Goal: Information Seeking & Learning: Compare options

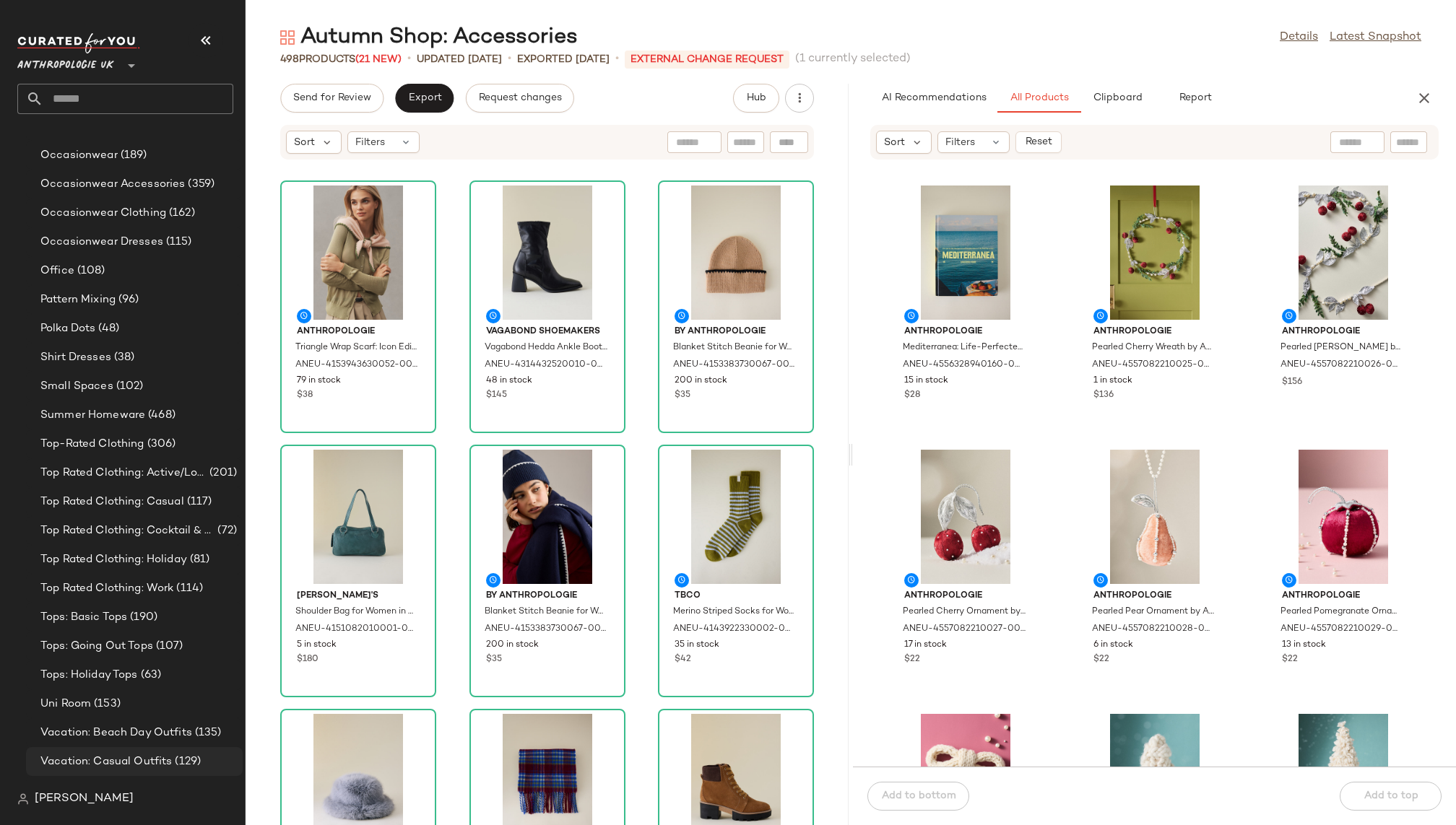
scroll to position [1170, 0]
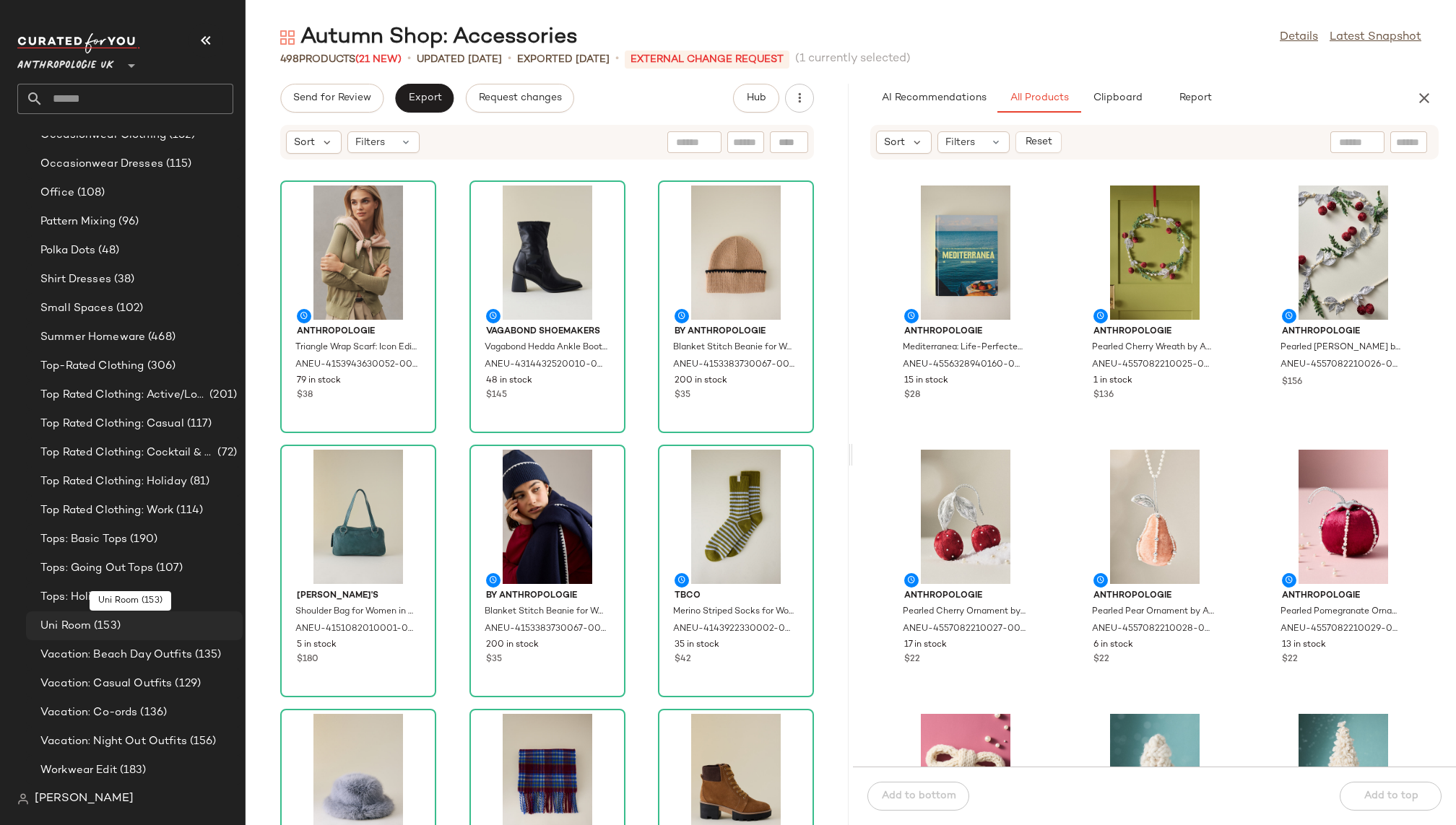
click at [165, 629] on div "Uni Room (153)" at bounding box center [136, 627] width 200 height 17
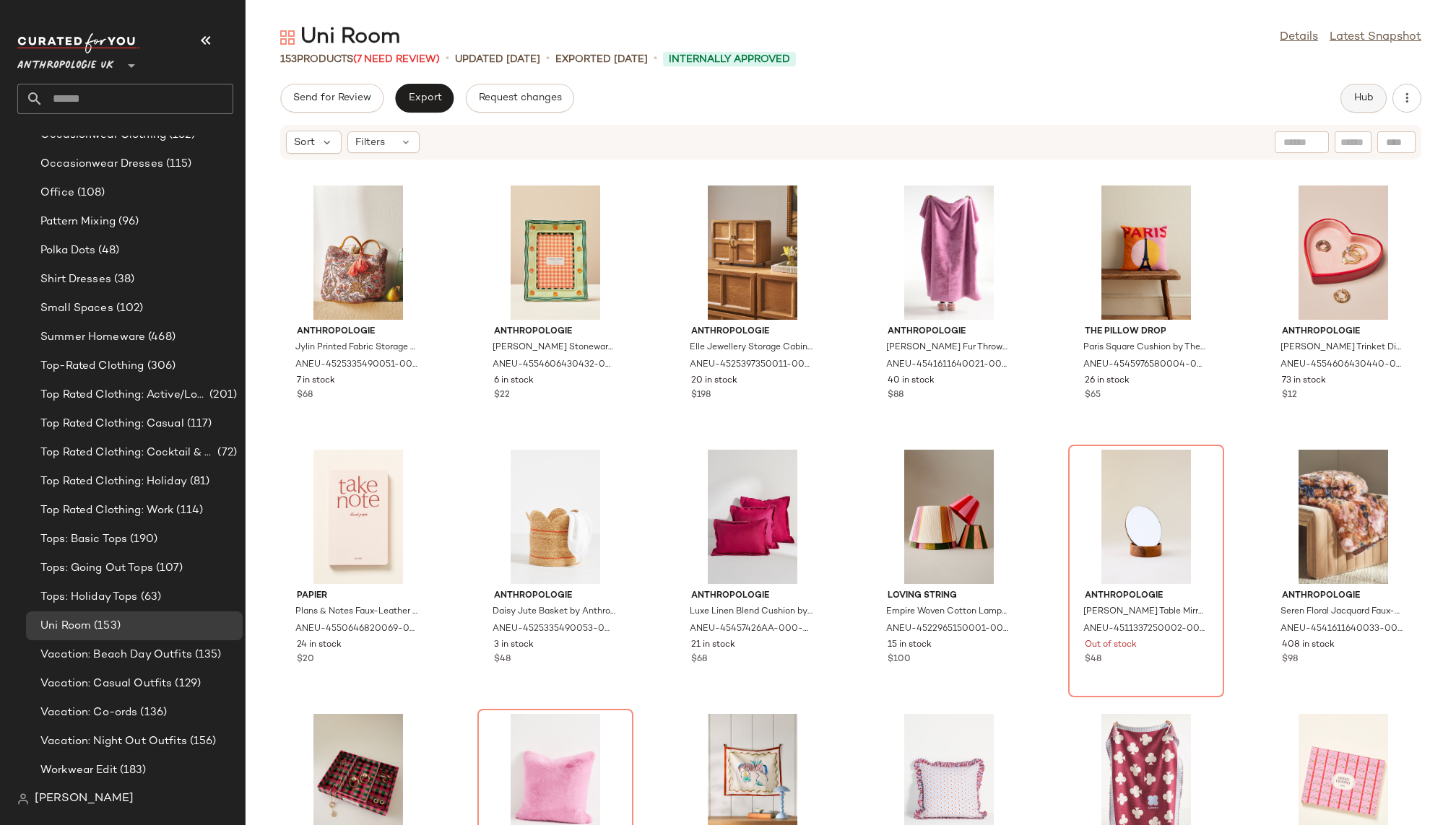
click at [1349, 95] on button "Hub" at bounding box center [1363, 98] width 46 height 29
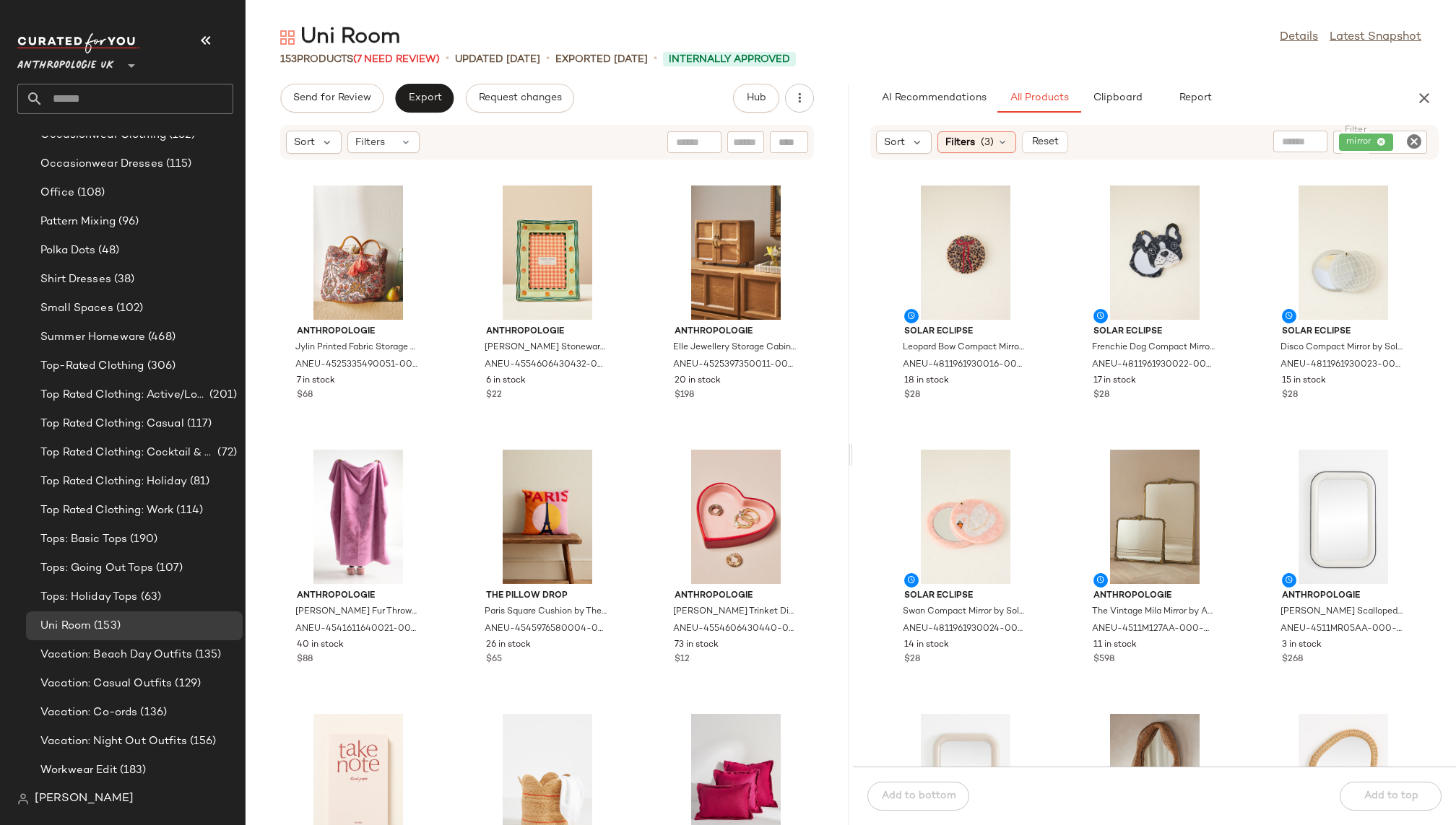
click at [1415, 143] on icon "Clear Filter" at bounding box center [1413, 142] width 17 height 17
click at [1338, 98] on div "AI Recommendations All Products Clipboard Report" at bounding box center [1131, 98] width 522 height 29
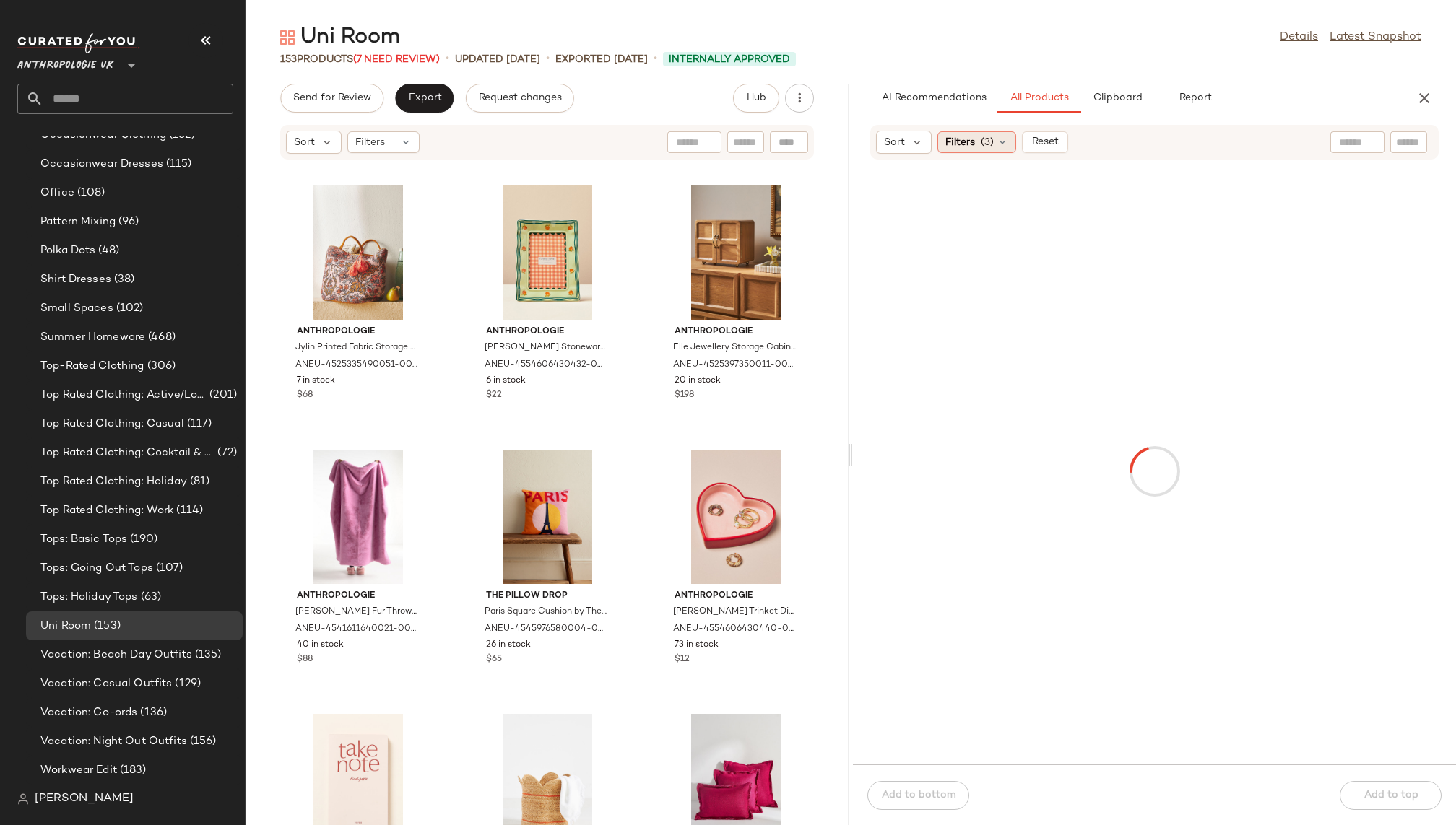
click at [959, 145] on span "Filters" at bounding box center [960, 143] width 29 height 15
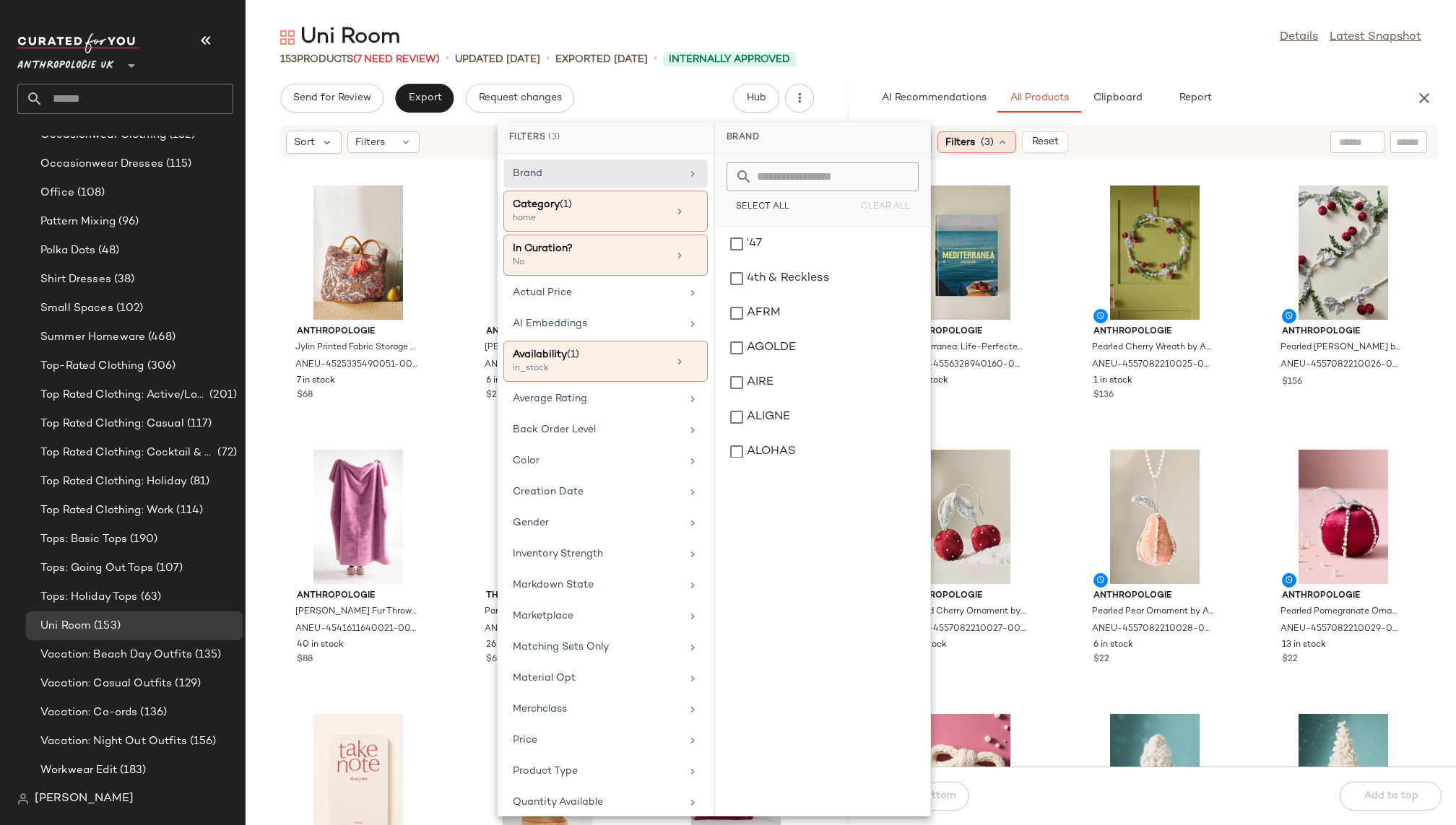
click at [962, 144] on span "Filters" at bounding box center [960, 143] width 29 height 15
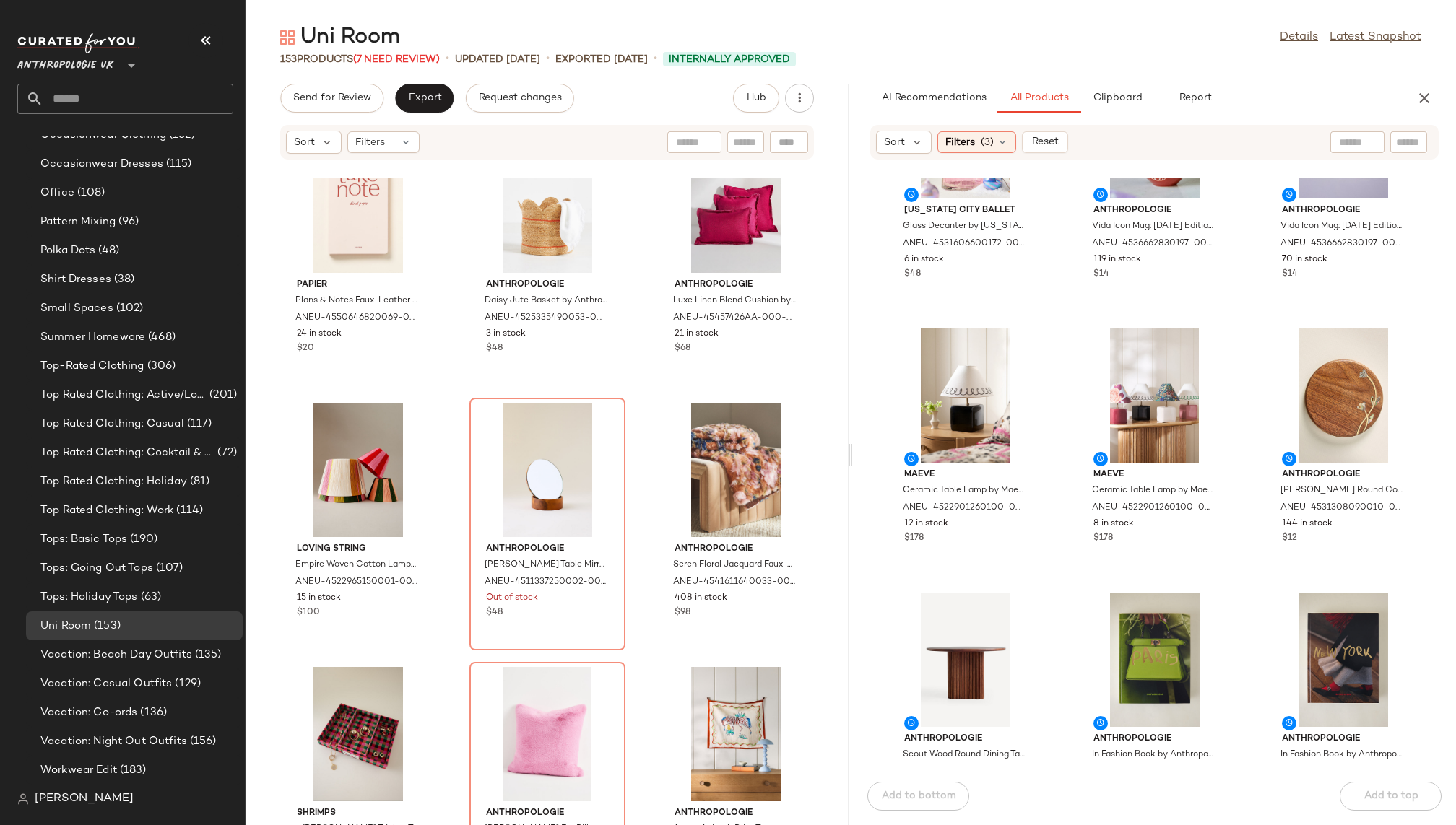
scroll to position [2773, 0]
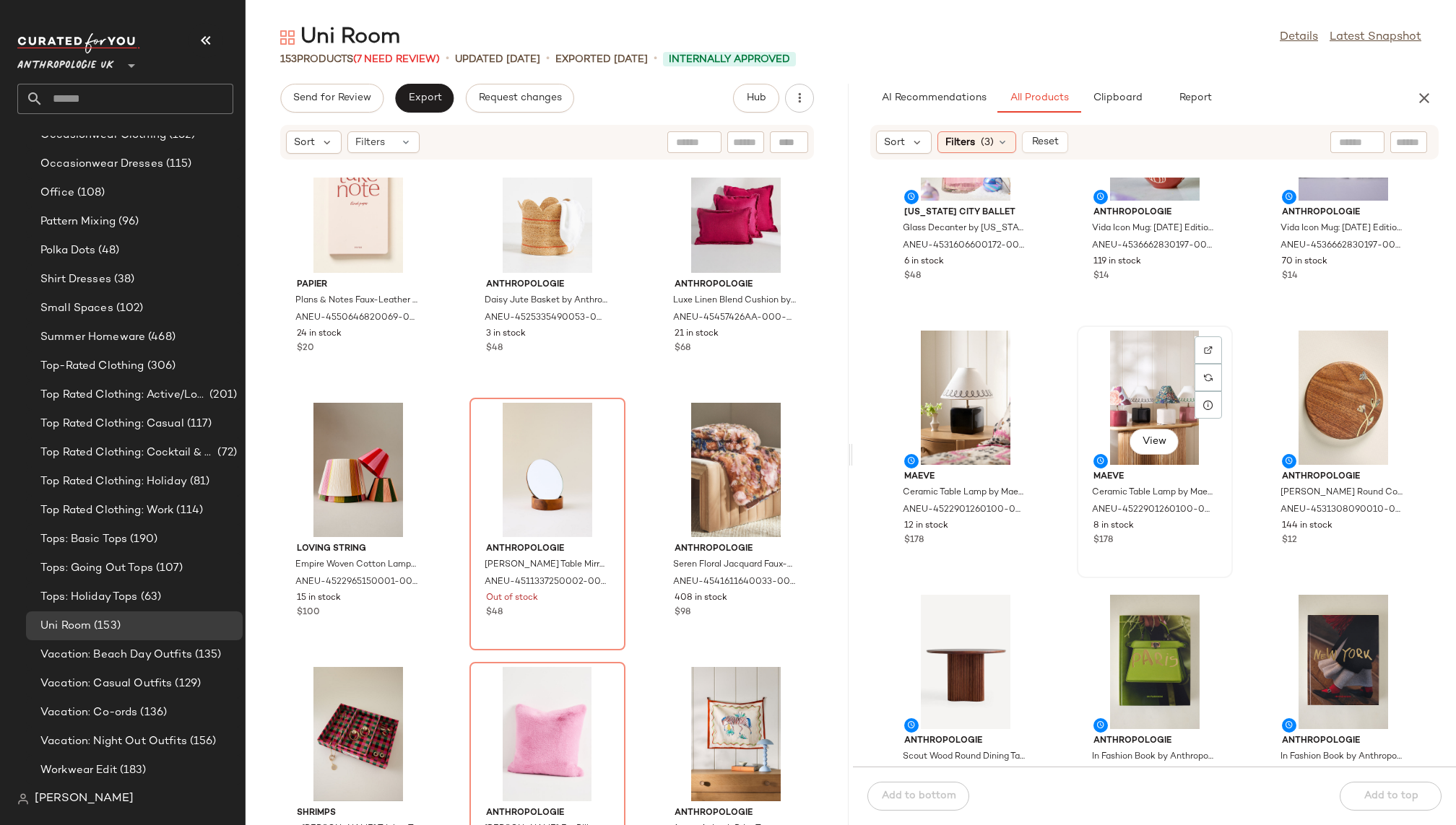
click at [1139, 381] on div "View" at bounding box center [1154, 398] width 146 height 134
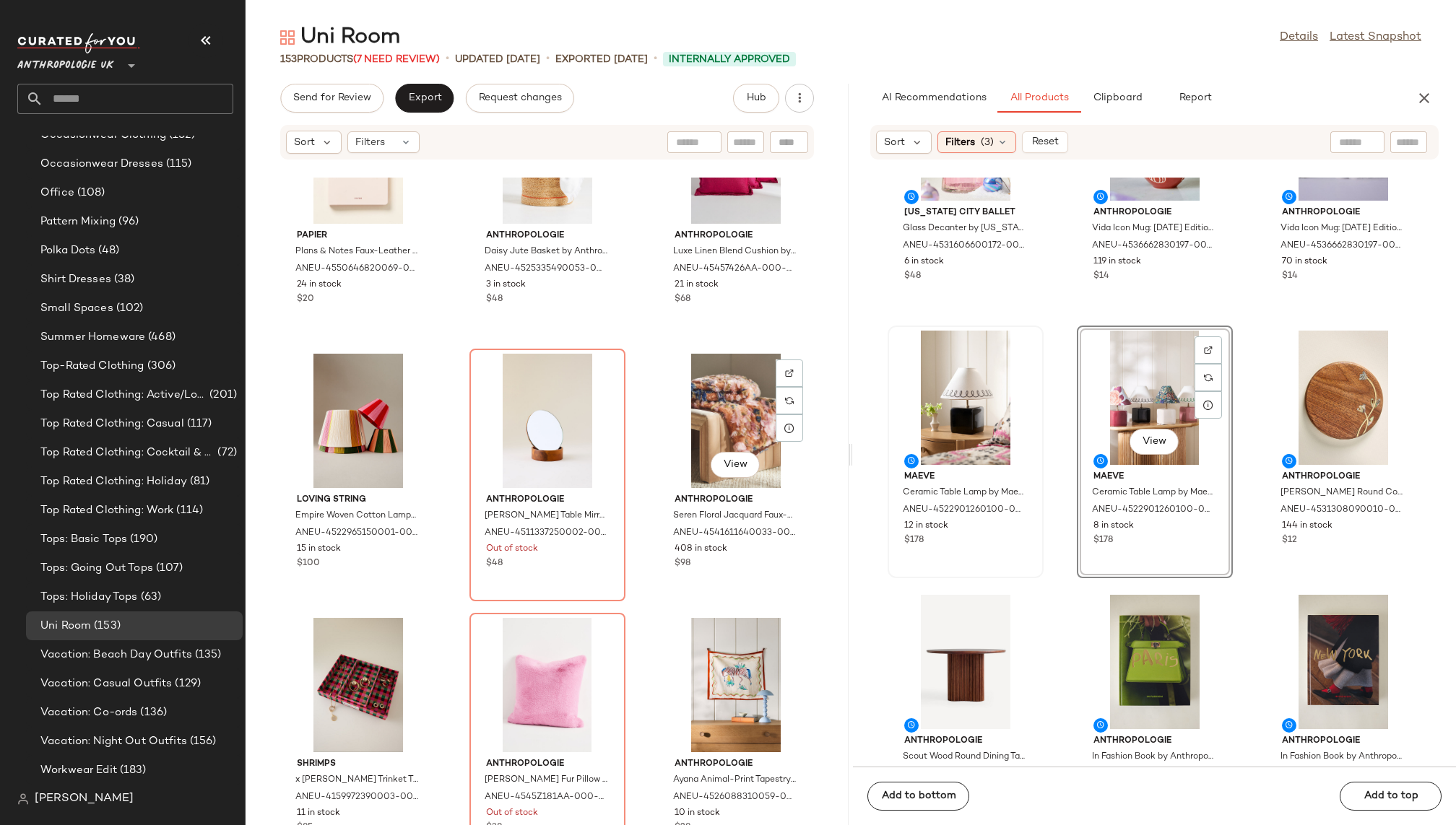
scroll to position [642, 0]
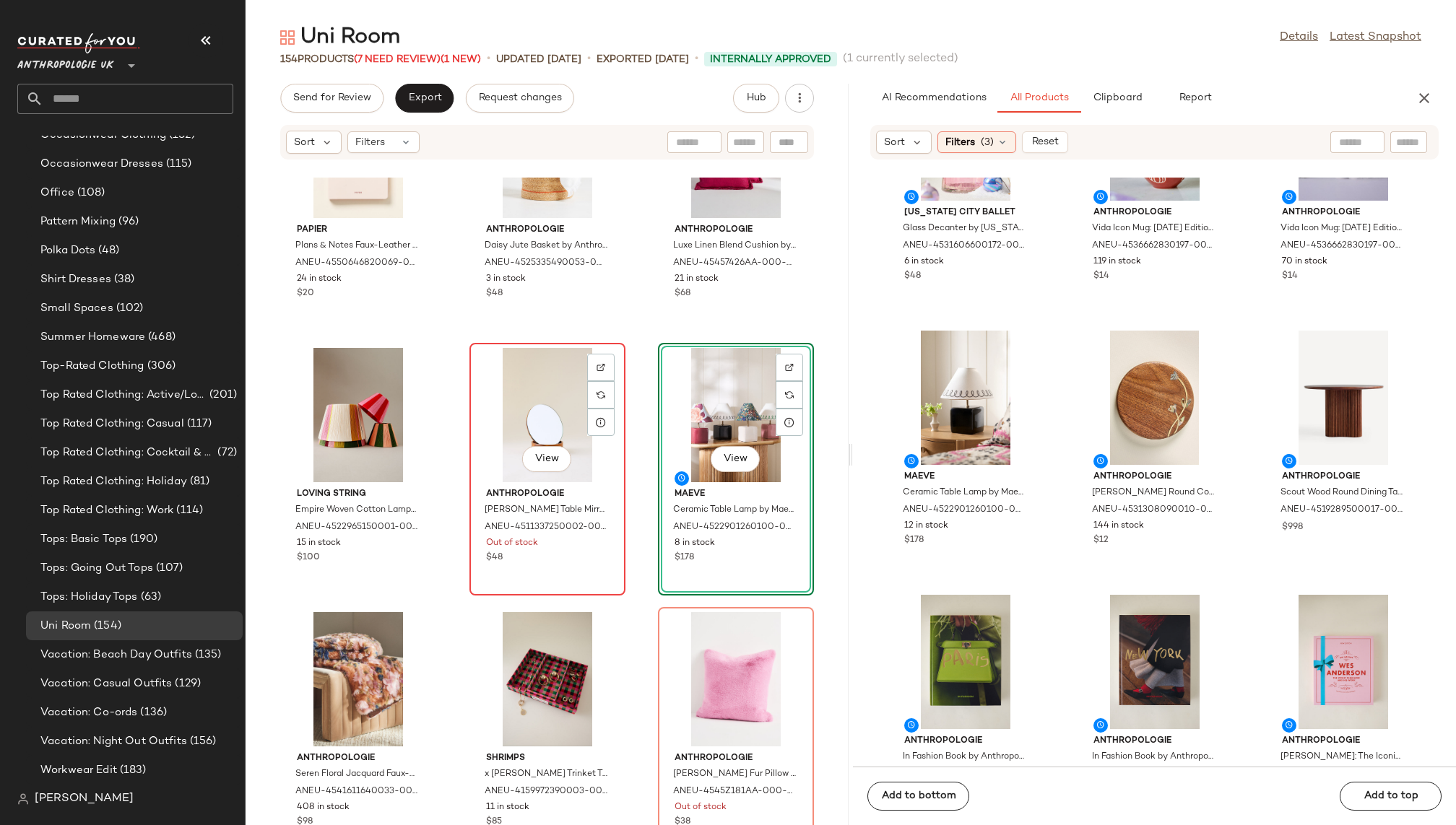
click at [533, 404] on div "View" at bounding box center [547, 415] width 146 height 134
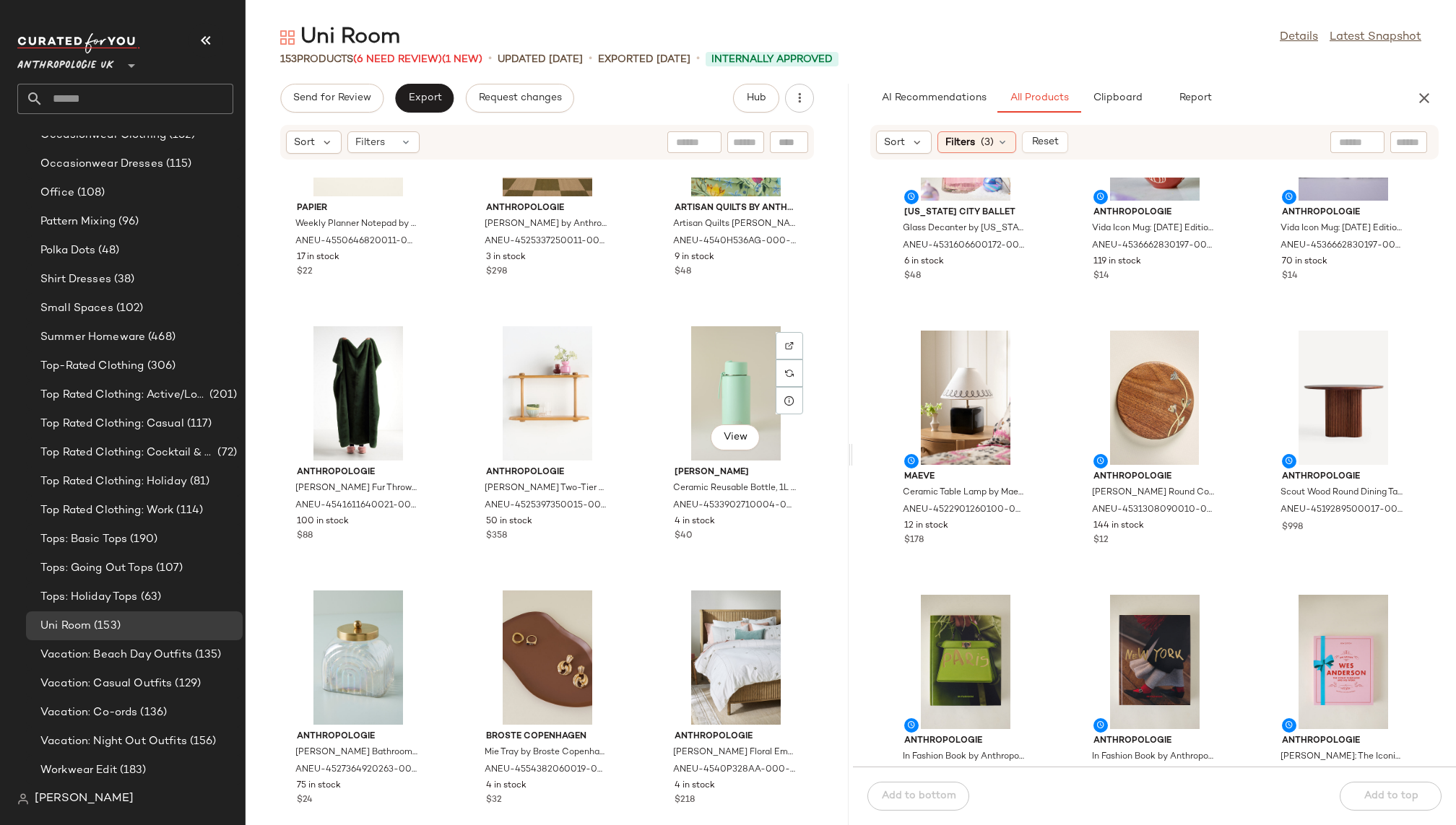
scroll to position [3046, 0]
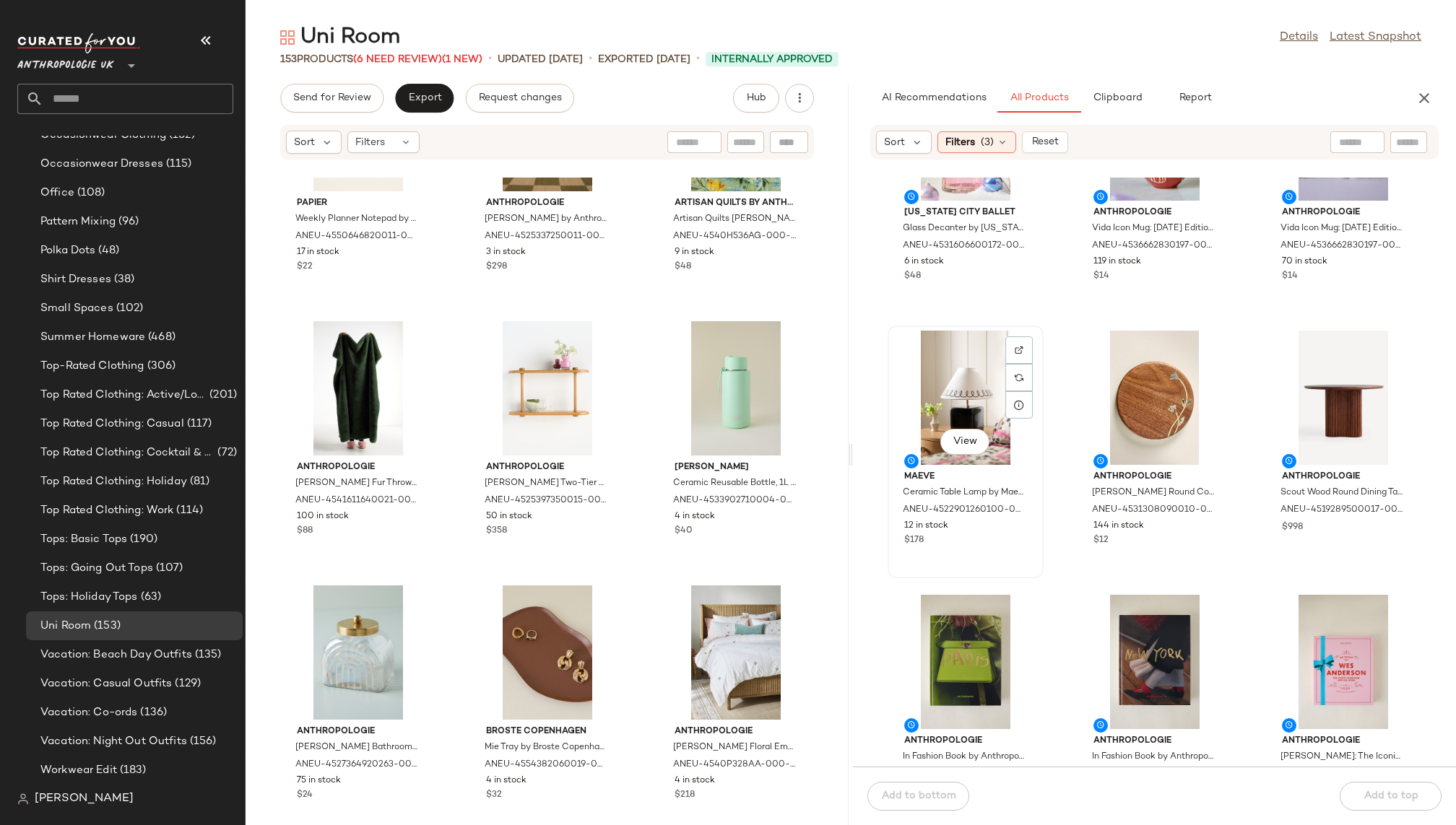
click at [946, 399] on div "View" at bounding box center [965, 398] width 146 height 134
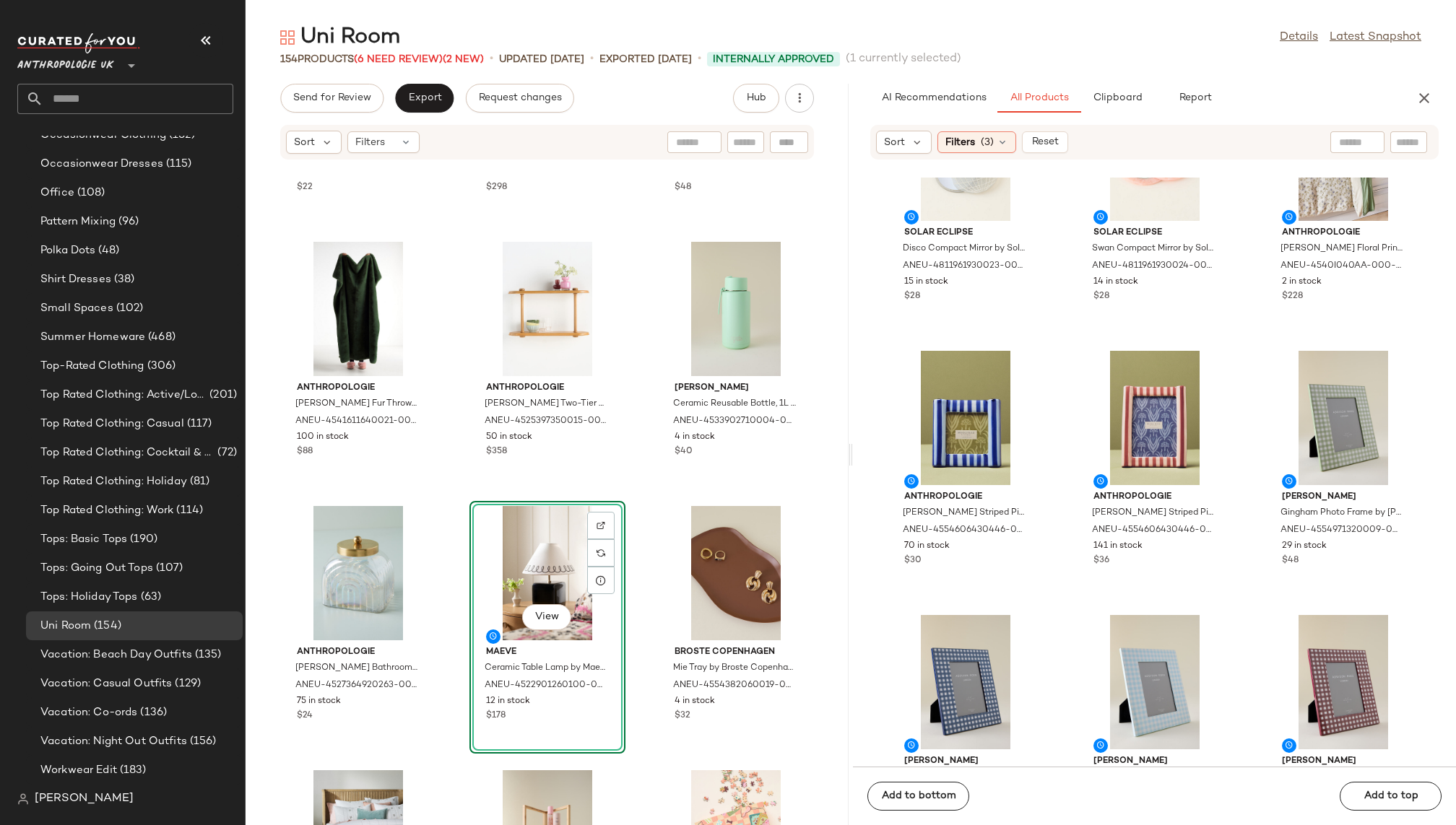
scroll to position [3824, 0]
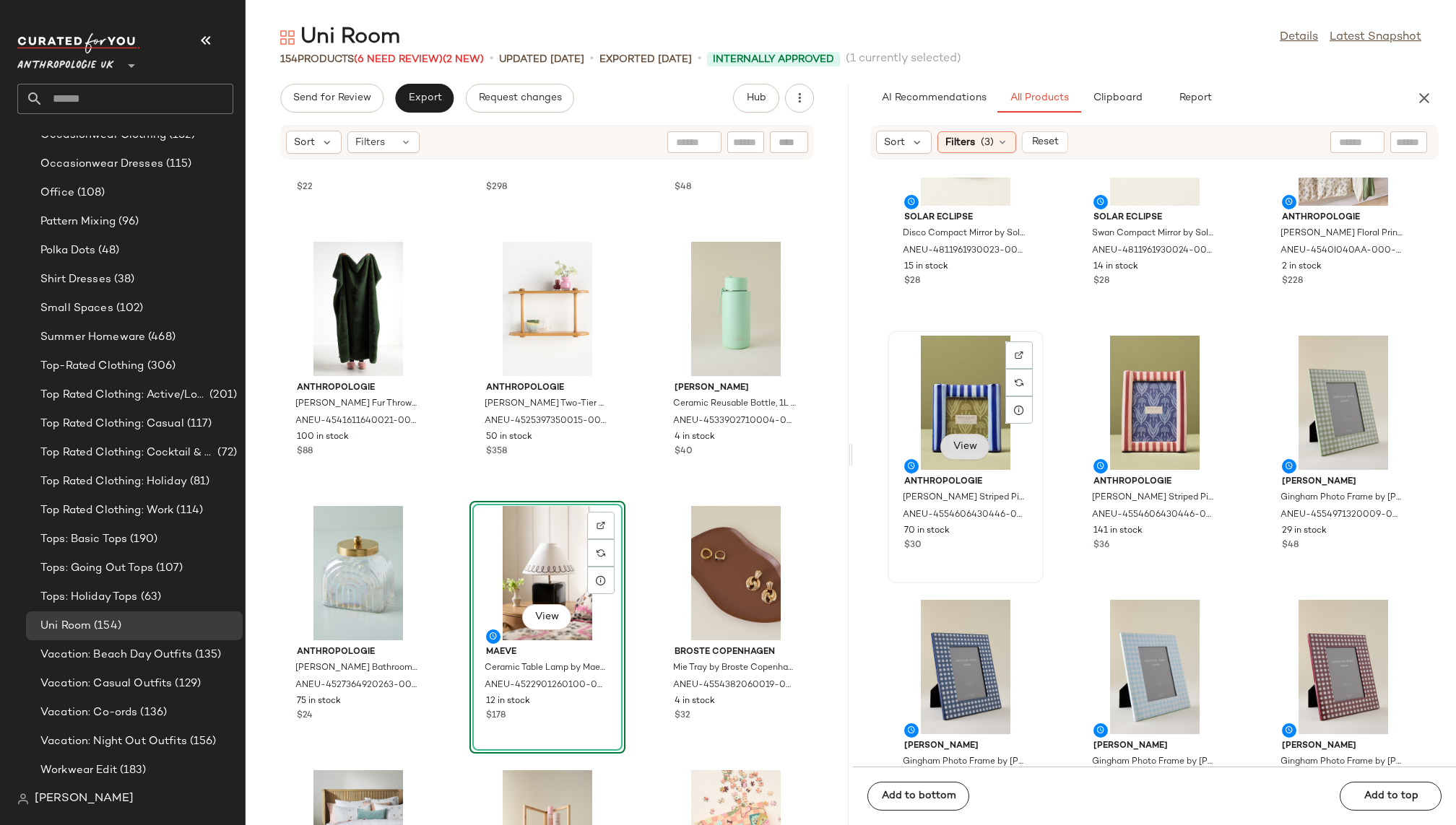
click at [961, 435] on button "View" at bounding box center [965, 446] width 49 height 26
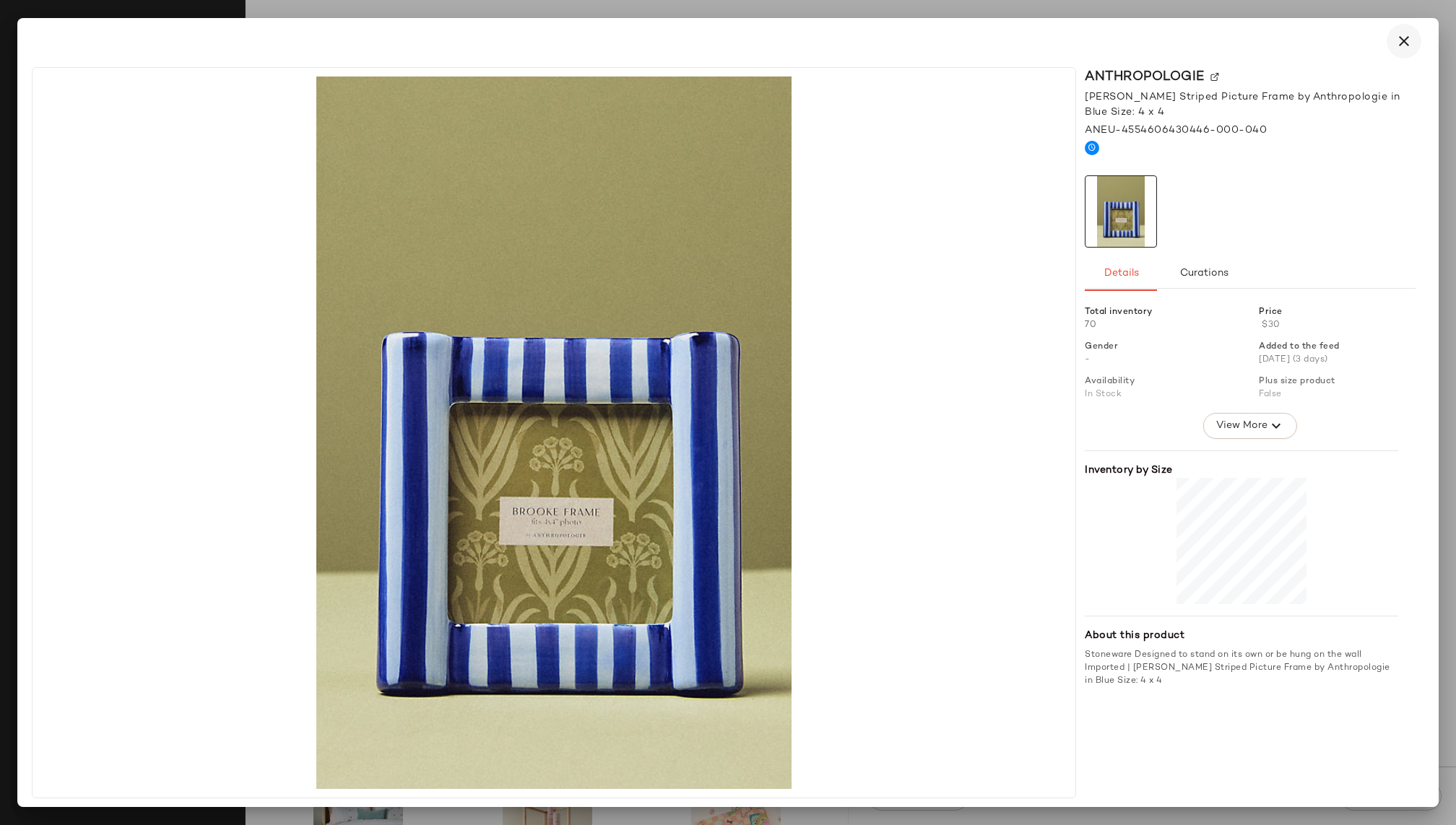
click at [1408, 34] on icon "button" at bounding box center [1404, 41] width 17 height 17
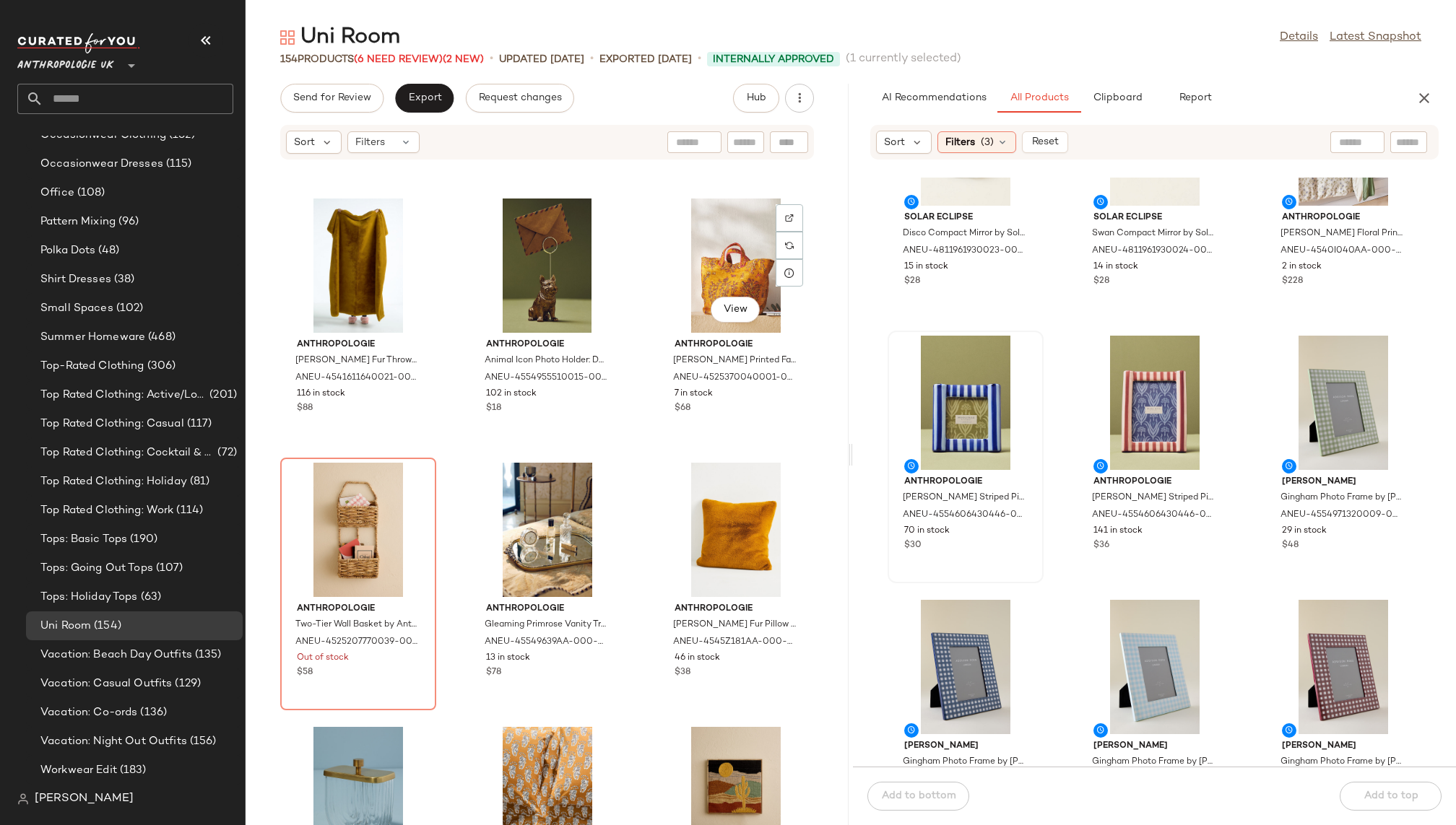
scroll to position [4268, 0]
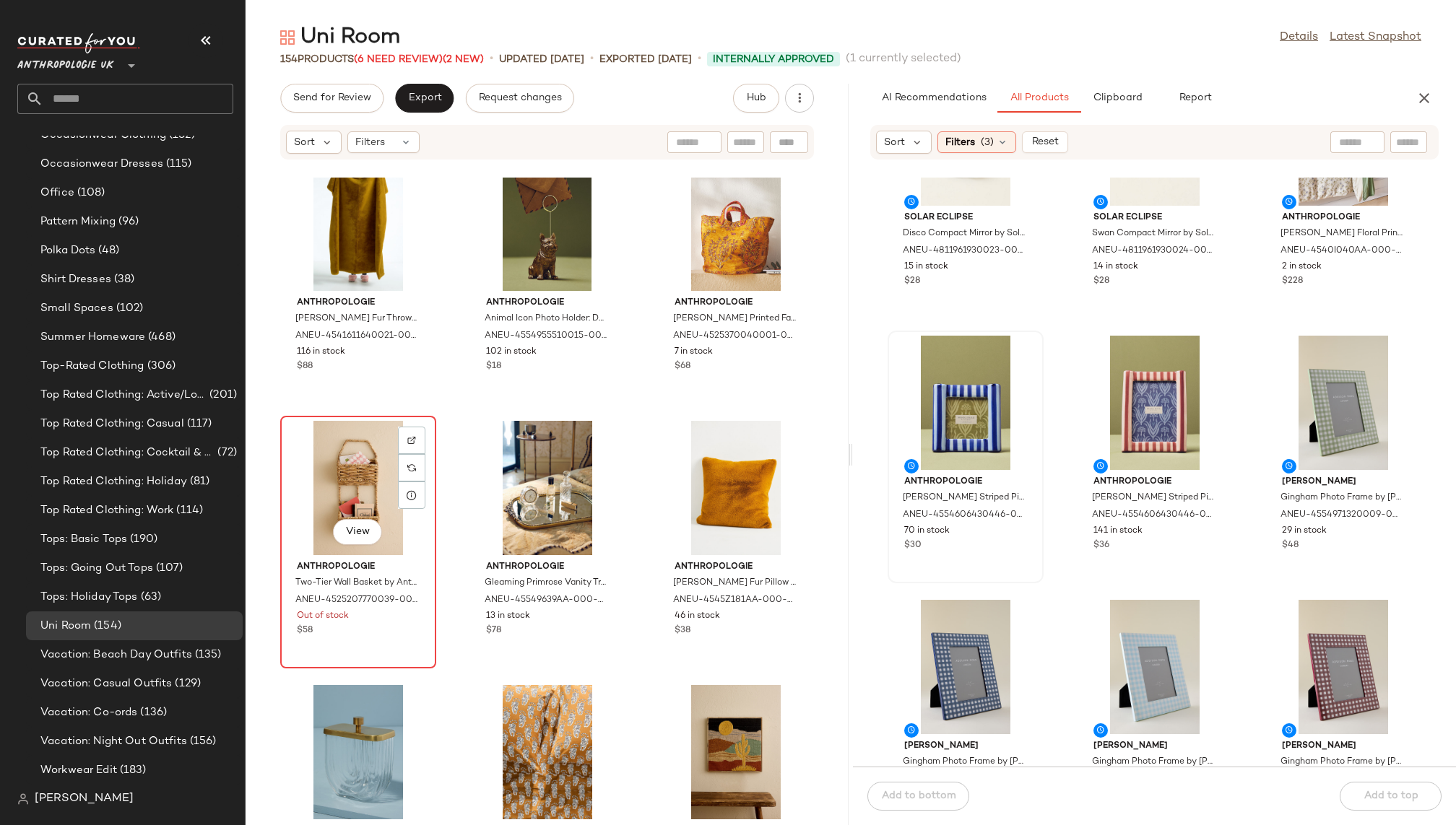
click at [360, 478] on div "View" at bounding box center [358, 488] width 146 height 134
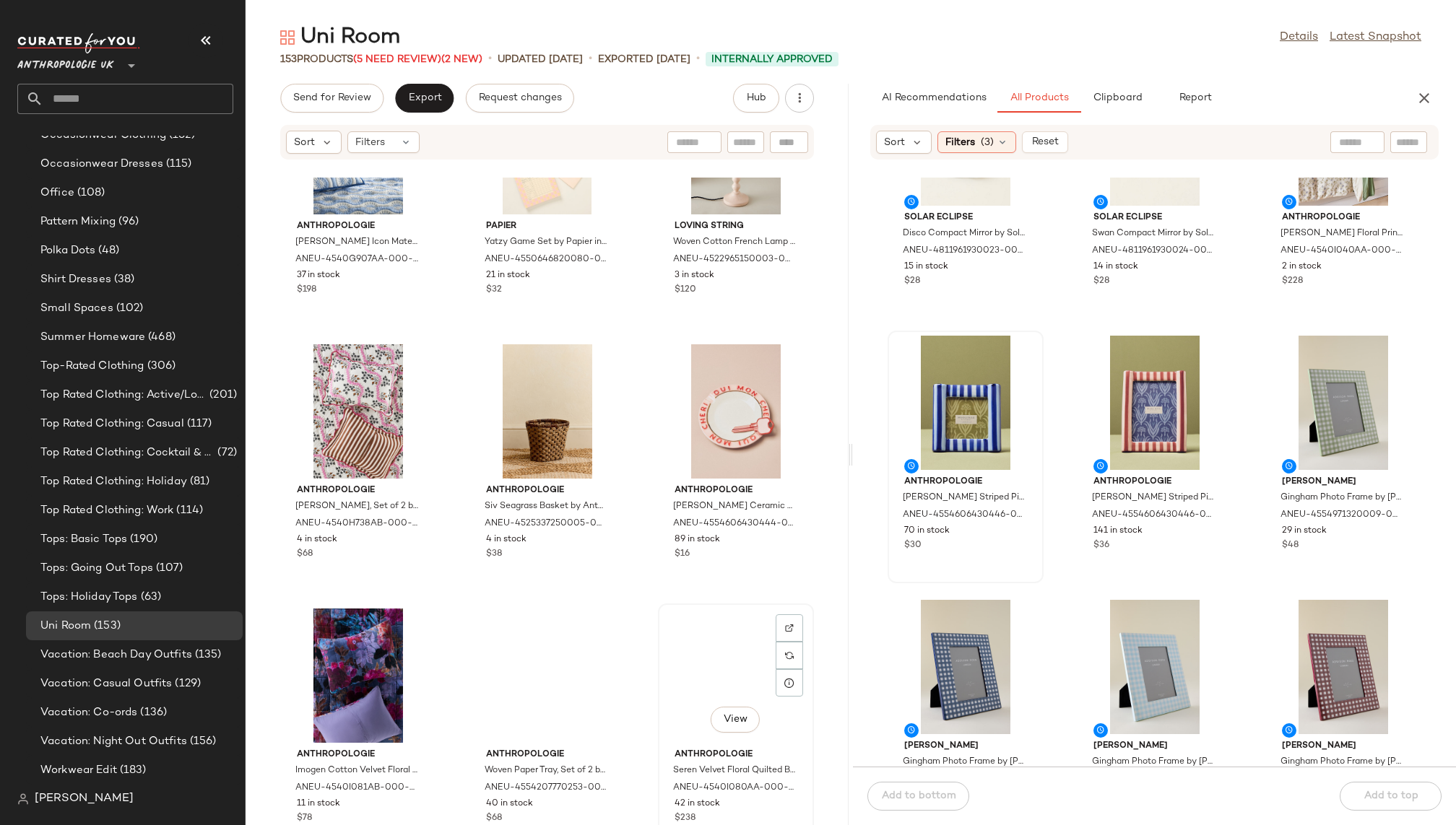
scroll to position [7520, 0]
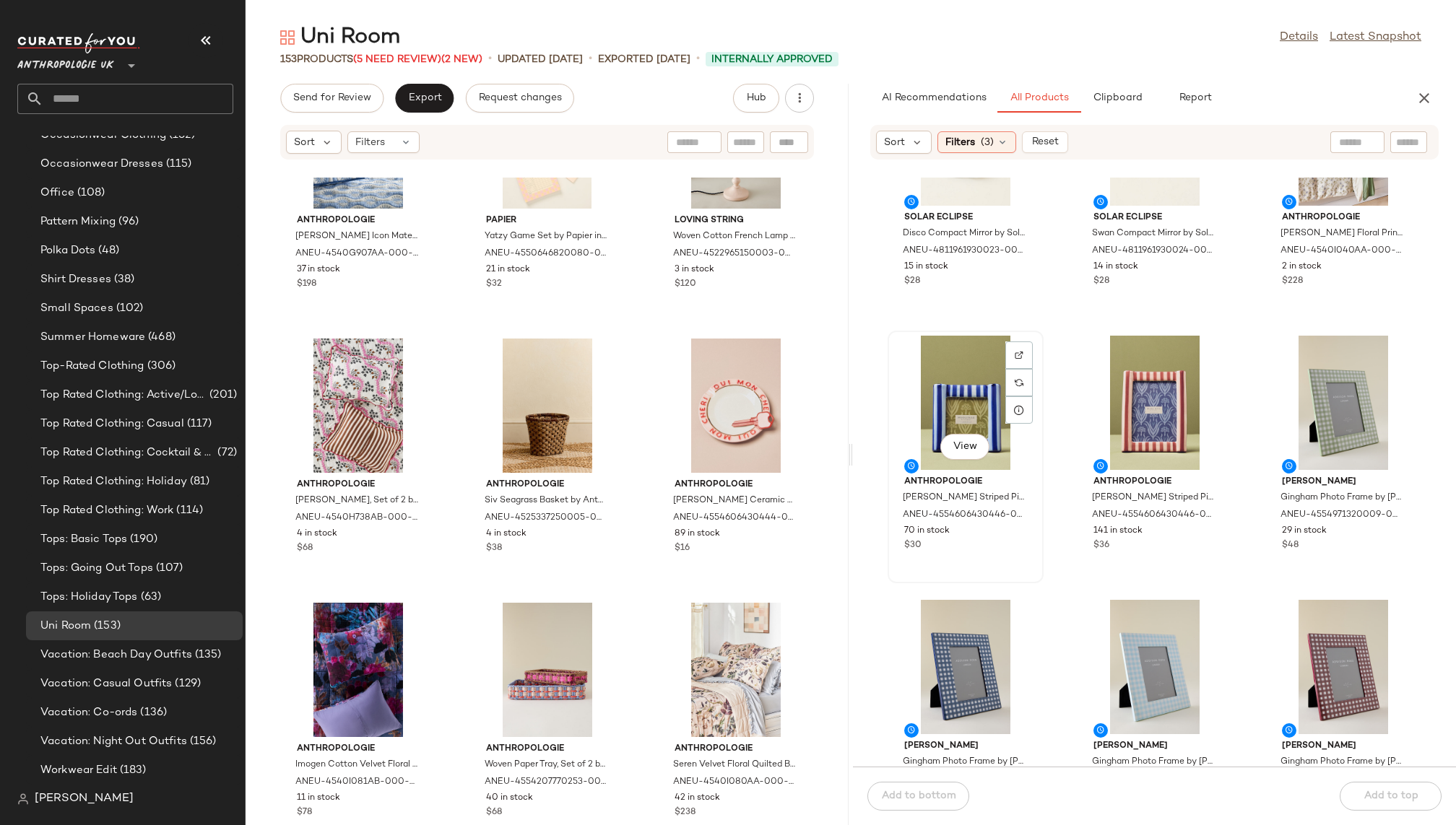
click at [979, 414] on div "View" at bounding box center [965, 403] width 146 height 134
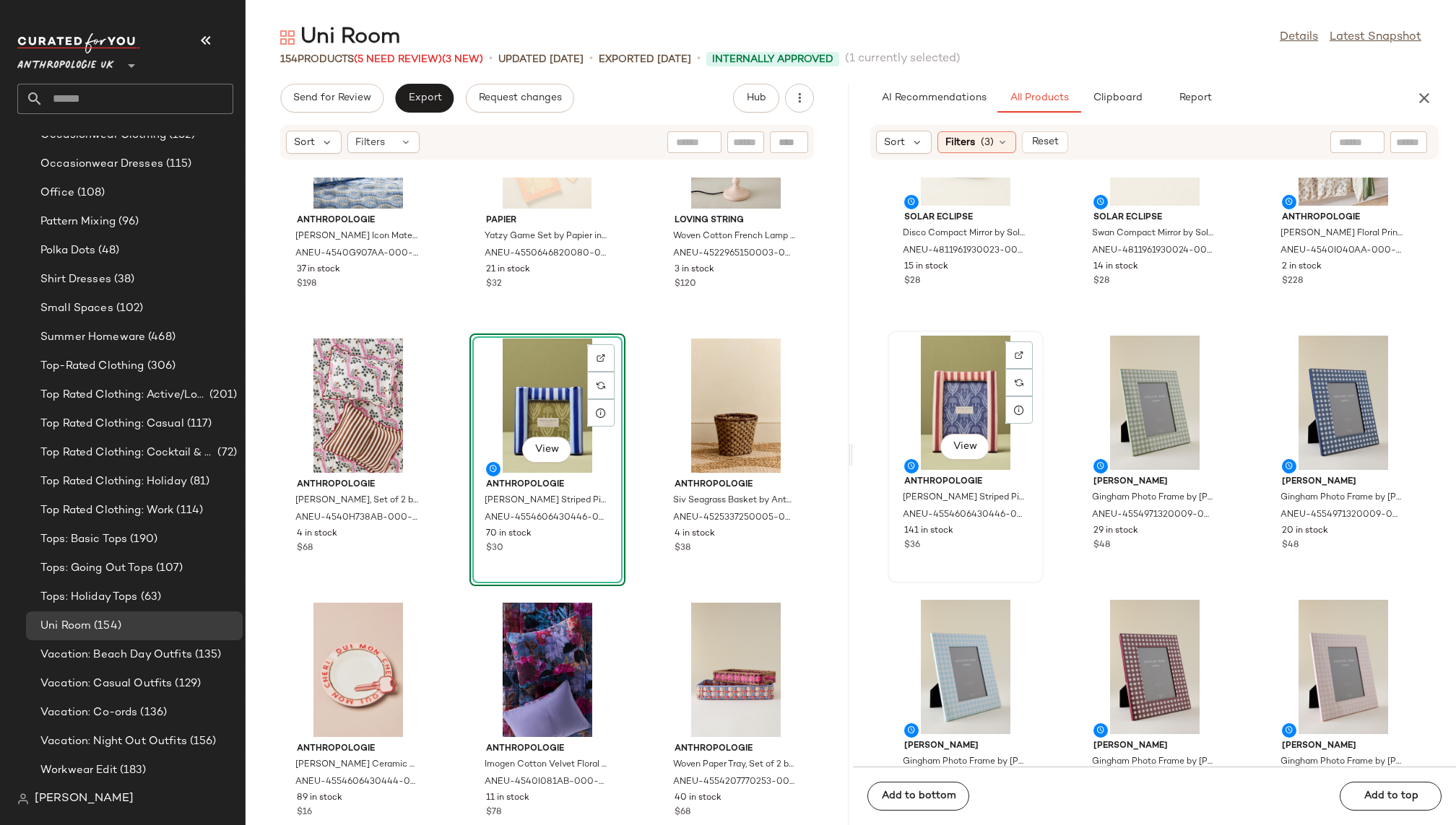
click at [957, 384] on div "View" at bounding box center [965, 403] width 146 height 134
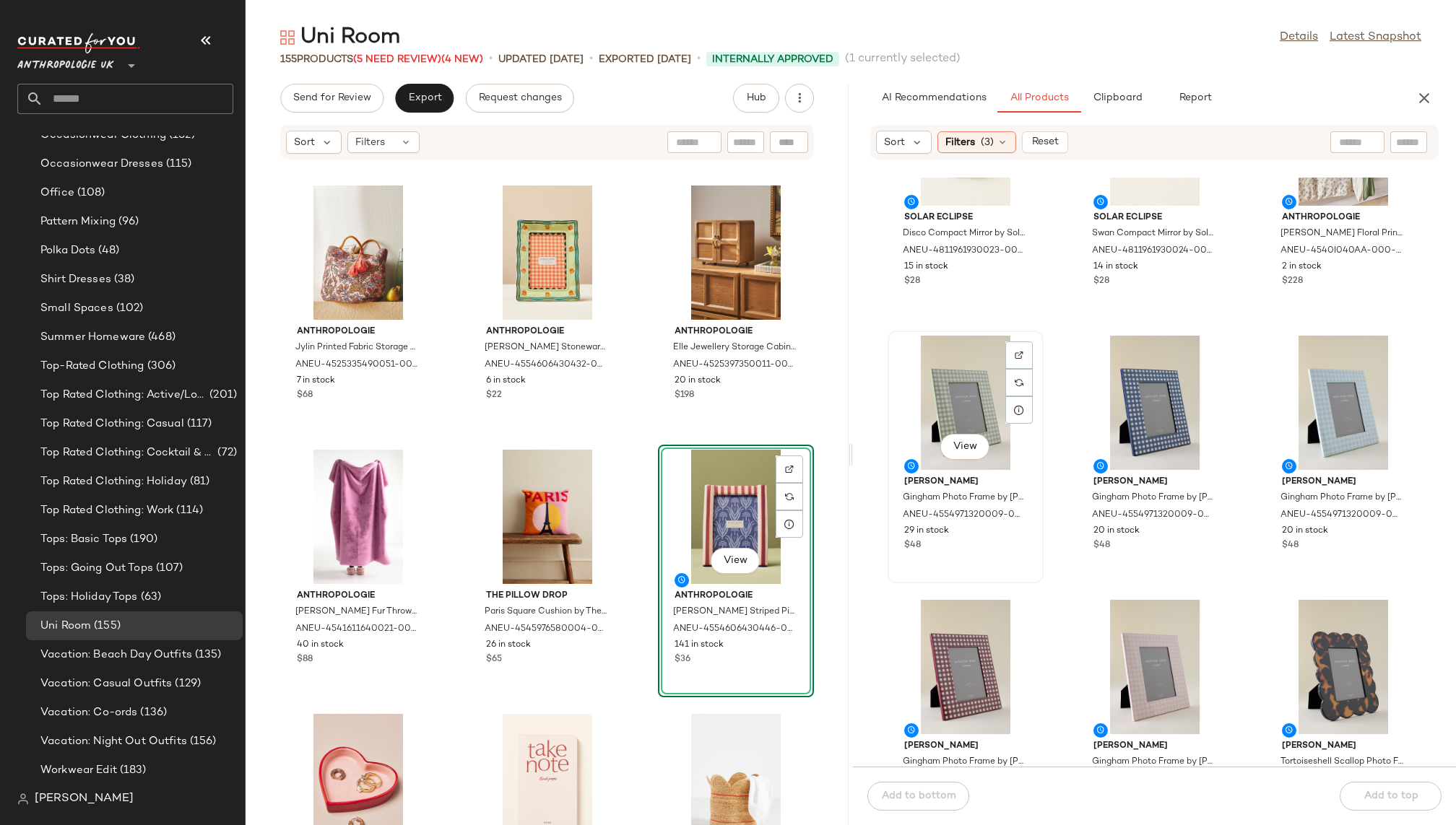
click at [962, 405] on div "View" at bounding box center [965, 403] width 146 height 134
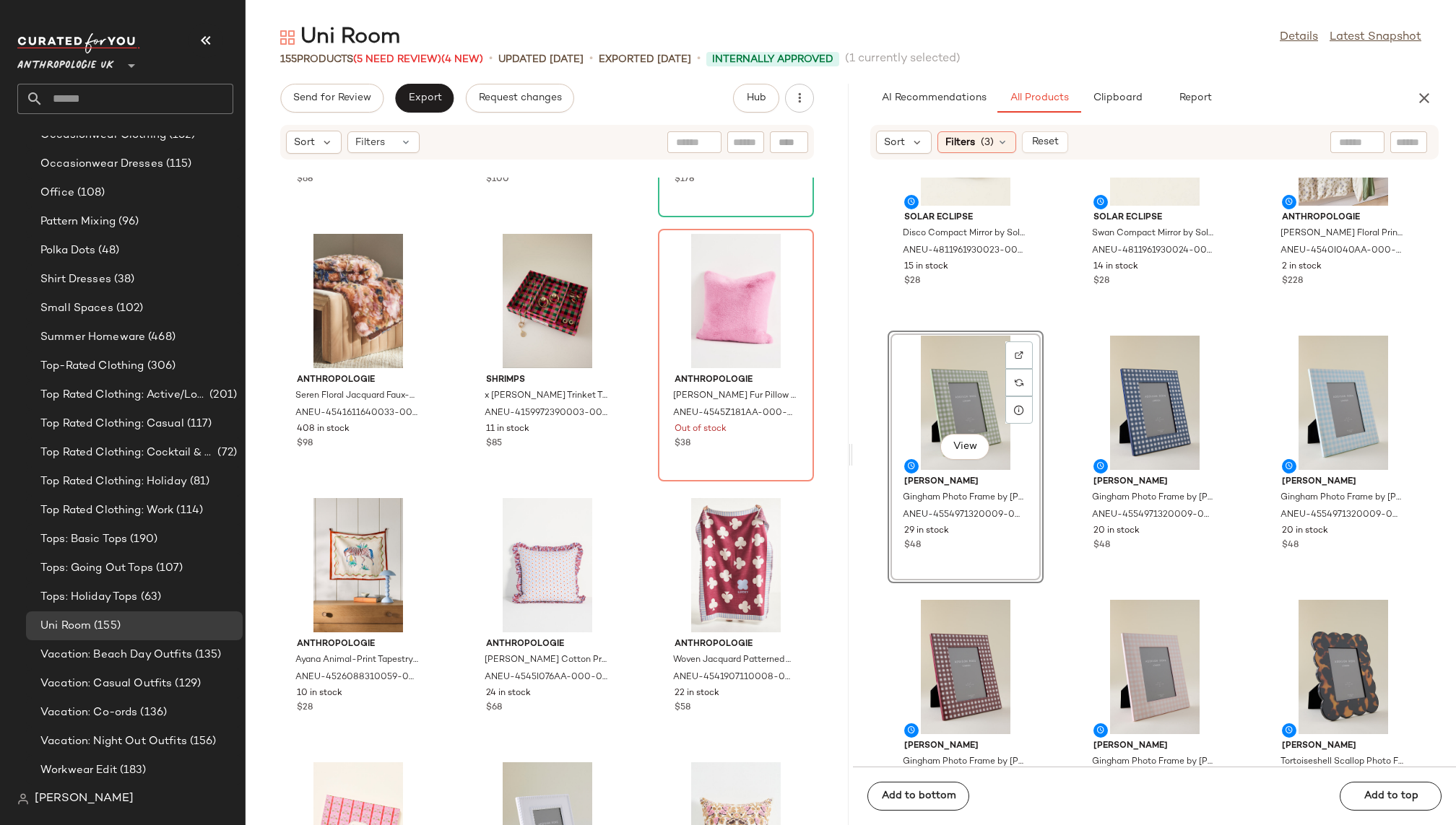
scroll to position [1038, 0]
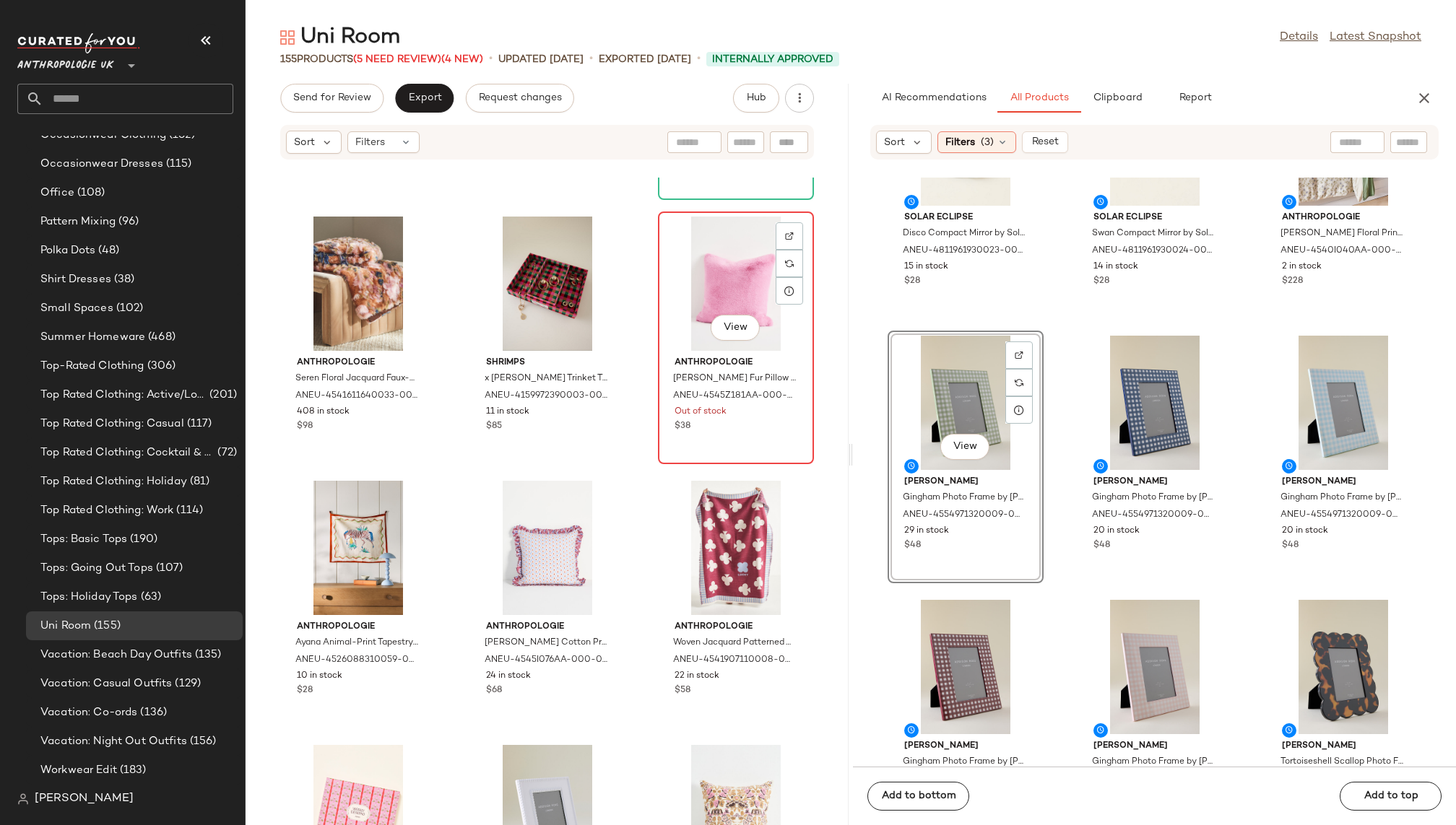
click at [670, 322] on div "View" at bounding box center [736, 284] width 146 height 134
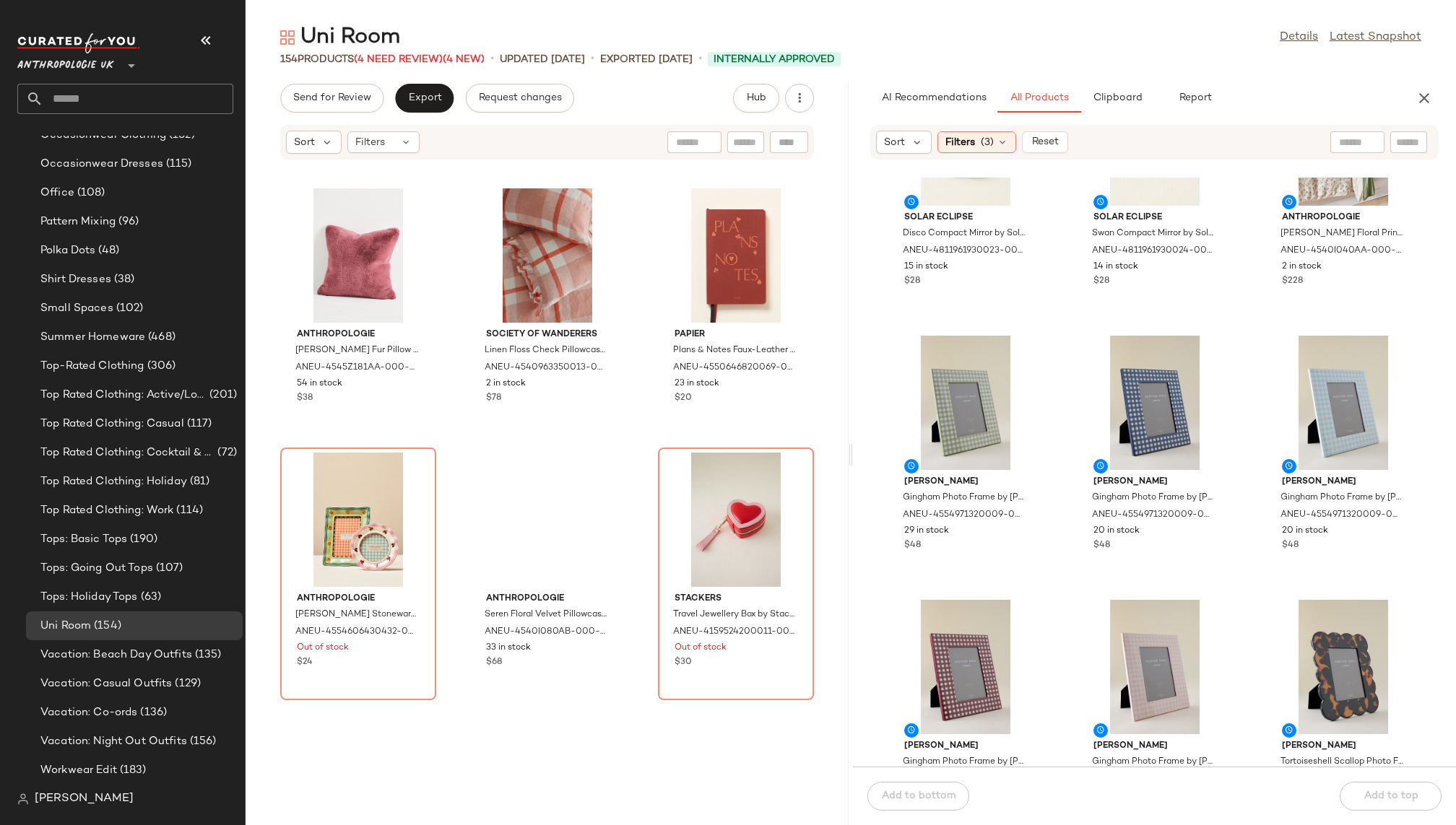
scroll to position [8772, 0]
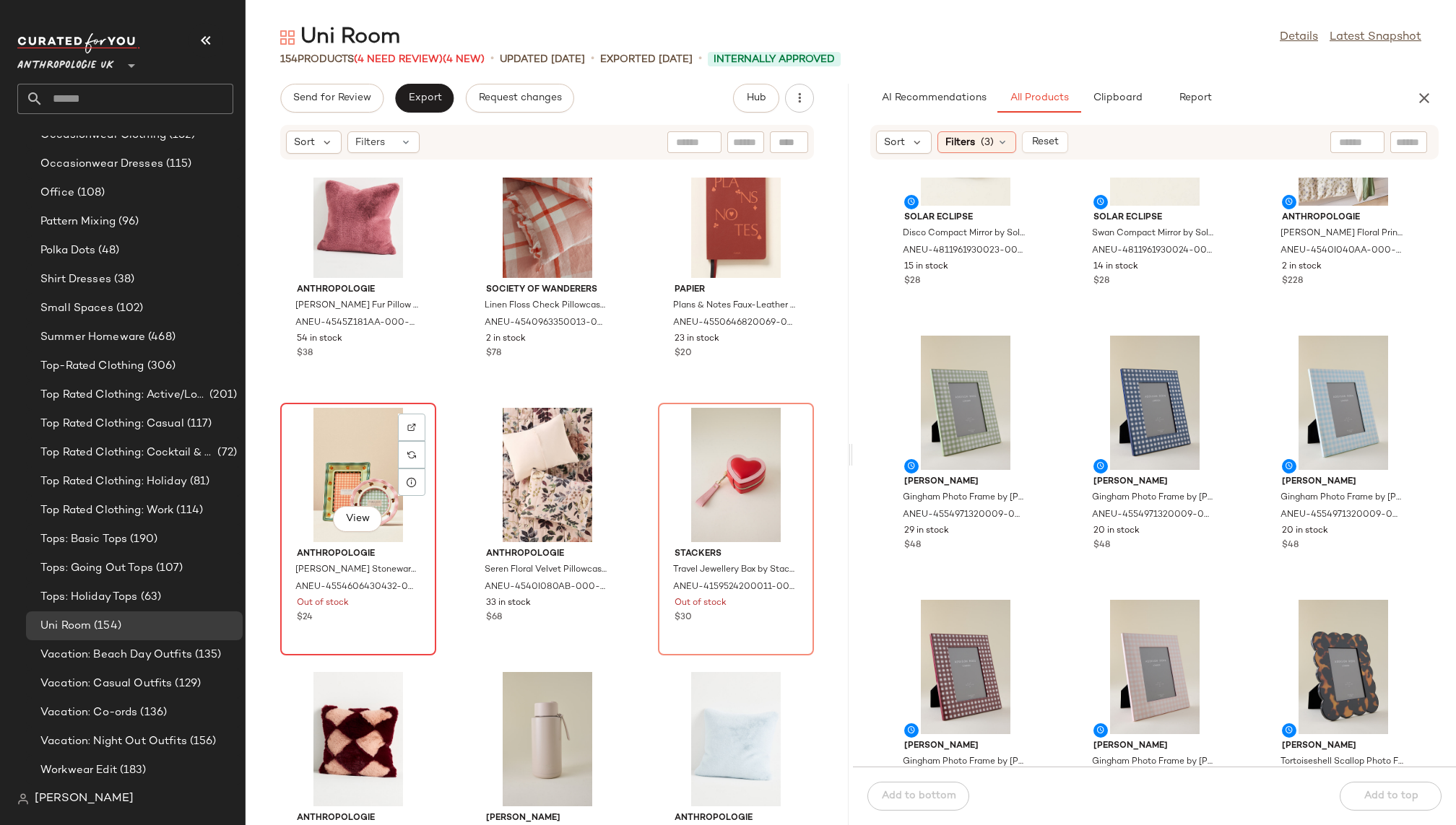
click at [346, 453] on div "View" at bounding box center [358, 475] width 146 height 134
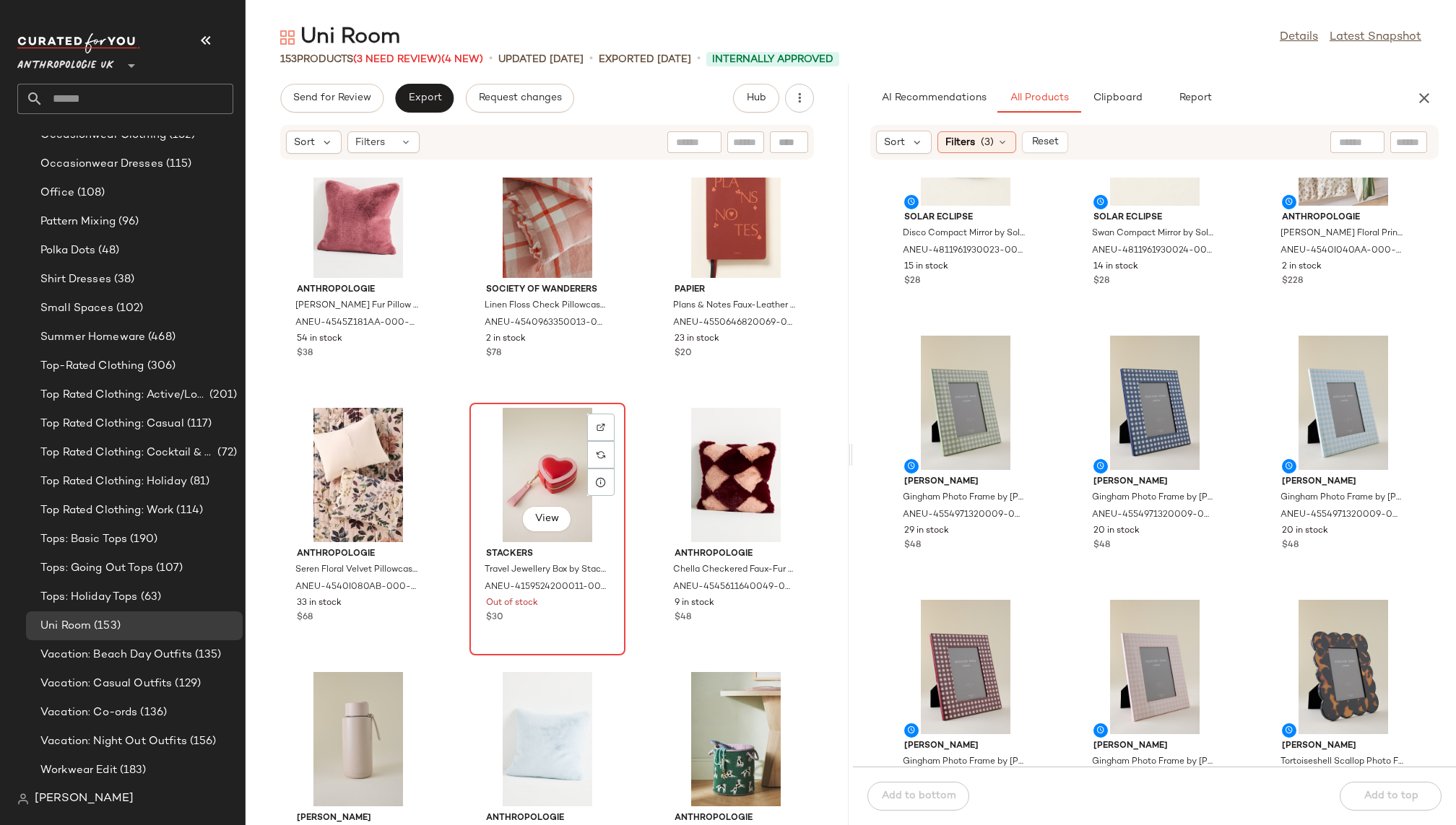
click at [513, 451] on div "View" at bounding box center [547, 475] width 146 height 134
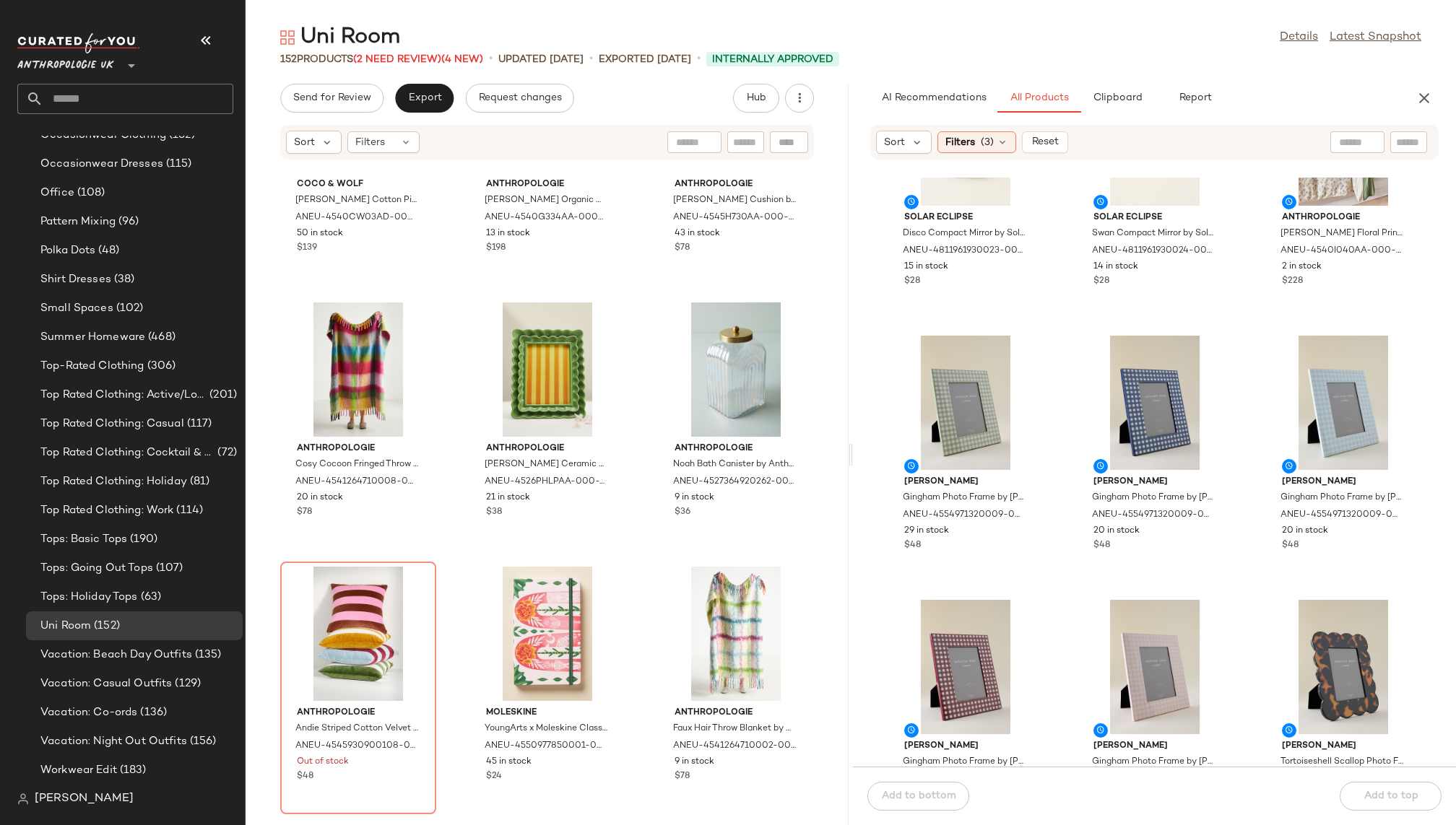
scroll to position [9731, 0]
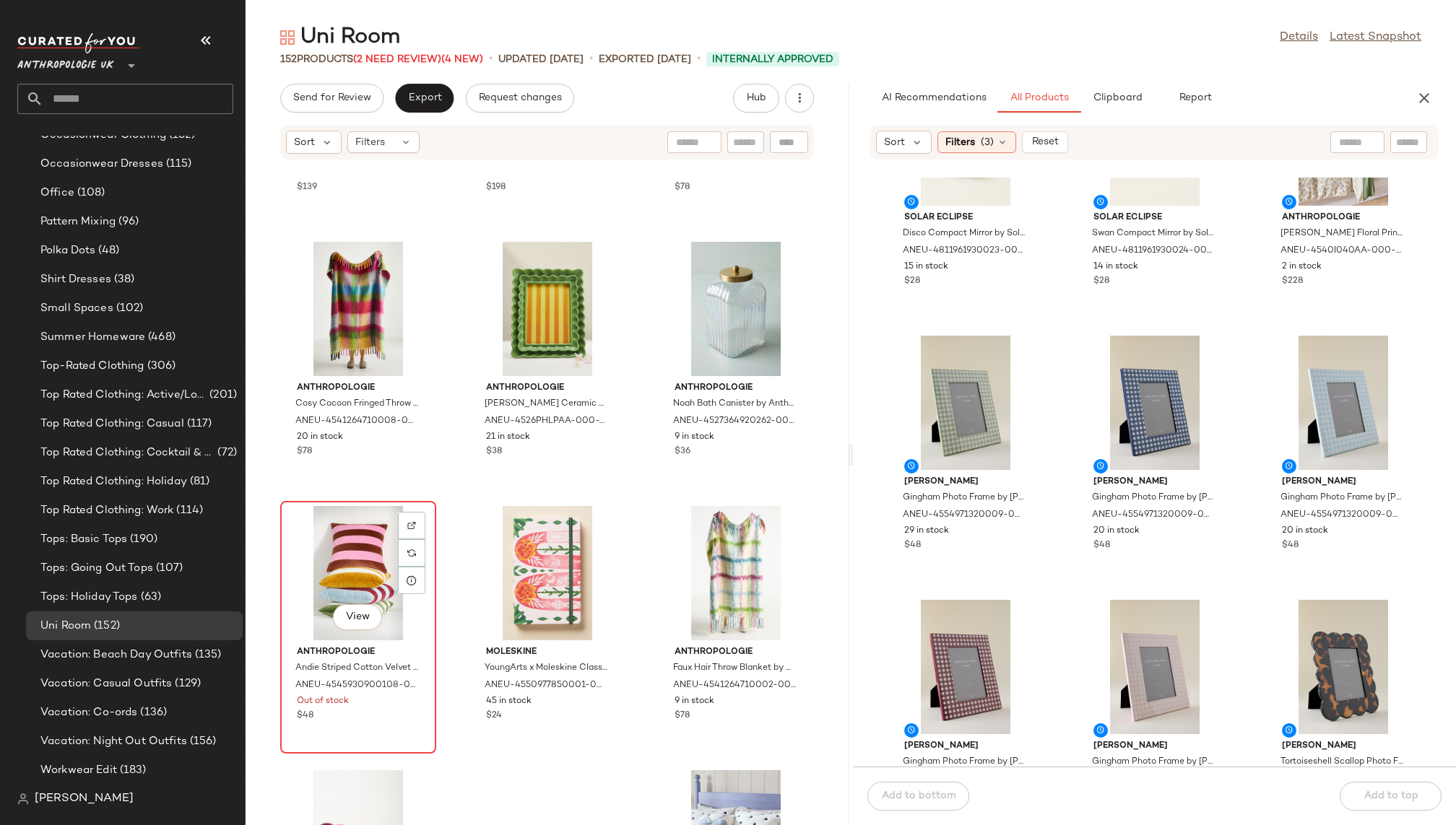
click at [303, 569] on div "View" at bounding box center [358, 573] width 146 height 134
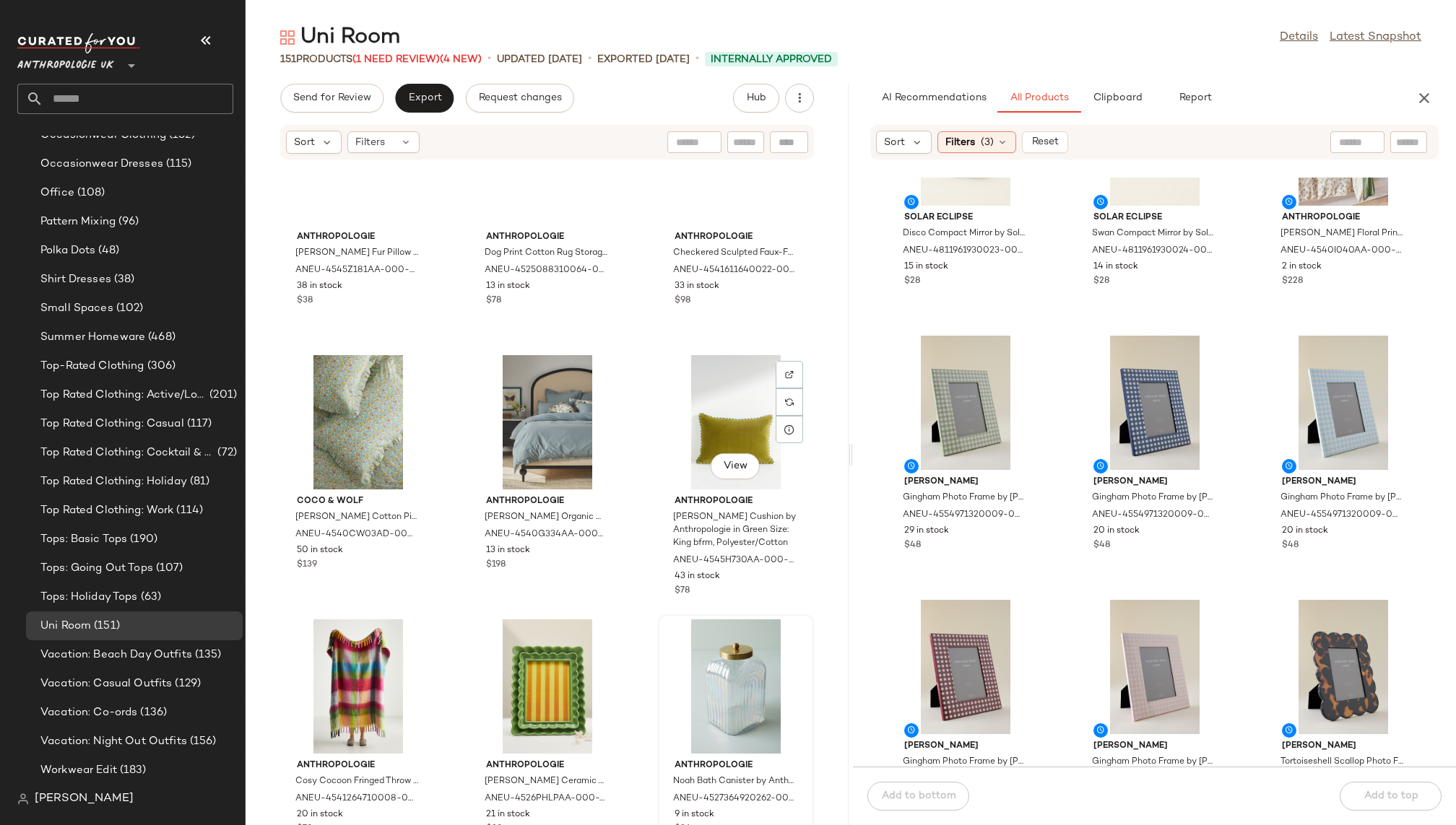
scroll to position [9338, 0]
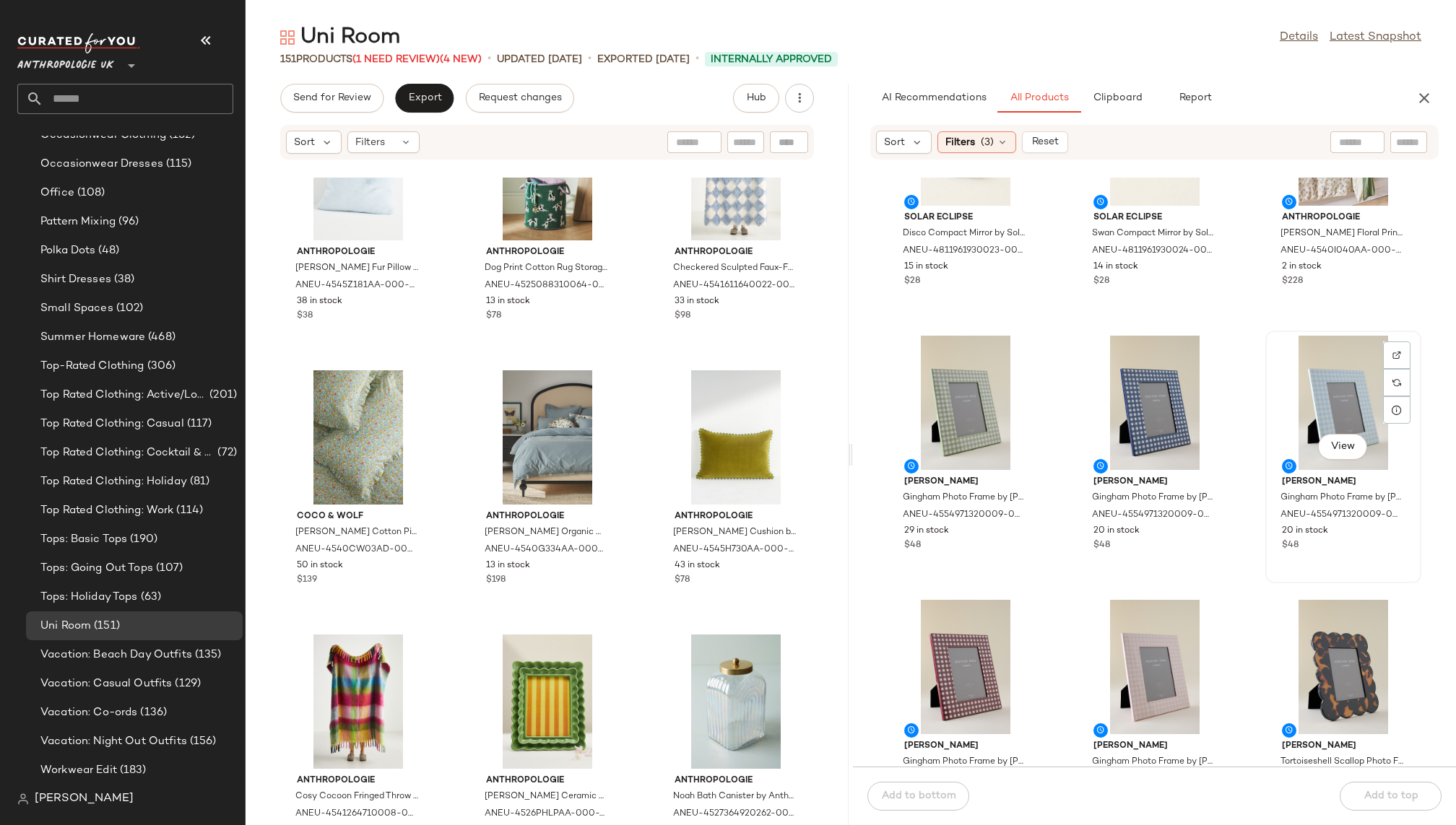
click at [1283, 404] on div "View" at bounding box center [1343, 403] width 146 height 134
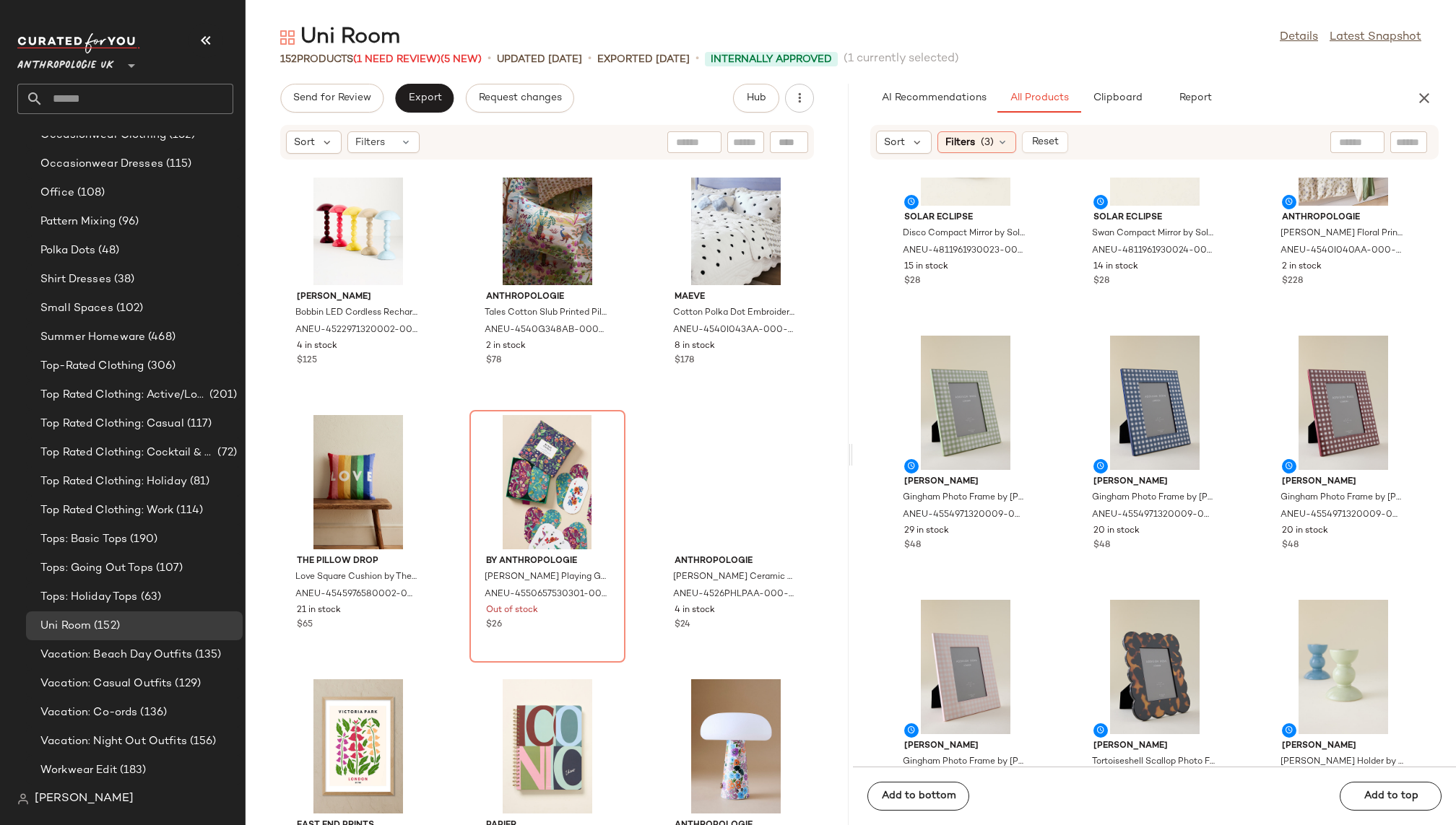
scroll to position [10364, 0]
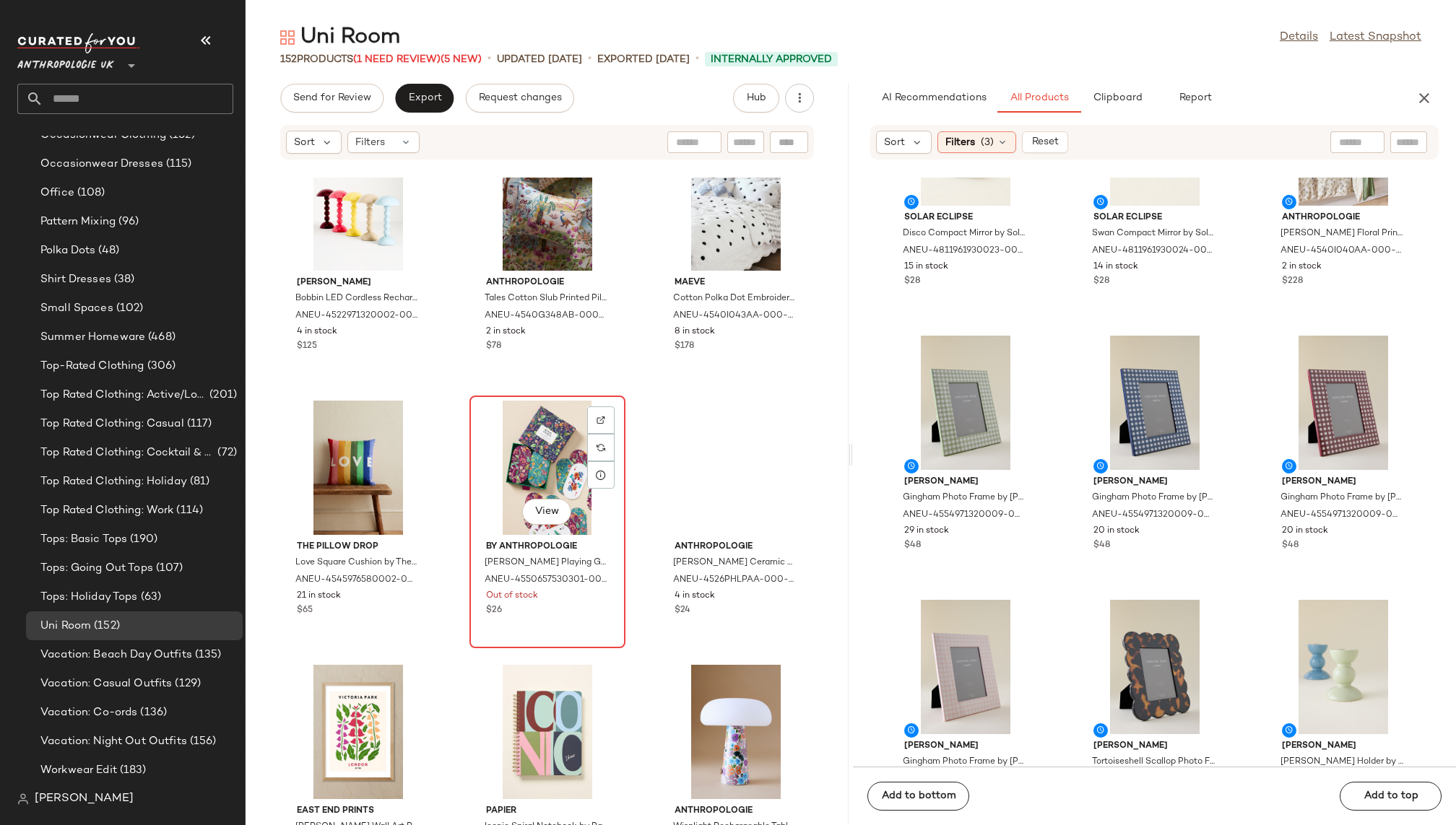
click at [514, 483] on div "View" at bounding box center [547, 468] width 146 height 134
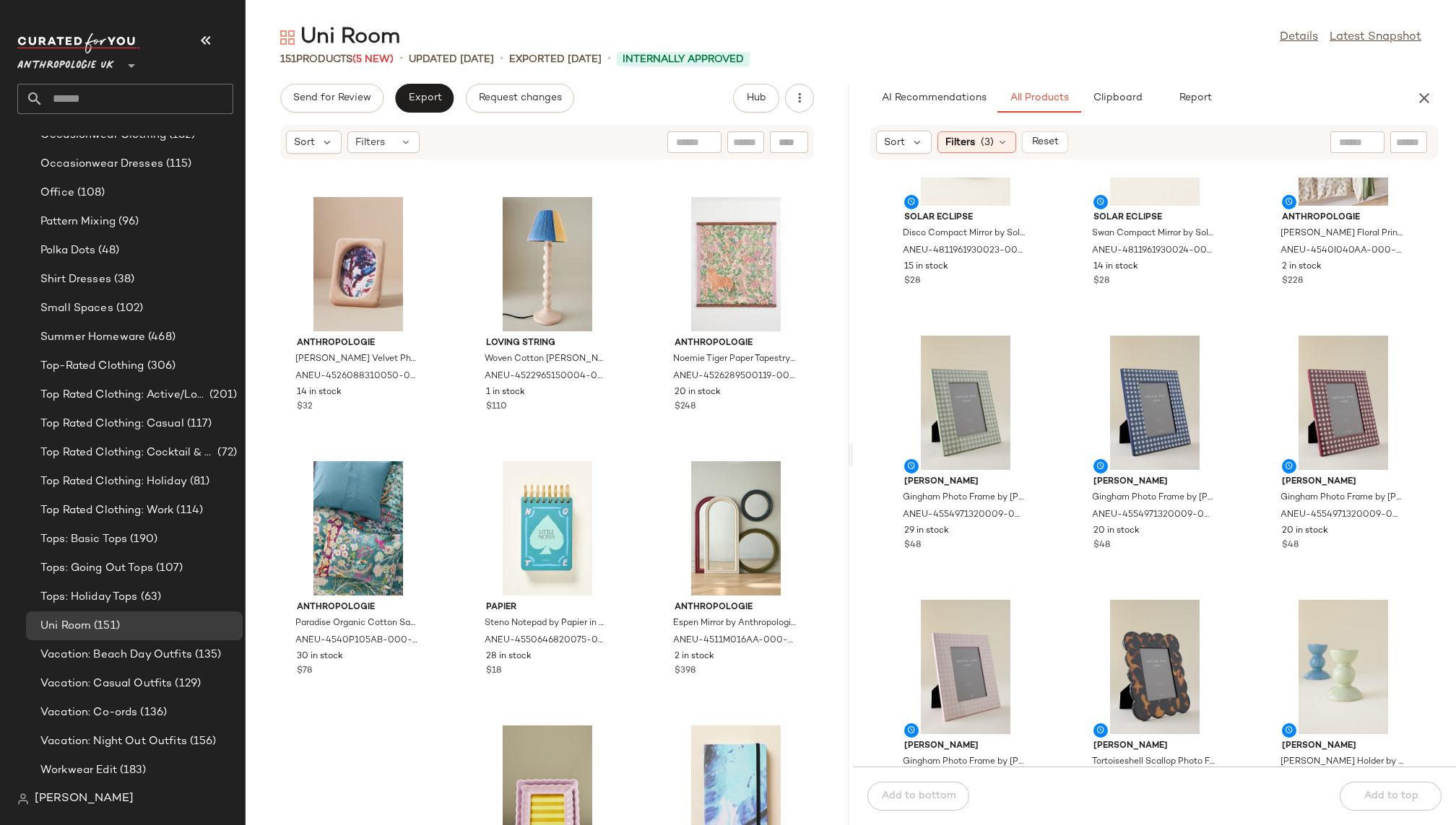
scroll to position [11336, 0]
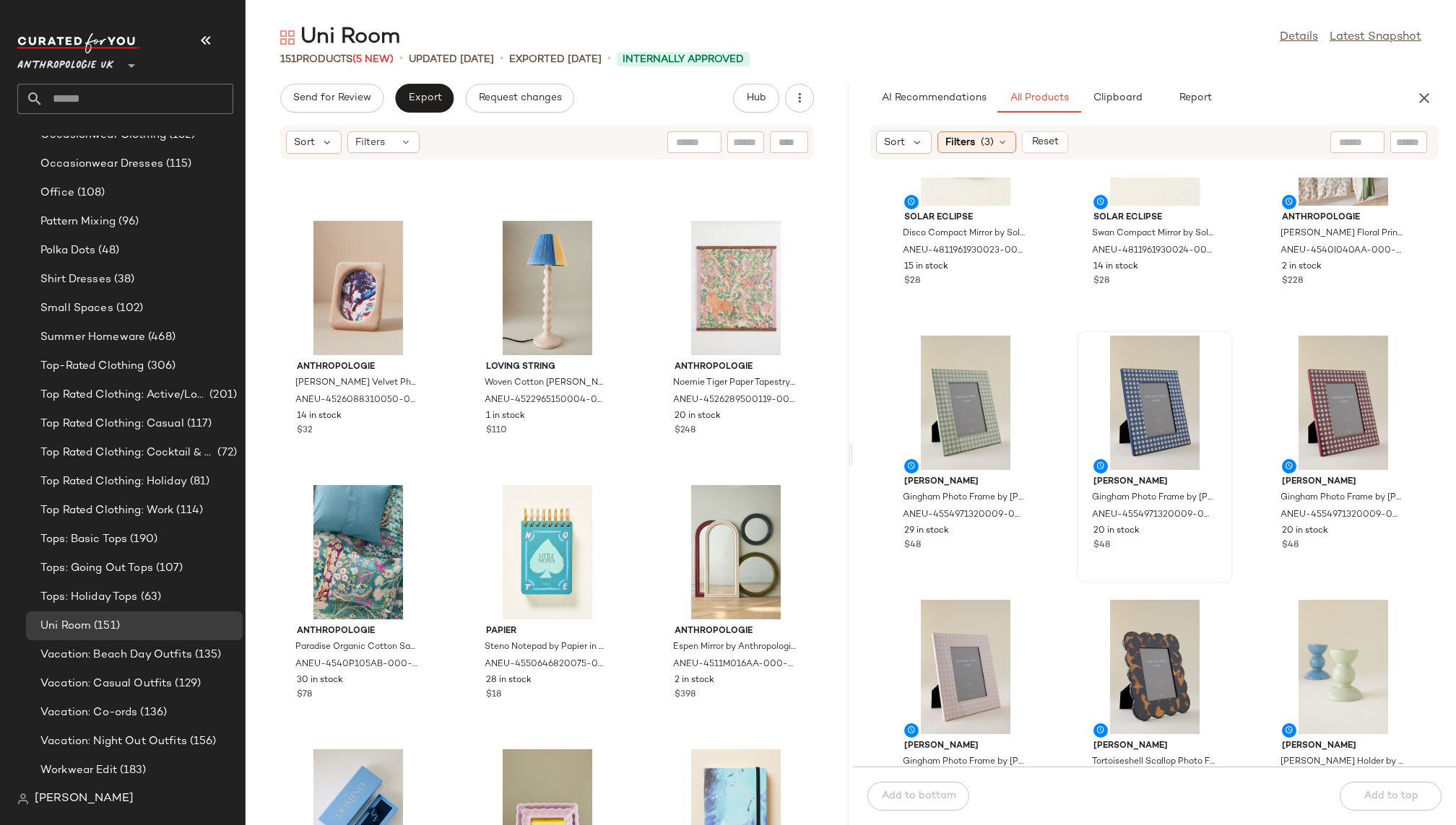
click at [1090, 386] on div at bounding box center [1154, 403] width 146 height 134
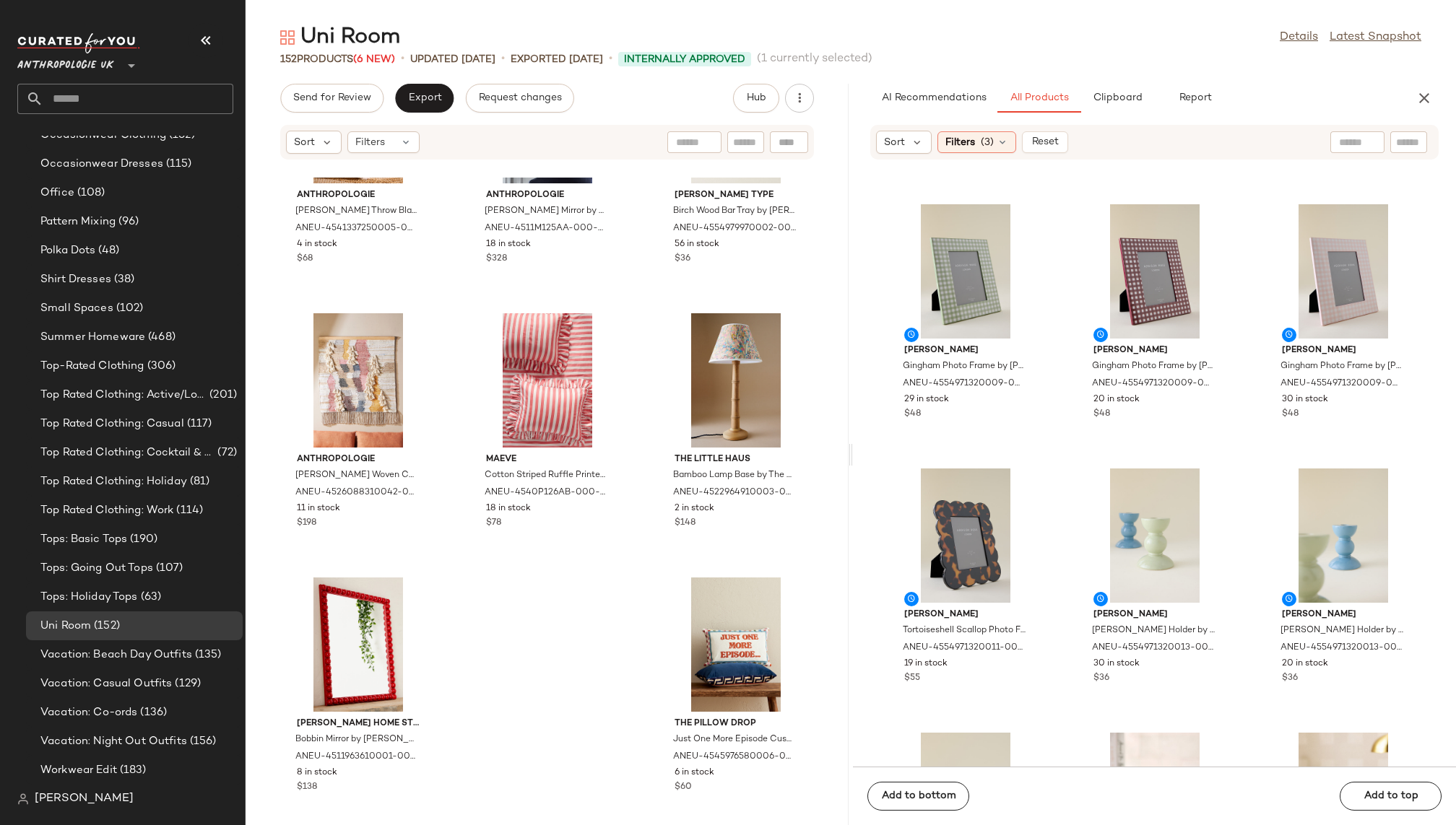
scroll to position [3933, 0]
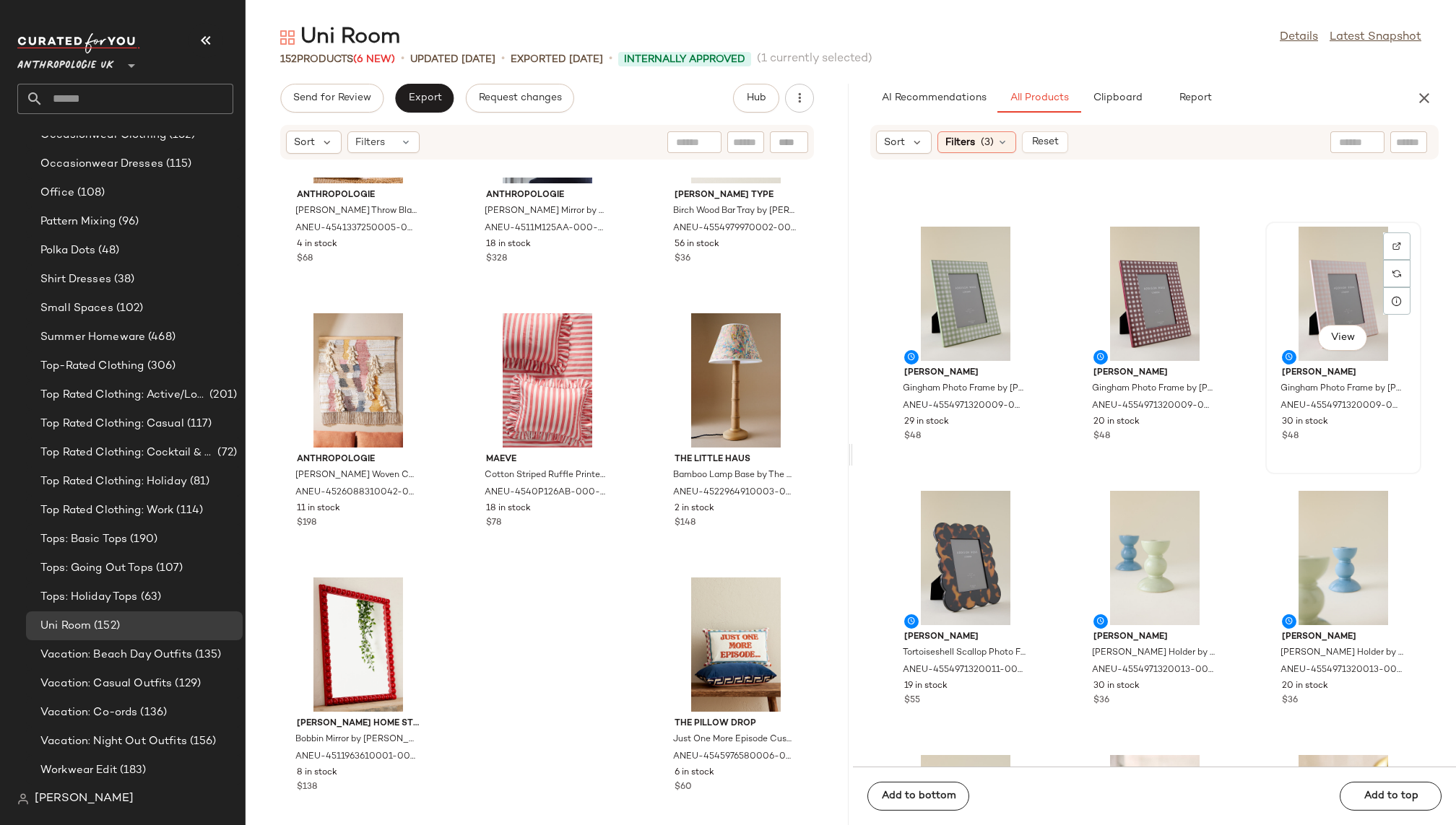
click at [1320, 310] on div "View" at bounding box center [1343, 294] width 146 height 134
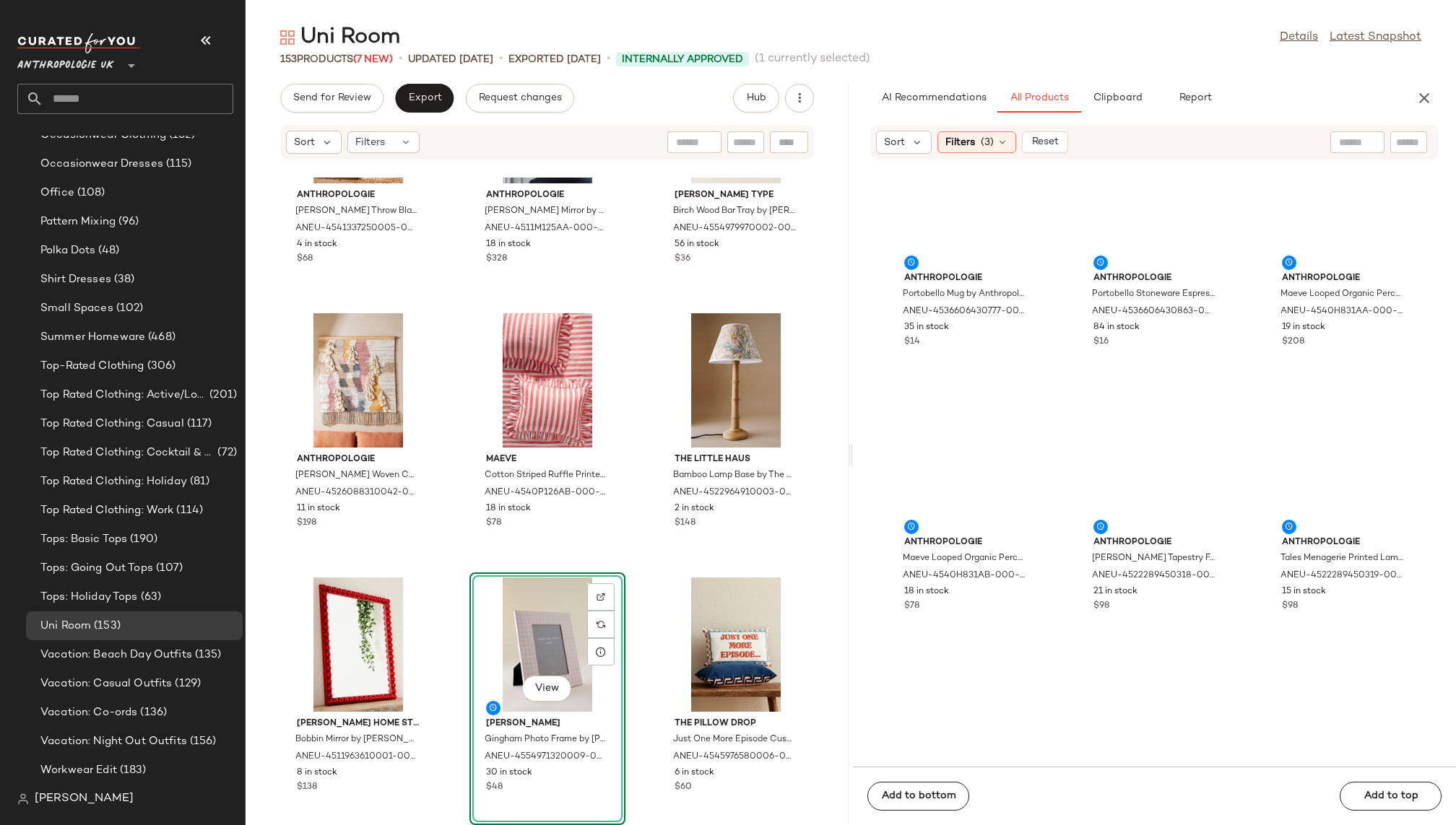
scroll to position [5372, 0]
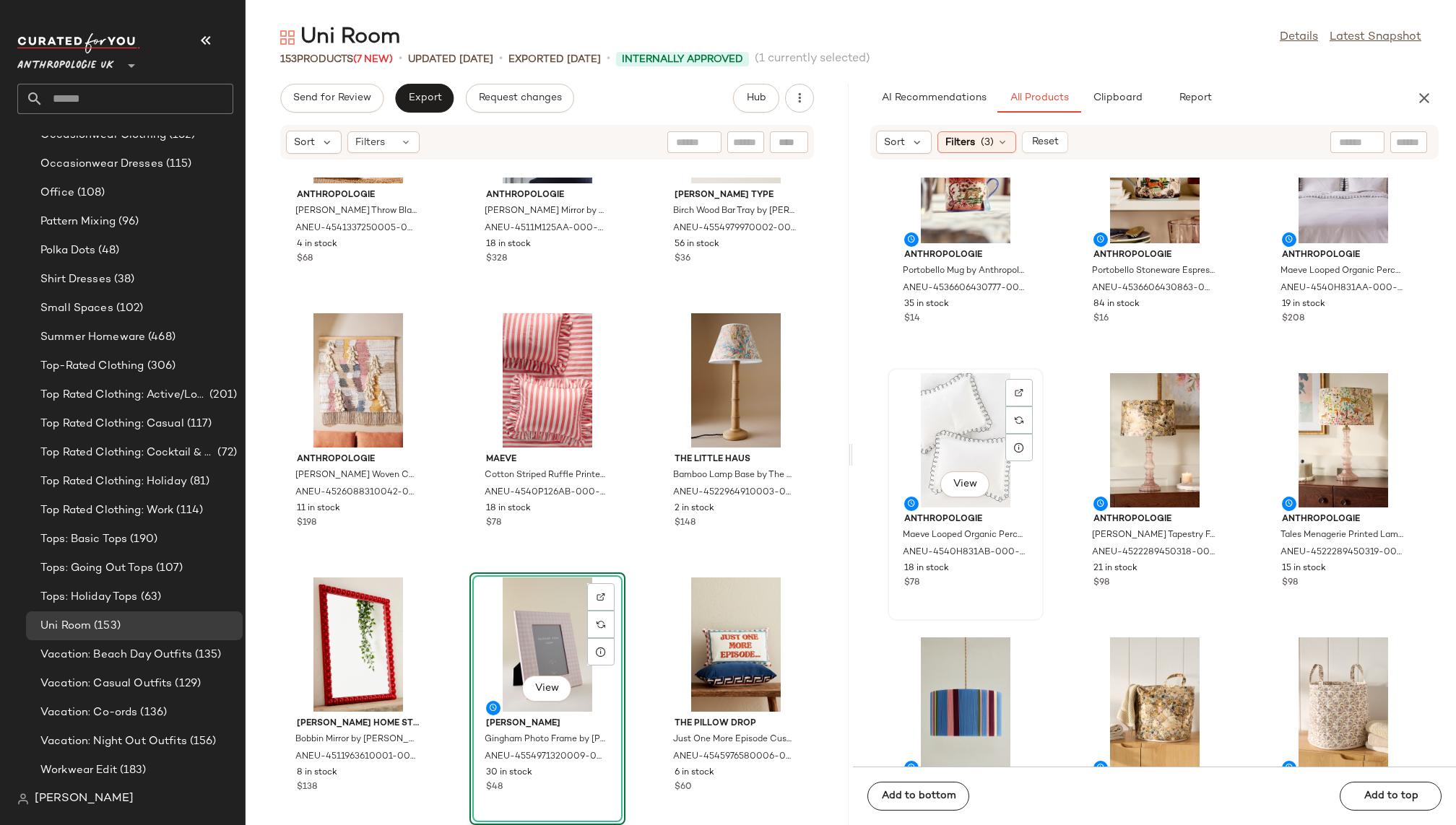
click at [947, 441] on div "View" at bounding box center [965, 440] width 146 height 134
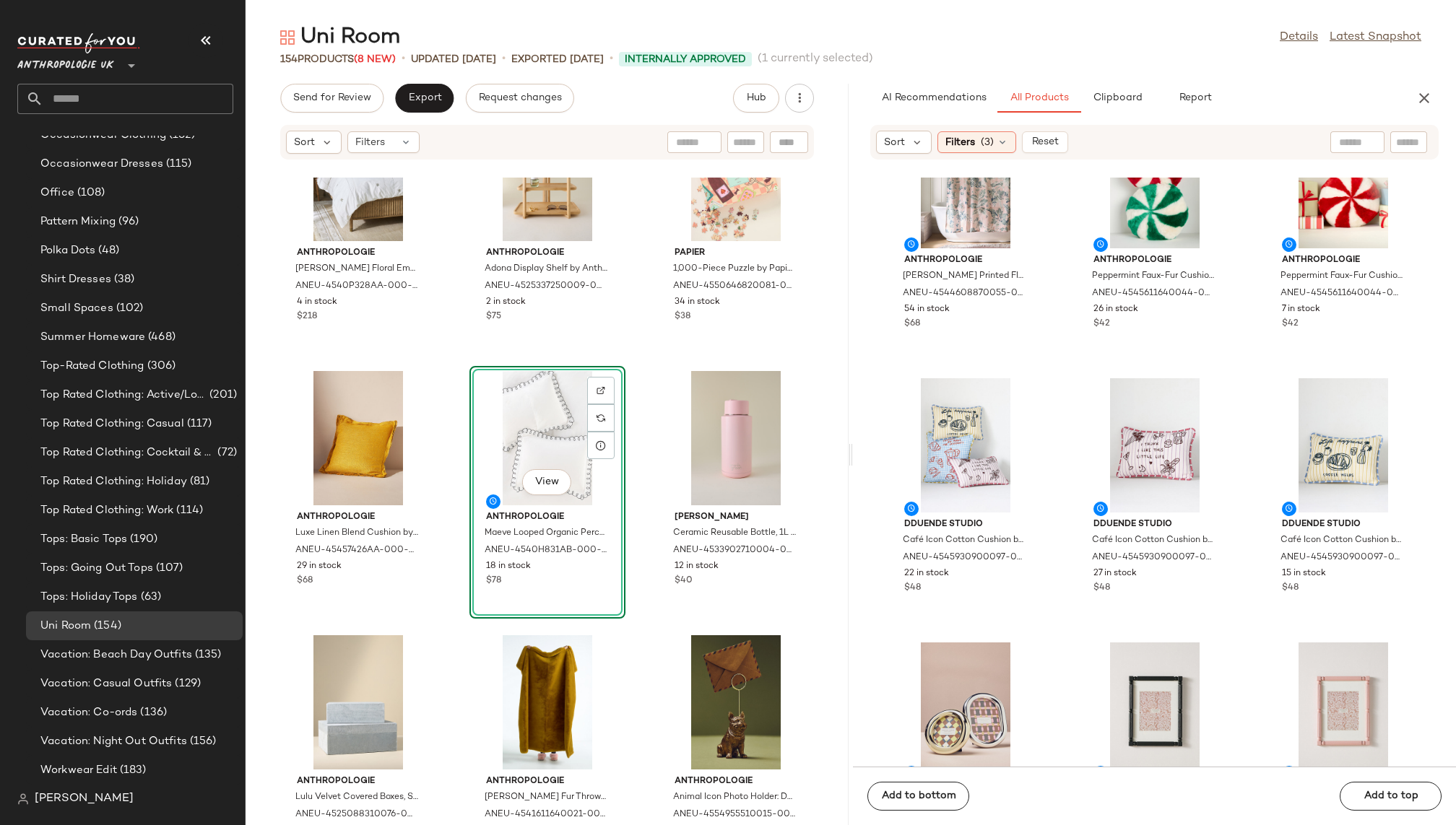
scroll to position [6699, 0]
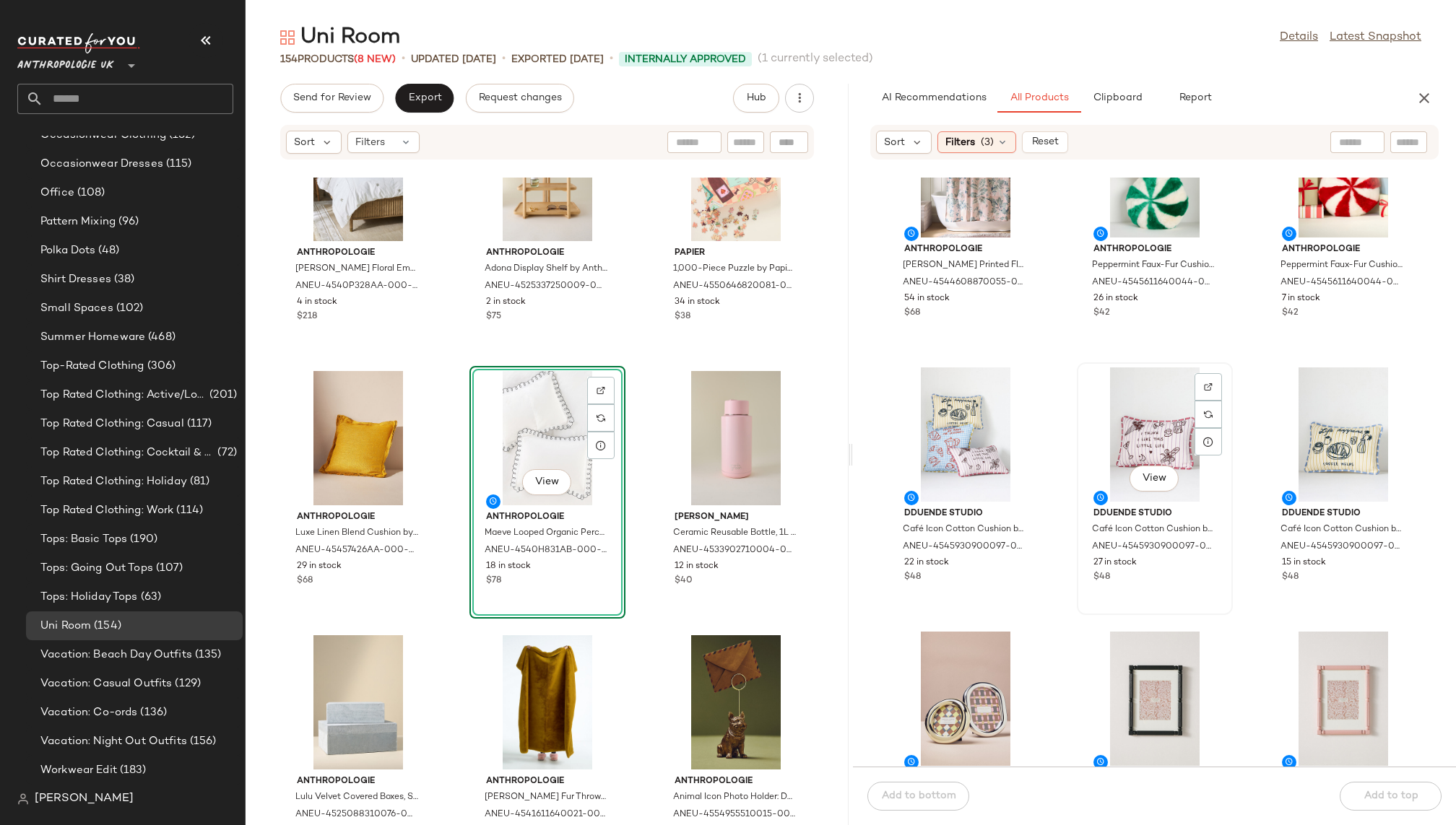
click at [1137, 405] on div "View" at bounding box center [1154, 435] width 146 height 134
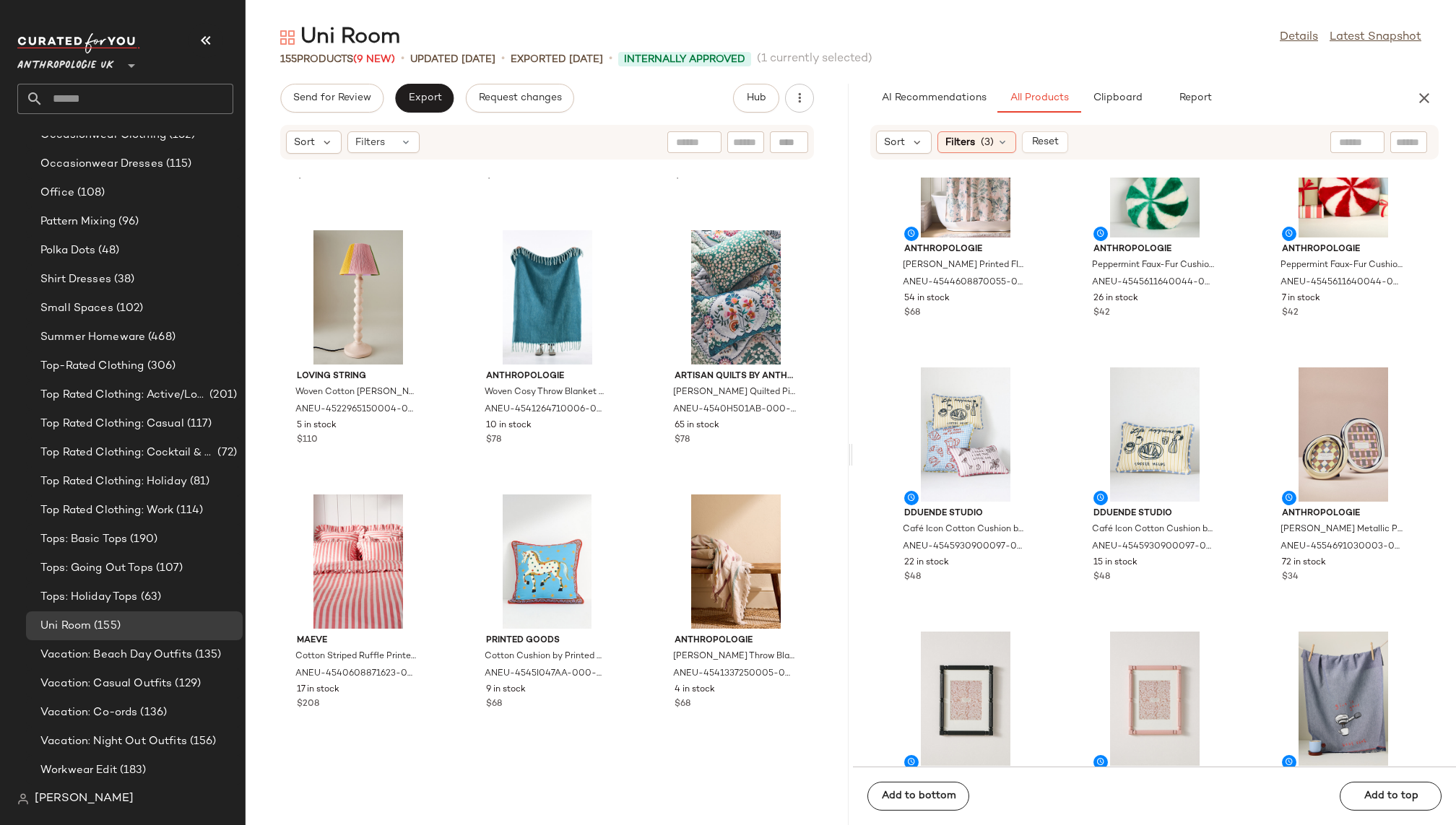
scroll to position [13093, 0]
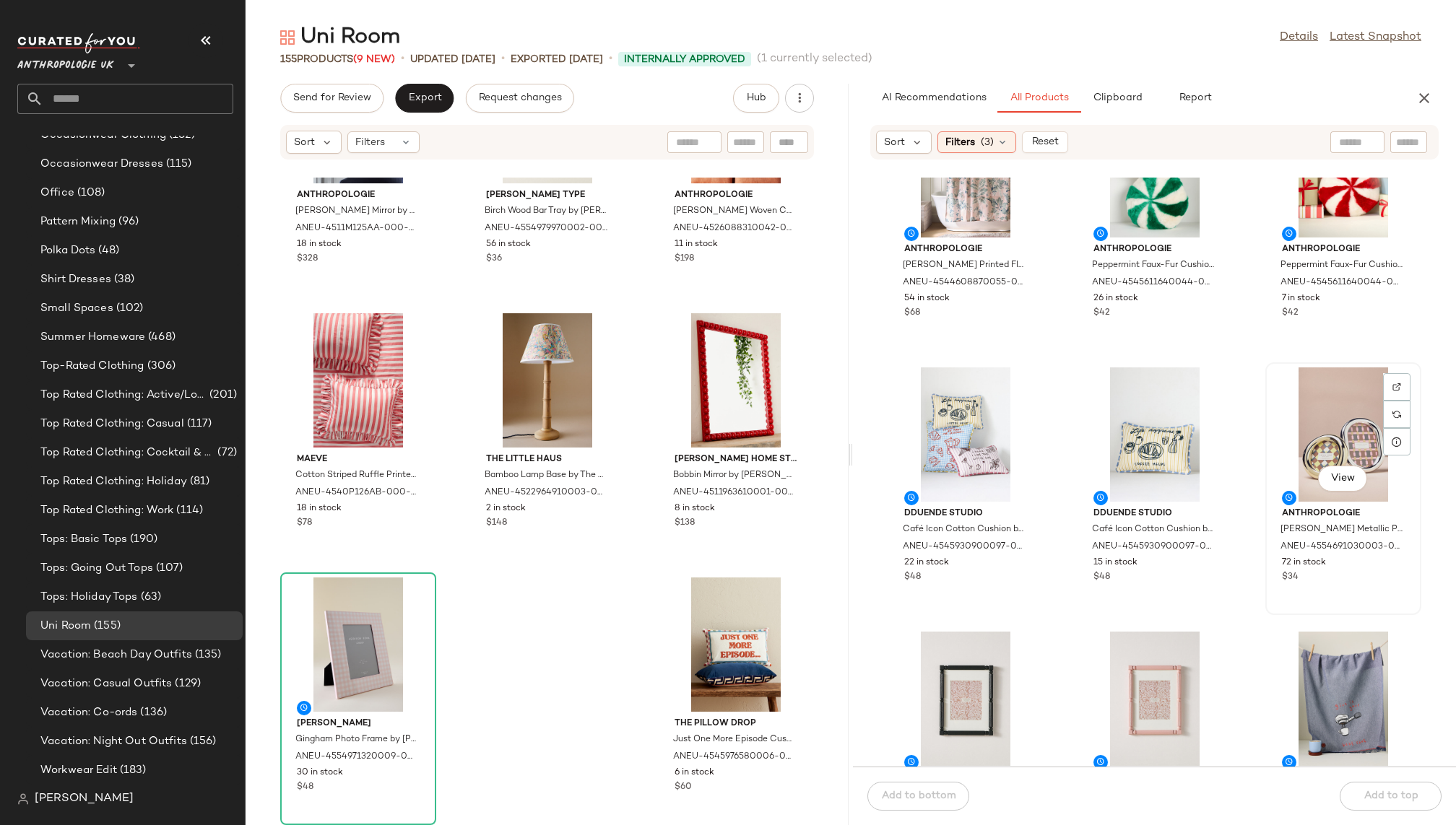
click at [1320, 432] on div "View" at bounding box center [1343, 435] width 146 height 134
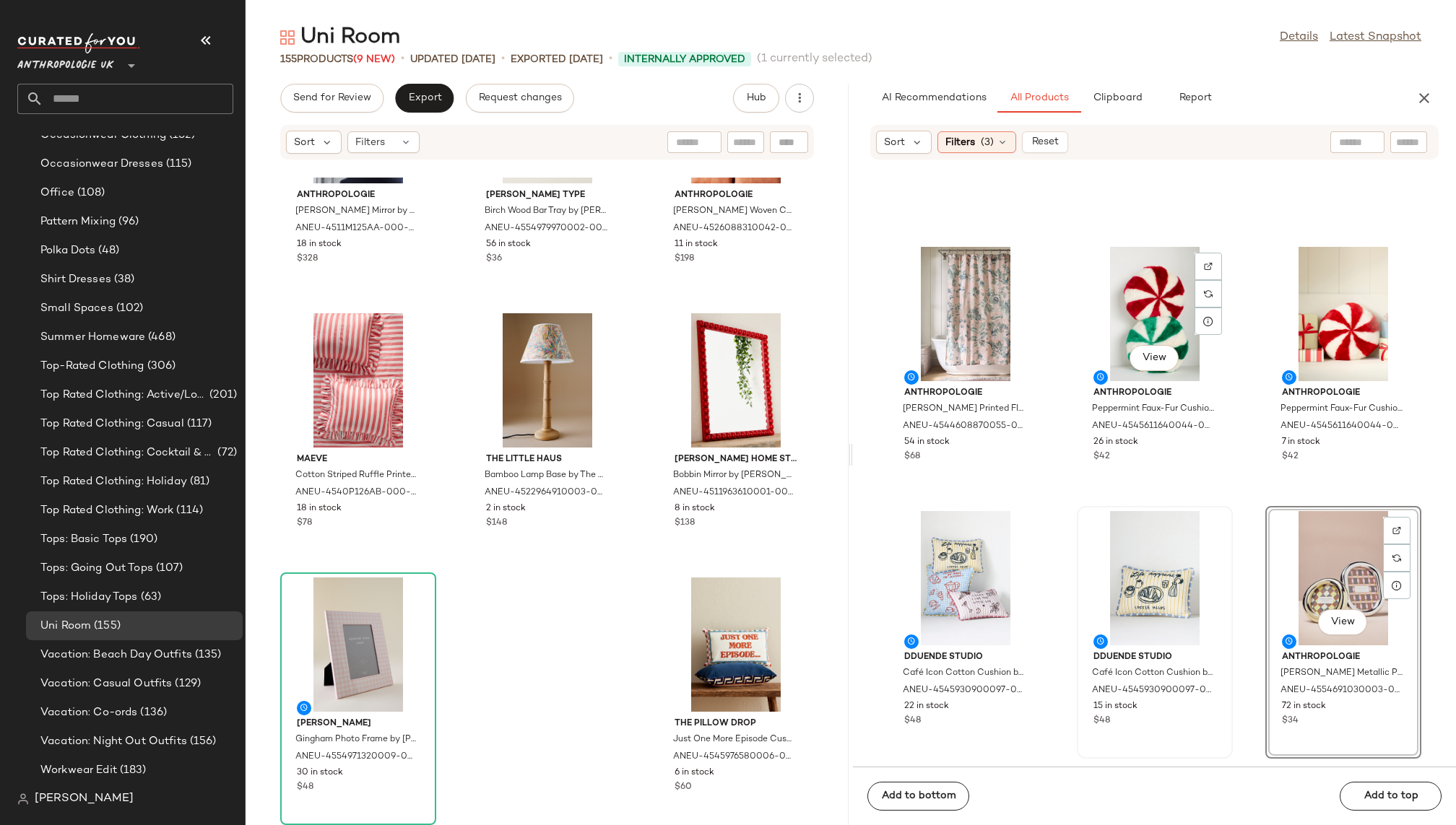
scroll to position [6552, 0]
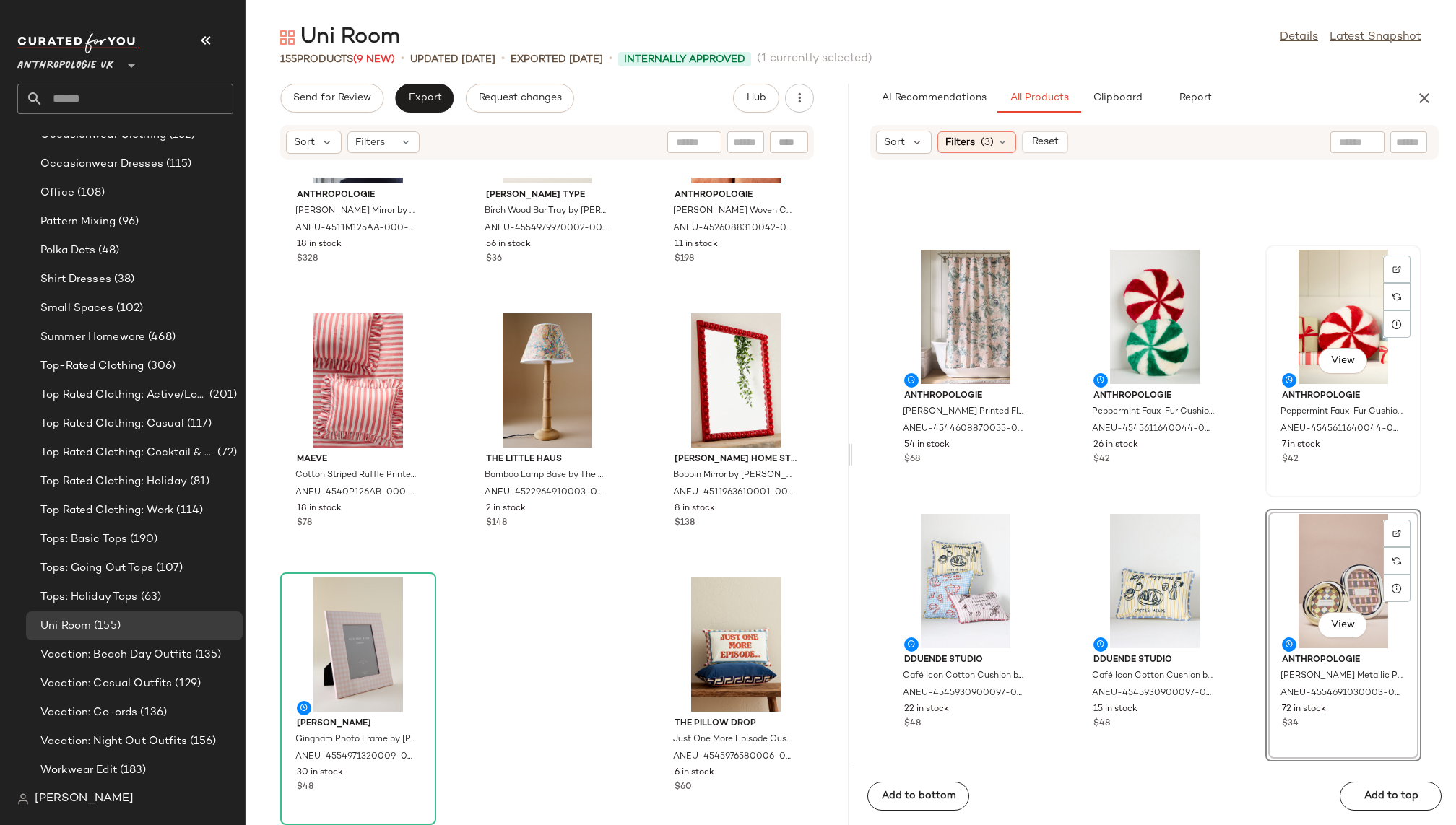
click at [1307, 329] on div "View" at bounding box center [1343, 317] width 146 height 134
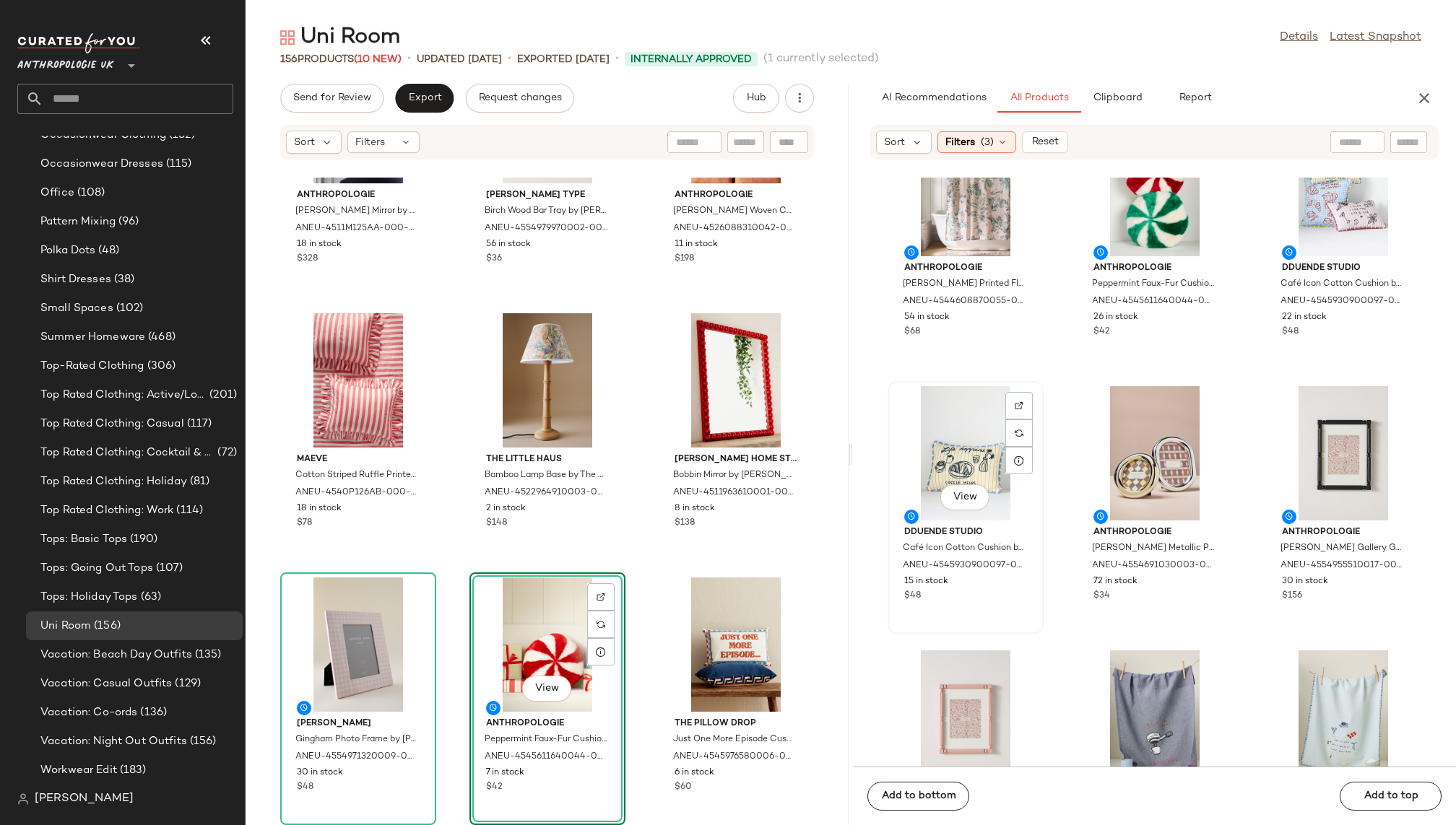
scroll to position [6714, 0]
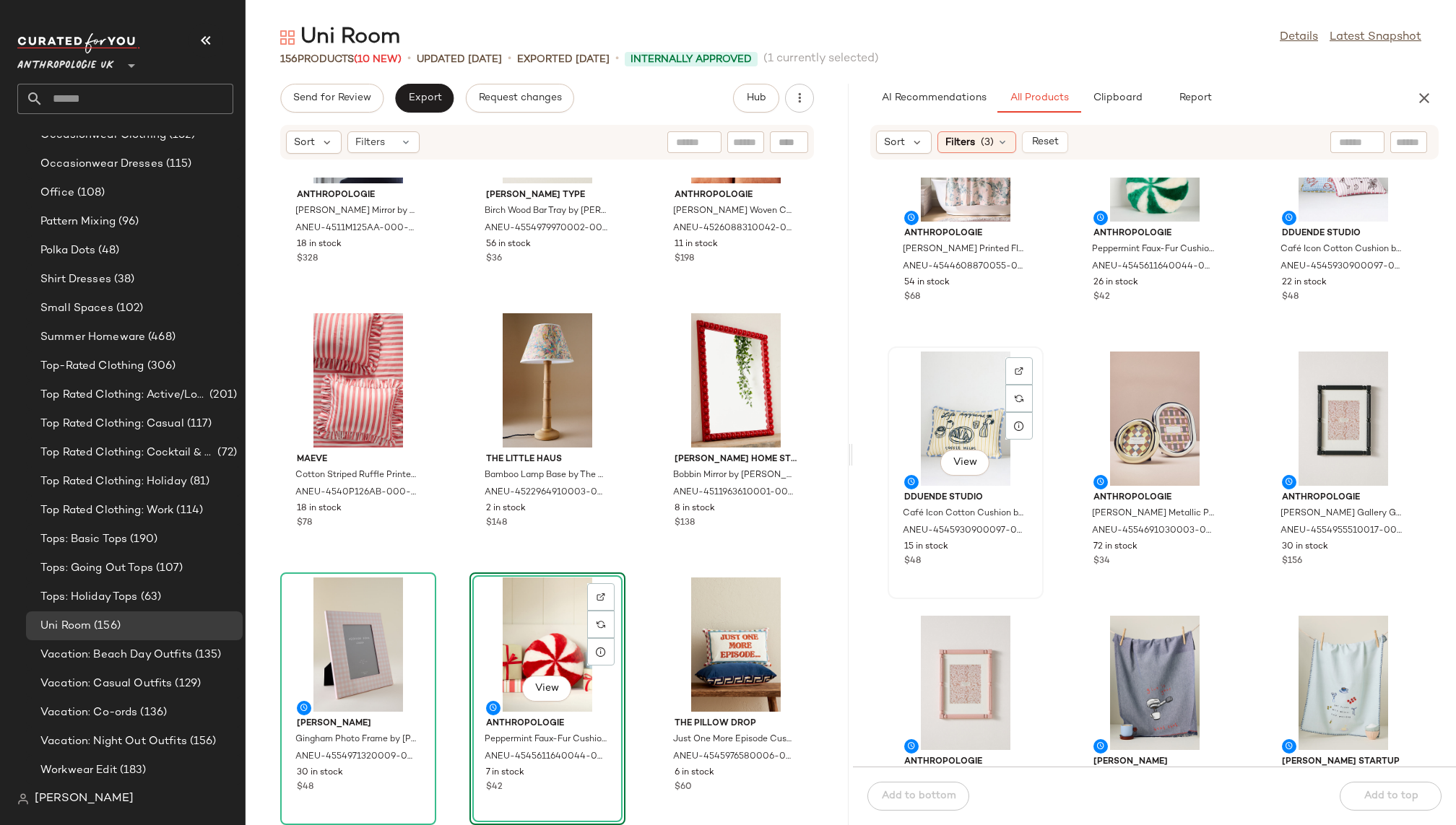
click at [936, 444] on div "View" at bounding box center [965, 419] width 146 height 134
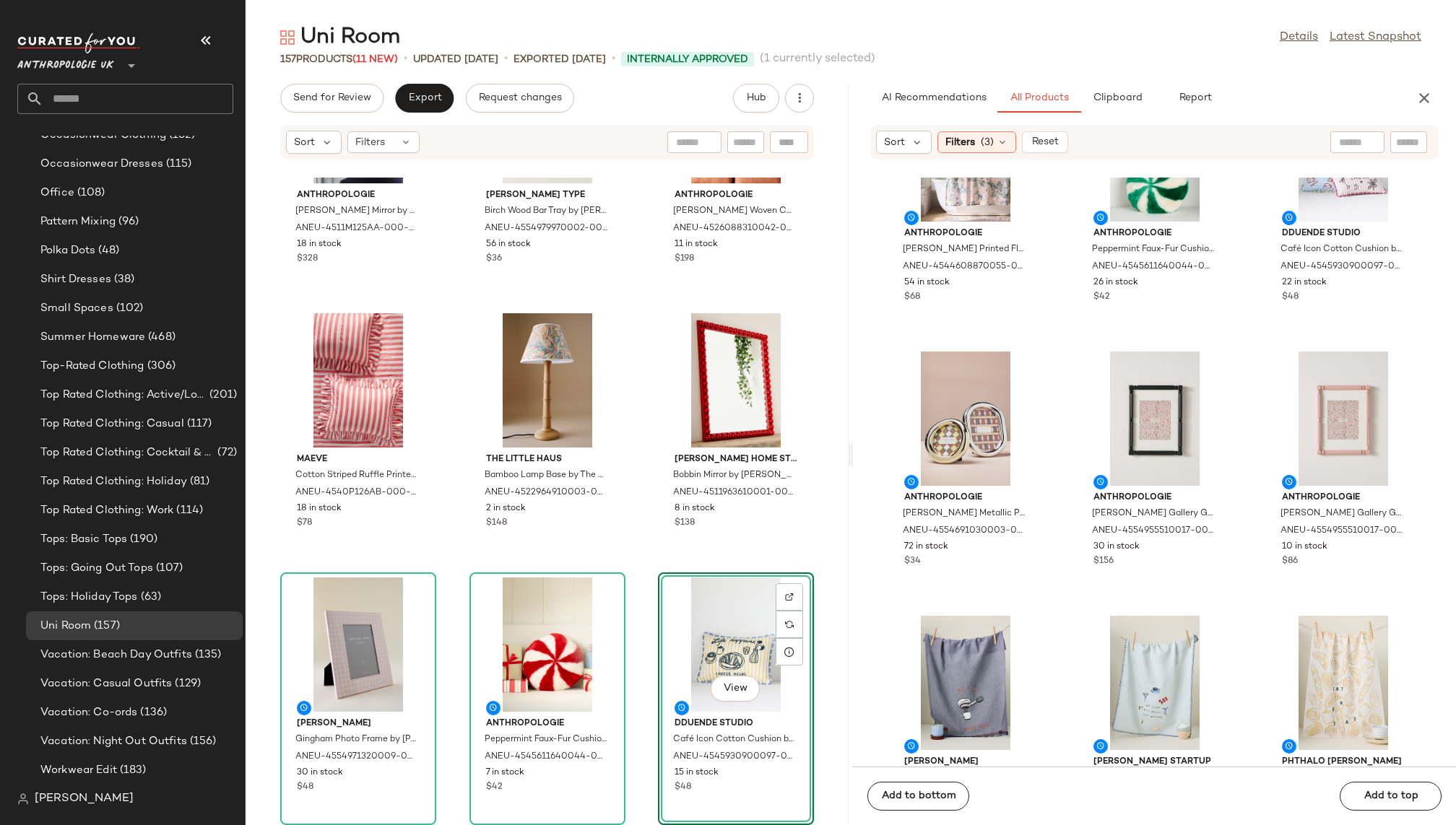
scroll to position [13358, 0]
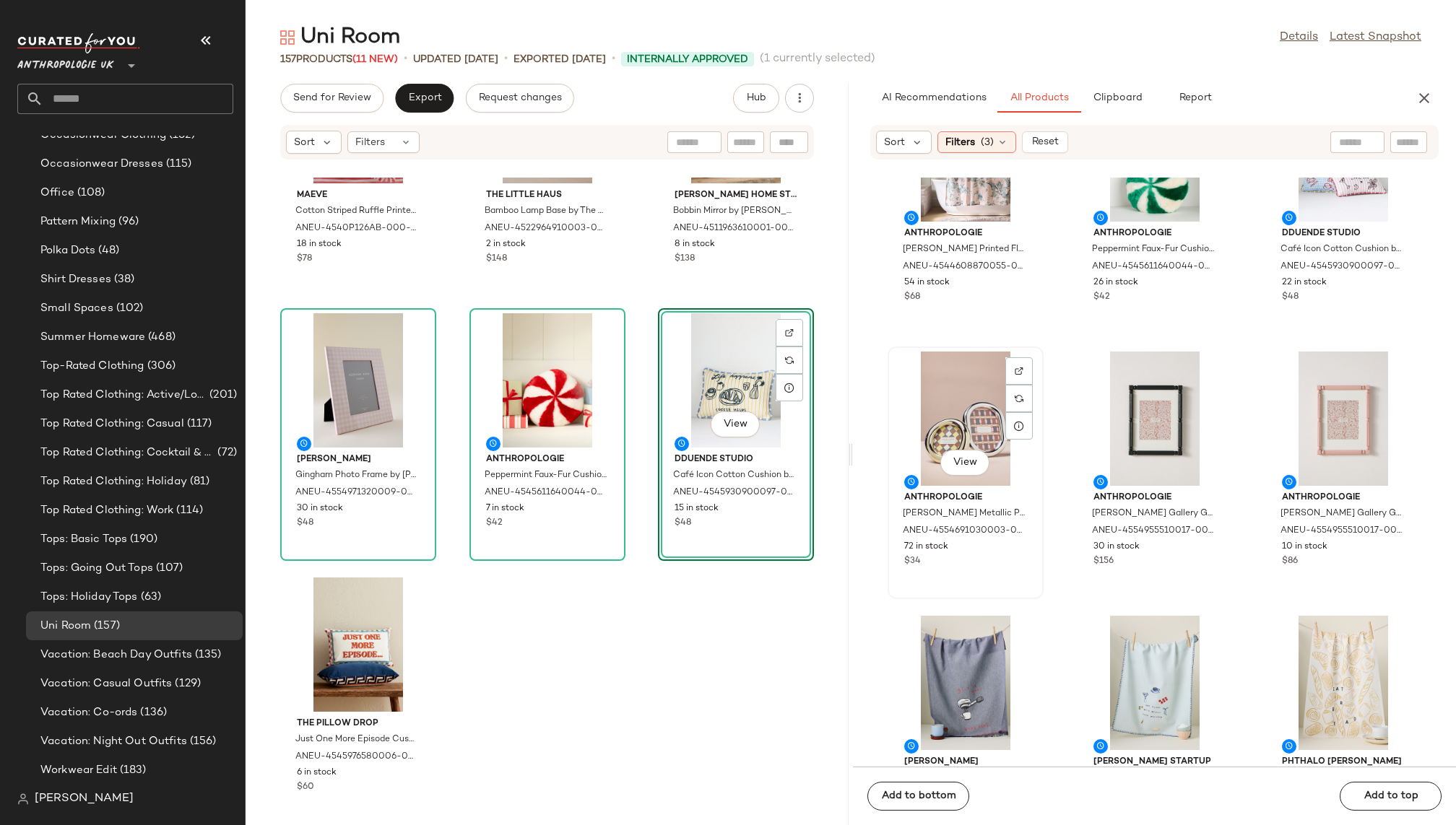
click at [944, 431] on div "View" at bounding box center [965, 419] width 146 height 134
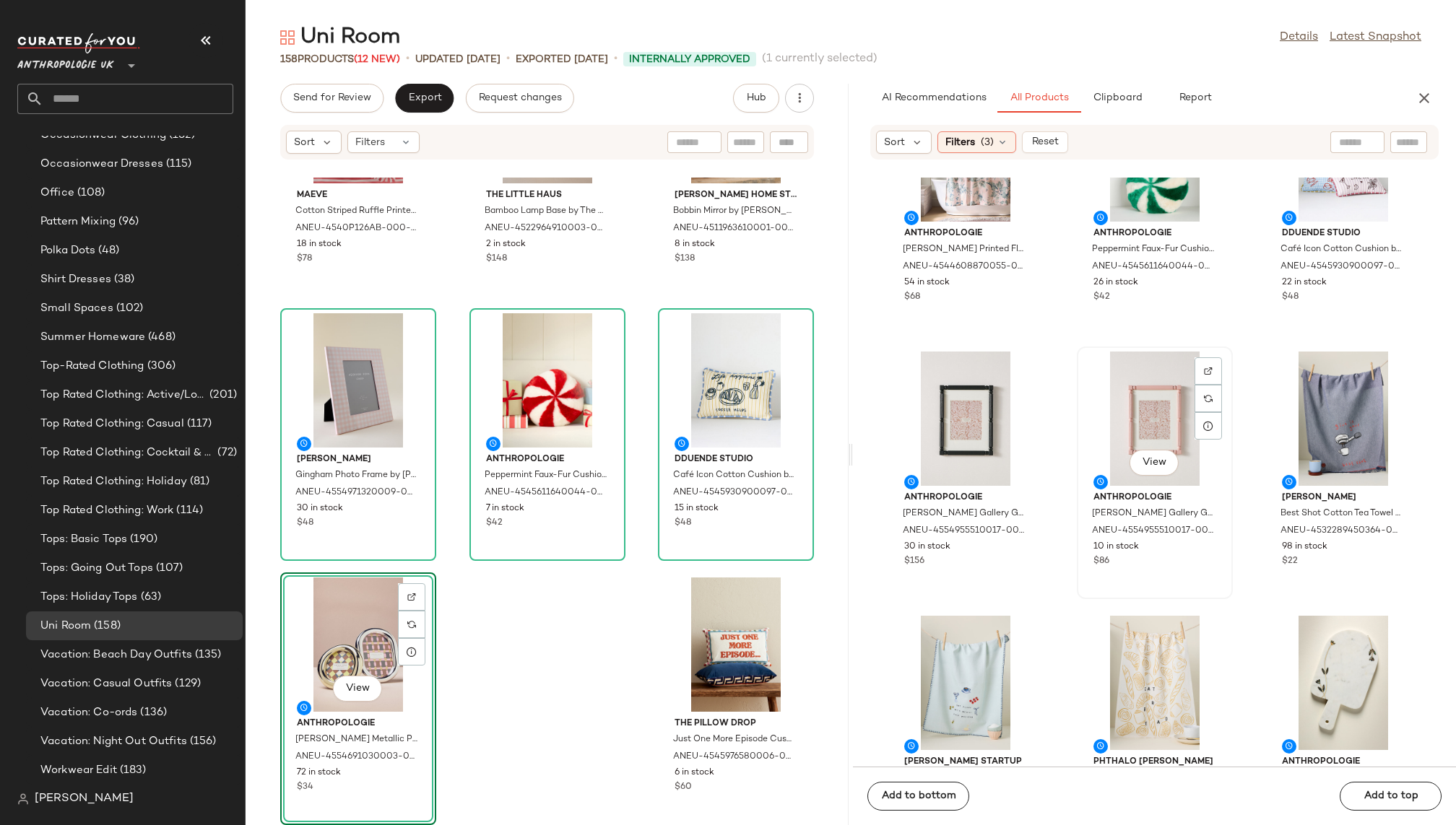
click at [1167, 390] on div "View" at bounding box center [1154, 419] width 146 height 134
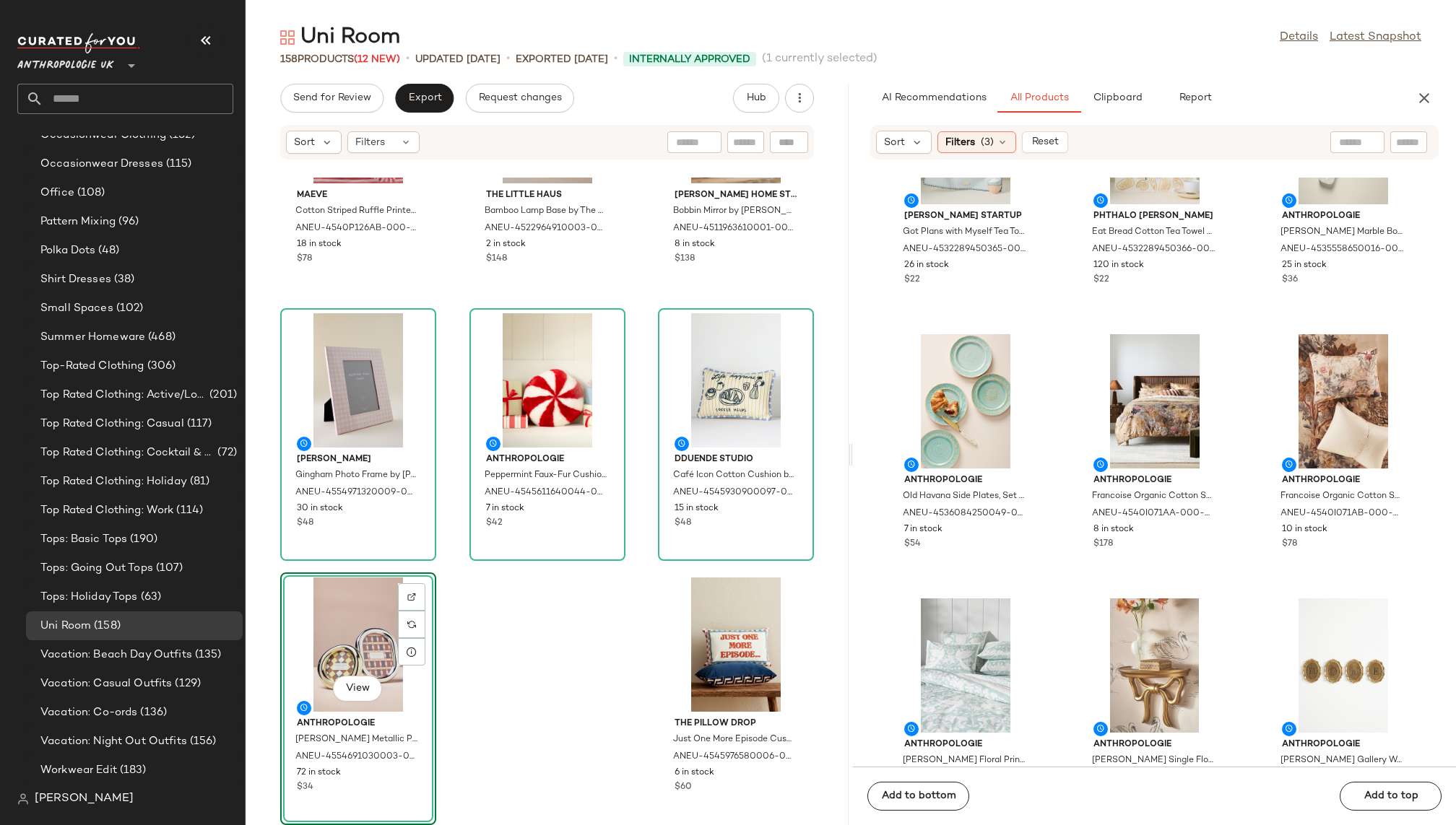
scroll to position [7272, 0]
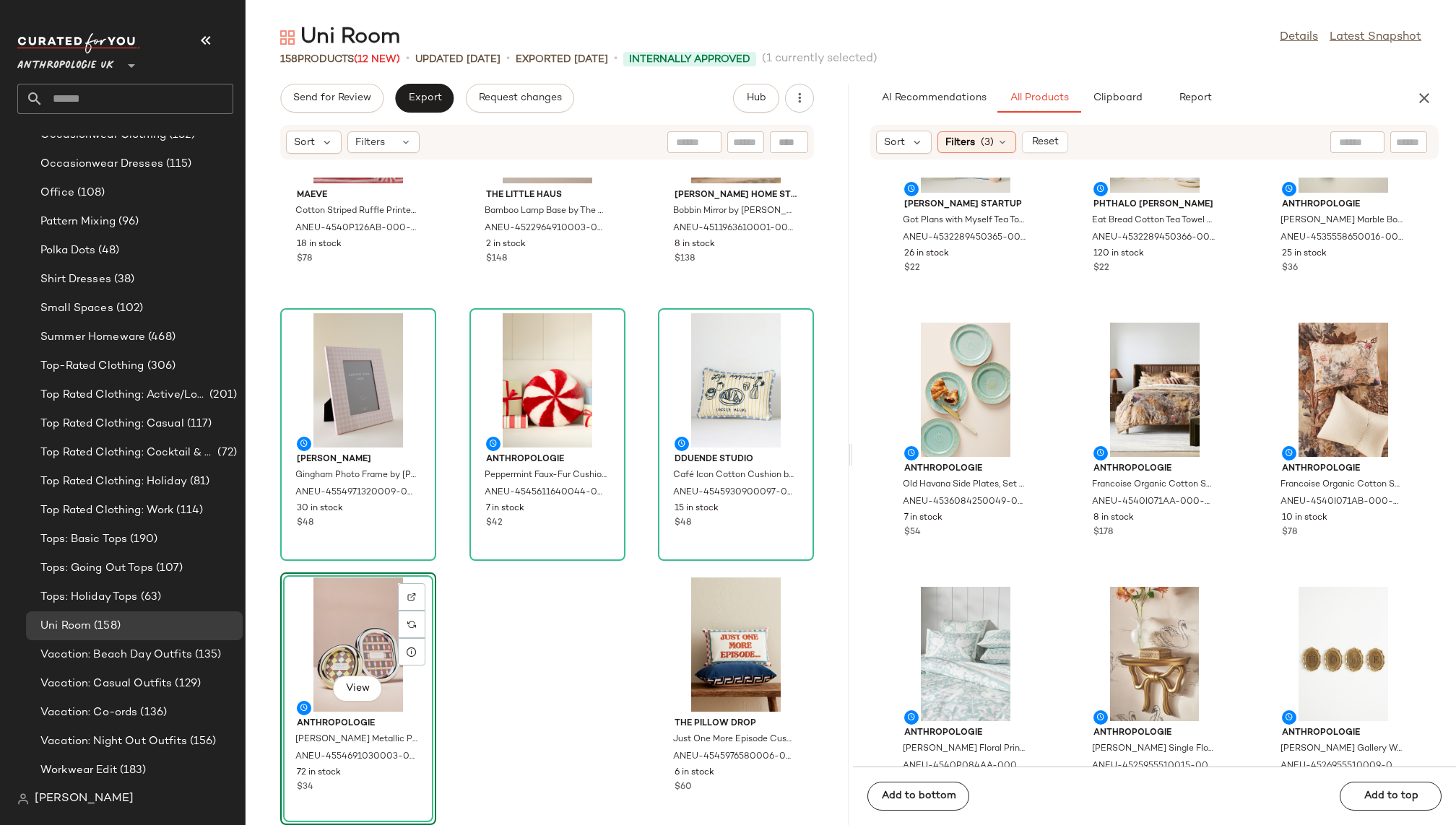
click at [1052, 628] on div "Hollie Startup Got Plans with Myself Tea Towel by Hollie Startup in White Size:…" at bounding box center [1154, 472] width 603 height 589
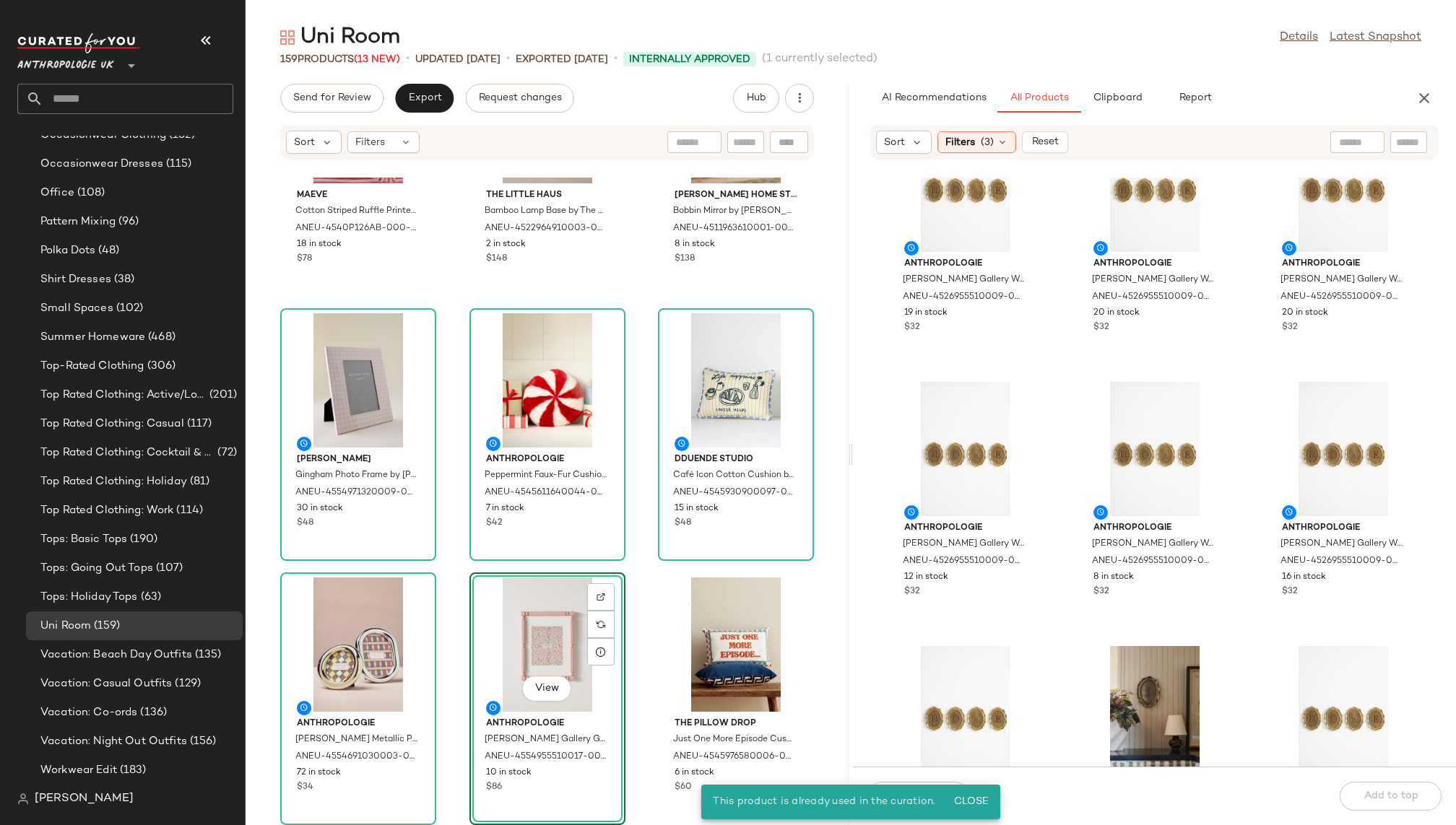
scroll to position [8008, 0]
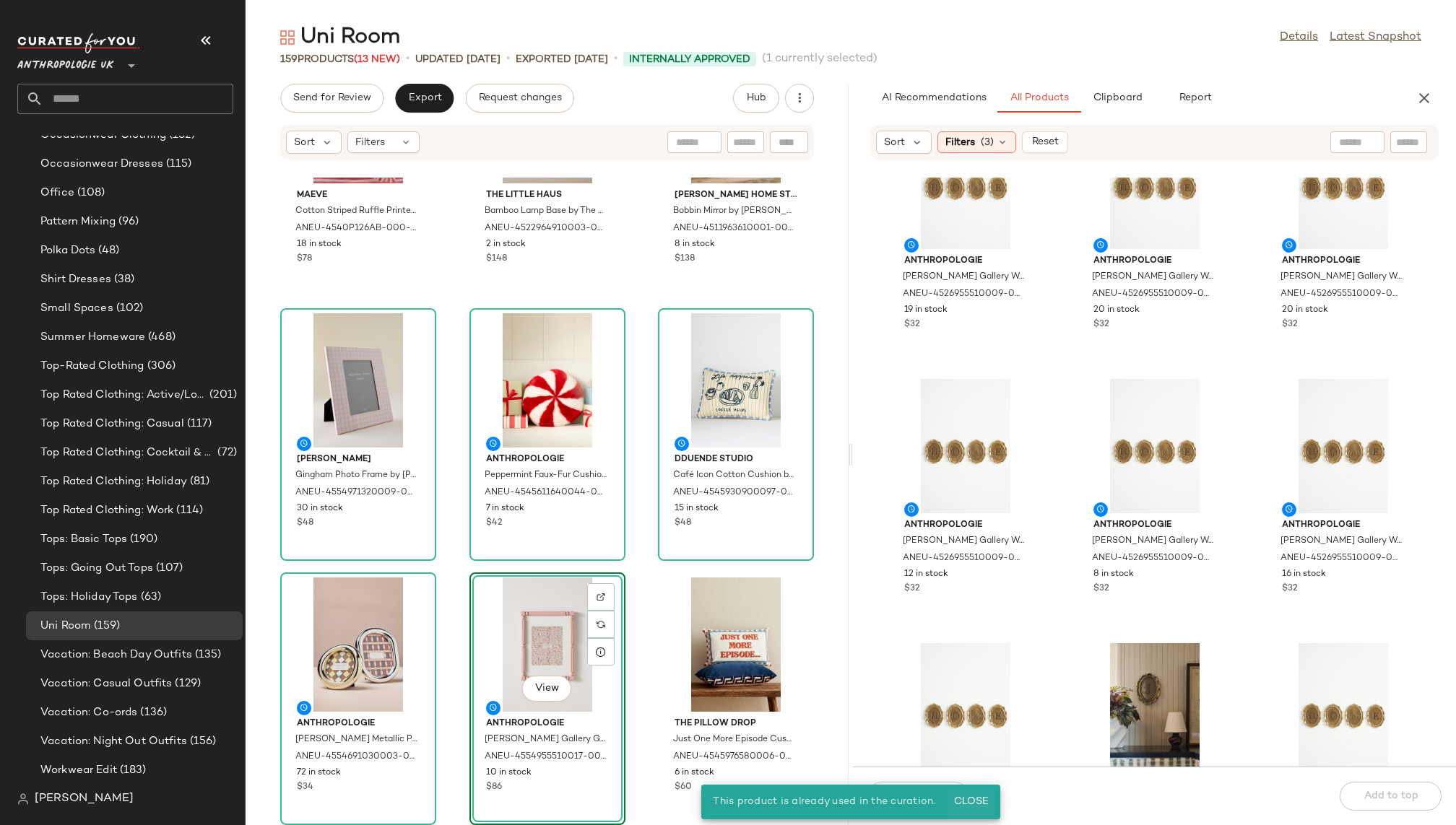
click at [980, 800] on span "Close" at bounding box center [970, 802] width 35 height 11
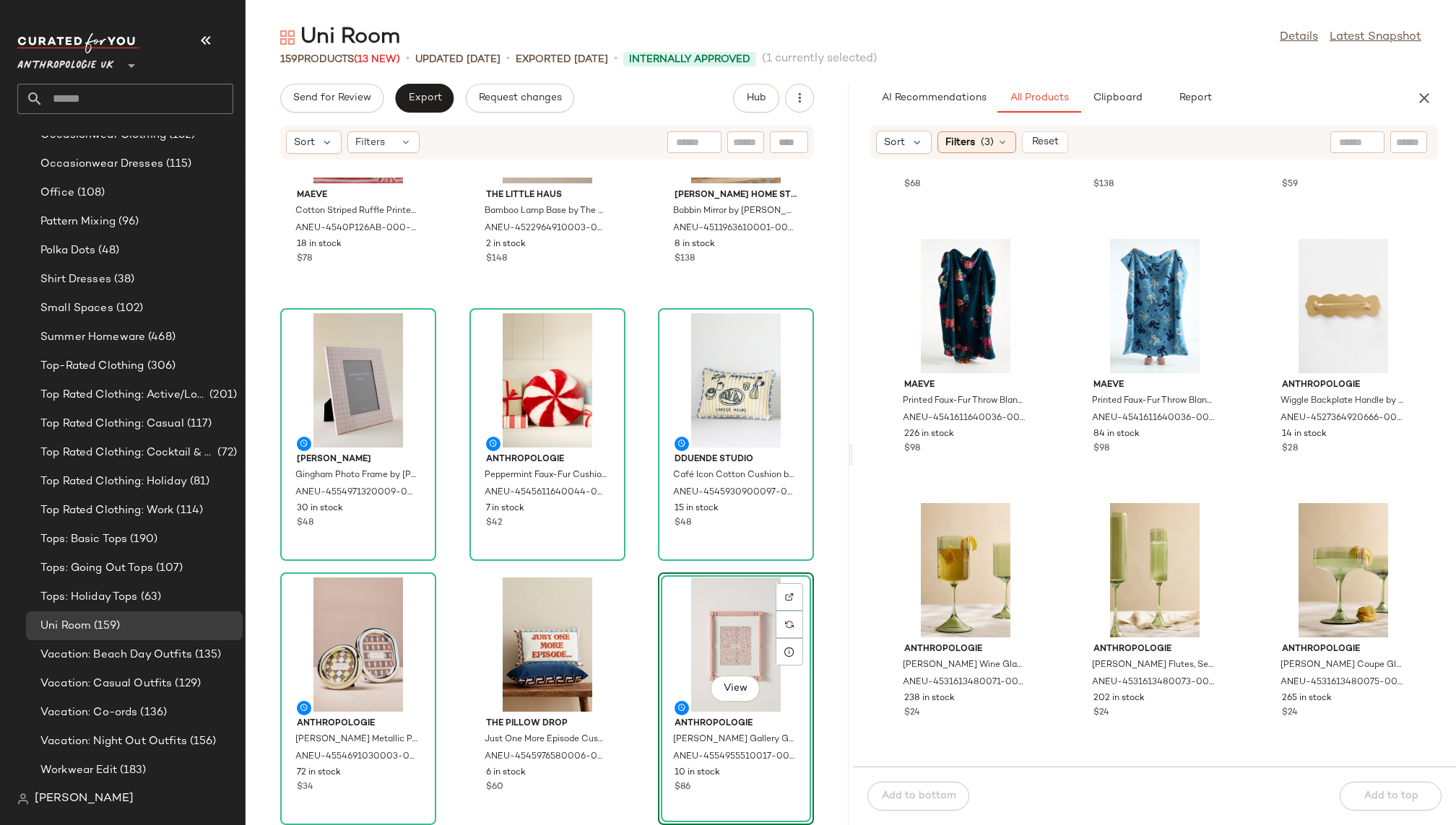
scroll to position [13441, 0]
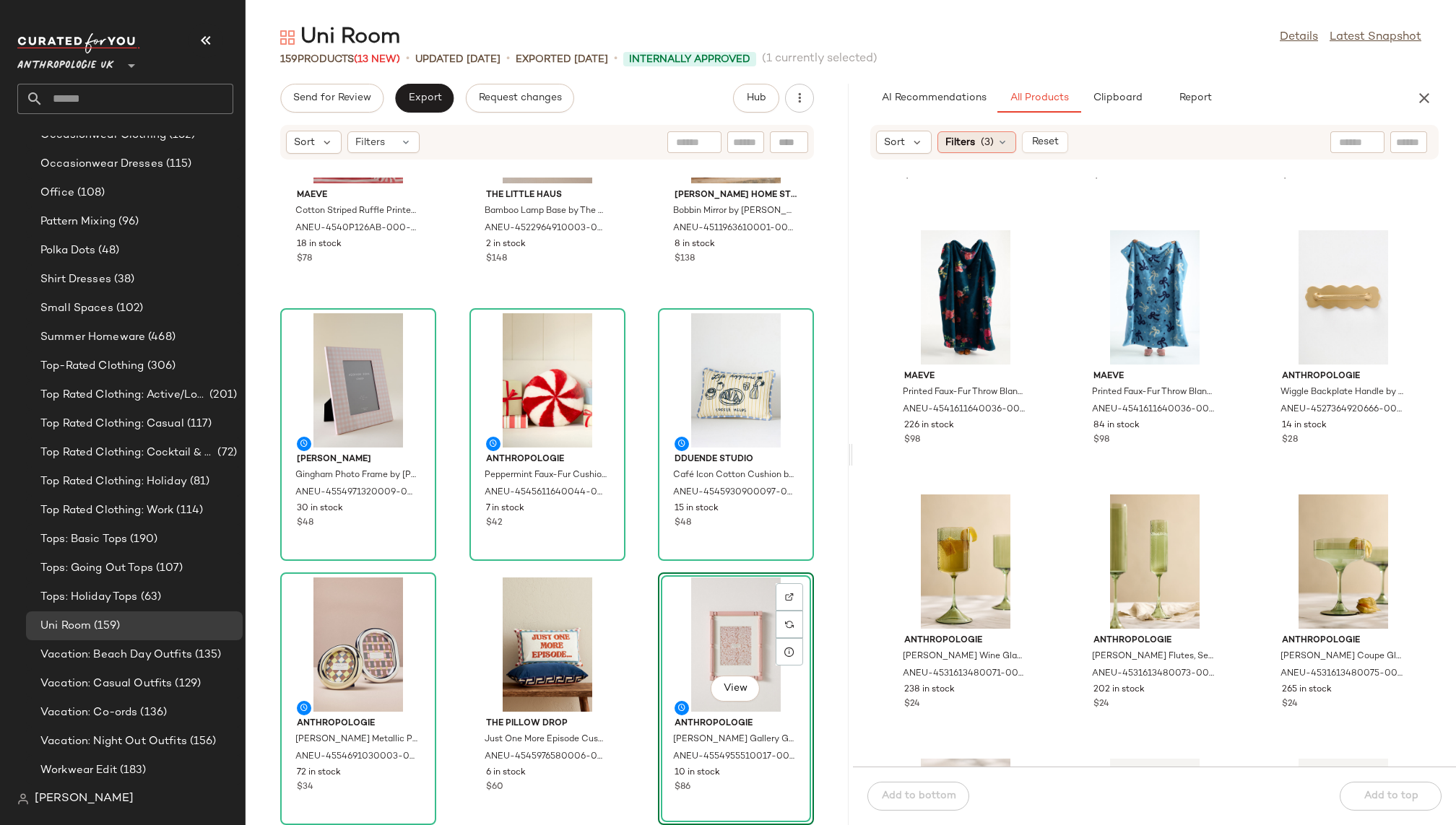
click at [960, 142] on span "Filters" at bounding box center [960, 143] width 29 height 15
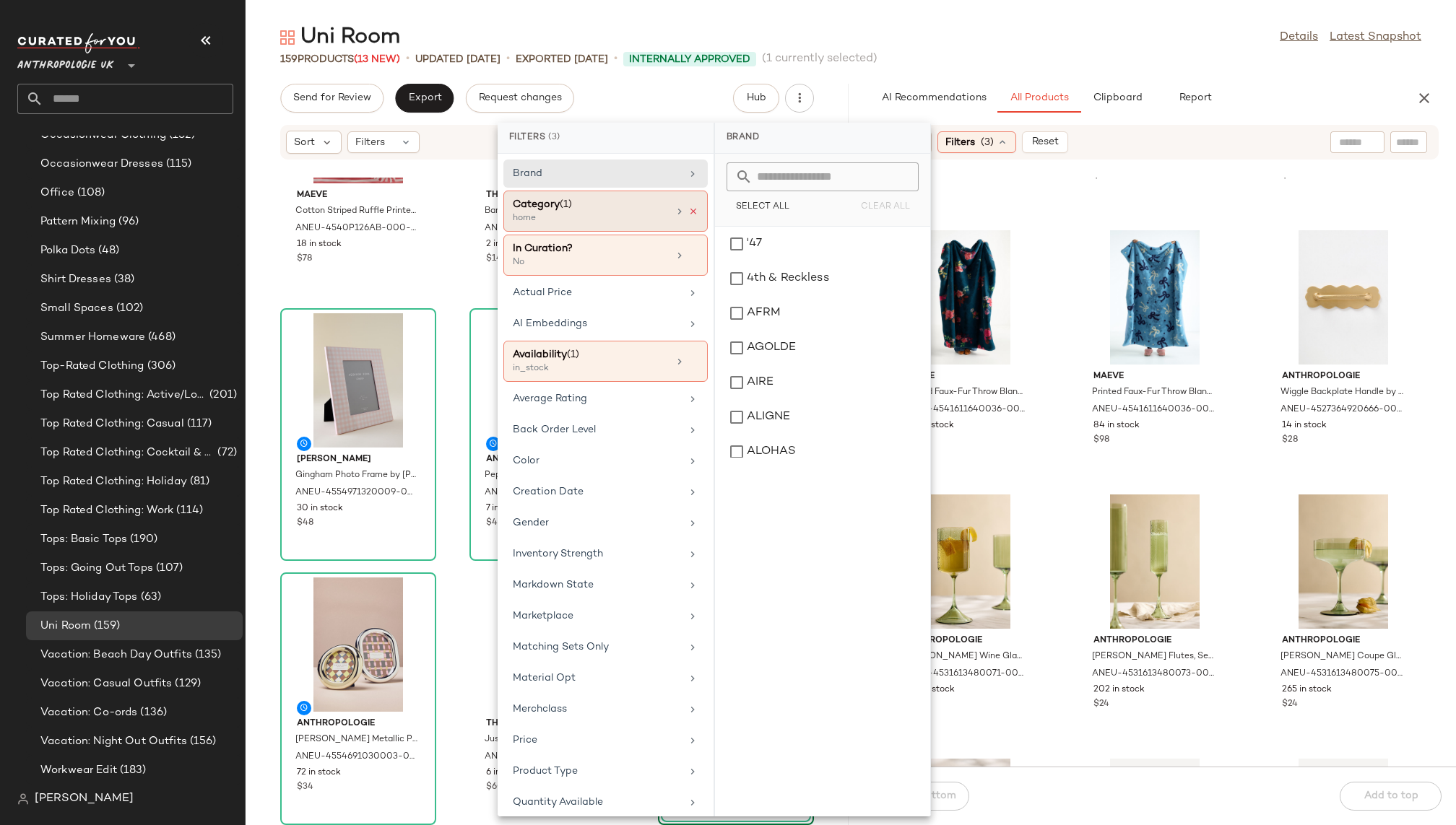
click at [690, 206] on icon at bounding box center [693, 211] width 10 height 10
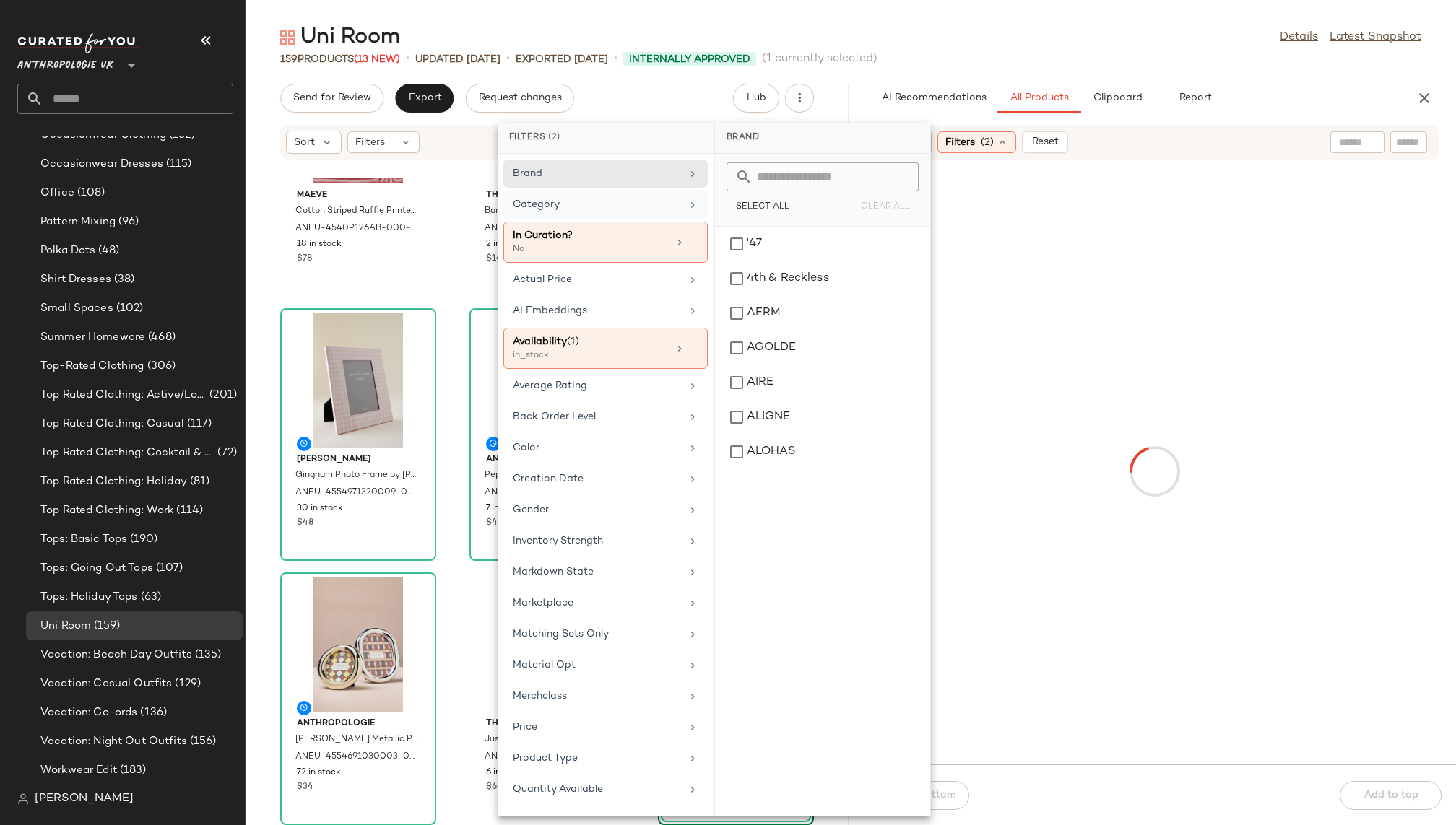
click at [996, 54] on div "159 Products (13 New) • updated Aug 12th • Exported Aug 6th • Internally Approv…" at bounding box center [851, 59] width 1210 height 14
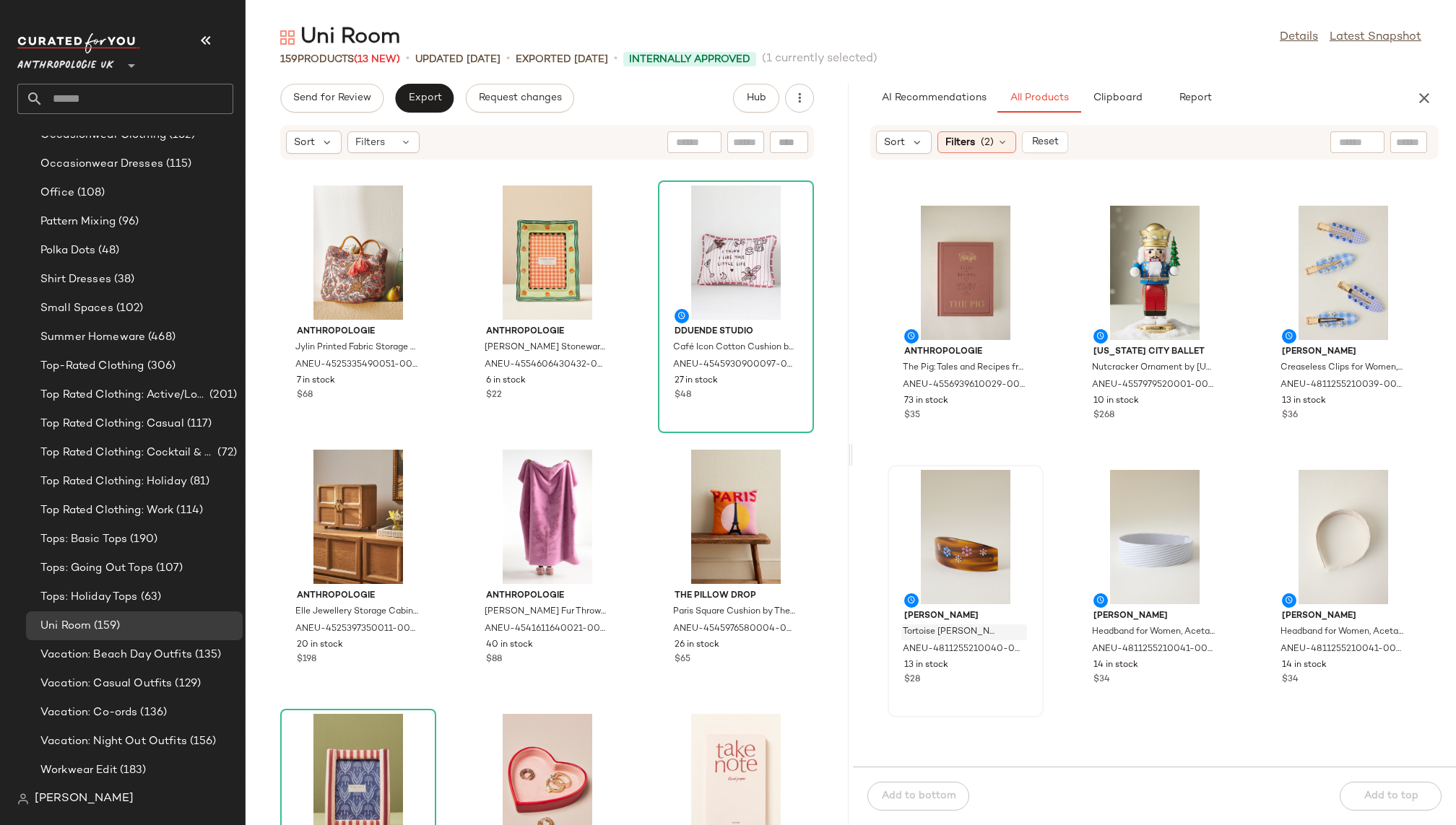
scroll to position [7408, 0]
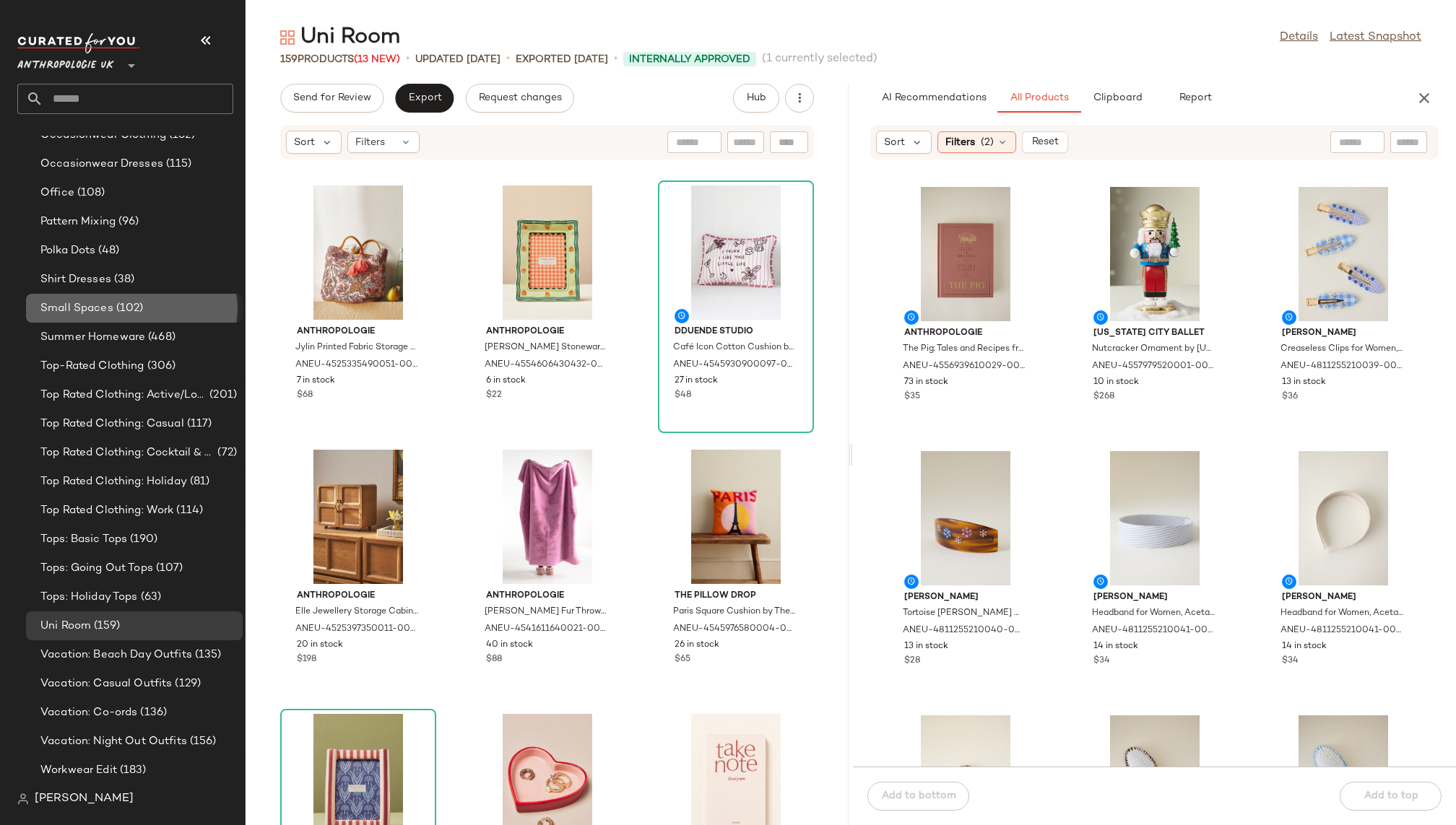
click at [165, 307] on div "Small Spaces (102)" at bounding box center [136, 309] width 200 height 17
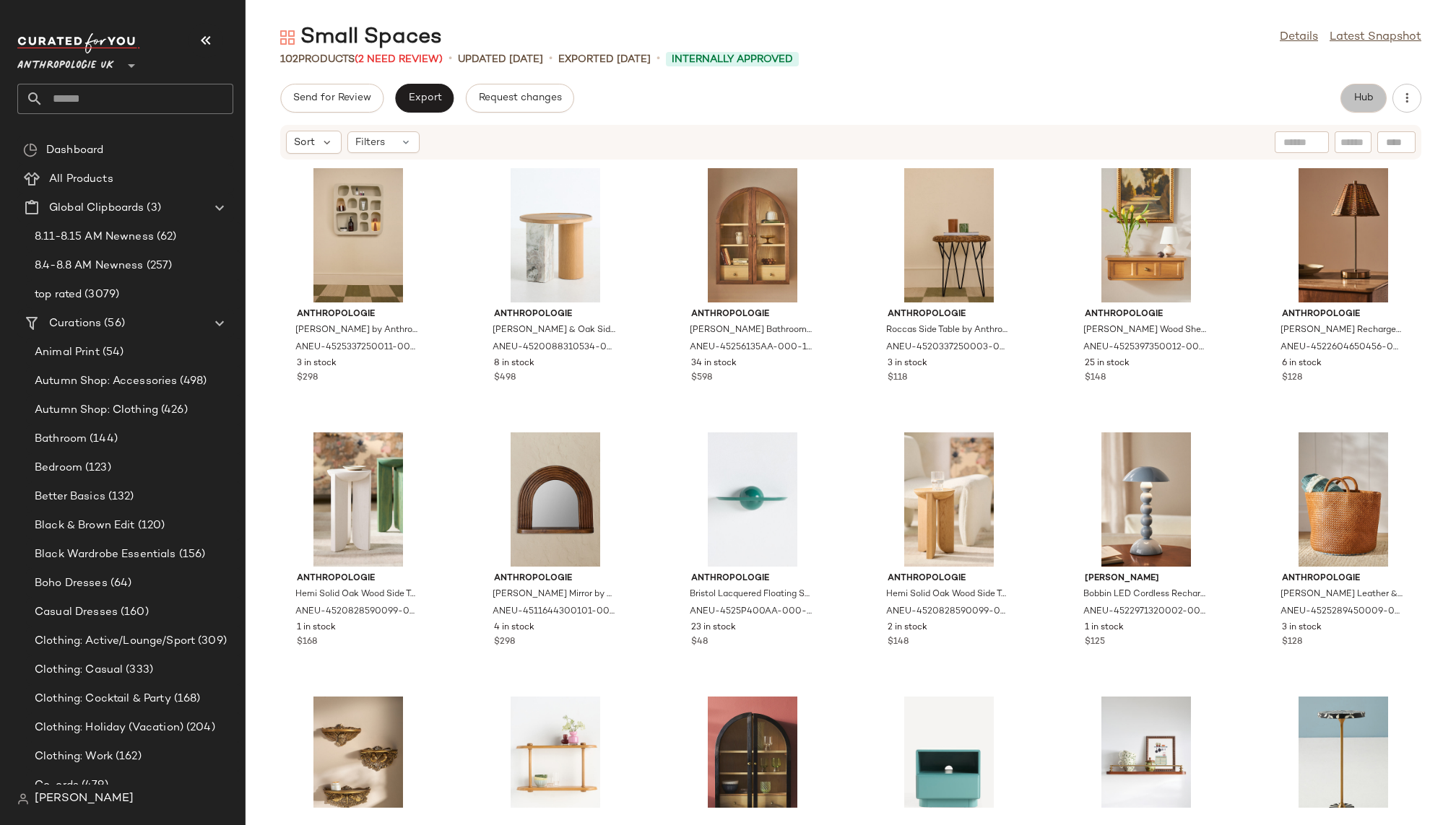
click at [1366, 93] on span "Hub" at bounding box center [1362, 98] width 20 height 11
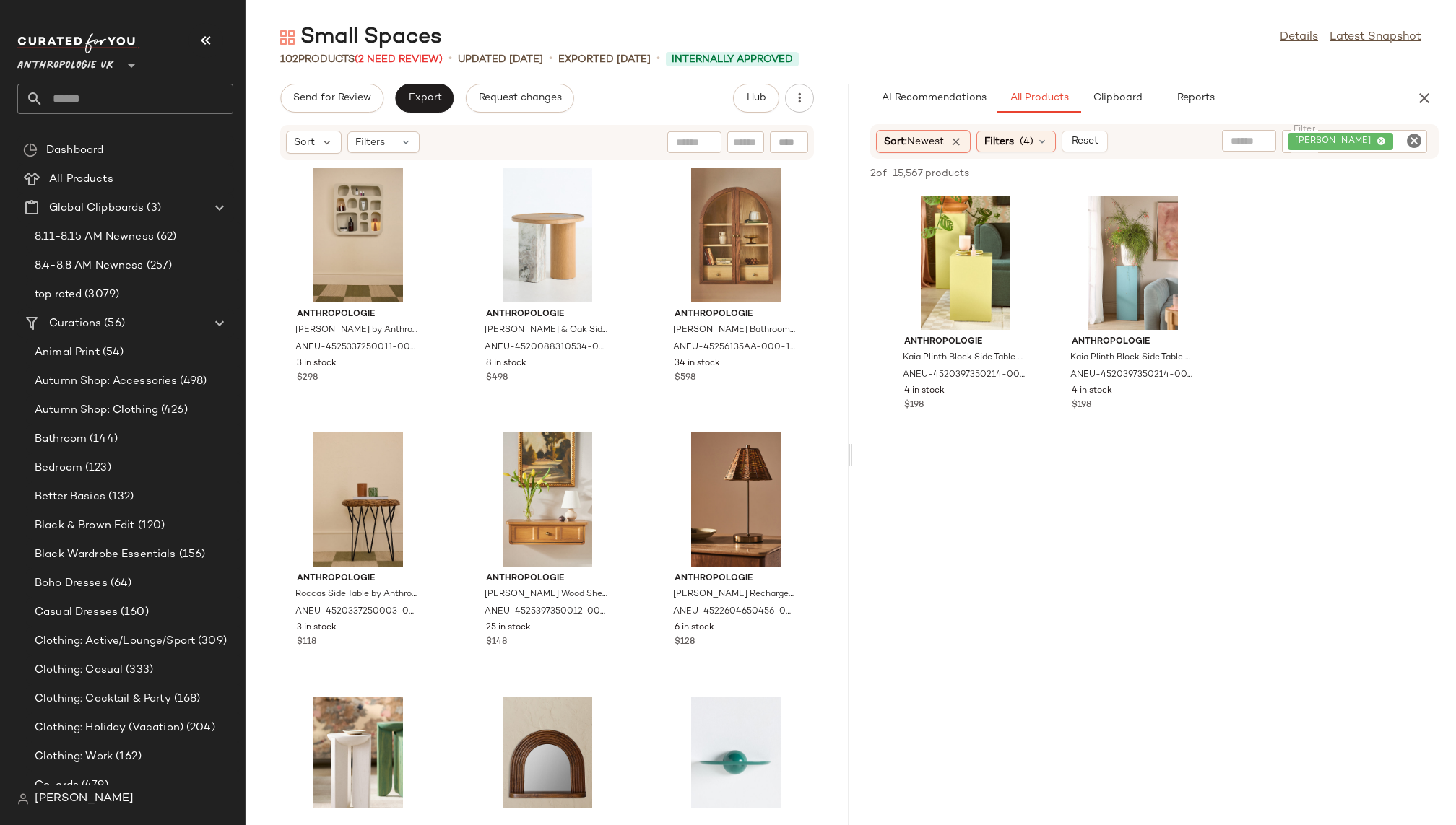
click at [1414, 143] on icon "Clear Filter" at bounding box center [1413, 141] width 17 height 17
click at [1372, 92] on div "AI Recommendations All Products Clipboard Reports" at bounding box center [1131, 98] width 522 height 29
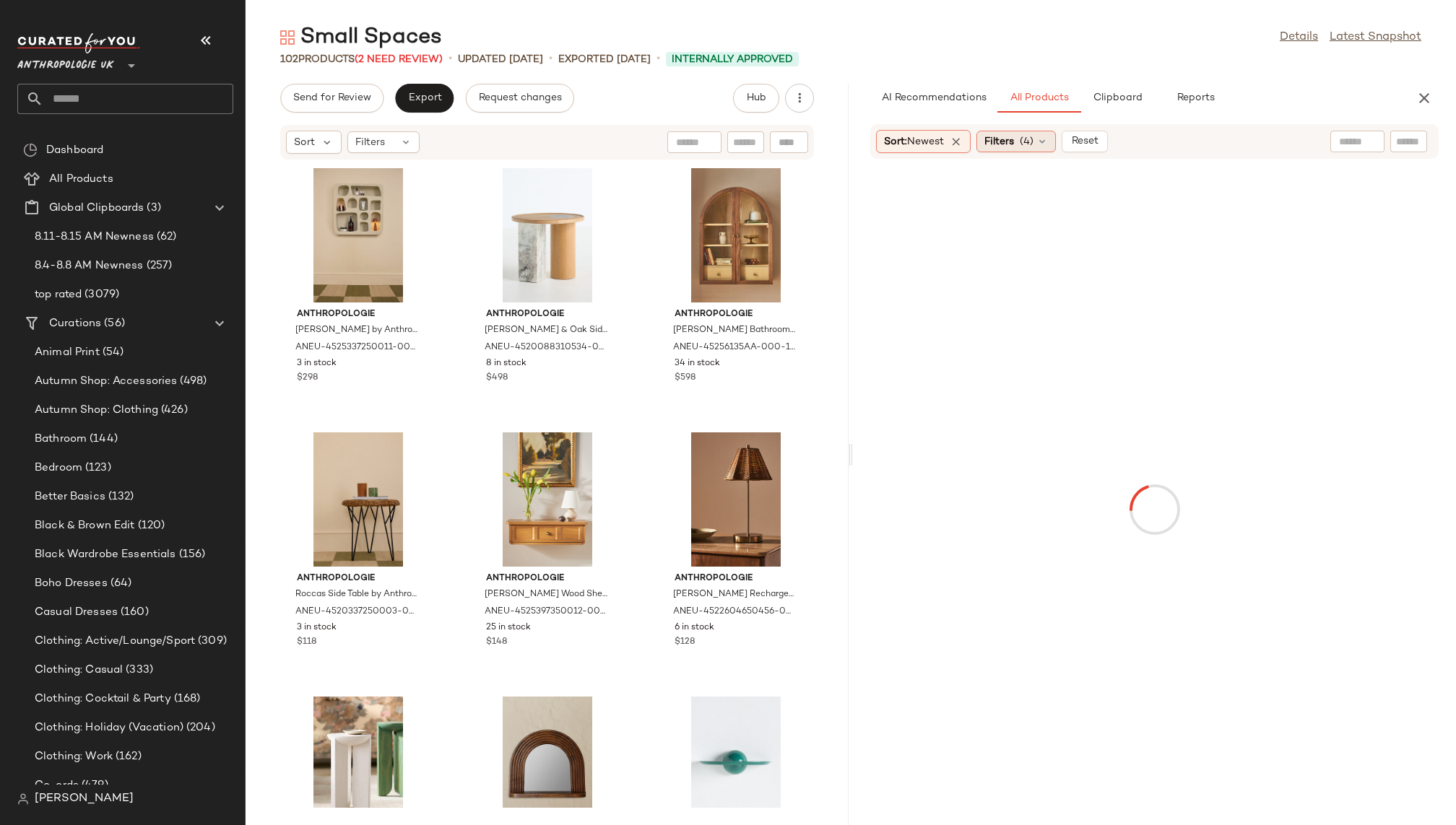
click at [1021, 138] on div "Filters (4)" at bounding box center [1016, 141] width 79 height 22
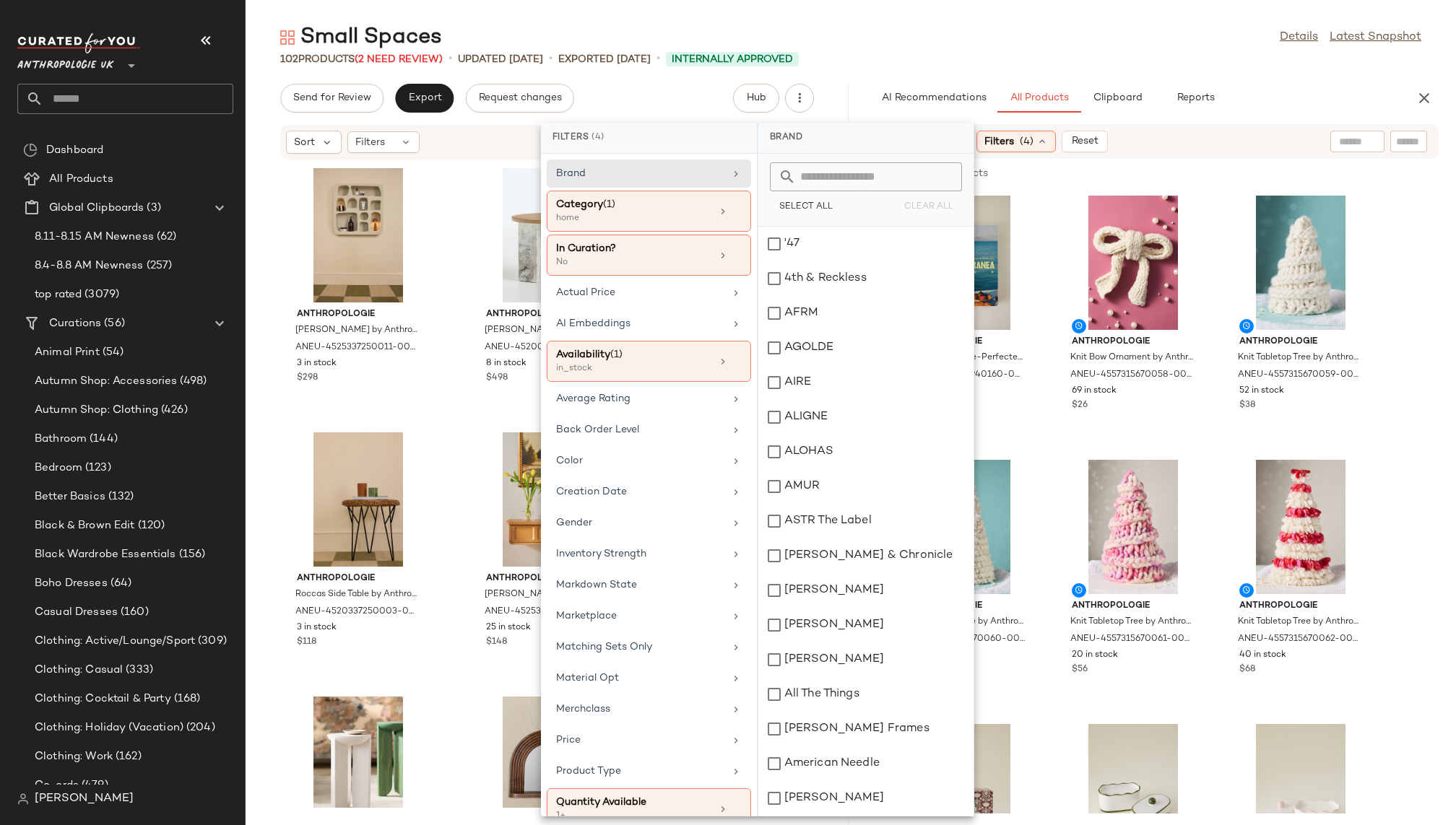
click at [1021, 138] on div "Filters (4)" at bounding box center [1016, 141] width 79 height 22
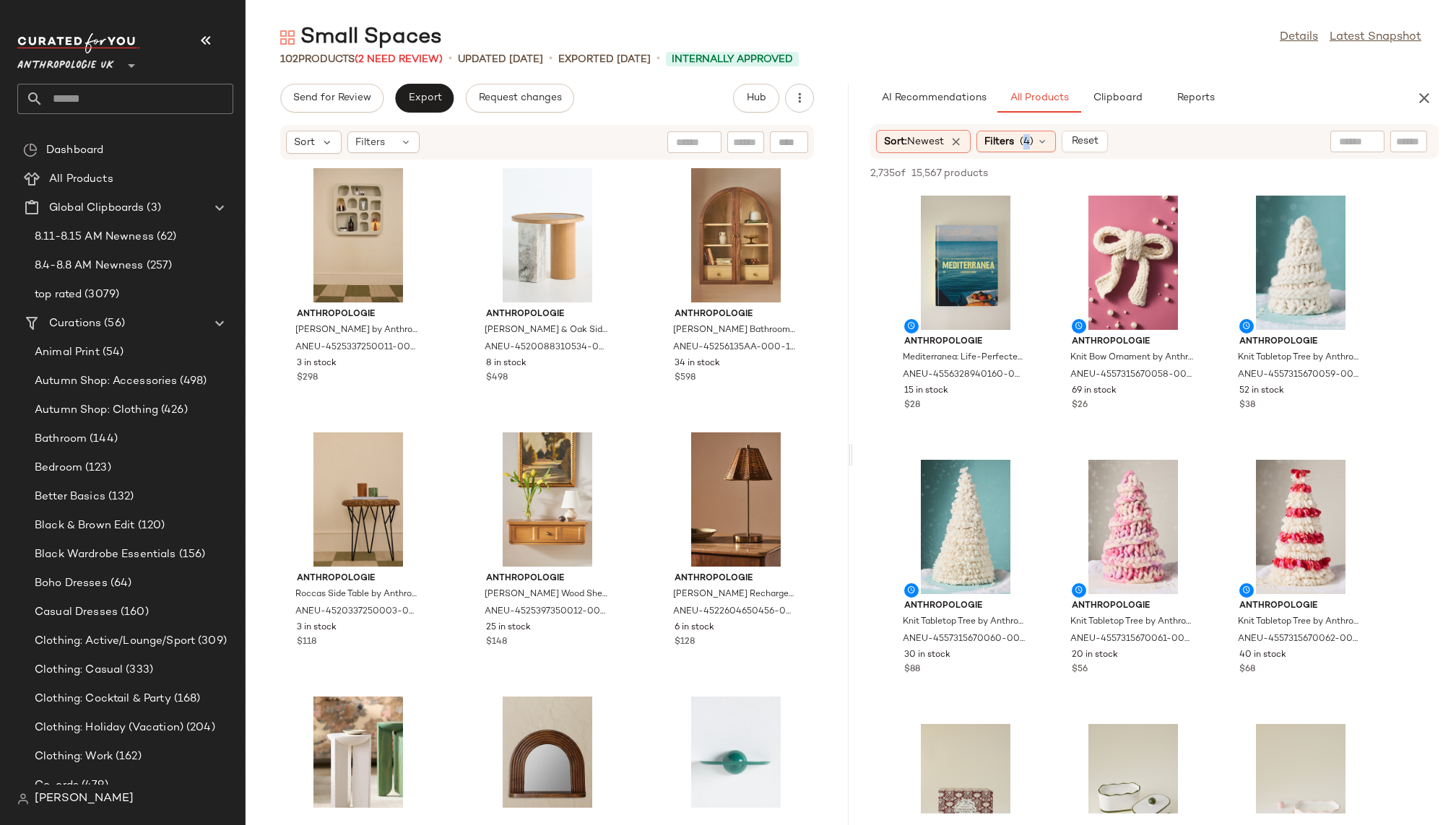
click at [1021, 138] on div "Filters (4)" at bounding box center [1016, 141] width 79 height 22
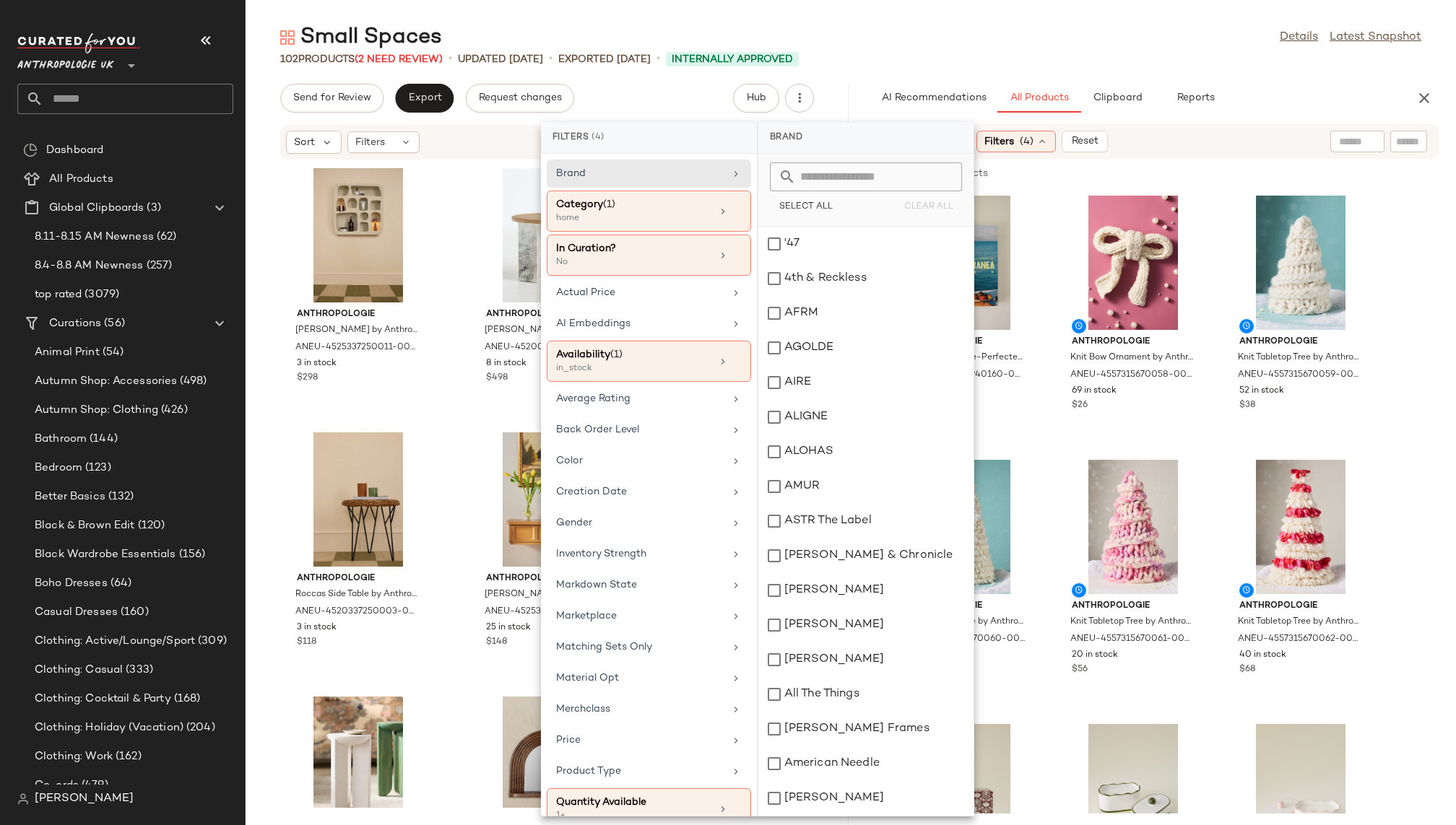
click at [1021, 138] on div "Filters (4)" at bounding box center [1016, 141] width 79 height 22
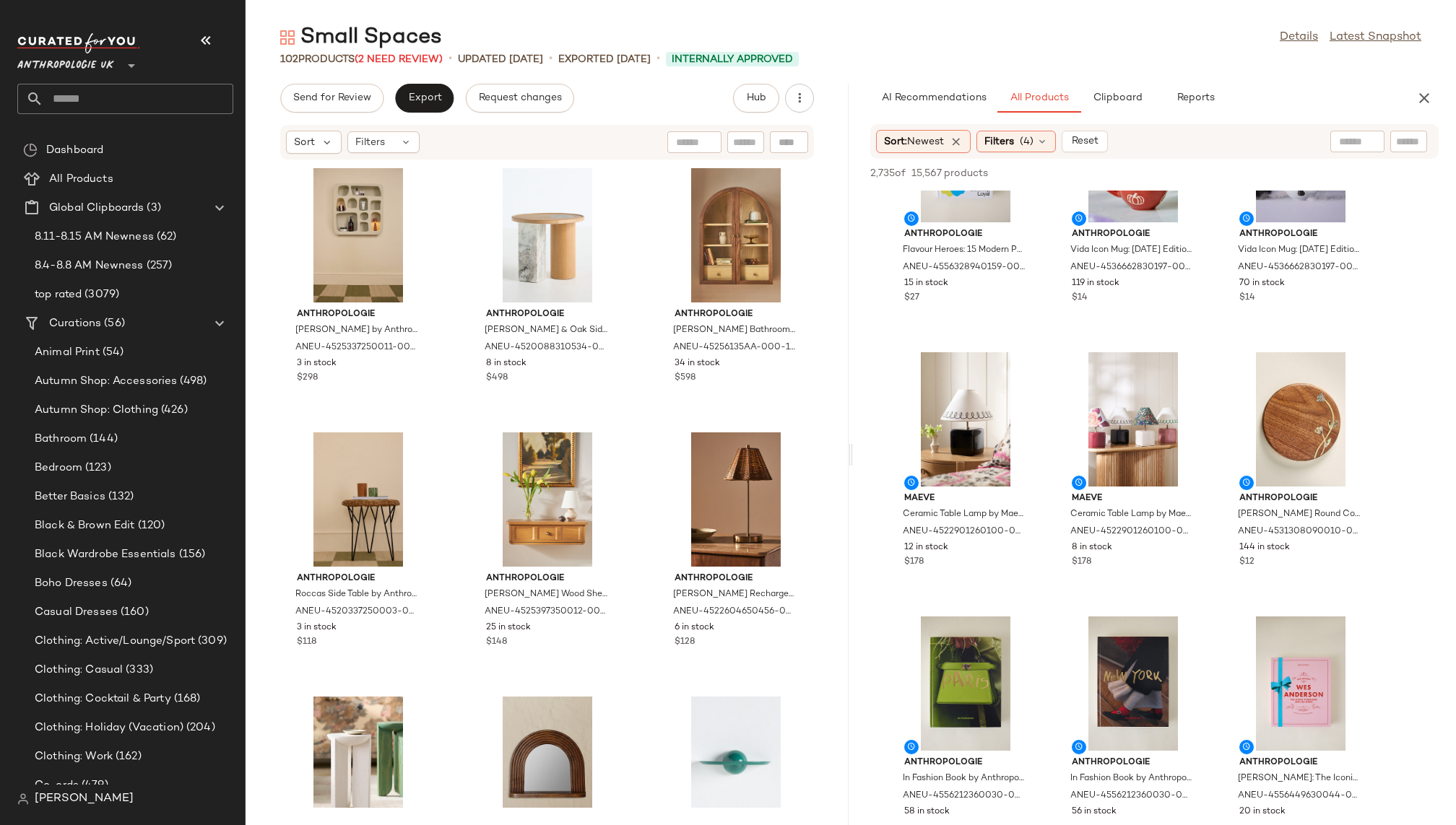
scroll to position [1713, 0]
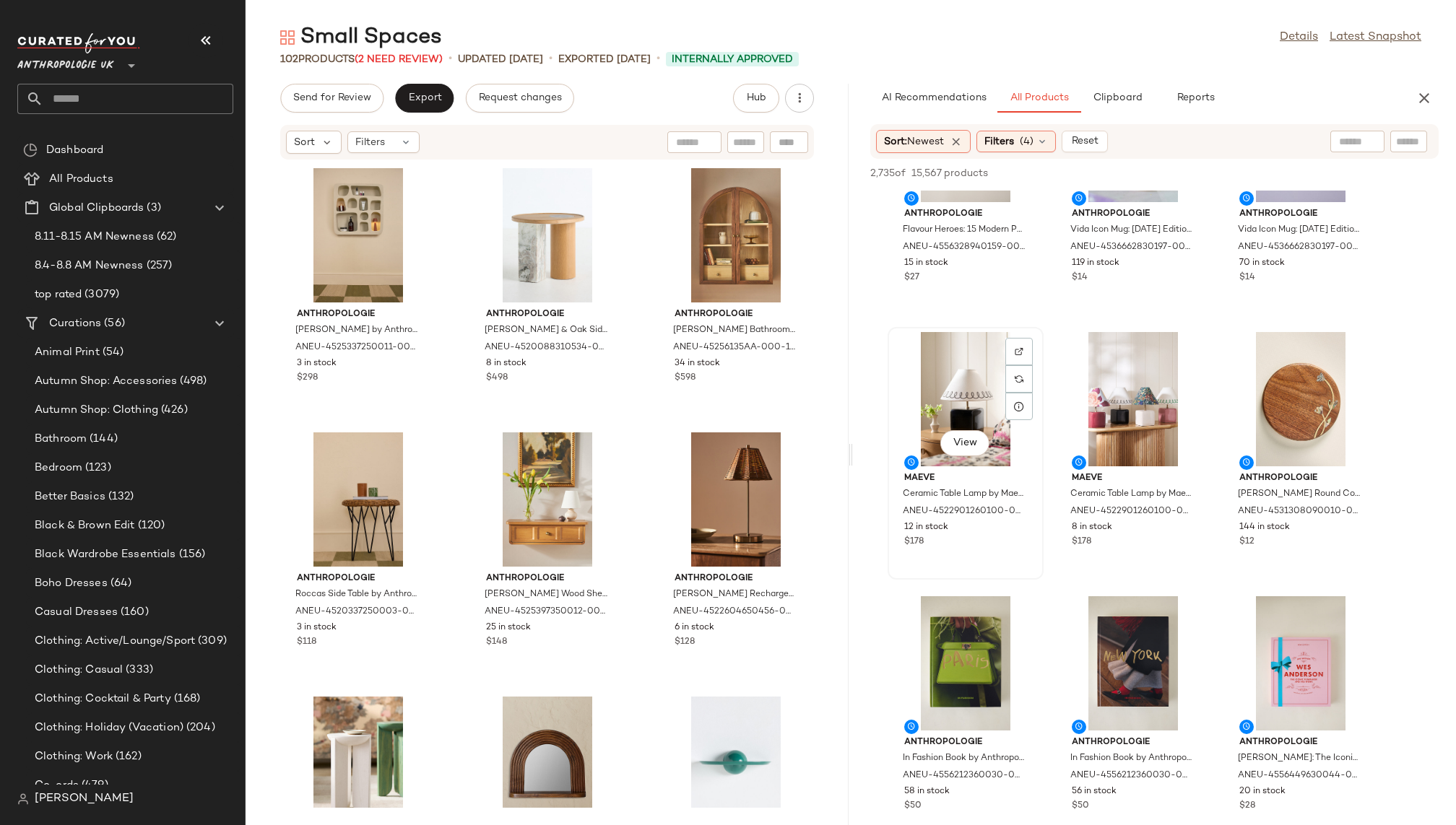
click at [924, 370] on div "View" at bounding box center [965, 399] width 146 height 134
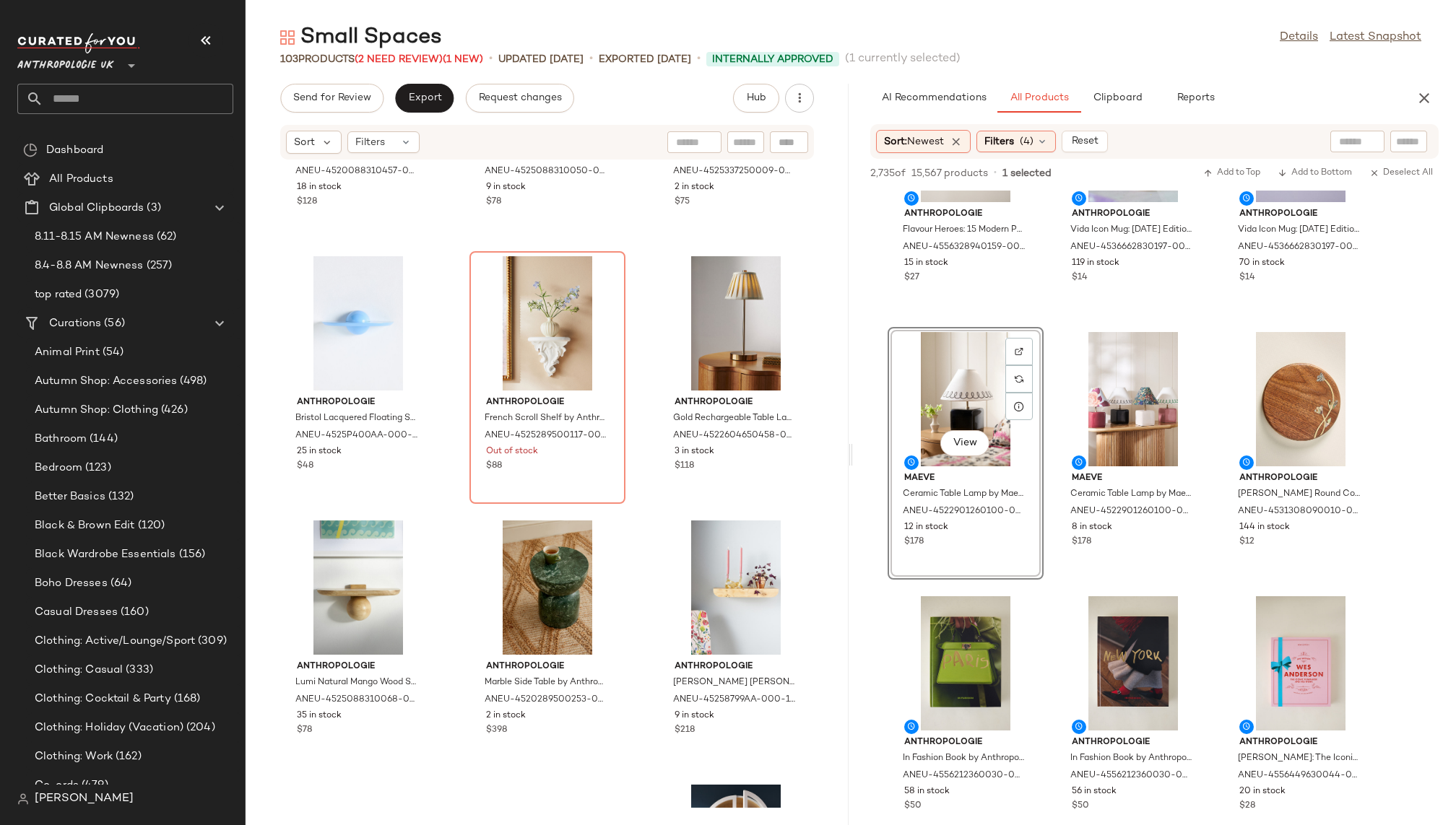
scroll to position [1800, 0]
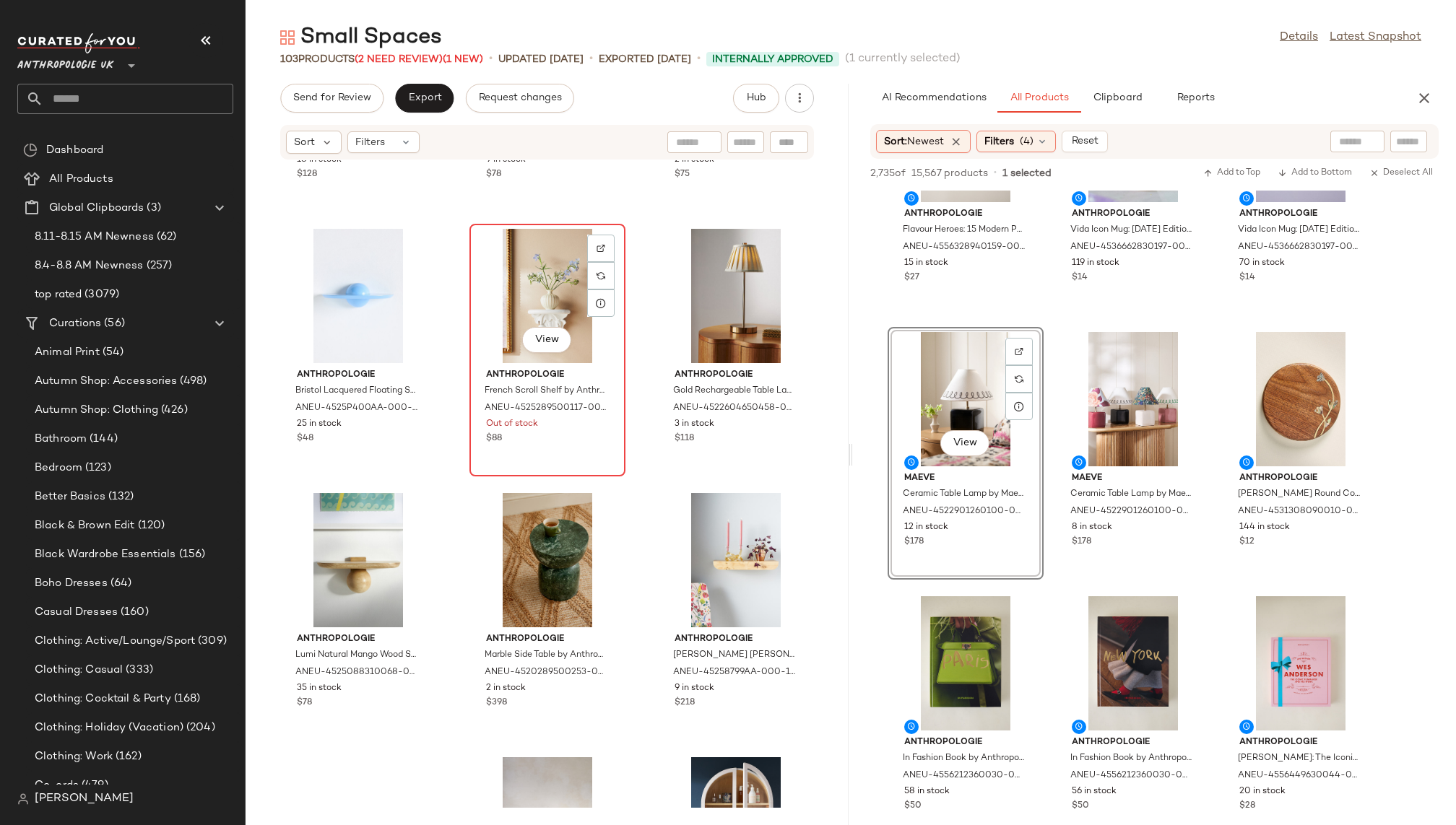
click at [500, 278] on div "View" at bounding box center [547, 296] width 146 height 134
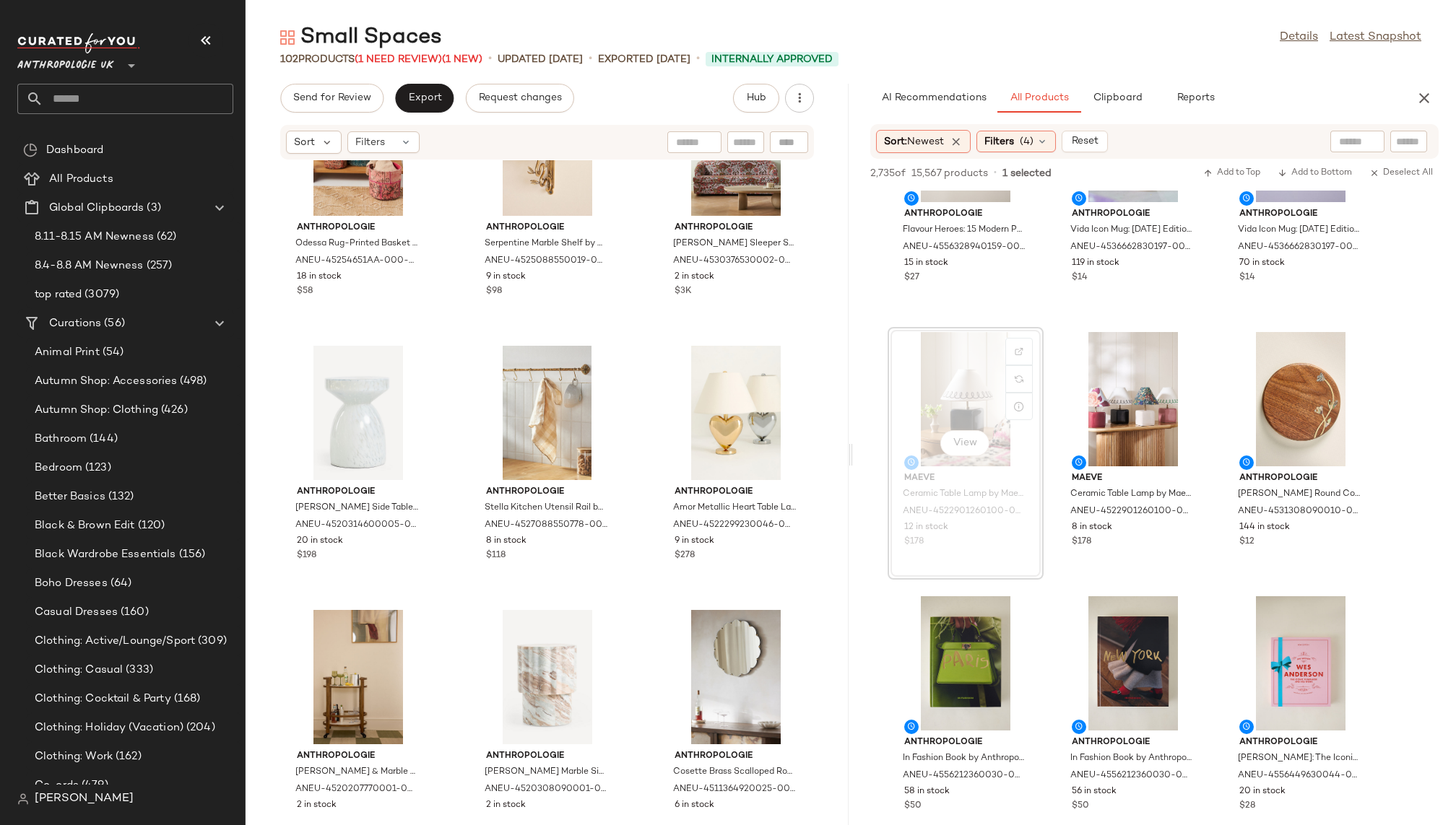
scroll to position [4635, 0]
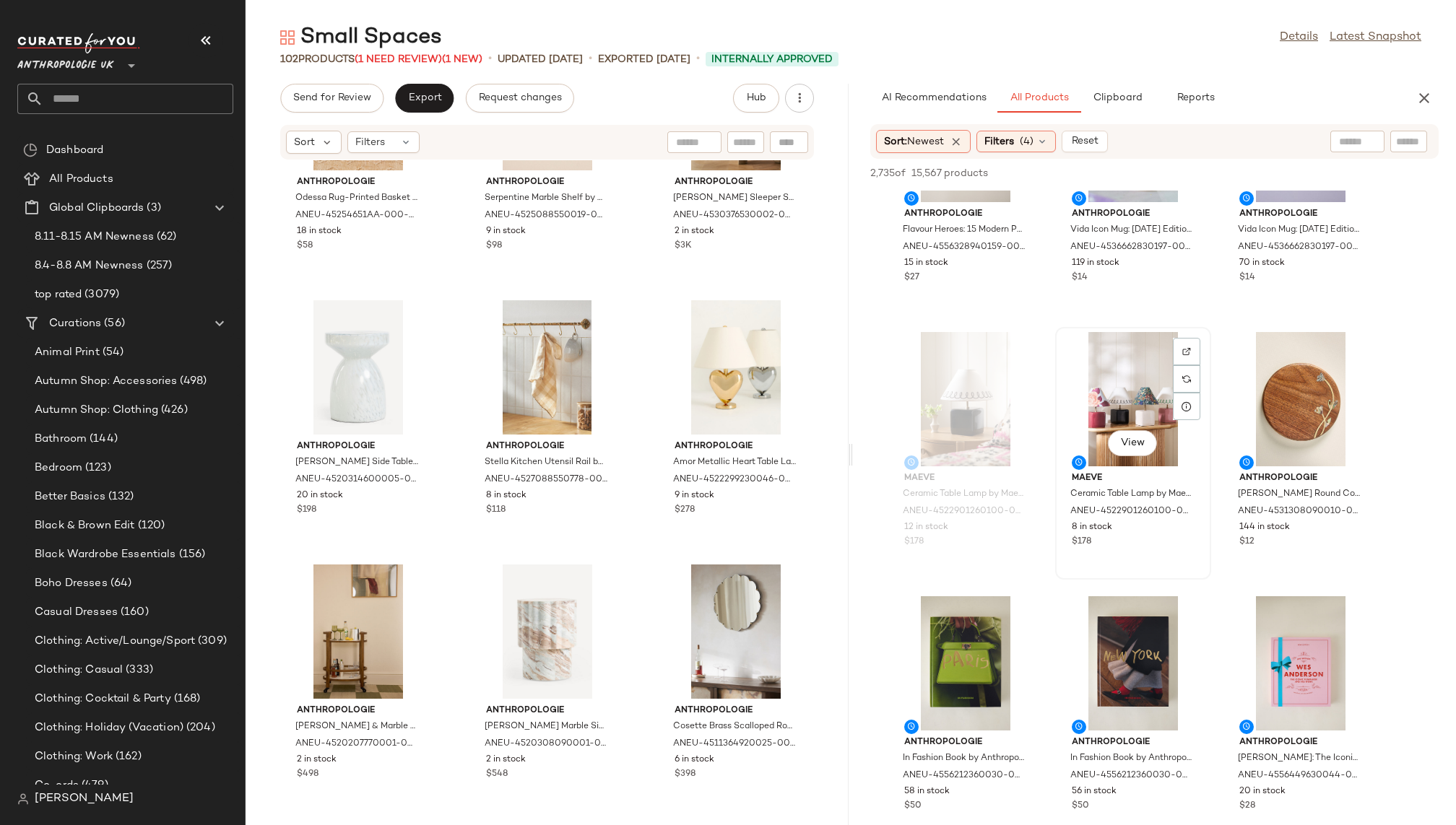
click at [1124, 418] on div "View" at bounding box center [1133, 399] width 146 height 134
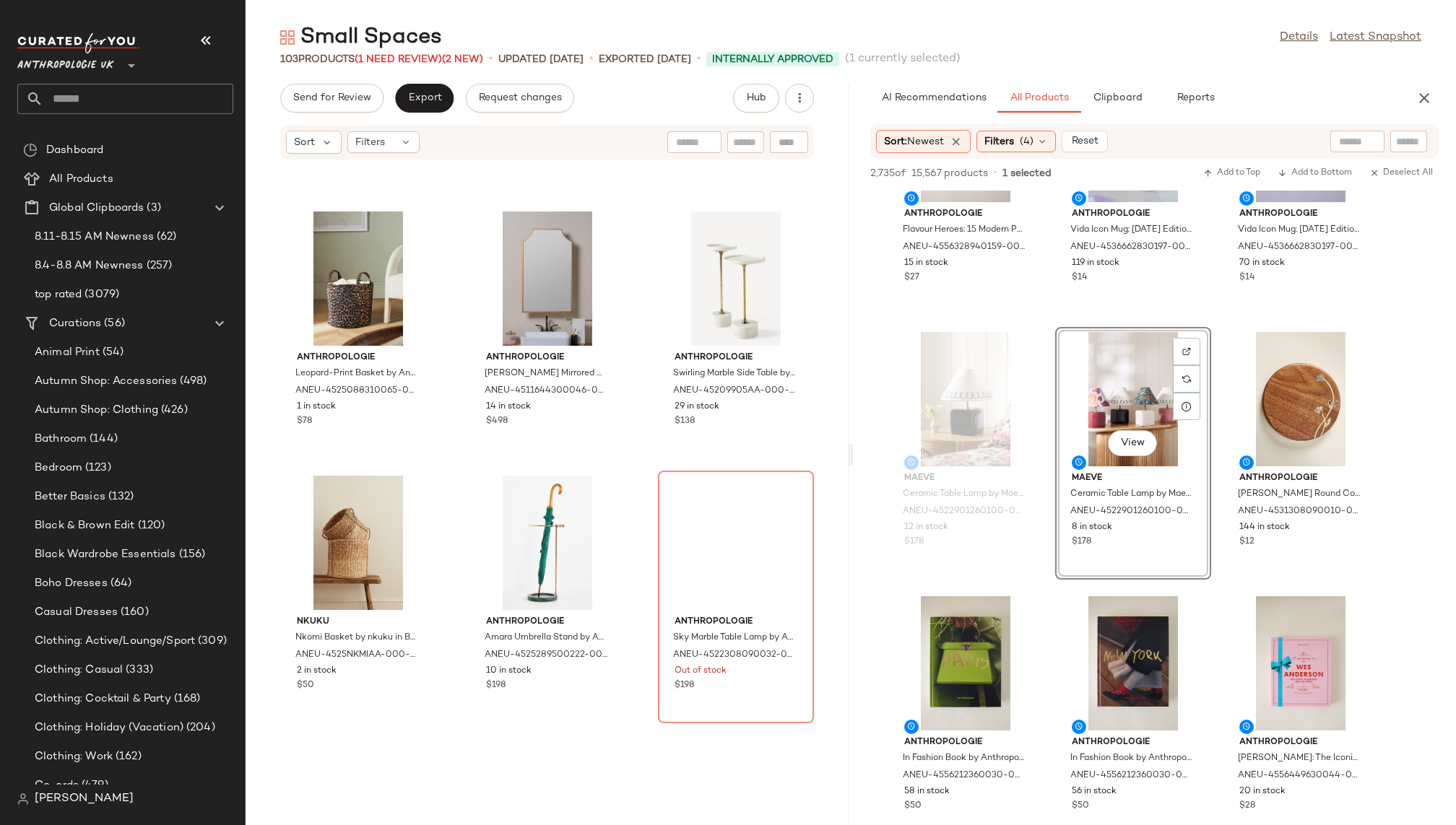
scroll to position [7119, 0]
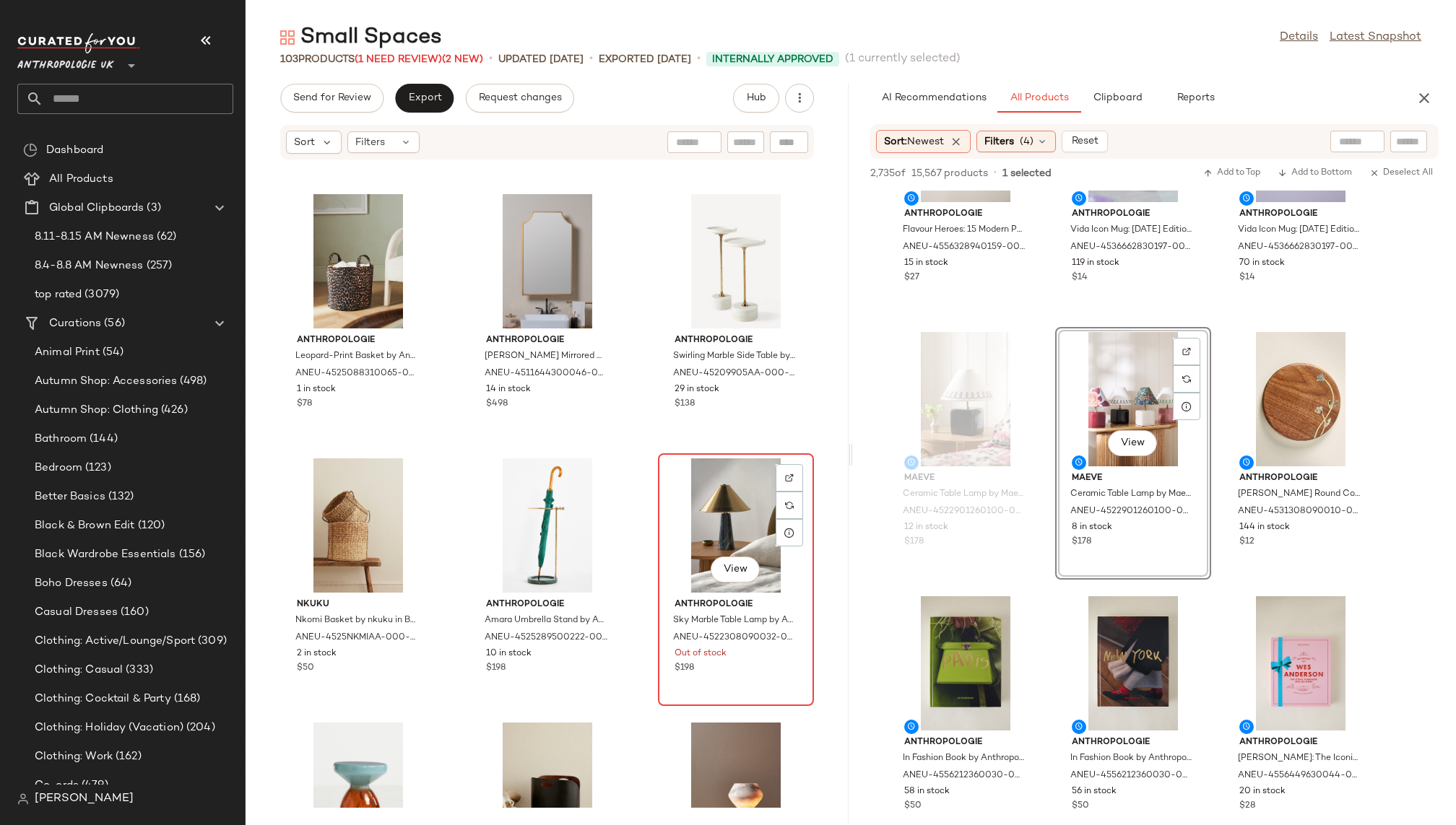
click at [688, 530] on div "View" at bounding box center [736, 525] width 146 height 134
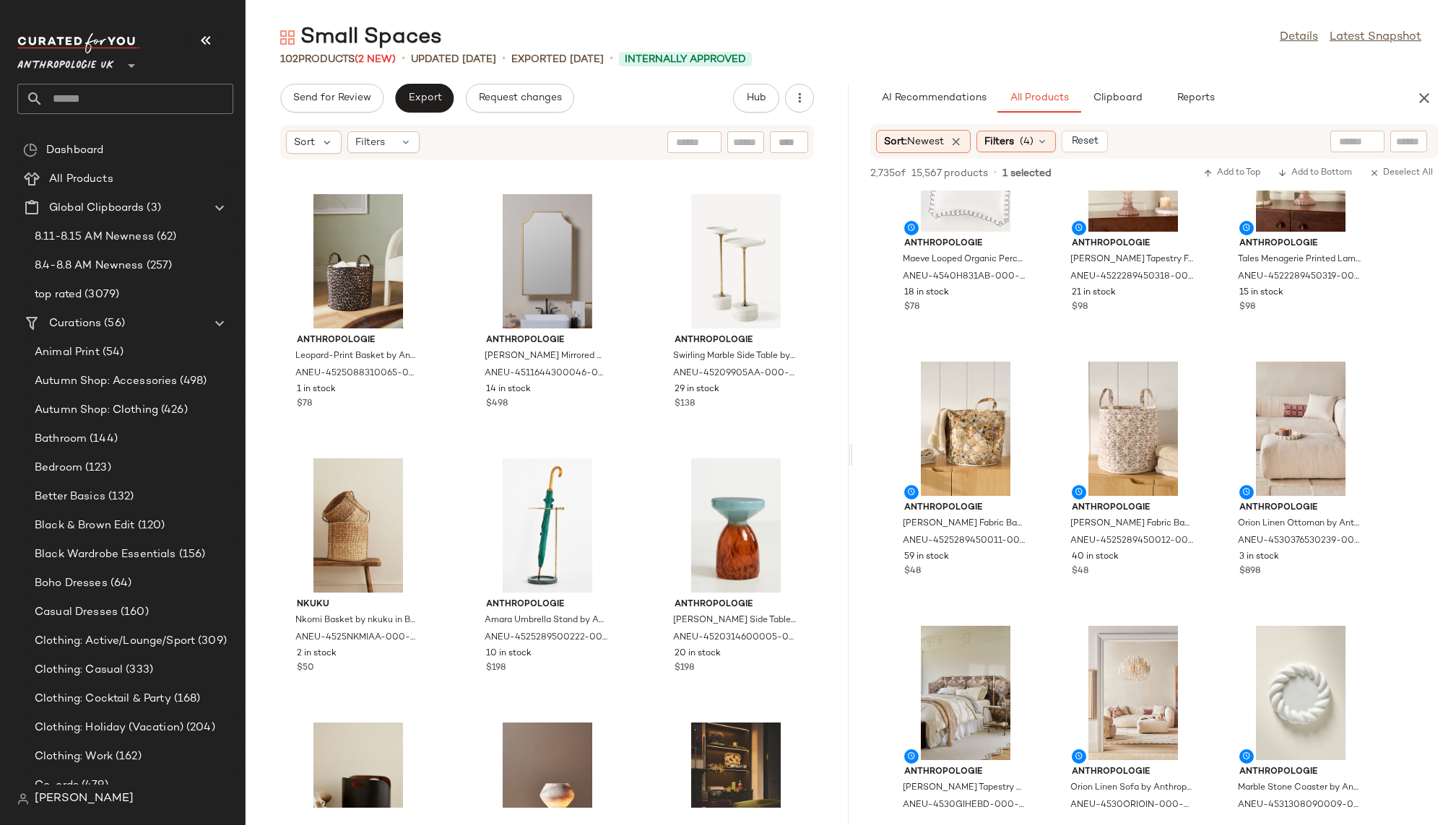
scroll to position [5147, 0]
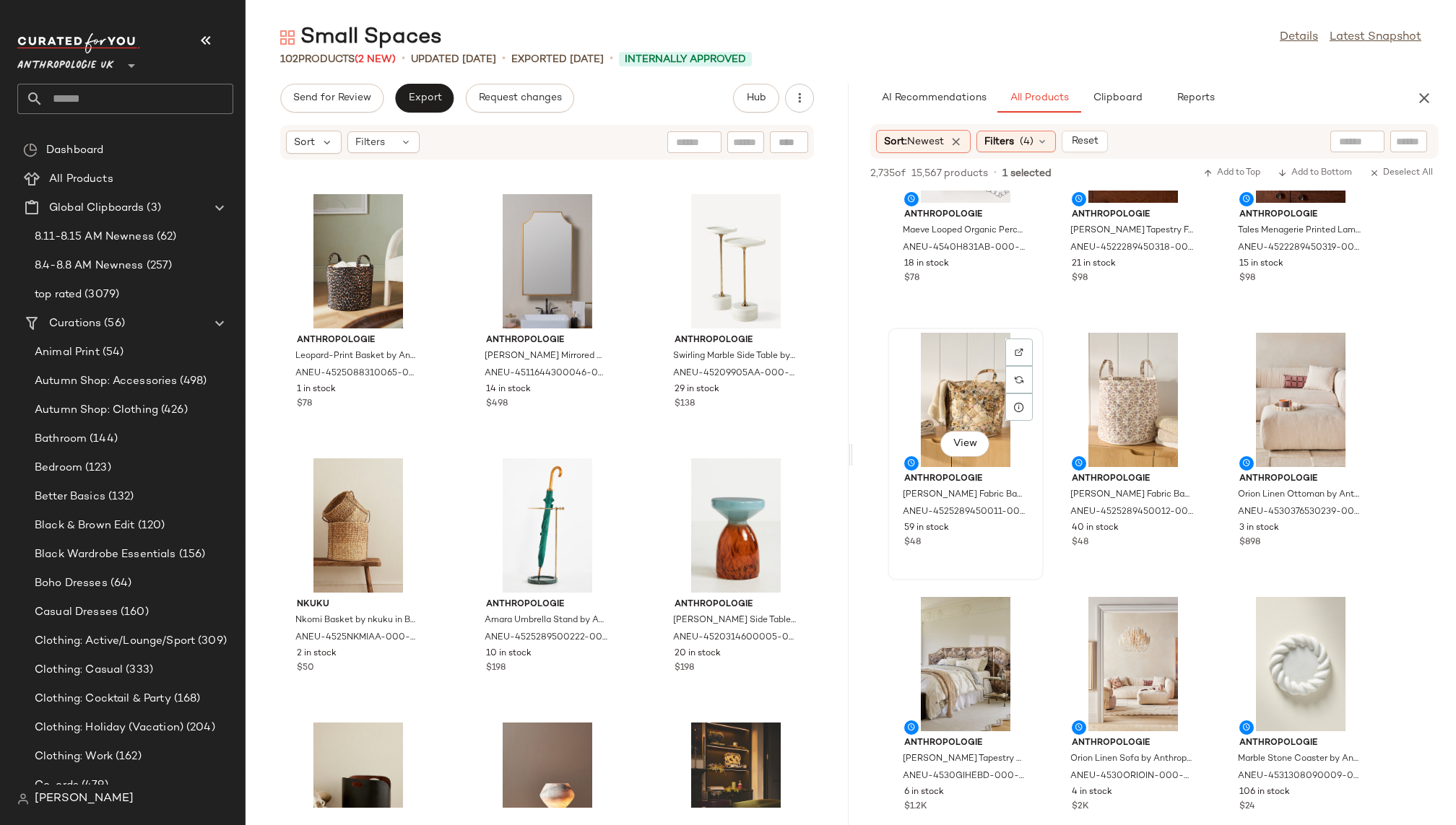
click at [933, 389] on div "View" at bounding box center [965, 400] width 146 height 134
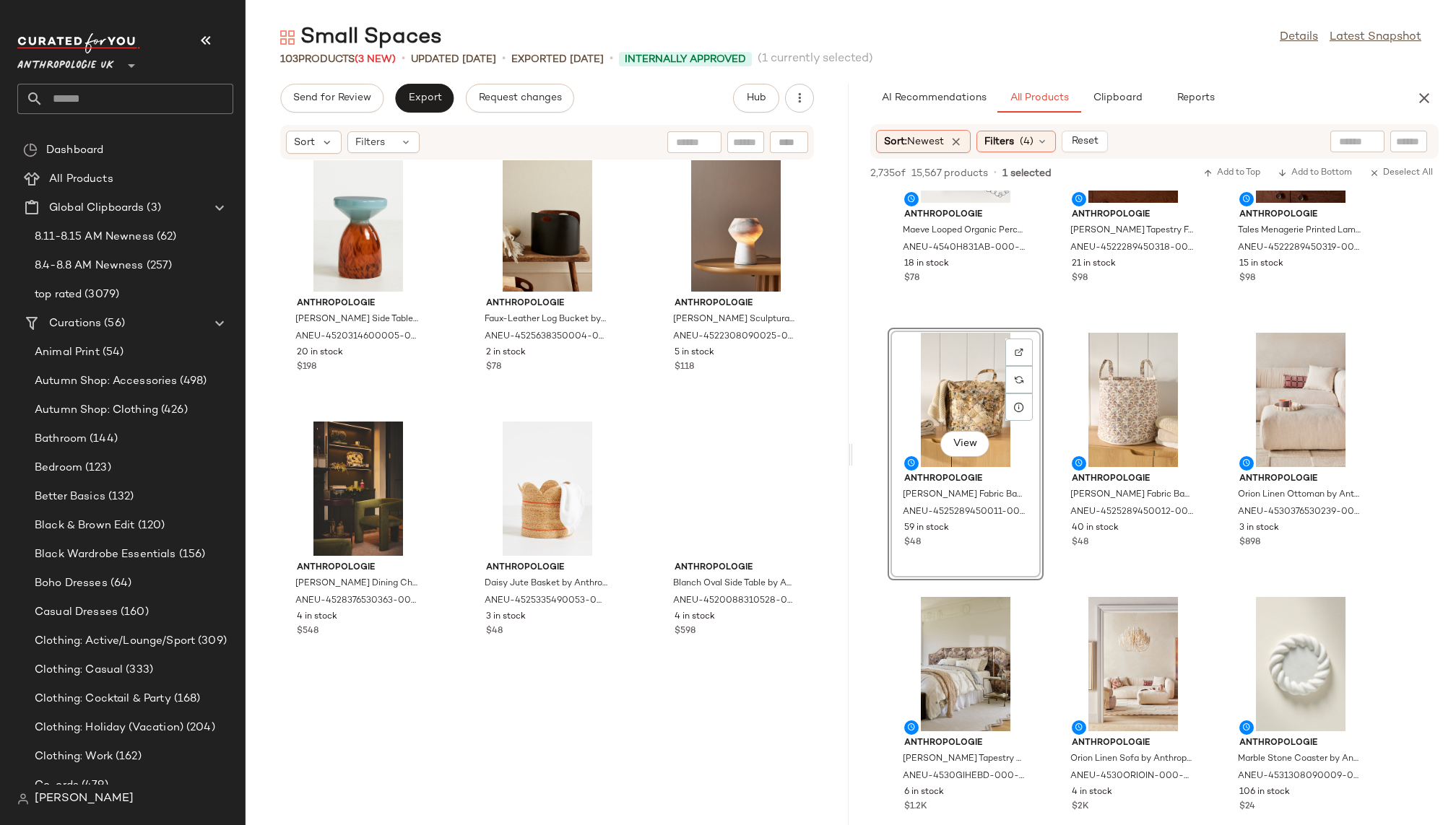
scroll to position [7736, 0]
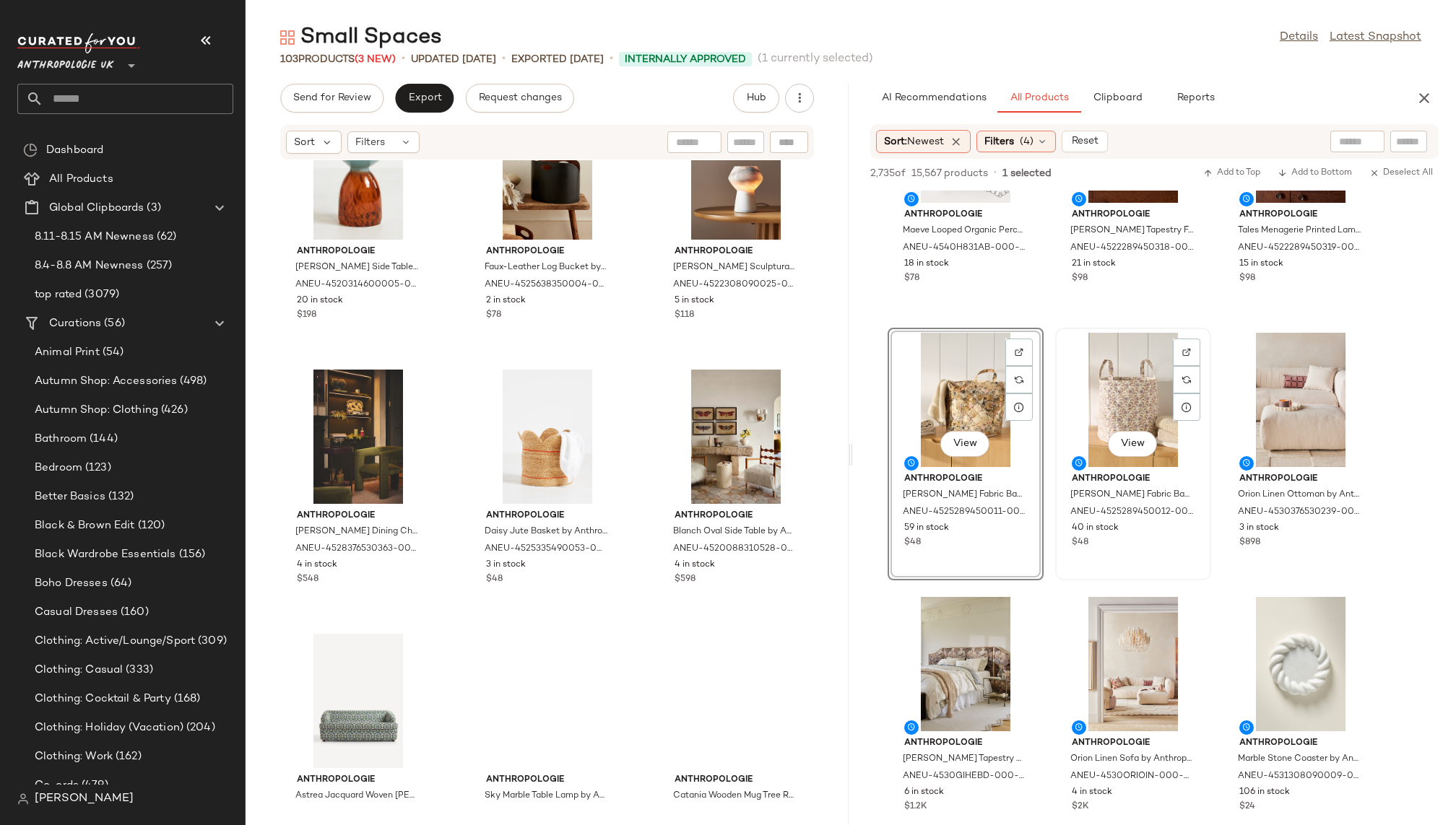
click at [1100, 412] on div "View" at bounding box center [1133, 400] width 146 height 134
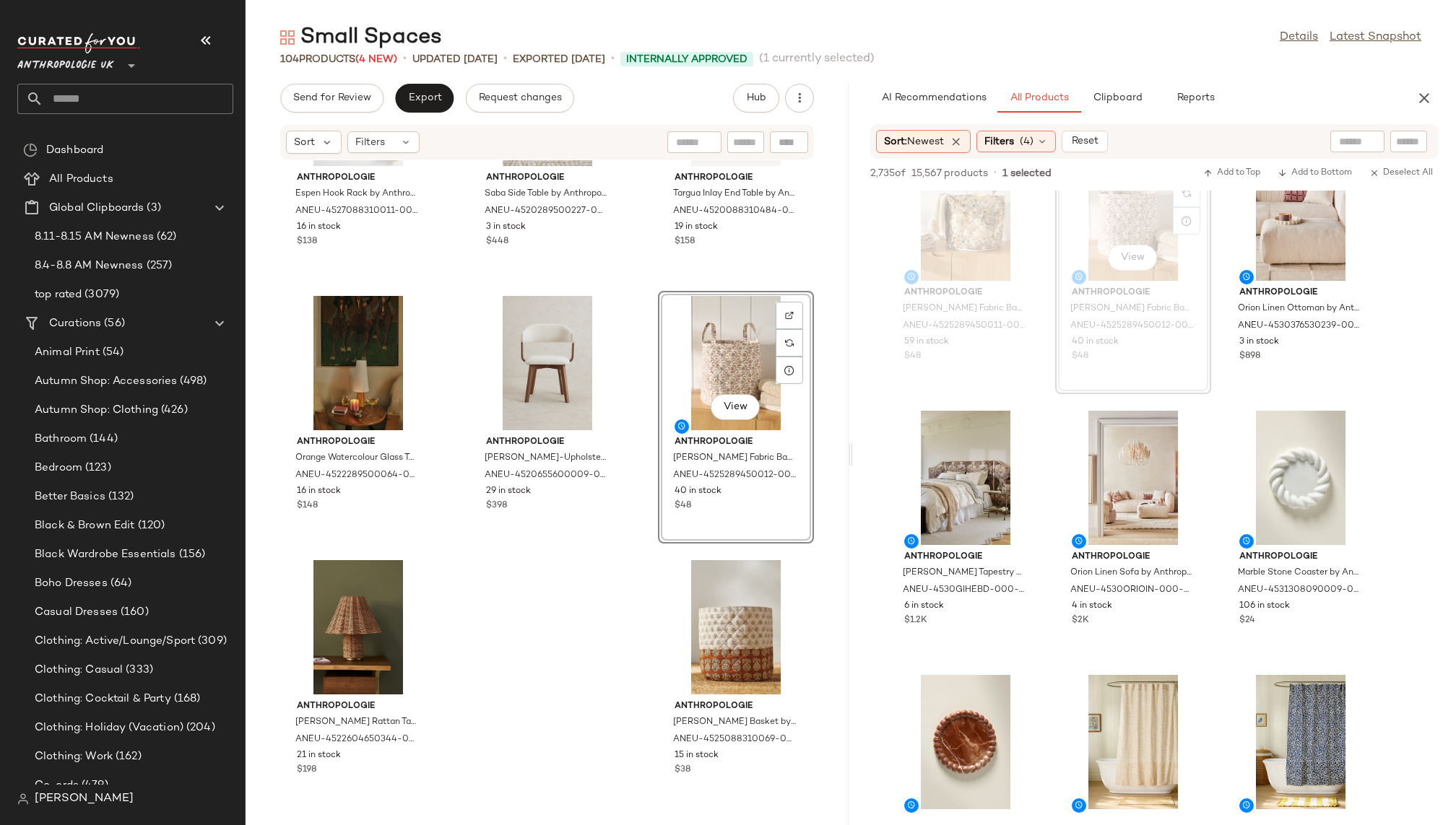
scroll to position [5363, 0]
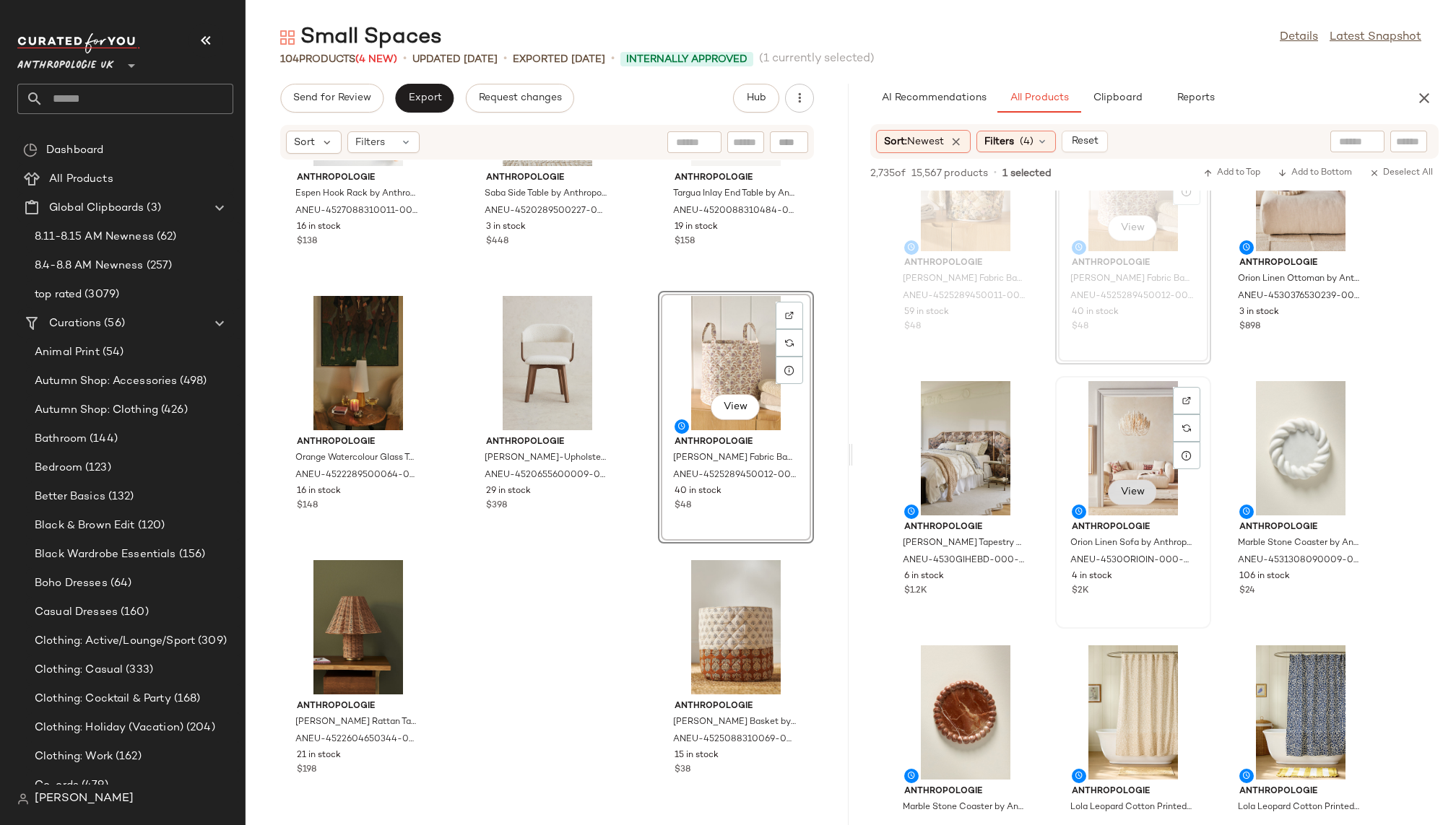
click at [1130, 496] on span "View" at bounding box center [1133, 492] width 25 height 11
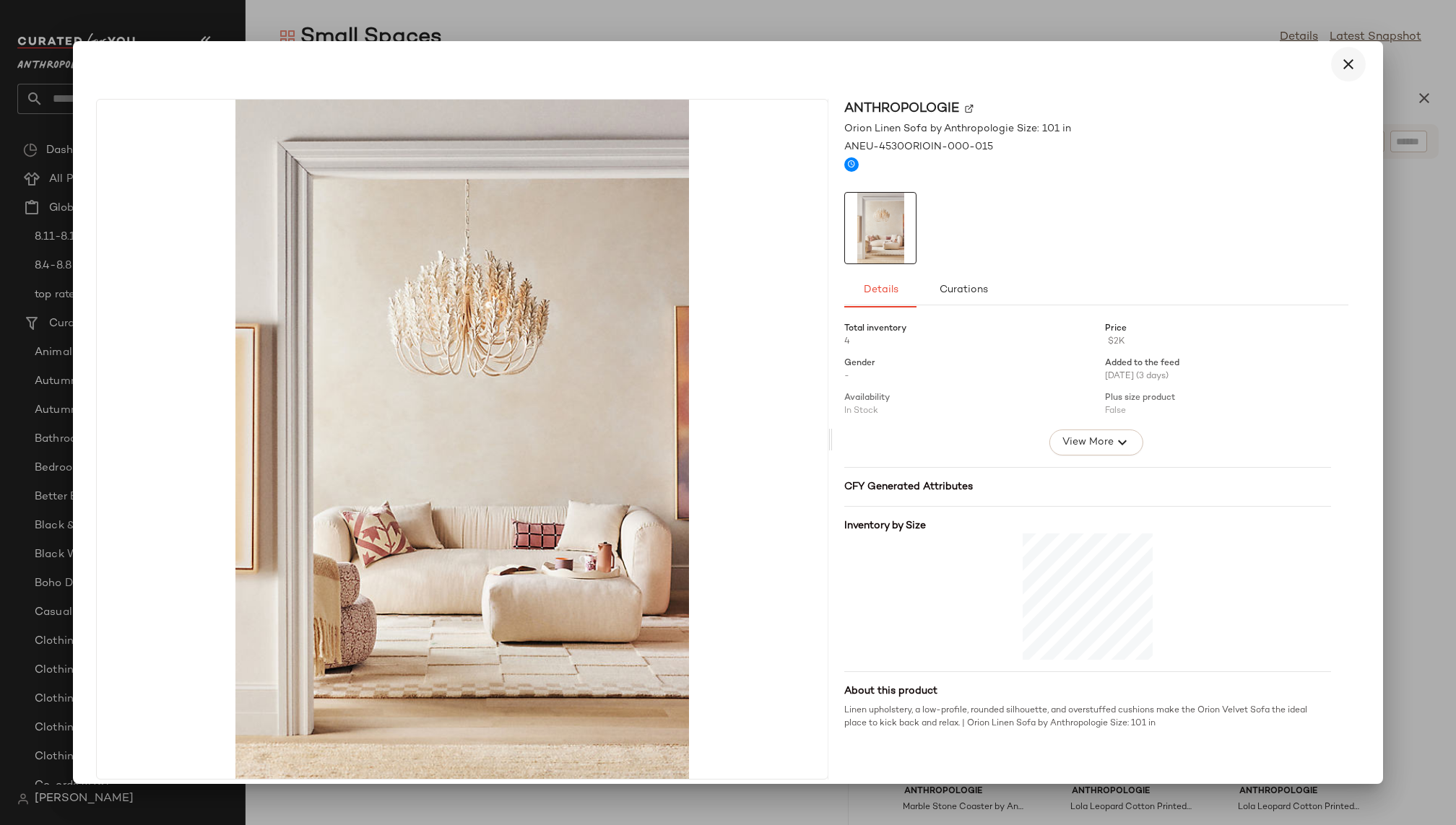
click at [1344, 60] on icon "button" at bounding box center [1348, 64] width 17 height 17
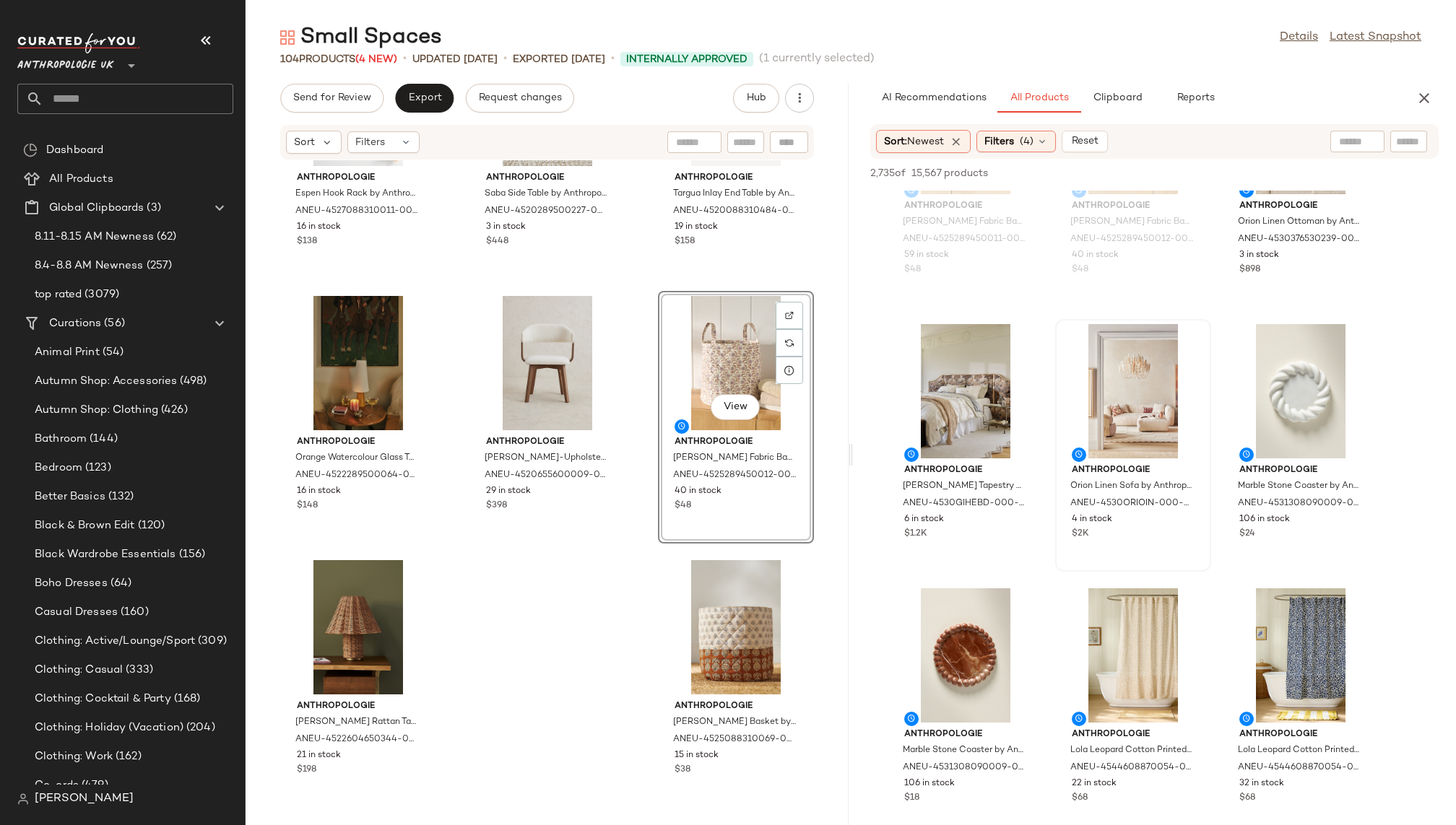
scroll to position [5443, 0]
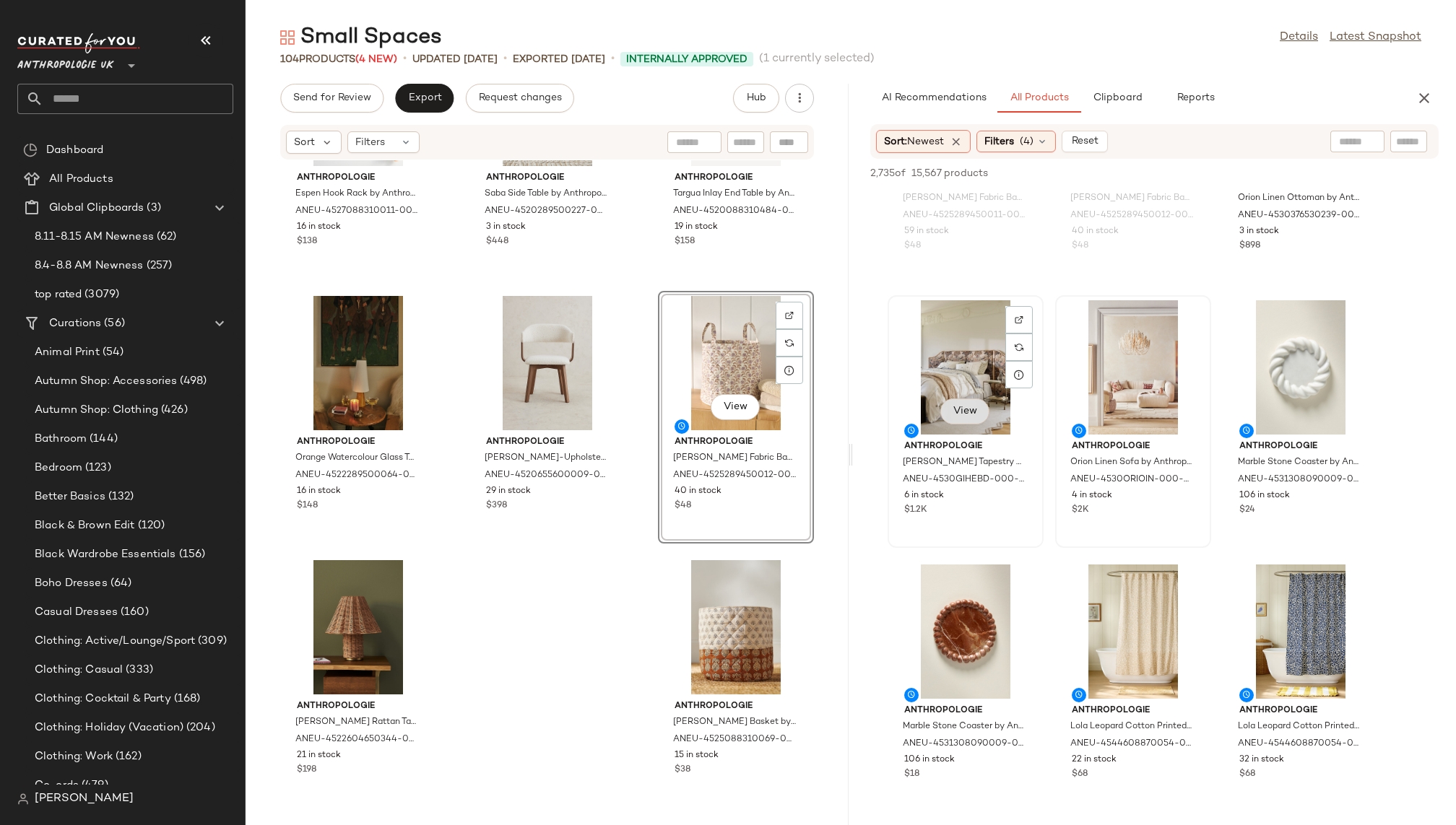
click at [971, 411] on span "View" at bounding box center [965, 411] width 25 height 11
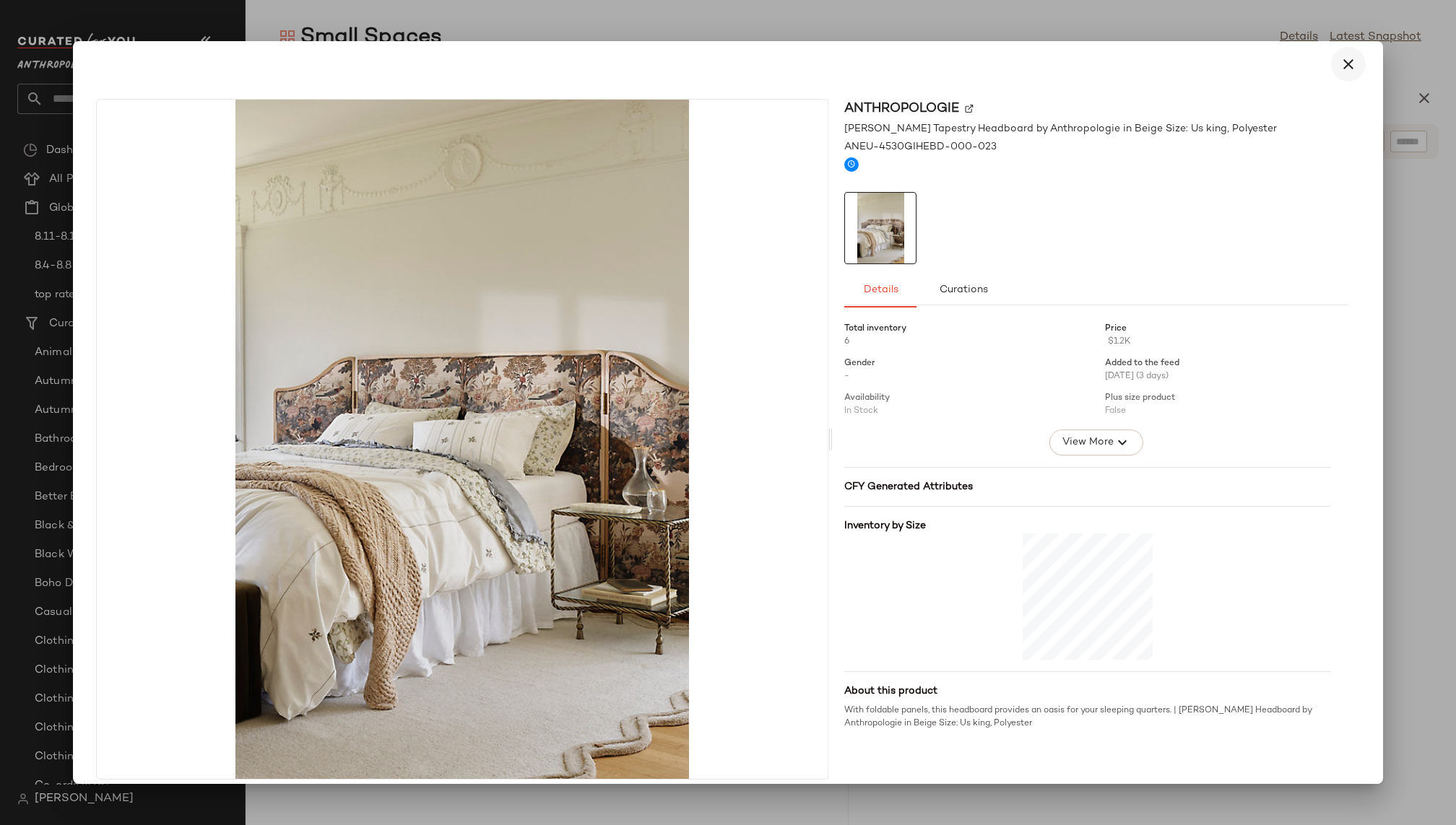
click at [1340, 69] on icon "button" at bounding box center [1348, 64] width 17 height 17
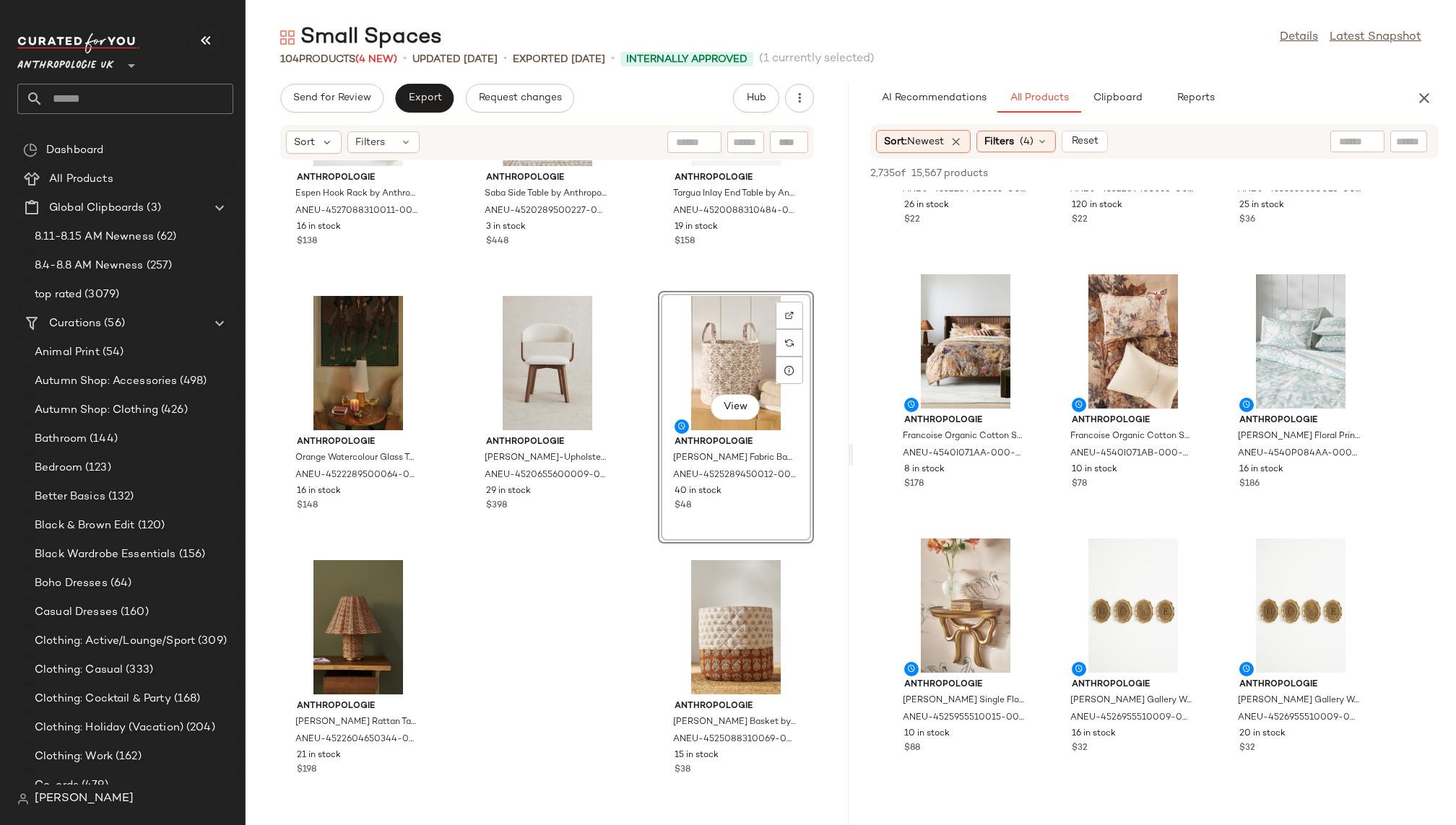
scroll to position [7099, 0]
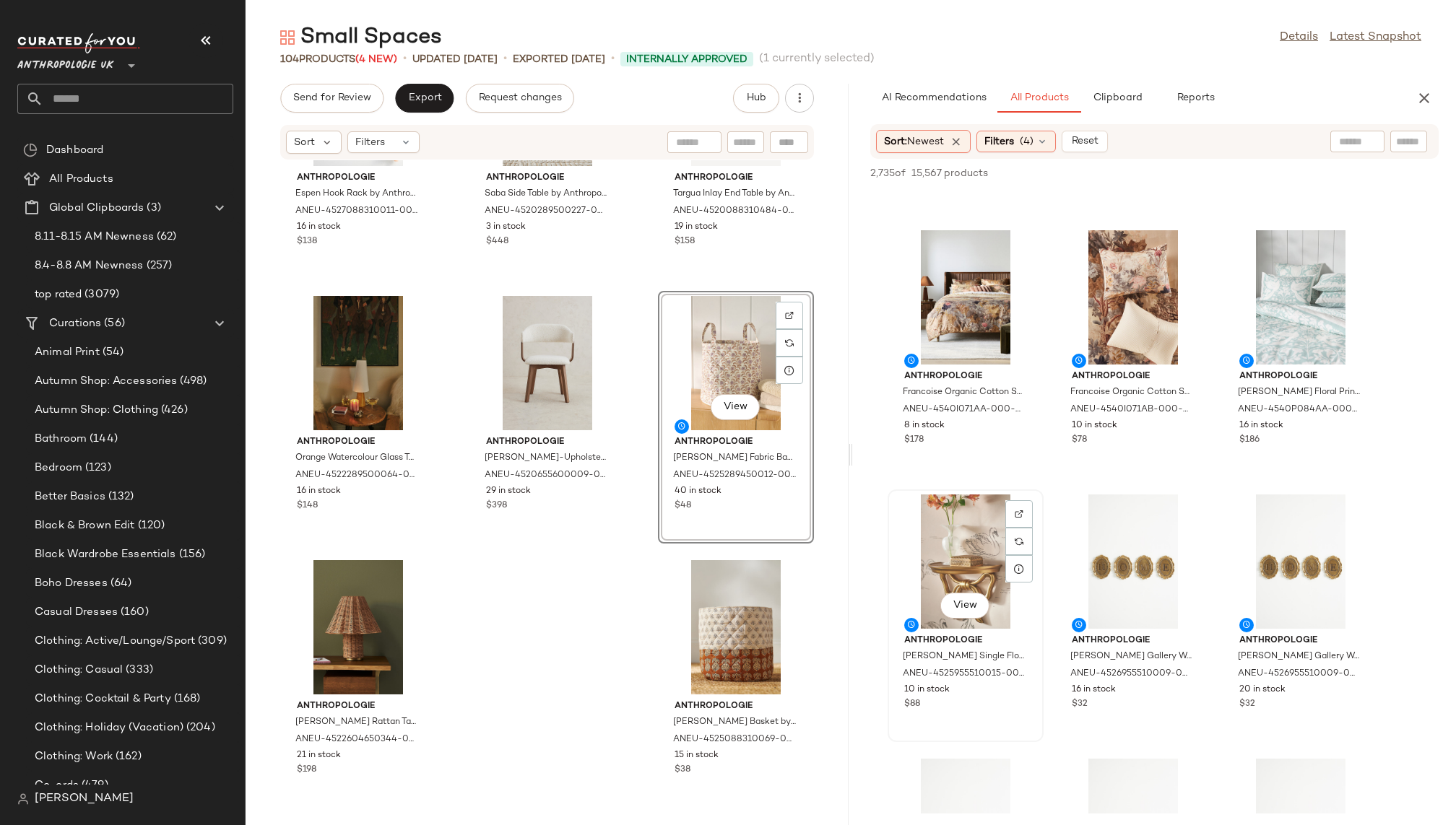
click at [956, 588] on div "View" at bounding box center [965, 561] width 146 height 134
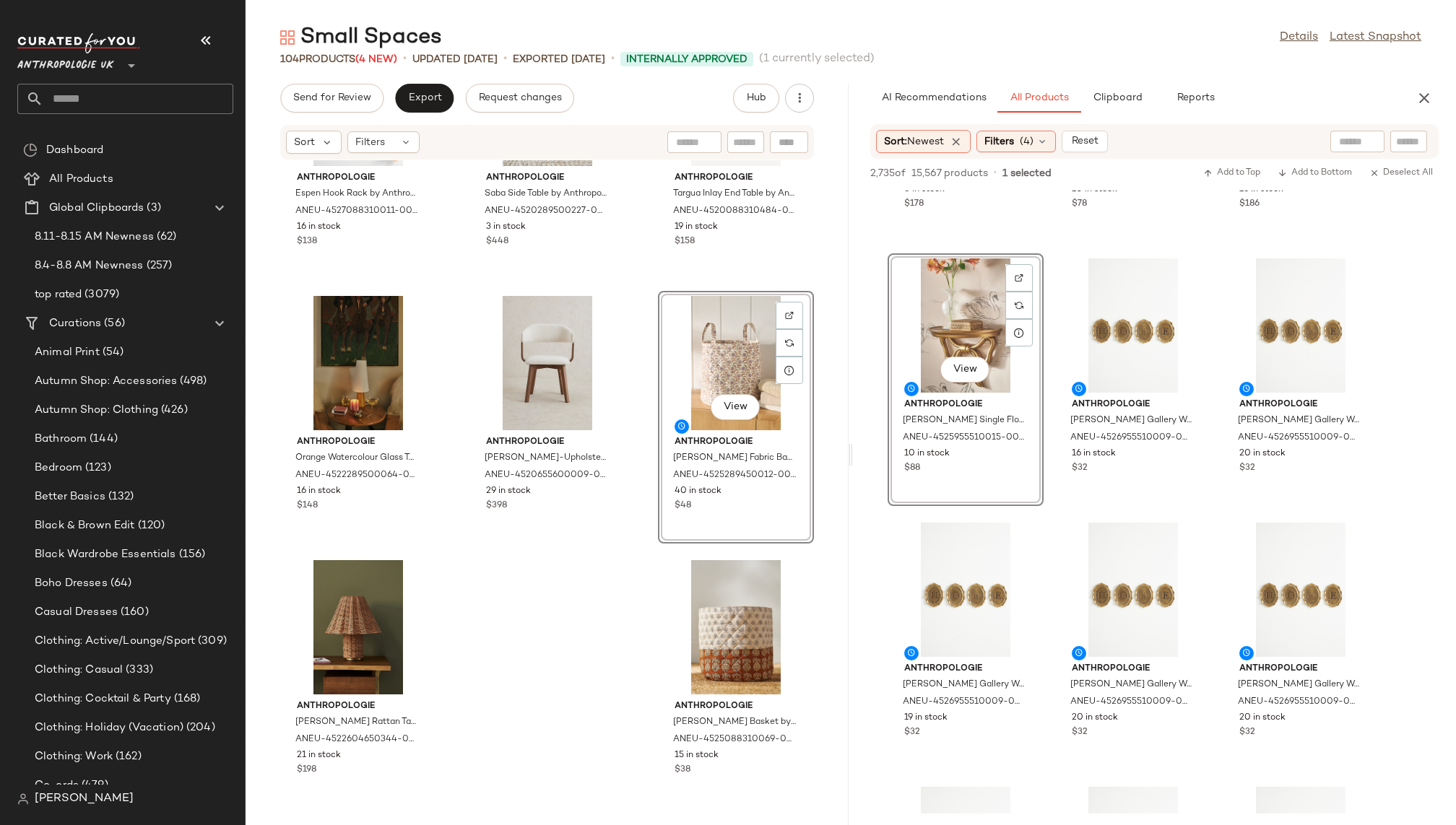
scroll to position [7335, 0]
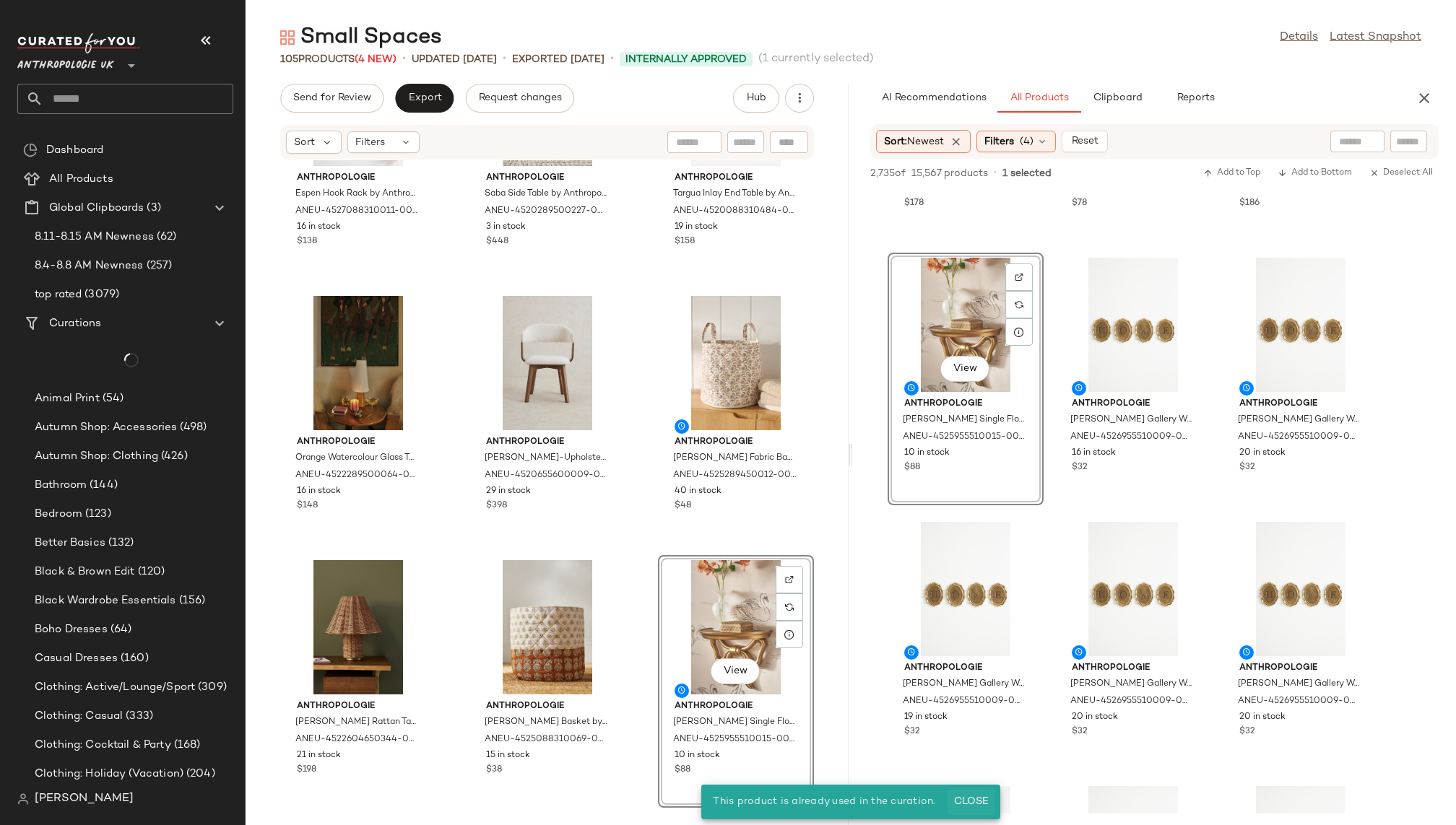
click at [966, 802] on span "Close" at bounding box center [970, 802] width 35 height 11
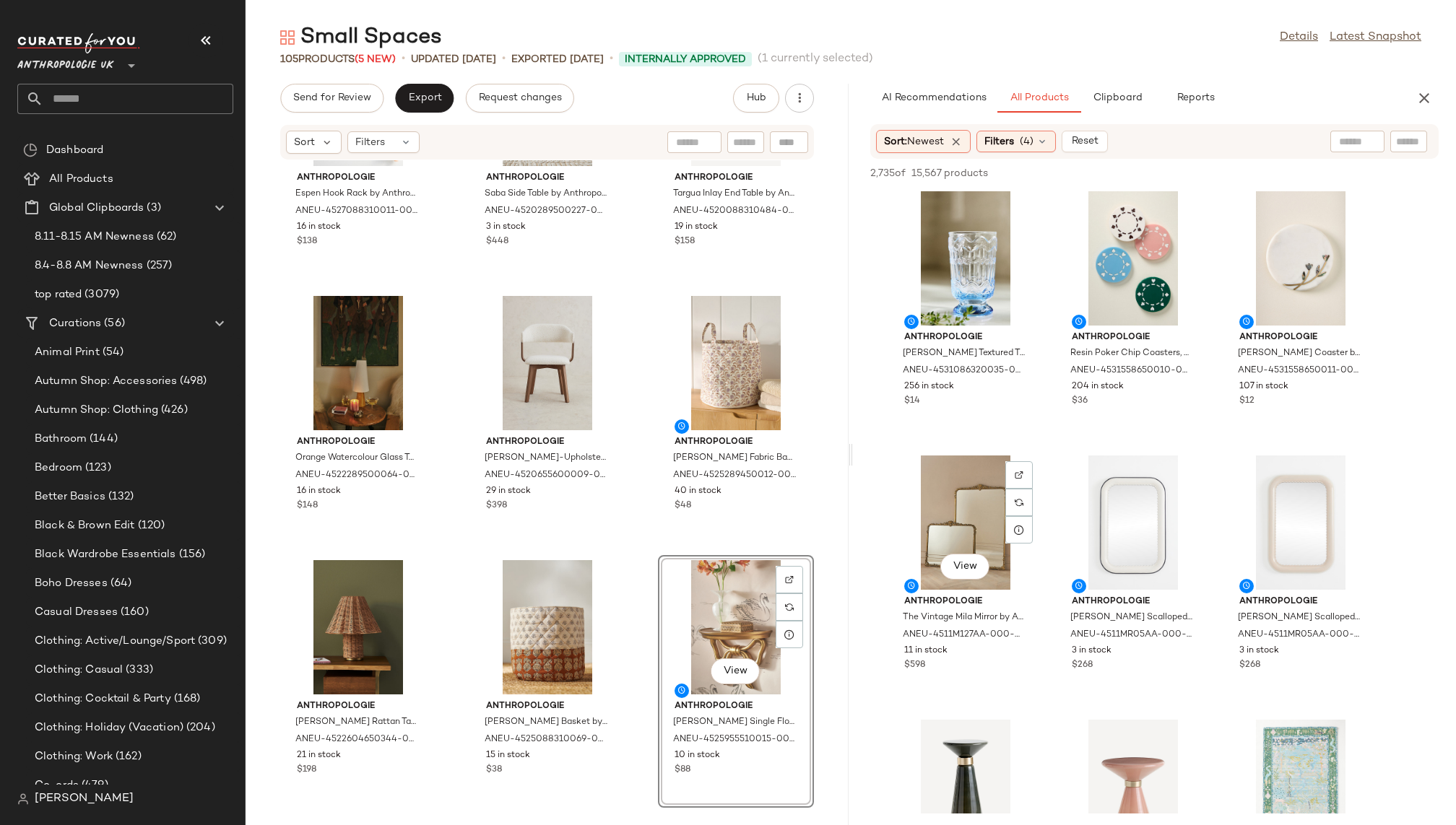
scroll to position [9772, 0]
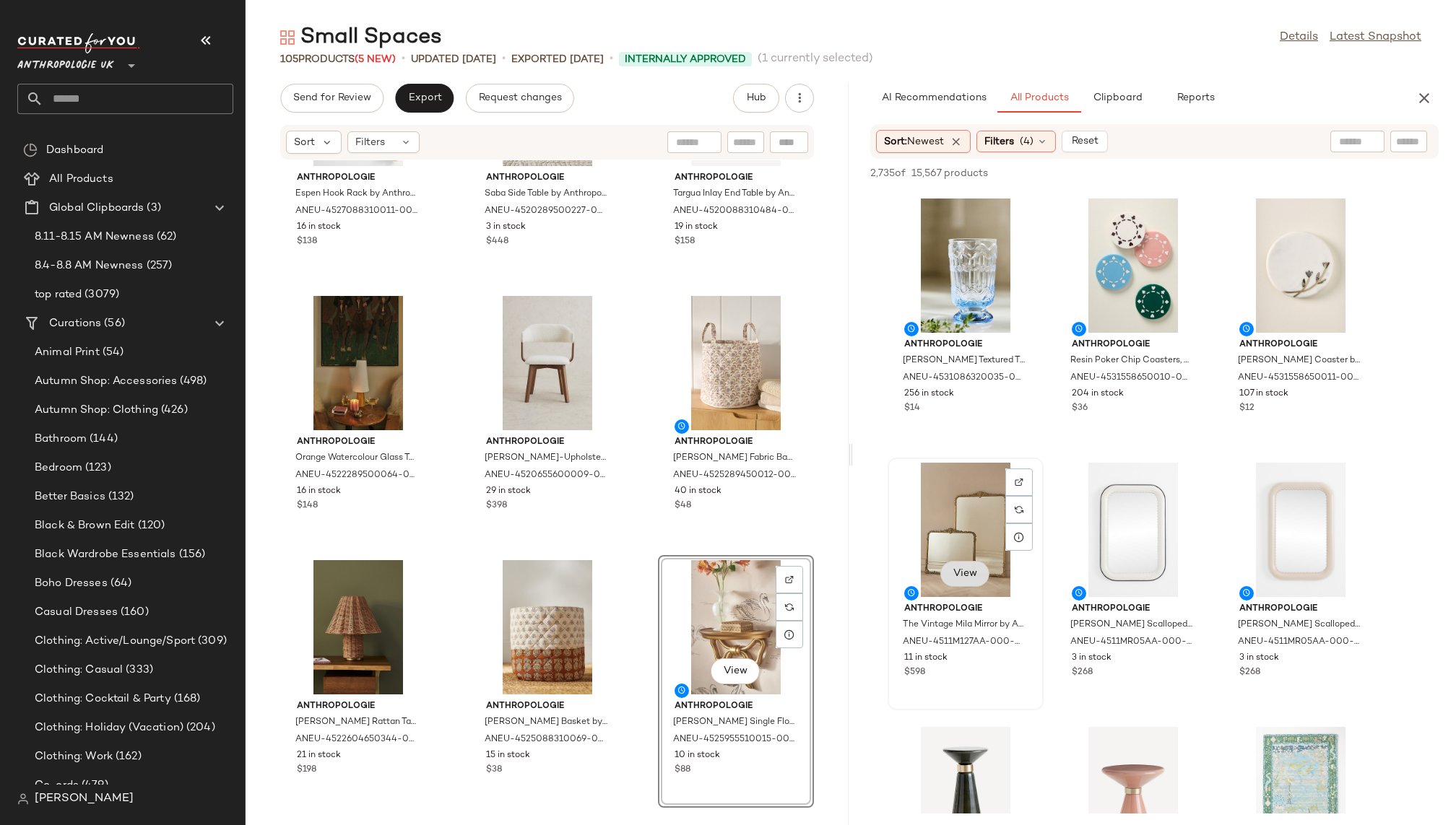
click at [967, 576] on span "View" at bounding box center [965, 574] width 25 height 11
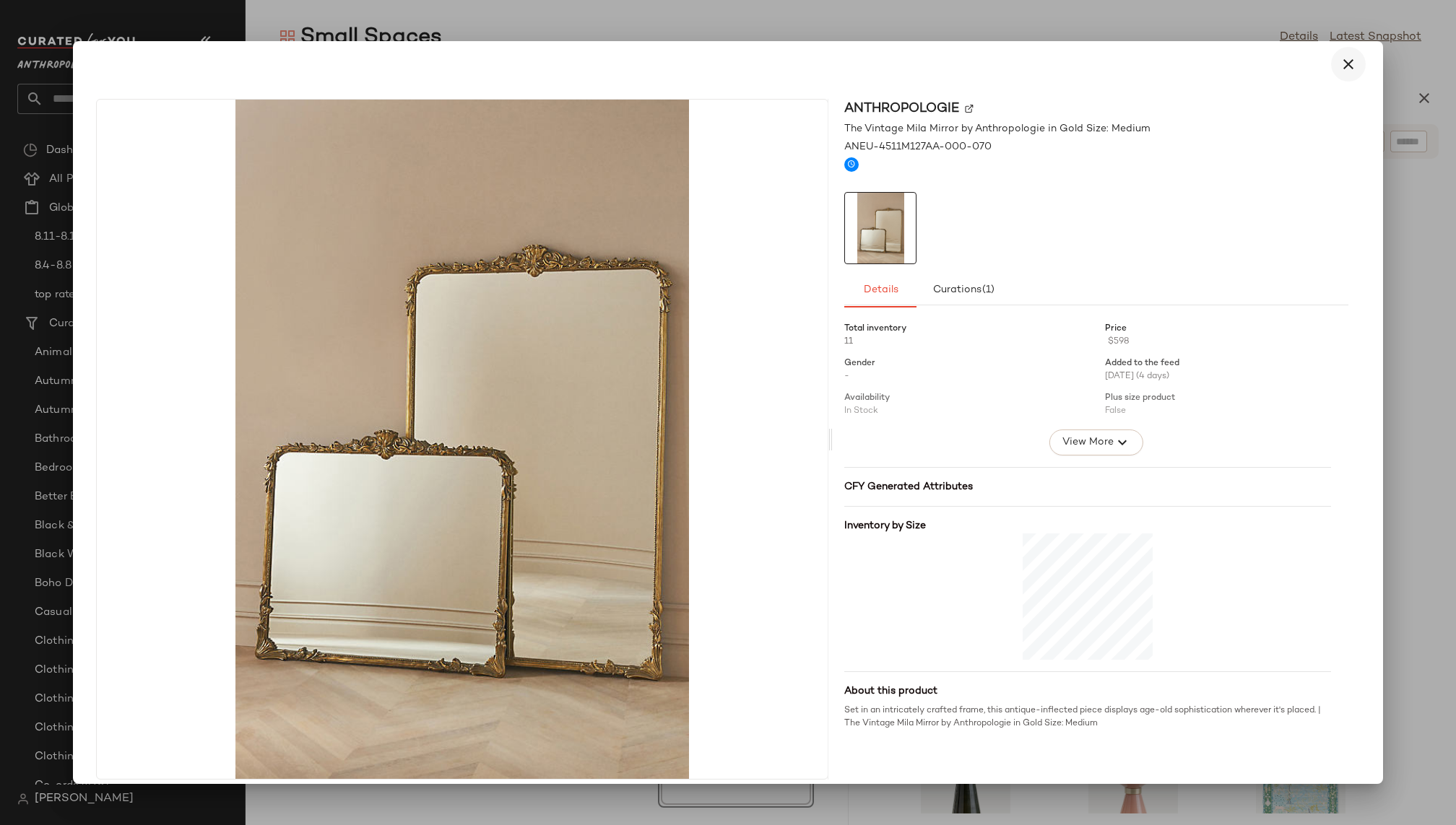
click at [1340, 69] on icon "button" at bounding box center [1348, 64] width 17 height 17
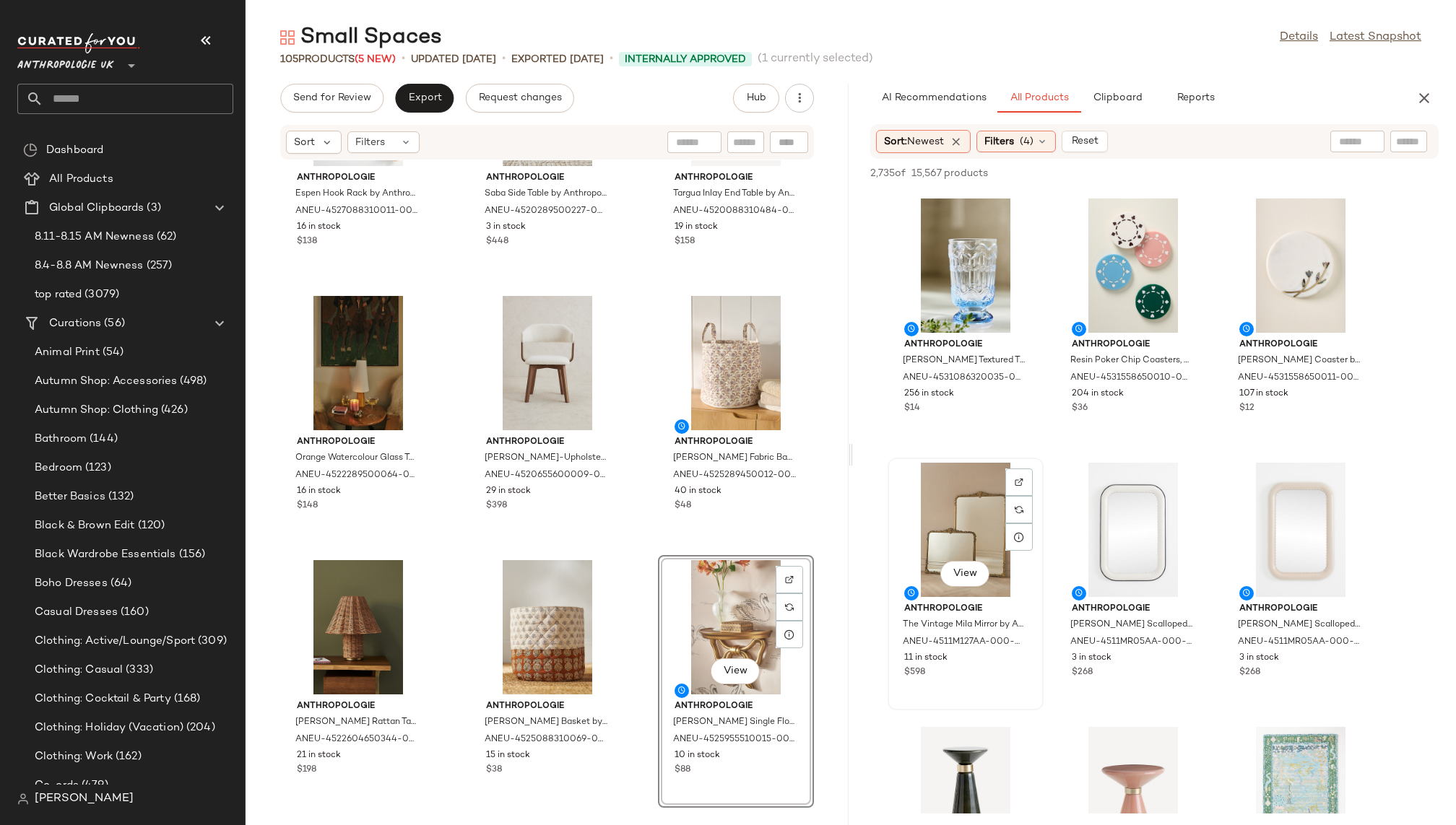
click at [958, 527] on div "View" at bounding box center [965, 530] width 146 height 134
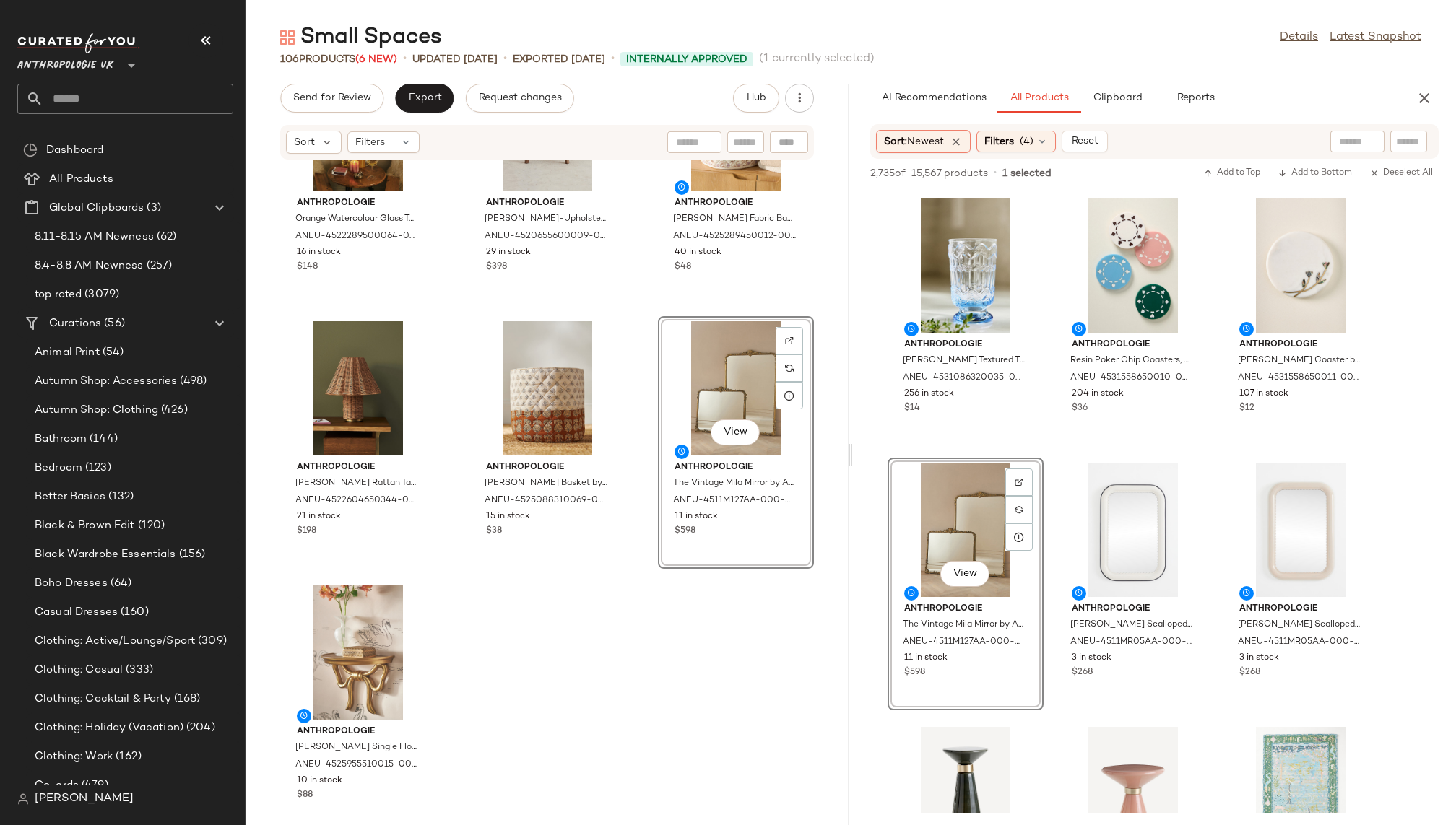
scroll to position [8866, 0]
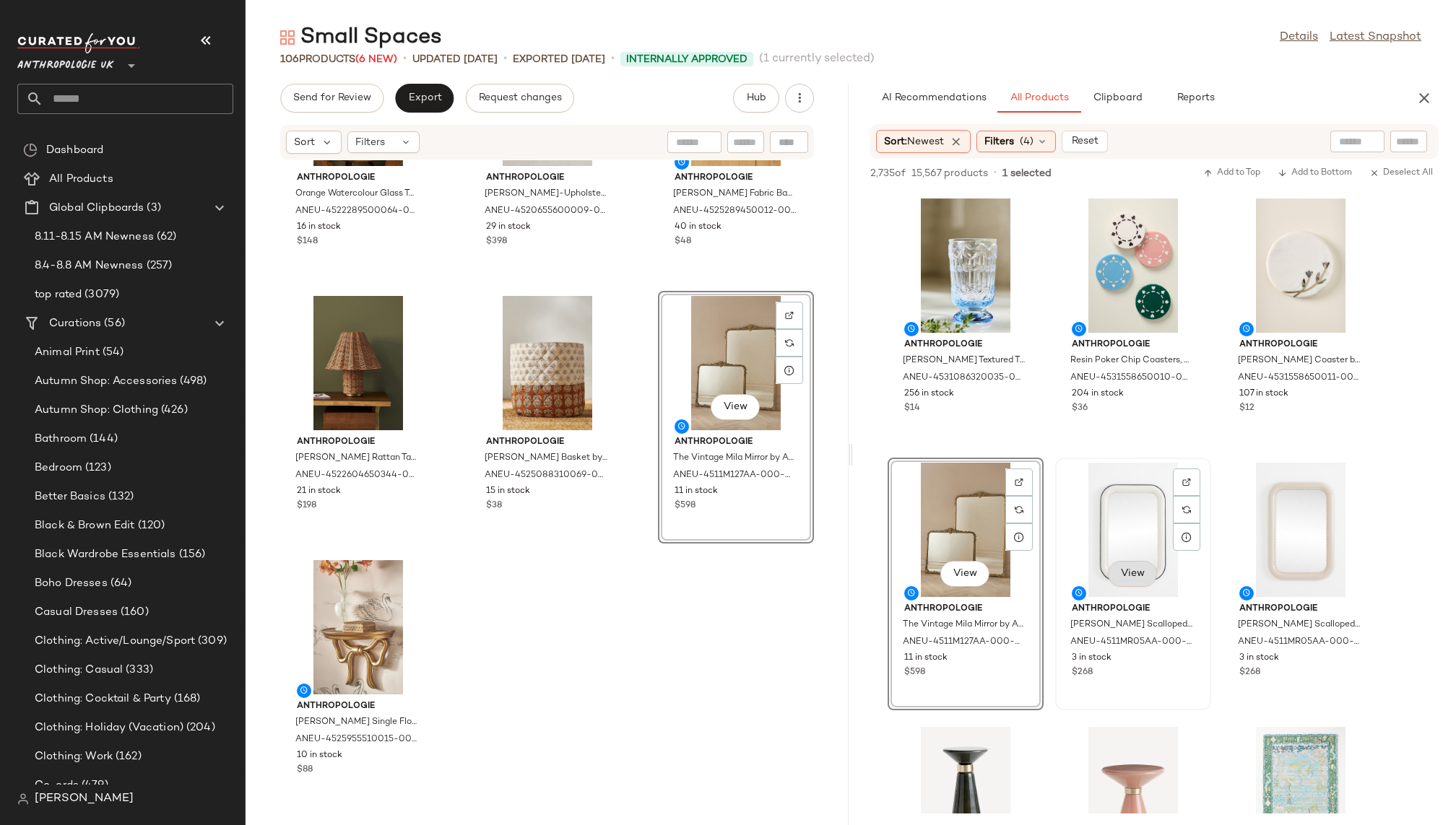
click at [1134, 576] on span "View" at bounding box center [1133, 574] width 25 height 11
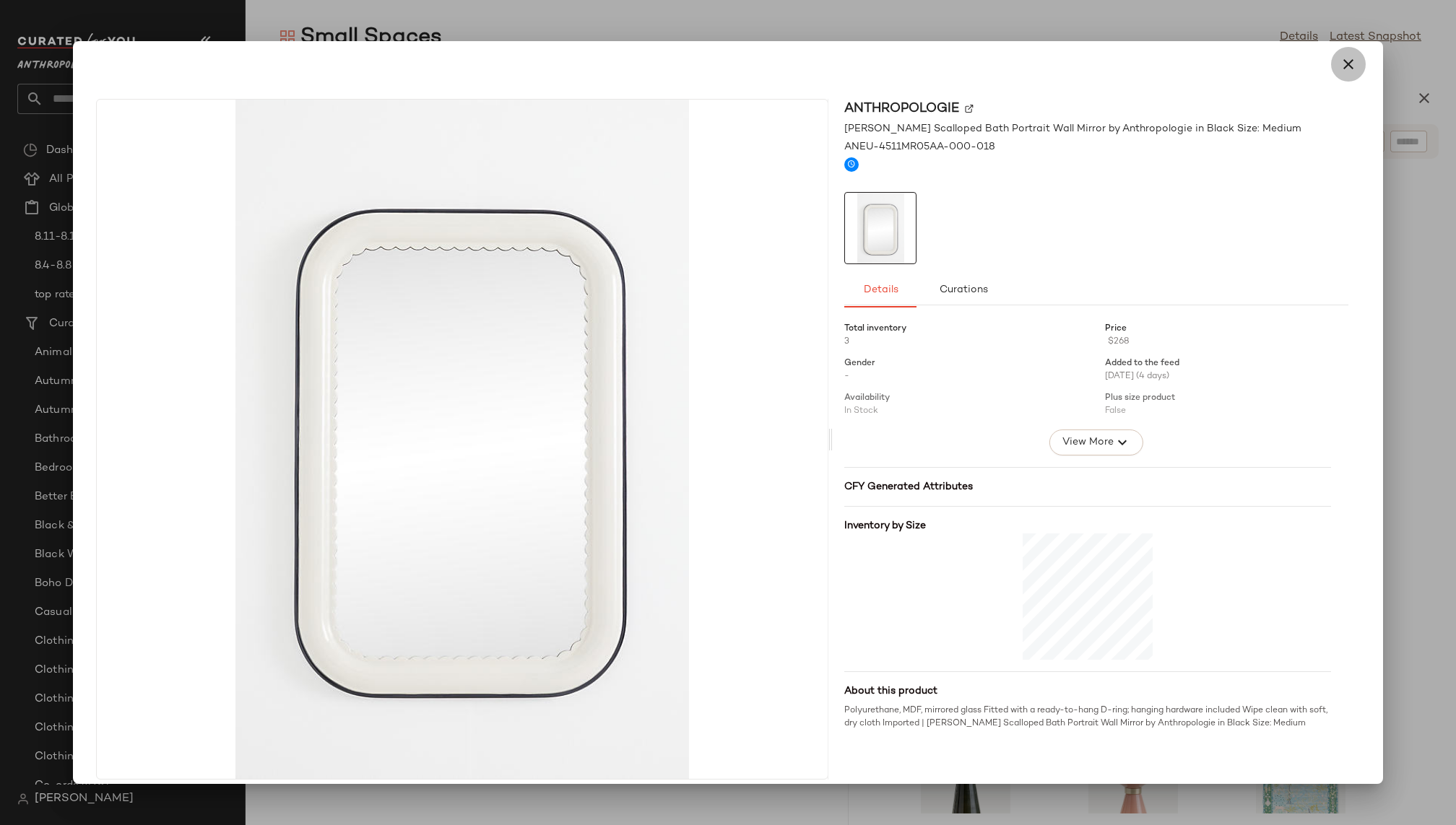
click at [1343, 72] on icon "button" at bounding box center [1348, 64] width 17 height 17
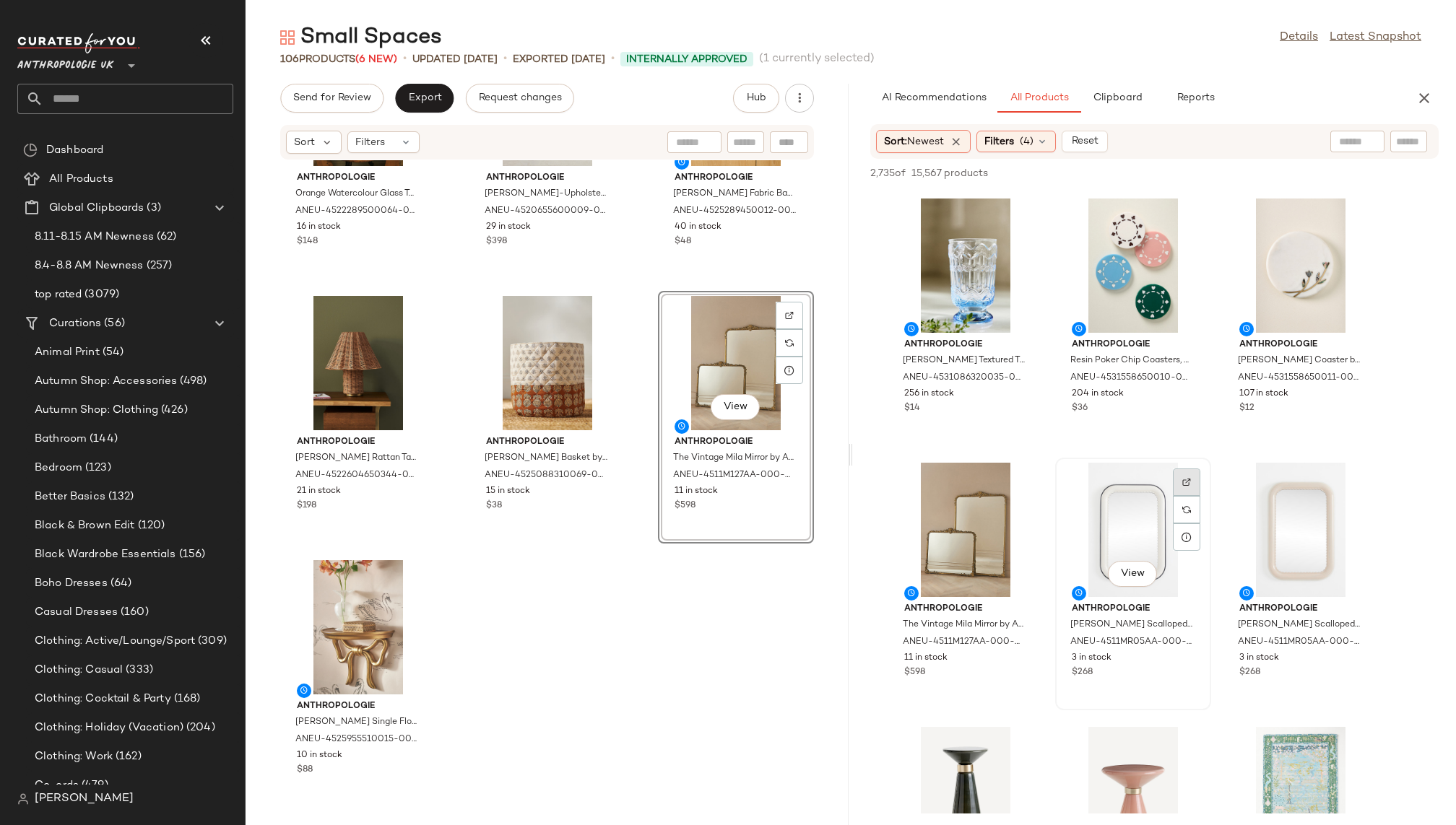
click at [1182, 480] on img at bounding box center [1186, 482] width 9 height 9
click at [1075, 500] on div "View" at bounding box center [1133, 530] width 146 height 134
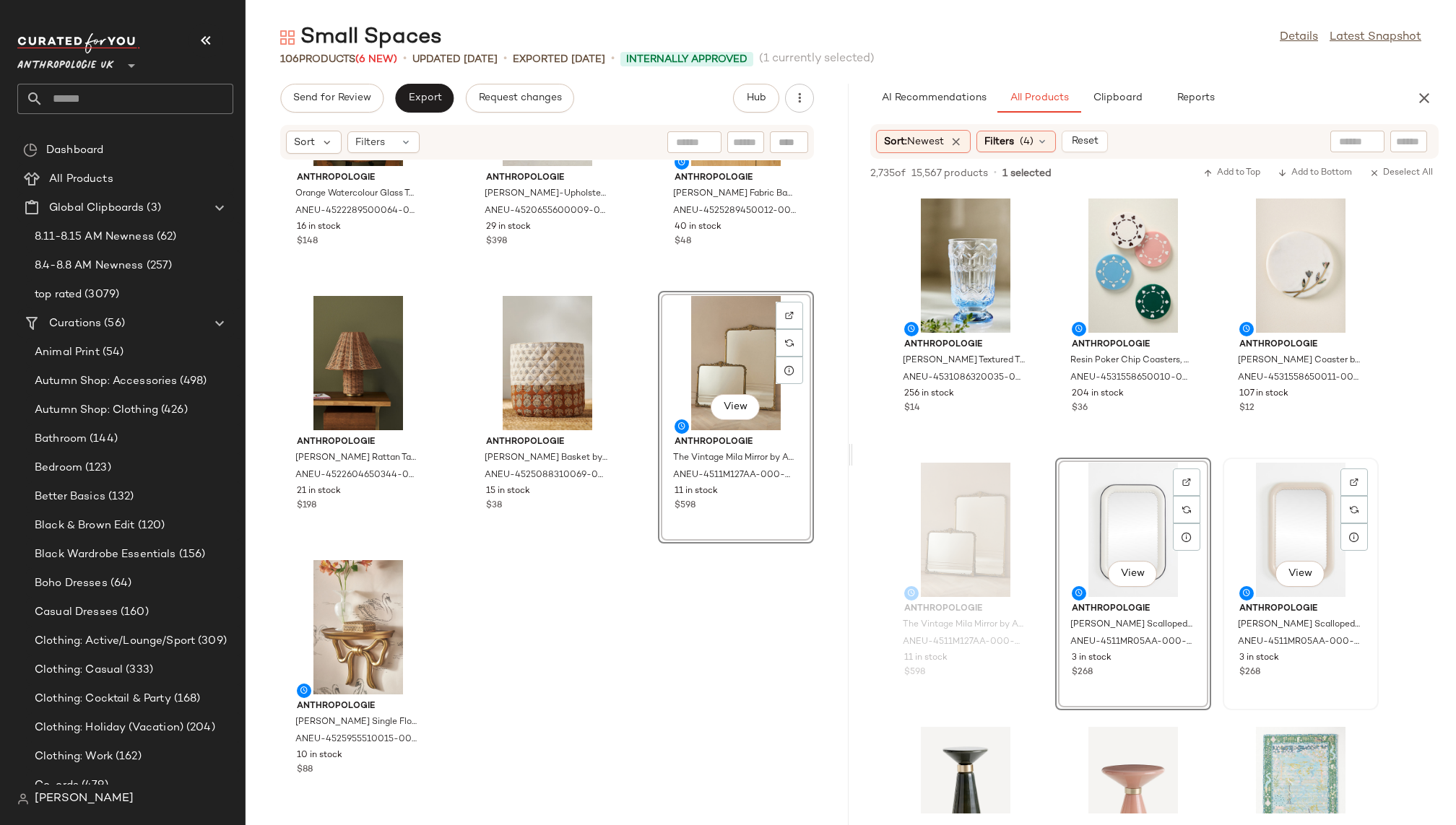
click at [1232, 540] on div "View" at bounding box center [1301, 530] width 146 height 134
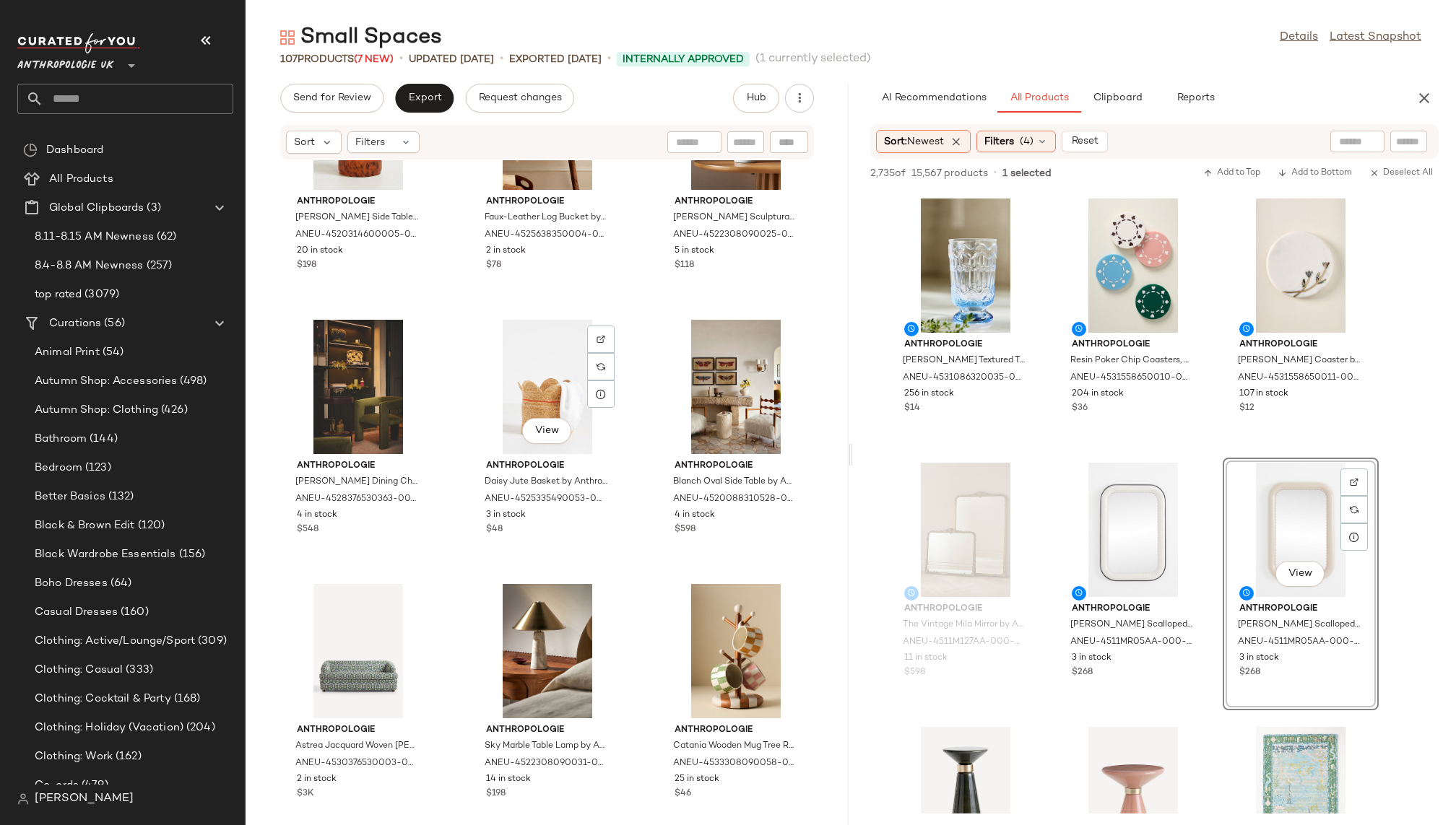
scroll to position [7769, 0]
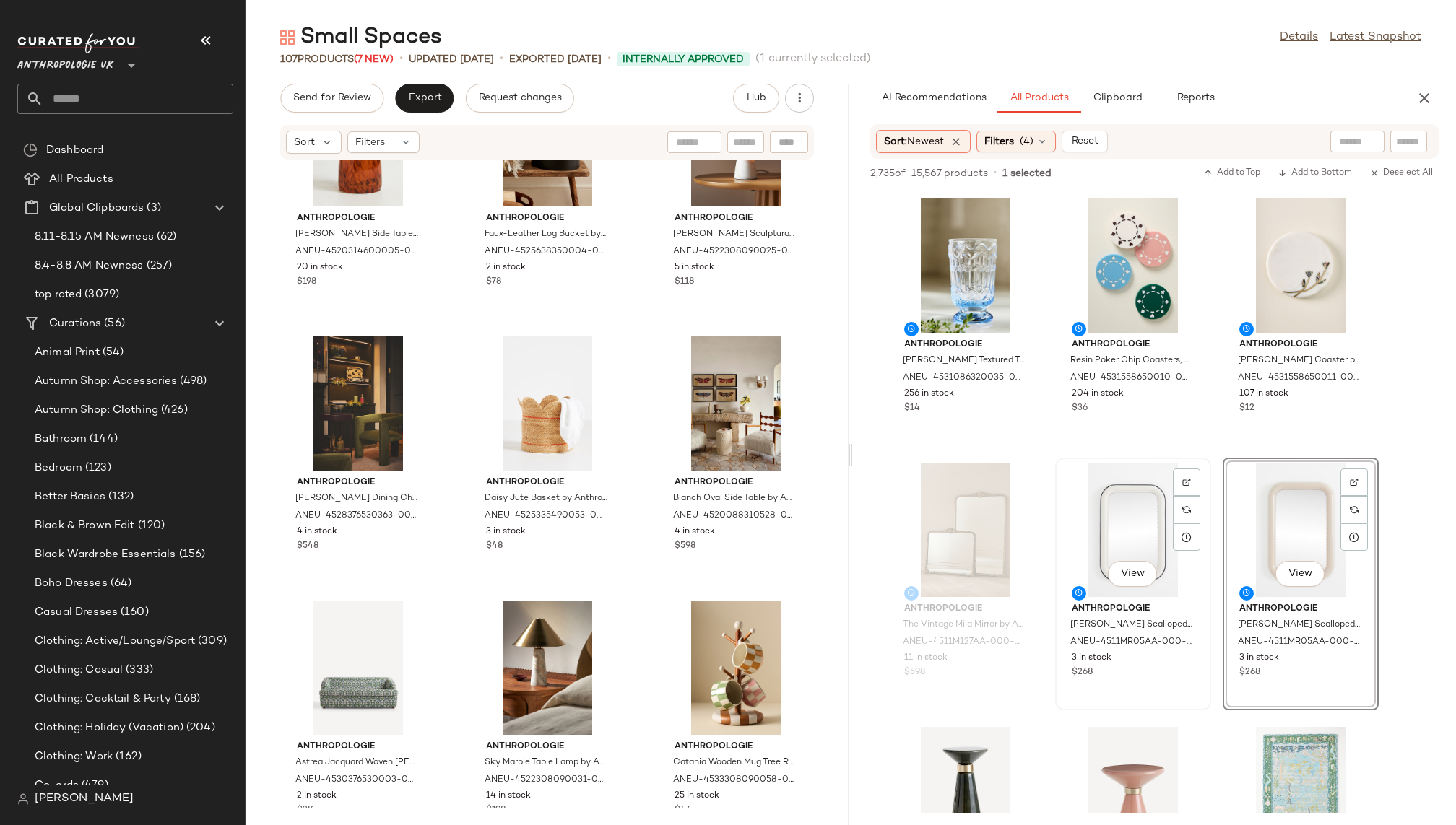
click at [1130, 507] on div "View" at bounding box center [1133, 530] width 146 height 134
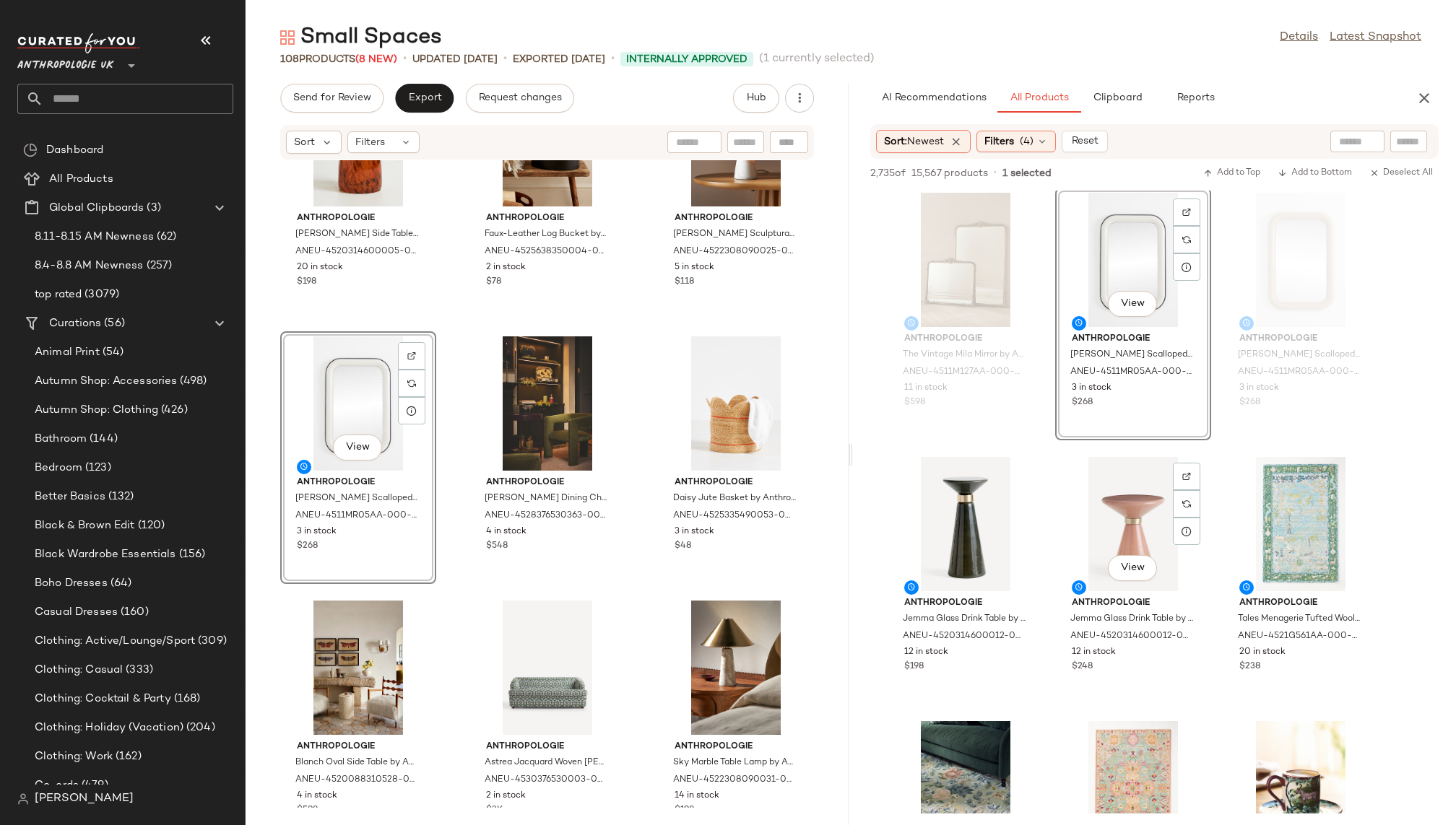
scroll to position [10060, 0]
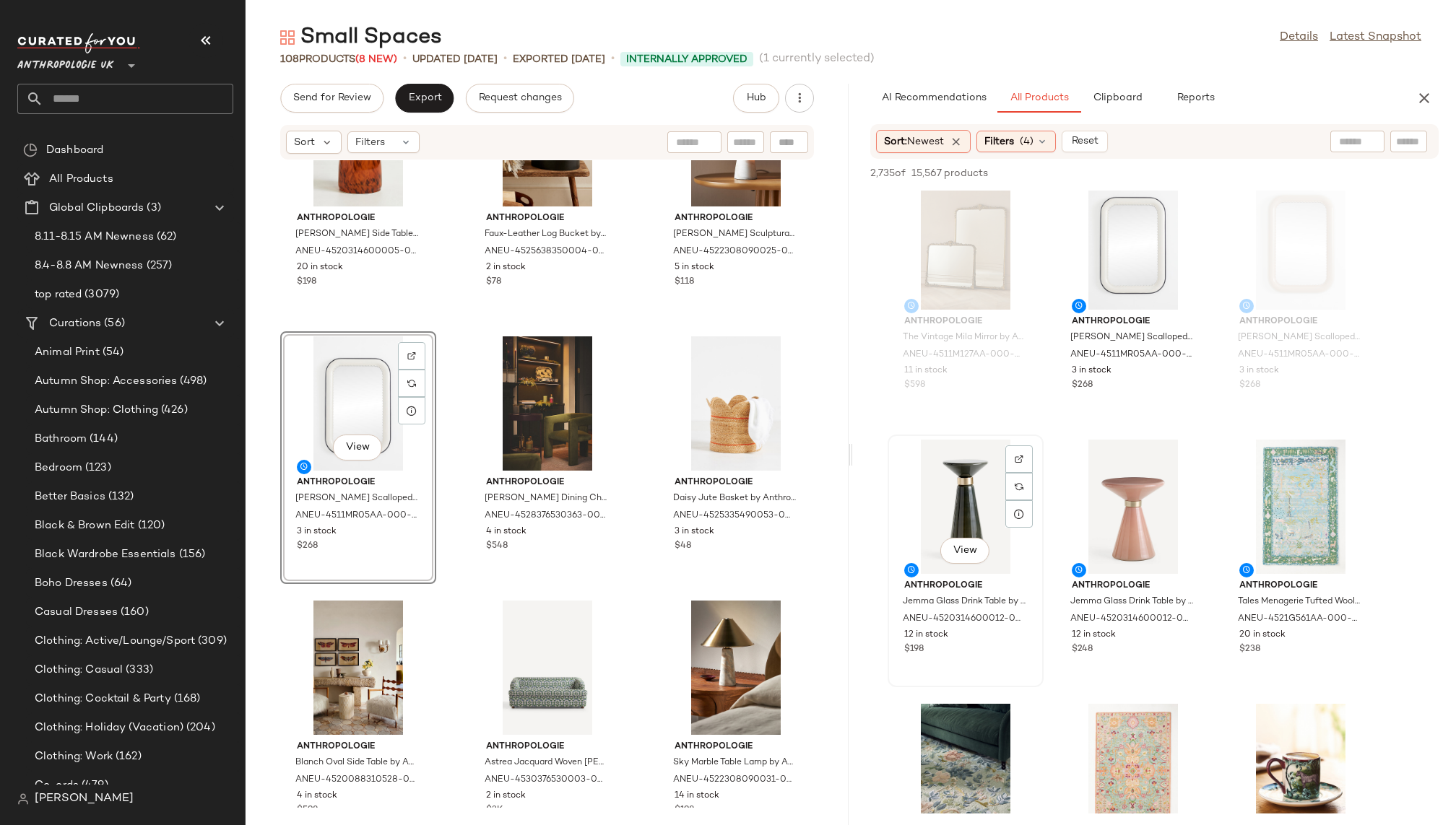
click at [949, 510] on div "View" at bounding box center [965, 507] width 146 height 134
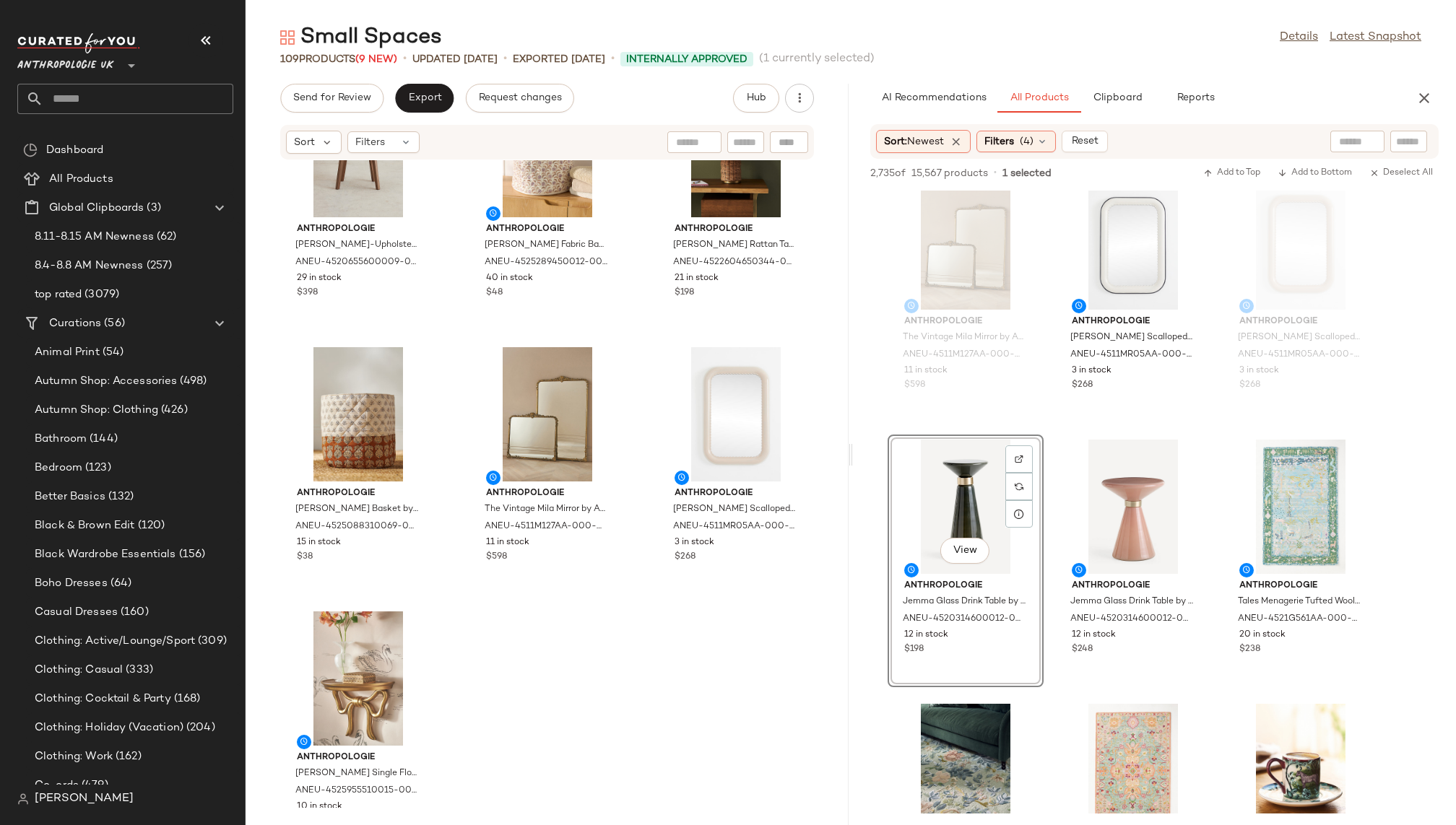
scroll to position [8987, 0]
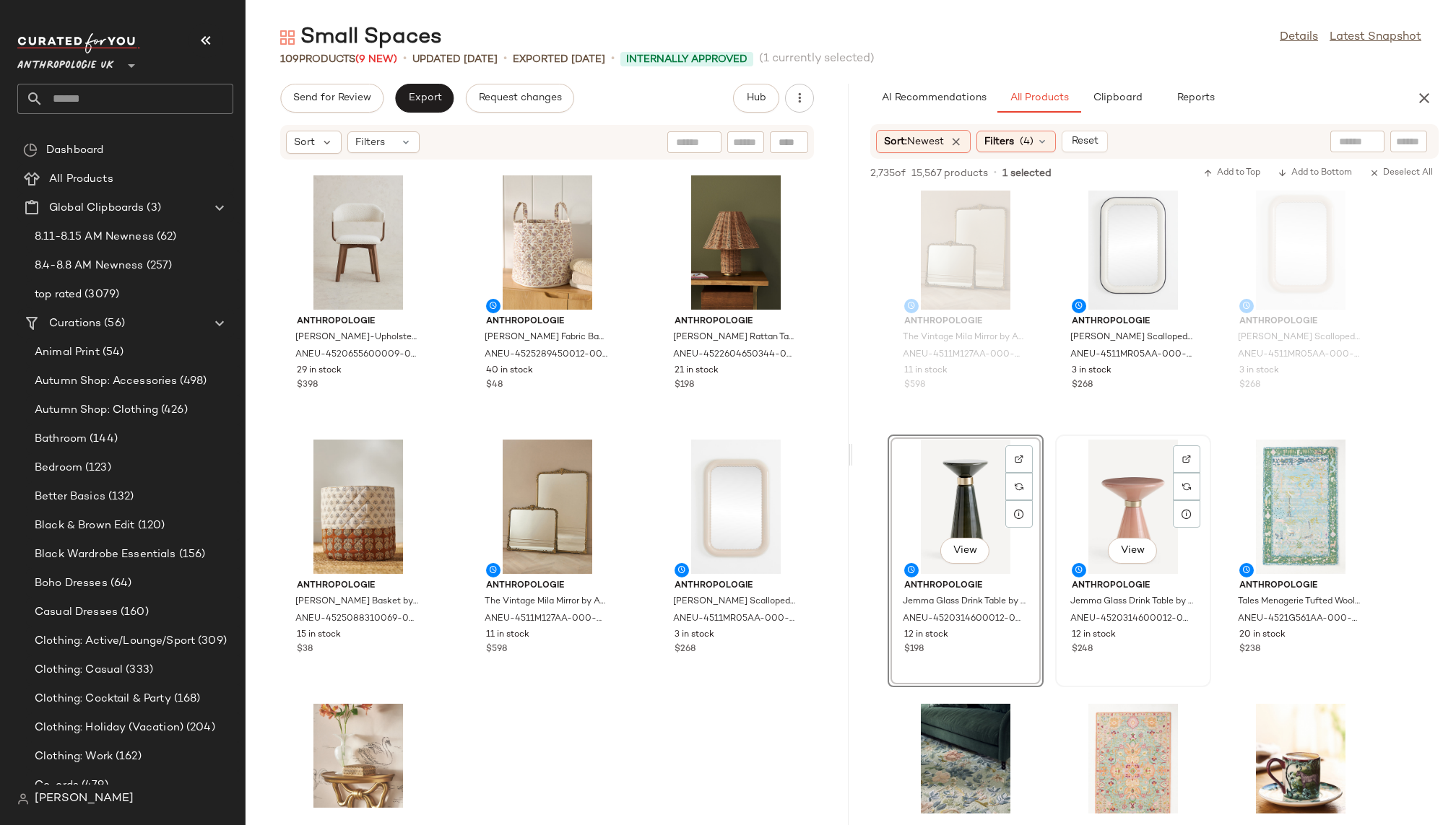
click at [1099, 542] on div "View" at bounding box center [1133, 507] width 146 height 134
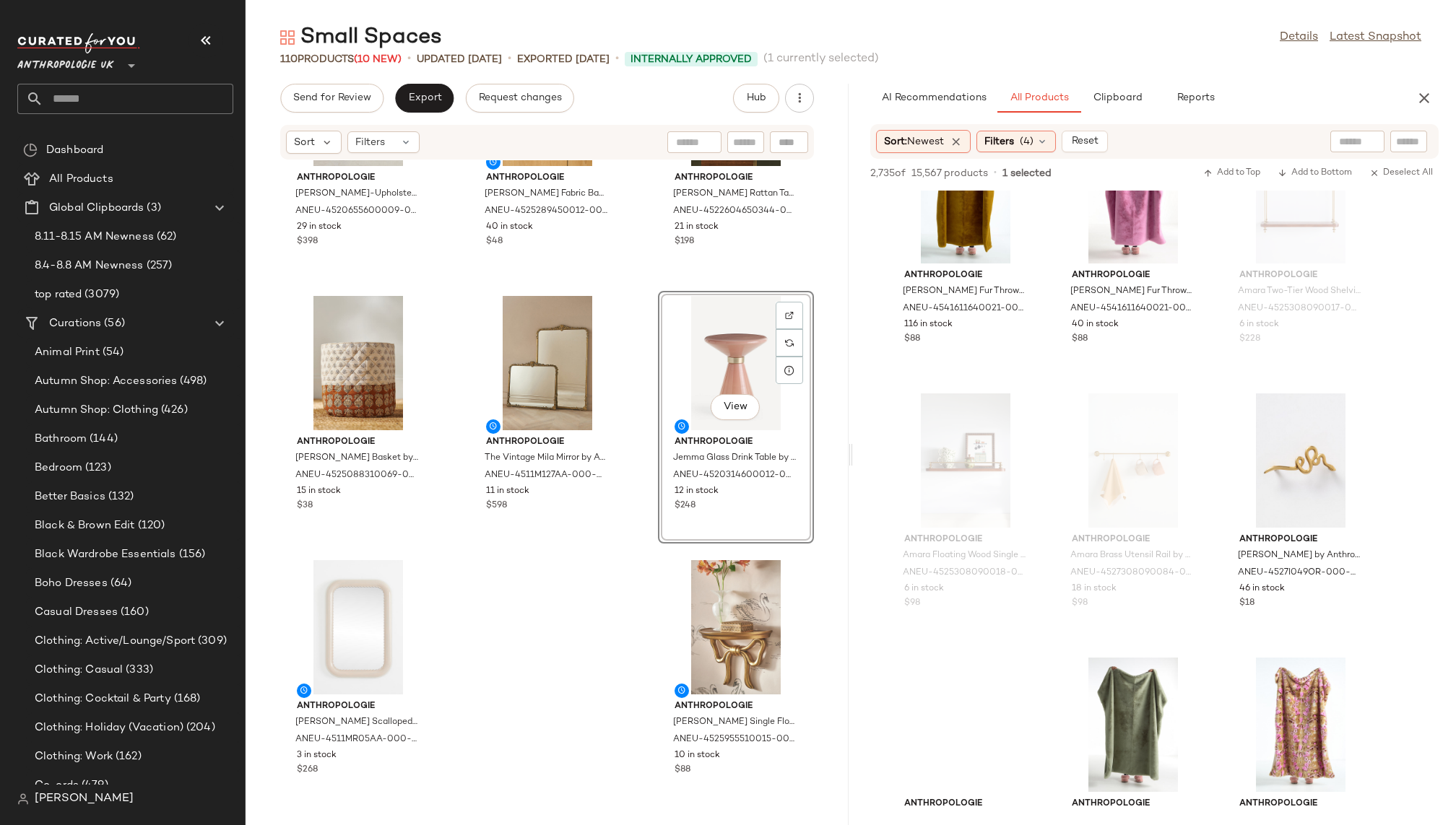
scroll to position [14928, 0]
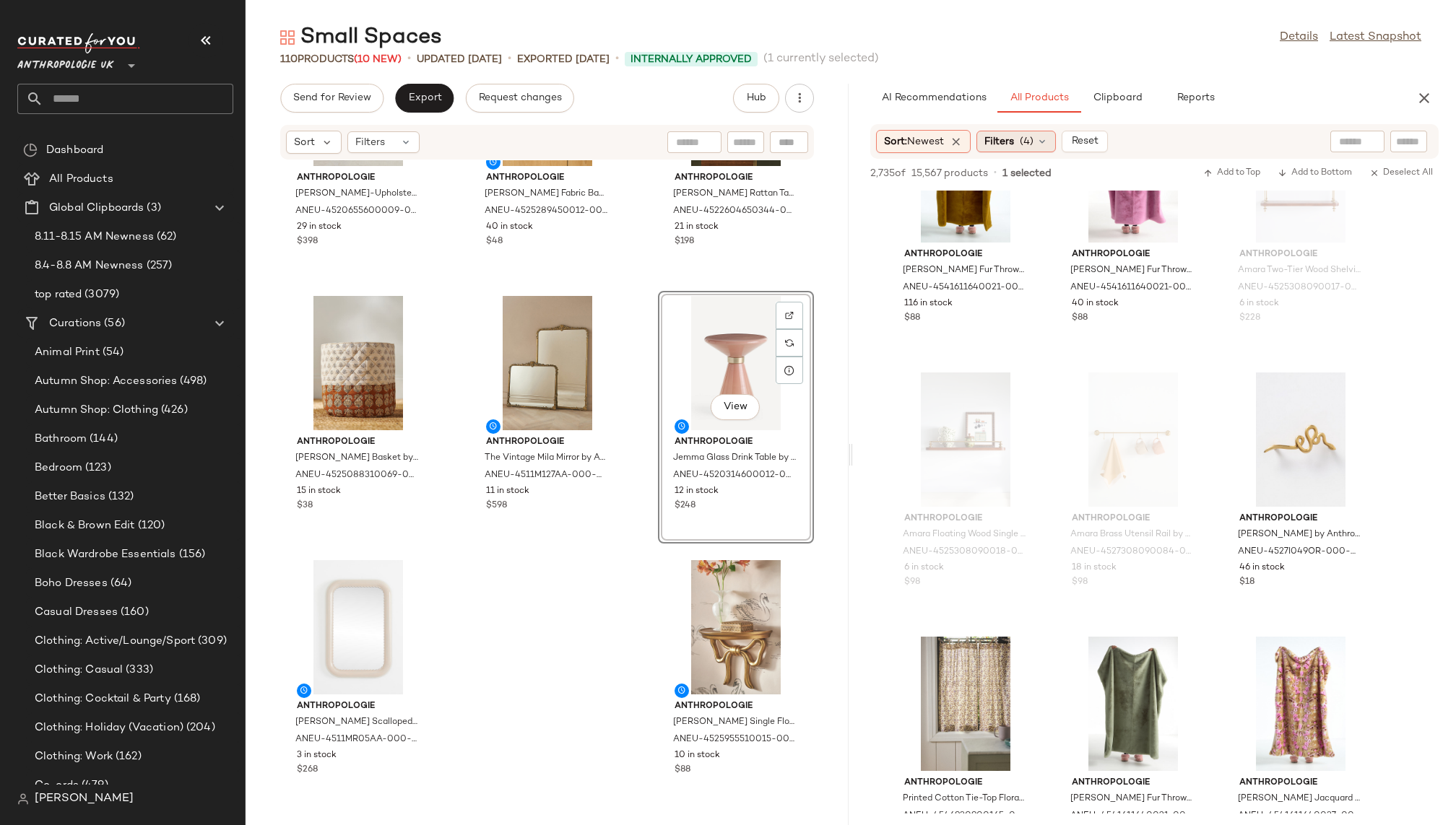
click at [1036, 138] on div "Filters (4)" at bounding box center [1016, 141] width 79 height 22
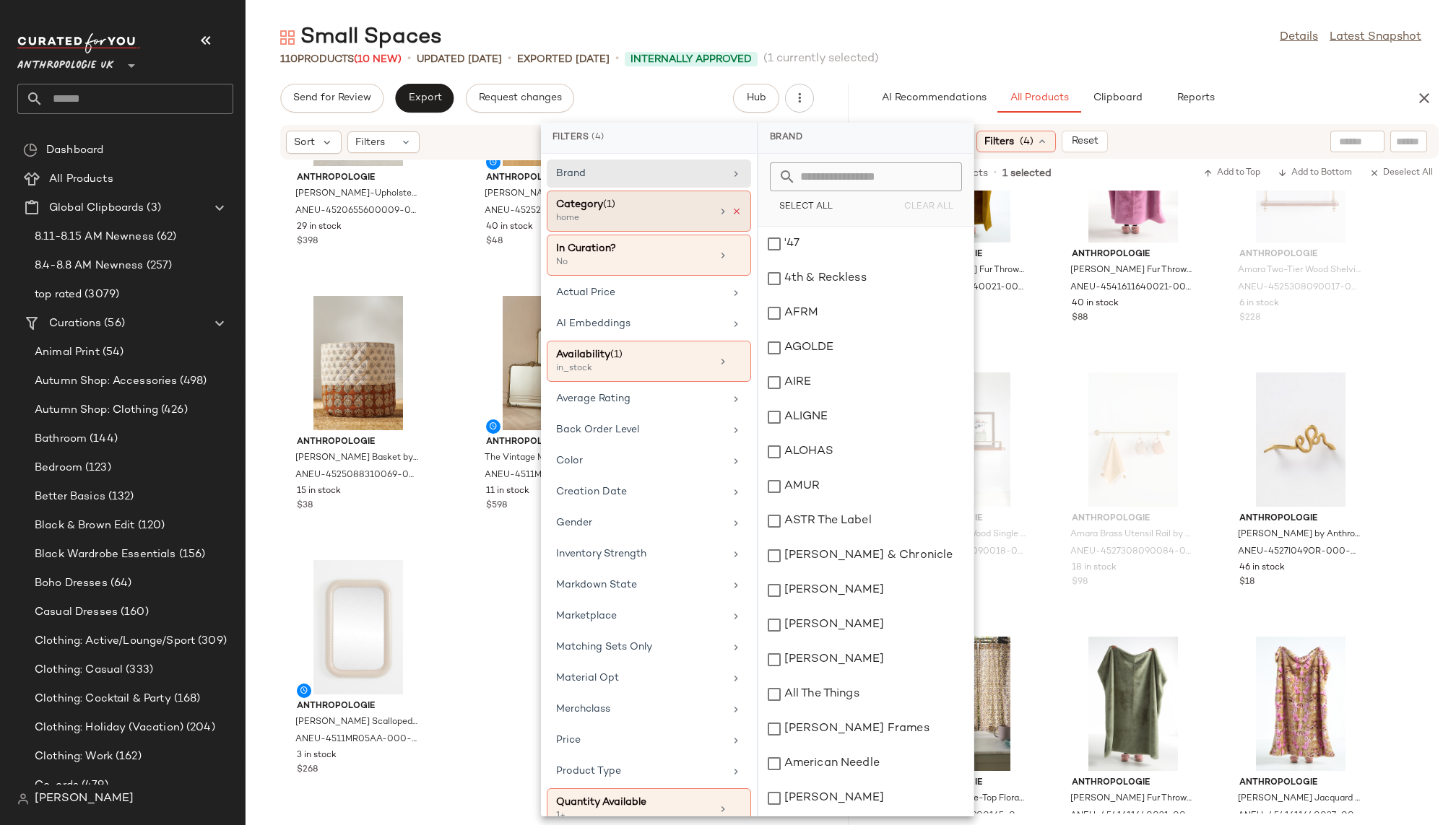
click at [733, 206] on icon at bounding box center [737, 211] width 10 height 10
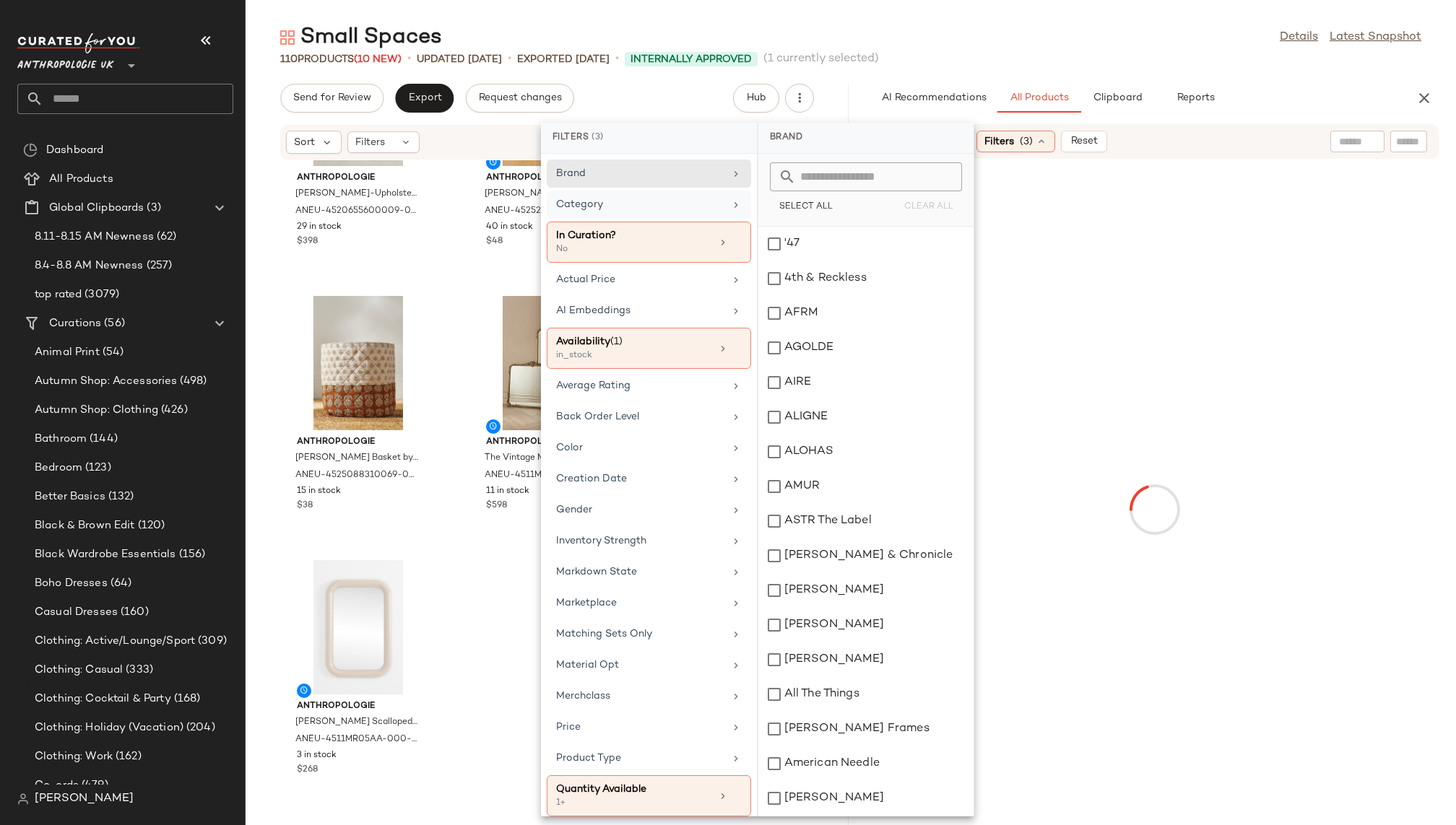
click at [1004, 53] on div "110 Products (10 New) • updated Aug 12th • Exported Aug 6th • Internally Approv…" at bounding box center [851, 59] width 1210 height 14
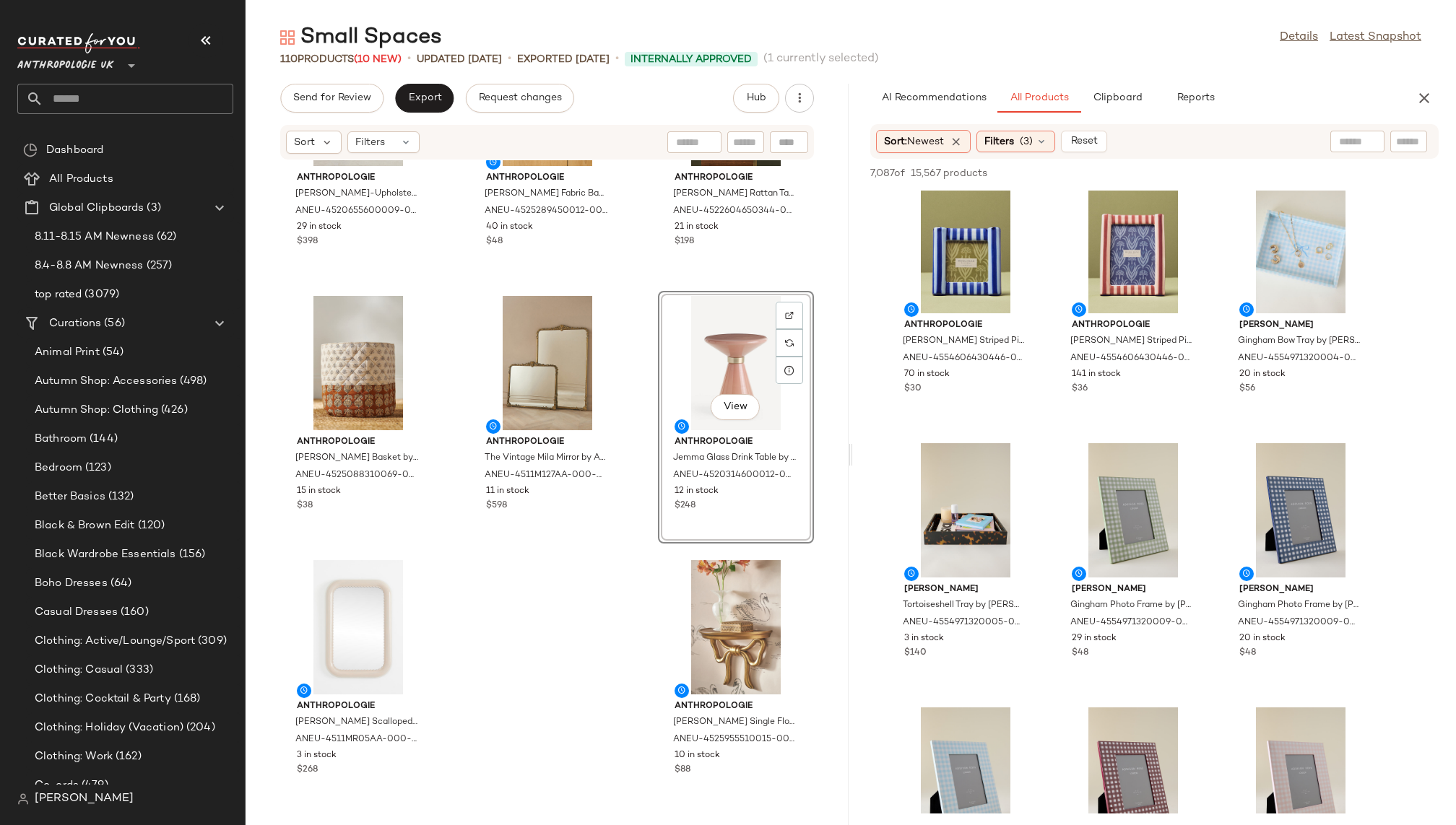
scroll to position [7699, 0]
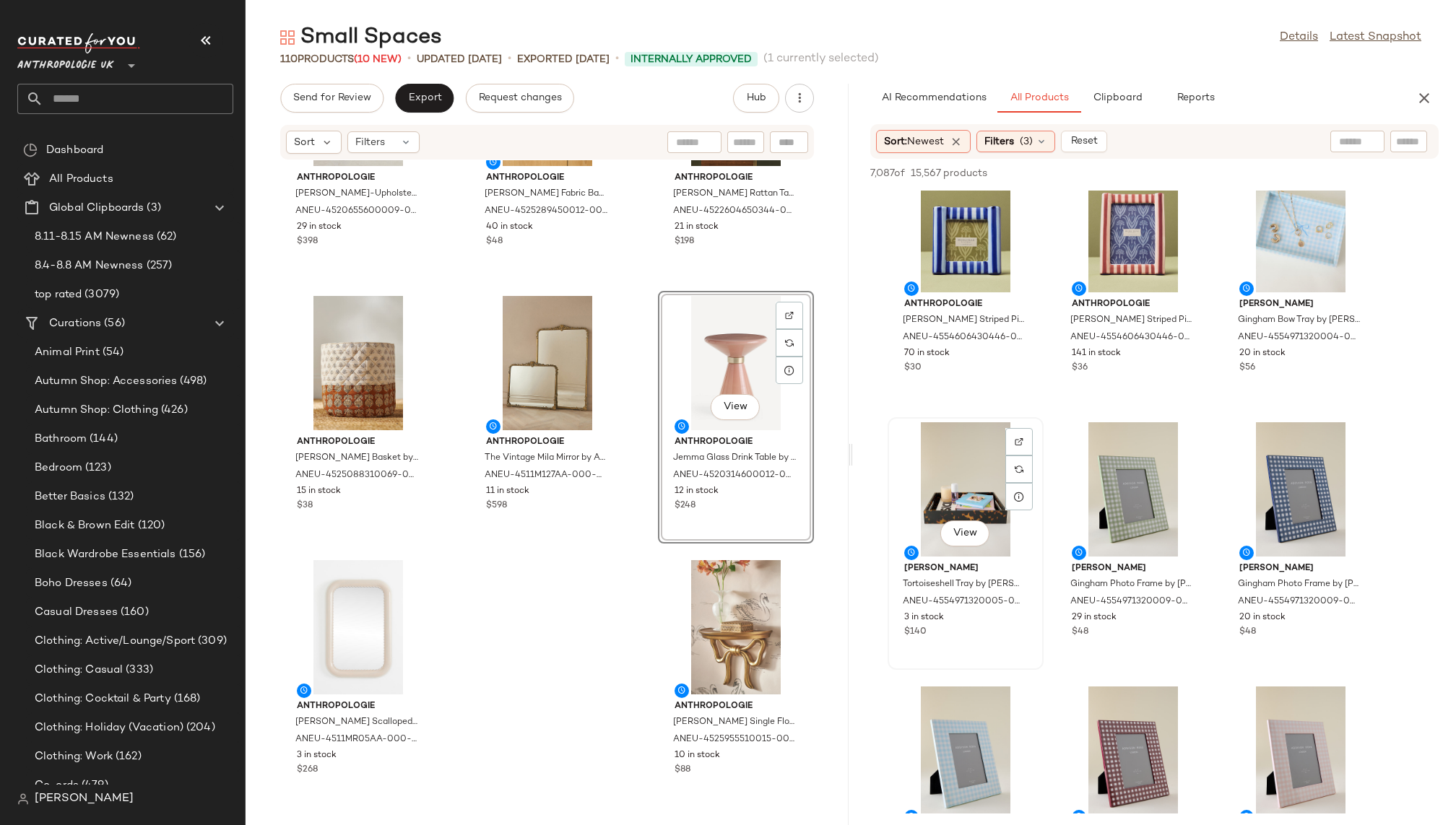
click at [954, 492] on div "View" at bounding box center [965, 490] width 146 height 134
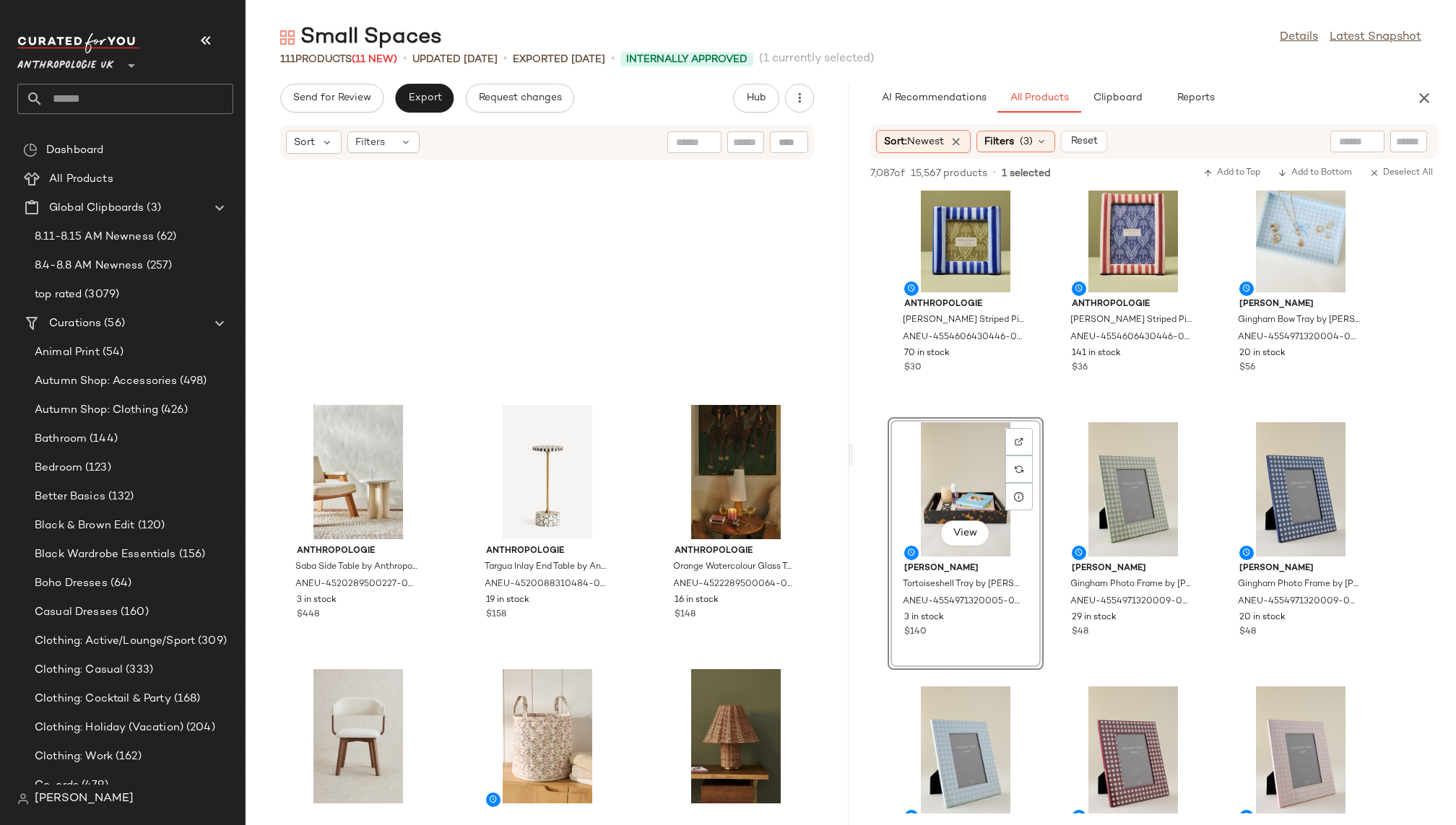
scroll to position [9131, 0]
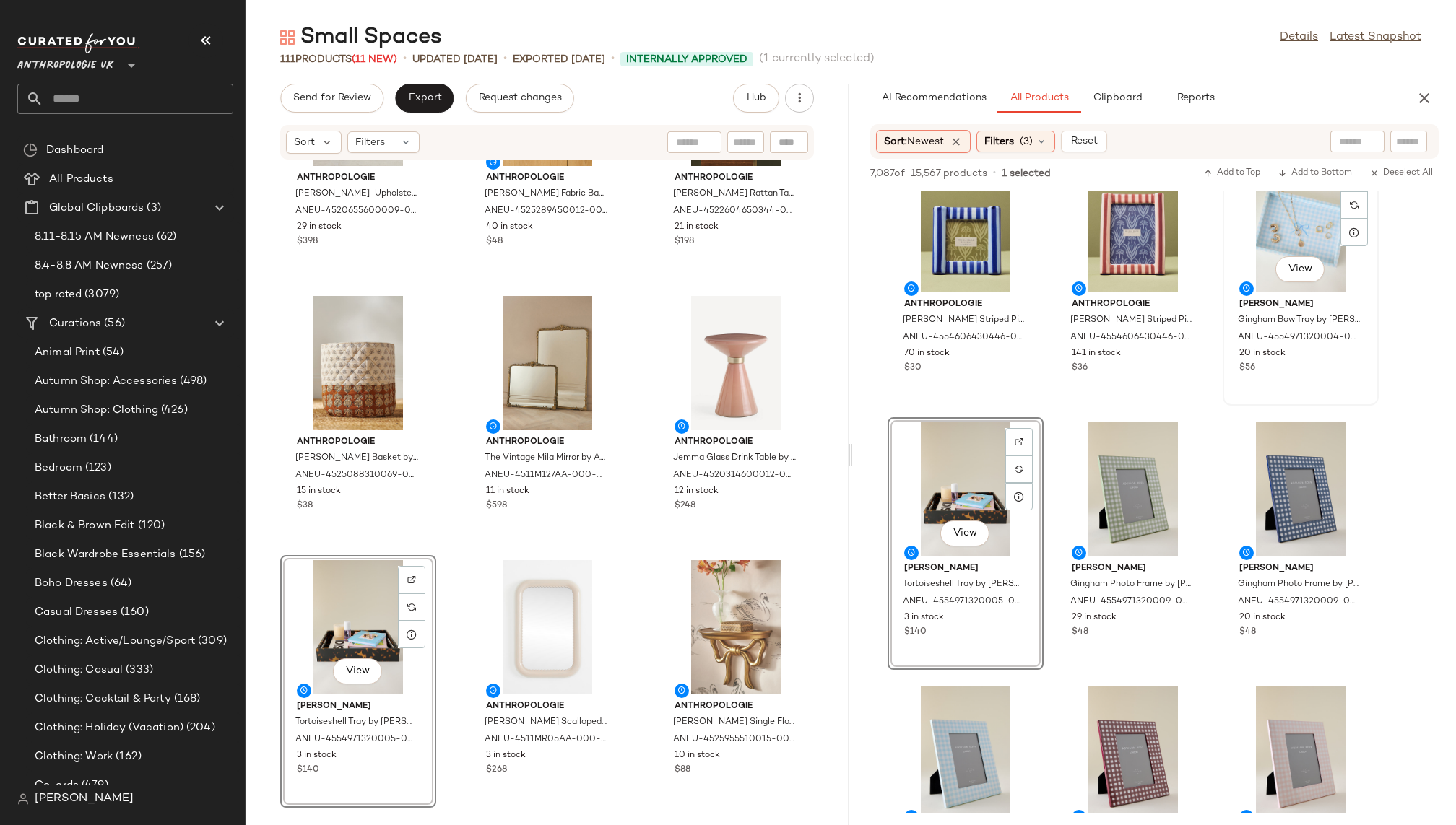
click at [1295, 236] on div "View" at bounding box center [1301, 225] width 146 height 134
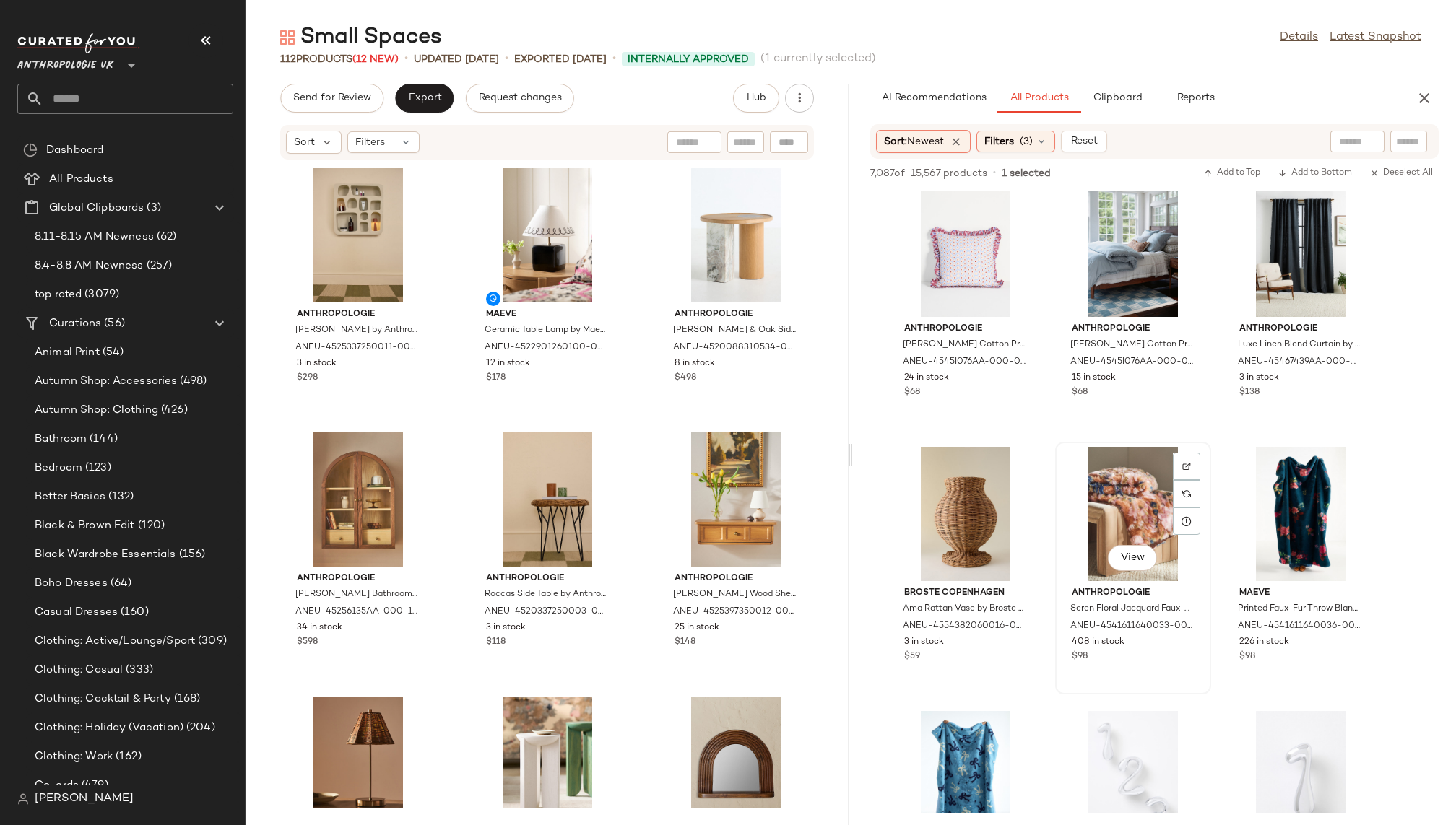
scroll to position [40217, 0]
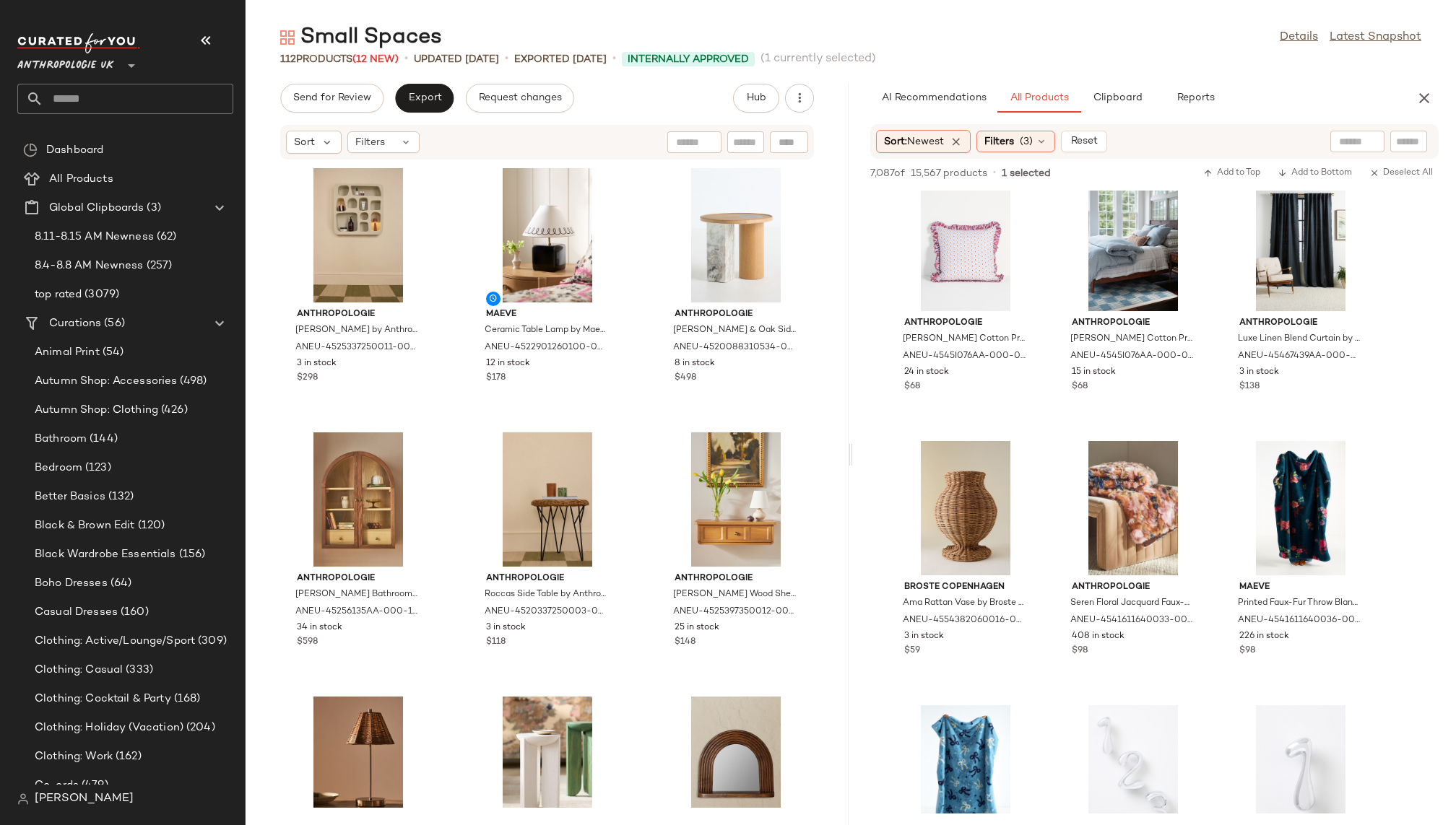
drag, startPoint x: 1298, startPoint y: 243, endPoint x: 1302, endPoint y: 1, distance: 242.0
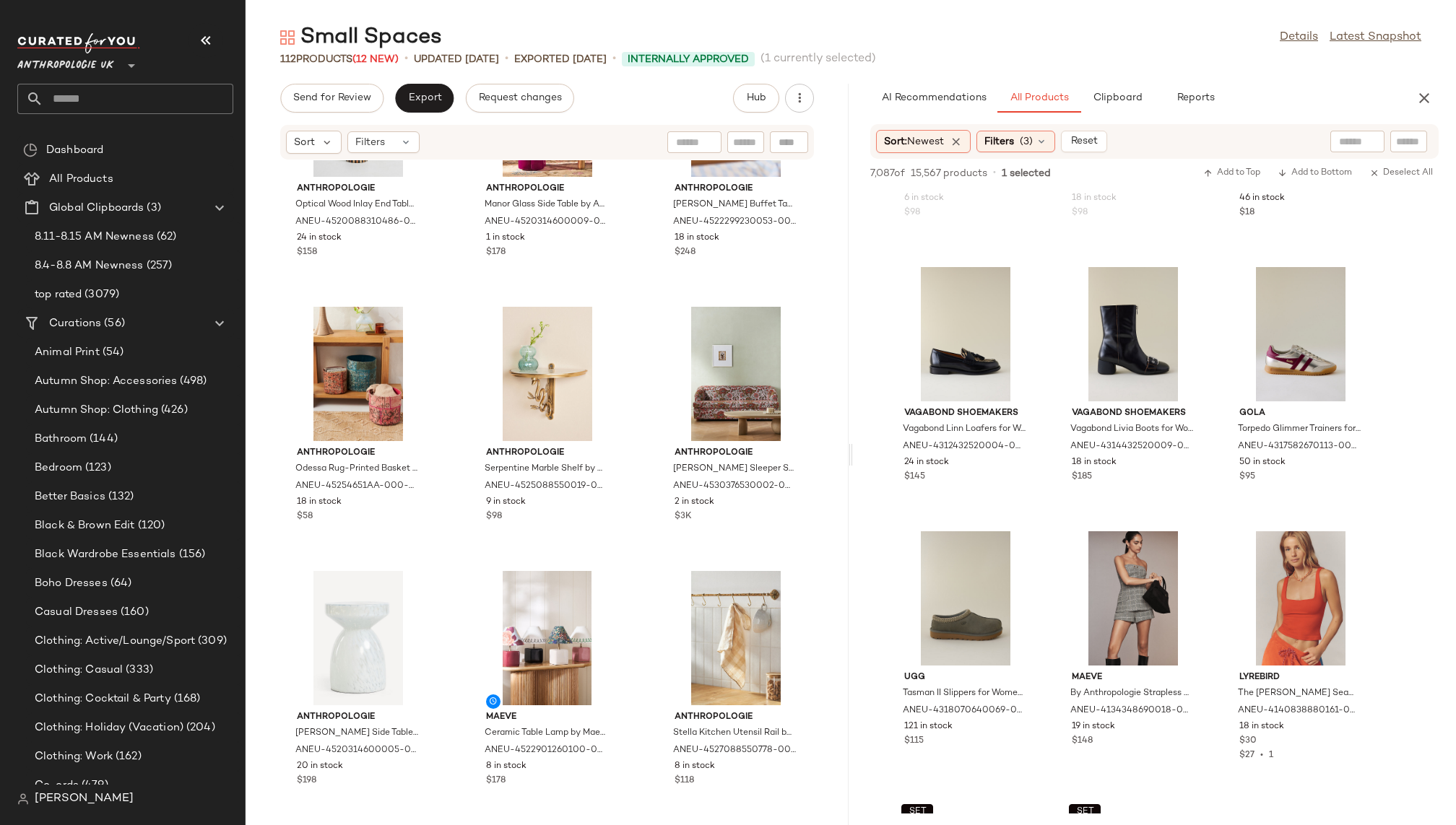
scroll to position [47901, 0]
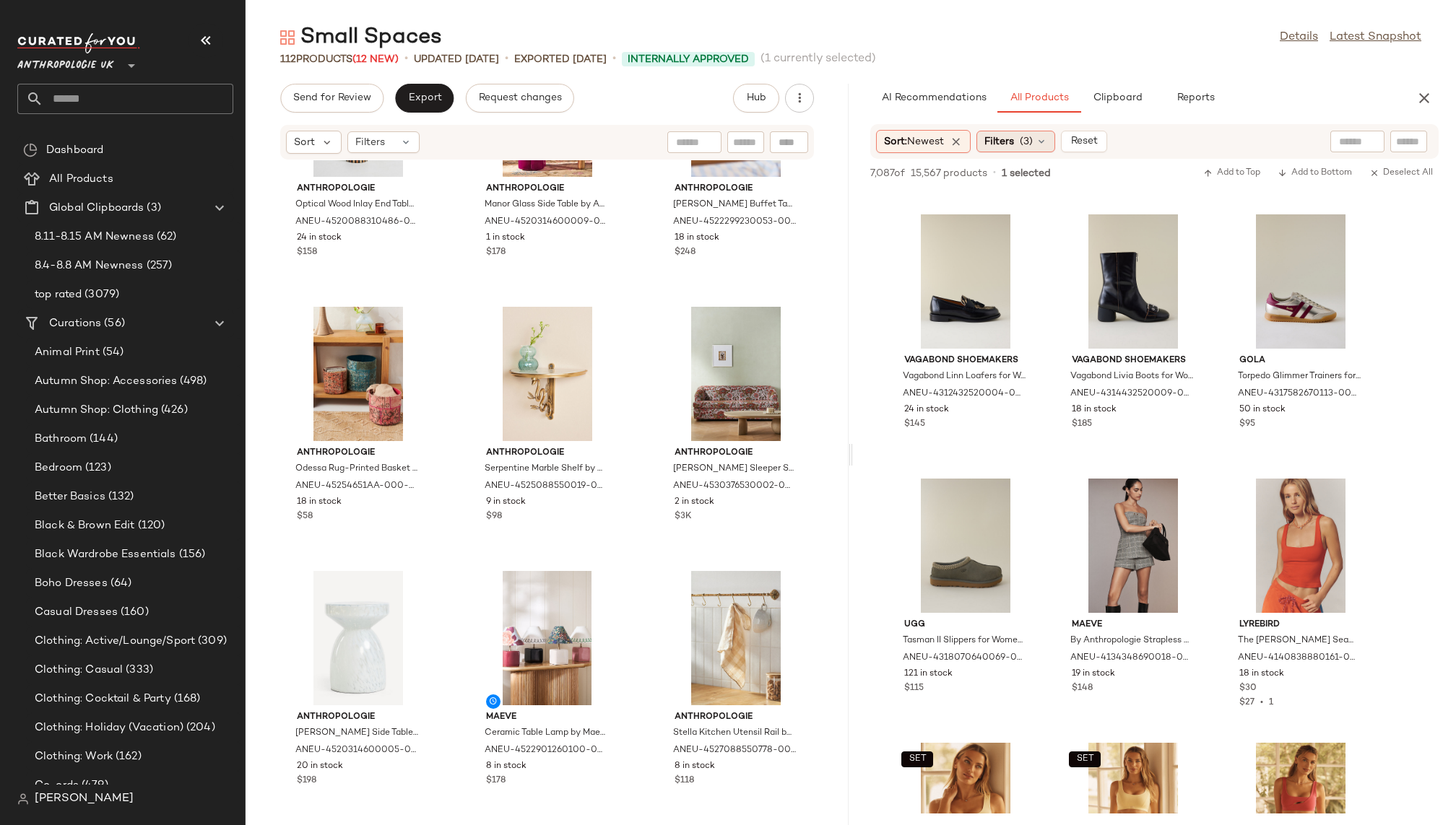
click at [1014, 136] on span "Filters" at bounding box center [998, 142] width 29 height 15
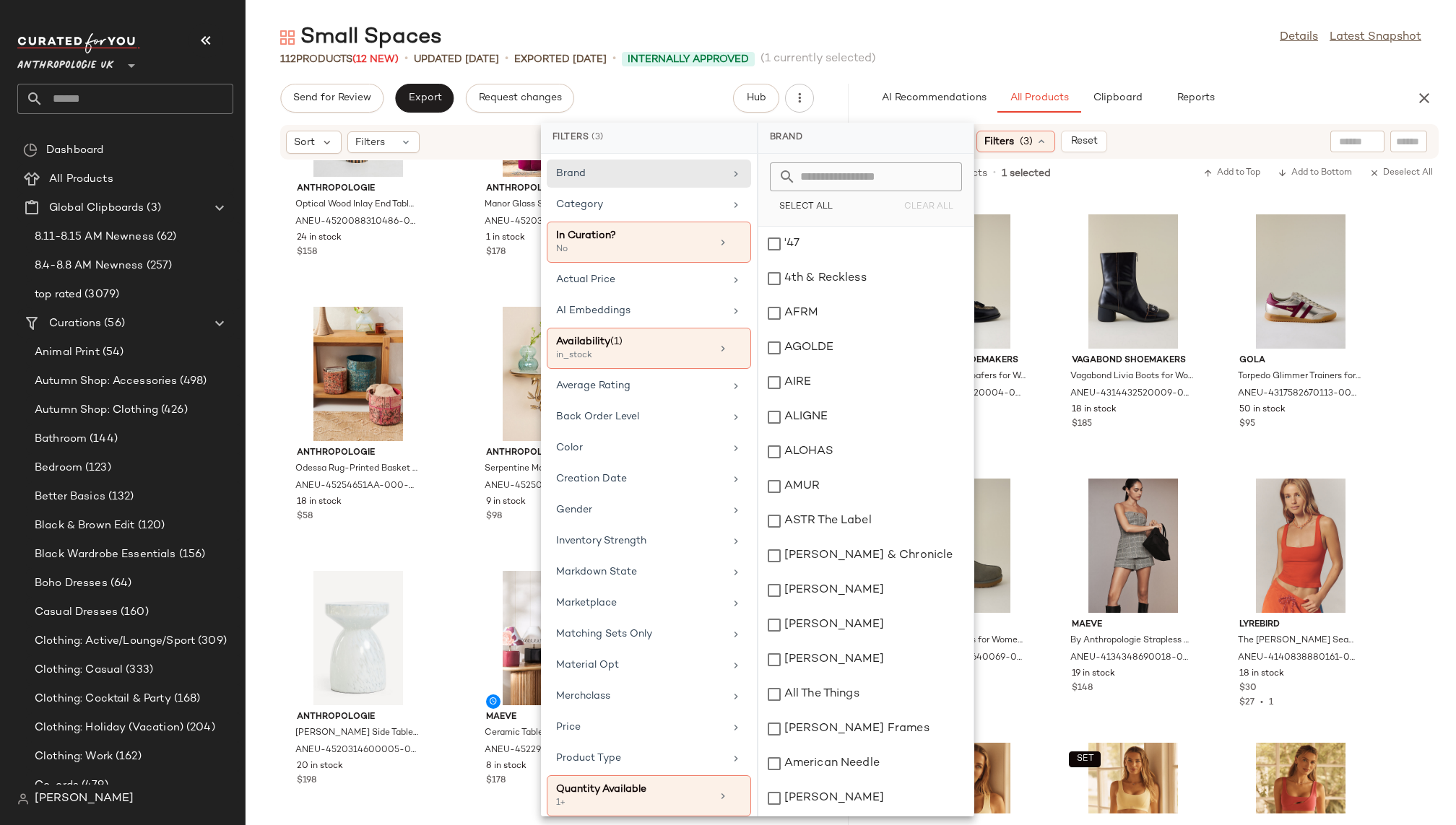
click at [1061, 37] on div "Small Spaces Details Latest Snapshot" at bounding box center [851, 37] width 1210 height 29
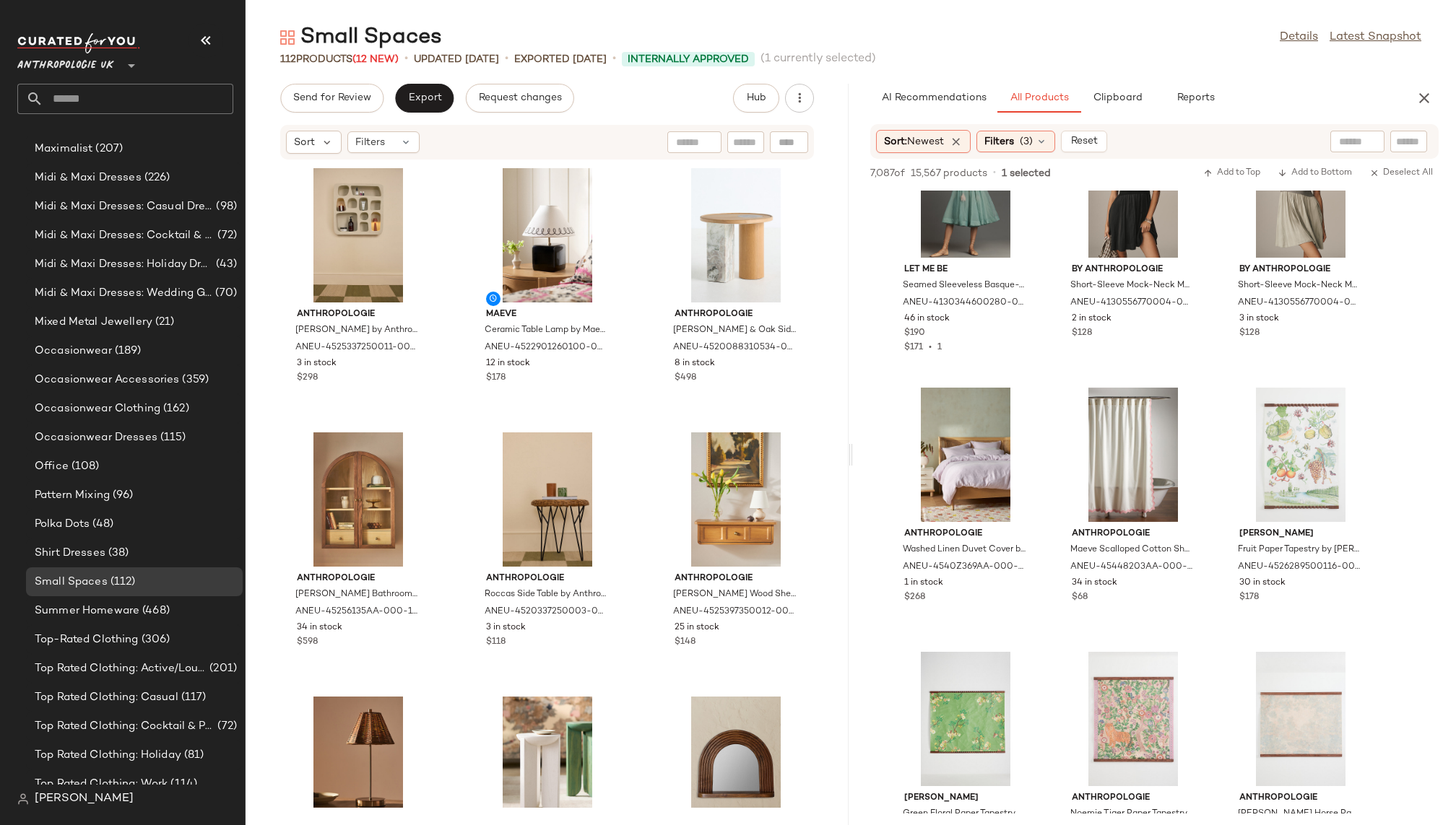
scroll to position [887, 0]
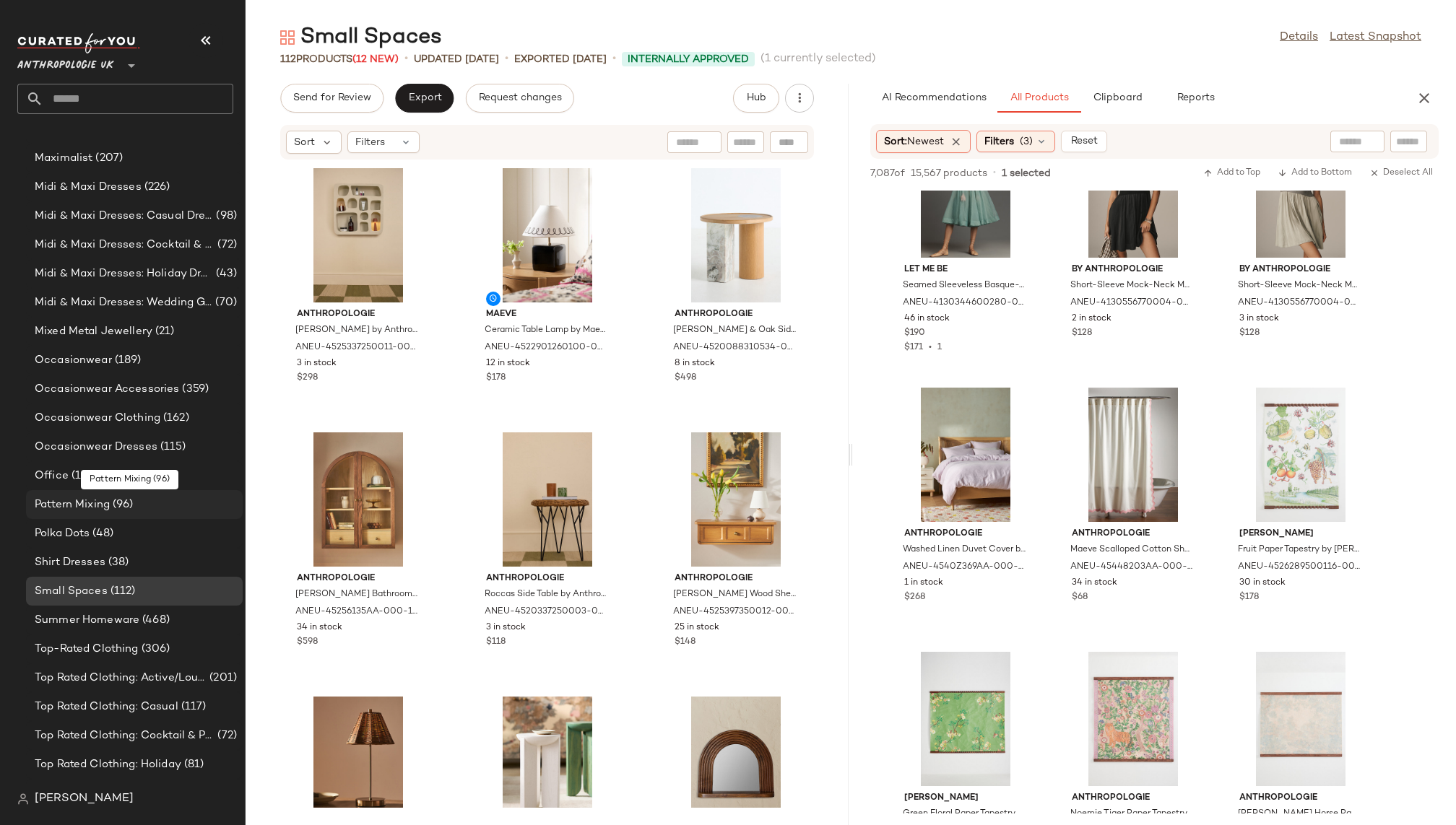
click at [126, 504] on span "(96)" at bounding box center [121, 506] width 24 height 17
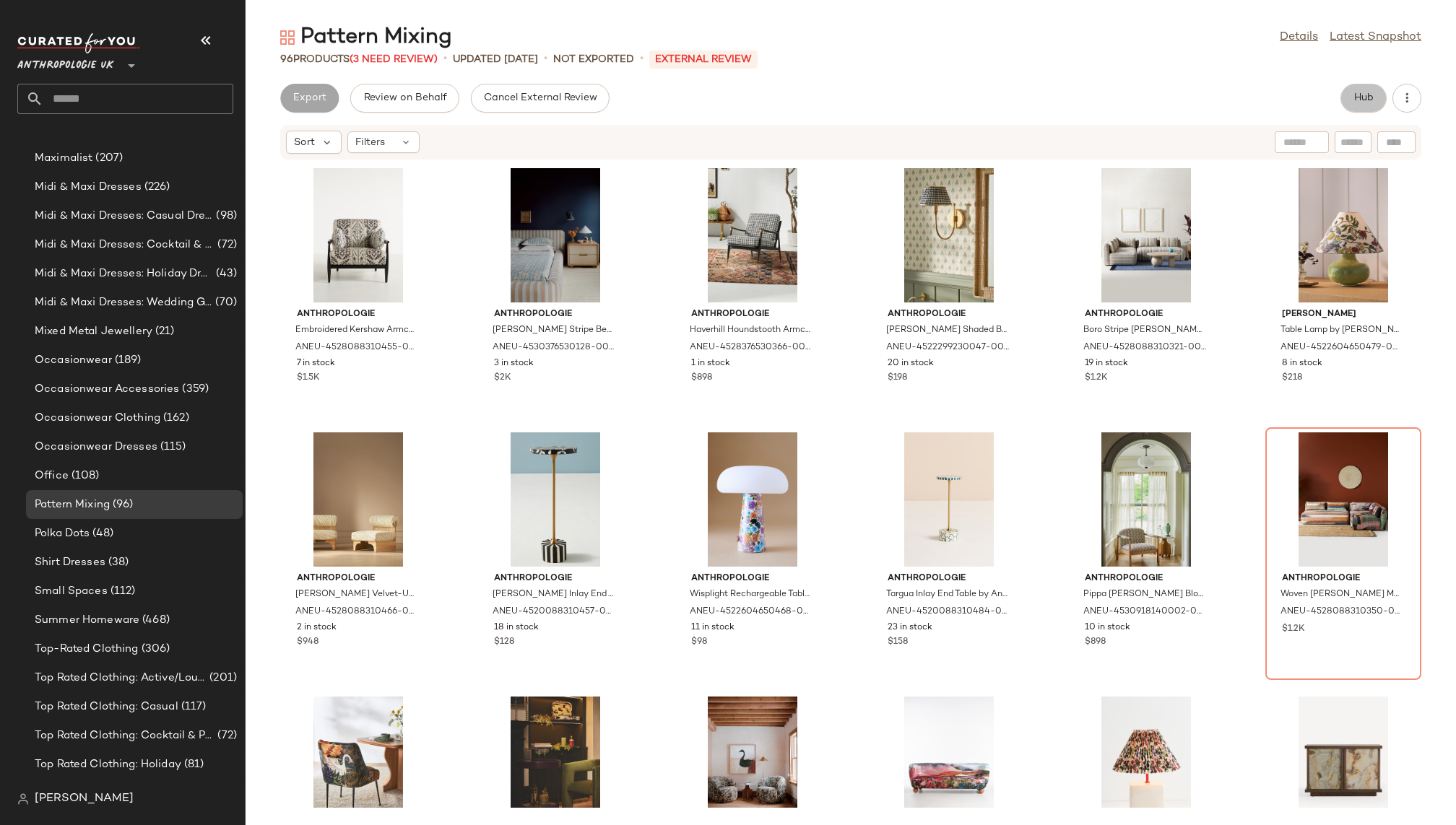
click at [1372, 84] on button "Hub" at bounding box center [1363, 98] width 46 height 29
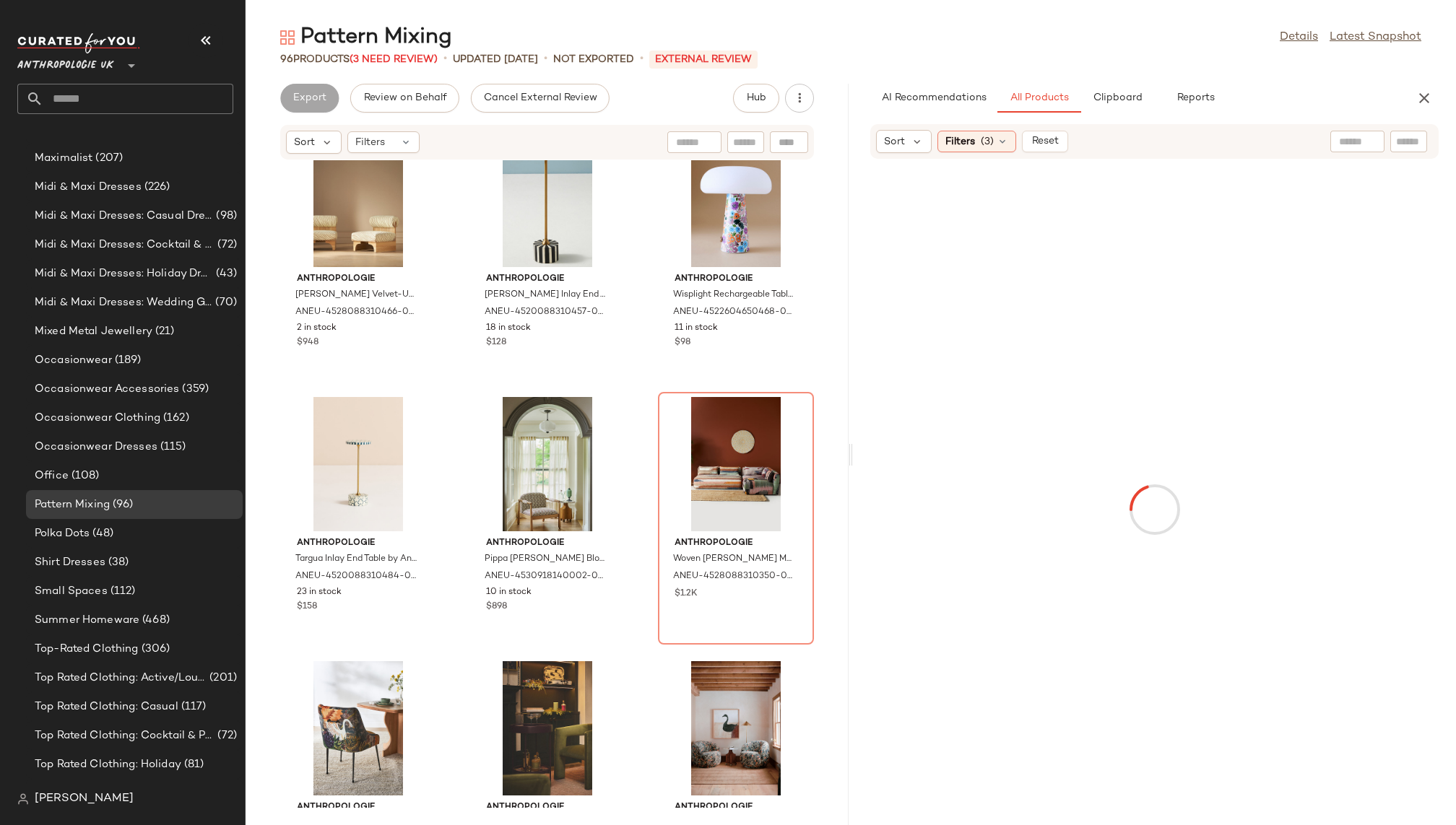
scroll to position [633, 0]
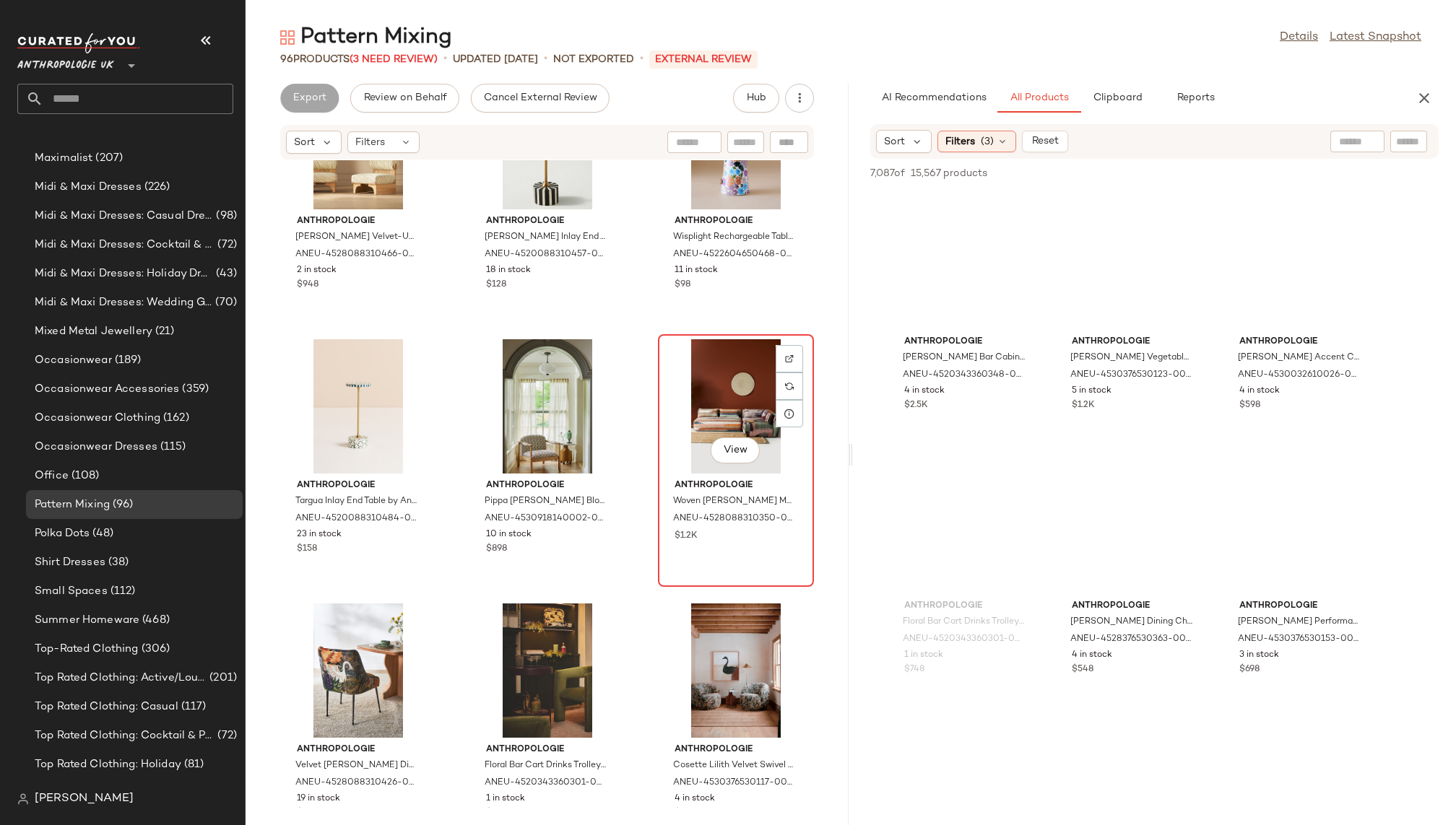
click at [668, 442] on div "View" at bounding box center [736, 406] width 146 height 134
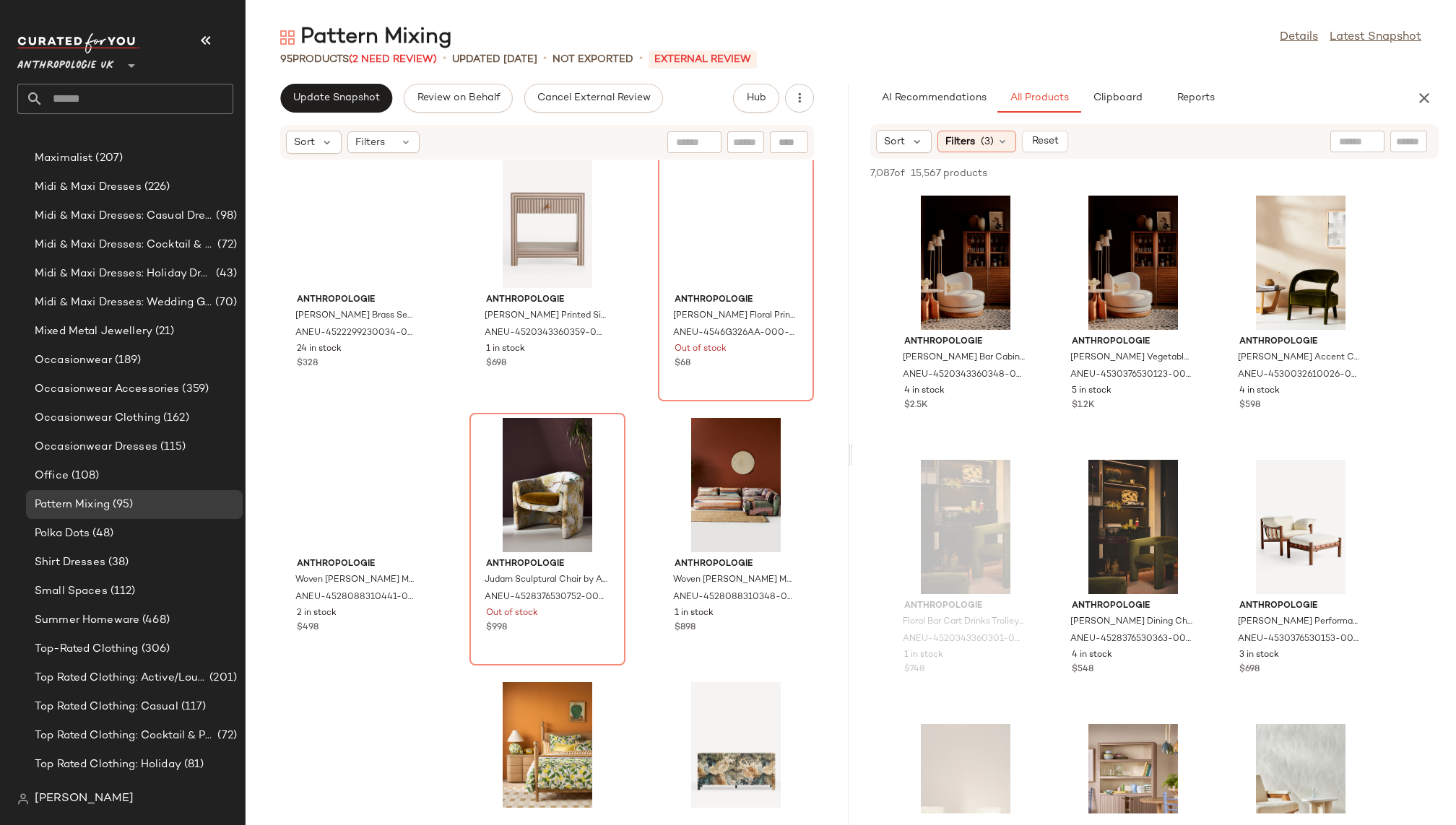
scroll to position [3133, 0]
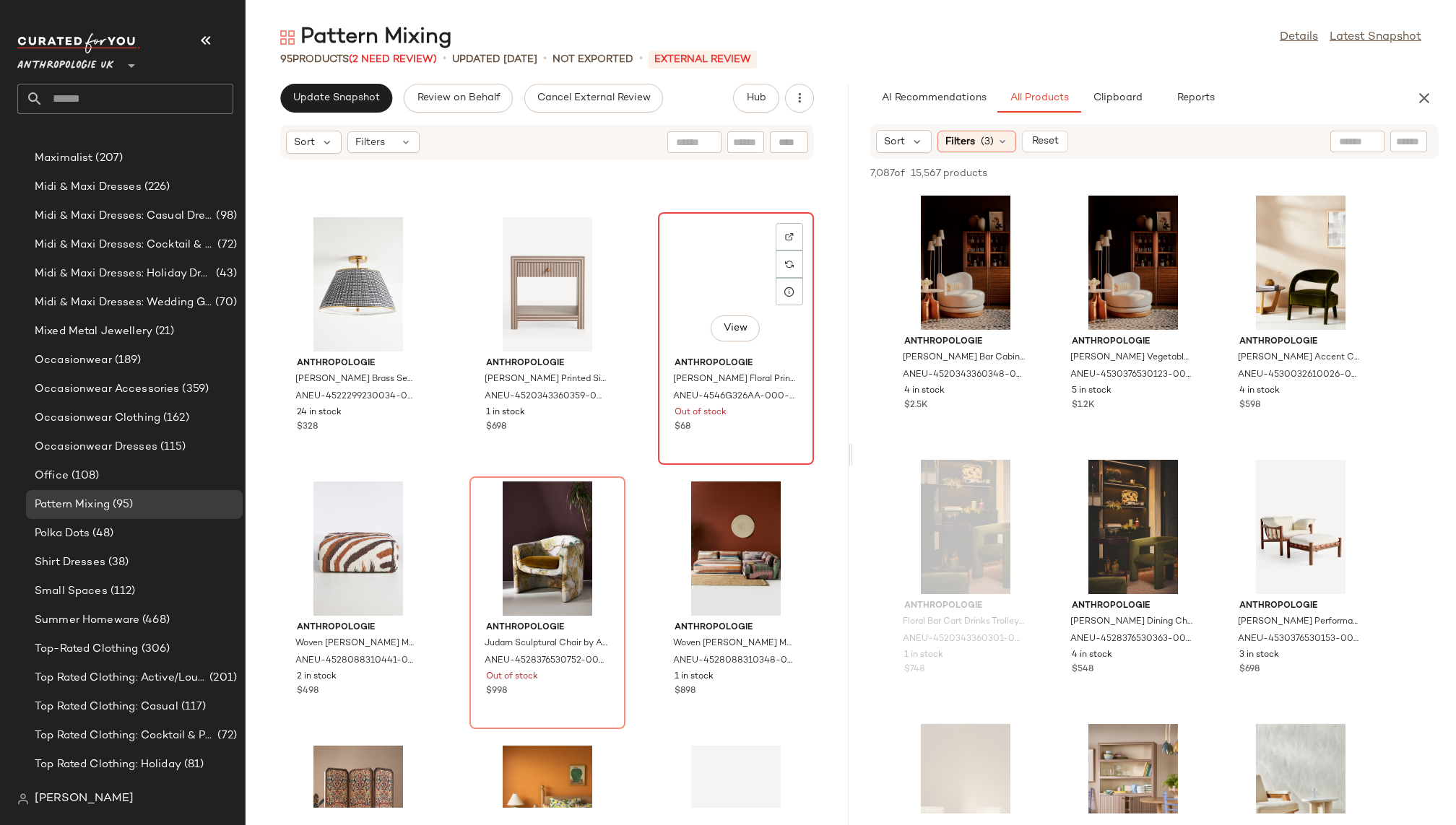
click at [693, 252] on div "View" at bounding box center [736, 284] width 146 height 134
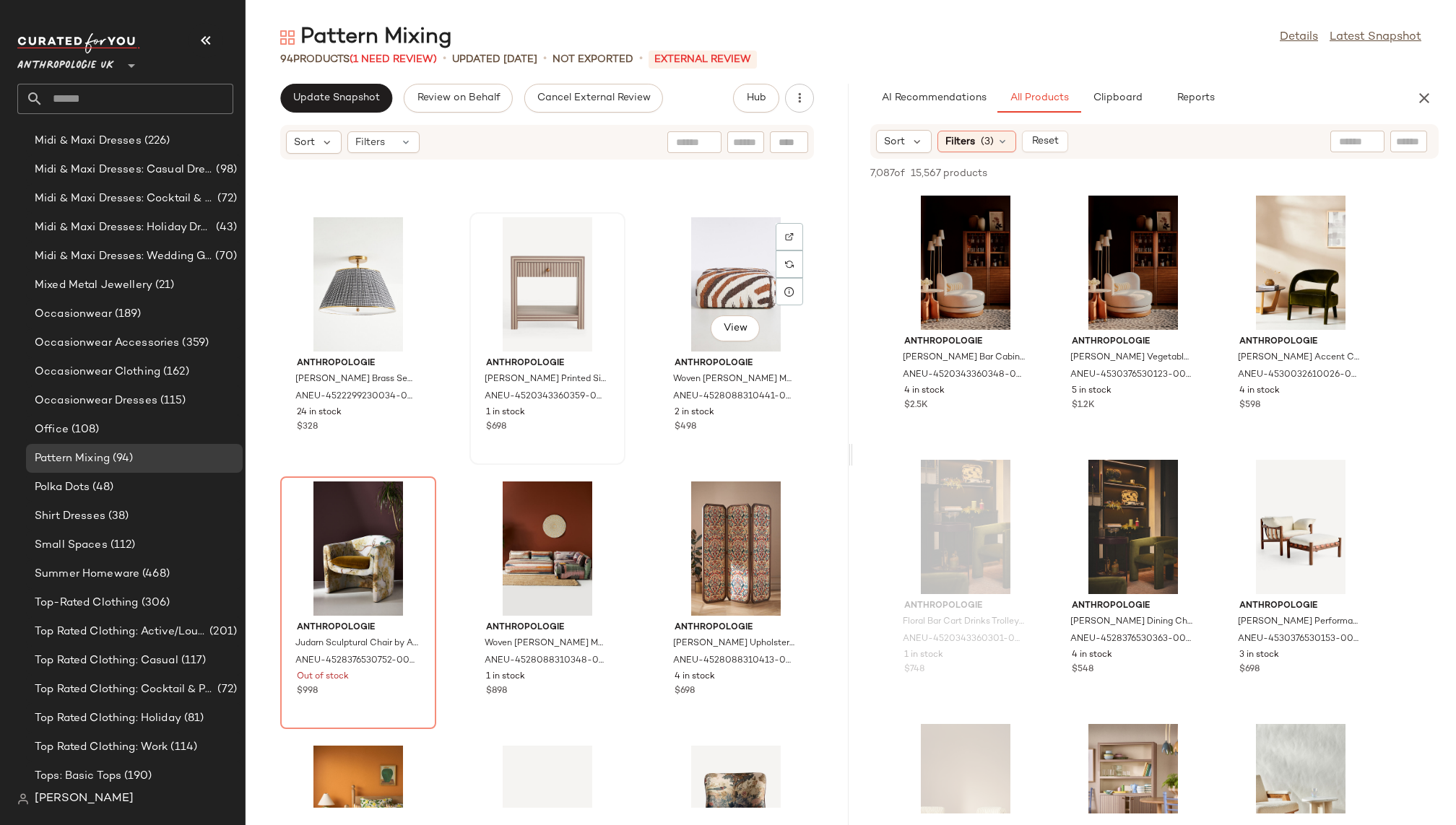
scroll to position [887, 0]
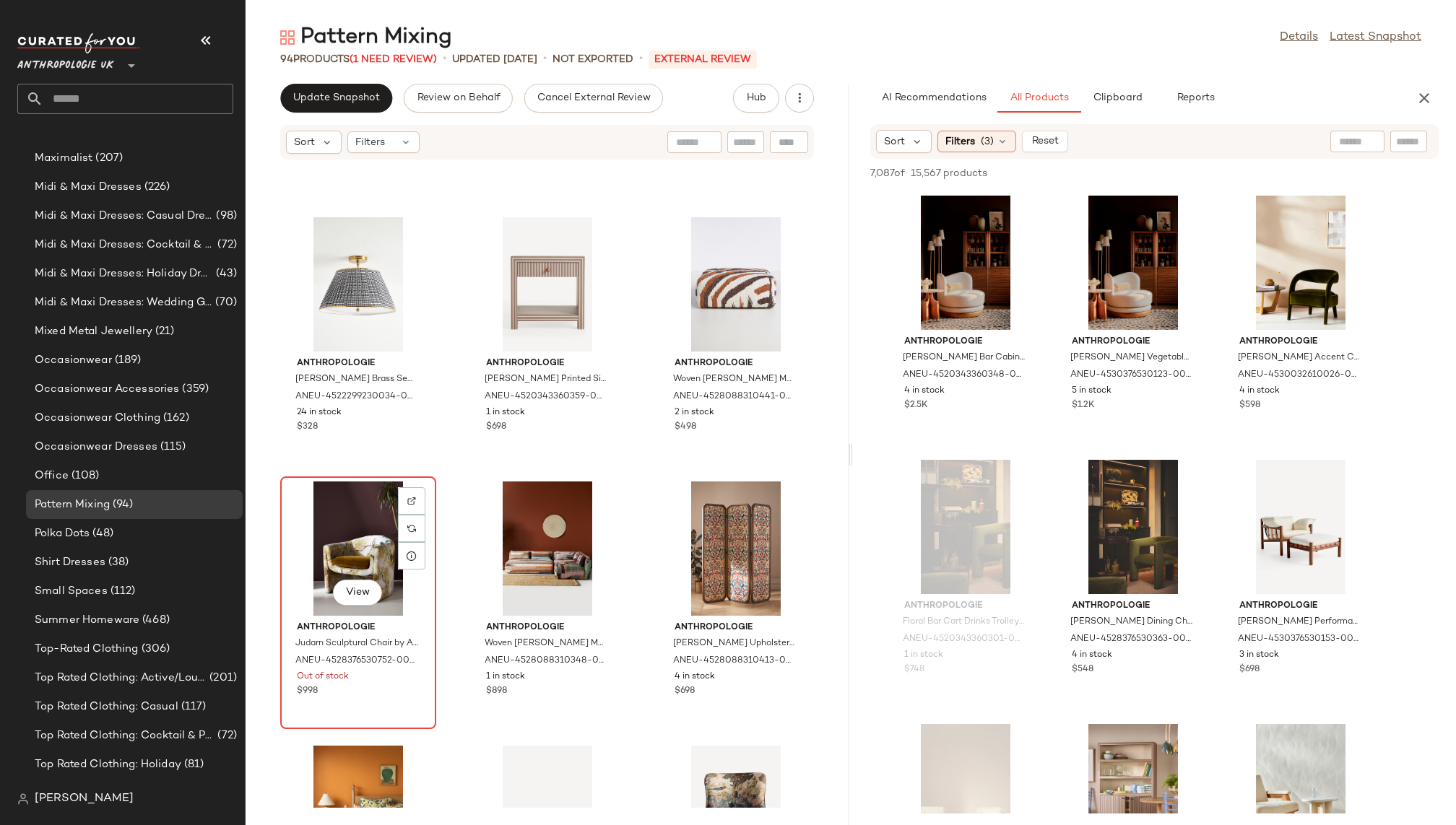
click at [360, 530] on div "View" at bounding box center [358, 548] width 146 height 134
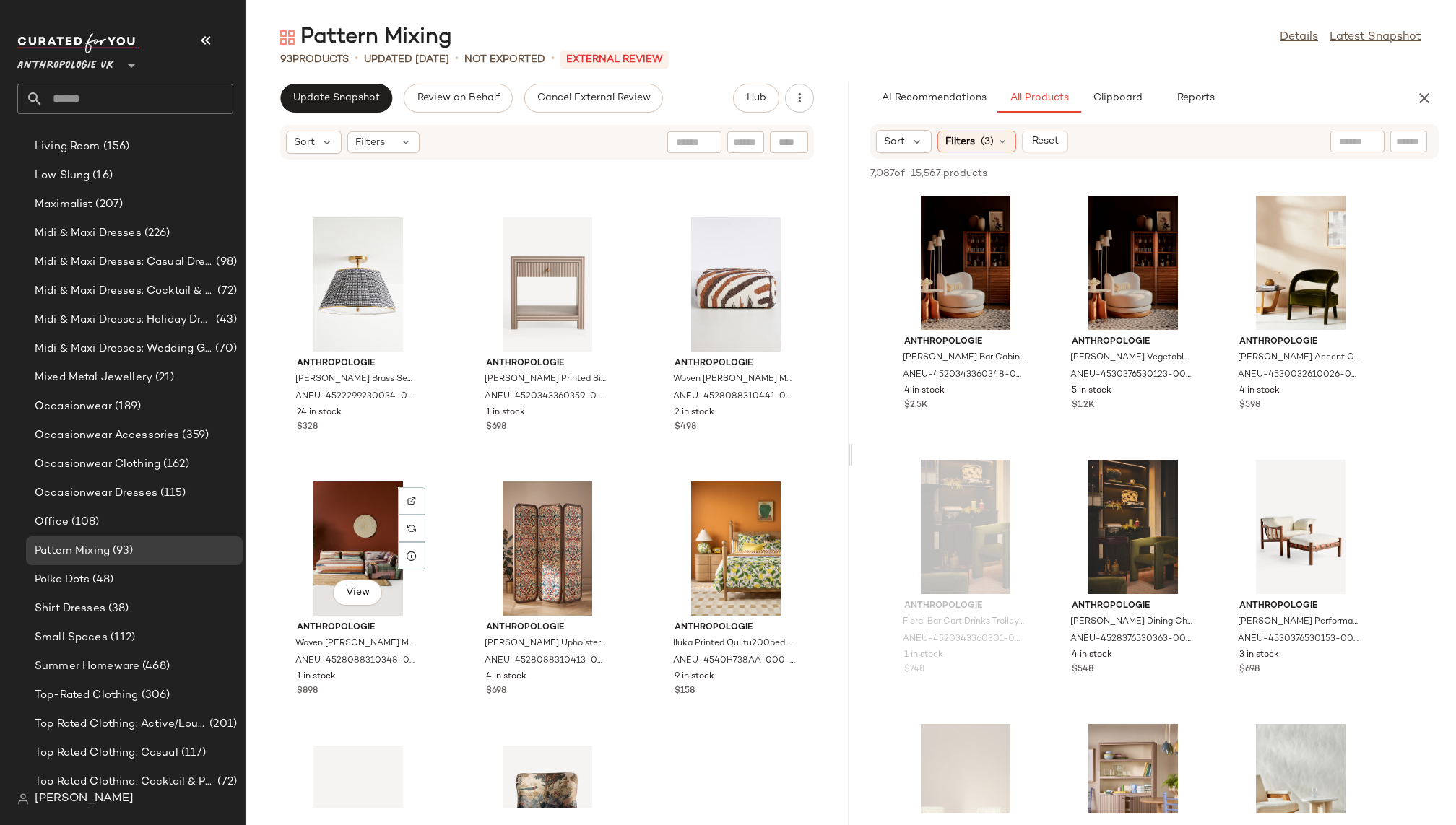
scroll to position [887, 0]
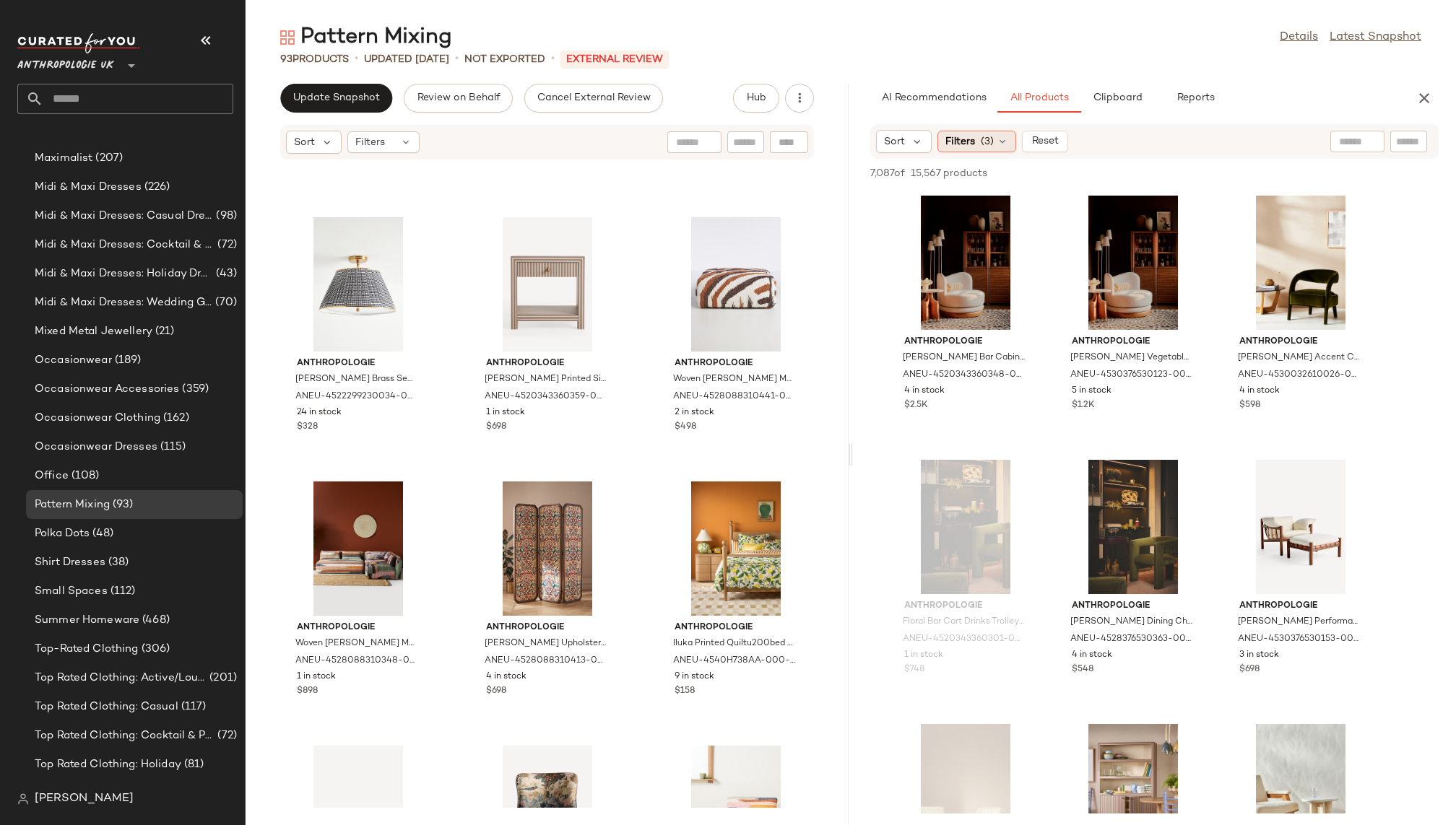
click at [993, 140] on div "Filters (3)" at bounding box center [976, 141] width 78 height 22
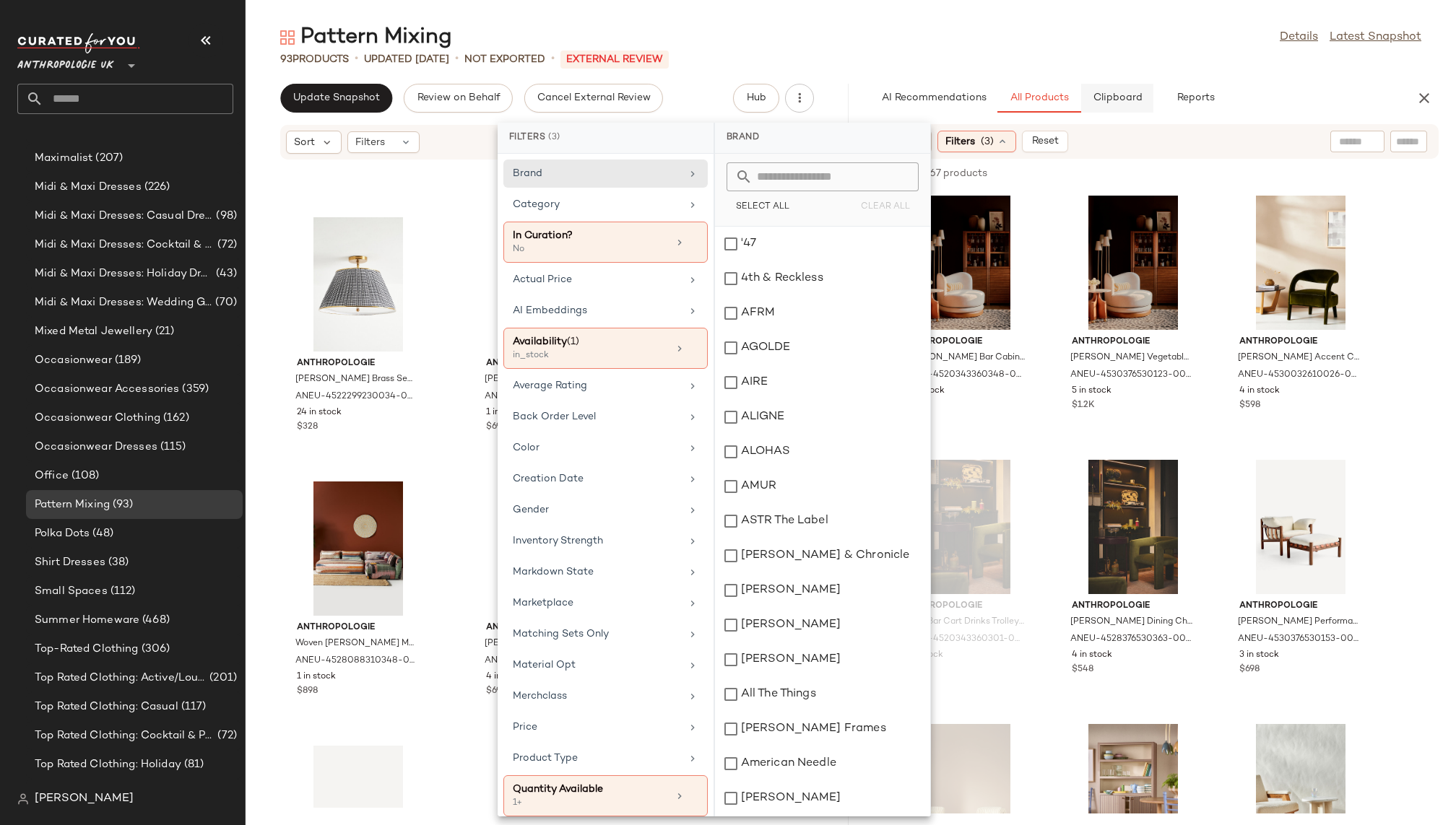
click at [1090, 84] on button "Clipboard" at bounding box center [1117, 98] width 72 height 29
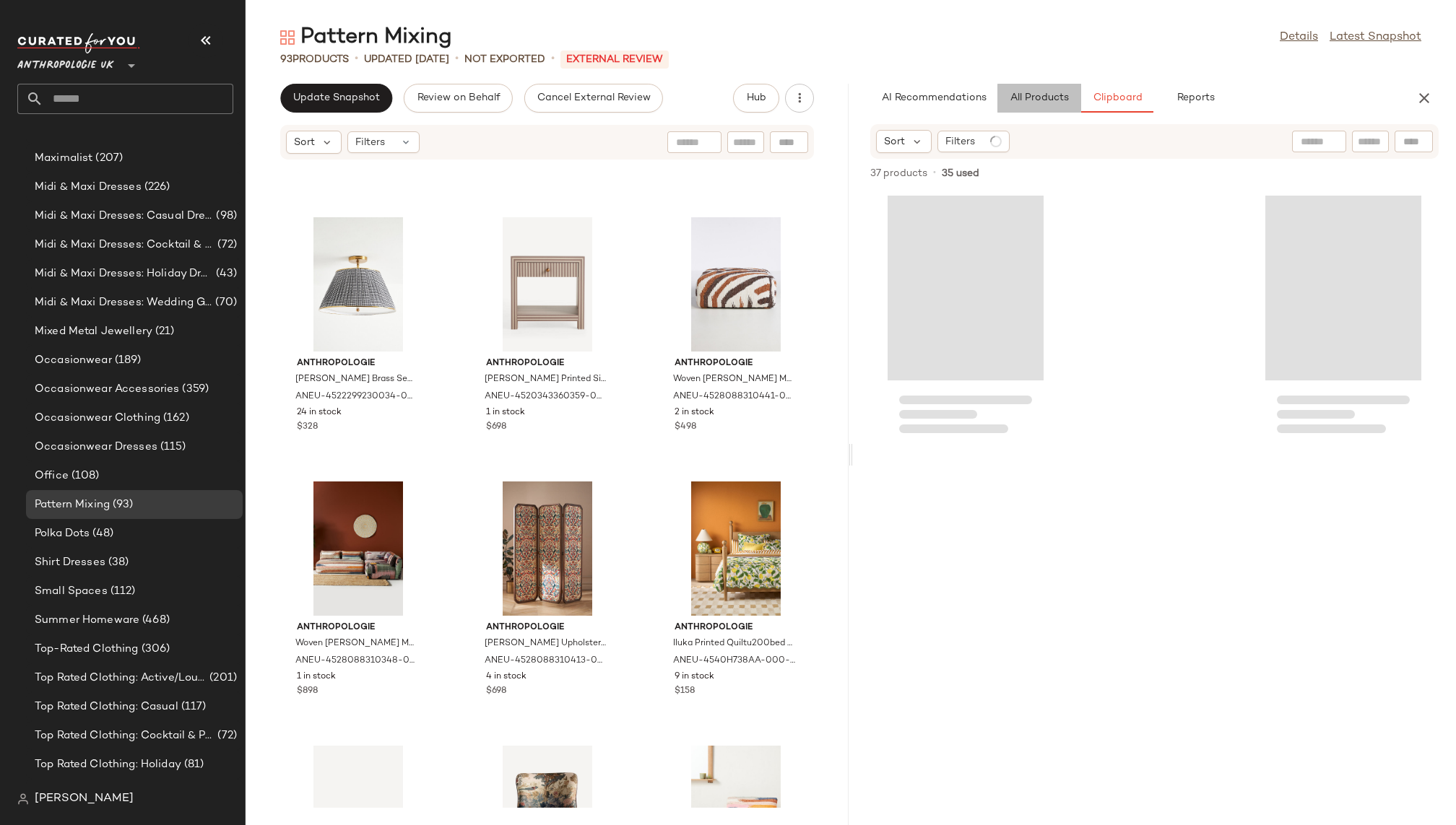
click at [1045, 108] on button "All Products" at bounding box center [1039, 98] width 84 height 29
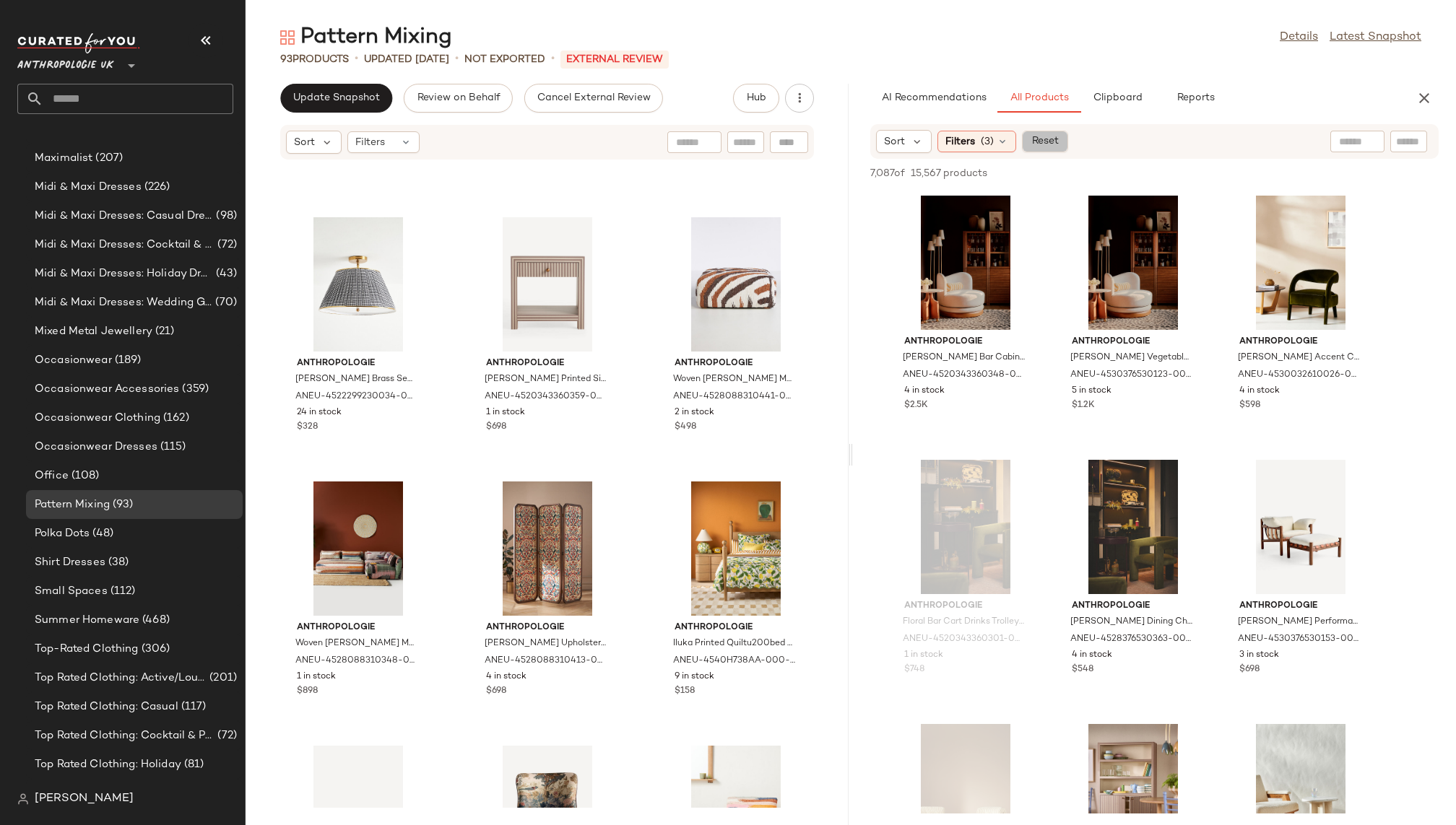
click at [1034, 139] on span "Reset" at bounding box center [1044, 142] width 27 height 11
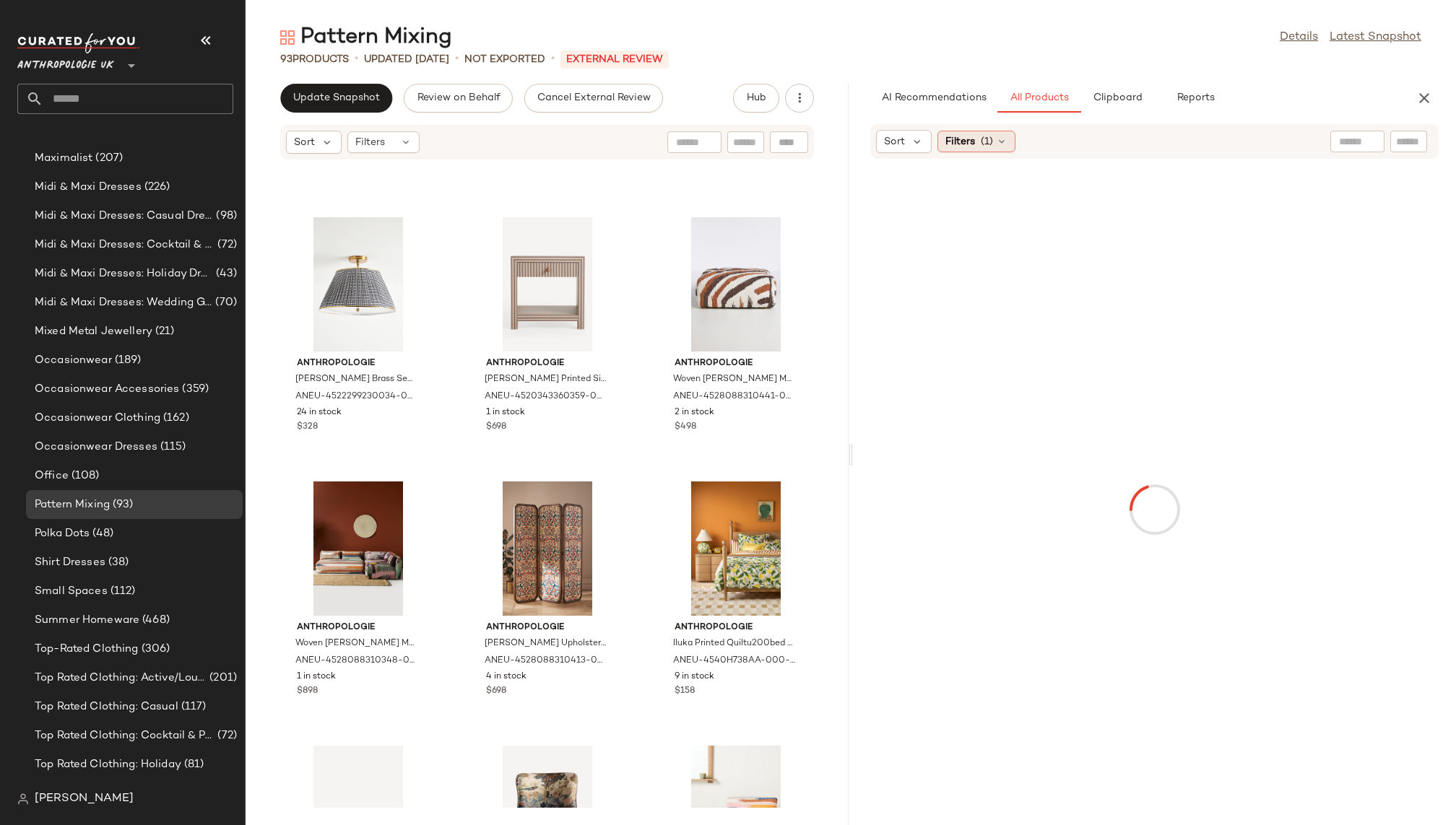
click at [993, 146] on div "Filters (1)" at bounding box center [976, 141] width 78 height 22
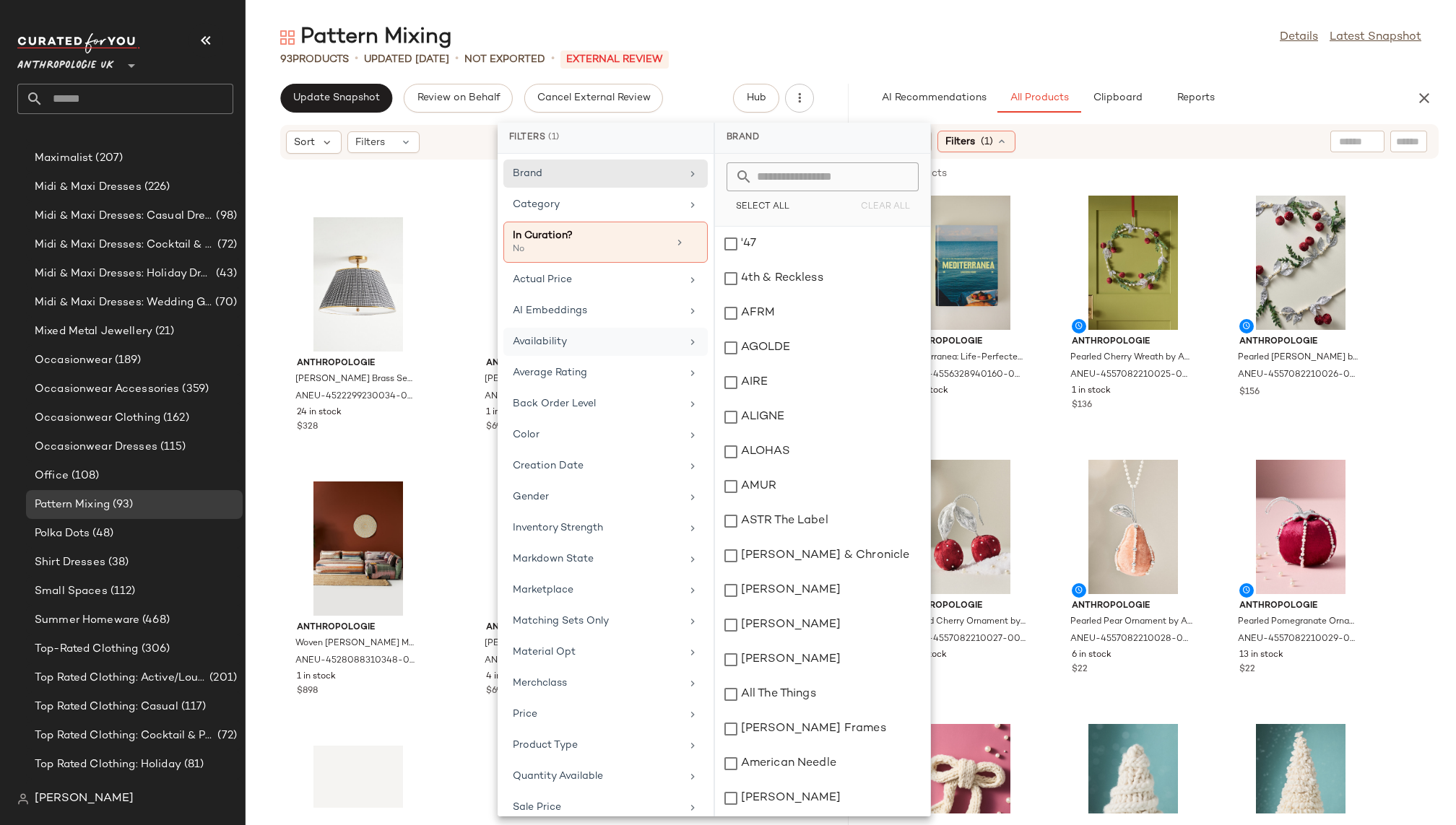
click at [641, 335] on div "Availability" at bounding box center [597, 342] width 168 height 15
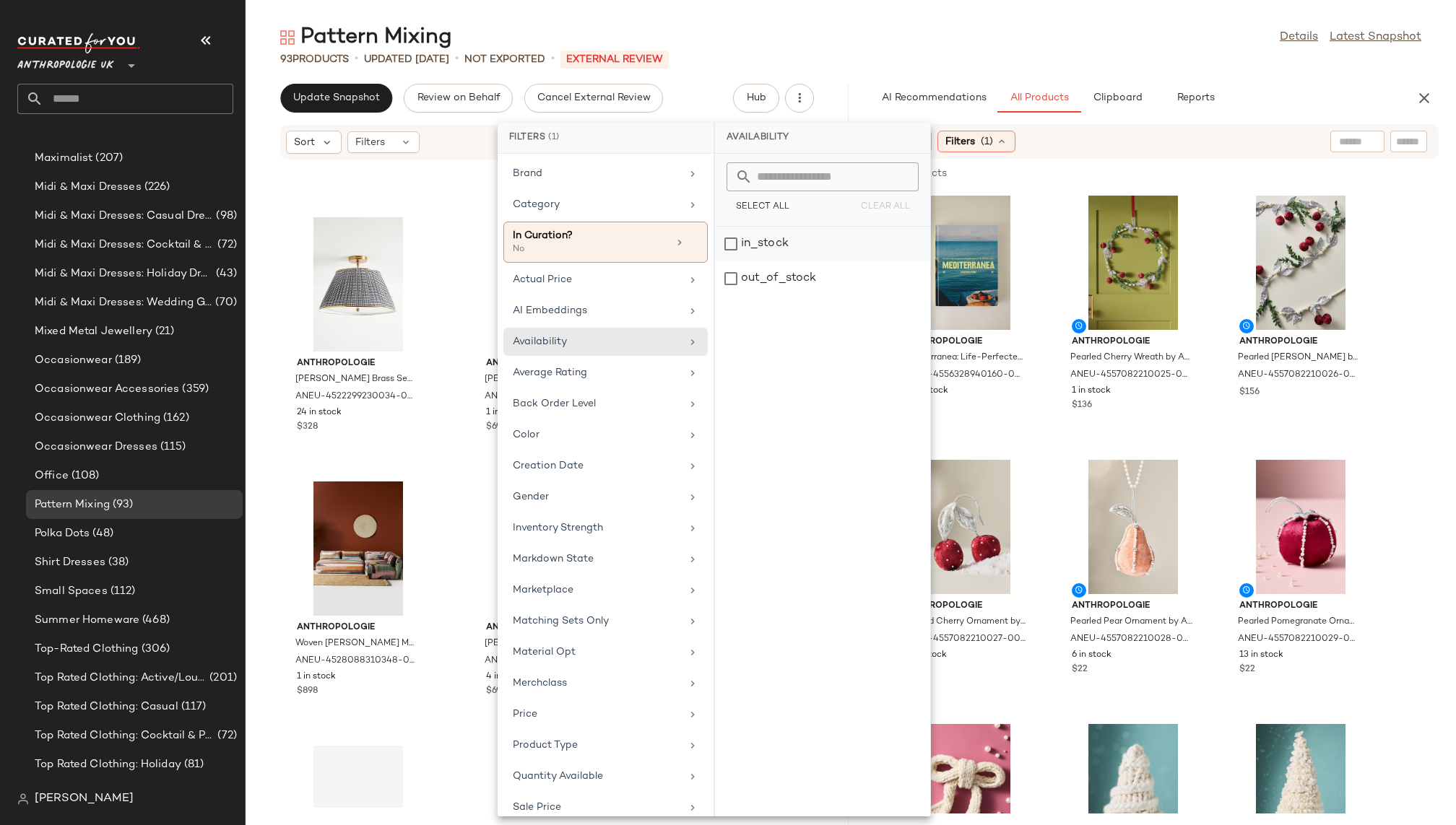
click at [807, 262] on div "in_stock" at bounding box center [823, 279] width 216 height 35
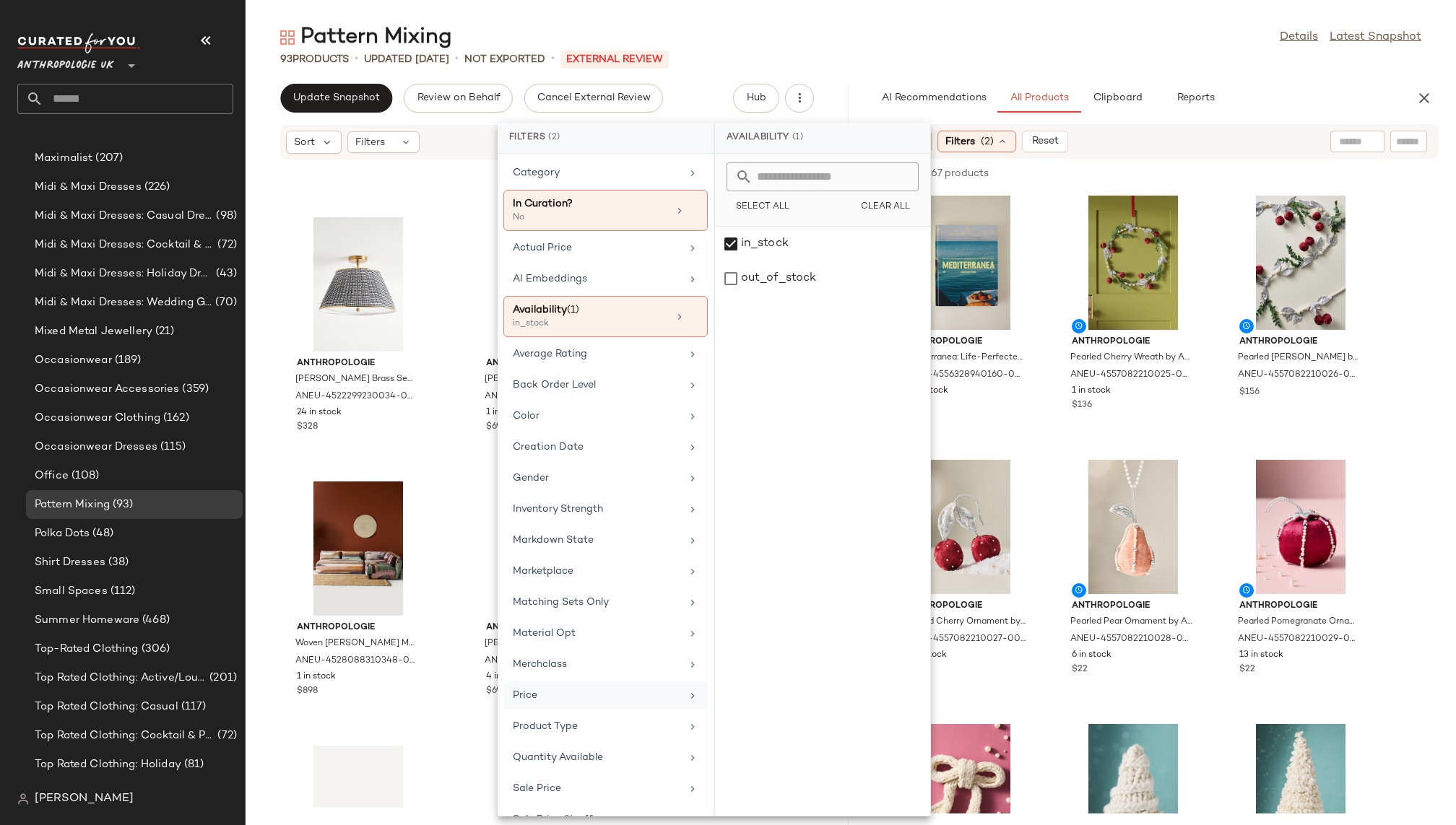
scroll to position [47, 0]
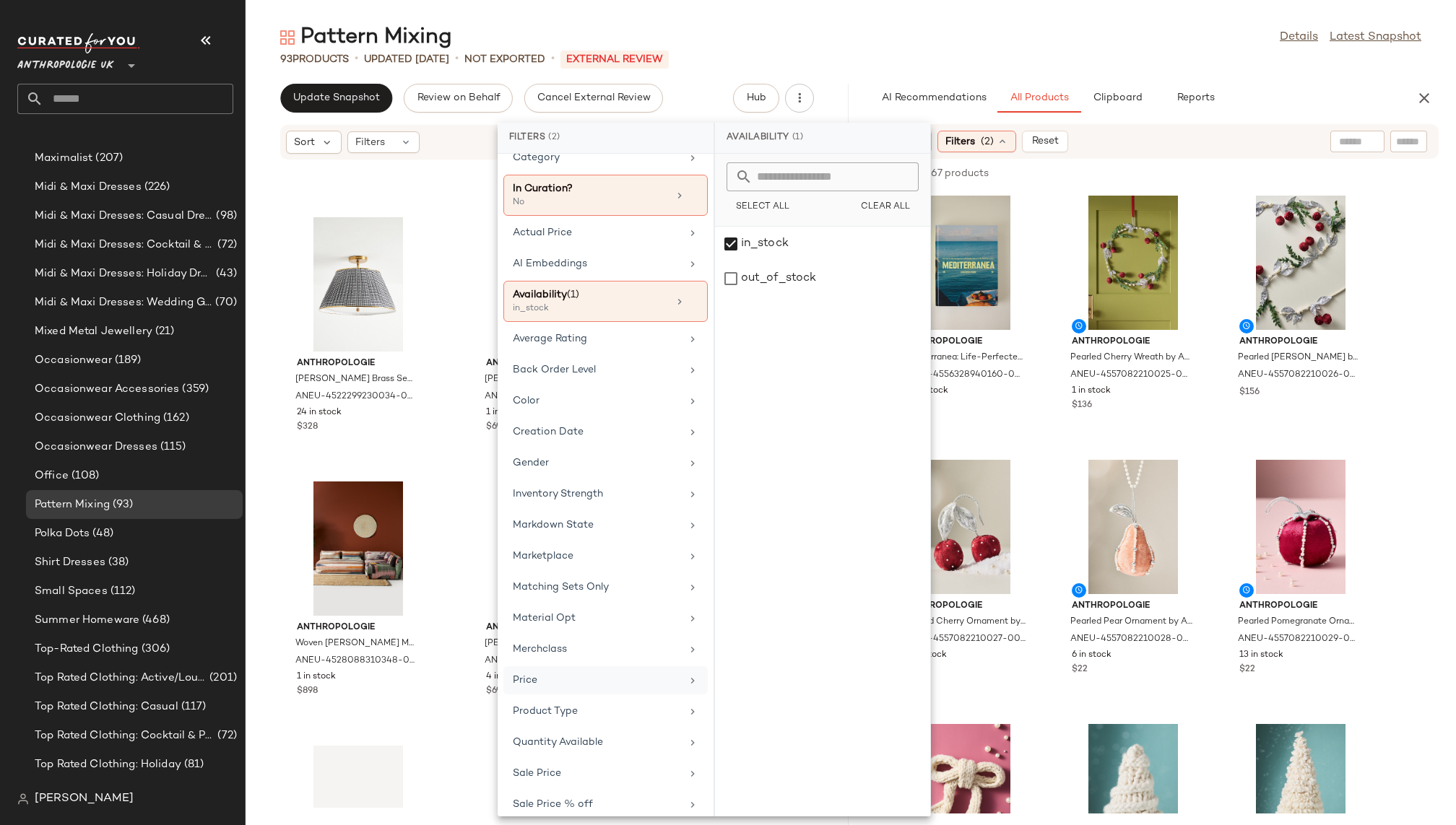
click at [615, 735] on div "Quantity Available" at bounding box center [597, 743] width 168 height 15
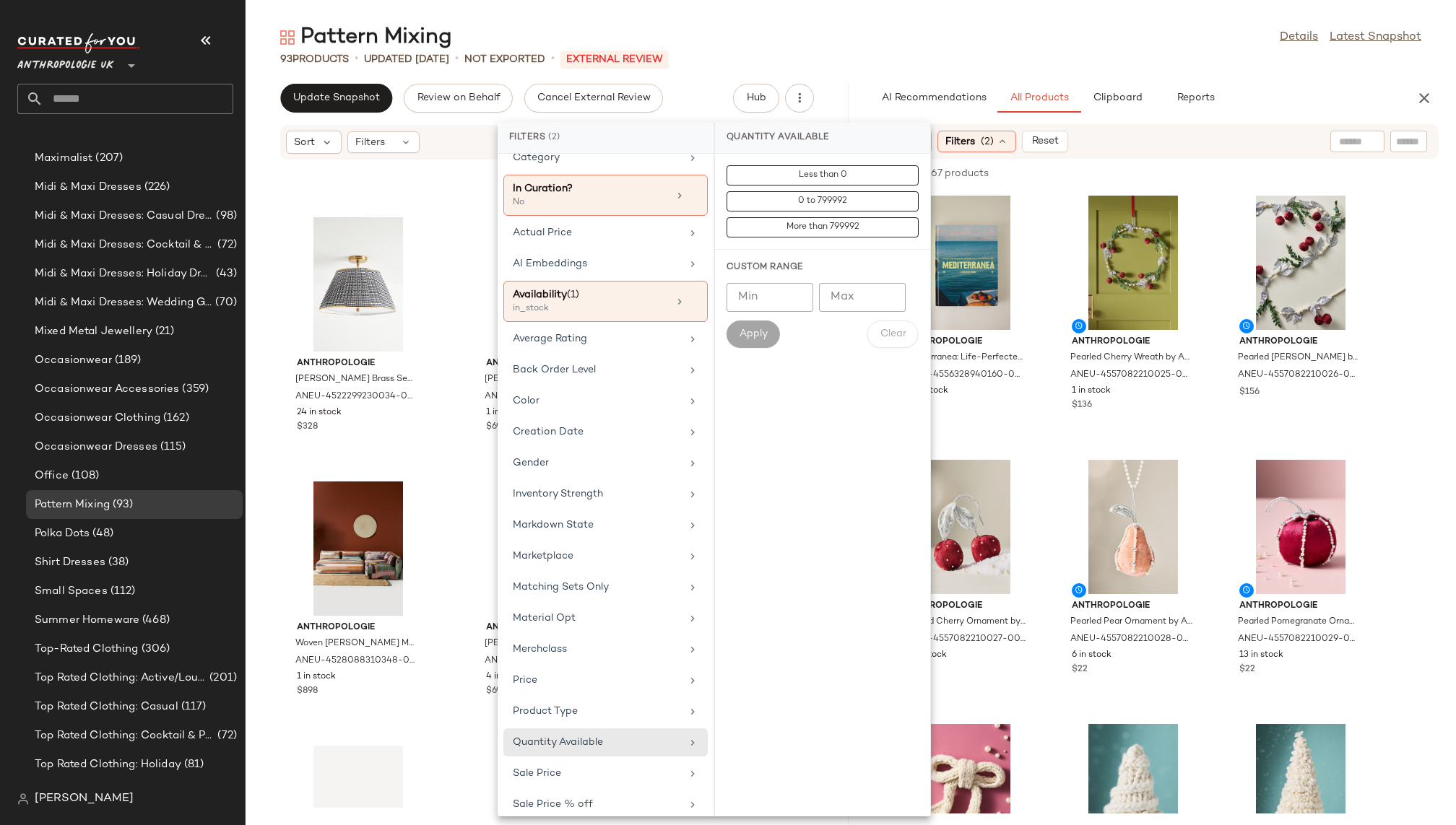
click at [783, 306] on input "Min" at bounding box center [770, 297] width 87 height 29
type input "*"
click at [754, 327] on button "Apply" at bounding box center [753, 334] width 54 height 27
click at [1031, 45] on div "Pattern Mixing Details Latest Snapshot" at bounding box center [851, 37] width 1210 height 29
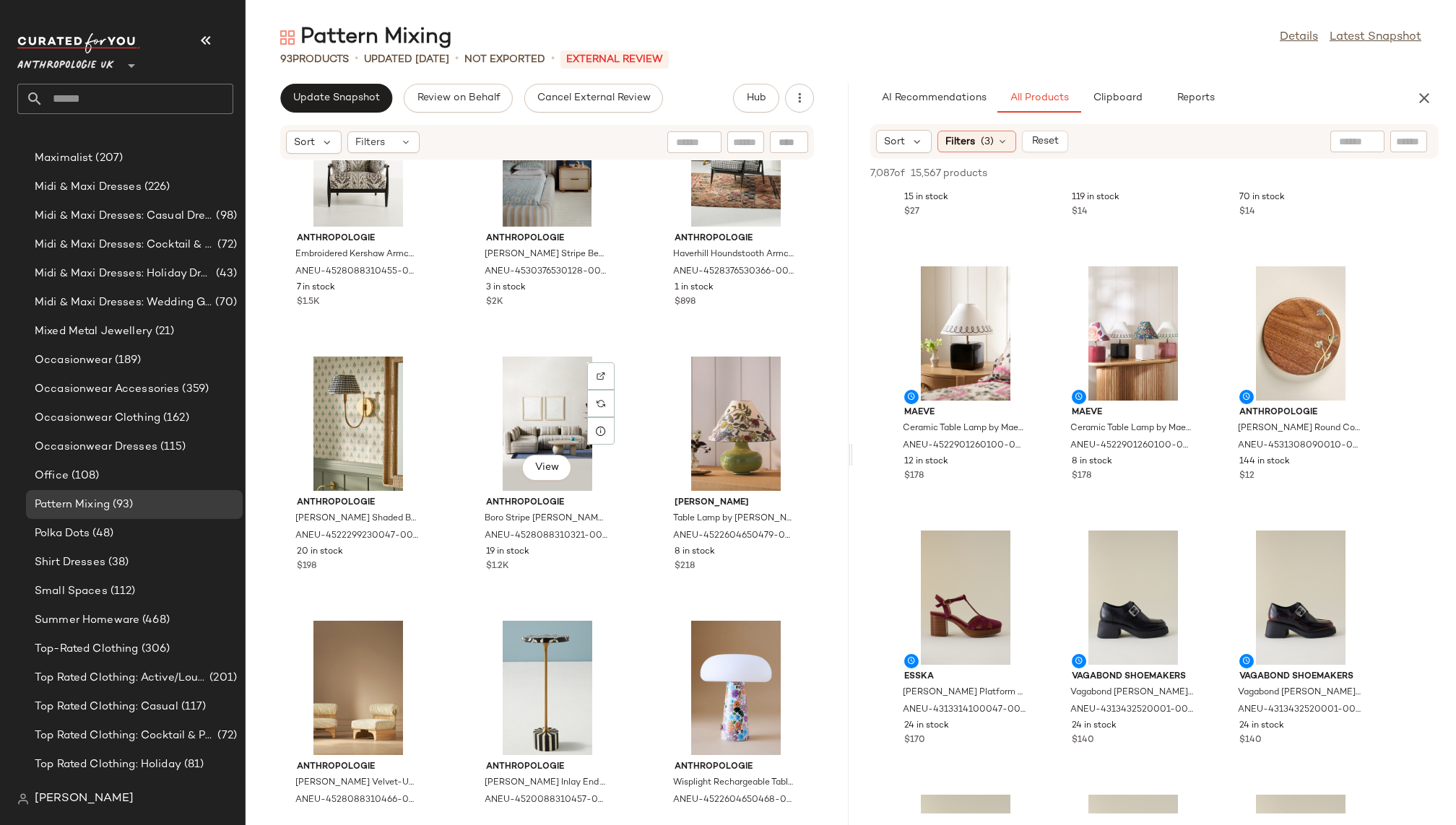
scroll to position [79, 0]
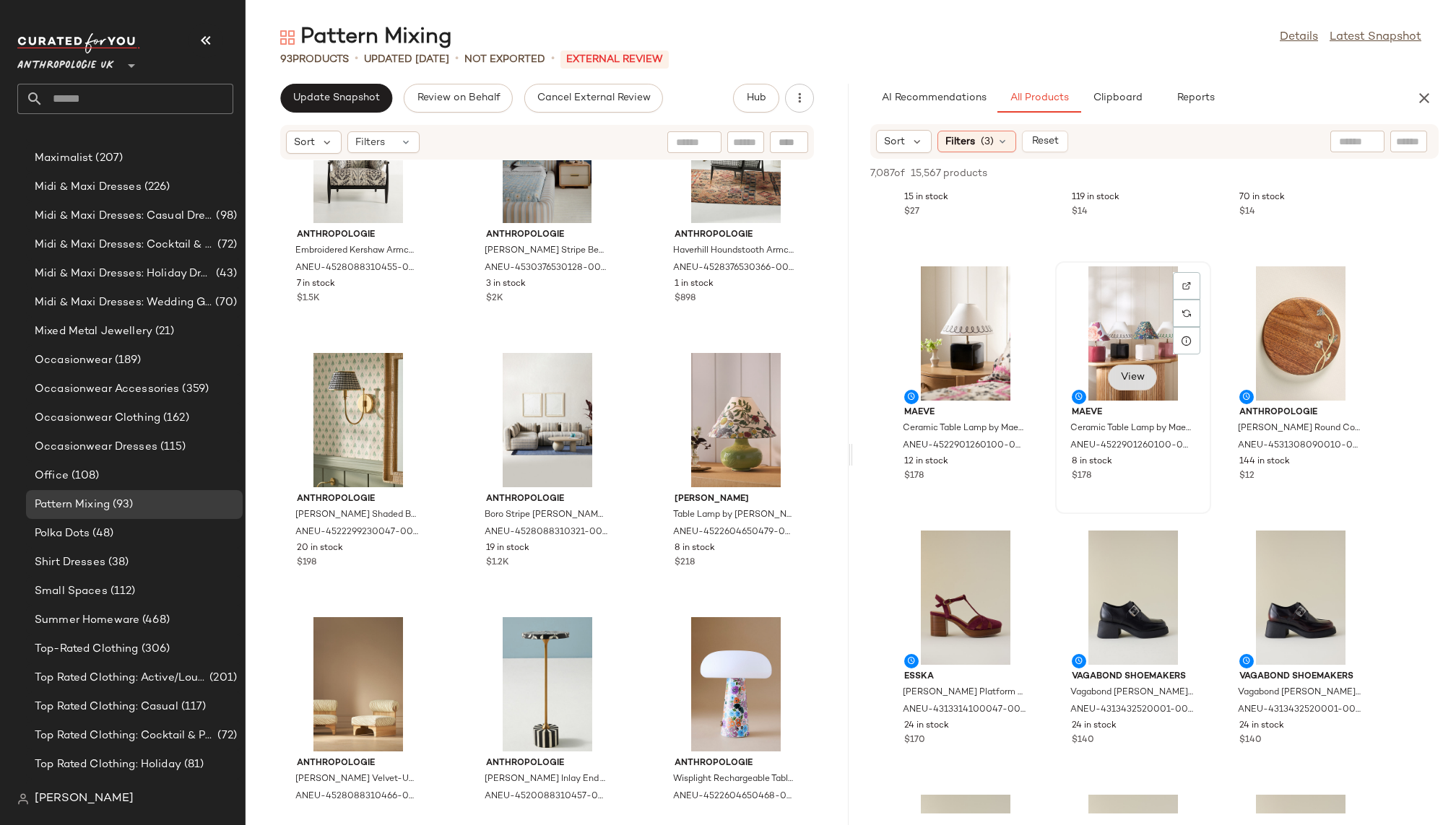
click at [1126, 385] on button "View" at bounding box center [1133, 377] width 49 height 26
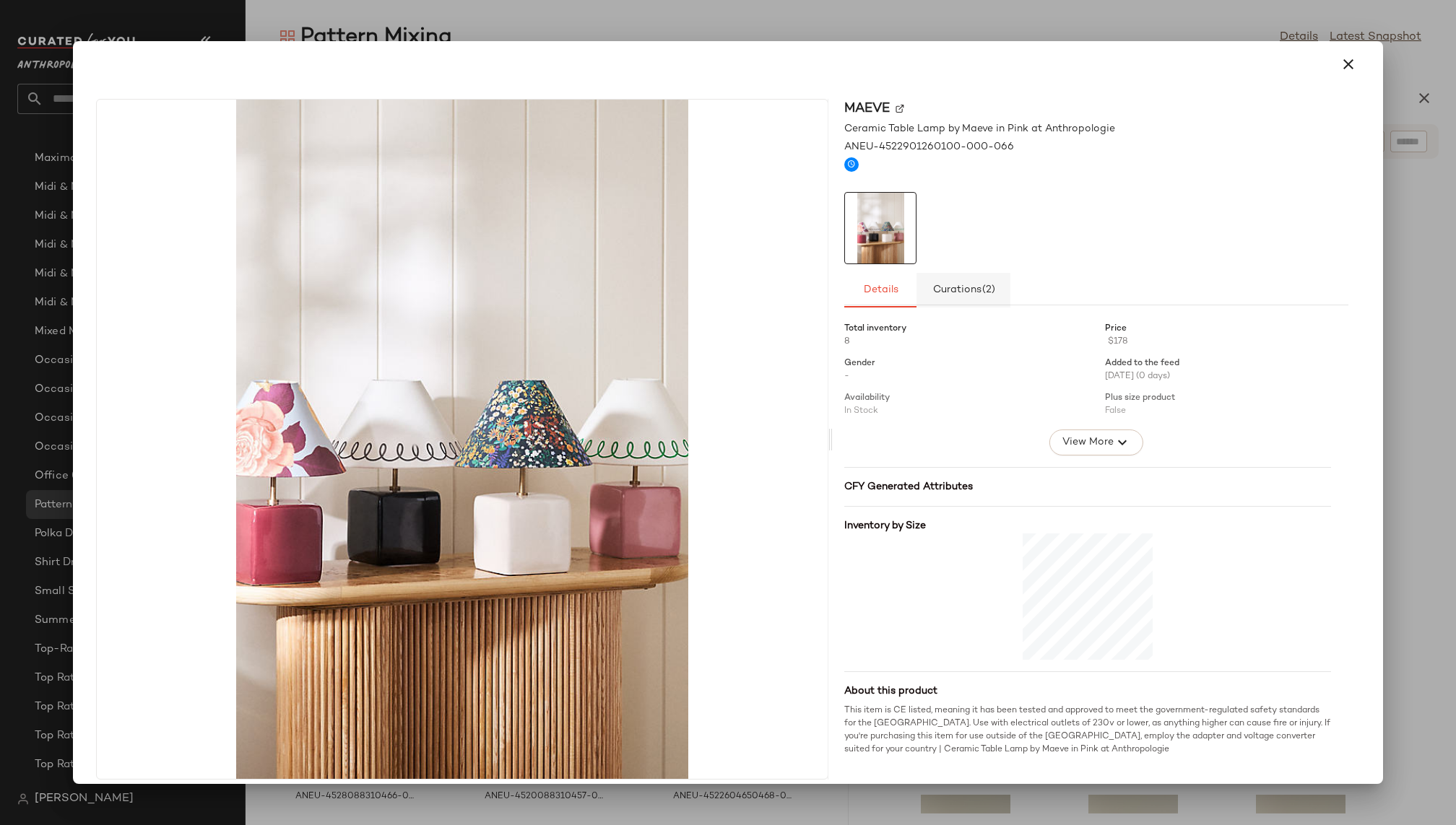
click at [970, 288] on span "Curations (2)" at bounding box center [963, 290] width 63 height 11
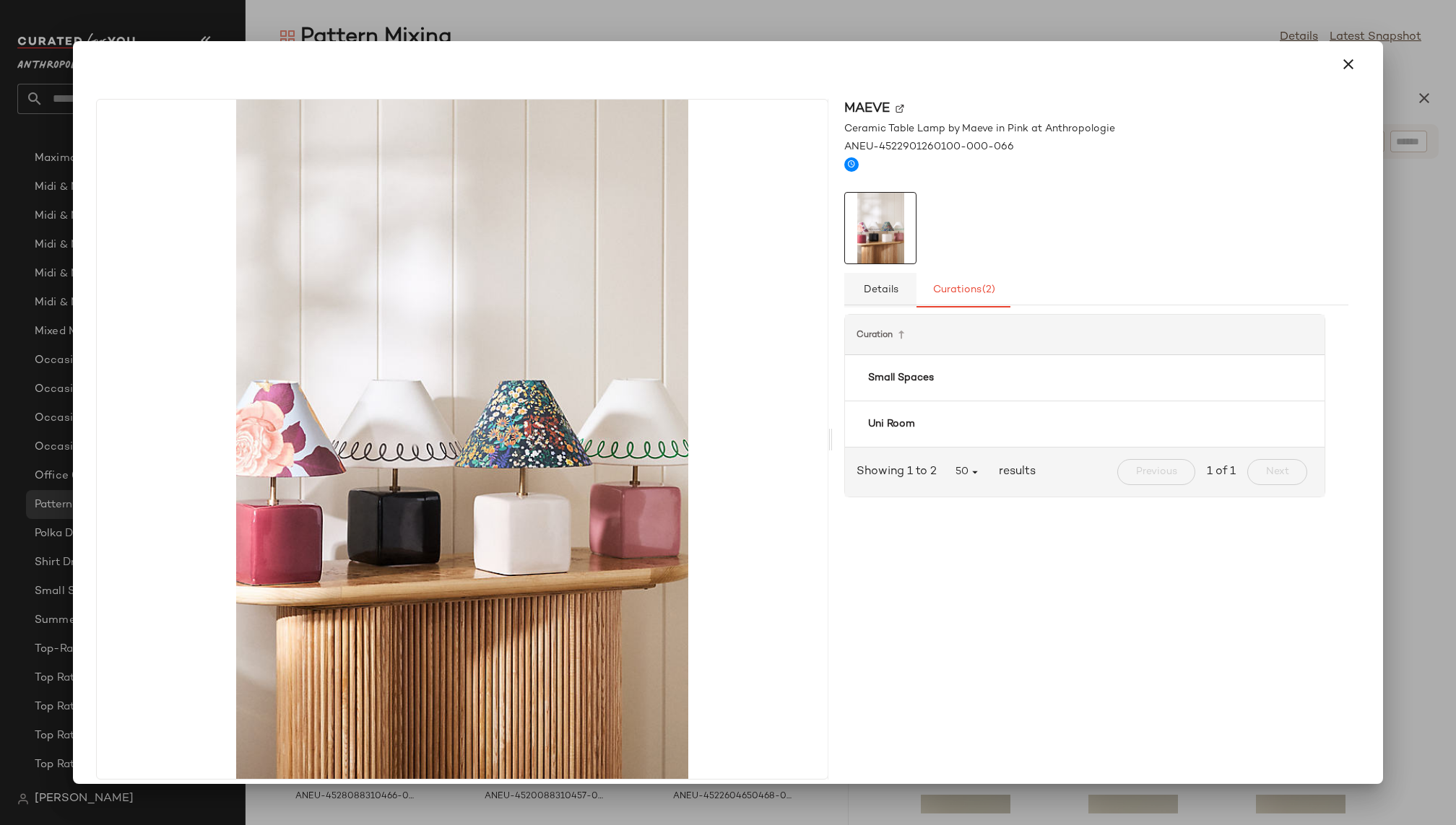
click at [893, 289] on button "Details" at bounding box center [880, 290] width 72 height 35
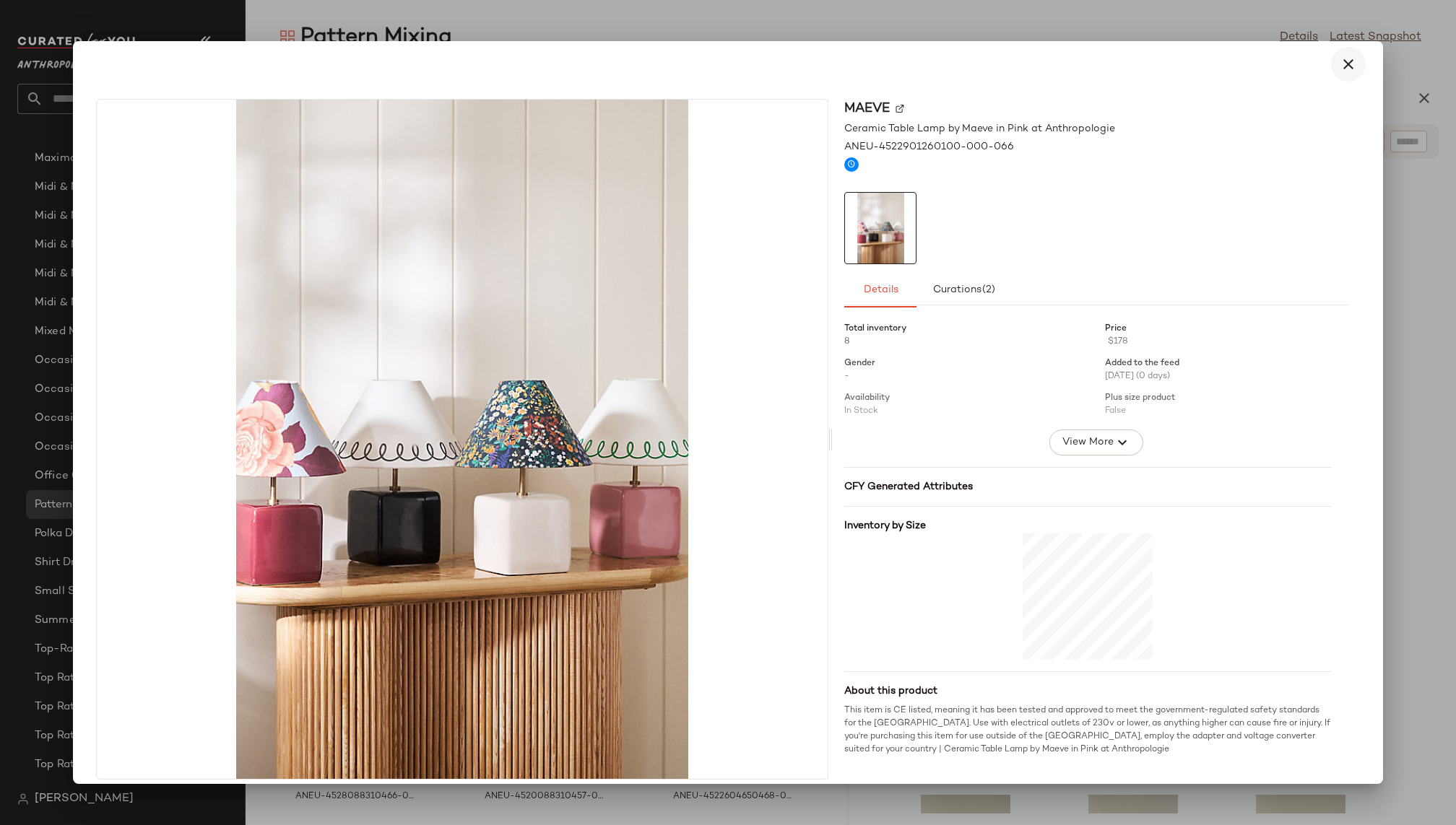
click at [1341, 75] on button "button" at bounding box center [1348, 64] width 35 height 35
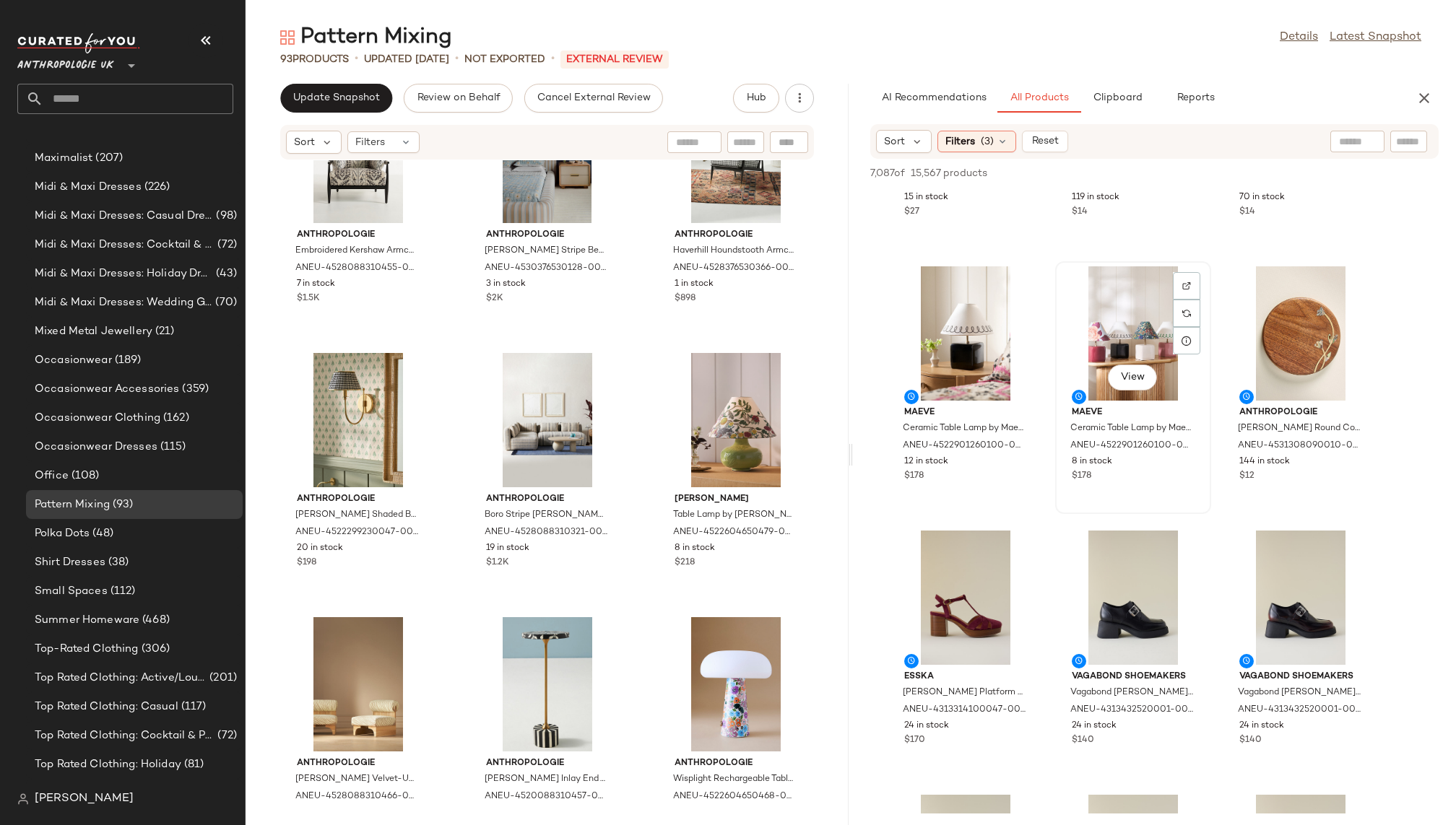
click at [1152, 335] on div "View" at bounding box center [1133, 334] width 146 height 134
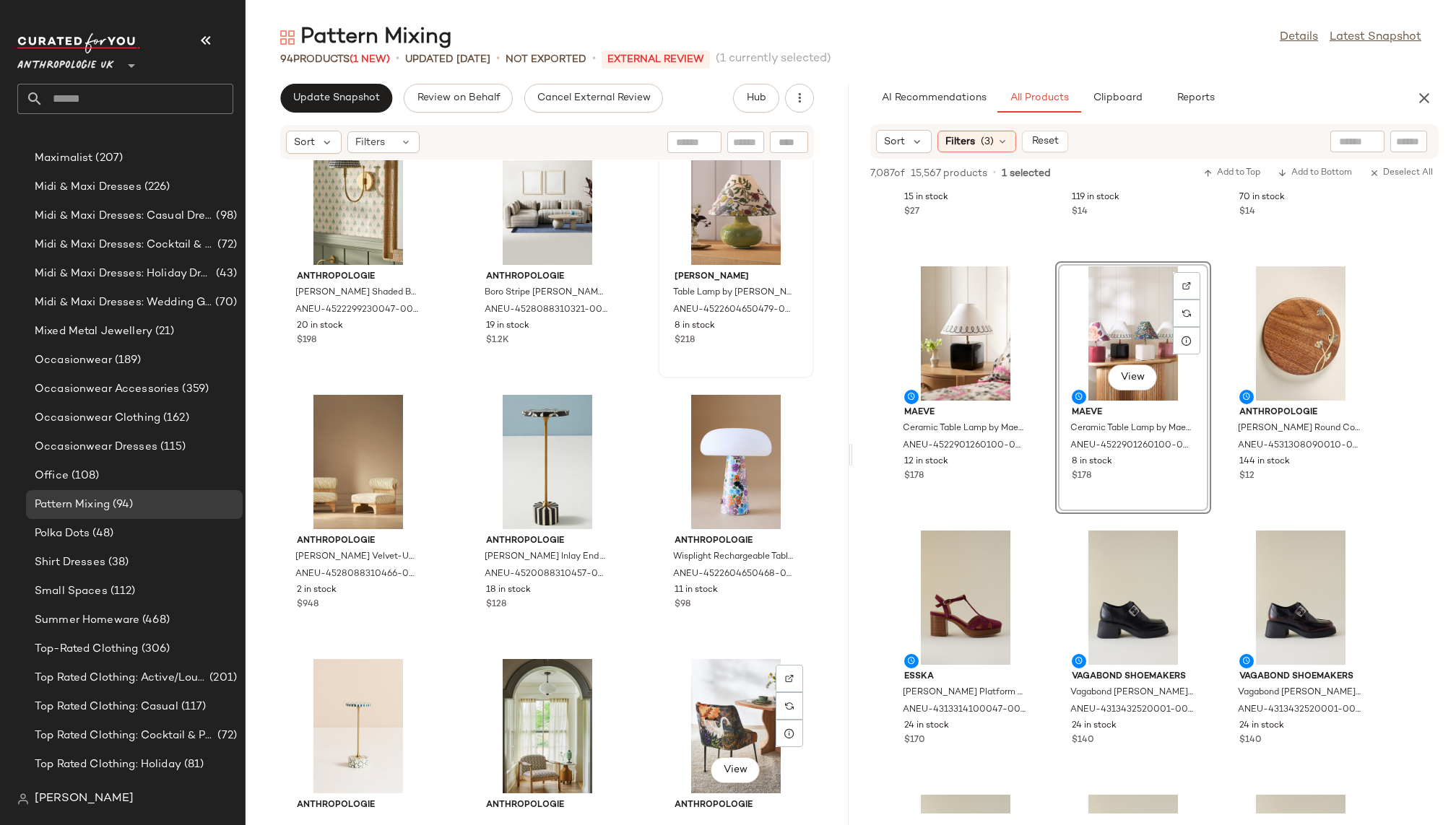
scroll to position [0, 0]
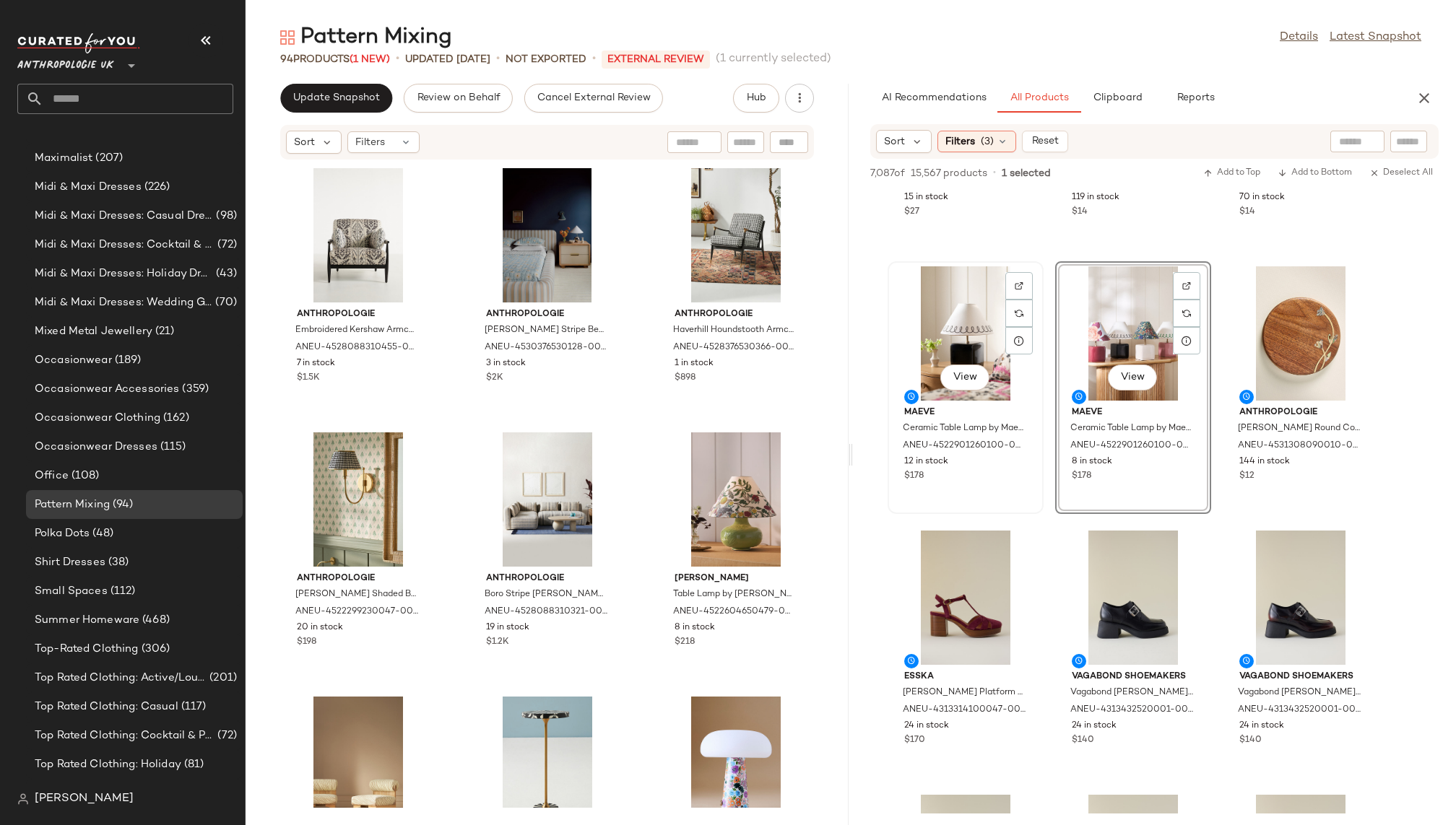
click at [923, 381] on div "View" at bounding box center [965, 334] width 146 height 134
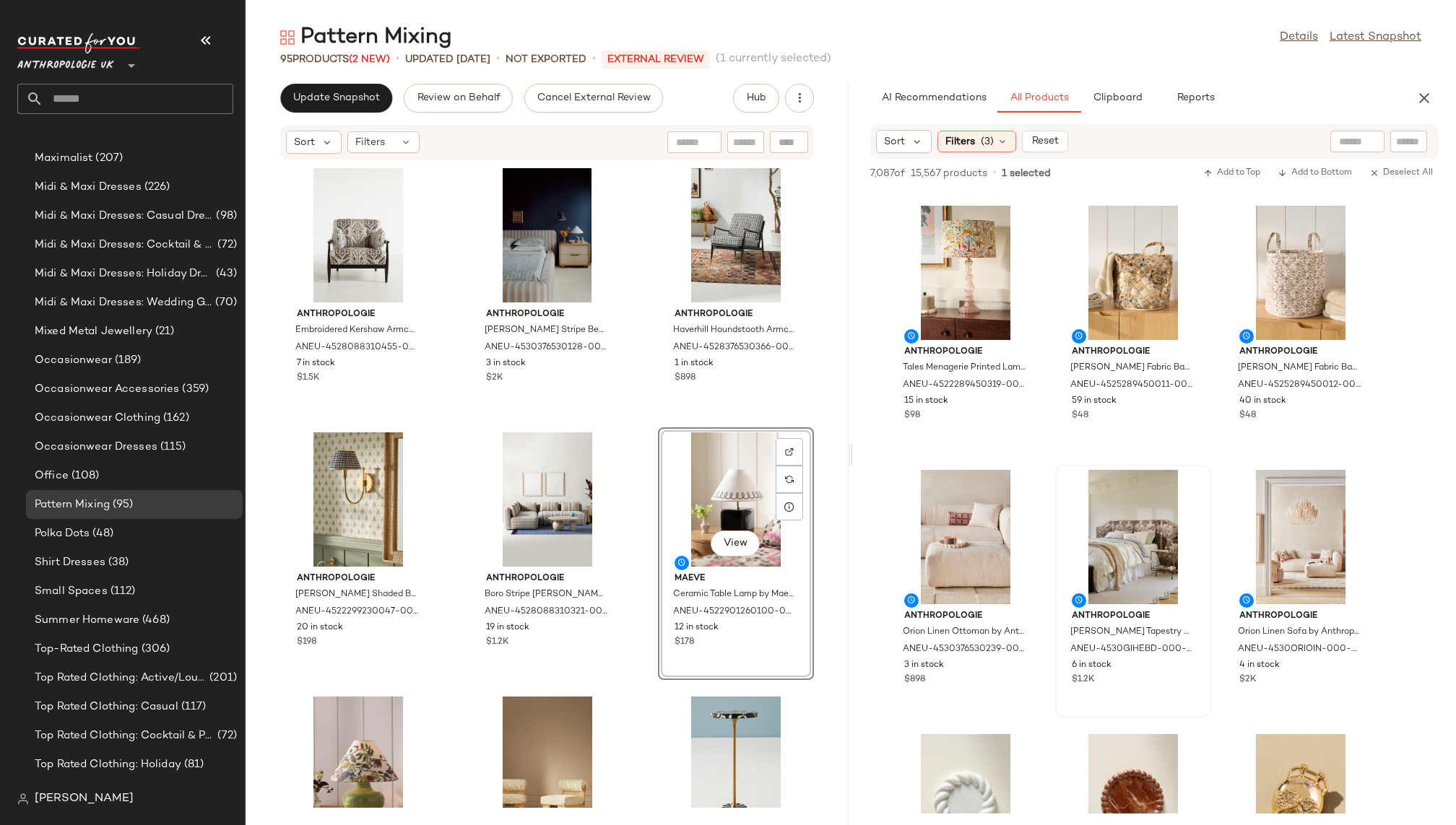
scroll to position [10038, 0]
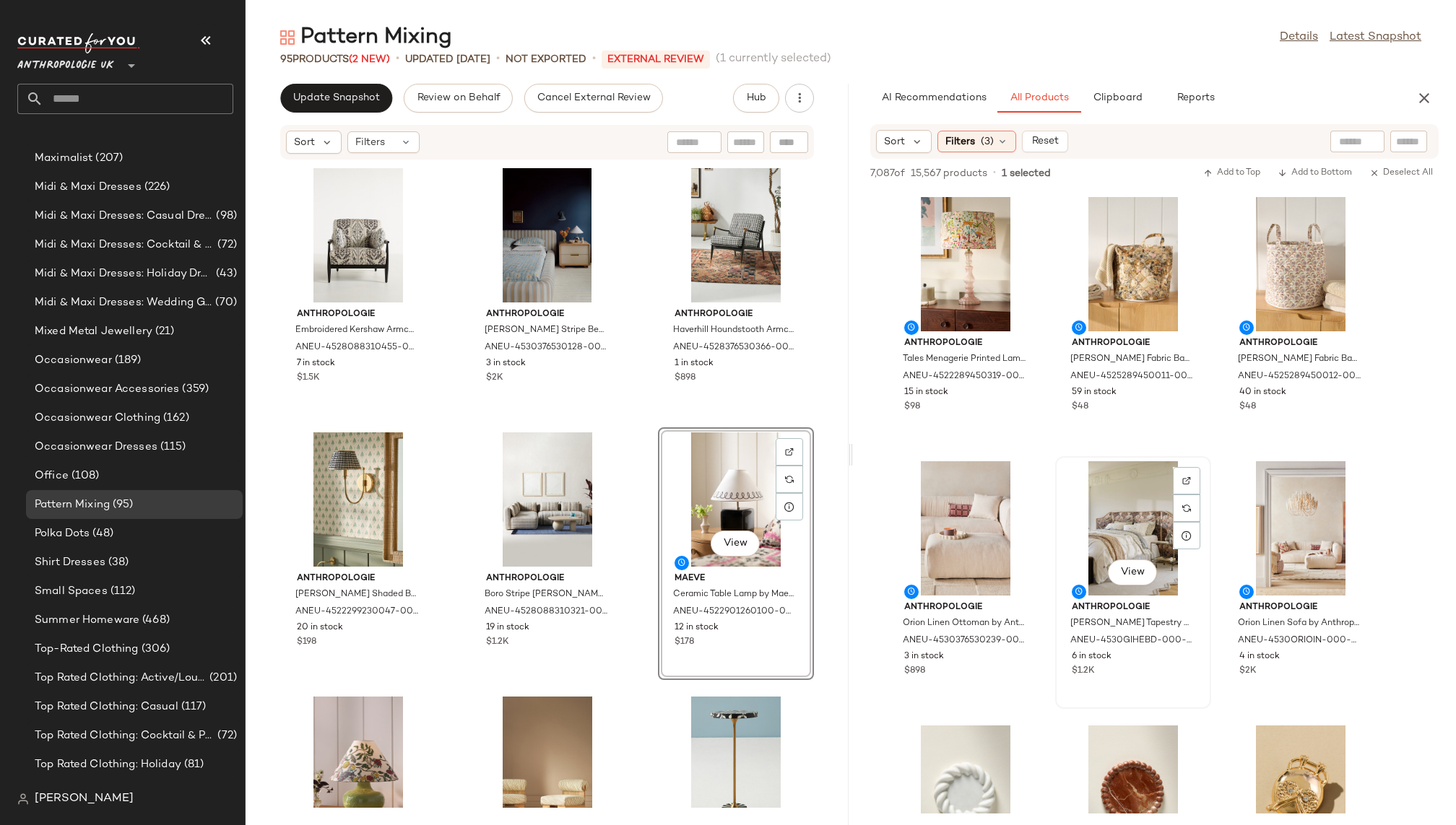
click at [1118, 521] on div "View" at bounding box center [1133, 528] width 146 height 134
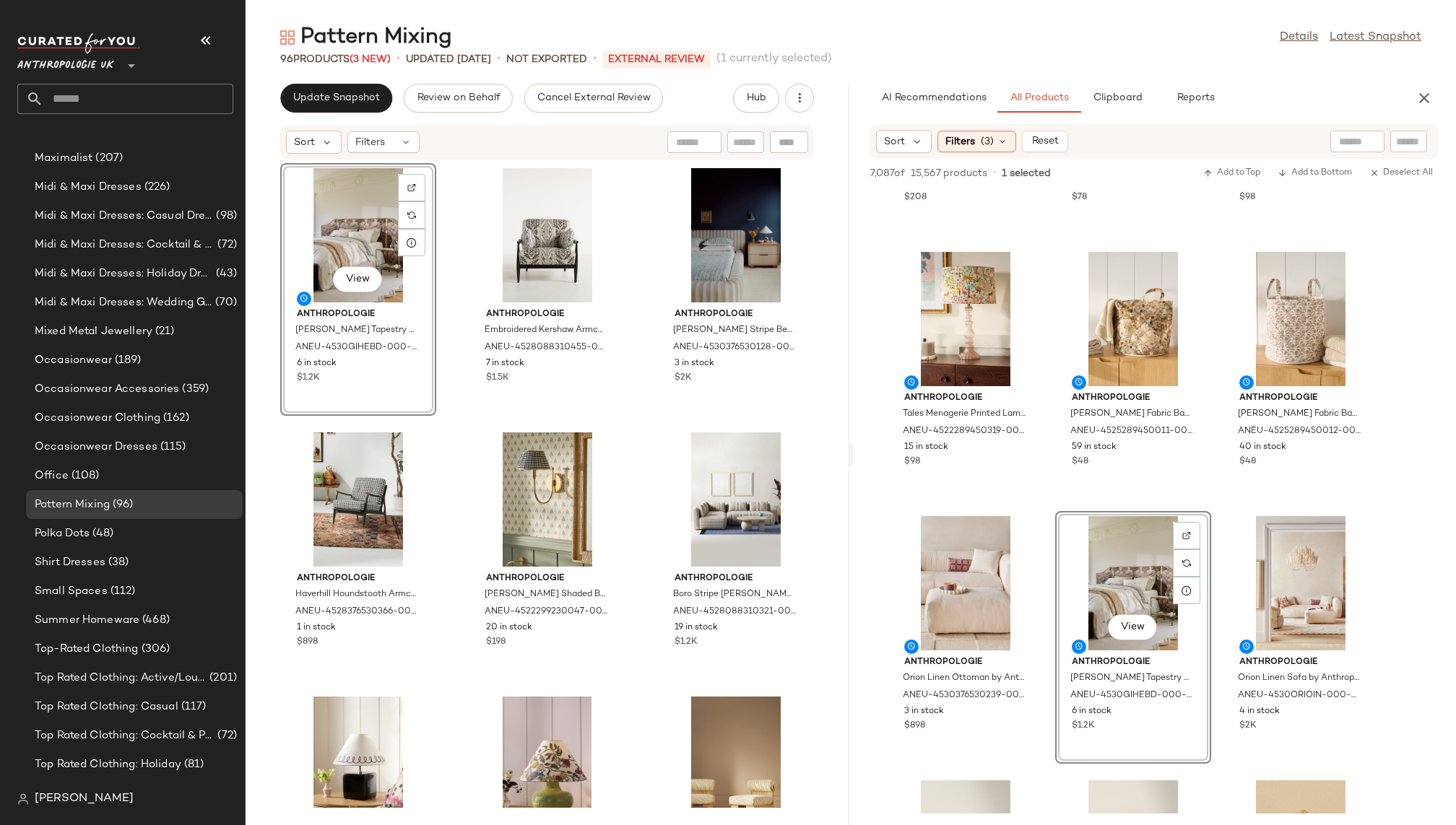
scroll to position [9975, 0]
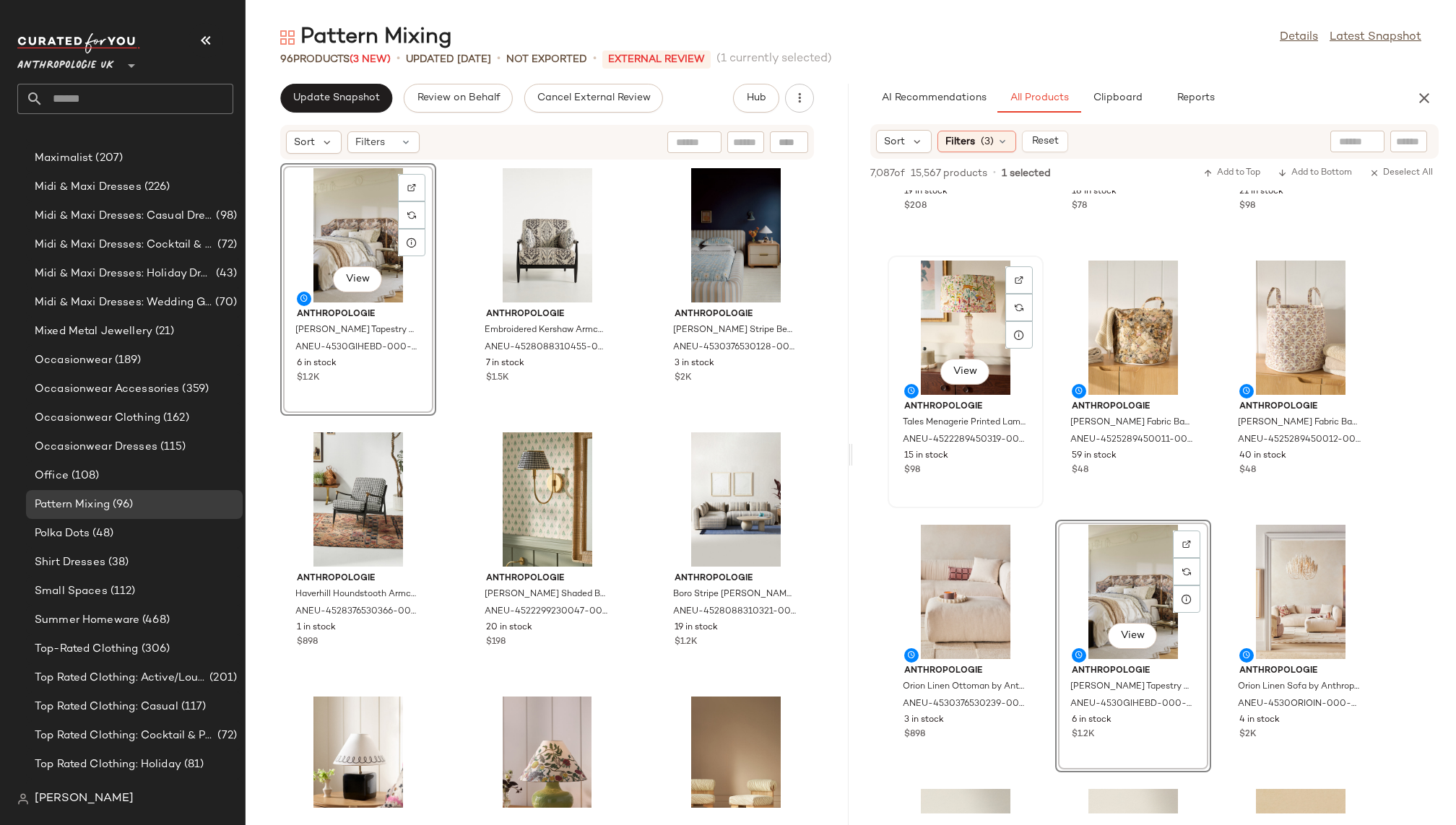
click at [933, 335] on div "View" at bounding box center [965, 328] width 146 height 134
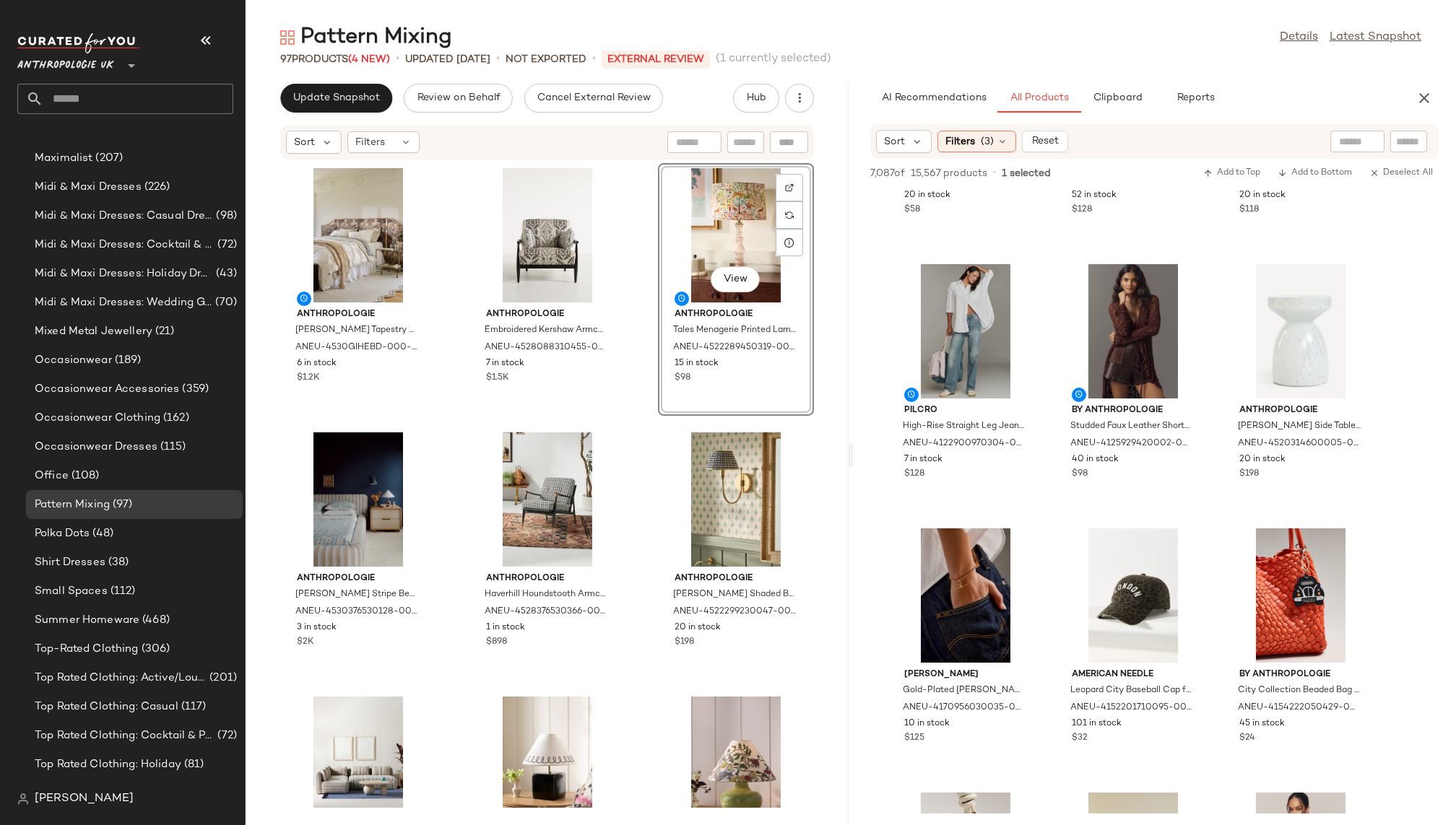
scroll to position [27974, 0]
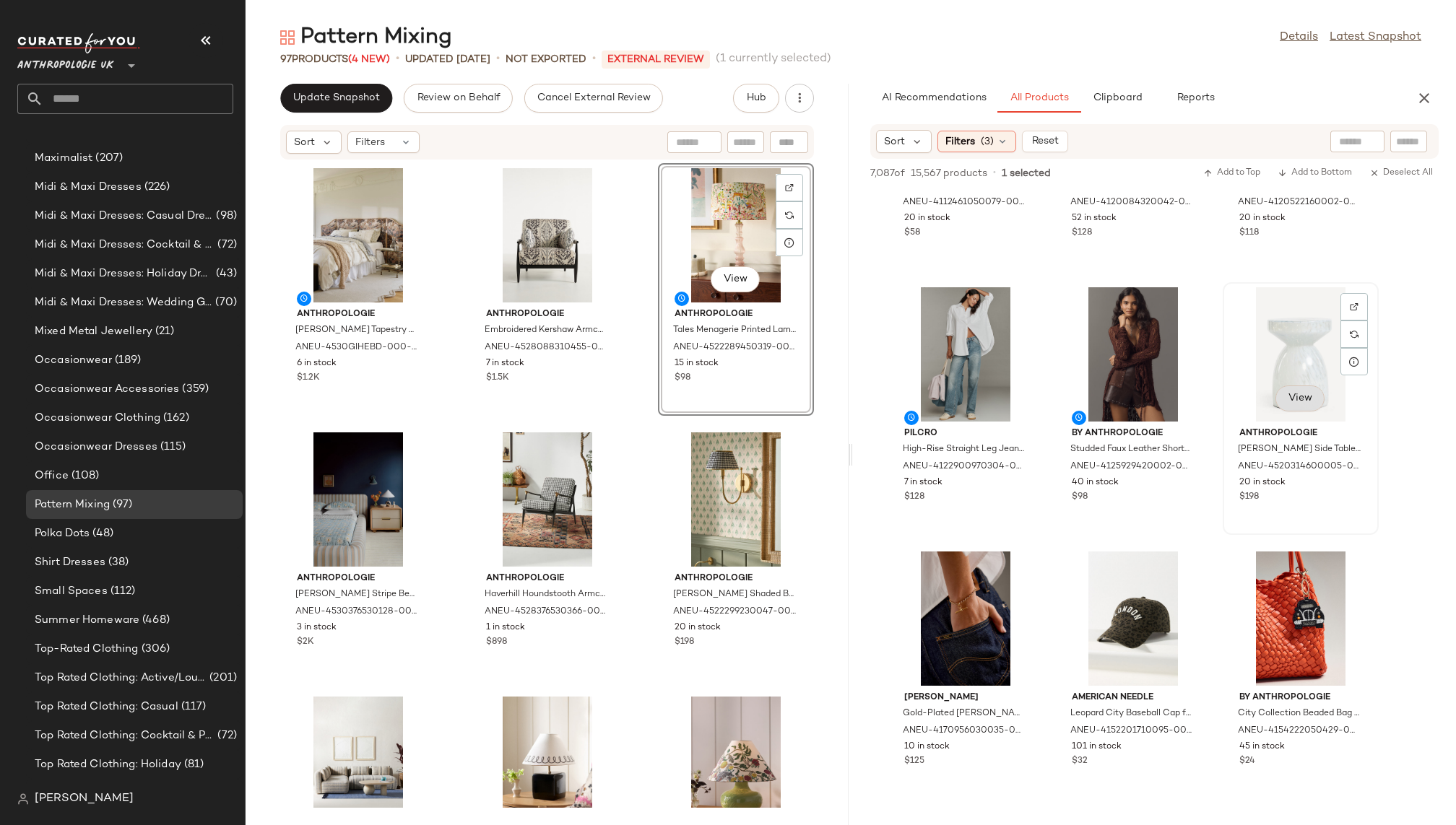
click at [1295, 405] on button "View" at bounding box center [1300, 398] width 49 height 26
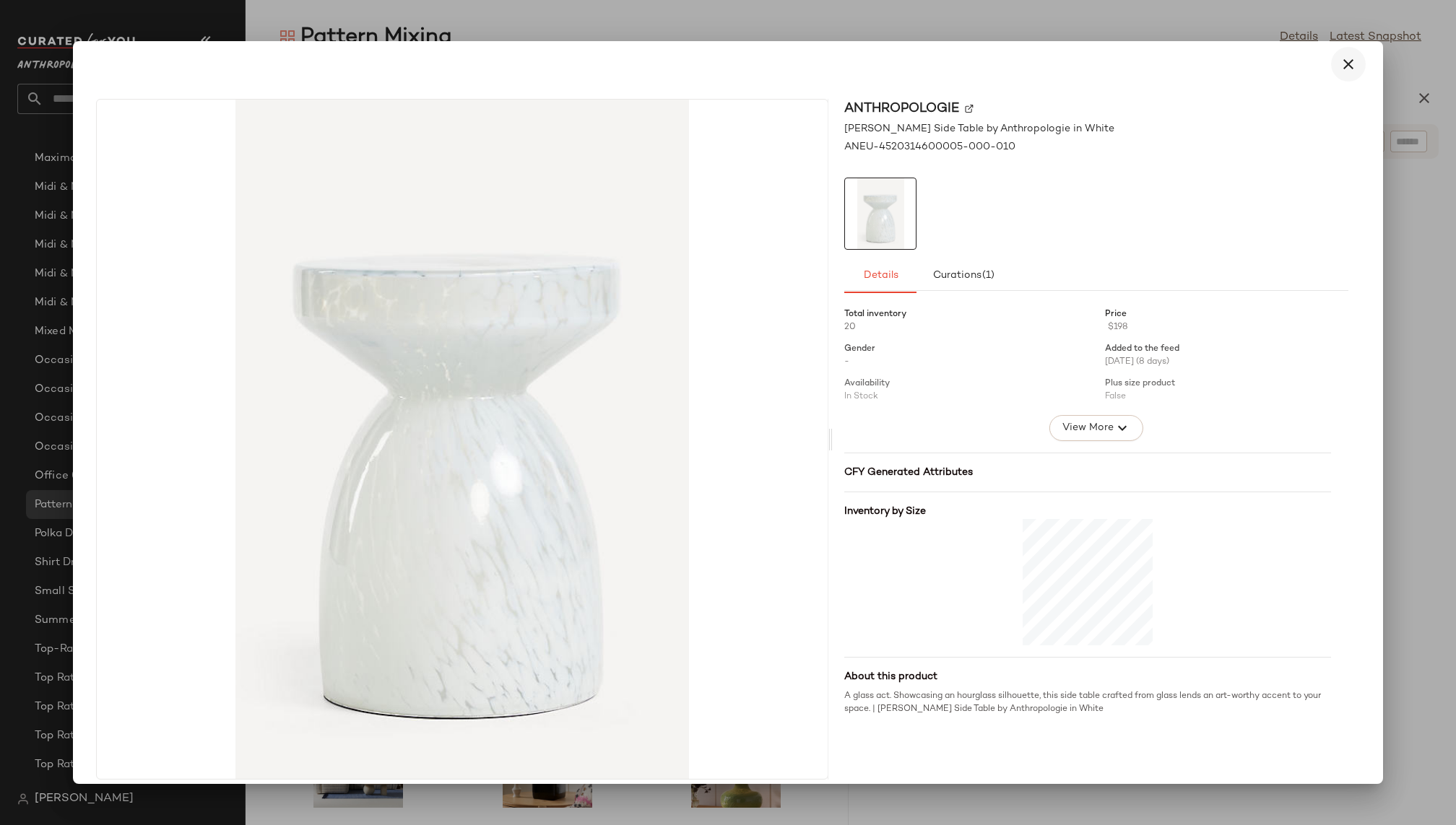
click at [1344, 60] on icon "button" at bounding box center [1348, 64] width 17 height 17
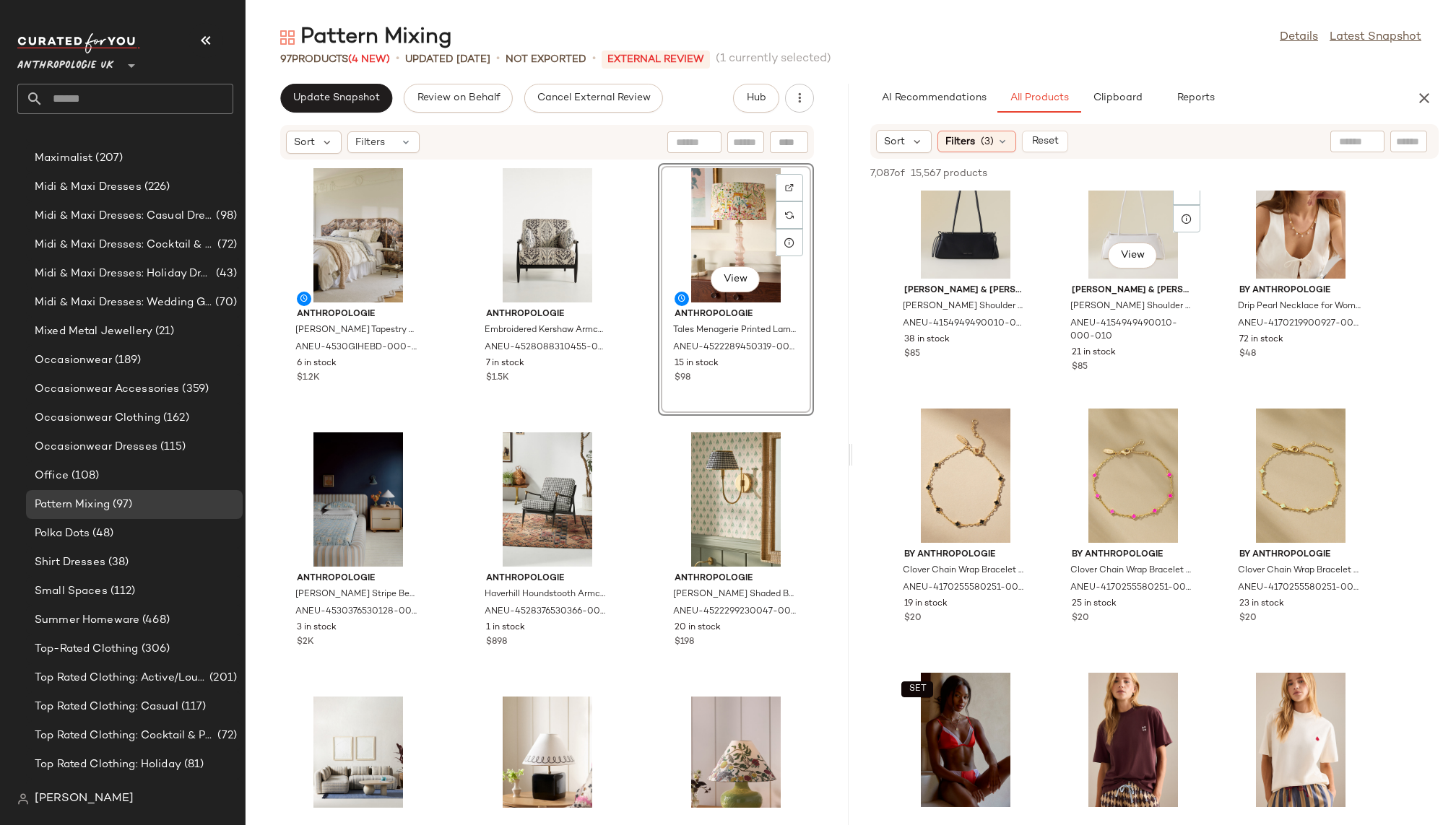
scroll to position [33390, 0]
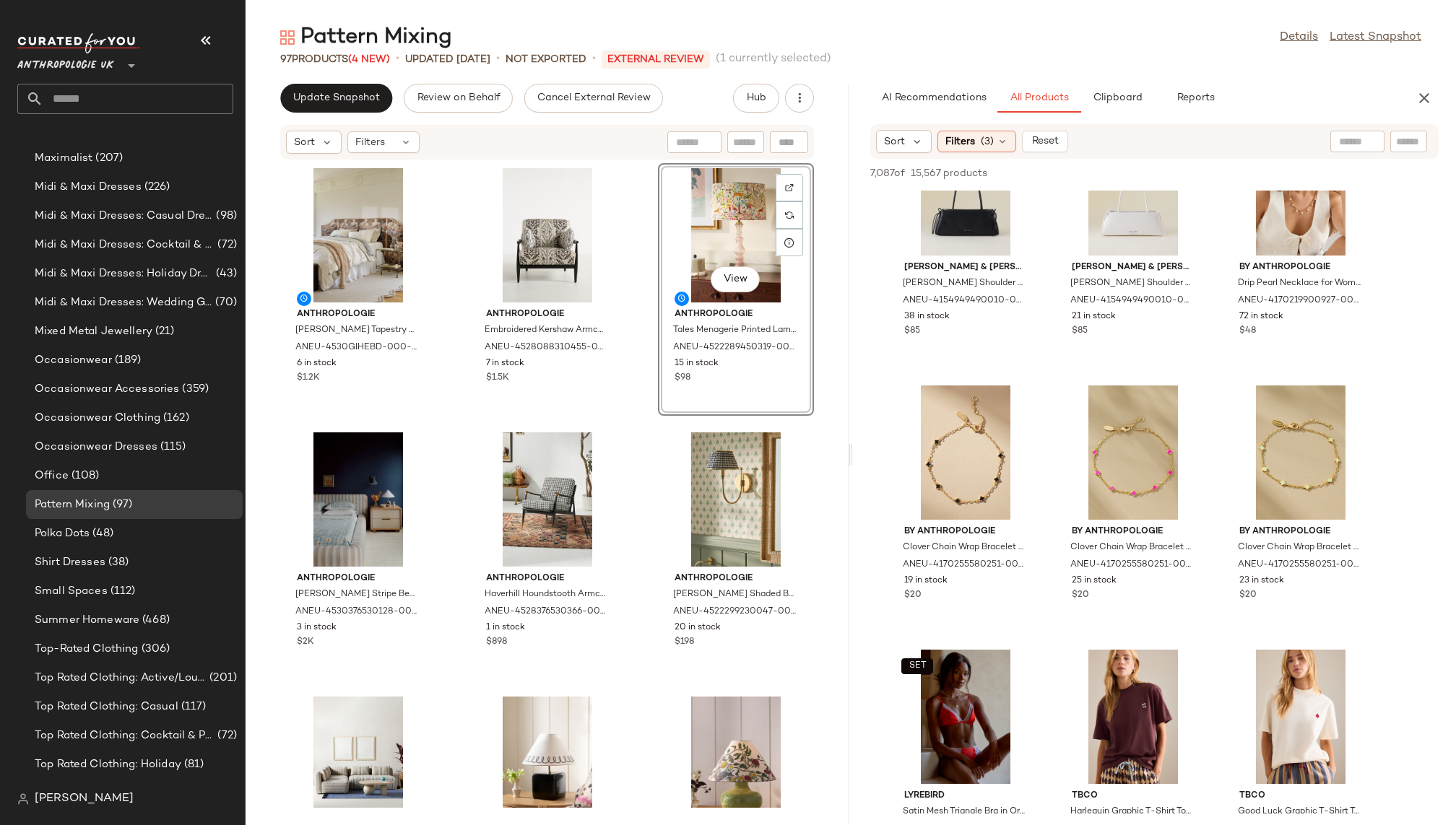
click at [1358, 138] on div at bounding box center [1357, 141] width 54 height 22
type input "*********"
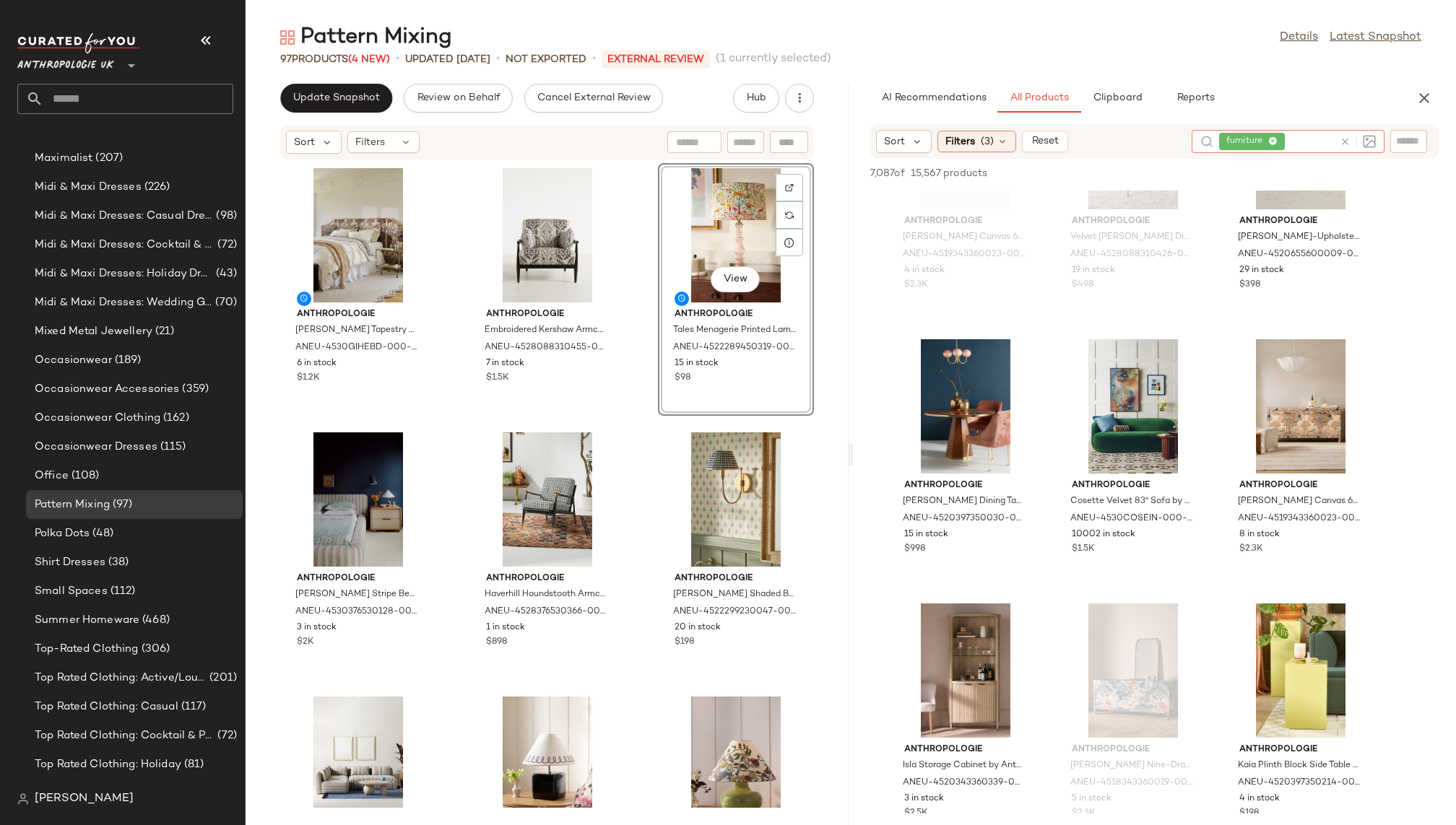
scroll to position [5155, 0]
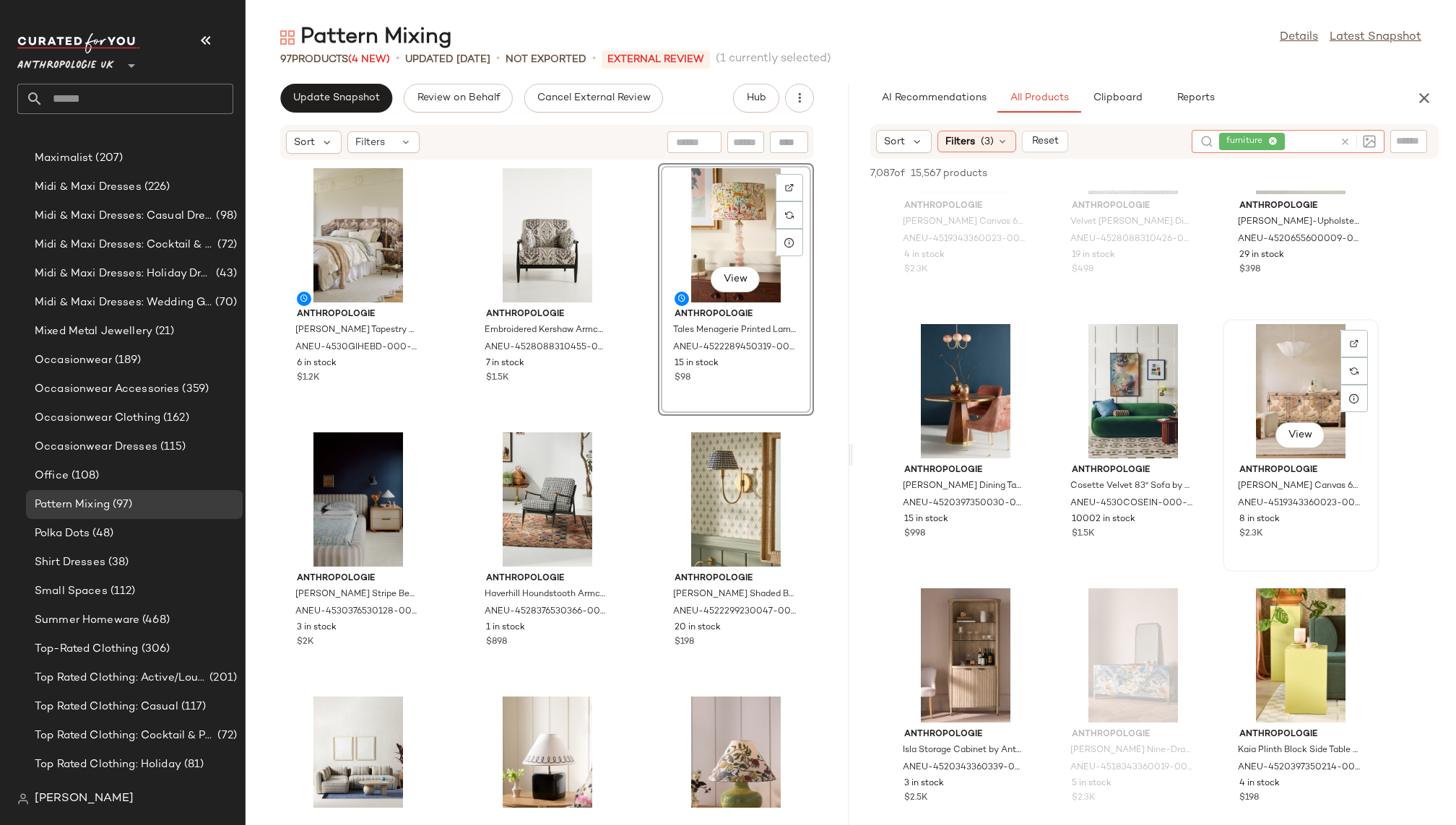
click at [1297, 389] on div "View" at bounding box center [1301, 391] width 146 height 134
click at [1301, 430] on span "View" at bounding box center [1300, 435] width 25 height 11
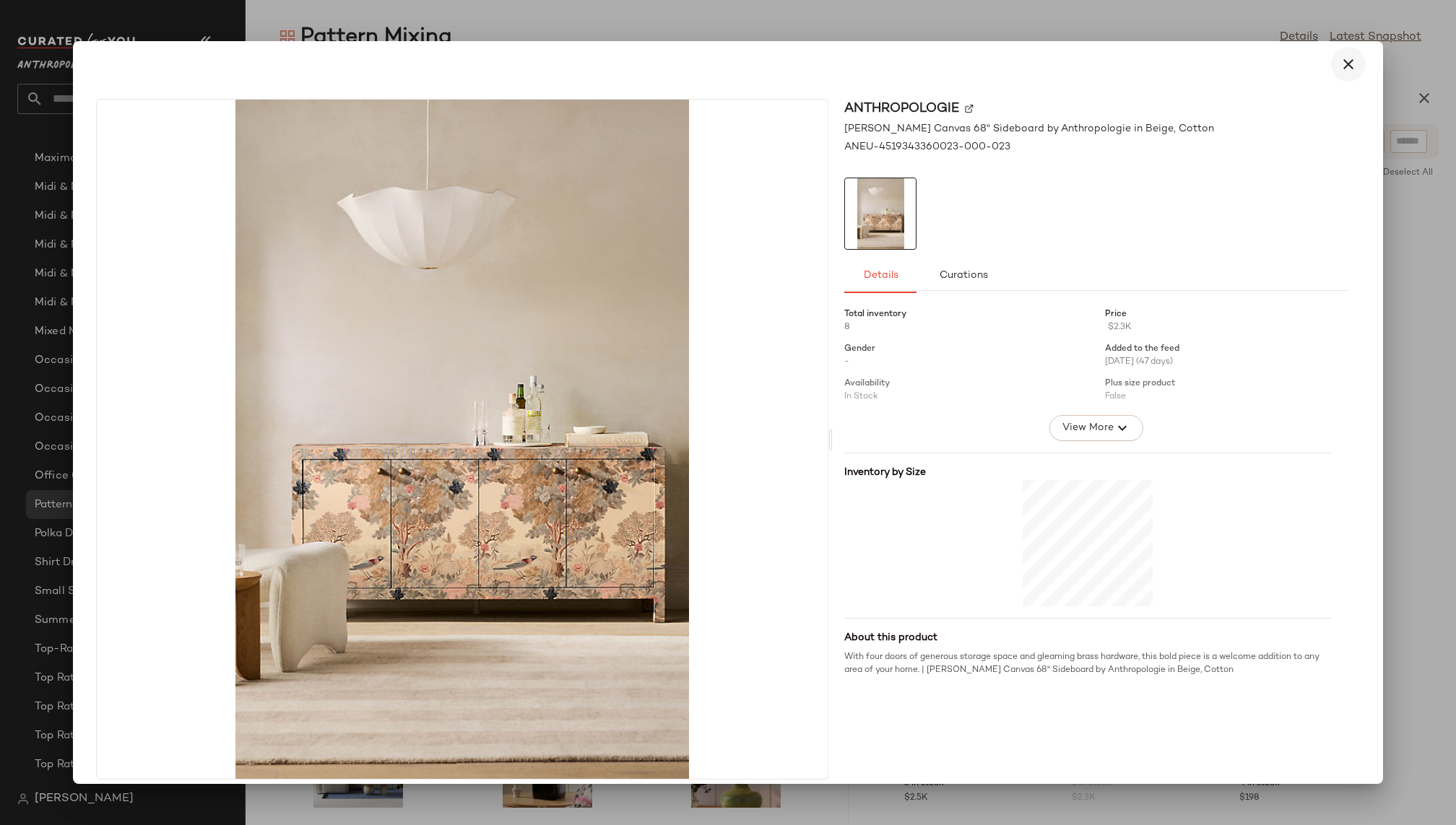
click at [1347, 64] on icon "button" at bounding box center [1348, 64] width 17 height 17
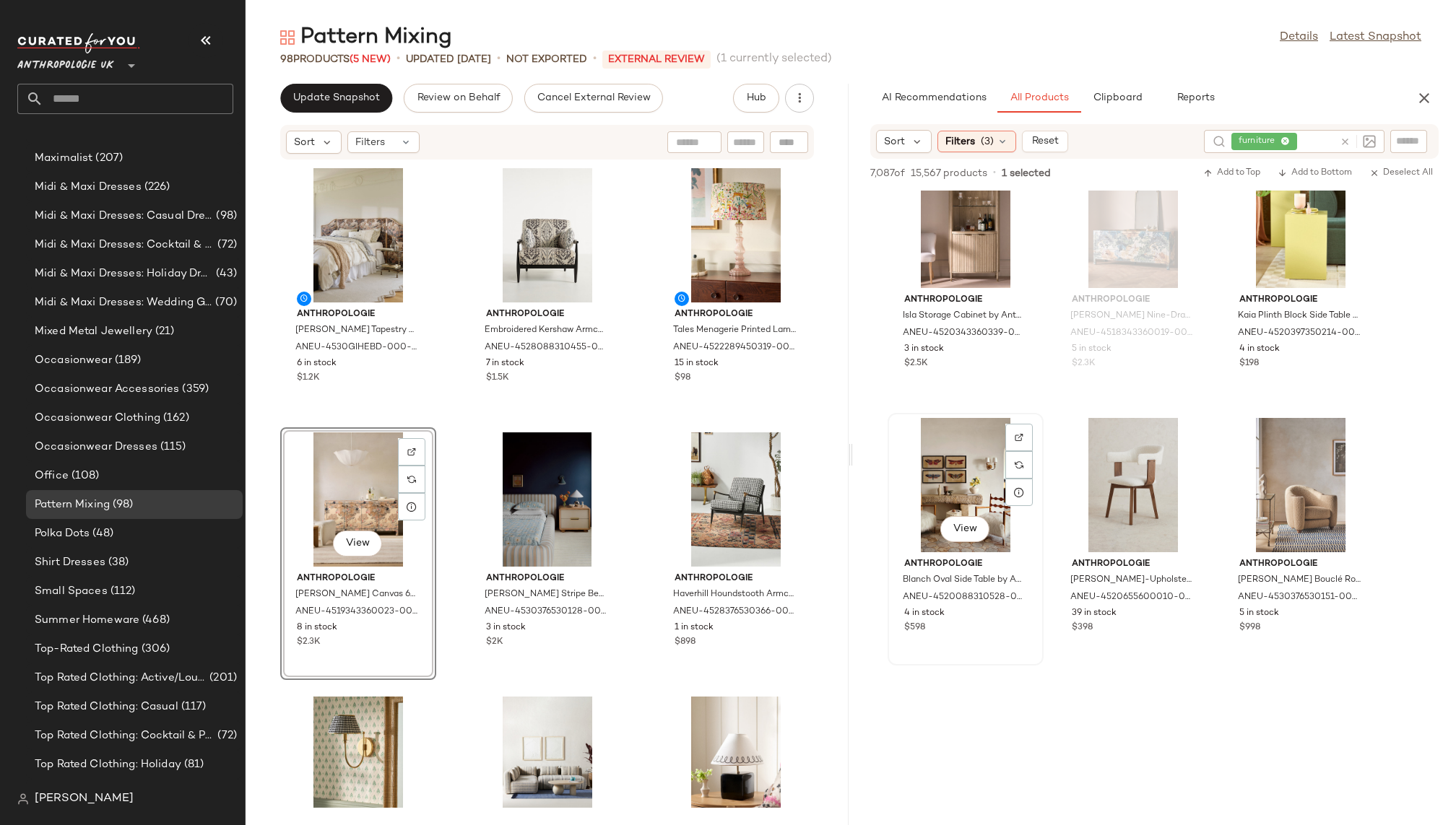
scroll to position [5617, 0]
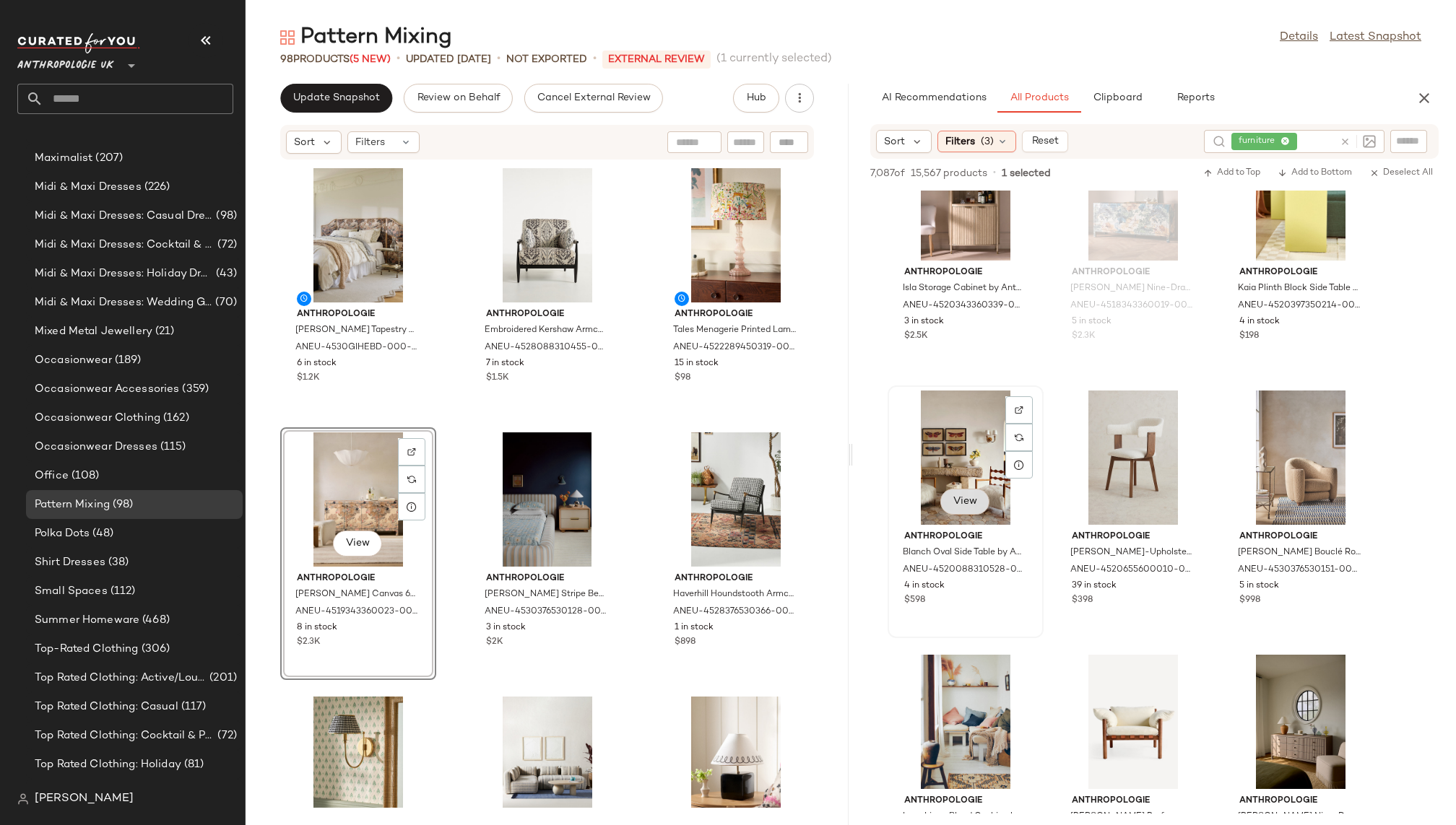
click at [974, 501] on span "View" at bounding box center [965, 502] width 25 height 11
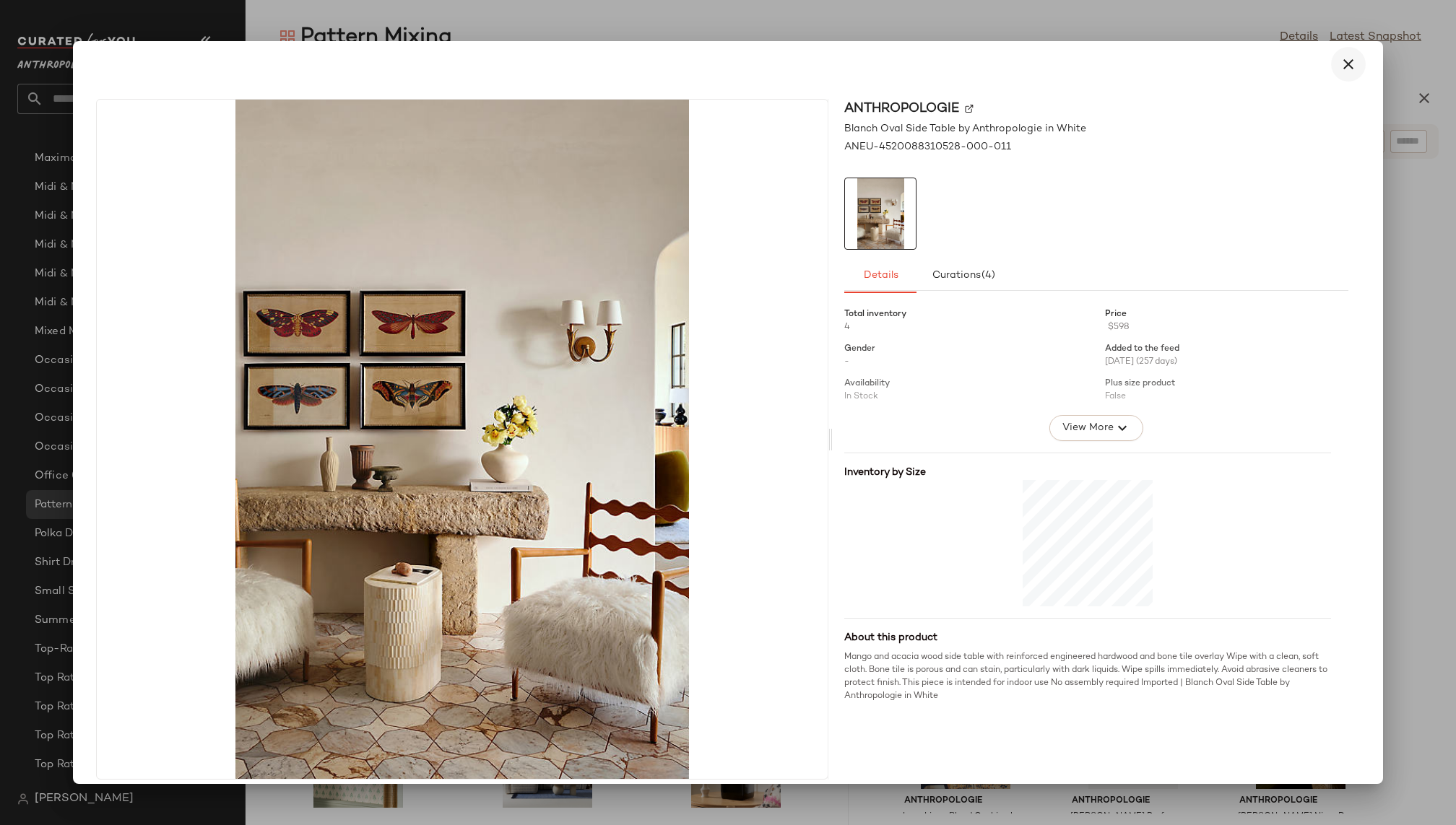
click at [1340, 63] on icon "button" at bounding box center [1348, 64] width 17 height 17
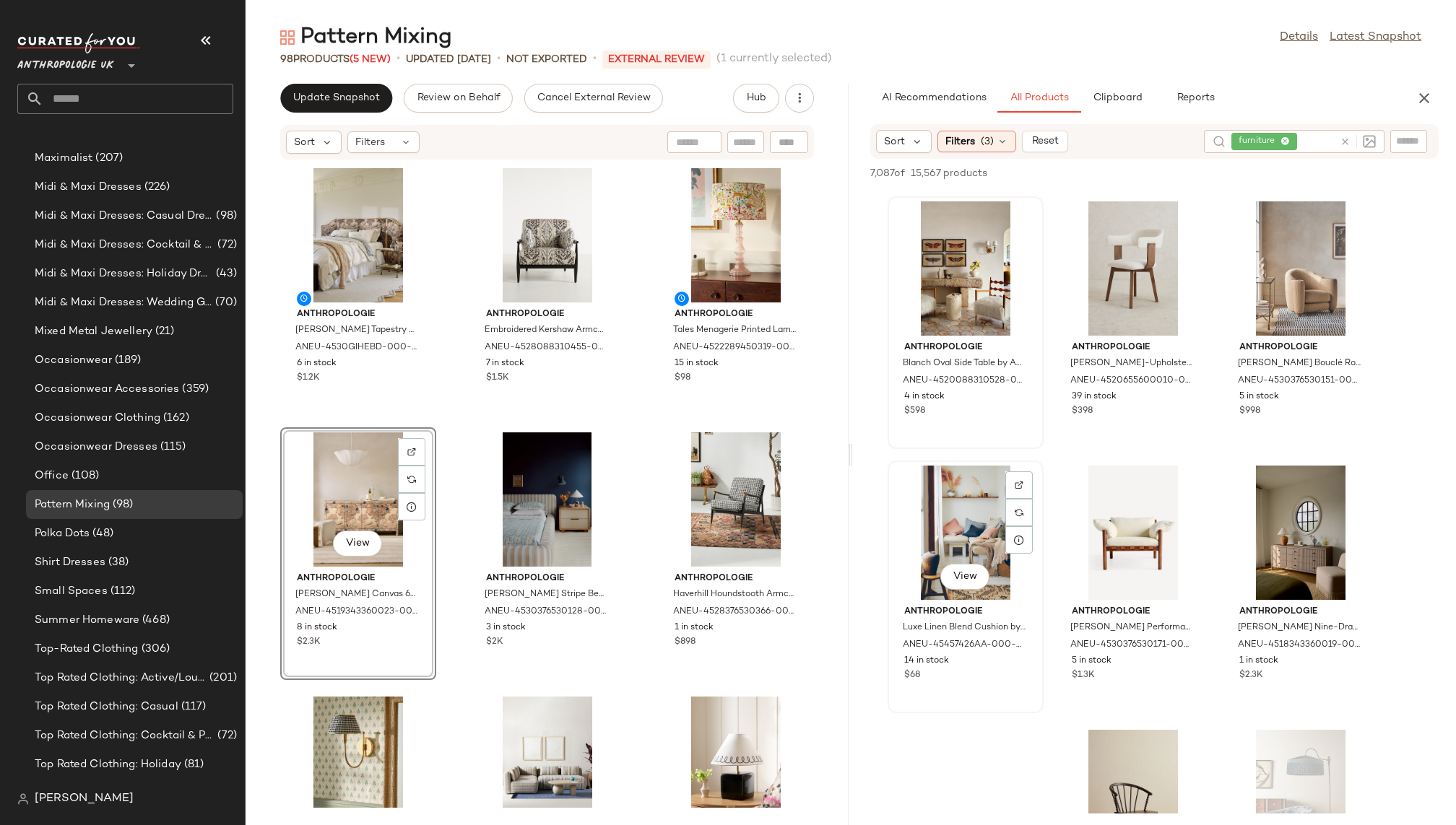
scroll to position [5998, 0]
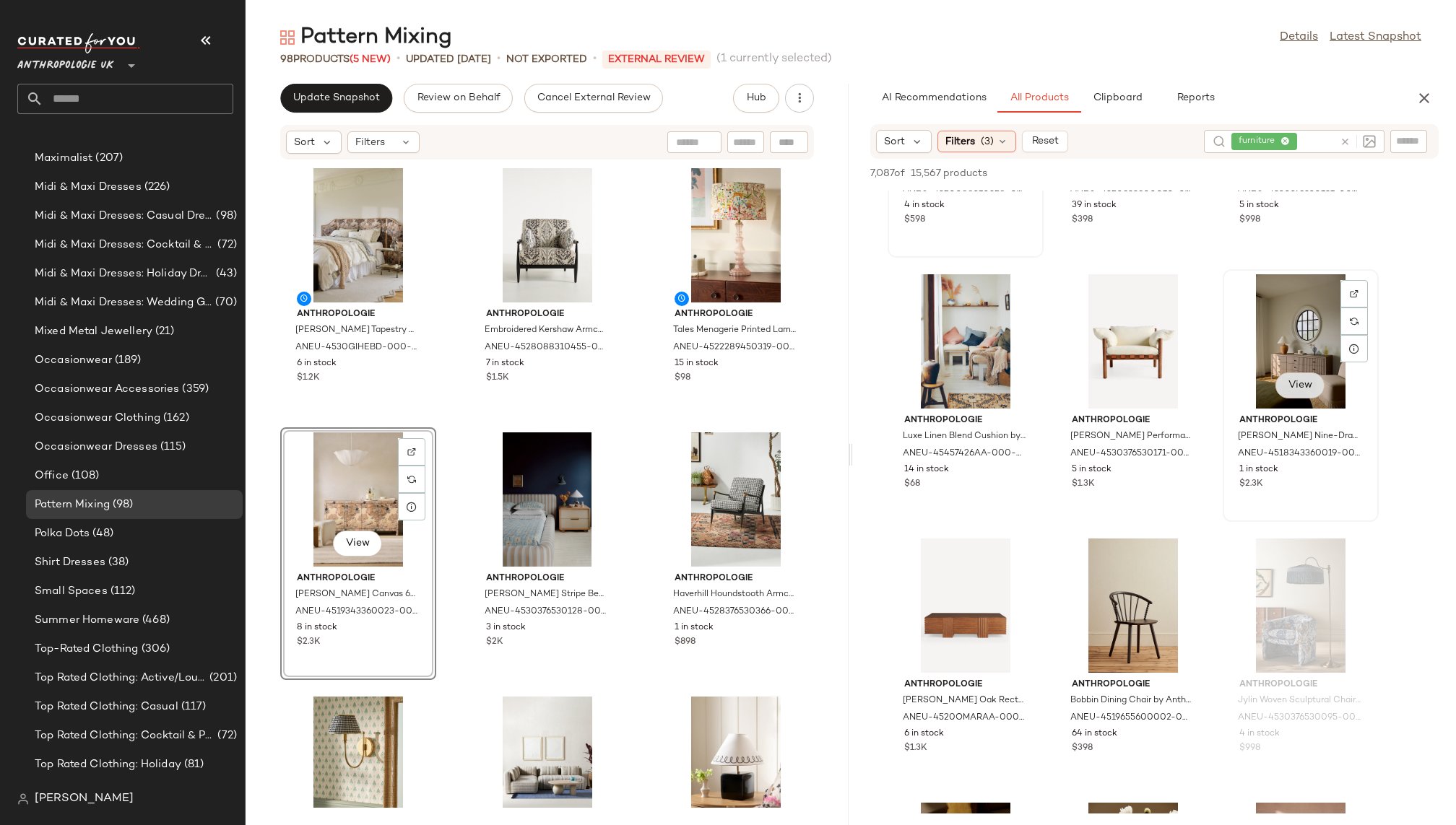
click at [1315, 384] on button "View" at bounding box center [1300, 385] width 49 height 26
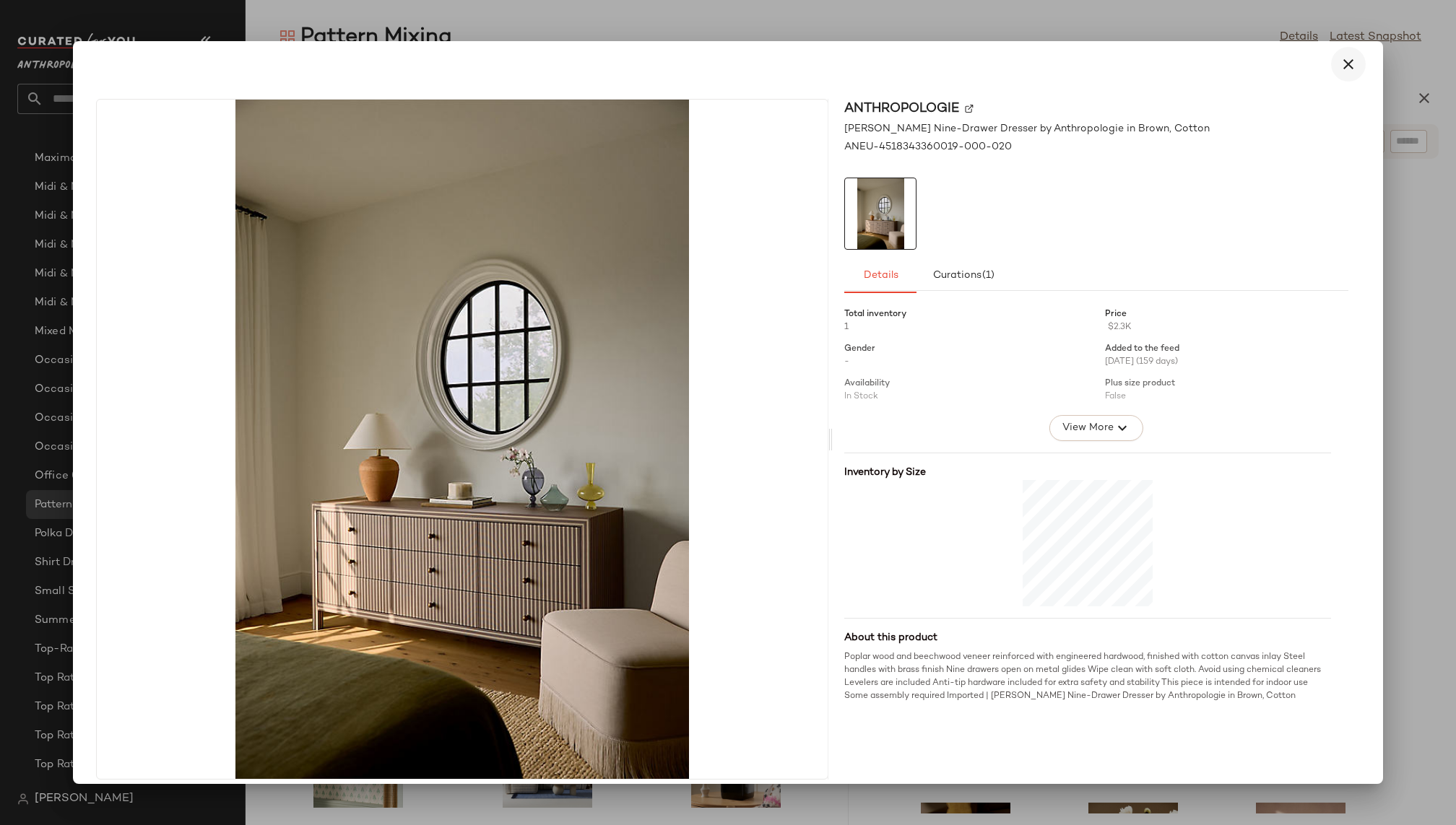
click at [1353, 65] on button "button" at bounding box center [1348, 64] width 35 height 35
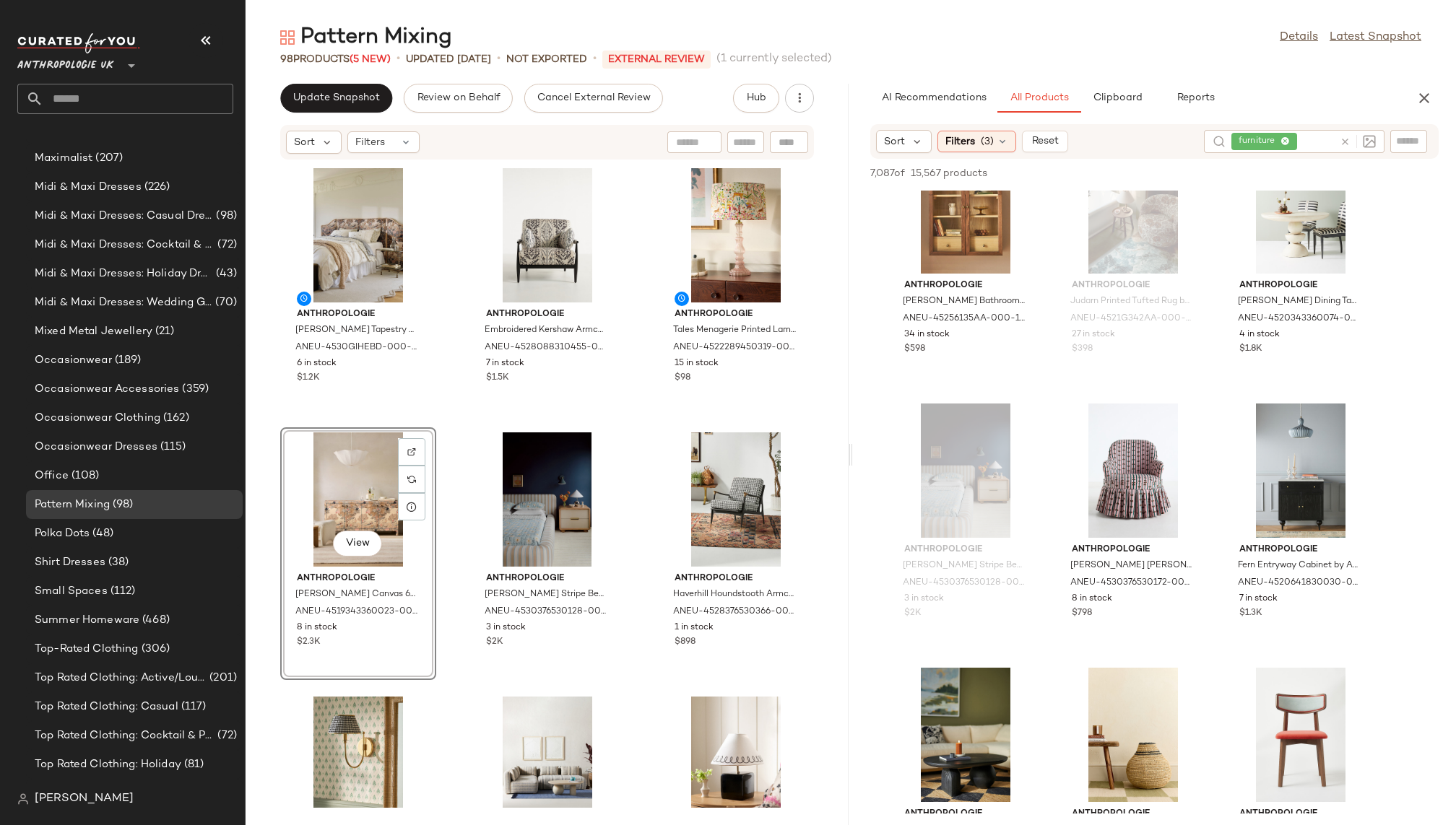
scroll to position [9056, 0]
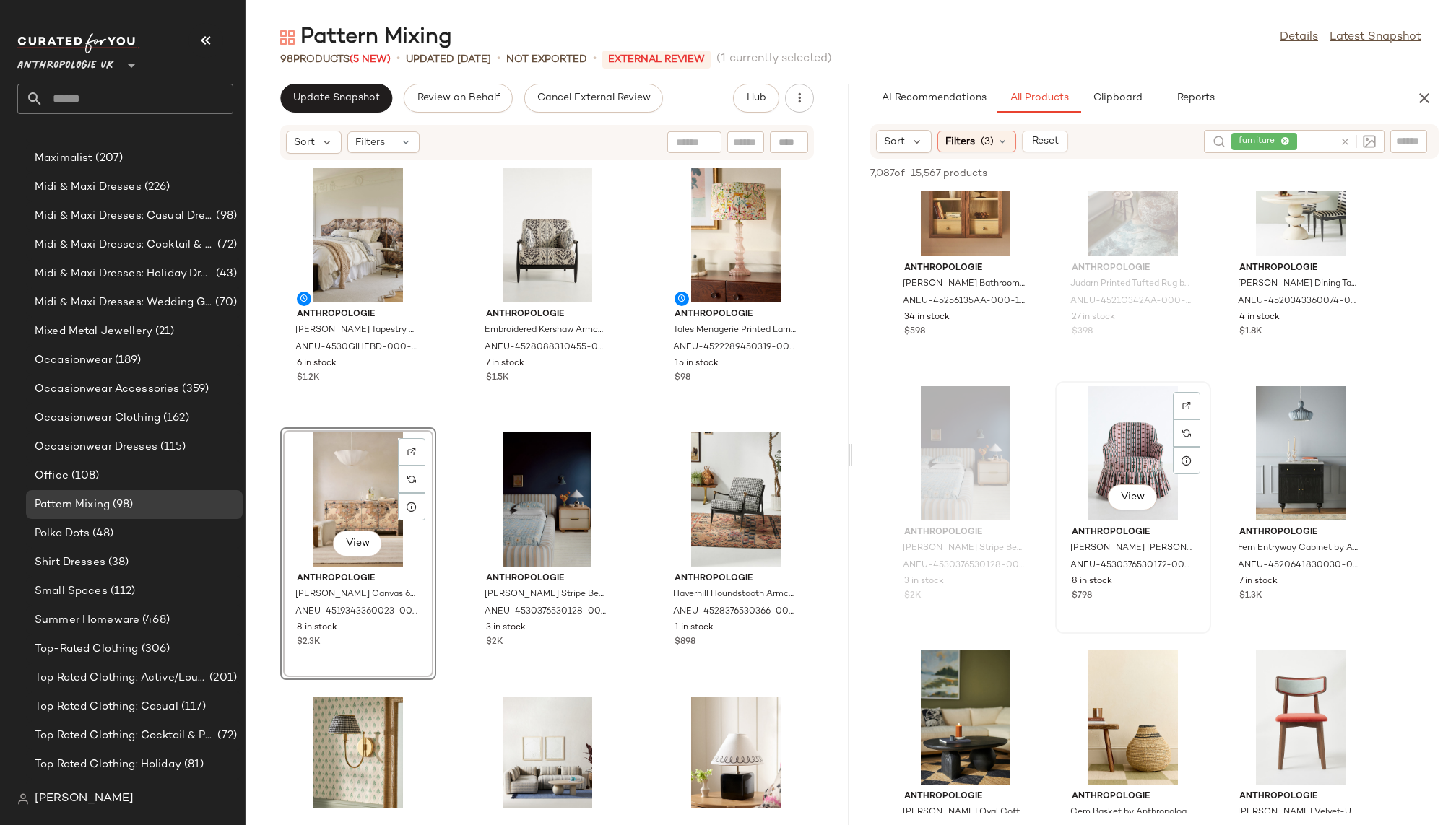
click at [1118, 452] on div "View" at bounding box center [1133, 454] width 146 height 134
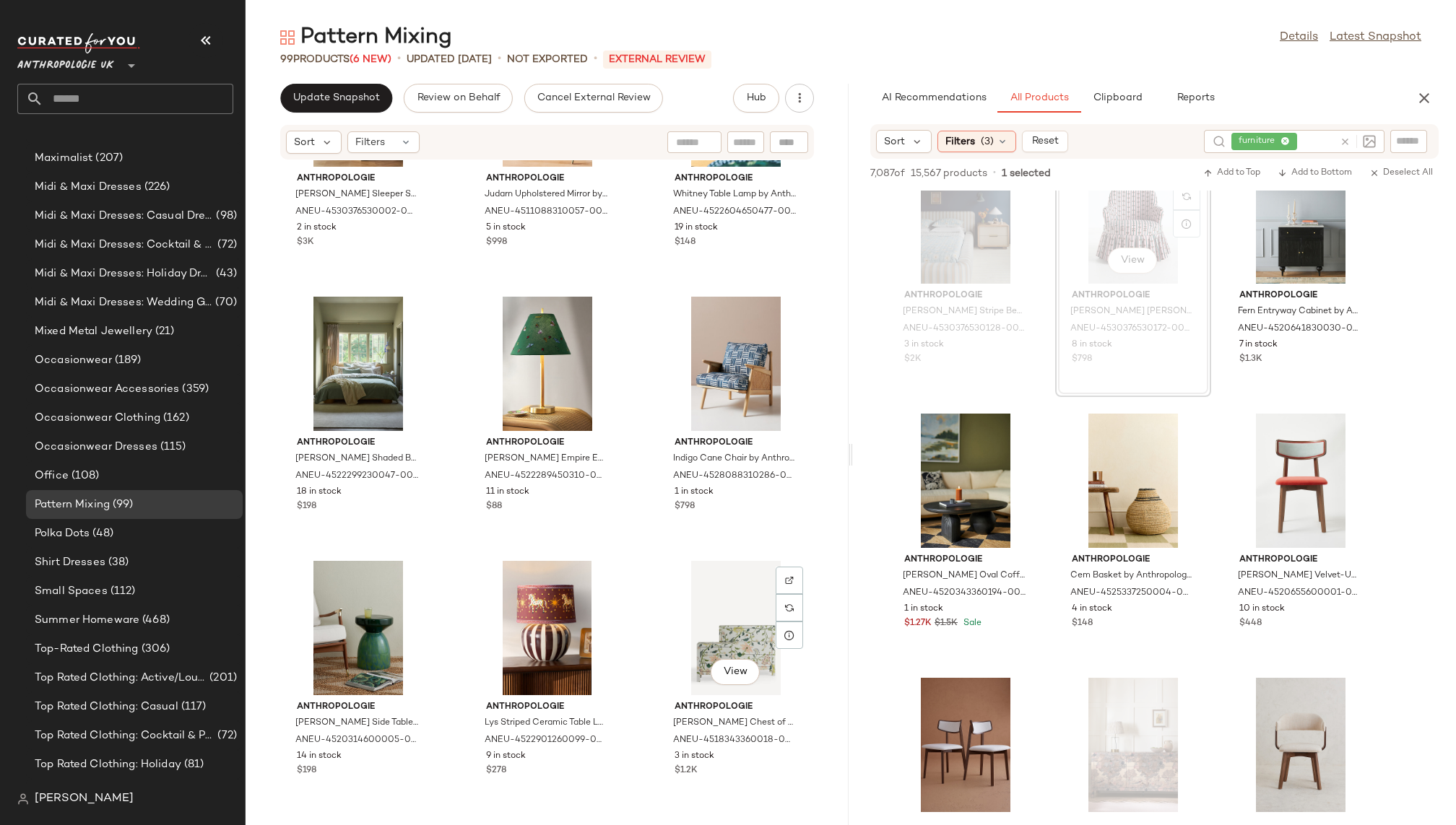
scroll to position [8074, 0]
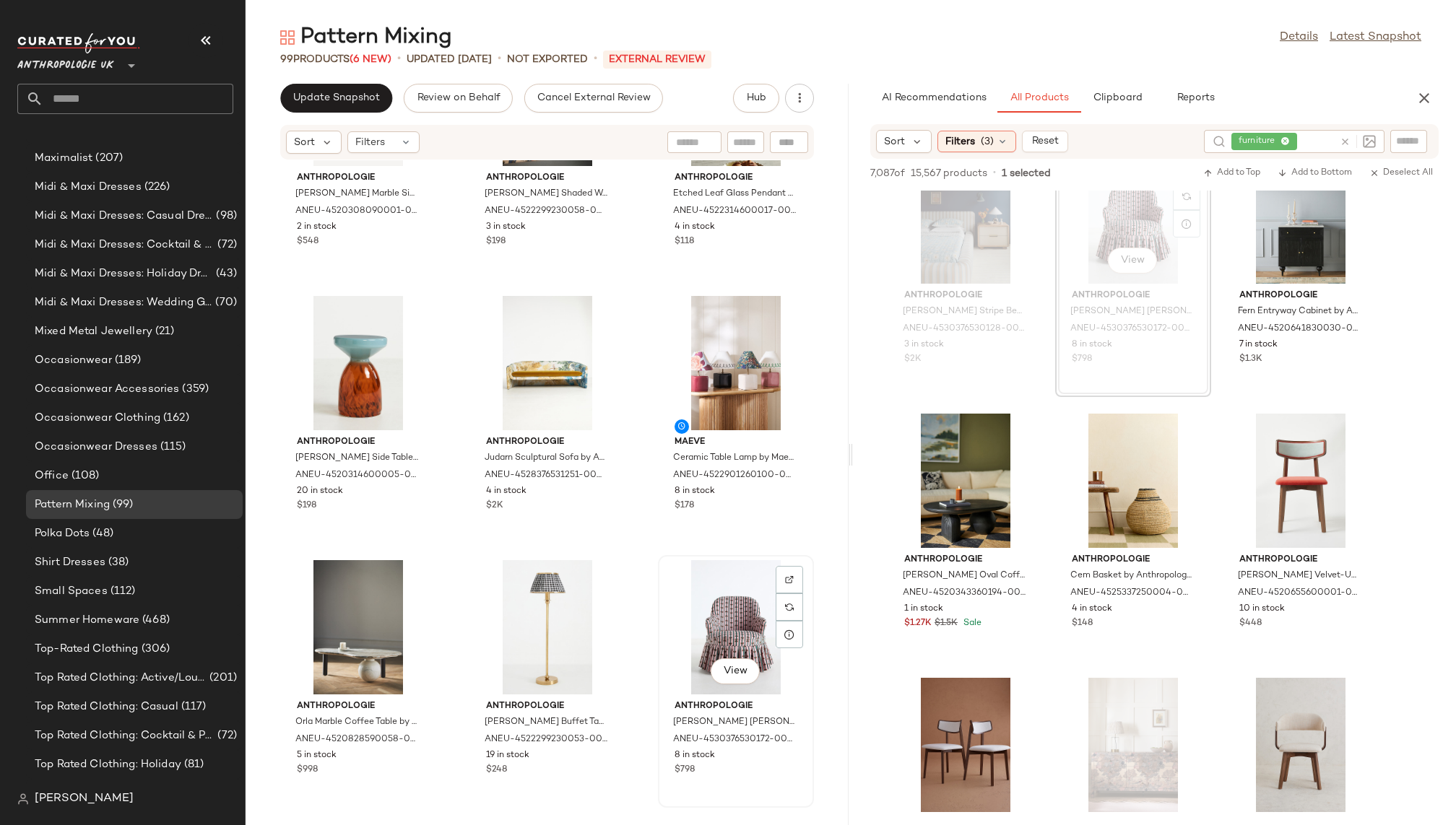
click at [719, 645] on div "View" at bounding box center [736, 627] width 146 height 134
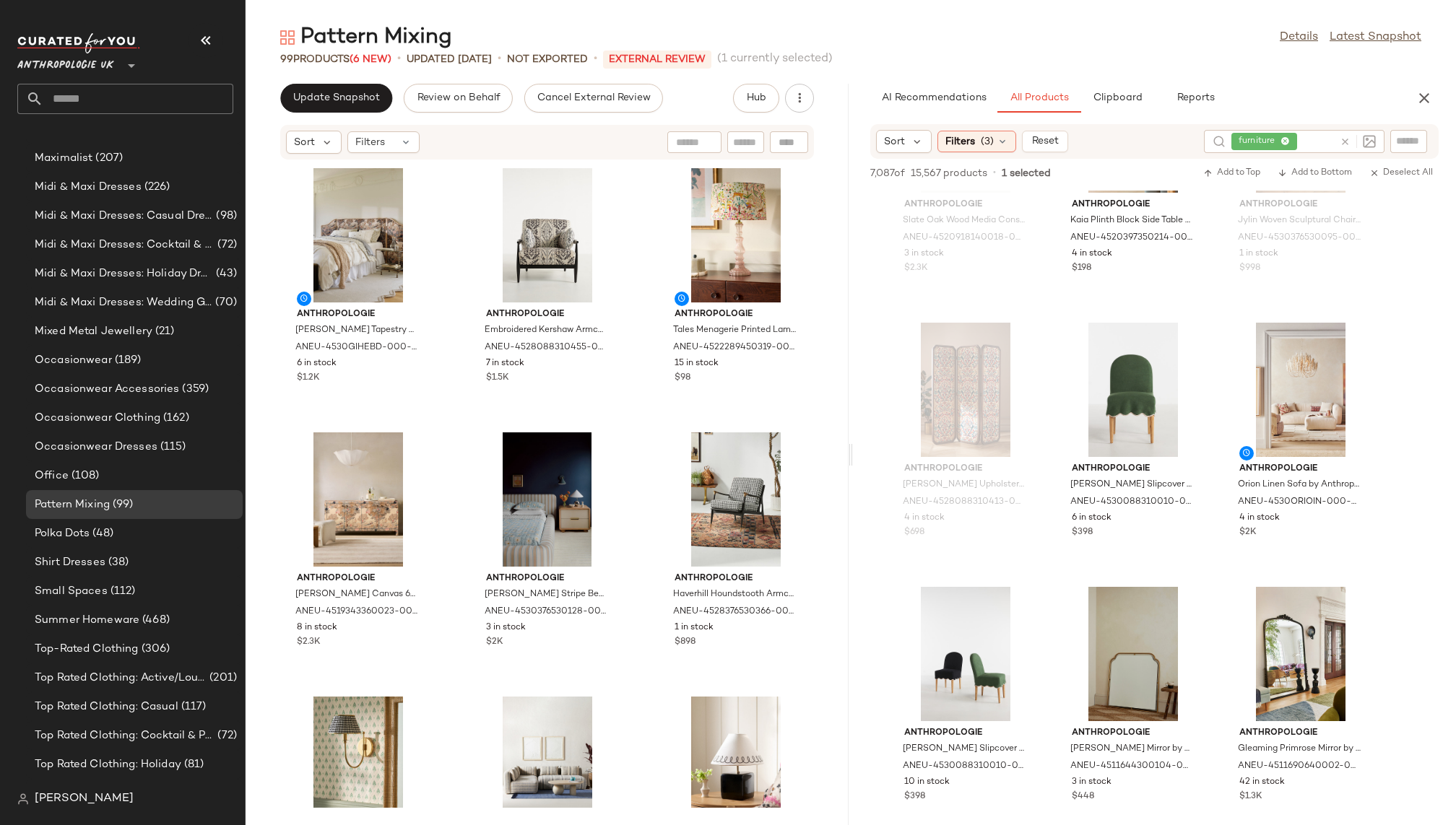
scroll to position [11502, 0]
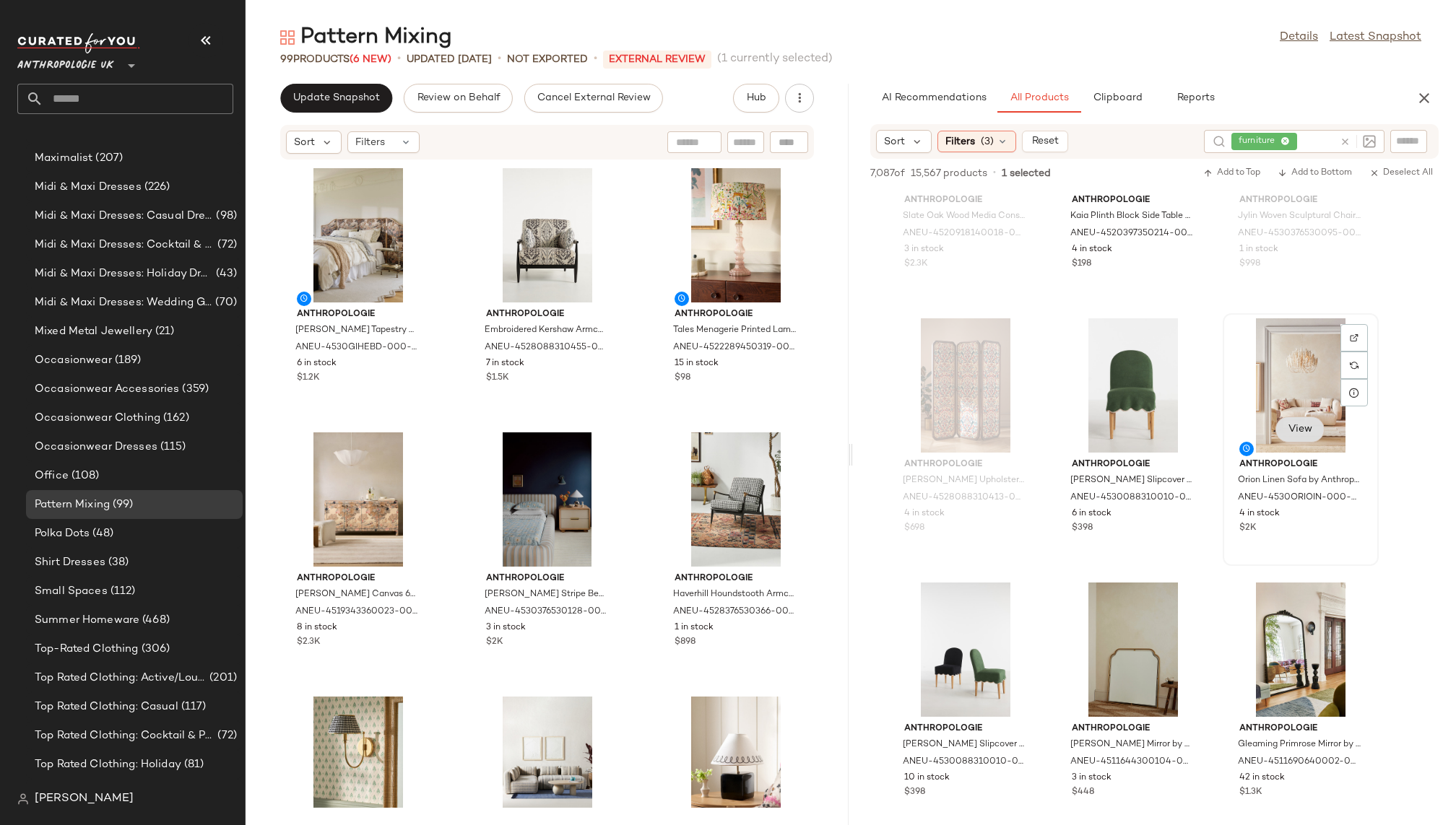
click at [1306, 426] on span "View" at bounding box center [1300, 429] width 25 height 11
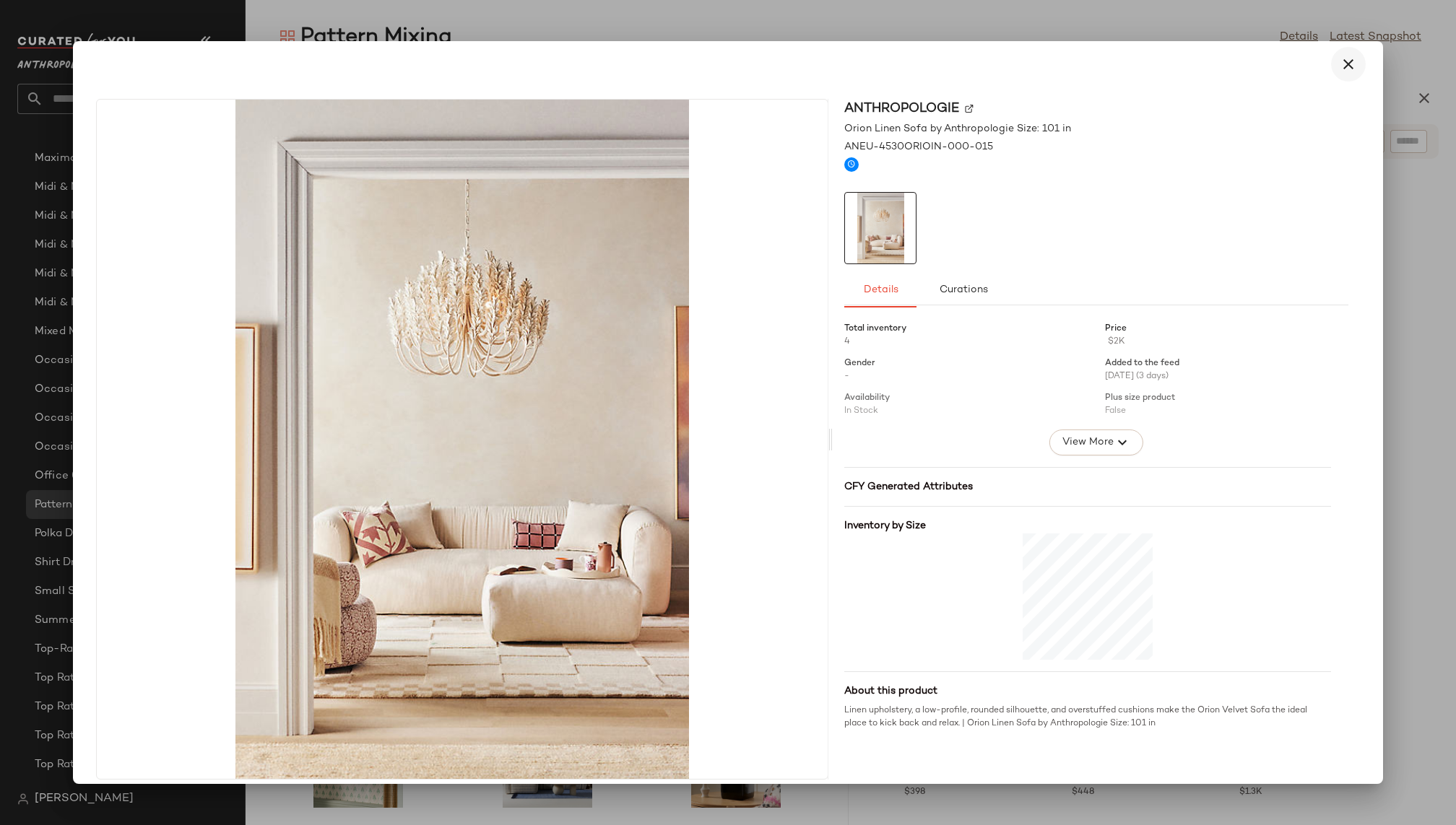
click at [1340, 61] on icon "button" at bounding box center [1348, 64] width 17 height 17
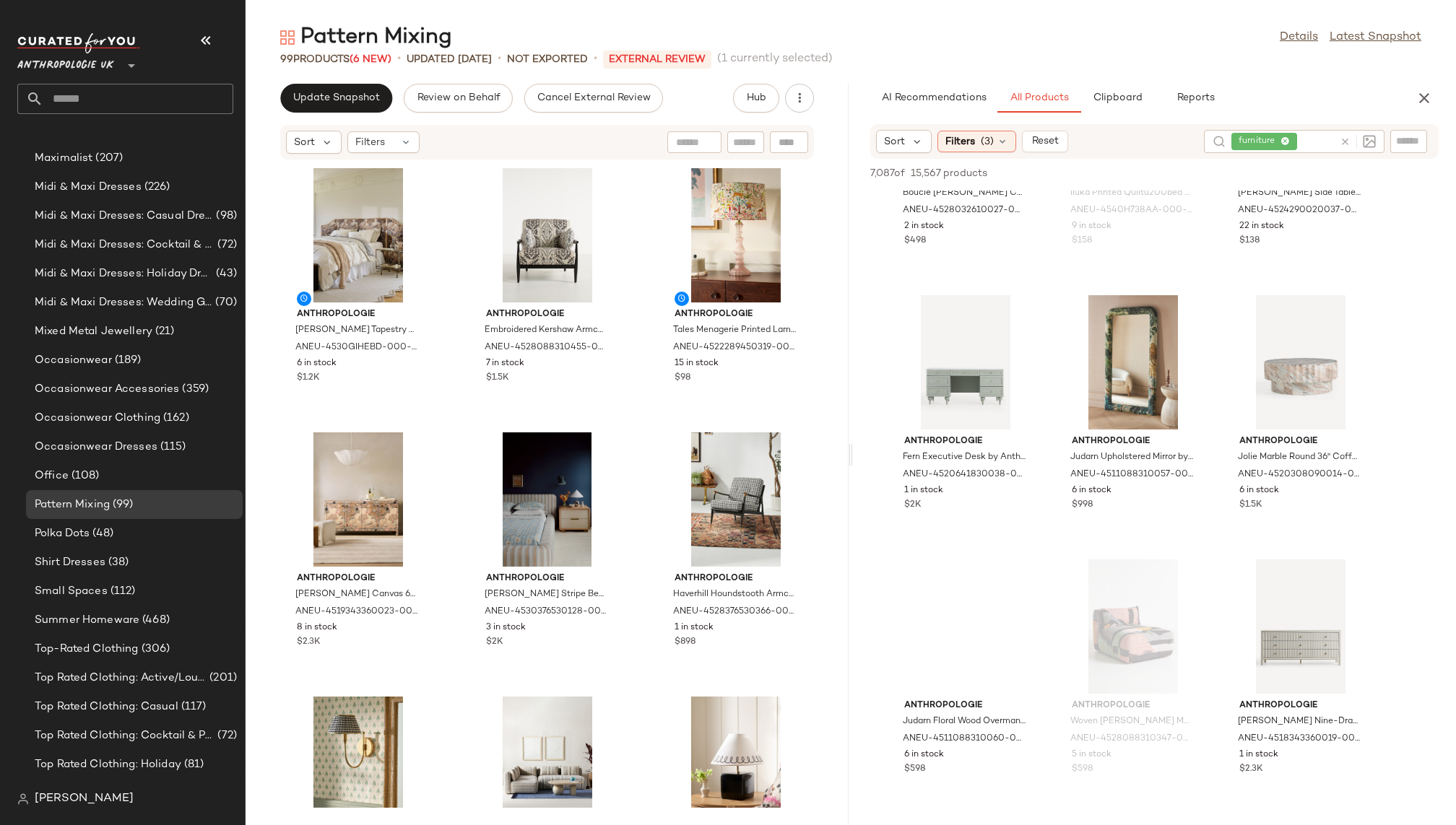
scroll to position [16113, 0]
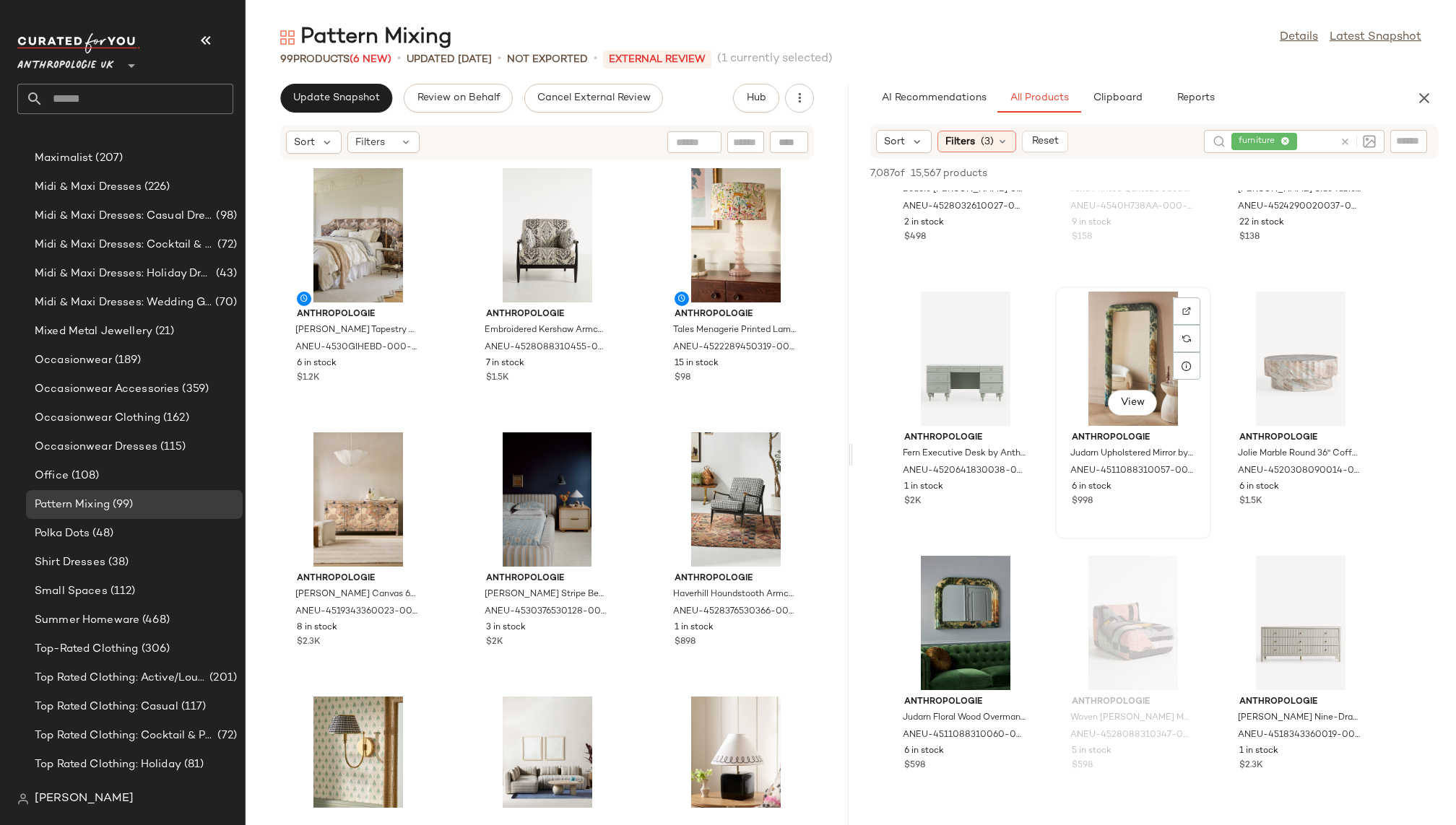
click at [1118, 369] on div "View" at bounding box center [1133, 359] width 146 height 134
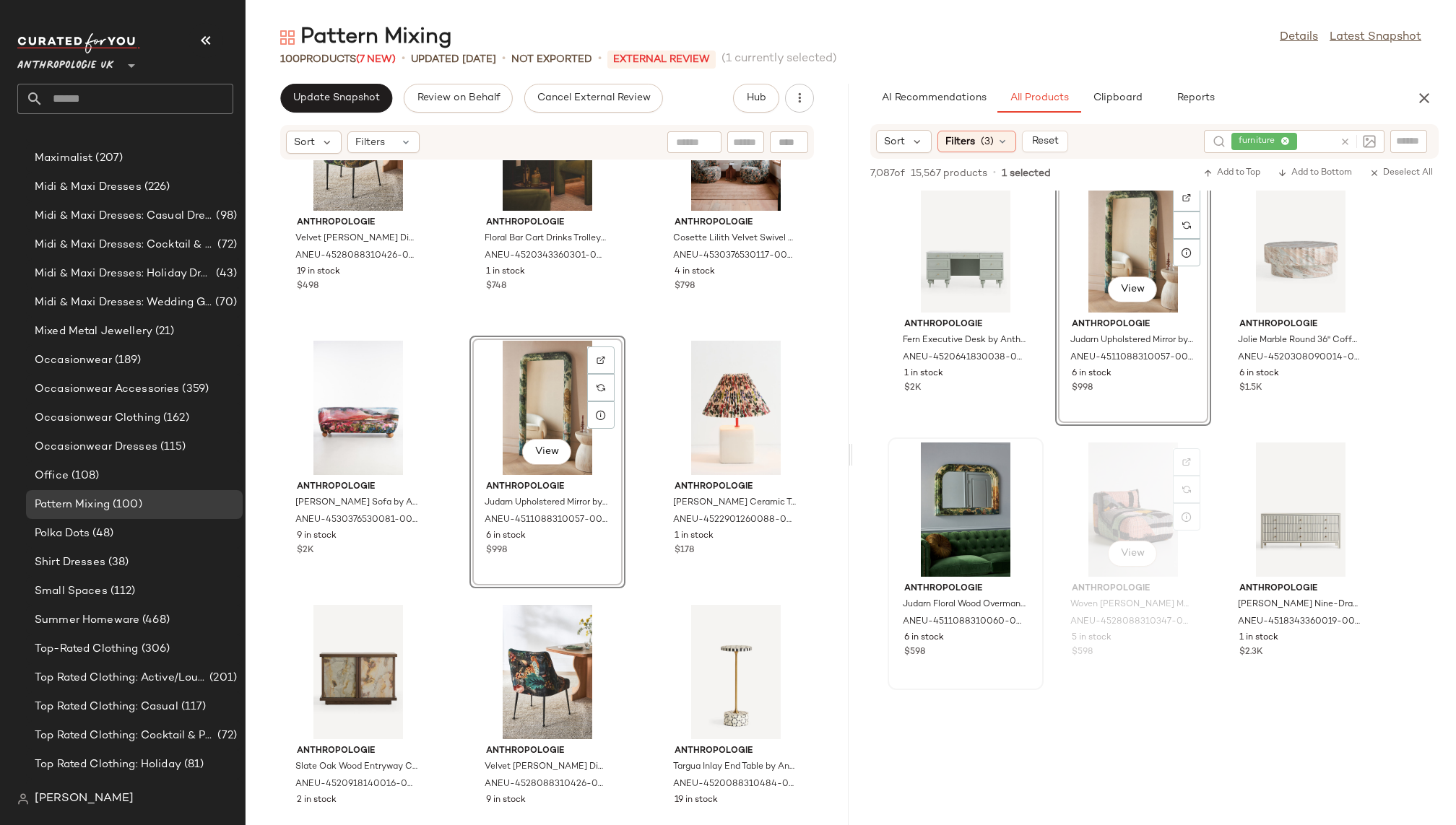
scroll to position [16234, 0]
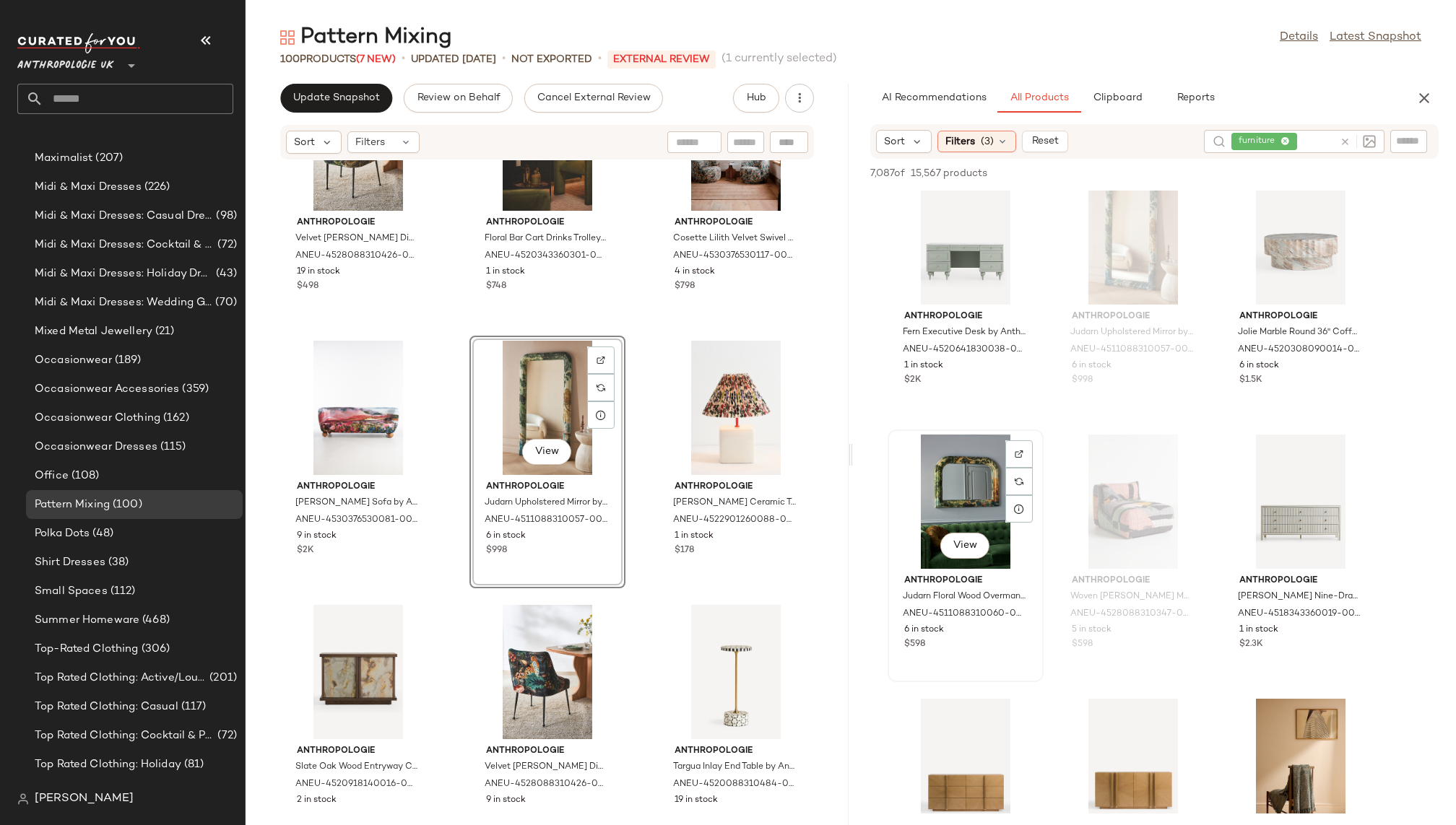
click at [945, 512] on div "View" at bounding box center [965, 502] width 146 height 134
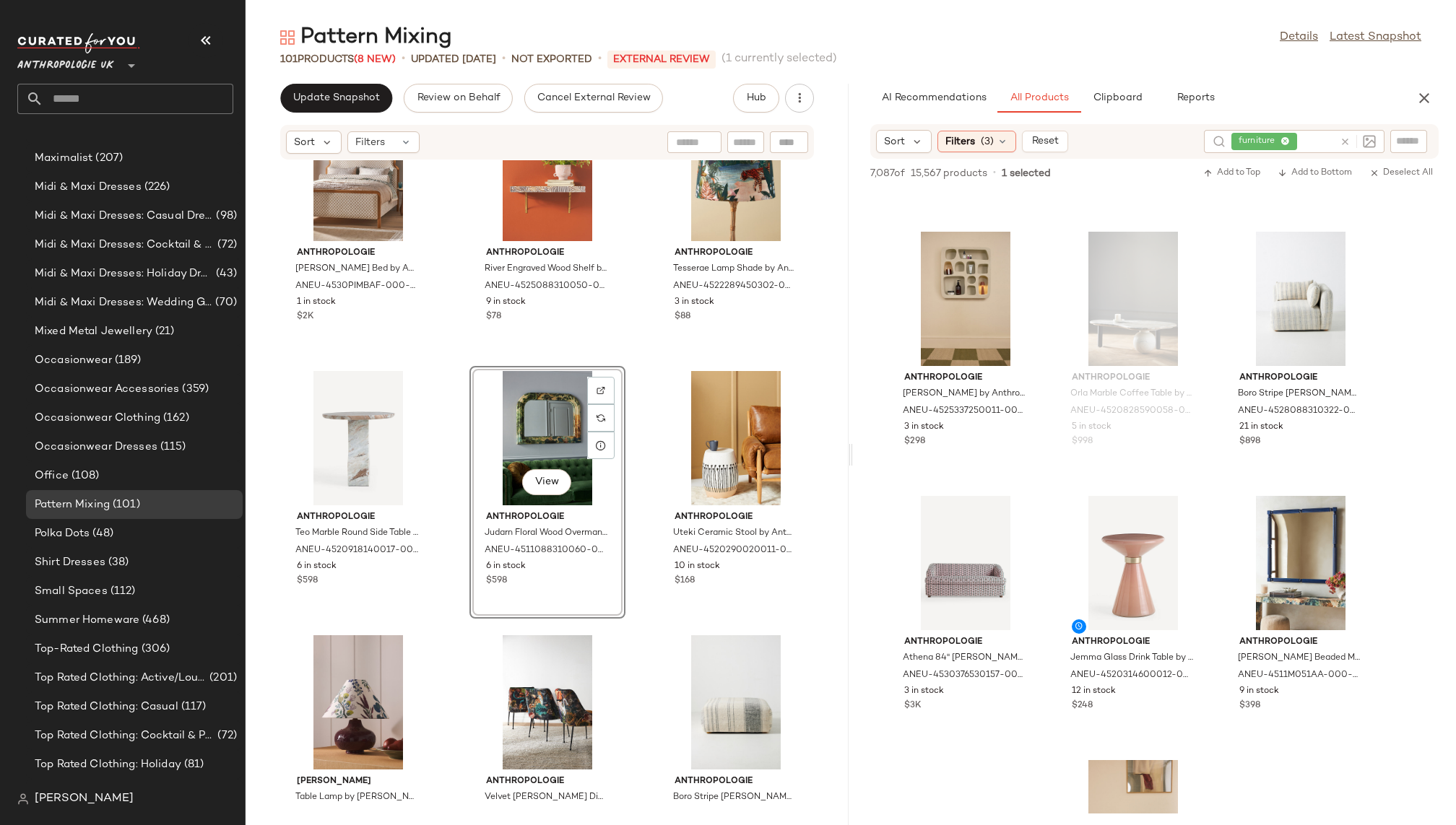
scroll to position [18111, 0]
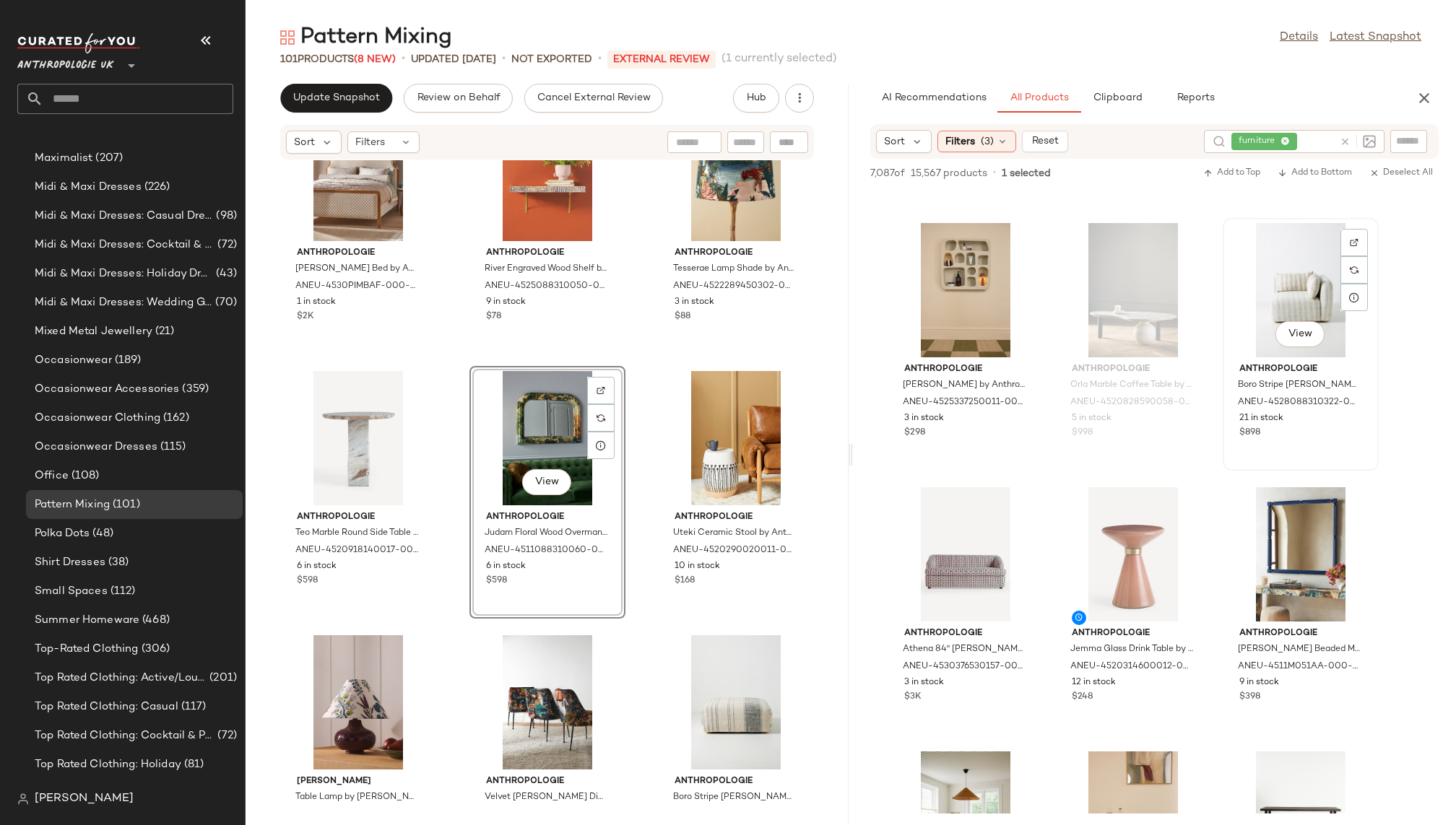
click at [1275, 285] on div "View" at bounding box center [1301, 290] width 146 height 134
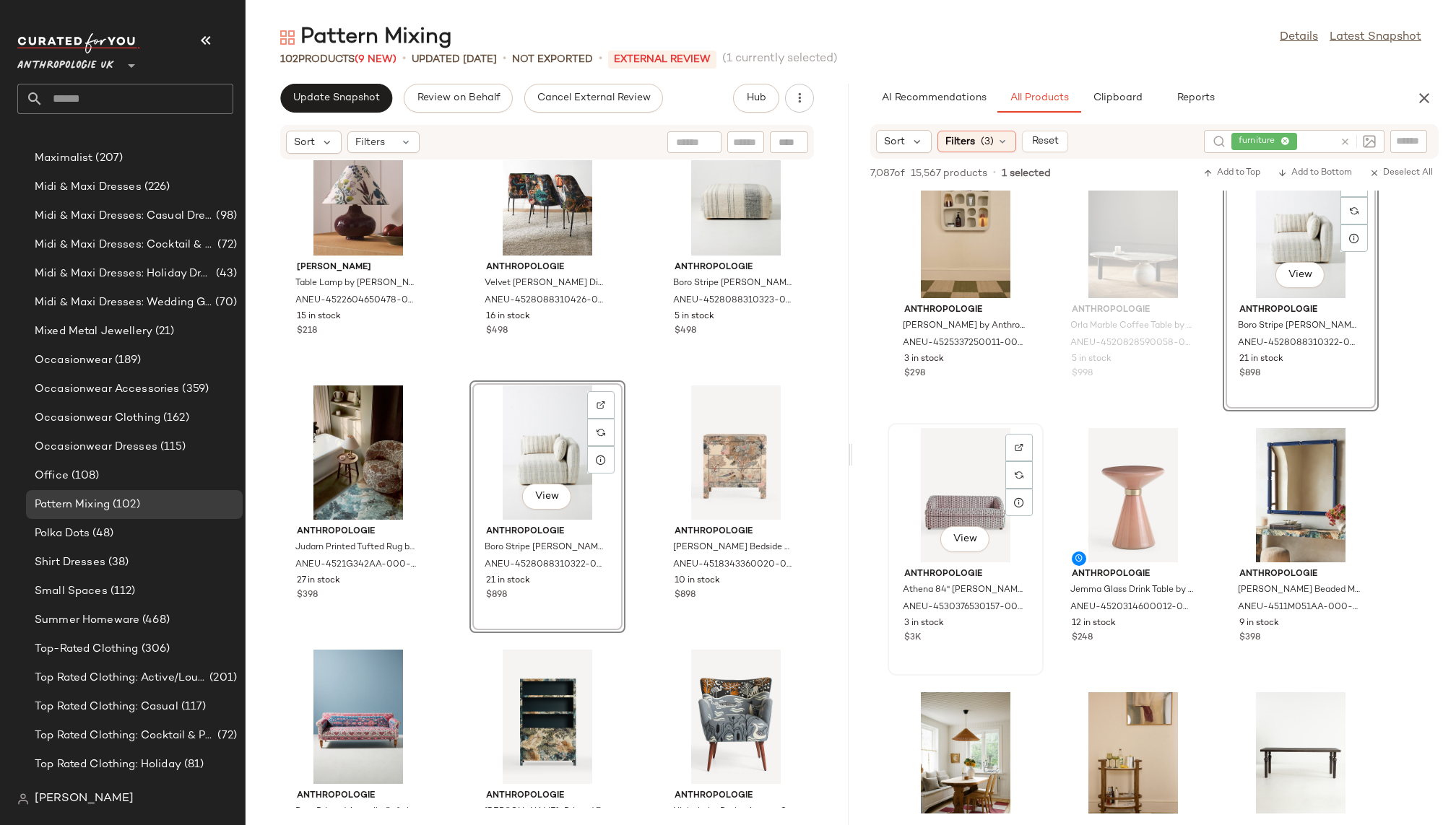
scroll to position [18174, 0]
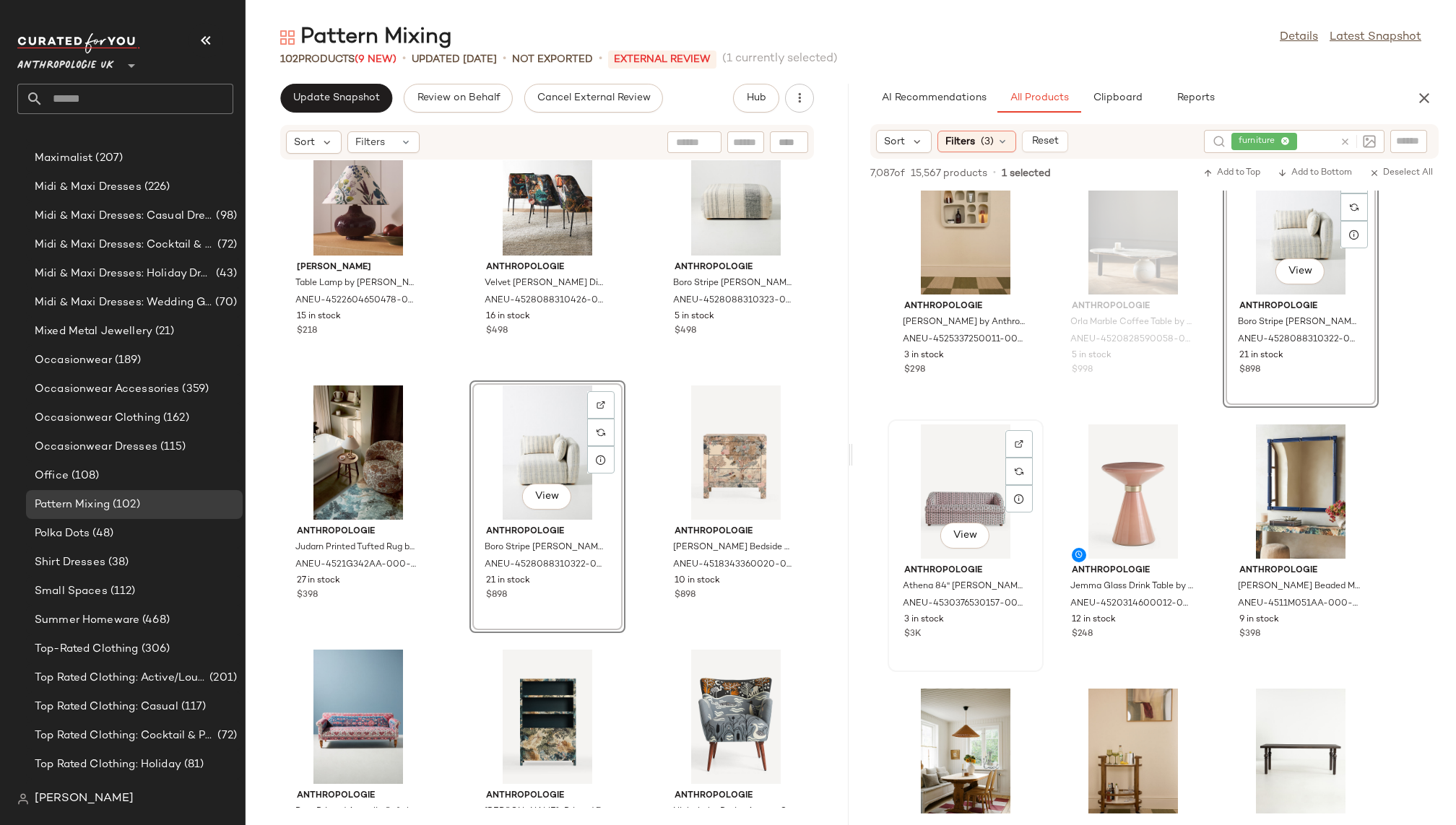
click at [963, 496] on div "View" at bounding box center [965, 491] width 146 height 134
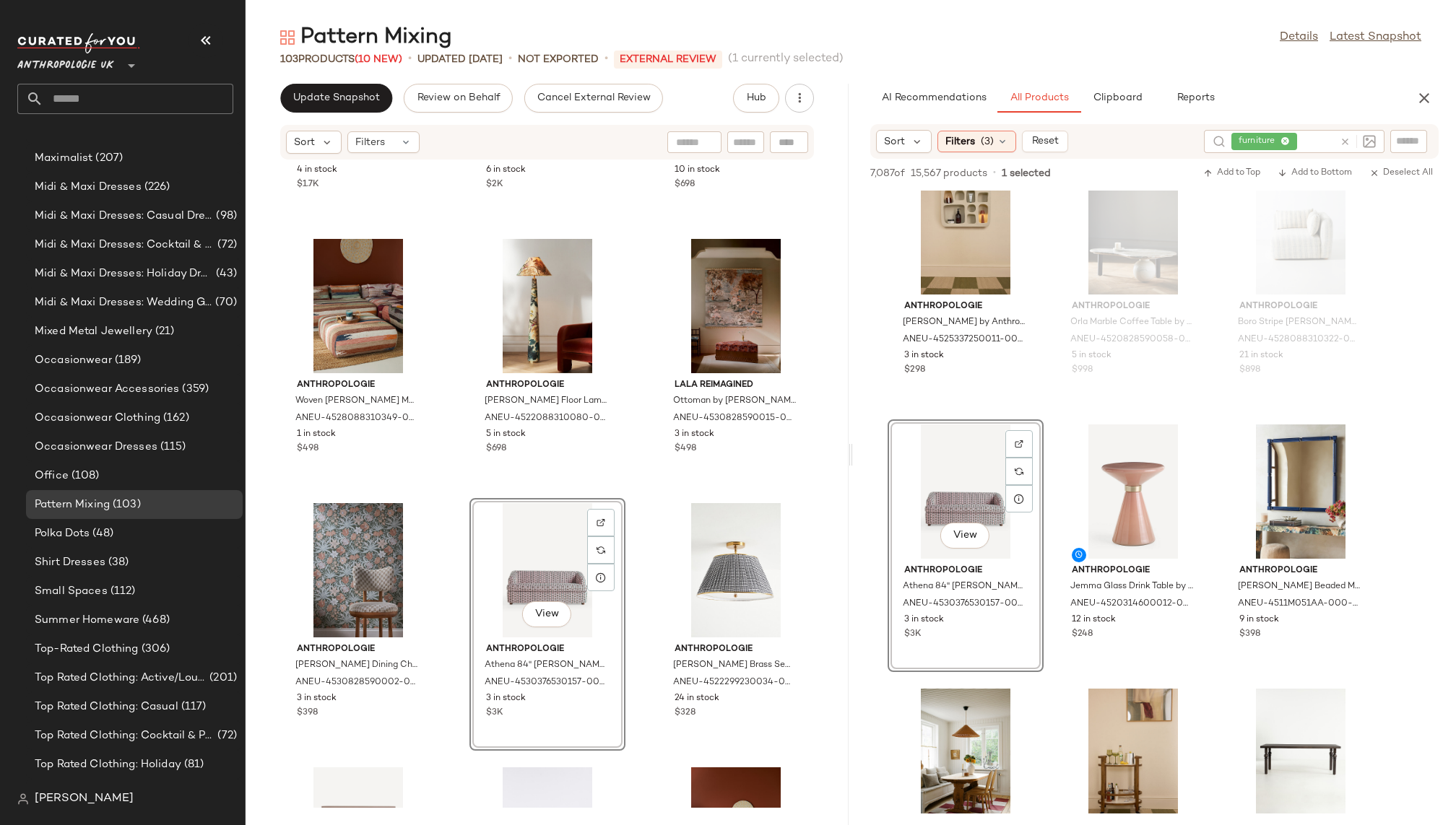
scroll to position [887, 0]
click at [545, 616] on span "View" at bounding box center [546, 614] width 25 height 11
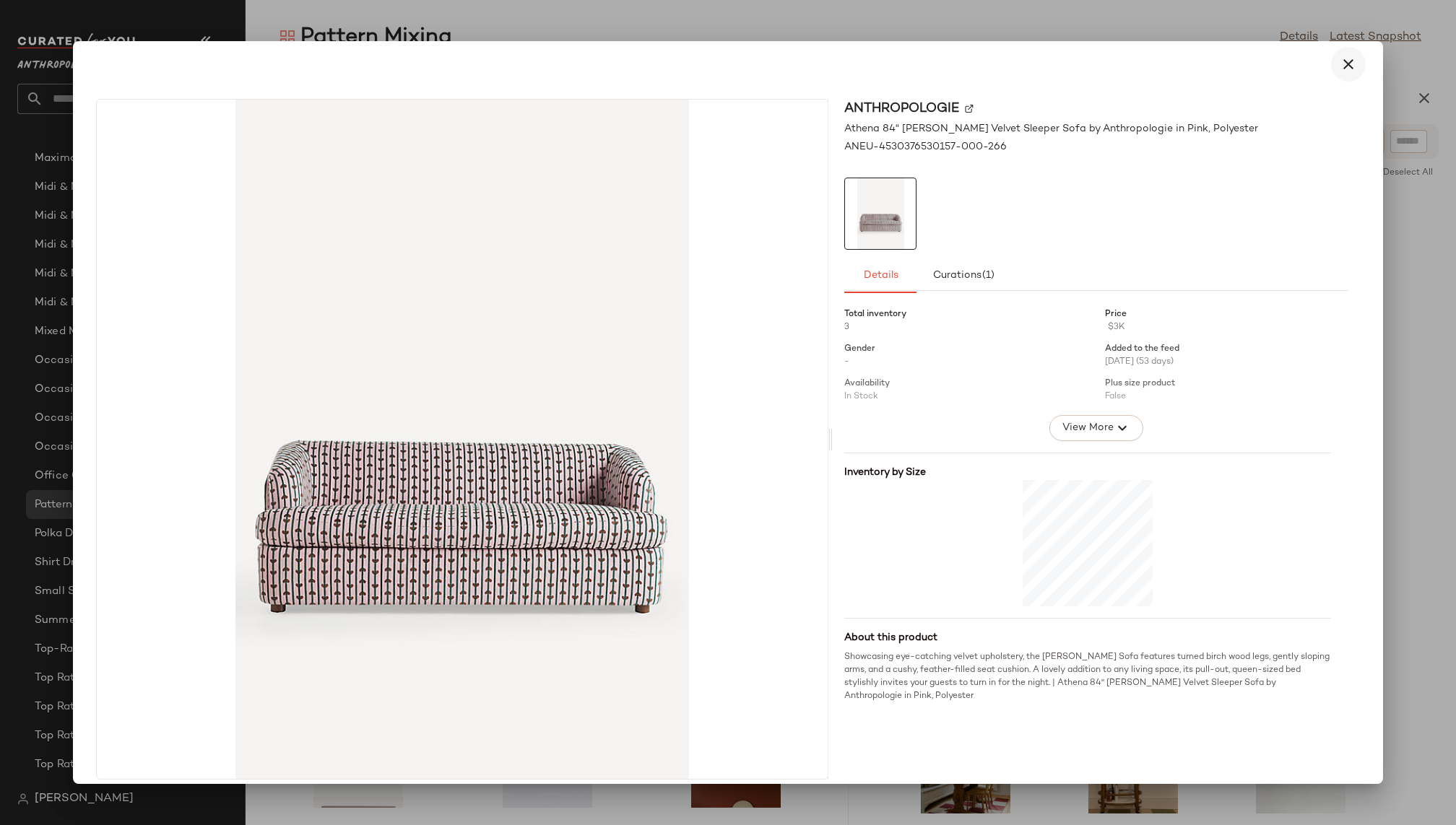
click at [1348, 64] on button "button" at bounding box center [1348, 64] width 35 height 35
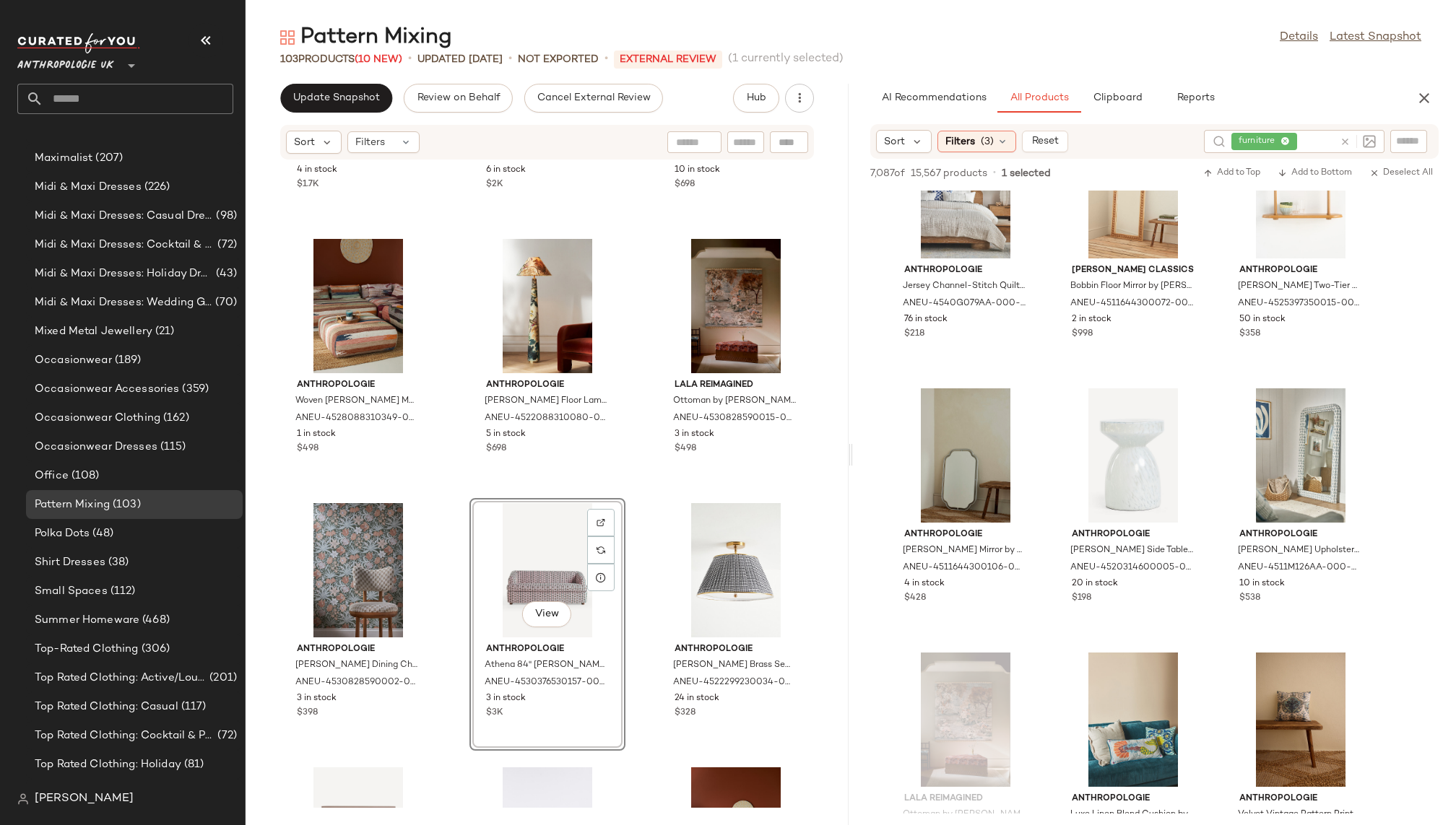
scroll to position [23502, 0]
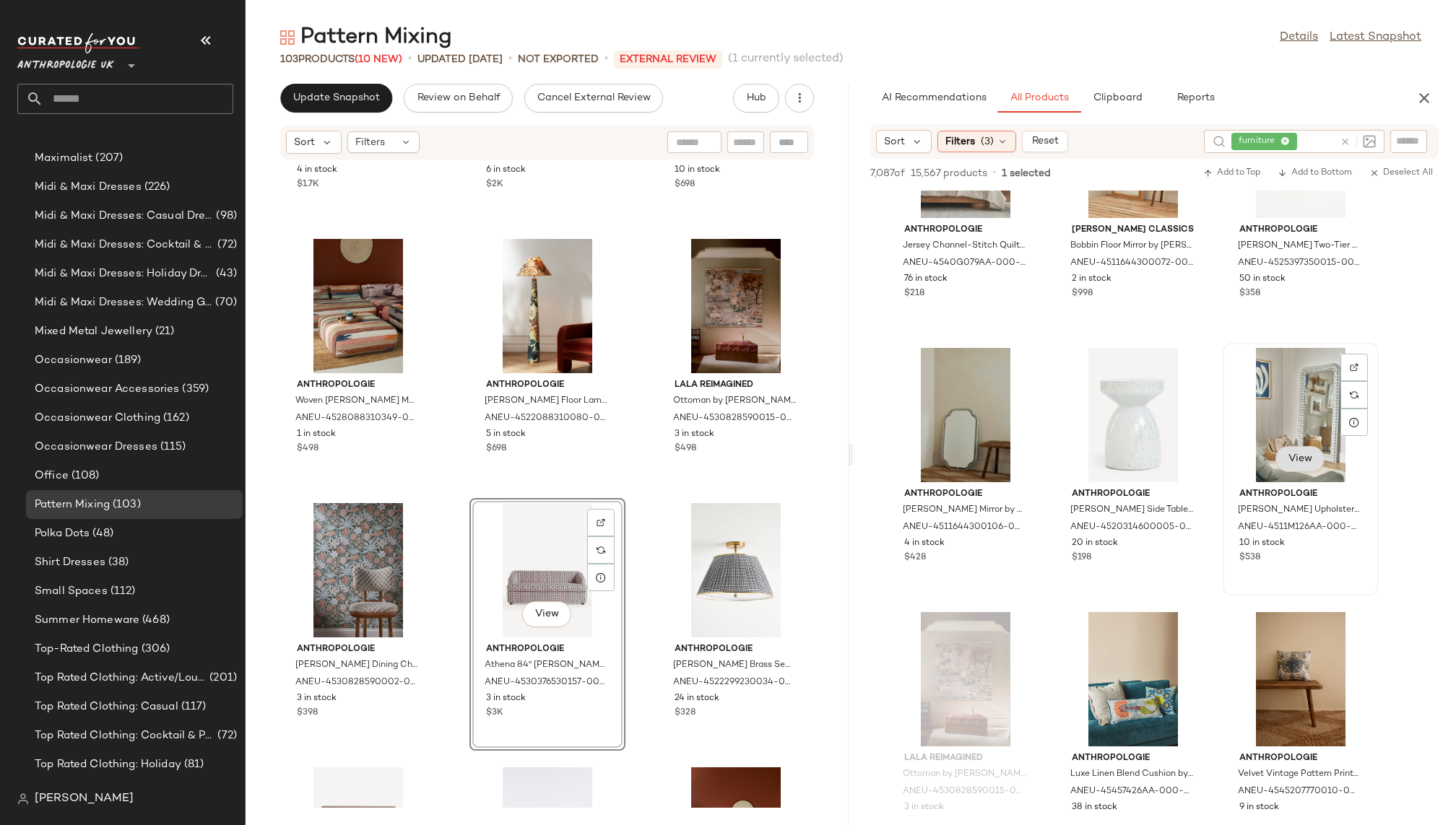
click at [1302, 462] on span "View" at bounding box center [1300, 459] width 25 height 11
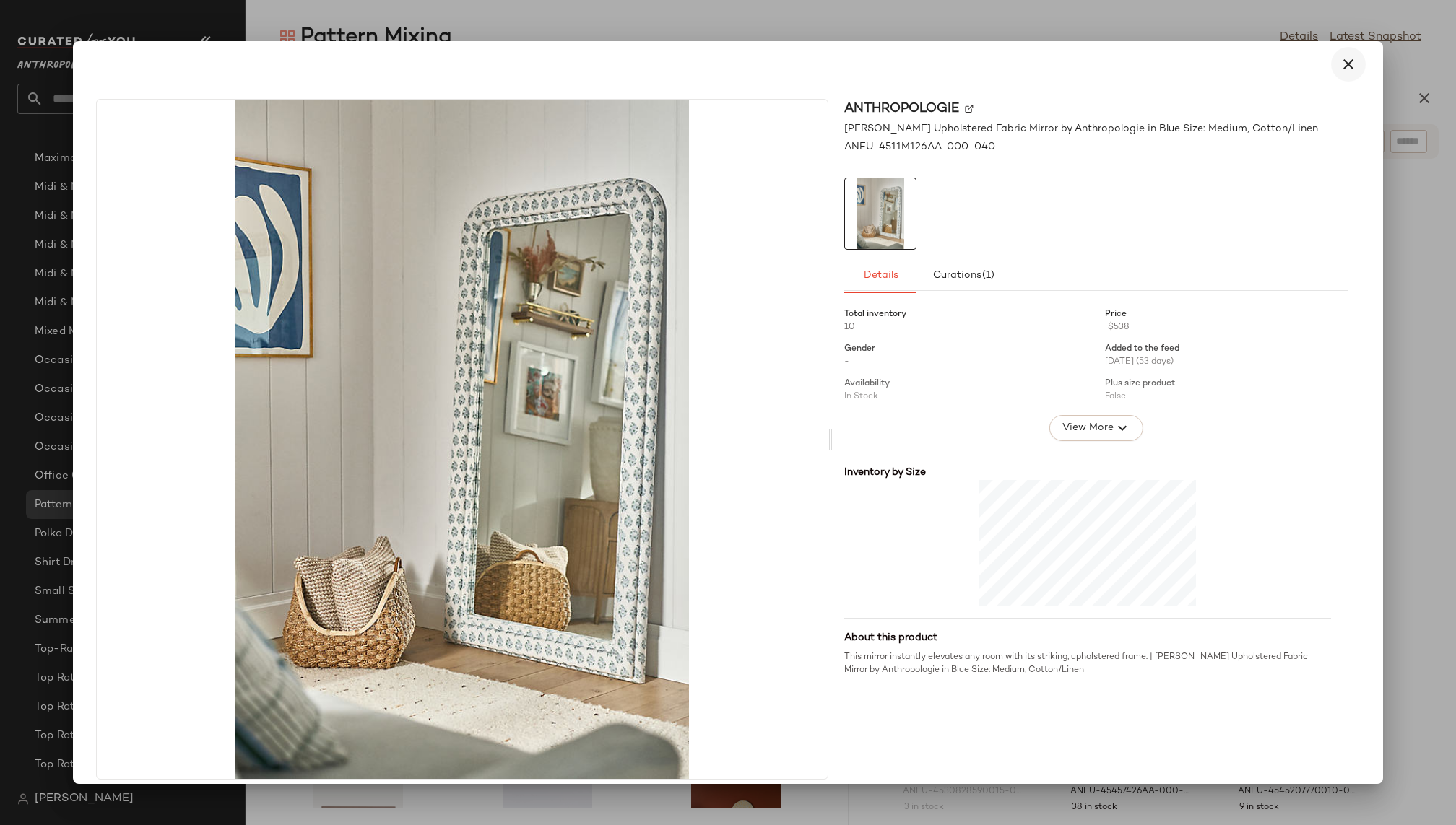
click at [1345, 60] on icon "button" at bounding box center [1348, 64] width 17 height 17
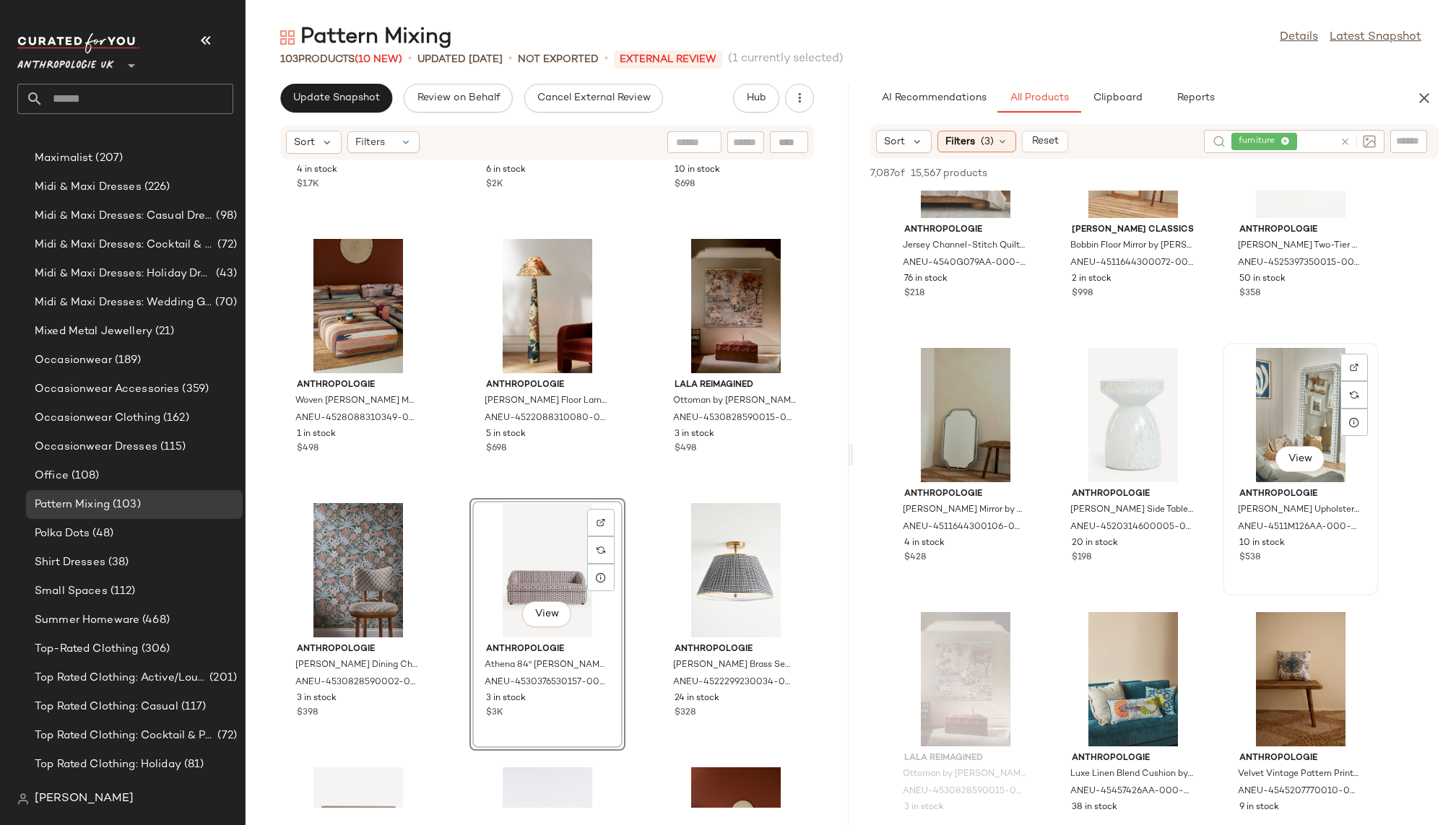
click at [1291, 418] on div "View" at bounding box center [1301, 415] width 146 height 134
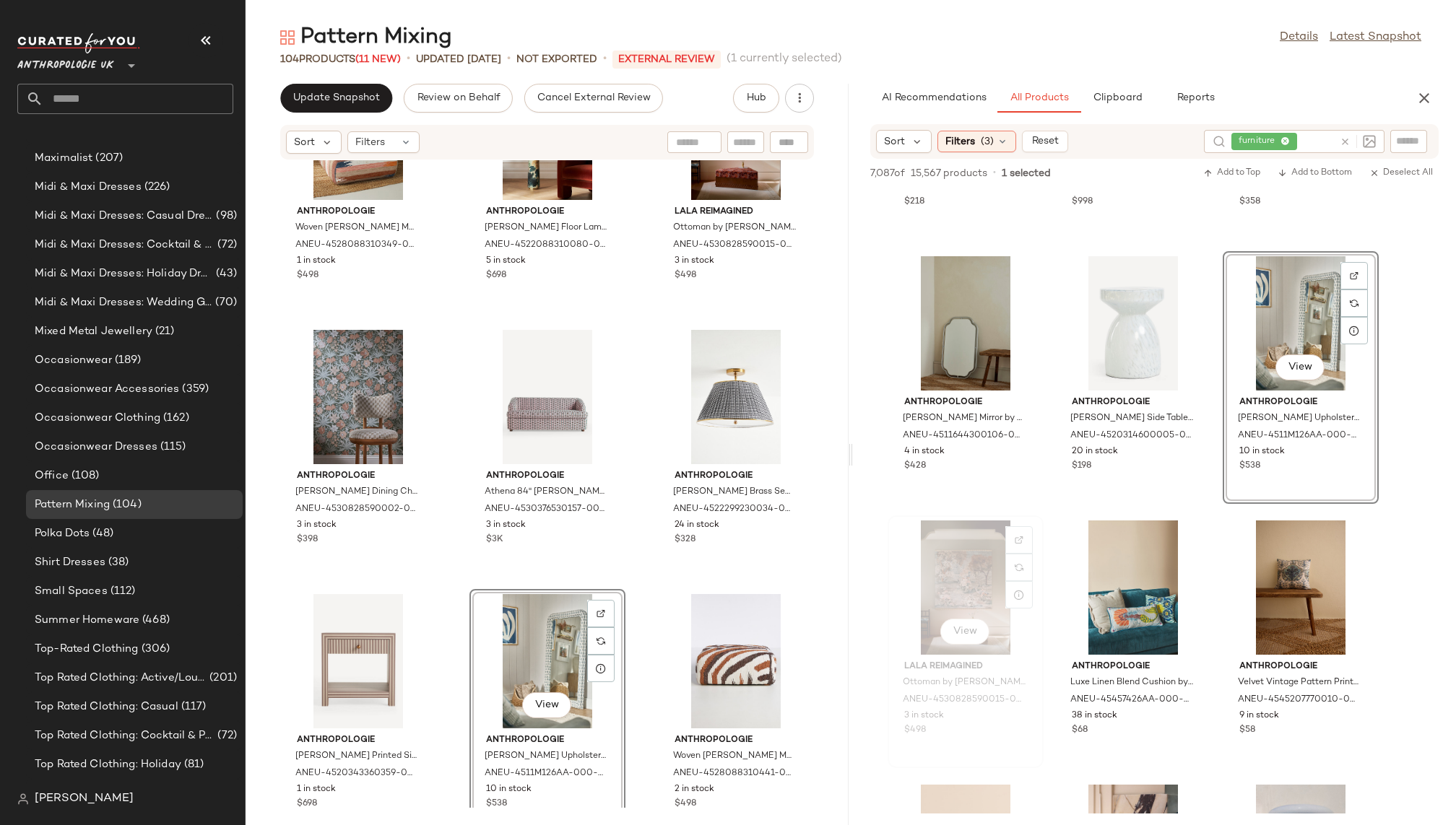
scroll to position [887, 0]
click at [1035, 619] on div "View" at bounding box center [965, 588] width 146 height 134
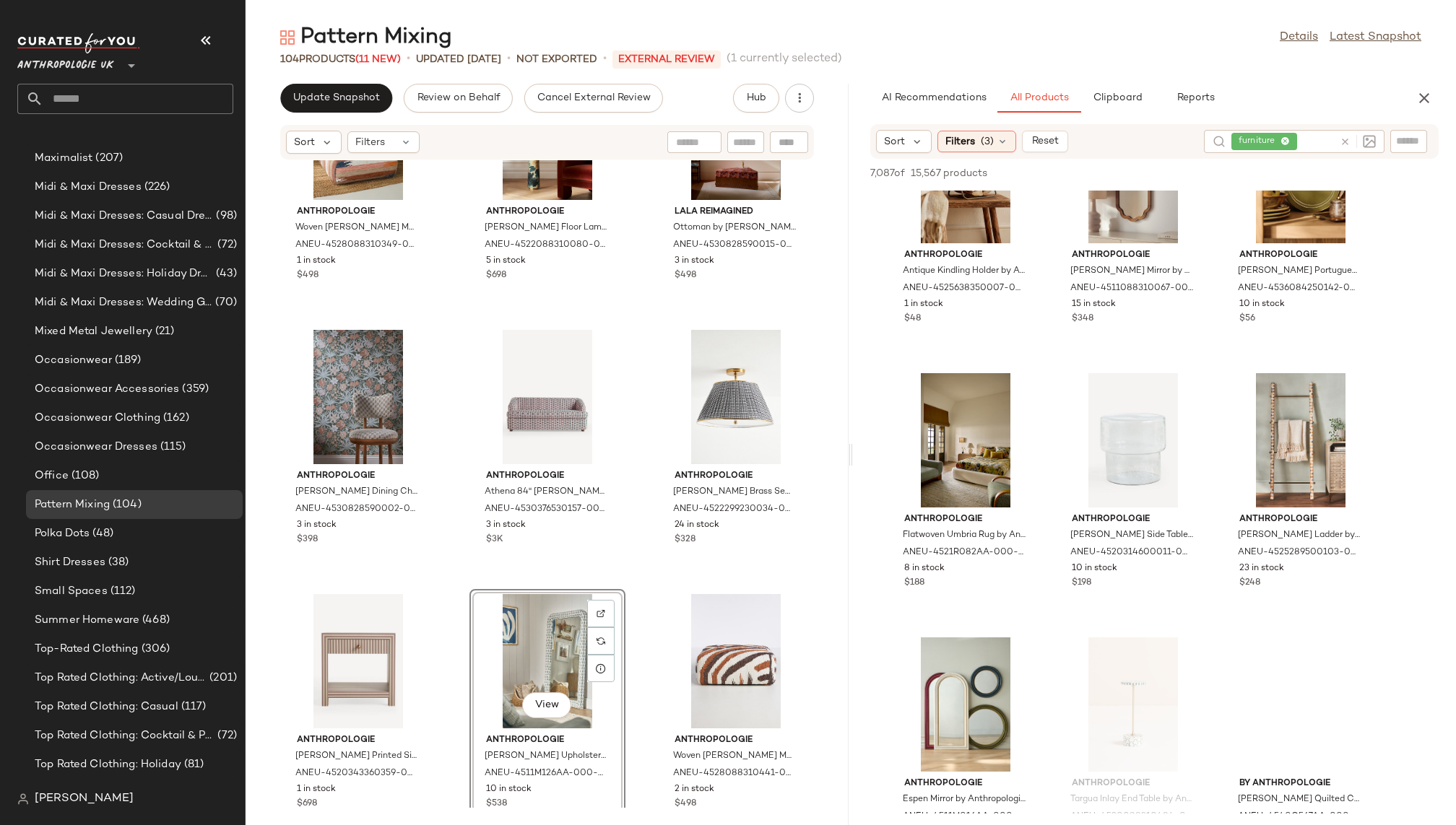
scroll to position [25958, 0]
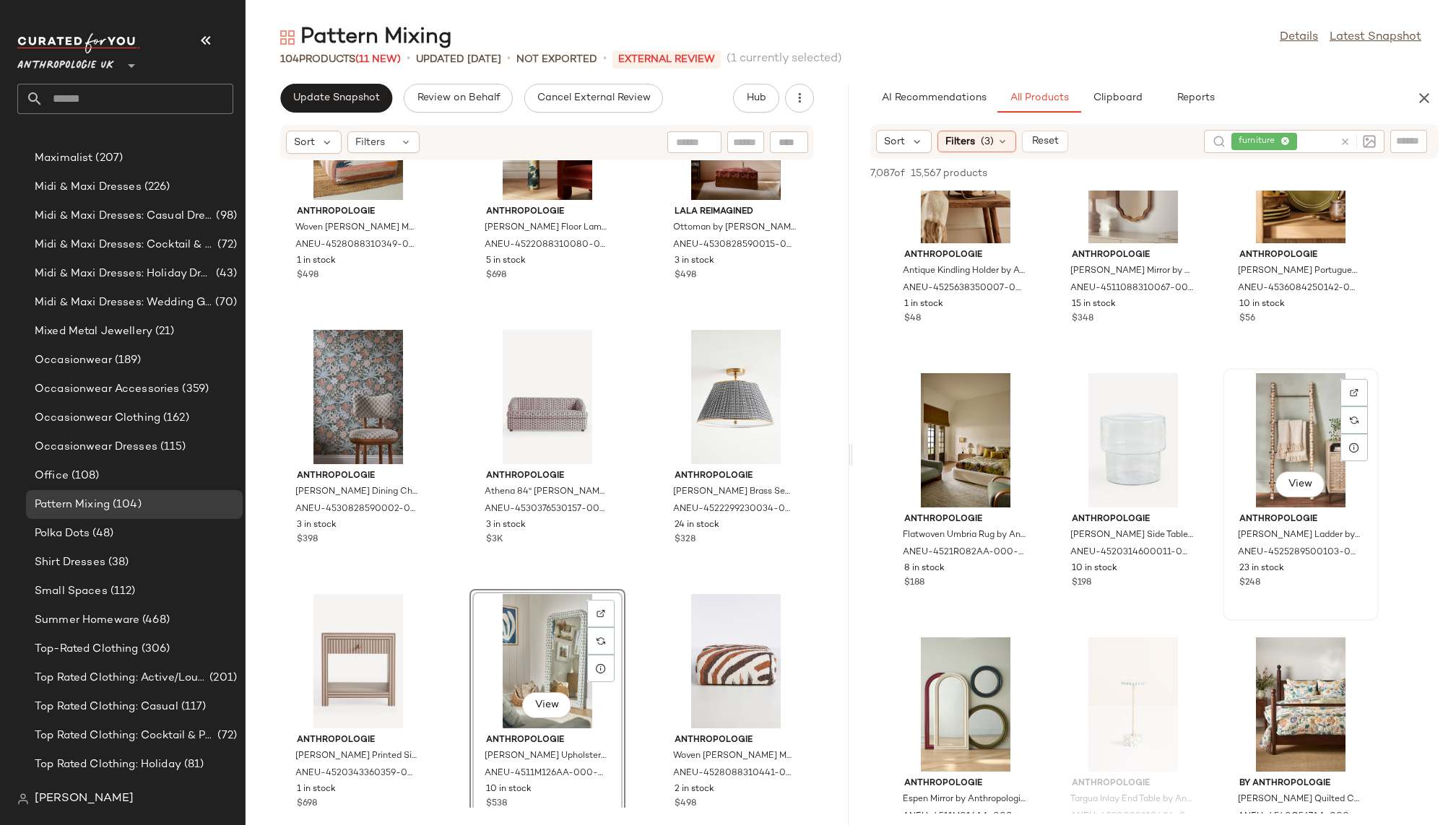
click at [1305, 499] on div "View" at bounding box center [1300, 486] width 49 height 29
click at [1310, 483] on span "View" at bounding box center [1300, 484] width 25 height 11
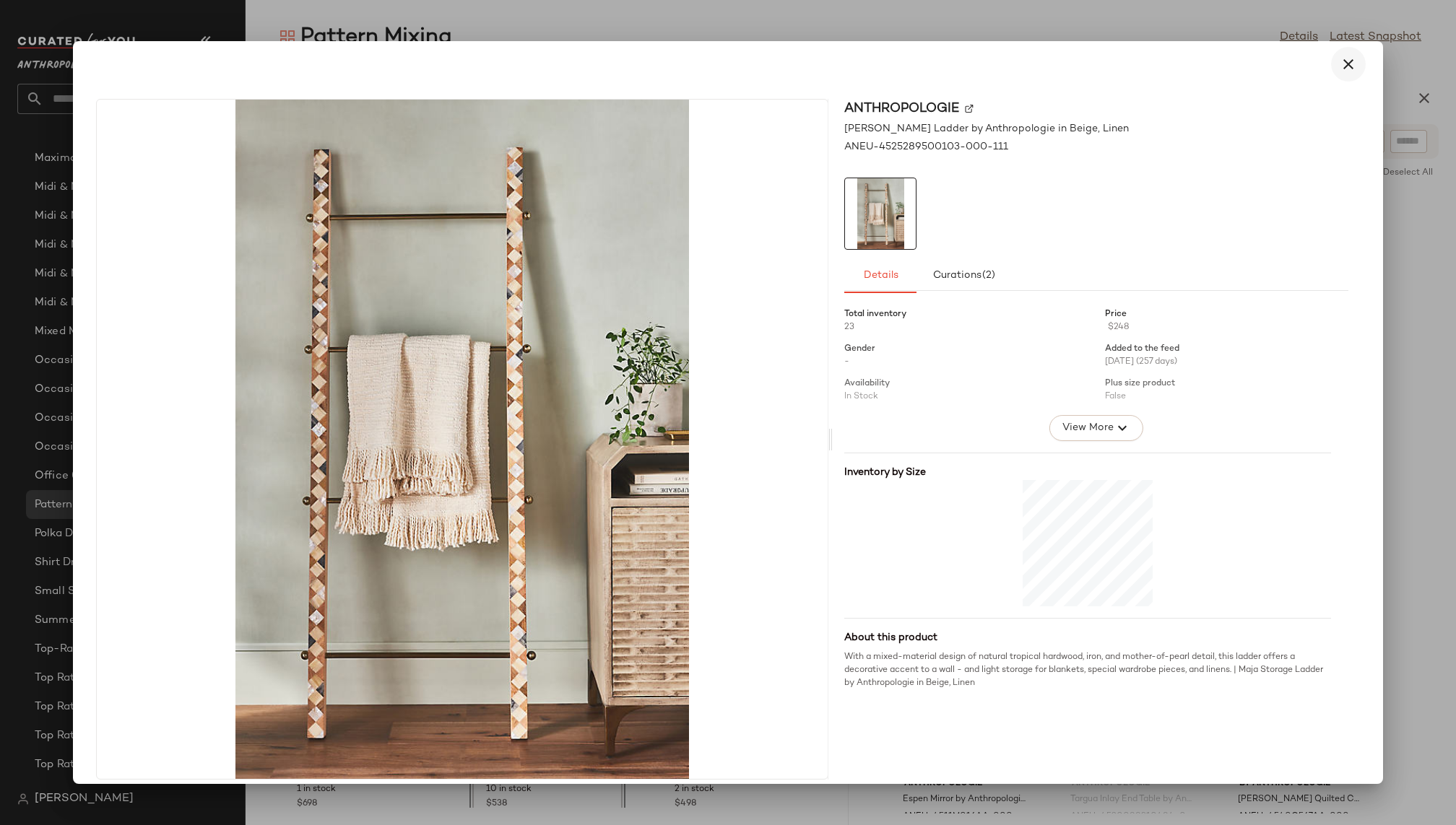
click at [1347, 64] on icon "button" at bounding box center [1348, 64] width 17 height 17
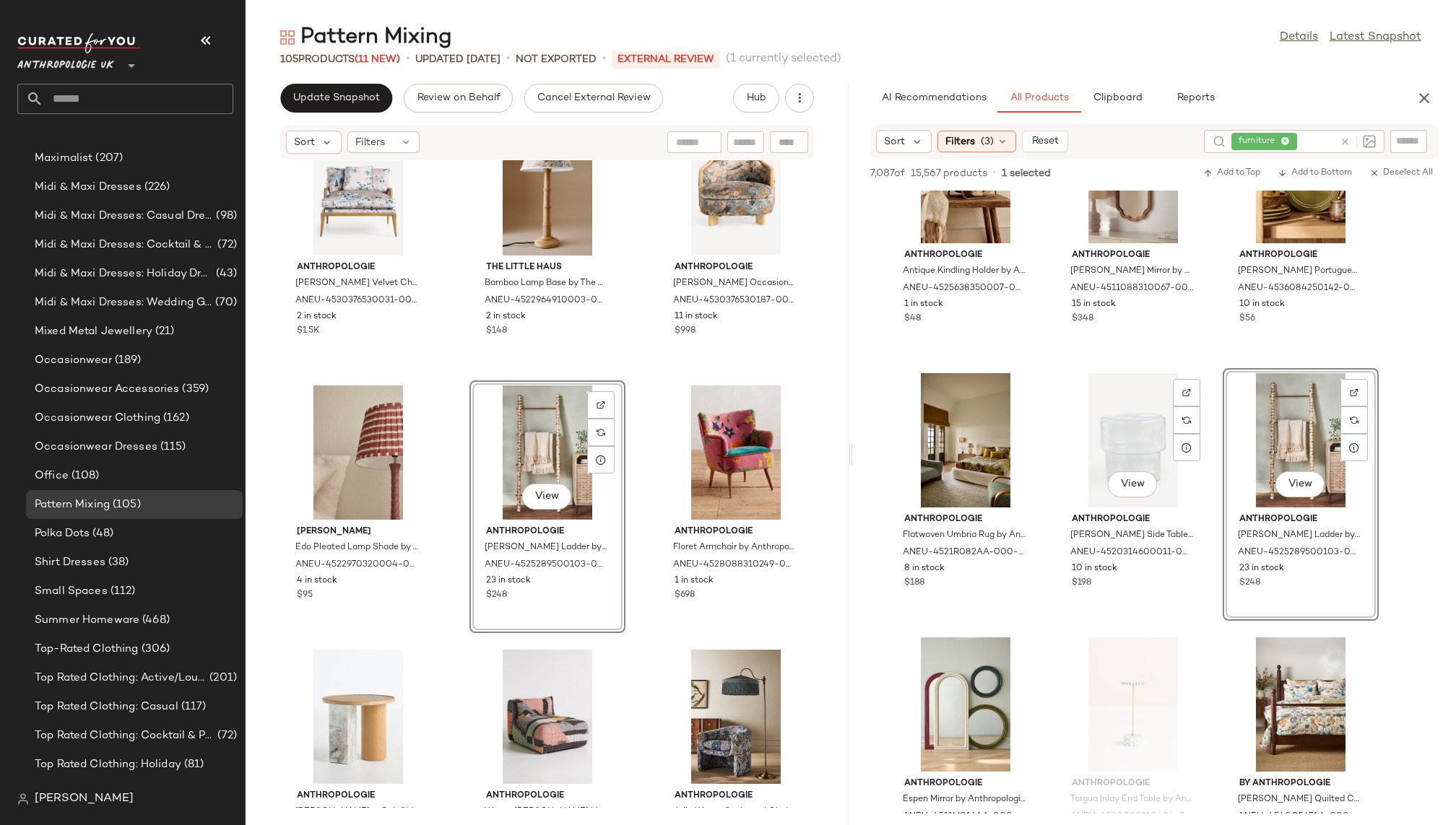
scroll to position [887, 0]
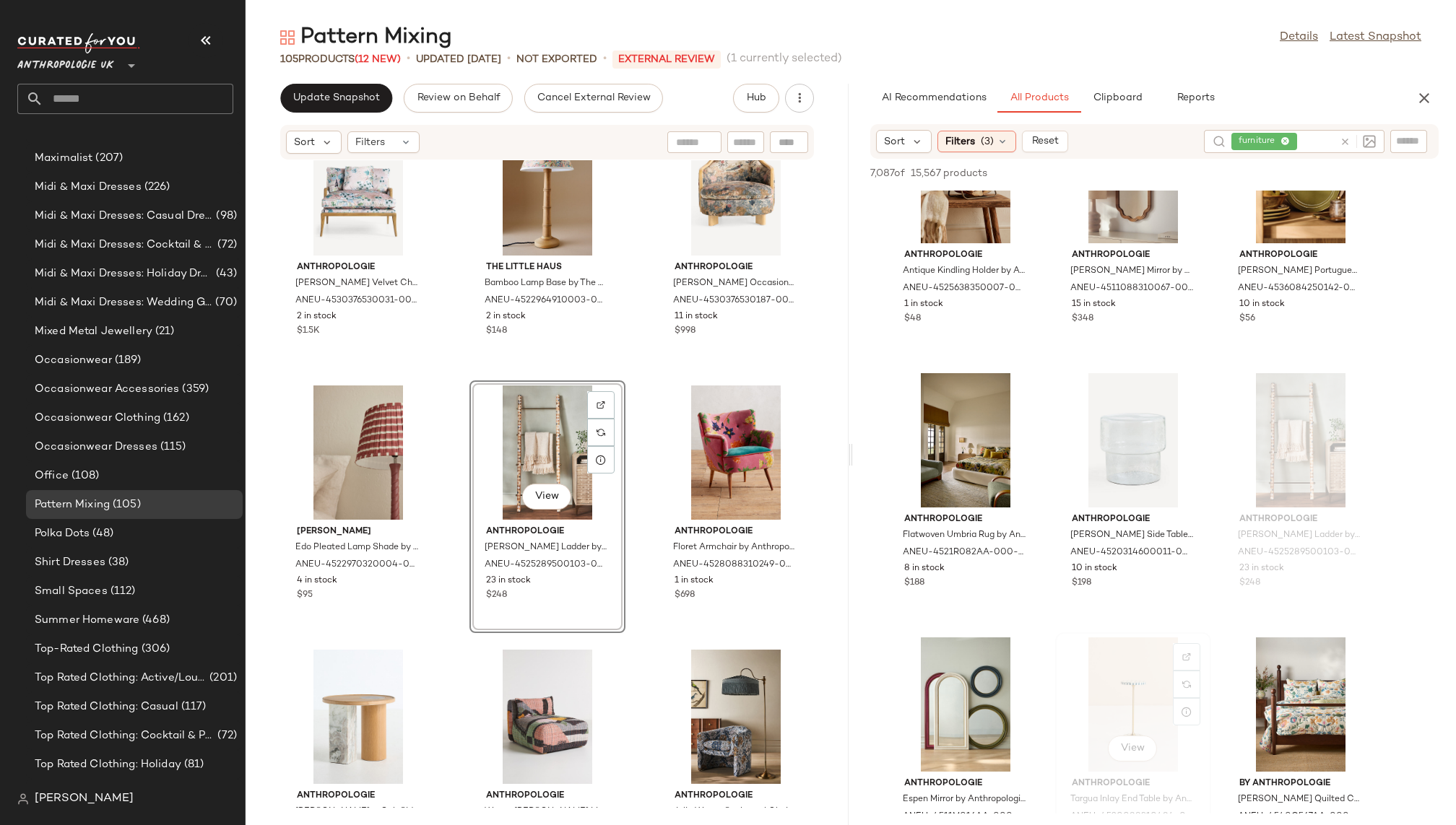
click at [1061, 636] on div "View Anthropologie Targua Inlay End Table by Anthropologie in Blue ANEU-4520088…" at bounding box center [1134, 759] width 153 height 249
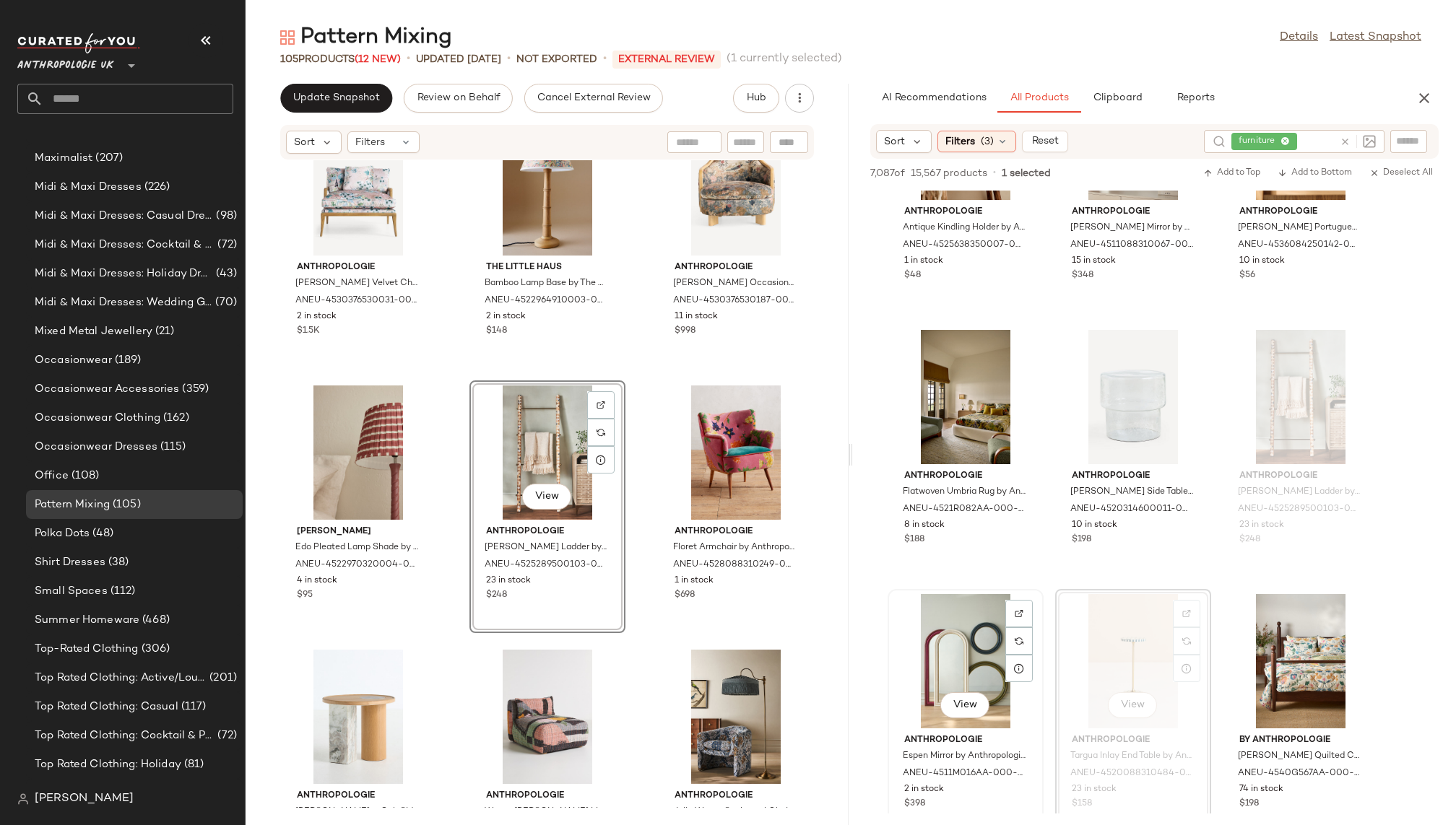
scroll to position [26031, 0]
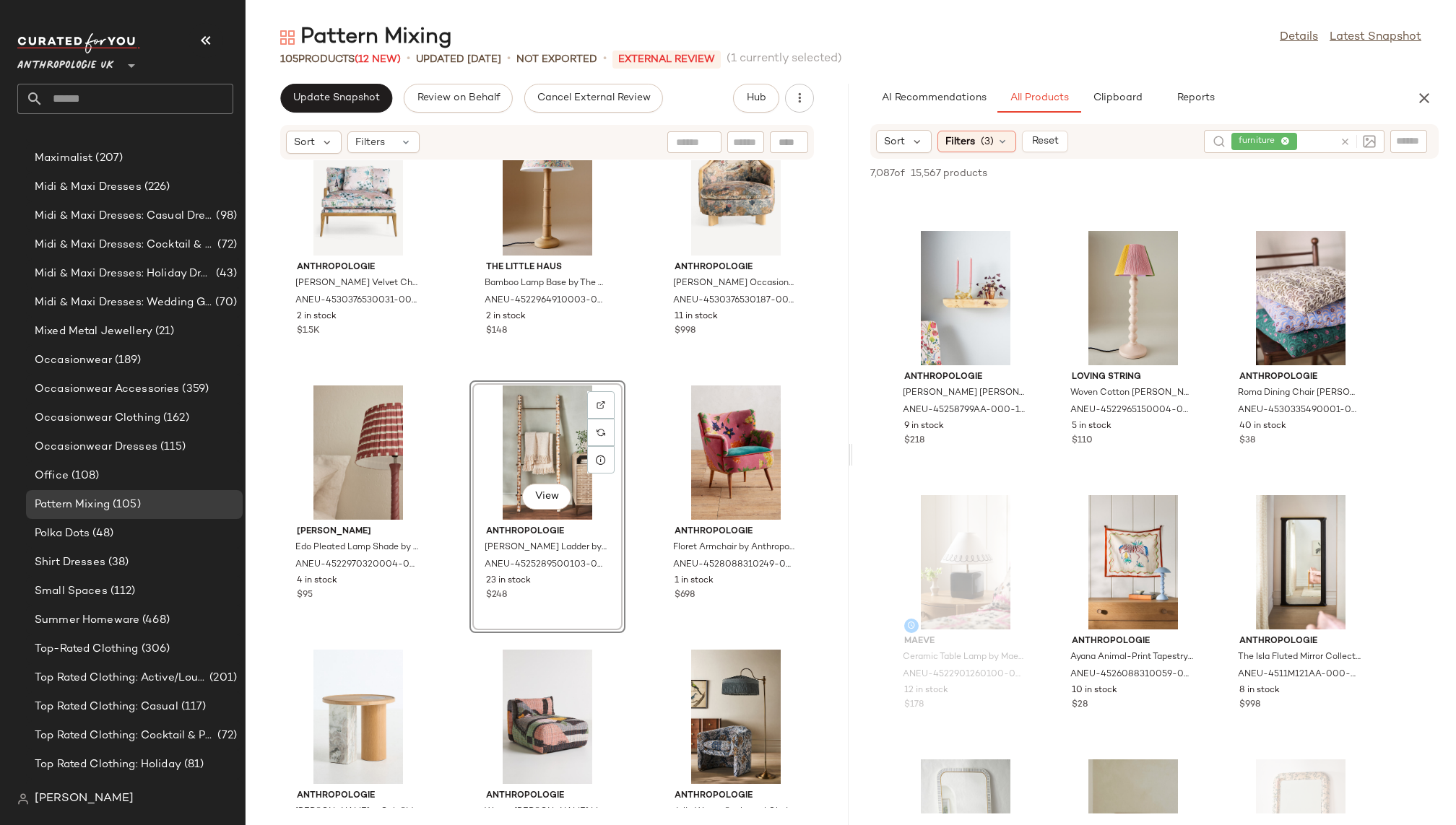
scroll to position [26652, 0]
click at [1116, 281] on div "View" at bounding box center [1133, 298] width 146 height 134
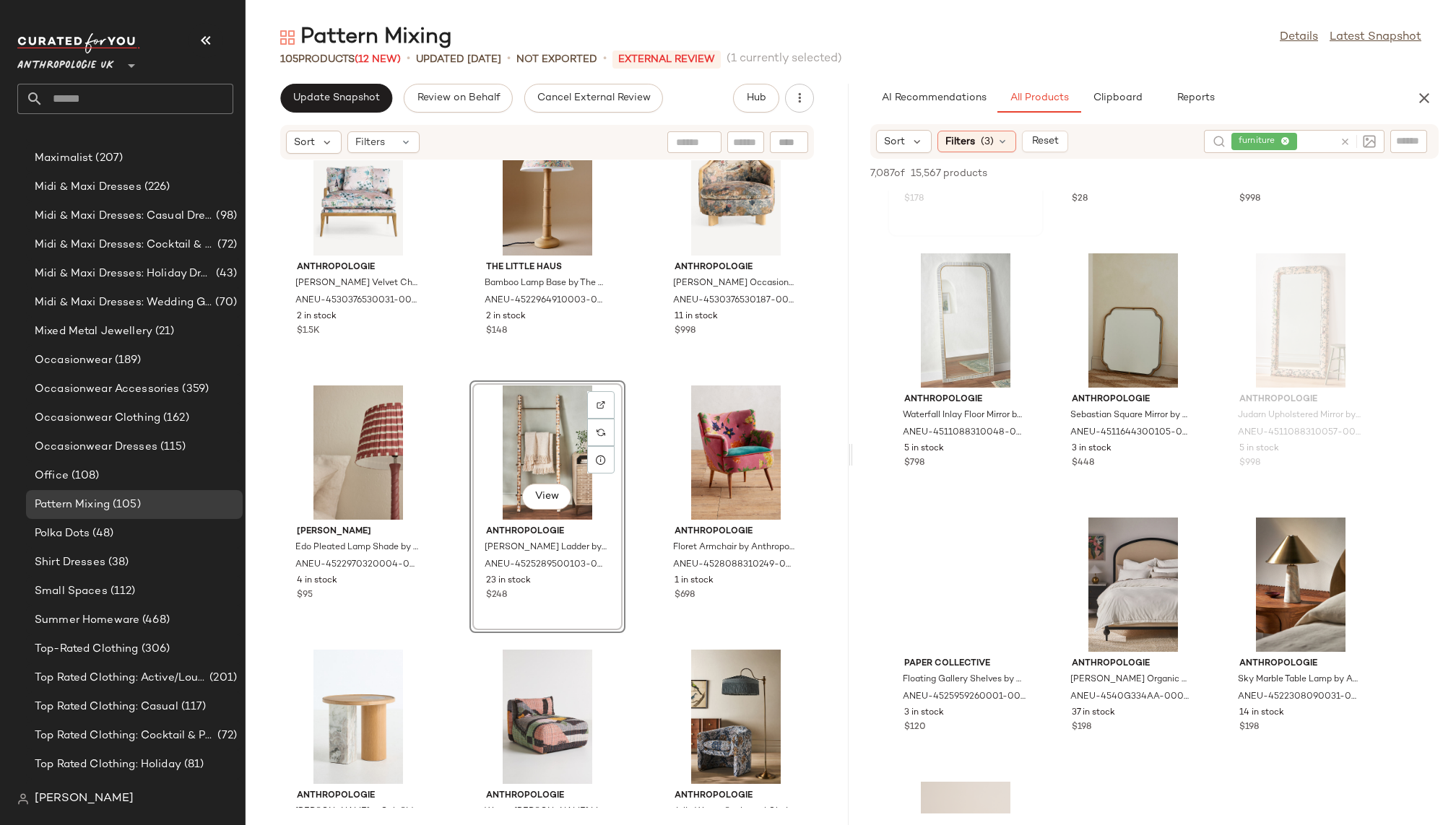
scroll to position [27185, 0]
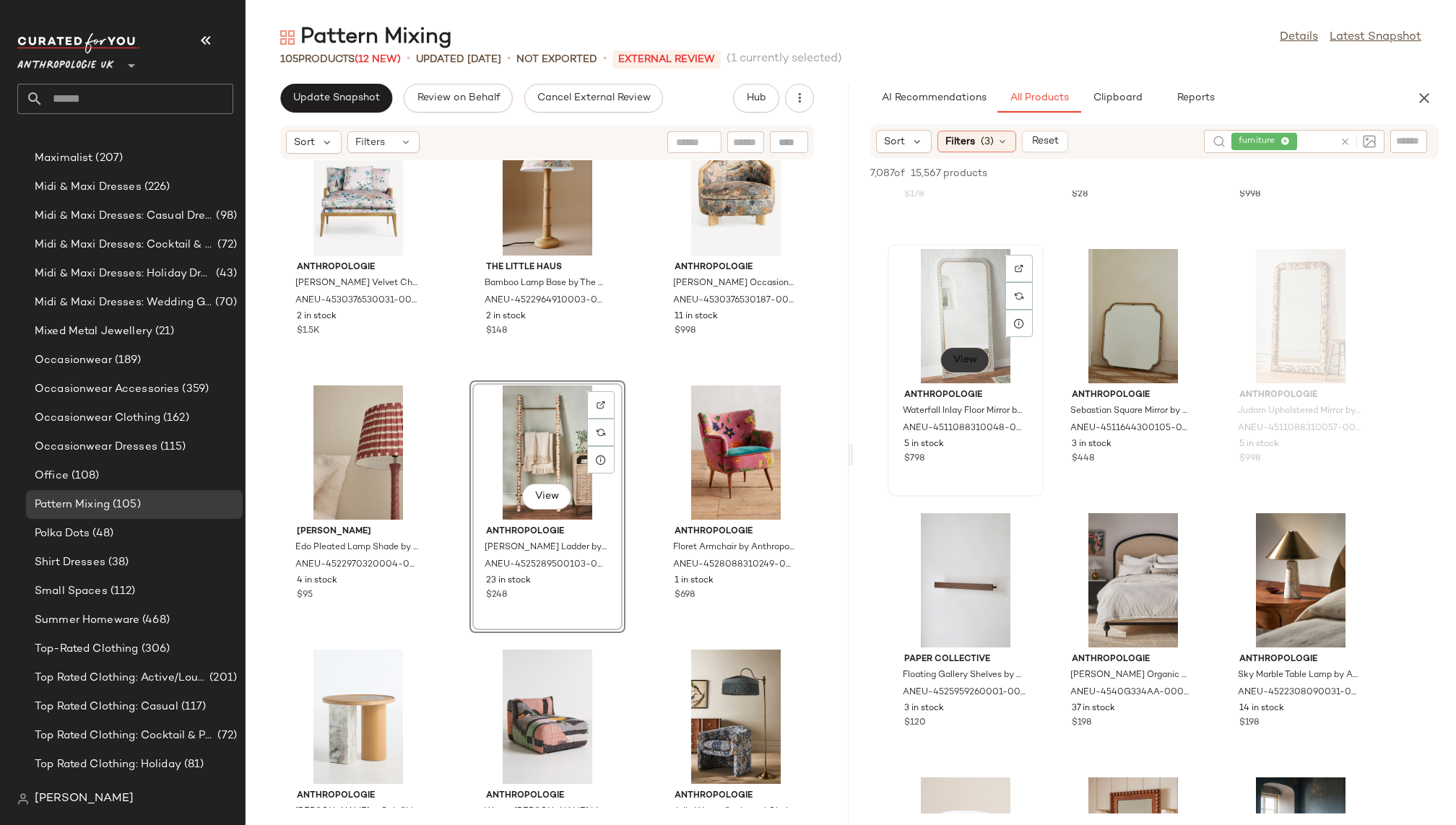
click at [968, 359] on span "View" at bounding box center [965, 360] width 25 height 11
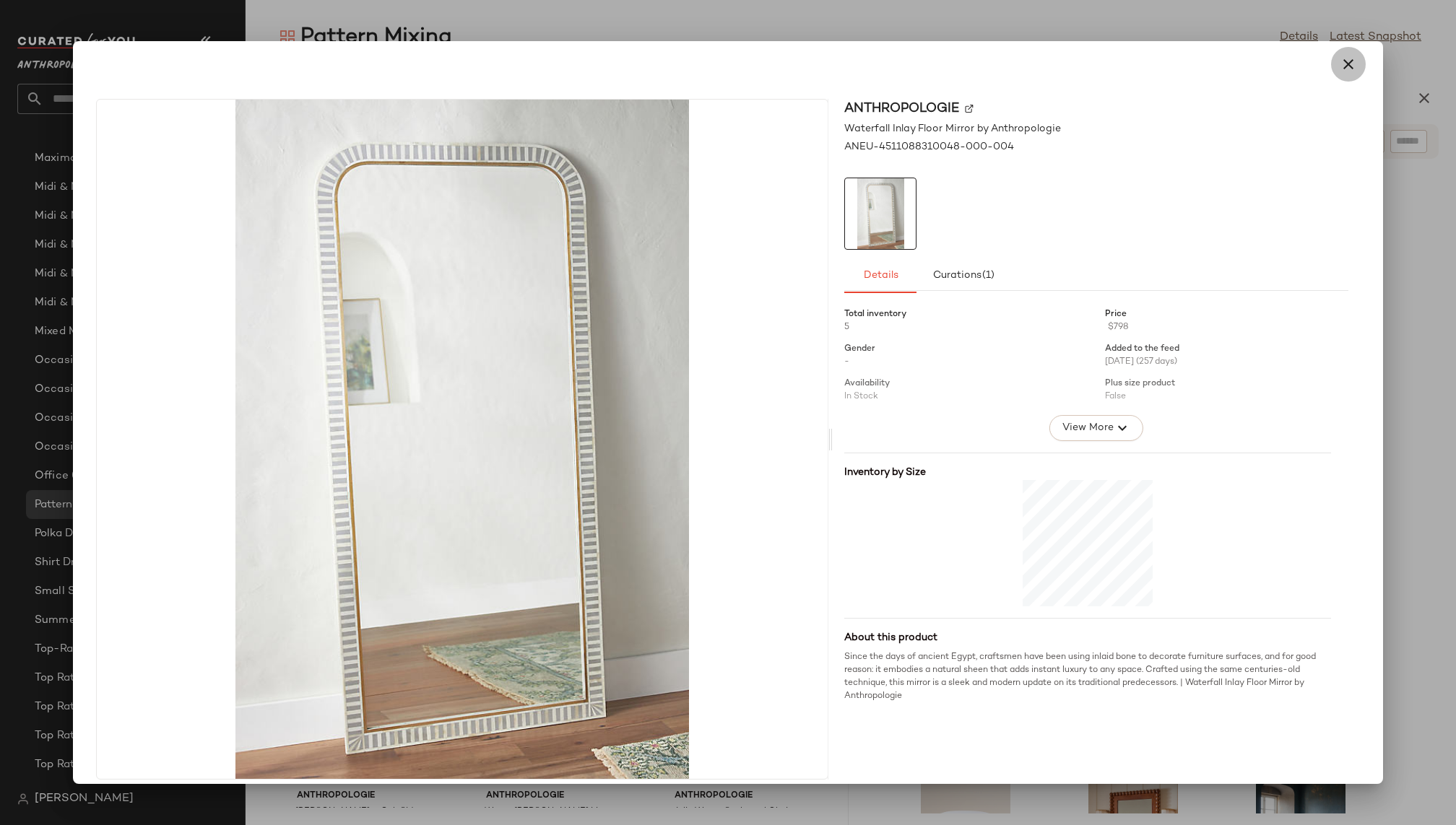
click at [1340, 64] on icon "button" at bounding box center [1348, 64] width 17 height 17
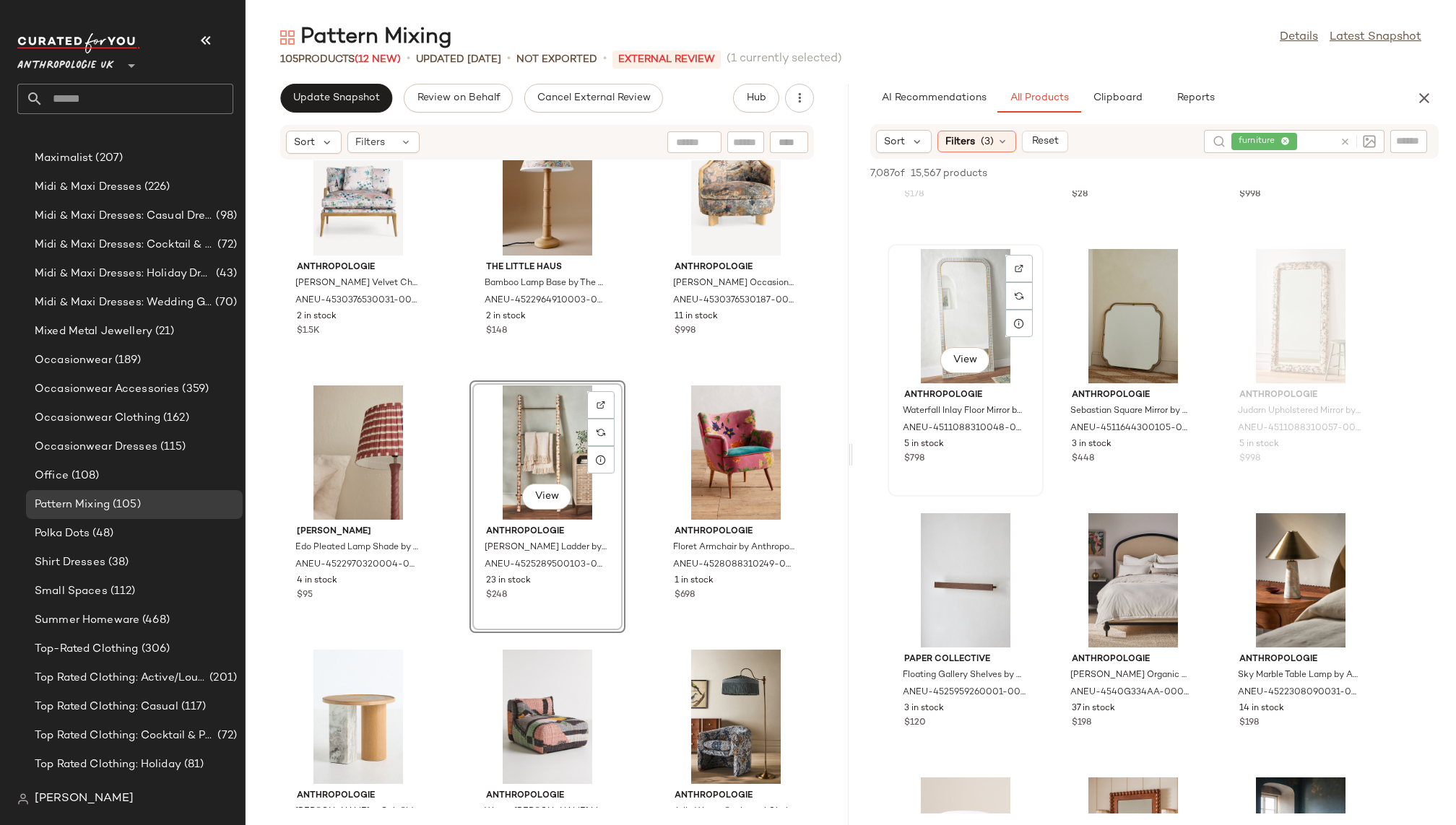
click at [960, 308] on div "View" at bounding box center [965, 317] width 146 height 134
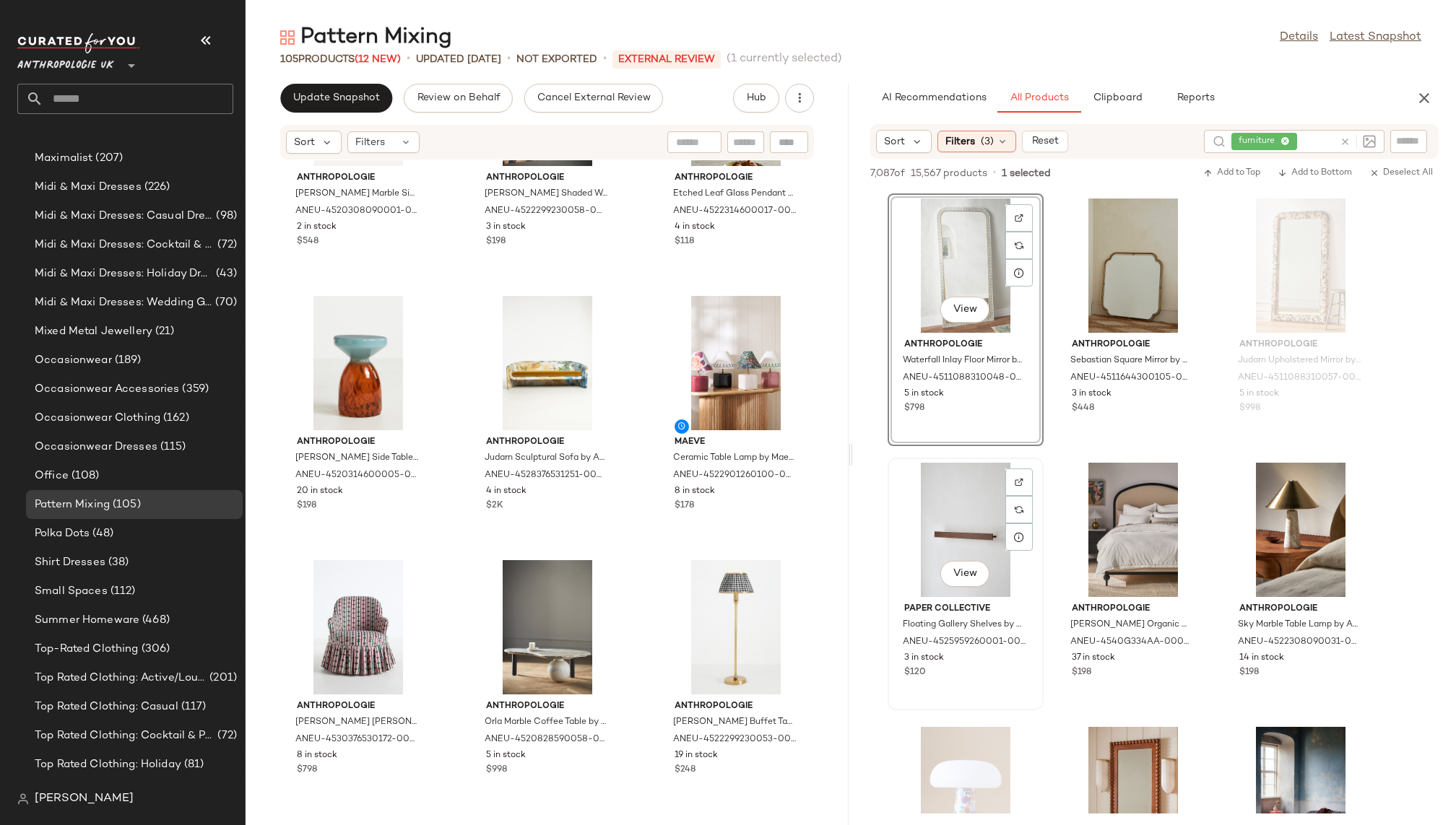
scroll to position [27254, 0]
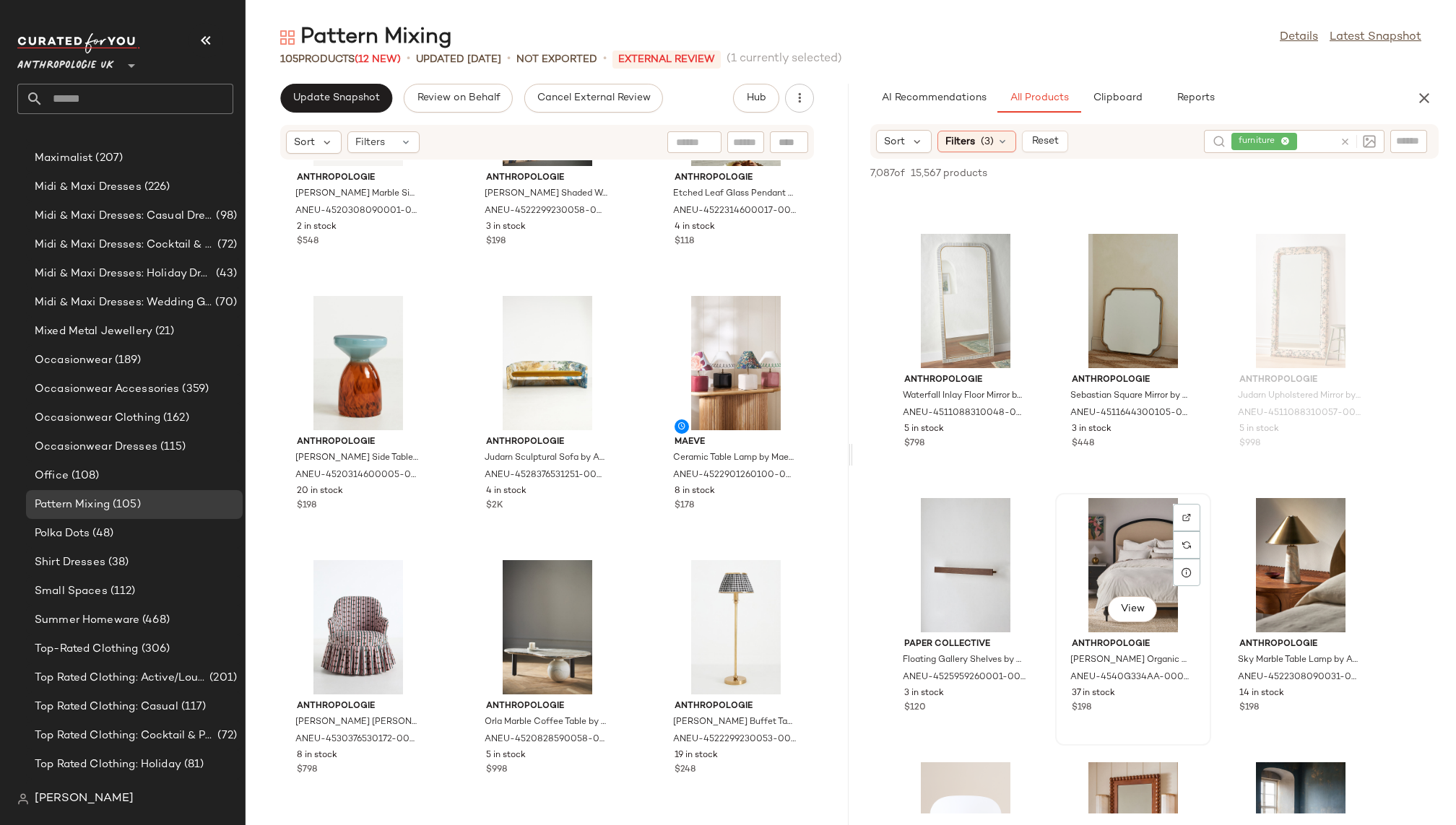
scroll to position [27181, 0]
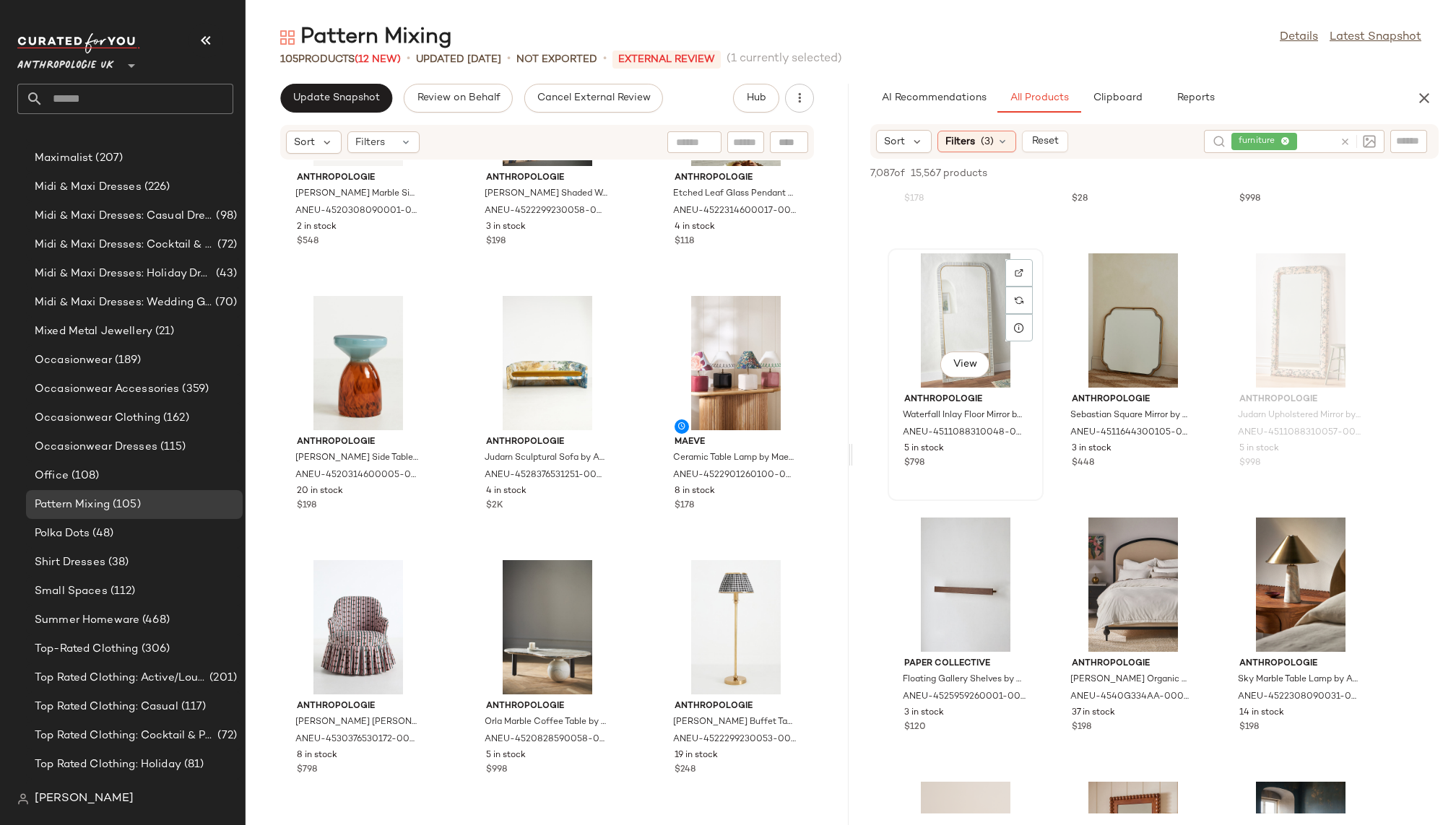
click at [955, 297] on div "View" at bounding box center [965, 320] width 146 height 134
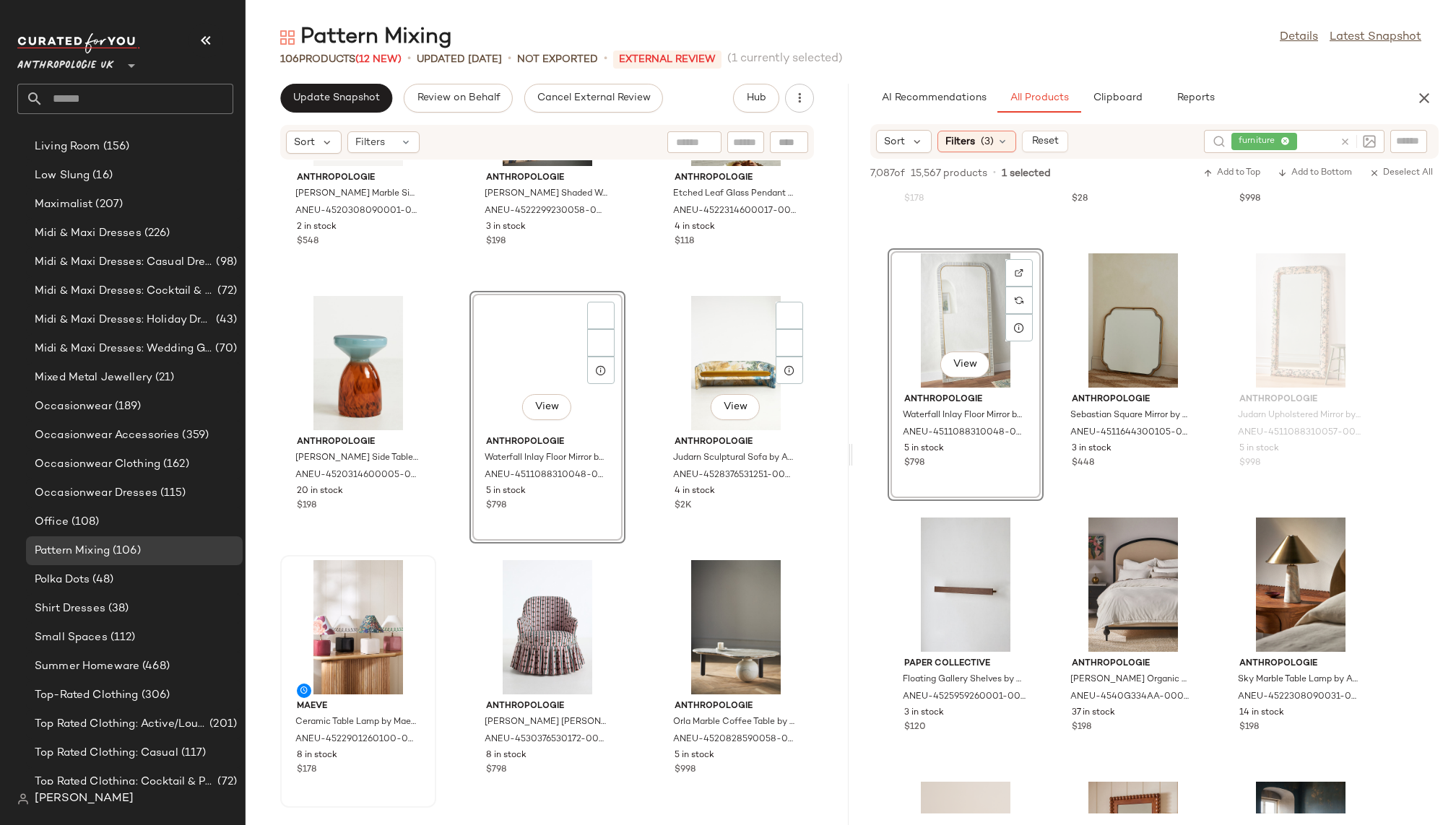
scroll to position [887, 0]
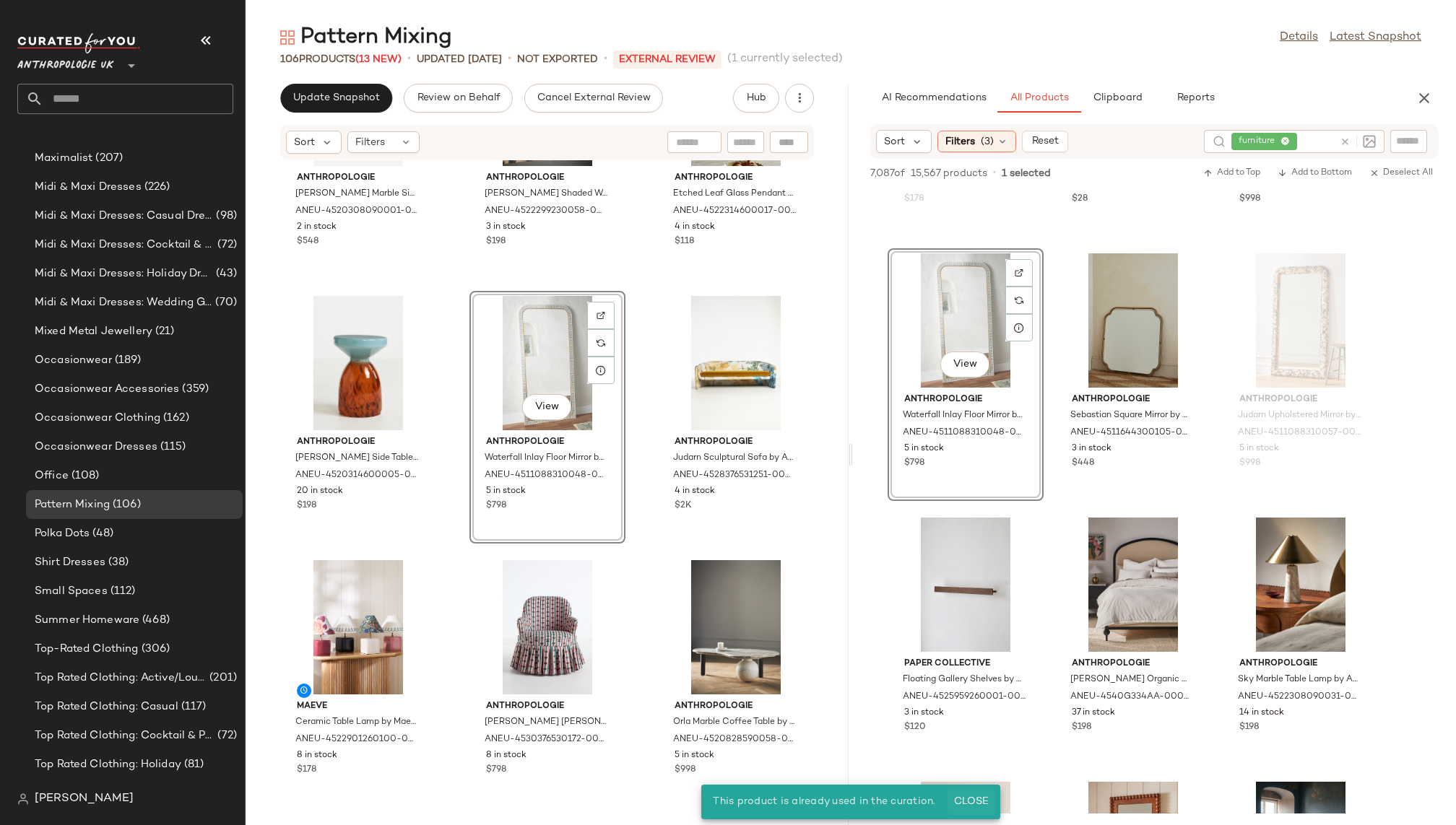
click at [968, 799] on span "Close" at bounding box center [970, 802] width 35 height 11
click at [1044, 614] on div "Paper Collective Floating Gallery Shelves by Paper Collective in Brown at Anthr…" at bounding box center [965, 638] width 156 height 252
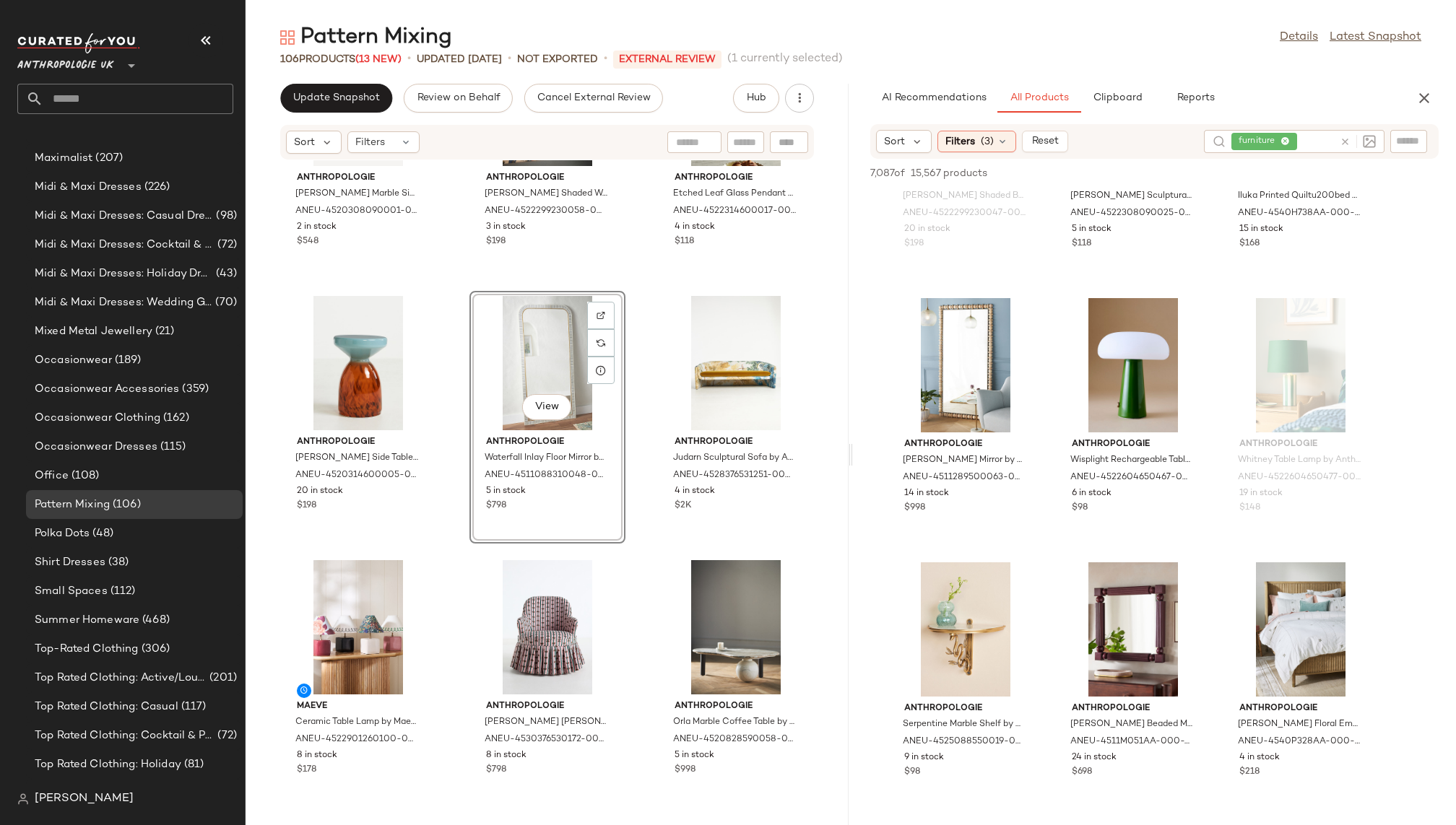
scroll to position [30460, 0]
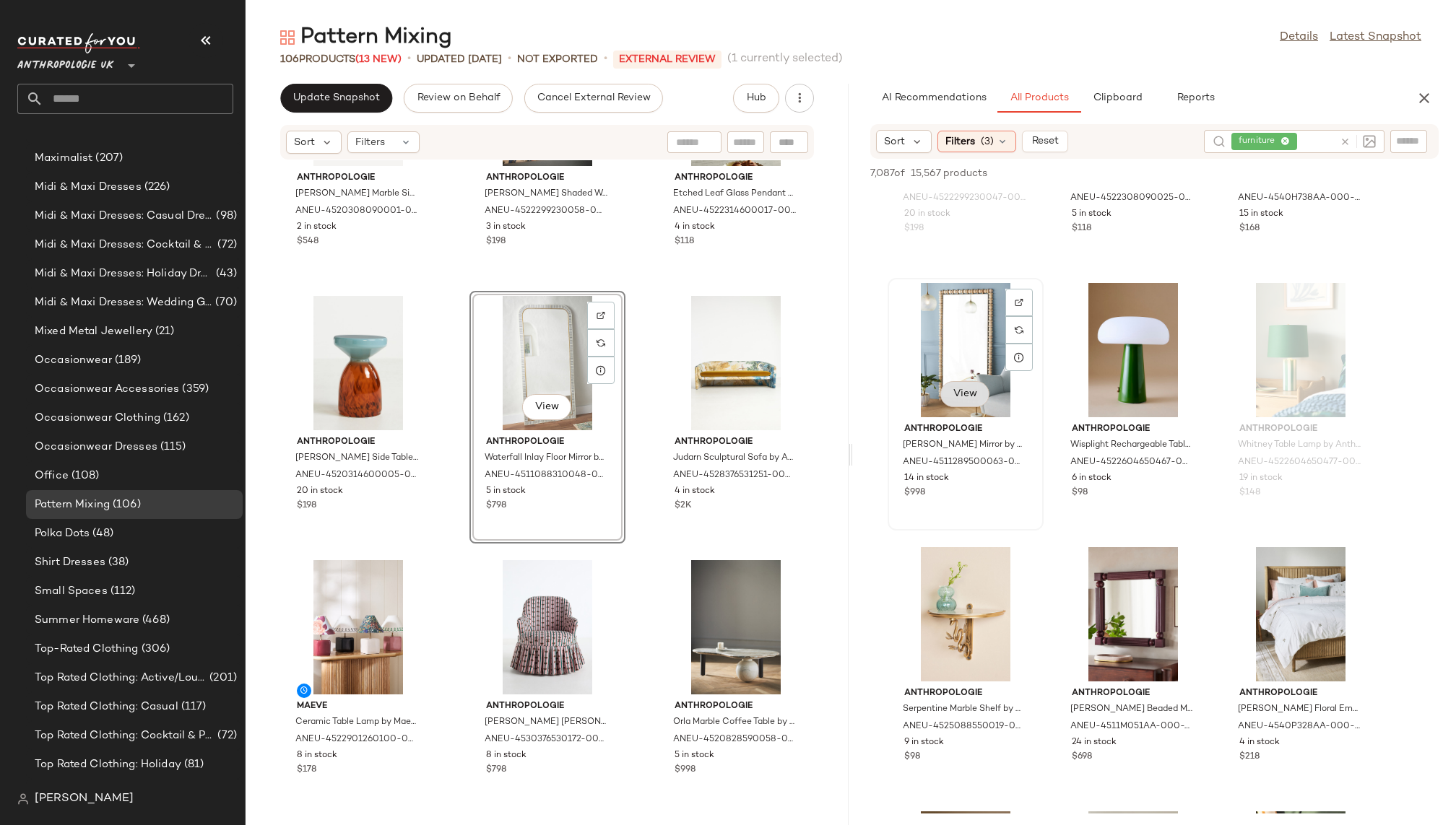
click at [964, 393] on span "View" at bounding box center [965, 394] width 25 height 11
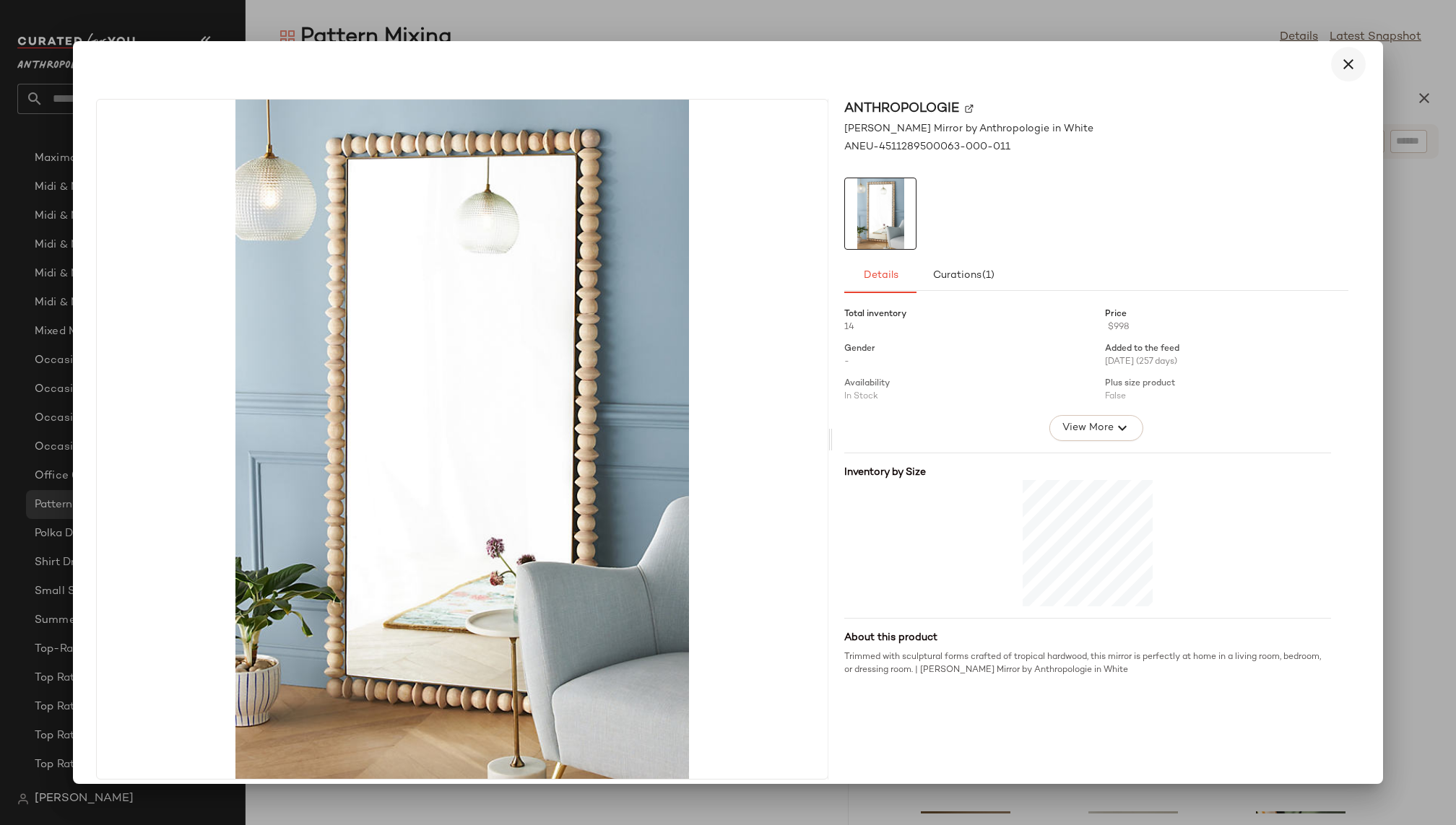
click at [1340, 59] on icon "button" at bounding box center [1348, 64] width 17 height 17
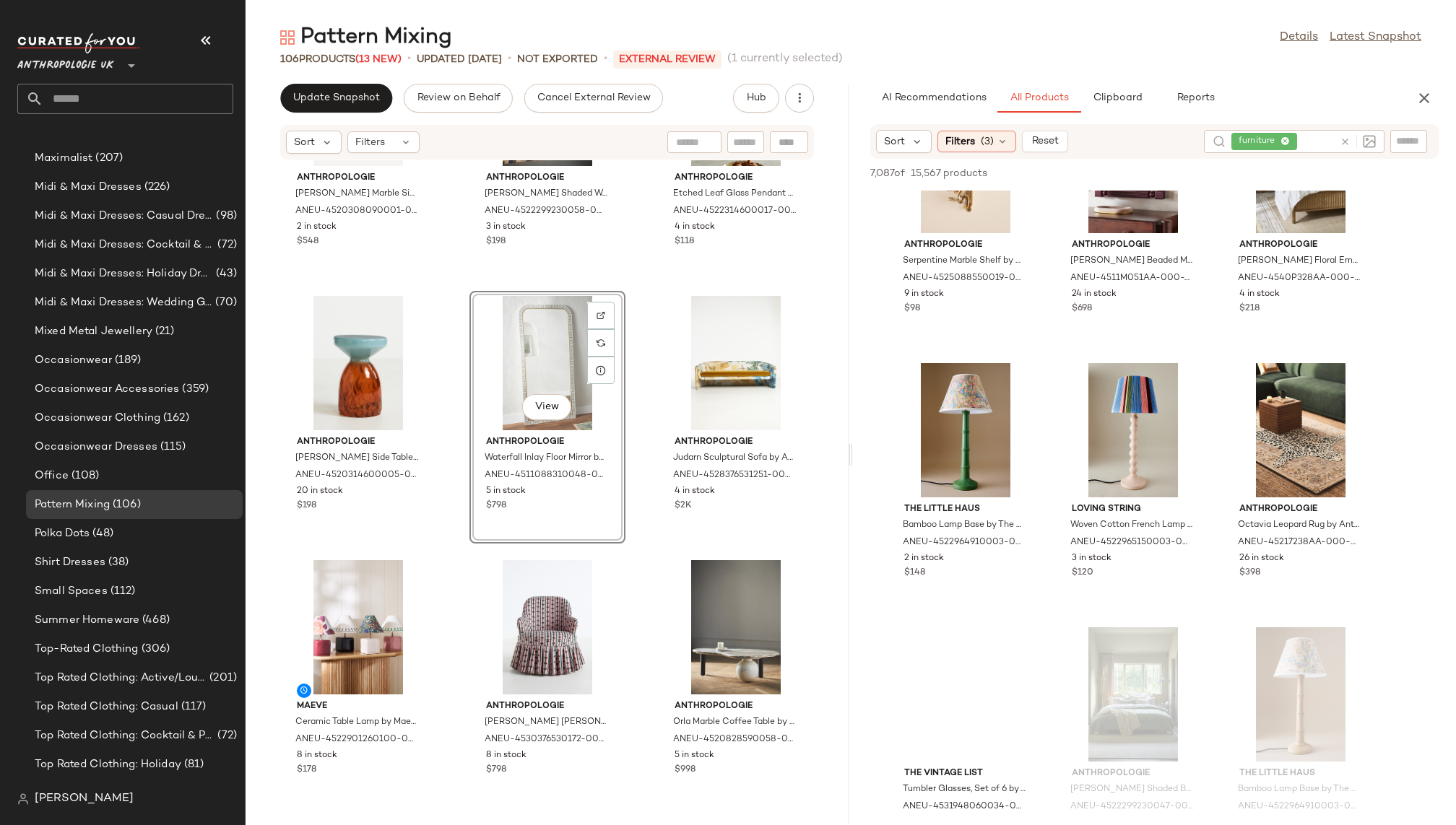
scroll to position [30936, 0]
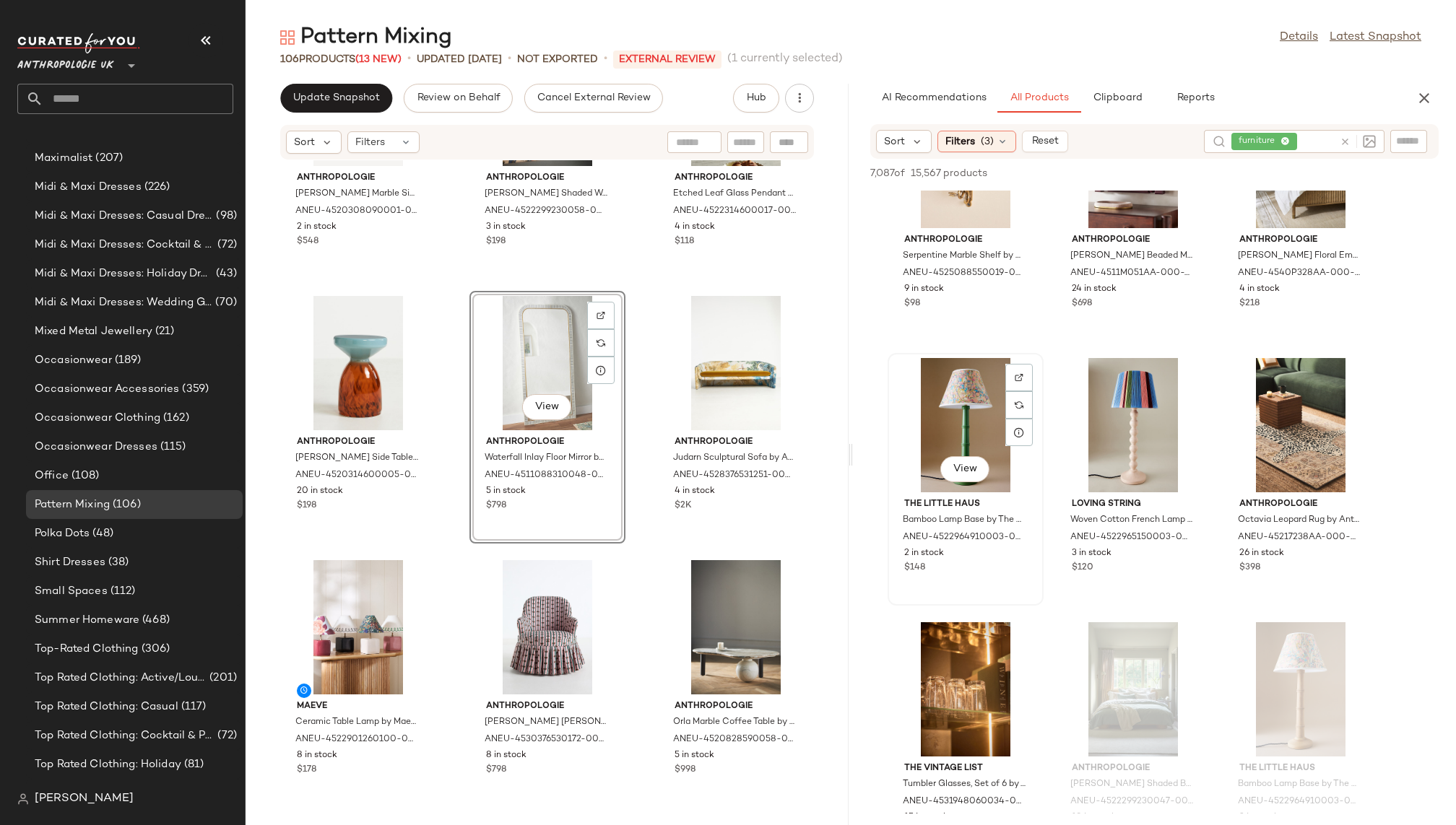
click at [949, 437] on div "View" at bounding box center [965, 425] width 146 height 134
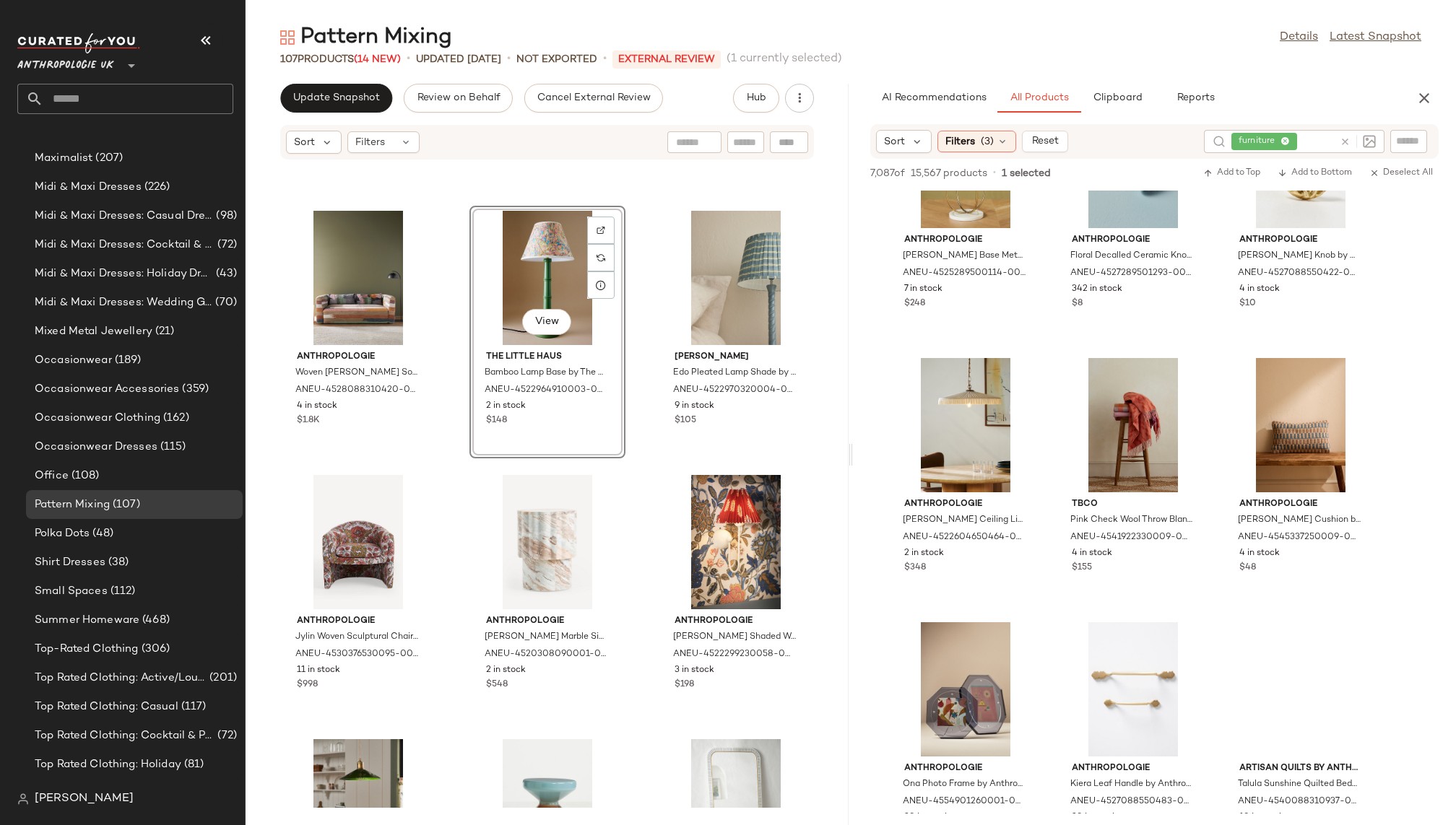
scroll to position [43629, 0]
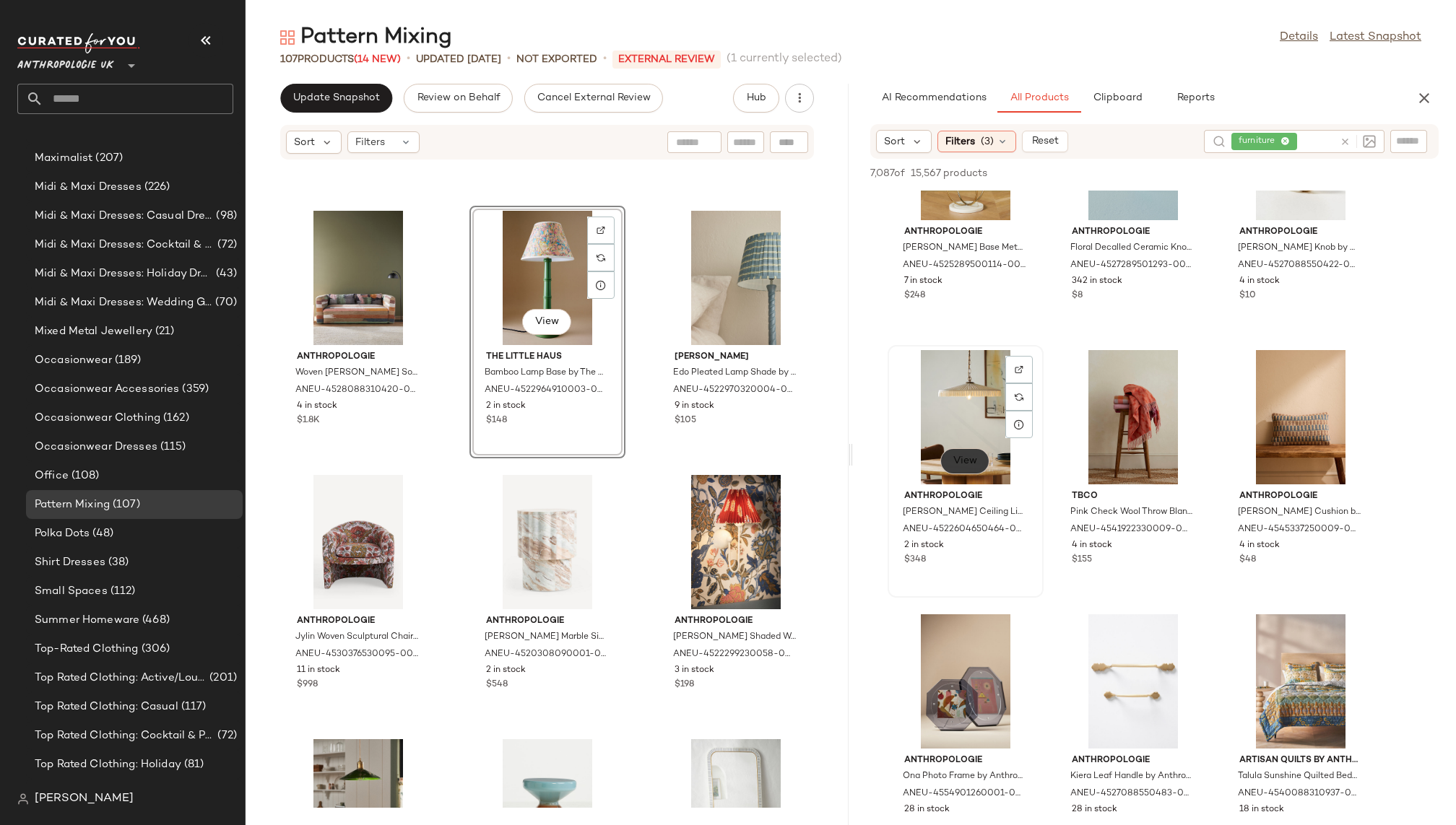
click at [965, 466] on button "View" at bounding box center [965, 460] width 49 height 26
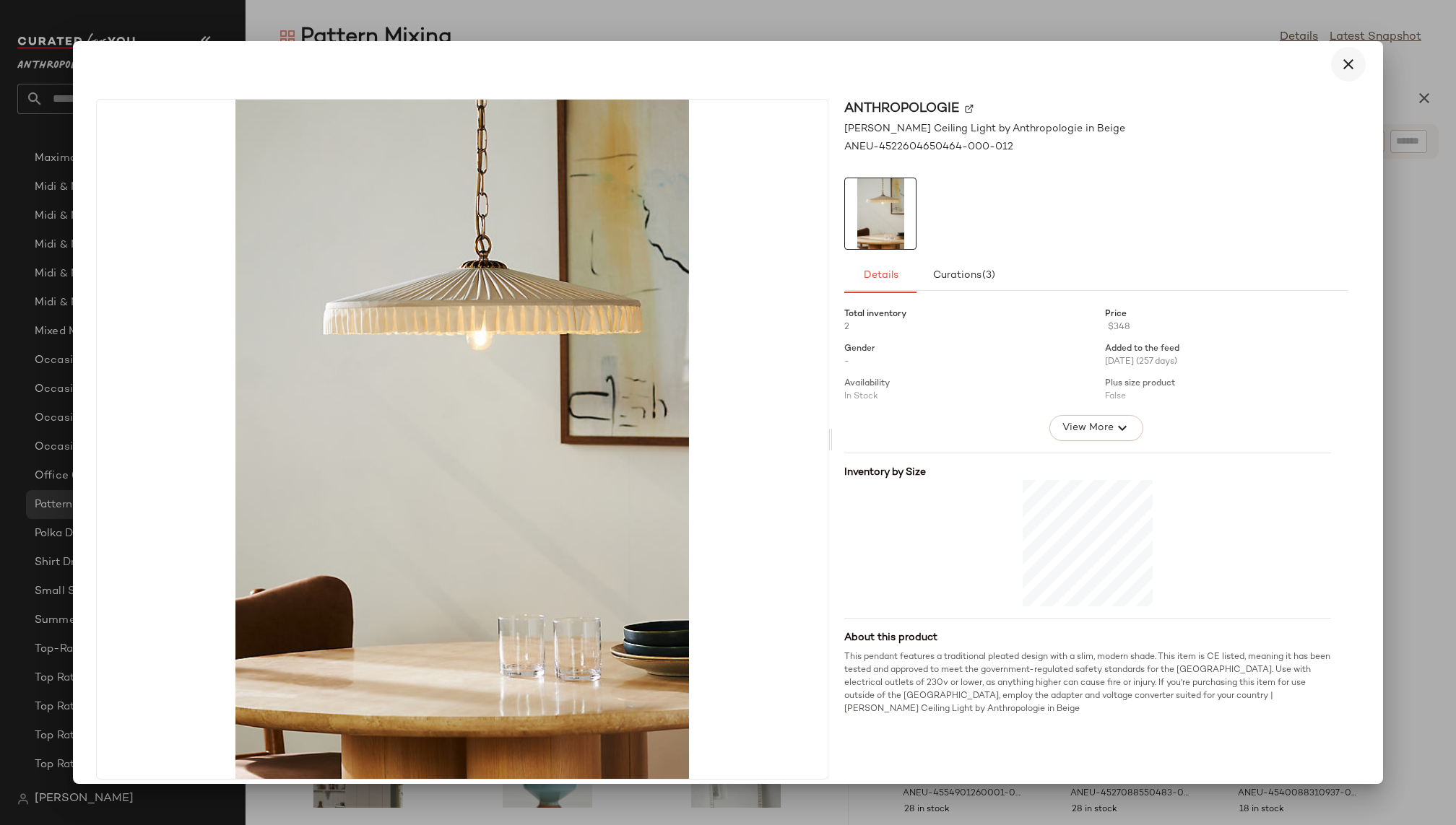
click at [1345, 67] on icon "button" at bounding box center [1348, 64] width 17 height 17
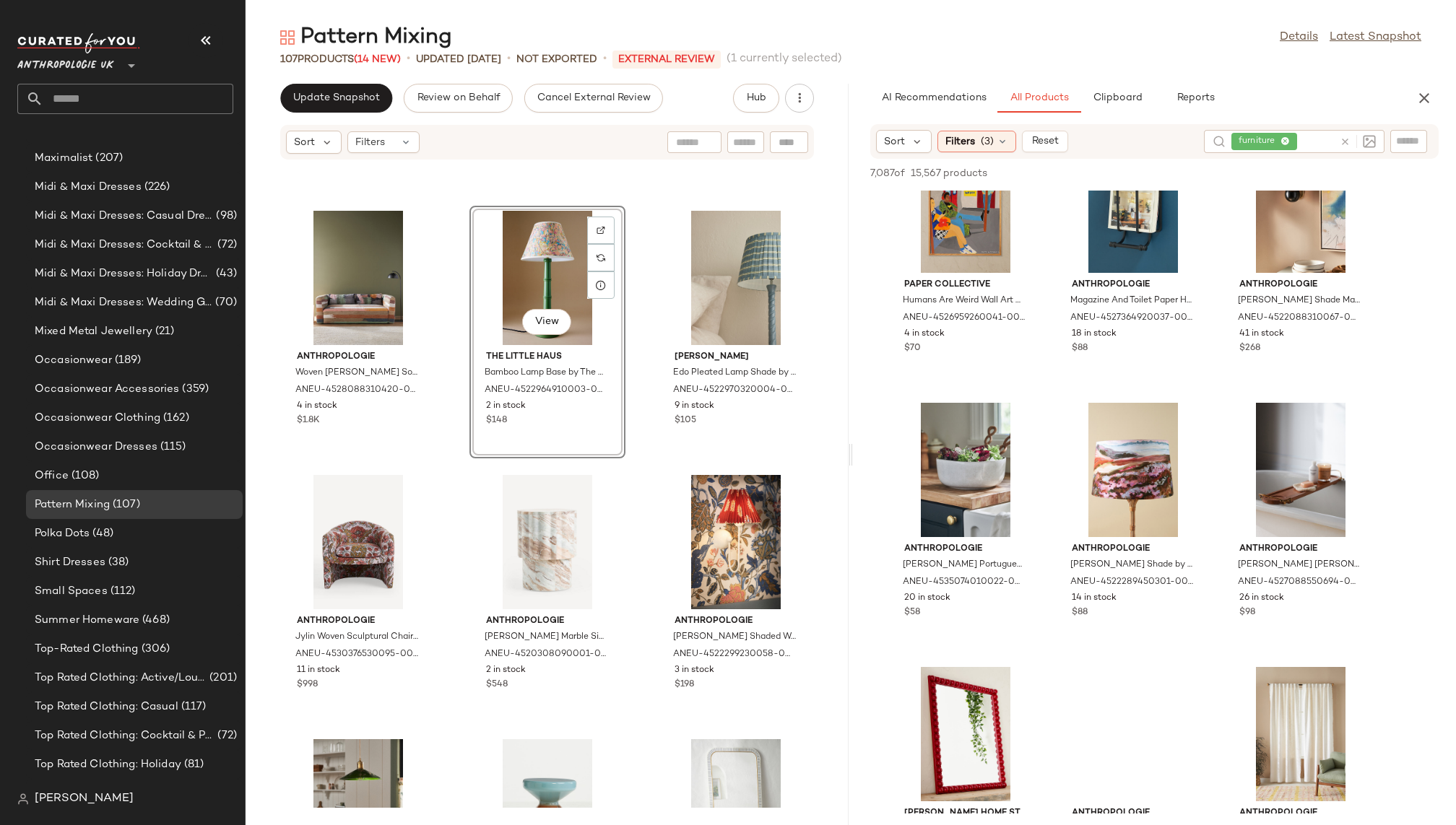
scroll to position [46602, 0]
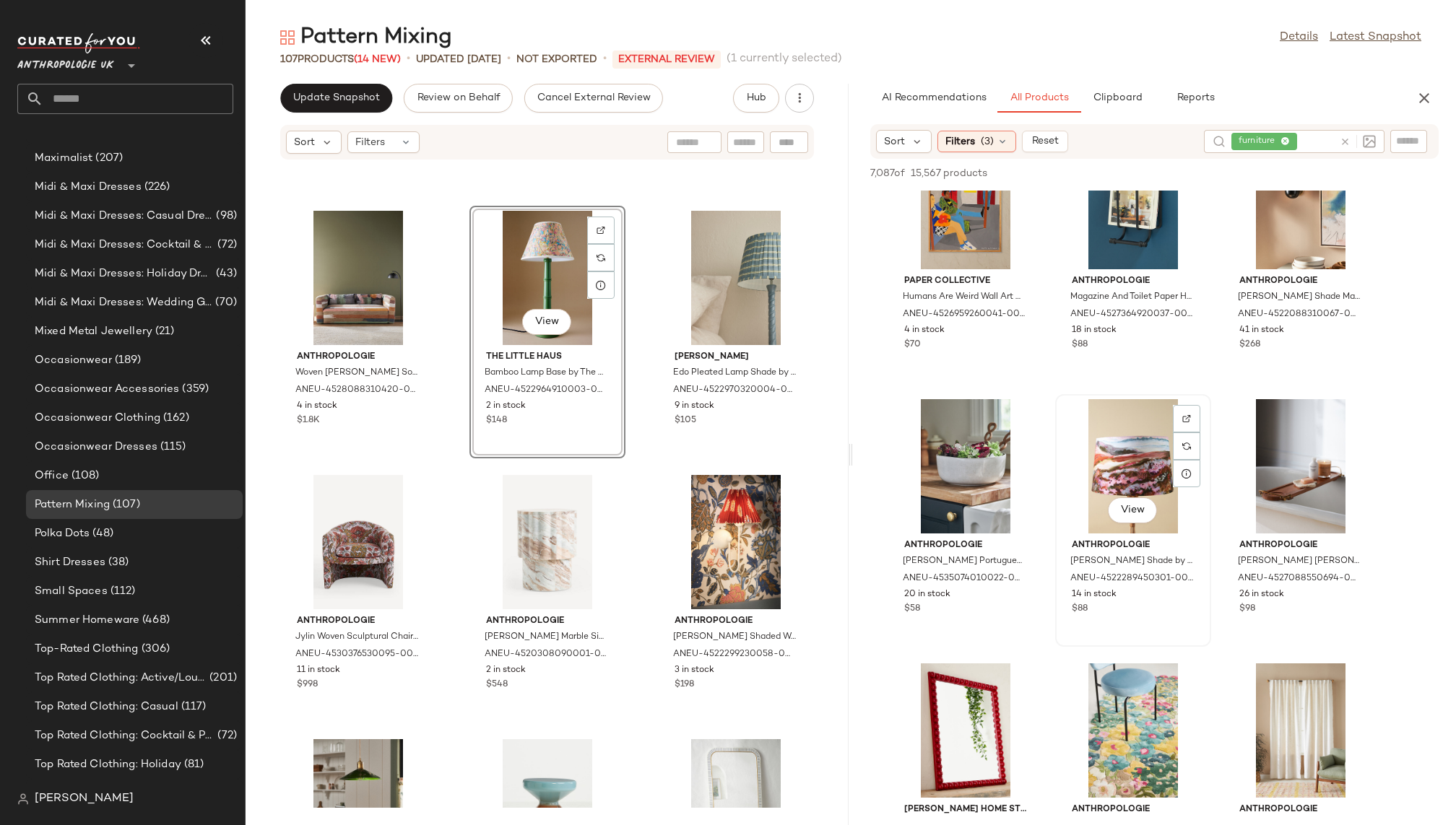
click at [1092, 474] on div "View" at bounding box center [1133, 466] width 146 height 134
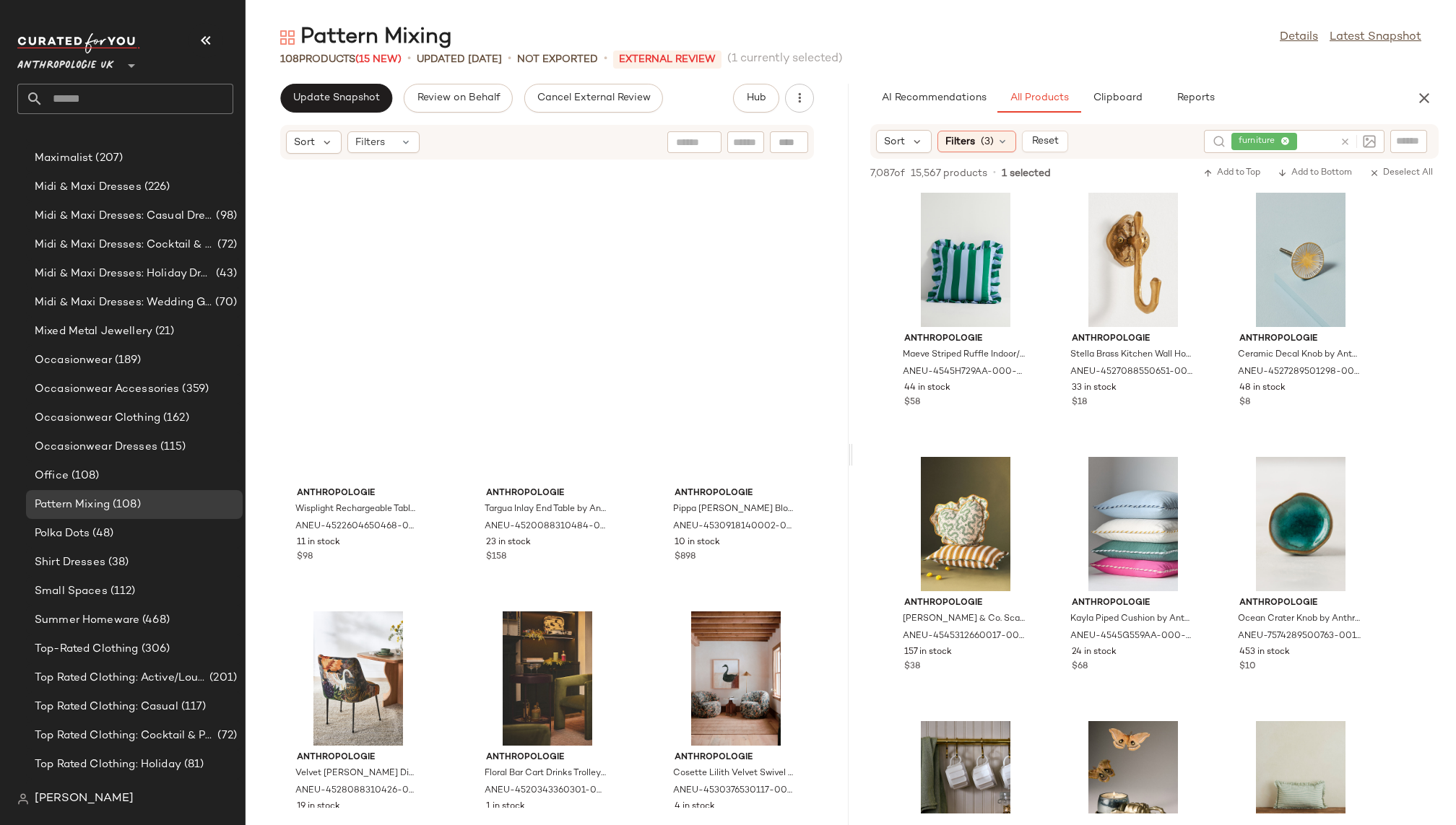
scroll to position [0, 0]
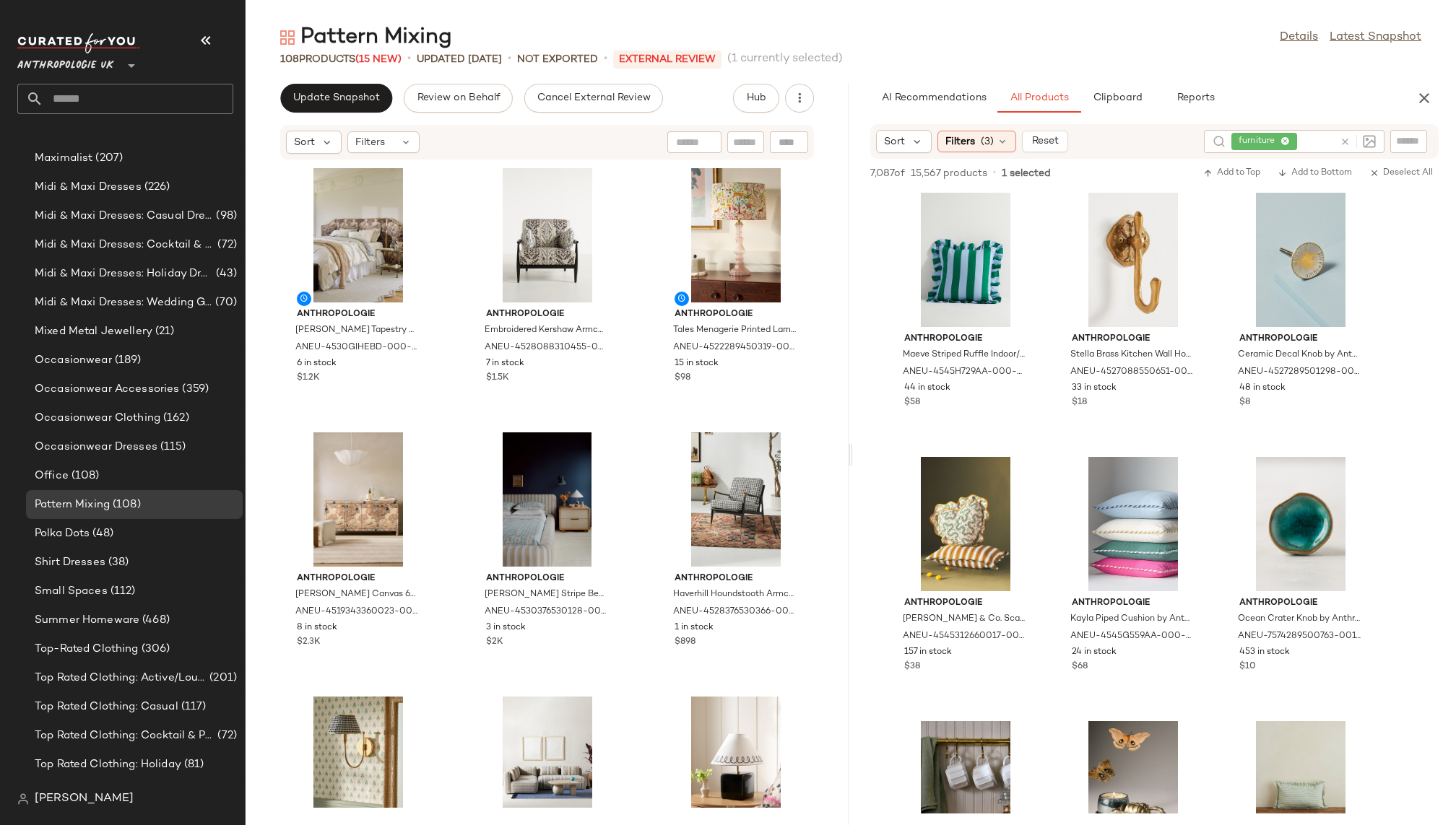
drag, startPoint x: 1134, startPoint y: 440, endPoint x: 537, endPoint y: 0, distance: 741.6
click at [148, 466] on div "Office (108)" at bounding box center [133, 475] width 217 height 29
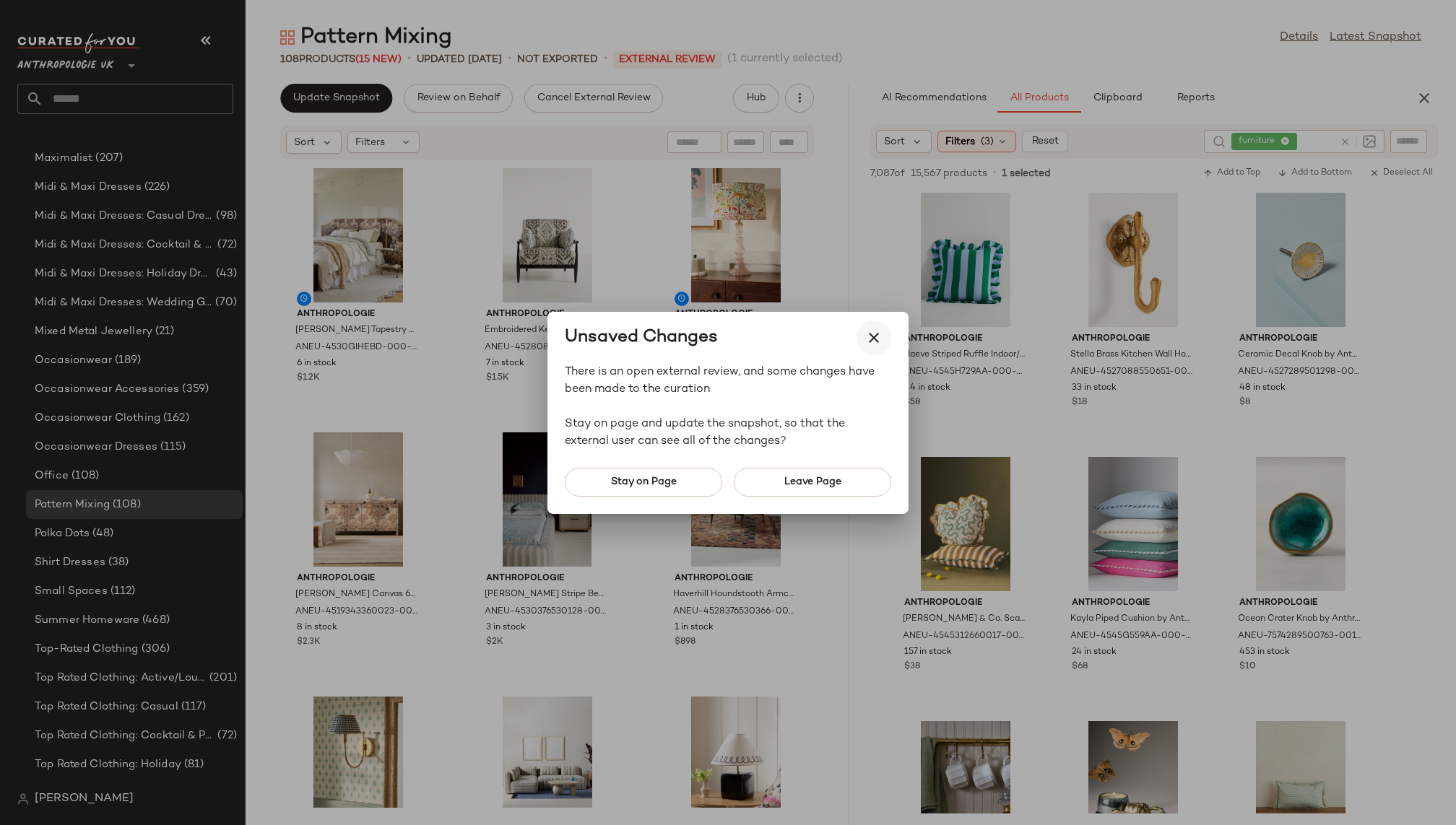
click at [880, 336] on icon "button" at bounding box center [874, 337] width 17 height 17
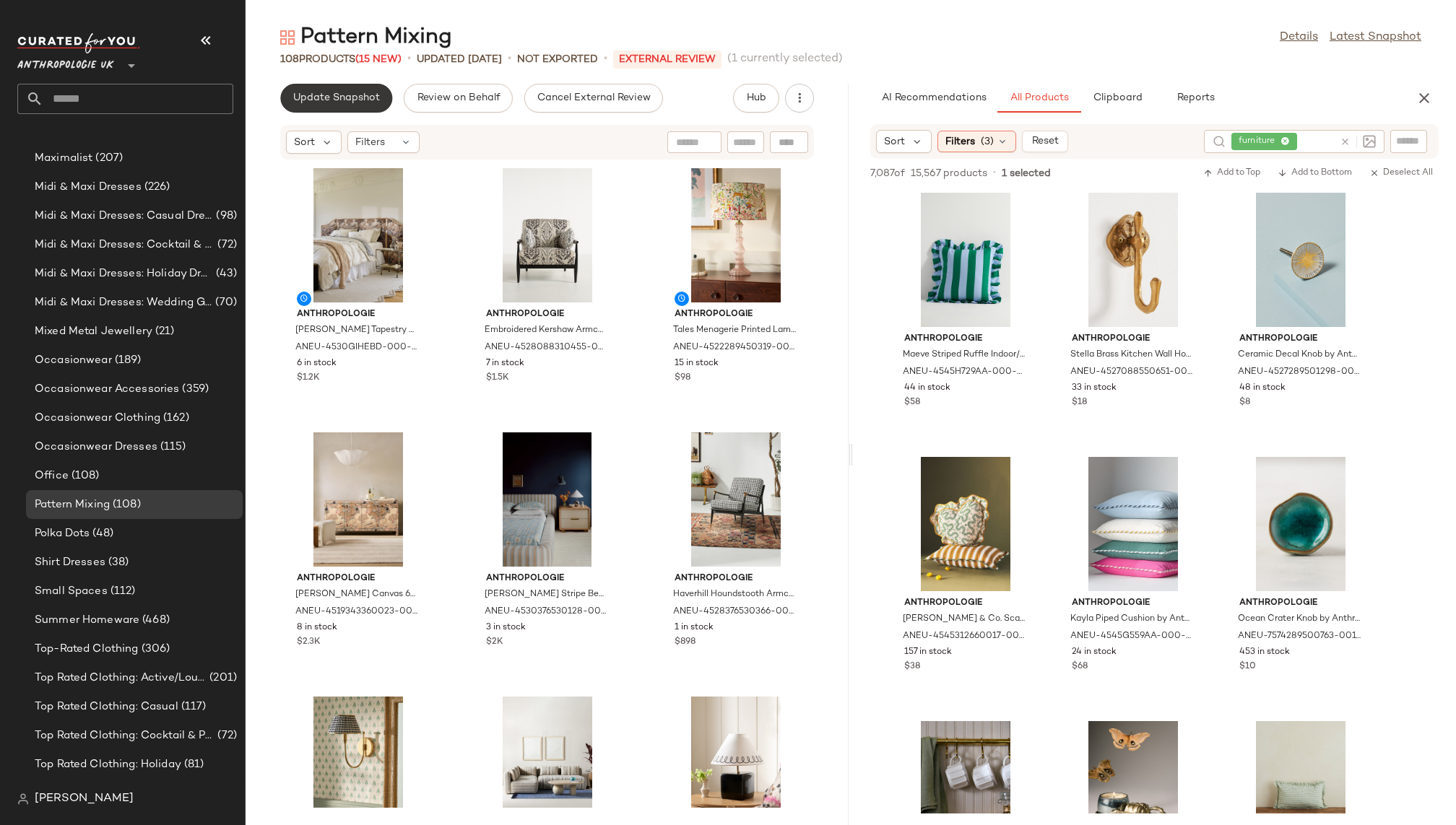
click at [356, 99] on span "Update Snapshot" at bounding box center [336, 98] width 87 height 11
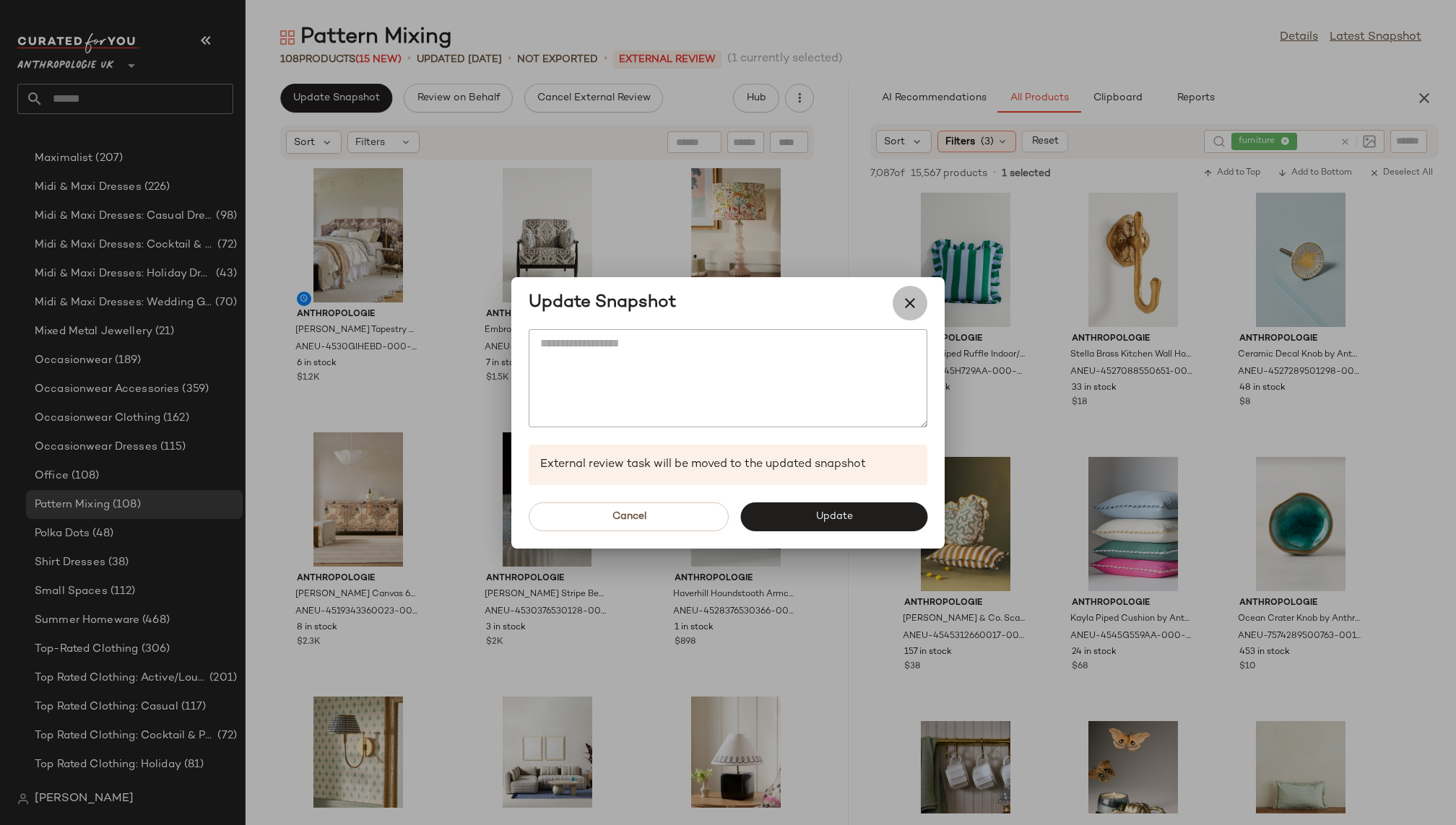
click at [919, 295] on button "button" at bounding box center [910, 302] width 35 height 35
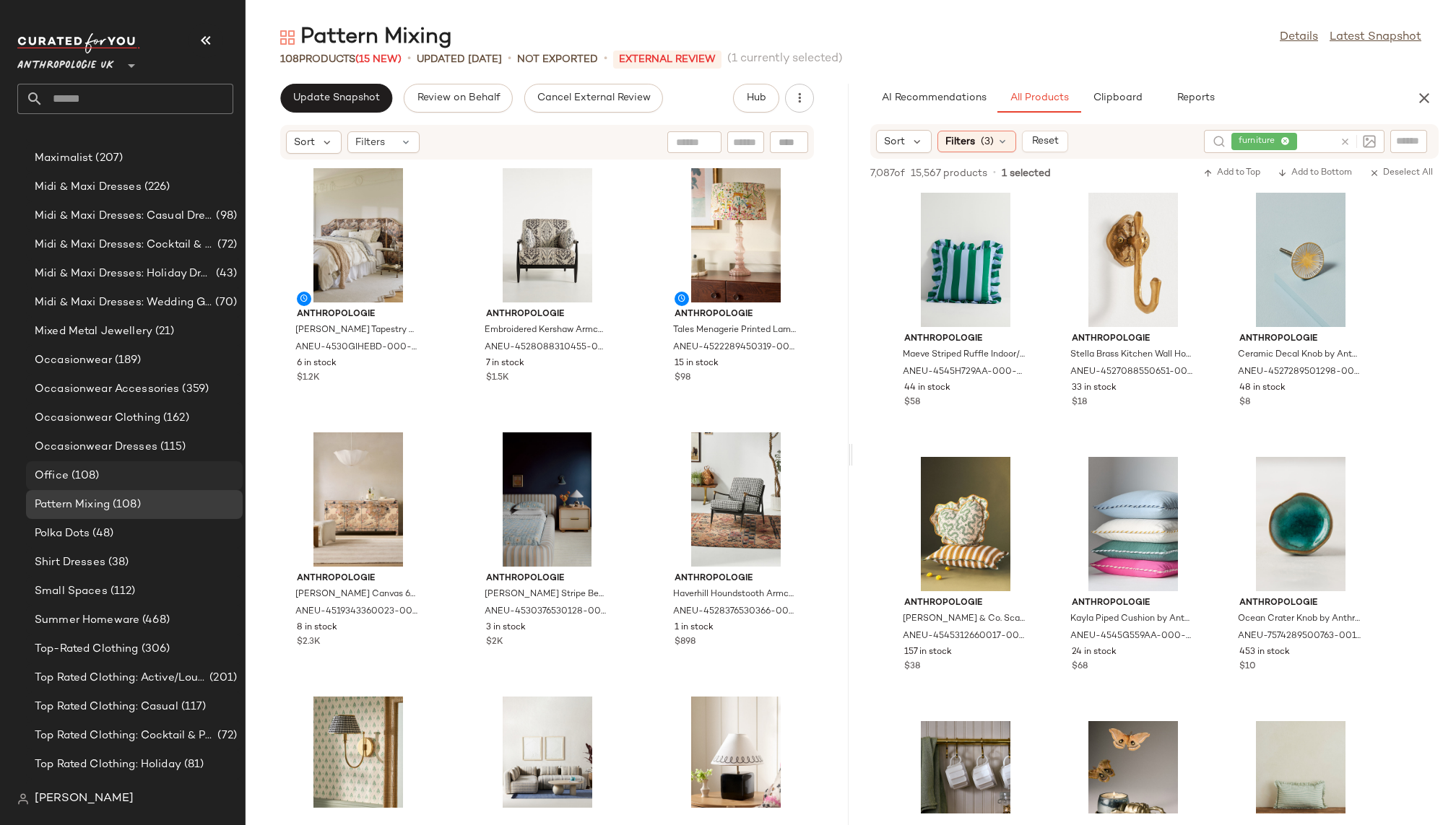
click at [148, 469] on div "Office (108)" at bounding box center [133, 476] width 206 height 17
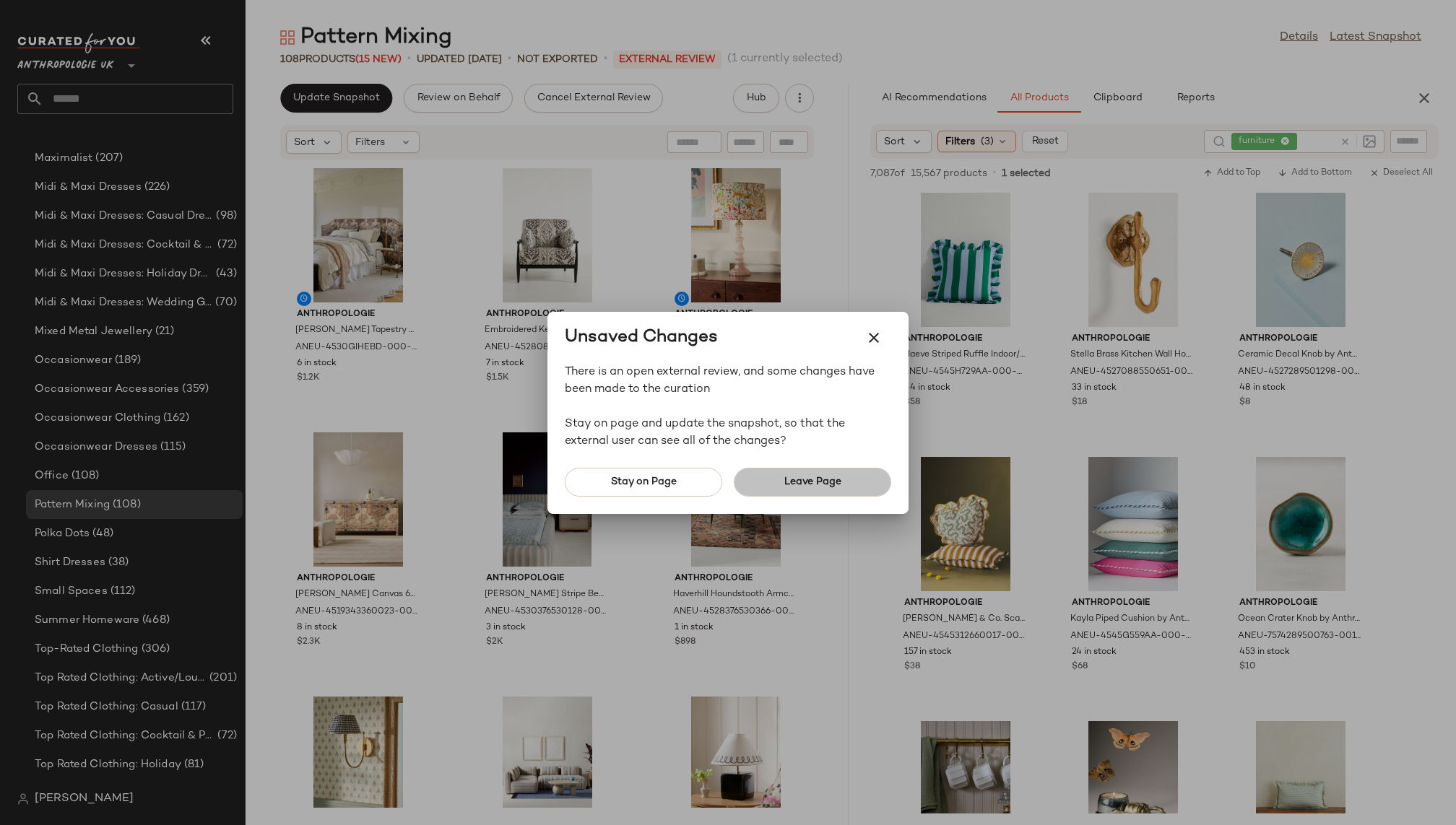
click at [806, 470] on button "Leave Page" at bounding box center [812, 482] width 158 height 29
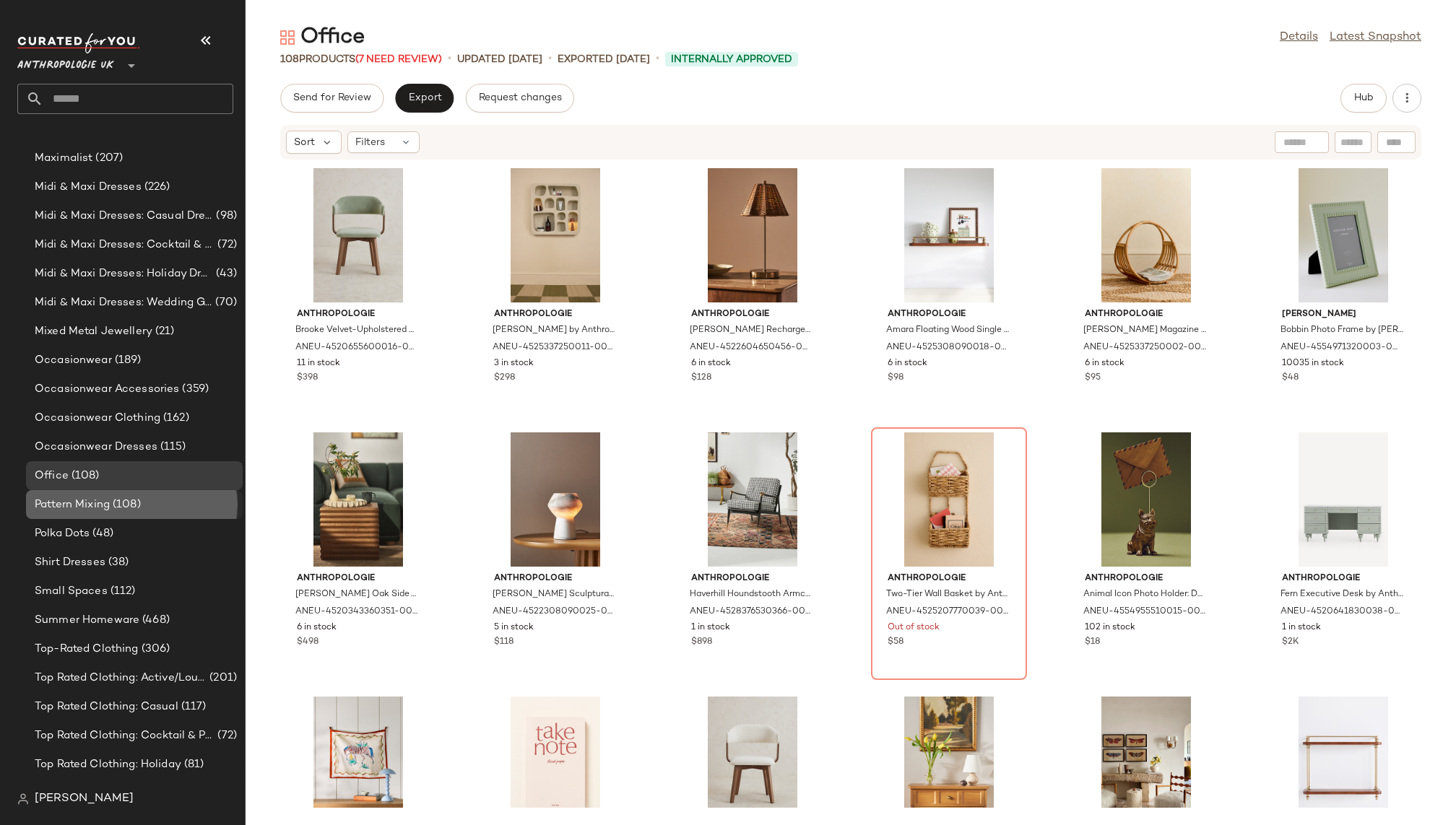
click at [166, 503] on div "Pattern Mixing (108)" at bounding box center [133, 506] width 206 height 17
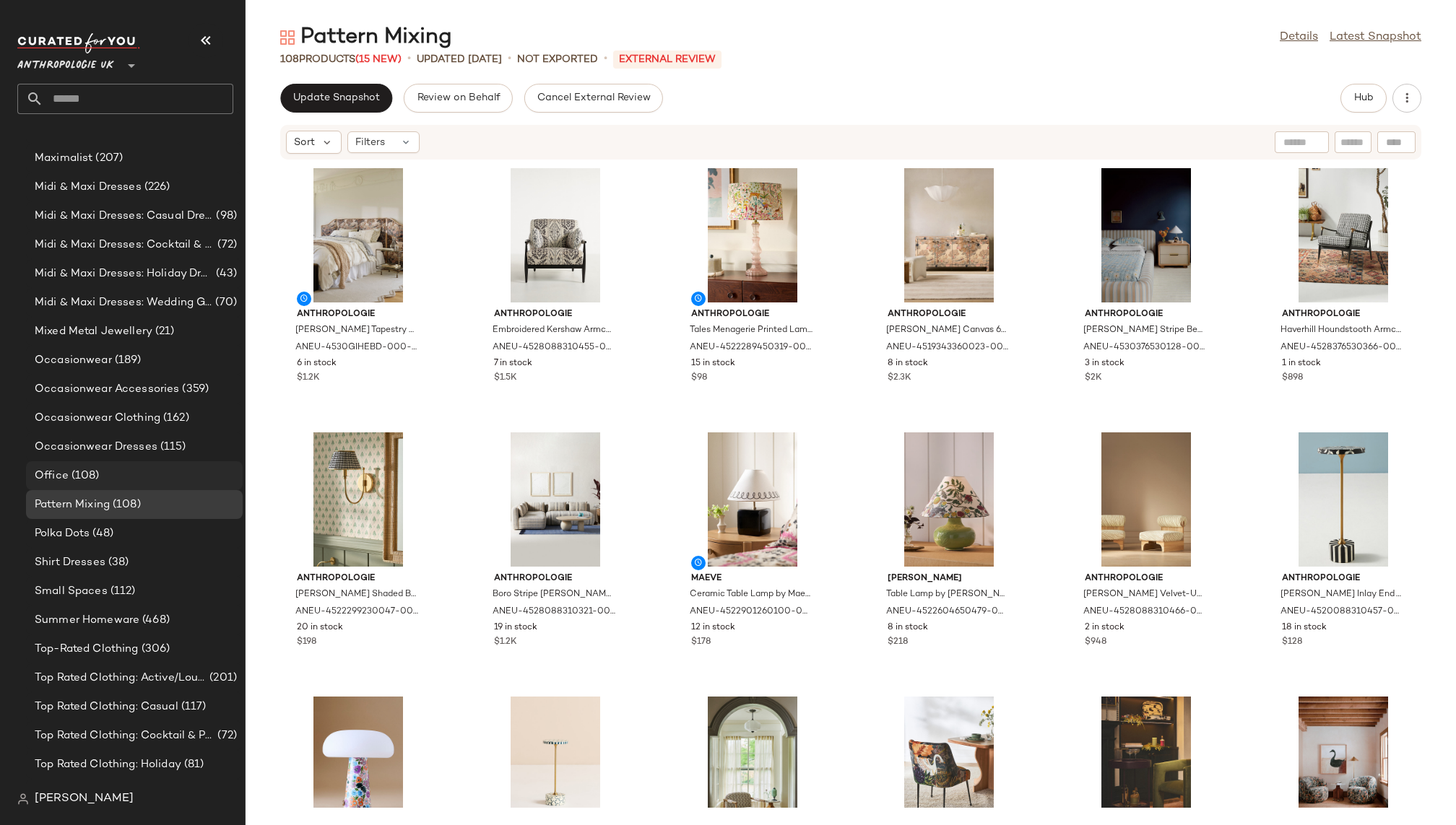
click at [153, 474] on div "Office (108)" at bounding box center [133, 476] width 206 height 17
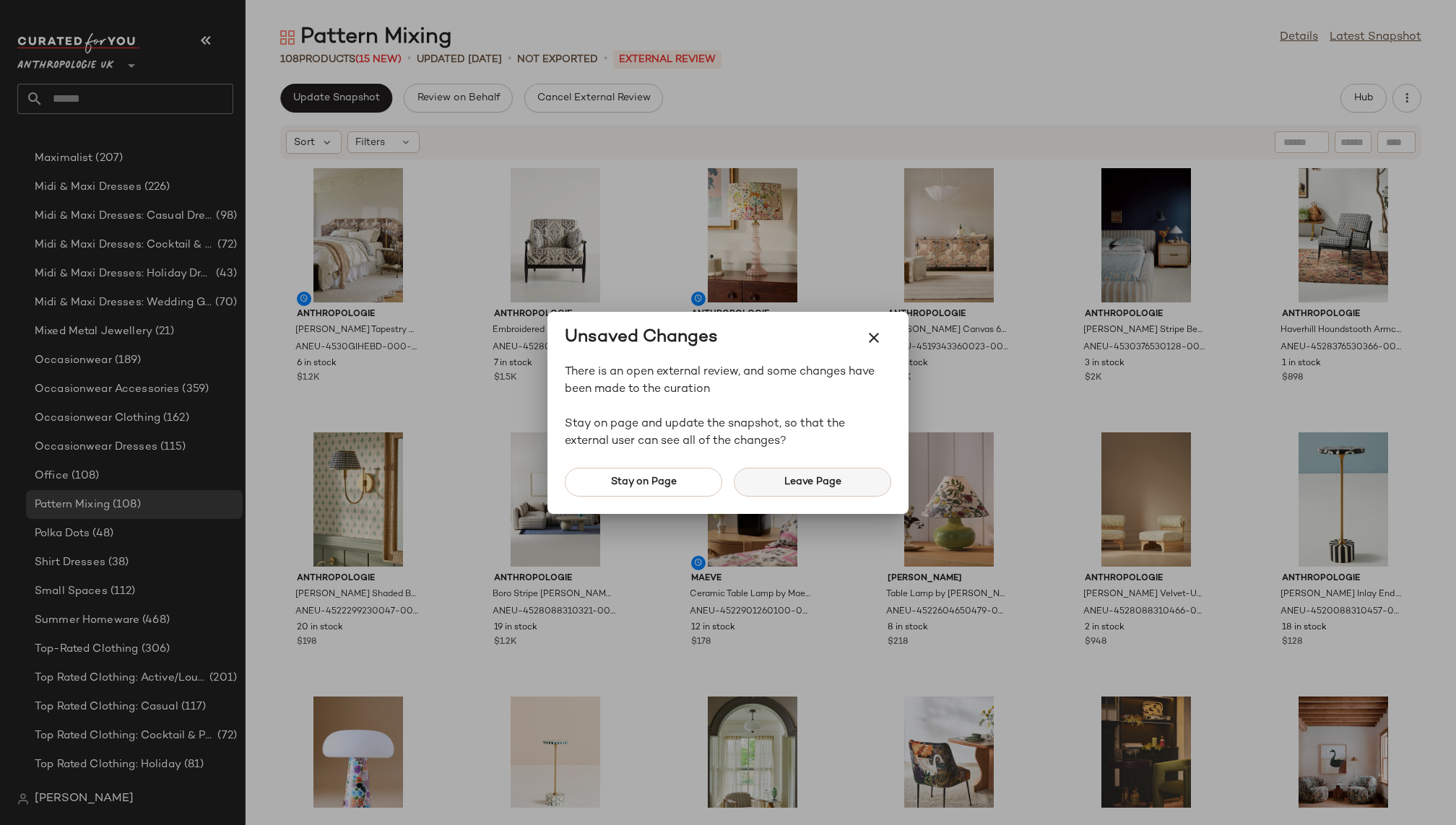
click at [787, 475] on button "Leave Page" at bounding box center [812, 482] width 158 height 29
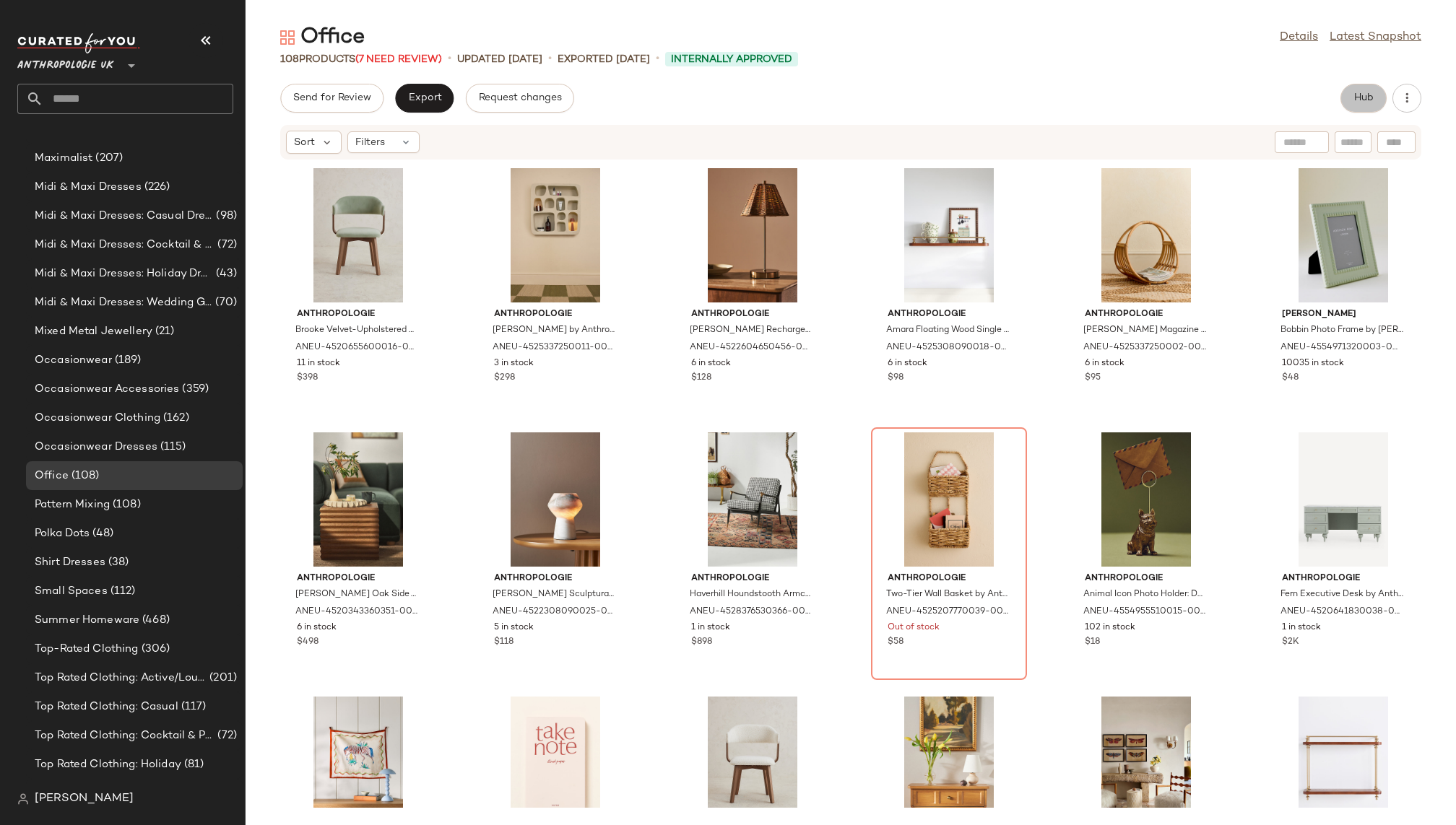
click at [1355, 98] on span "Hub" at bounding box center [1362, 98] width 20 height 11
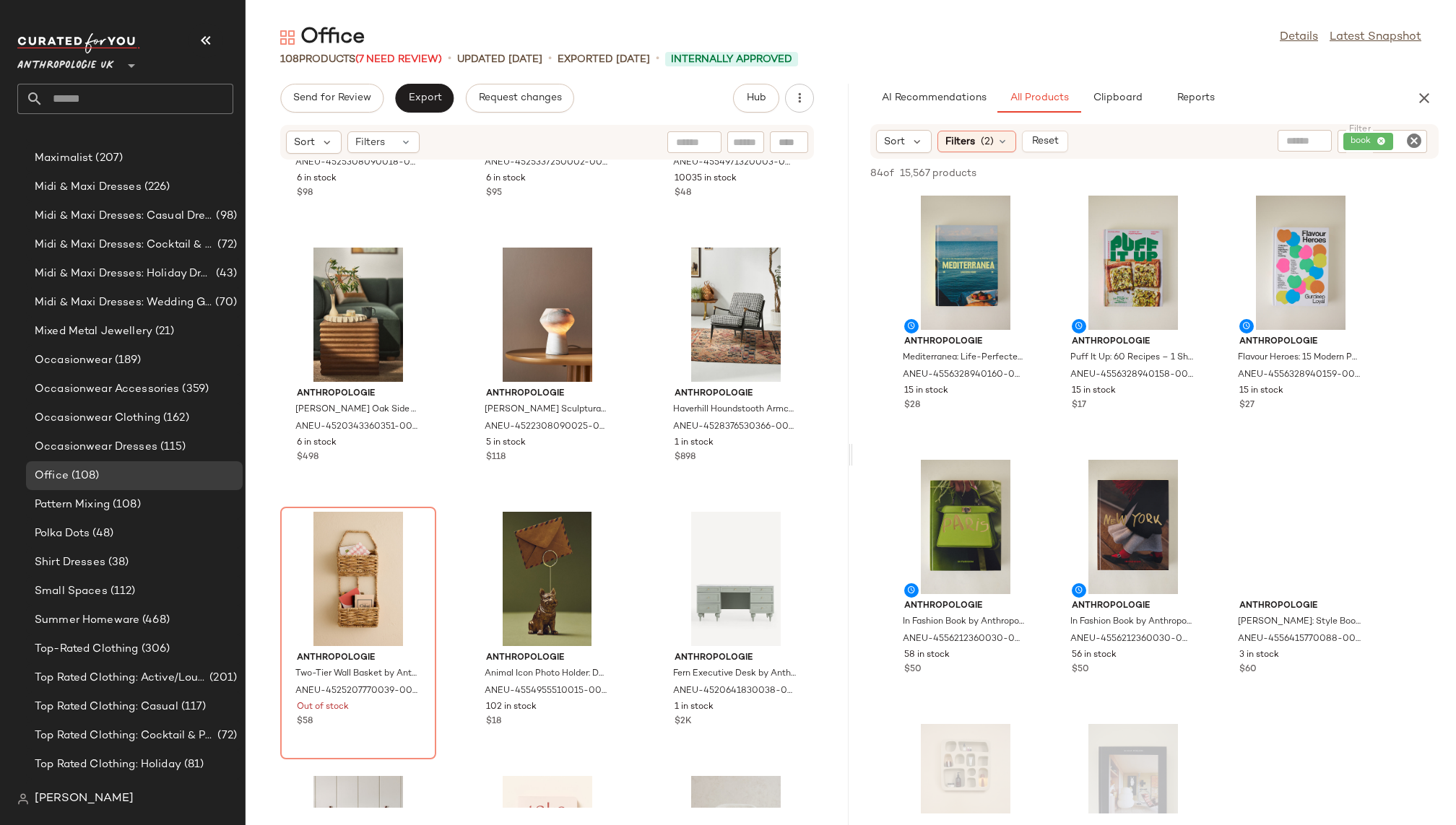
scroll to position [545, 0]
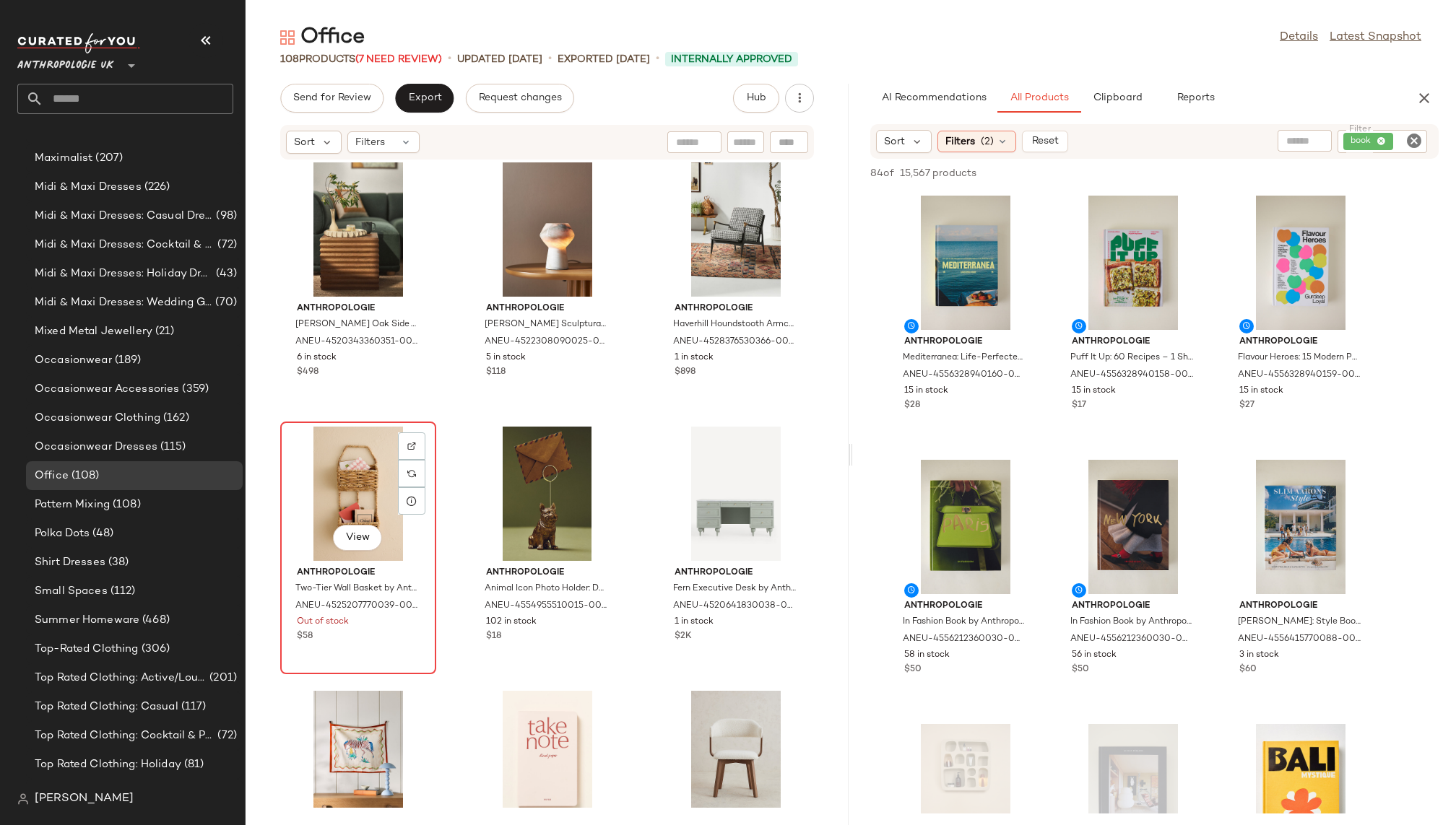
click at [345, 474] on div "View" at bounding box center [358, 493] width 146 height 134
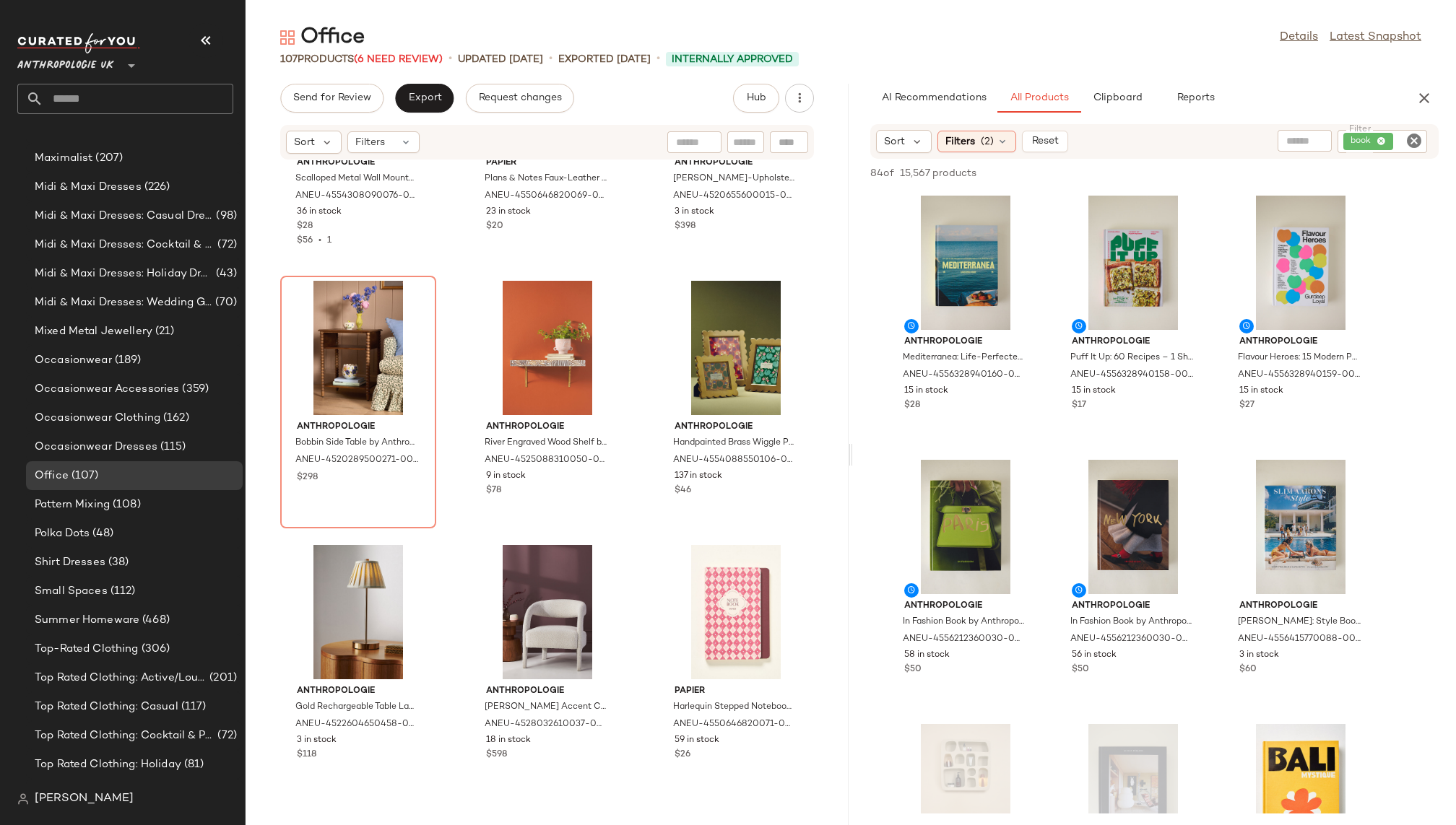
scroll to position [2767, 0]
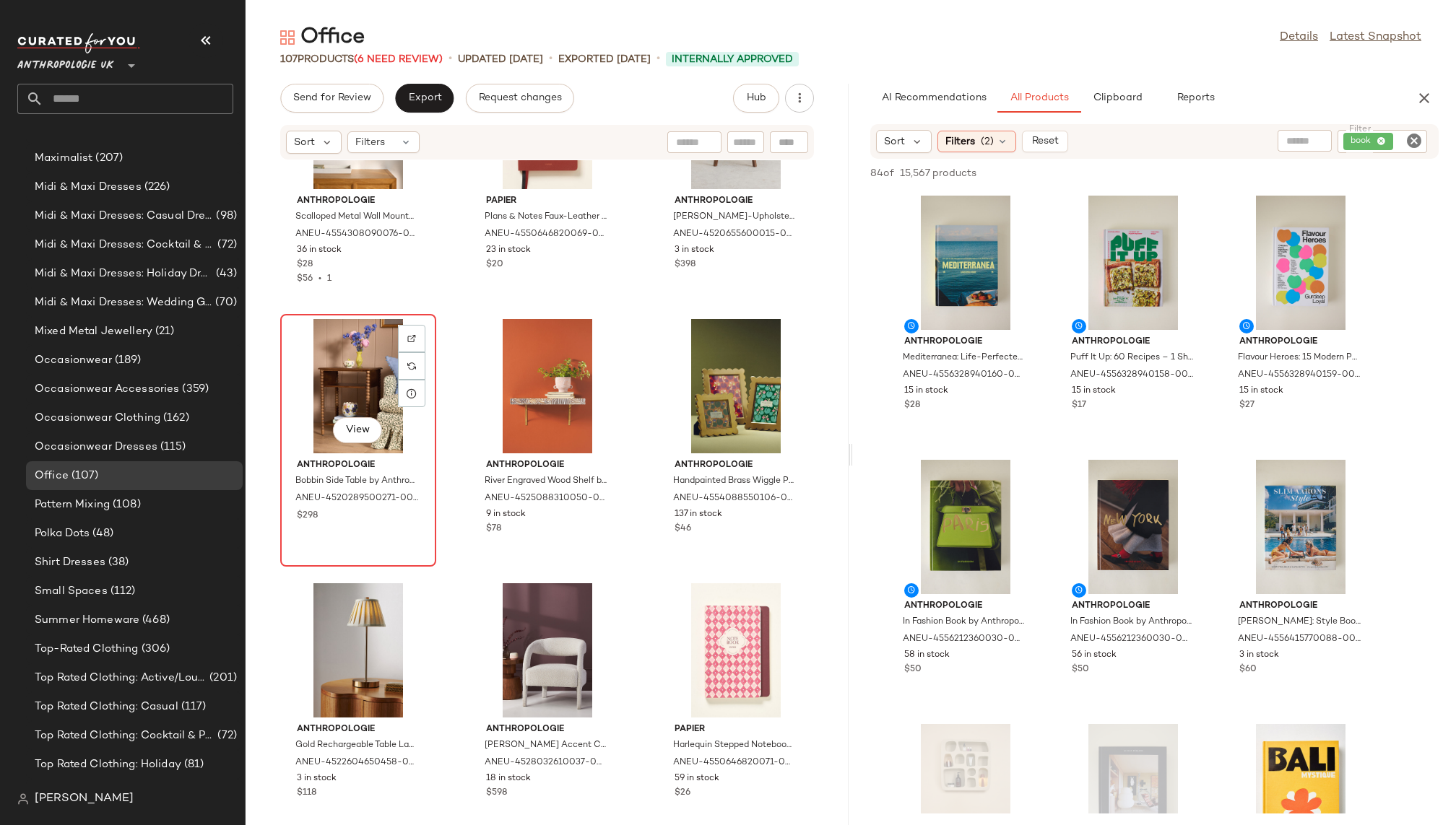
click at [308, 389] on div "View" at bounding box center [358, 387] width 146 height 134
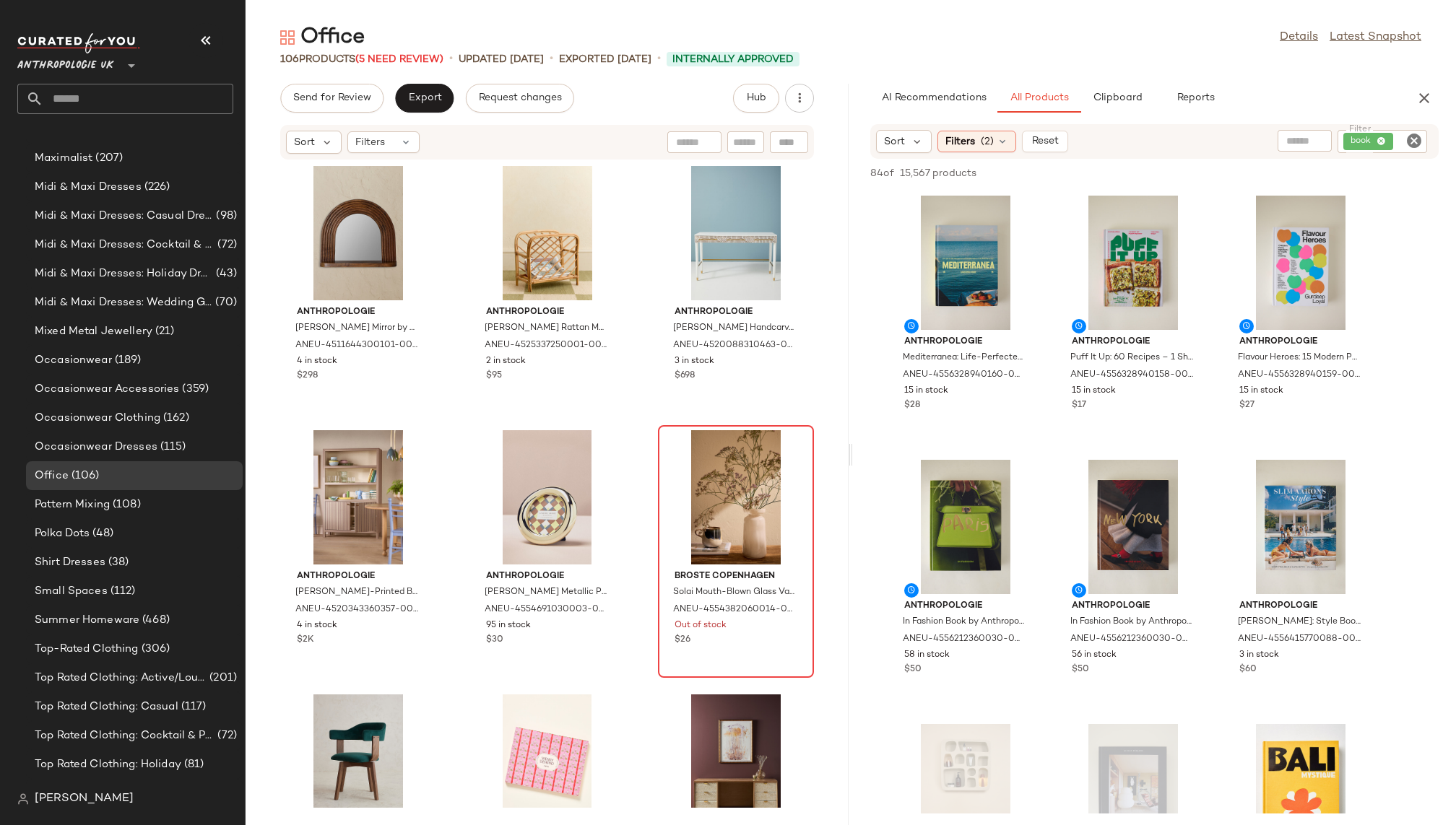
scroll to position [4523, 0]
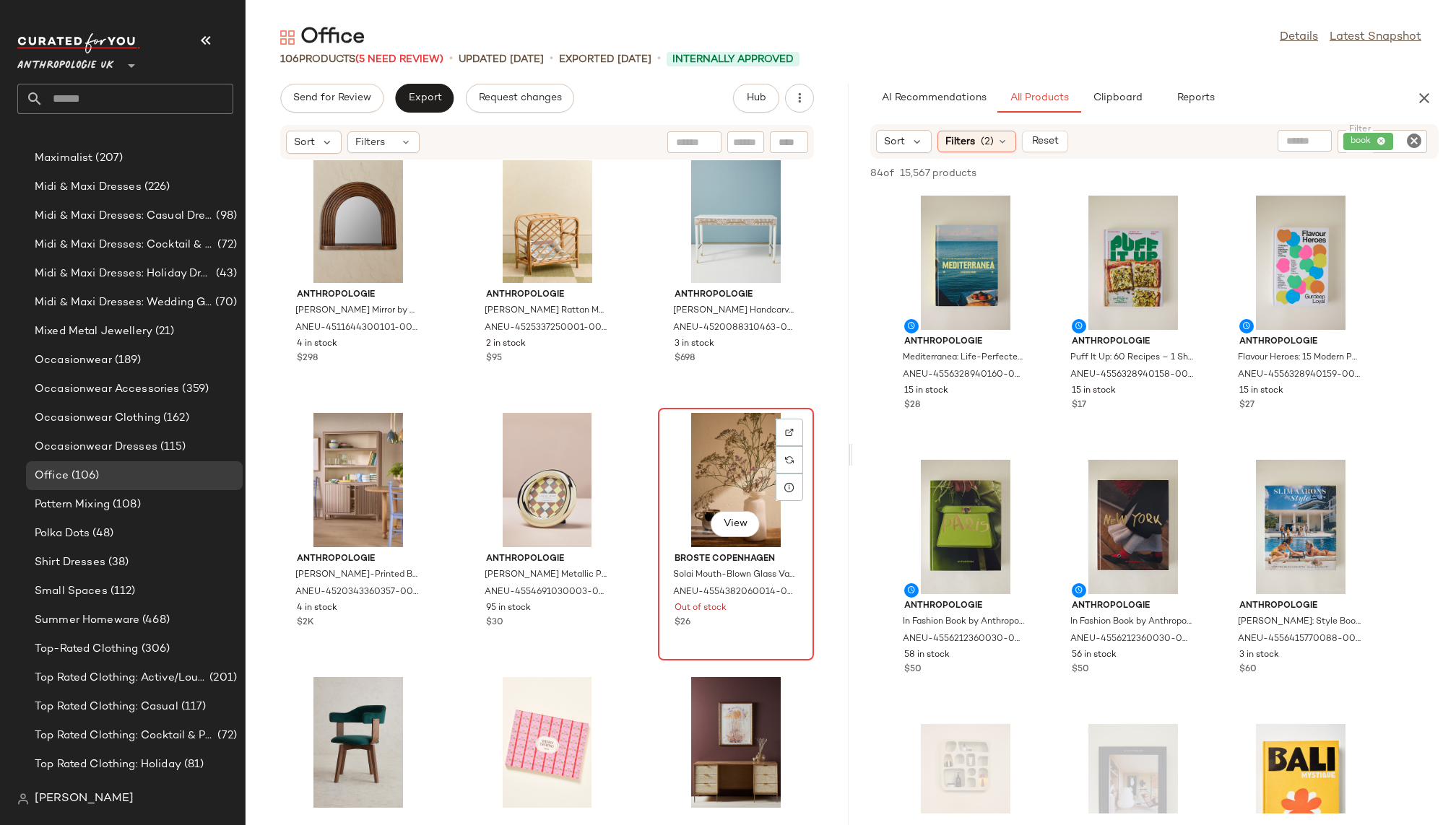
click at [666, 450] on div "View" at bounding box center [736, 480] width 146 height 134
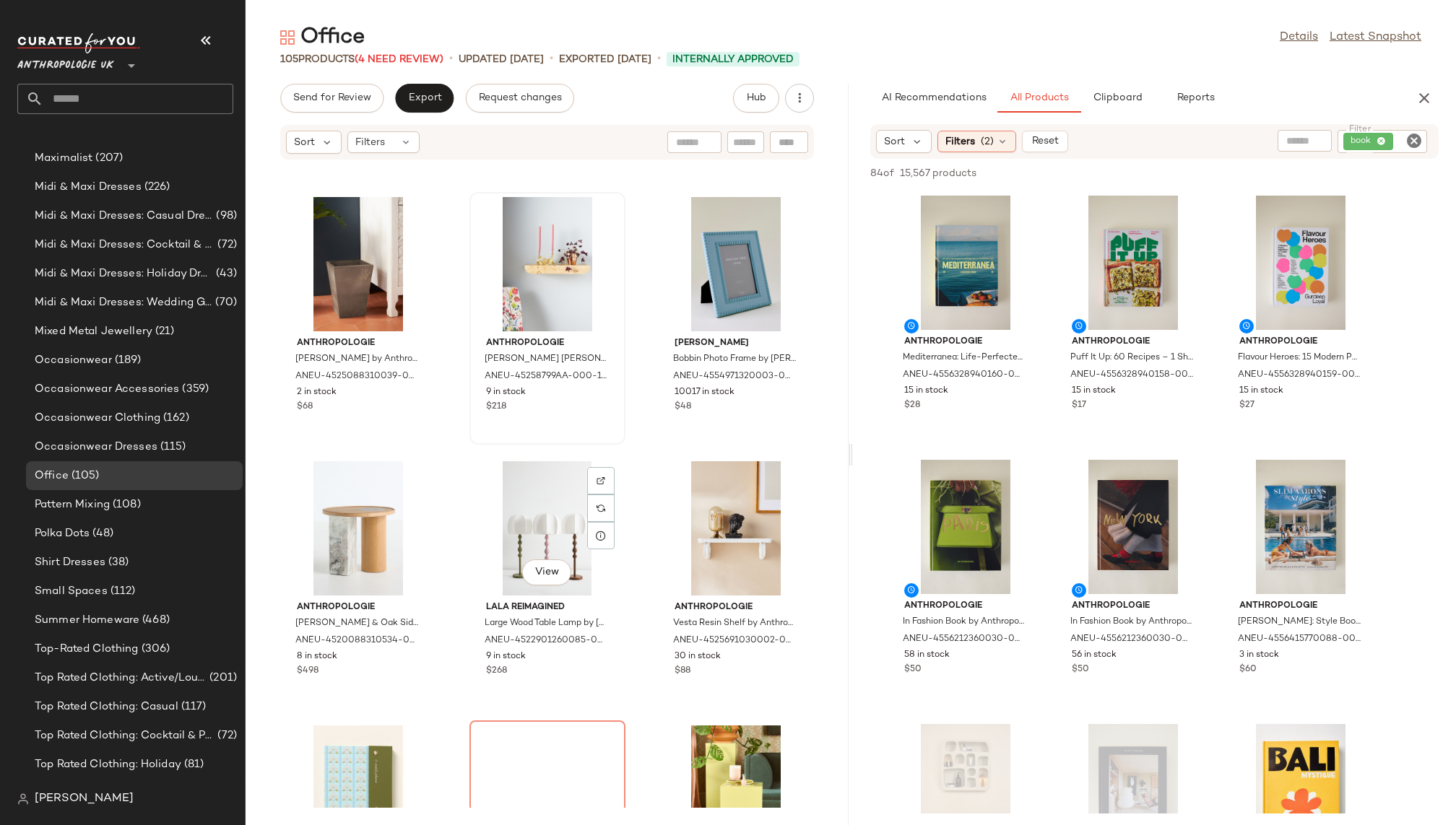
scroll to position [5617, 0]
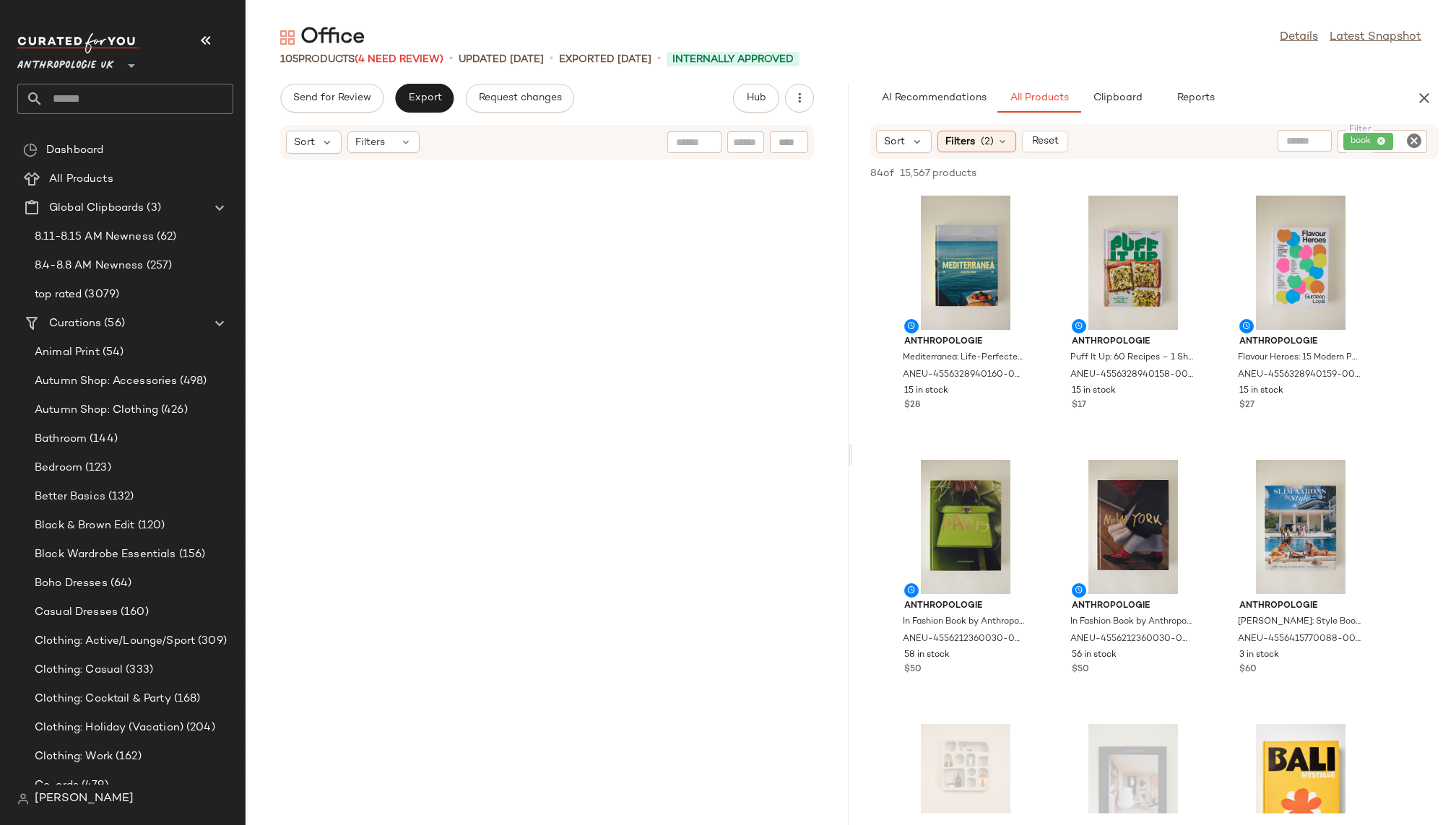
scroll to position [5617, 0]
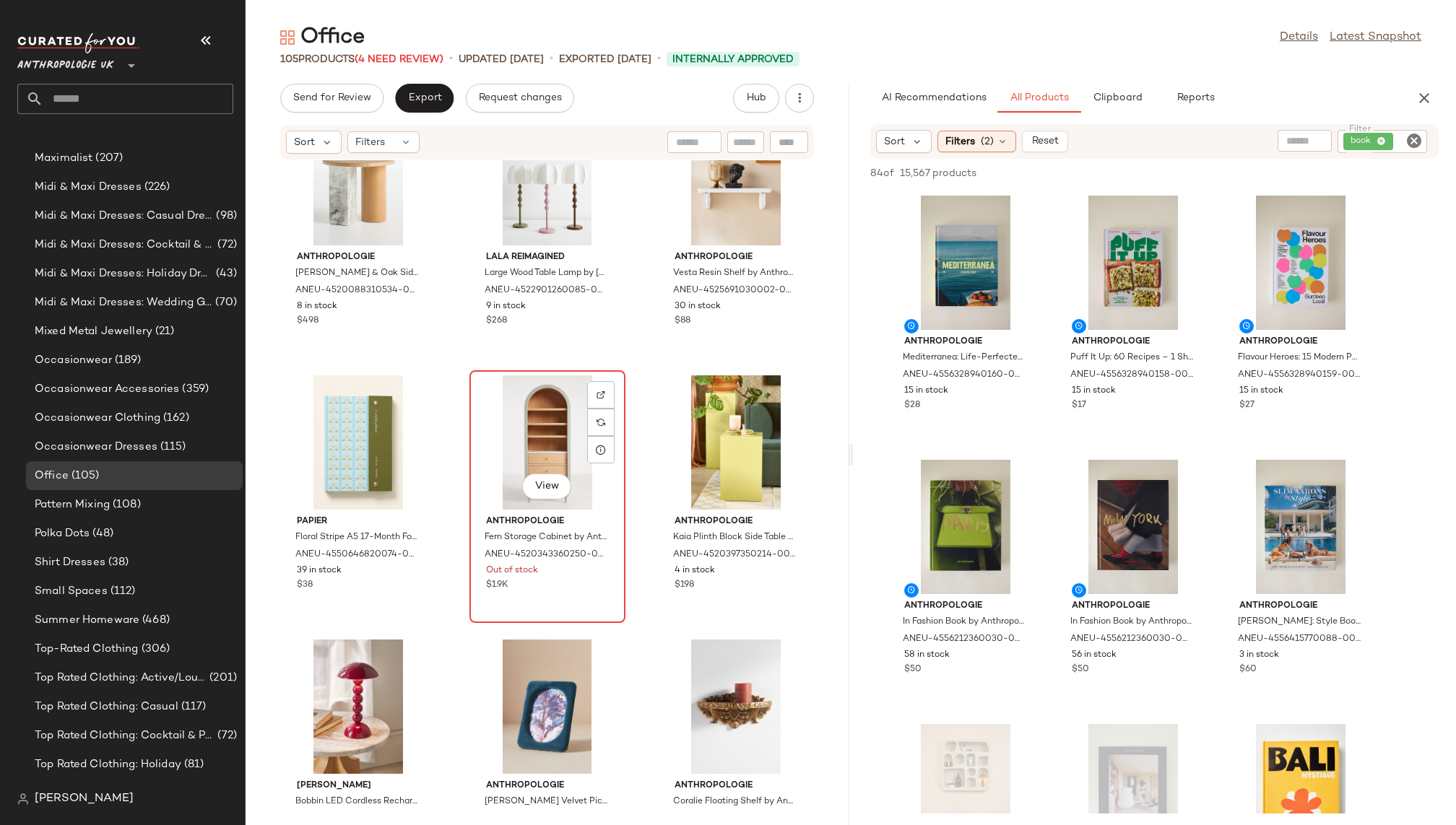
click at [533, 426] on div "View" at bounding box center [547, 442] width 146 height 134
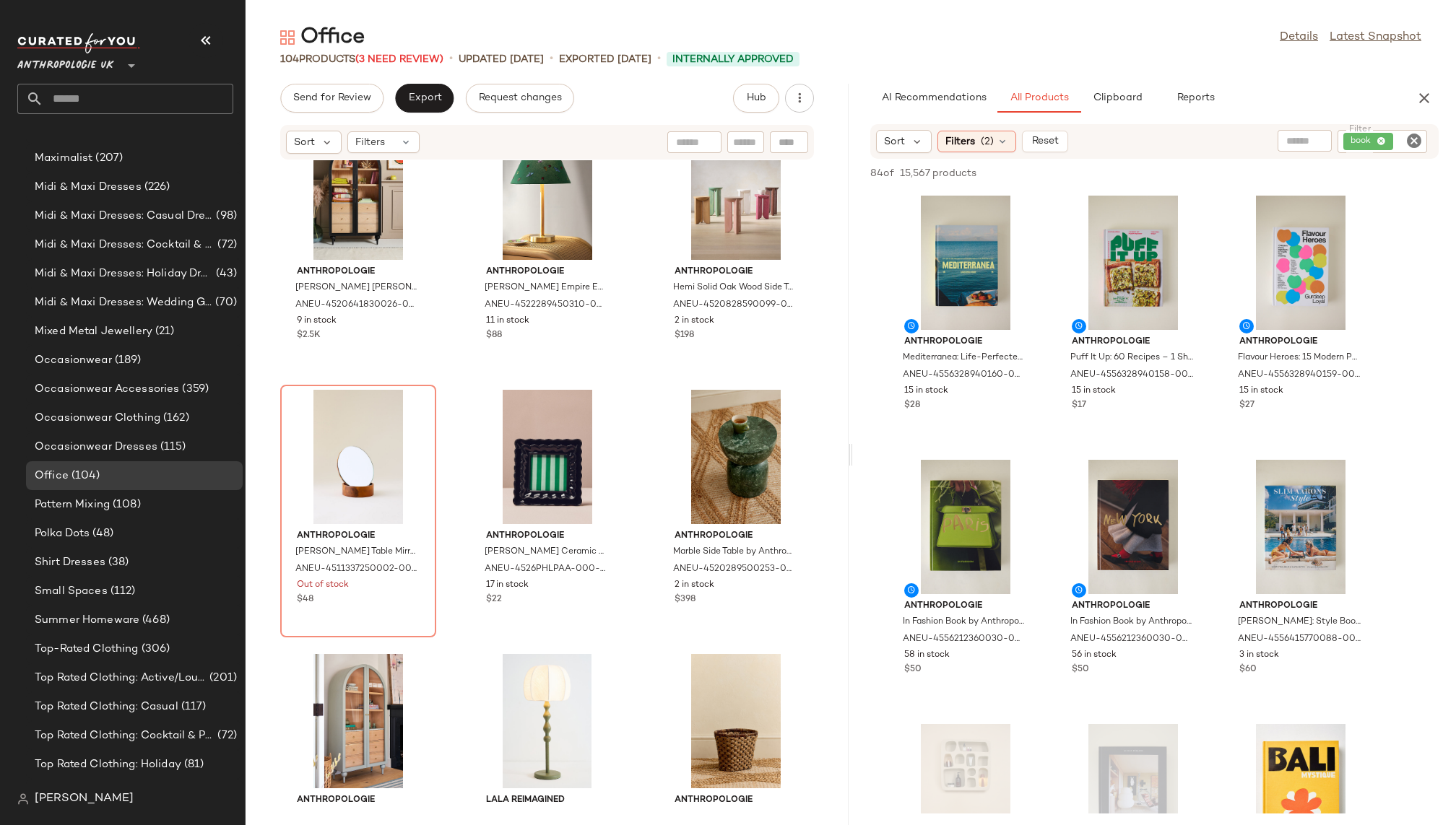
scroll to position [6664, 0]
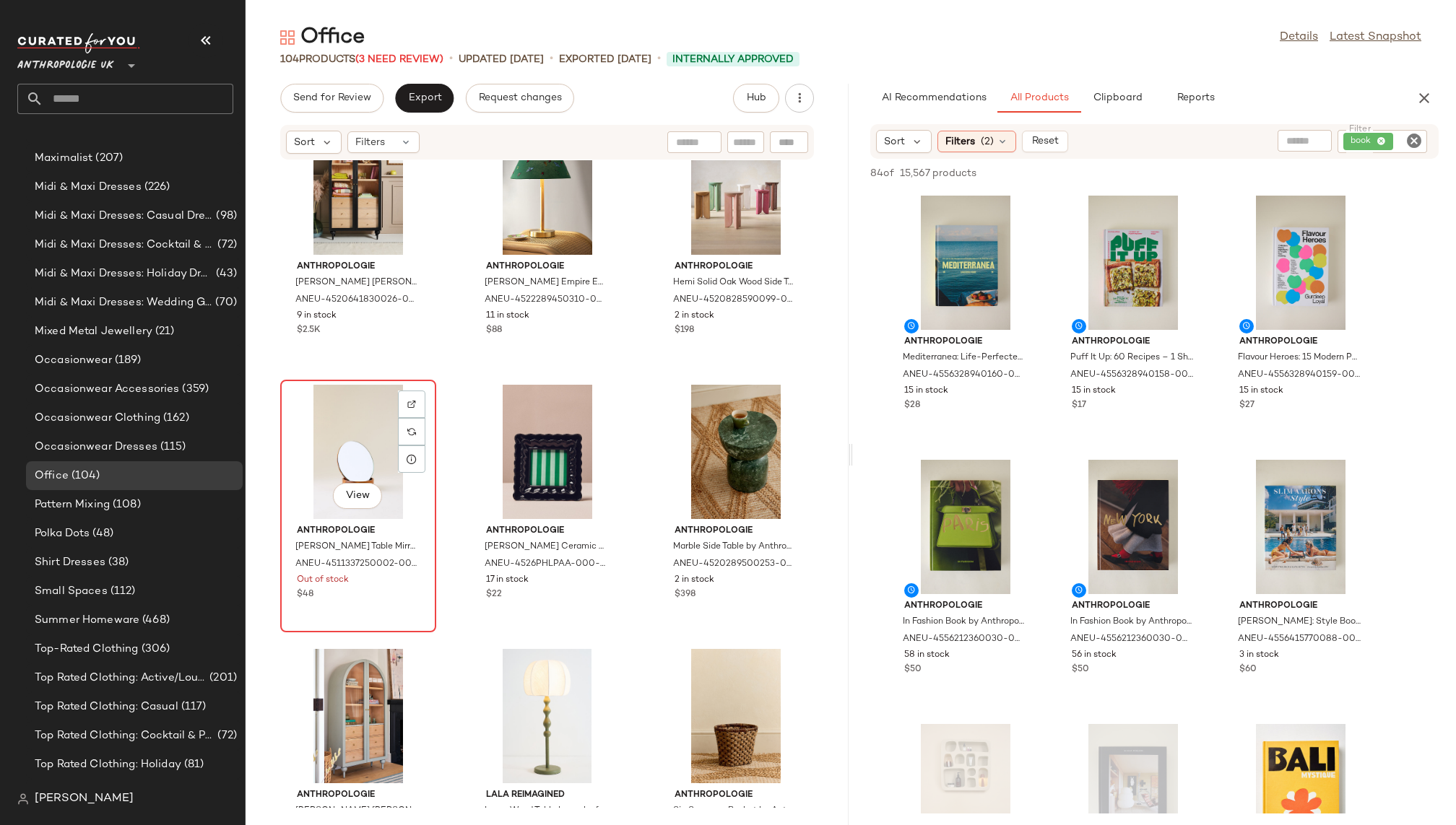
click at [332, 404] on div "View" at bounding box center [358, 452] width 146 height 134
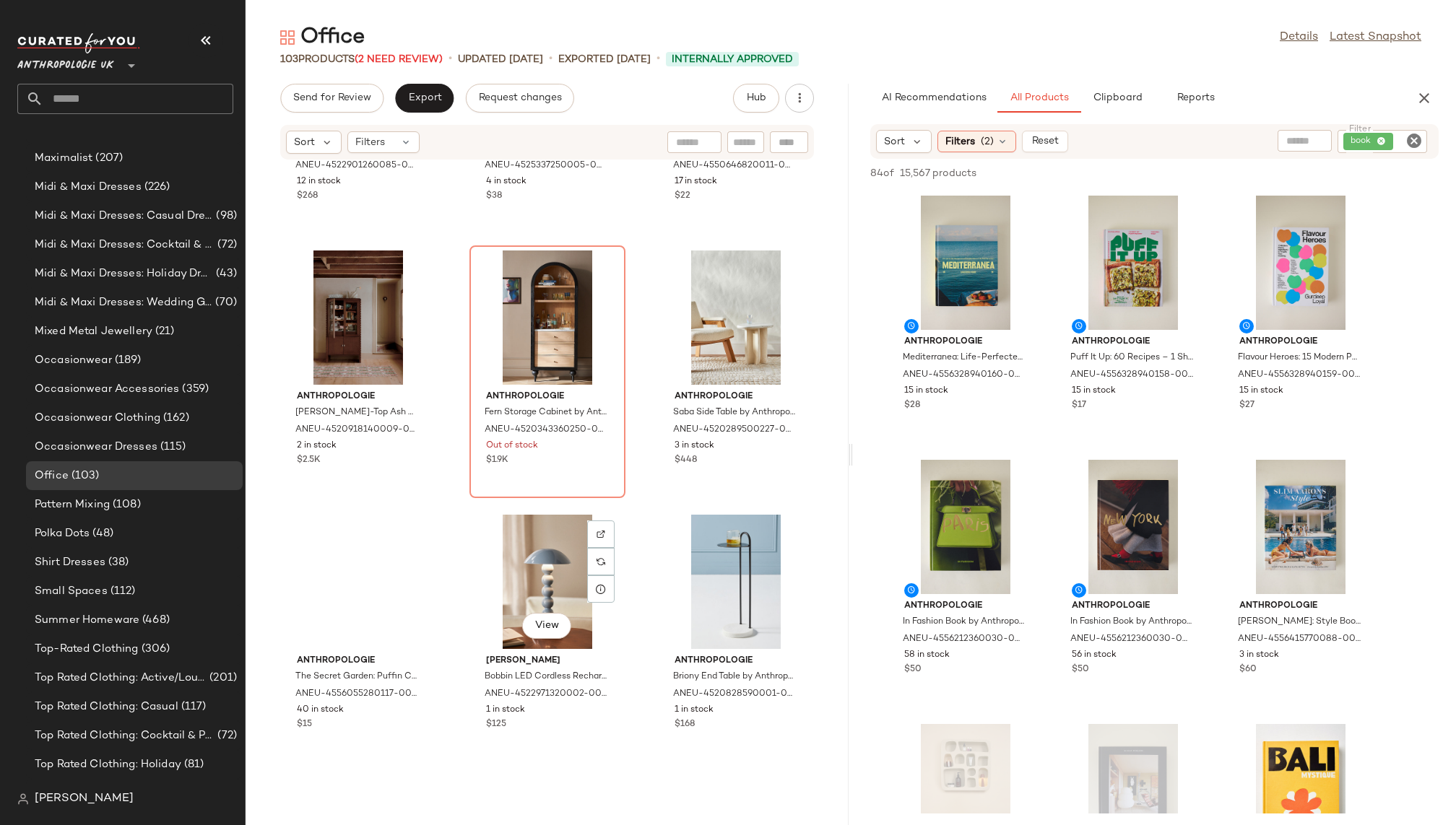
scroll to position [7329, 0]
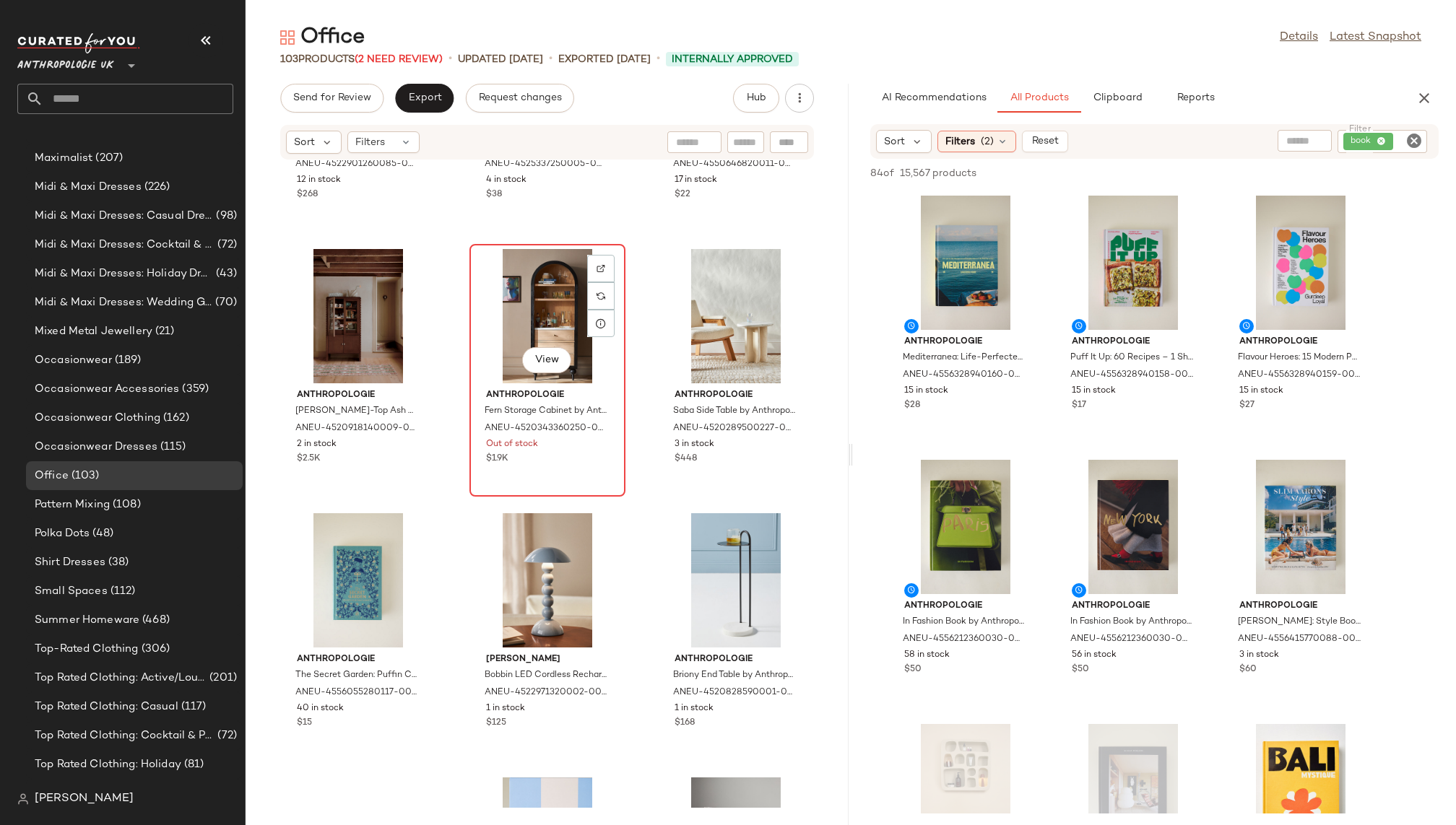
click at [543, 329] on div "View" at bounding box center [547, 317] width 146 height 134
click at [641, 488] on div "LALA Reimagined Large Wood Table Lamp by [PERSON_NAME] in Green at Anthropologi…" at bounding box center [547, 484] width 603 height 647
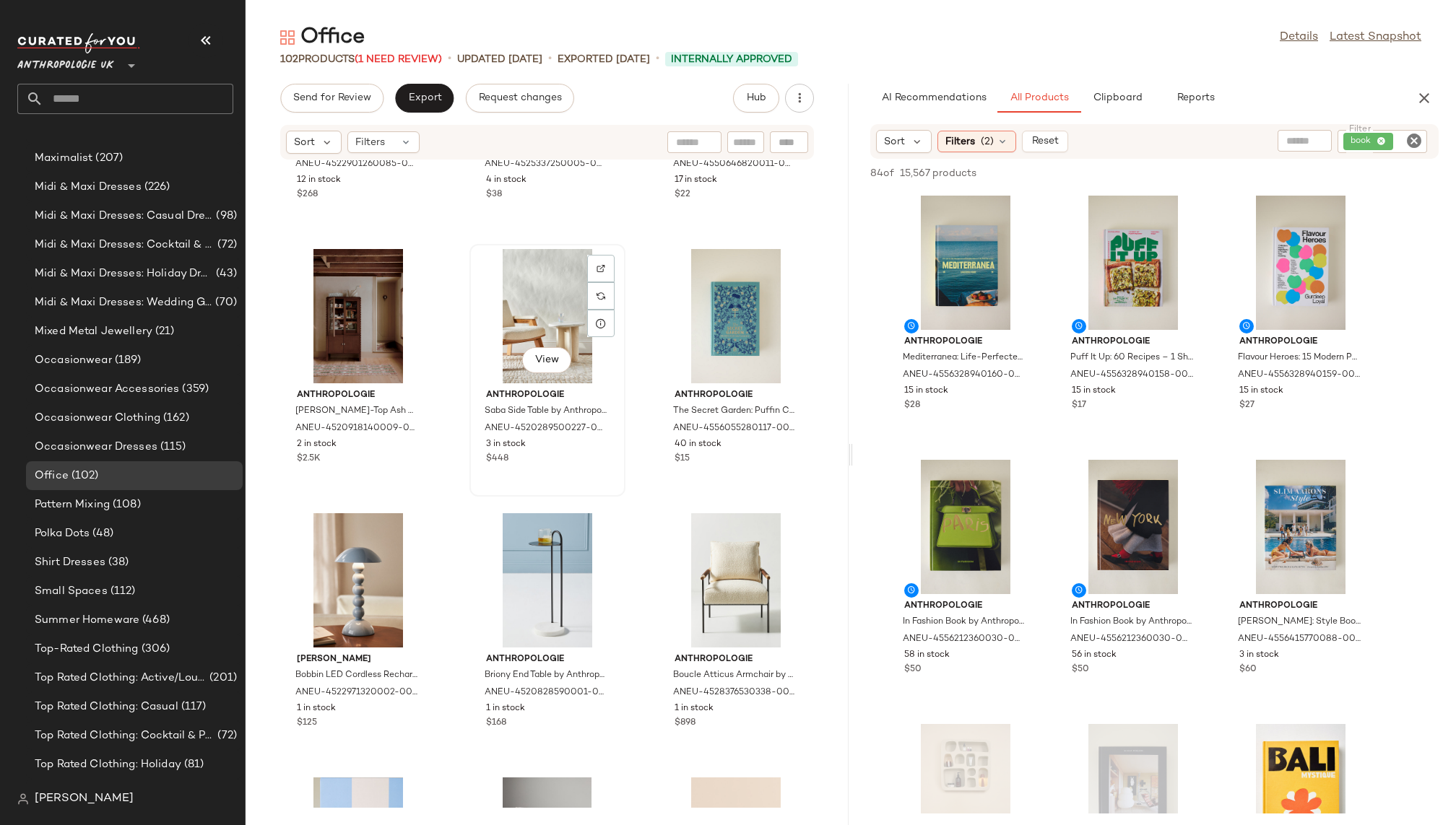
click at [481, 309] on div "View" at bounding box center [547, 317] width 146 height 134
click at [633, 585] on div "LALA Reimagined Large Wood Table Lamp by [PERSON_NAME] in Green at Anthropologi…" at bounding box center [547, 484] width 603 height 647
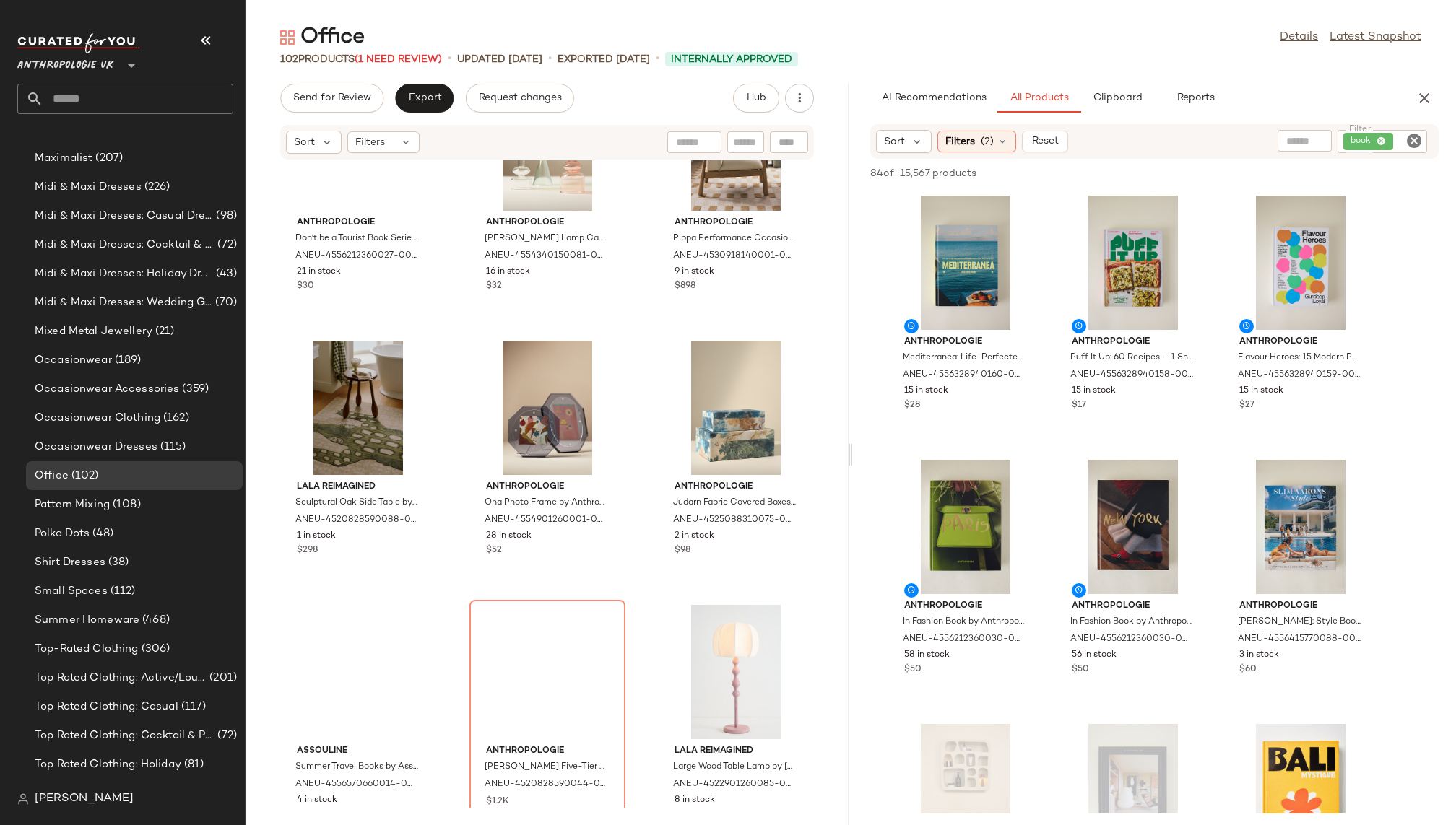
scroll to position [8338, 0]
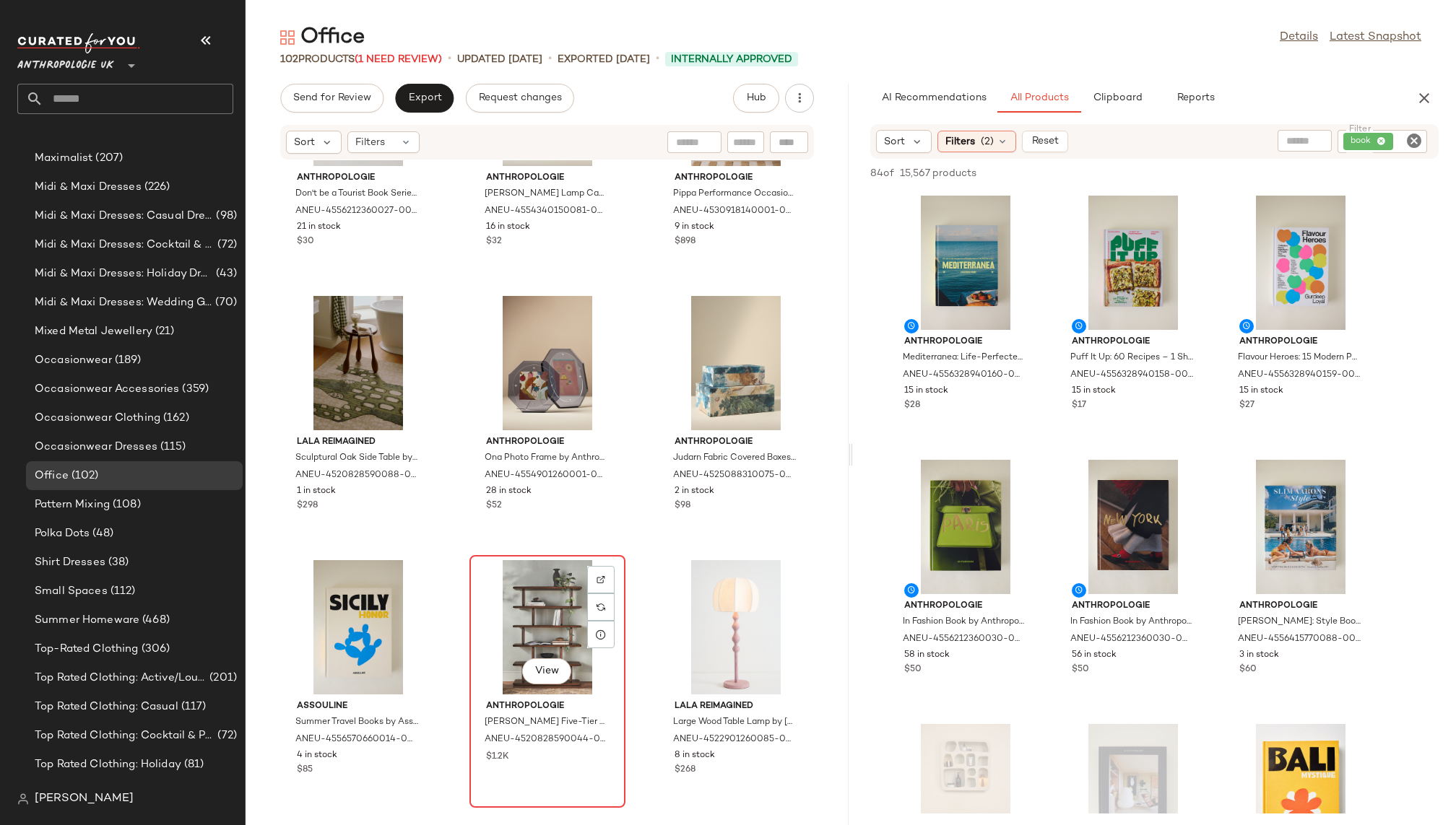
click at [519, 604] on div "View" at bounding box center [547, 627] width 146 height 134
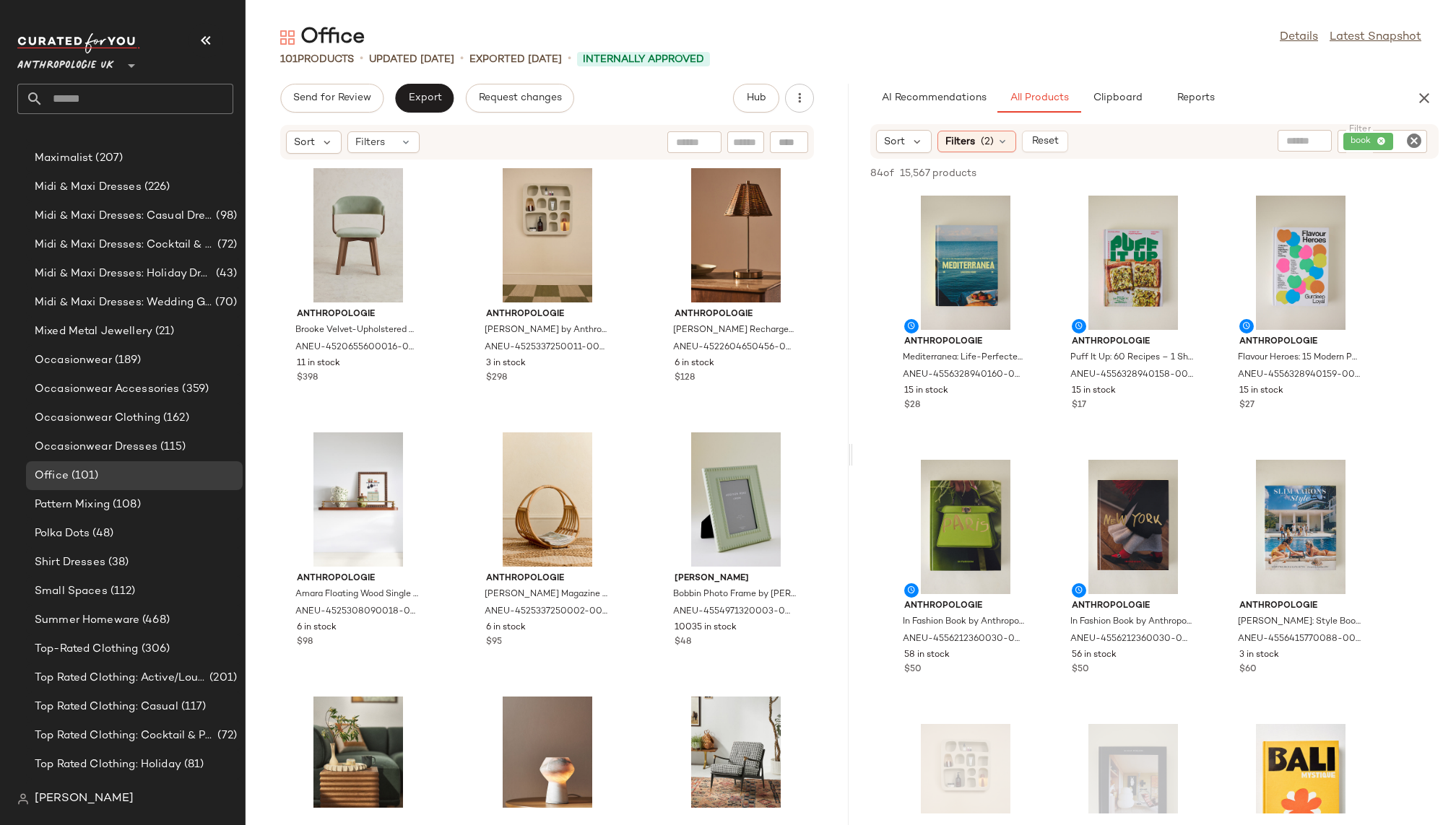
click at [1414, 139] on icon "Clear Filter" at bounding box center [1413, 141] width 17 height 17
click at [1345, 87] on div "AI Recommendations All Products Clipboard Reports" at bounding box center [1131, 98] width 522 height 29
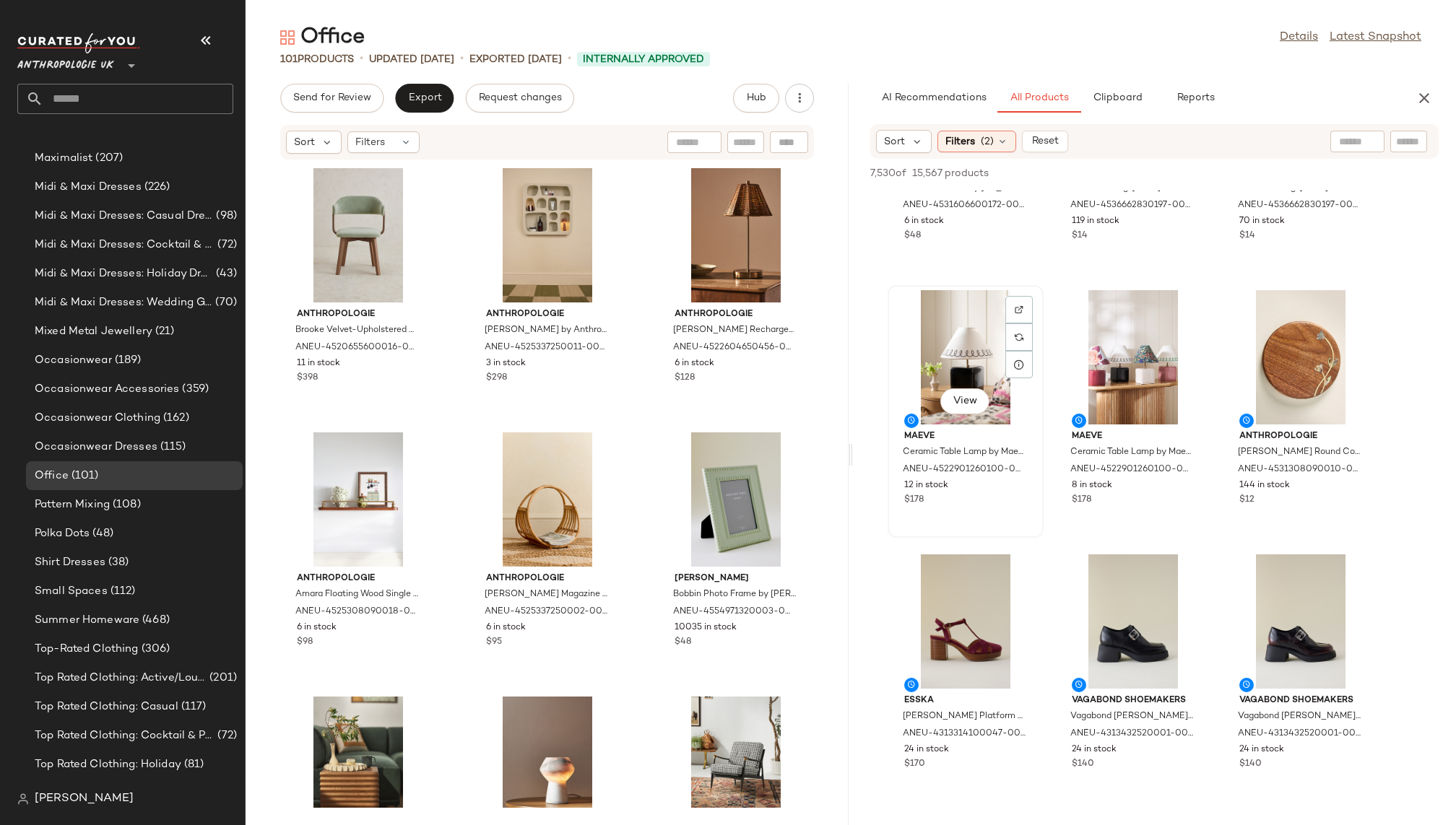
scroll to position [3078, 0]
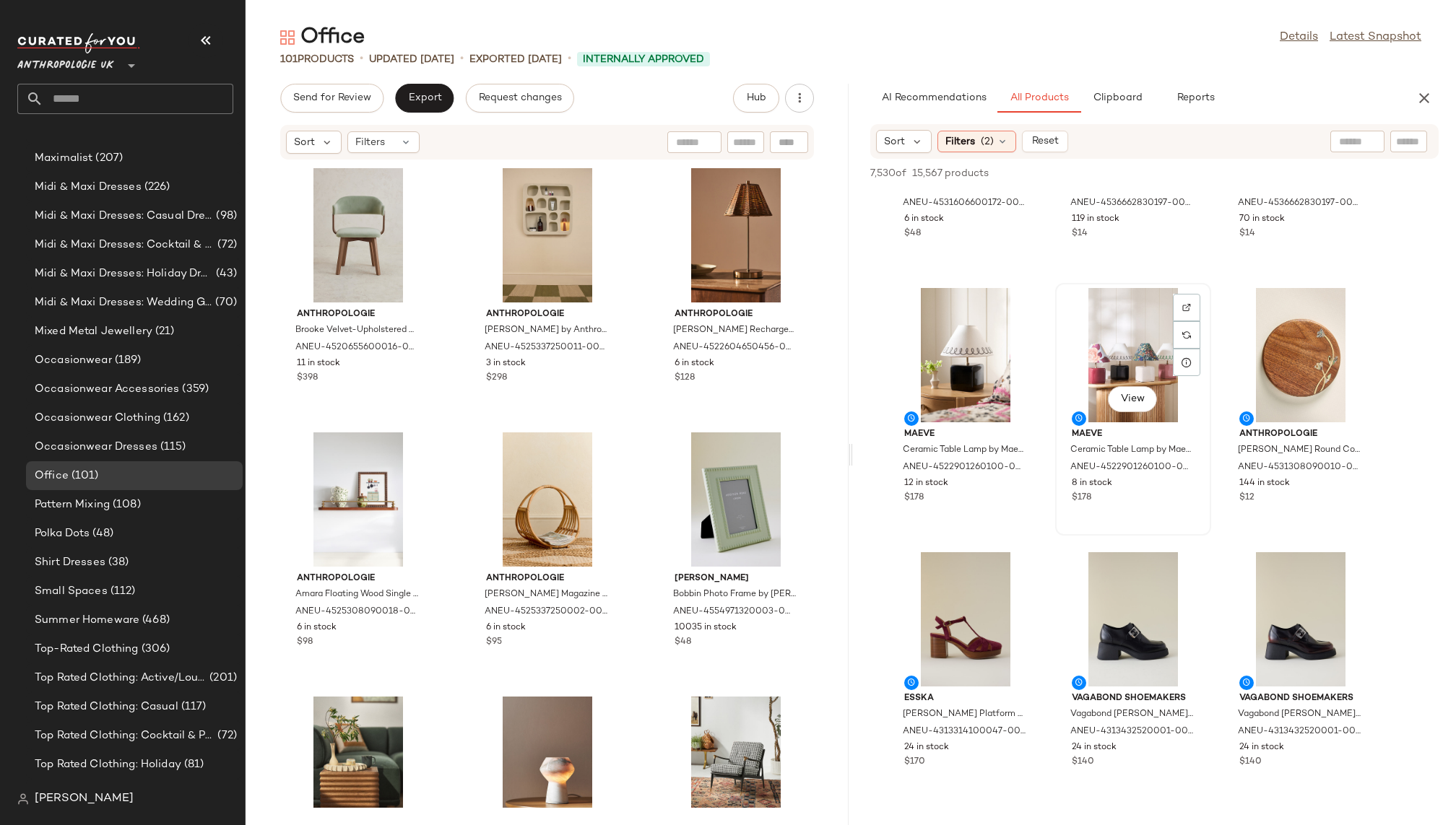
click at [1101, 369] on div "View" at bounding box center [1133, 355] width 146 height 134
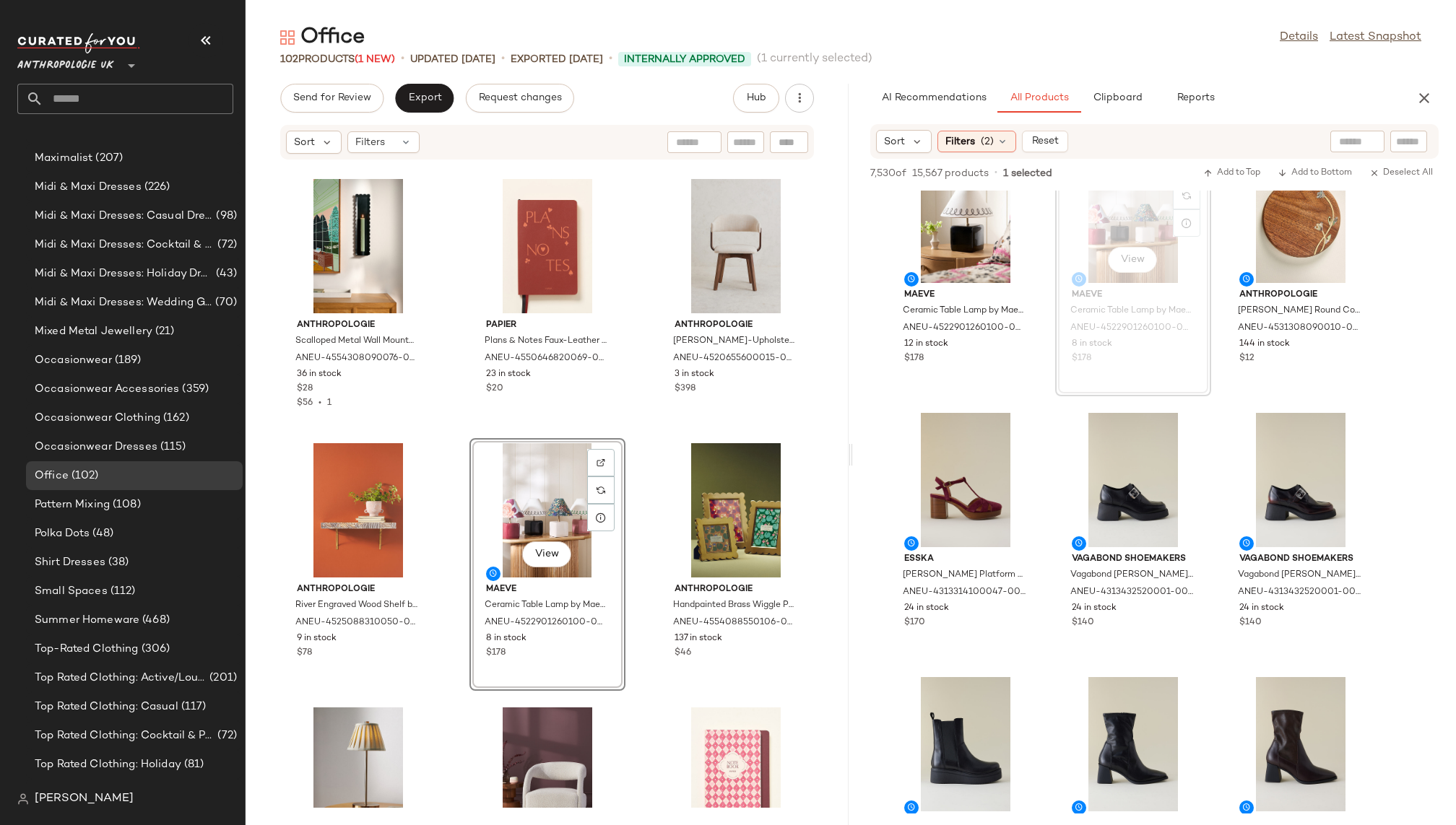
scroll to position [3149, 0]
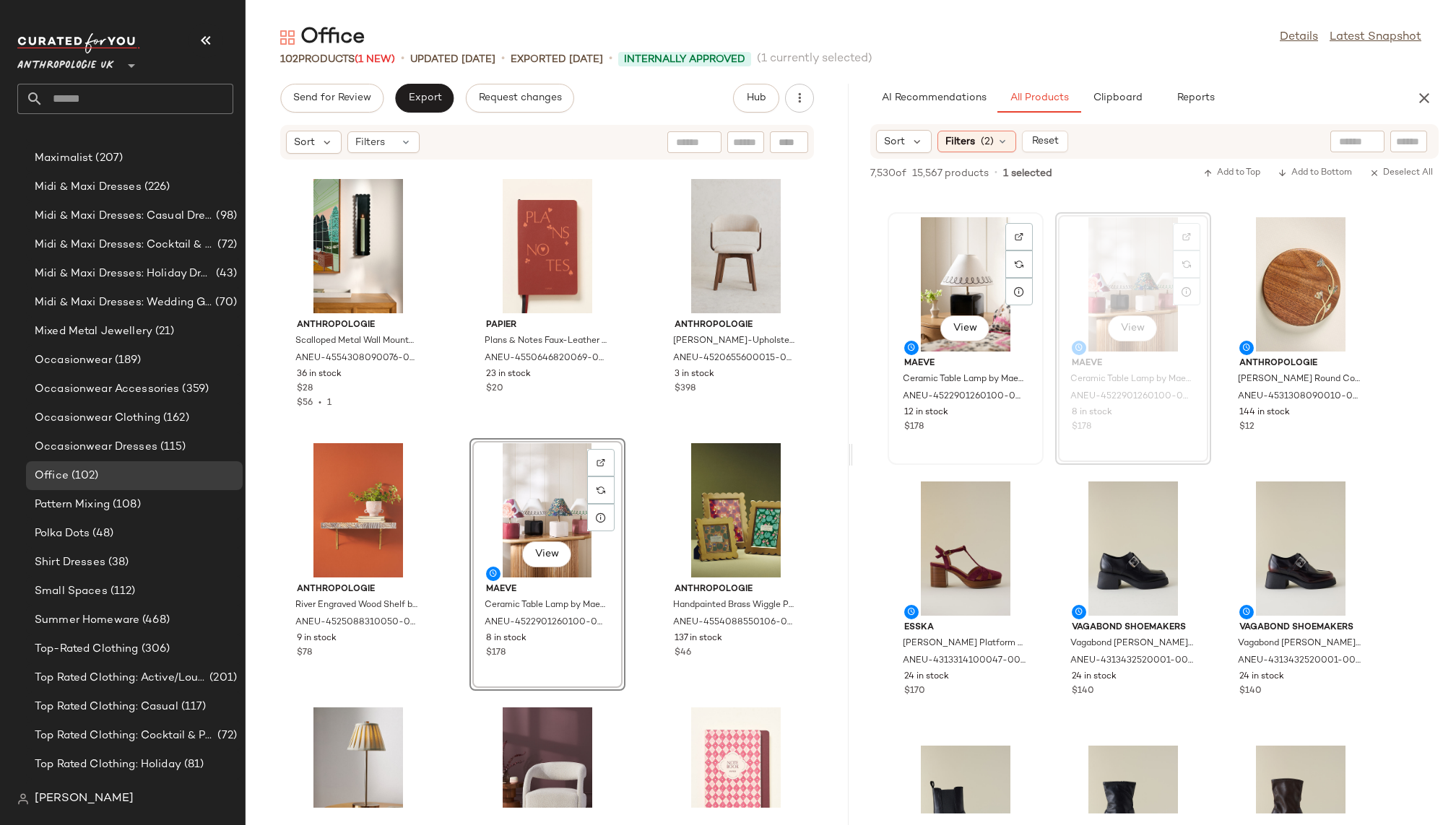
click at [962, 280] on div "View" at bounding box center [965, 284] width 146 height 134
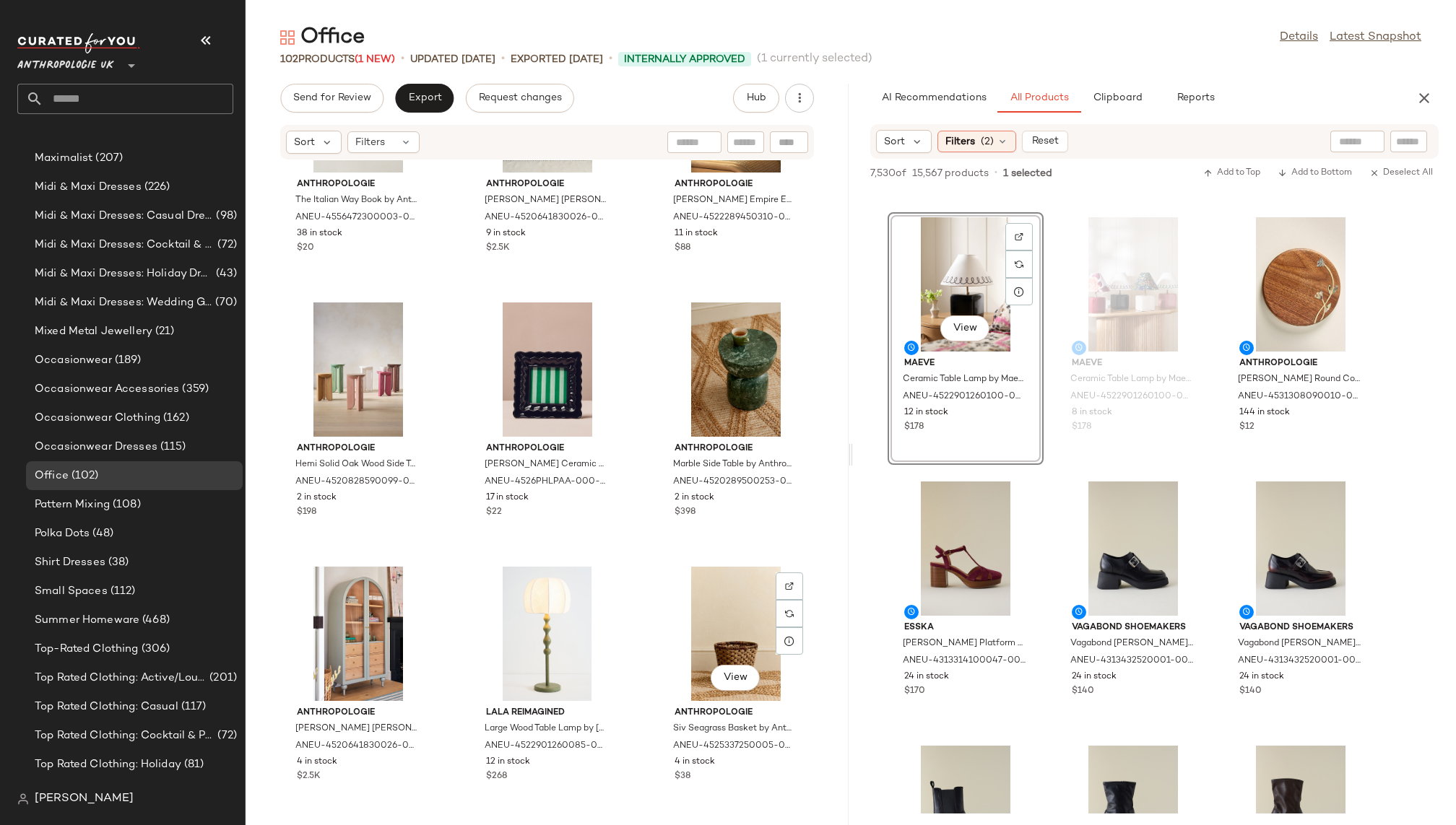
scroll to position [6769, 0]
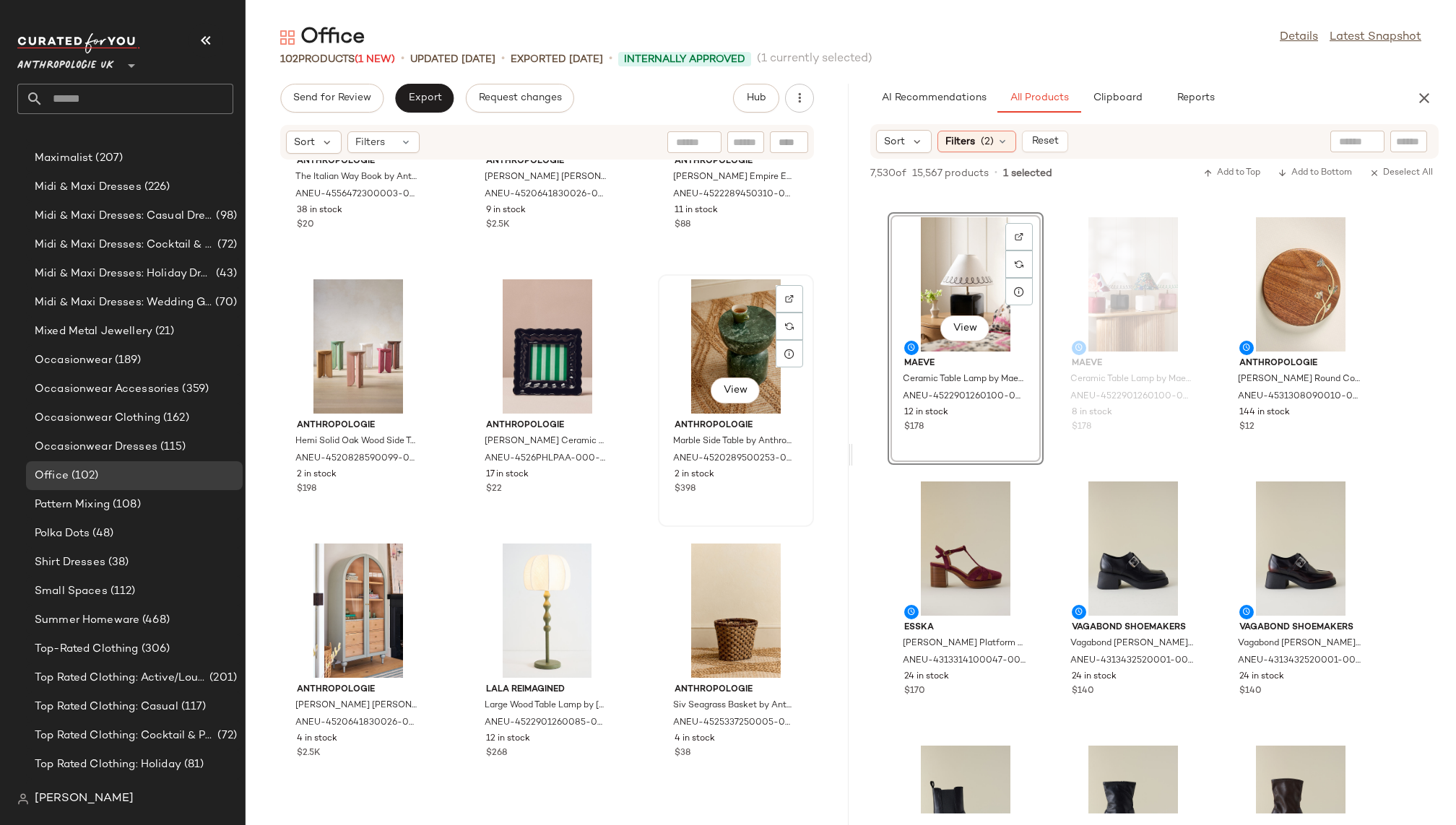
click at [711, 309] on div "View" at bounding box center [736, 347] width 146 height 134
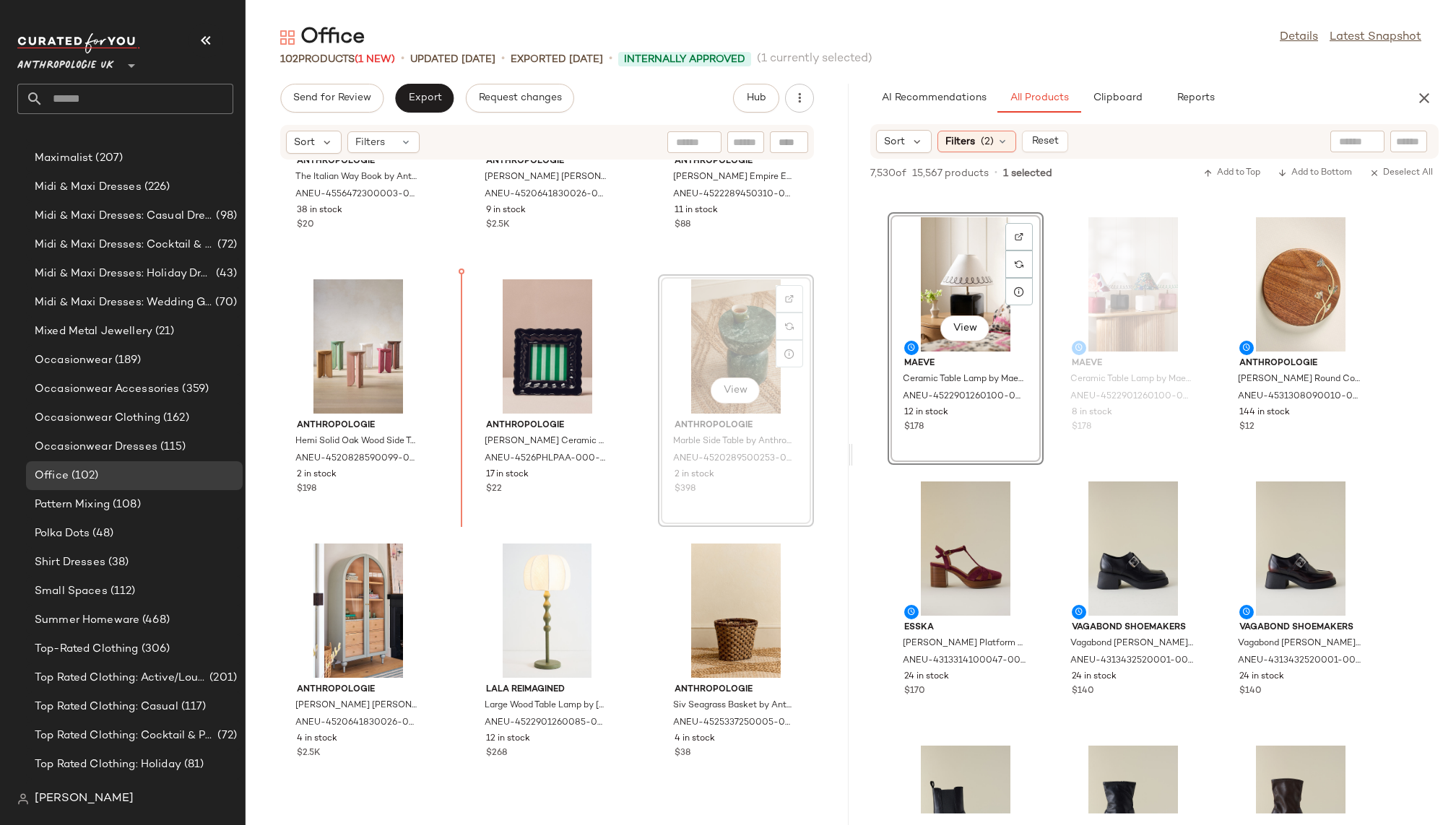
scroll to position [6768, 0]
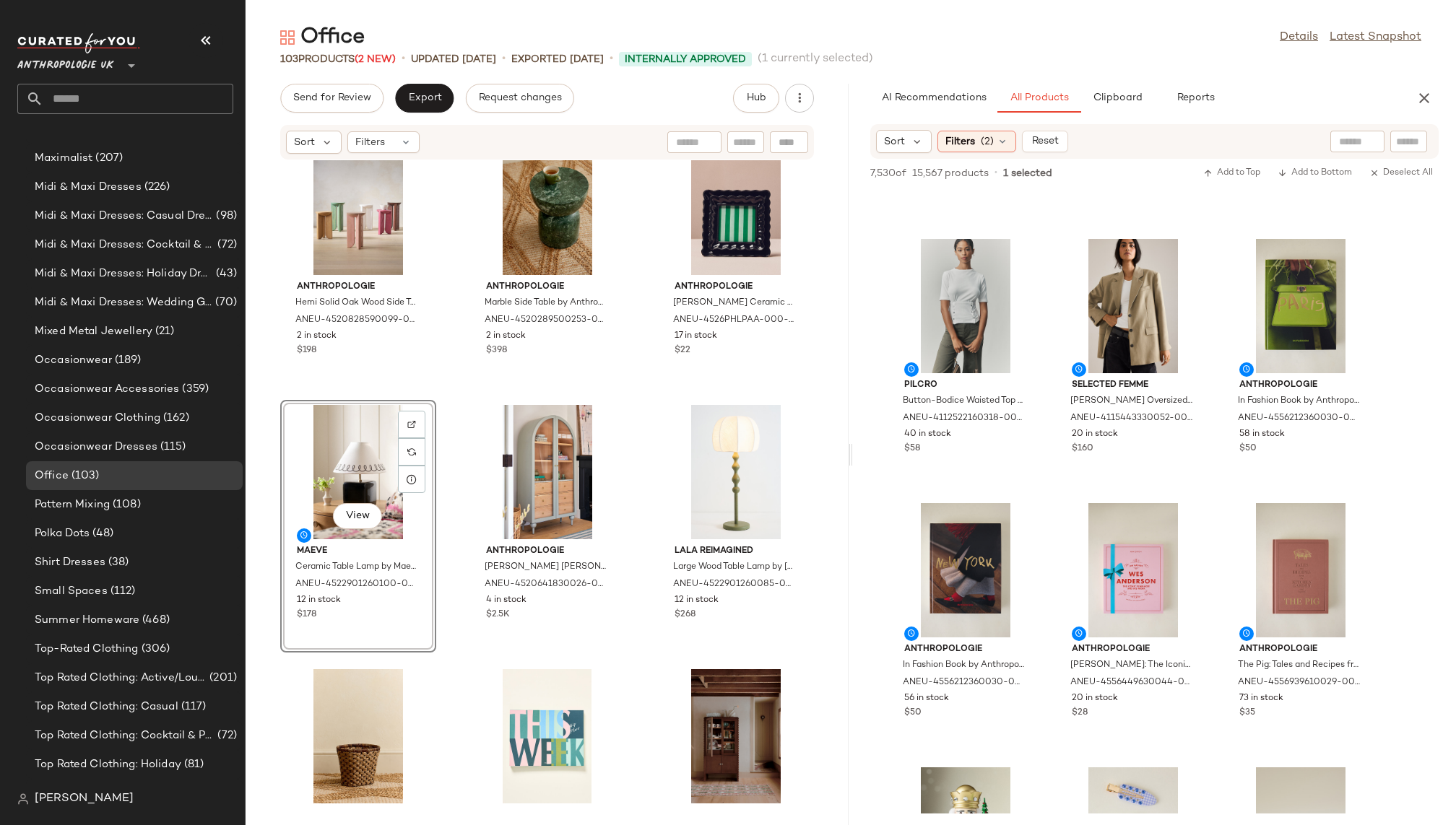
scroll to position [7094, 0]
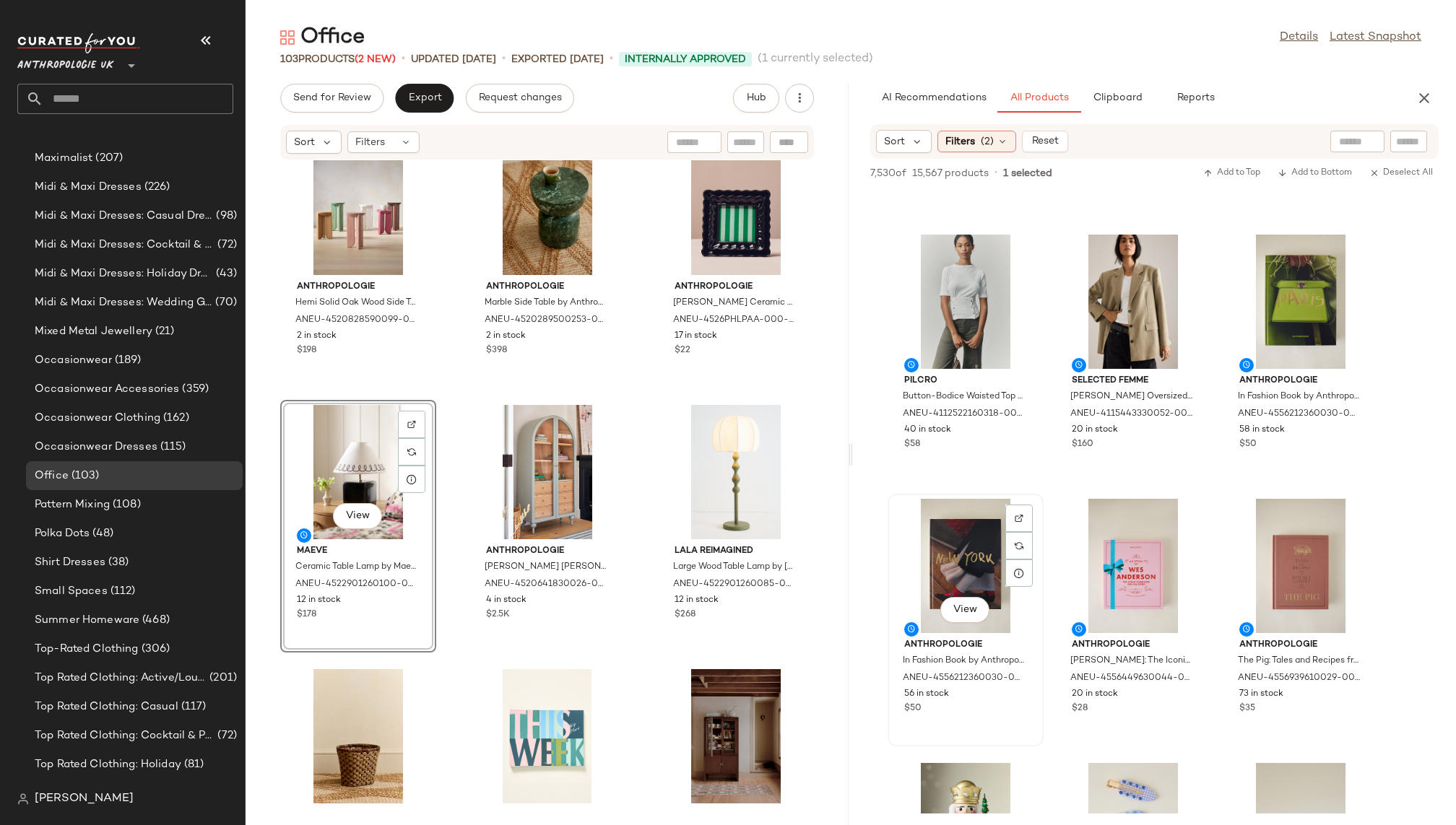
click at [959, 564] on div "View" at bounding box center [965, 566] width 146 height 134
click at [1120, 561] on div "View" at bounding box center [1133, 566] width 146 height 134
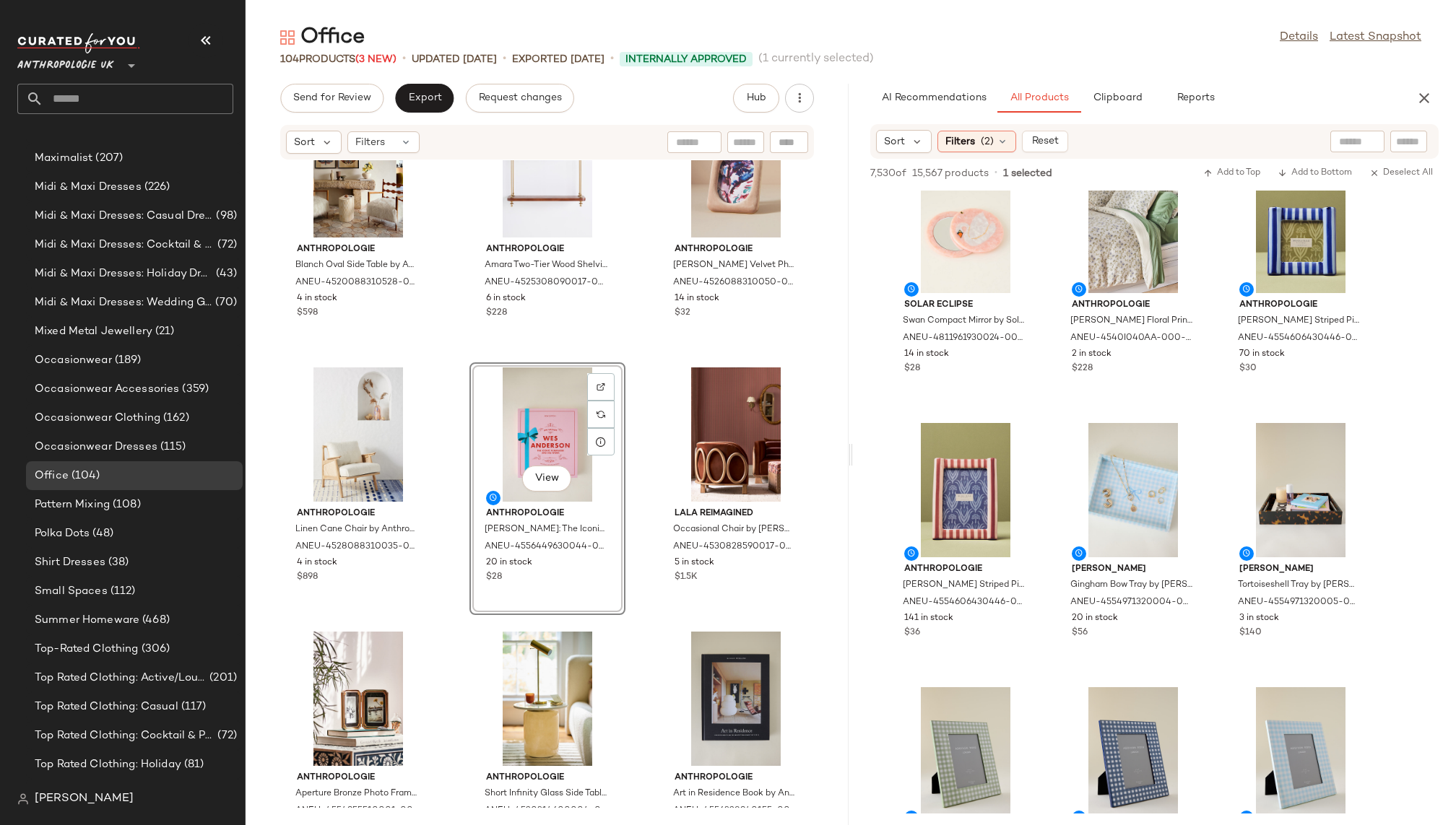
scroll to position [8765, 0]
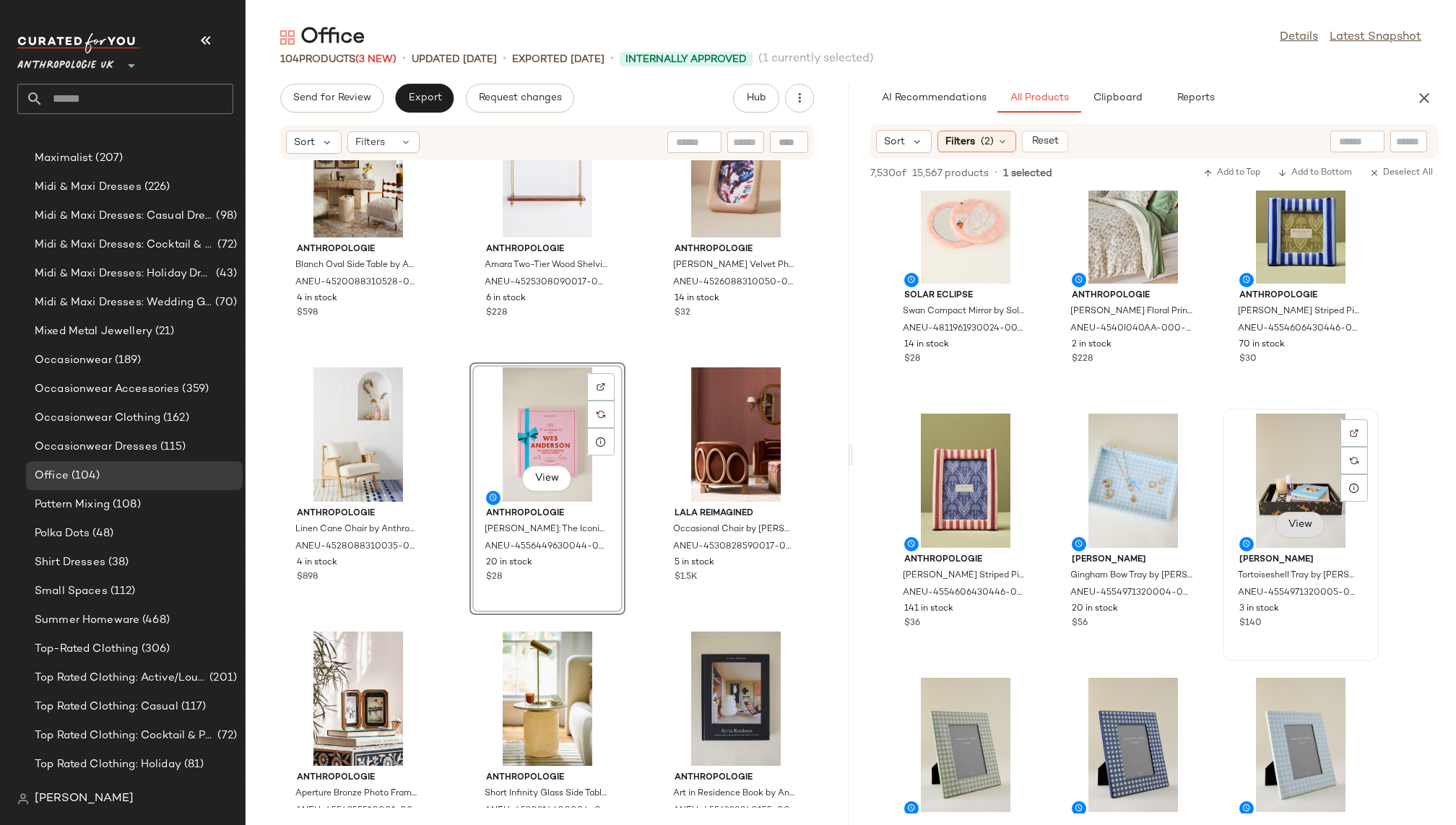
click at [1307, 516] on button "View" at bounding box center [1300, 524] width 49 height 26
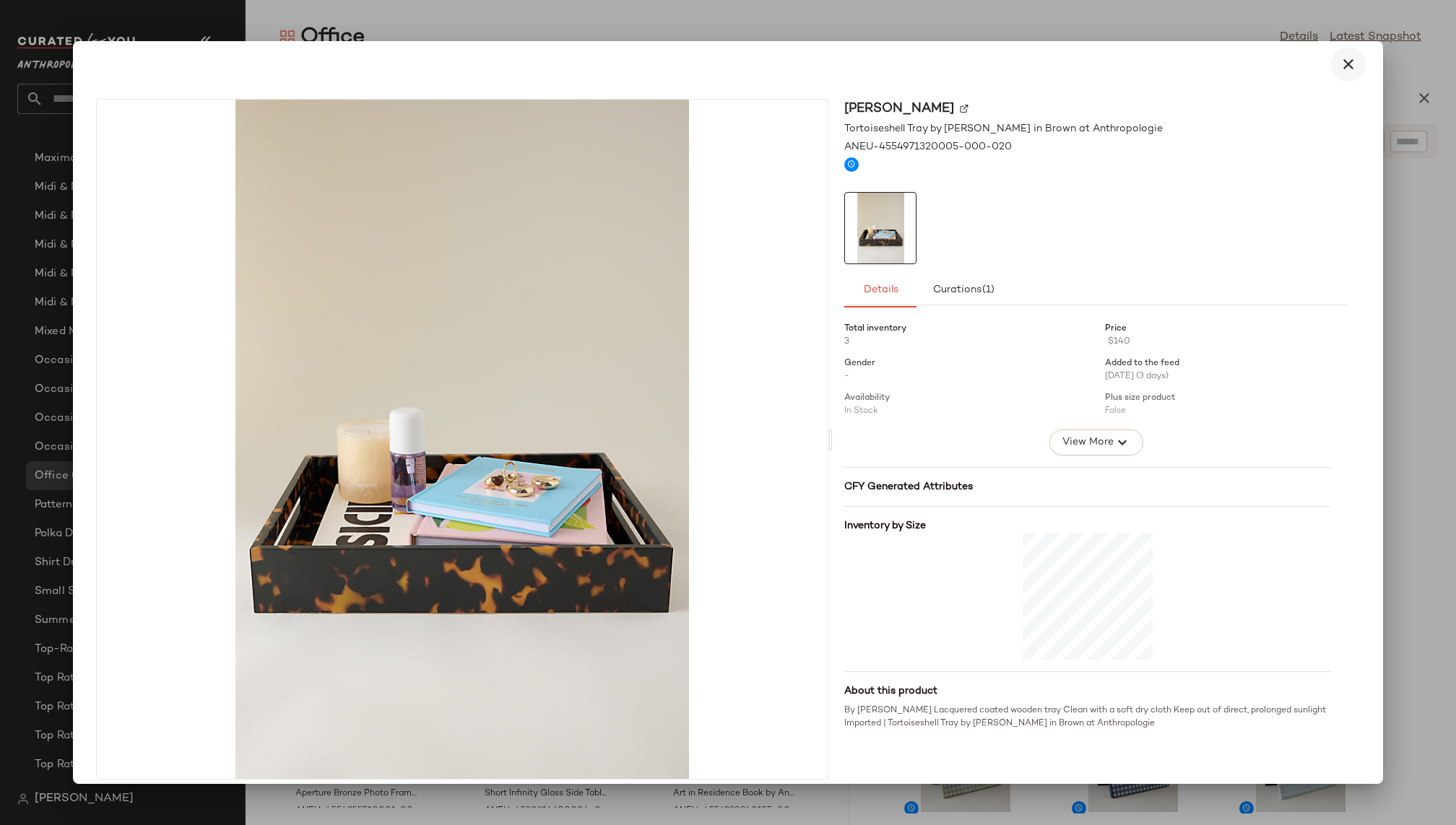
click at [1343, 69] on icon "button" at bounding box center [1348, 64] width 17 height 17
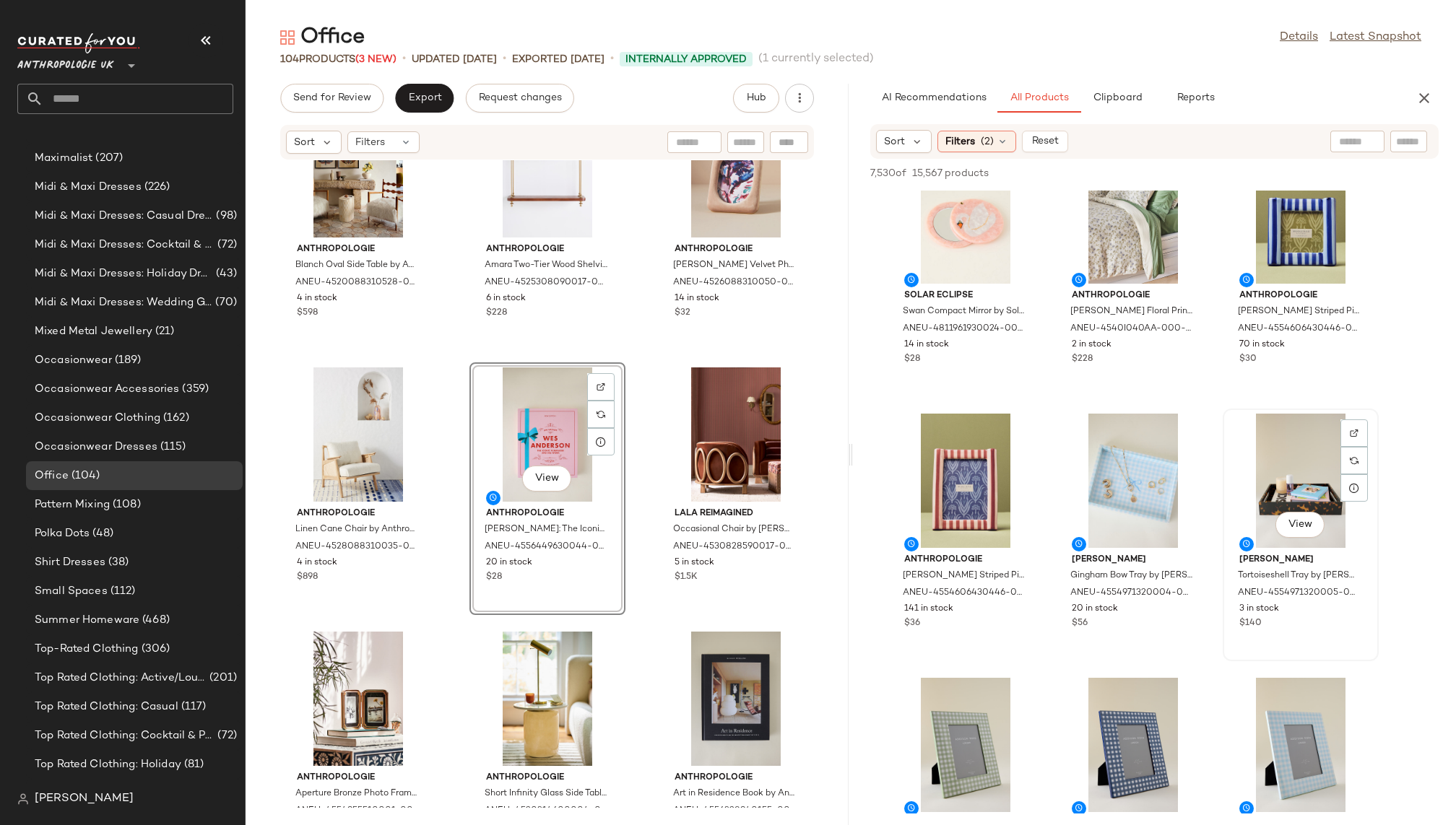
click at [1265, 490] on div "View" at bounding box center [1301, 481] width 146 height 134
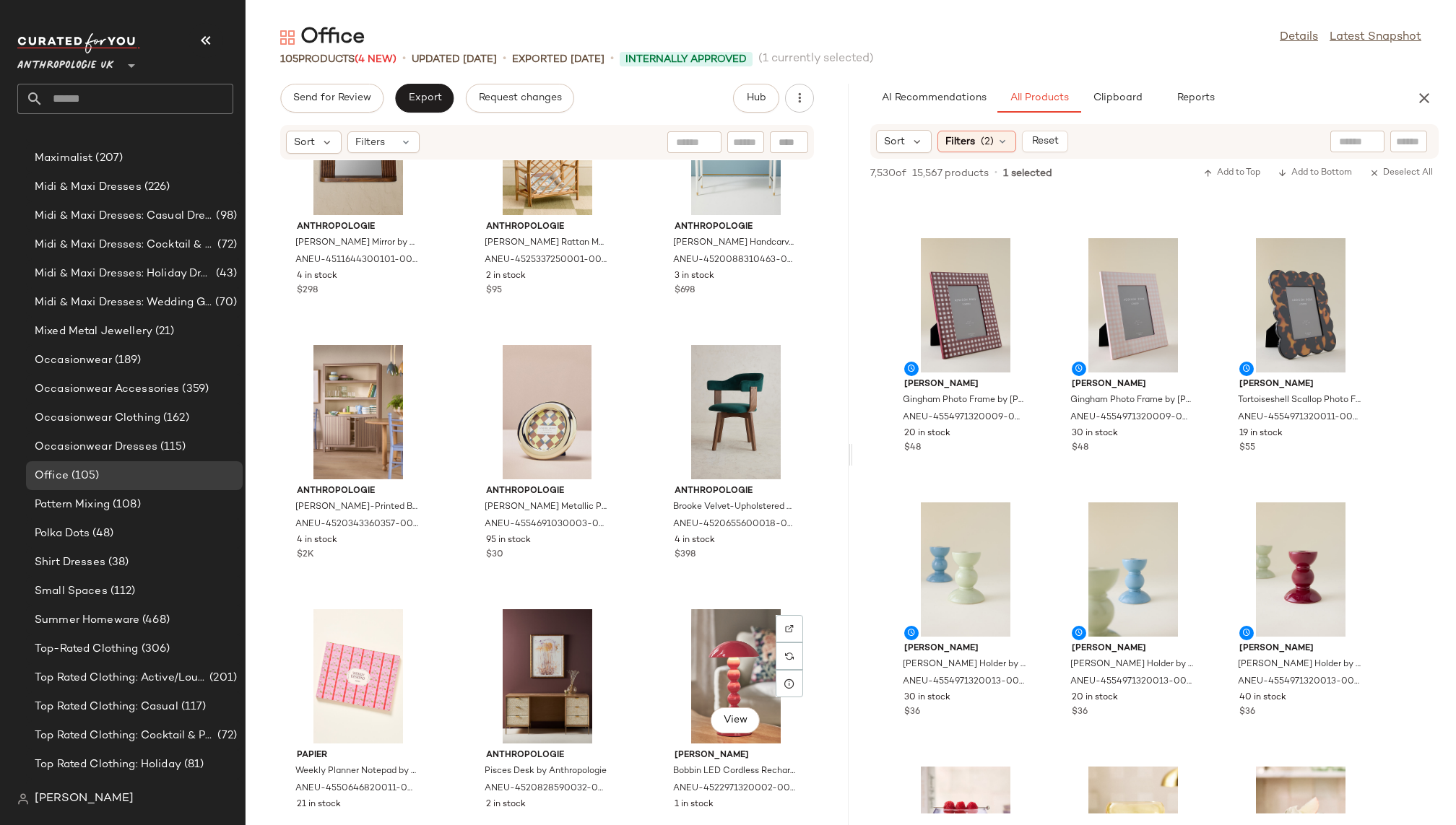
scroll to position [4914, 0]
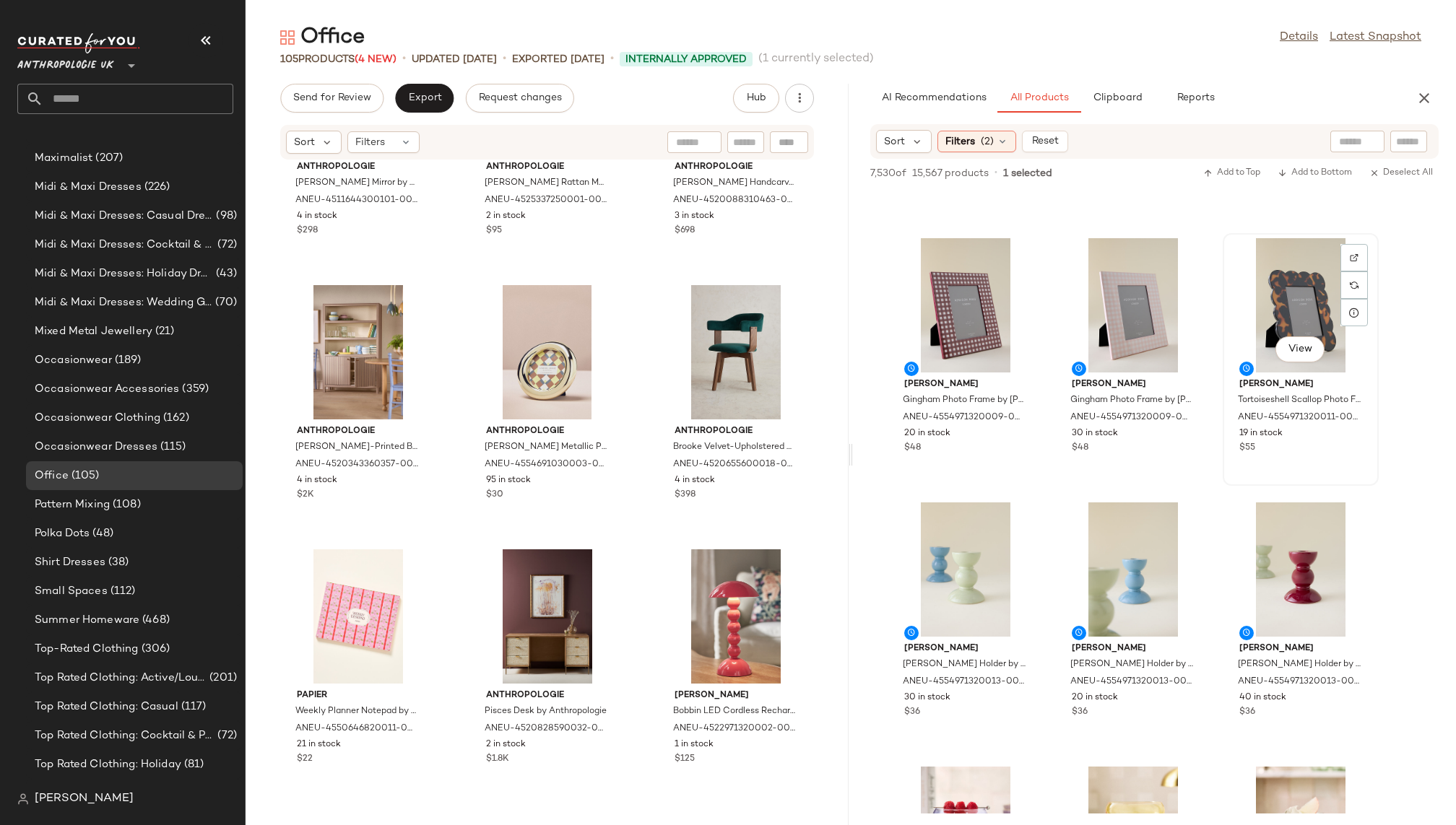
click at [1286, 297] on div "View" at bounding box center [1301, 305] width 146 height 134
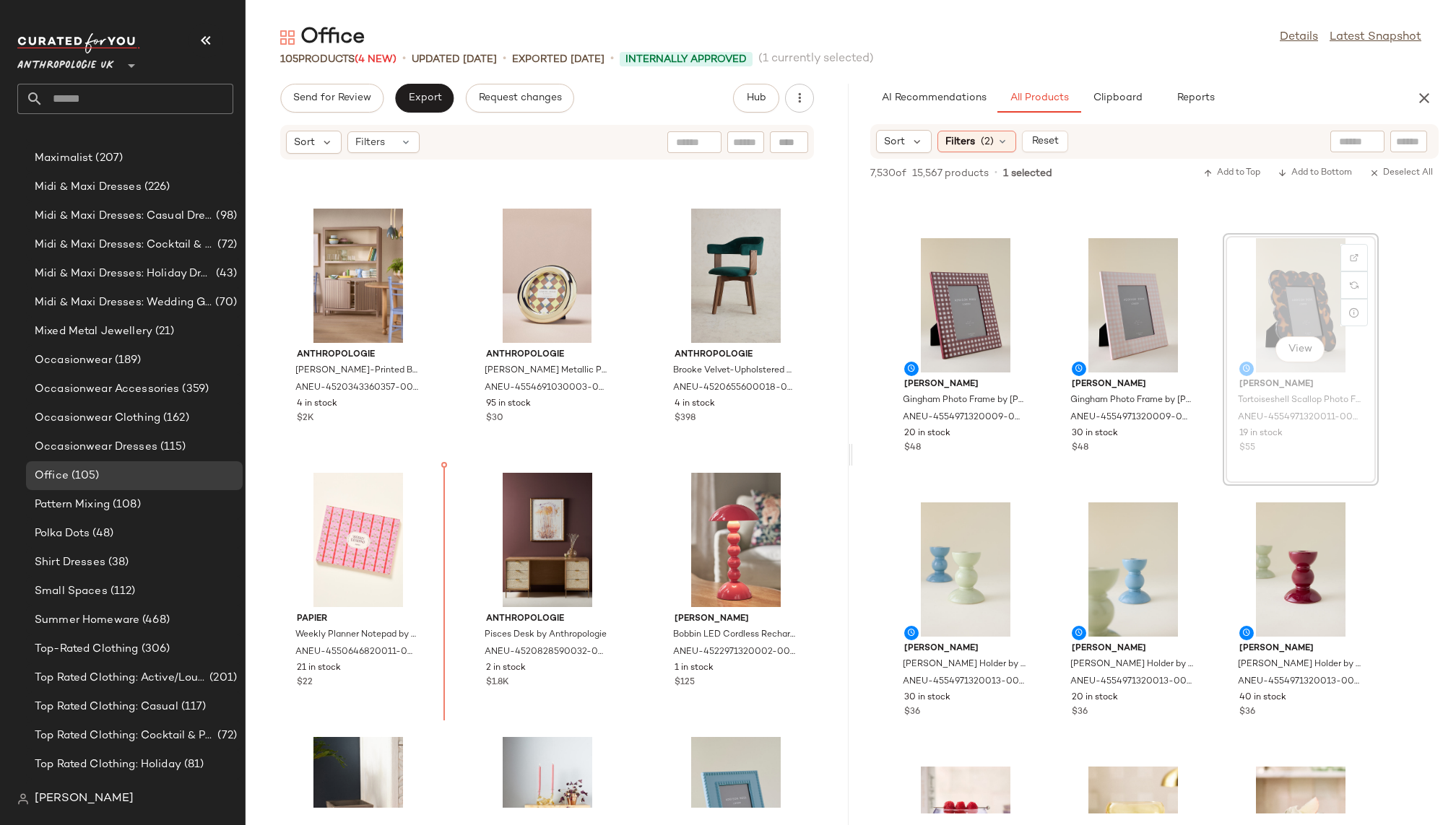
scroll to position [4996, 0]
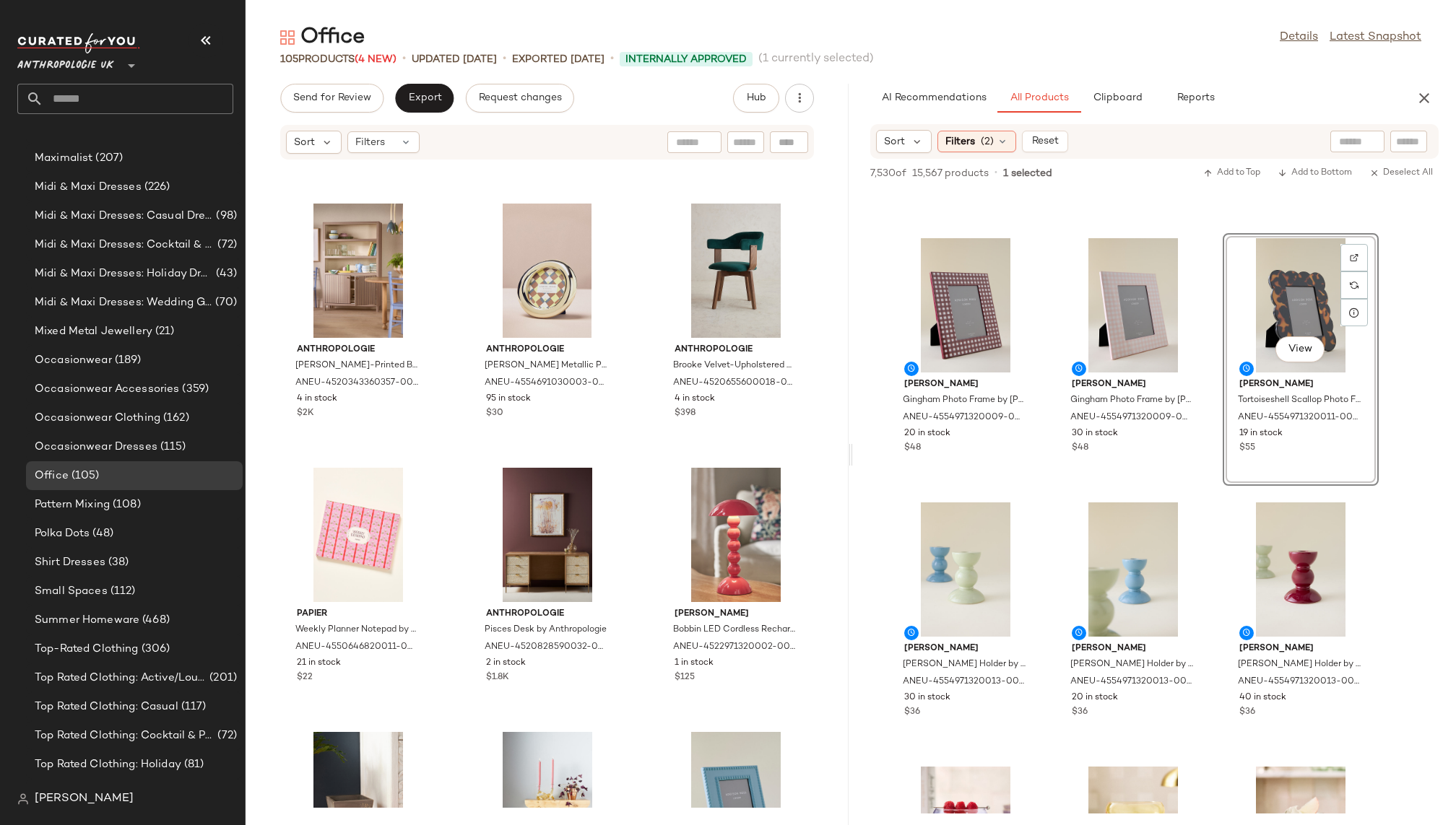
click at [1249, 295] on div "View" at bounding box center [1301, 305] width 146 height 134
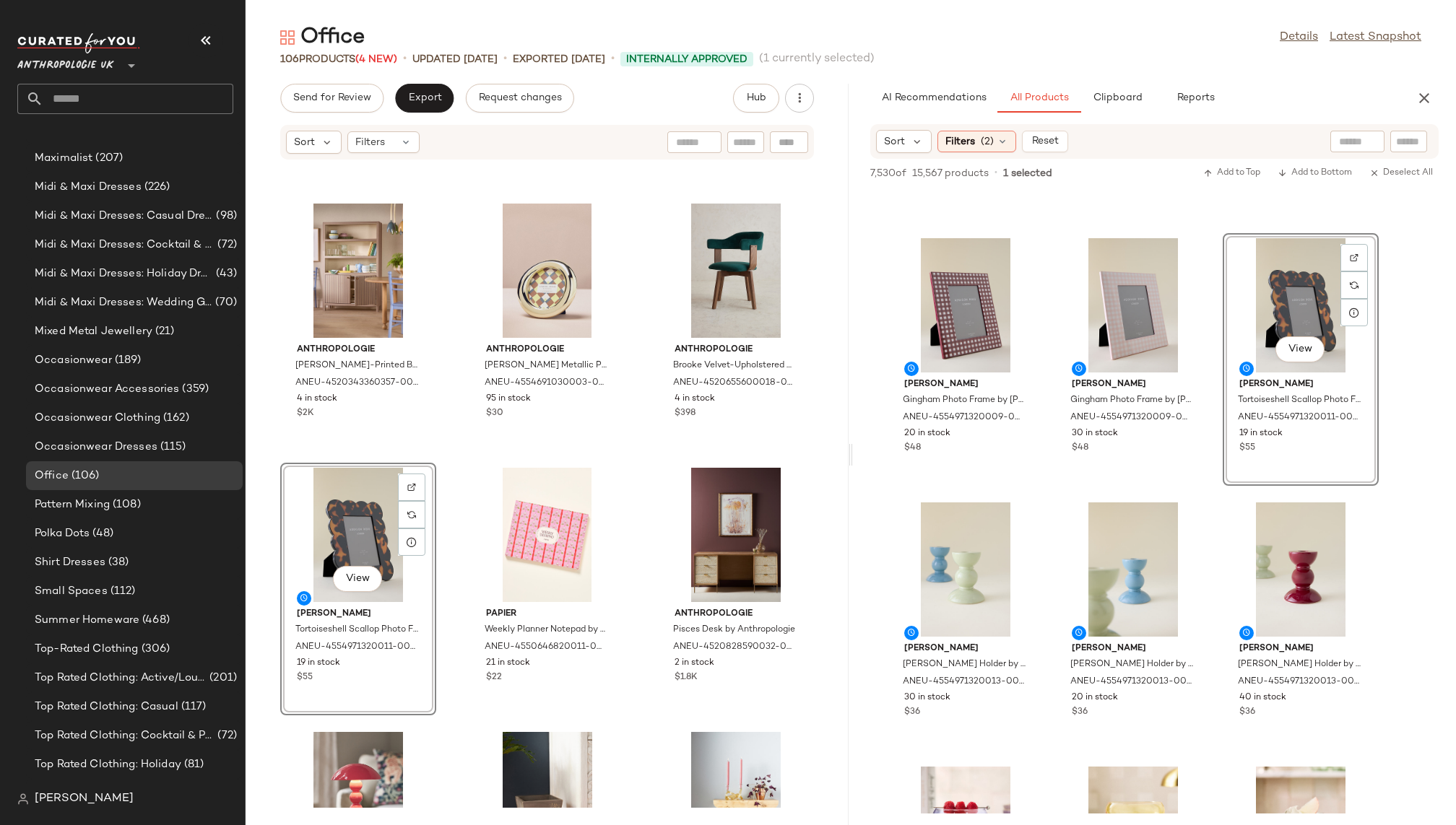
scroll to position [887, 0]
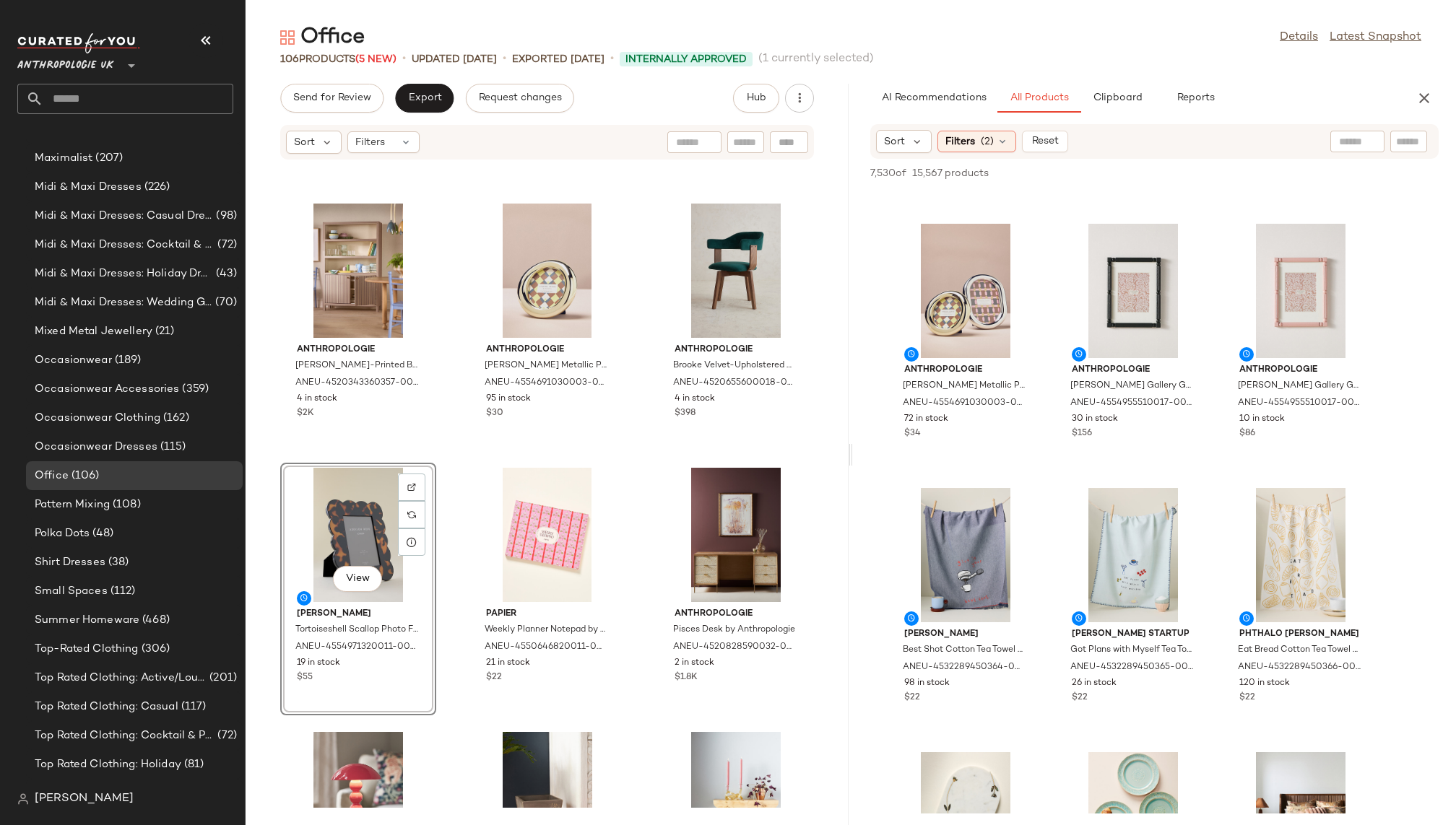
scroll to position [16456, 0]
click at [1118, 304] on div "View" at bounding box center [1133, 292] width 146 height 134
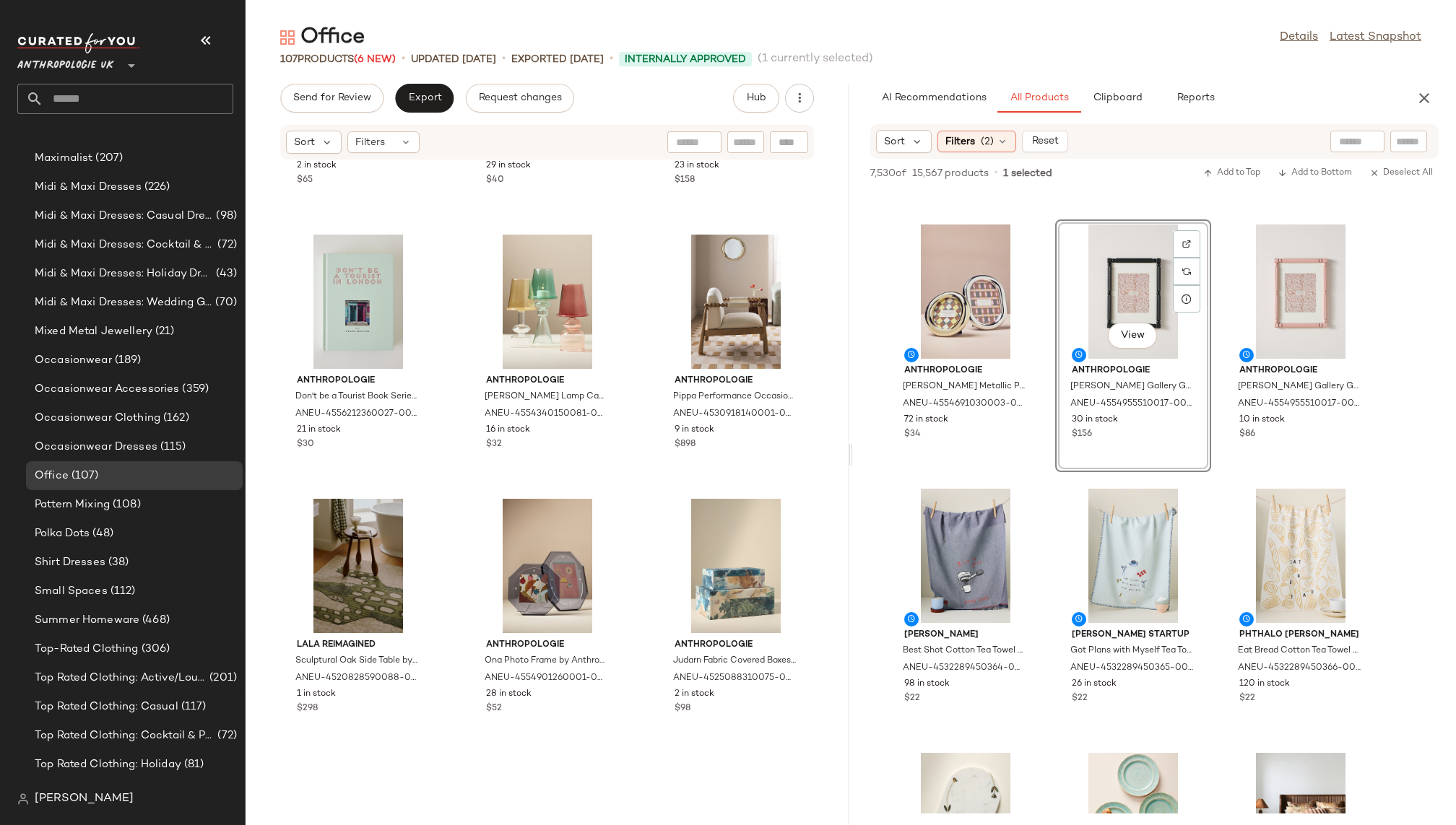
scroll to position [8866, 0]
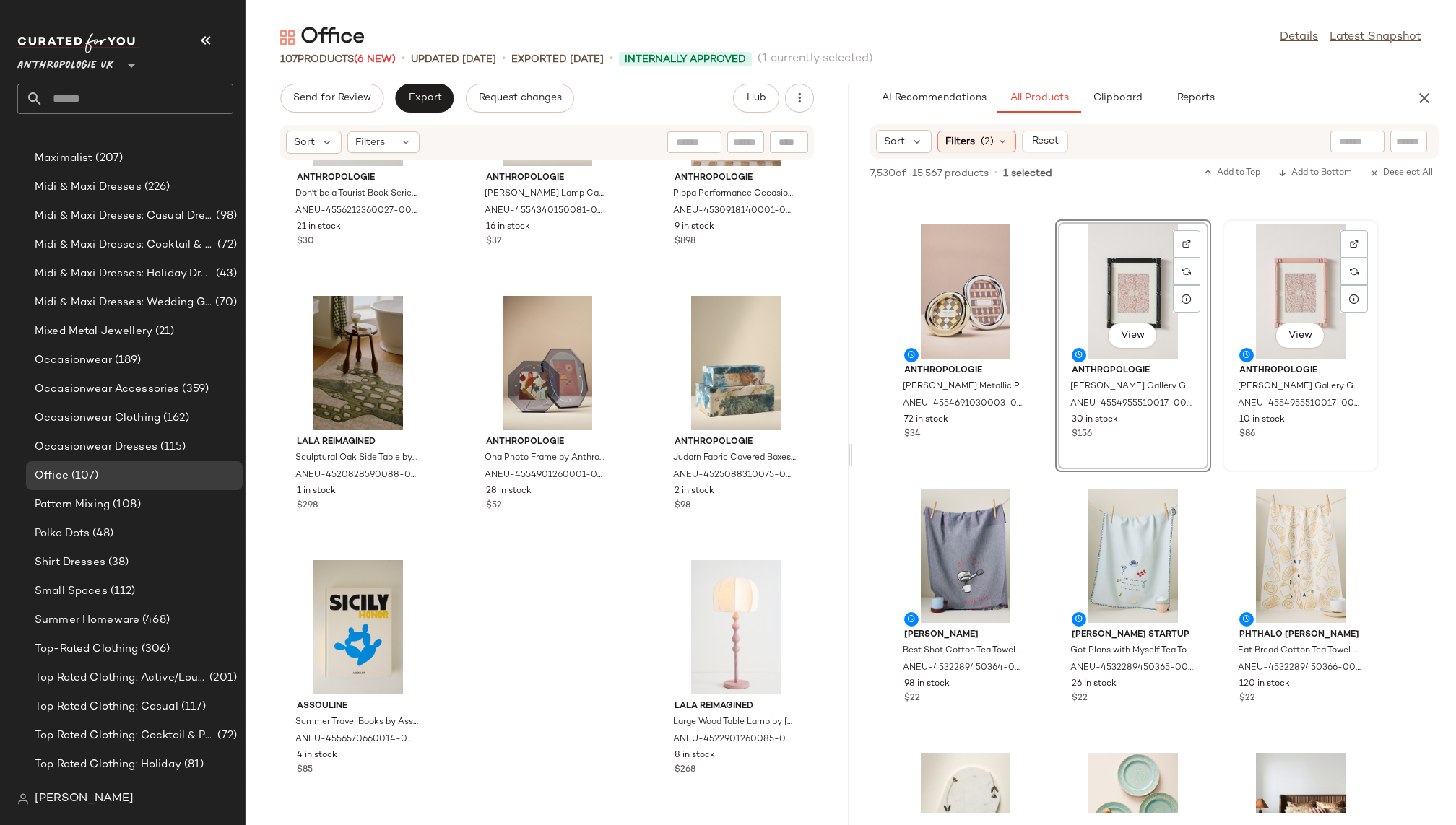
click at [1268, 301] on div "View" at bounding box center [1301, 292] width 146 height 134
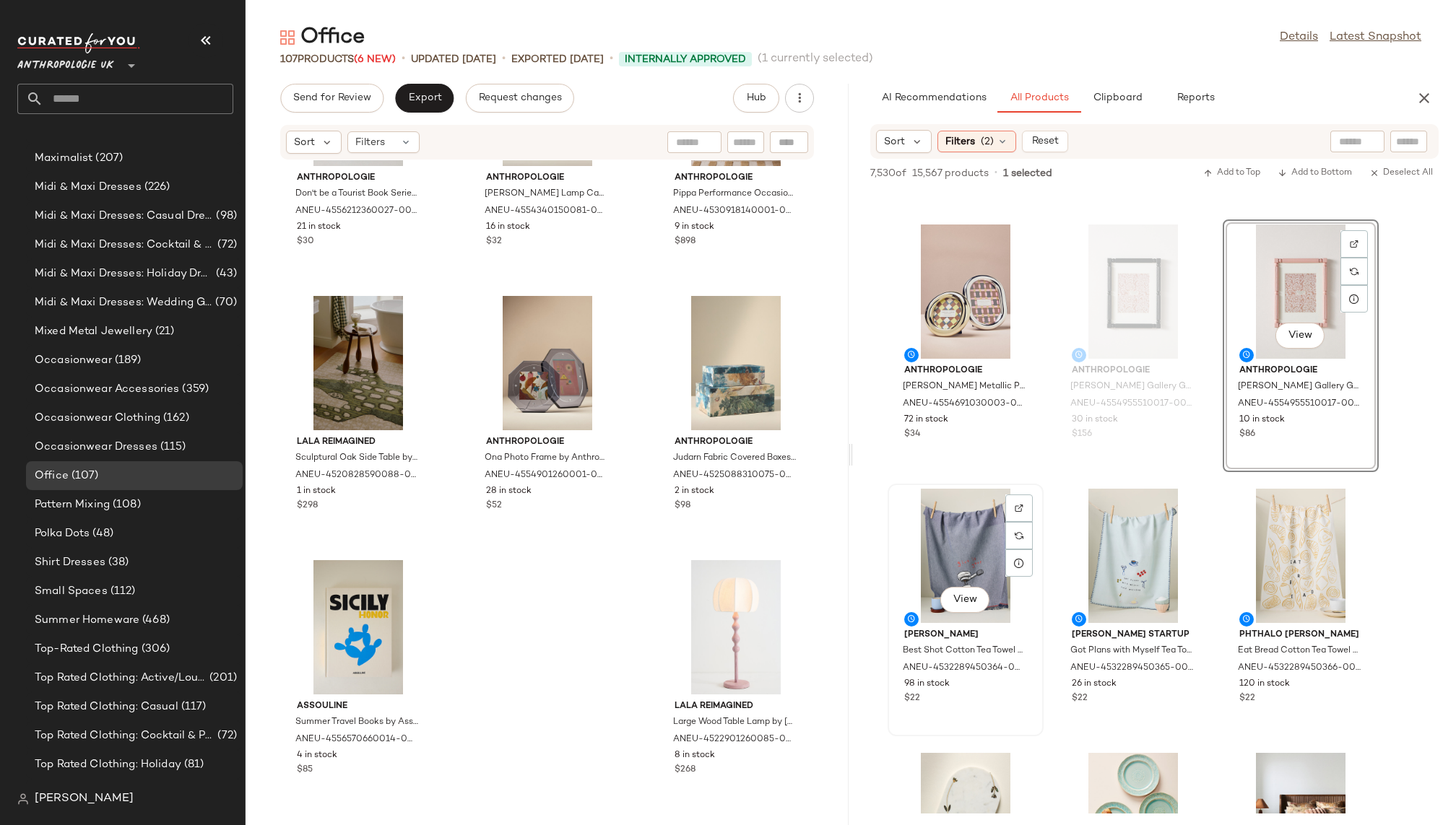
click at [1041, 609] on div "View [PERSON_NAME] Best Shot Cotton Tea Towel by [PERSON_NAME] in Blue Size: Di…" at bounding box center [965, 610] width 153 height 249
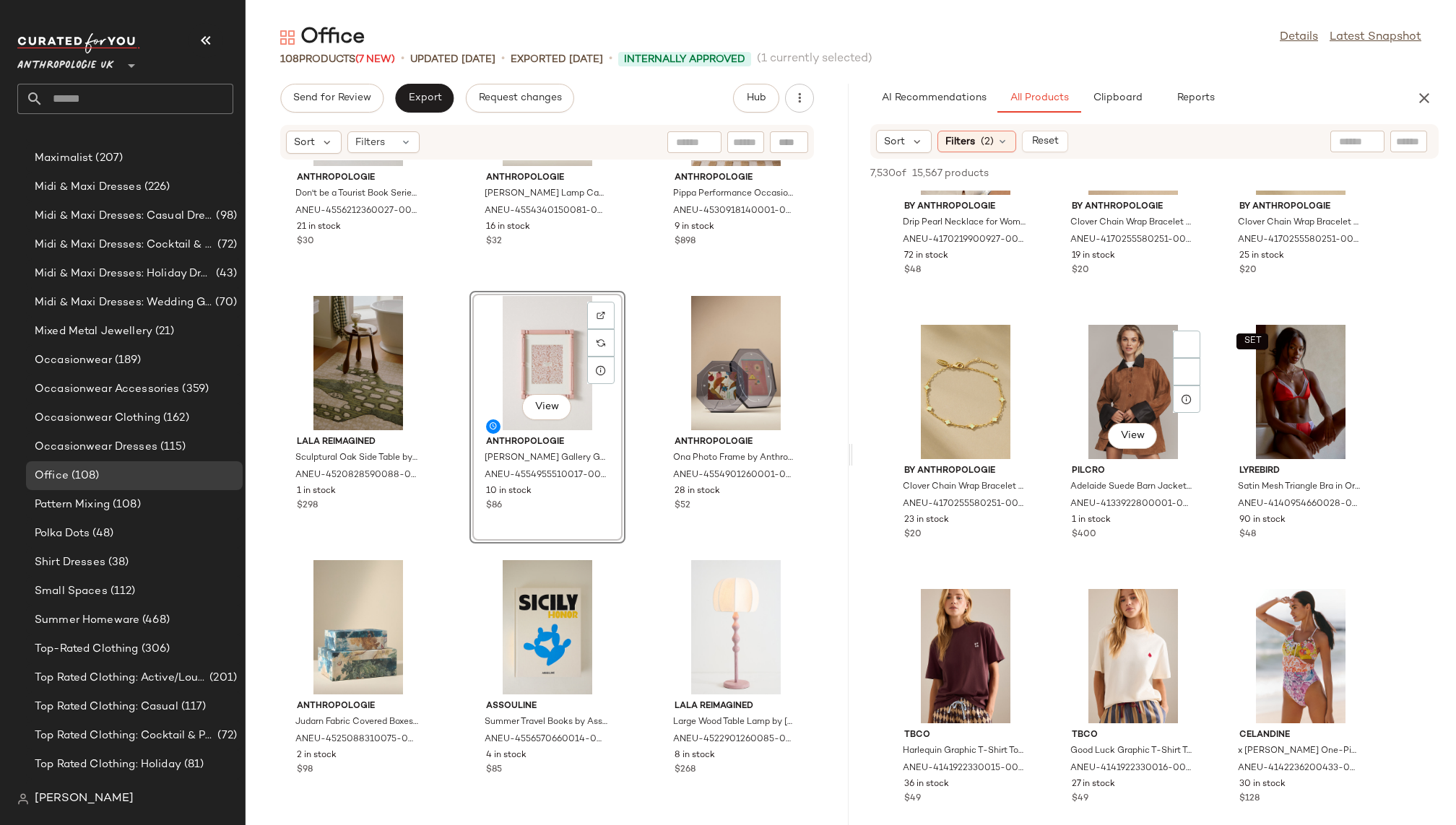
scroll to position [36290, 0]
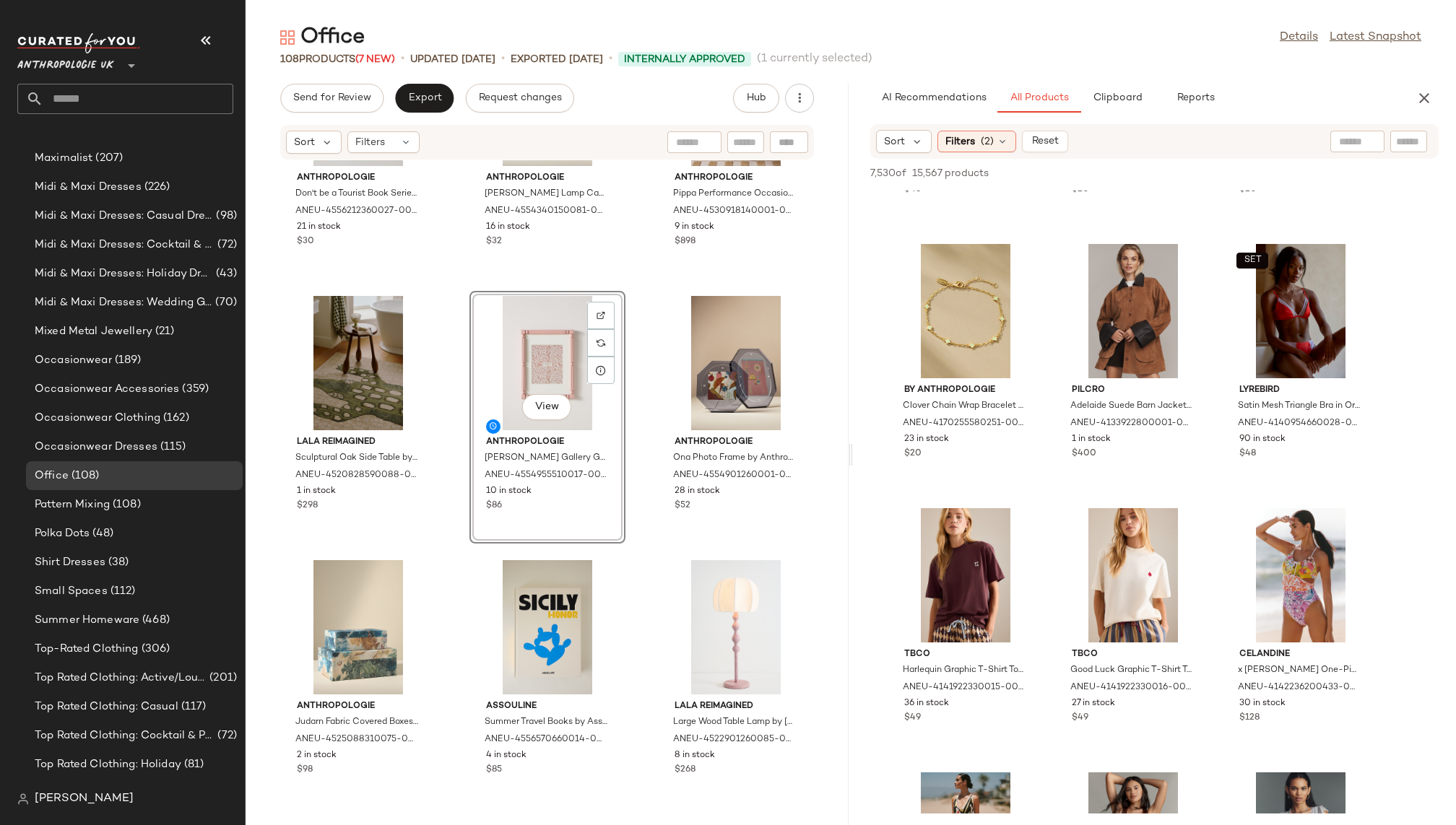
click at [1409, 136] on input "text" at bounding box center [1409, 142] width 26 height 15
type input "****"
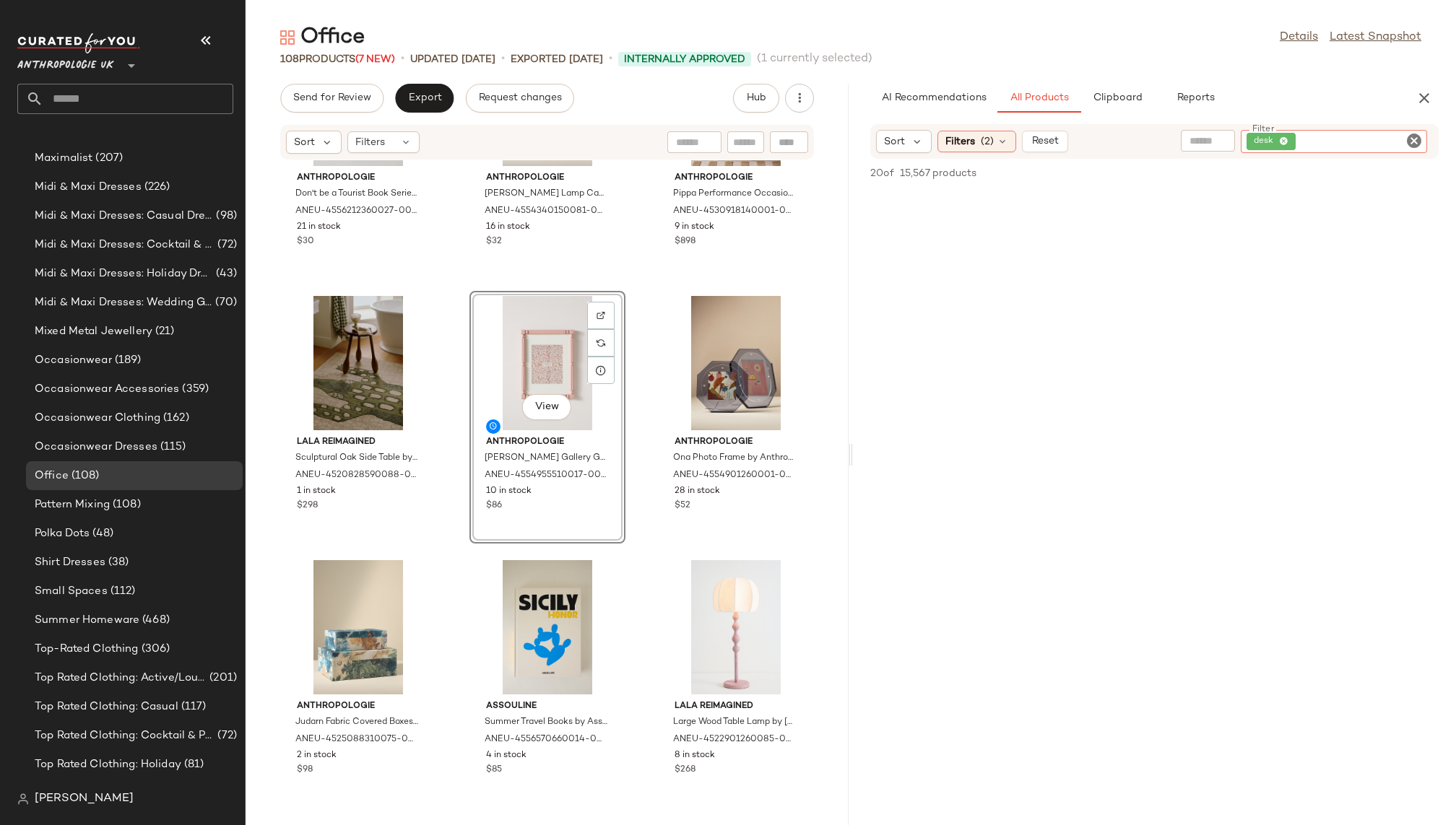
click at [1414, 142] on icon "Clear Filter" at bounding box center [1413, 141] width 17 height 17
type input "****"
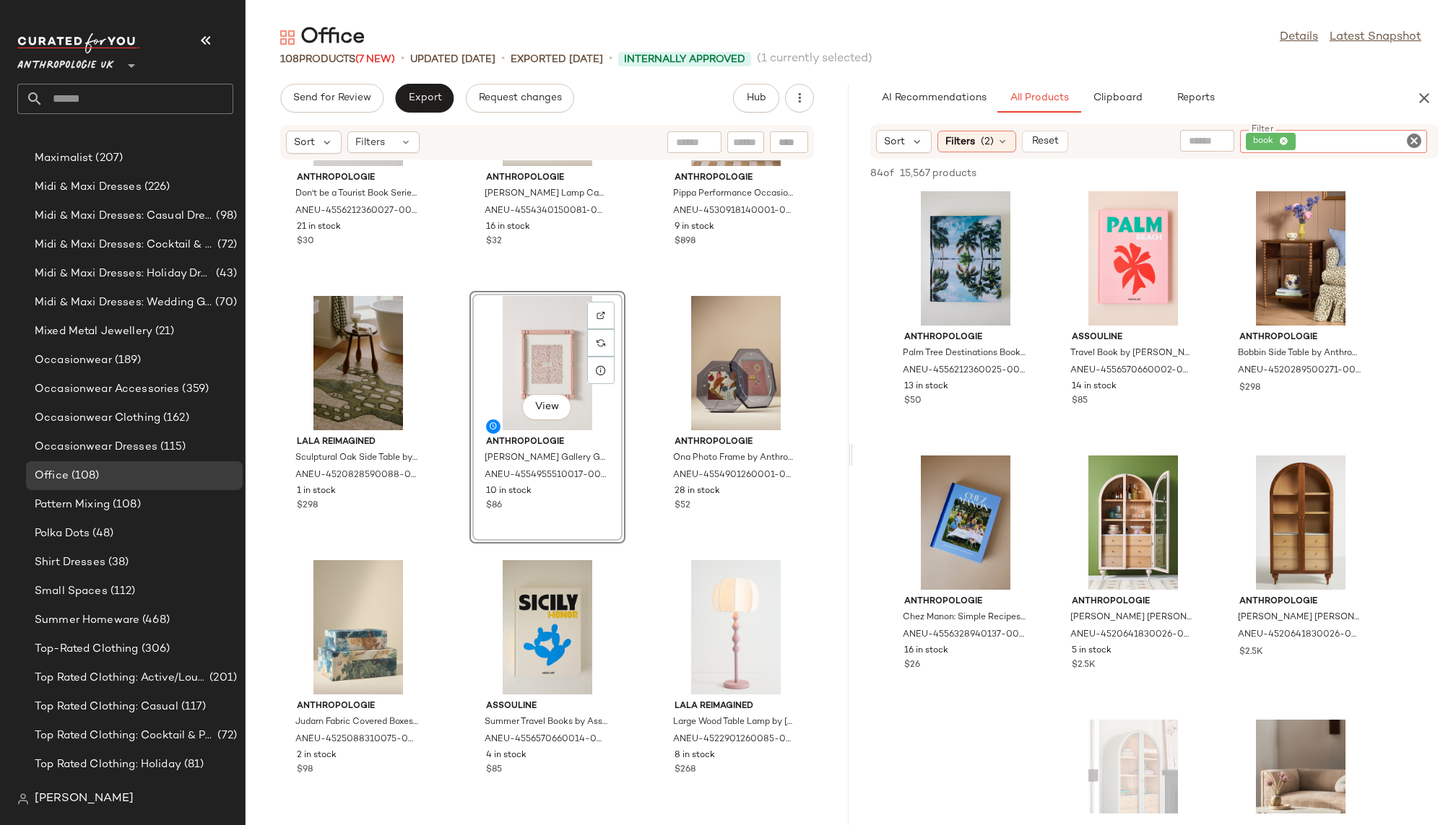
scroll to position [5311, 0]
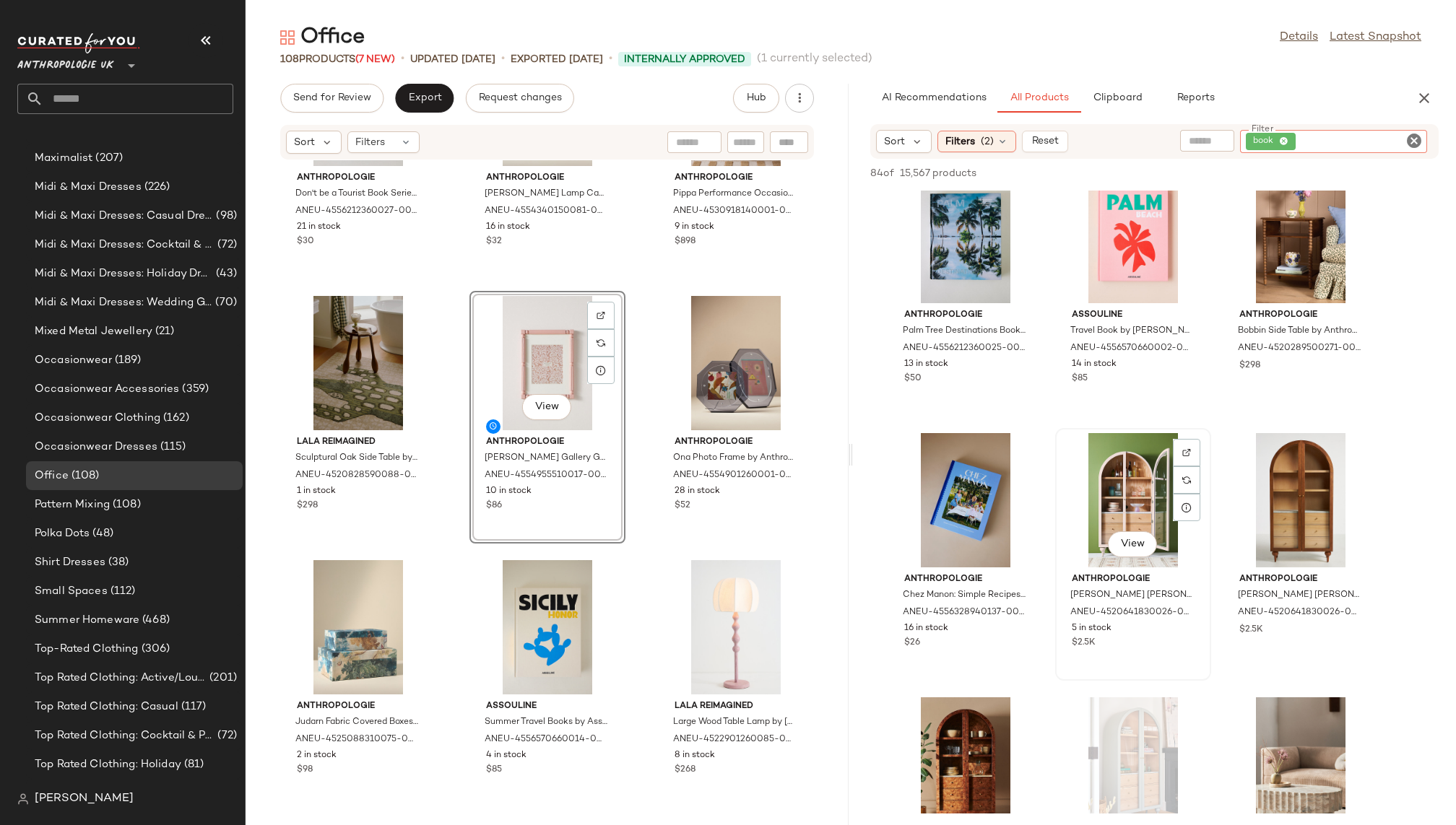
click at [1101, 503] on div "View" at bounding box center [1133, 500] width 146 height 134
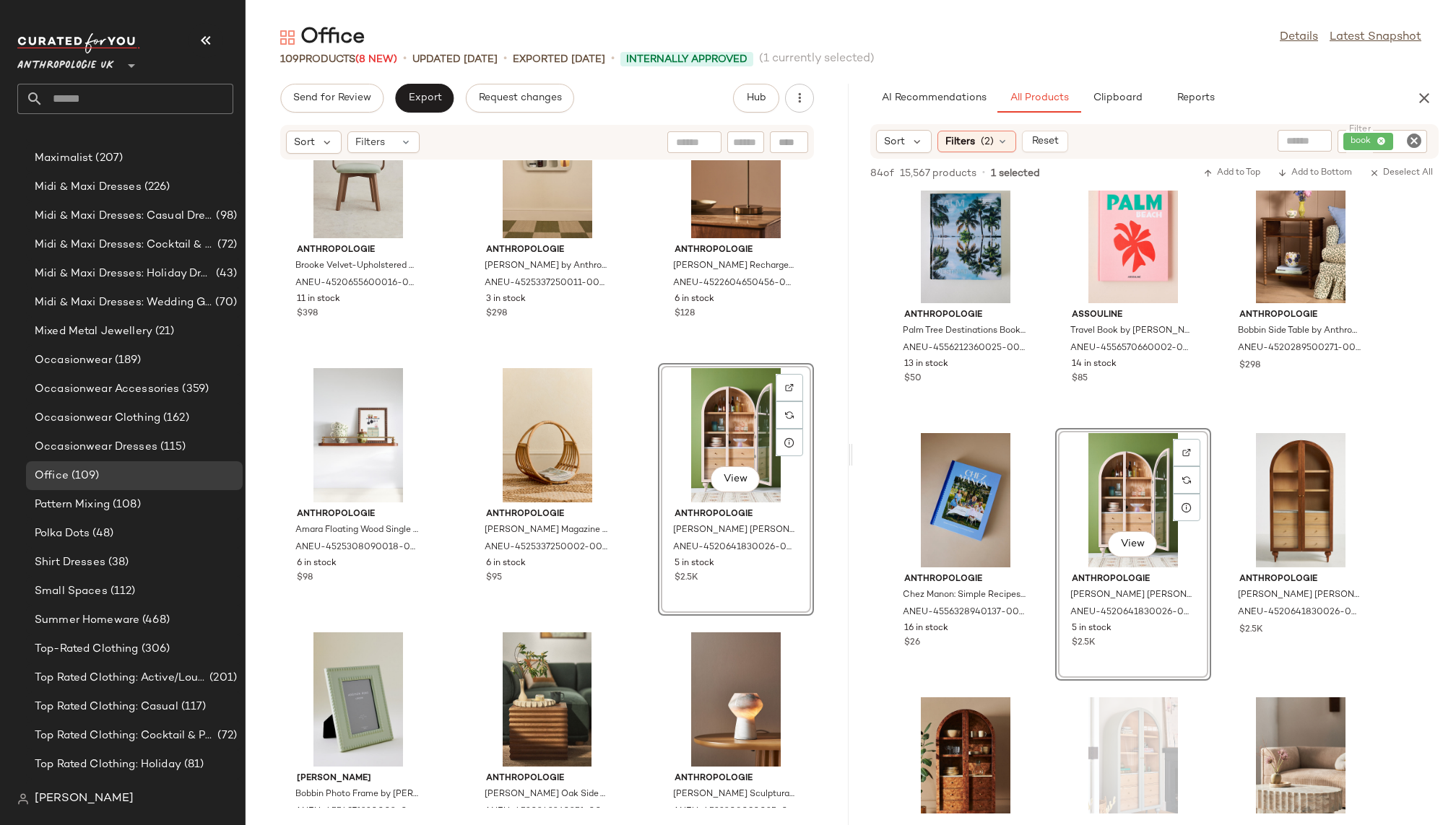
scroll to position [94, 0]
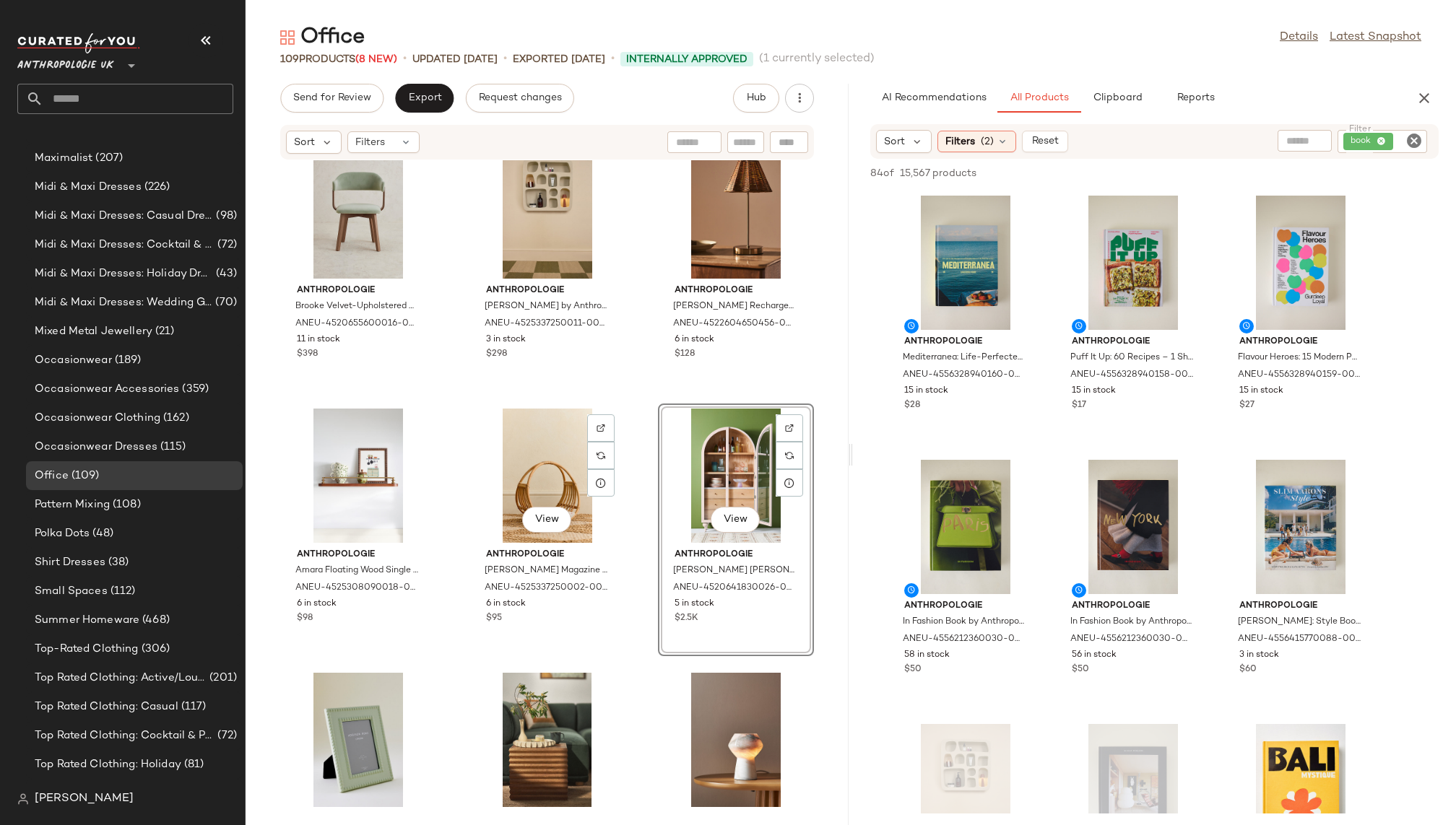
scroll to position [0, 0]
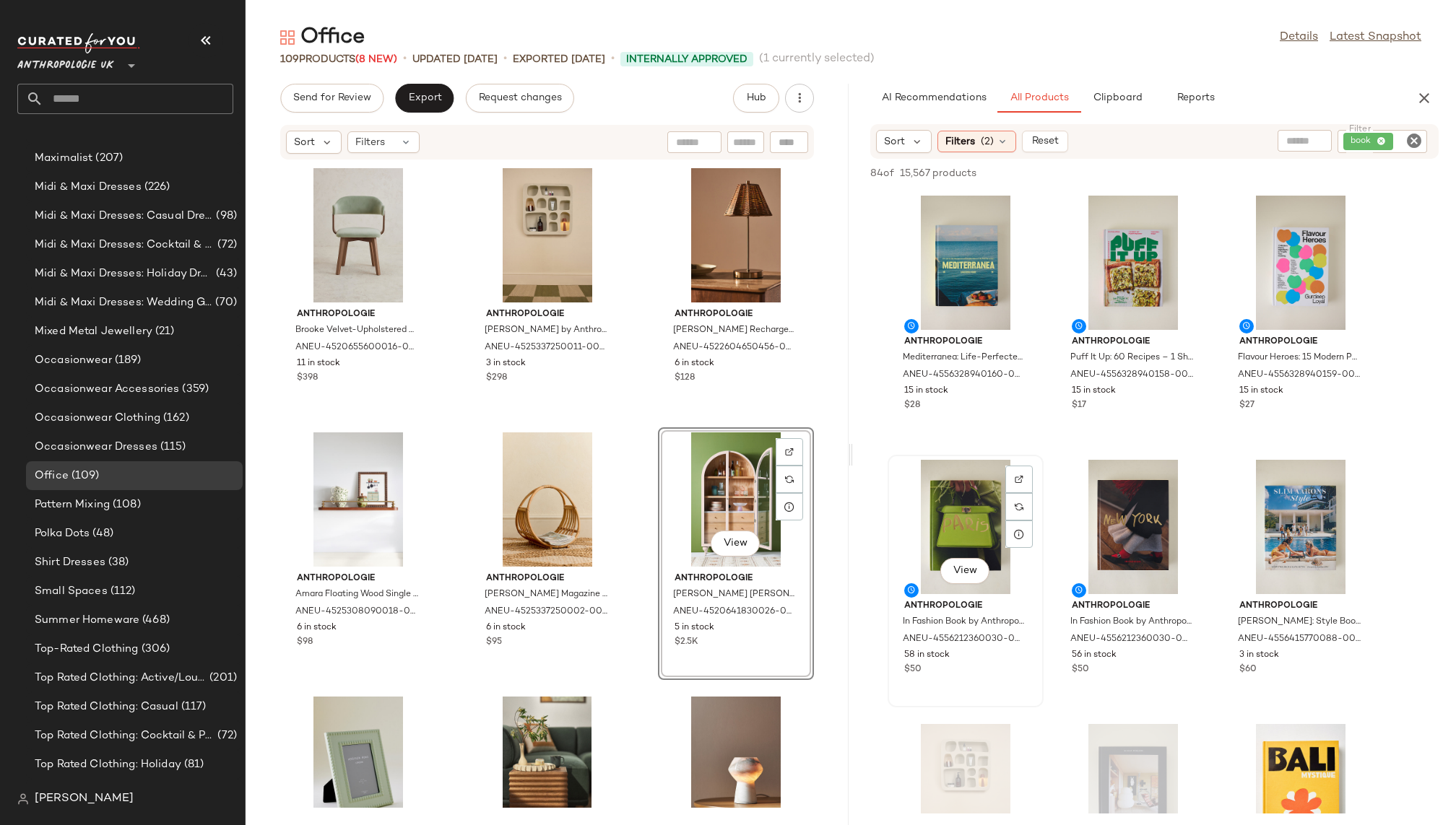
click at [931, 526] on div "View" at bounding box center [965, 527] width 146 height 134
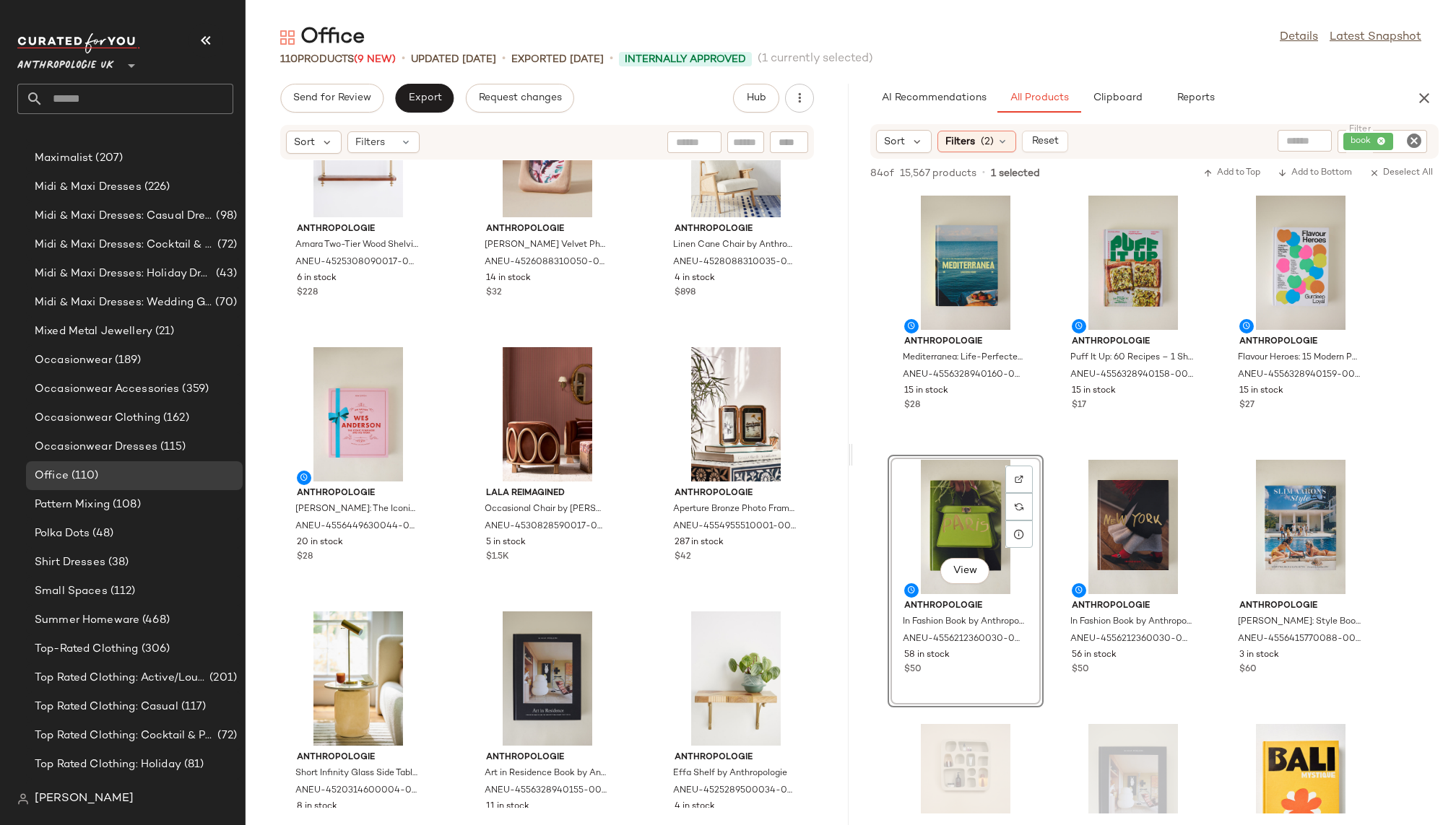
scroll to position [1747, 0]
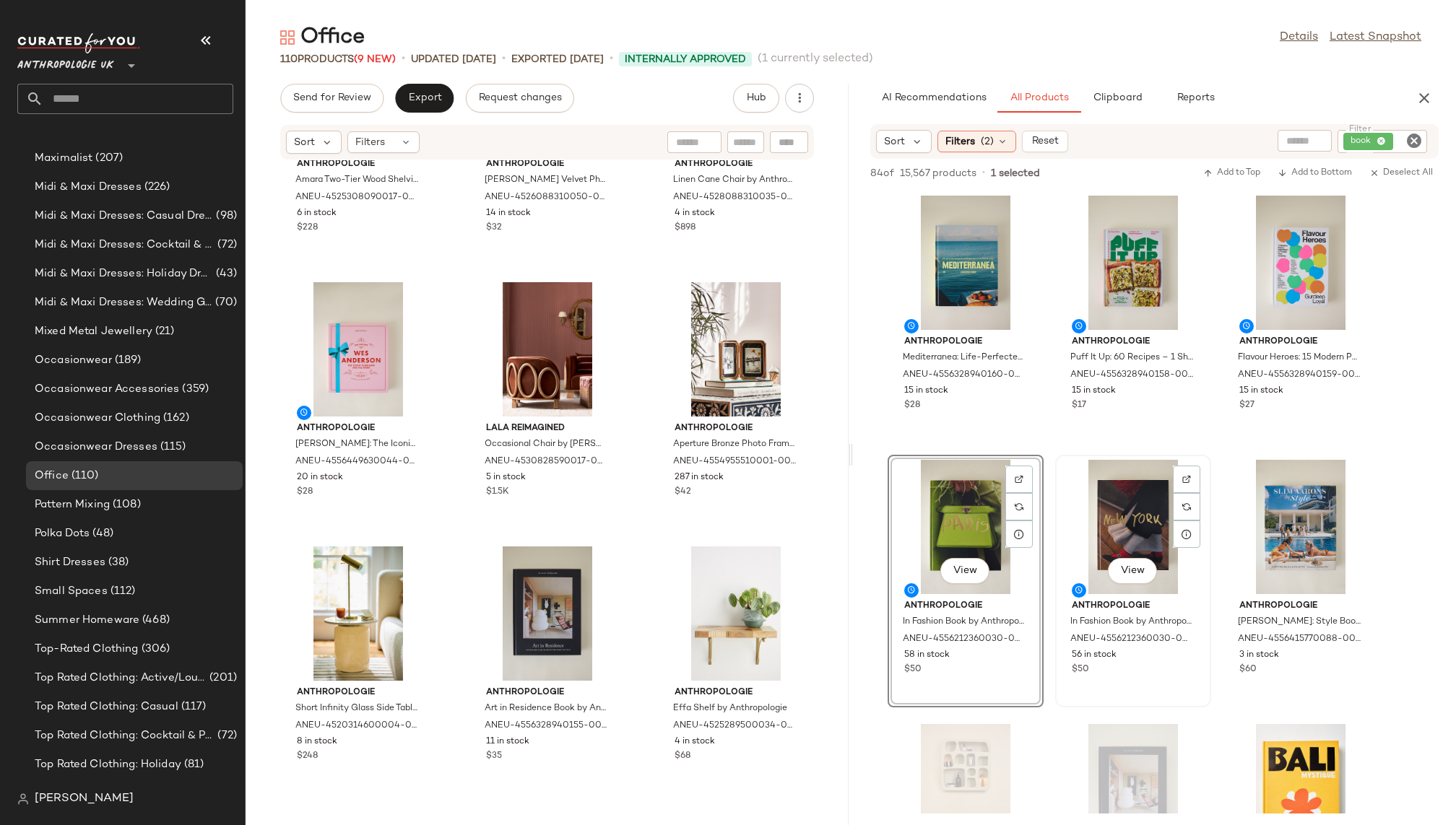
click at [1112, 536] on div "View" at bounding box center [1133, 527] width 146 height 134
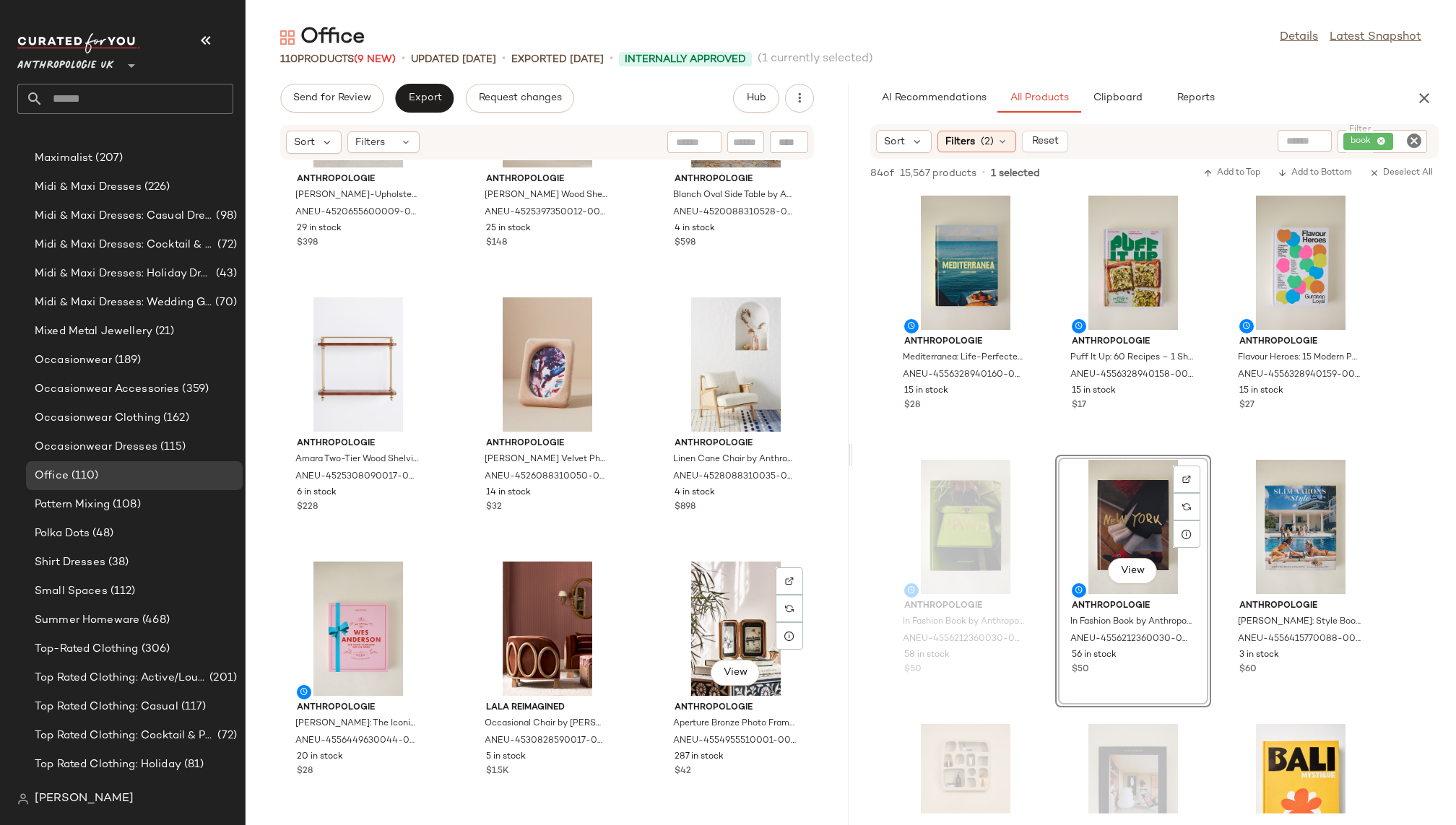
scroll to position [1435, 0]
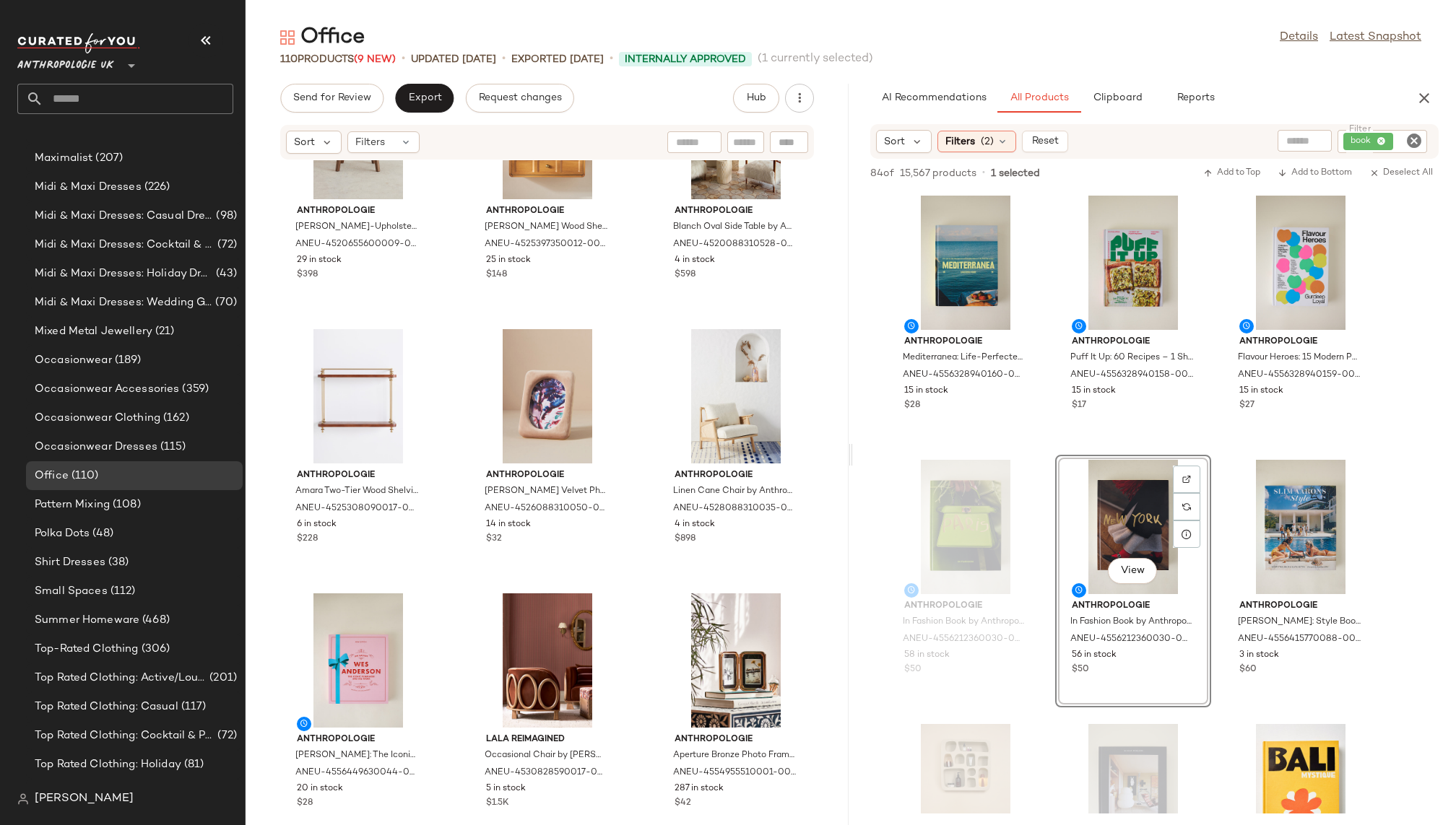
click at [1041, 707] on div "Anthropologie In Fashion Book by Anthropologie in Green ANEU-4556212360030-000-…" at bounding box center [965, 580] width 156 height 252
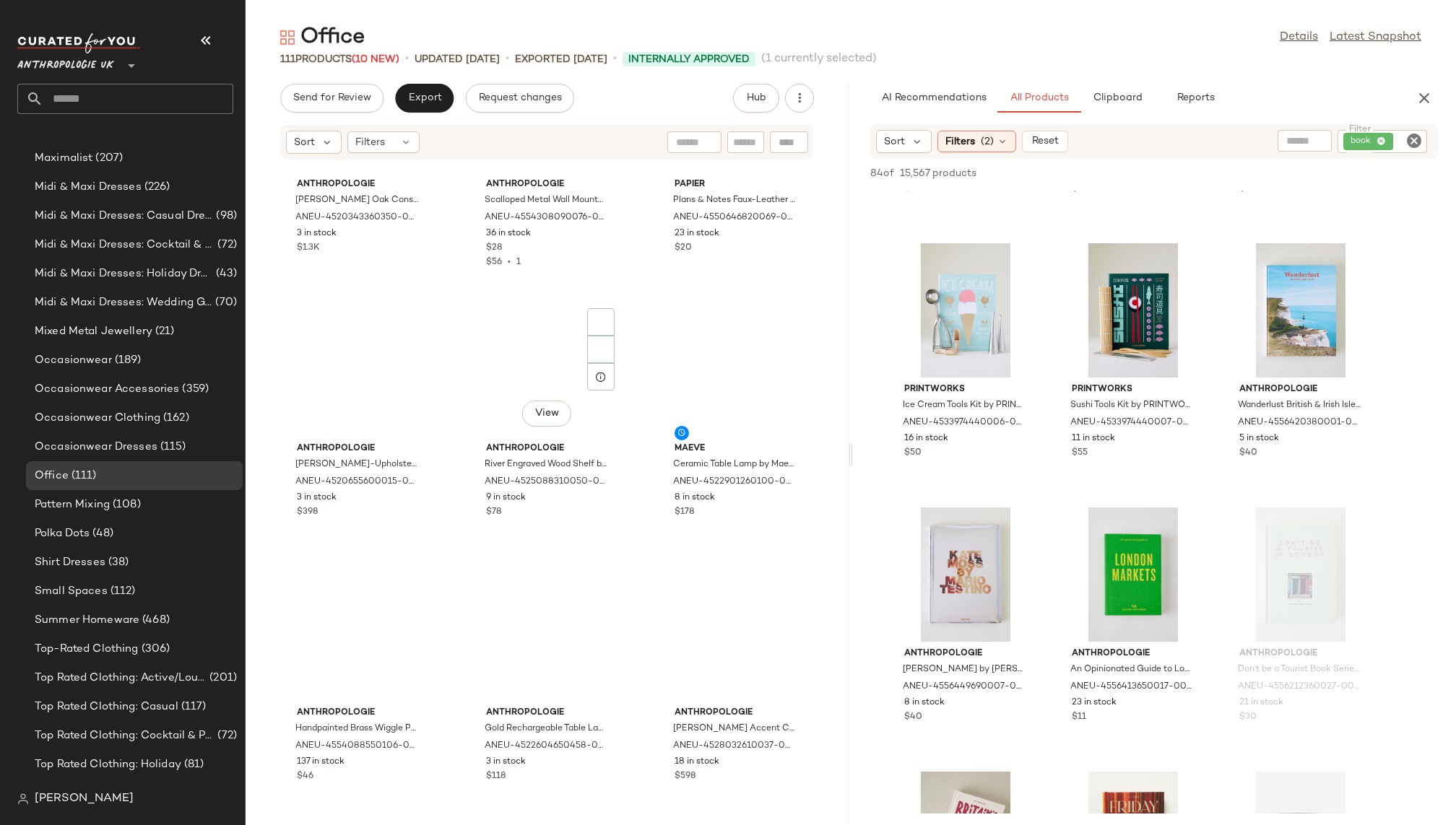
scroll to position [3908, 0]
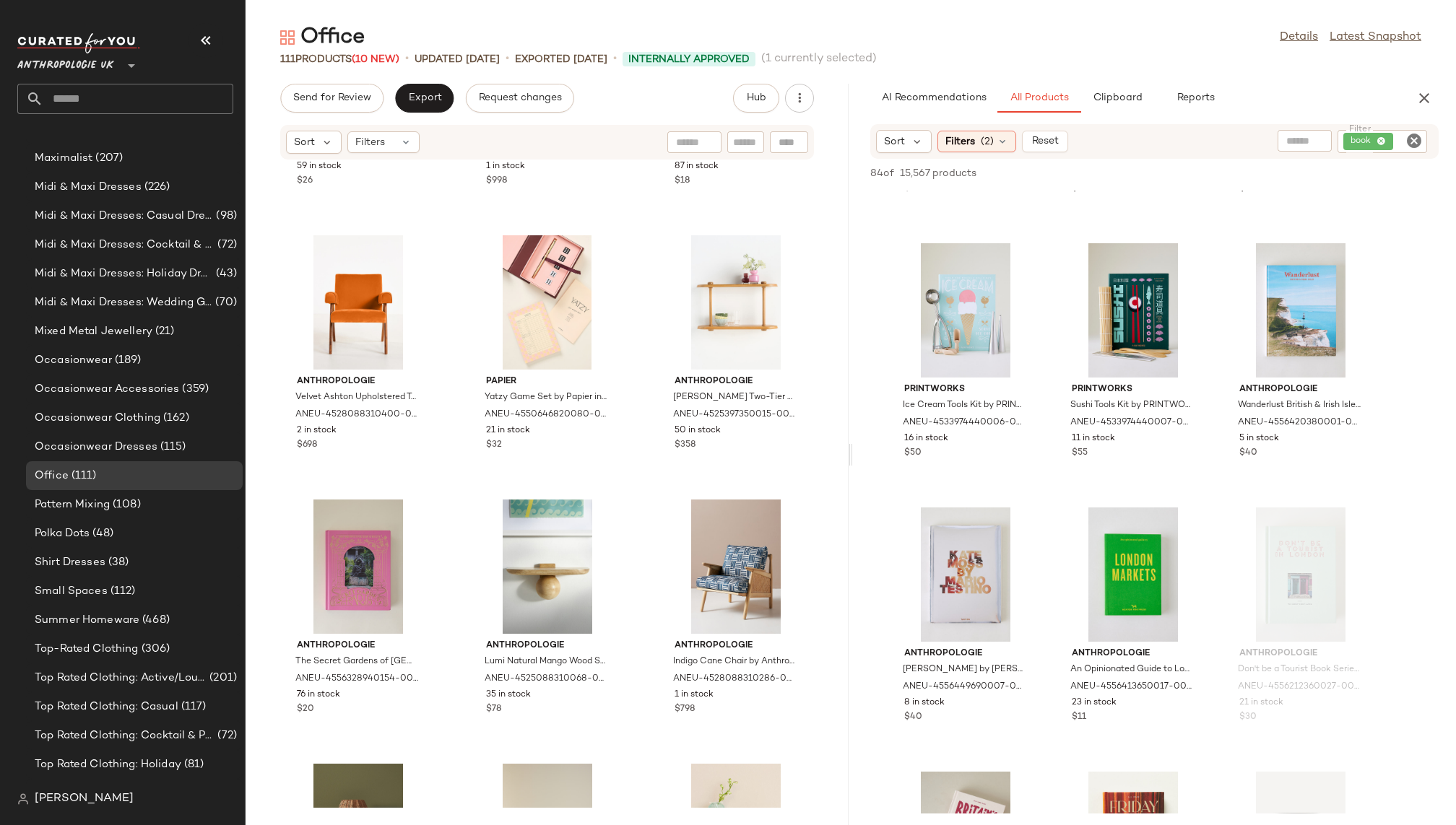
drag, startPoint x: 840, startPoint y: 433, endPoint x: 839, endPoint y: 527, distance: 94.0
click at [839, 527] on div "Papier Harlequin Stepped Notebook by Papier in Red at Anthropologie ANEU-455064…" at bounding box center [547, 484] width 603 height 647
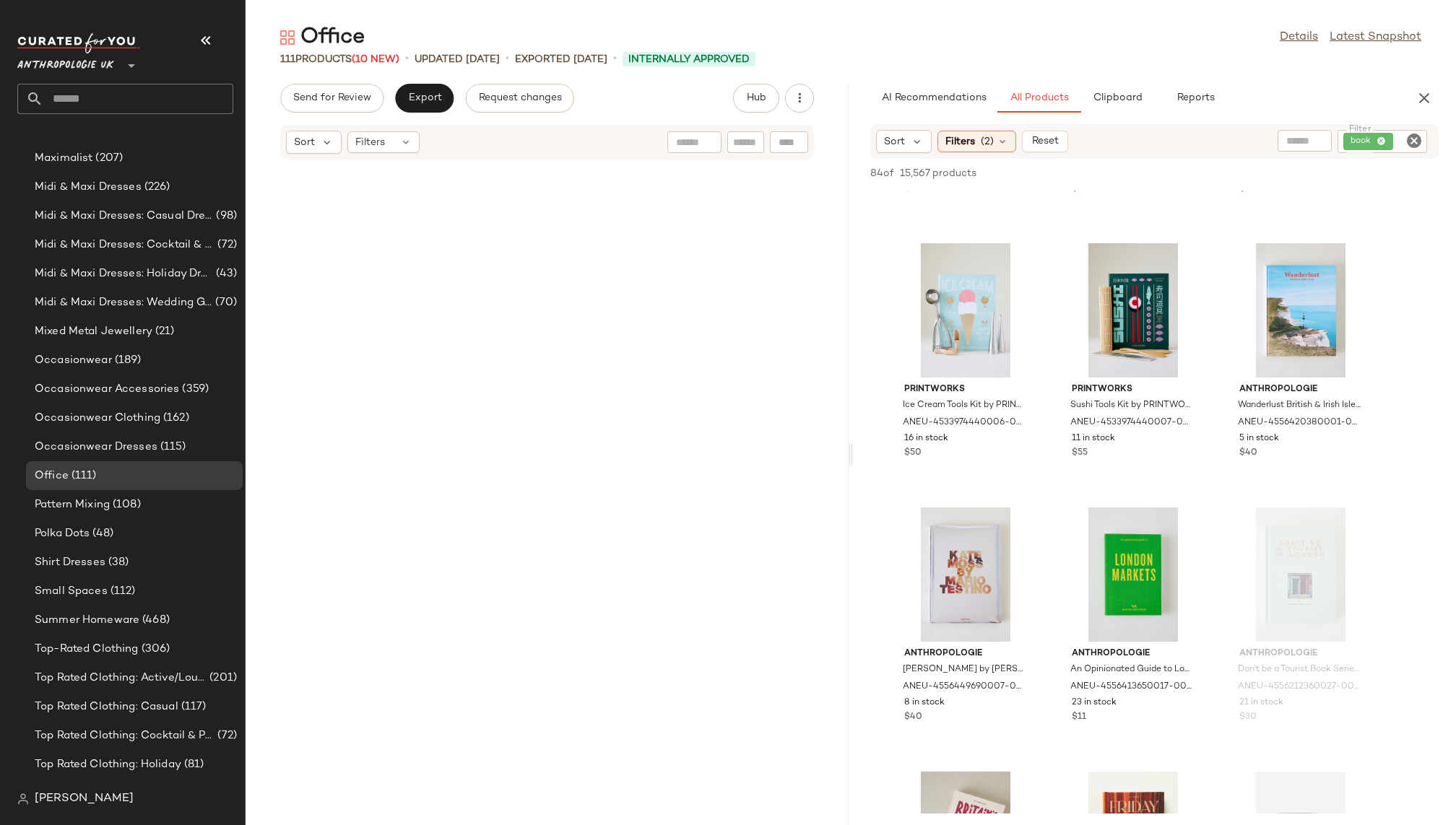
scroll to position [0, 0]
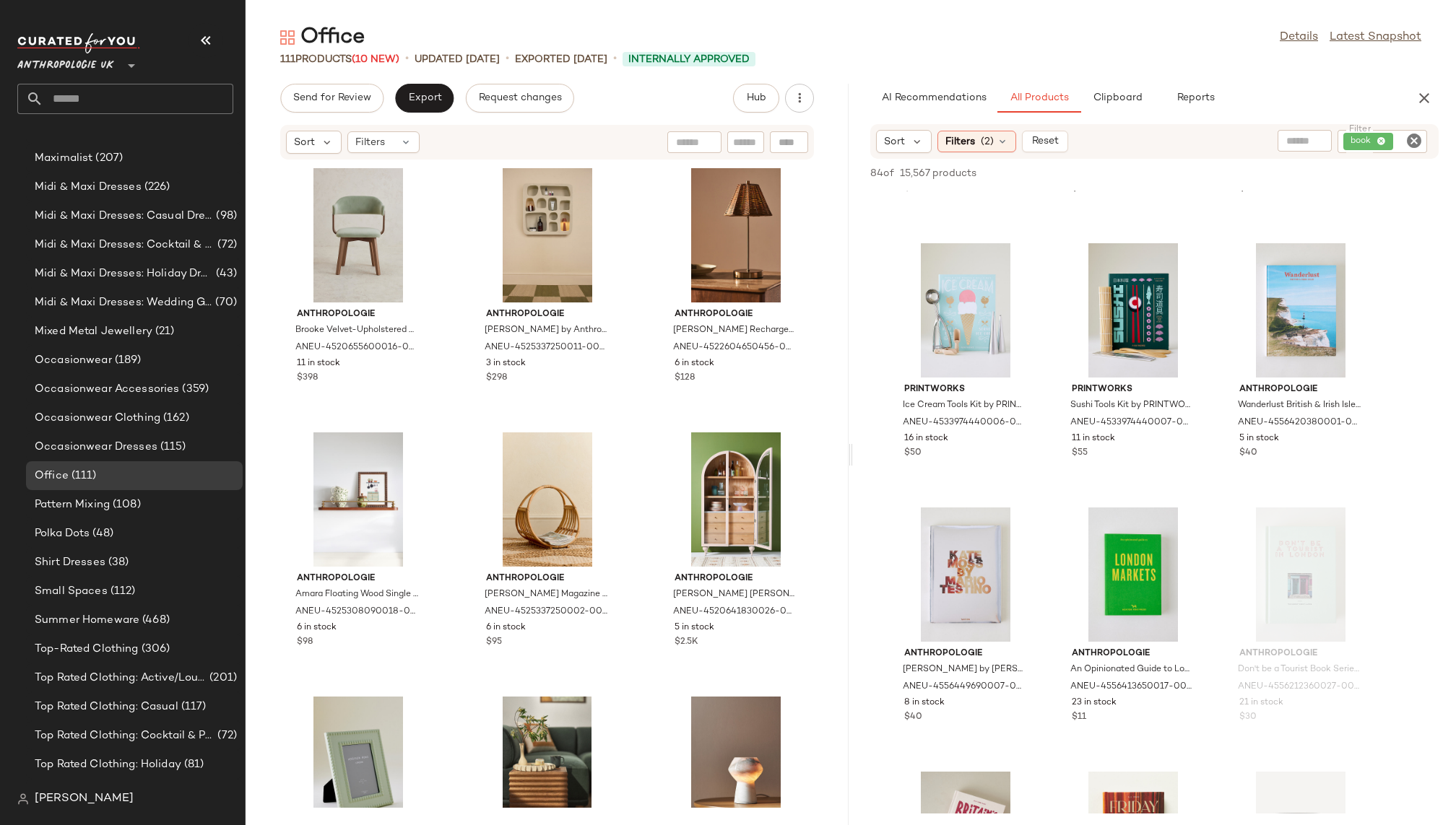
click at [1414, 139] on icon "Clear Filter" at bounding box center [1413, 141] width 17 height 17
type input "*****"
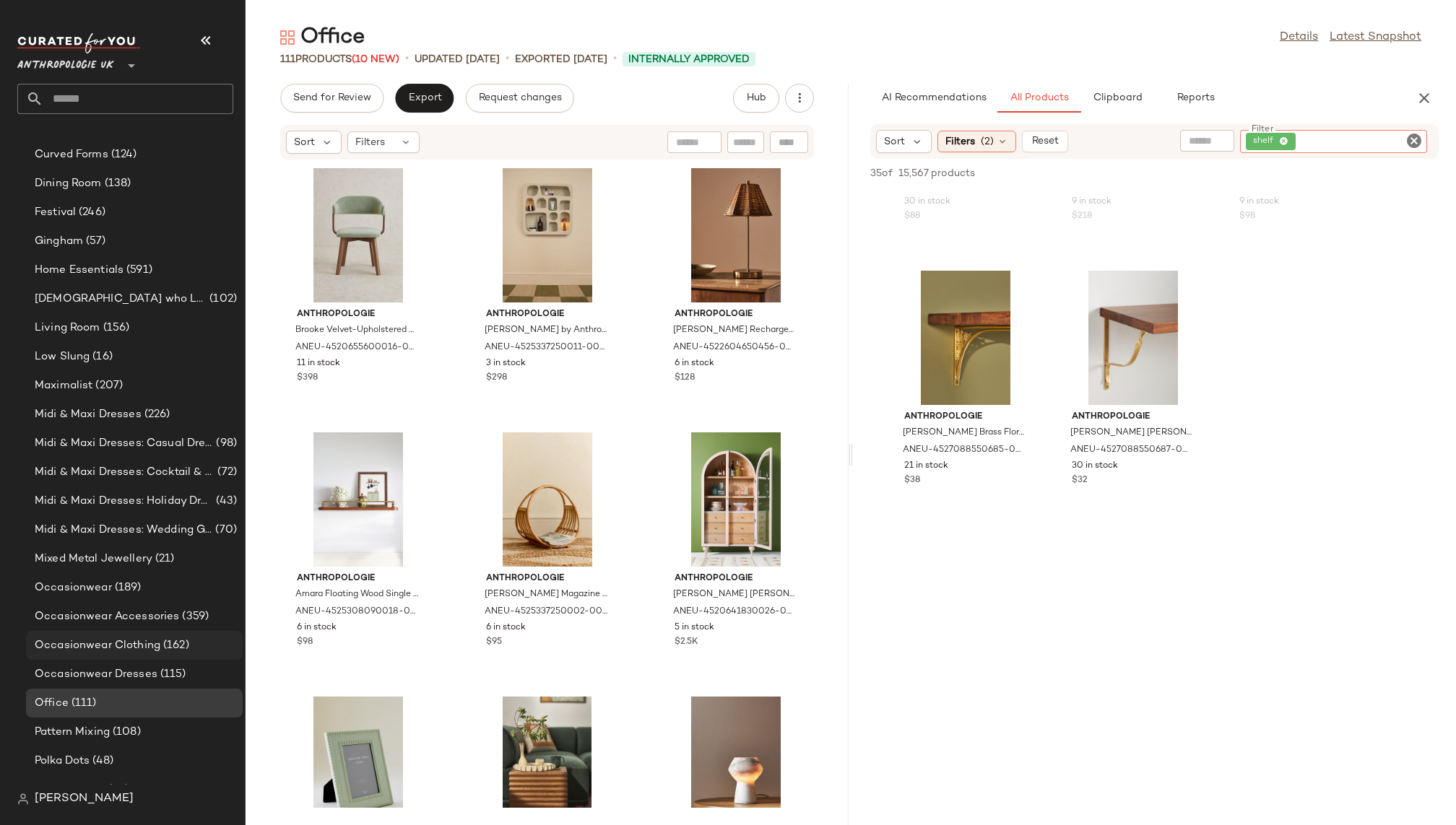
scroll to position [647, 0]
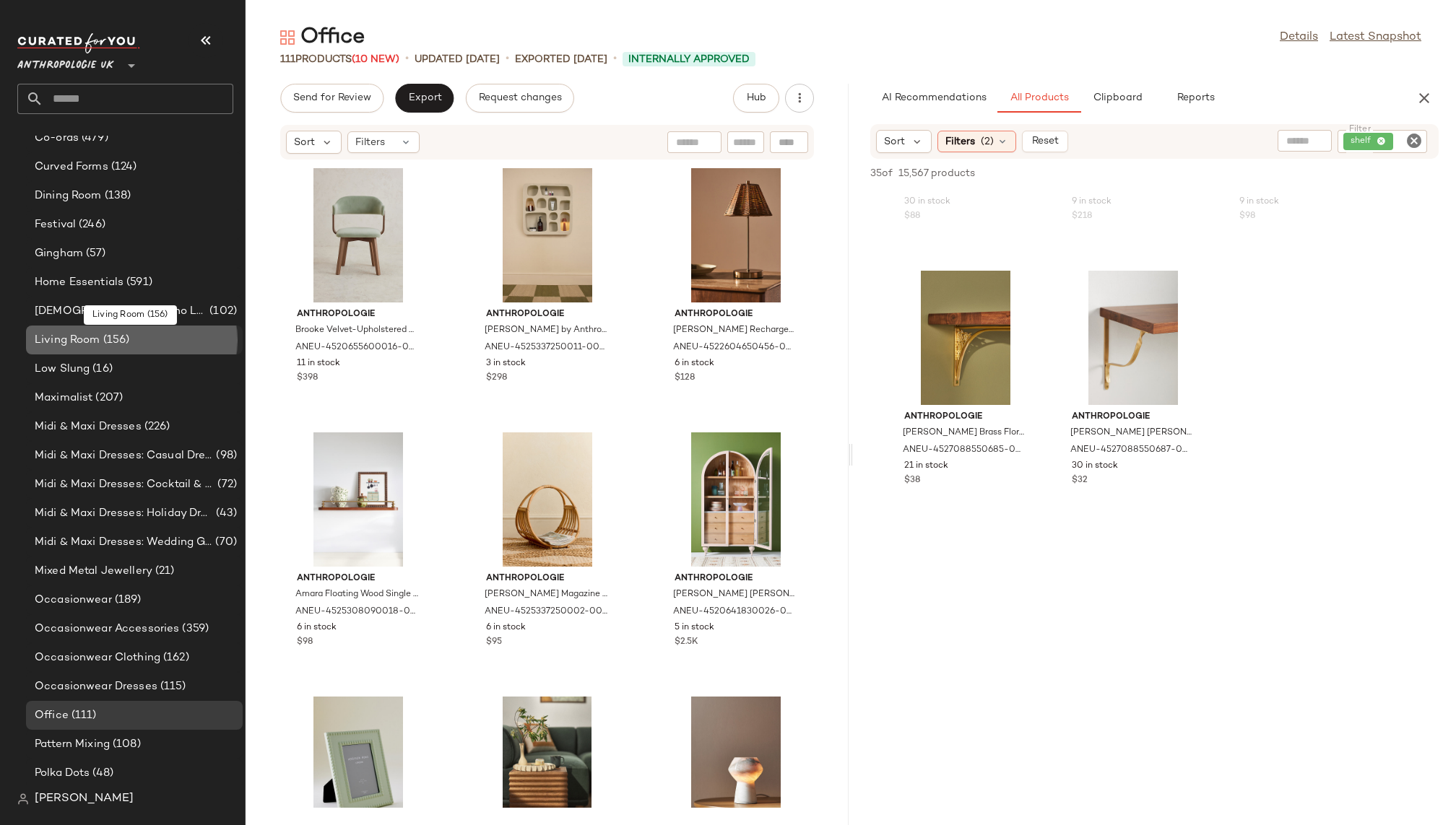
click at [131, 339] on div "Living Room (156)" at bounding box center [133, 340] width 206 height 17
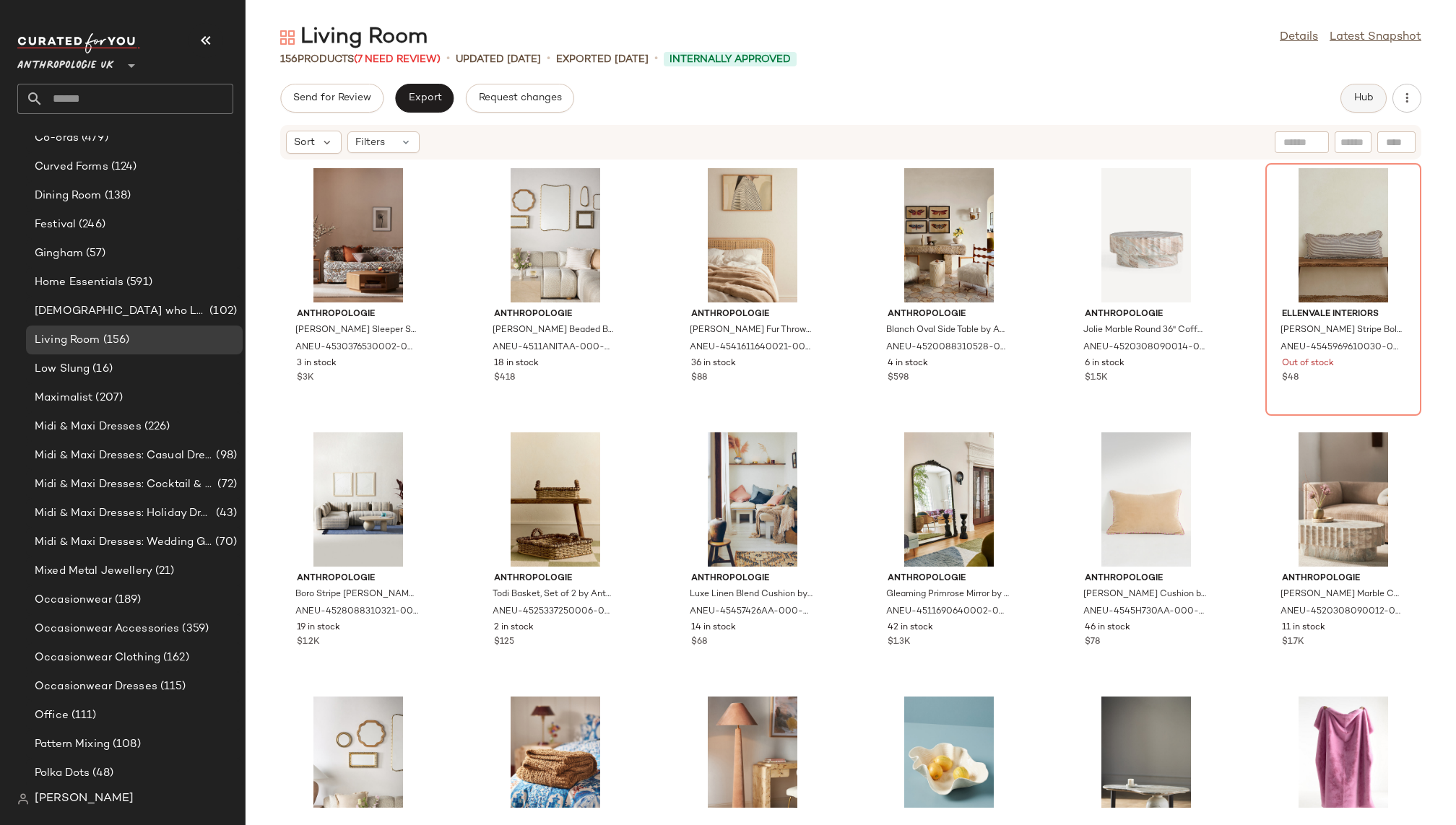
click at [1367, 98] on span "Hub" at bounding box center [1362, 98] width 20 height 11
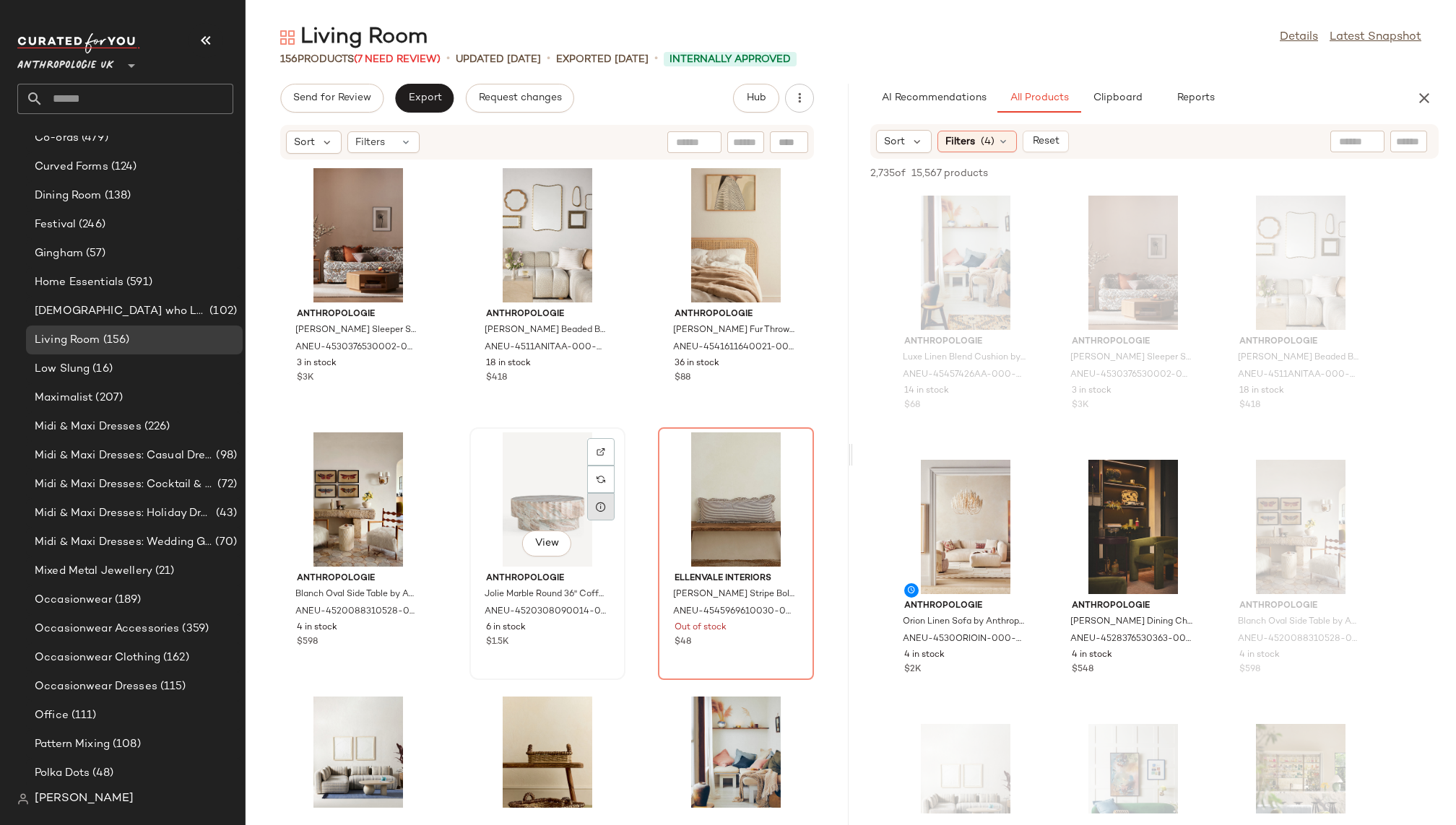
scroll to position [36, 0]
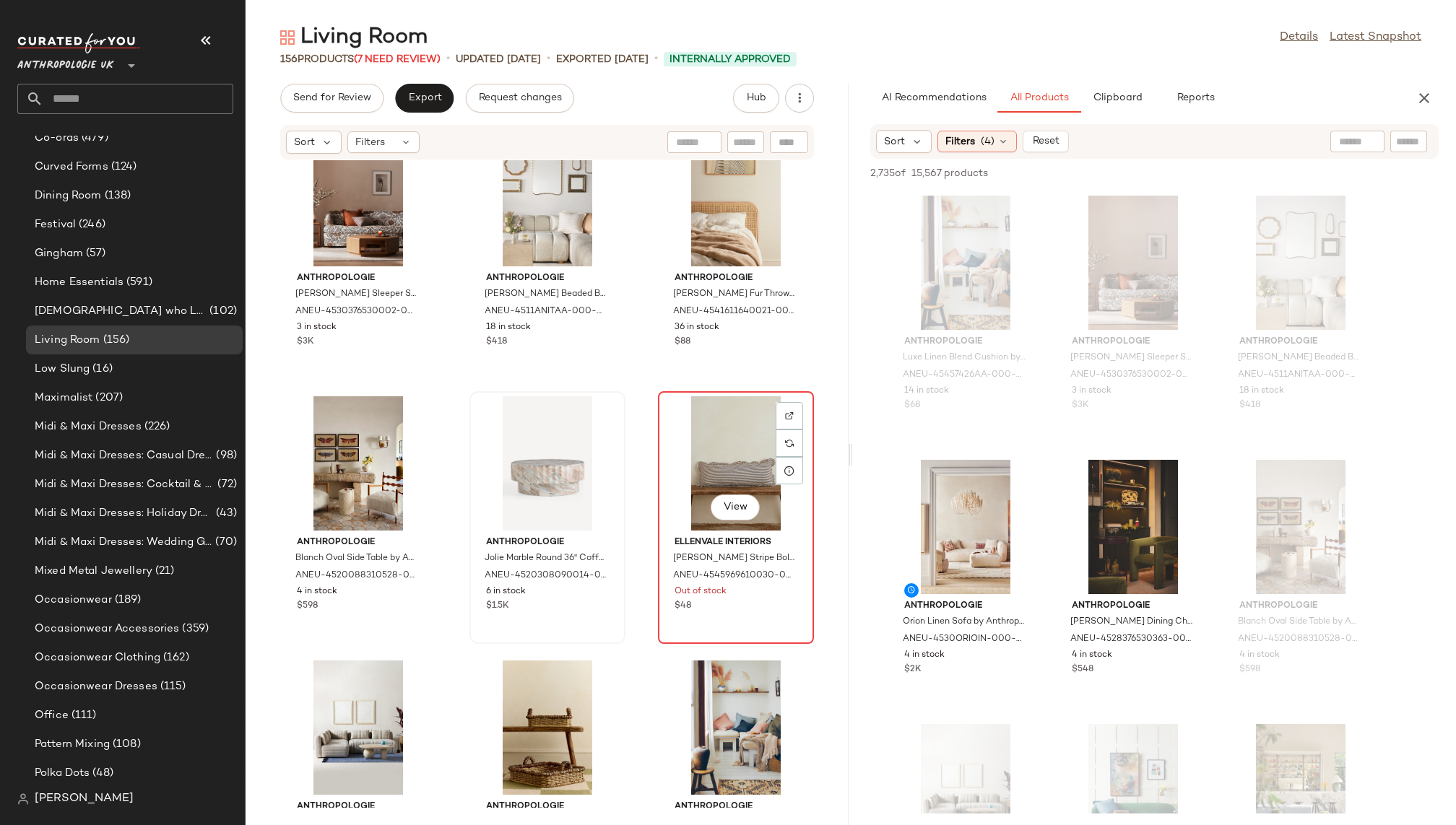
click at [689, 430] on div "View" at bounding box center [736, 463] width 146 height 134
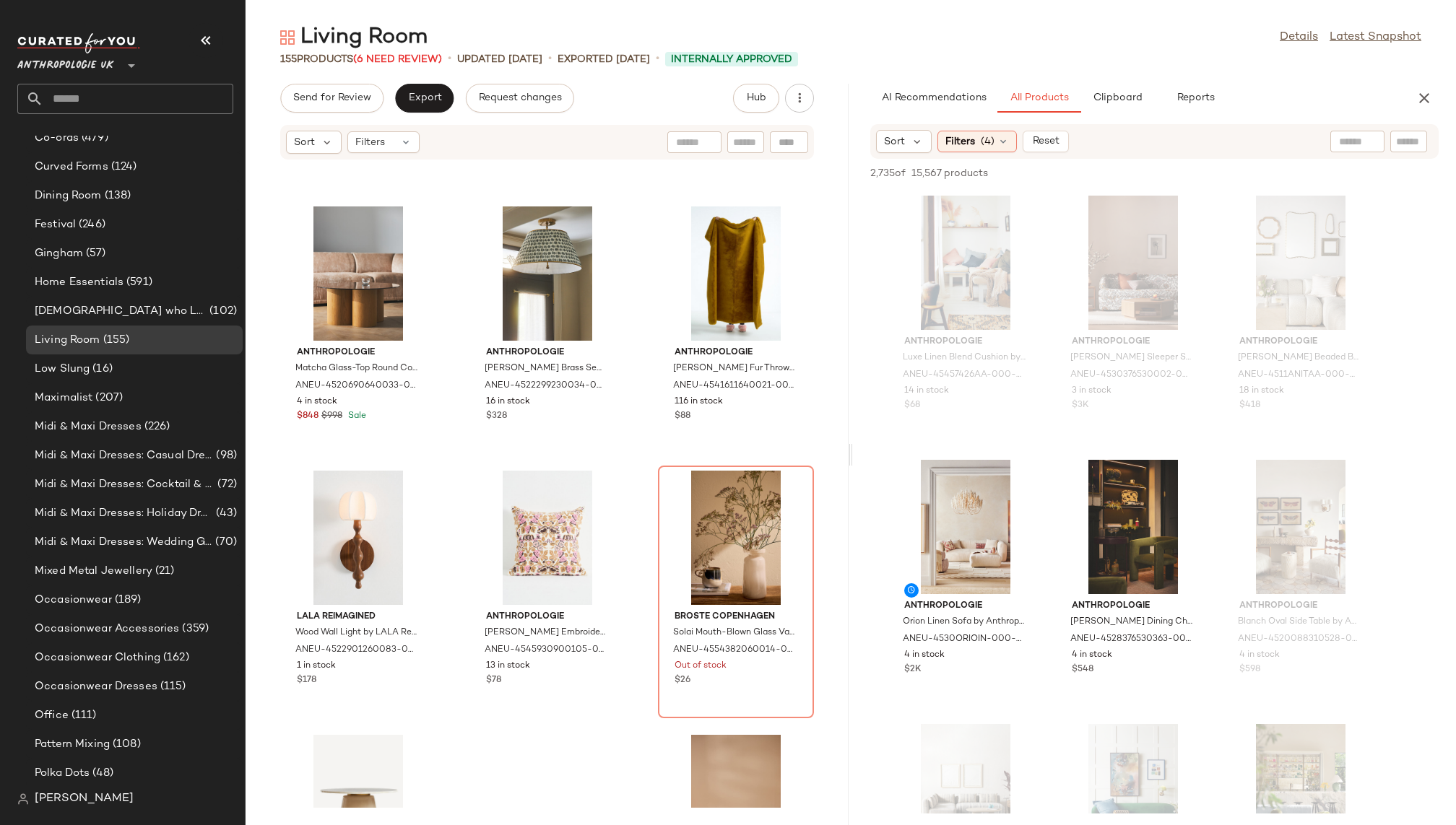
scroll to position [5012, 0]
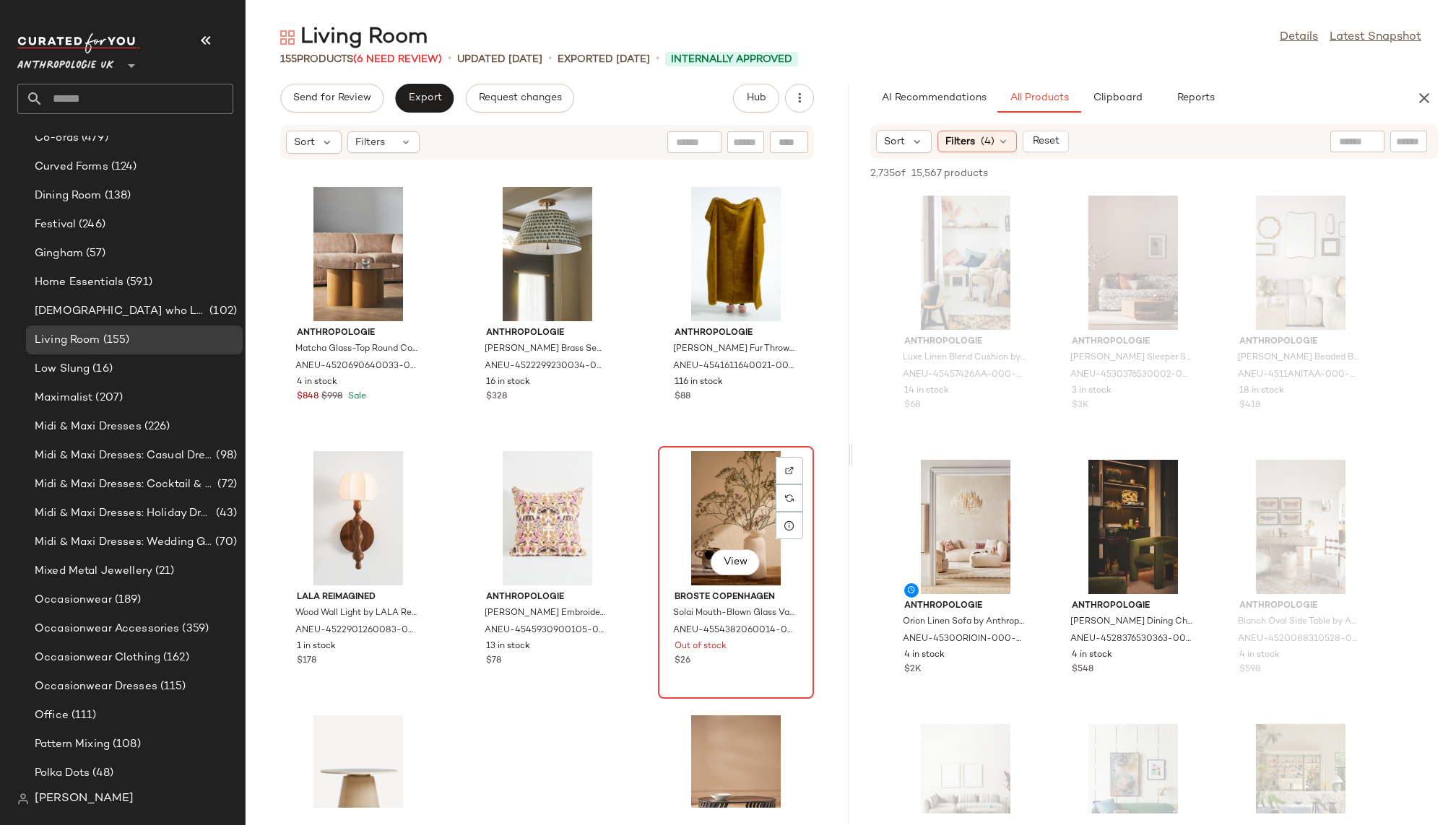
click at [673, 496] on div "View" at bounding box center [736, 518] width 146 height 134
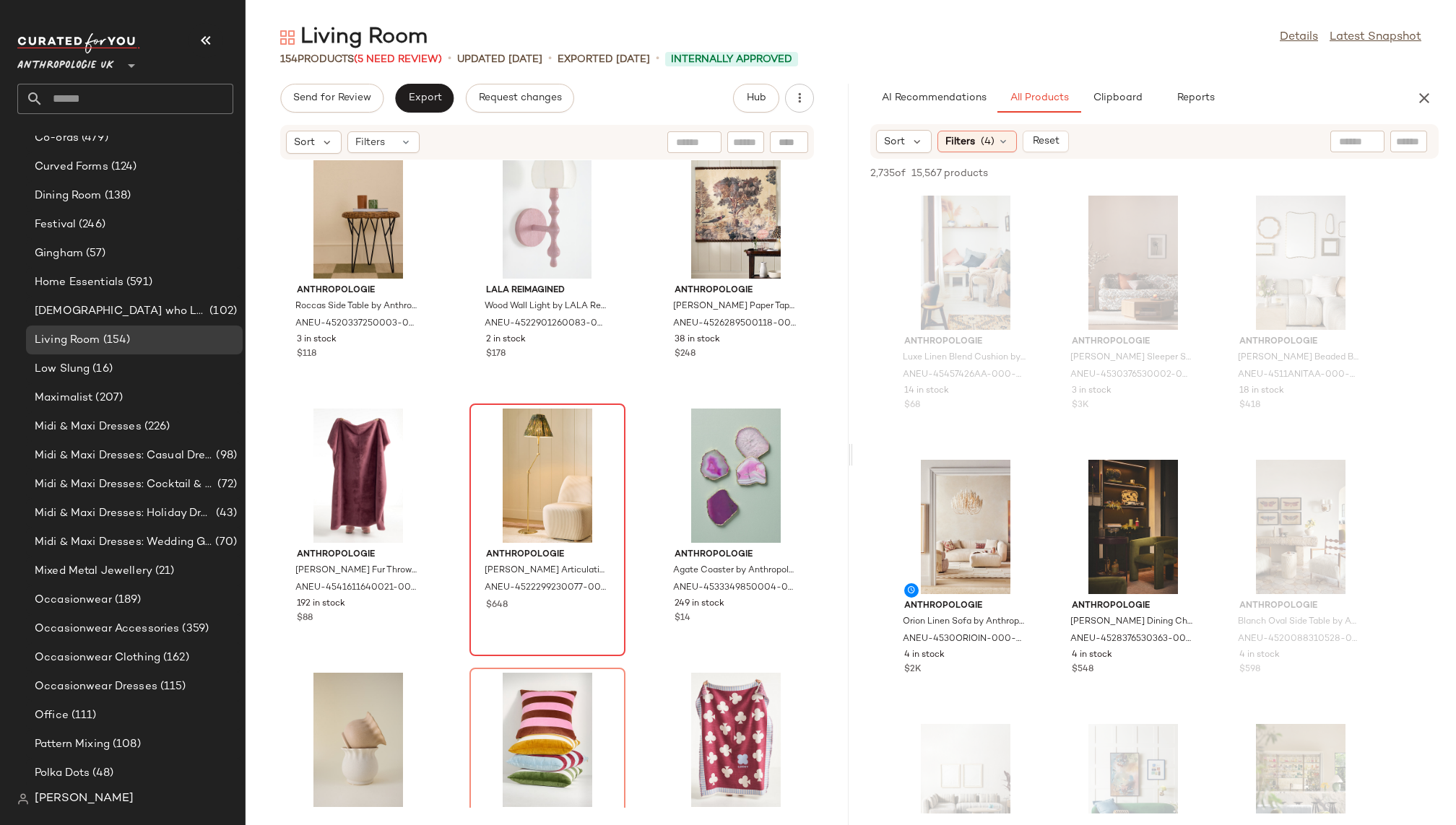
scroll to position [5850, 0]
click at [528, 457] on div "View" at bounding box center [547, 473] width 146 height 134
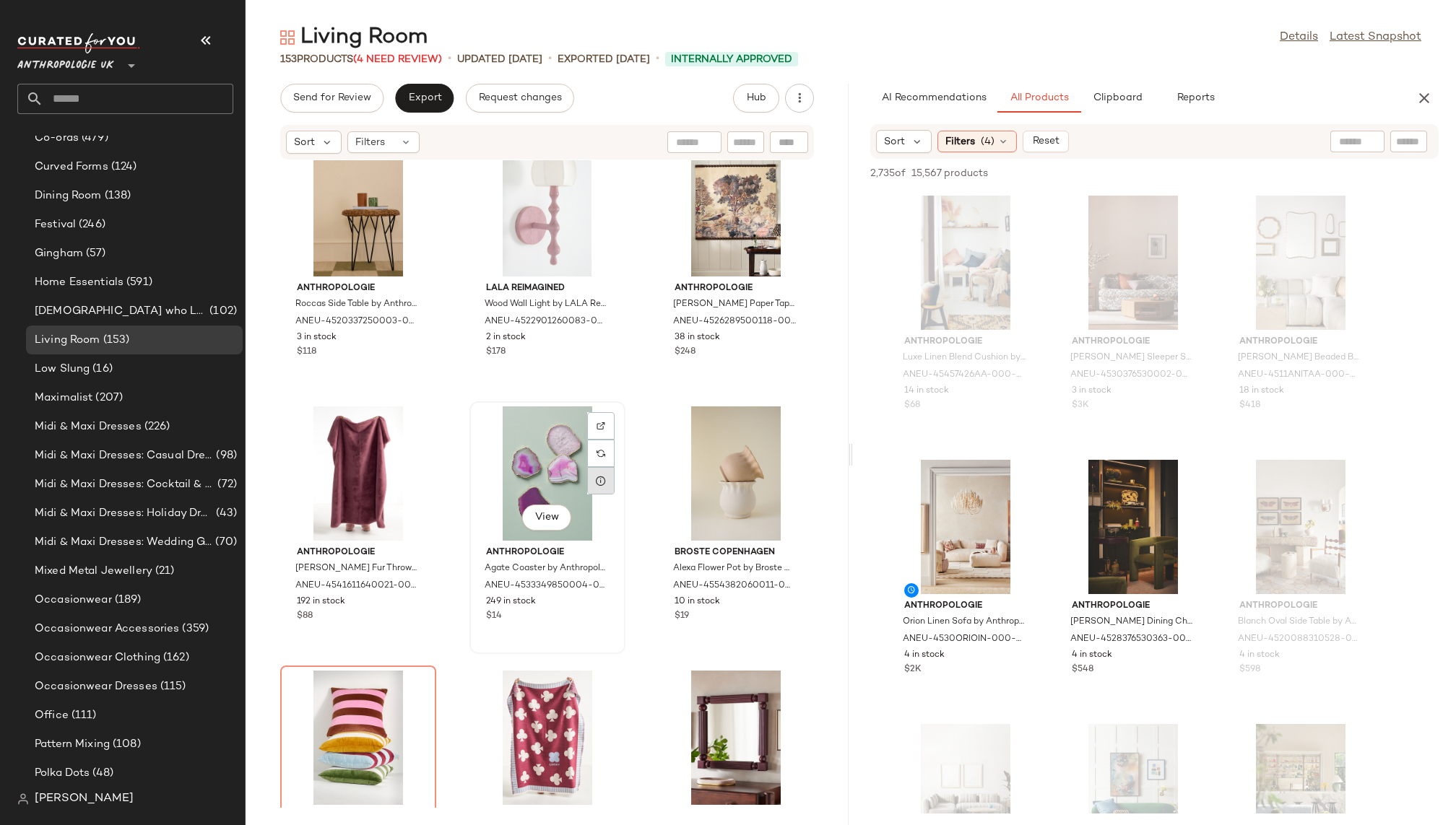
scroll to position [647, 0]
click at [353, 693] on div "View" at bounding box center [358, 738] width 146 height 134
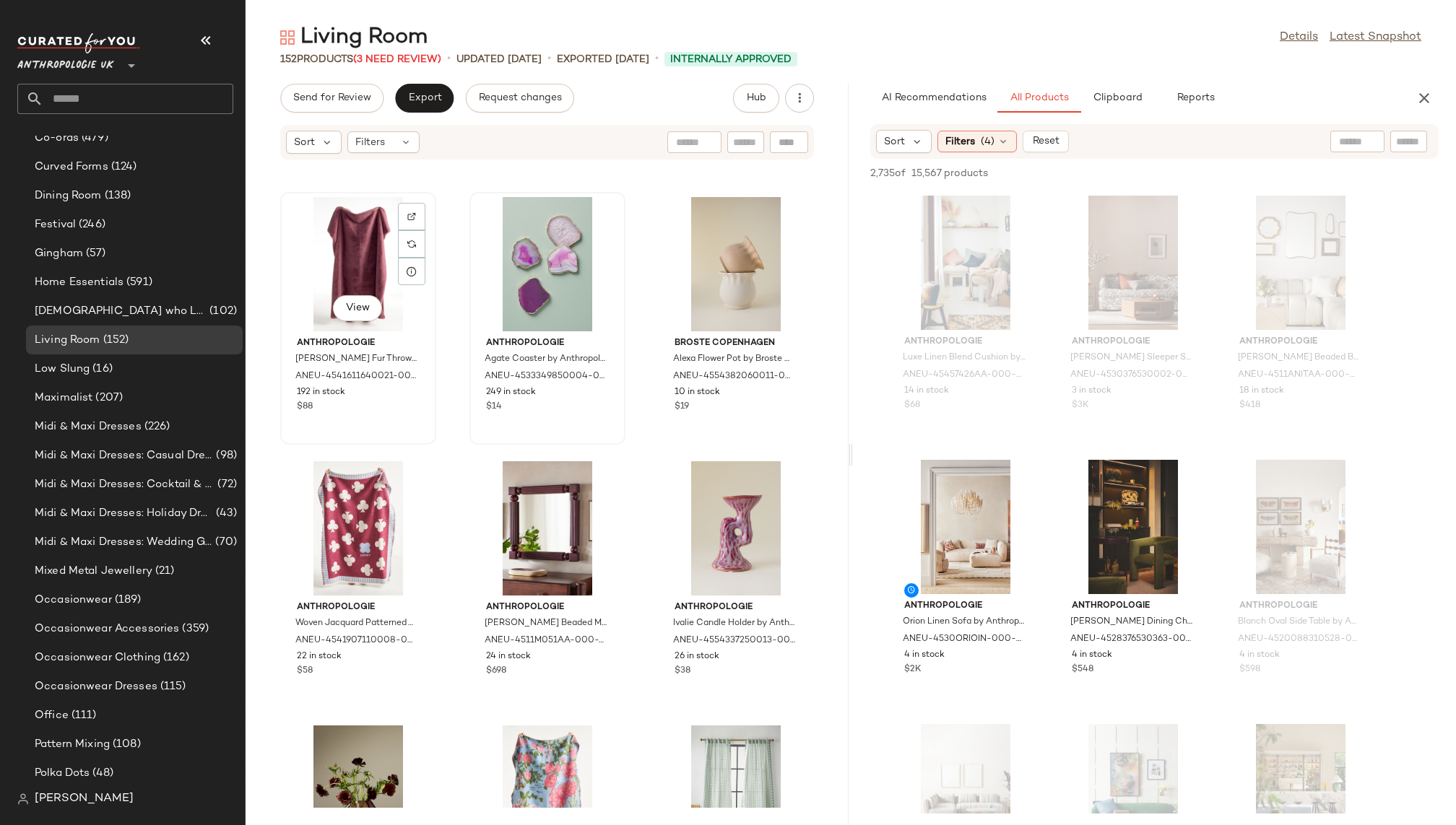
scroll to position [6041, 0]
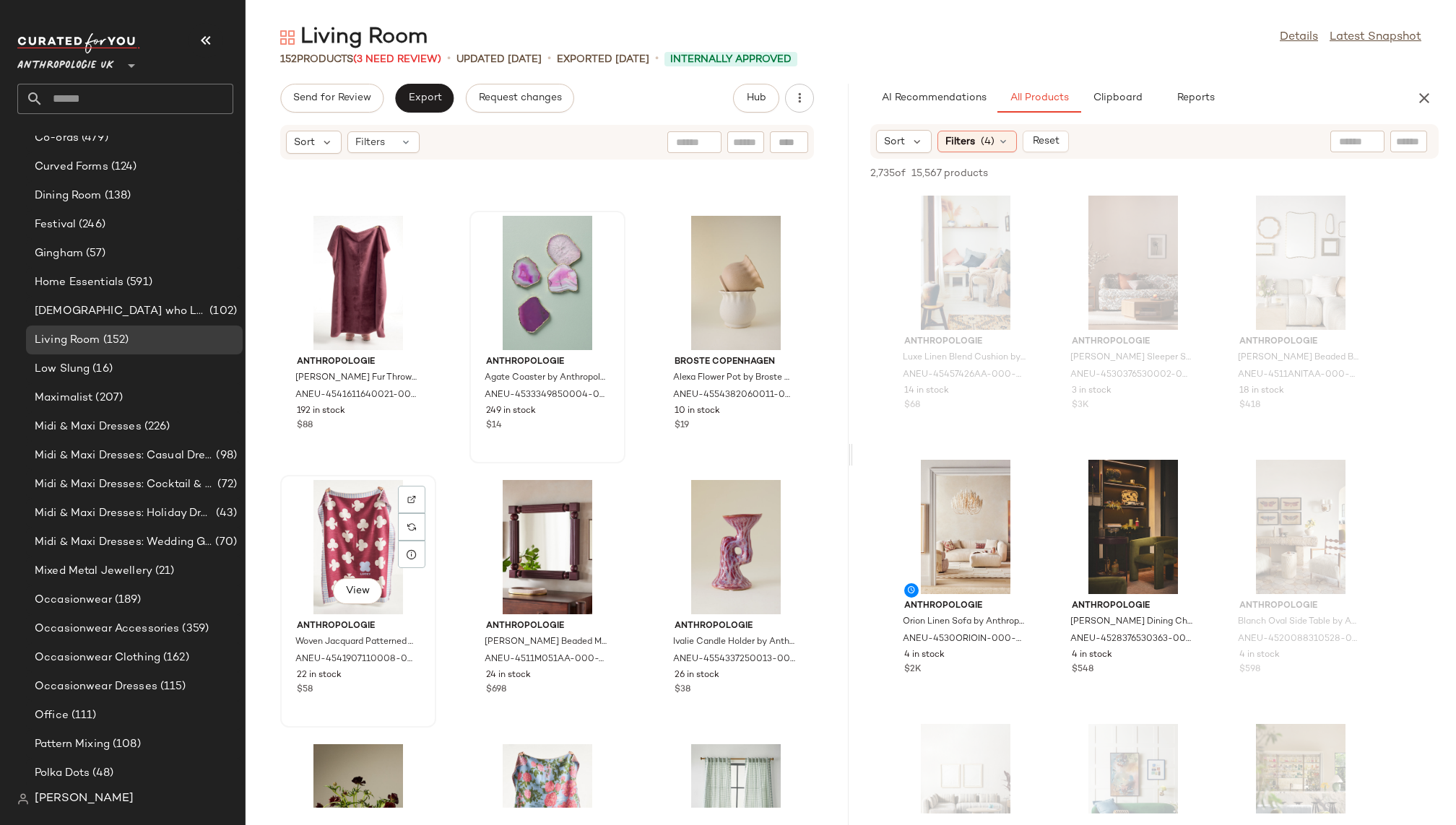
click at [345, 513] on div "View" at bounding box center [358, 547] width 146 height 134
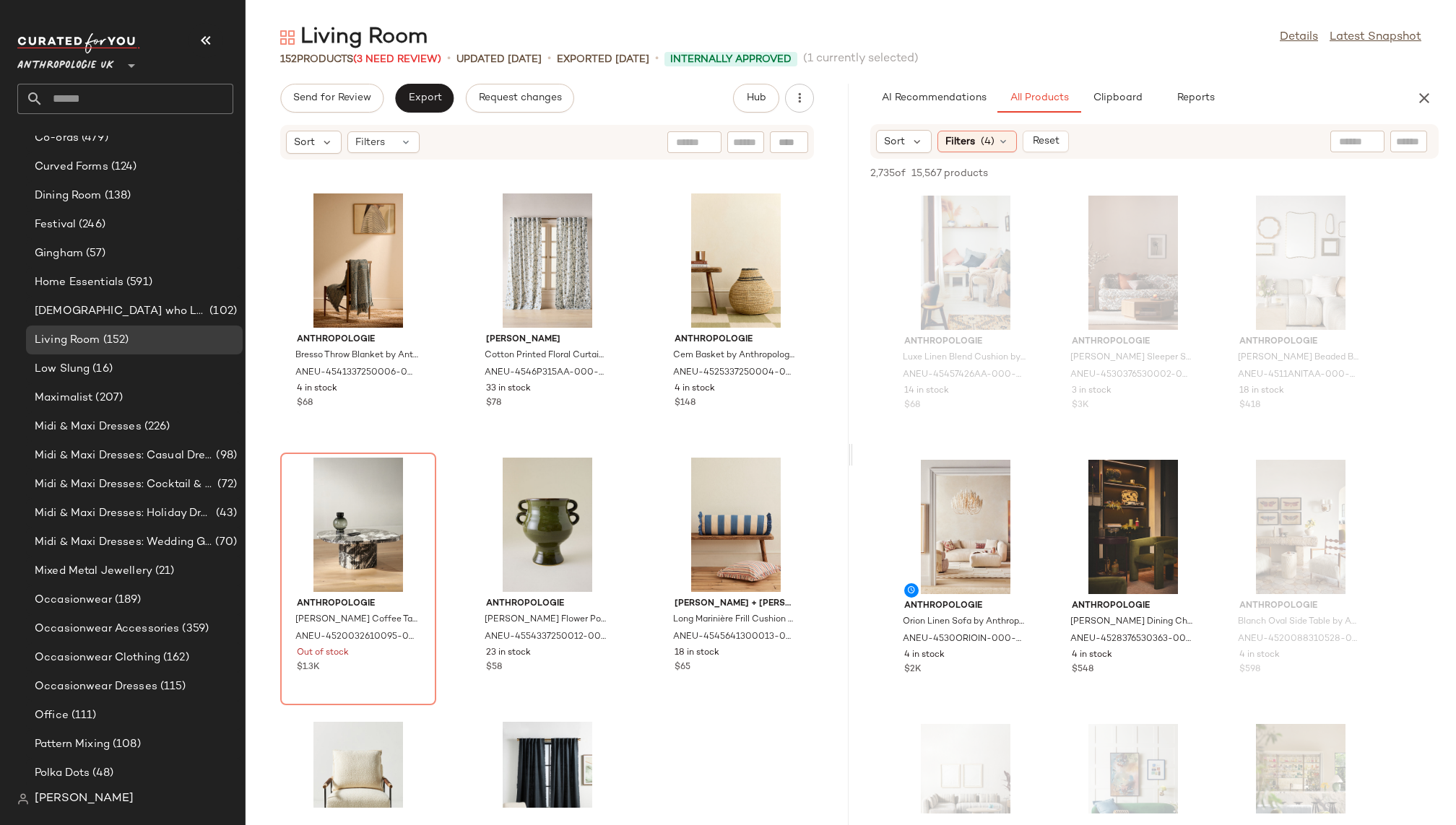
scroll to position [7953, 0]
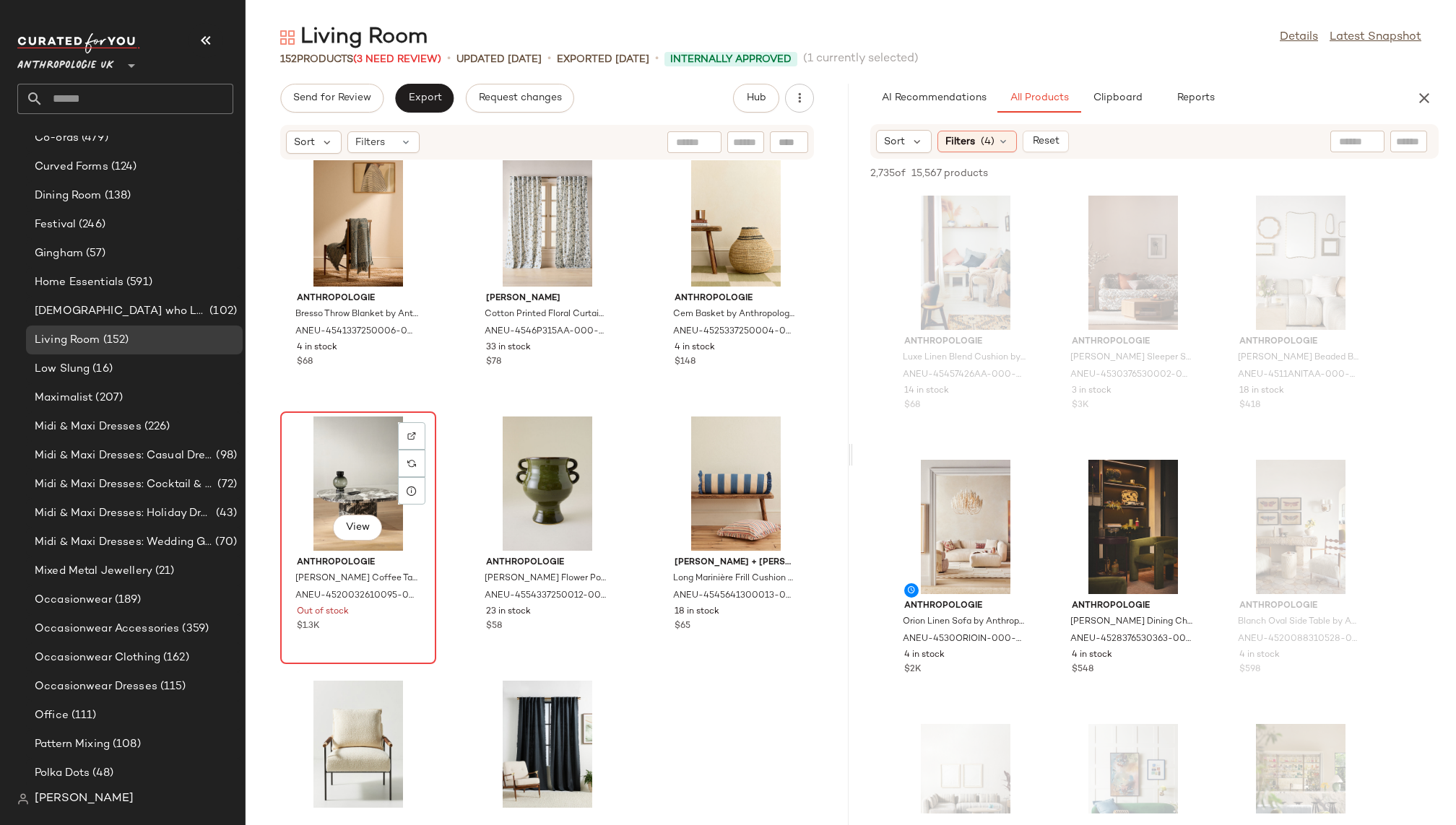
click at [346, 490] on div "View" at bounding box center [358, 484] width 146 height 134
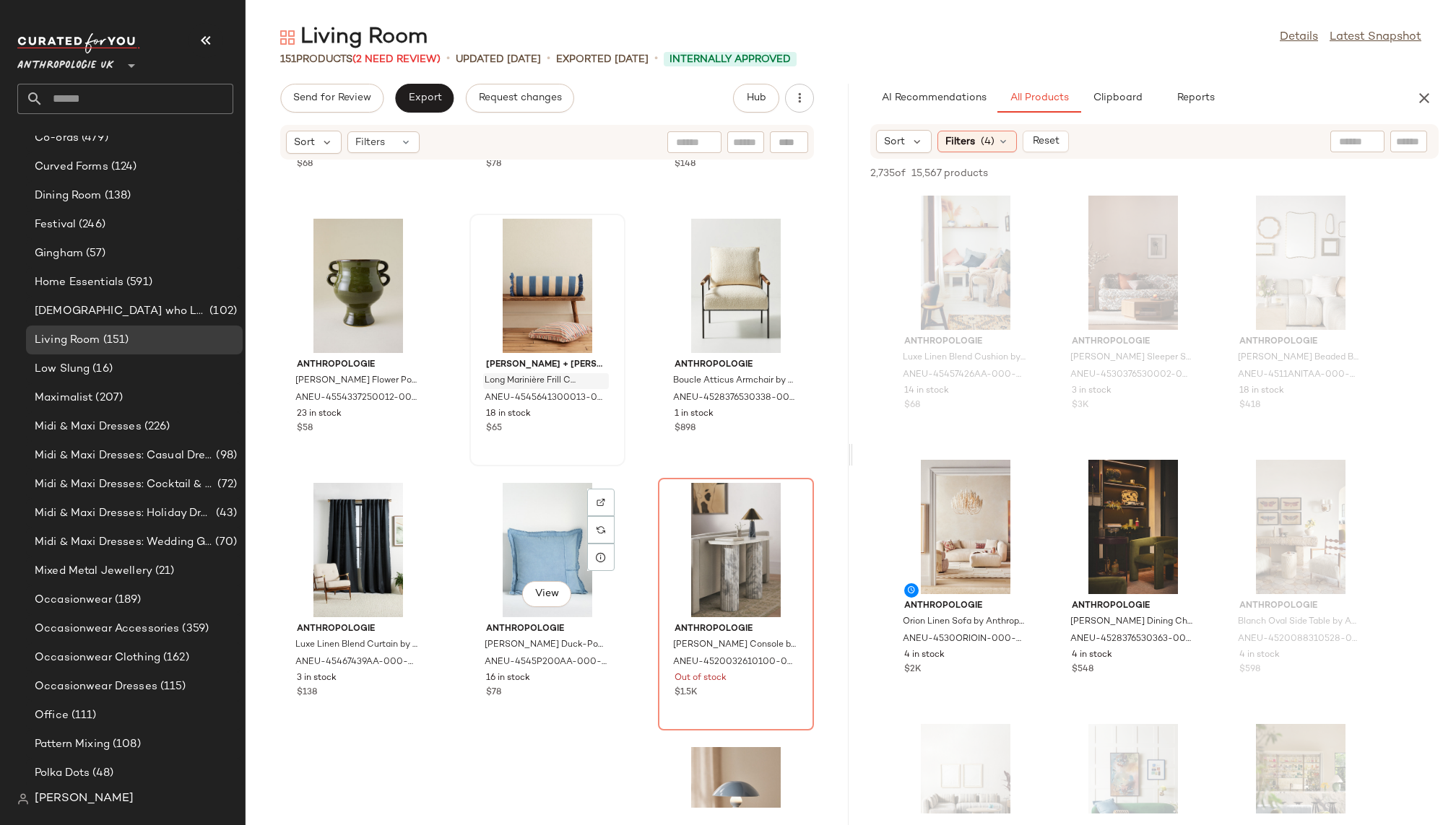
scroll to position [8279, 0]
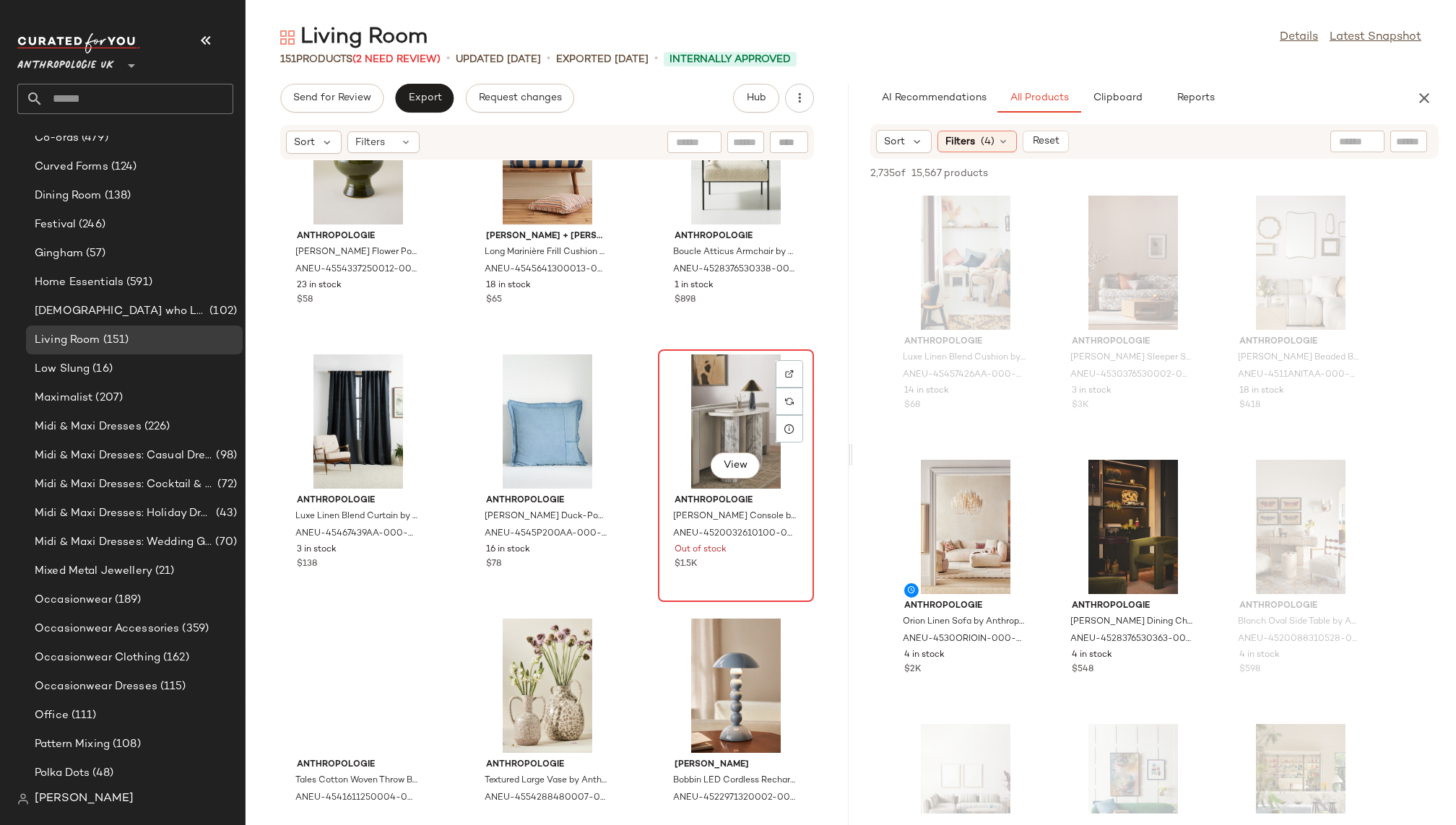
click at [663, 406] on div "View" at bounding box center [736, 421] width 146 height 134
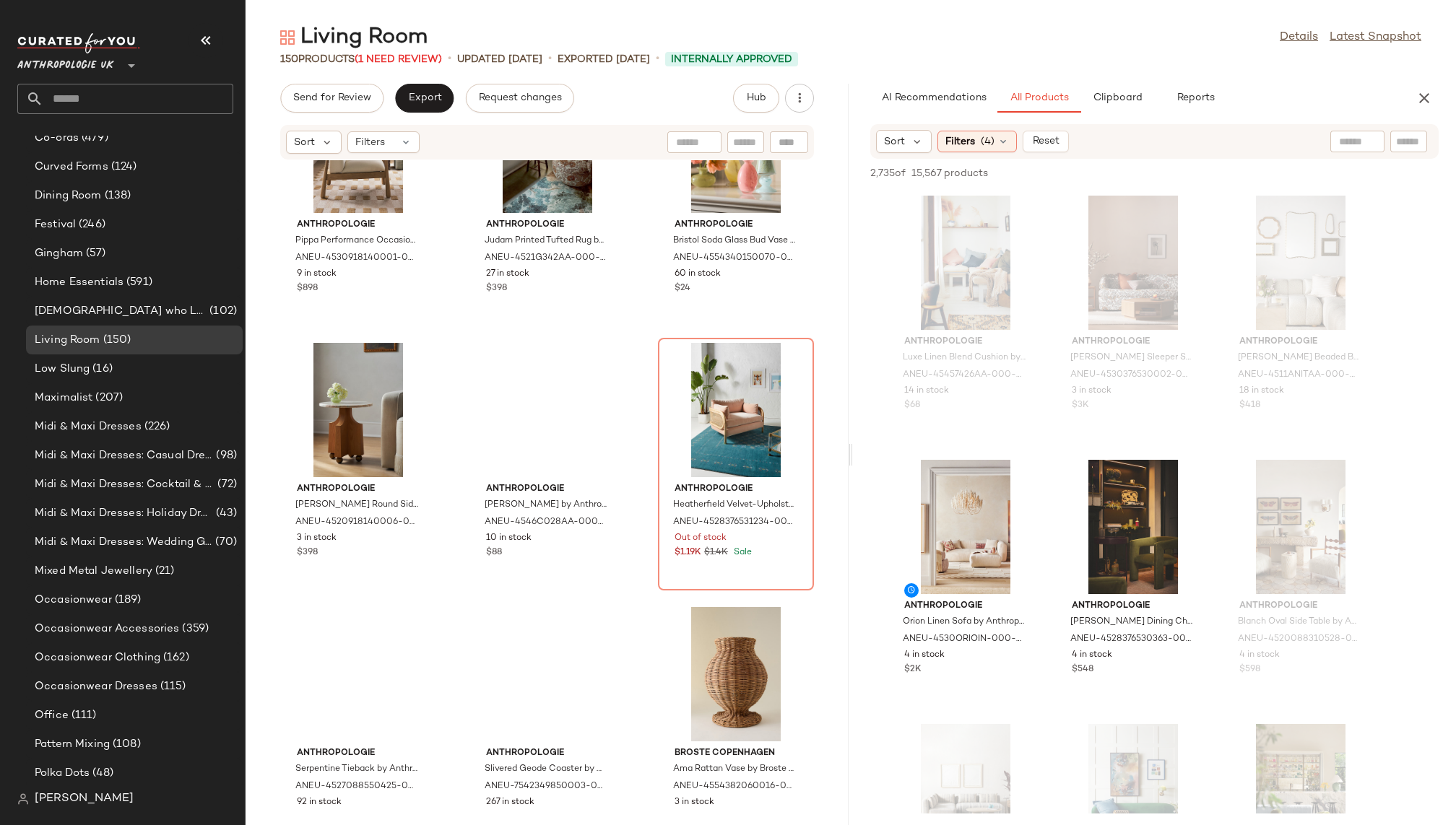
scroll to position [10952, 0]
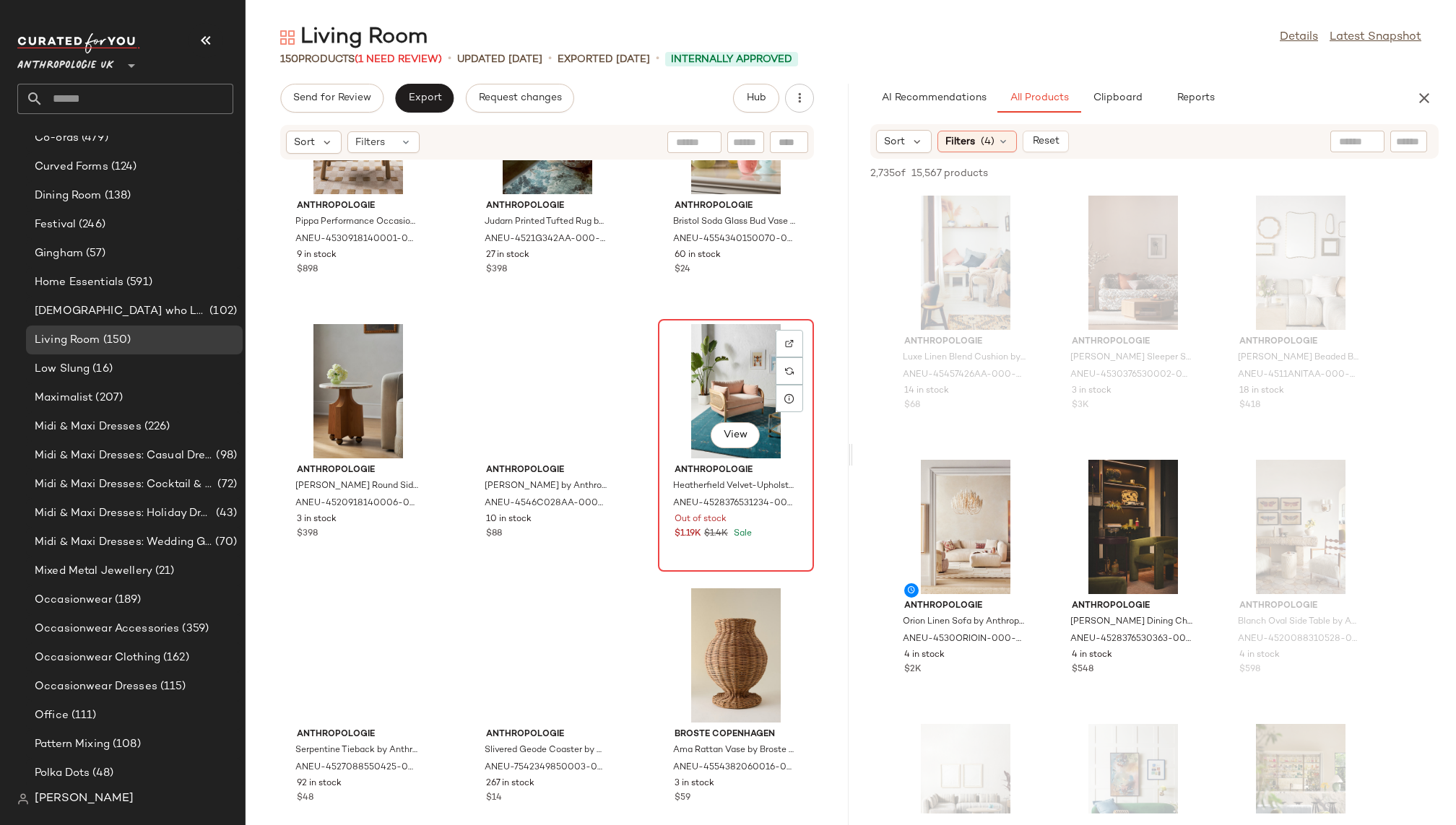
click at [666, 358] on div "View" at bounding box center [736, 391] width 146 height 134
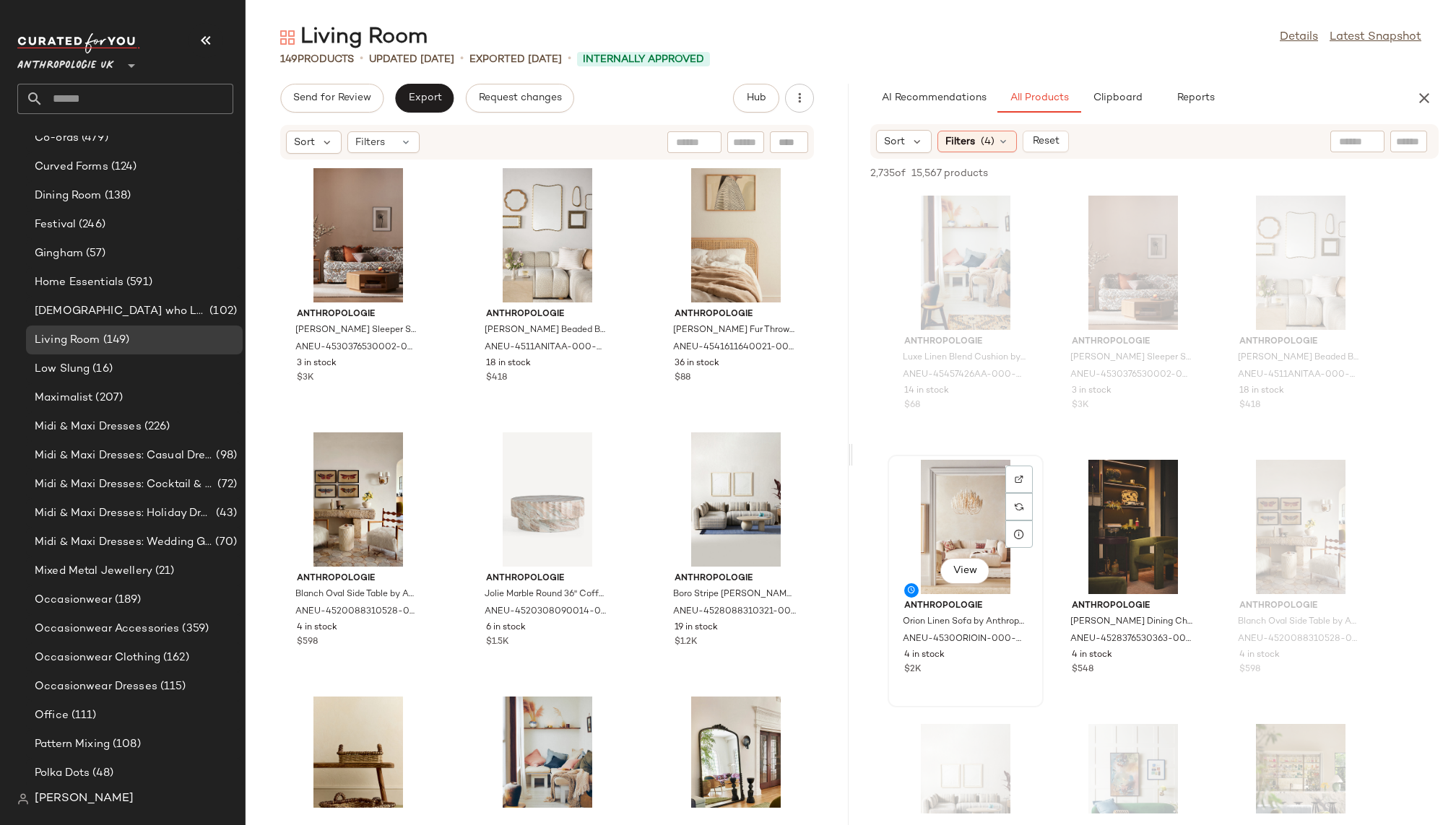
click at [941, 542] on div "View" at bounding box center [965, 527] width 146 height 134
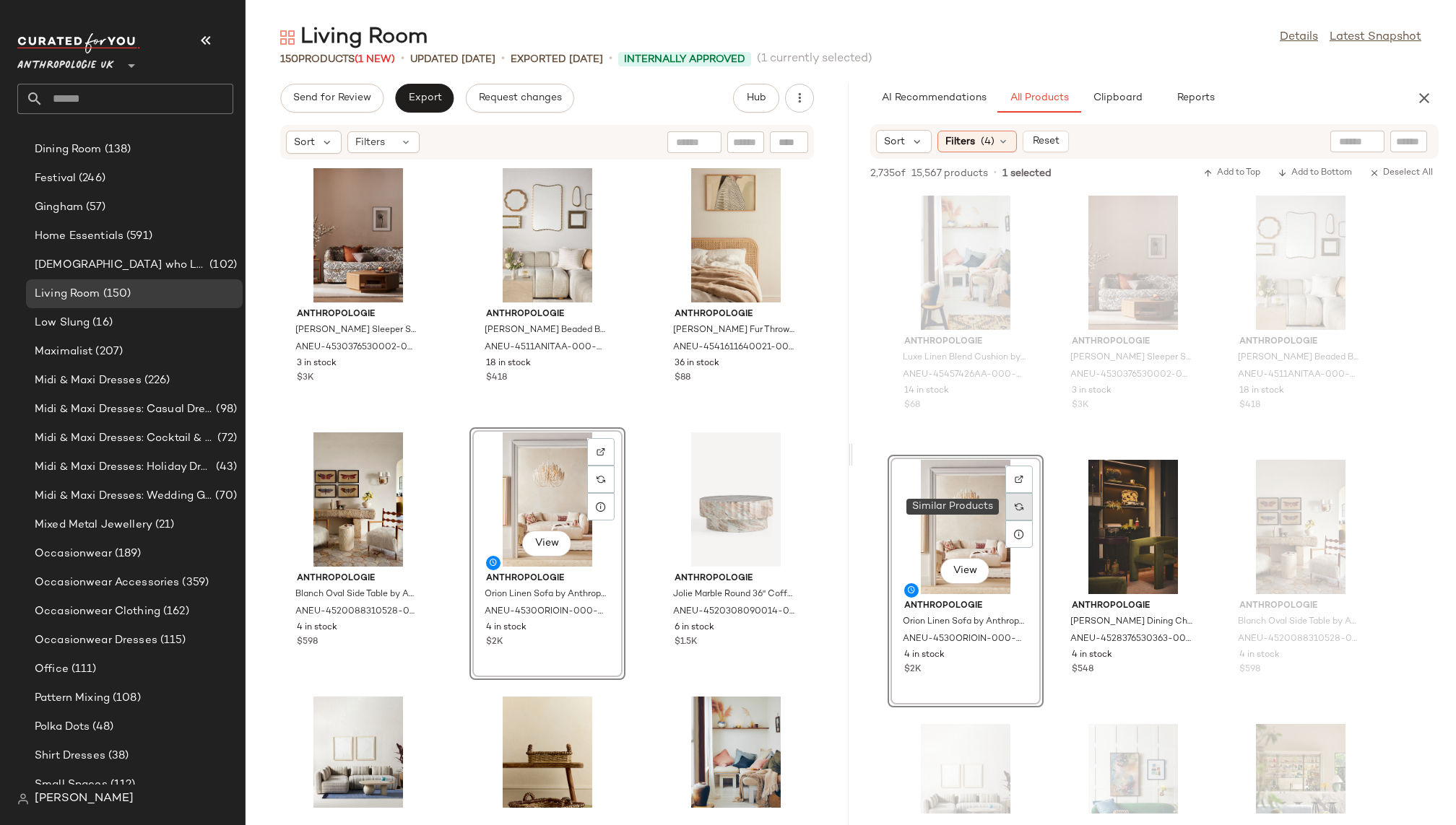
scroll to position [647, 0]
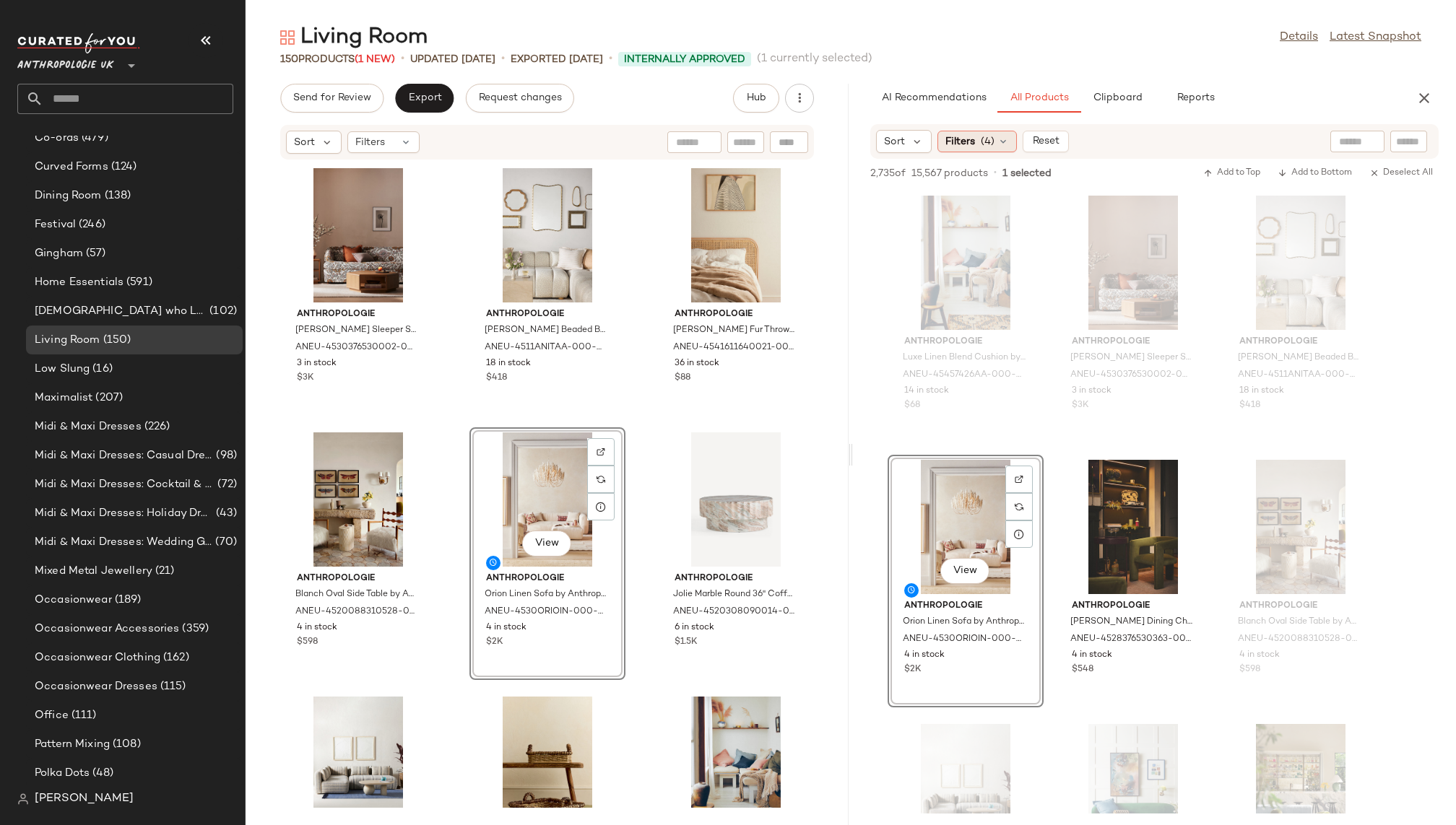
click at [990, 138] on span "(4)" at bounding box center [987, 142] width 14 height 15
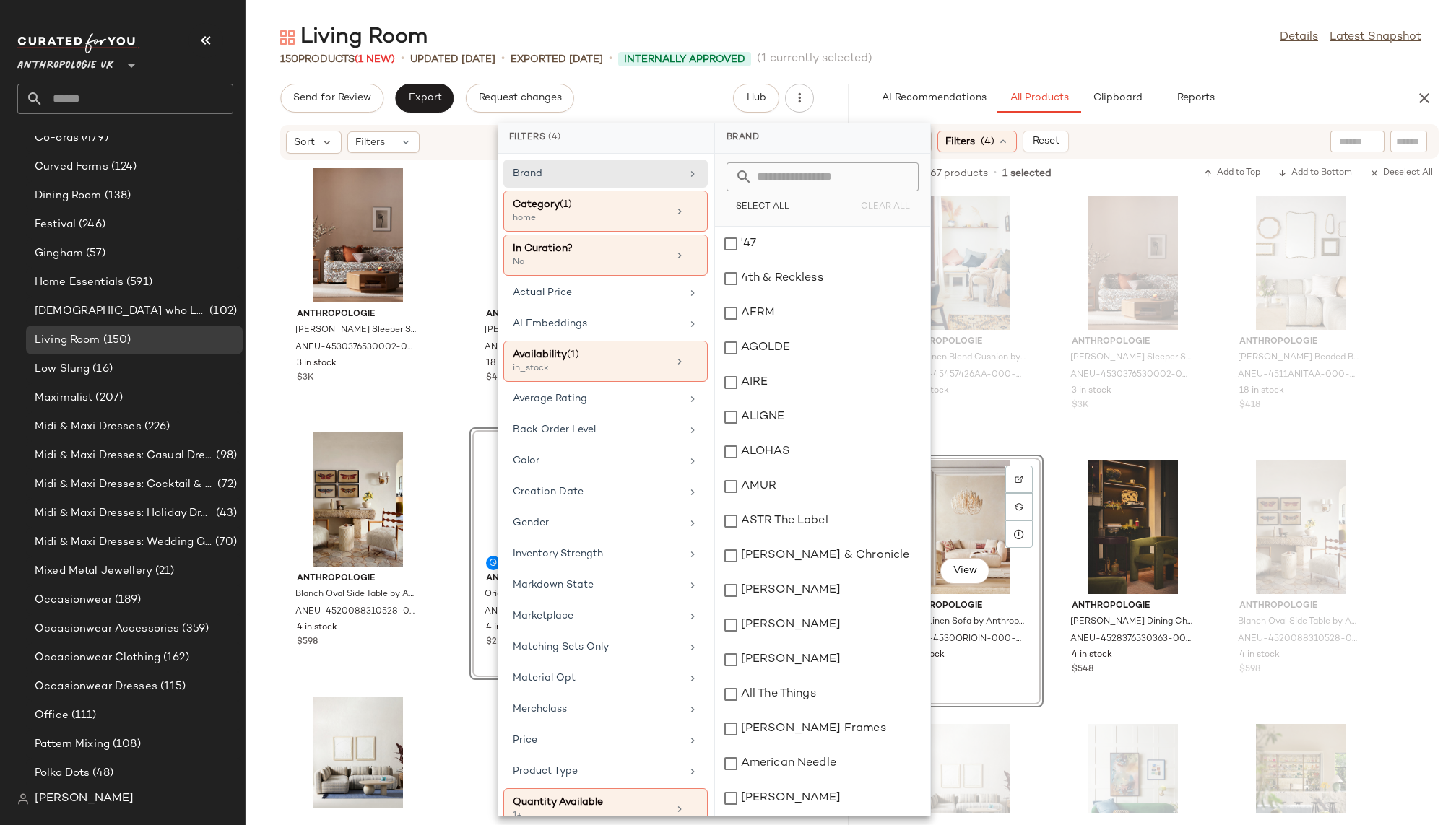
click at [1052, 38] on div "Living Room Details Latest Snapshot" at bounding box center [851, 37] width 1210 height 29
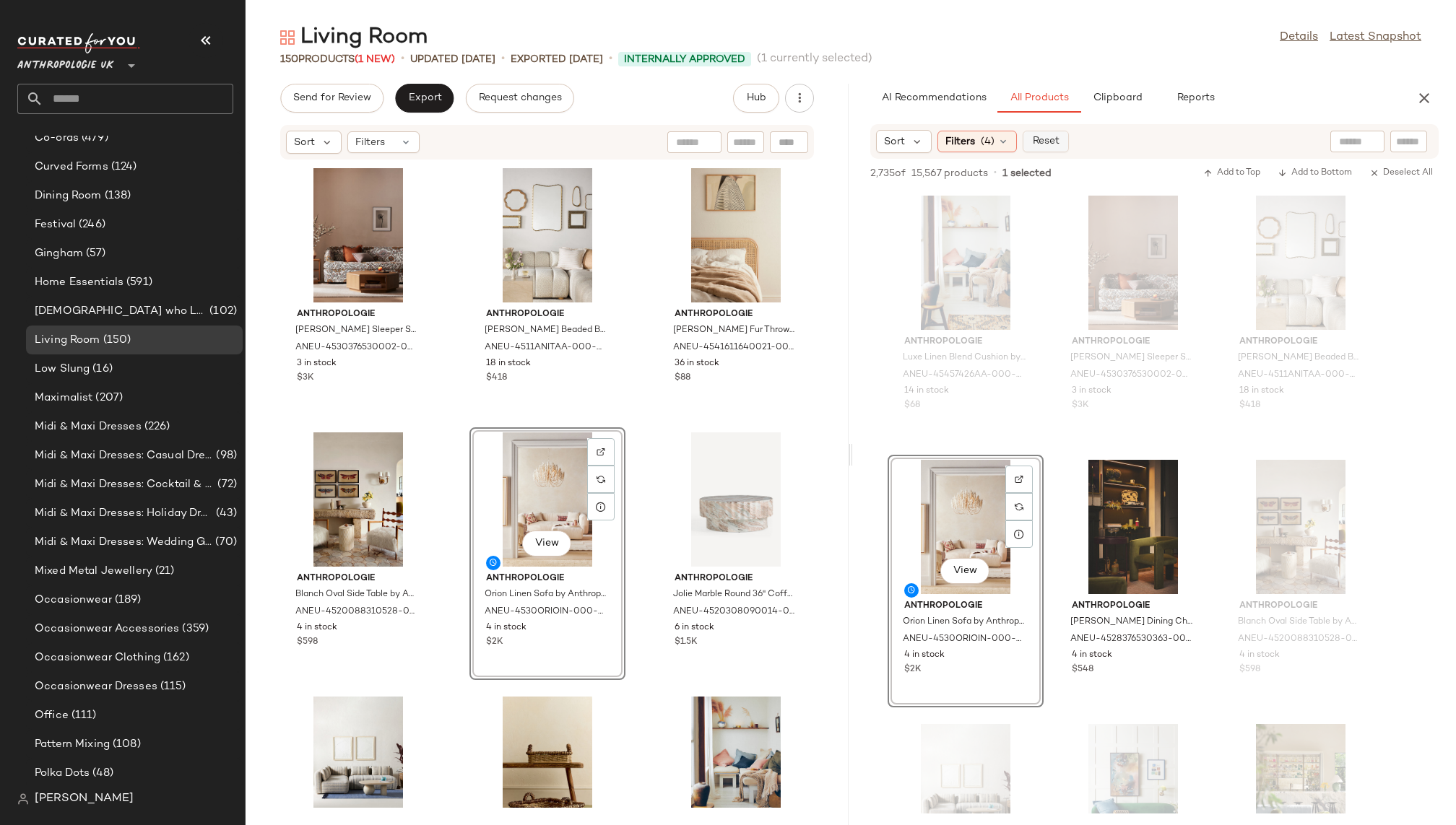
click at [1051, 141] on span "Reset" at bounding box center [1045, 142] width 27 height 11
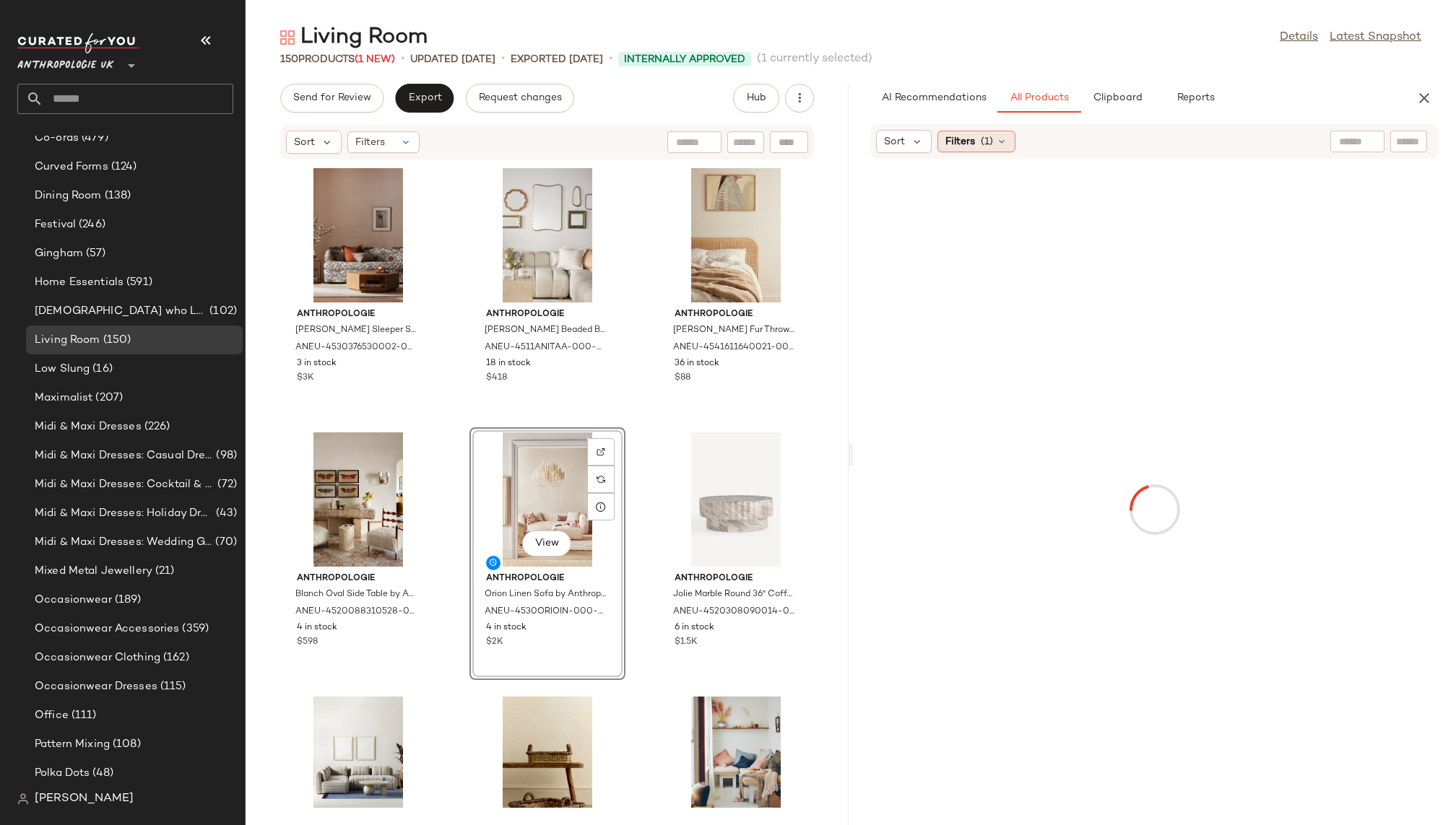
click at [980, 141] on span "(1)" at bounding box center [986, 142] width 12 height 15
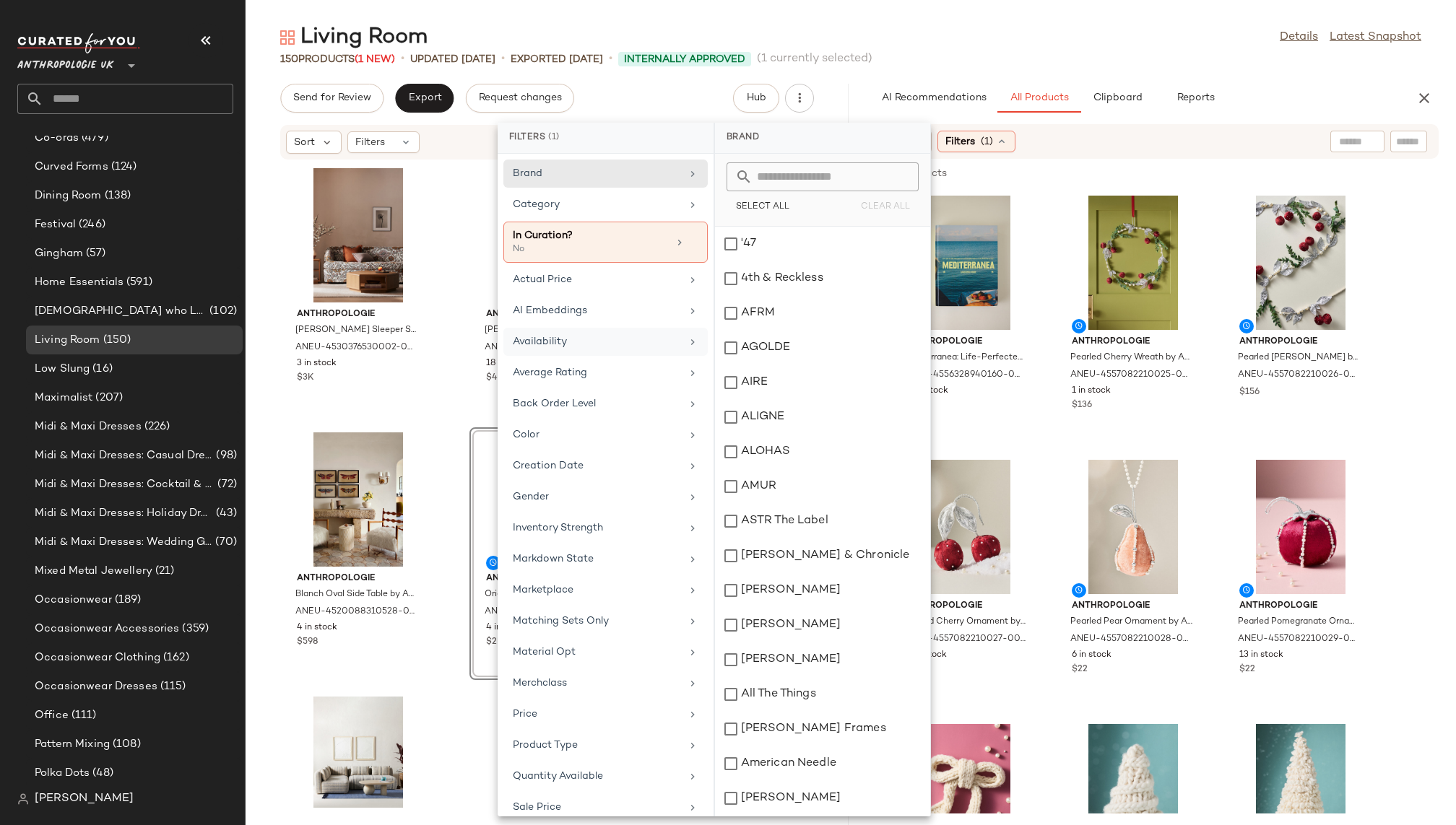
click at [630, 335] on div "Availability" at bounding box center [597, 342] width 168 height 15
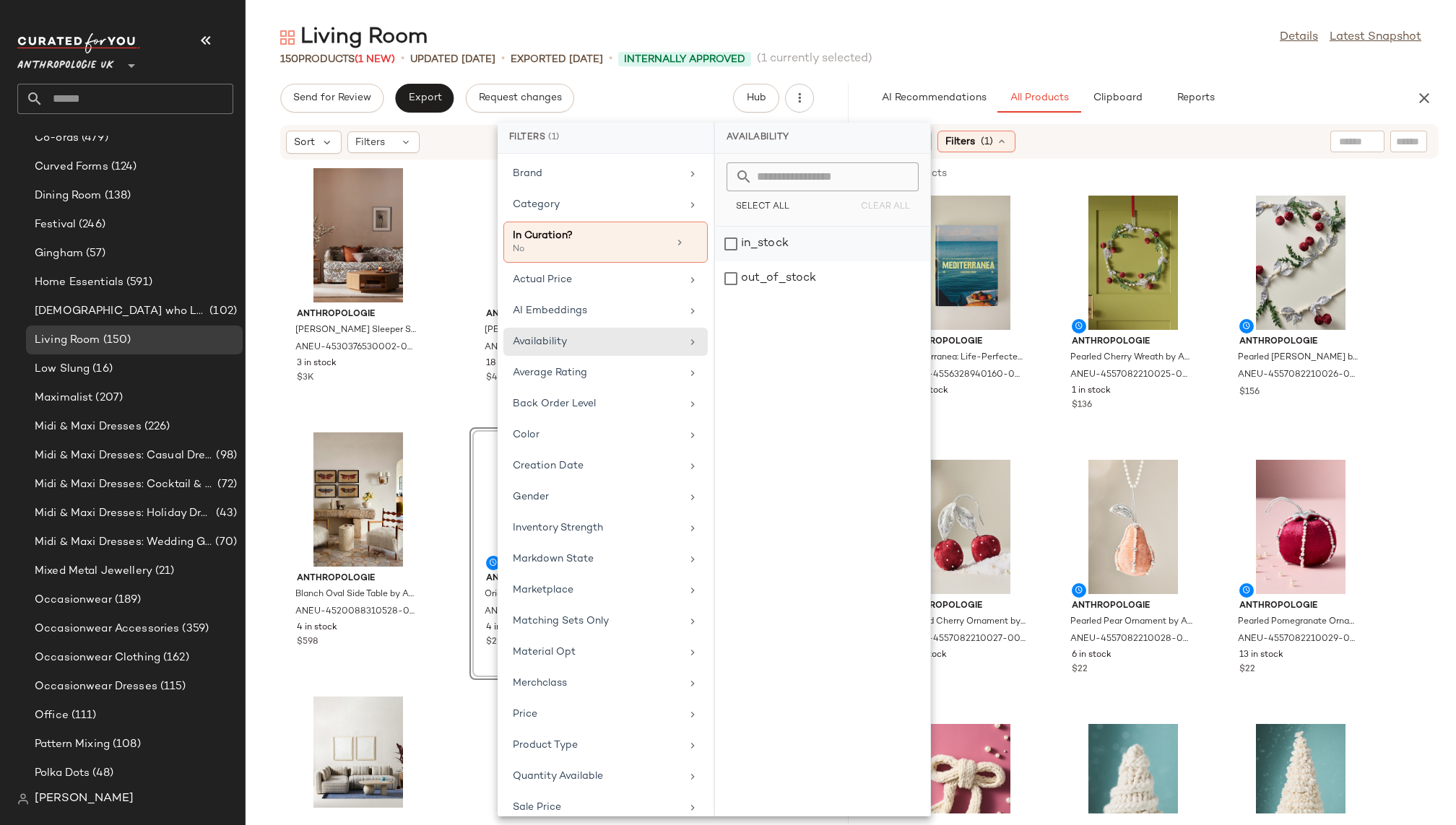
click at [792, 262] on div "in_stock" at bounding box center [823, 279] width 216 height 35
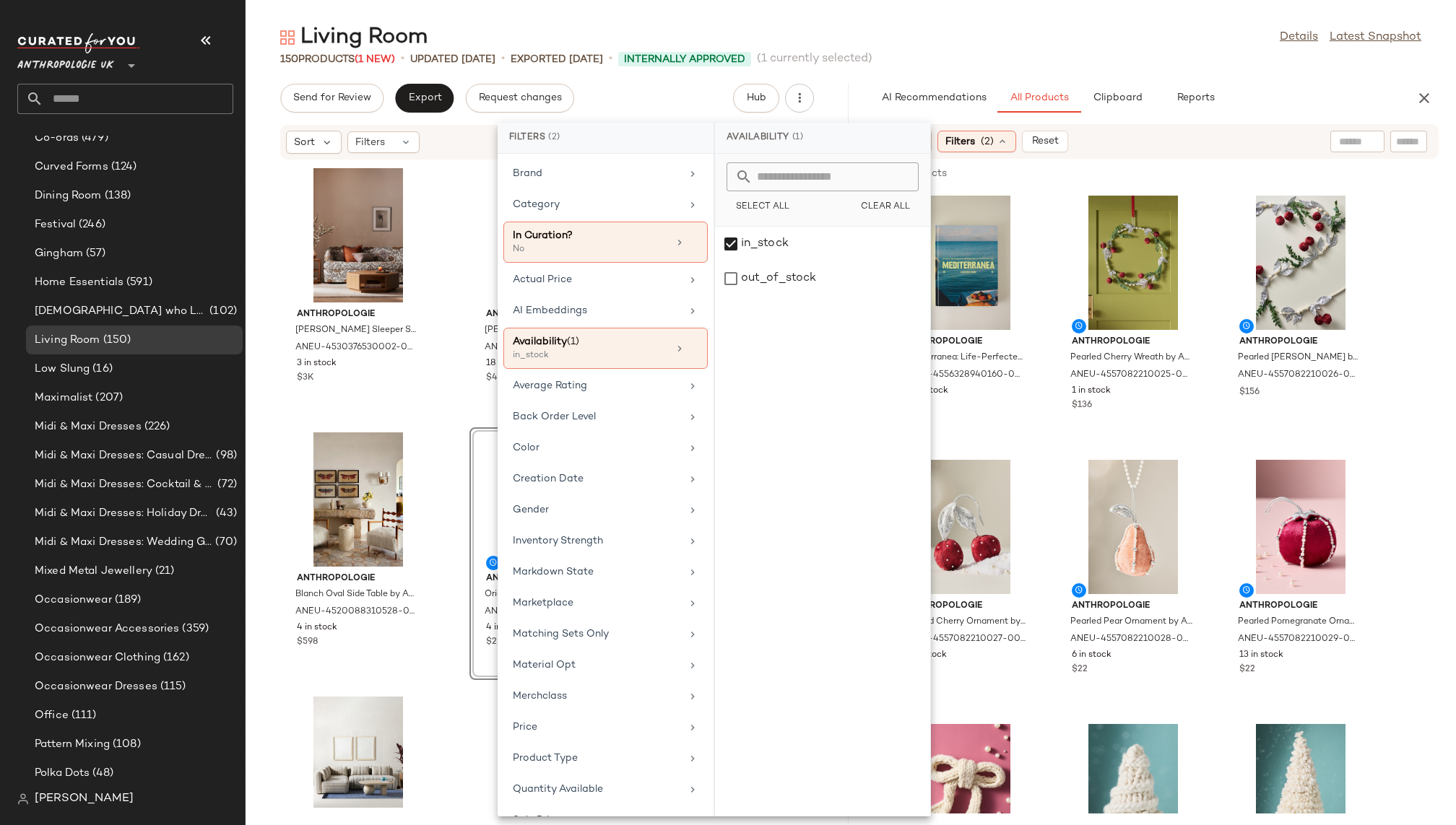
click at [1014, 52] on div "150 Products (1 New) • updated [DATE] • Exported [DATE] • Internally Approved (…" at bounding box center [851, 59] width 1210 height 14
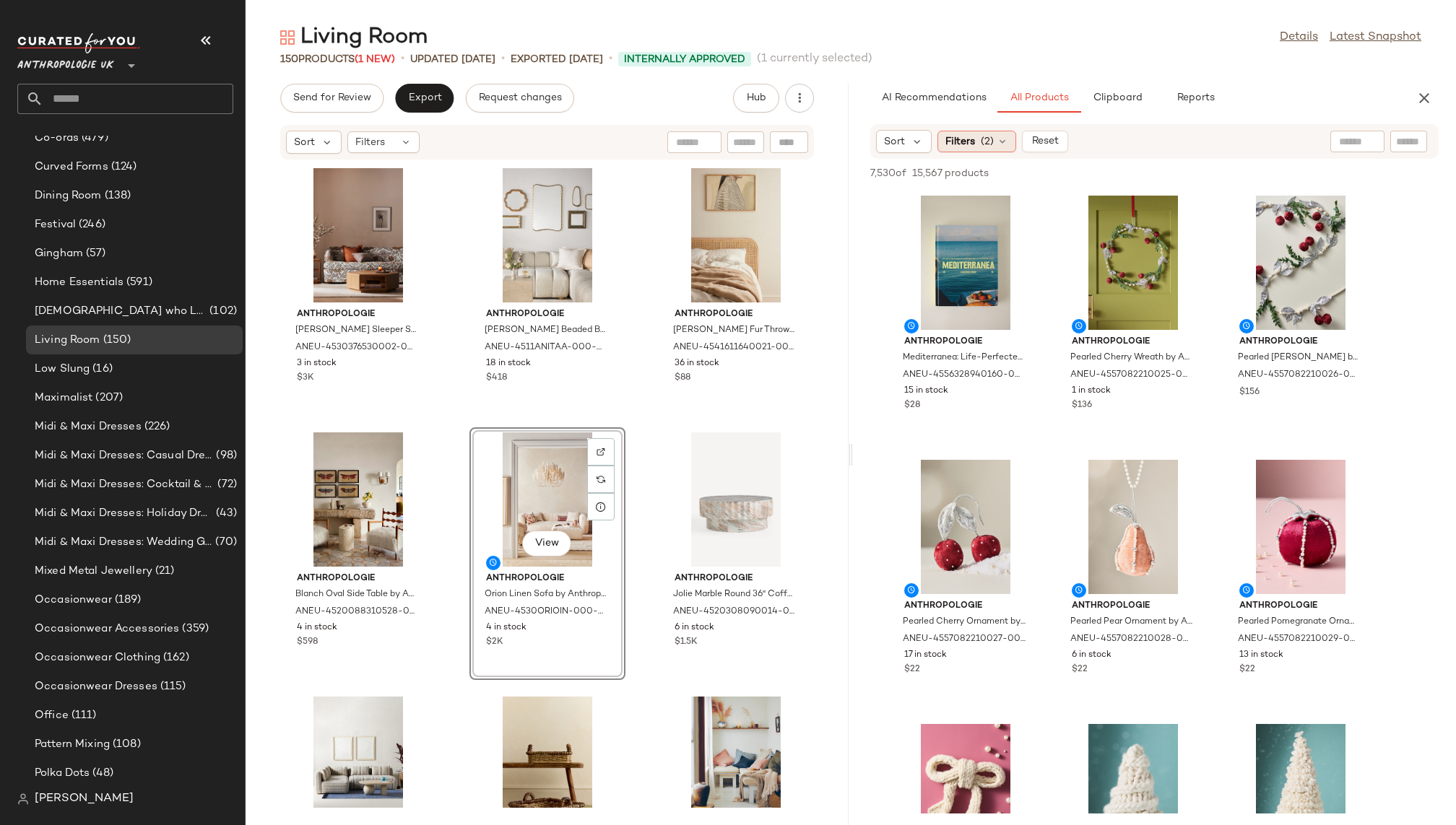
click at [984, 151] on div "Filters (2)" at bounding box center [976, 141] width 78 height 22
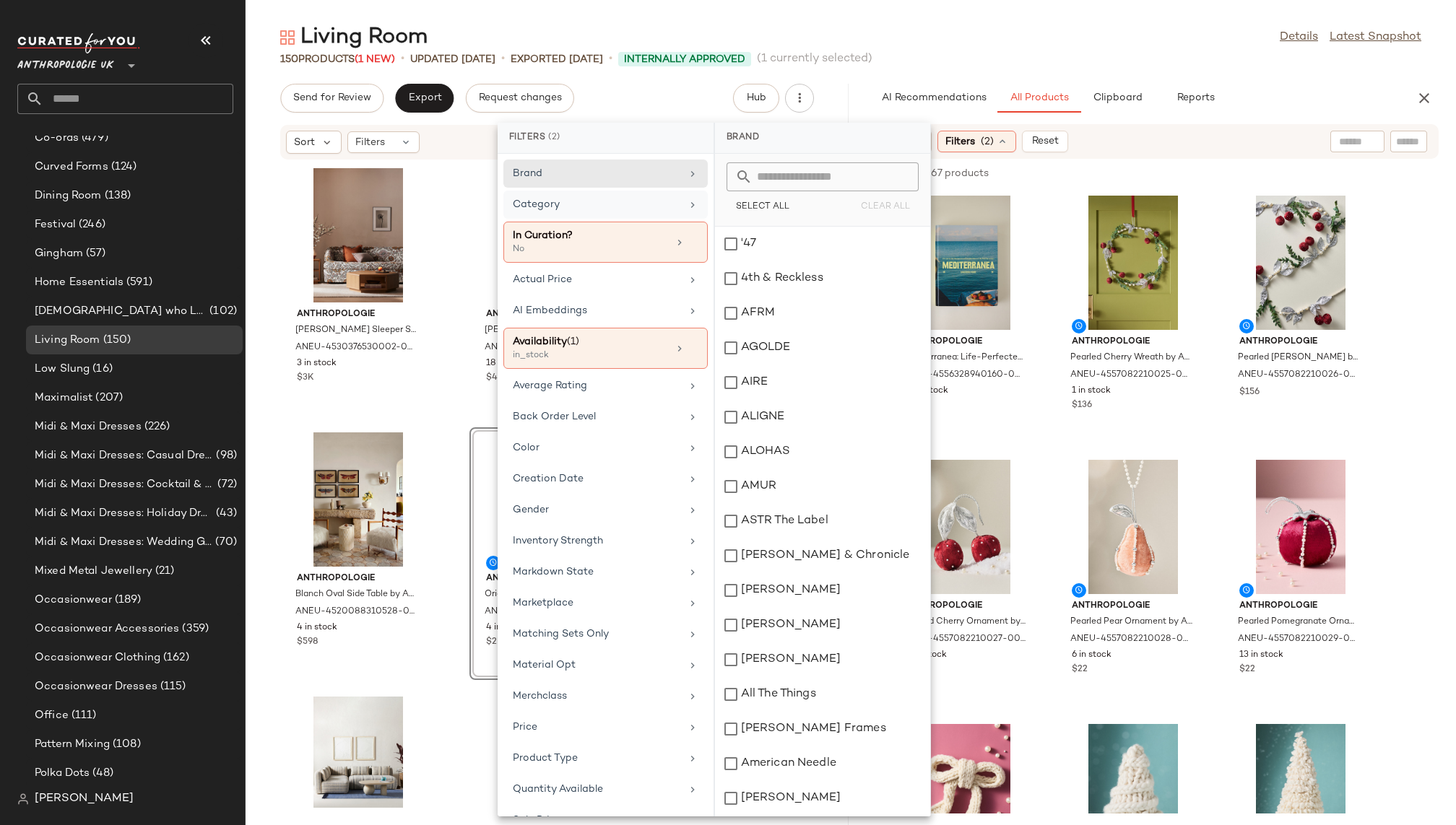
click at [615, 205] on div "Category" at bounding box center [597, 205] width 168 height 15
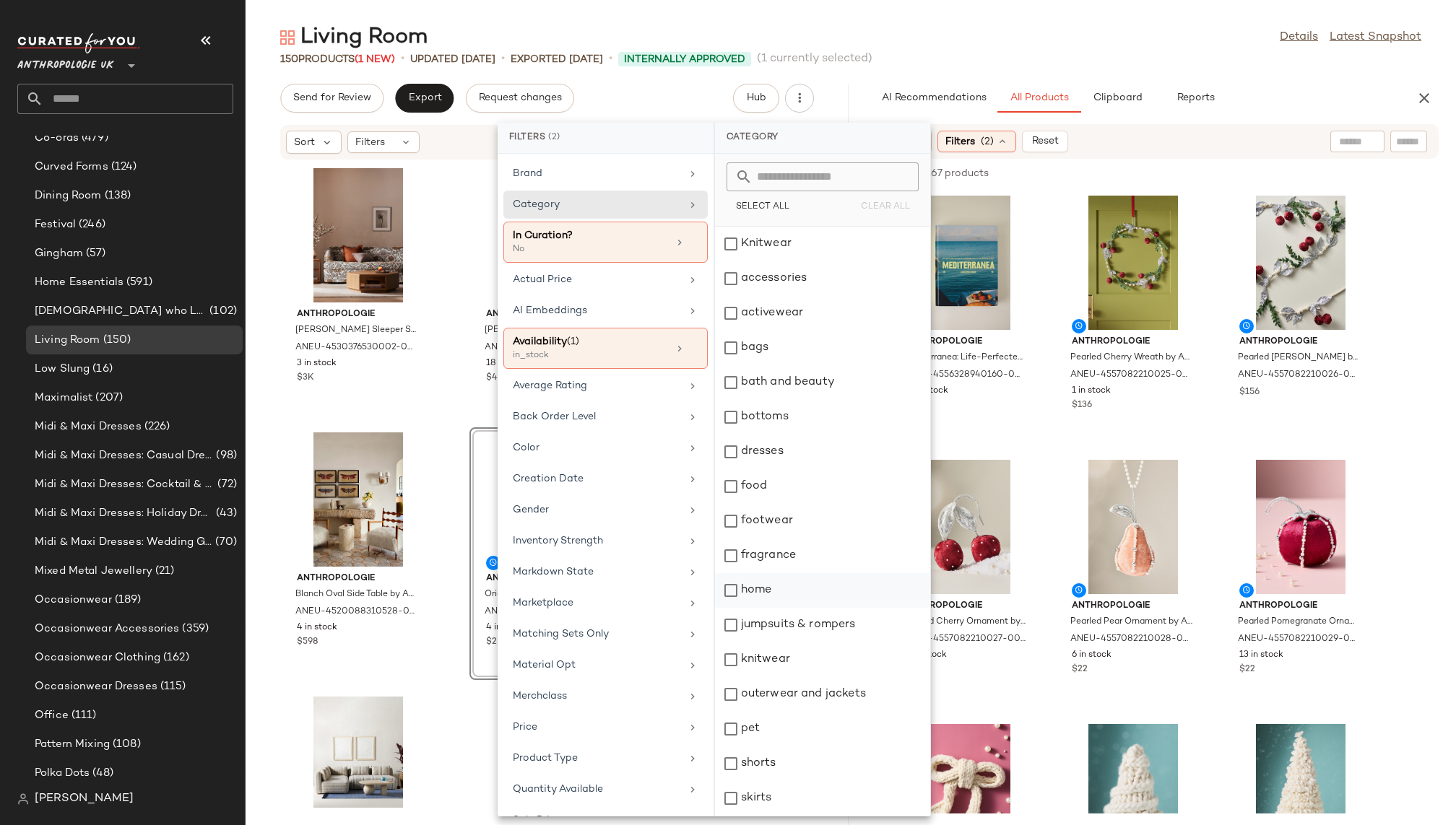
click at [790, 594] on div "home" at bounding box center [823, 590] width 216 height 35
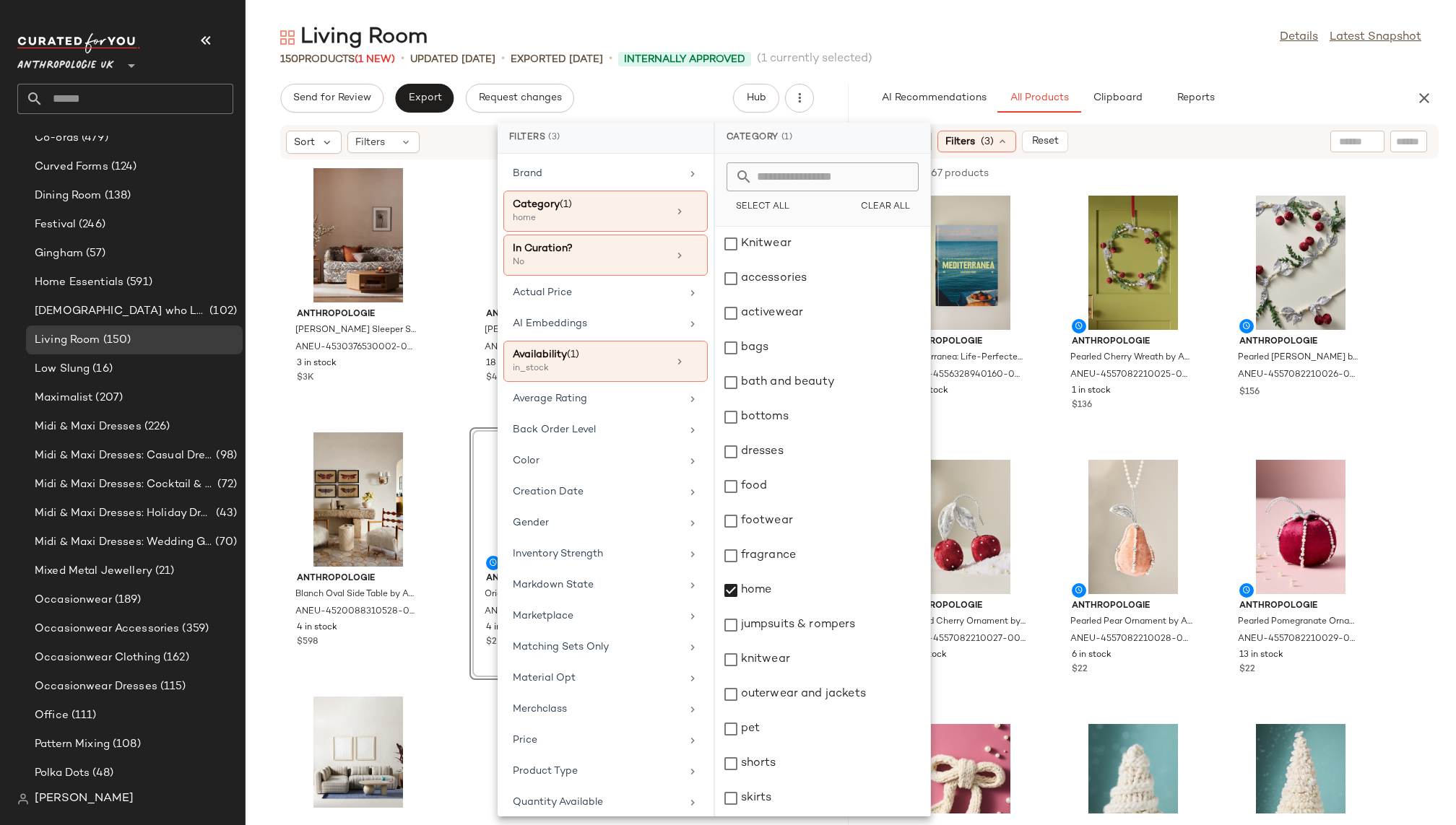
click at [1066, 55] on div "150 Products (1 New) • updated [DATE] • Exported [DATE] • Internally Approved (…" at bounding box center [851, 59] width 1210 height 14
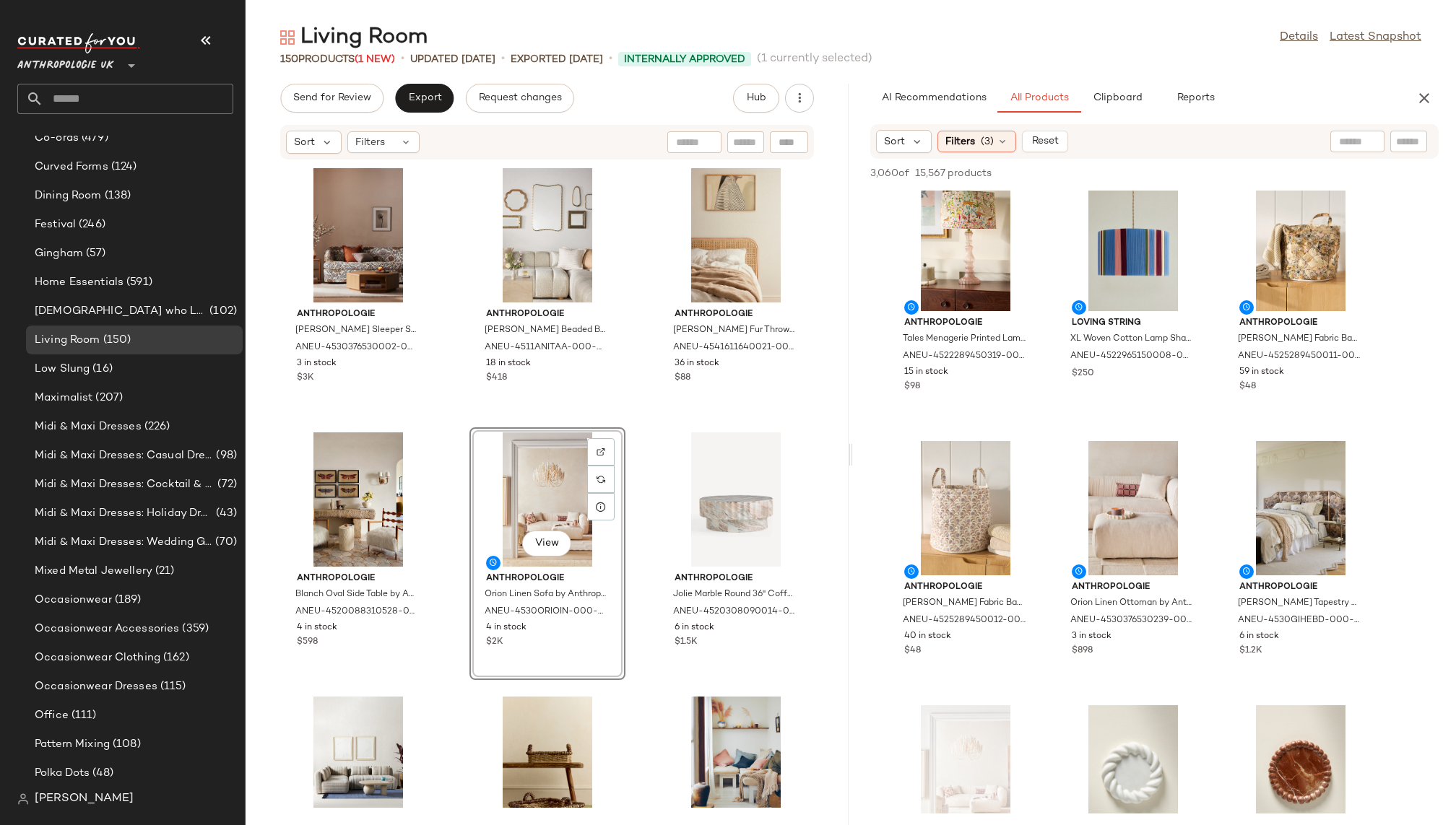
scroll to position [6368, 0]
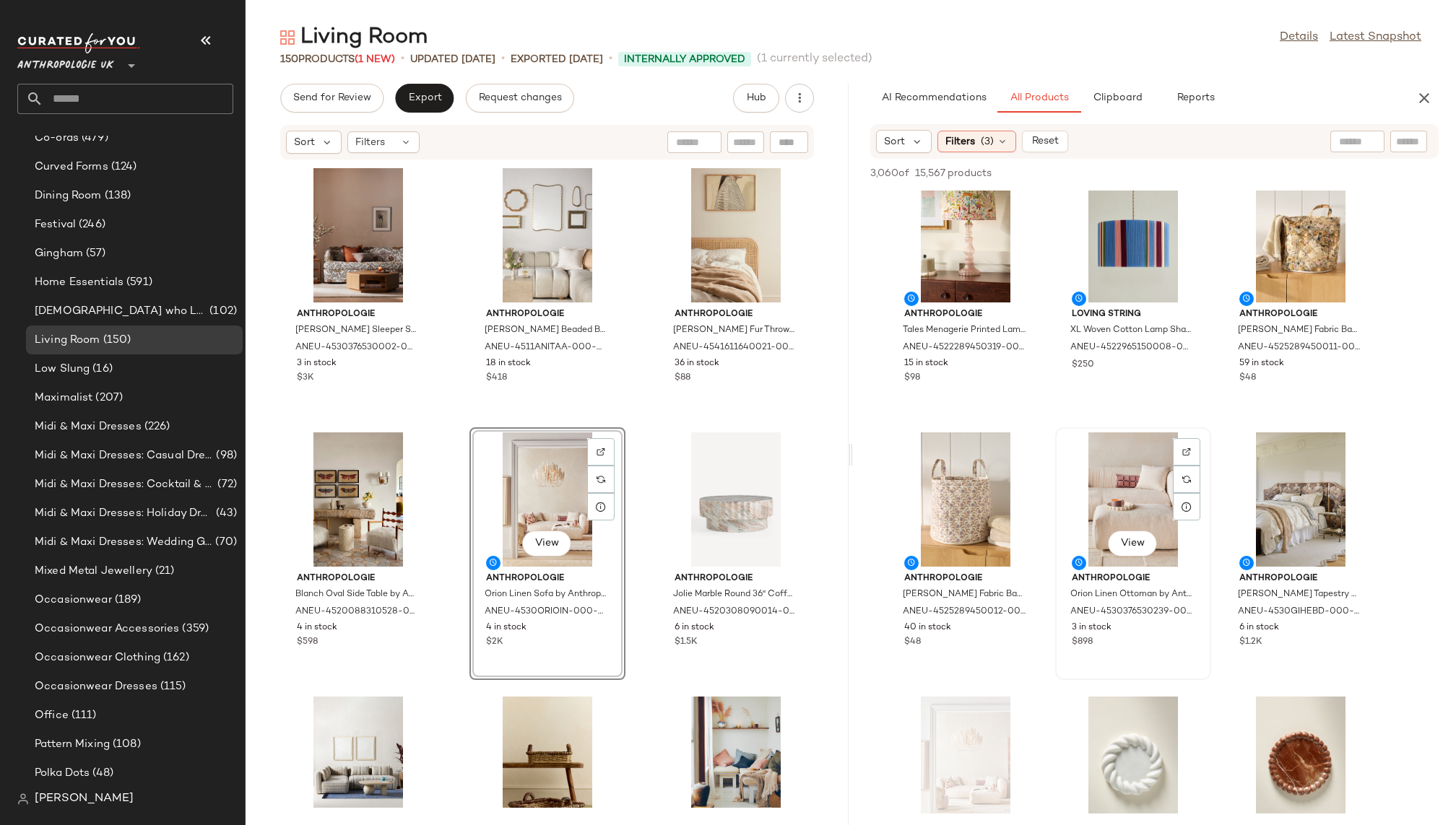
click at [1105, 500] on div "View" at bounding box center [1133, 500] width 146 height 134
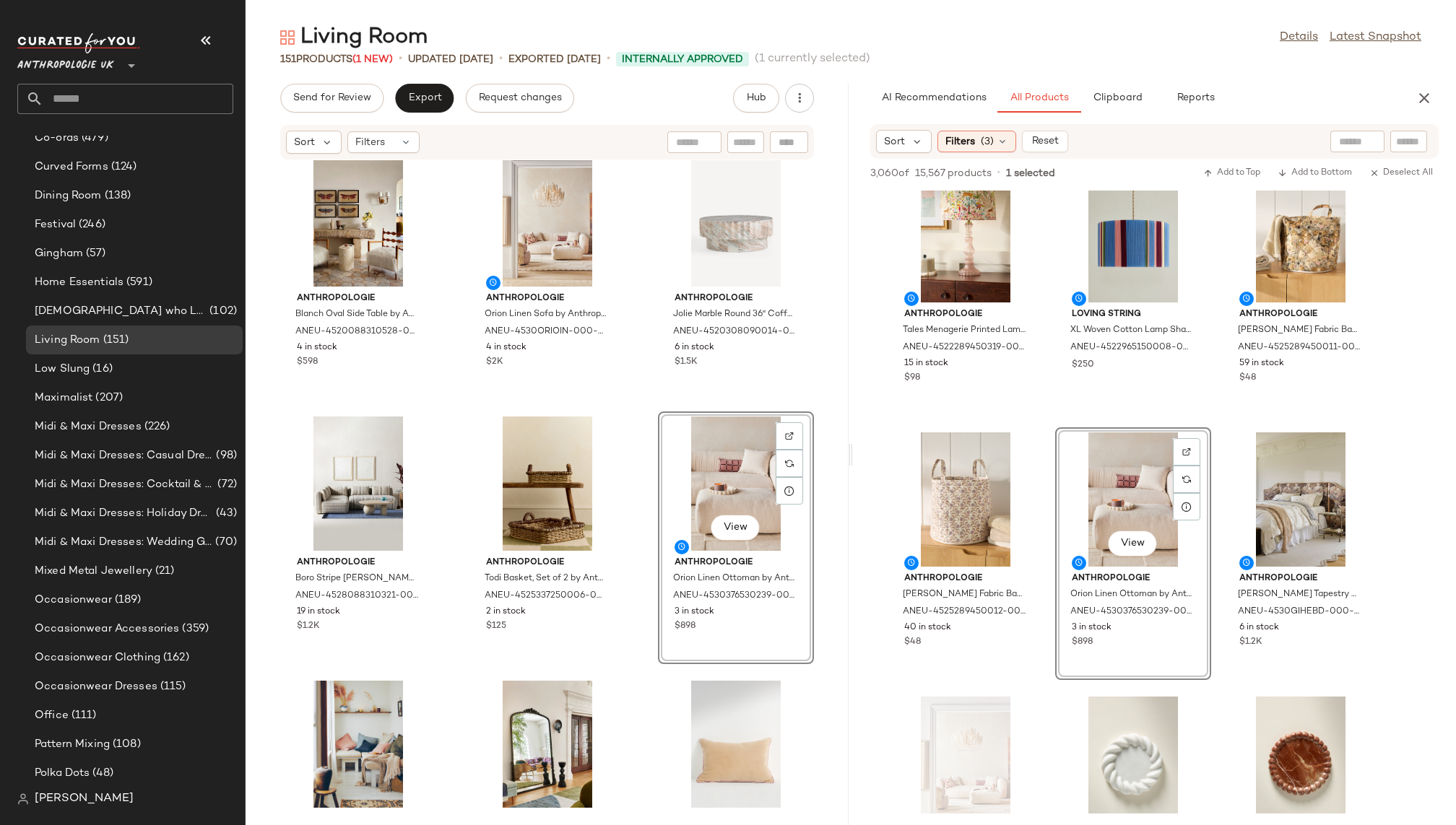
scroll to position [647, 0]
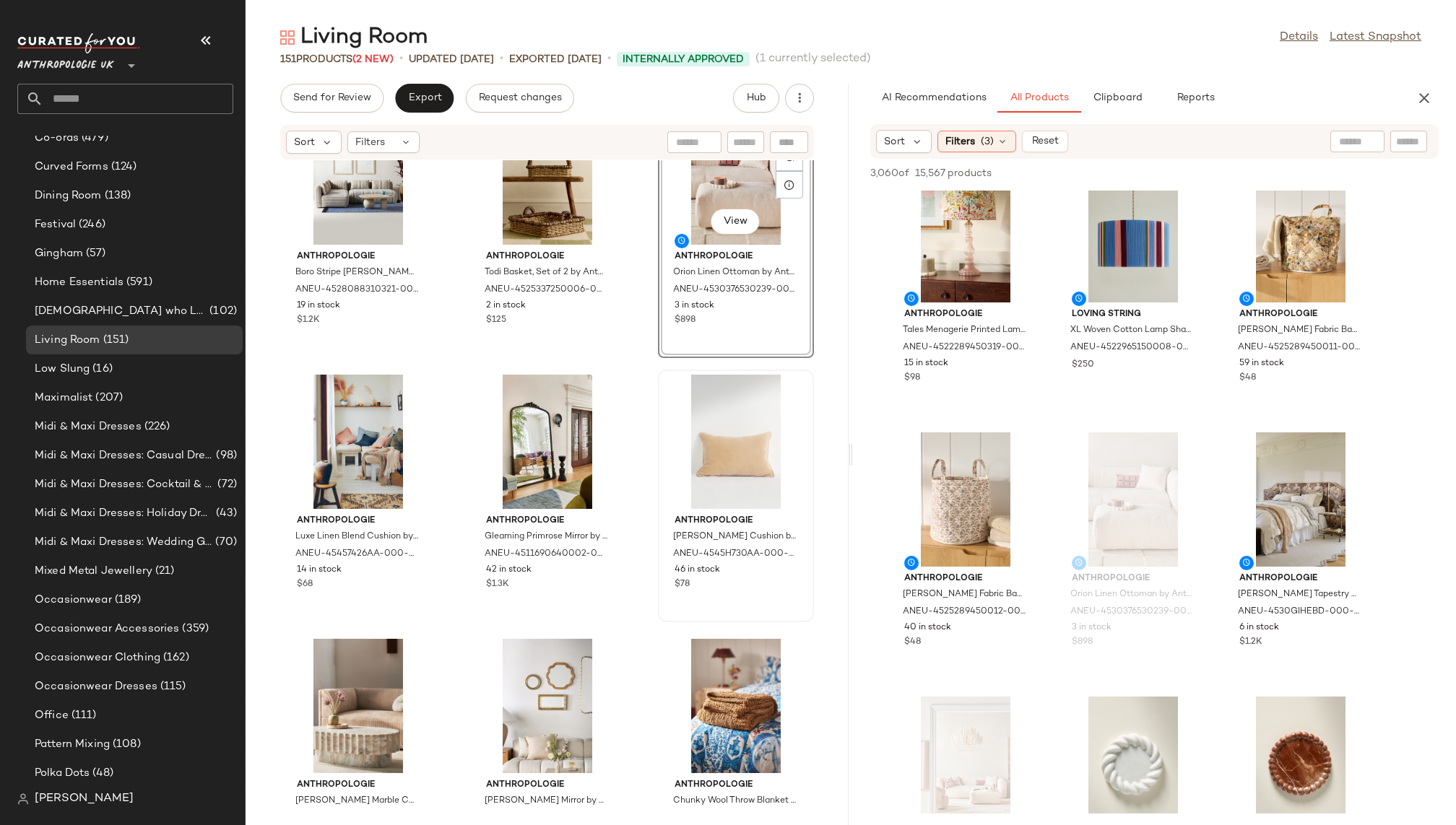
scroll to position [610, 0]
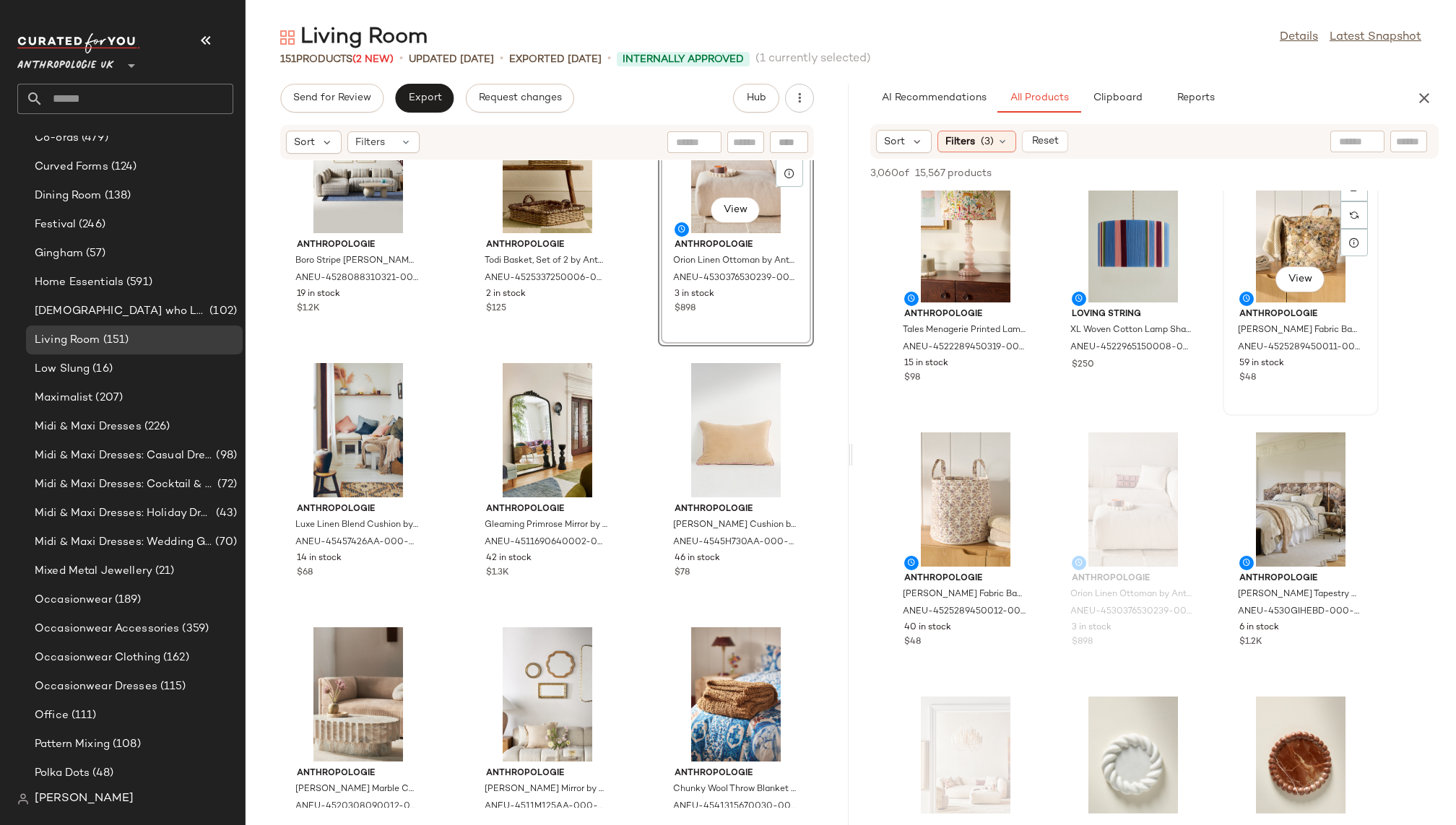
click at [1249, 256] on div "View" at bounding box center [1301, 235] width 146 height 134
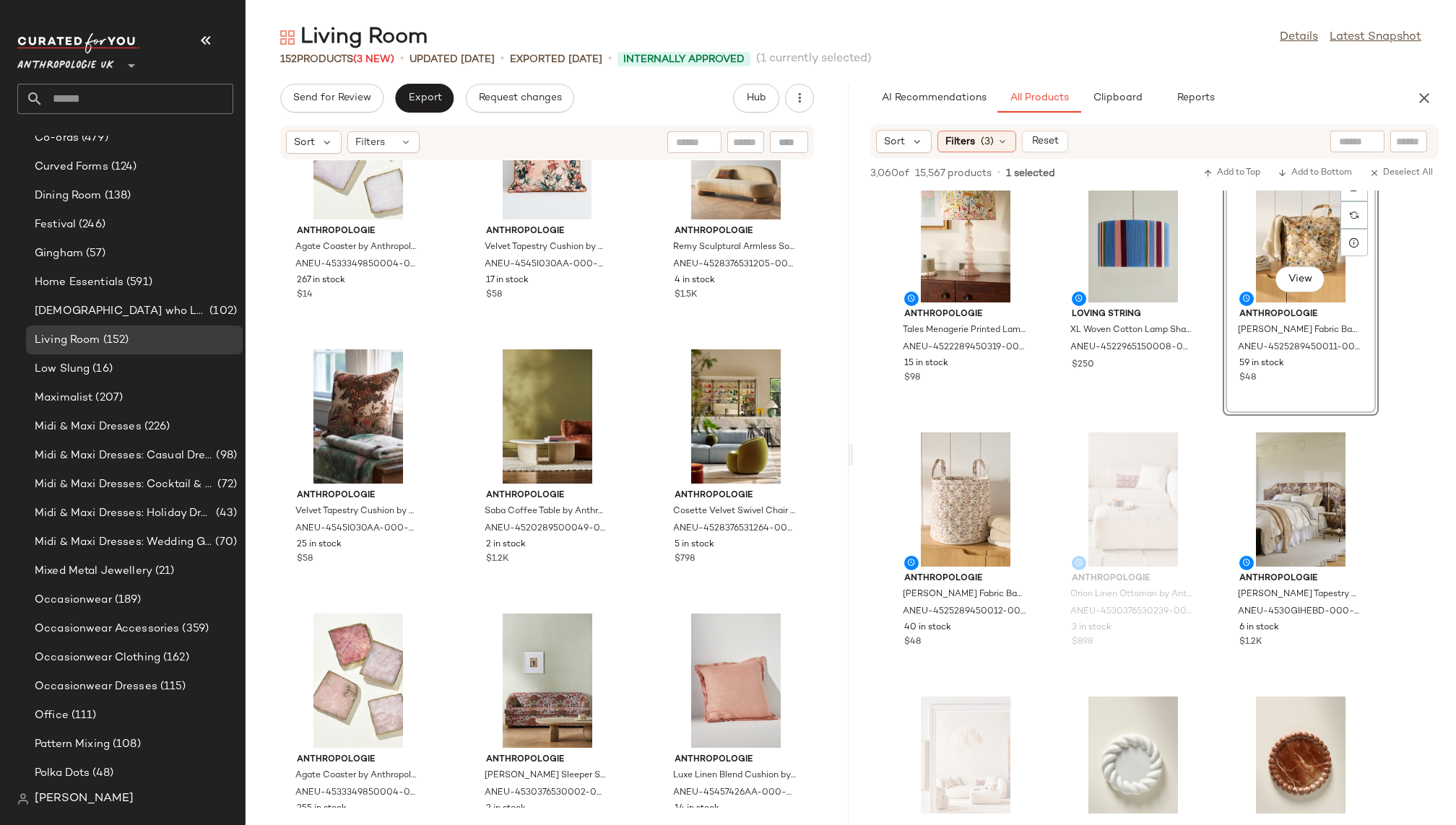
scroll to position [1947, 0]
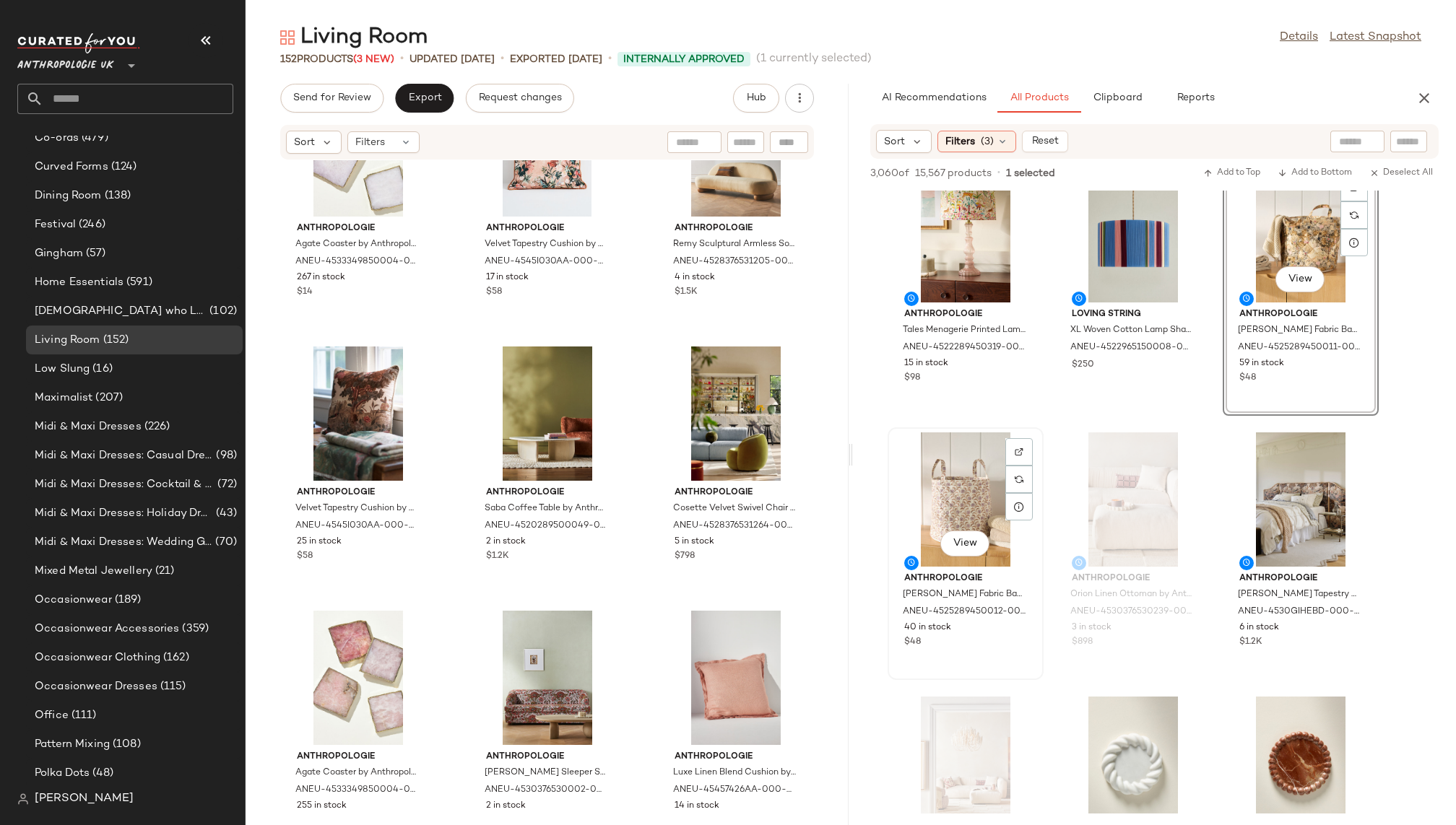
click at [927, 507] on div "View" at bounding box center [965, 500] width 146 height 134
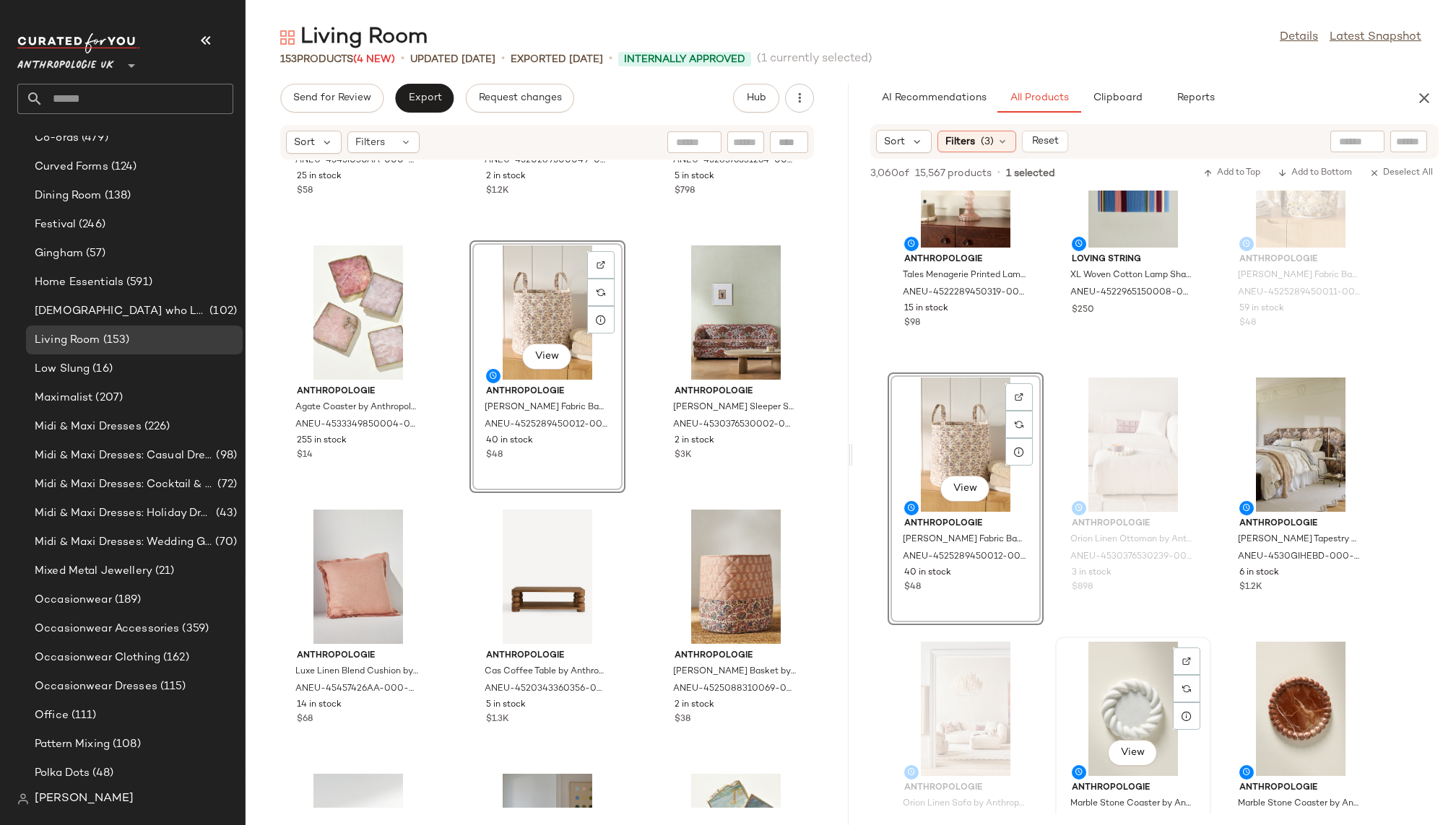
scroll to position [6435, 0]
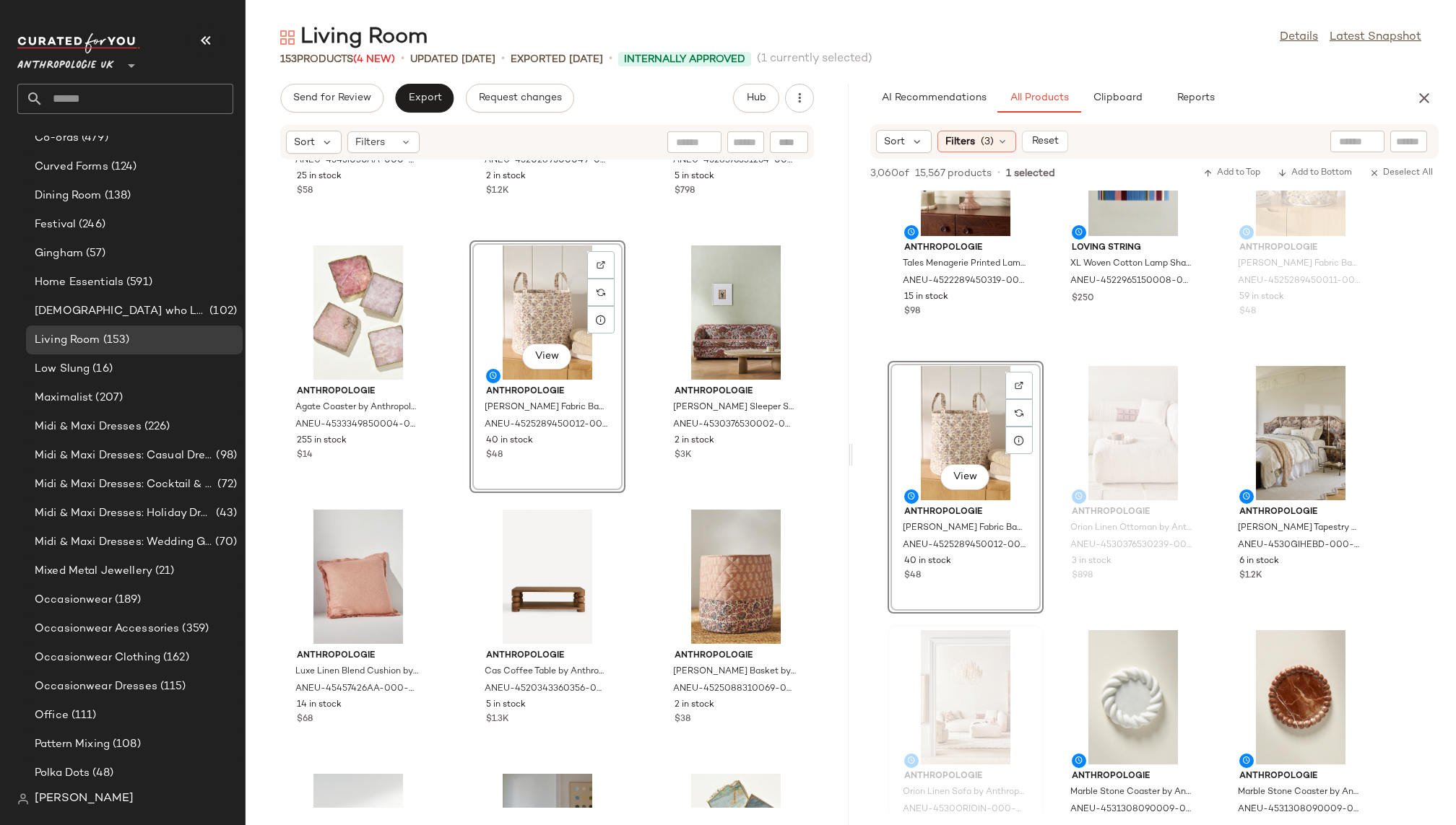
click at [1041, 665] on div "Anthropologie Orion Linen Sofa by Anthropologie Size: 101 in ANEU-4530ORIOIN-00…" at bounding box center [965, 751] width 153 height 249
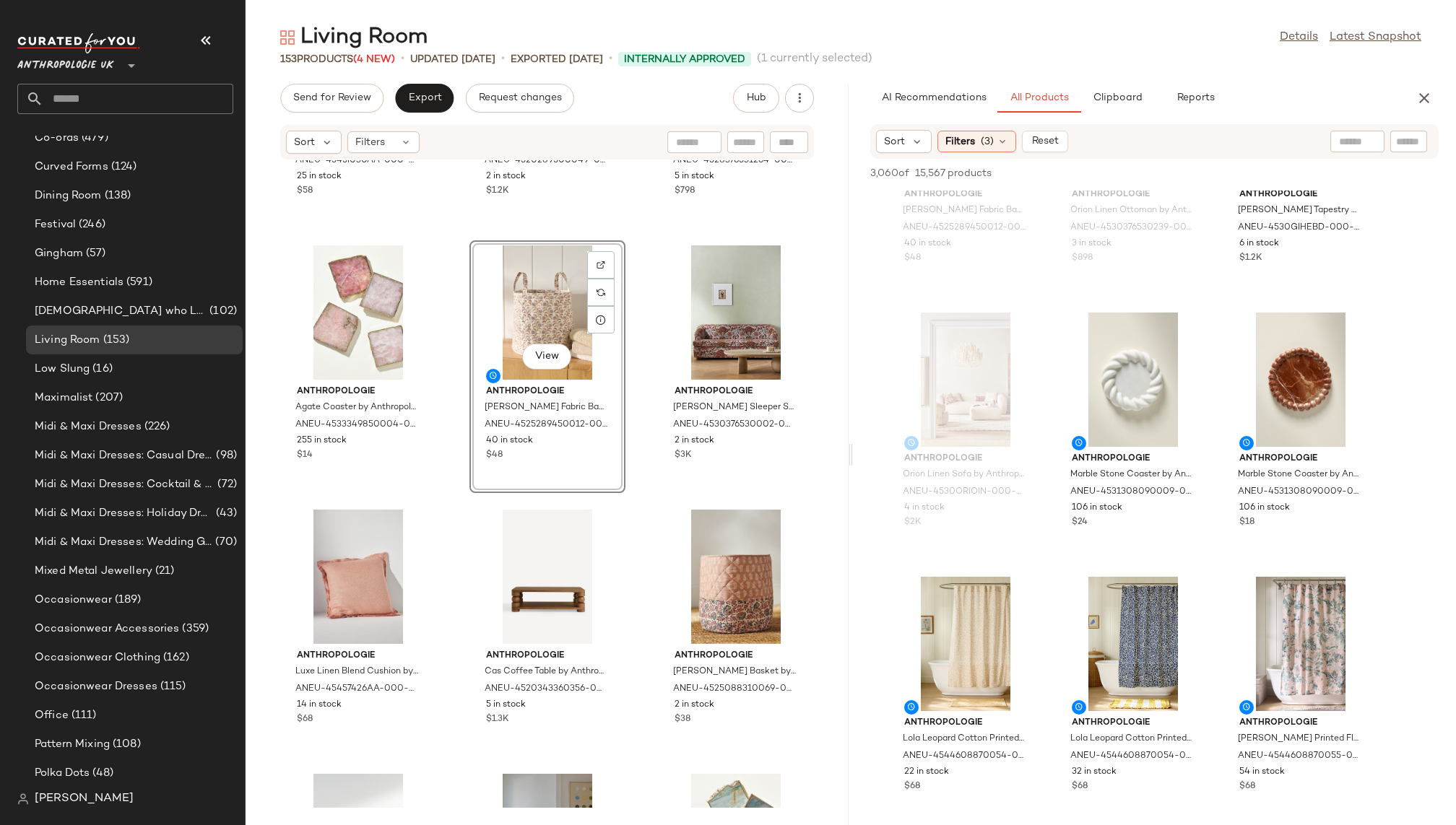
scroll to position [6766, 0]
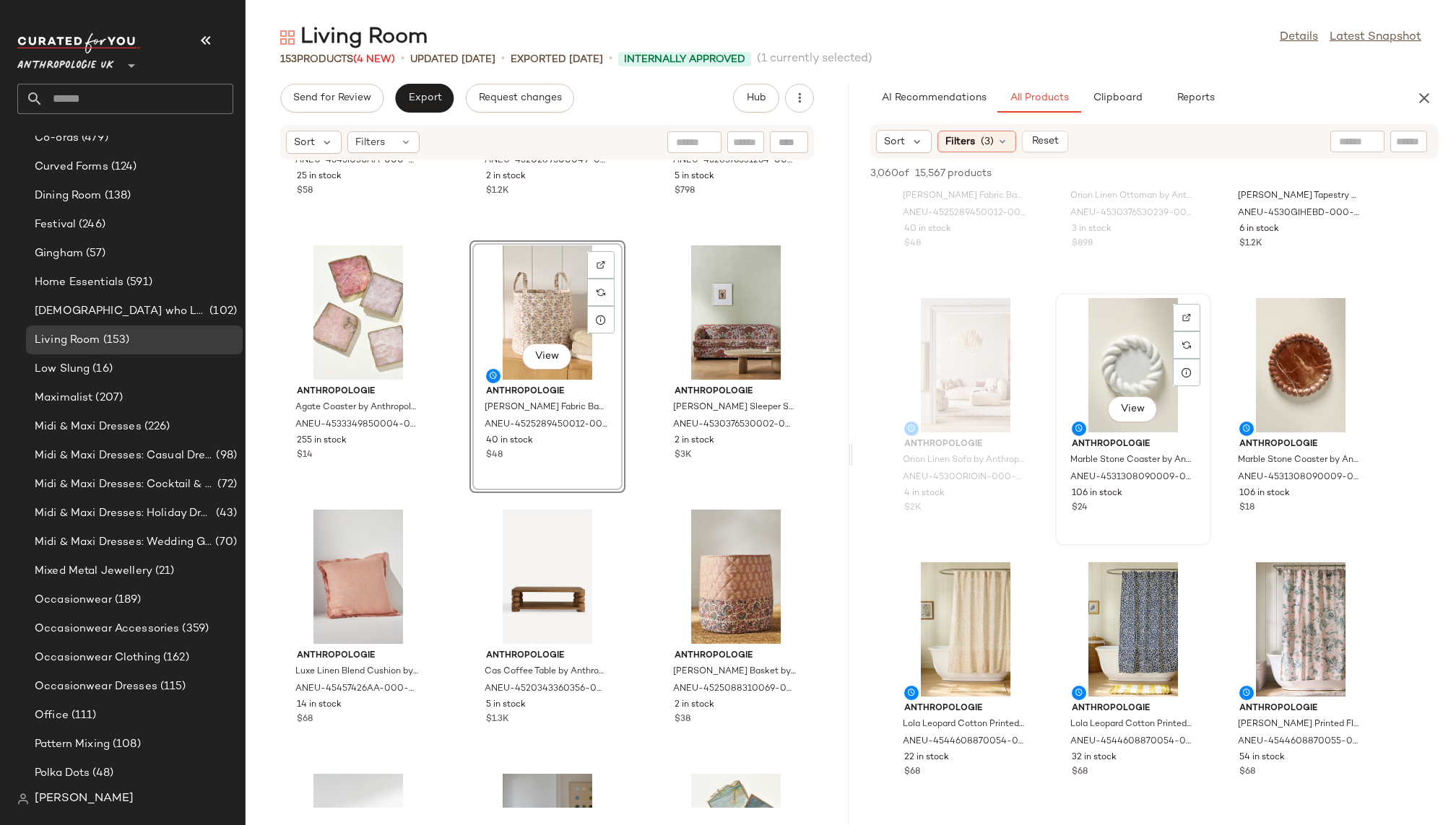
click at [1121, 378] on div "View" at bounding box center [1133, 365] width 146 height 134
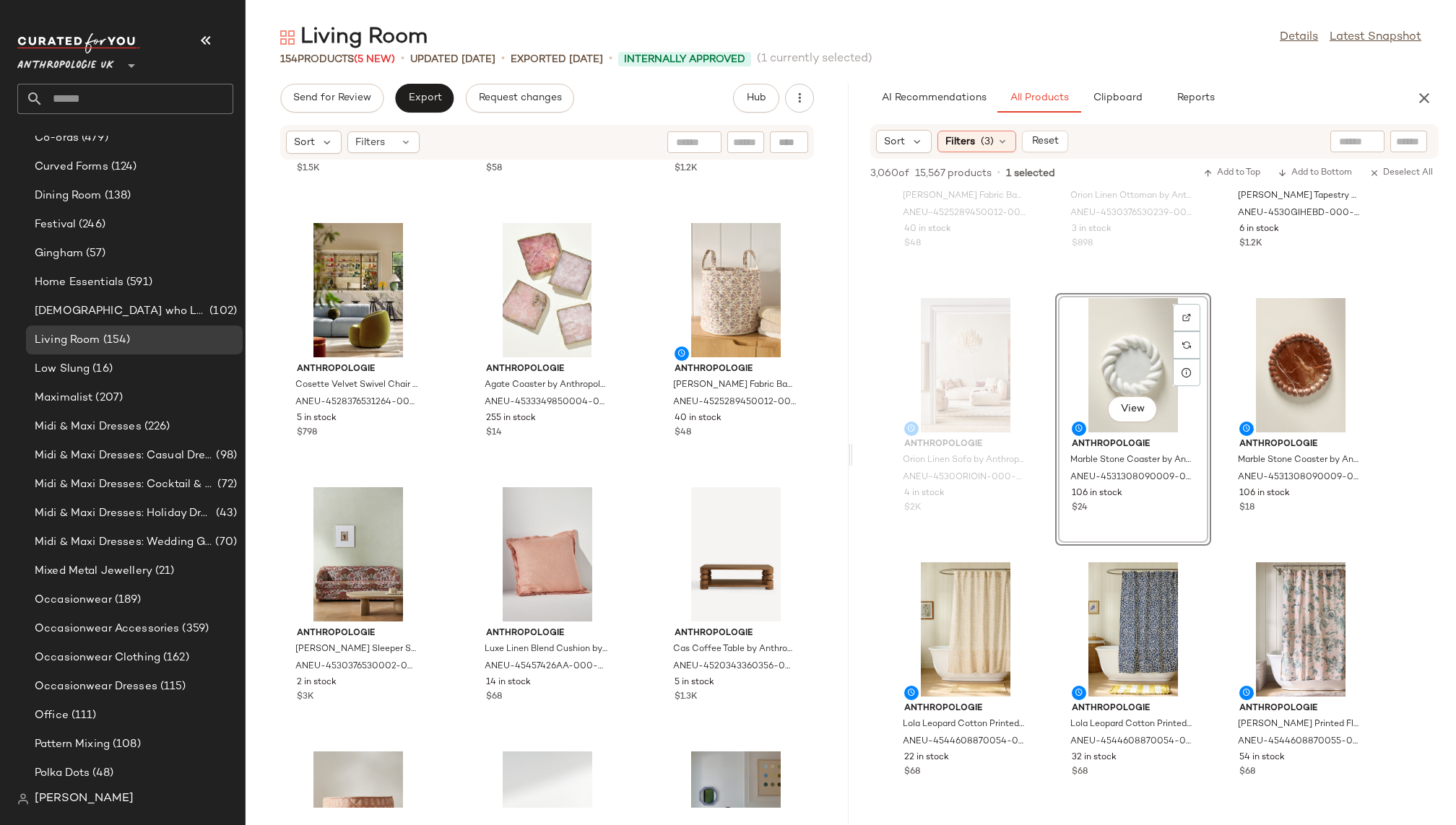
scroll to position [2335, 0]
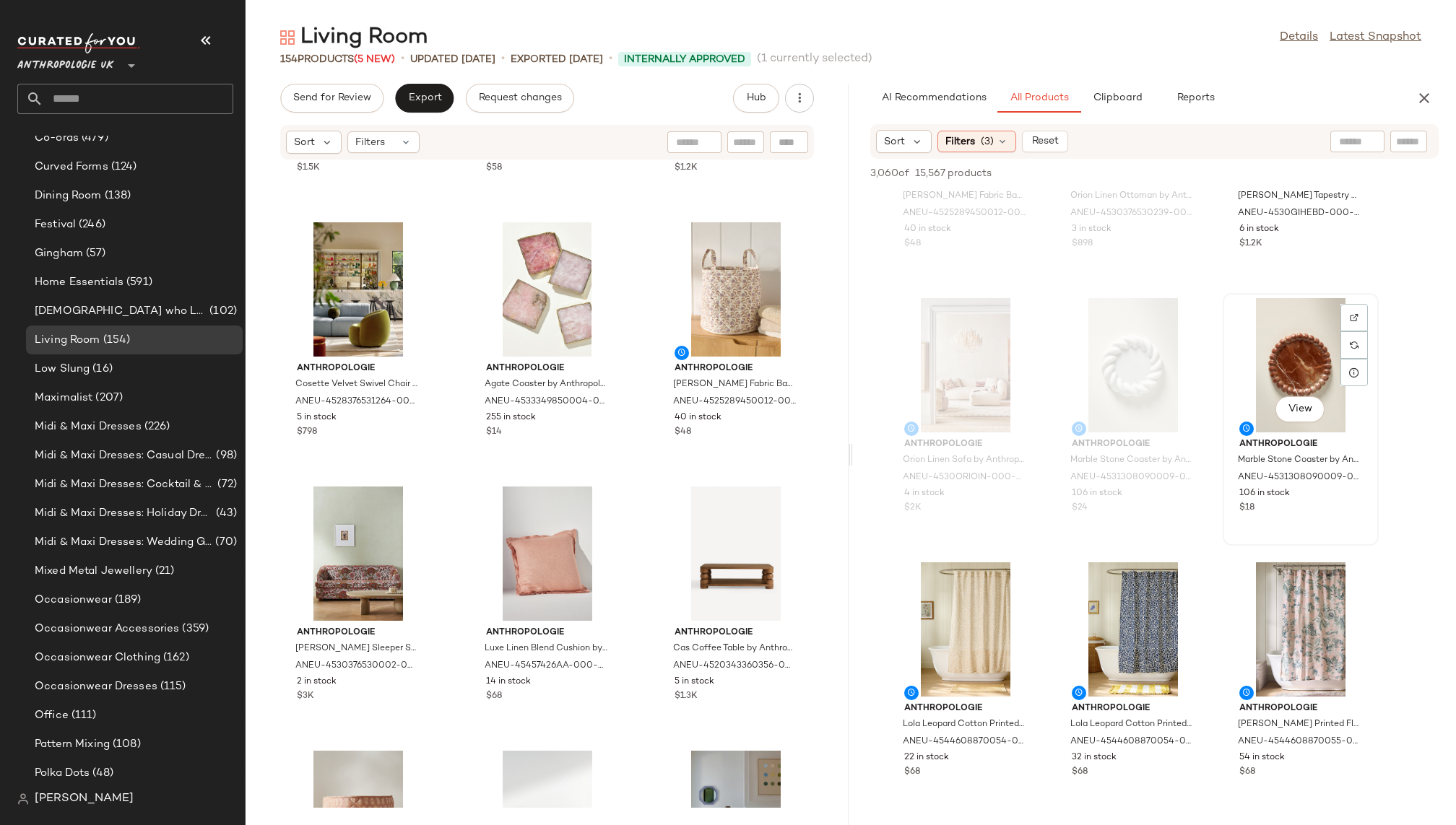
click at [1268, 358] on div "View" at bounding box center [1301, 365] width 146 height 134
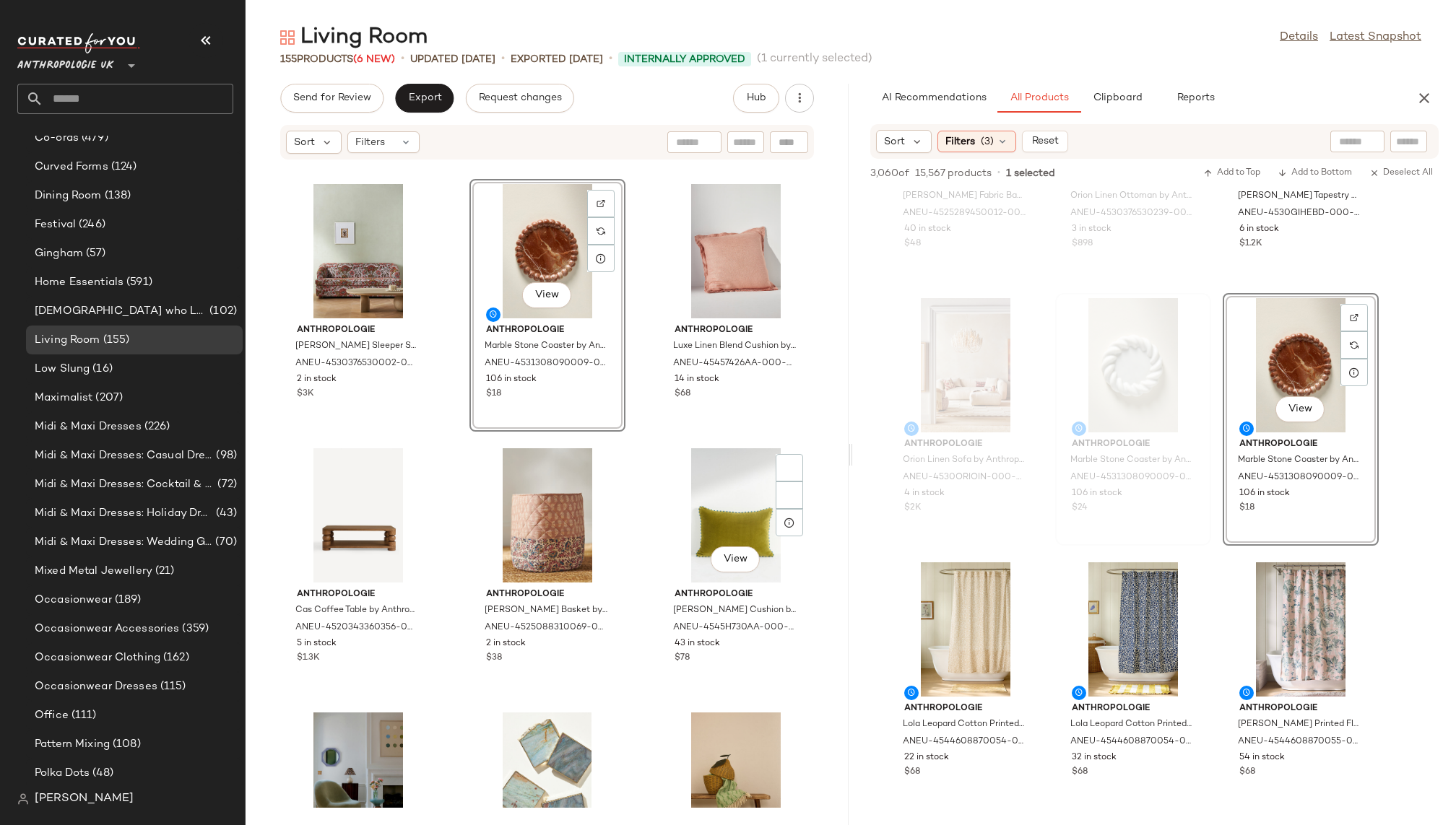
scroll to position [2644, 0]
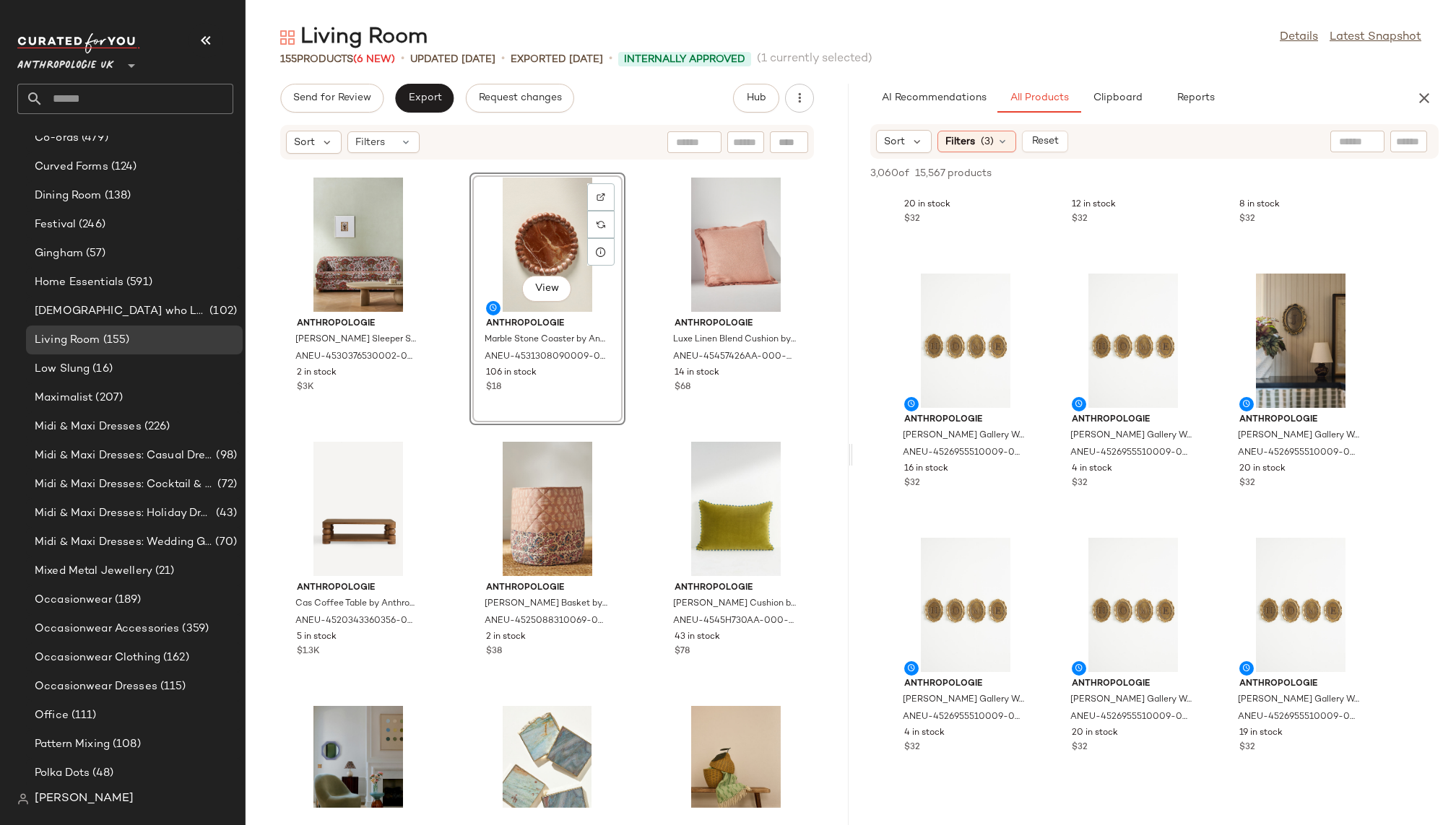
scroll to position [9455, 0]
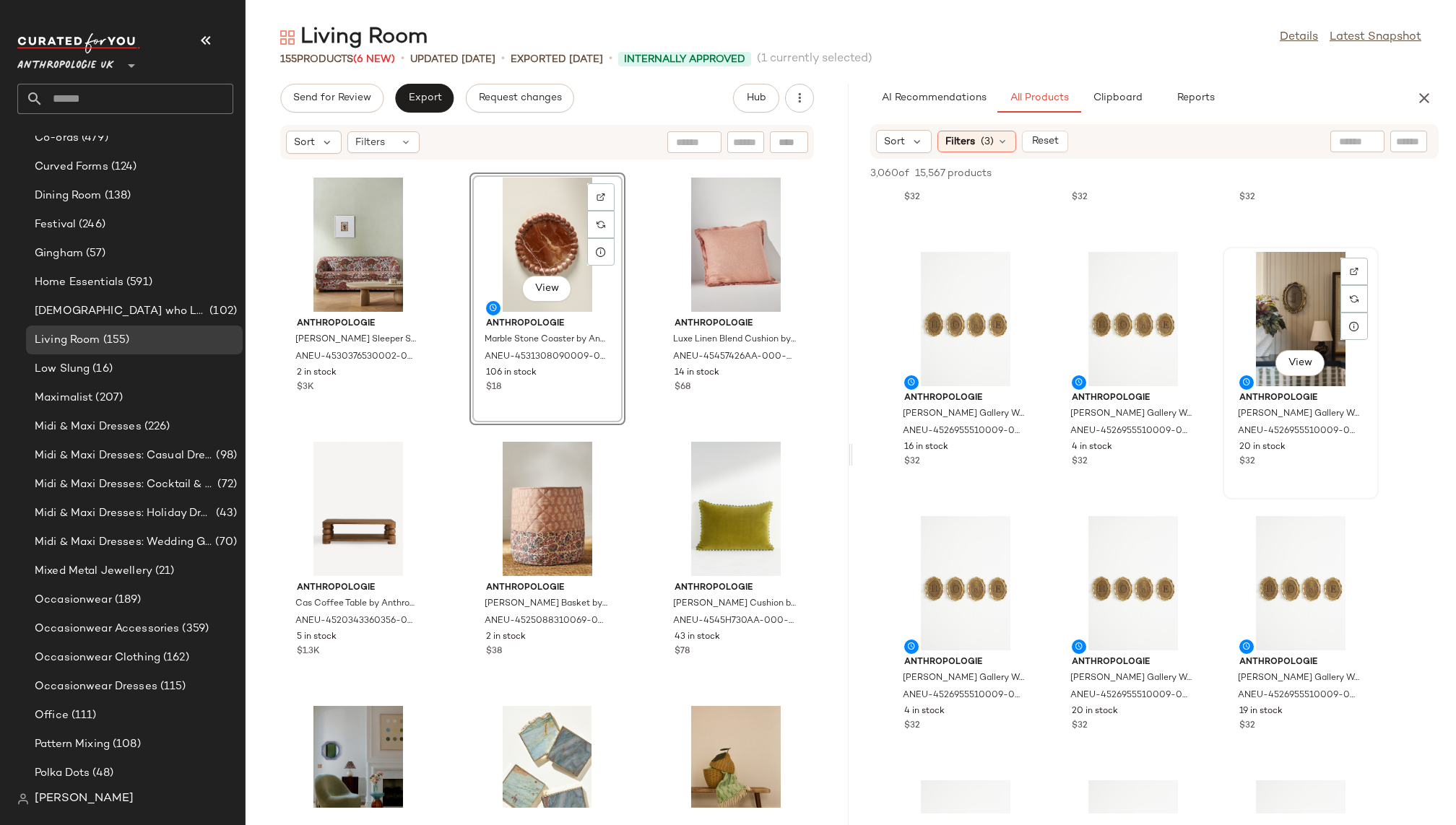
click at [1281, 316] on div "View" at bounding box center [1301, 319] width 146 height 134
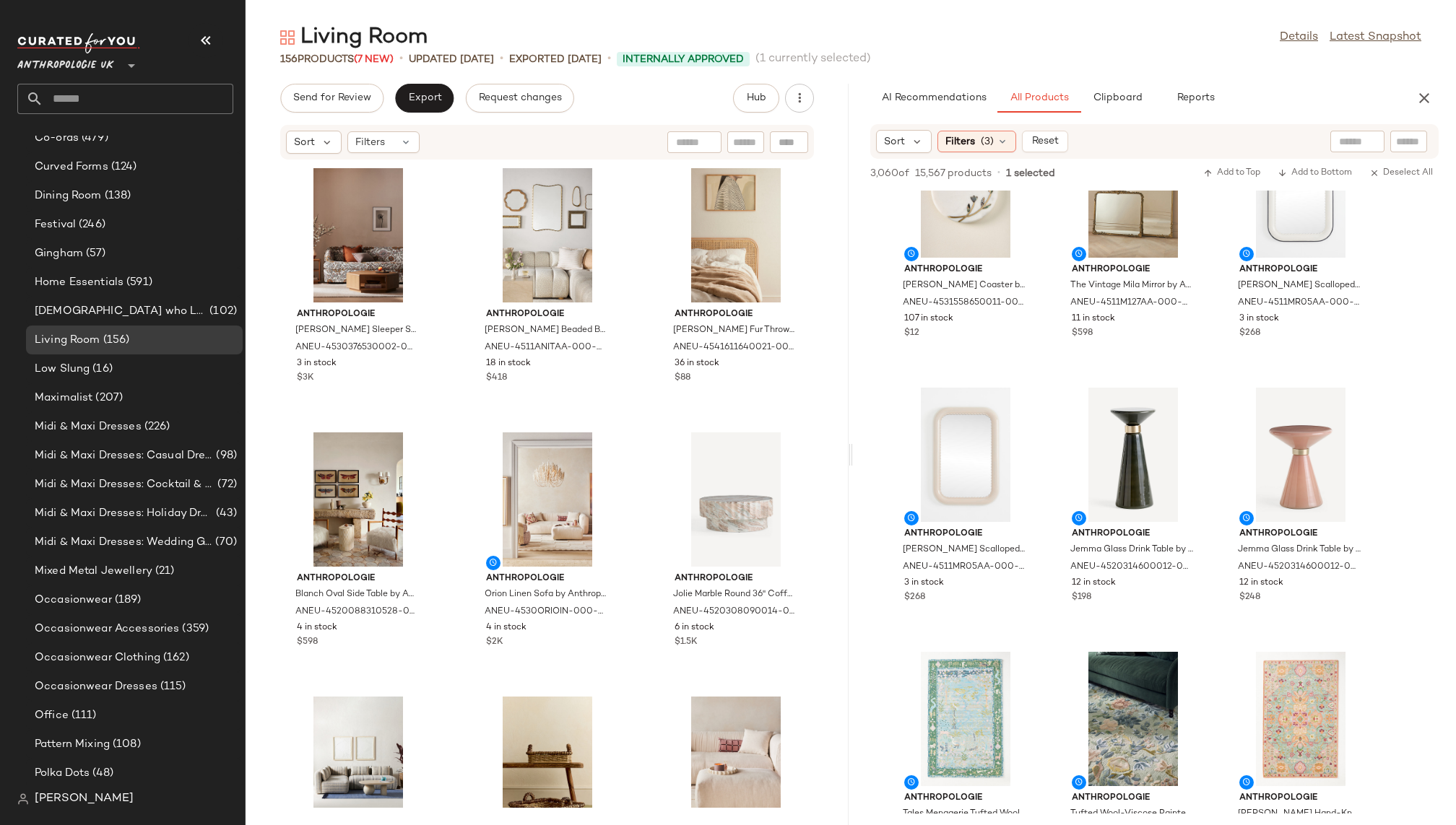
scroll to position [11452, 0]
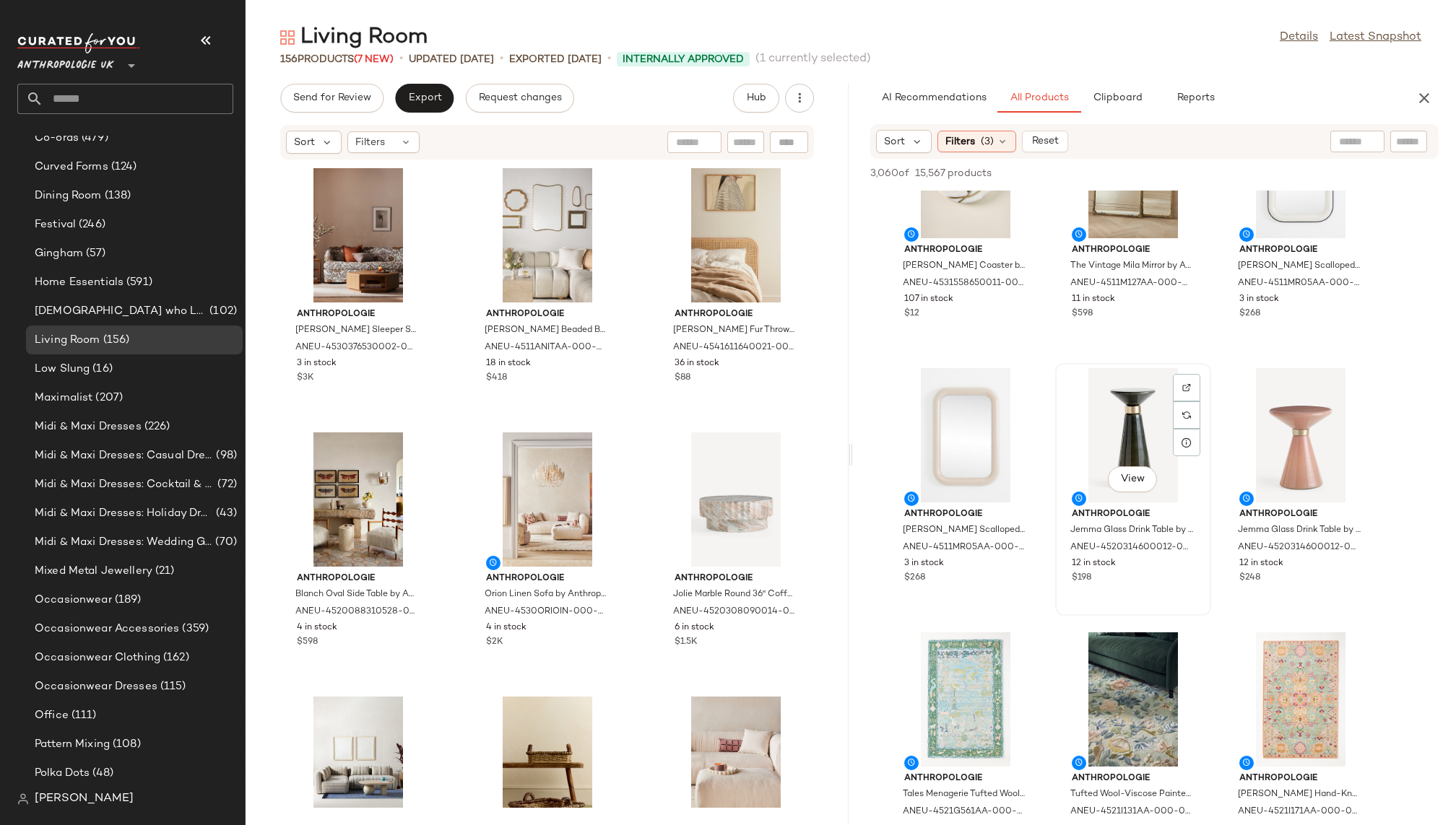
click at [1112, 430] on div "View" at bounding box center [1133, 436] width 146 height 134
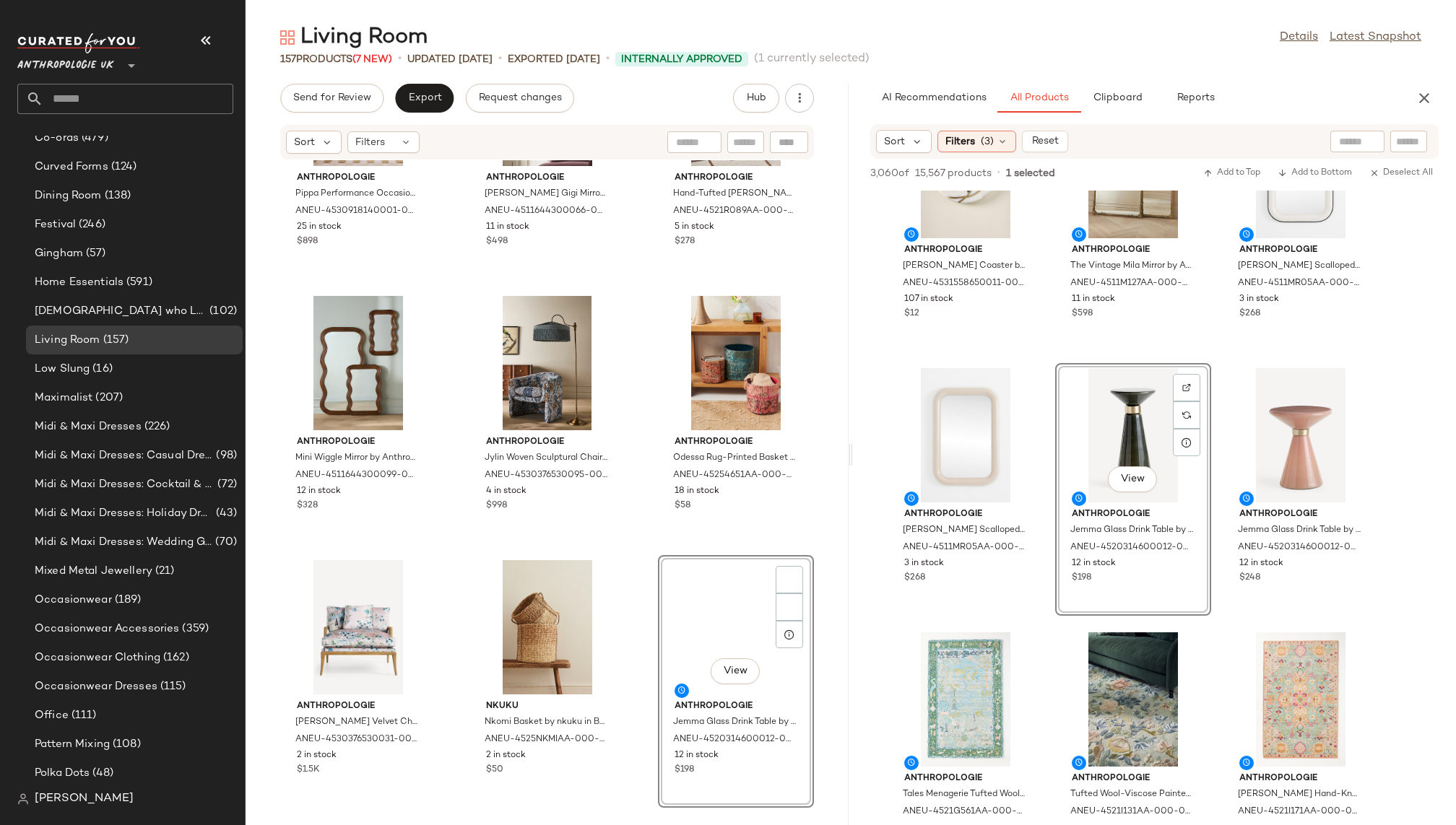
scroll to position [647, 0]
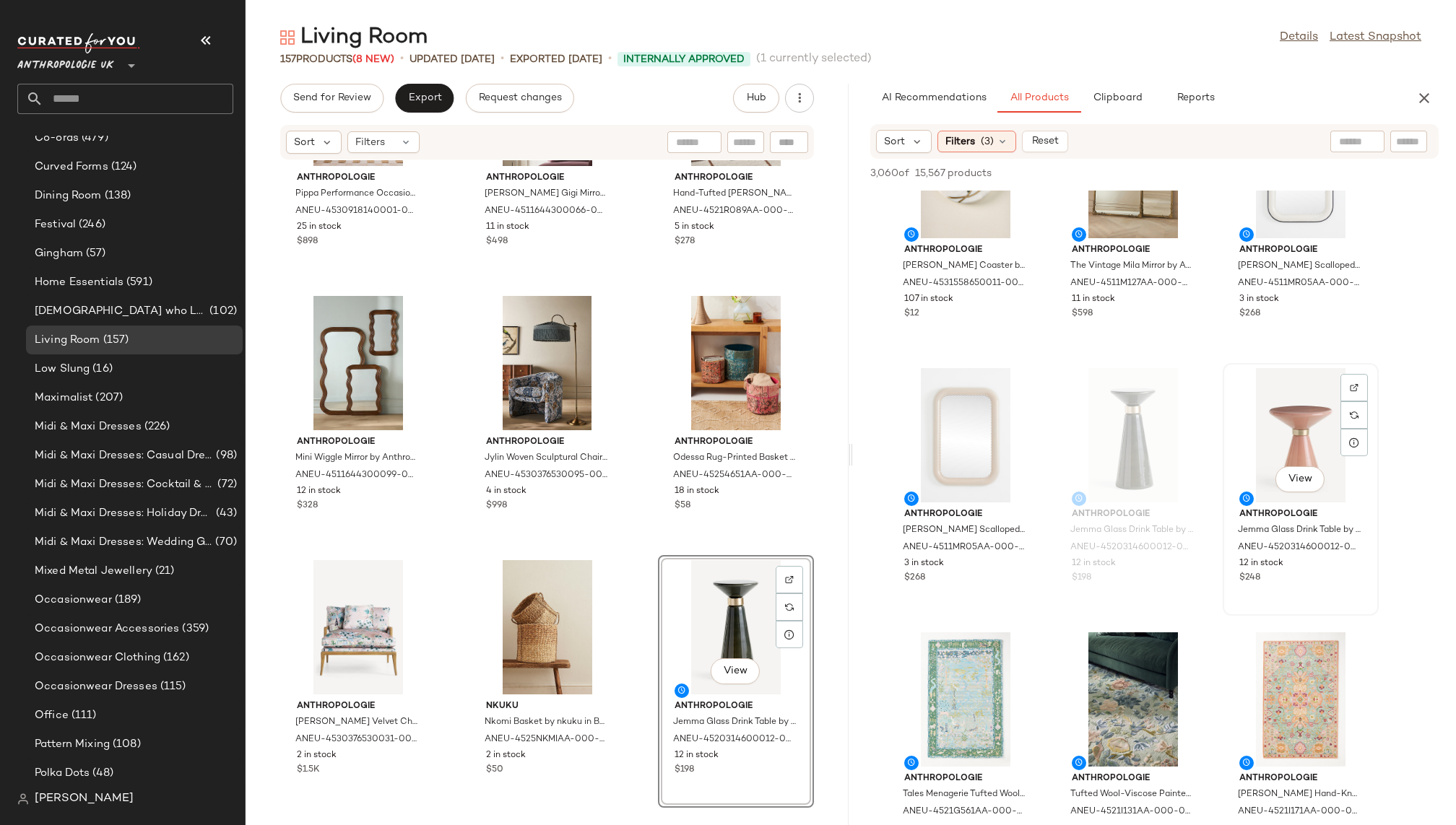
click at [1271, 433] on div "View" at bounding box center [1301, 436] width 146 height 134
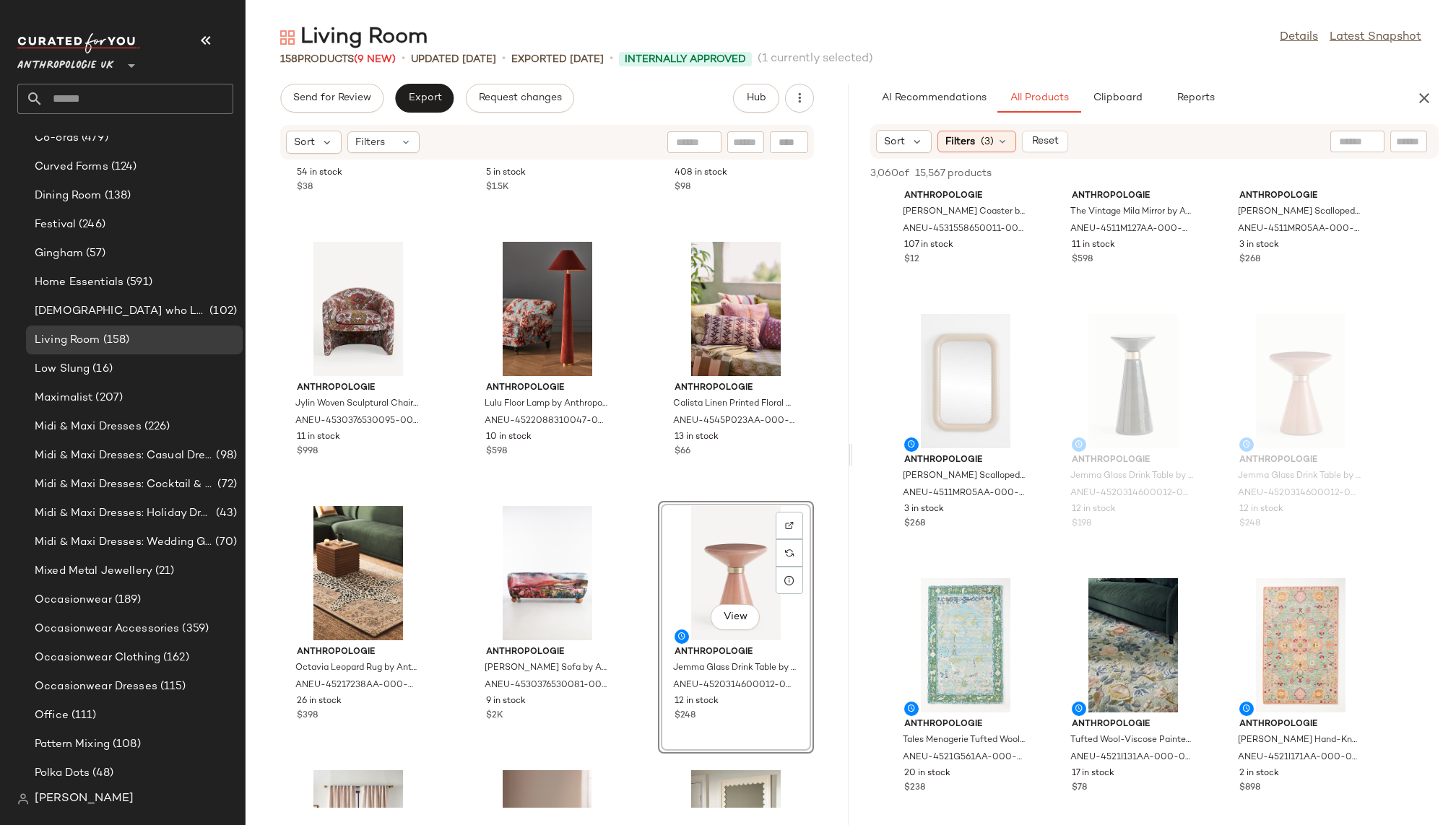
scroll to position [11529, 0]
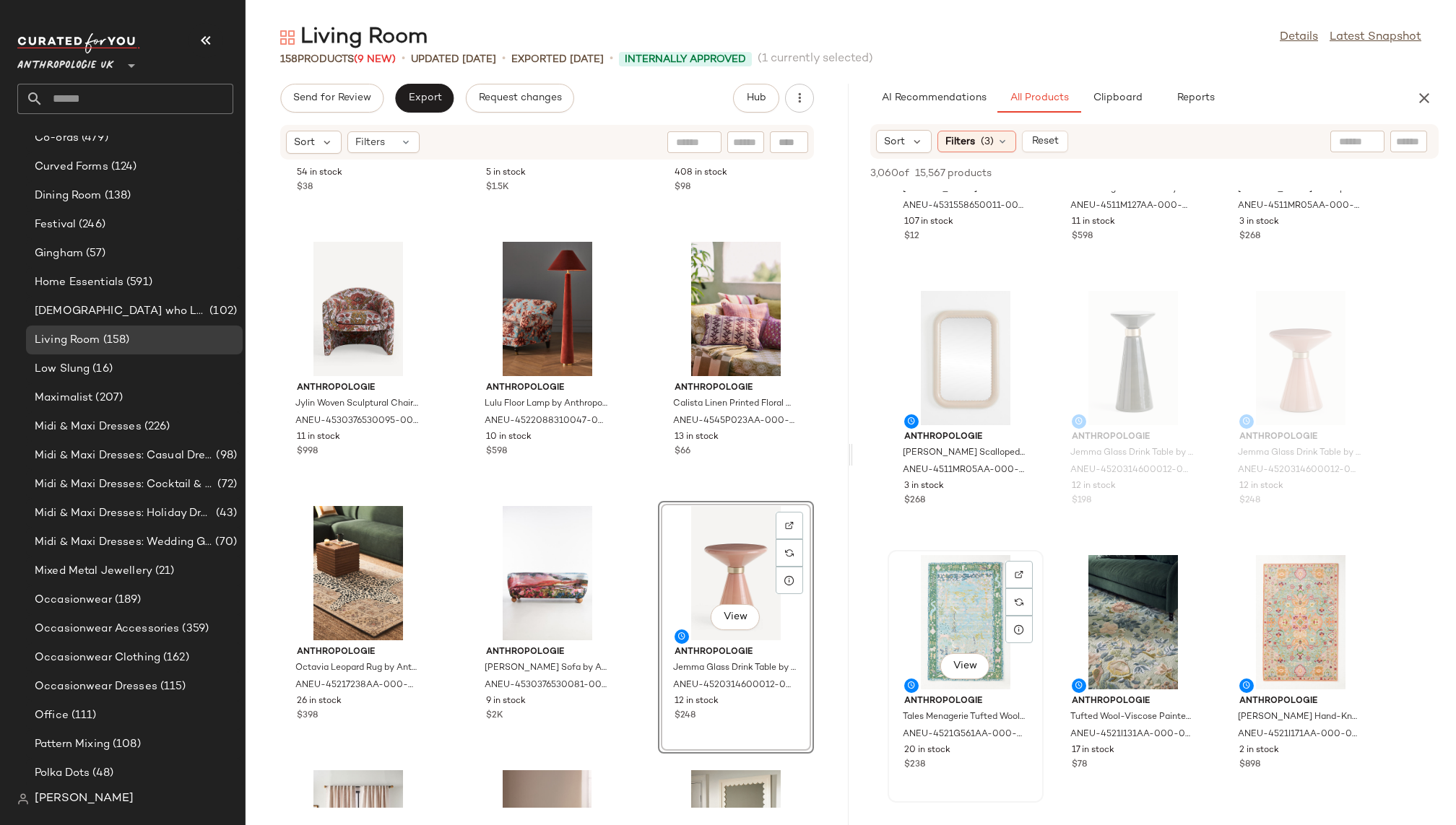
click at [962, 637] on div "View" at bounding box center [965, 622] width 146 height 134
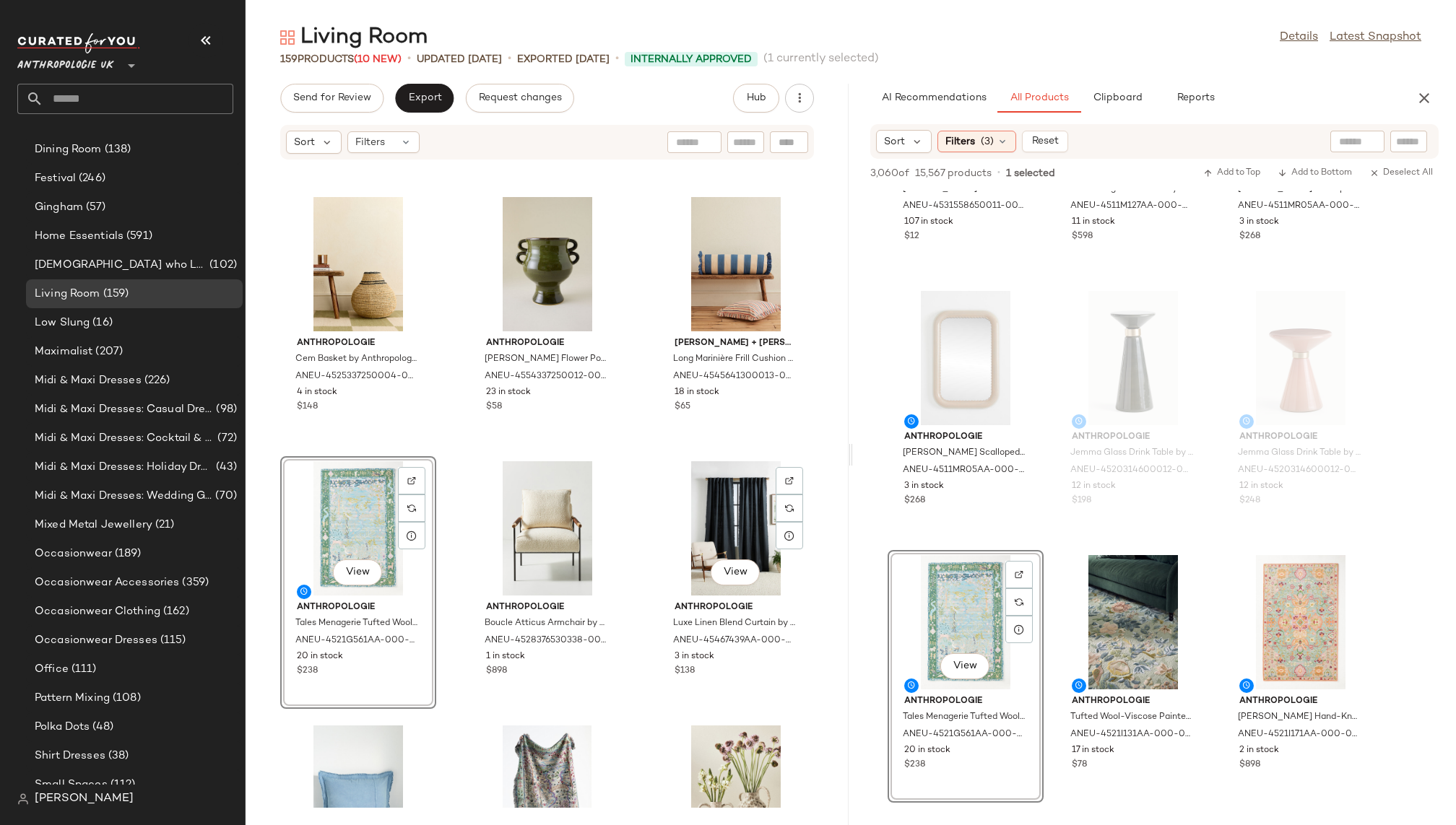
scroll to position [647, 0]
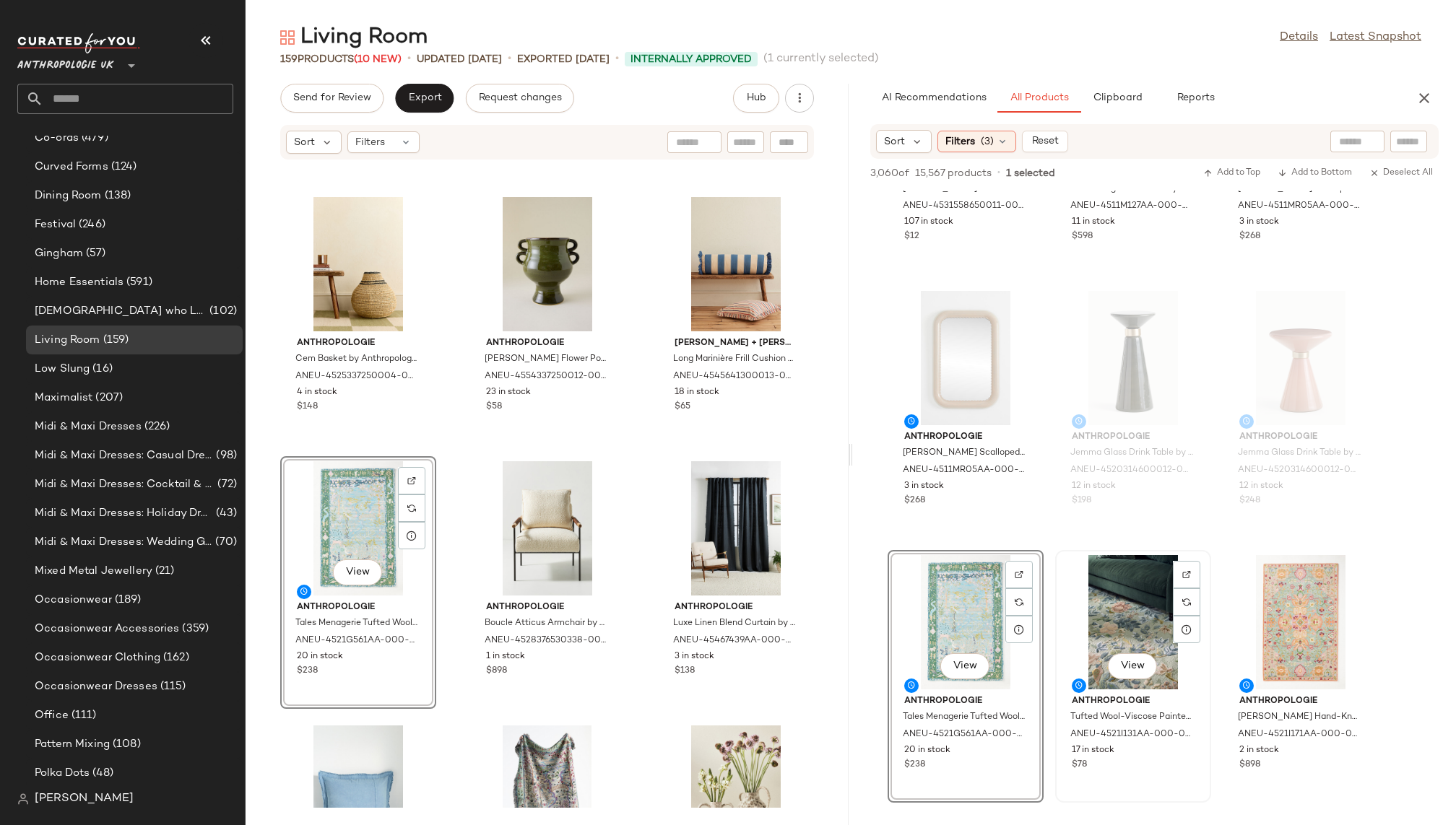
click at [1119, 626] on div "View" at bounding box center [1133, 622] width 146 height 134
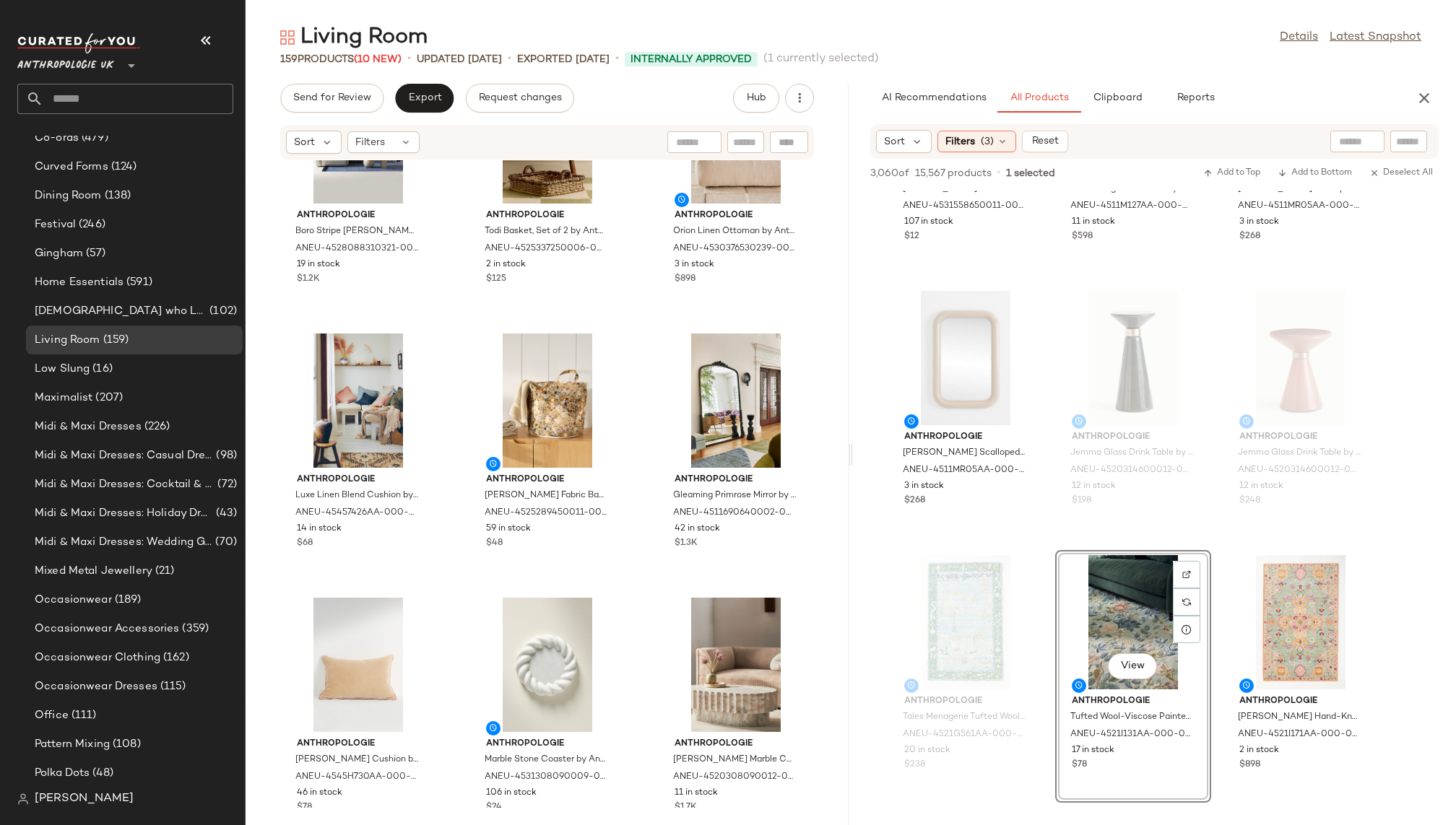
scroll to position [640, 0]
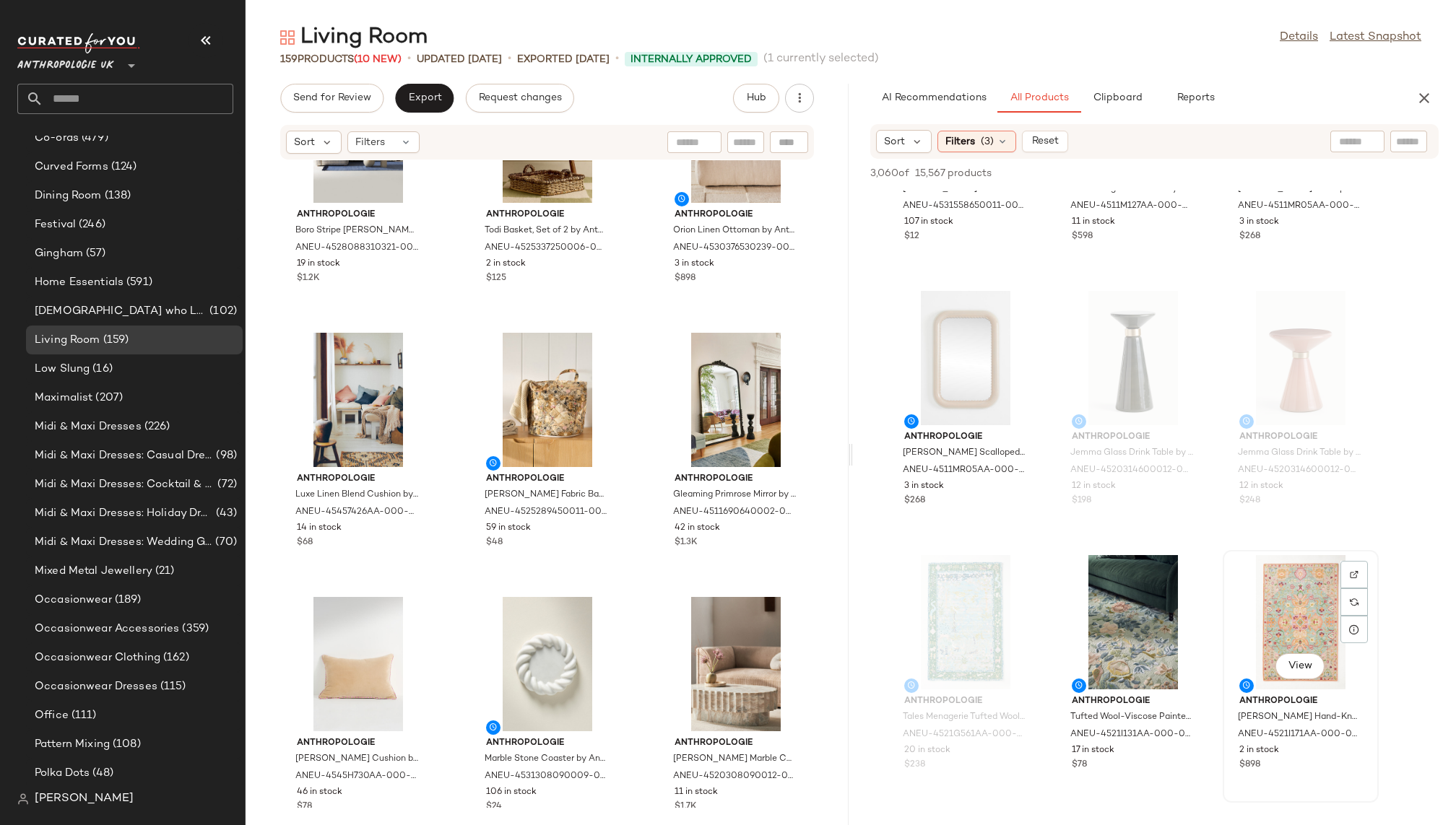
click at [1270, 646] on div "View" at bounding box center [1301, 622] width 146 height 134
click at [1117, 607] on div "View" at bounding box center [1133, 622] width 146 height 134
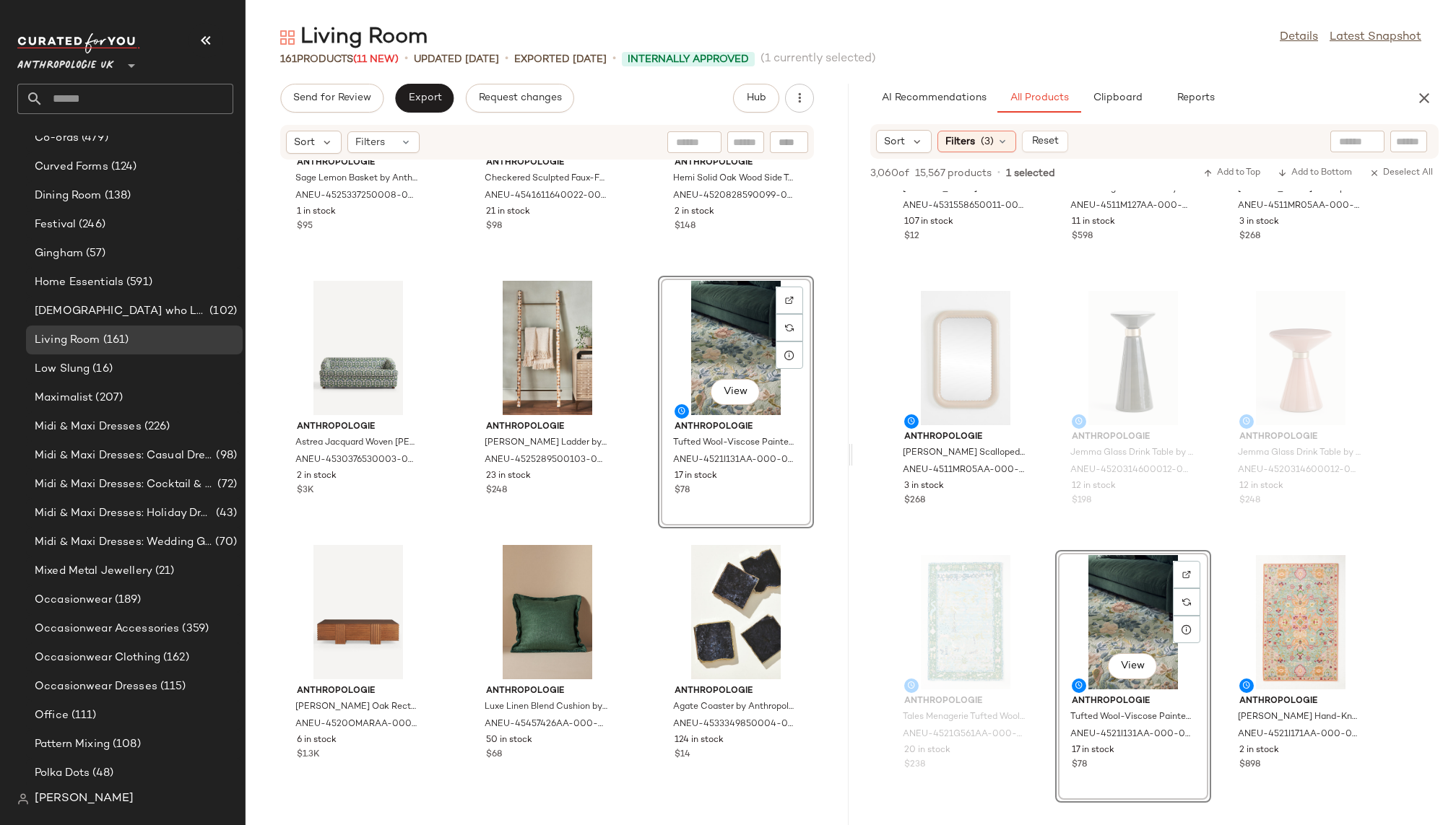
scroll to position [647, 0]
click at [1037, 667] on div "View" at bounding box center [965, 622] width 146 height 134
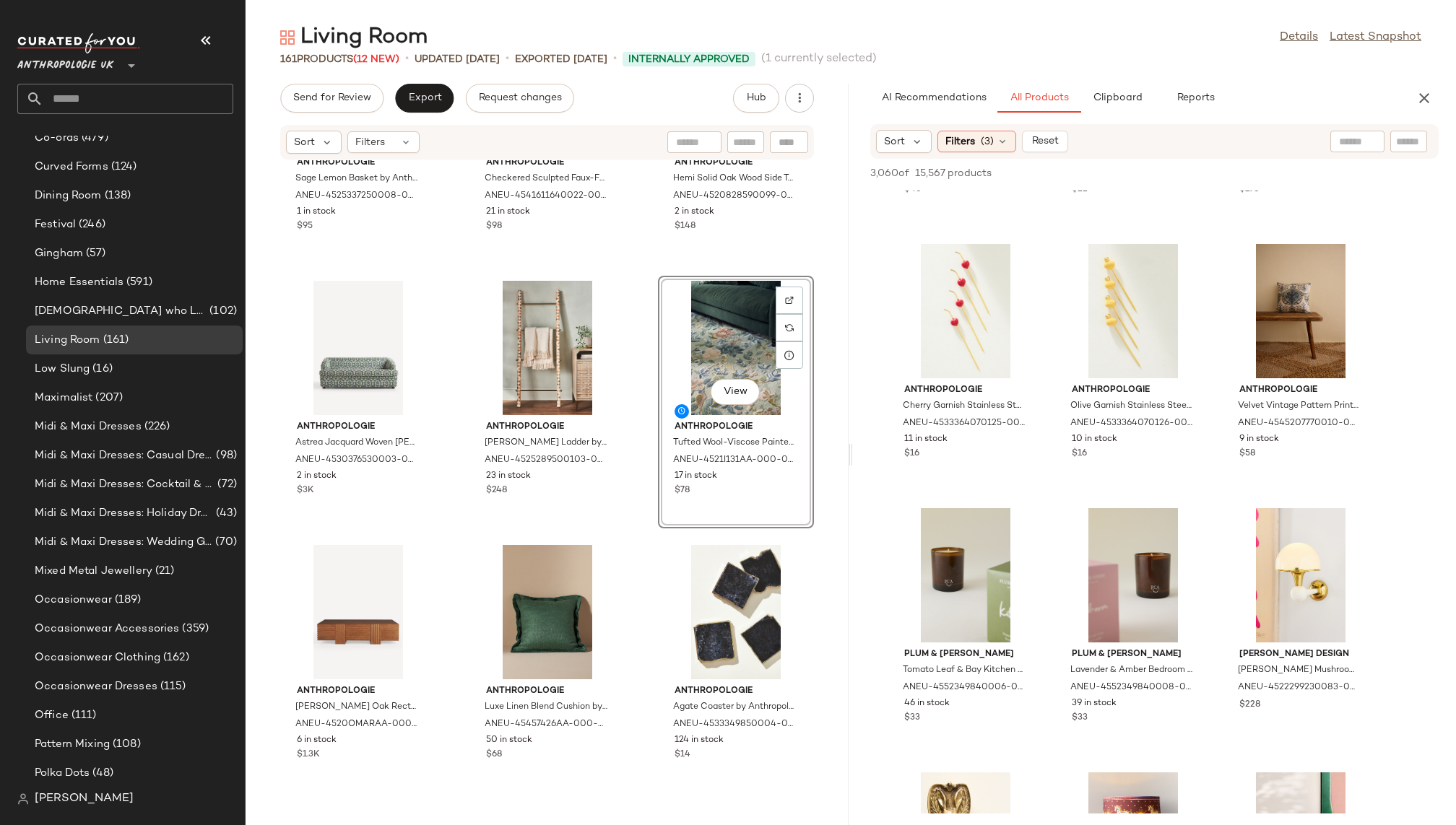
scroll to position [13156, 0]
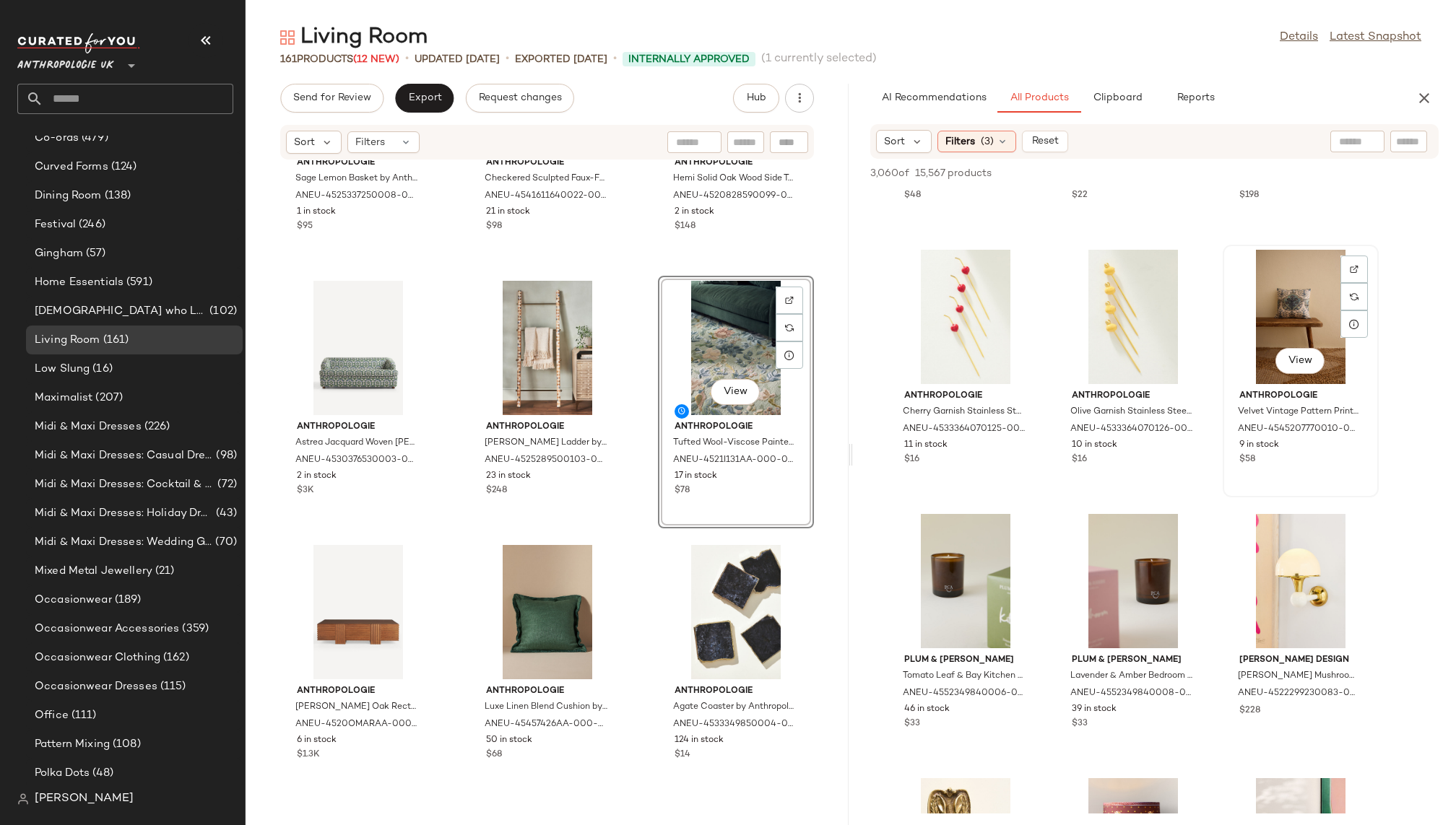
click at [1294, 311] on div "View" at bounding box center [1301, 317] width 146 height 134
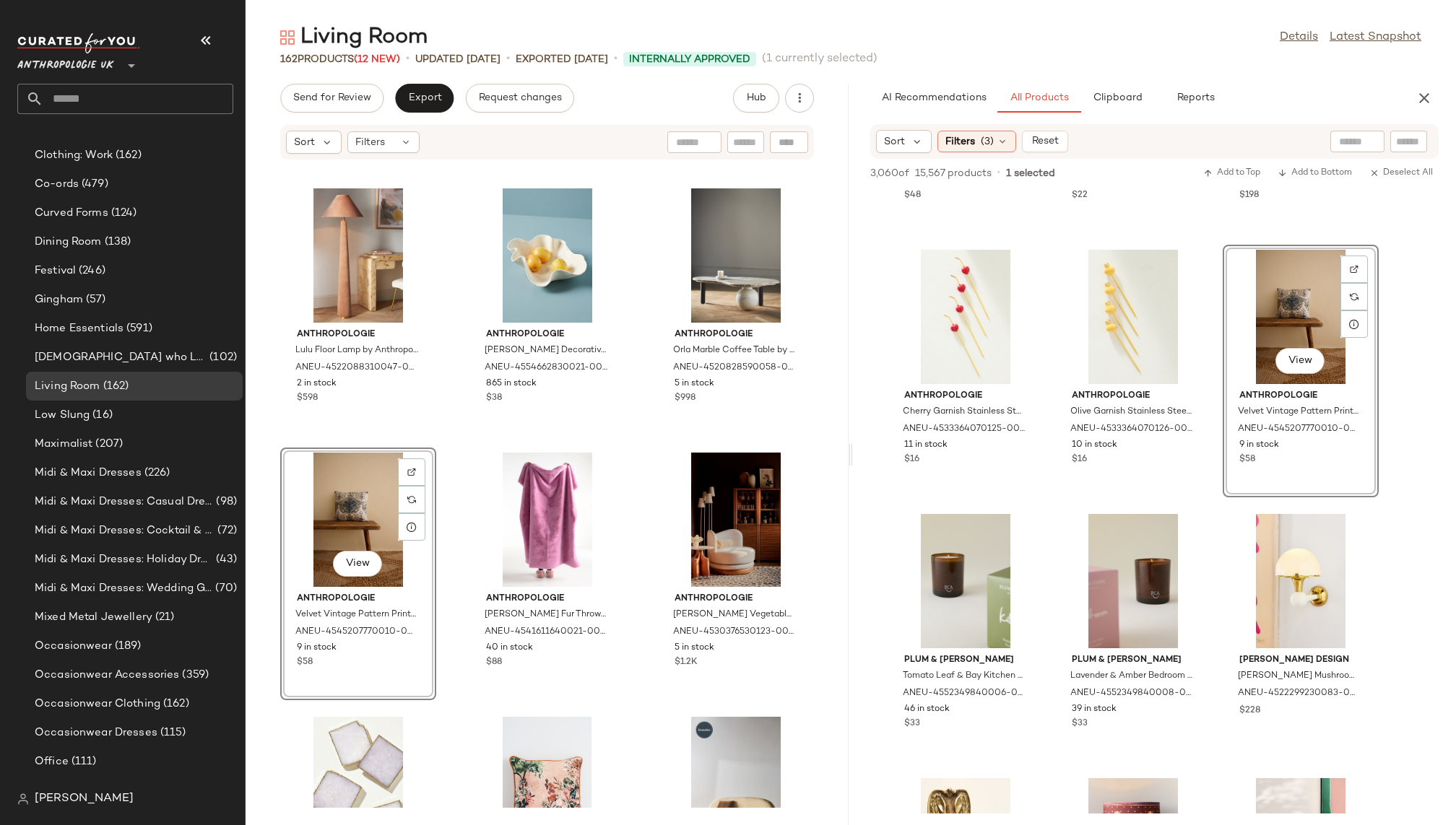
scroll to position [647, 0]
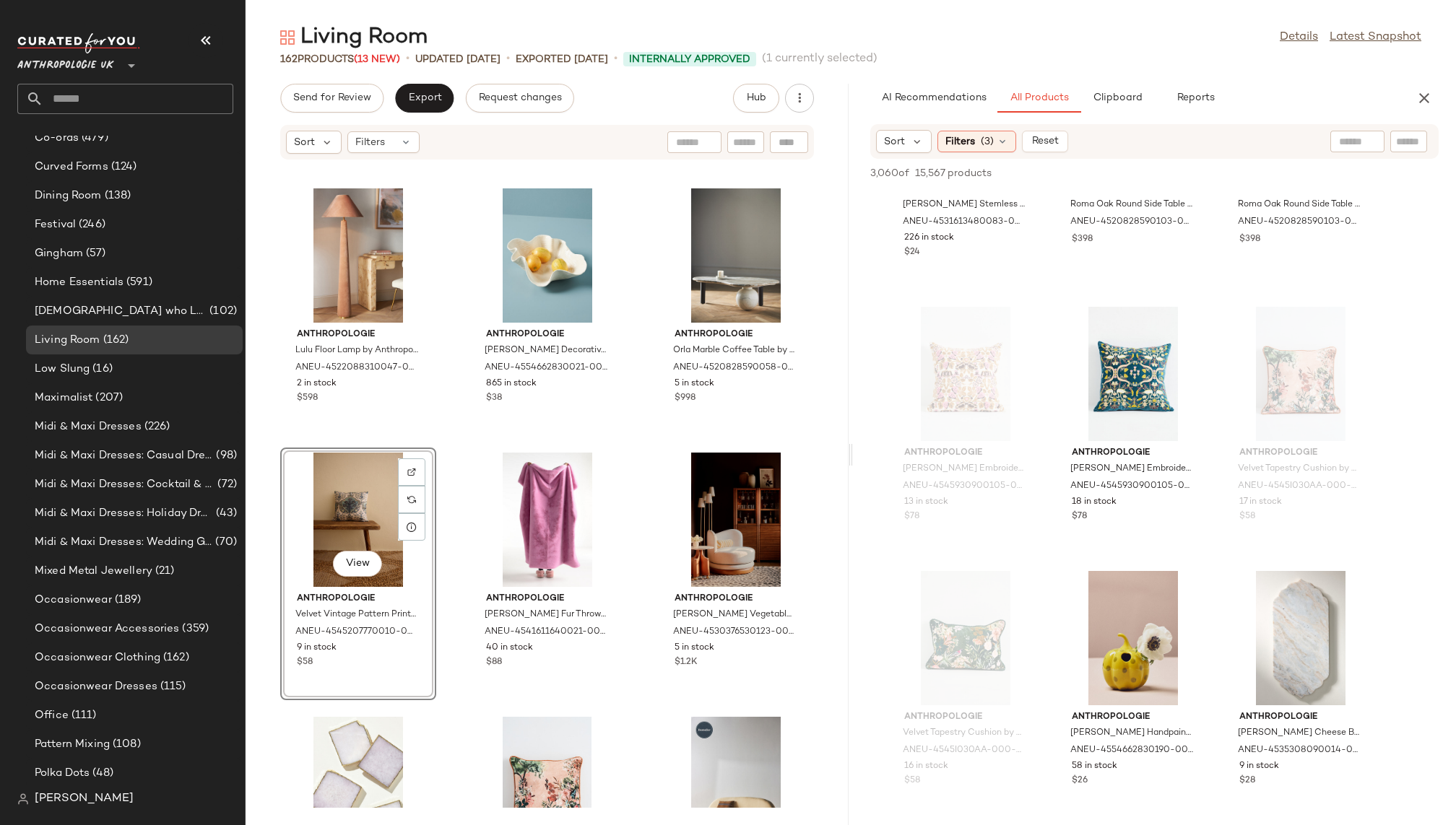
scroll to position [15559, 0]
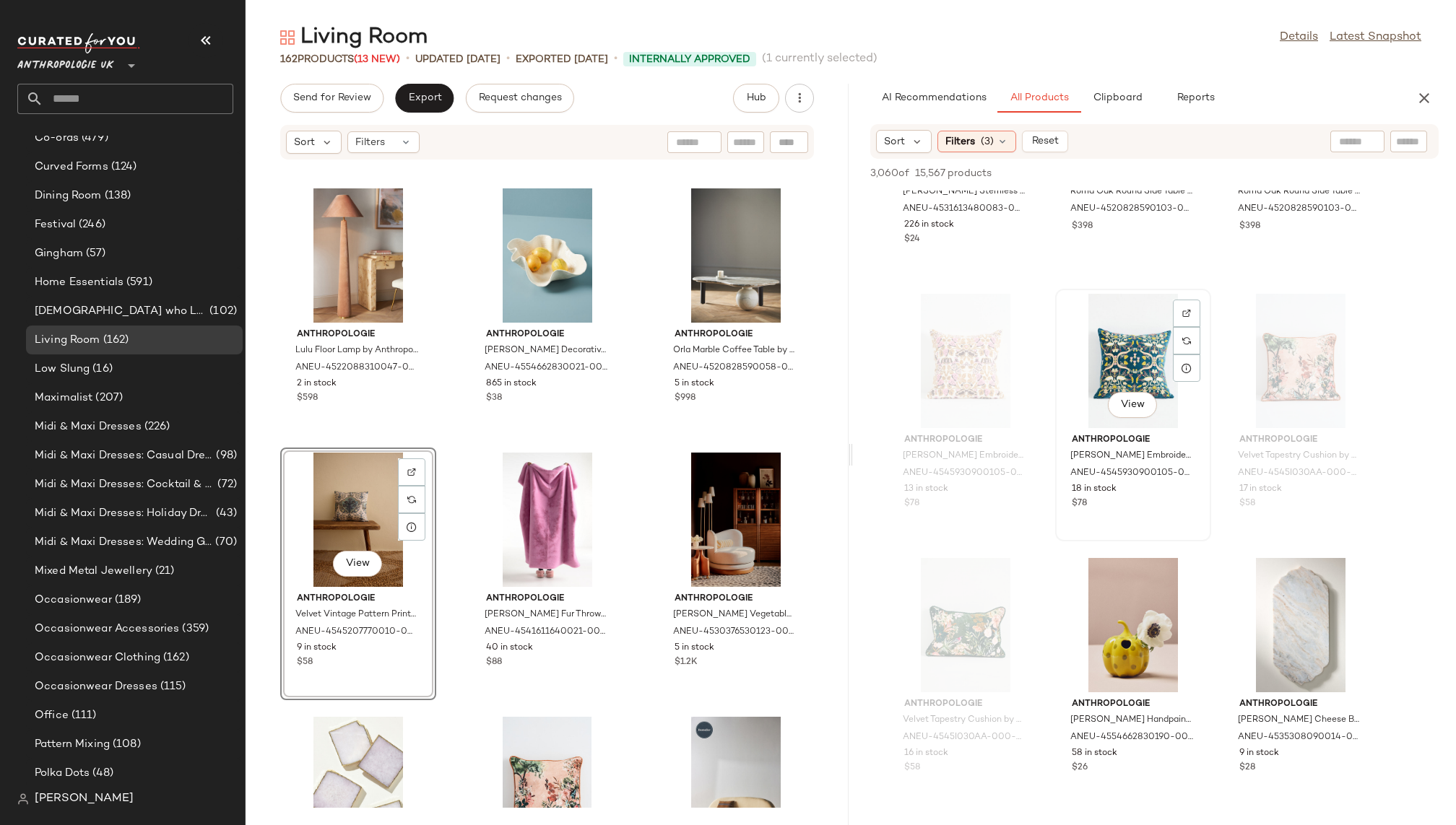
click at [1101, 366] on div "View" at bounding box center [1133, 361] width 146 height 134
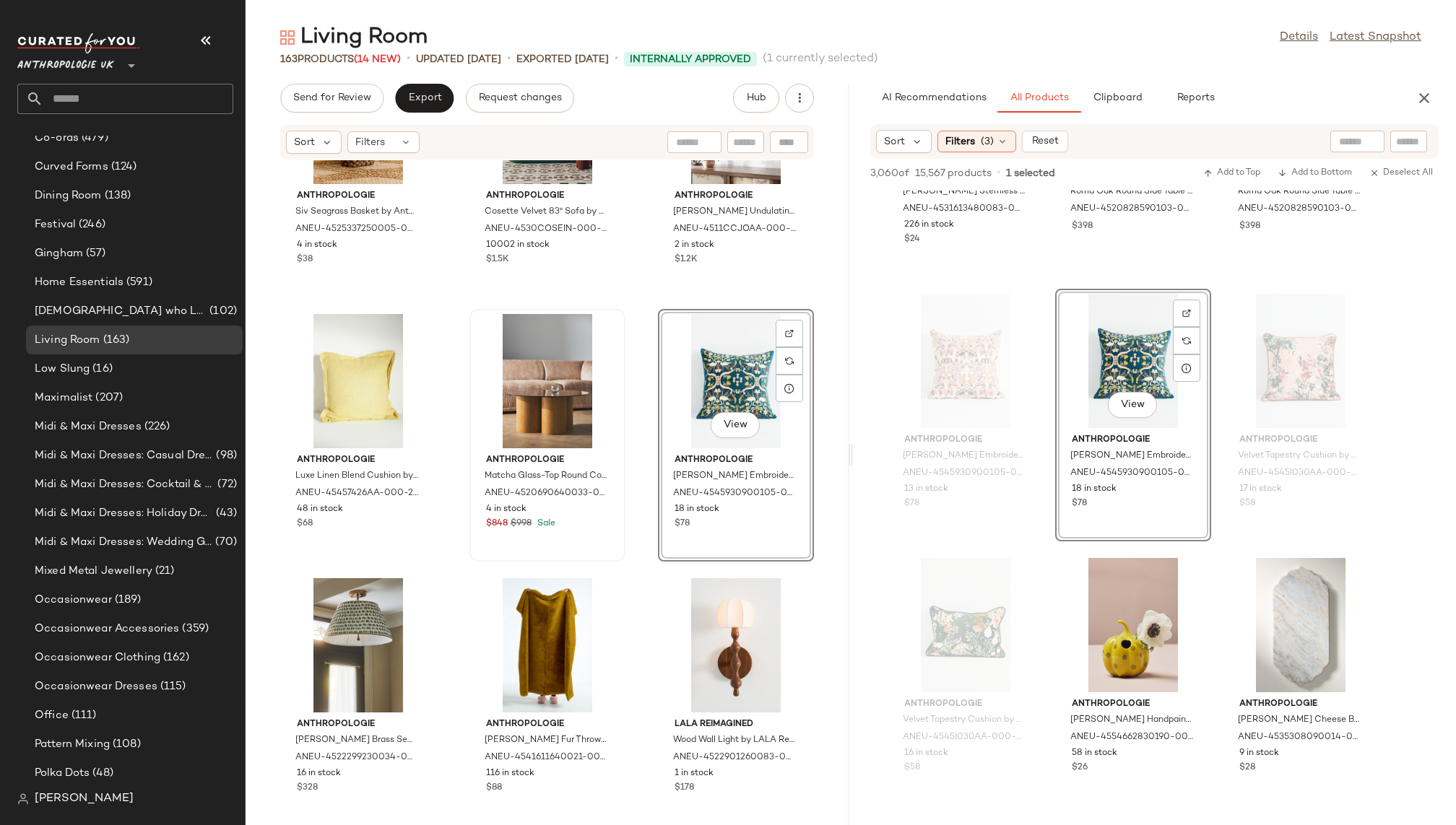
scroll to position [5680, 0]
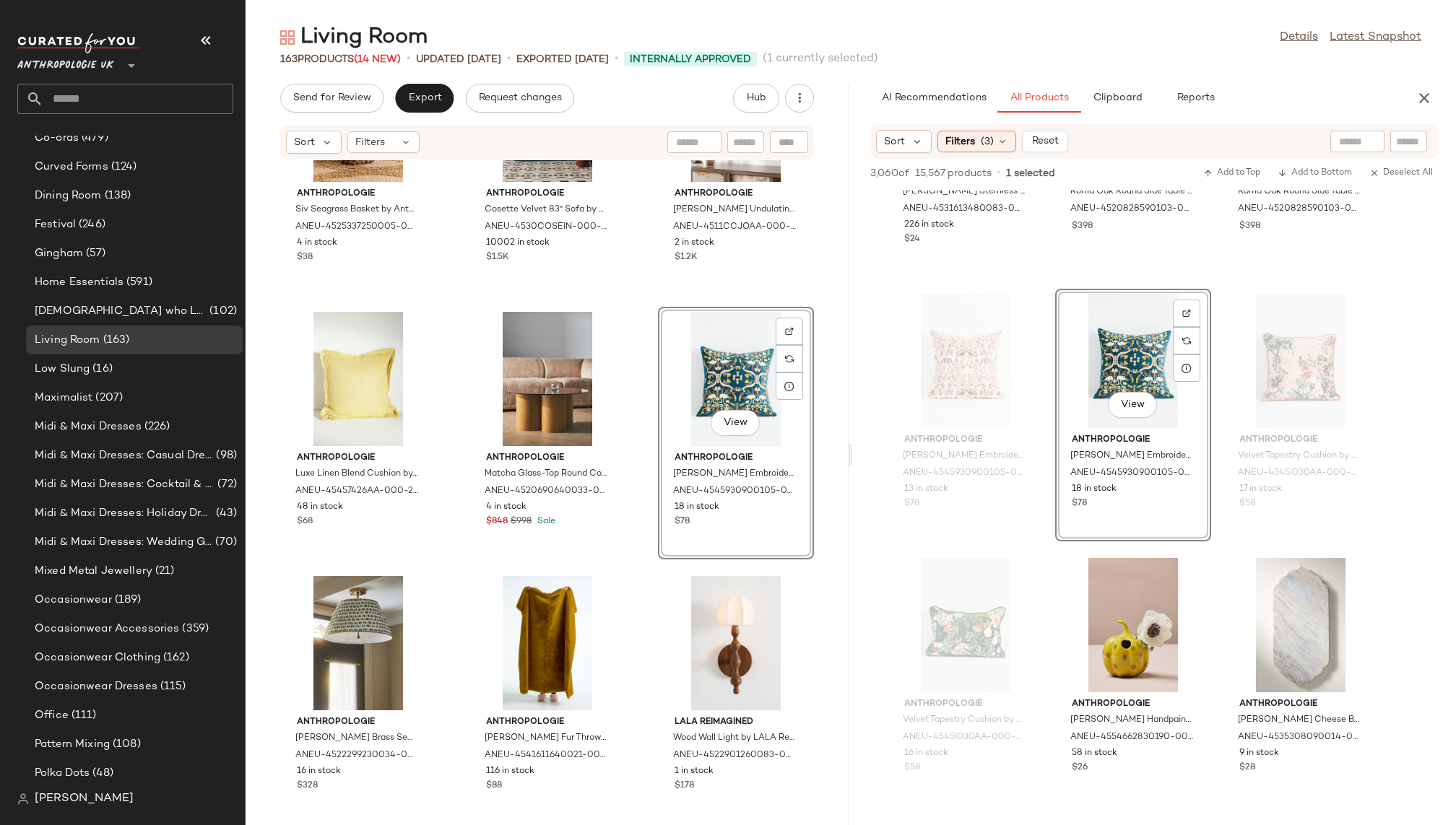
click at [627, 618] on div "Anthropologie Siv Seagrass Basket by Anthropologie in Beige ANEU-4525337250005-…" at bounding box center [547, 484] width 603 height 647
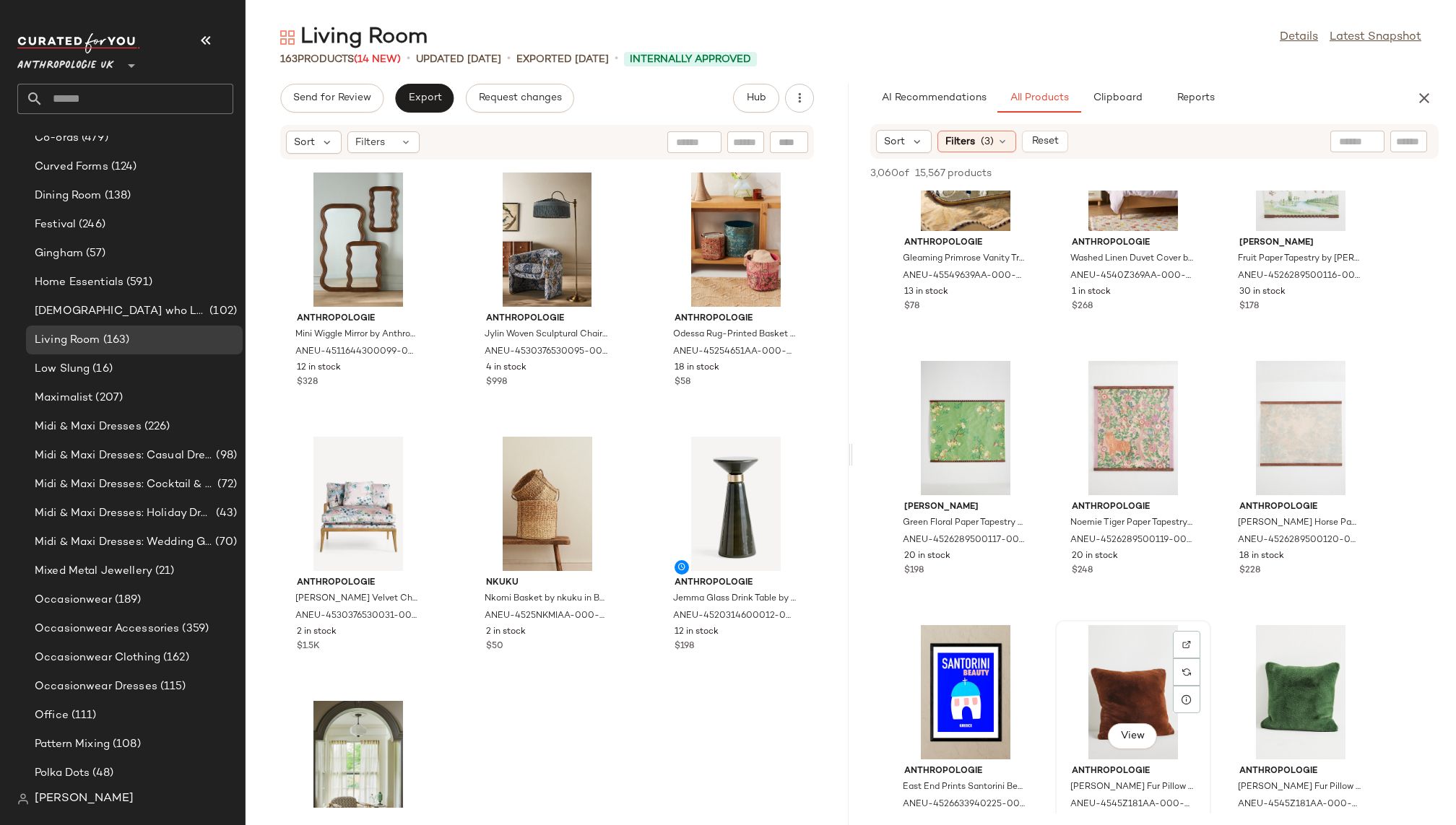
scroll to position [19363, 0]
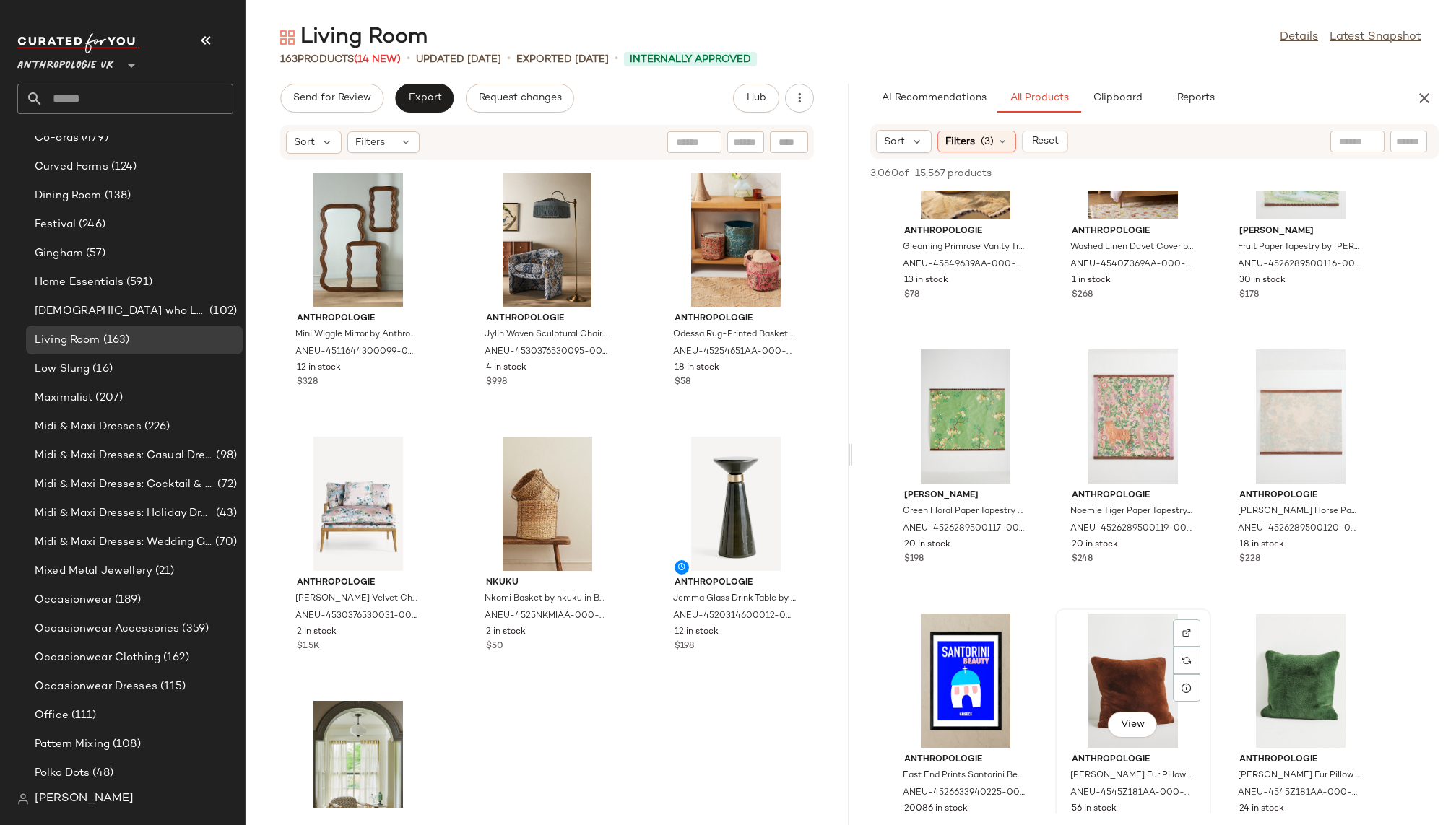
click at [1086, 694] on div "View" at bounding box center [1133, 680] width 146 height 134
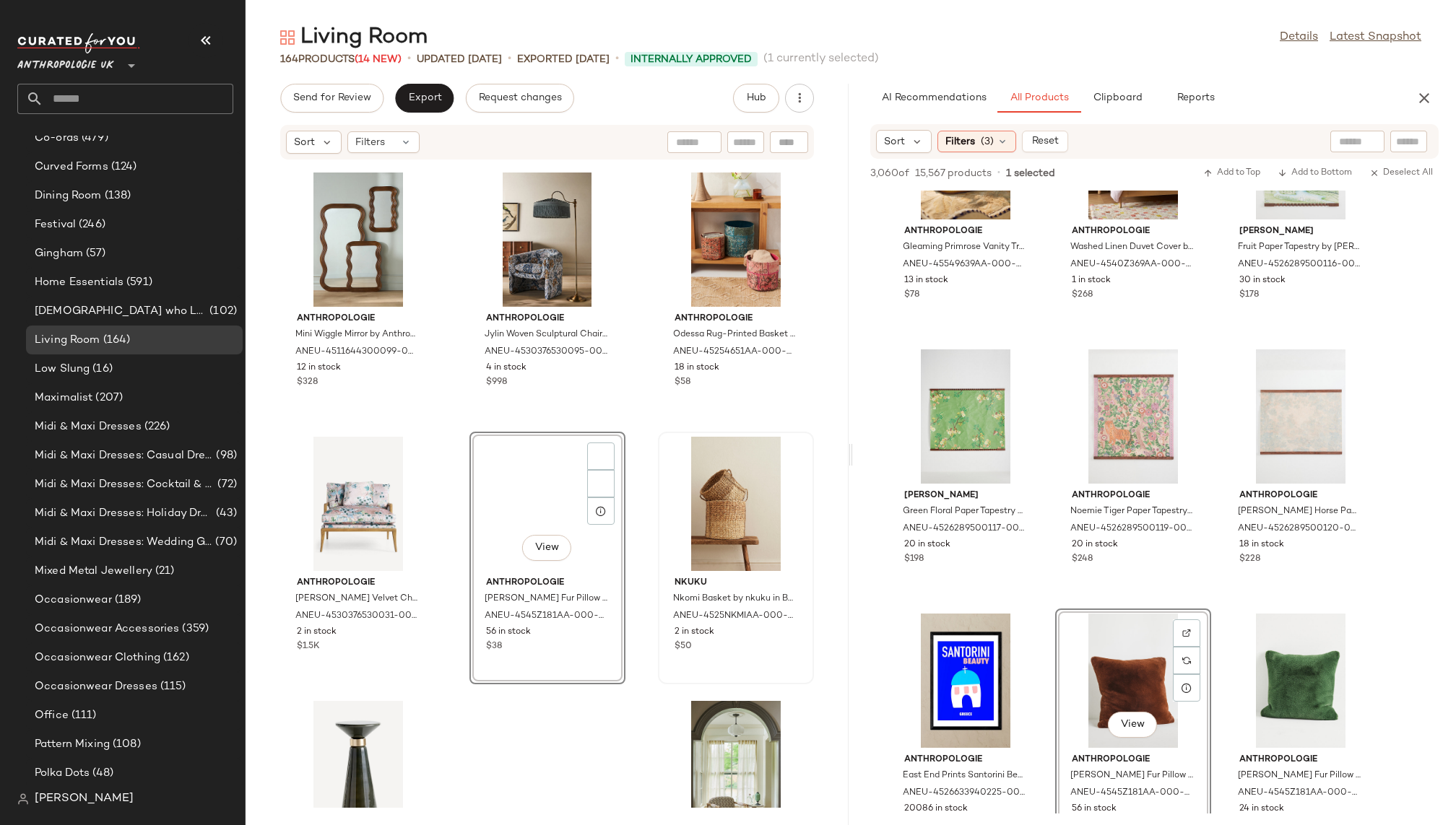
scroll to position [647, 0]
click at [616, 735] on div "Anthropologie Pippa Performance Occasional Chair by Anthropologie in Purple, Wo…" at bounding box center [547, 484] width 603 height 647
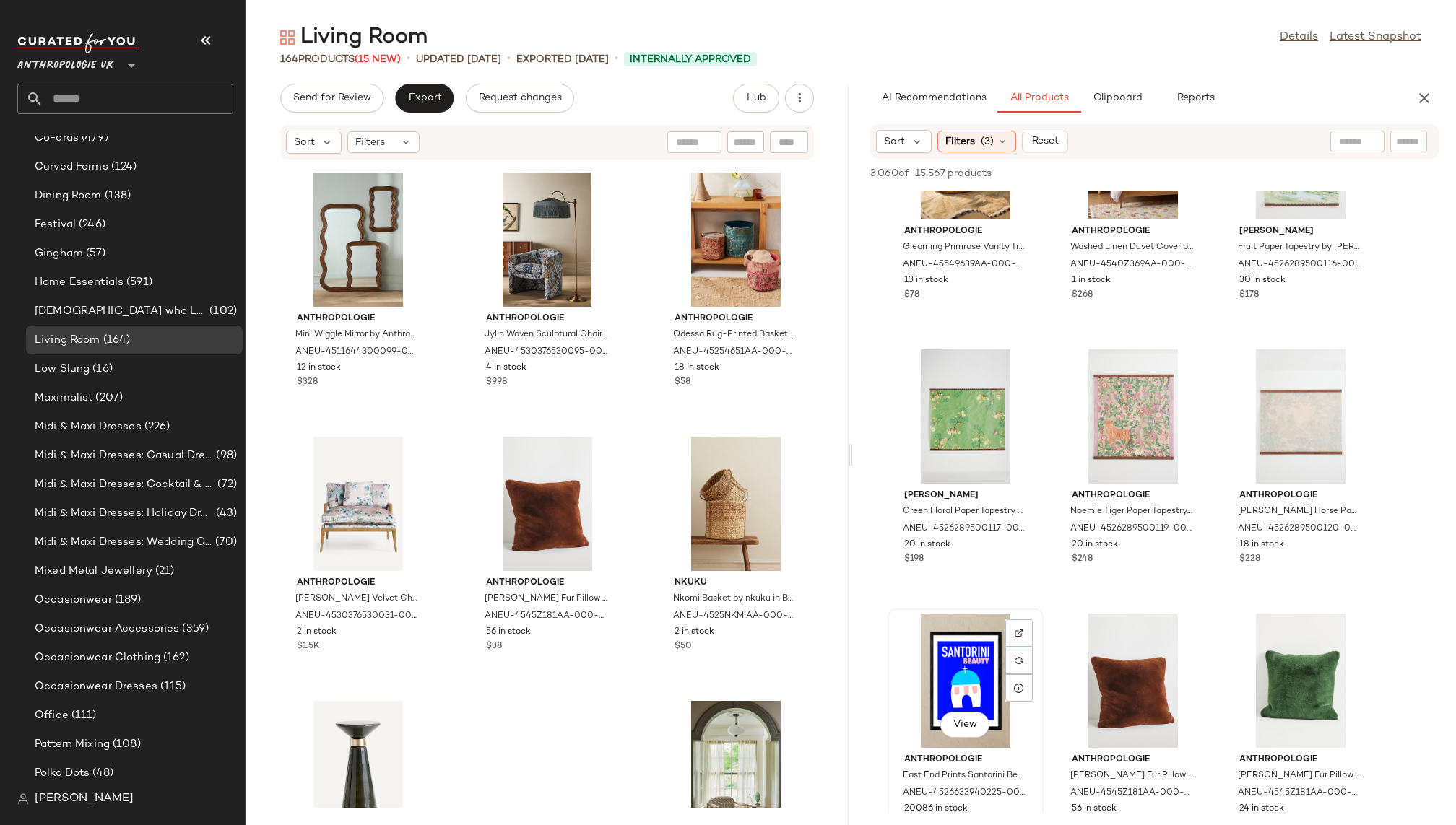
click at [1040, 688] on div "View Anthropologie East End Prints Santorini Beauty [GEOGRAPHIC_DATA] Black Fra…" at bounding box center [965, 734] width 153 height 249
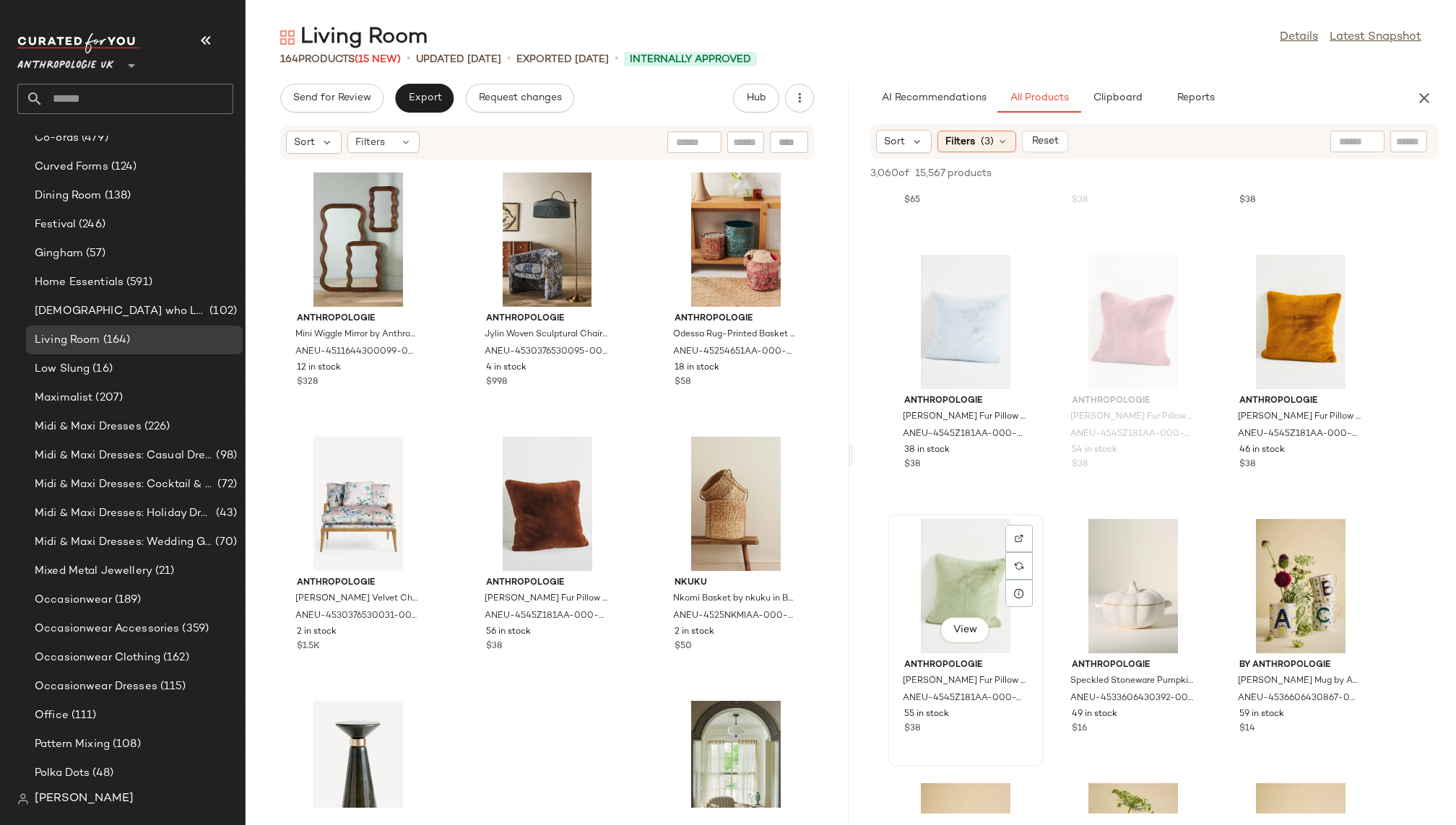
scroll to position [19915, 0]
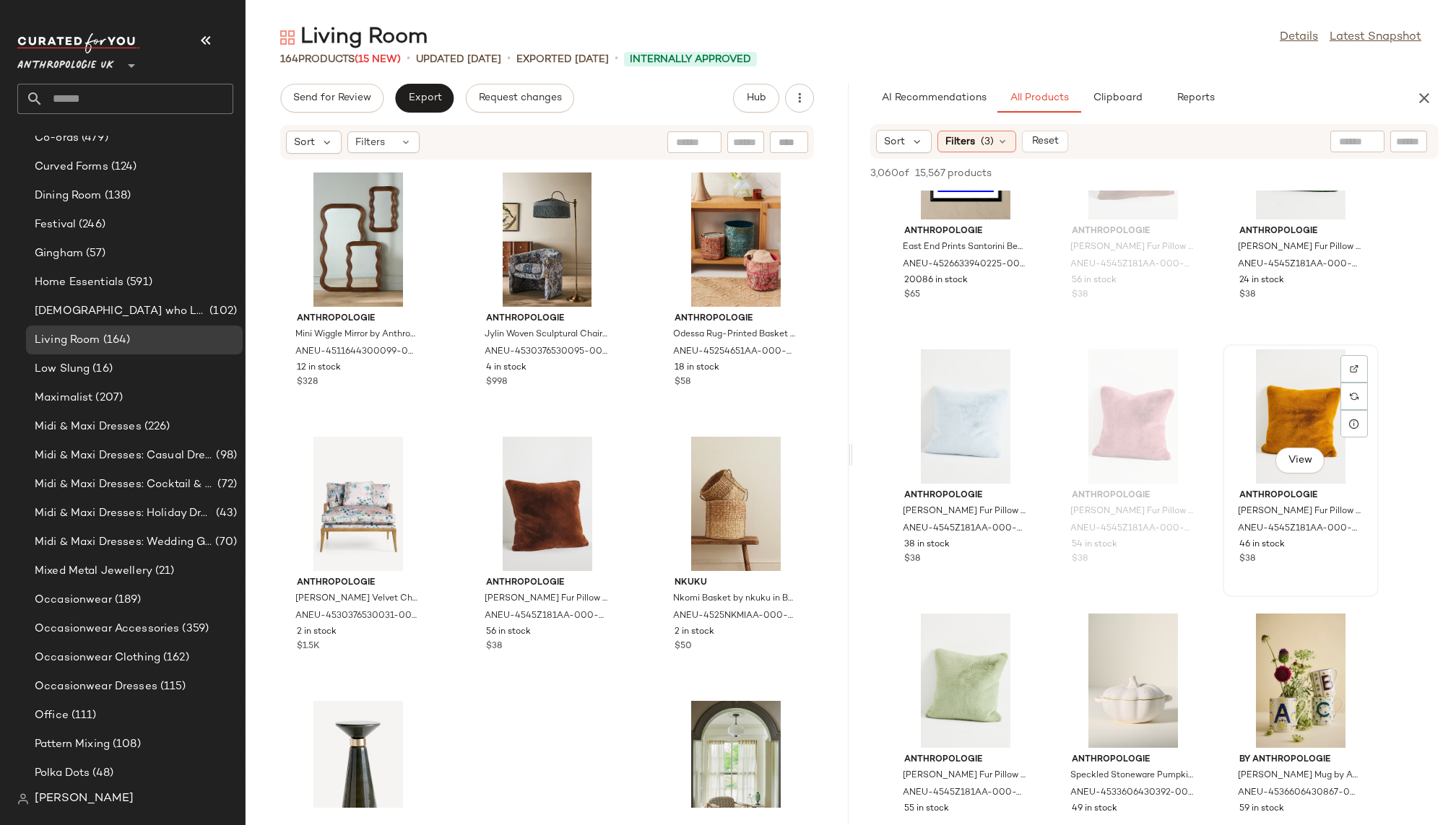
click at [1271, 387] on div "View" at bounding box center [1301, 417] width 146 height 134
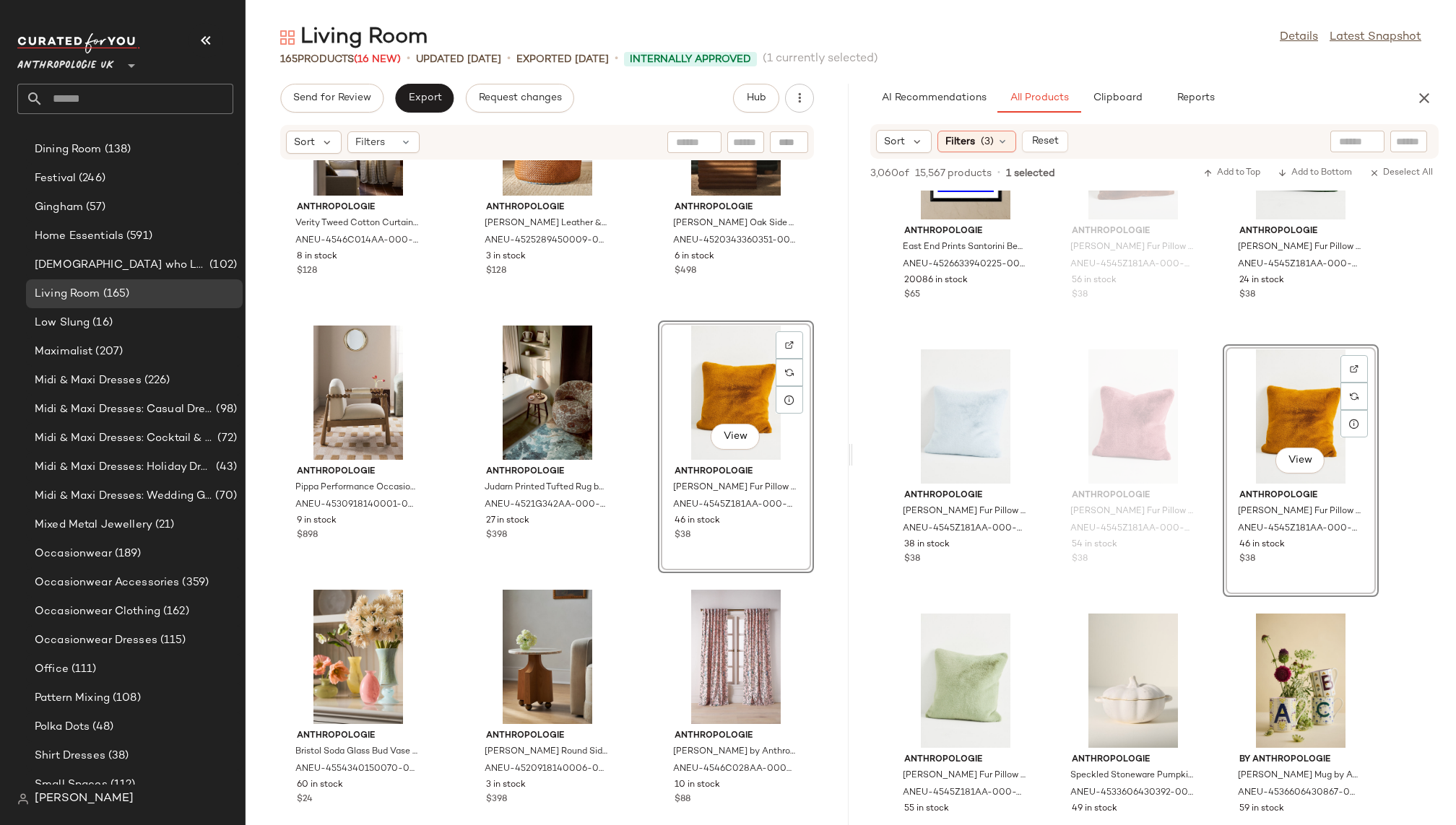
scroll to position [647, 0]
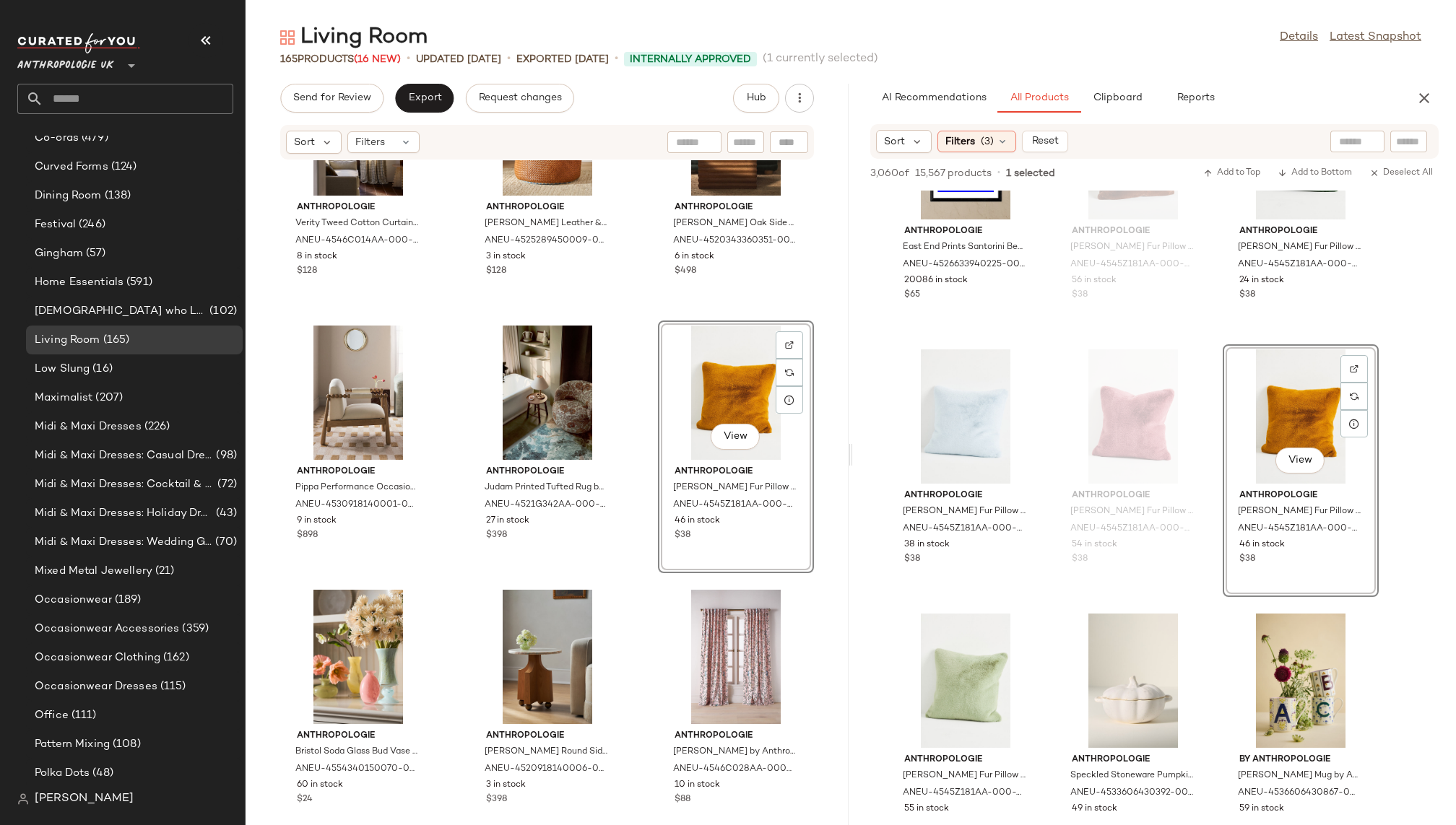
click at [636, 628] on div "Anthropologie Verity Tweed Cotton Curtain by Anthropologie in Black Size: 108",…" at bounding box center [547, 484] width 603 height 647
click at [1044, 674] on div "View Anthropologie Sophie Faux Fur Pillow by Anthropologie in Green Size: 18" s…" at bounding box center [965, 734] width 156 height 252
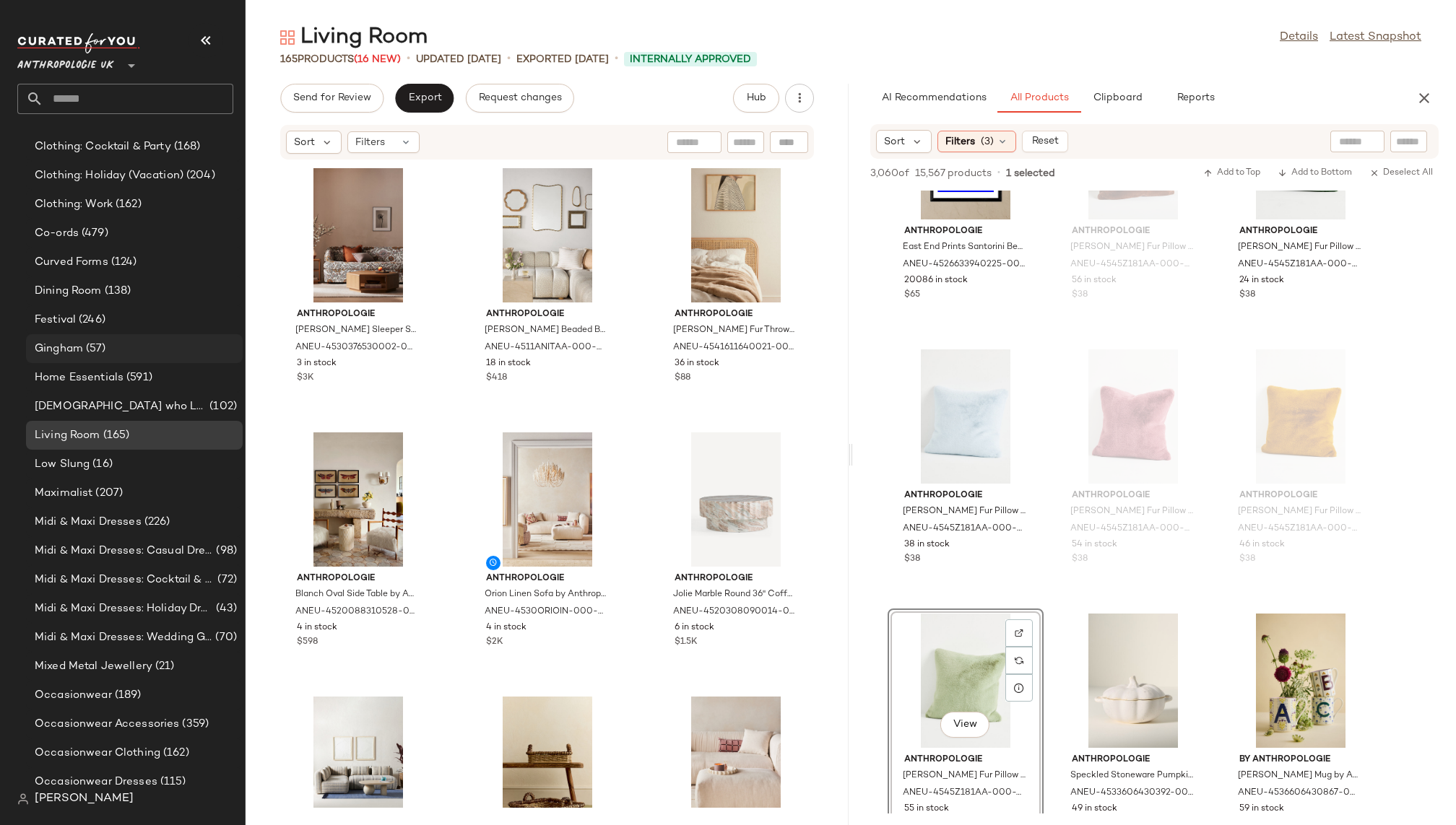
scroll to position [547, 0]
click at [136, 290] on div "Dining Room (138)" at bounding box center [133, 297] width 206 height 17
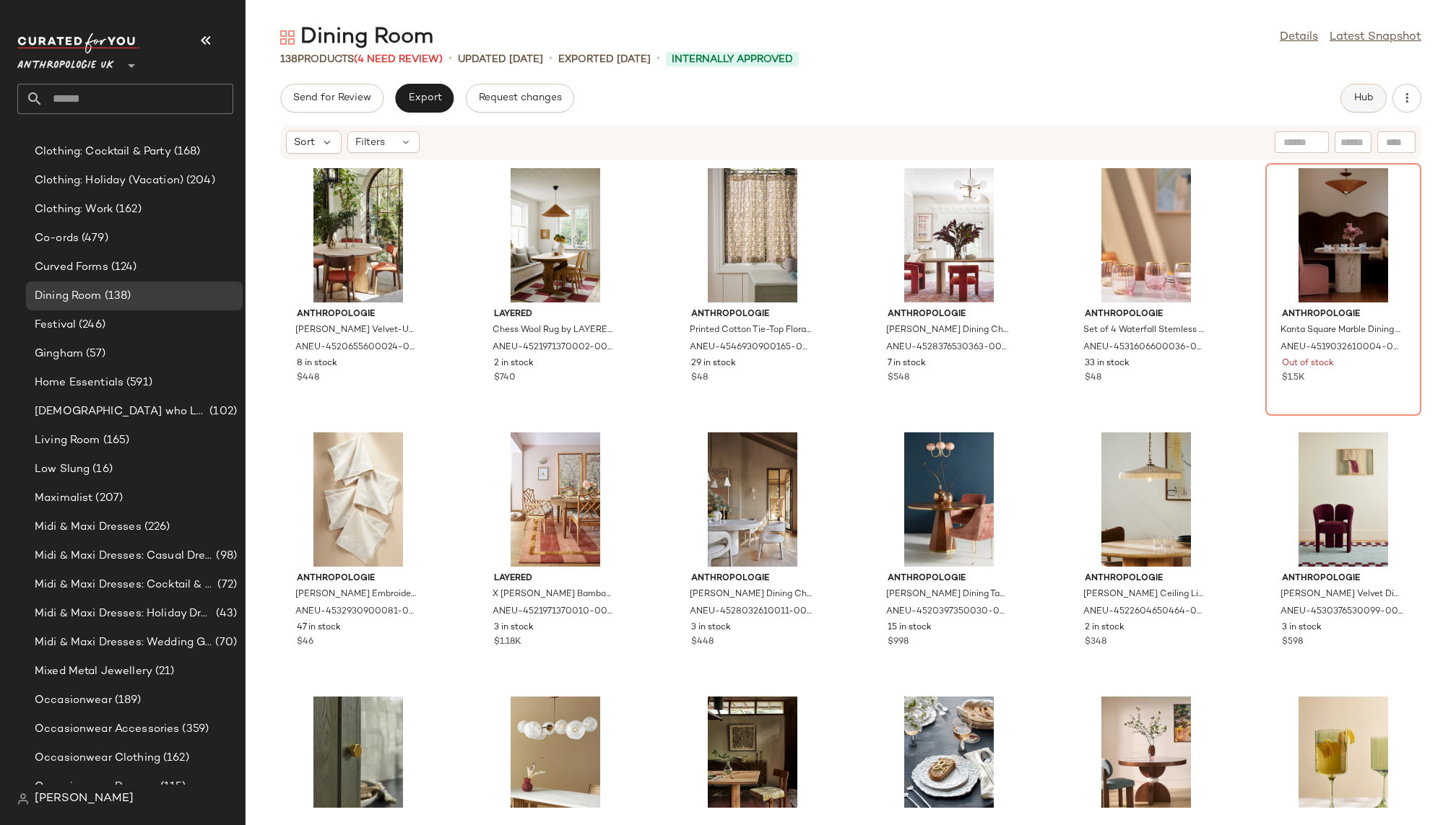
click at [1351, 87] on button "Hub" at bounding box center [1363, 98] width 46 height 29
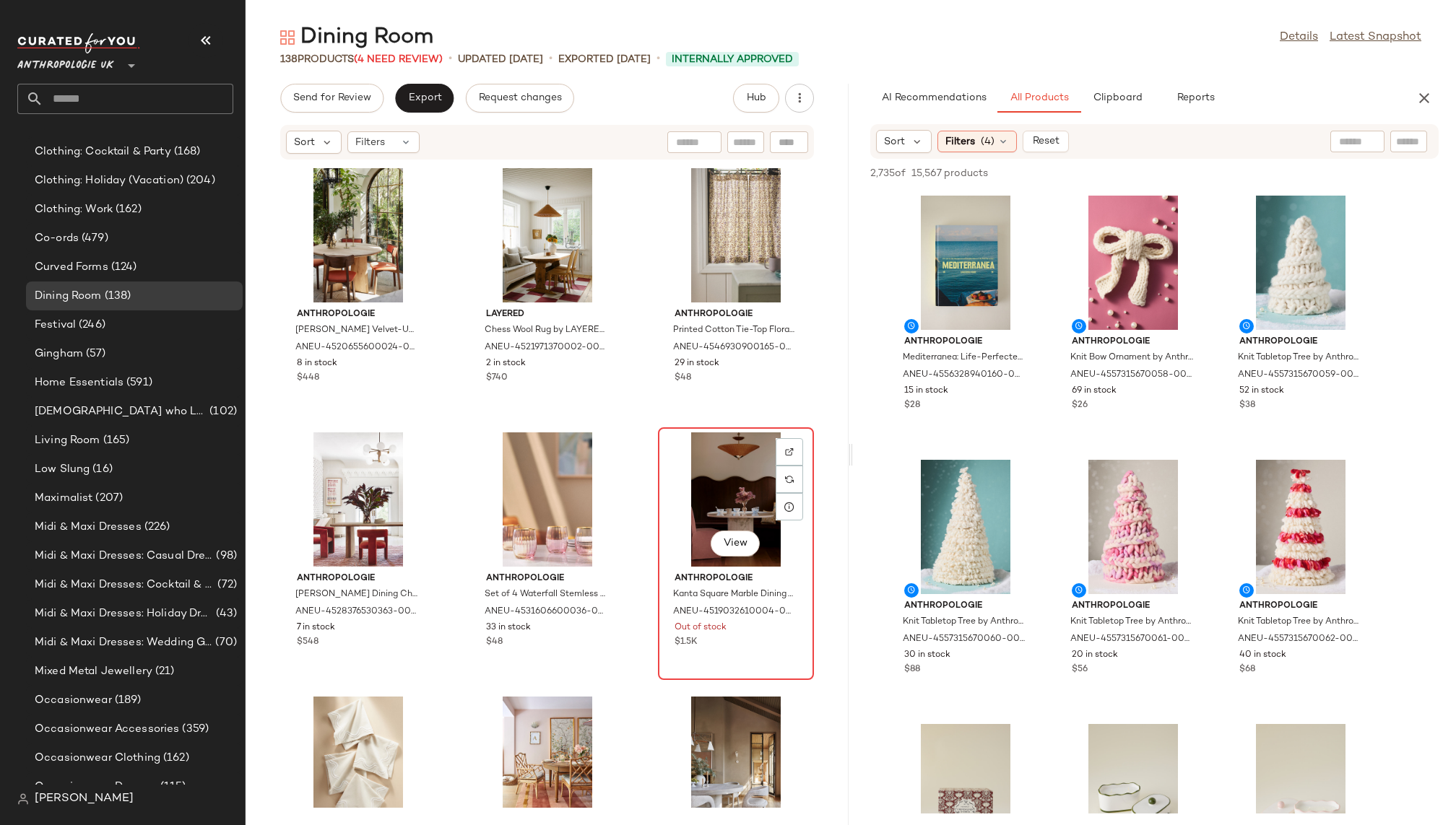
click at [674, 490] on div "View" at bounding box center [736, 500] width 146 height 134
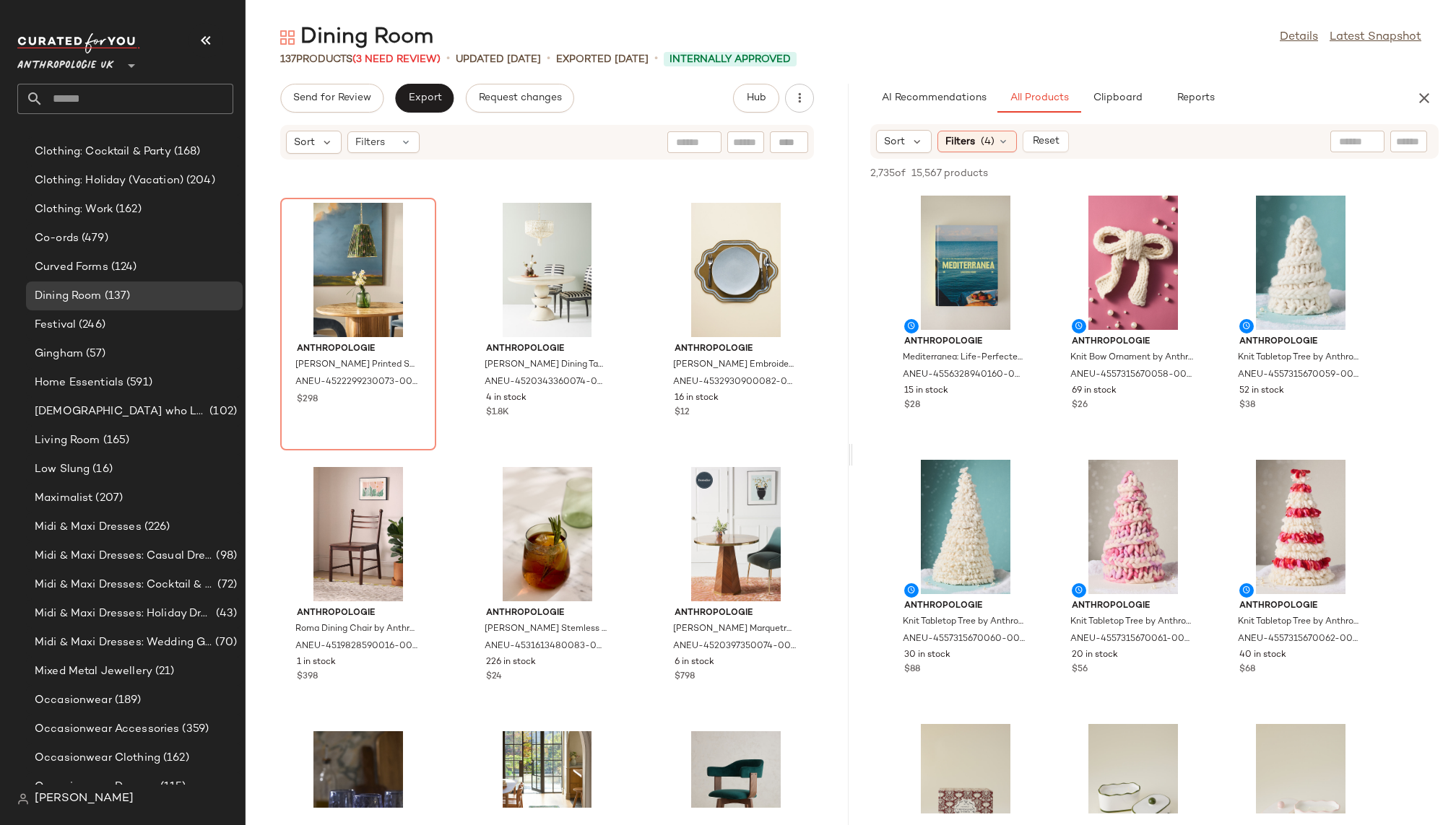
scroll to position [1517, 0]
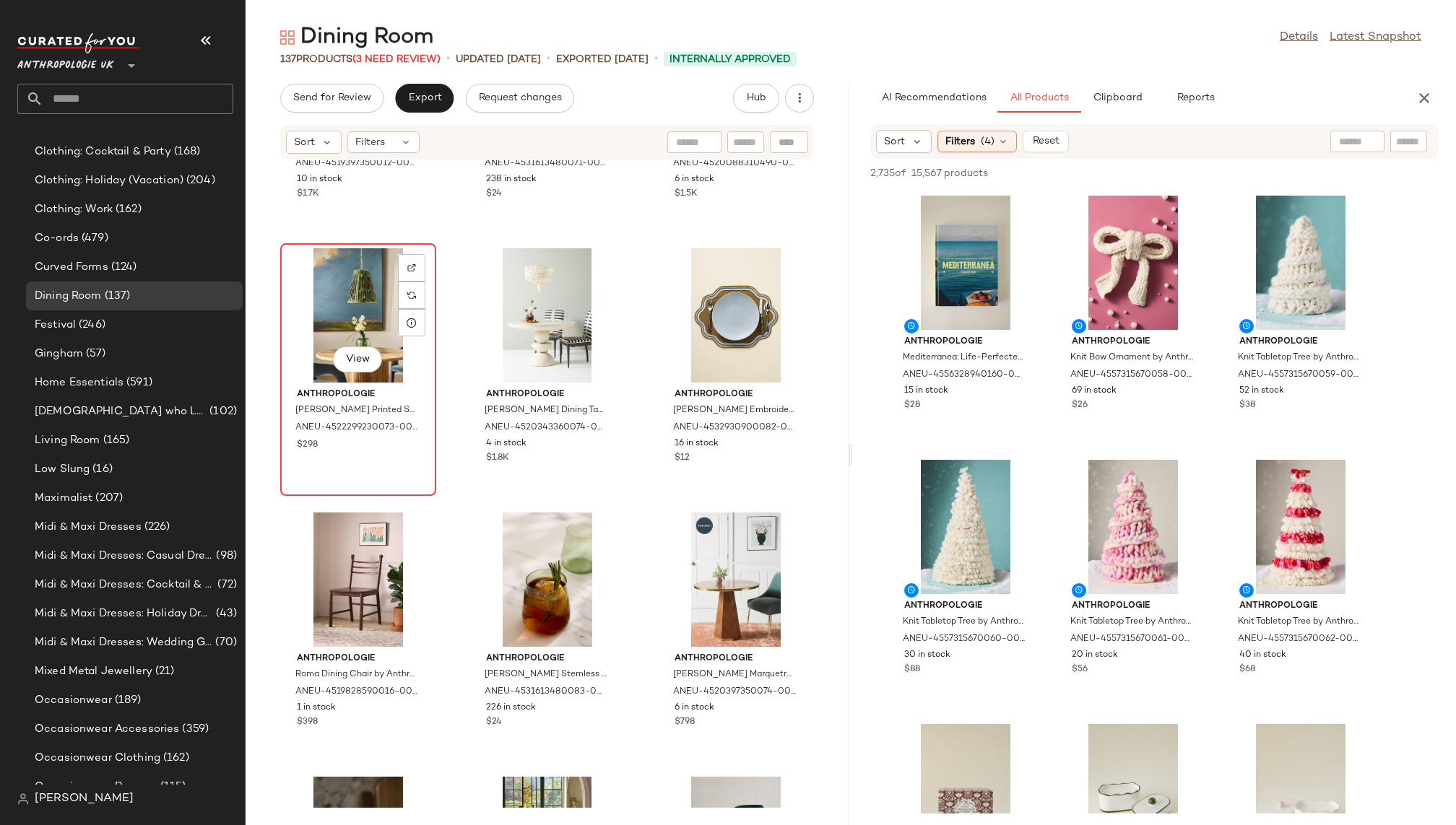
click at [329, 289] on div "View" at bounding box center [358, 316] width 146 height 134
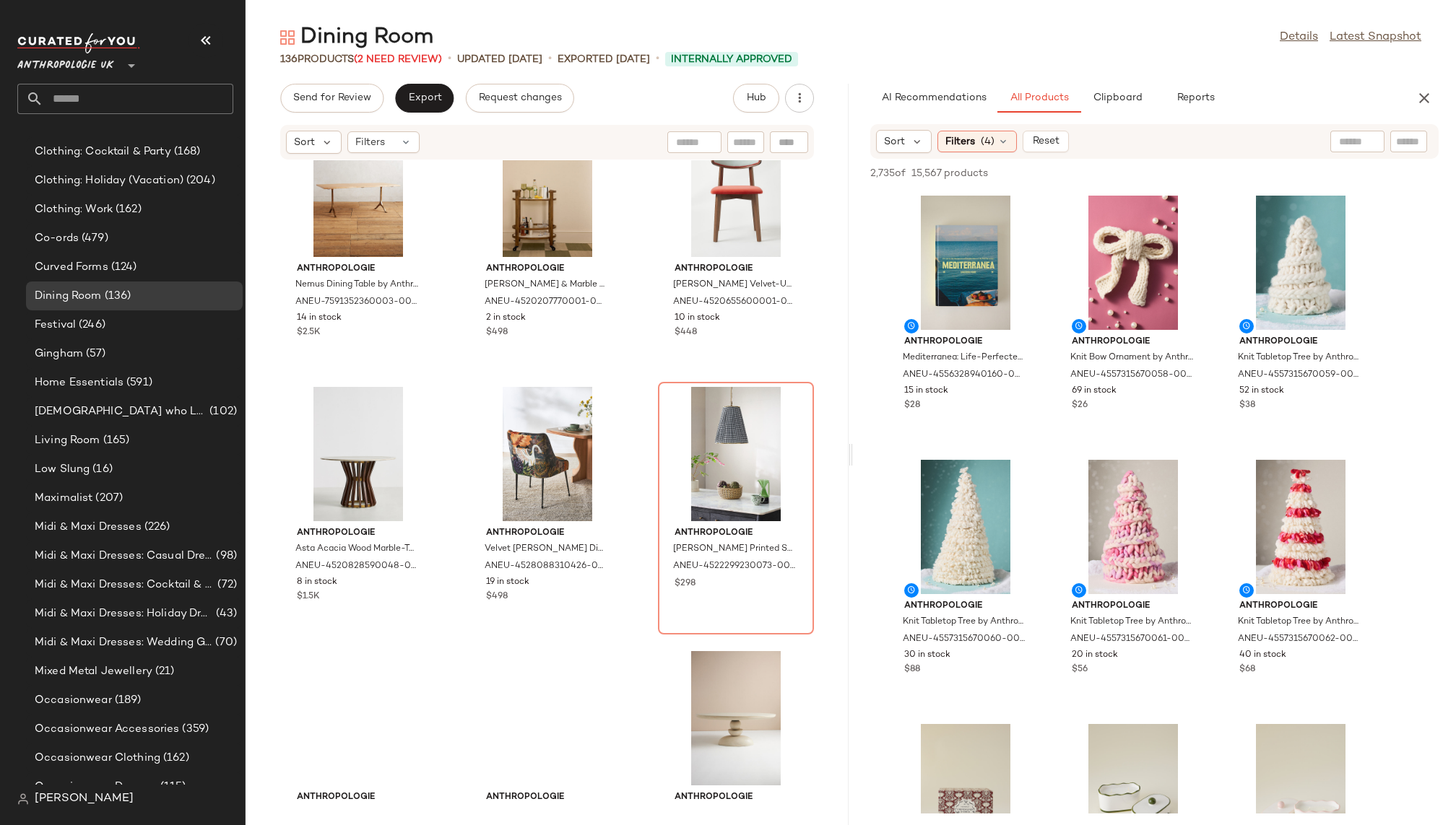
scroll to position [2960, 0]
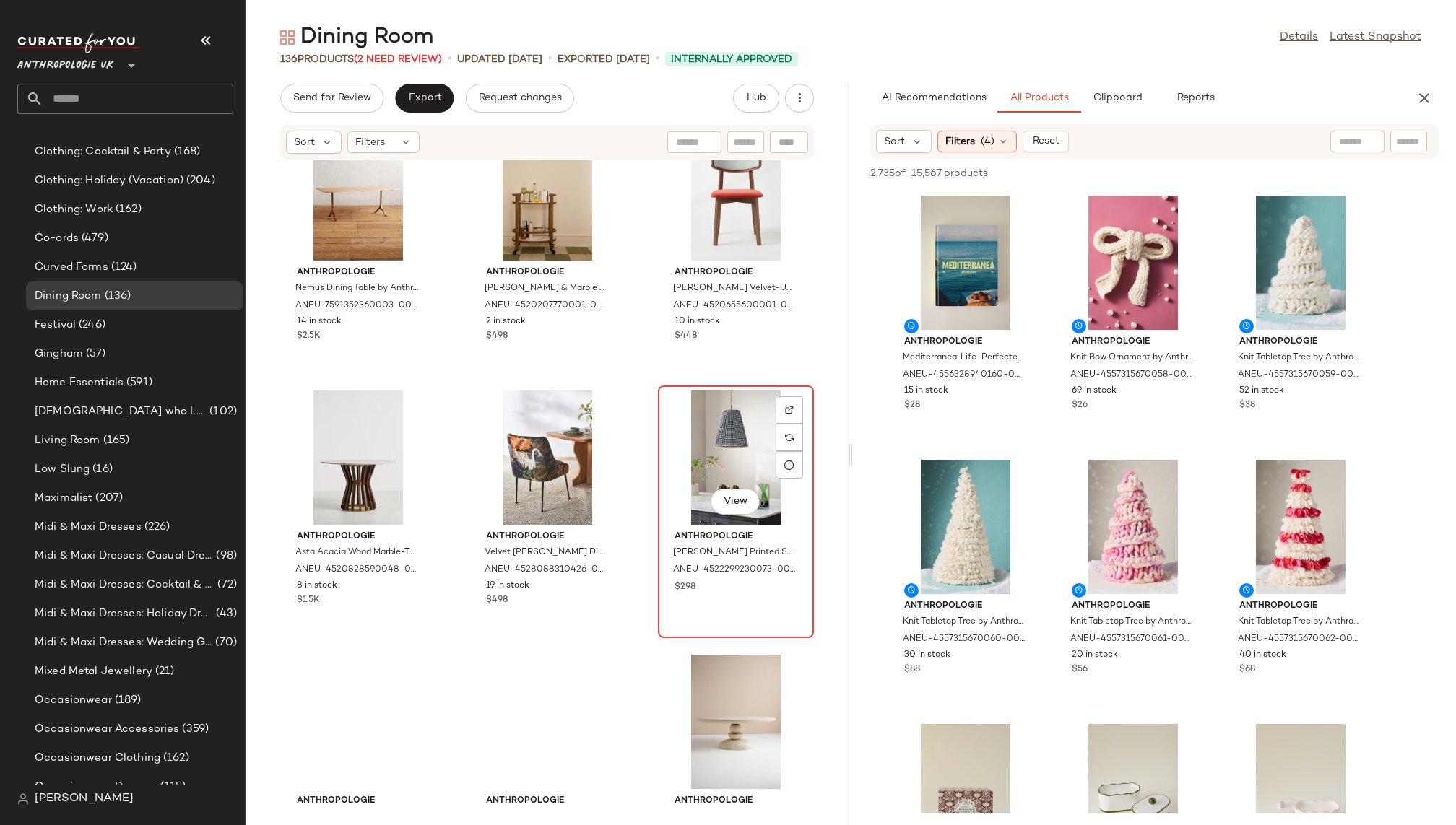
click at [674, 457] on div "View" at bounding box center [736, 457] width 146 height 134
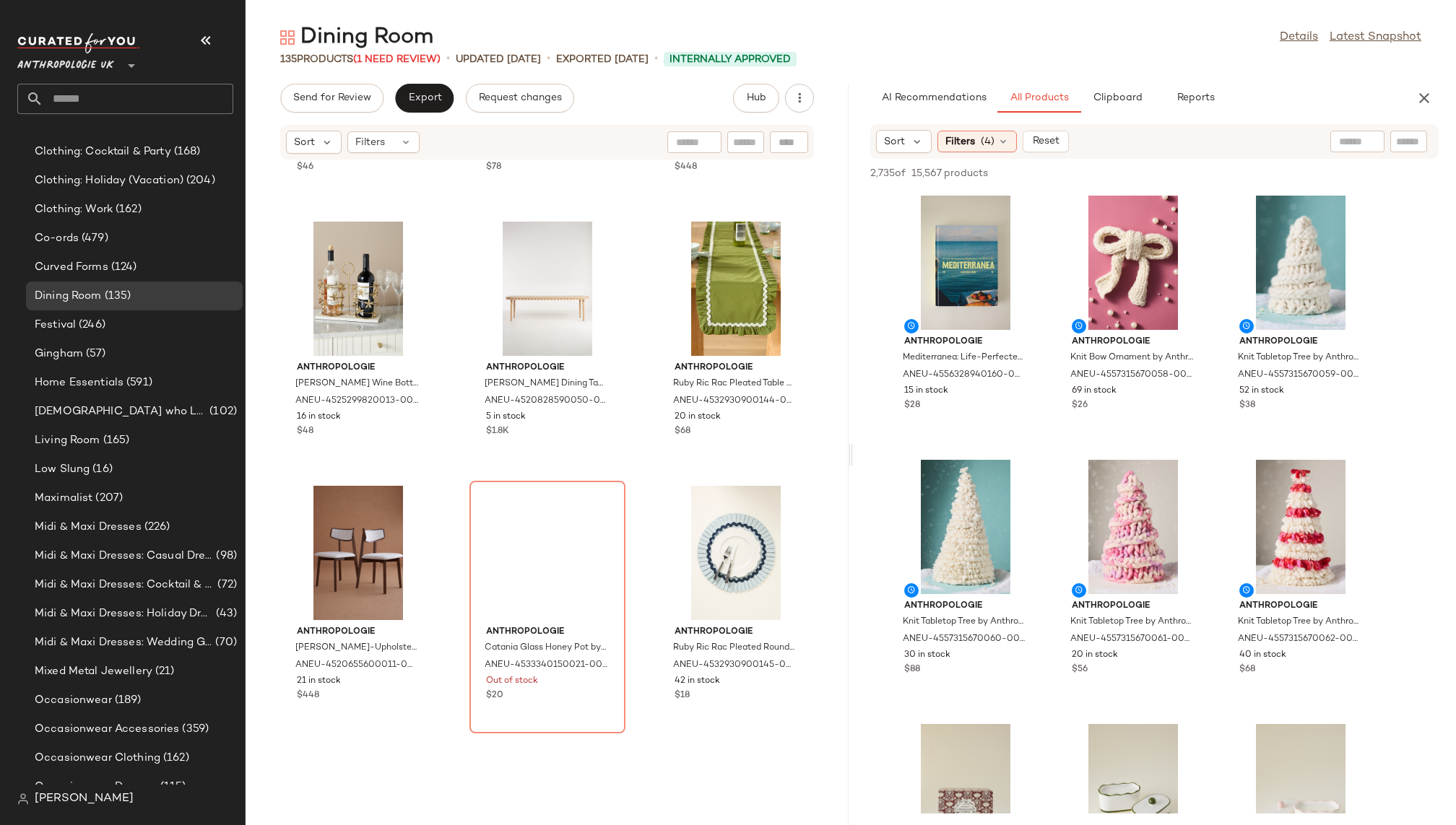
scroll to position [9305, 0]
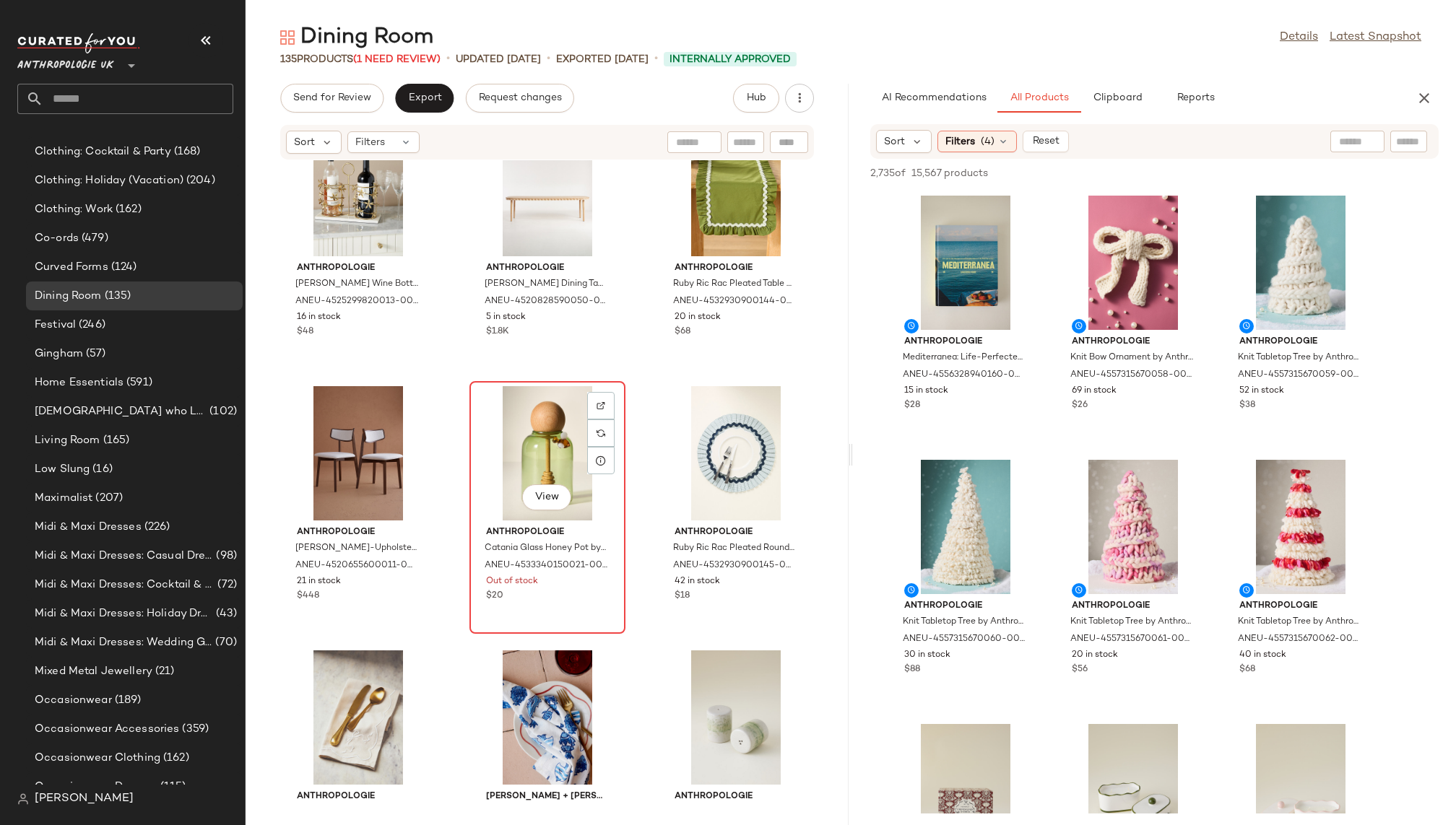
click at [483, 432] on div "View" at bounding box center [547, 454] width 146 height 134
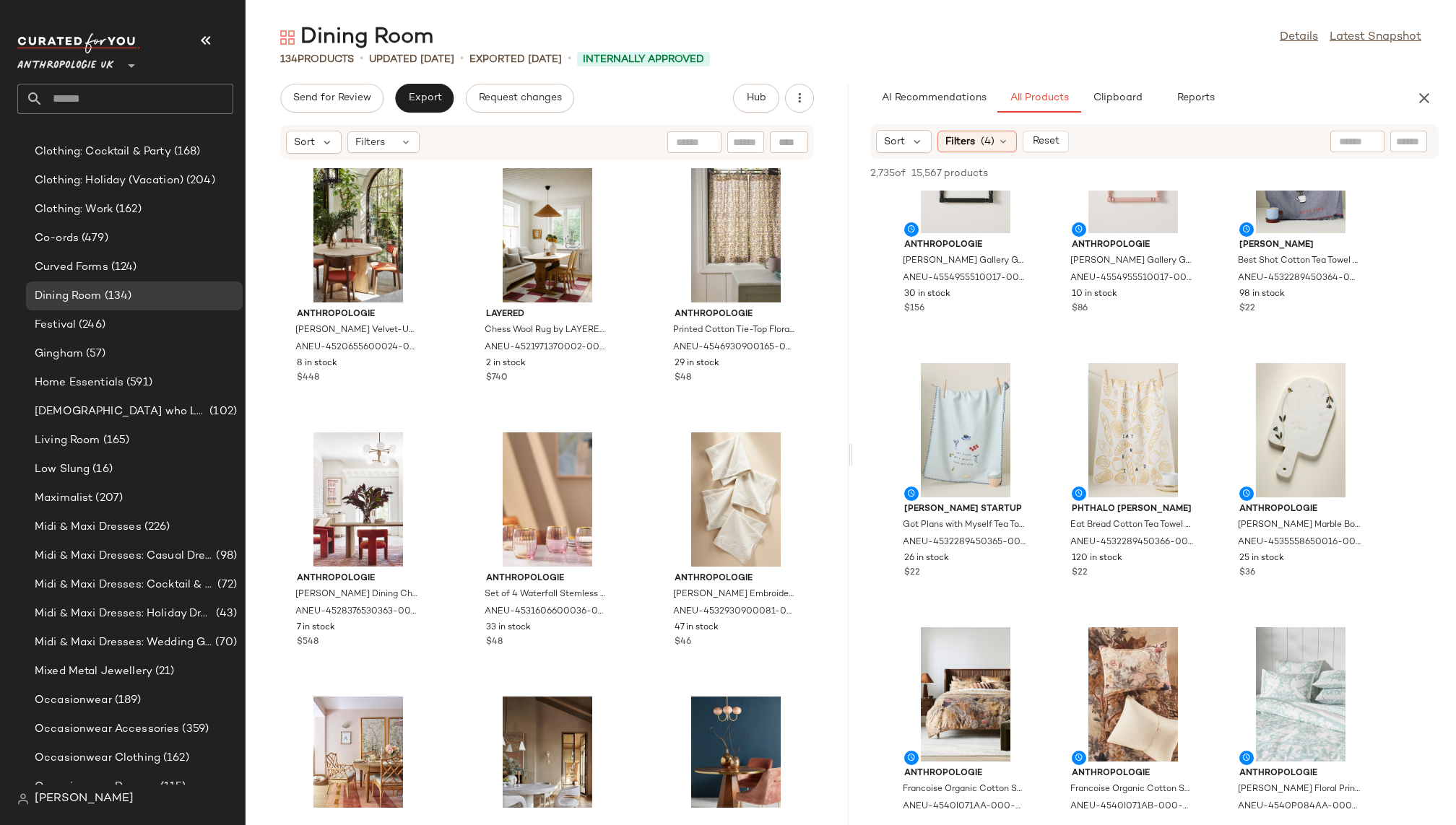
scroll to position [6719, 0]
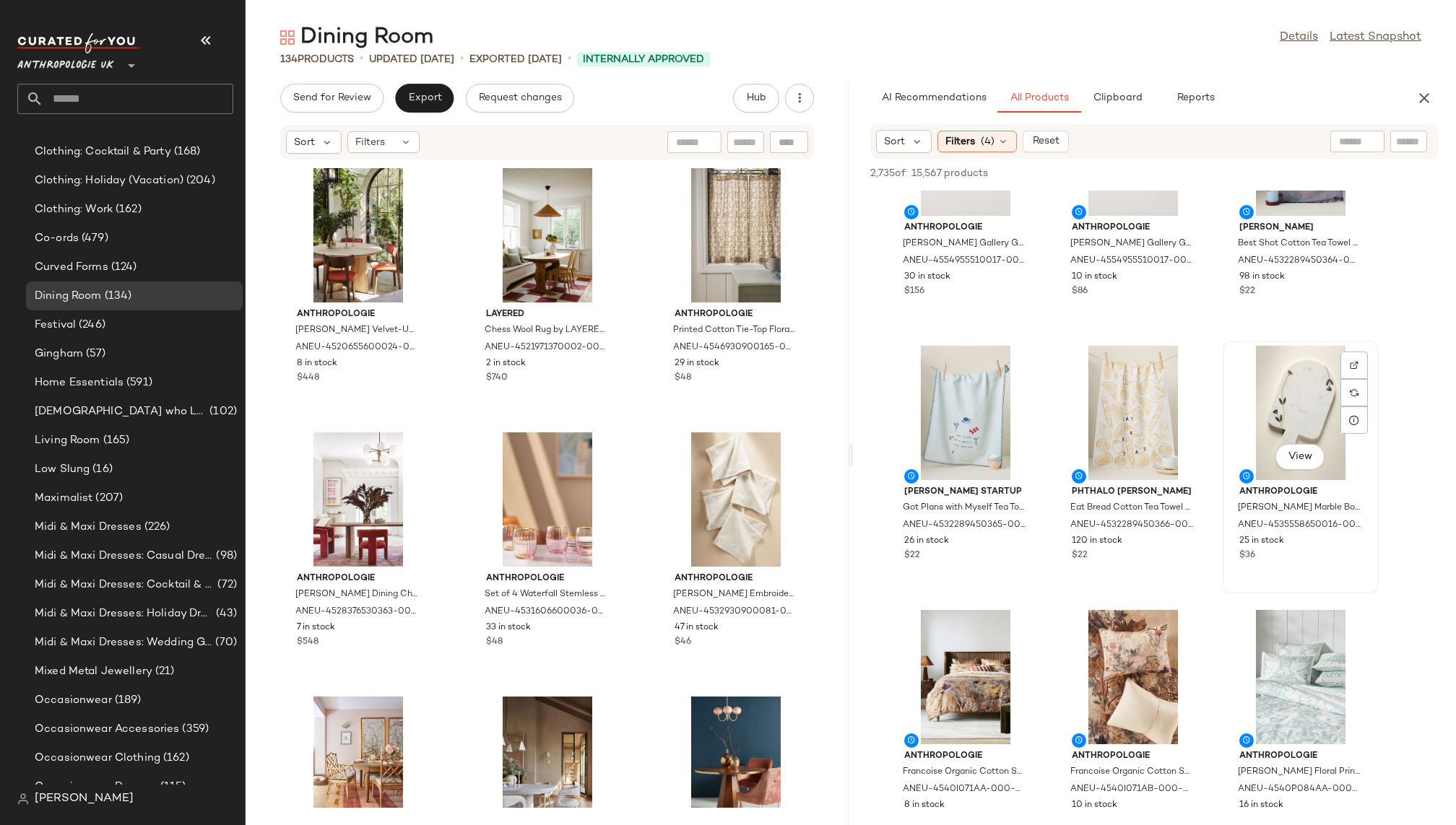
click at [1291, 412] on div "View" at bounding box center [1301, 413] width 146 height 134
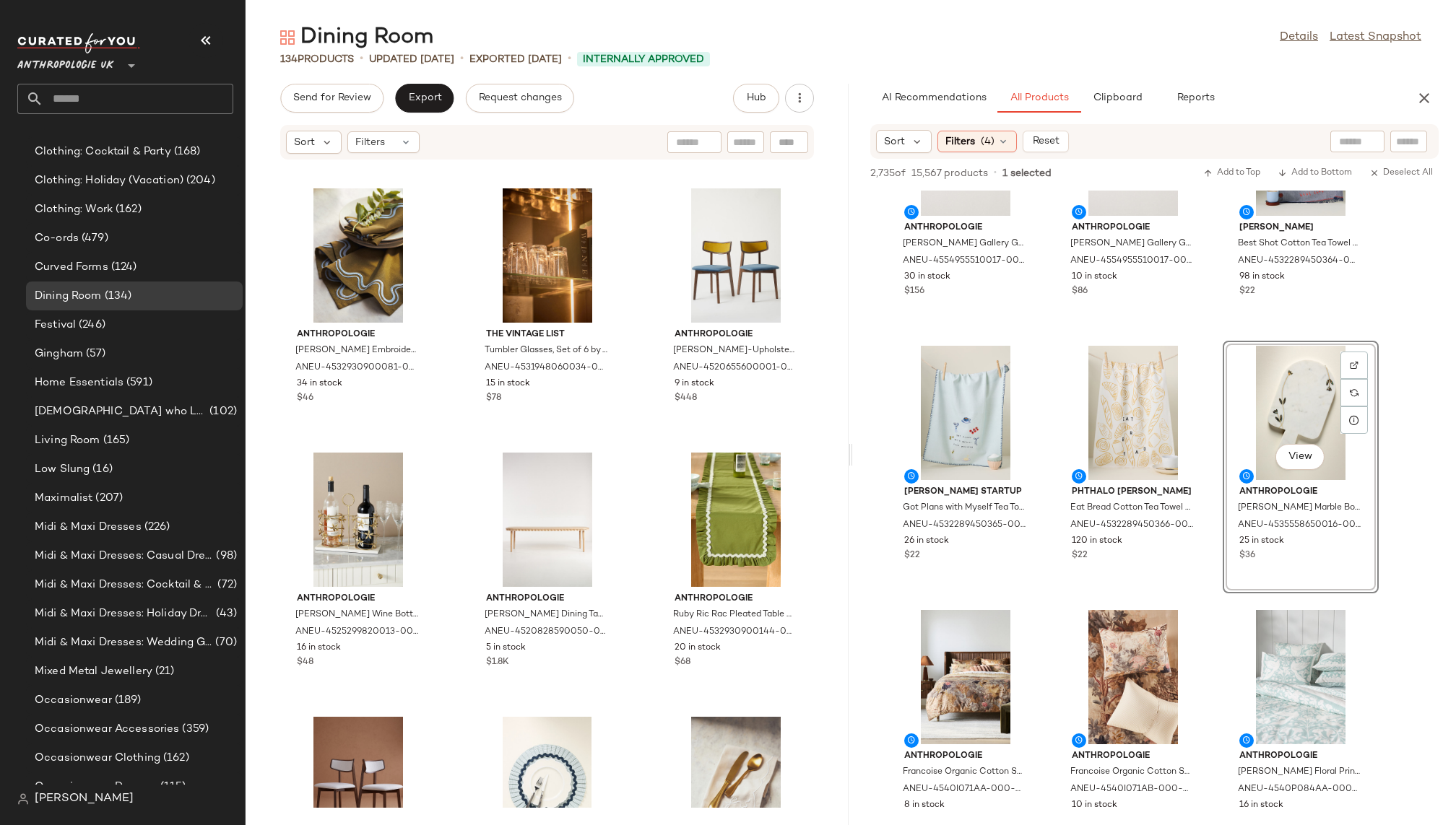
scroll to position [8975, 0]
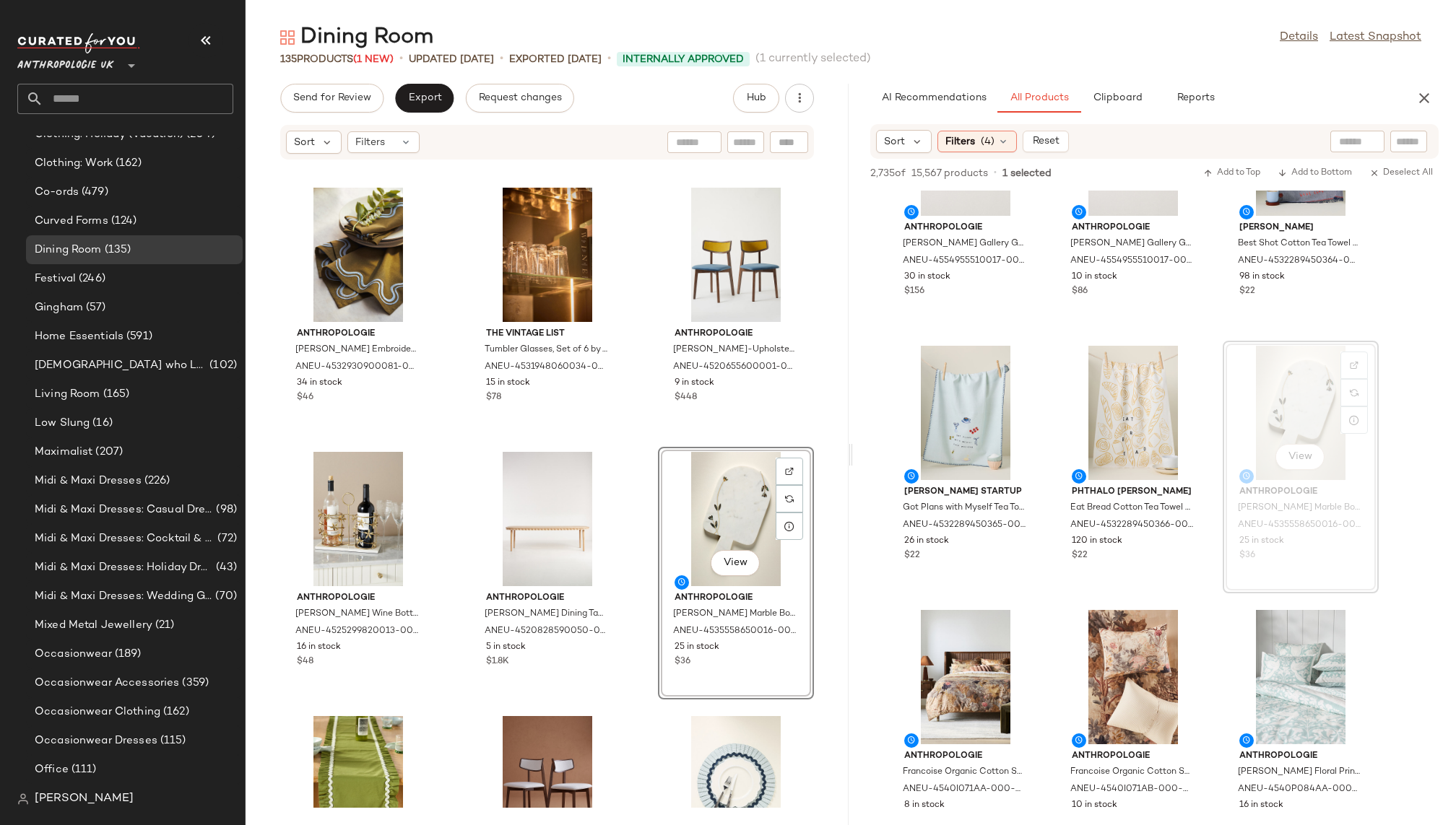
scroll to position [547, 0]
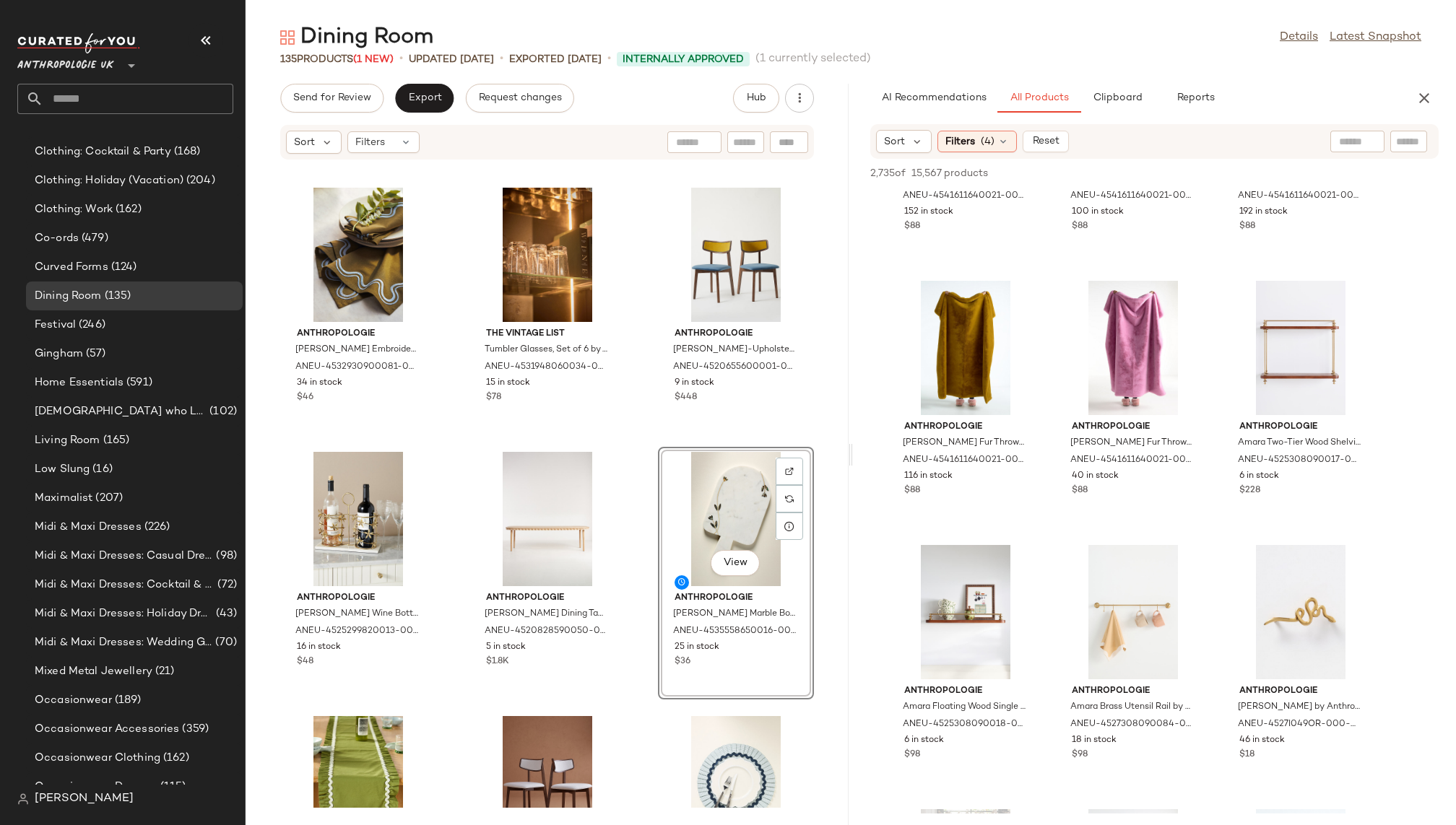
scroll to position [14746, 0]
click at [1120, 610] on div "View" at bounding box center [1133, 610] width 146 height 134
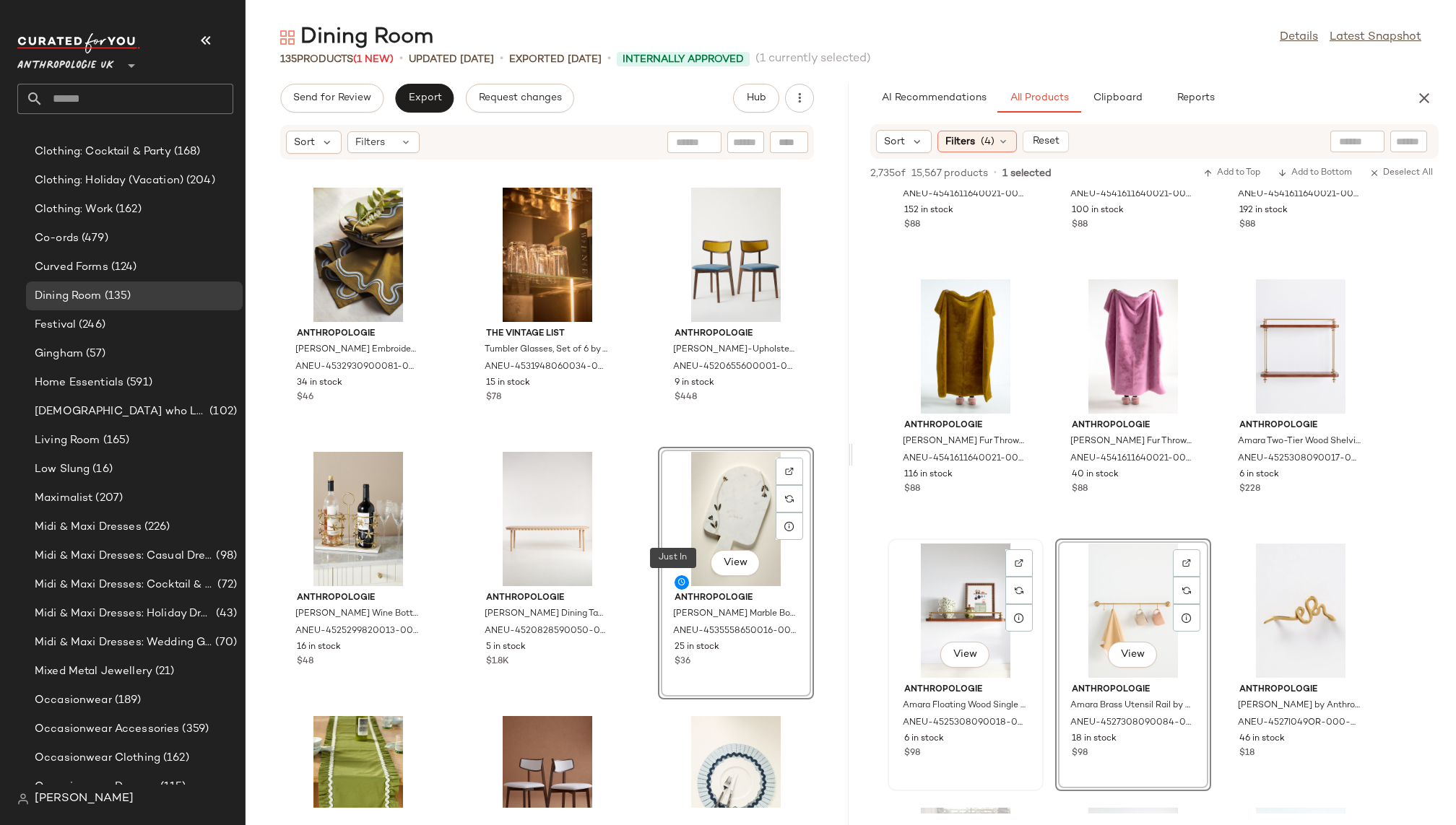
click at [1043, 645] on div "View Anthropologie Amara Floating Wood Single Shelf by Anthropologie ANEU-45253…" at bounding box center [965, 664] width 156 height 252
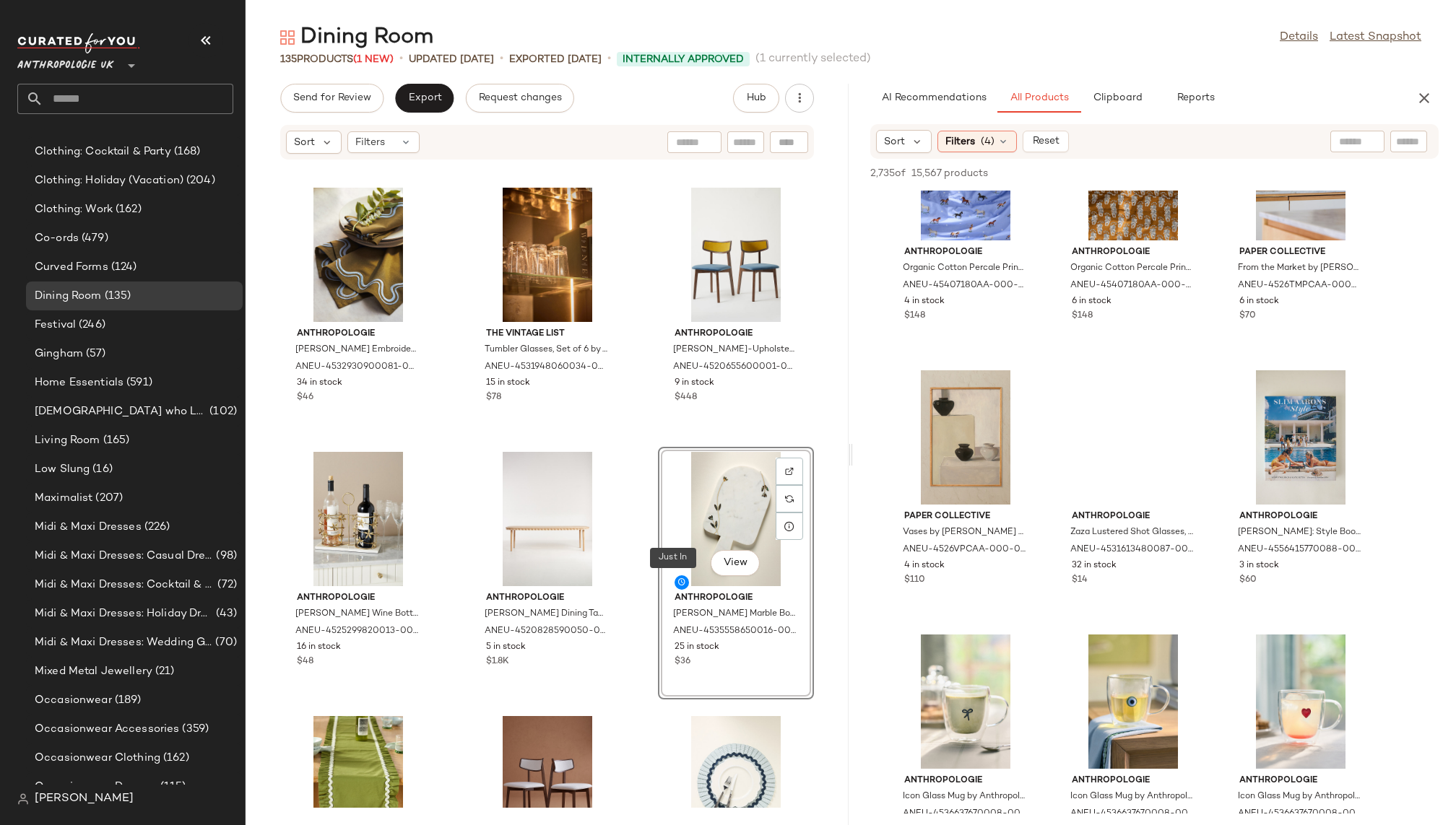
scroll to position [19339, 0]
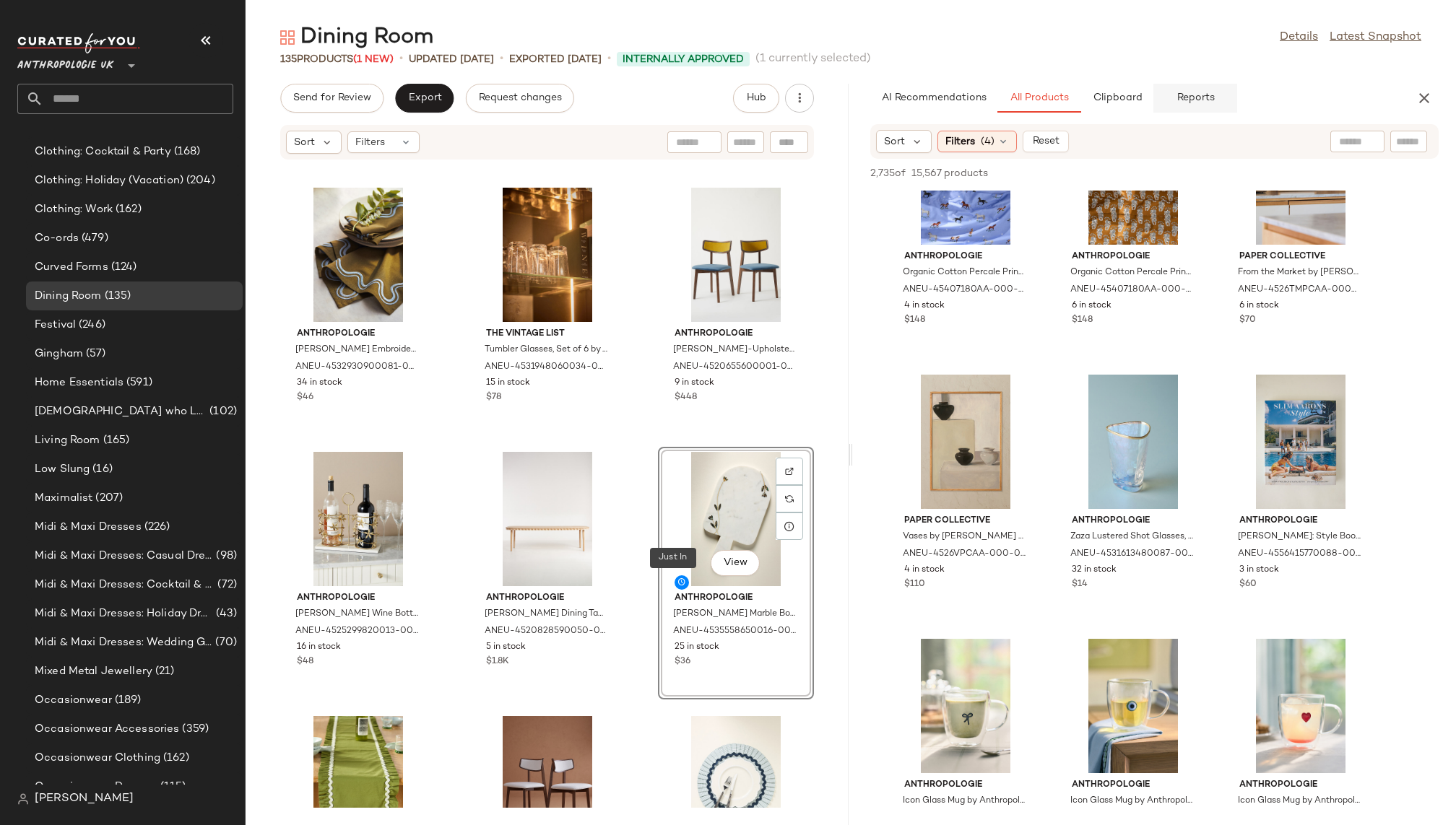
click at [1203, 98] on span "Reports" at bounding box center [1195, 98] width 38 height 11
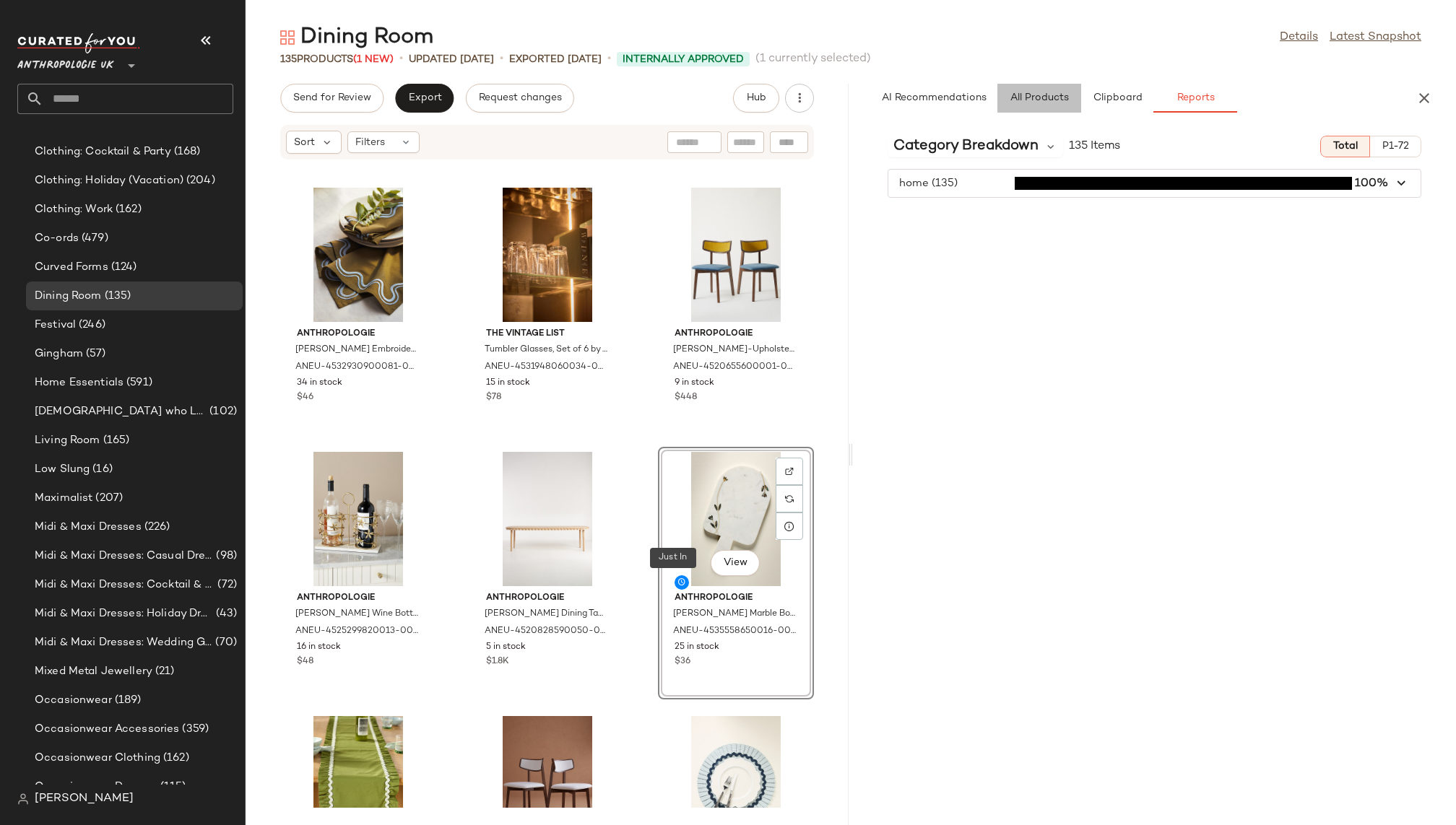
click at [1042, 108] on button "All Products" at bounding box center [1039, 98] width 84 height 29
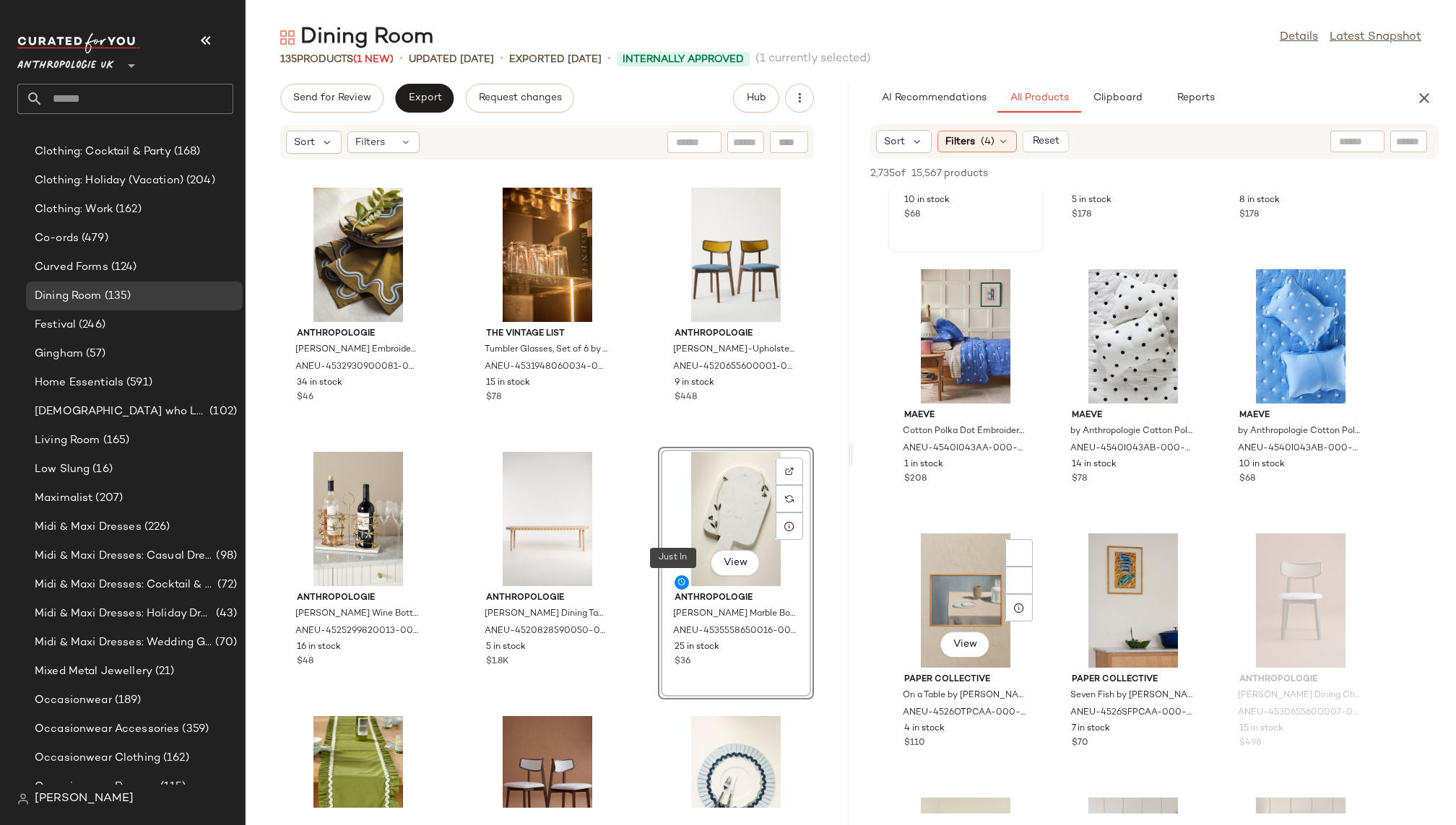
scroll to position [20547, 0]
click at [976, 129] on div "Sort Filters (4) Reset" at bounding box center [973, 141] width 193 height 23
click at [968, 135] on span "Filters" at bounding box center [960, 142] width 29 height 15
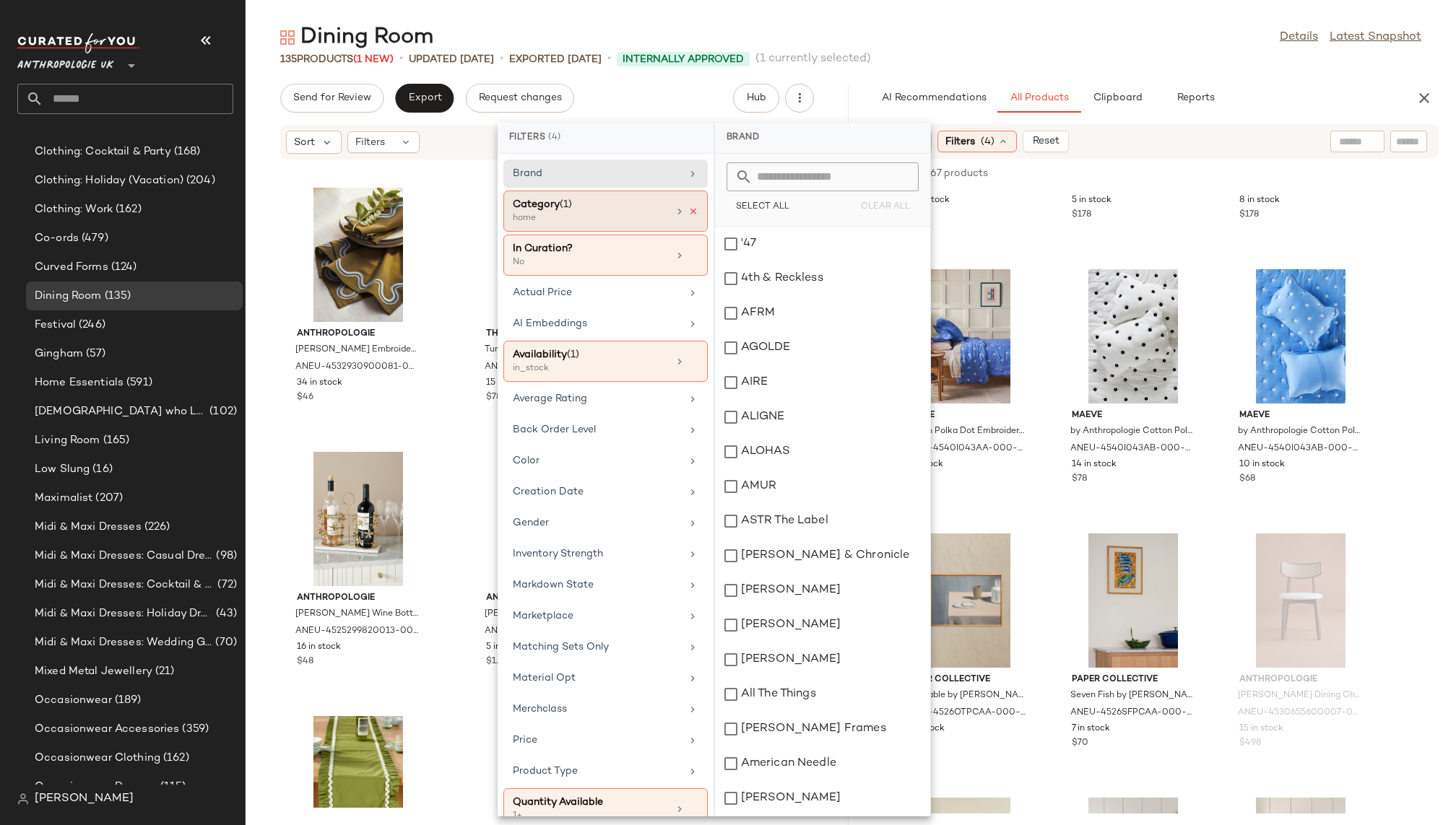
click at [689, 209] on icon at bounding box center [693, 211] width 10 height 10
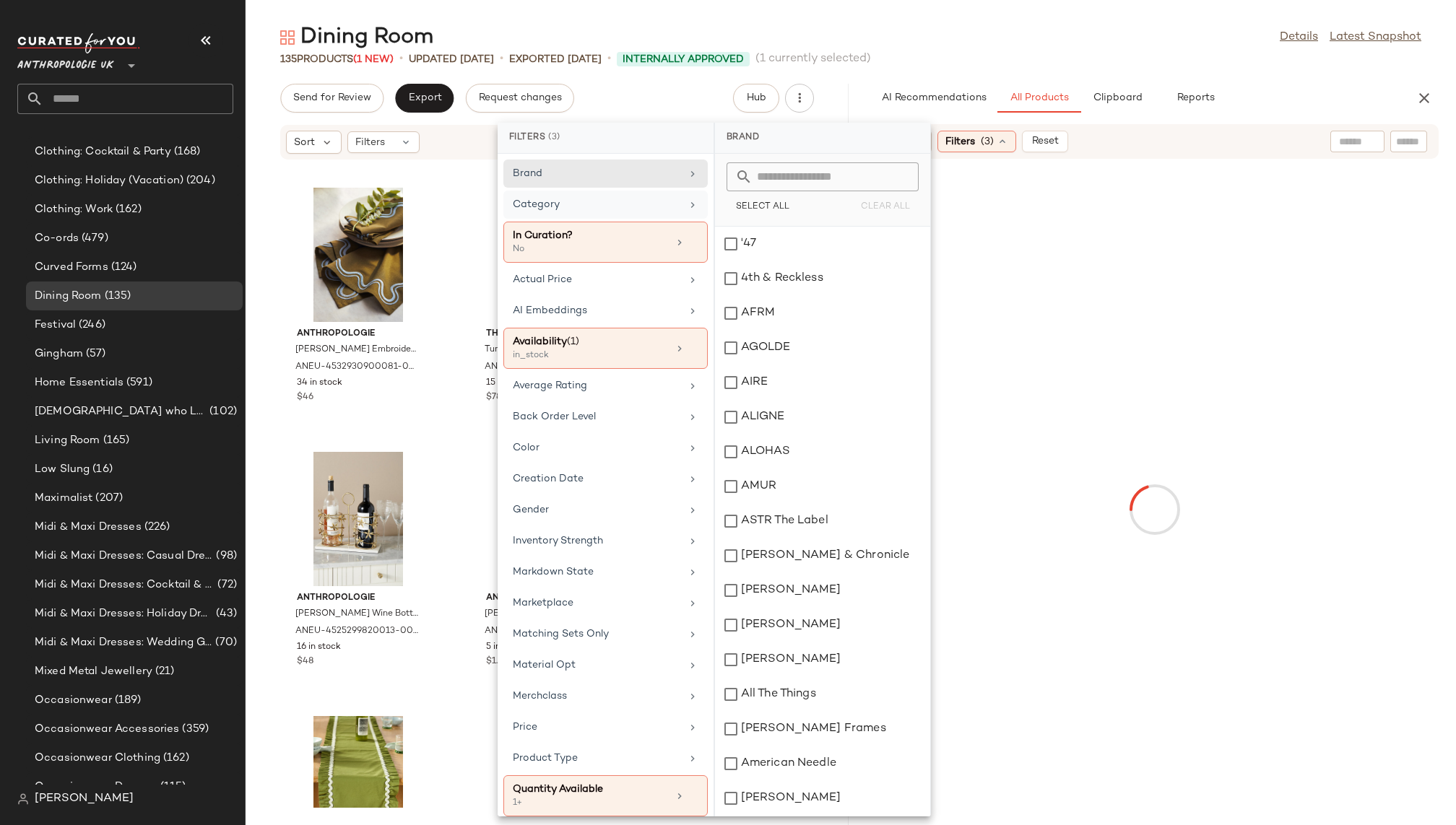
click at [1056, 46] on div "Dining Room Details Latest Snapshot" at bounding box center [851, 37] width 1210 height 29
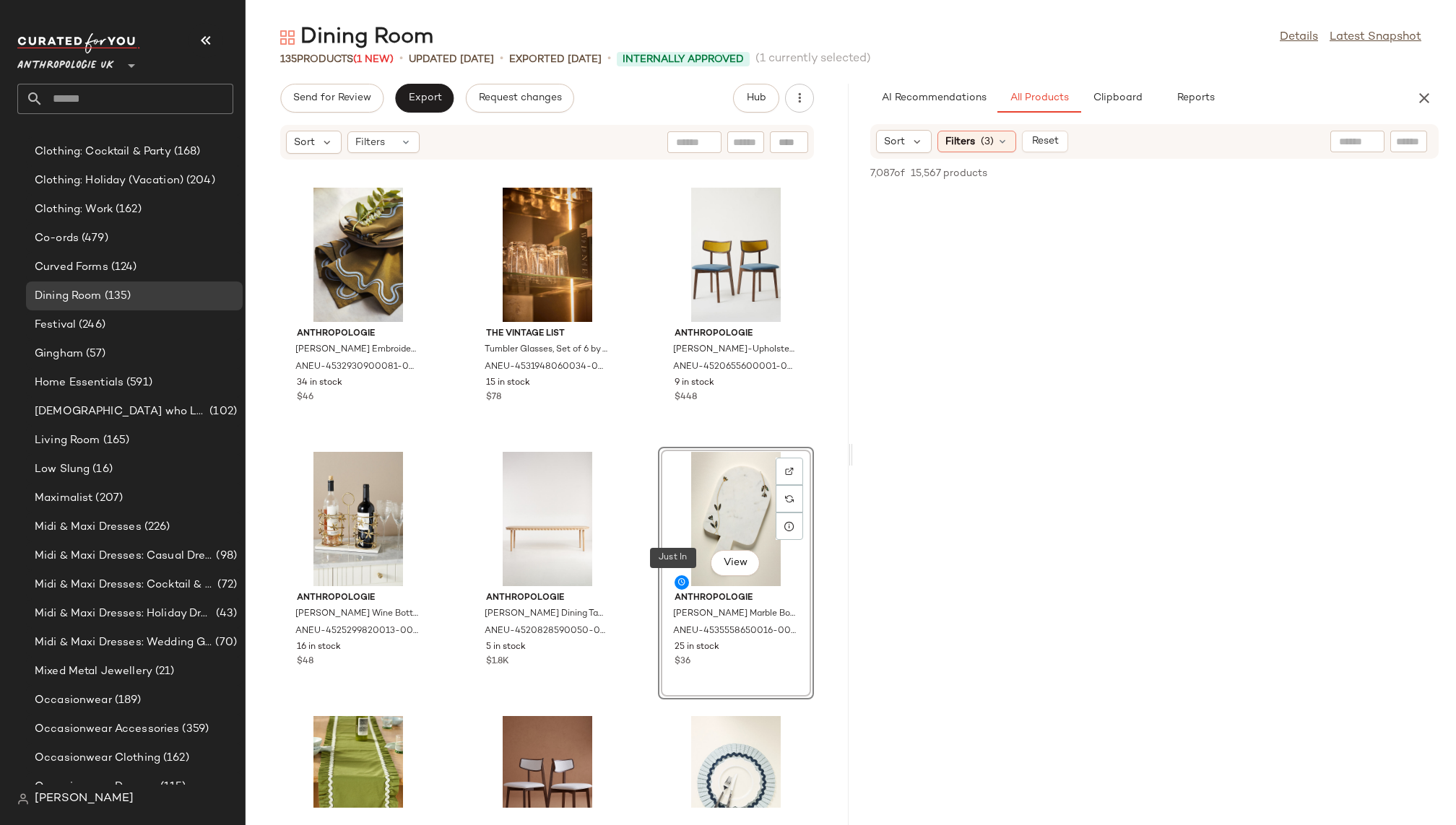
click at [1398, 139] on input "text" at bounding box center [1409, 142] width 26 height 15
type input "*****"
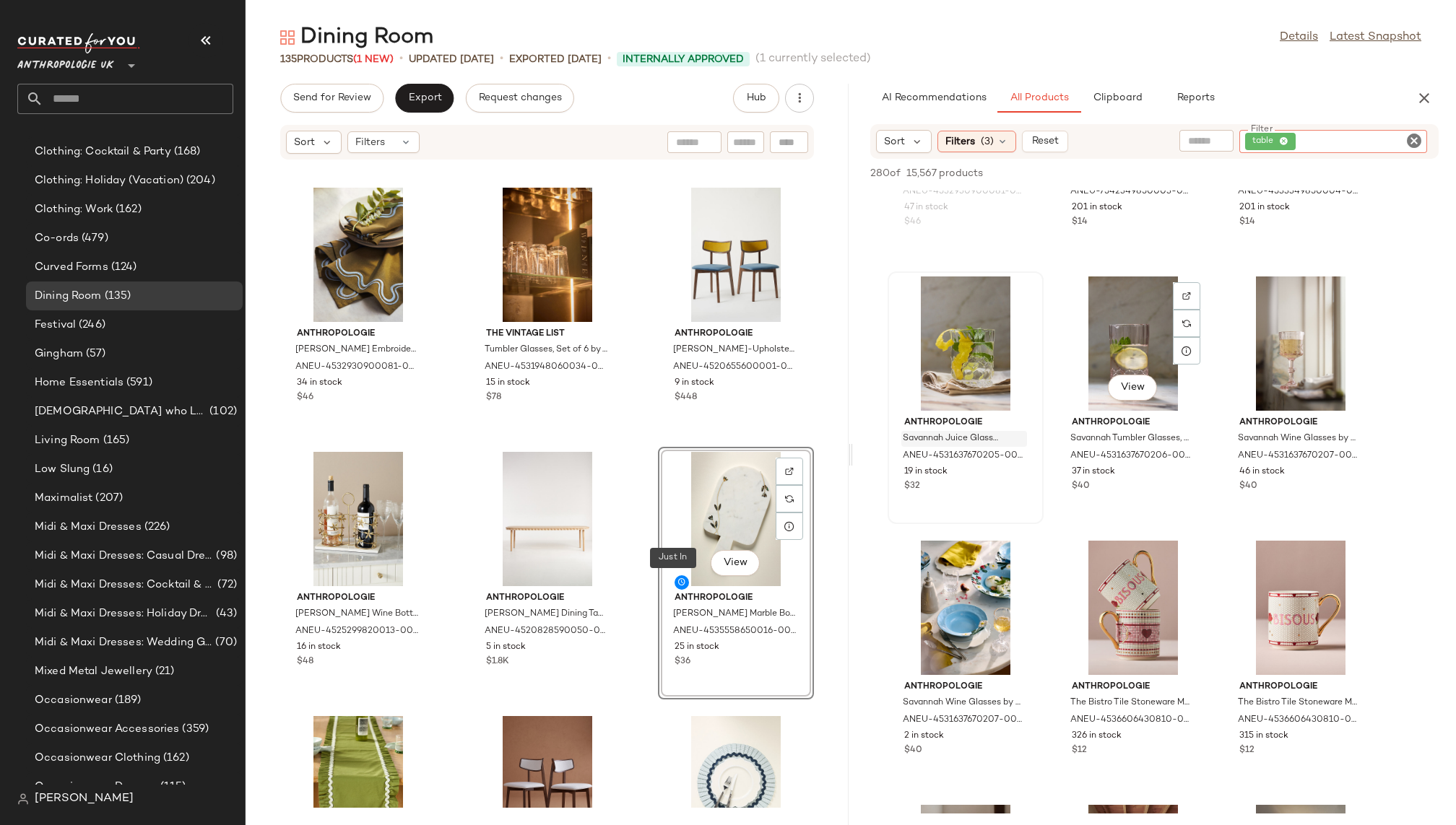
scroll to position [16667, 0]
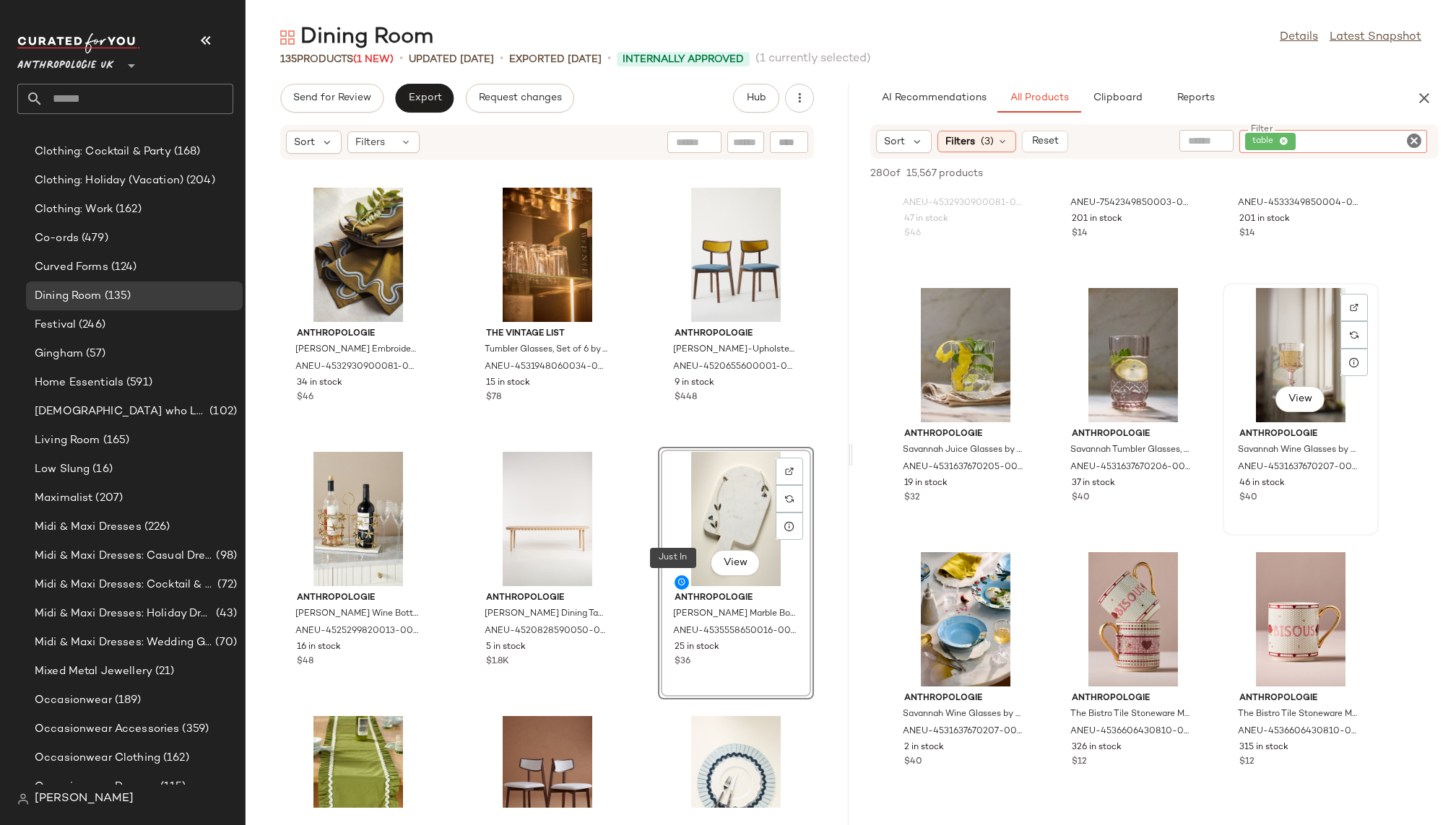
click at [1280, 359] on div "View" at bounding box center [1301, 355] width 146 height 134
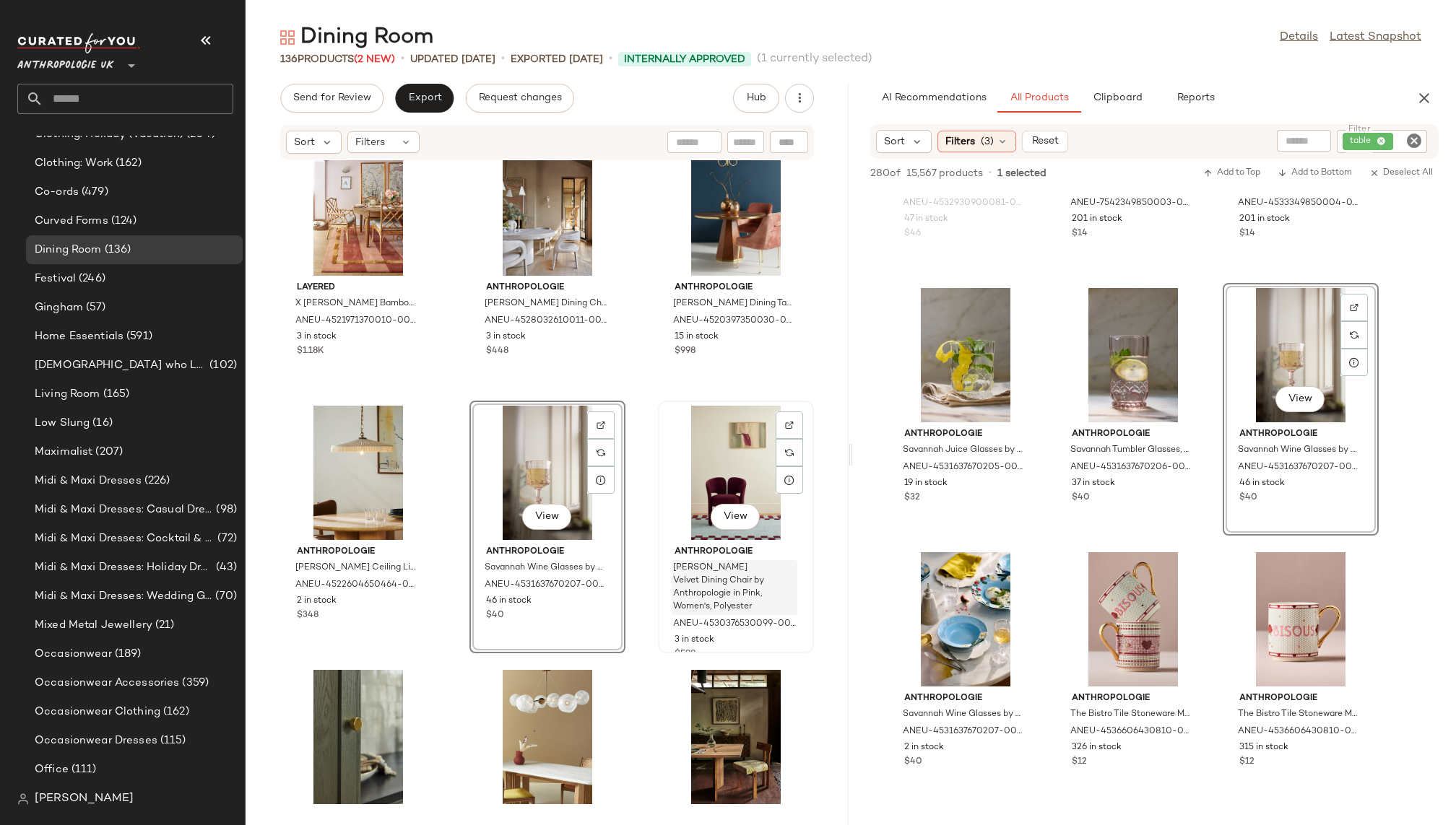
scroll to position [547, 0]
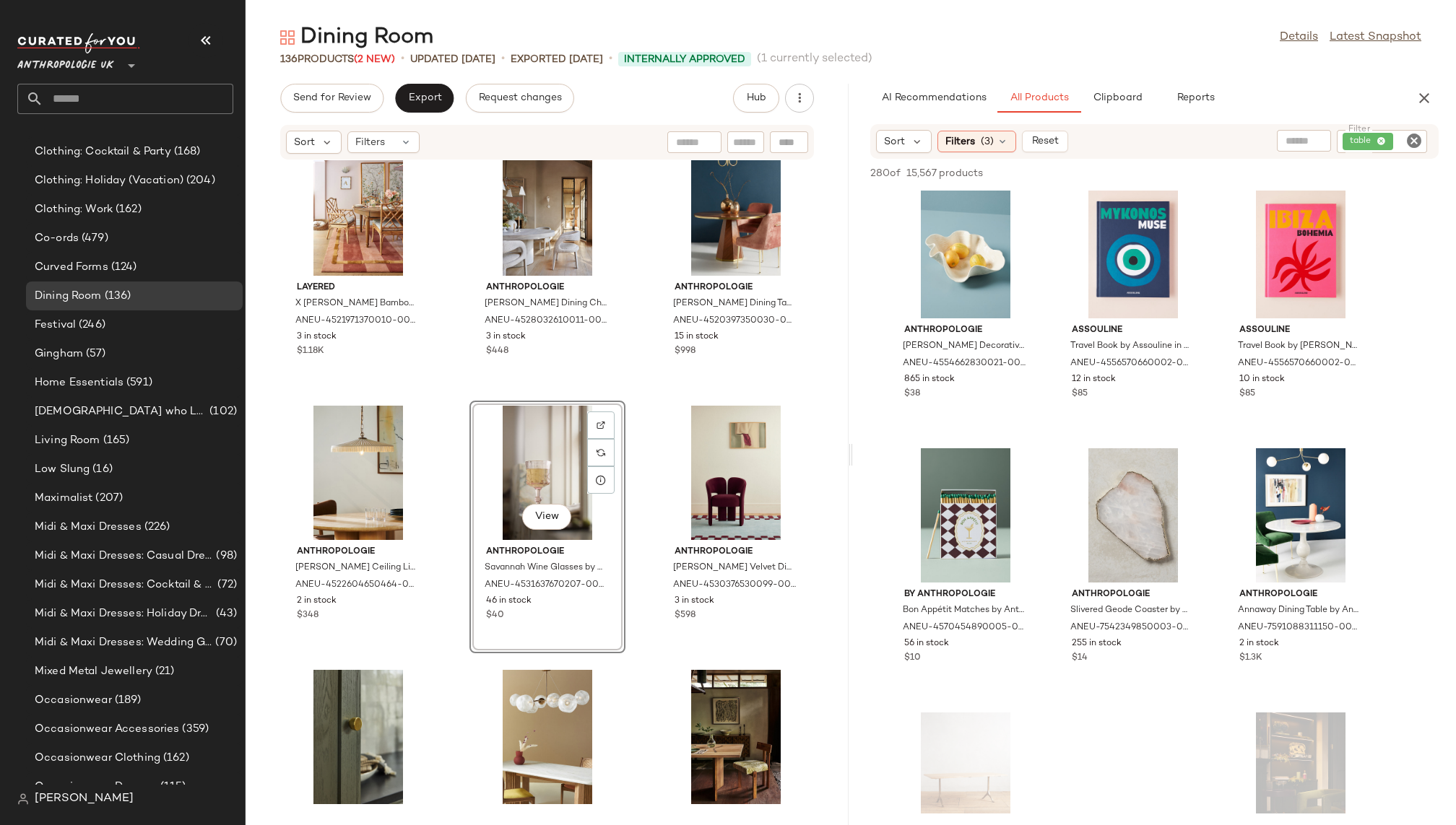
scroll to position [17591, 0]
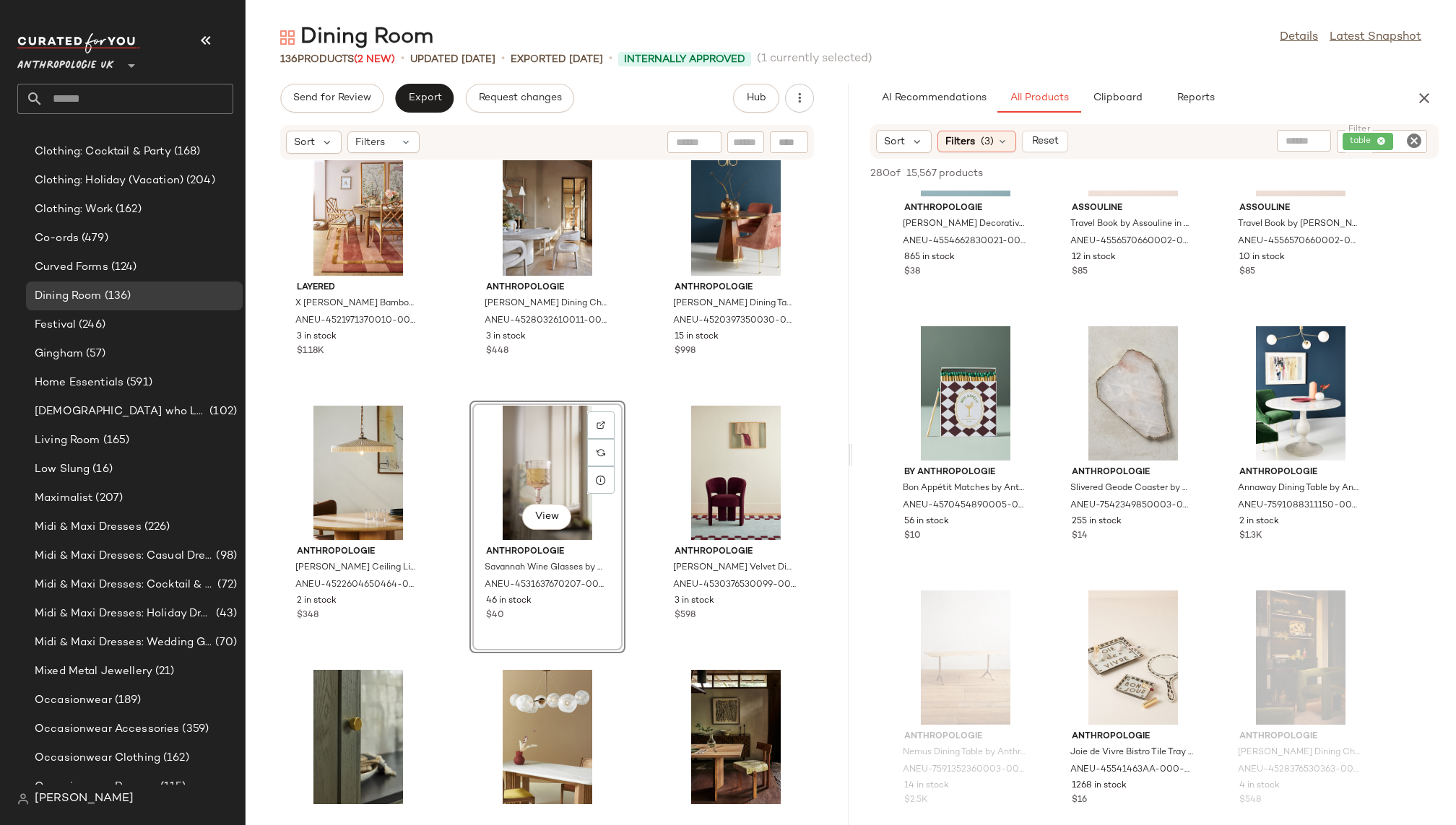
scroll to position [17744, 0]
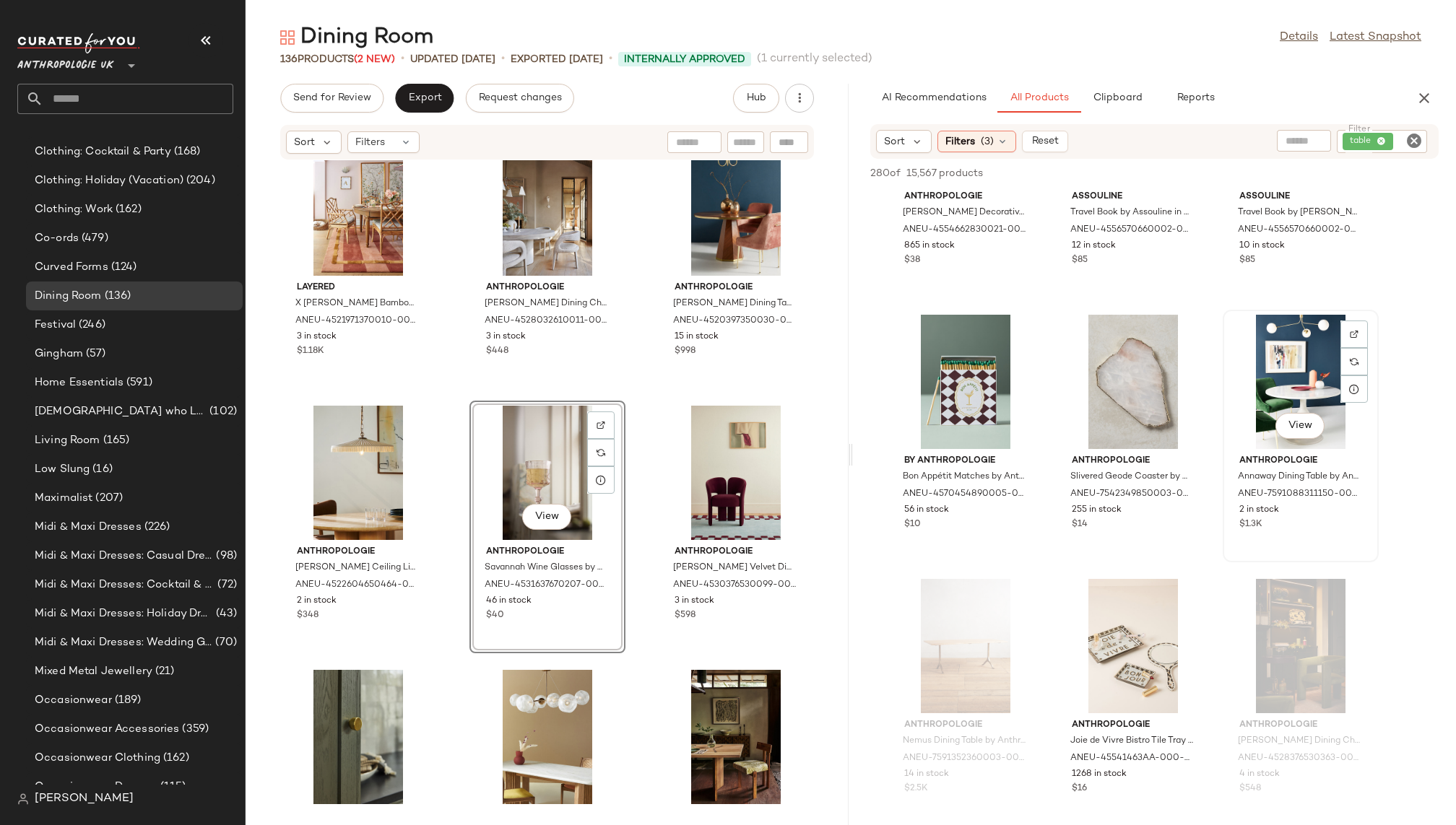
click at [1281, 387] on div "View" at bounding box center [1301, 382] width 146 height 134
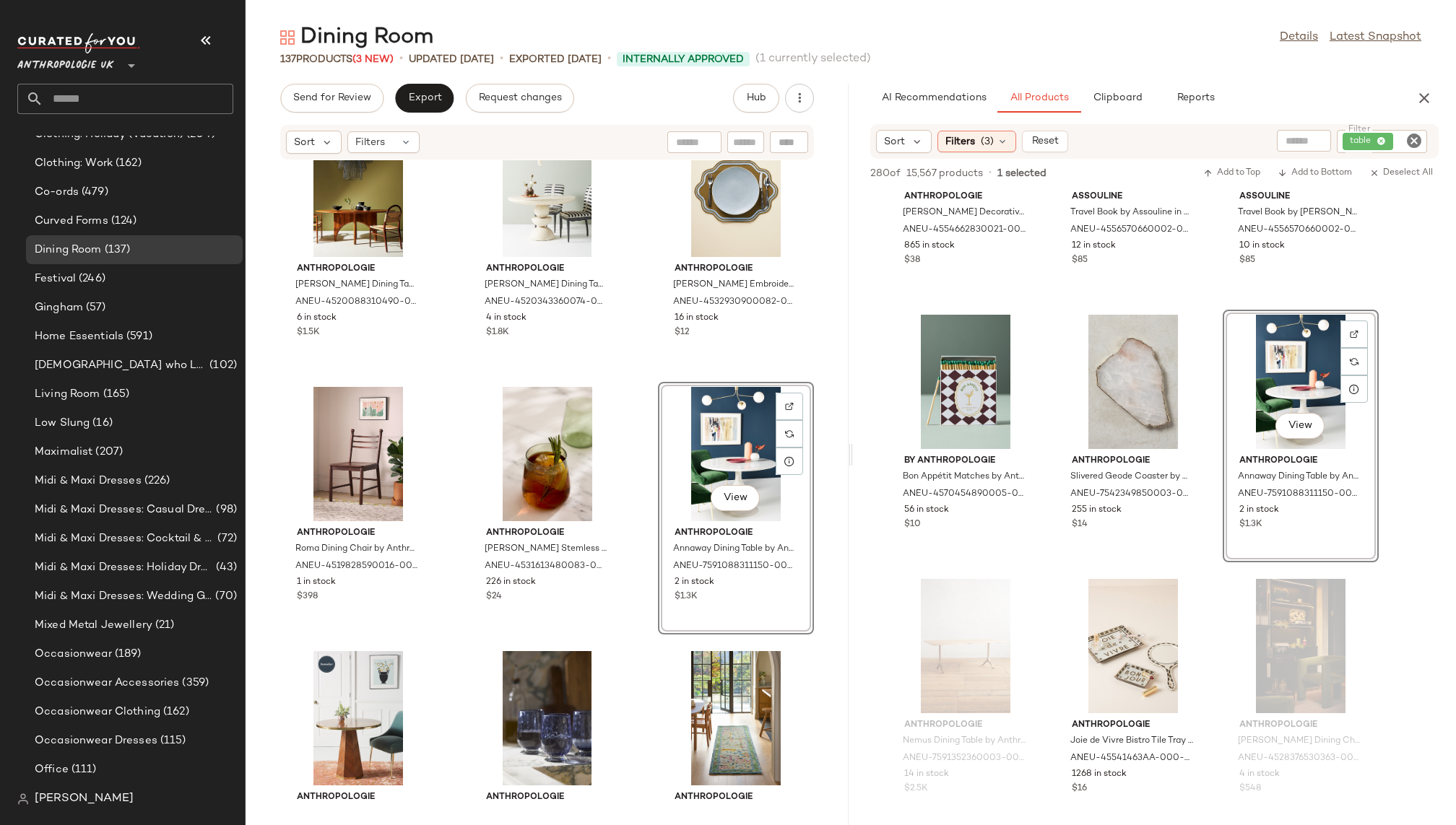
scroll to position [547, 0]
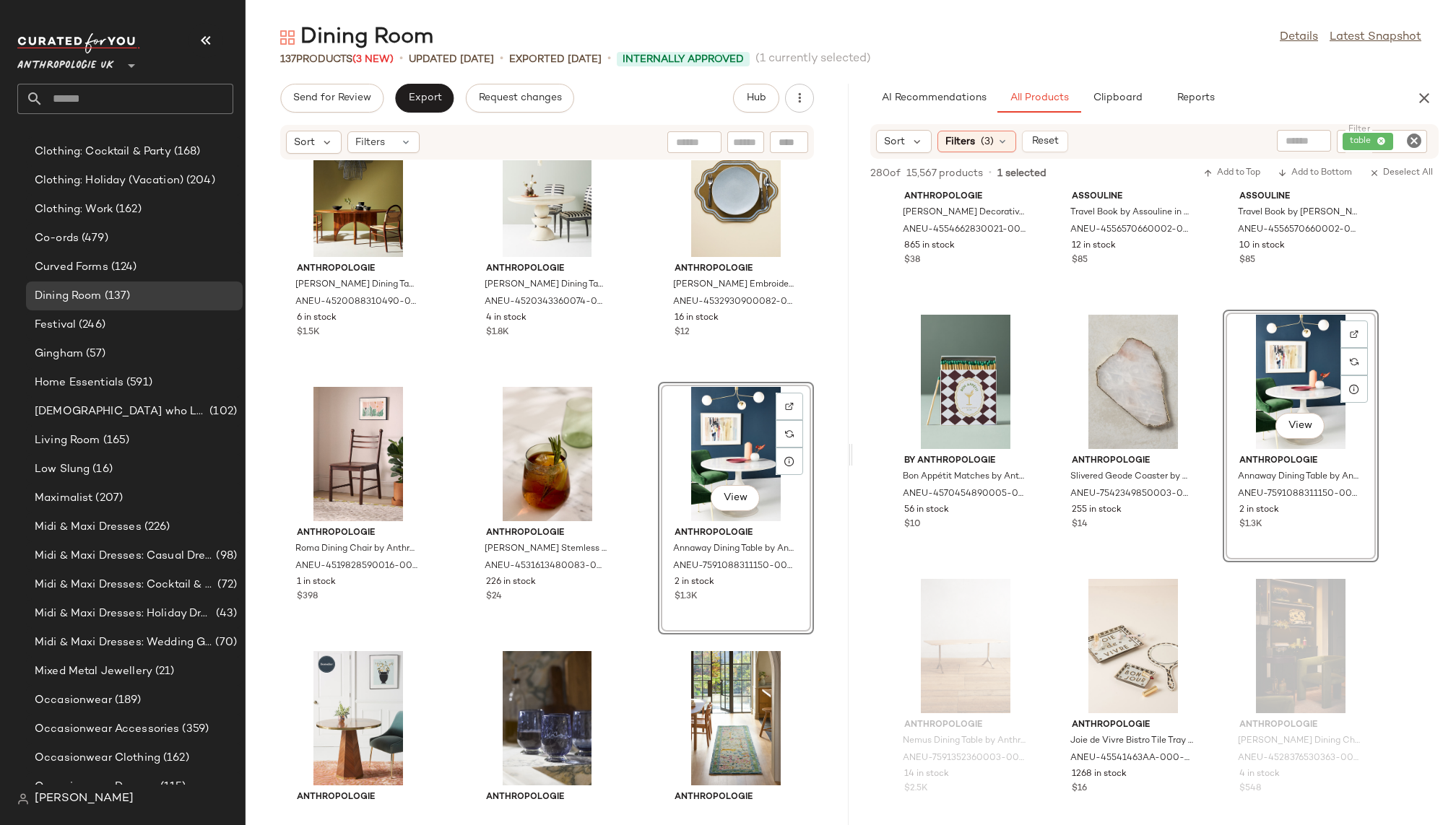
click at [637, 687] on div "Anthropologie Amelia Dining Table by Anthropologie in Beige ANEU-4520088310490-…" at bounding box center [547, 484] width 603 height 647
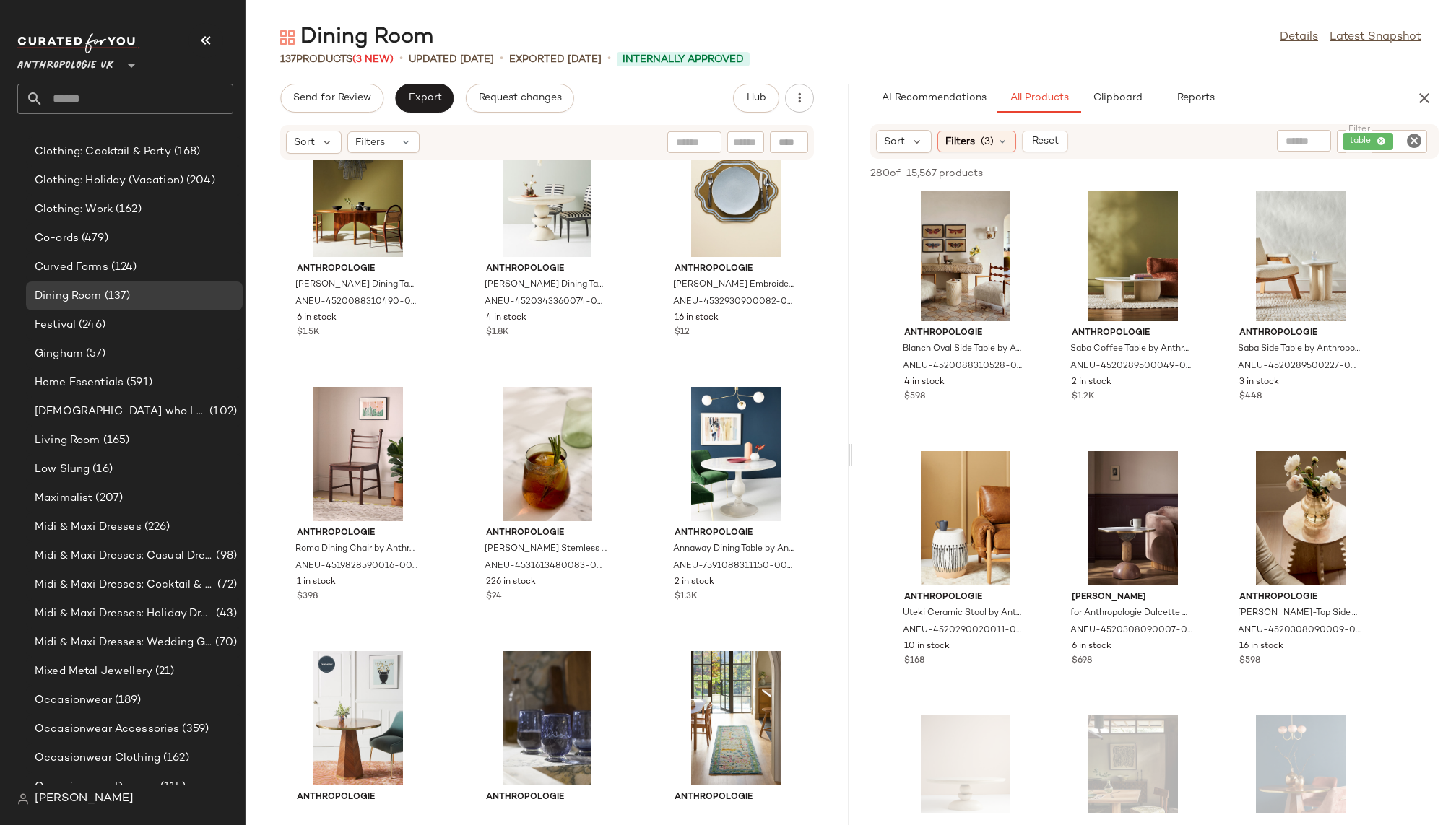
scroll to position [21753, 0]
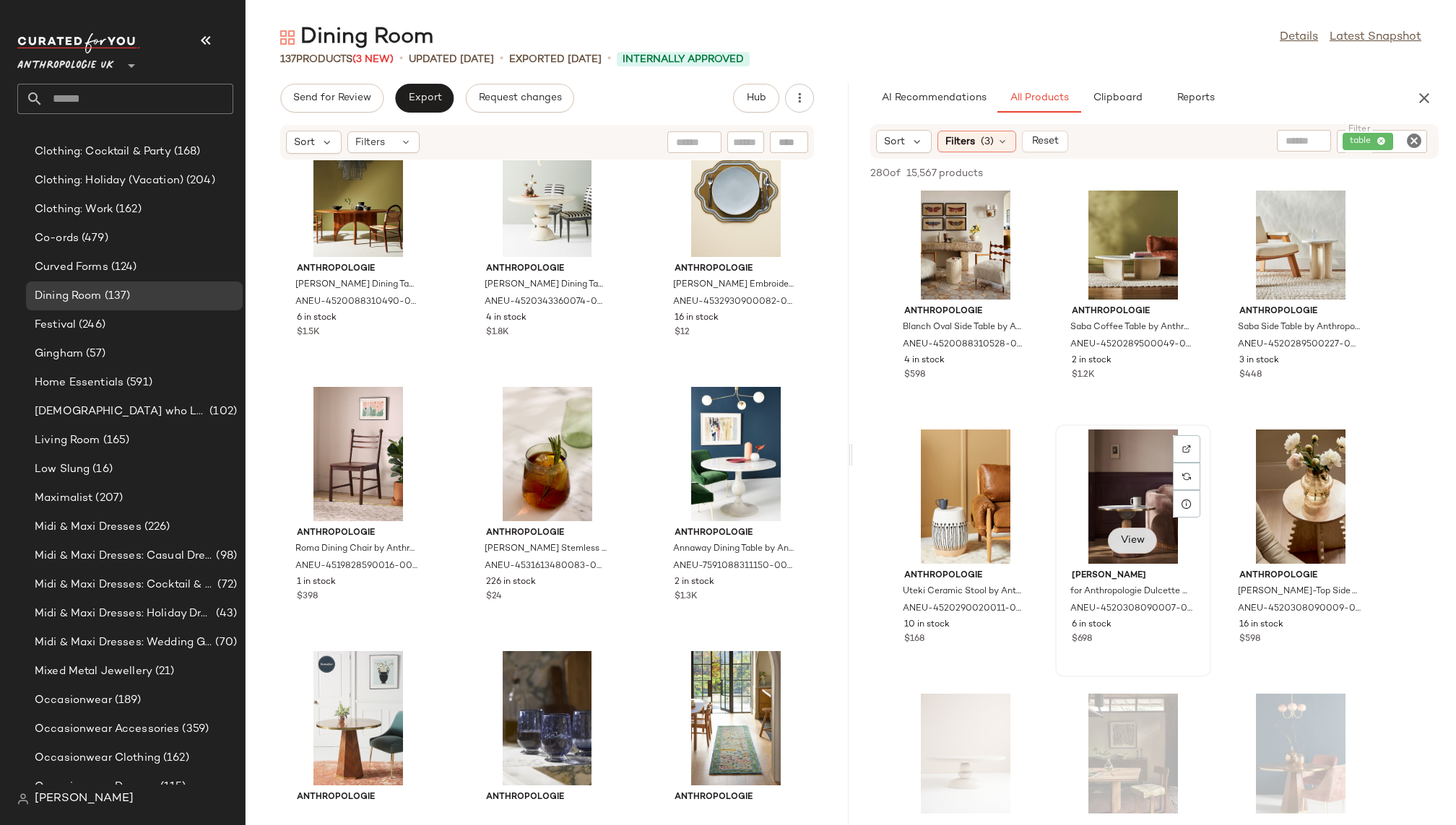
click at [1137, 547] on button "View" at bounding box center [1133, 540] width 49 height 26
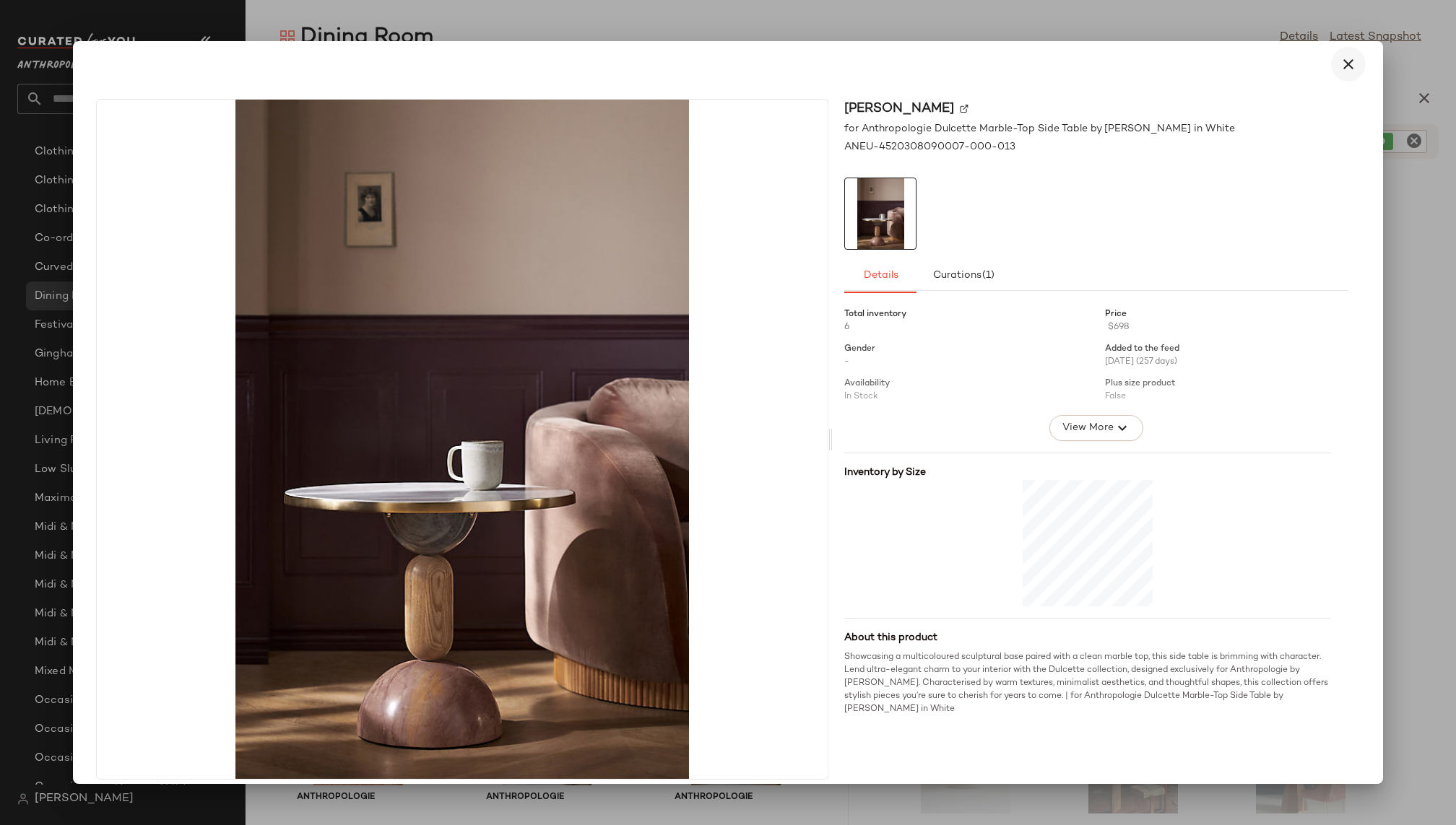
click at [1341, 66] on icon "button" at bounding box center [1348, 64] width 17 height 17
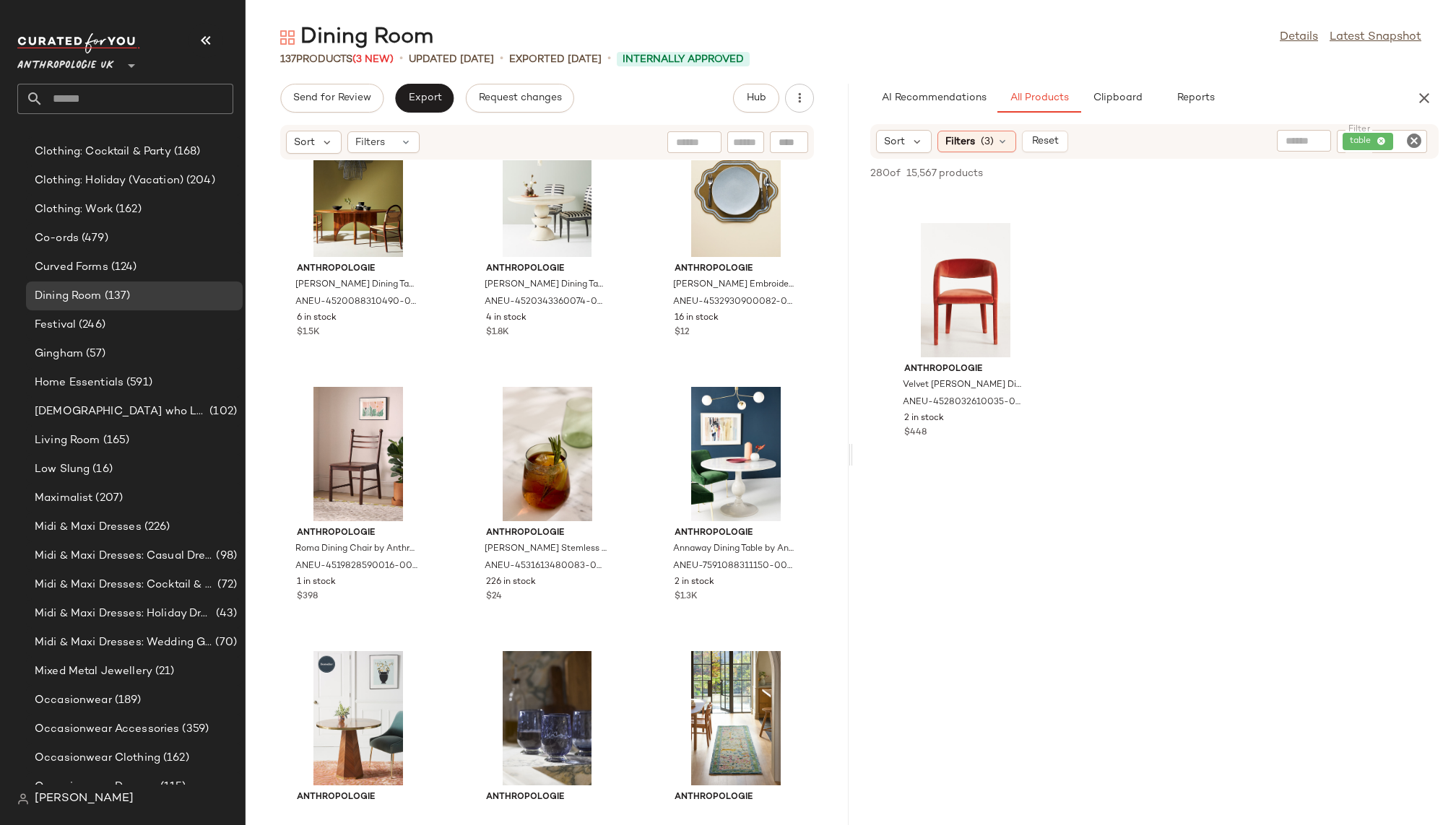
scroll to position [25023, 0]
click at [1417, 136] on icon "Clear Filter" at bounding box center [1413, 141] width 17 height 17
click at [1351, 85] on div "AI Recommendations All Products Clipboard Reports" at bounding box center [1131, 98] width 522 height 29
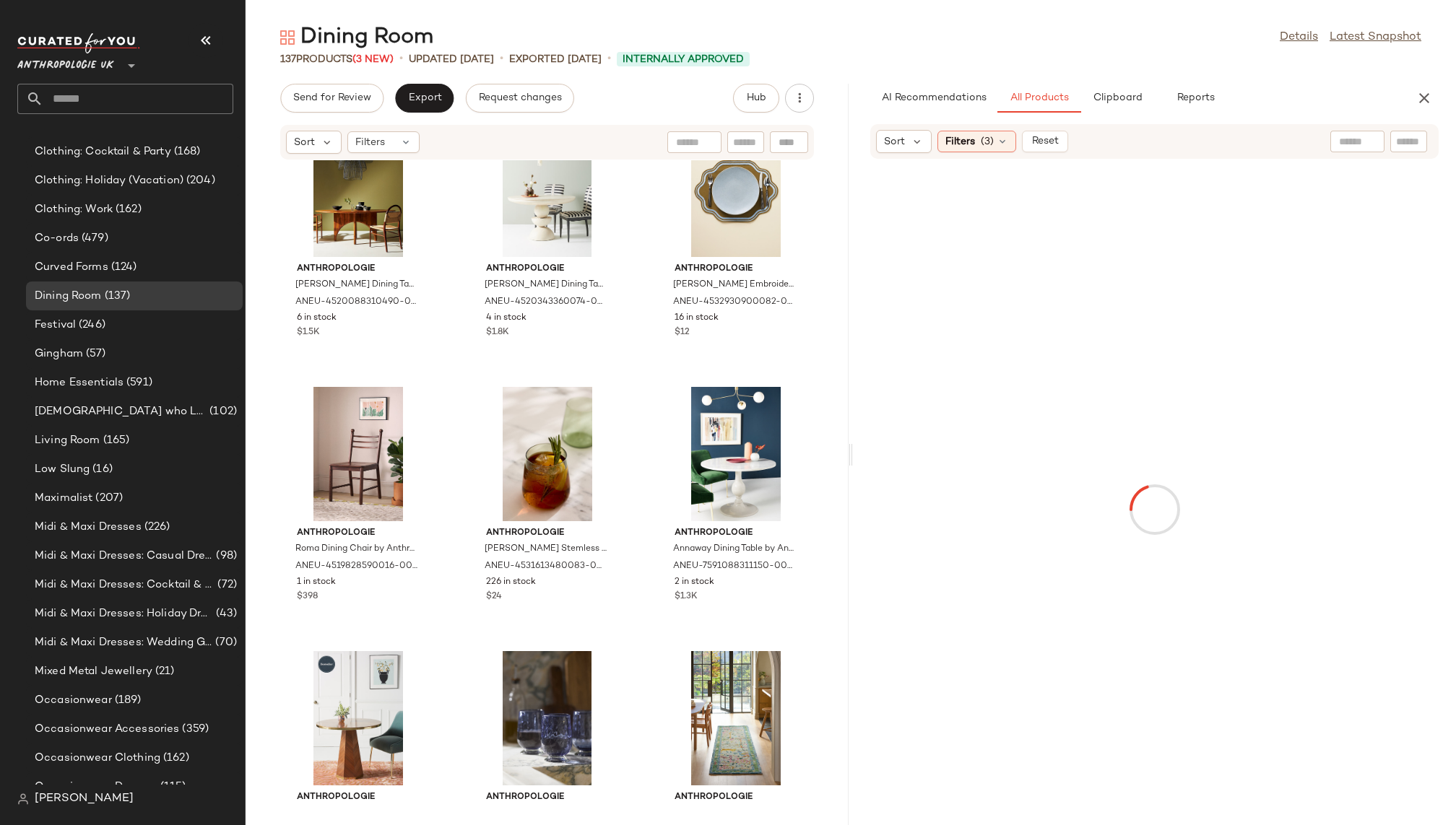
click at [1424, 146] on div at bounding box center [1408, 141] width 37 height 22
type input "******"
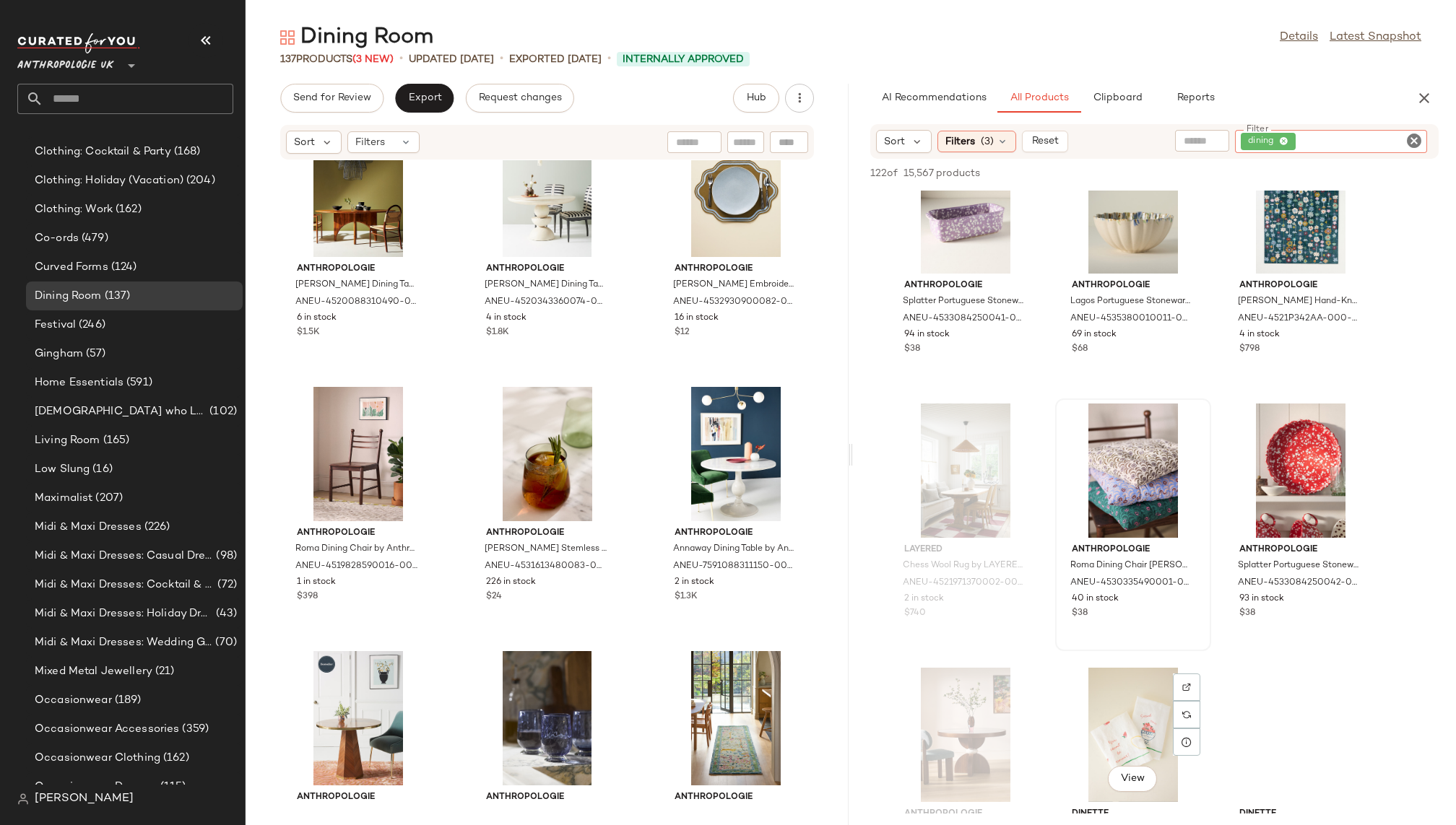
scroll to position [1135, 0]
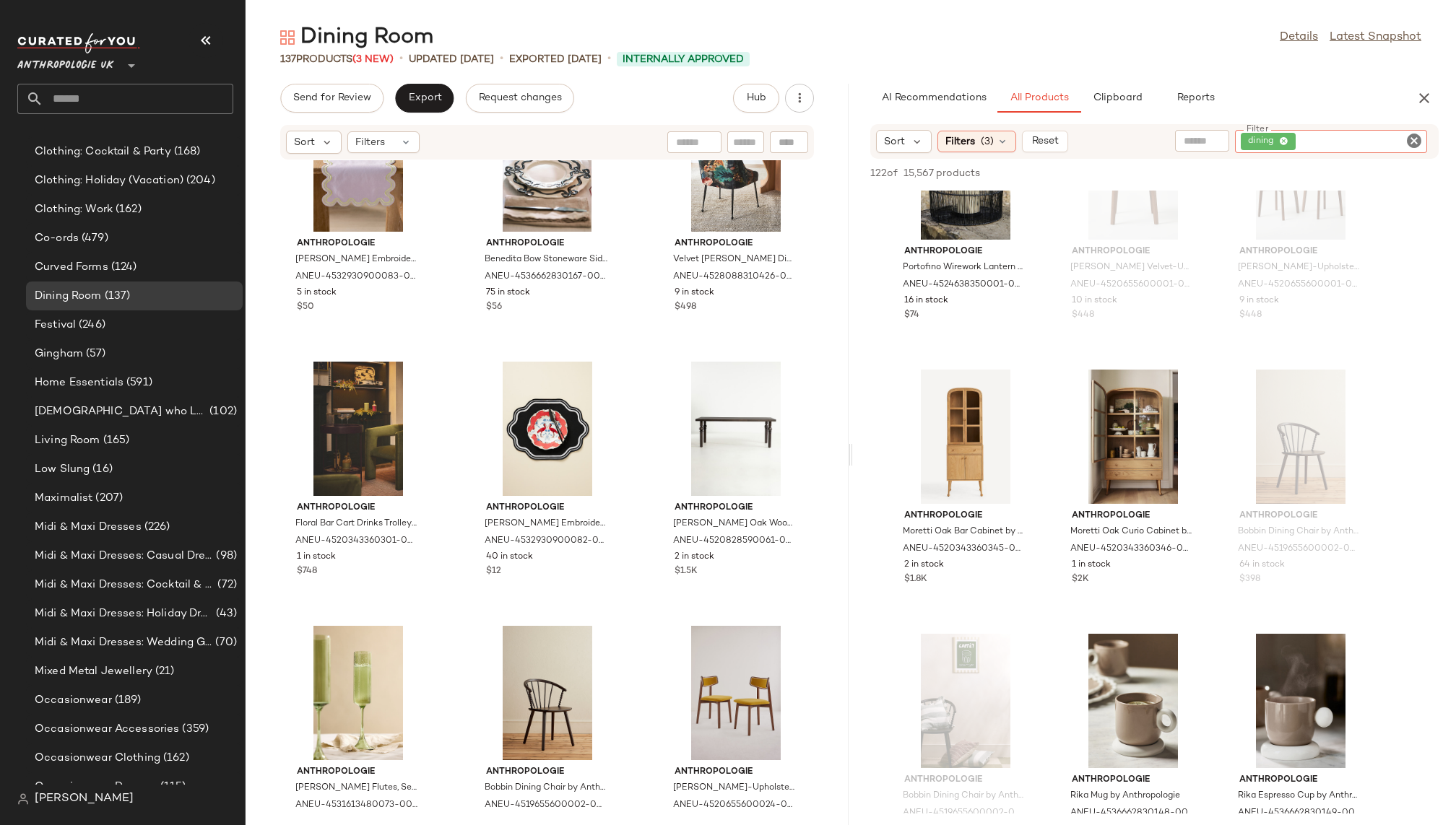
scroll to position [7772, 0]
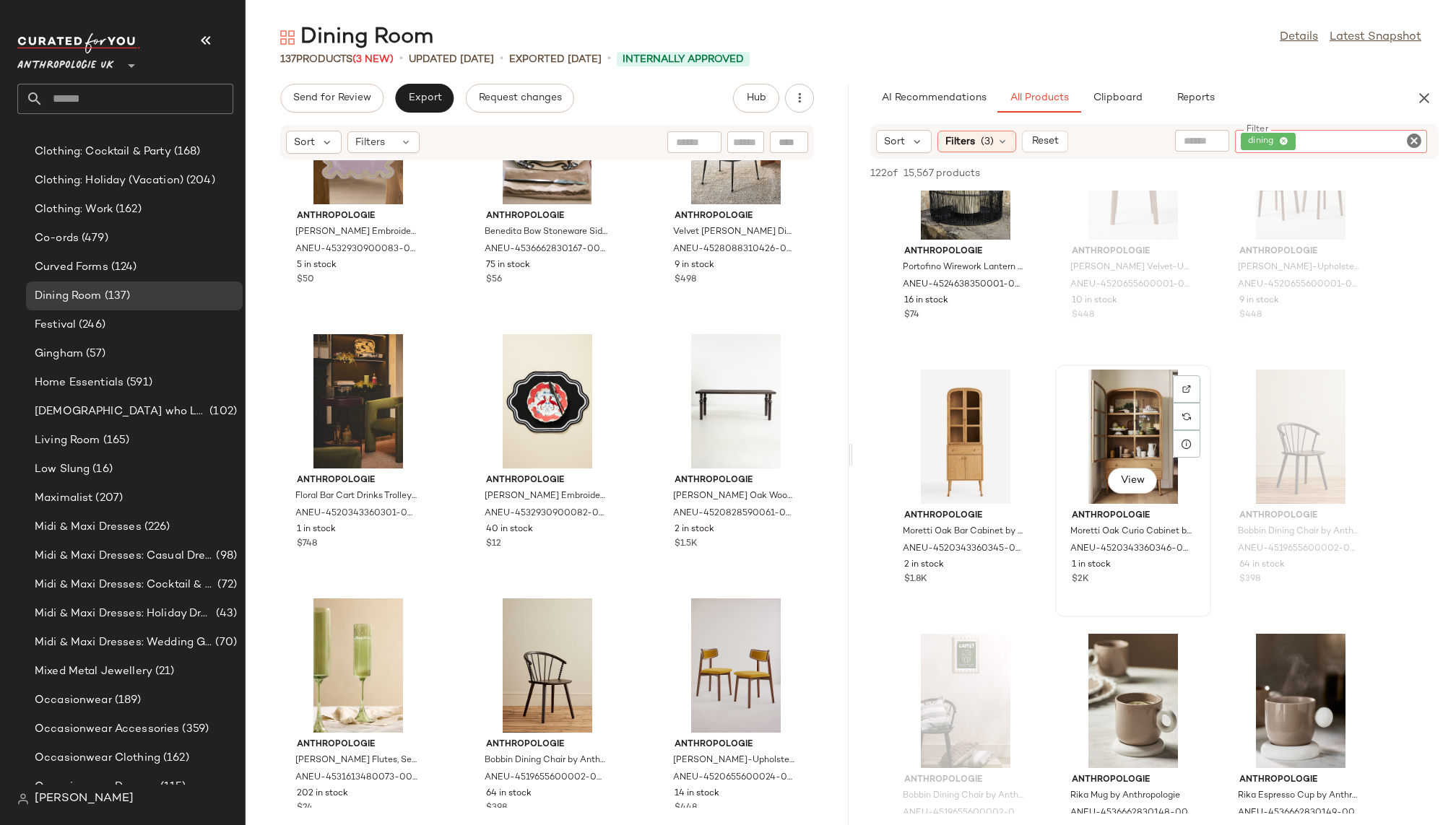
click at [1097, 441] on div "View" at bounding box center [1133, 437] width 146 height 134
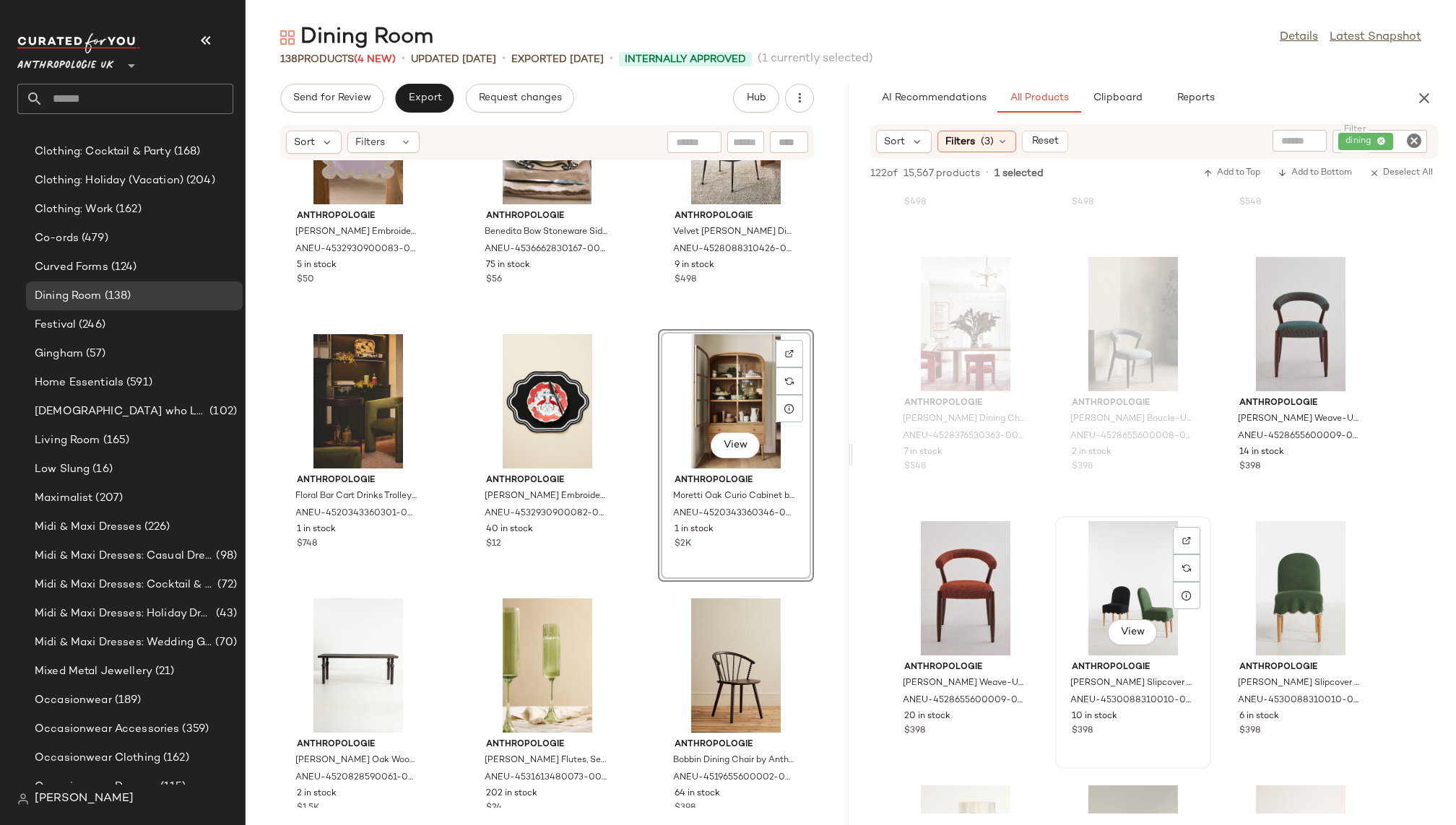
scroll to position [7586, 0]
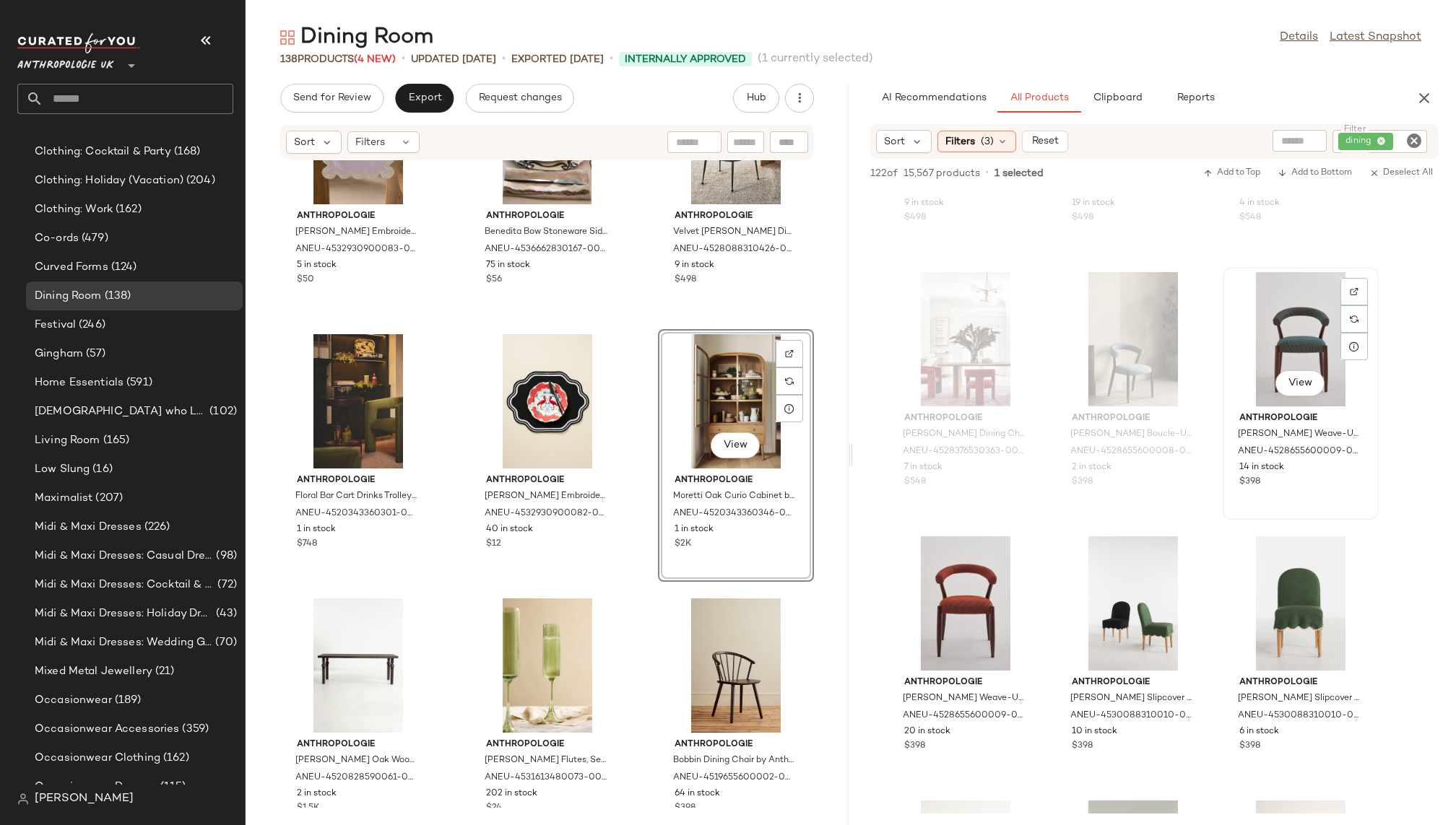
click at [1290, 350] on div "View" at bounding box center [1301, 339] width 146 height 134
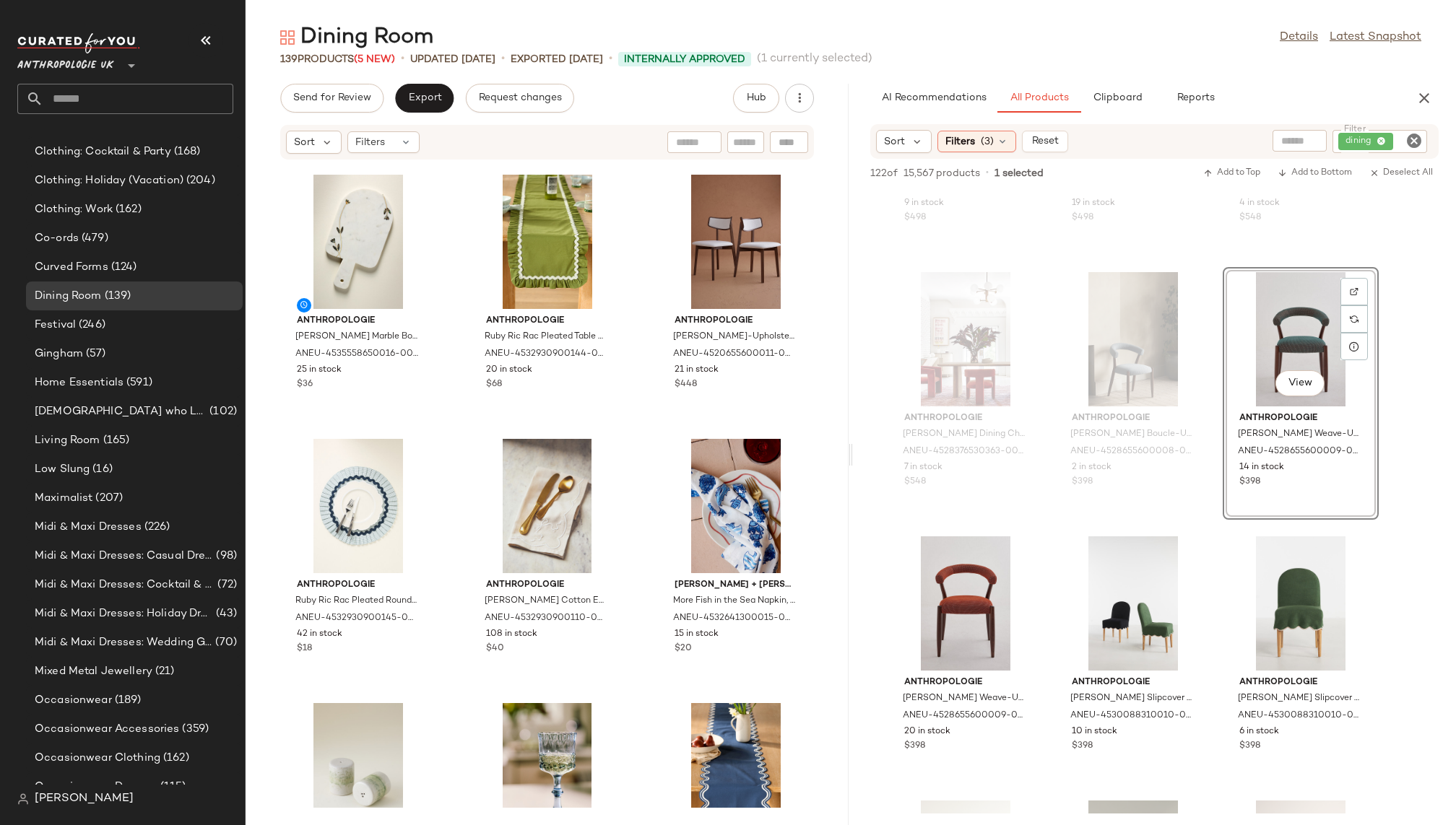
scroll to position [9832, 0]
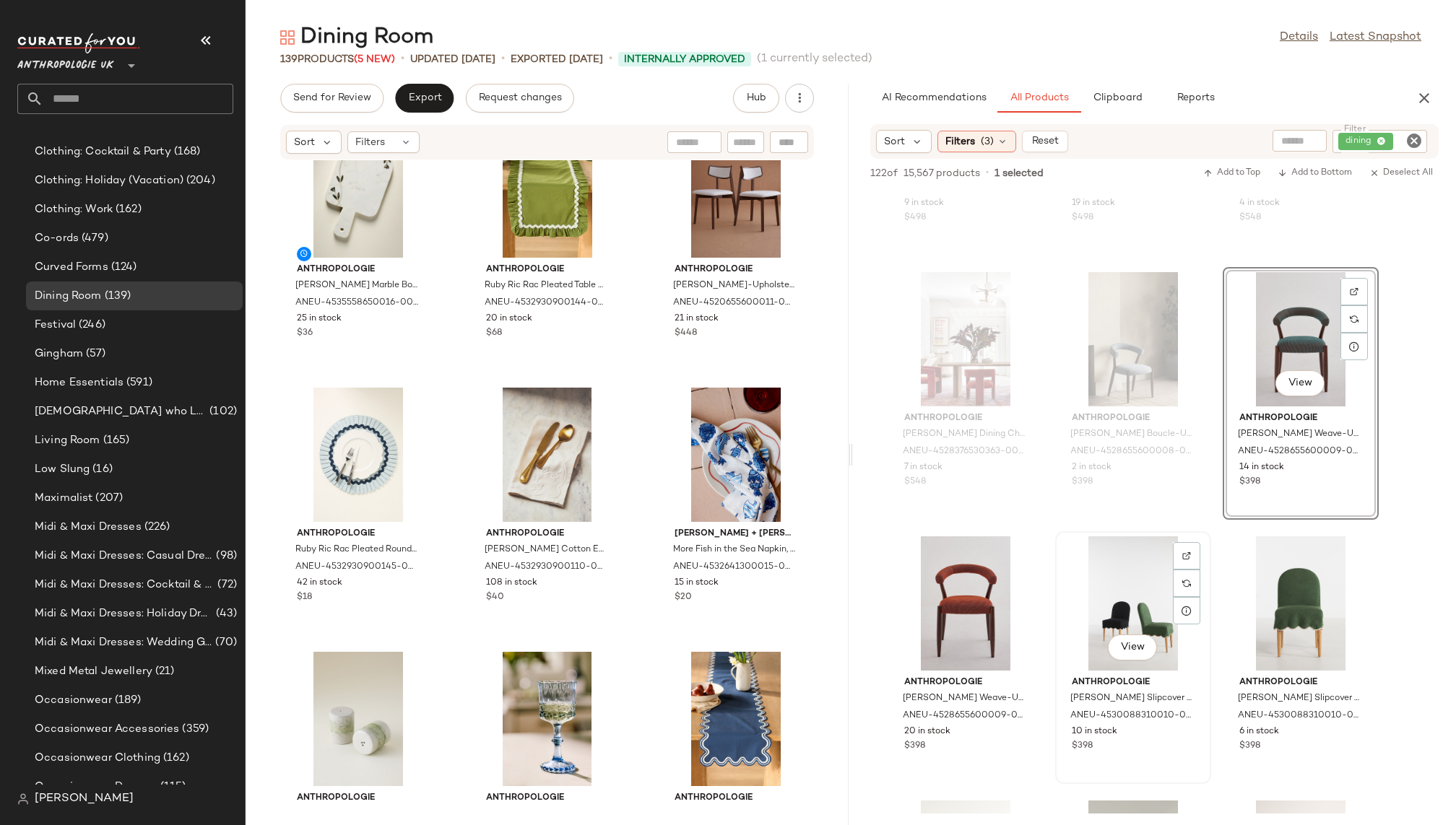
click at [1109, 633] on div "View" at bounding box center [1133, 604] width 146 height 134
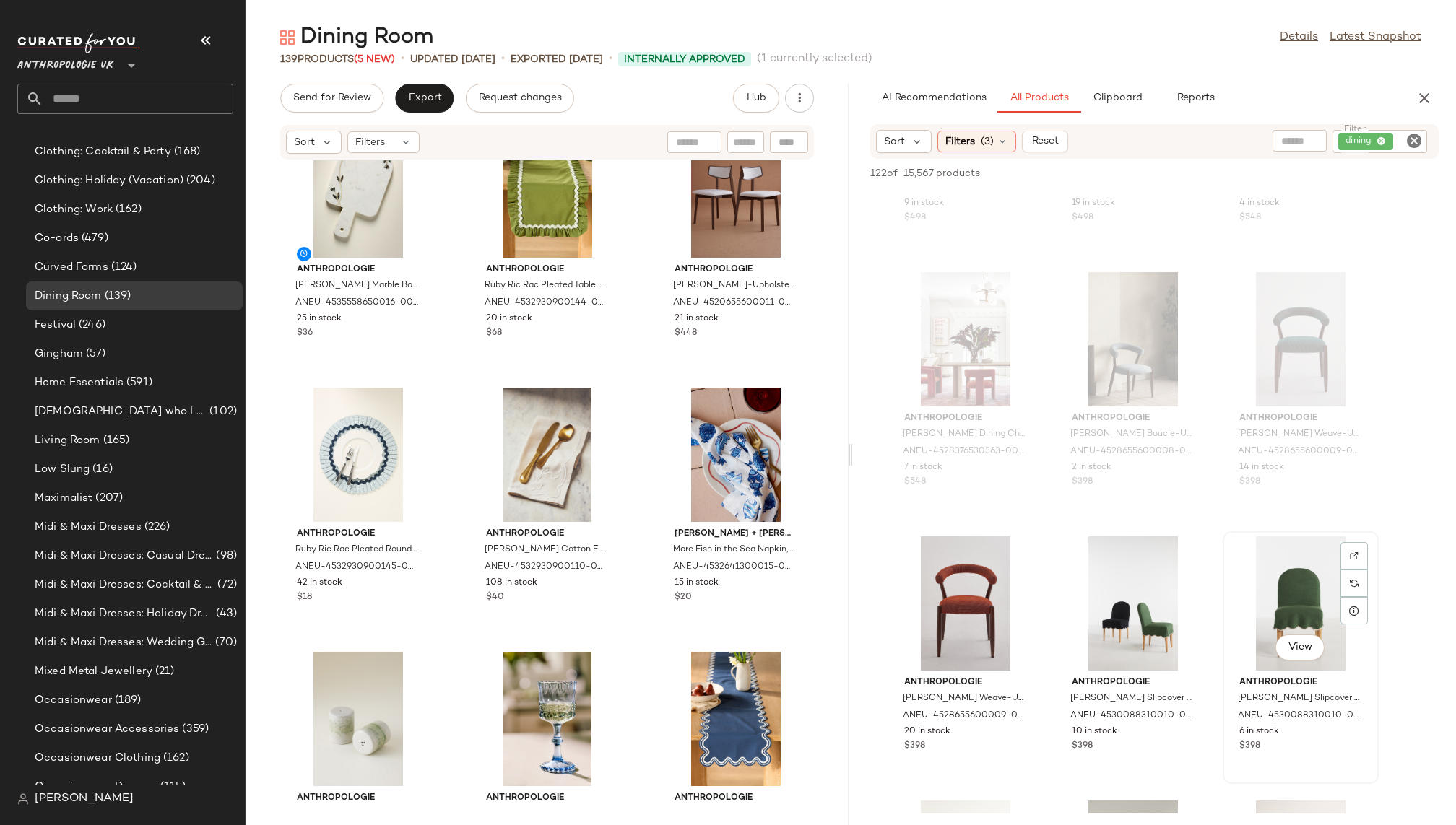
click at [1243, 591] on div "View" at bounding box center [1301, 604] width 146 height 134
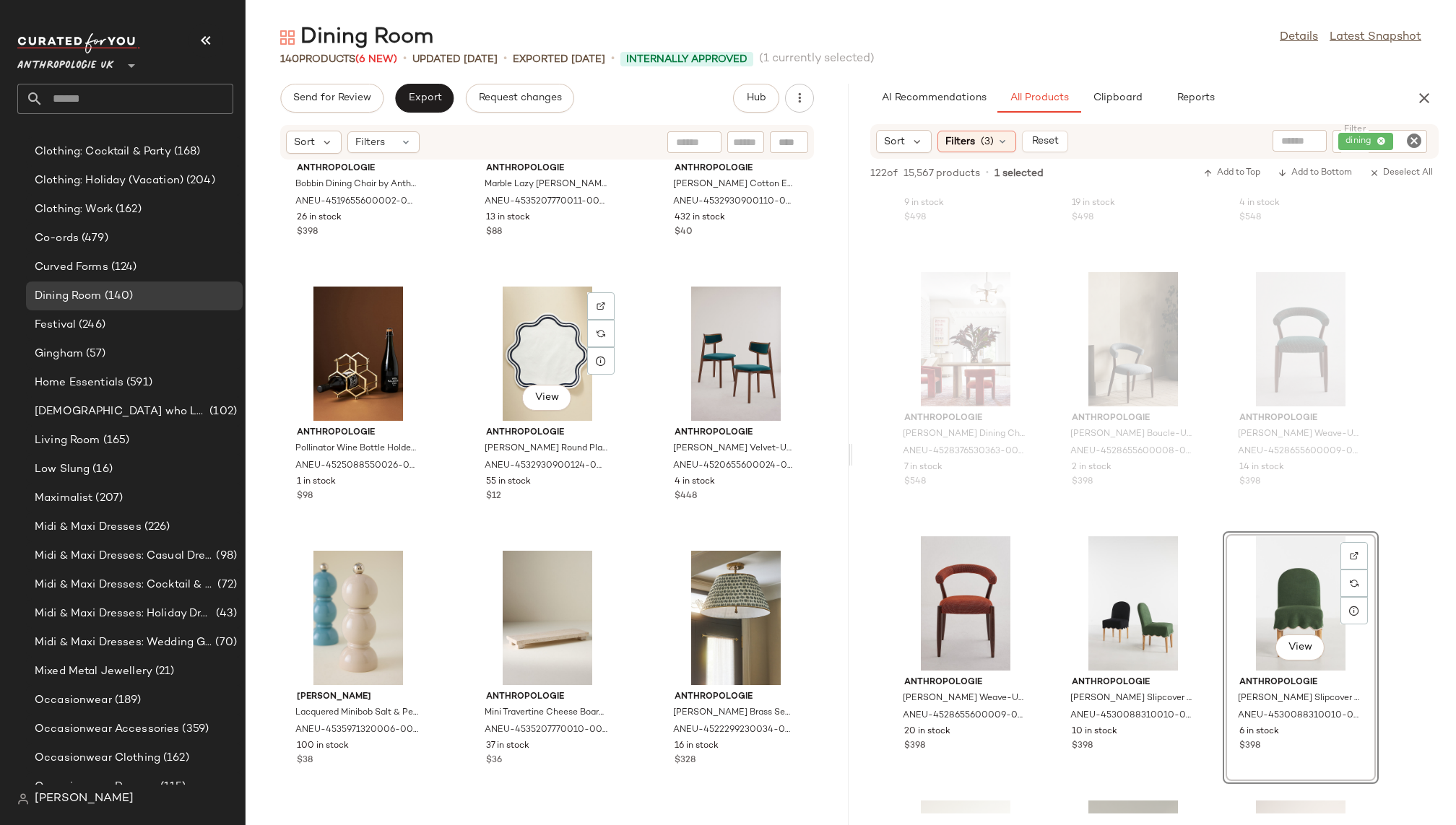
scroll to position [11773, 0]
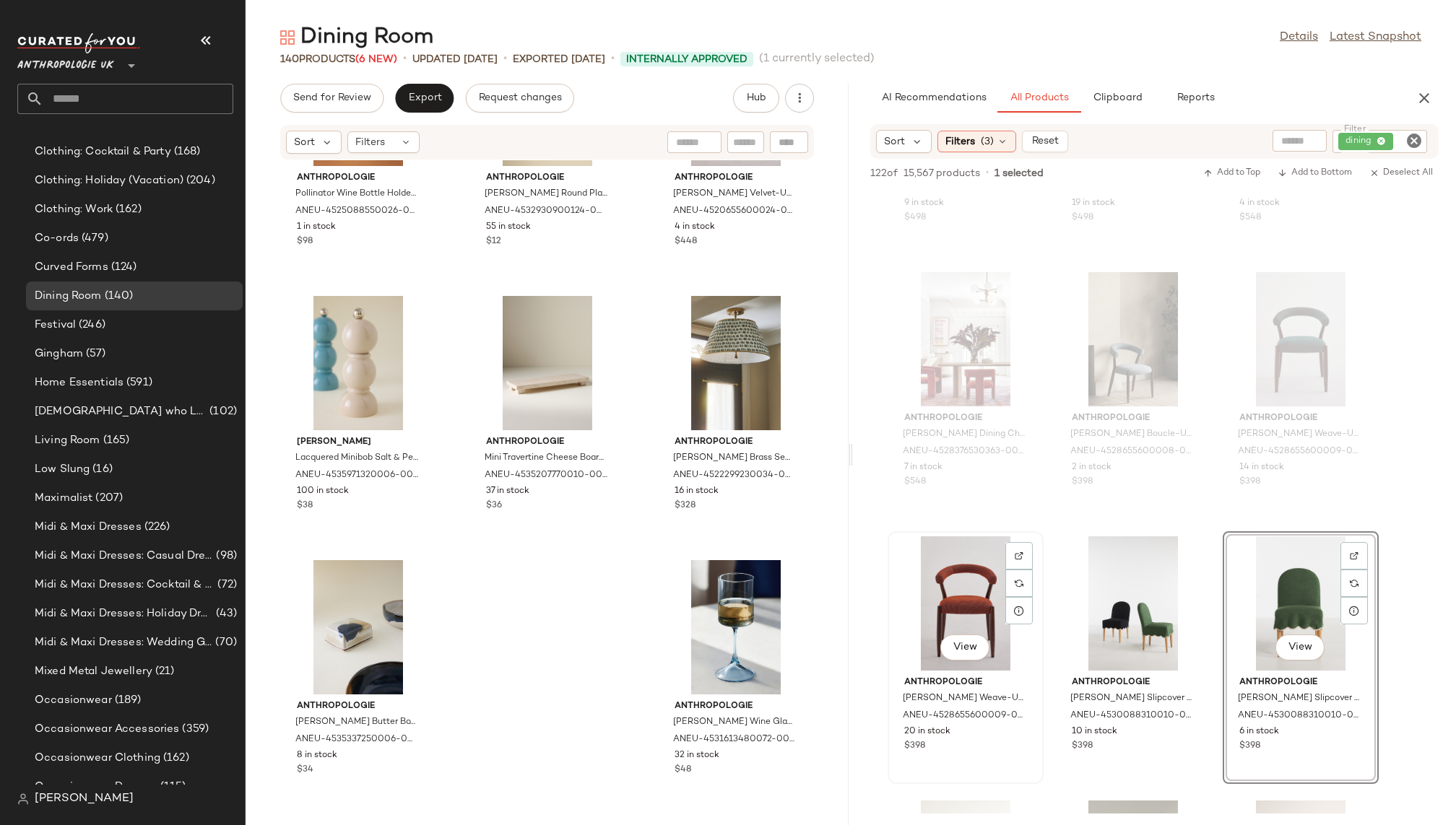
click at [926, 603] on div "View" at bounding box center [965, 604] width 146 height 134
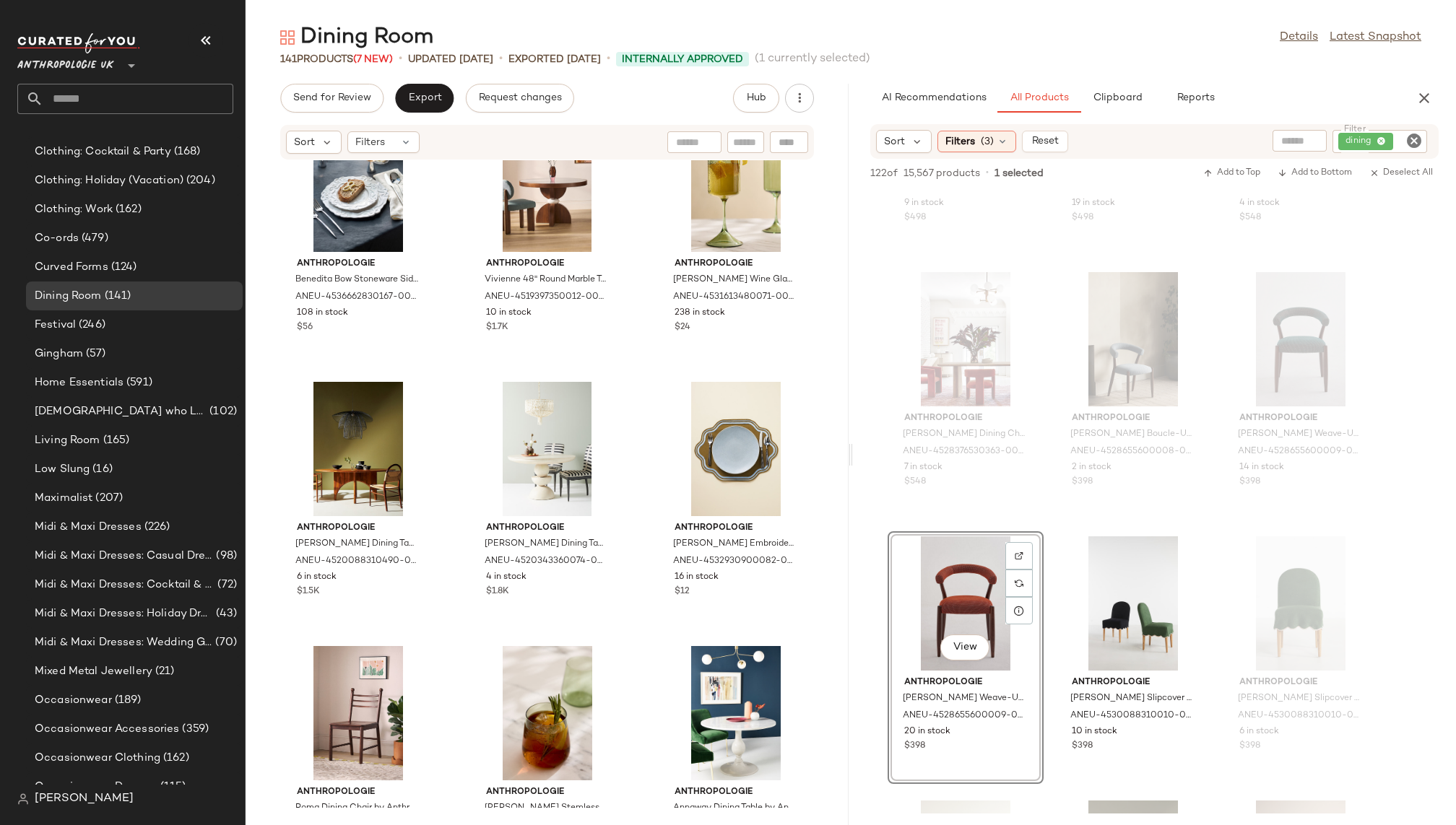
scroll to position [1386, 0]
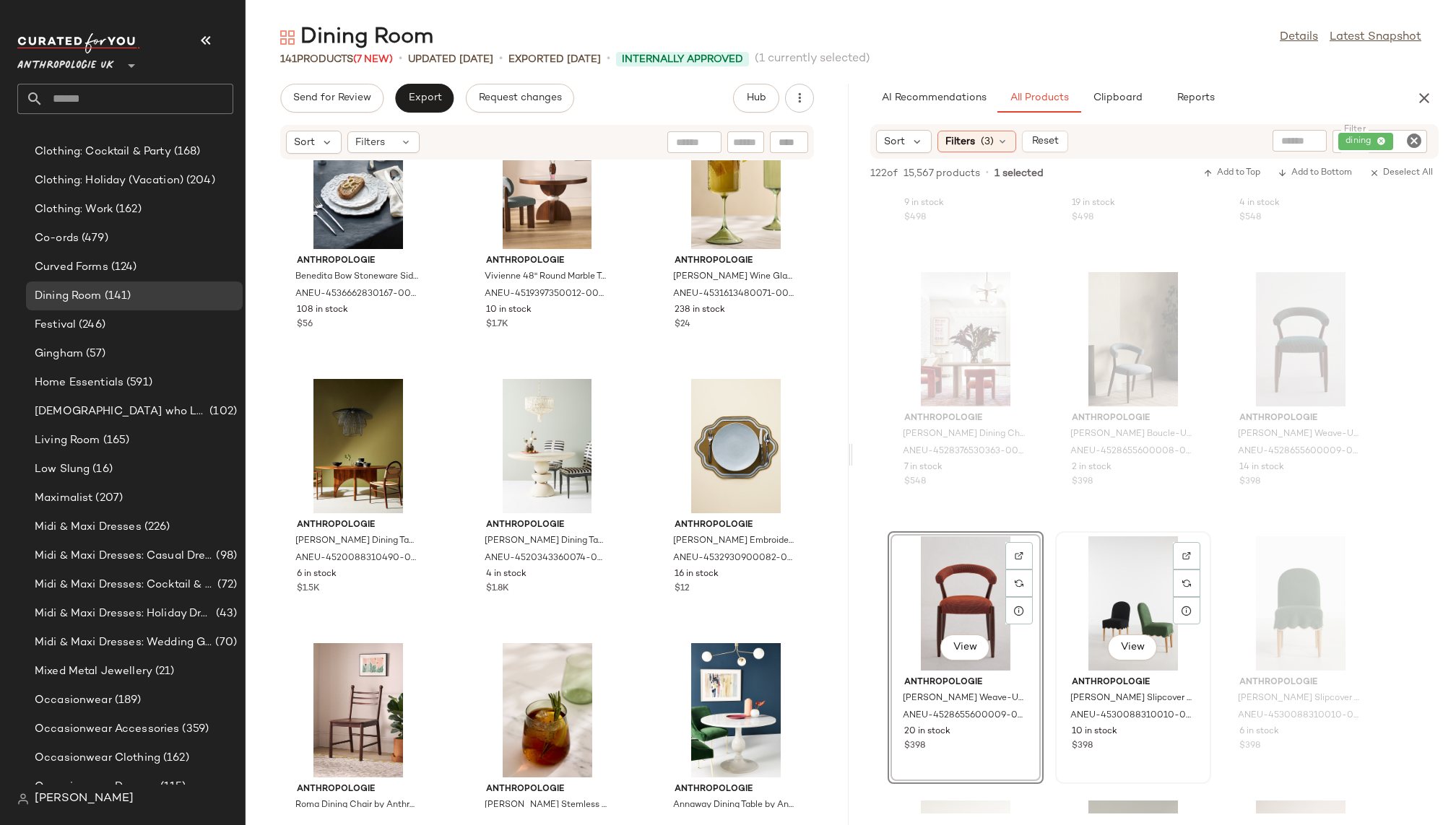
click at [1118, 607] on div "View" at bounding box center [1133, 604] width 146 height 134
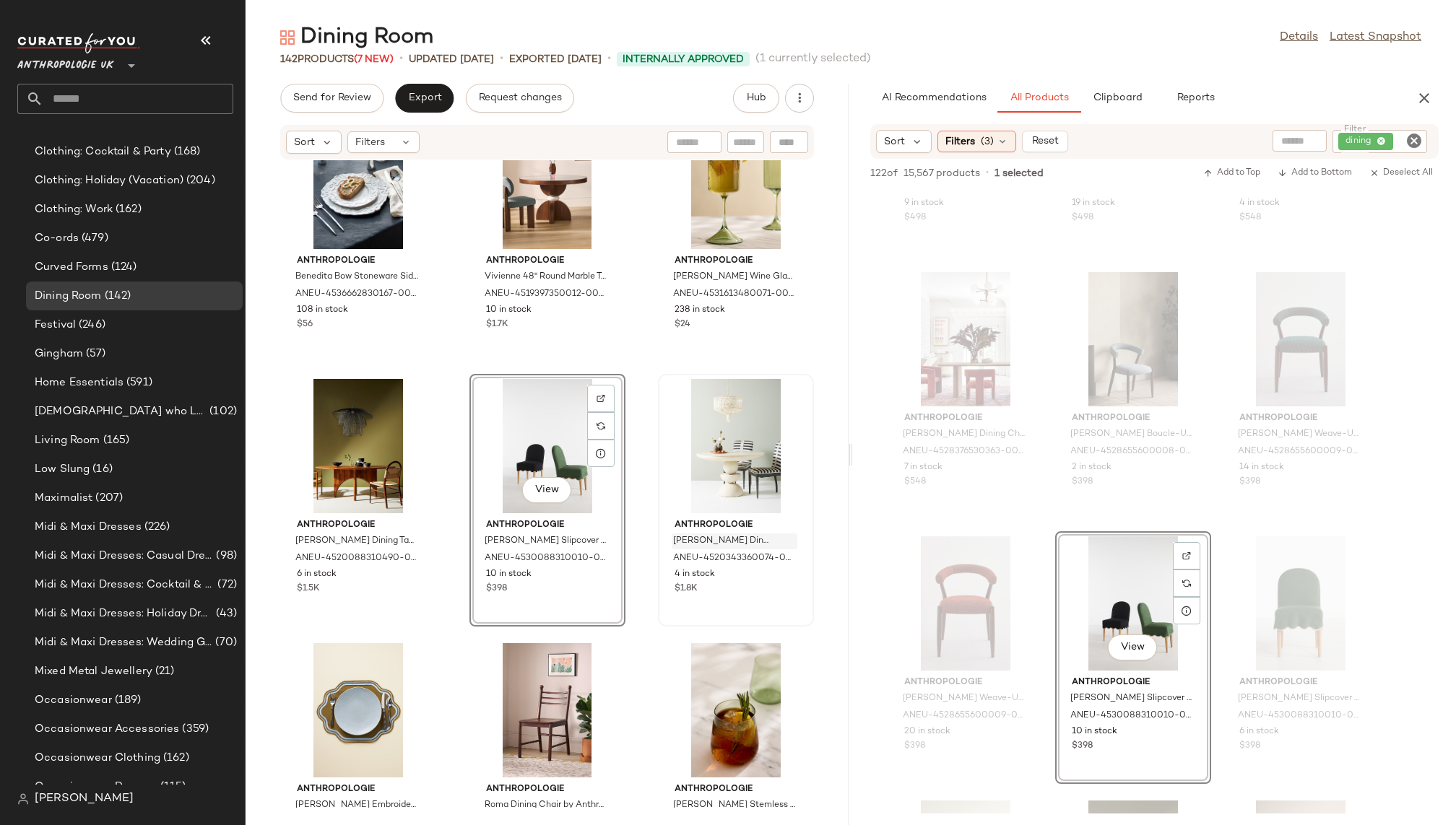
scroll to position [547, 0]
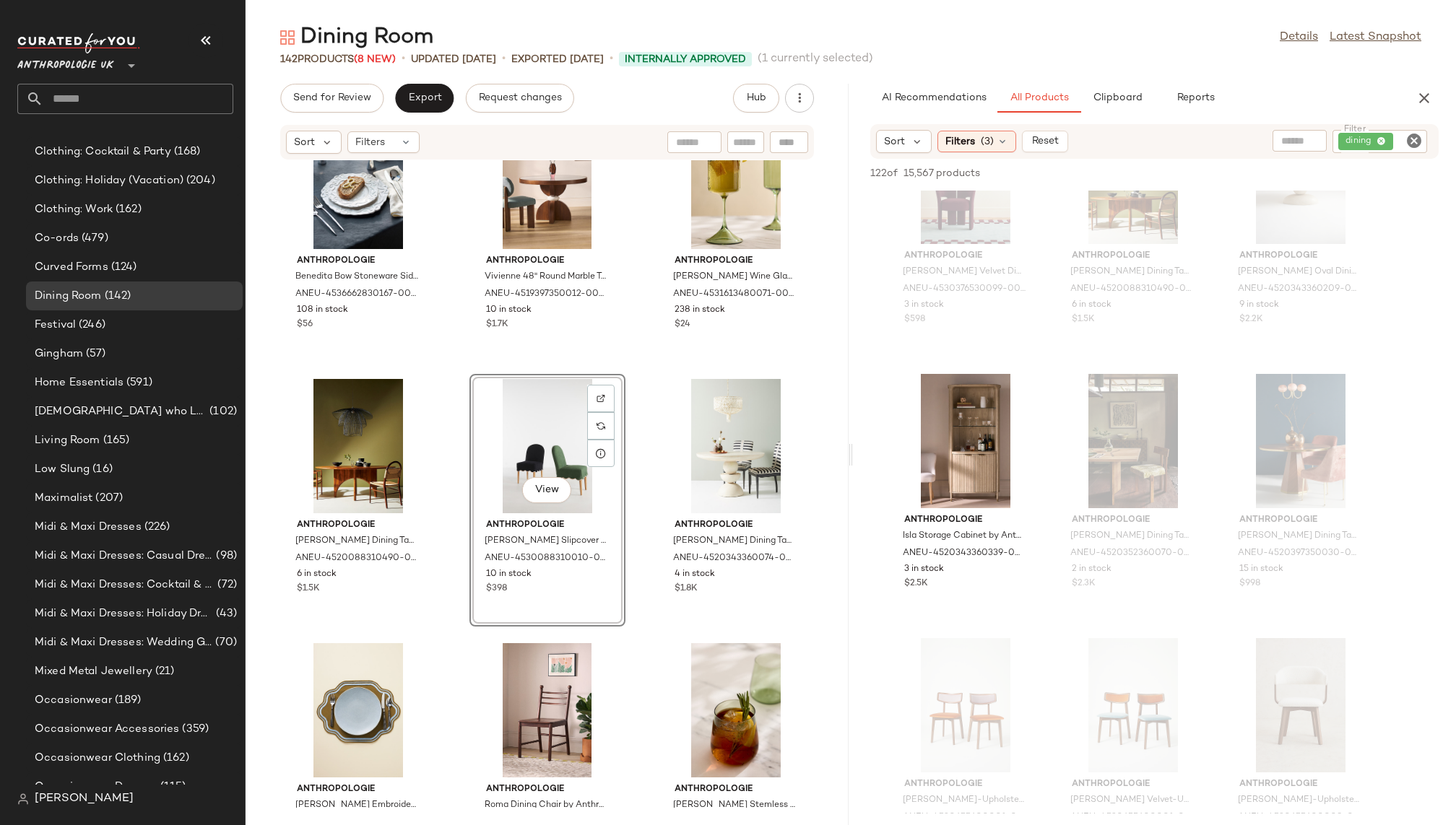
scroll to position [8282, 0]
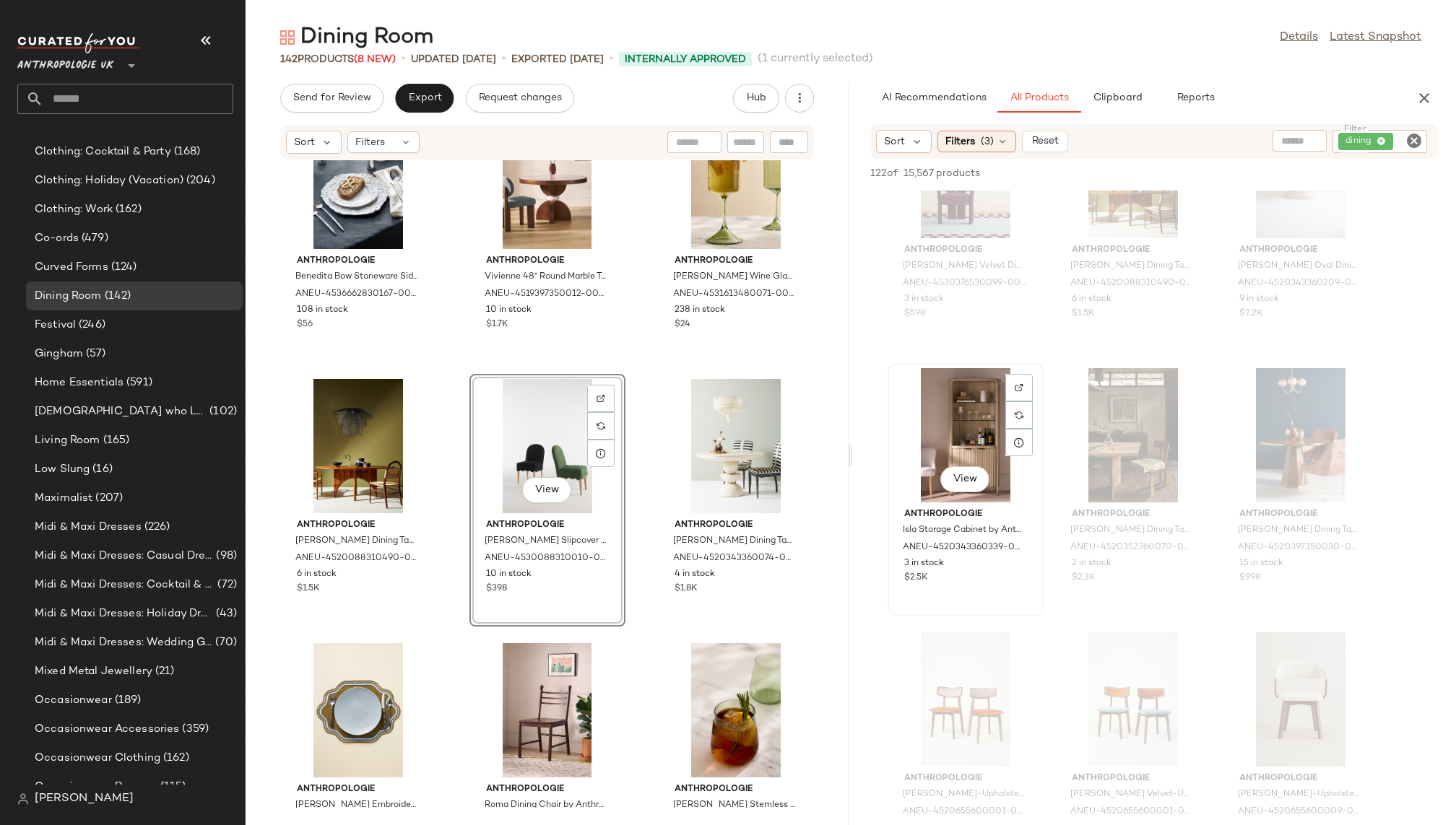
click at [965, 439] on div "View" at bounding box center [965, 436] width 146 height 134
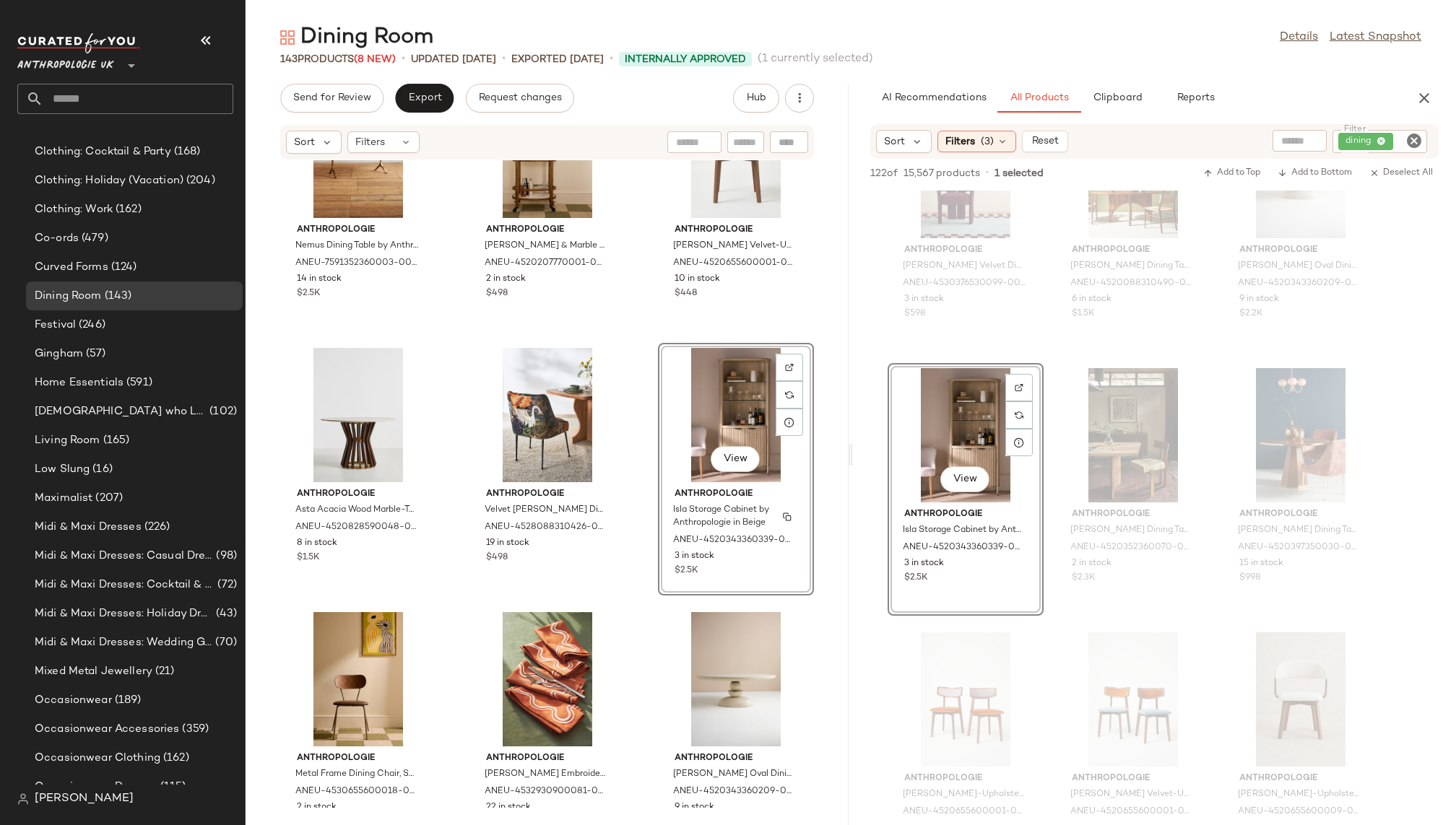
scroll to position [547, 0]
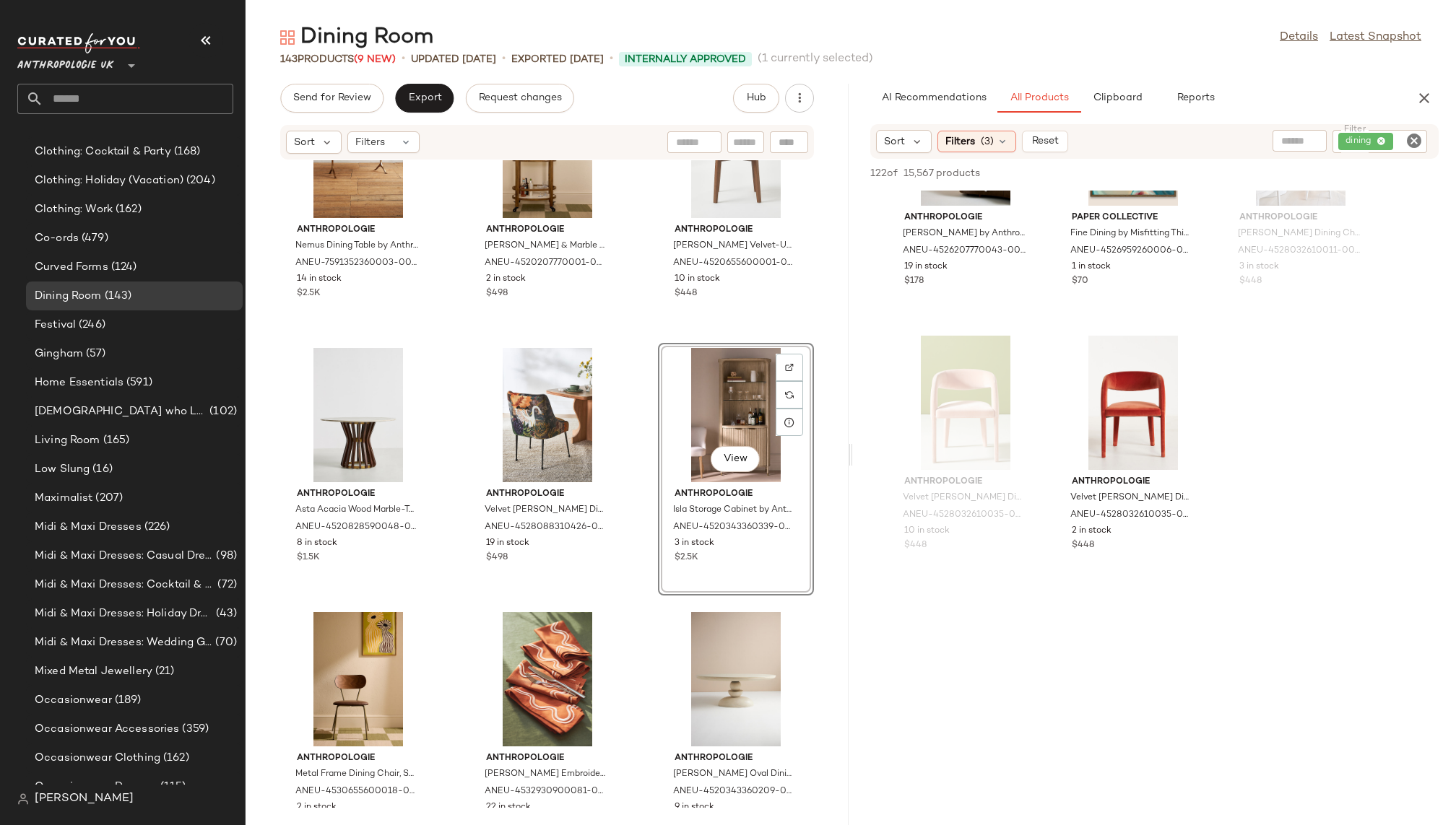
scroll to position [10440, 0]
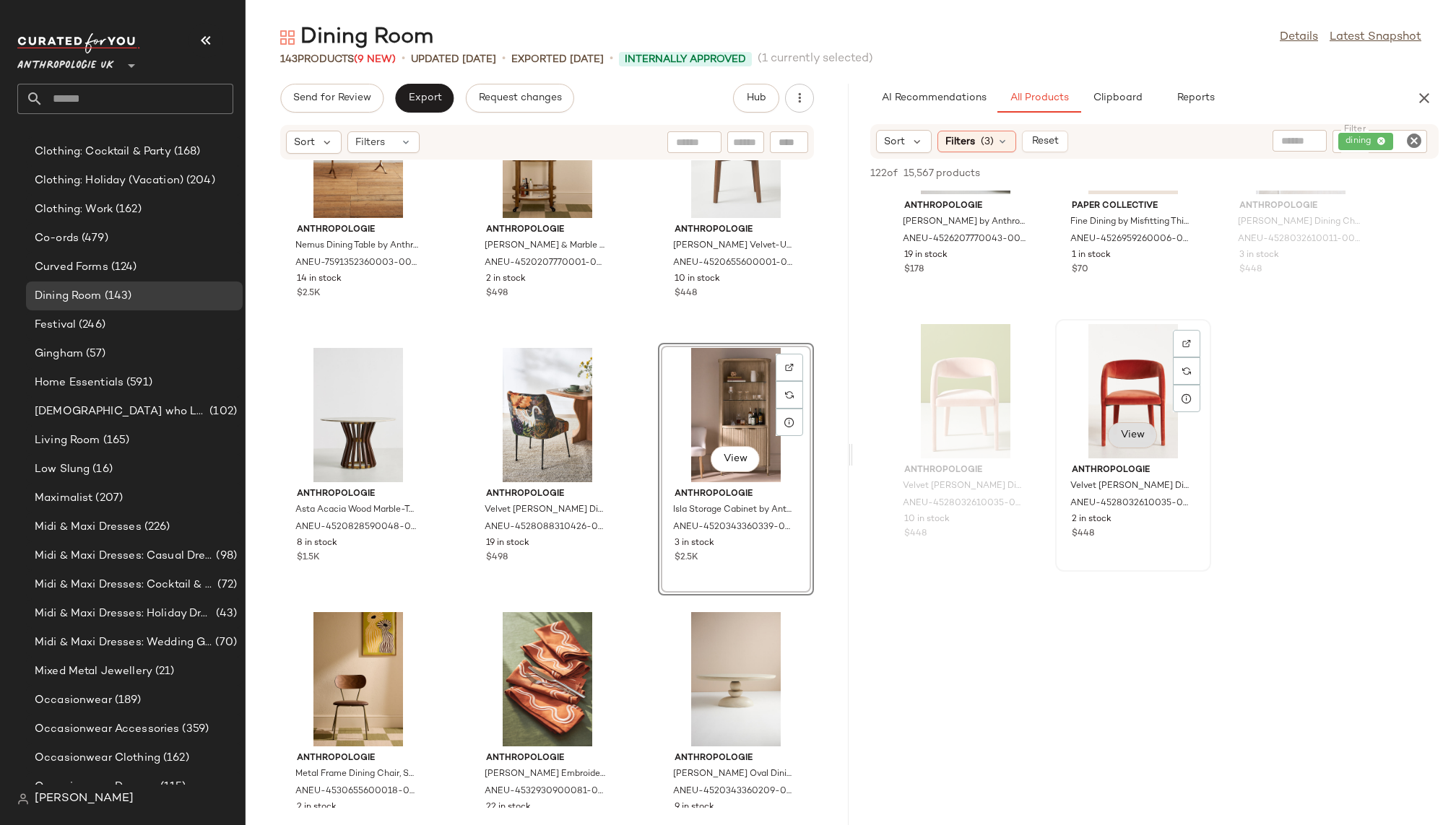
click at [1118, 438] on button "View" at bounding box center [1133, 435] width 49 height 26
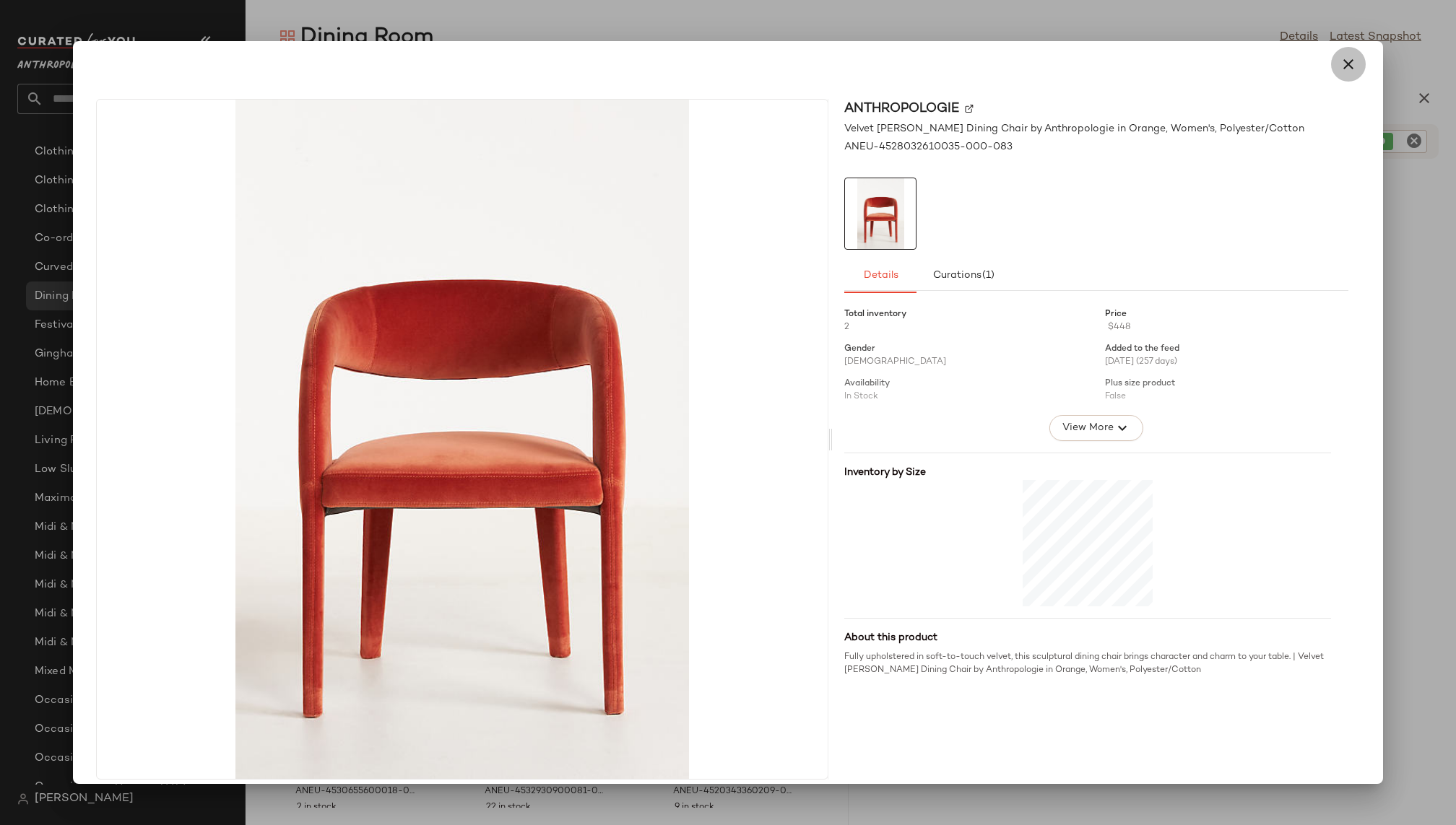
click at [1344, 66] on icon "button" at bounding box center [1348, 64] width 17 height 17
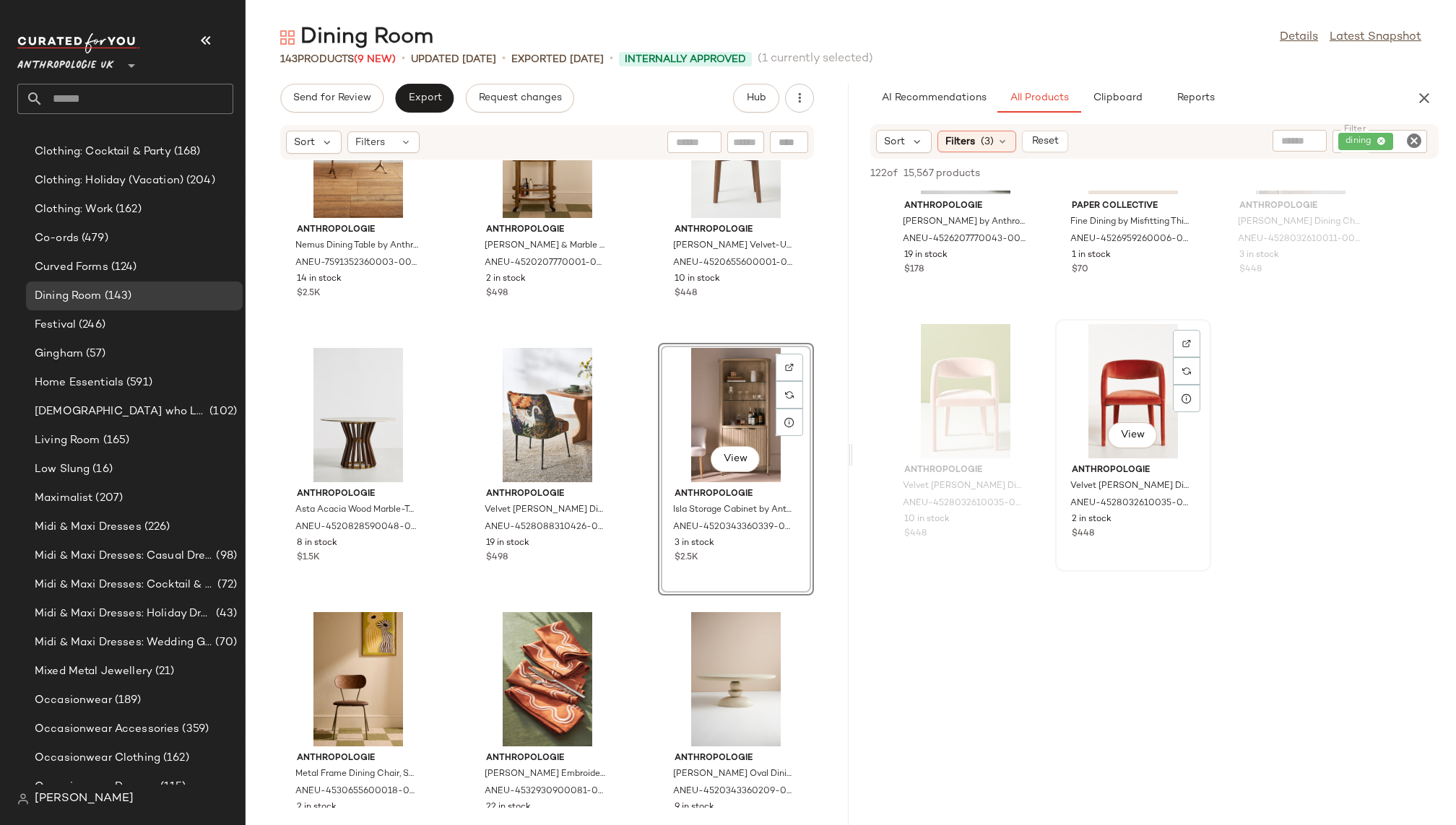
click at [1120, 381] on div "View" at bounding box center [1133, 391] width 146 height 134
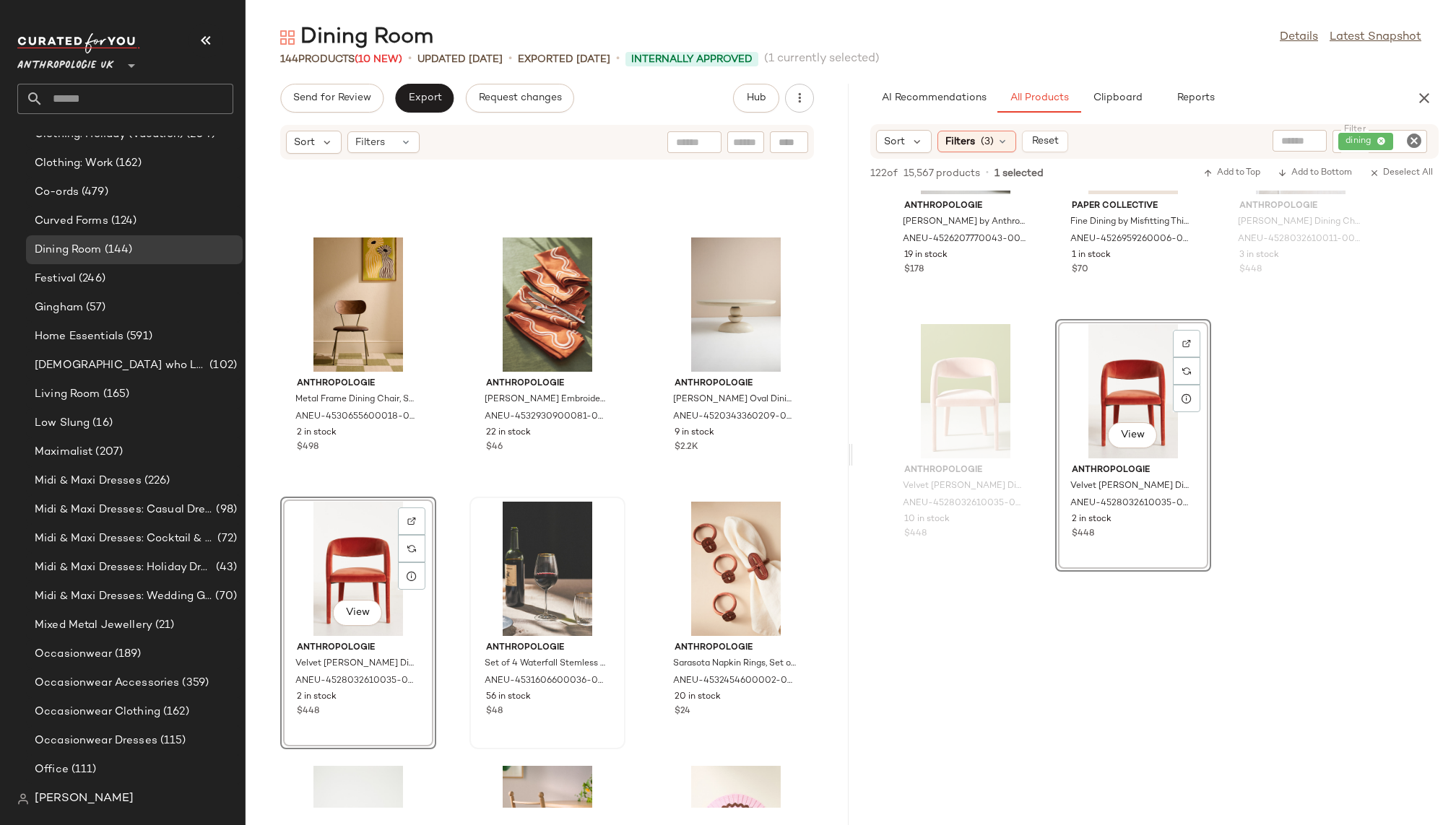
scroll to position [547, 0]
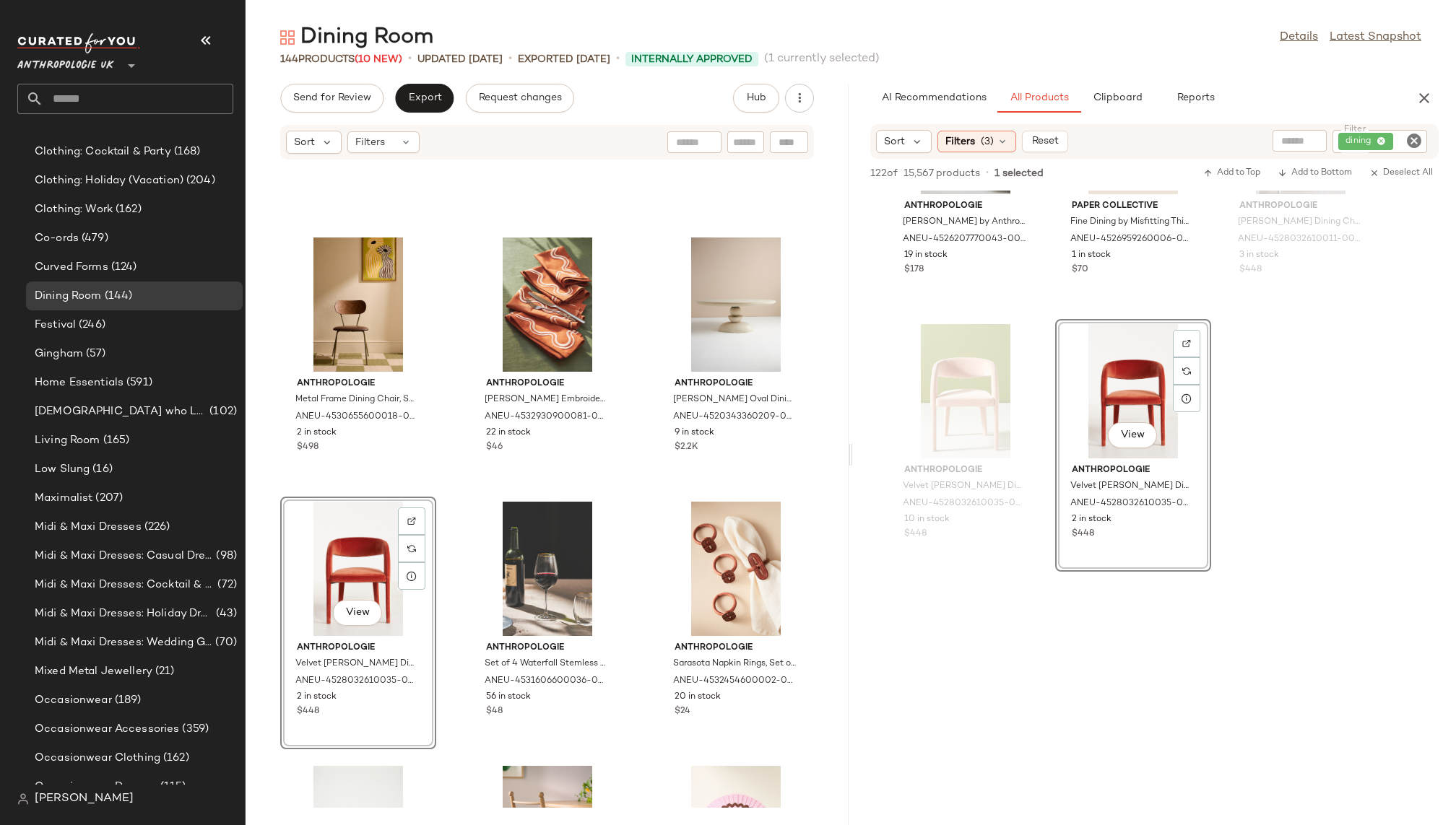
click at [633, 686] on div "Anthropologie Metal Frame Dining Chair, Set of 2 by Anthropologie in Brown, Wom…" at bounding box center [547, 484] width 603 height 647
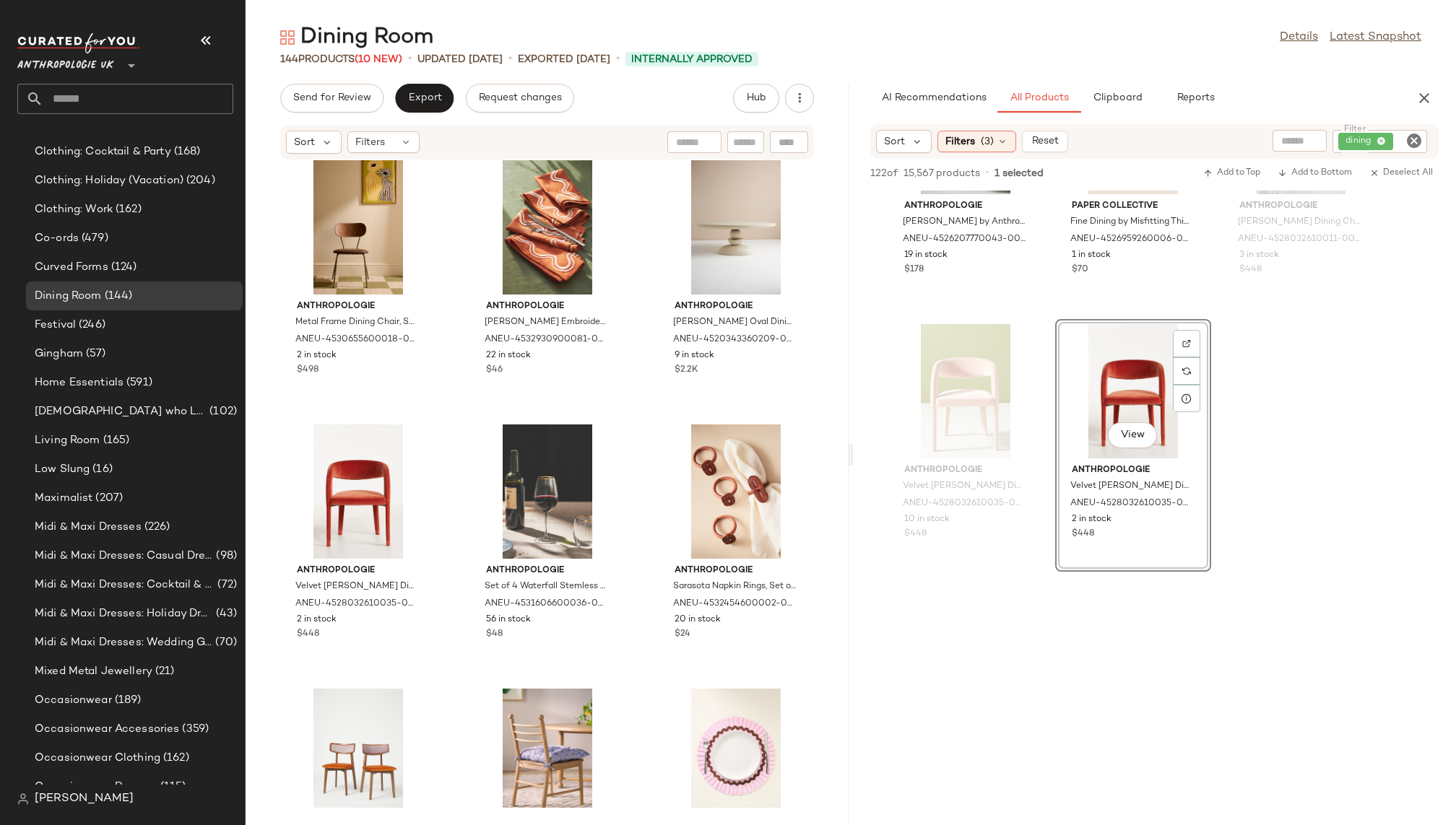
scroll to position [3781, 0]
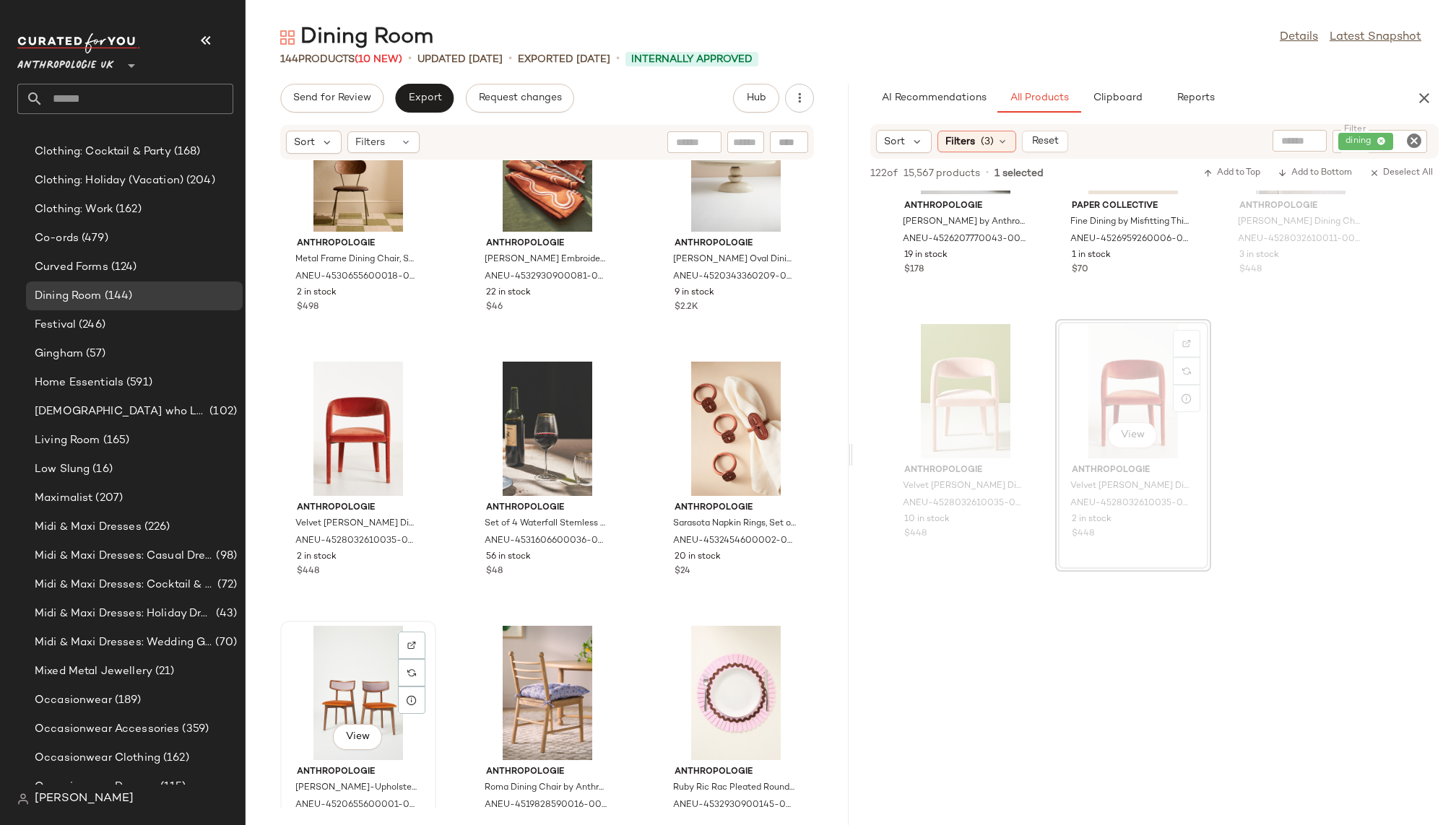
click at [336, 677] on div "View" at bounding box center [358, 693] width 146 height 134
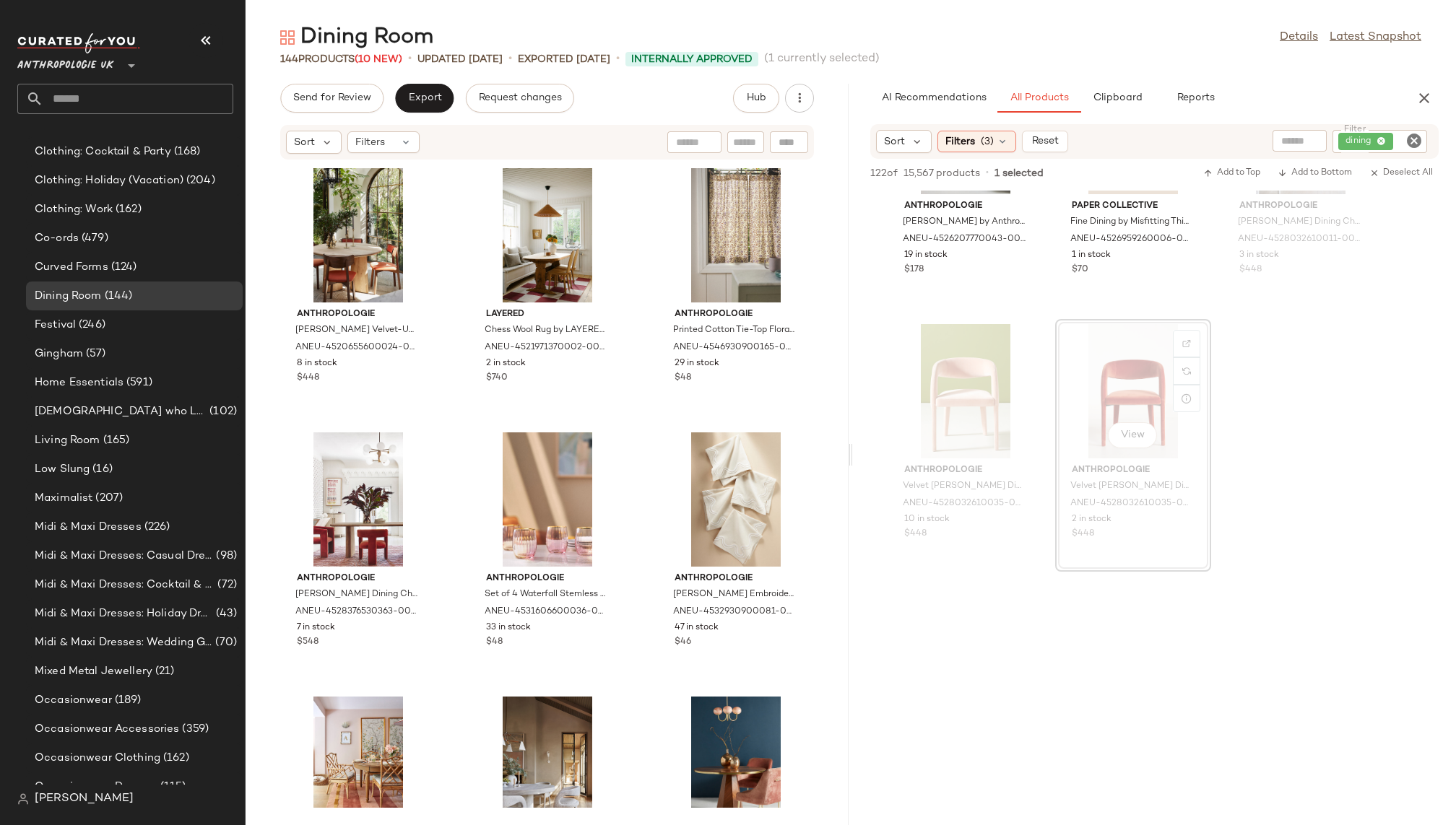
click at [1413, 143] on icon "Clear Filter" at bounding box center [1413, 141] width 17 height 17
click at [1361, 88] on div "AI Recommendations All Products Clipboard Reports" at bounding box center [1131, 98] width 522 height 29
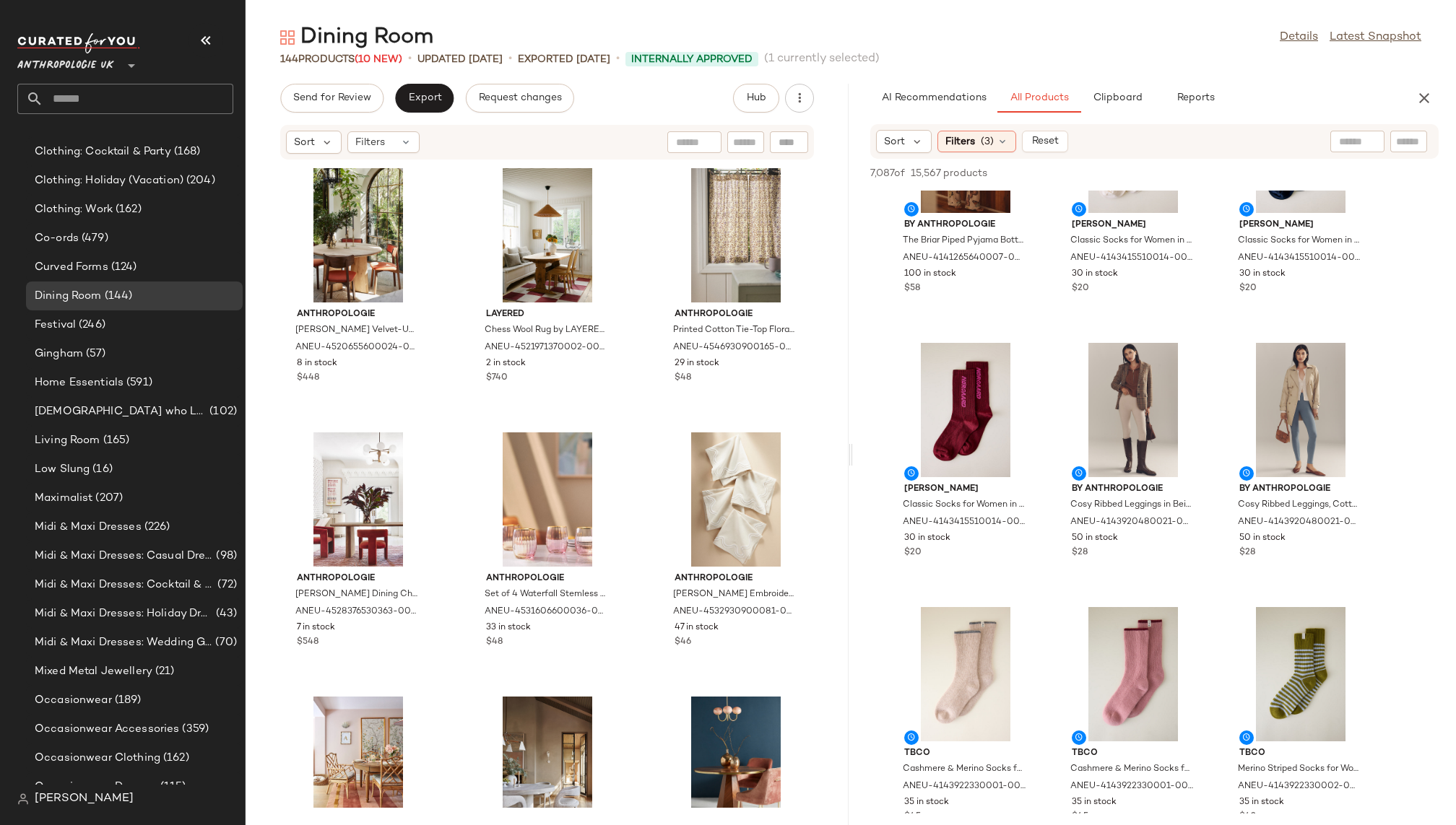
scroll to position [4886, 0]
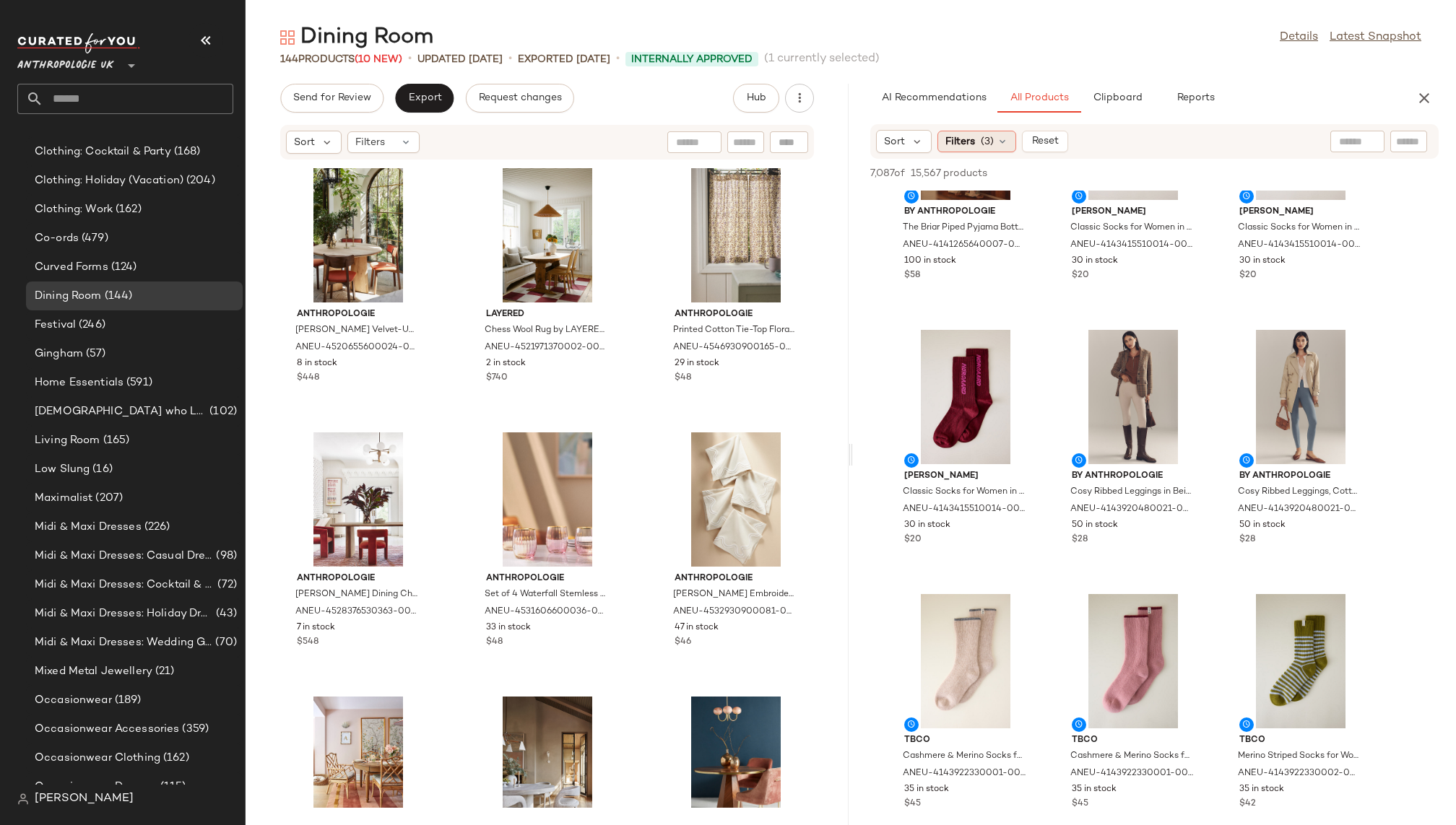
click at [977, 141] on div "Filters (3)" at bounding box center [976, 141] width 78 height 22
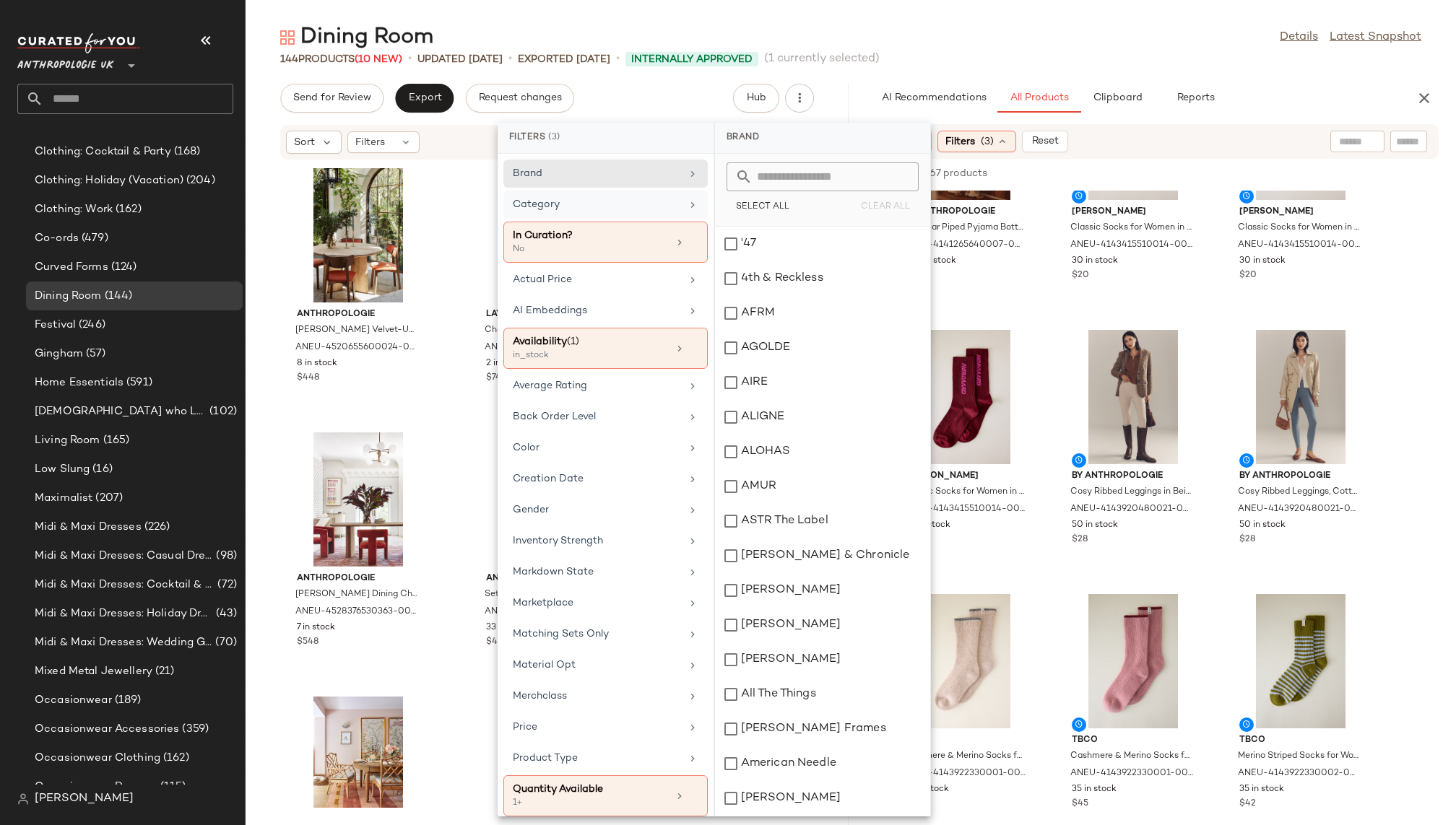
click at [672, 200] on div "Category" at bounding box center [597, 205] width 168 height 15
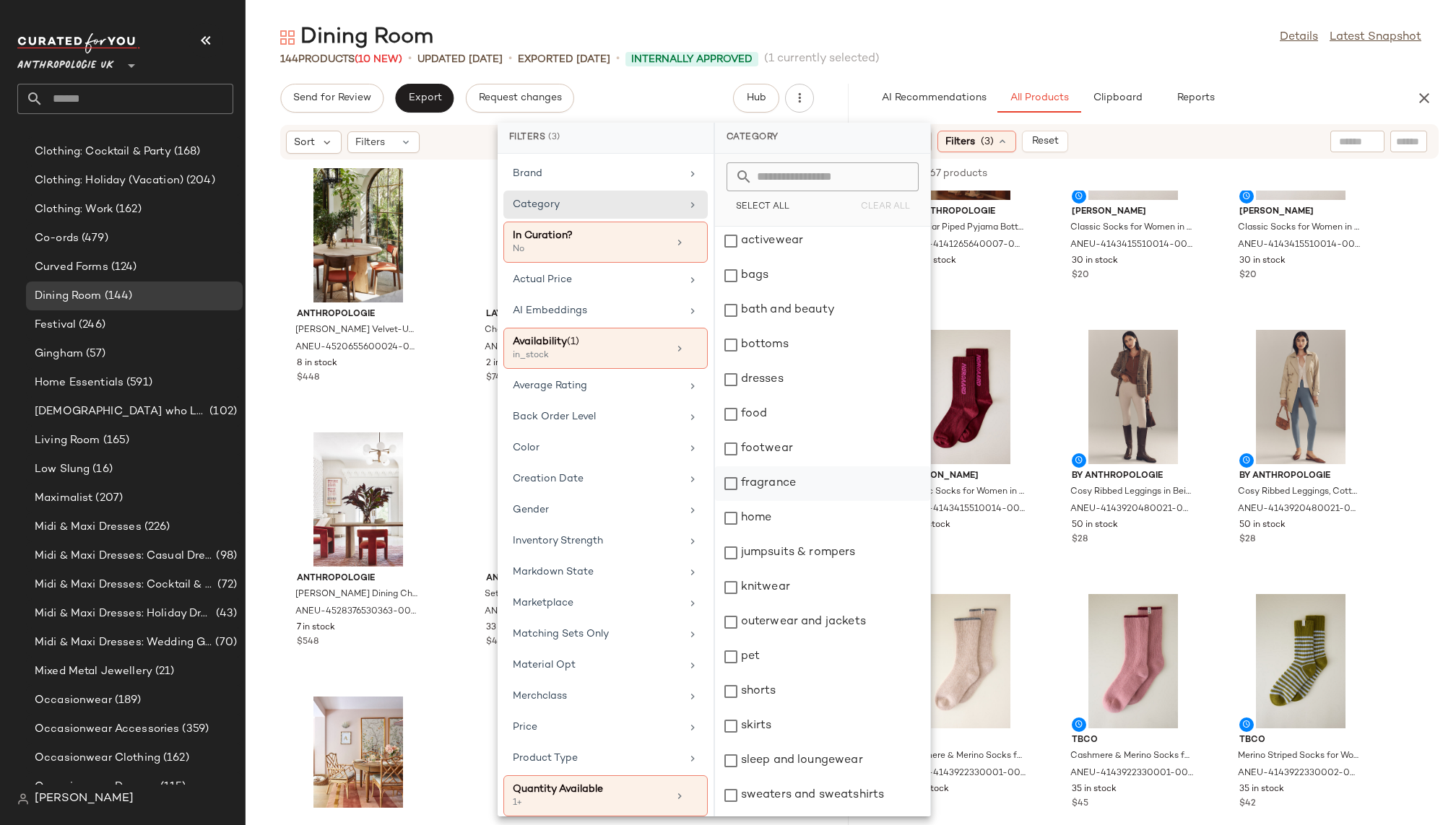
scroll to position [102, 0]
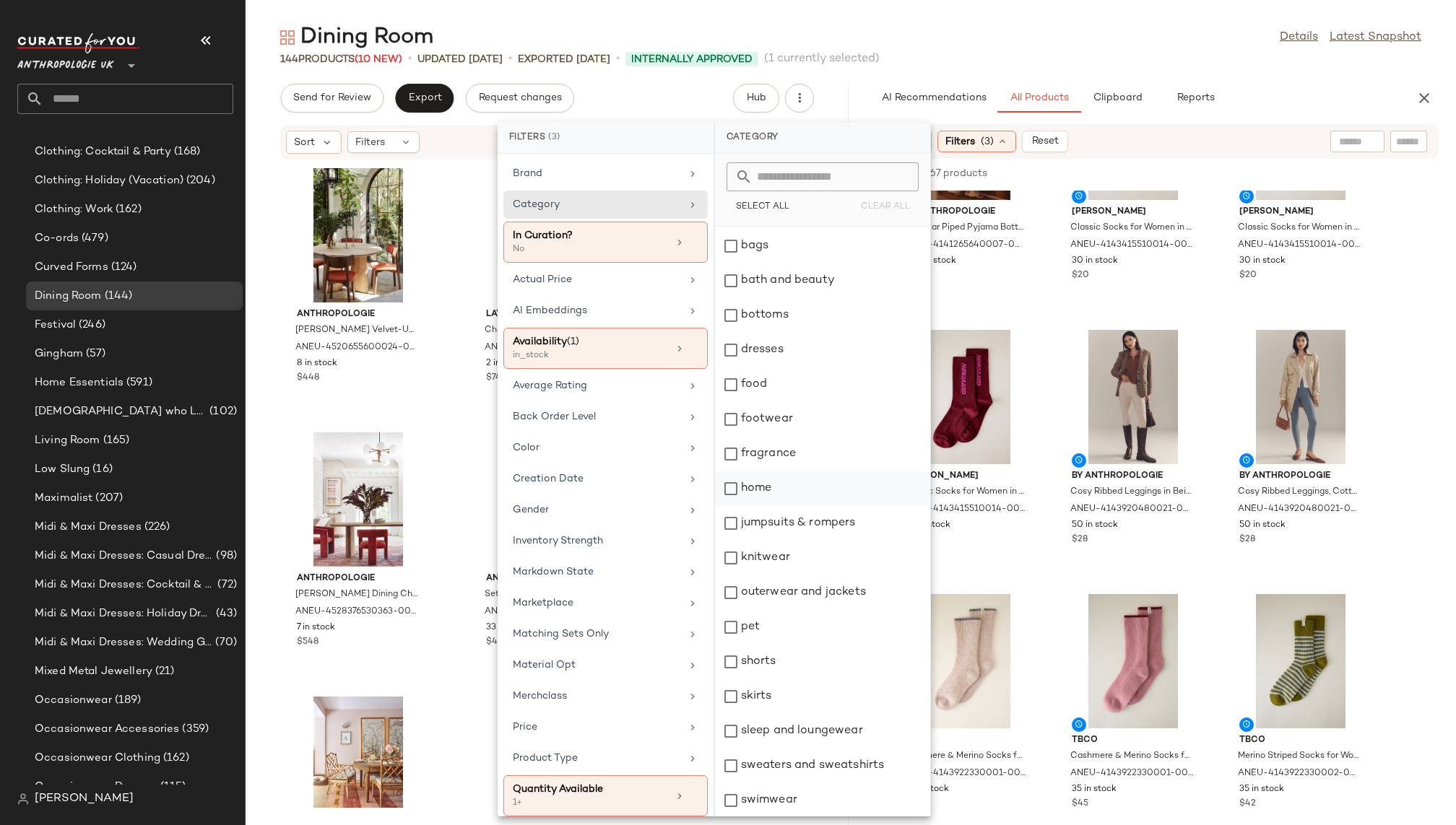
click at [797, 488] on div "home" at bounding box center [823, 489] width 216 height 35
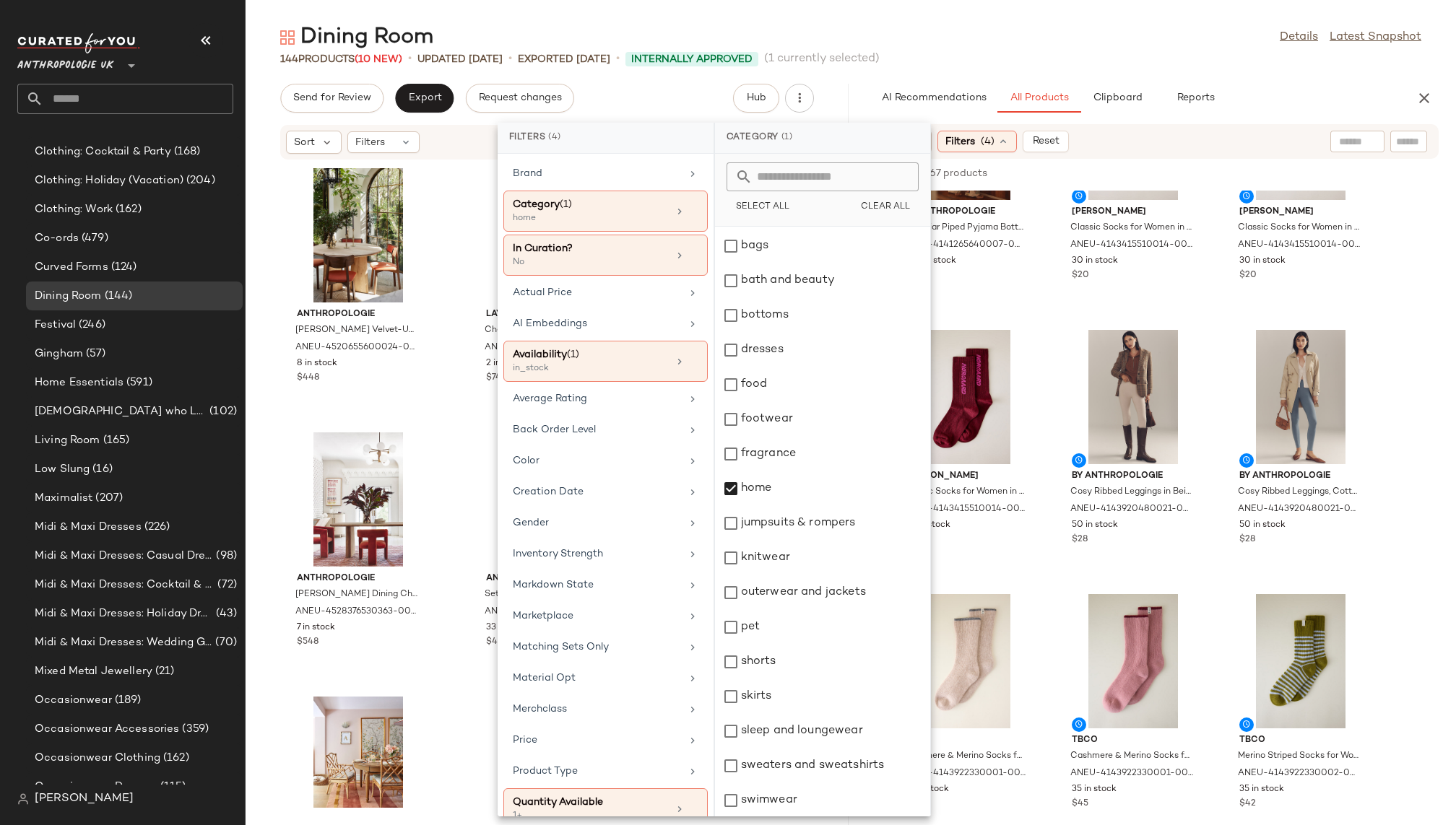
click at [1112, 56] on div "144 Products (10 New) • updated Aug 12th • Exported Aug 6th • Internally Approv…" at bounding box center [851, 59] width 1210 height 14
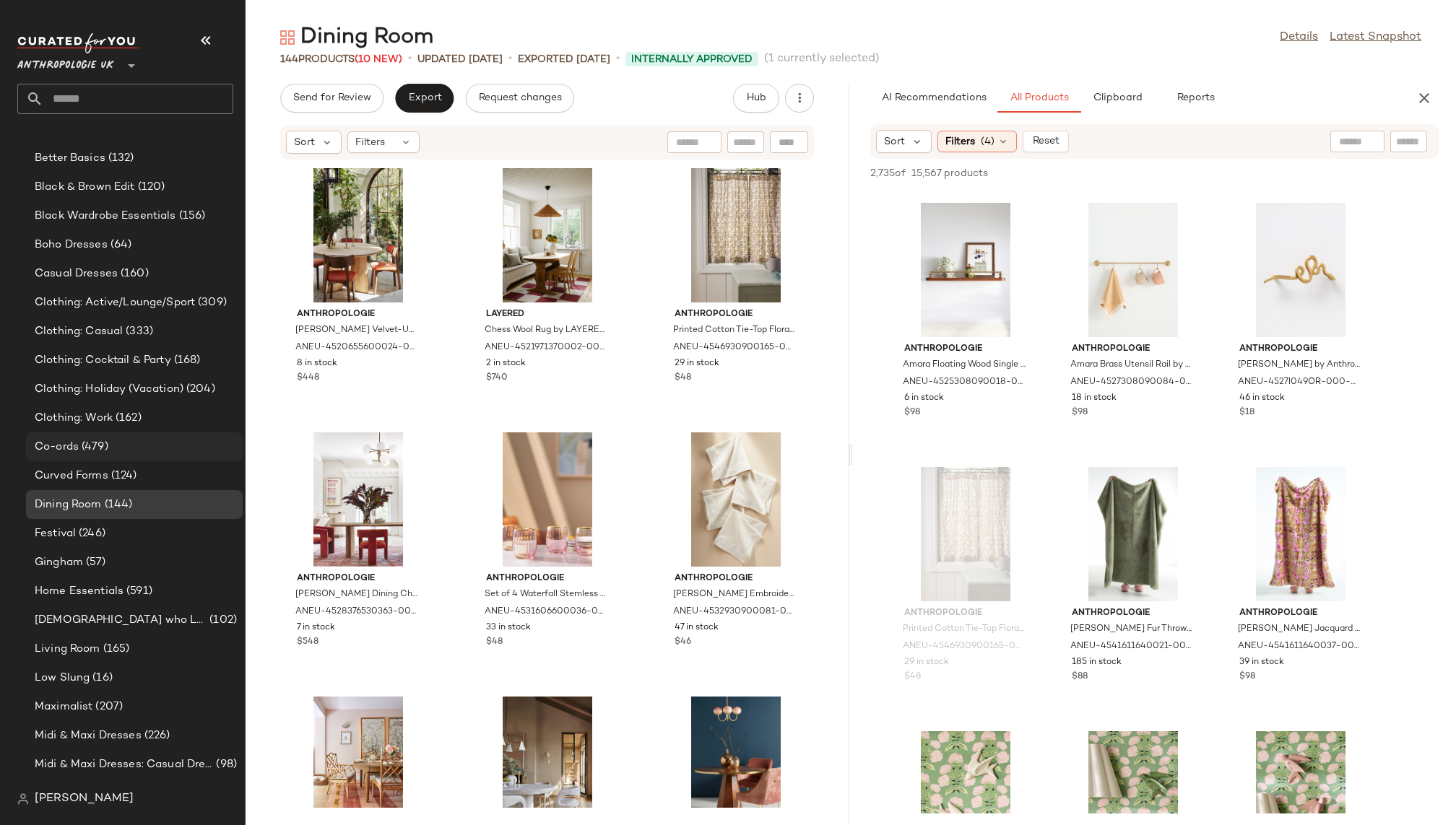
scroll to position [337, 0]
click at [135, 467] on div "Curved Forms (124)" at bounding box center [133, 476] width 217 height 29
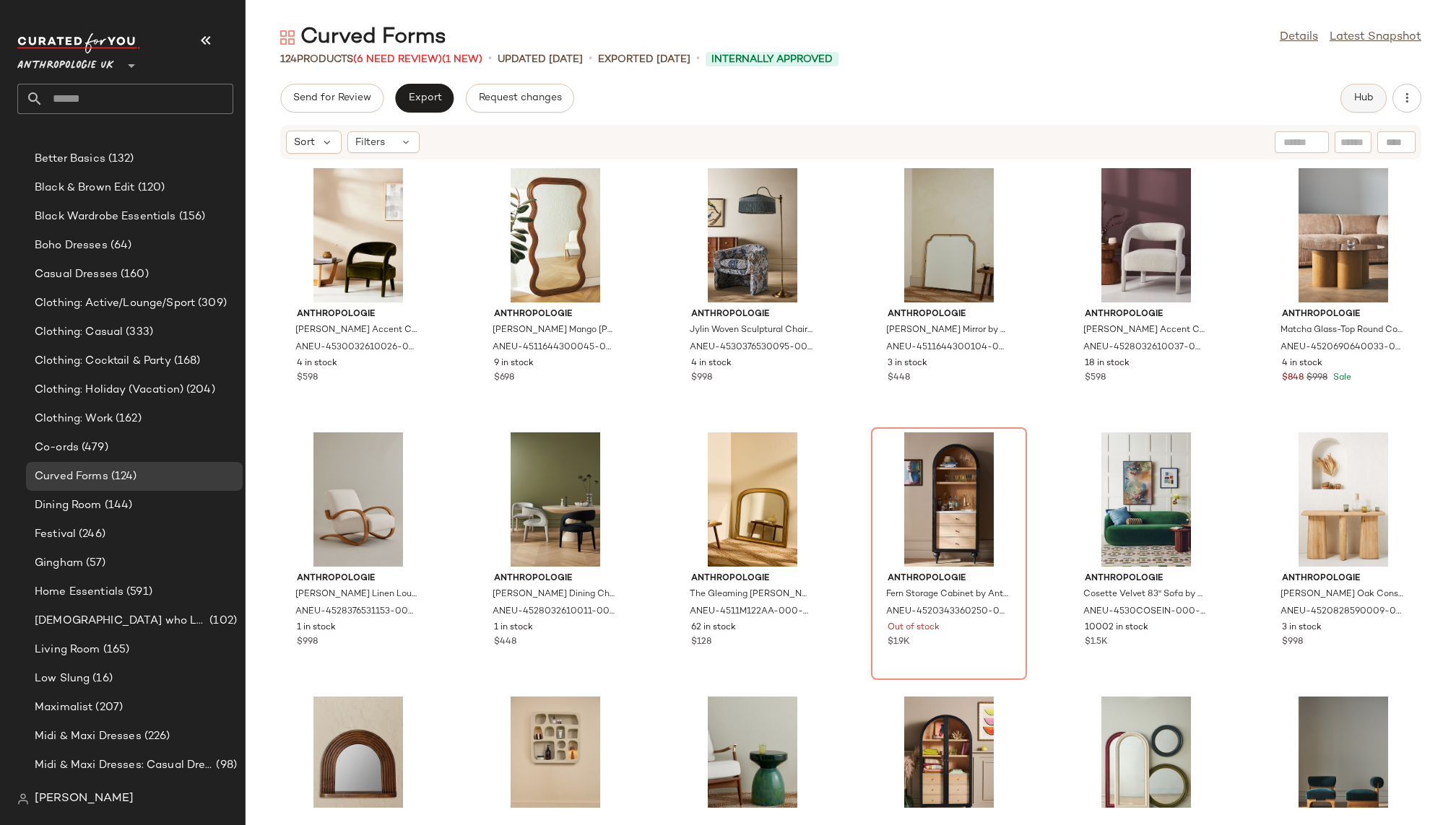
click at [1357, 99] on span "Hub" at bounding box center [1362, 98] width 20 height 11
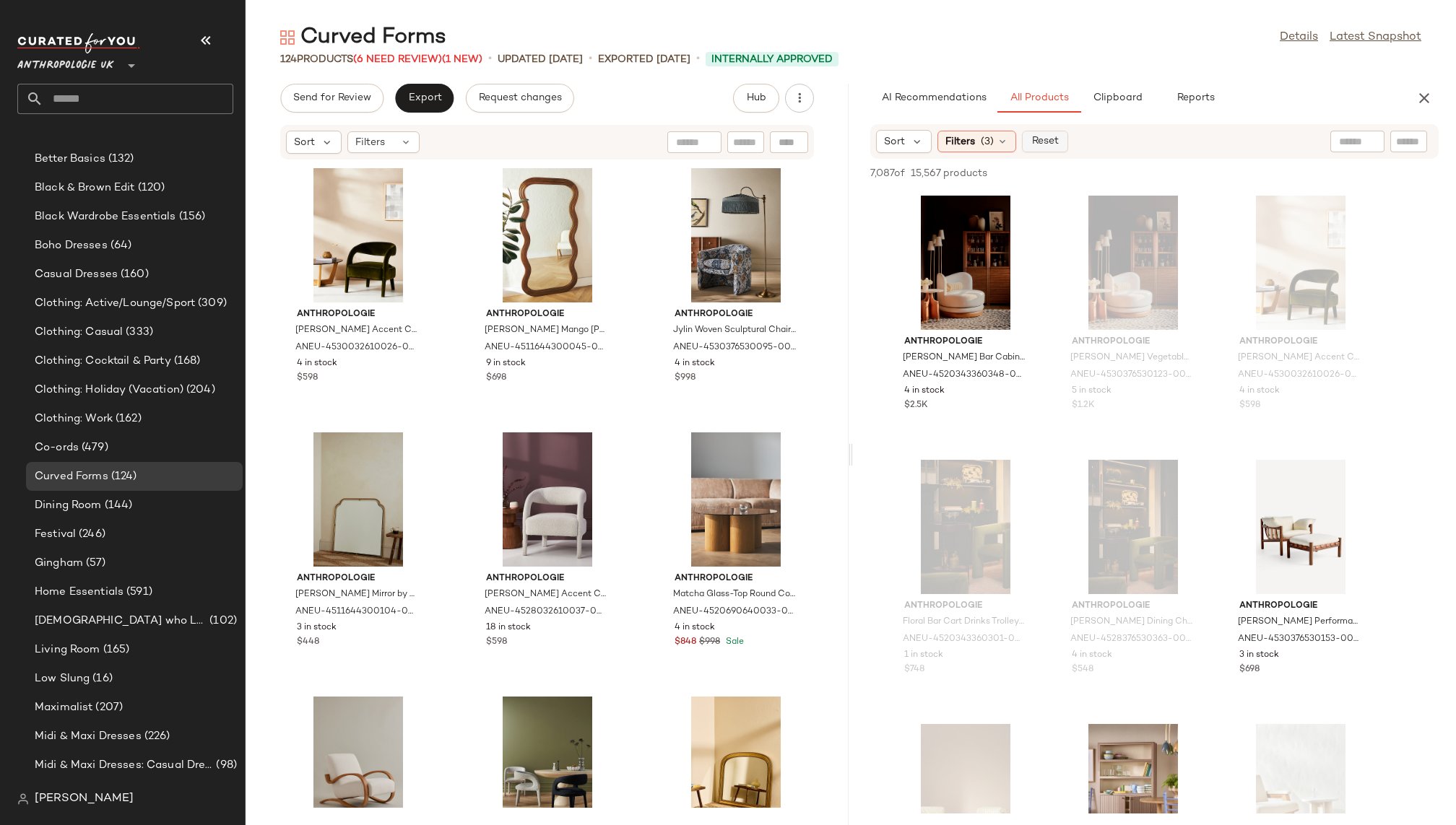
click at [1043, 141] on span "Reset" at bounding box center [1044, 142] width 27 height 11
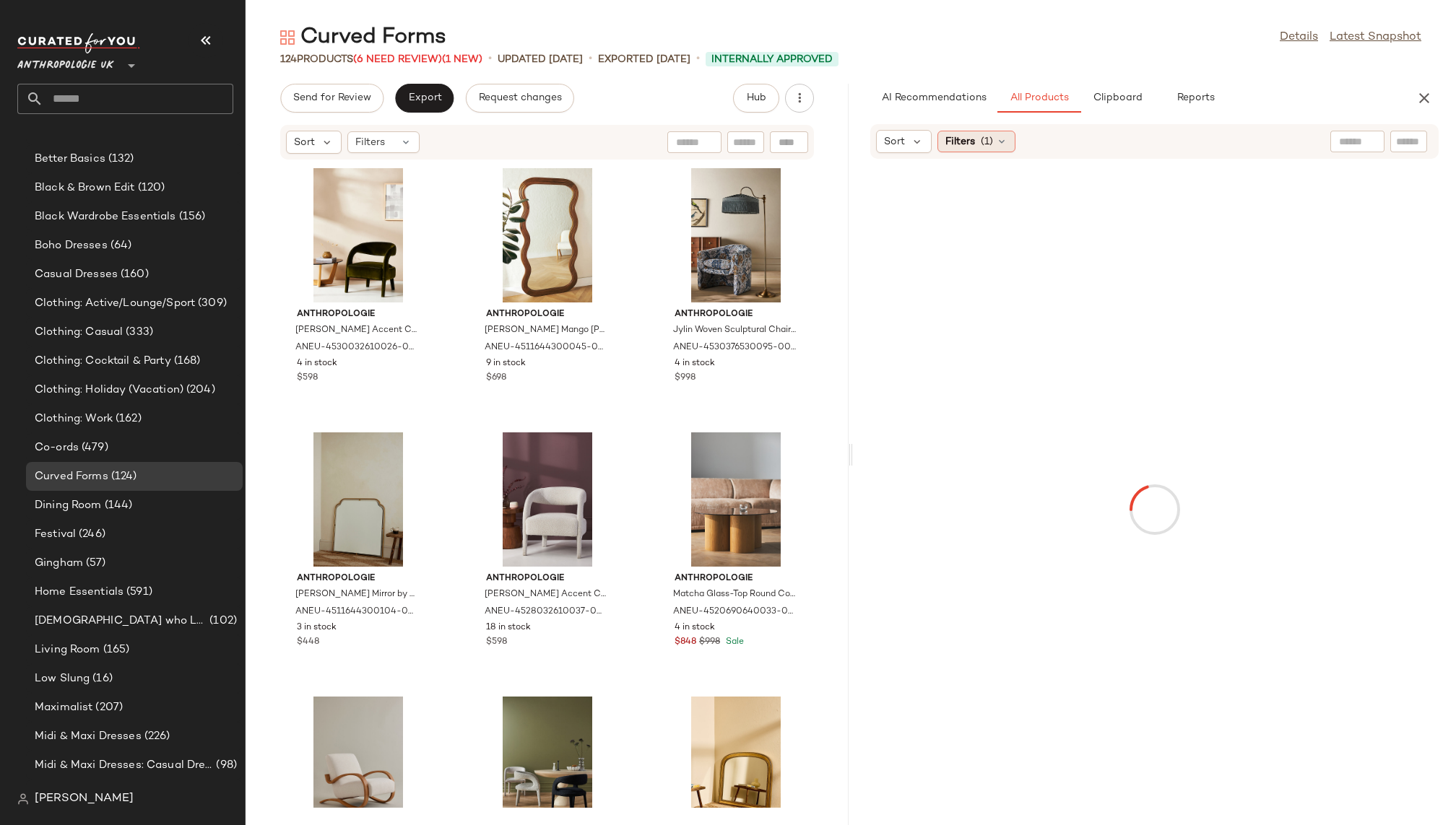
click at [963, 145] on span "Filters" at bounding box center [960, 142] width 29 height 15
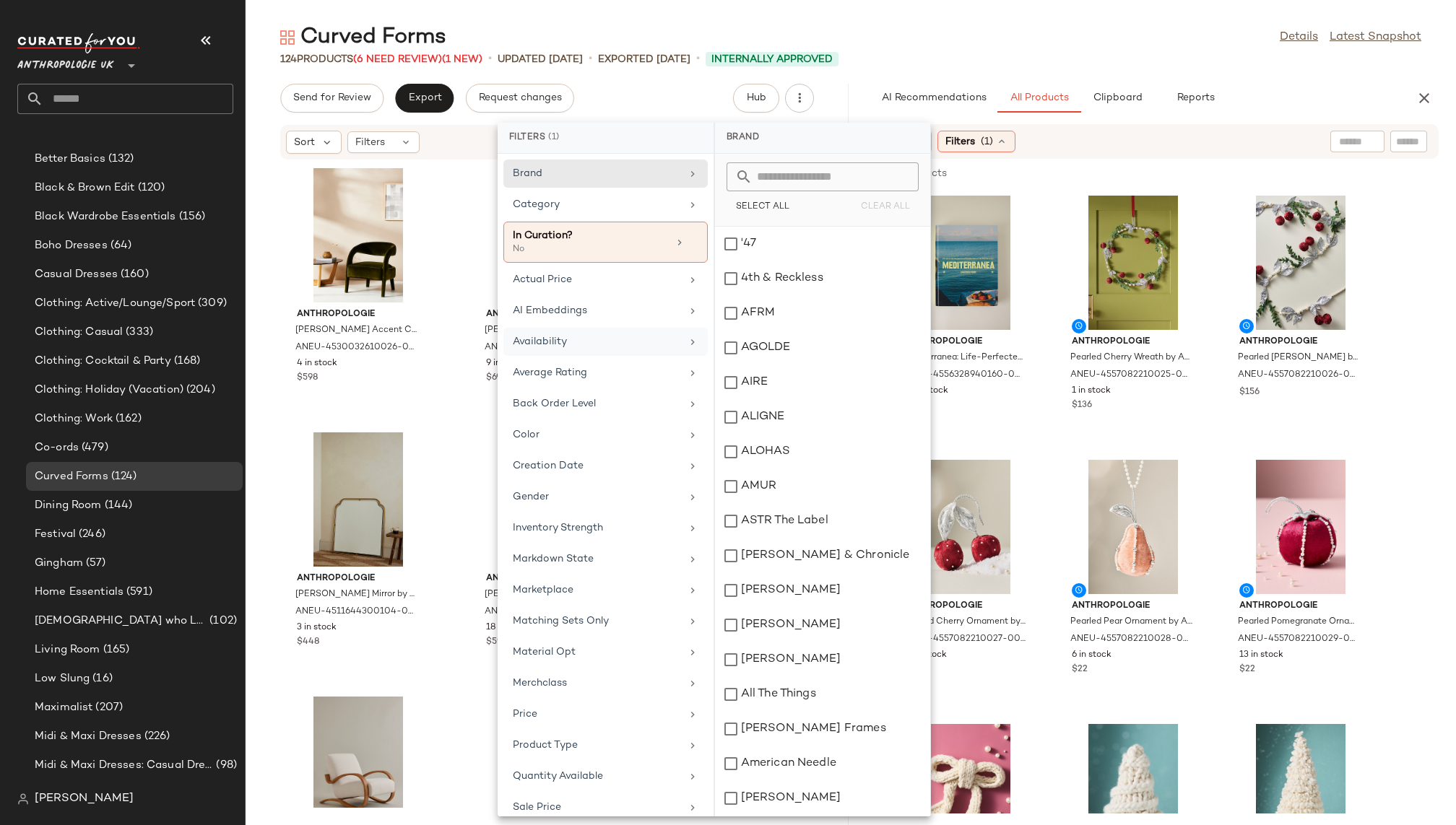
click at [599, 344] on div "Availability" at bounding box center [597, 342] width 168 height 15
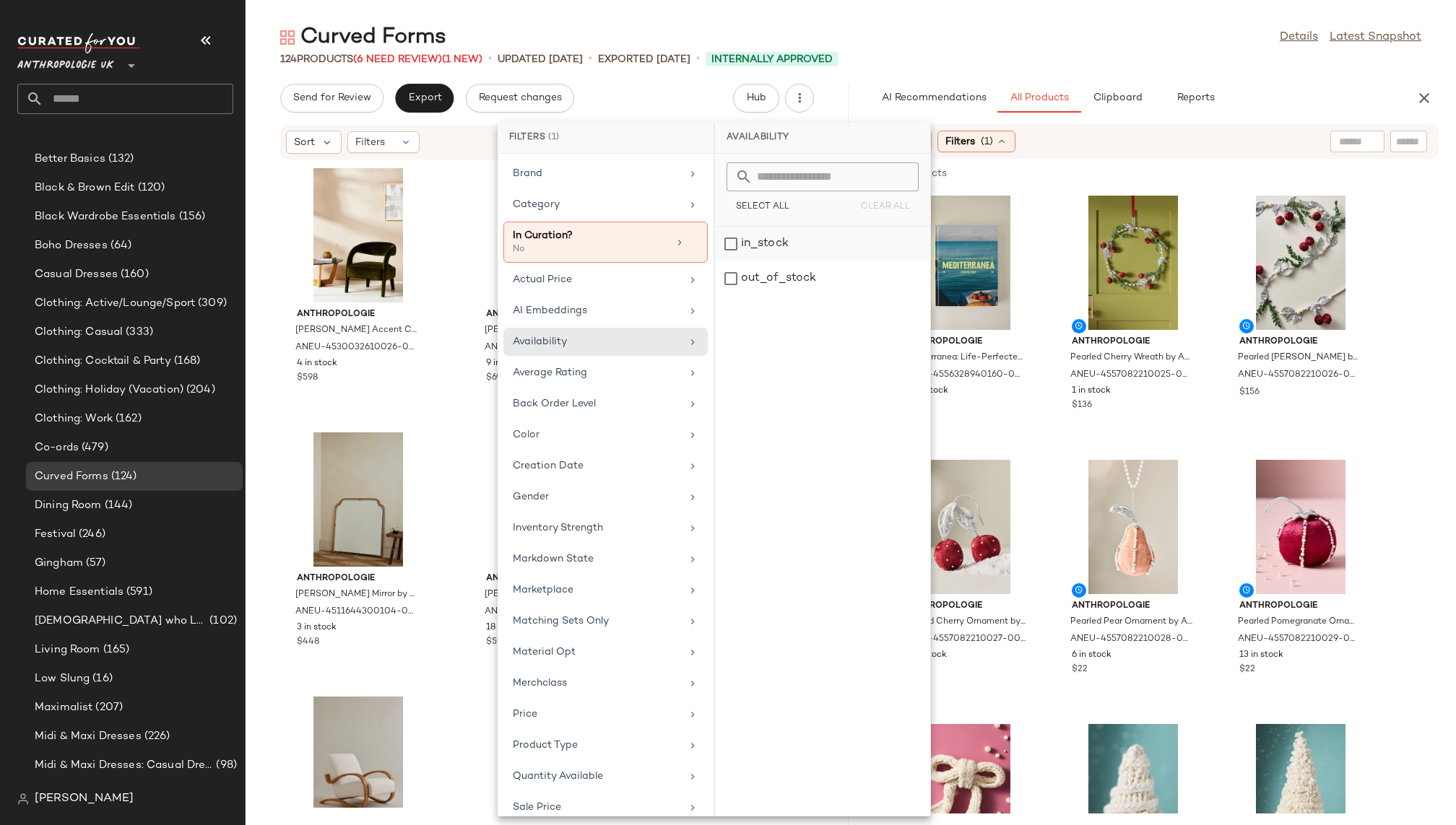
click at [784, 262] on div "in_stock" at bounding box center [823, 279] width 216 height 35
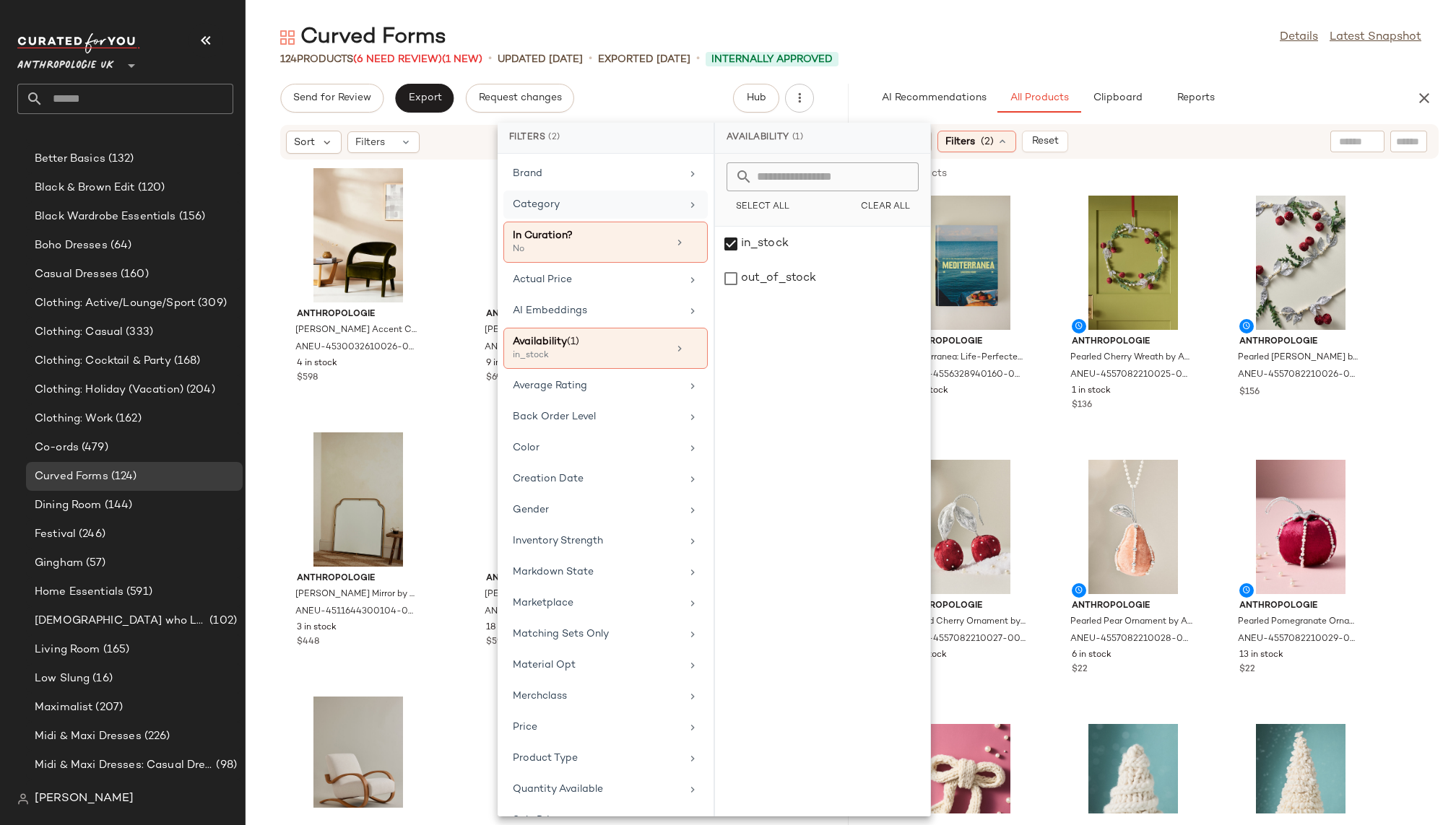
click at [632, 203] on div "Category" at bounding box center [597, 205] width 168 height 15
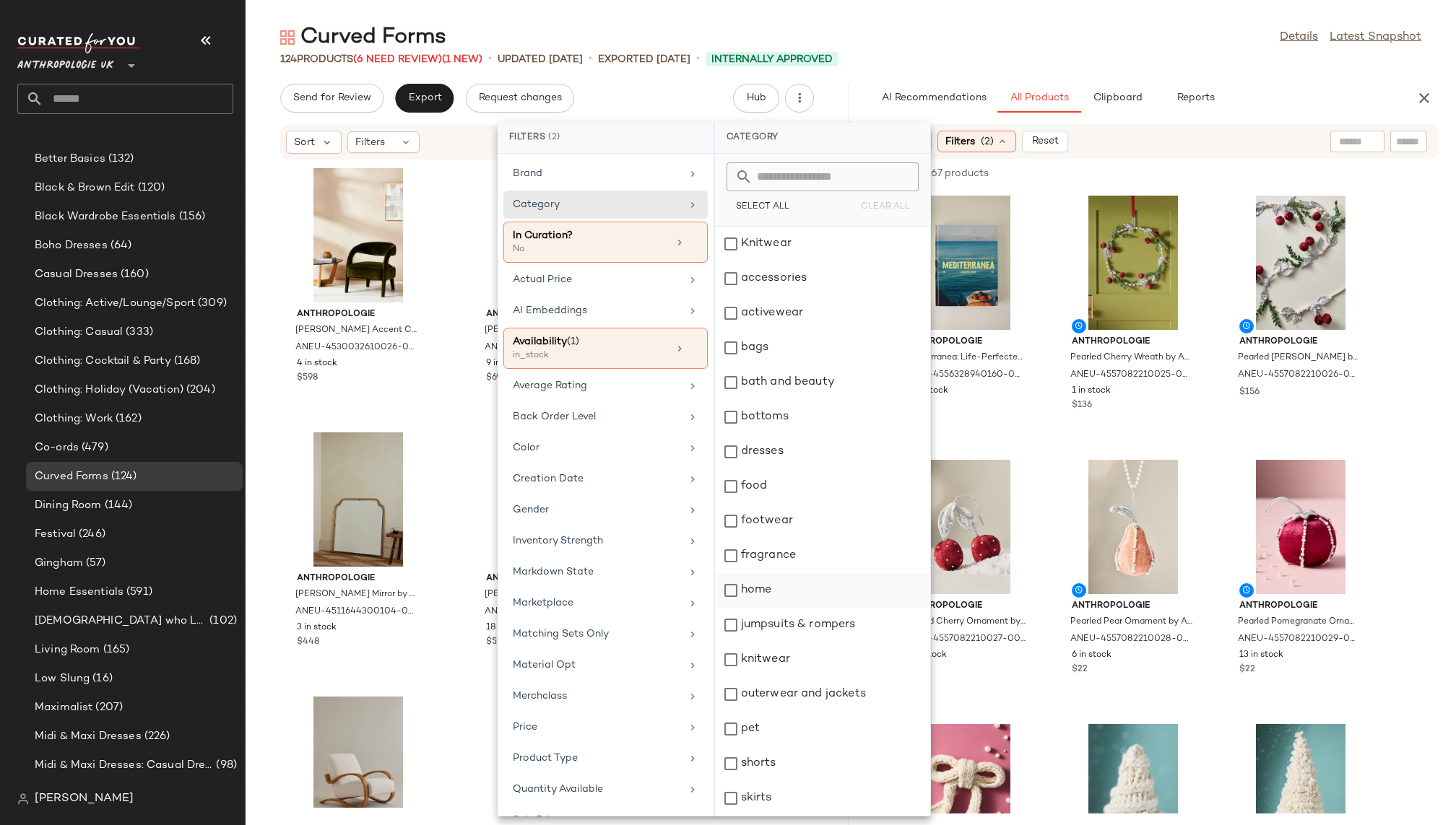
click at [768, 583] on div "home" at bounding box center [823, 590] width 216 height 35
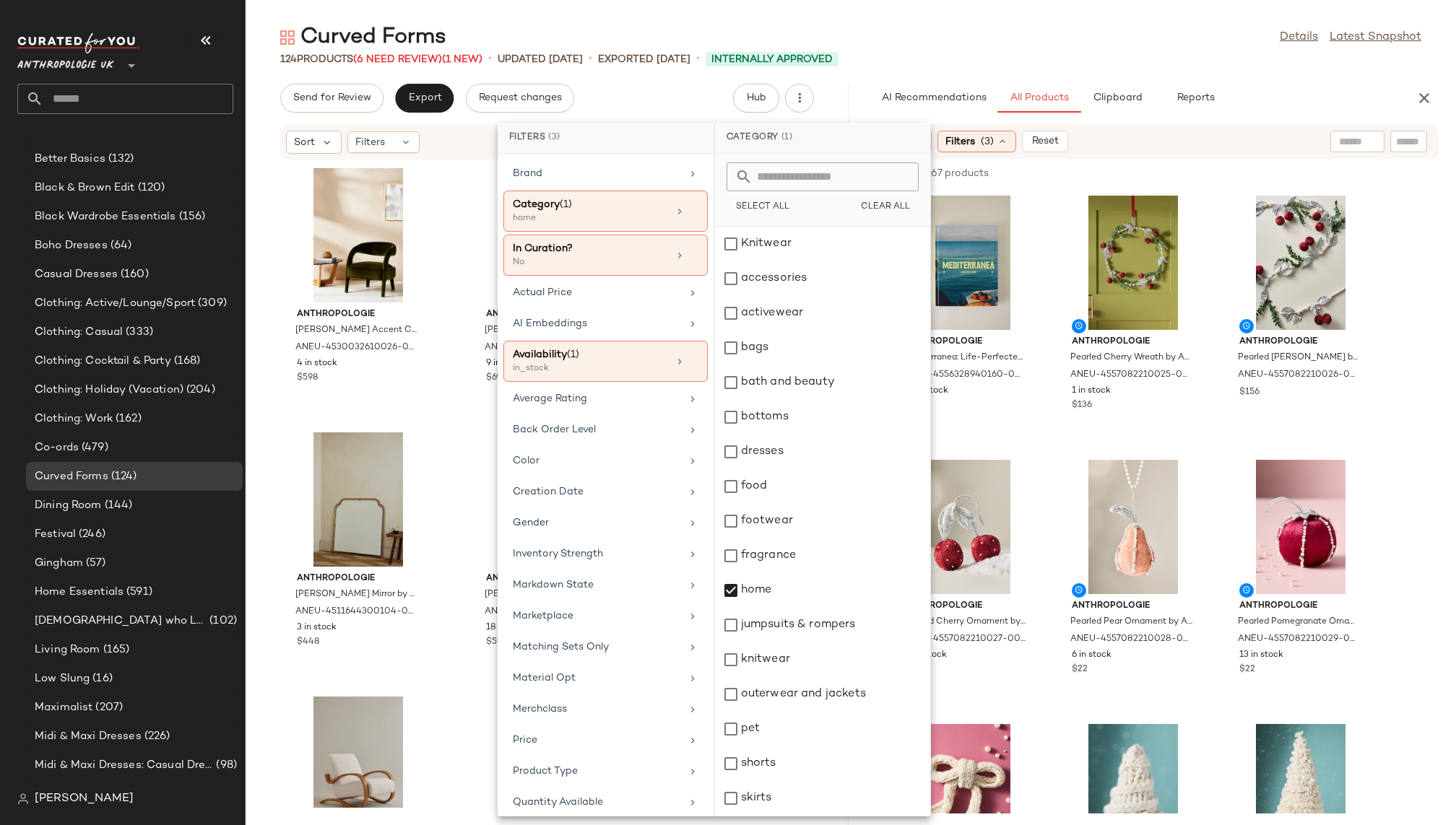
click at [1023, 49] on div "Curved Forms Details Latest Snapshot" at bounding box center [851, 37] width 1210 height 29
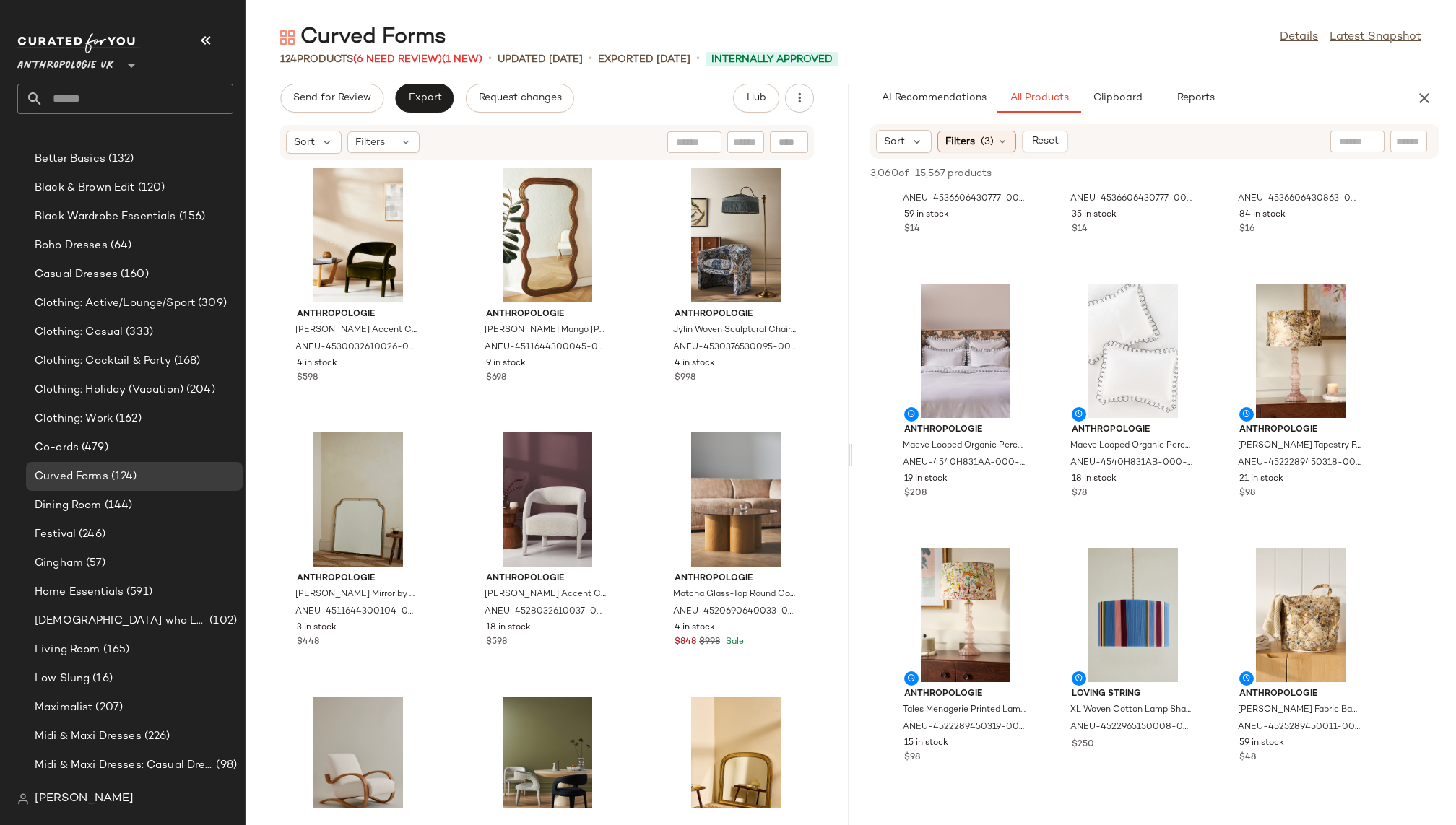
scroll to position [6107, 0]
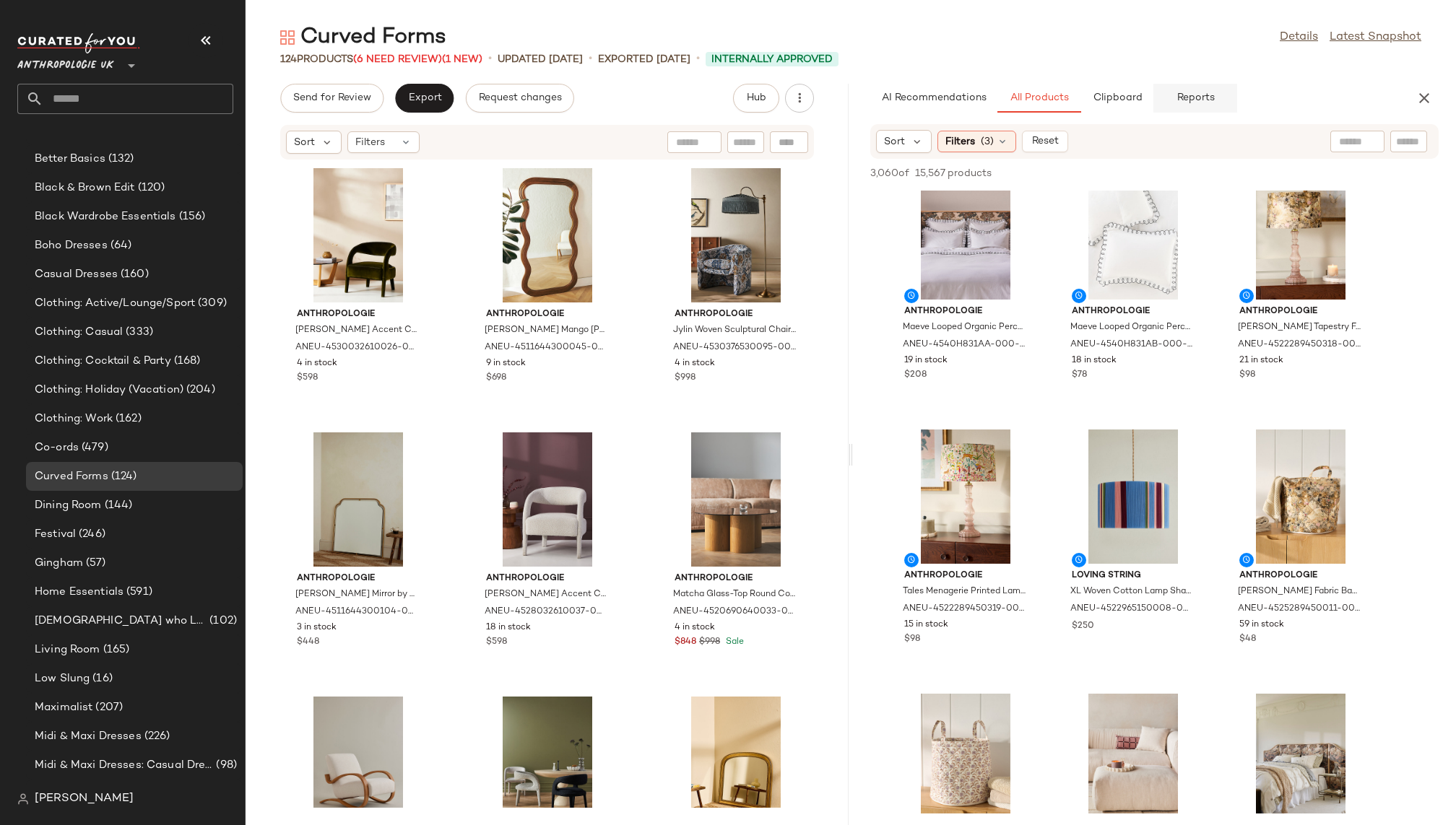
click at [1209, 95] on span "Reports" at bounding box center [1195, 98] width 38 height 11
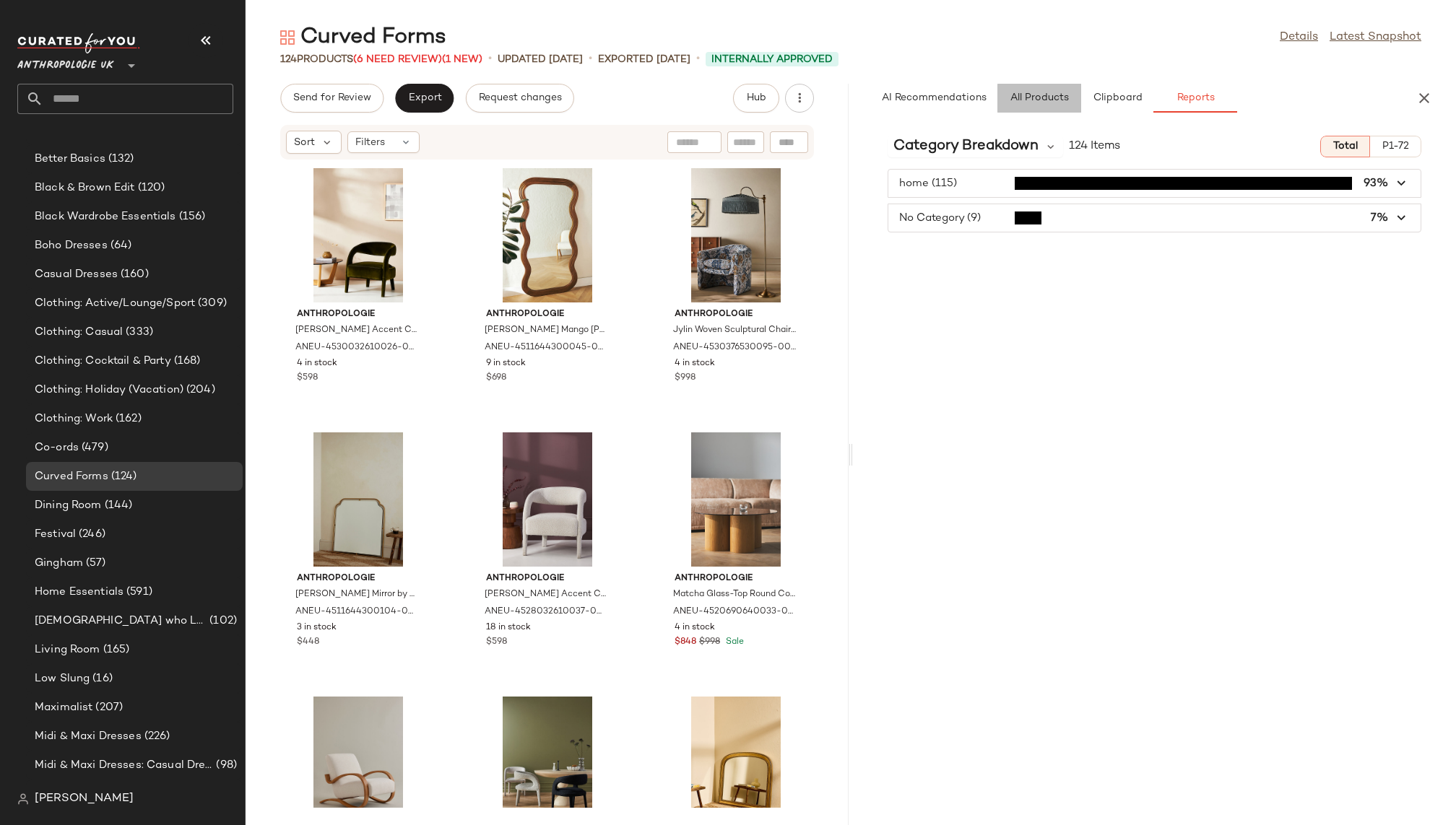
click at [1046, 99] on span "All Products" at bounding box center [1039, 98] width 60 height 11
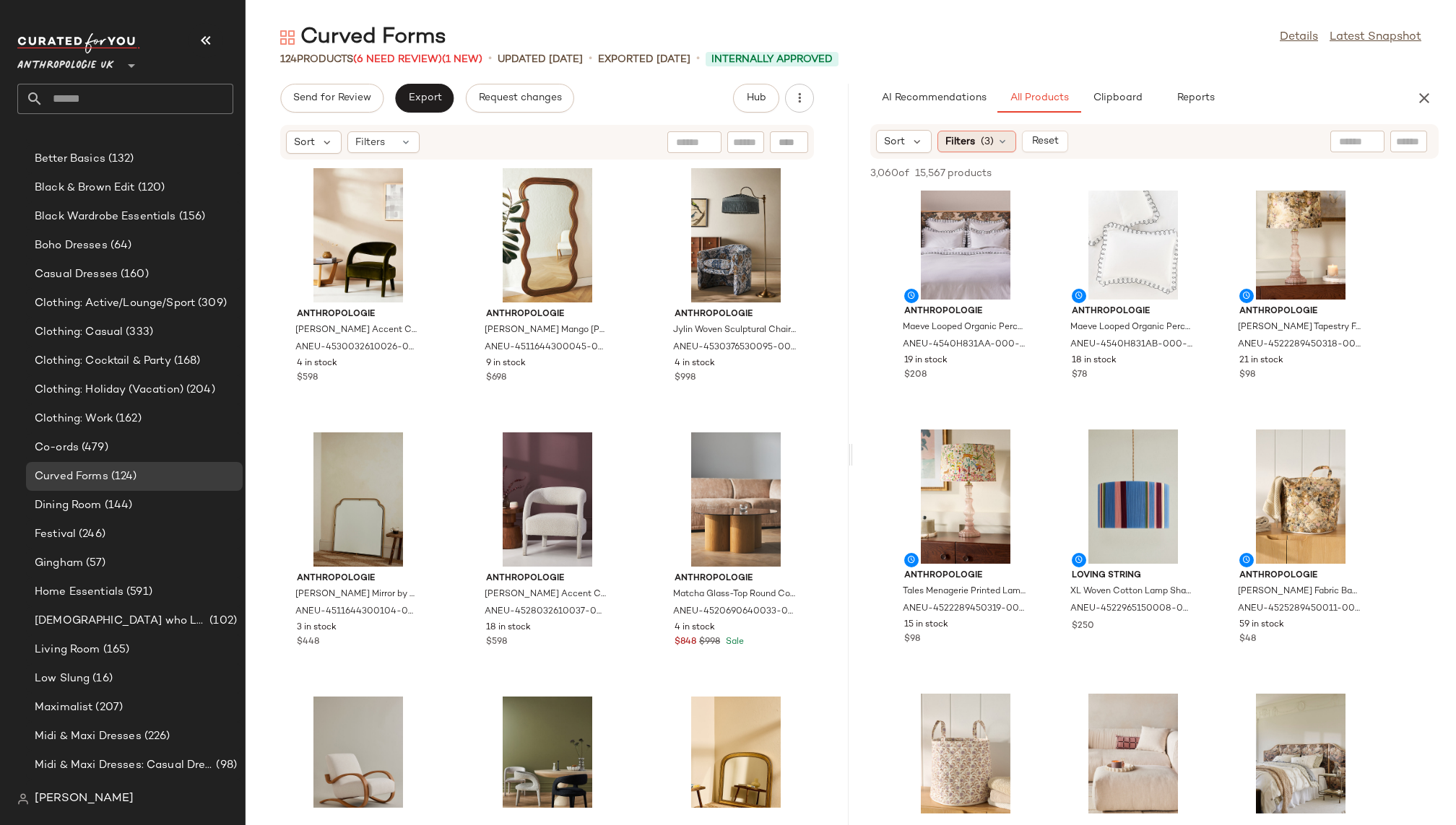
click at [965, 140] on span "Filters" at bounding box center [960, 142] width 29 height 15
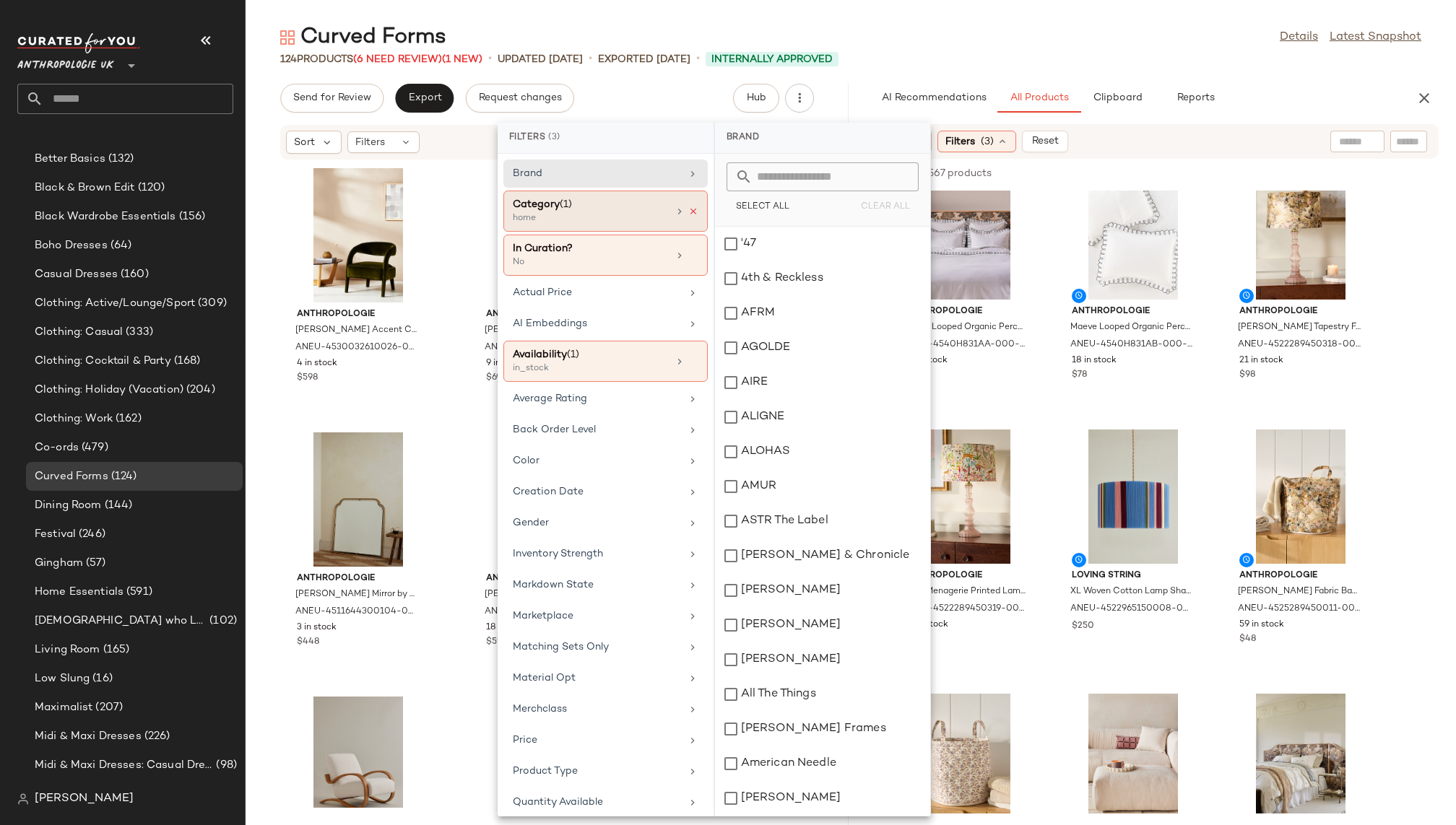
click at [691, 210] on icon at bounding box center [693, 211] width 10 height 10
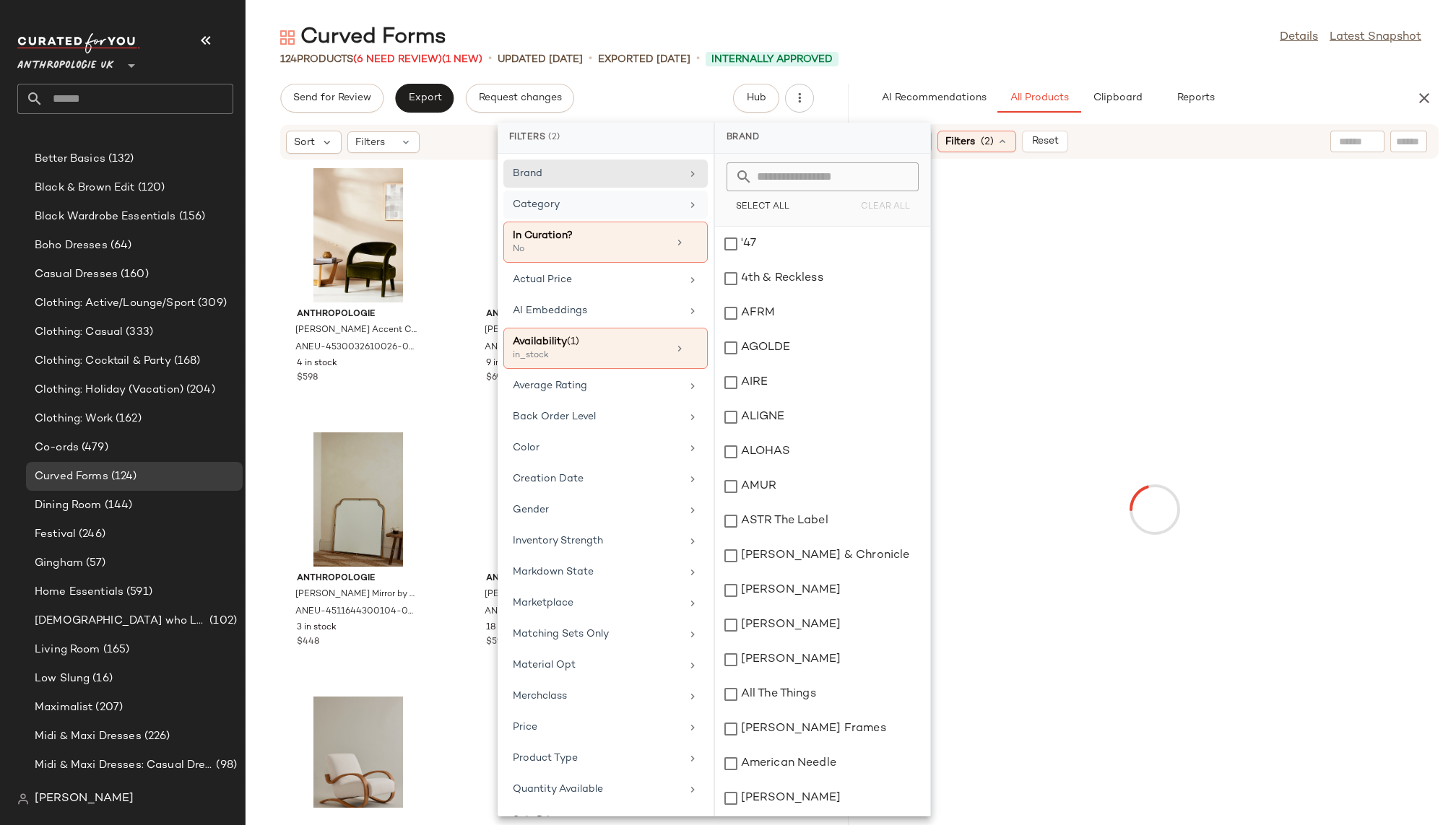
click at [1084, 57] on div "124 Products (6 Need Review) (1 New) • updated Aug 11th • Exported Aug 11th • I…" at bounding box center [851, 59] width 1210 height 14
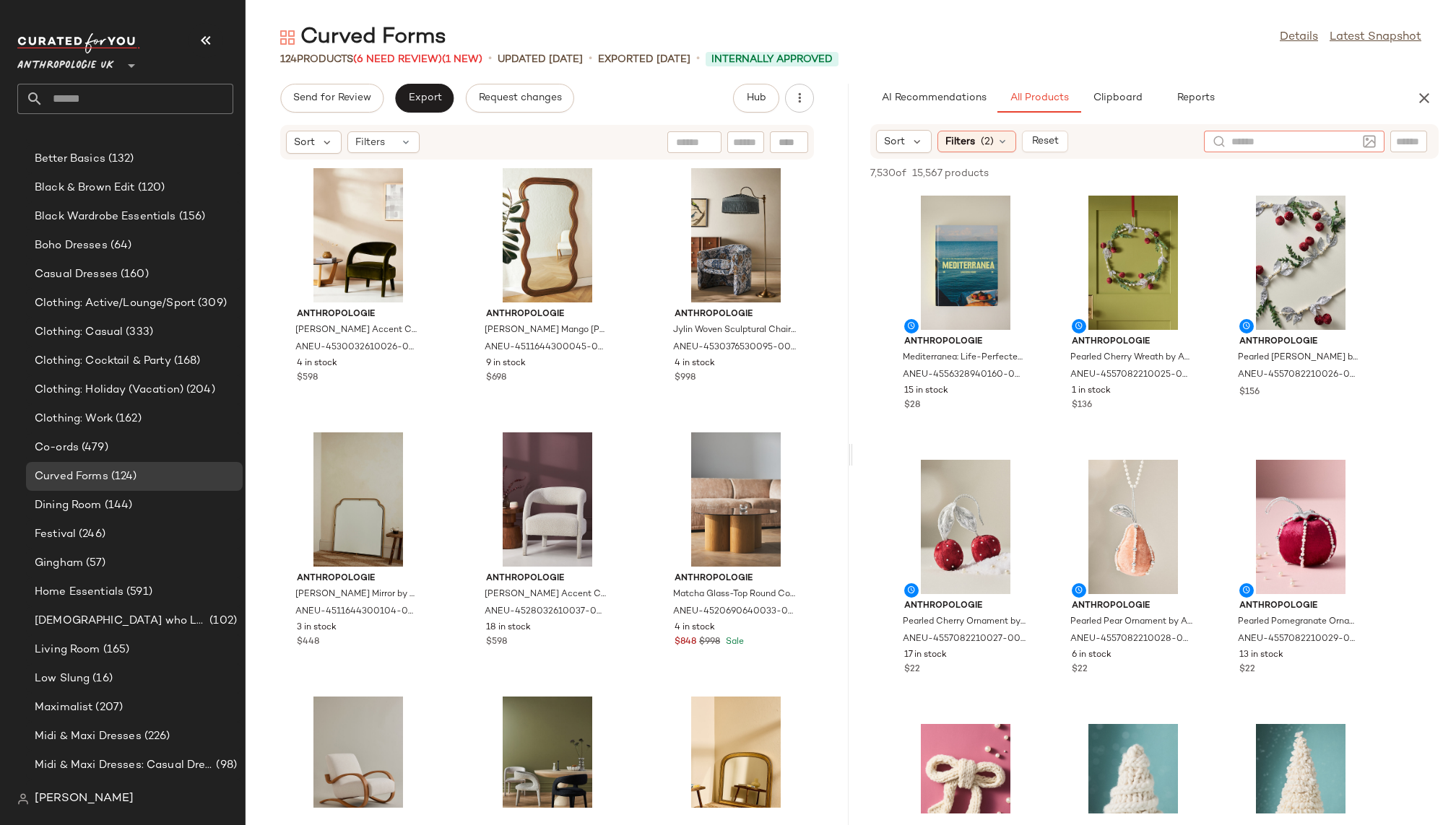
click at [1357, 144] on div at bounding box center [1293, 141] width 181 height 22
type input "*********"
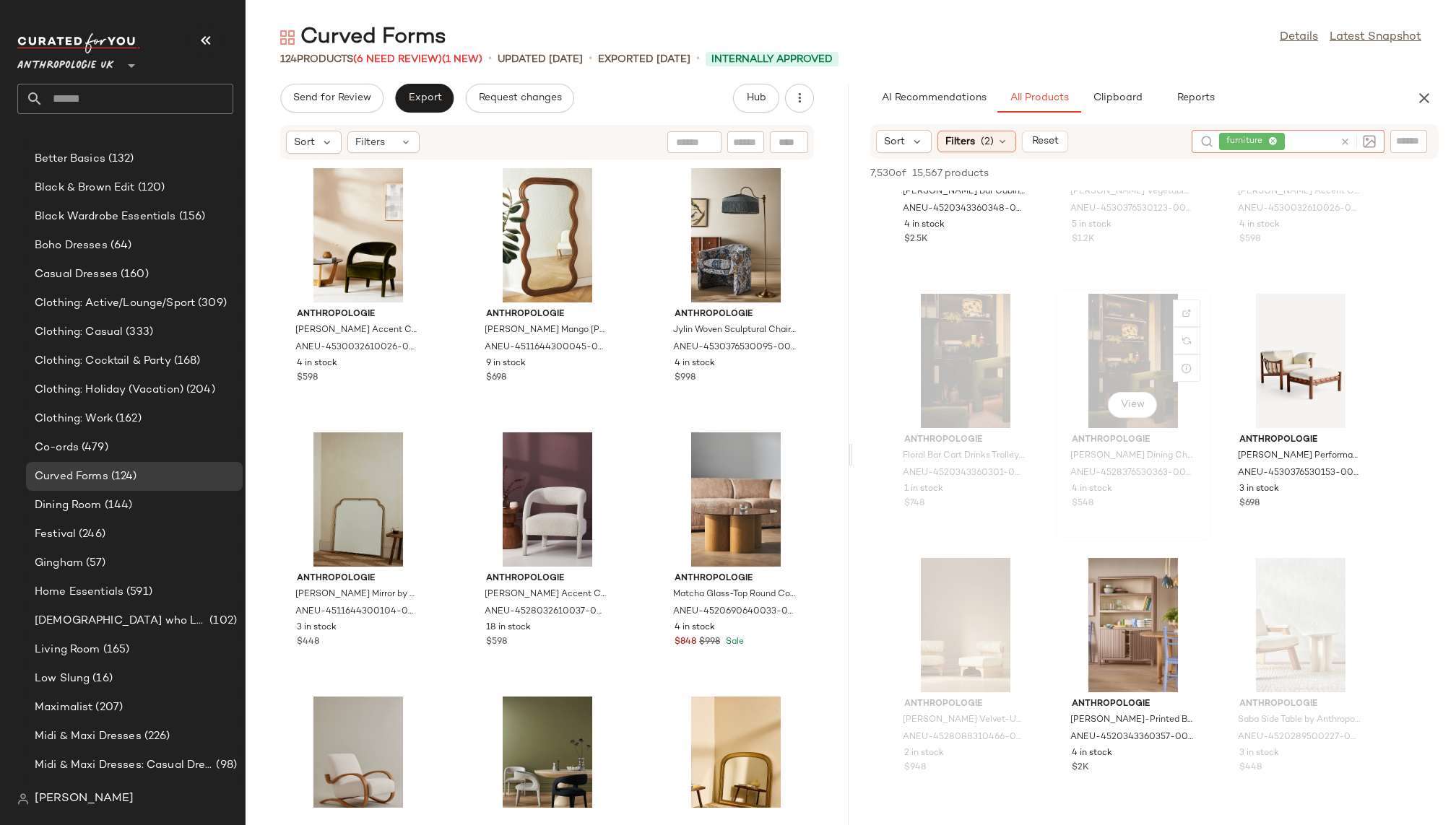
scroll to position [172, 0]
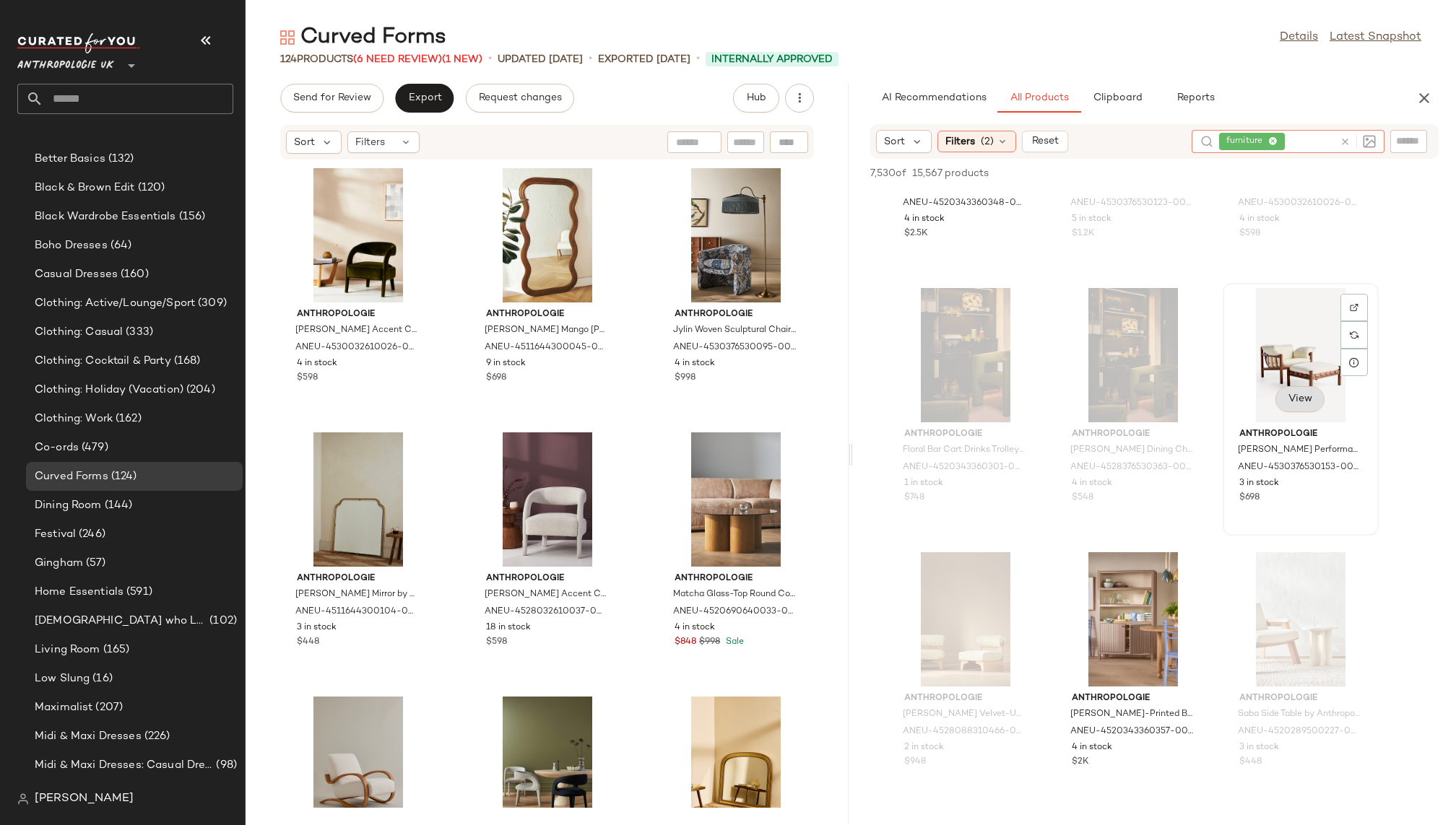
click at [1296, 397] on span "View" at bounding box center [1300, 399] width 25 height 11
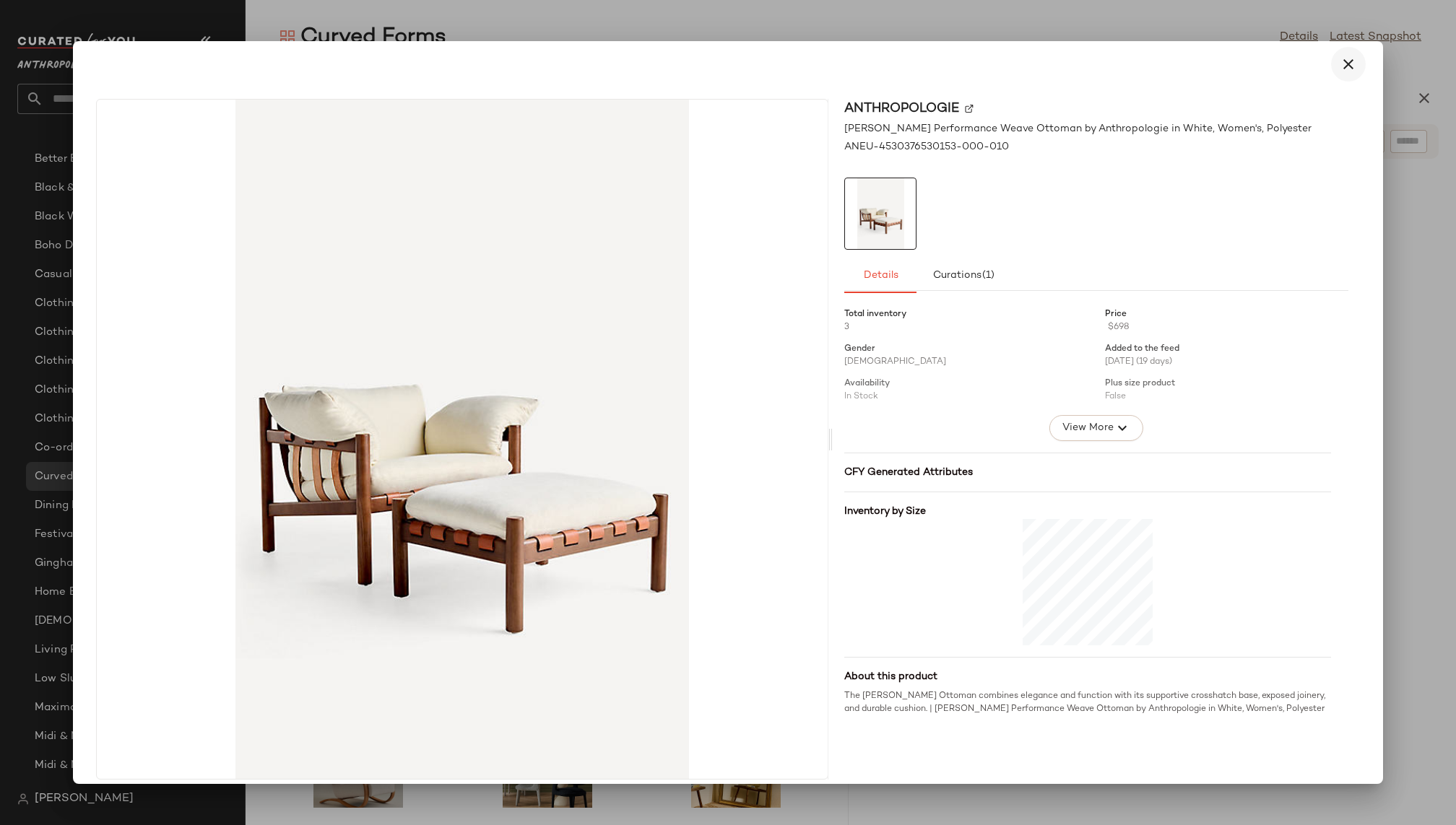
click at [1346, 62] on icon "button" at bounding box center [1348, 64] width 17 height 17
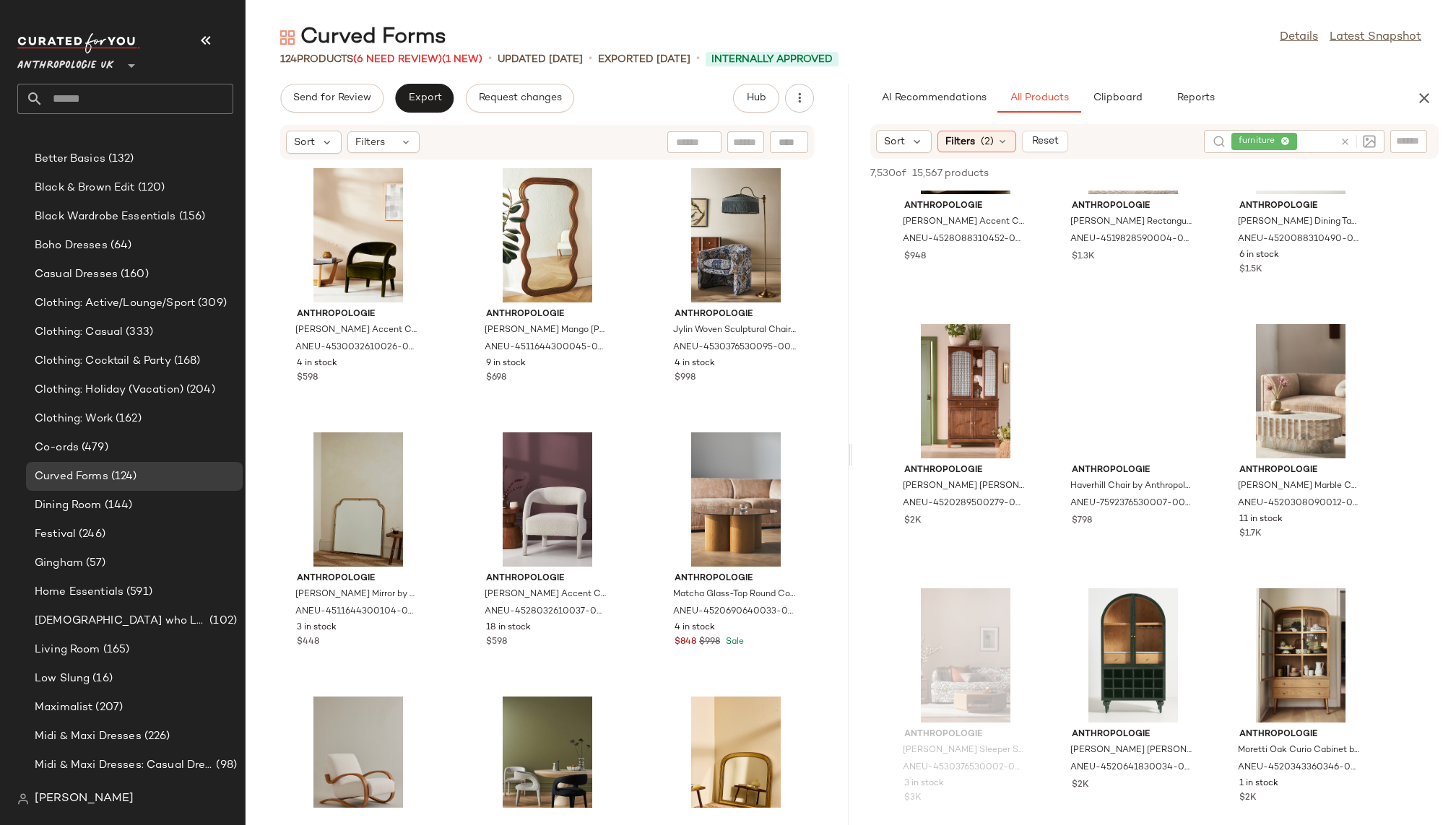
scroll to position [3590, 0]
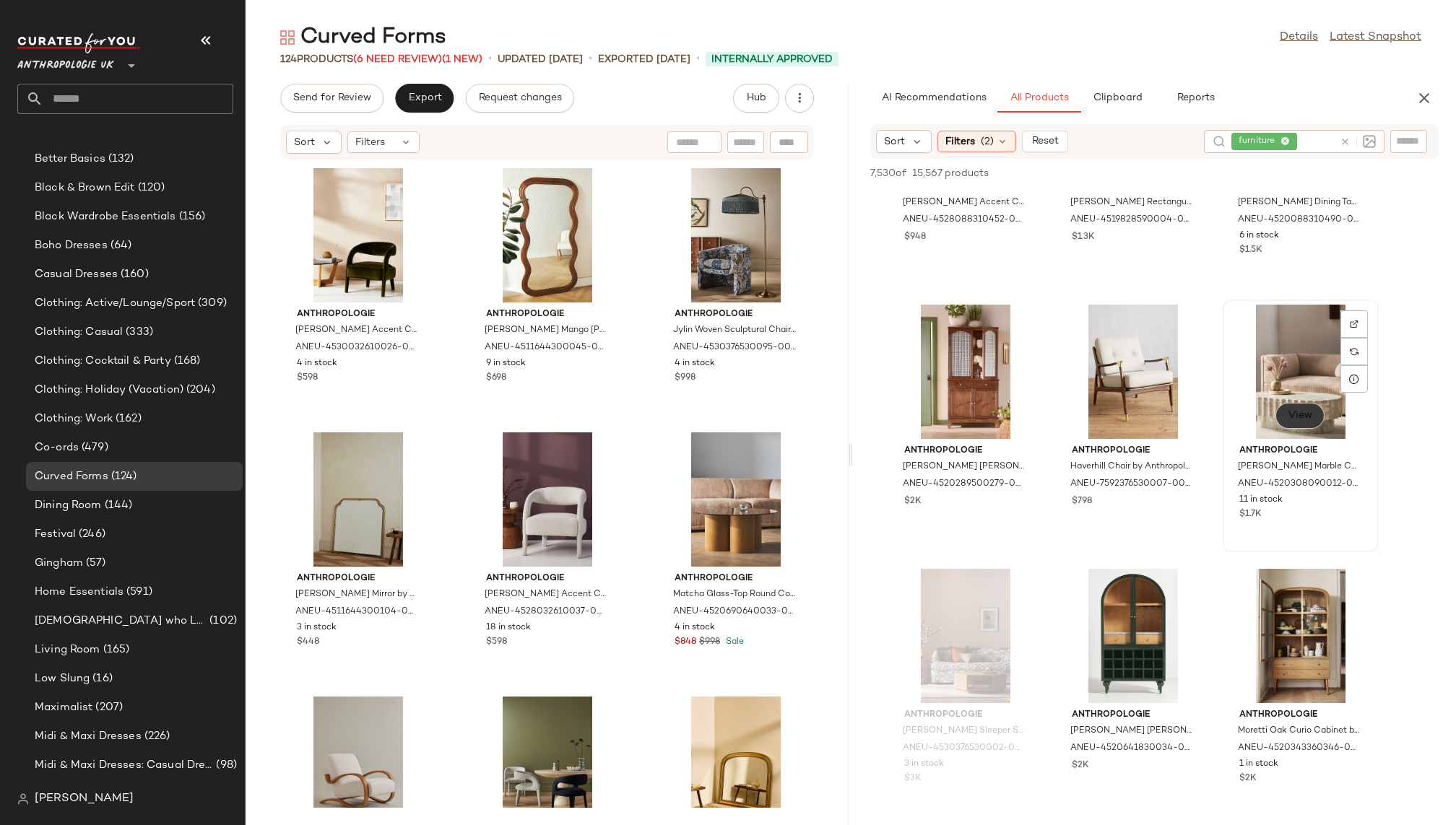
click at [1298, 419] on span "View" at bounding box center [1300, 416] width 25 height 11
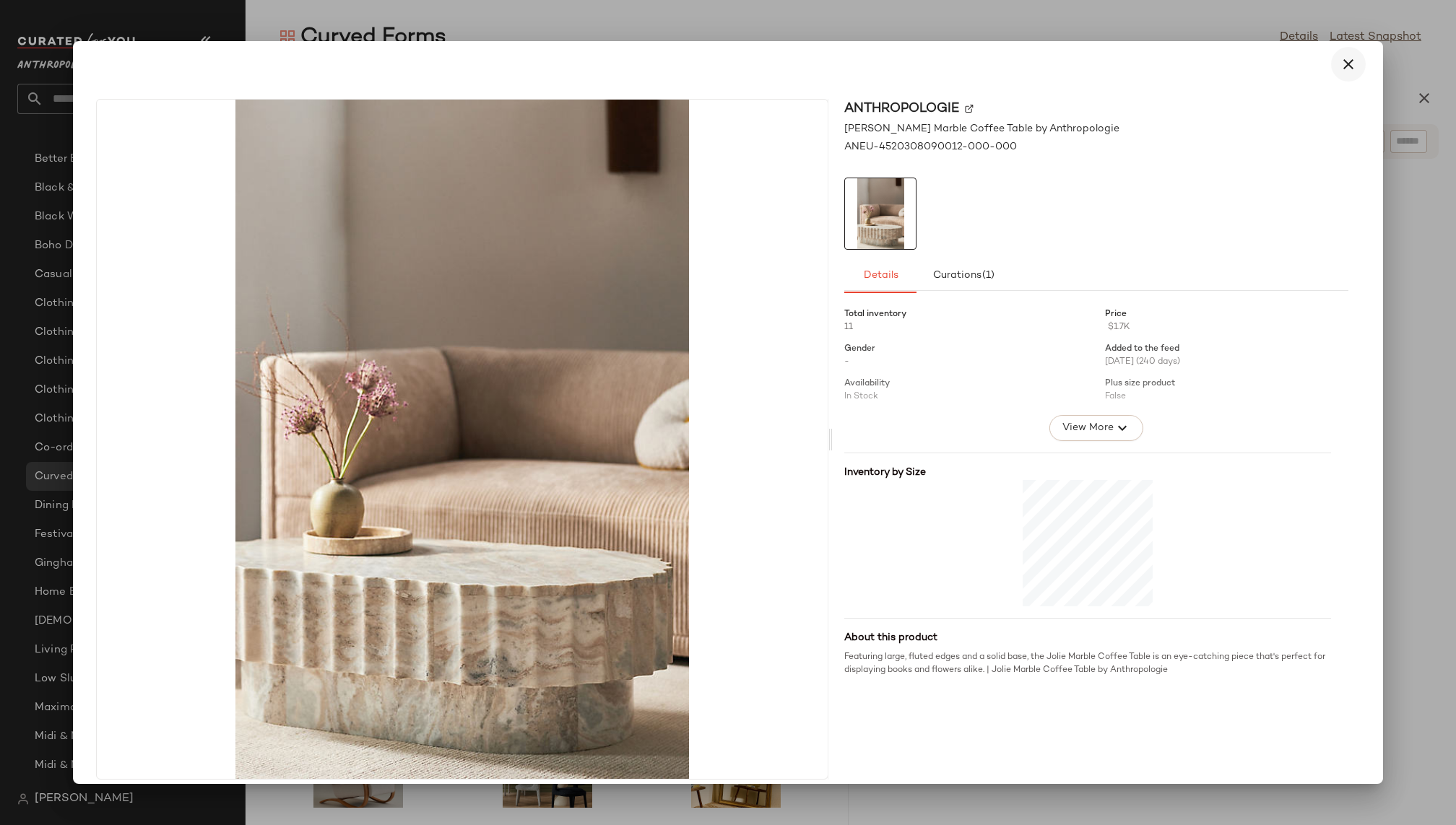
click at [1350, 58] on button "button" at bounding box center [1348, 64] width 35 height 35
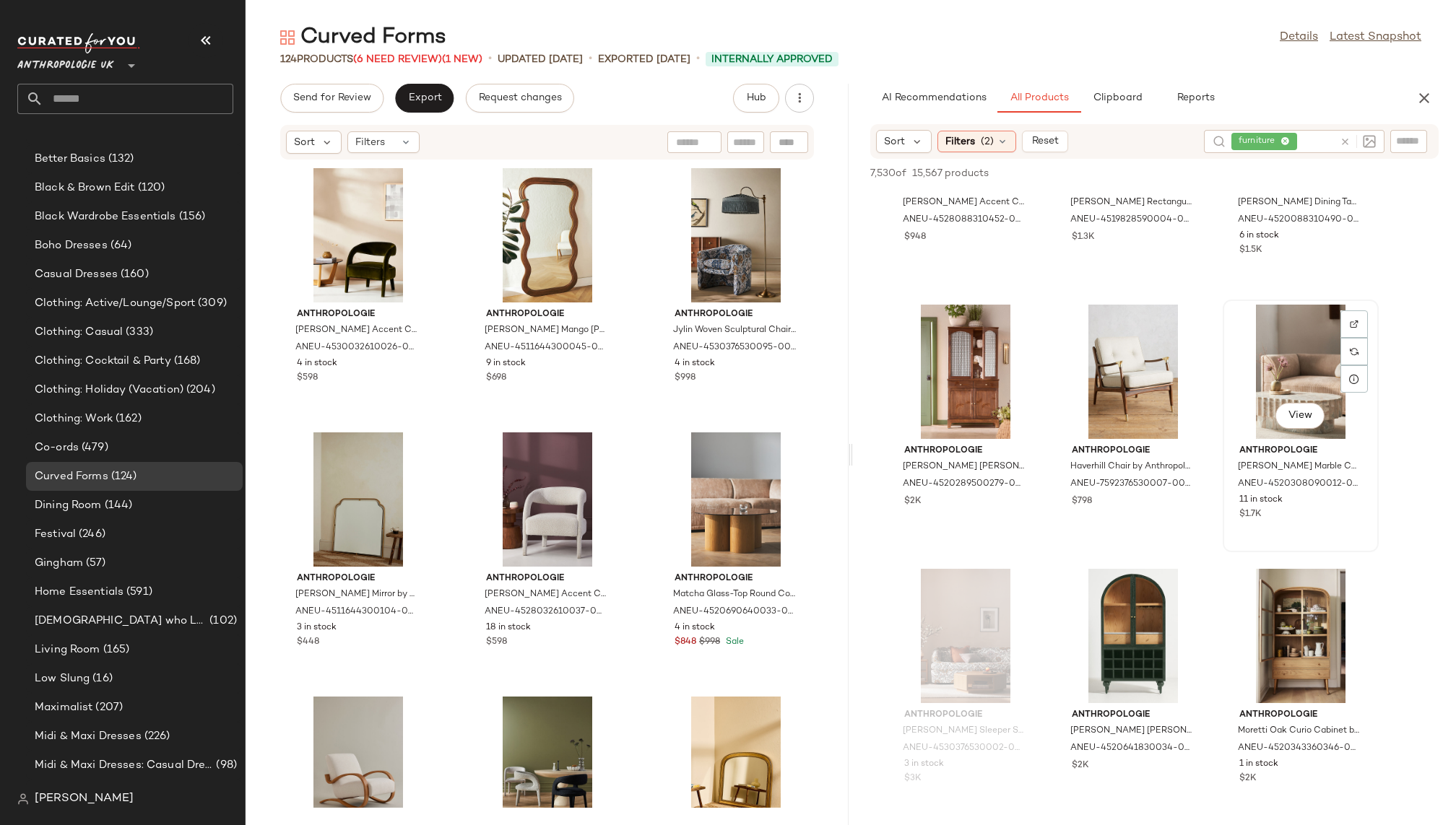
click at [1274, 405] on div "View" at bounding box center [1301, 371] width 146 height 134
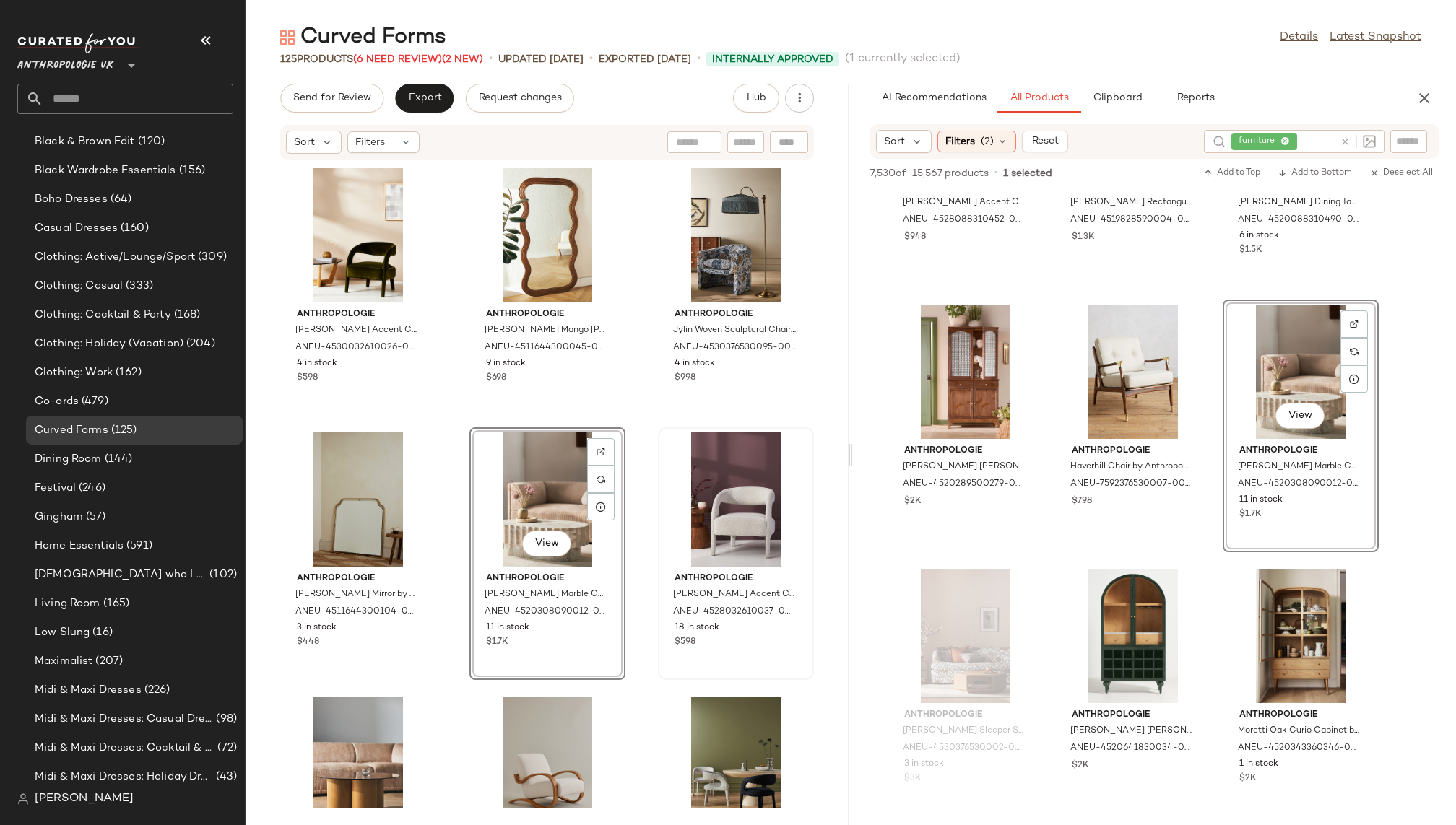
scroll to position [337, 0]
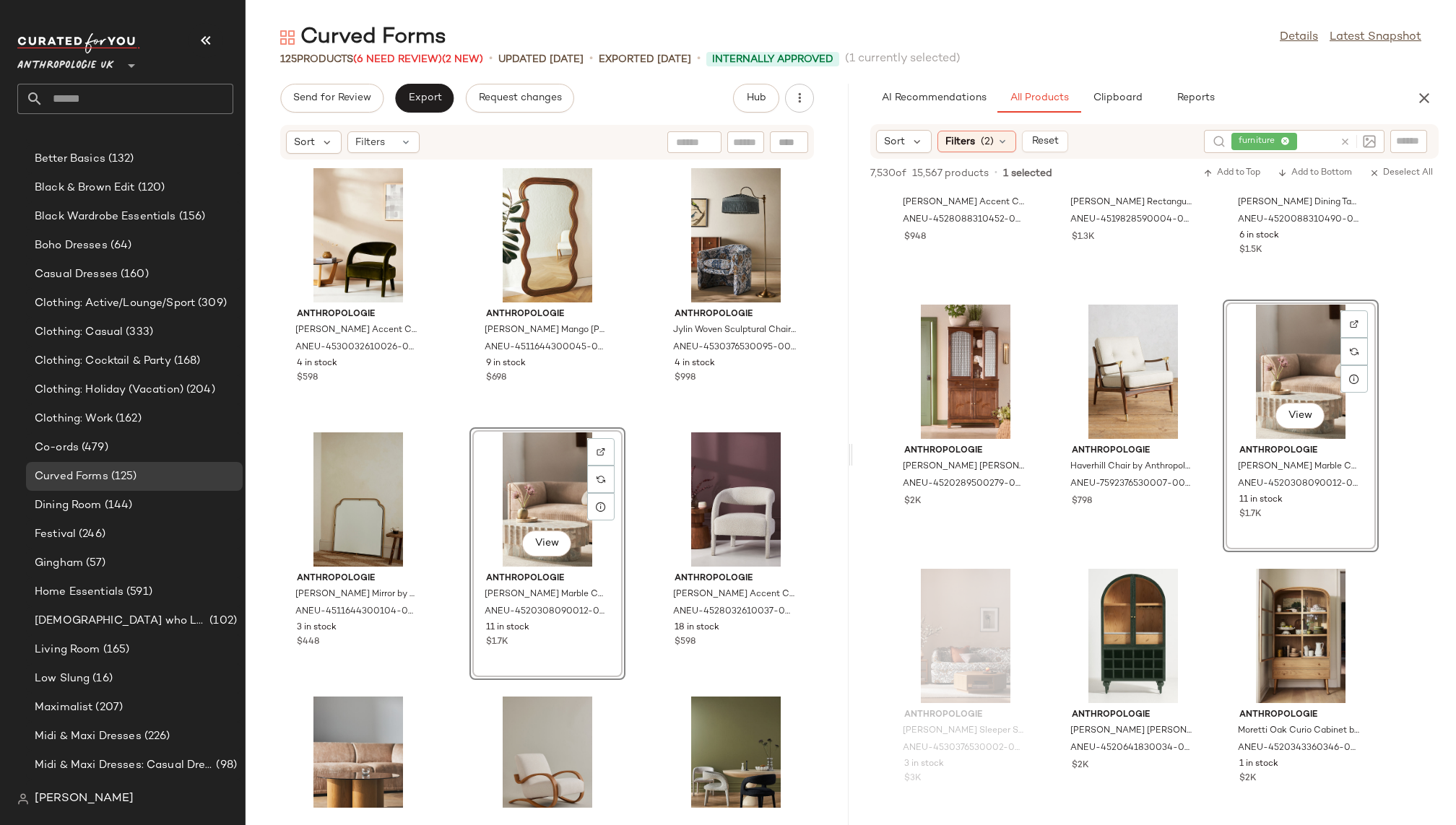
click at [644, 673] on div "Anthropologie Velvet Hagen Accent Chair by Anthropologie, Polyester/Cotton ANEU…" at bounding box center [547, 484] width 603 height 647
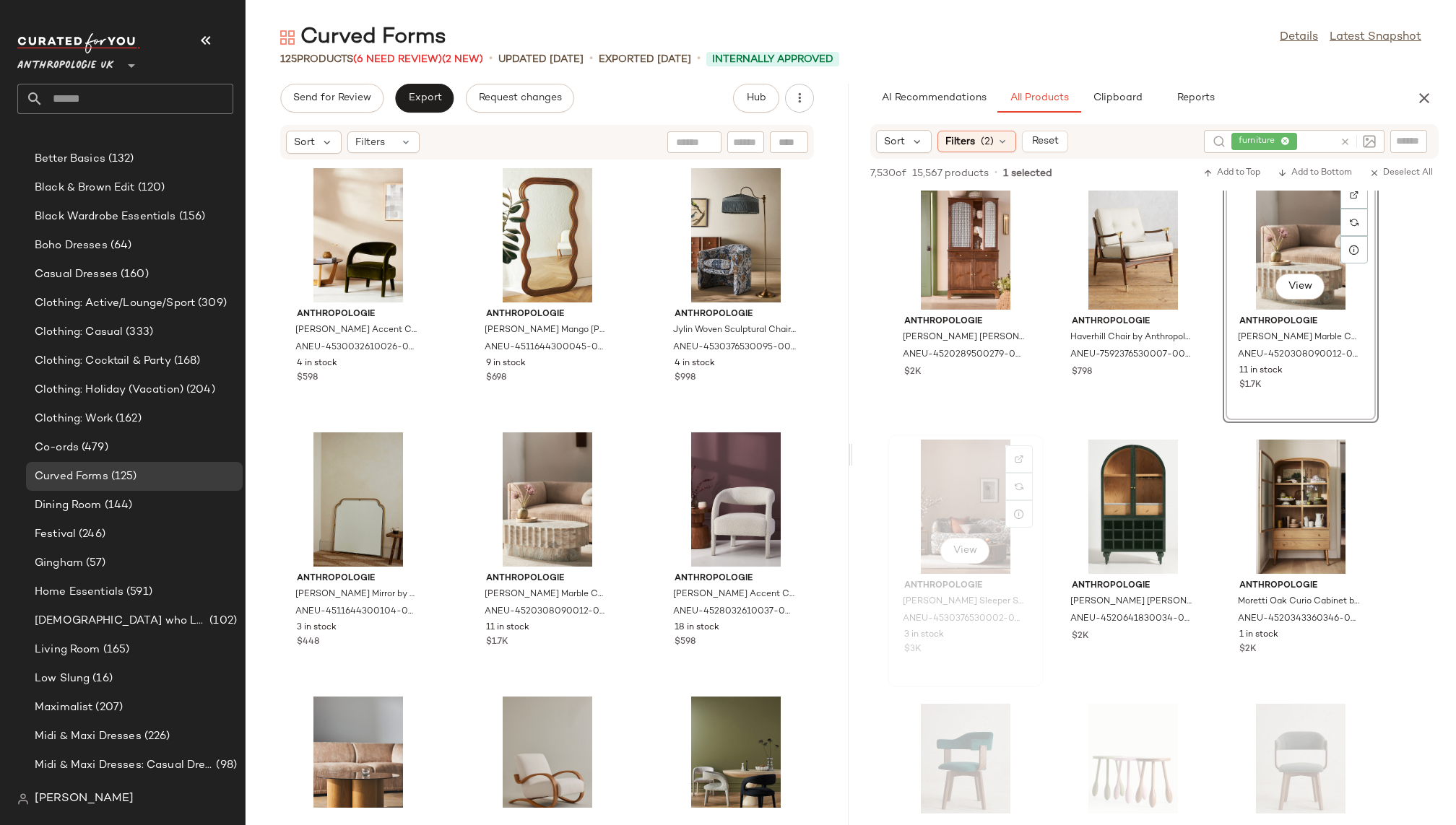
scroll to position [3773, 0]
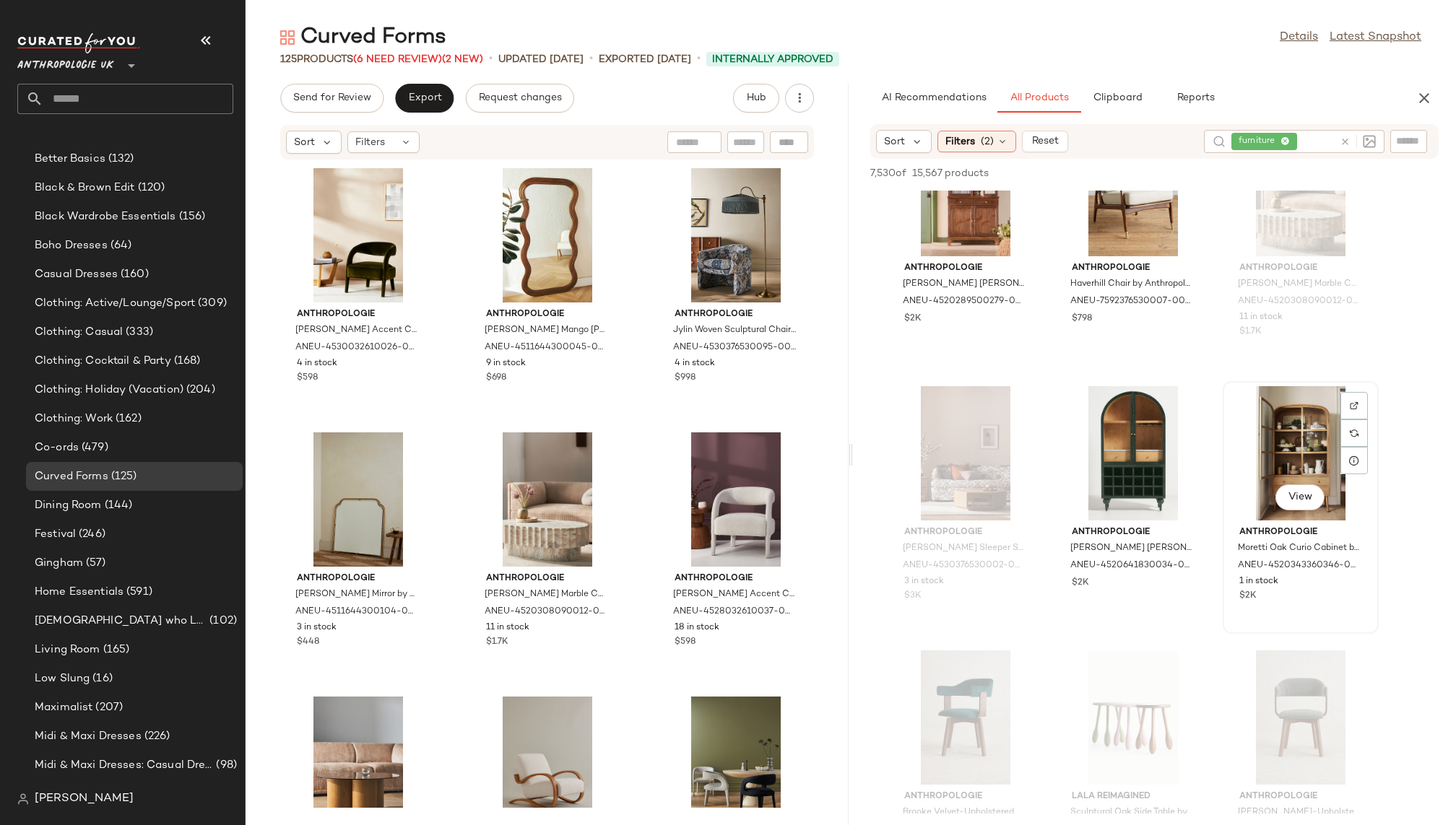
click at [1270, 449] on div "View" at bounding box center [1301, 454] width 146 height 134
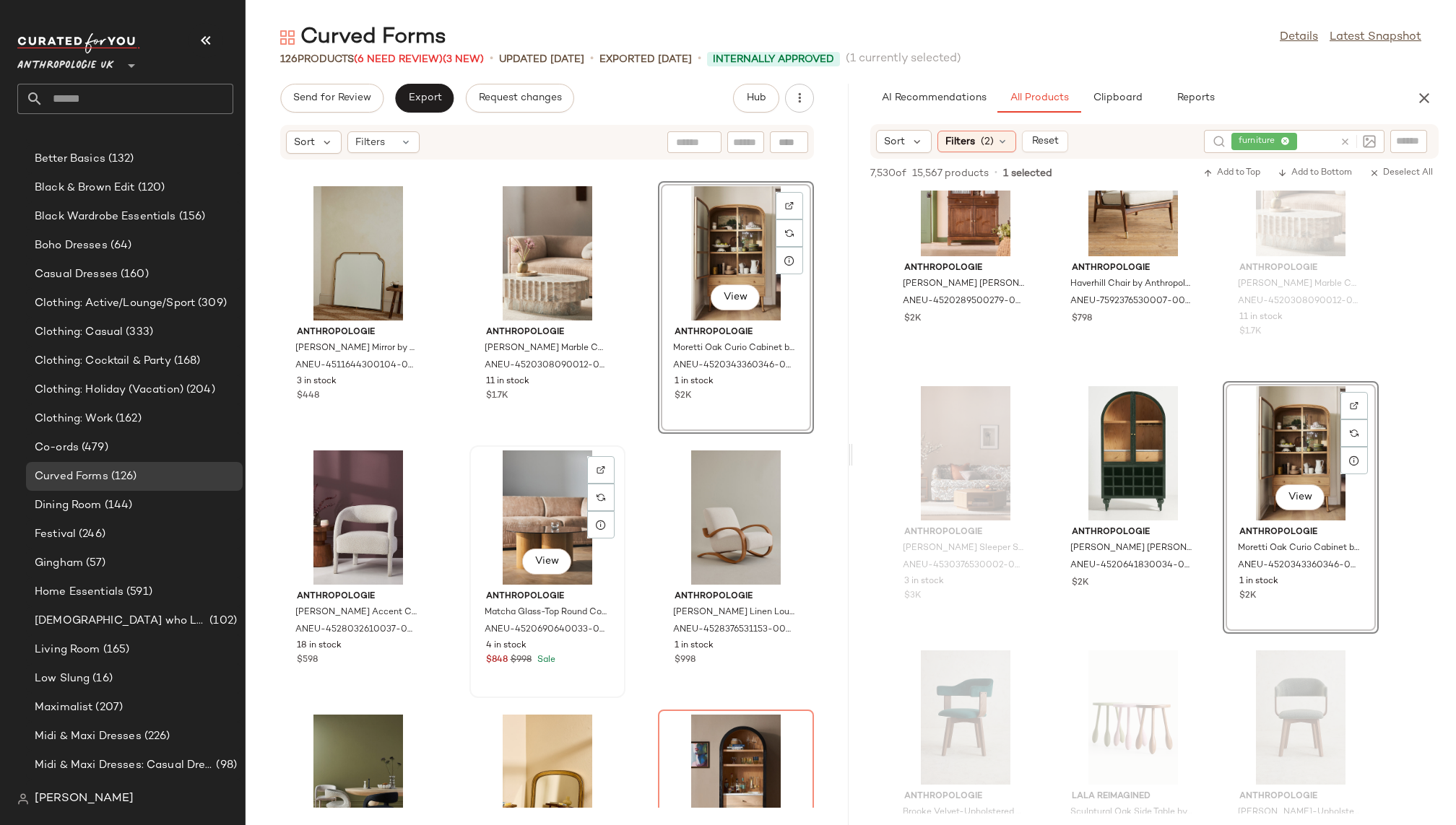
scroll to position [279, 0]
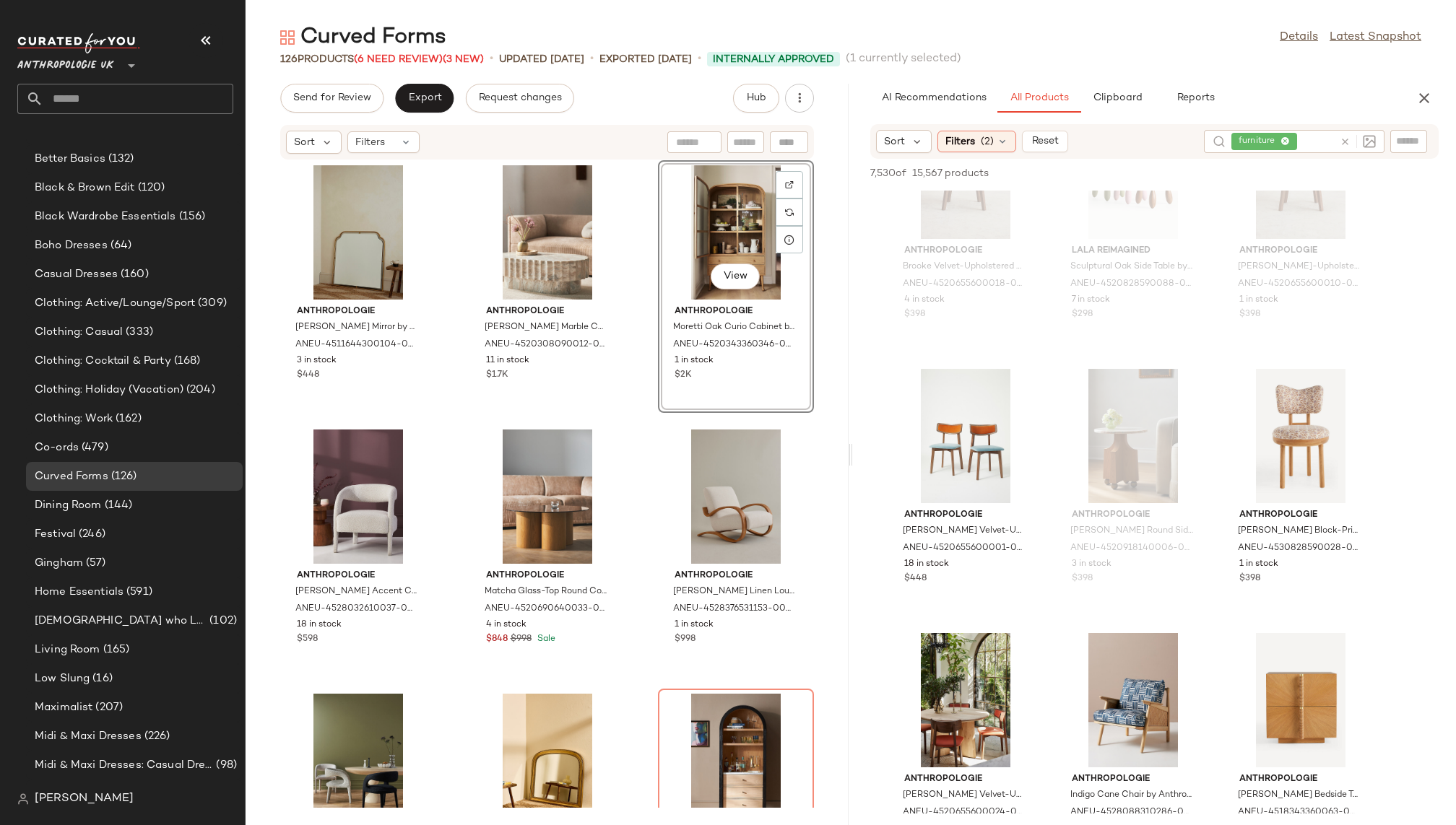
scroll to position [4335, 0]
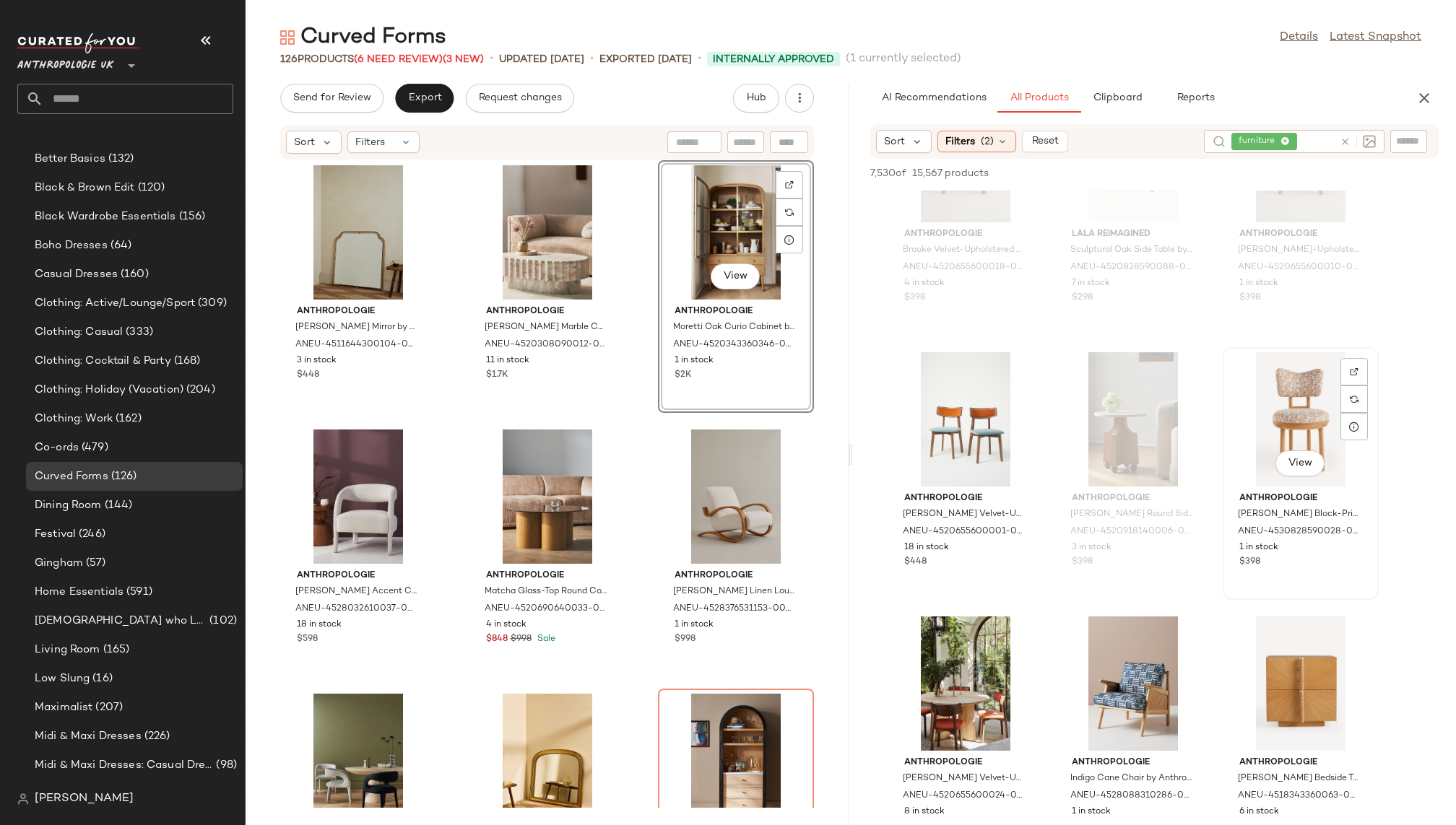
click at [1276, 401] on div "View" at bounding box center [1301, 420] width 146 height 134
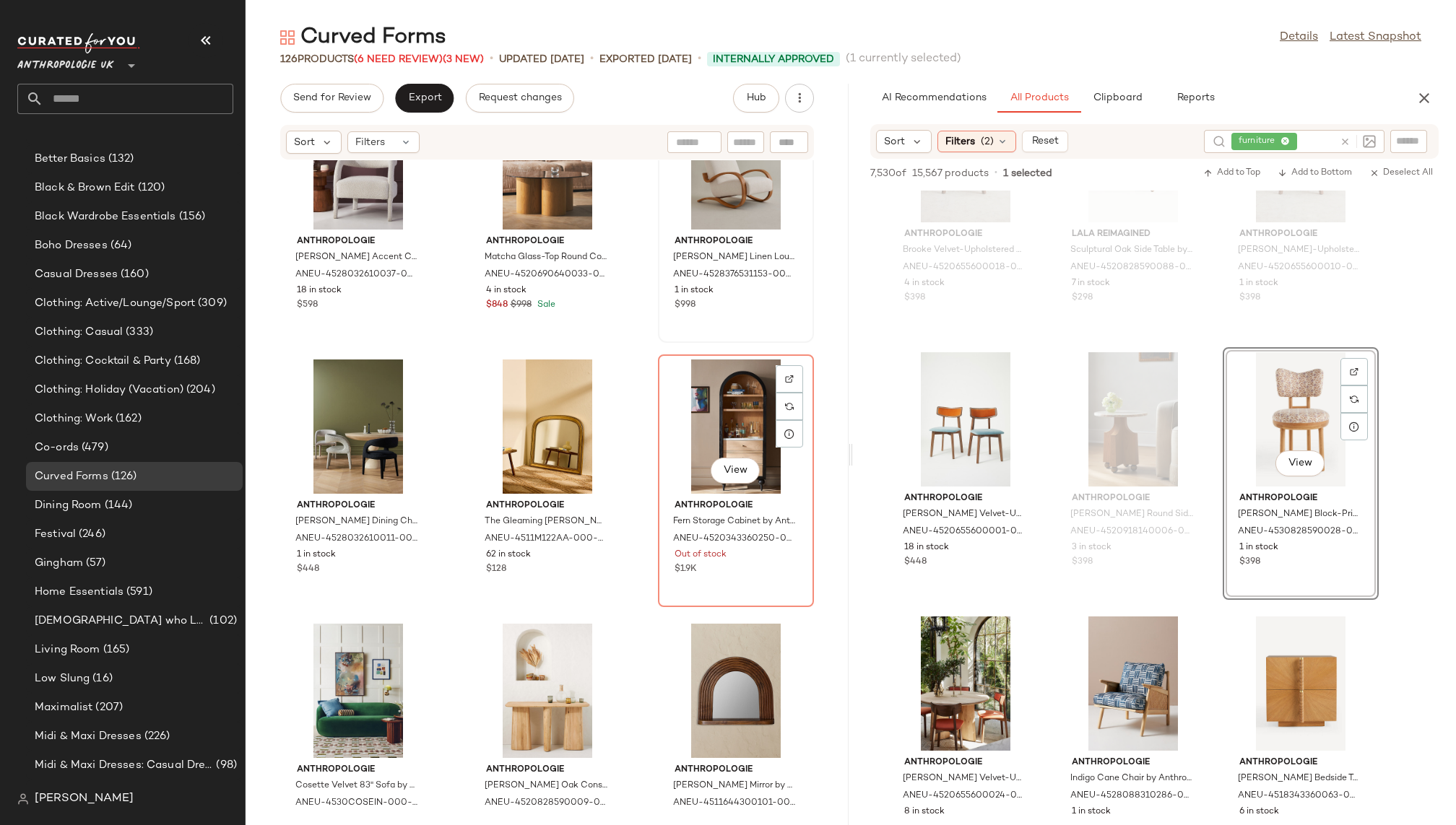
scroll to position [616, 0]
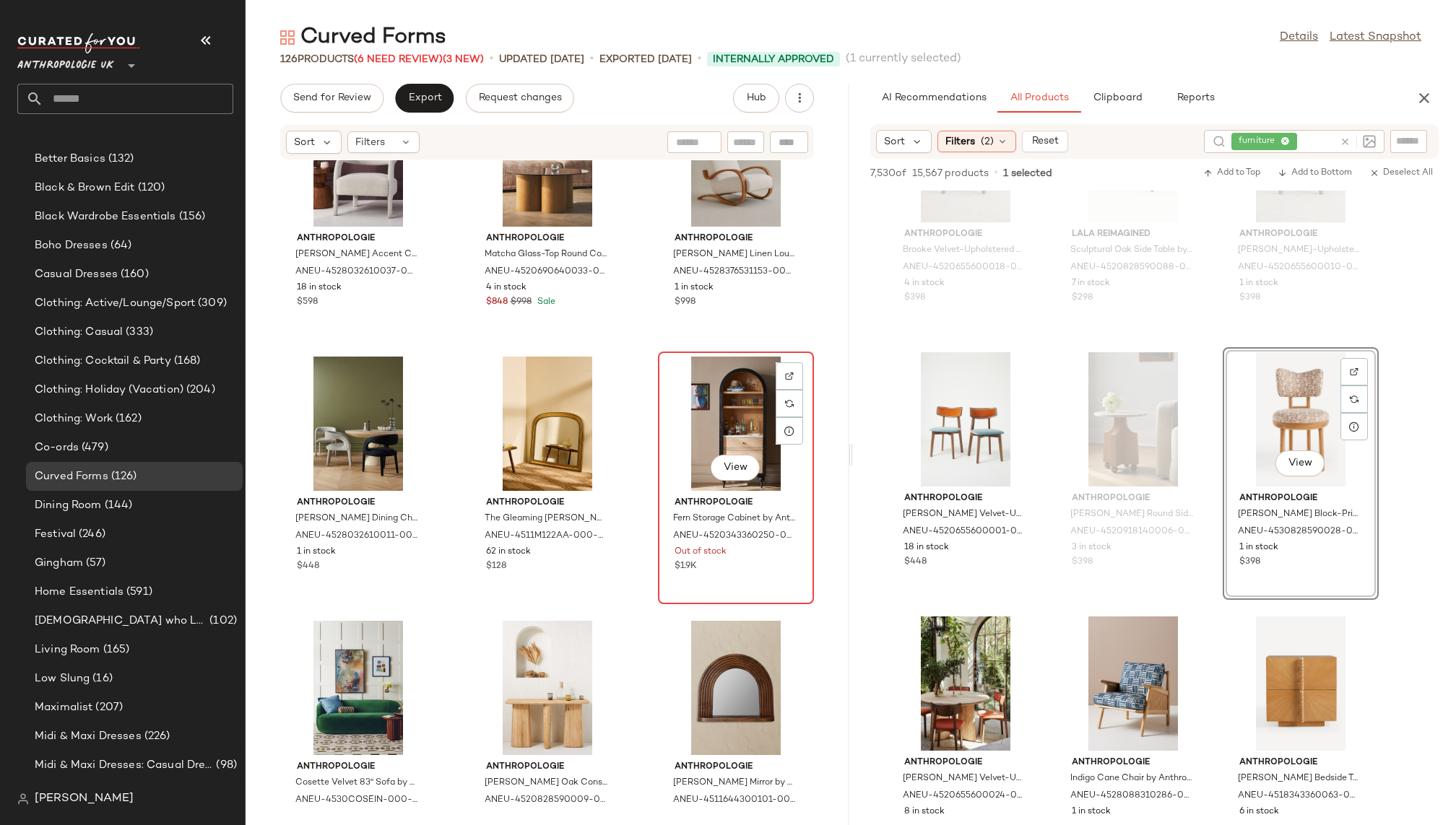
click at [701, 366] on div "View" at bounding box center [736, 423] width 146 height 134
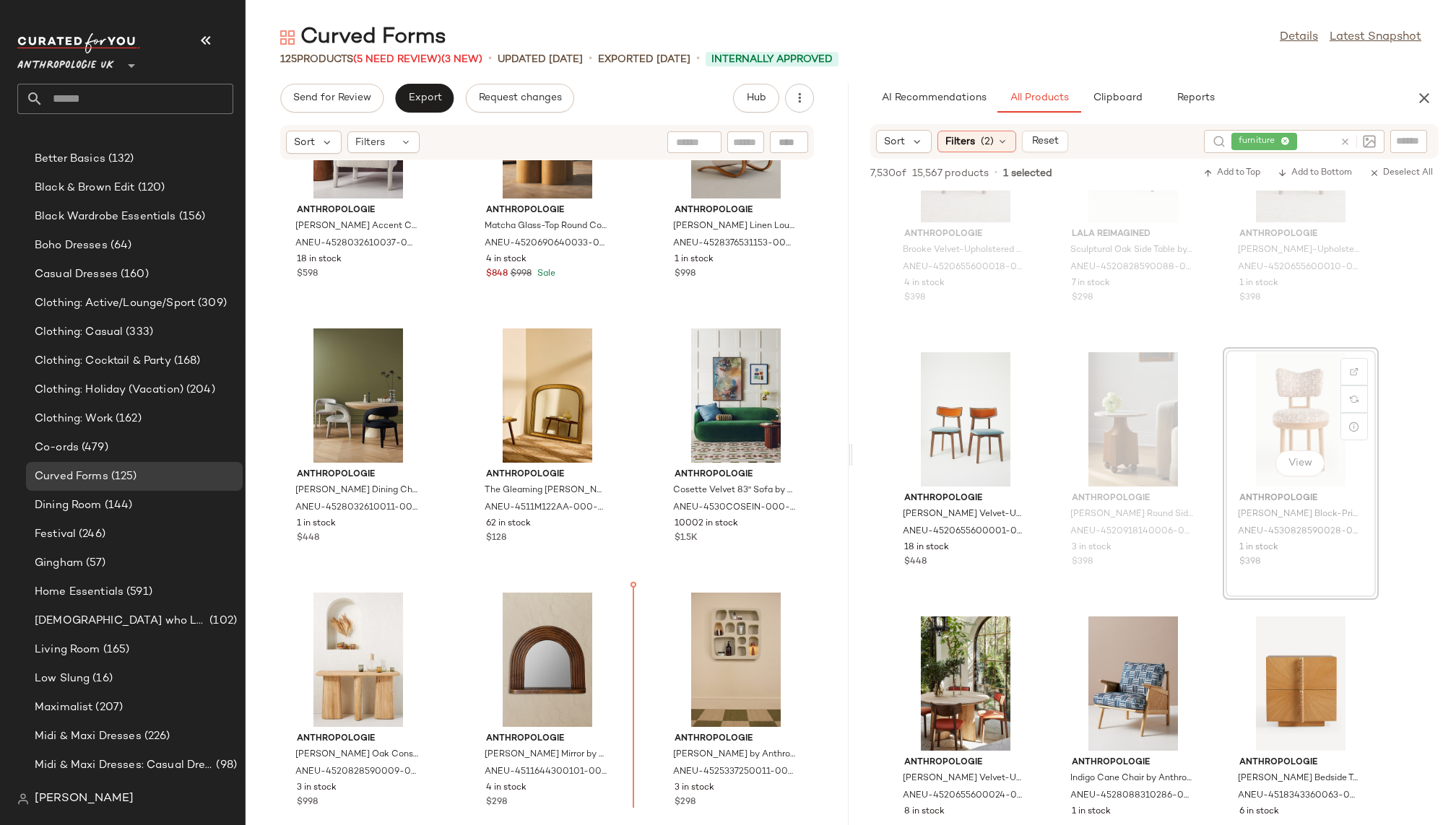
scroll to position [665, 0]
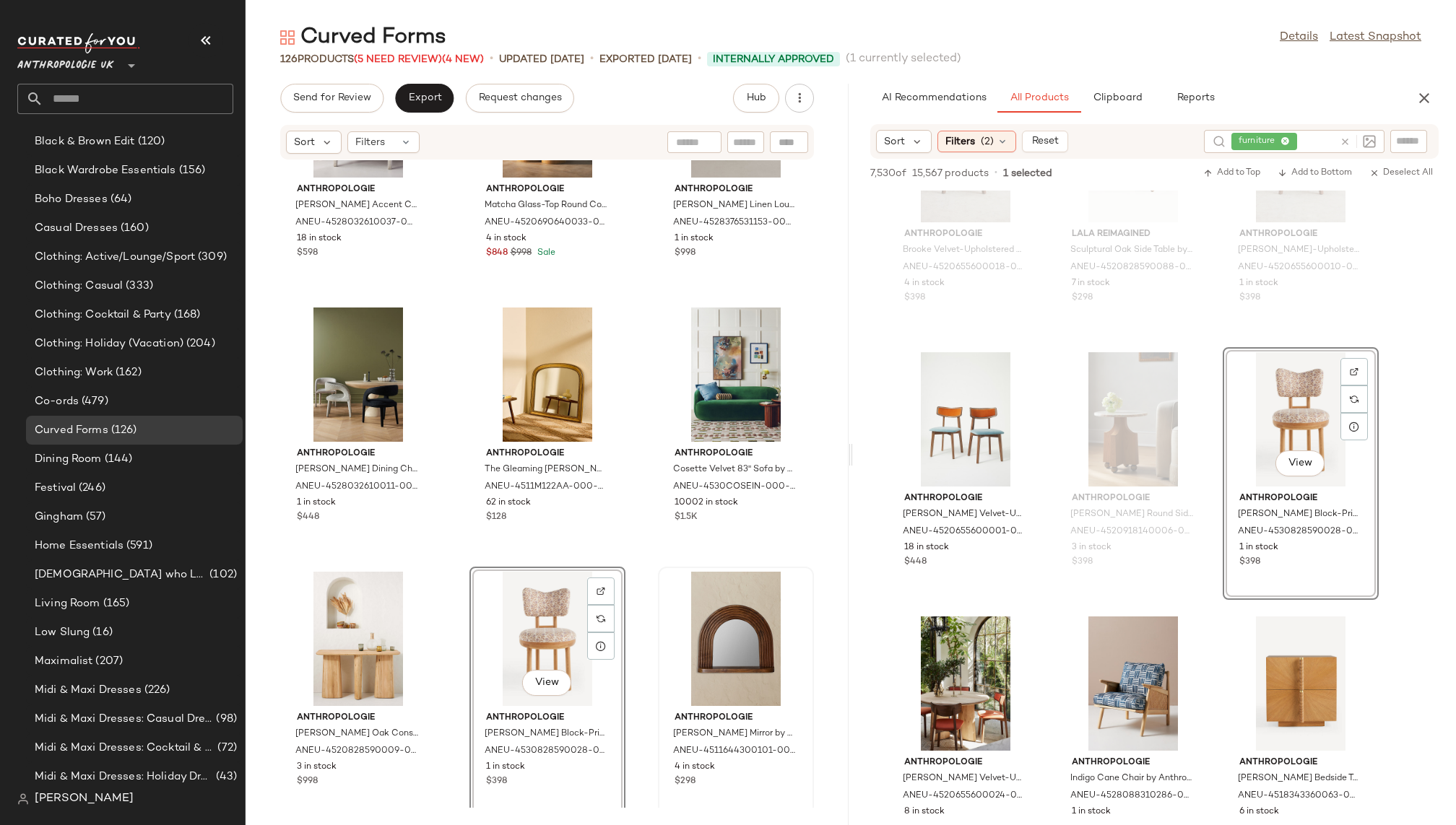
scroll to position [337, 0]
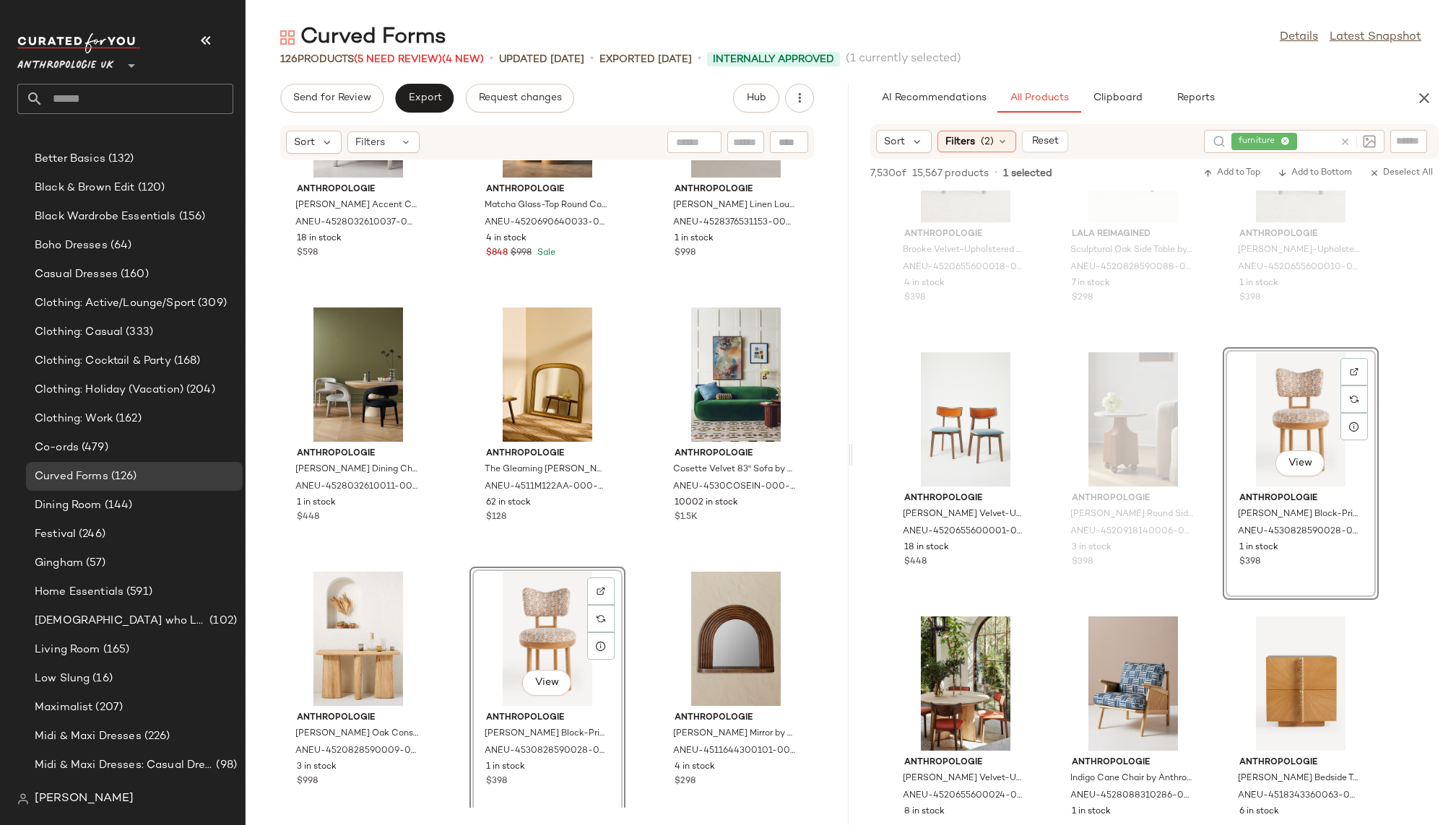
click at [629, 714] on div "Anthropologie Boucle Hagen Accent Chair by Anthropologie in White, Women's, Pol…" at bounding box center [547, 484] width 603 height 647
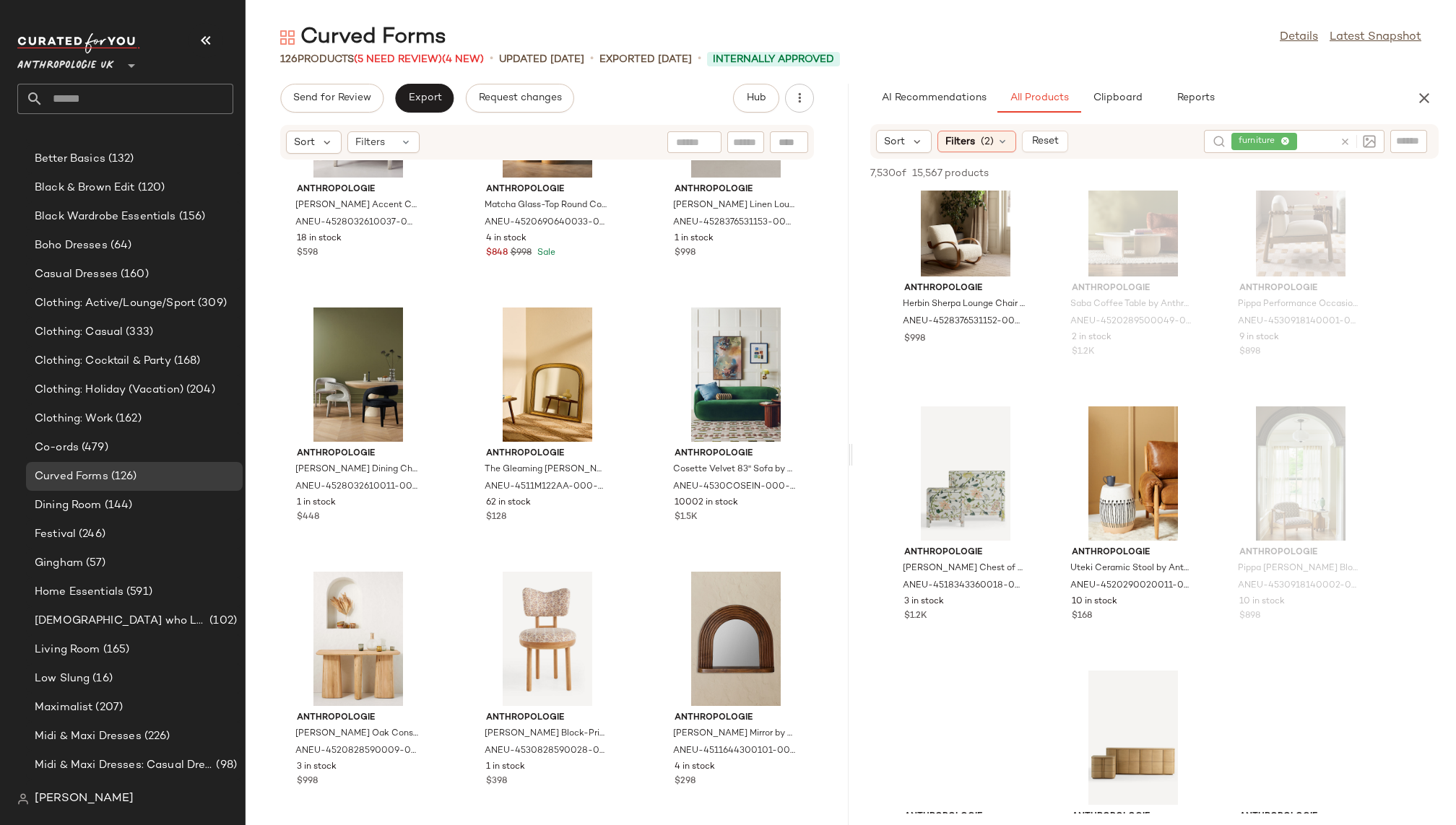
scroll to position [6143, 0]
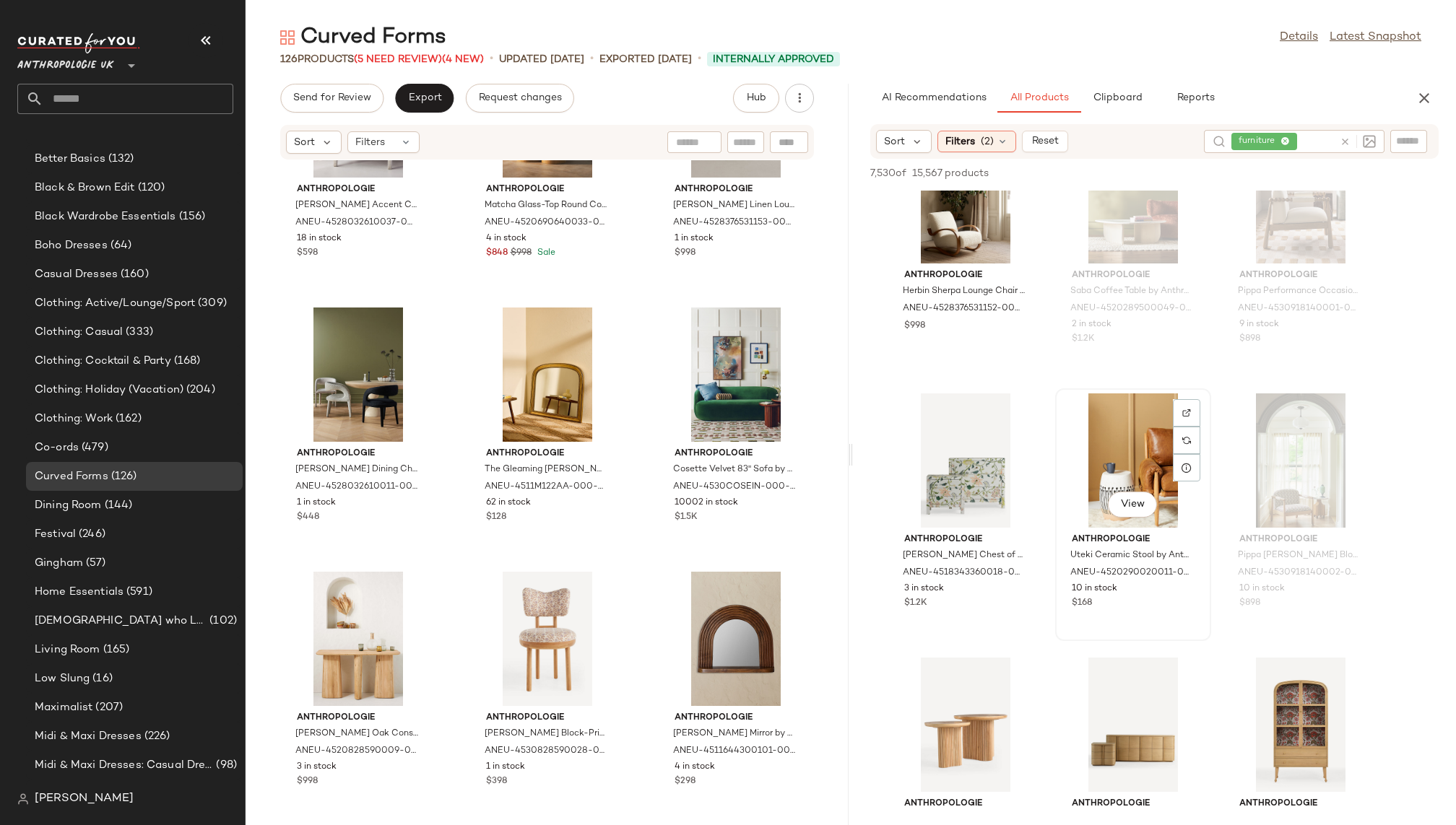
click at [1116, 434] on div "View" at bounding box center [1133, 460] width 146 height 134
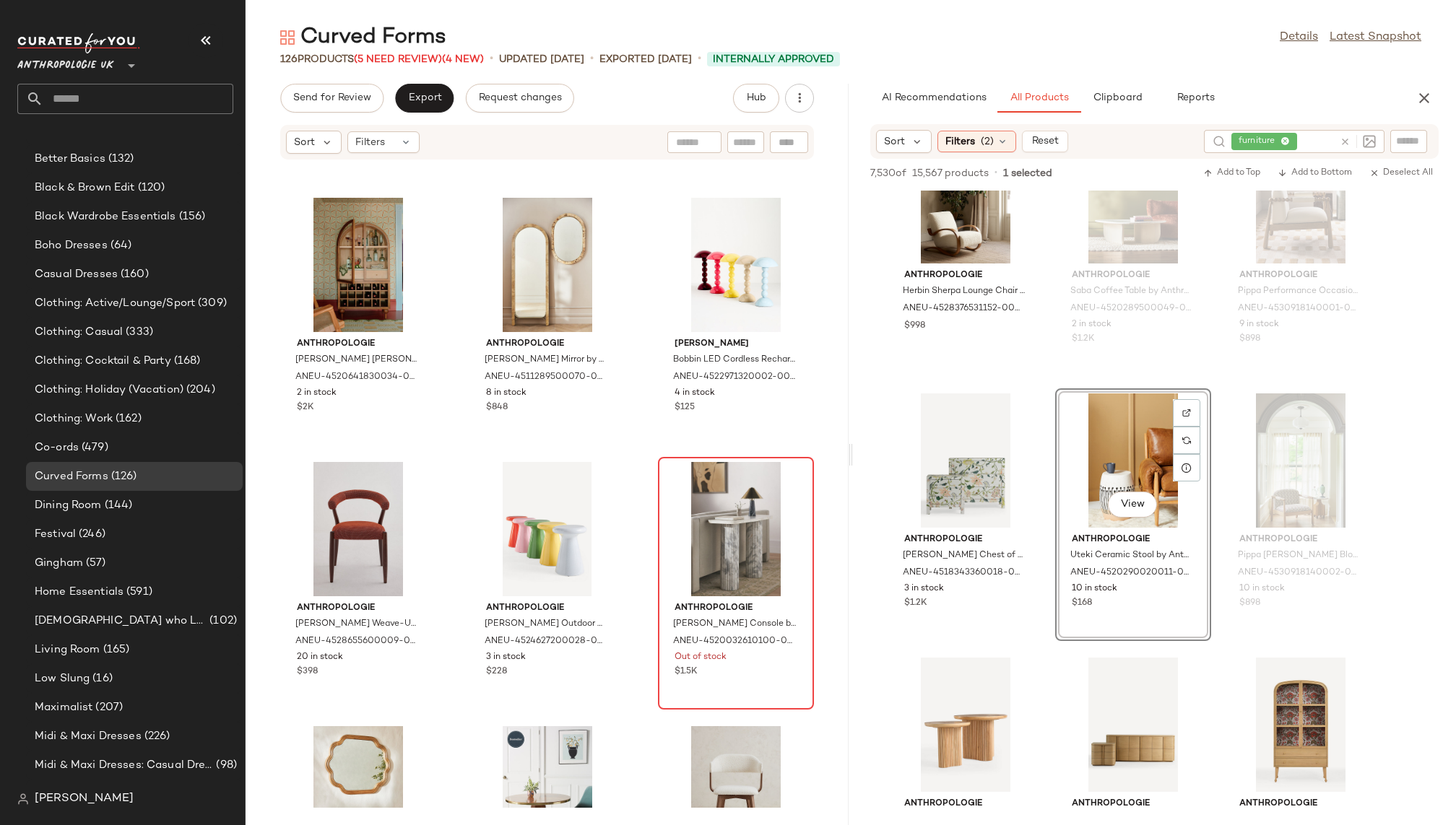
scroll to position [3429, 0]
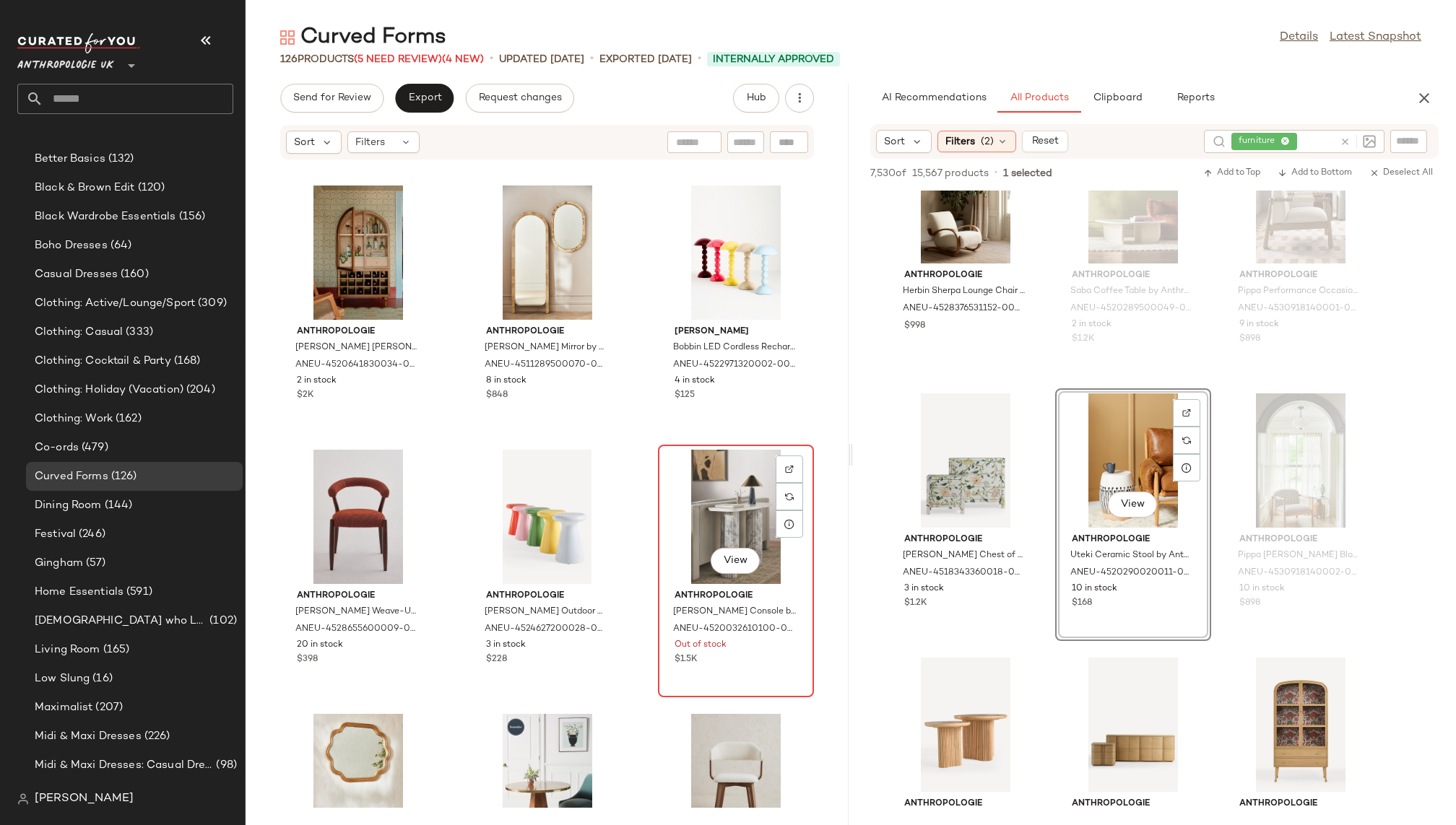
click at [683, 463] on div "View" at bounding box center [736, 517] width 146 height 134
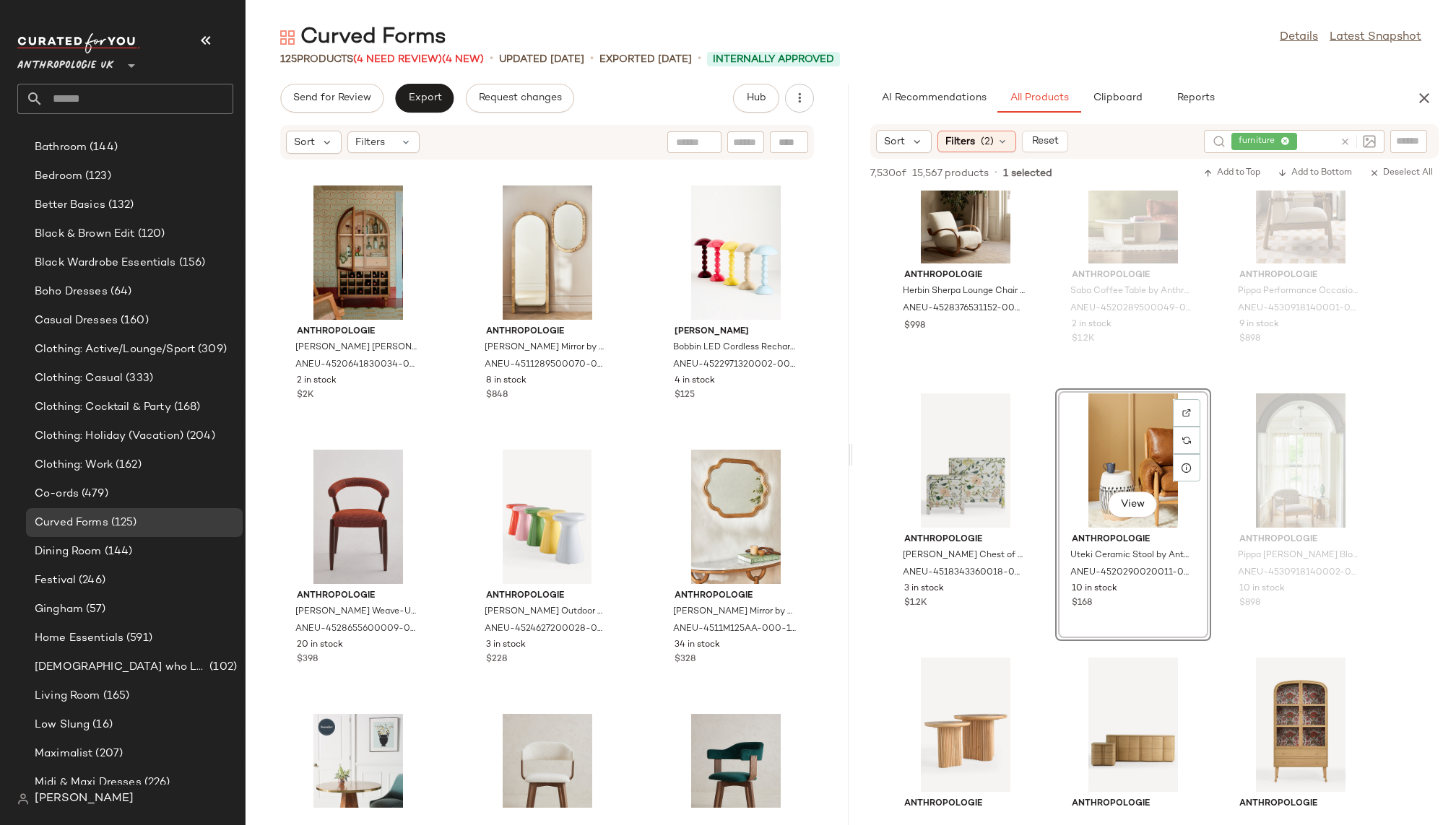
scroll to position [337, 0]
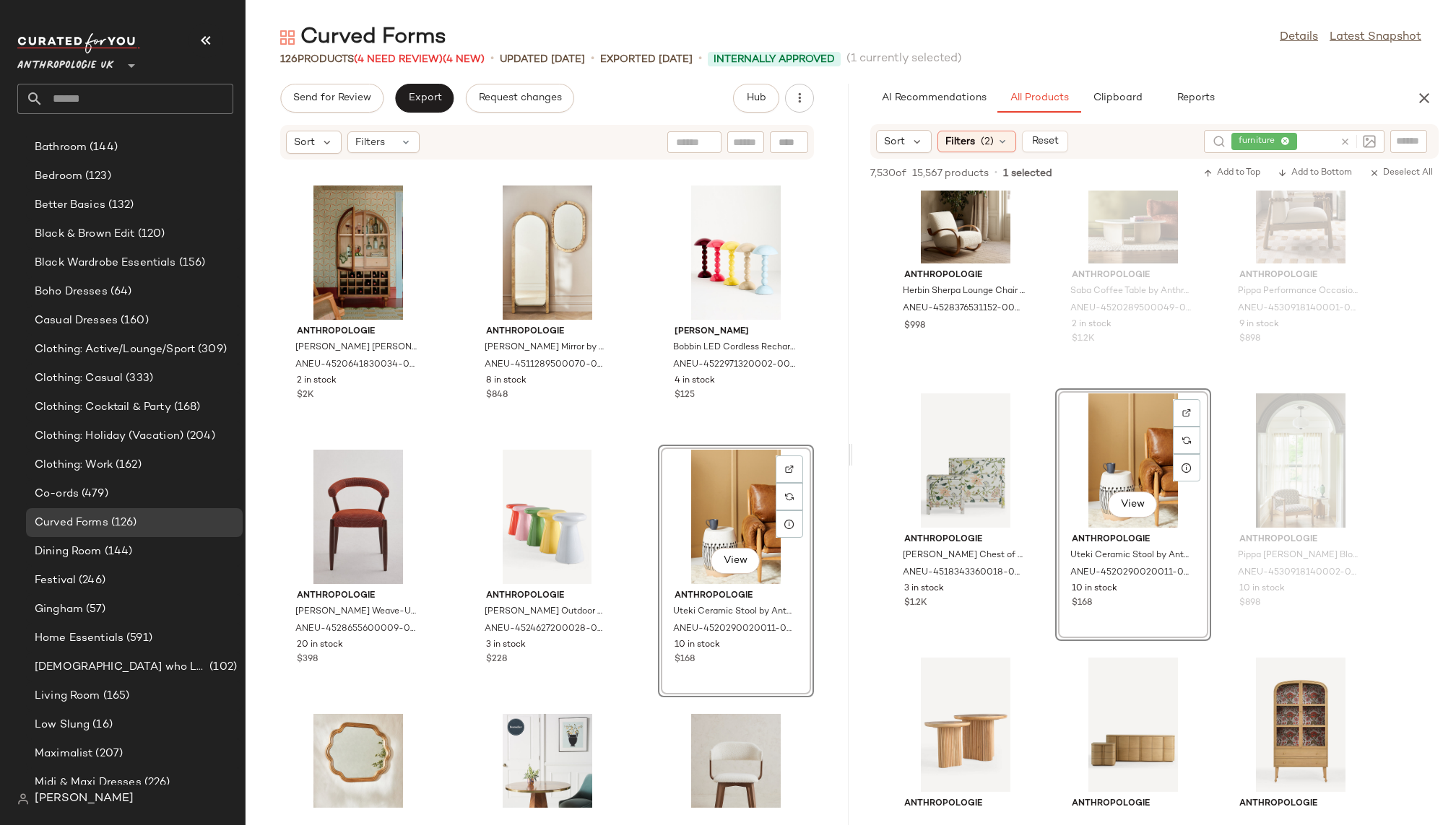
scroll to position [337, 0]
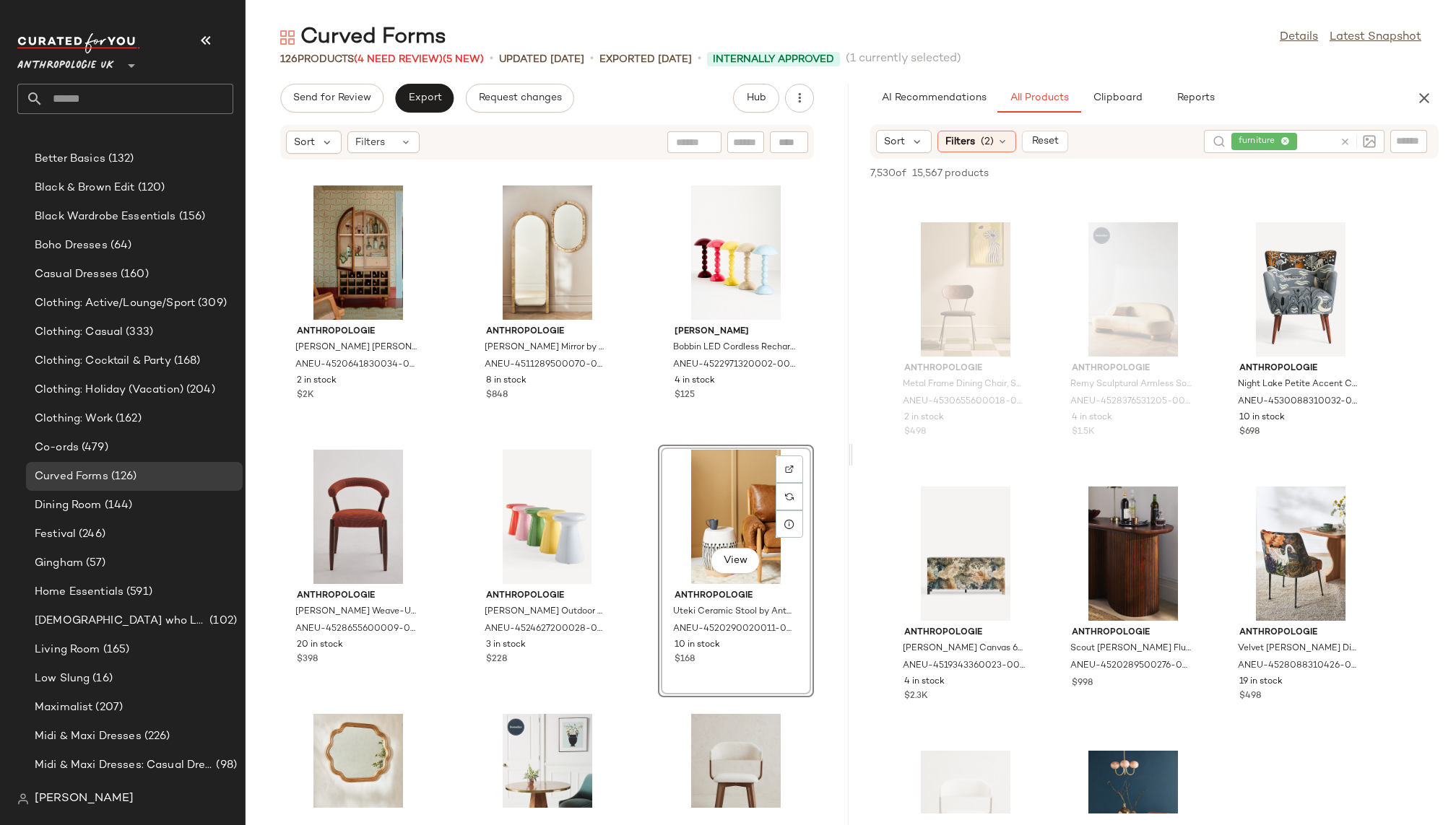
scroll to position [7107, 0]
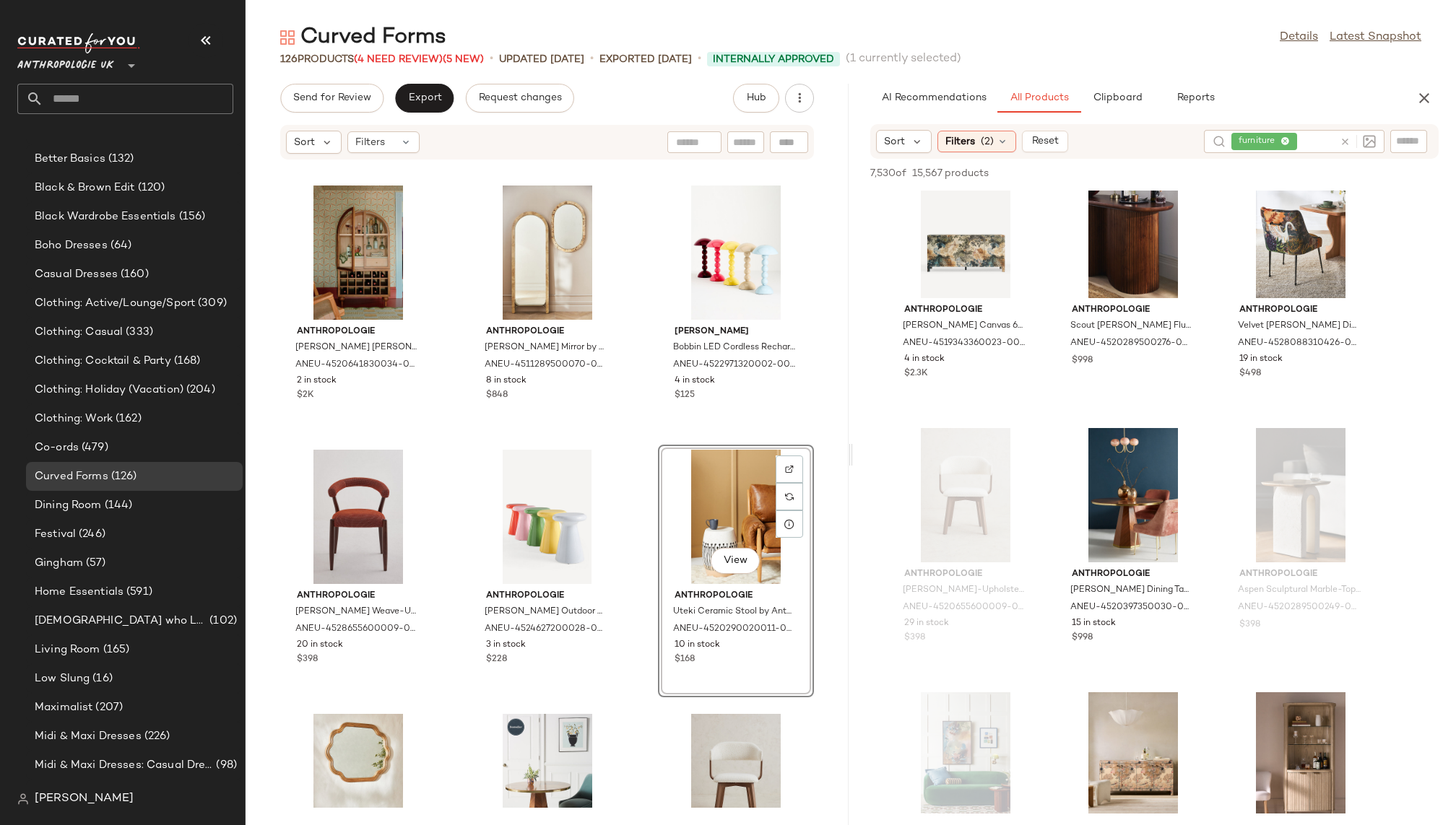
scroll to position [7431, 0]
click at [1116, 476] on div "View" at bounding box center [1133, 493] width 146 height 134
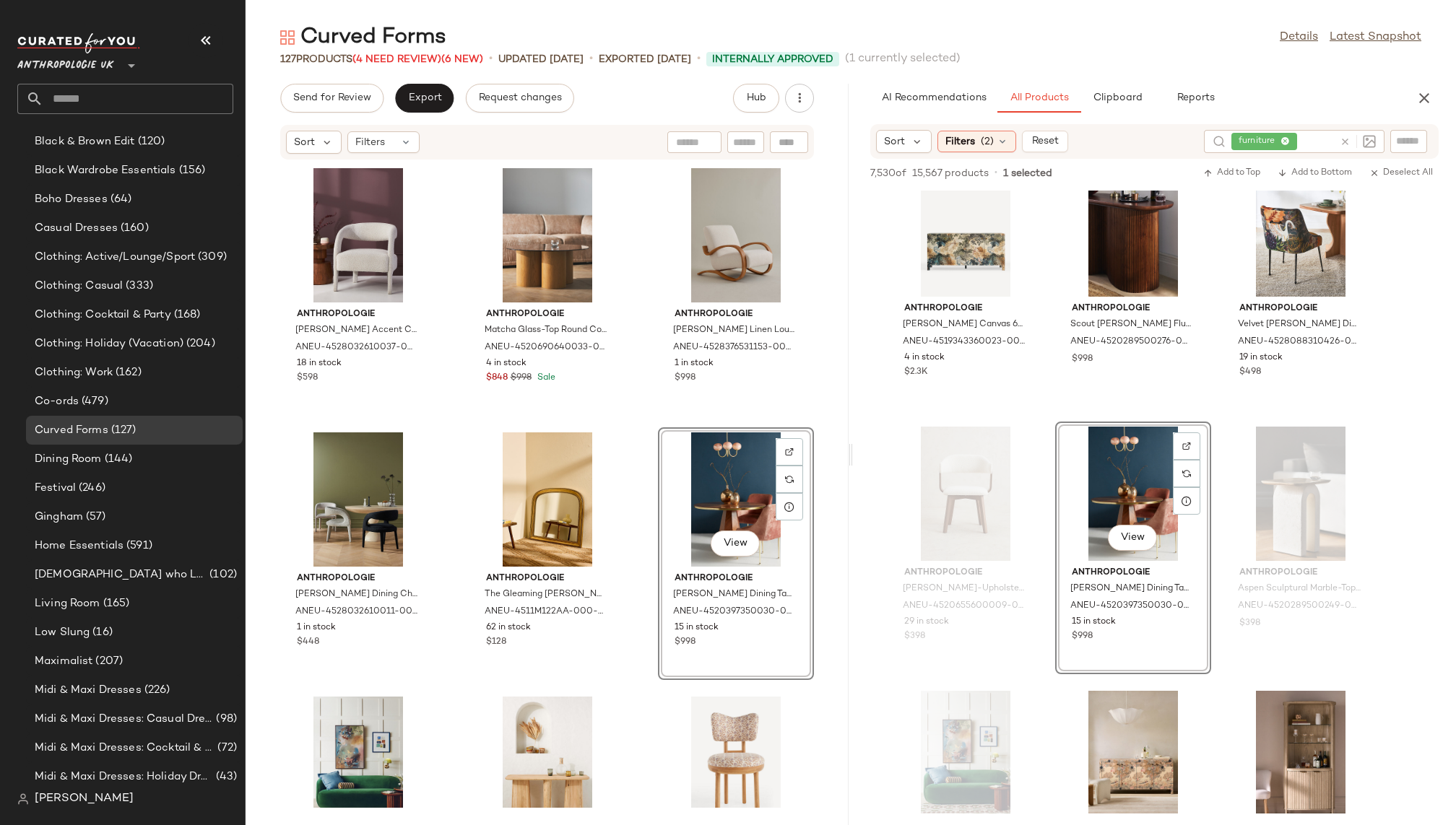
scroll to position [337, 0]
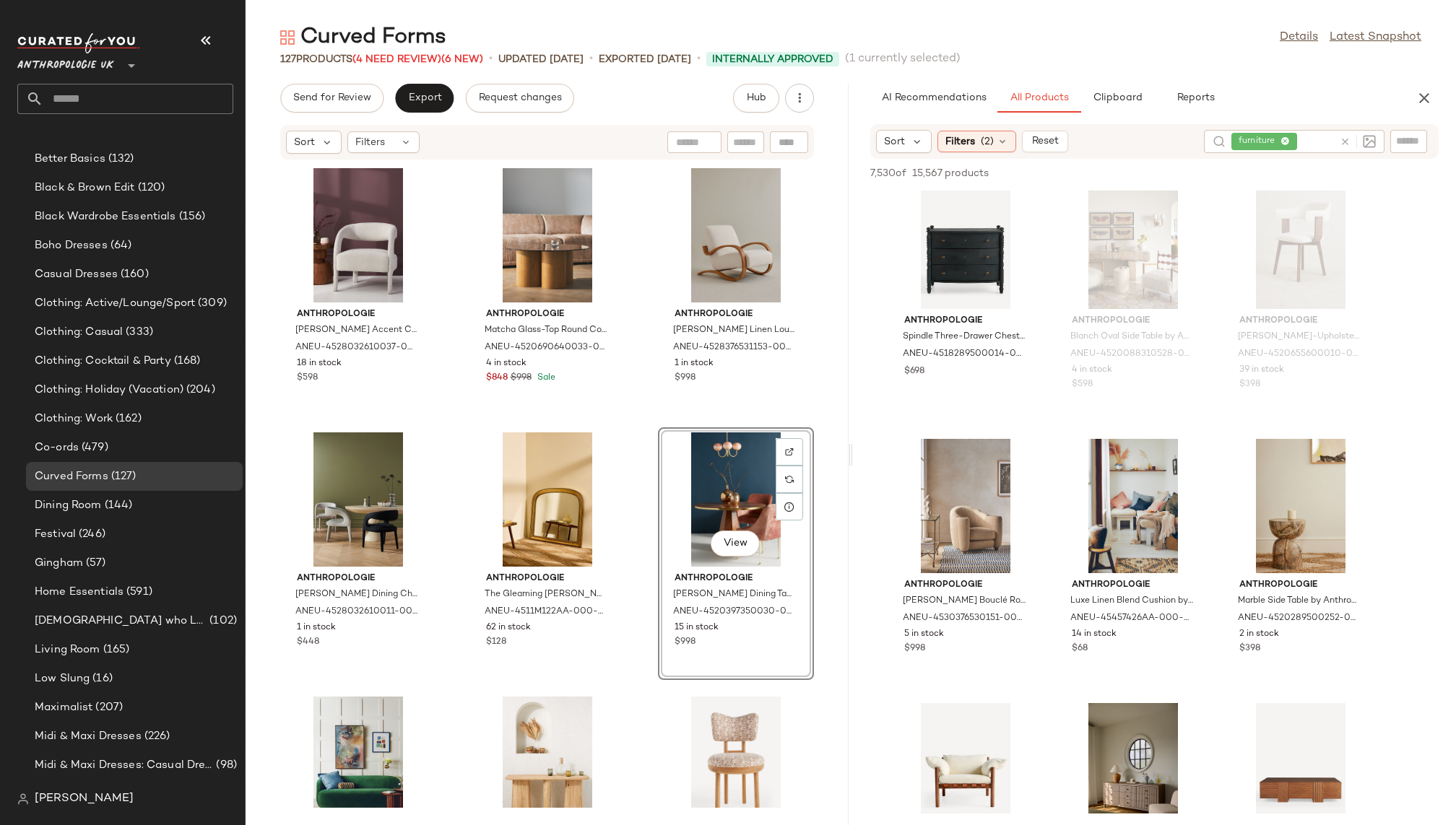
scroll to position [8476, 0]
click at [962, 521] on div "View" at bounding box center [965, 506] width 146 height 134
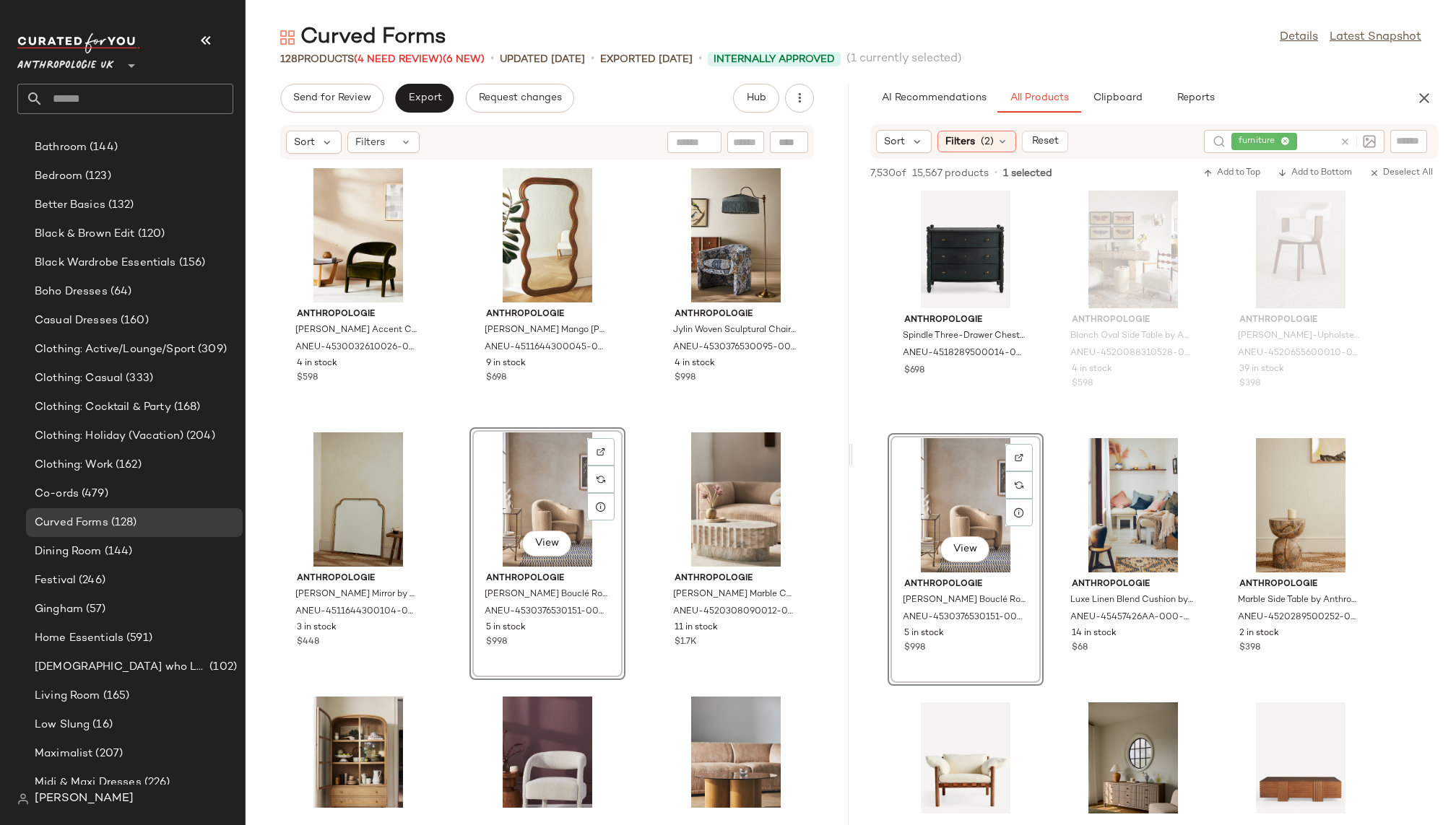
scroll to position [337, 0]
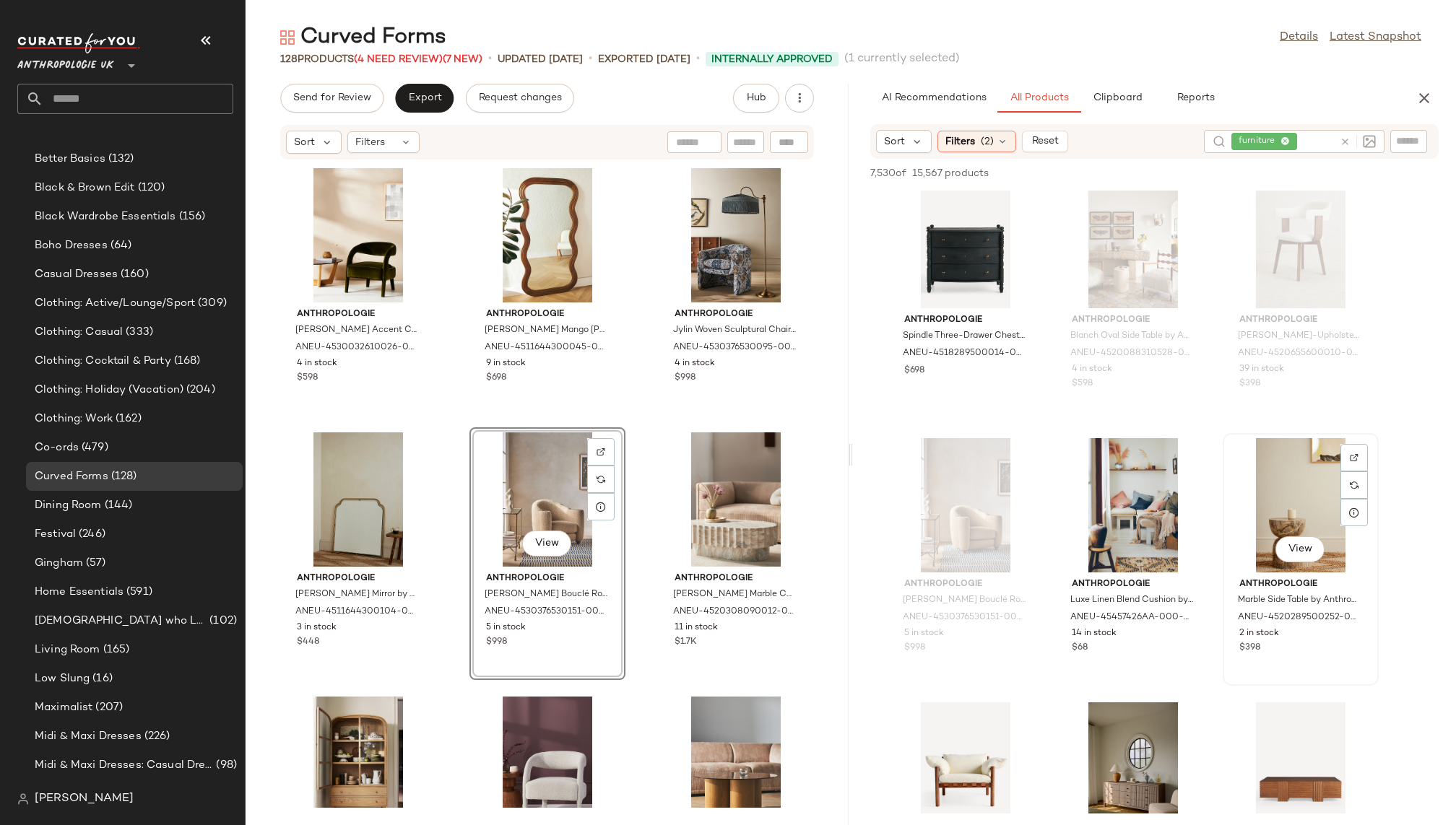
click at [1291, 484] on div "View" at bounding box center [1301, 506] width 146 height 134
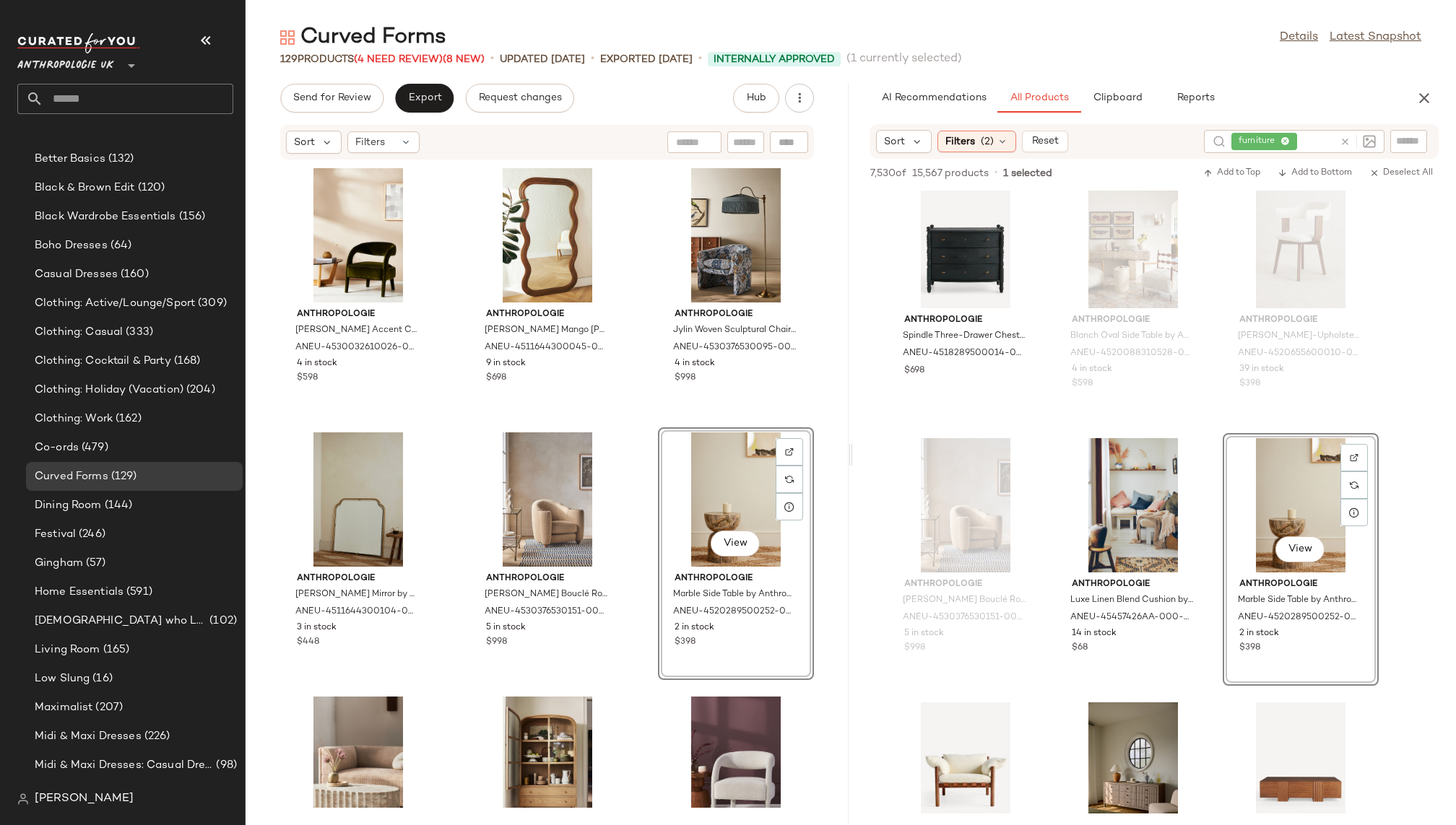
click at [634, 700] on div "Anthropologie Velvet Hagen Accent Chair by Anthropologie, Polyester/Cotton ANEU…" at bounding box center [547, 484] width 603 height 647
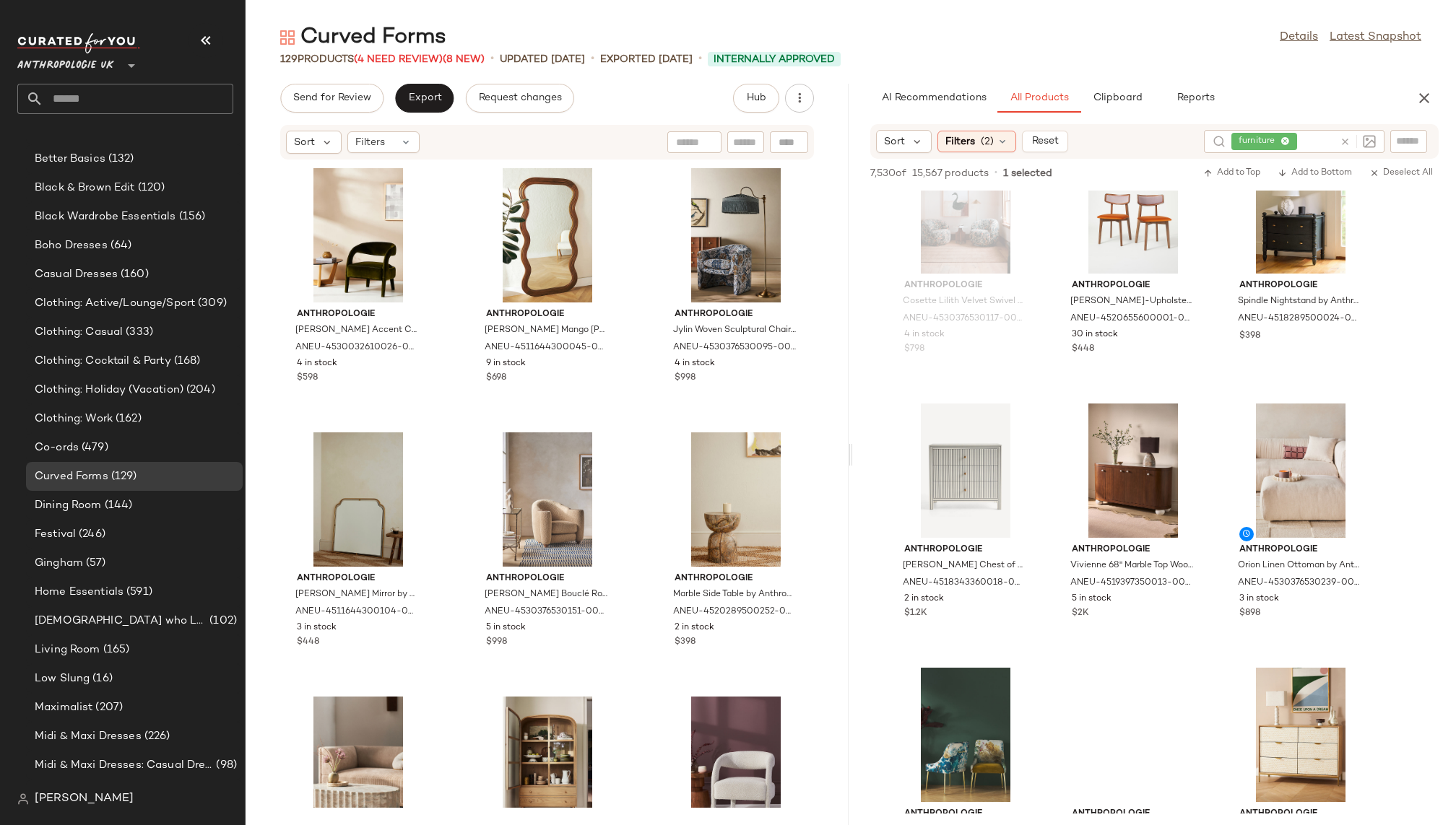
scroll to position [11189, 0]
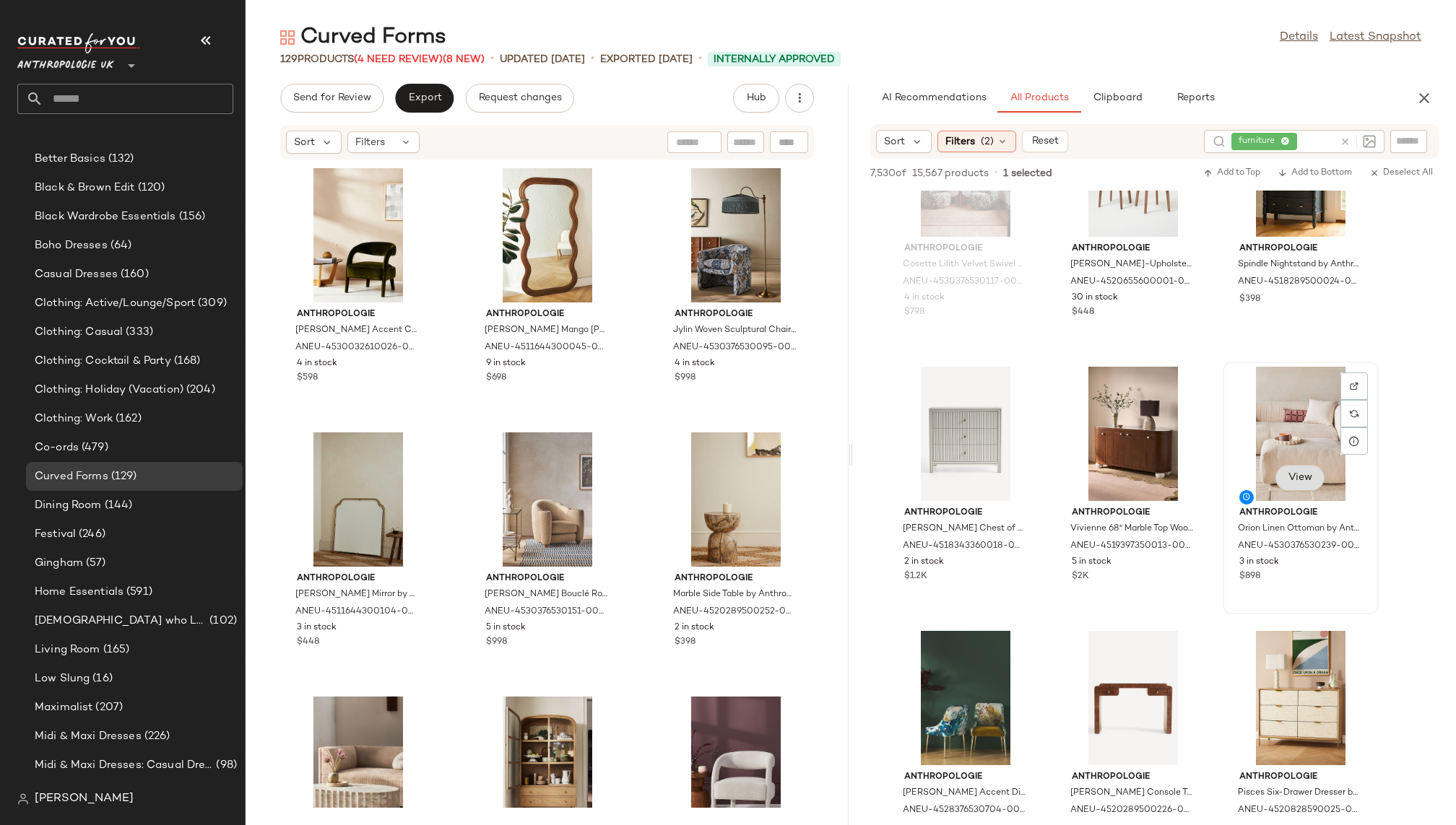
click at [1299, 473] on span "View" at bounding box center [1300, 478] width 25 height 11
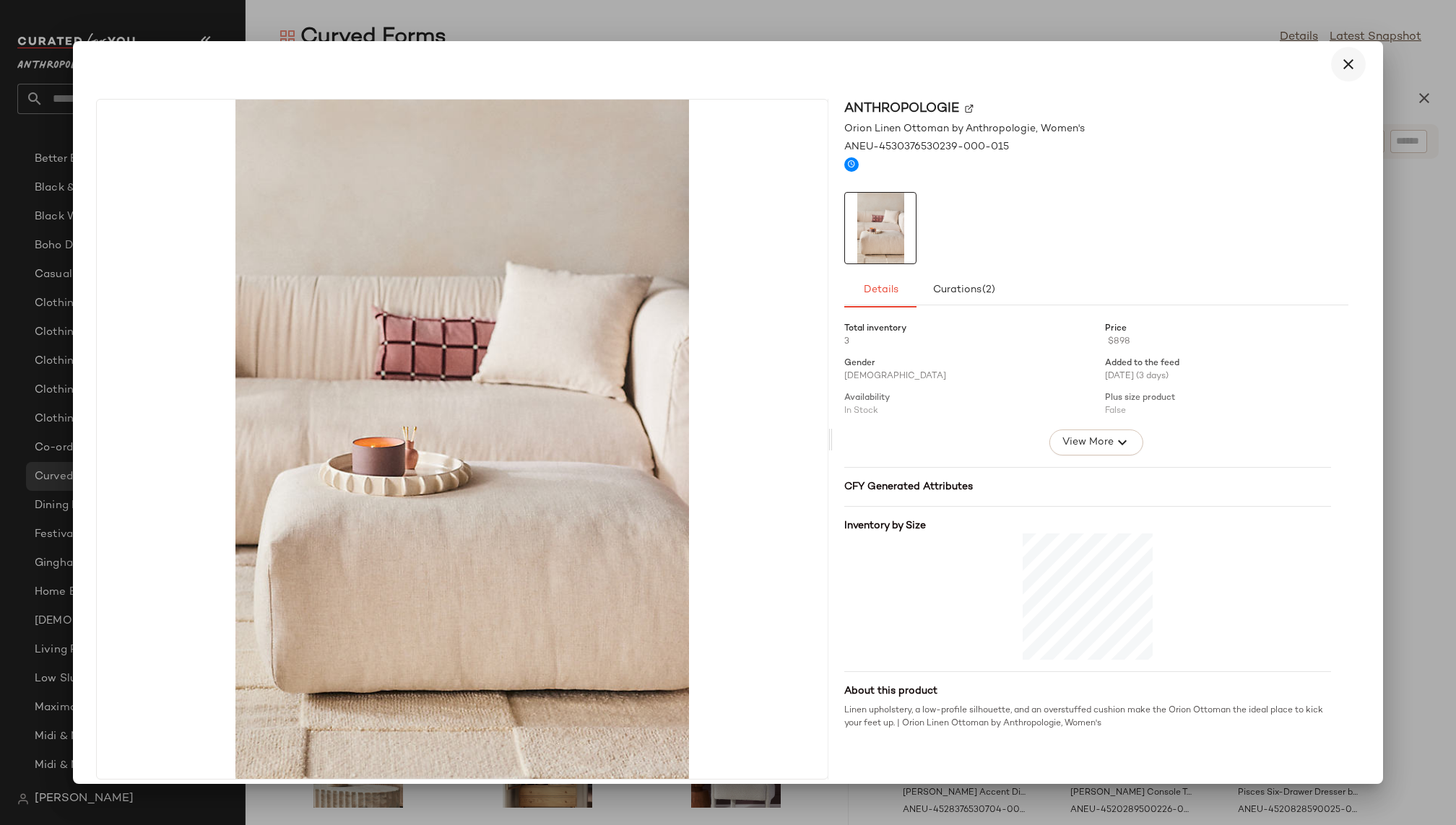
click at [1345, 63] on icon "button" at bounding box center [1348, 64] width 17 height 17
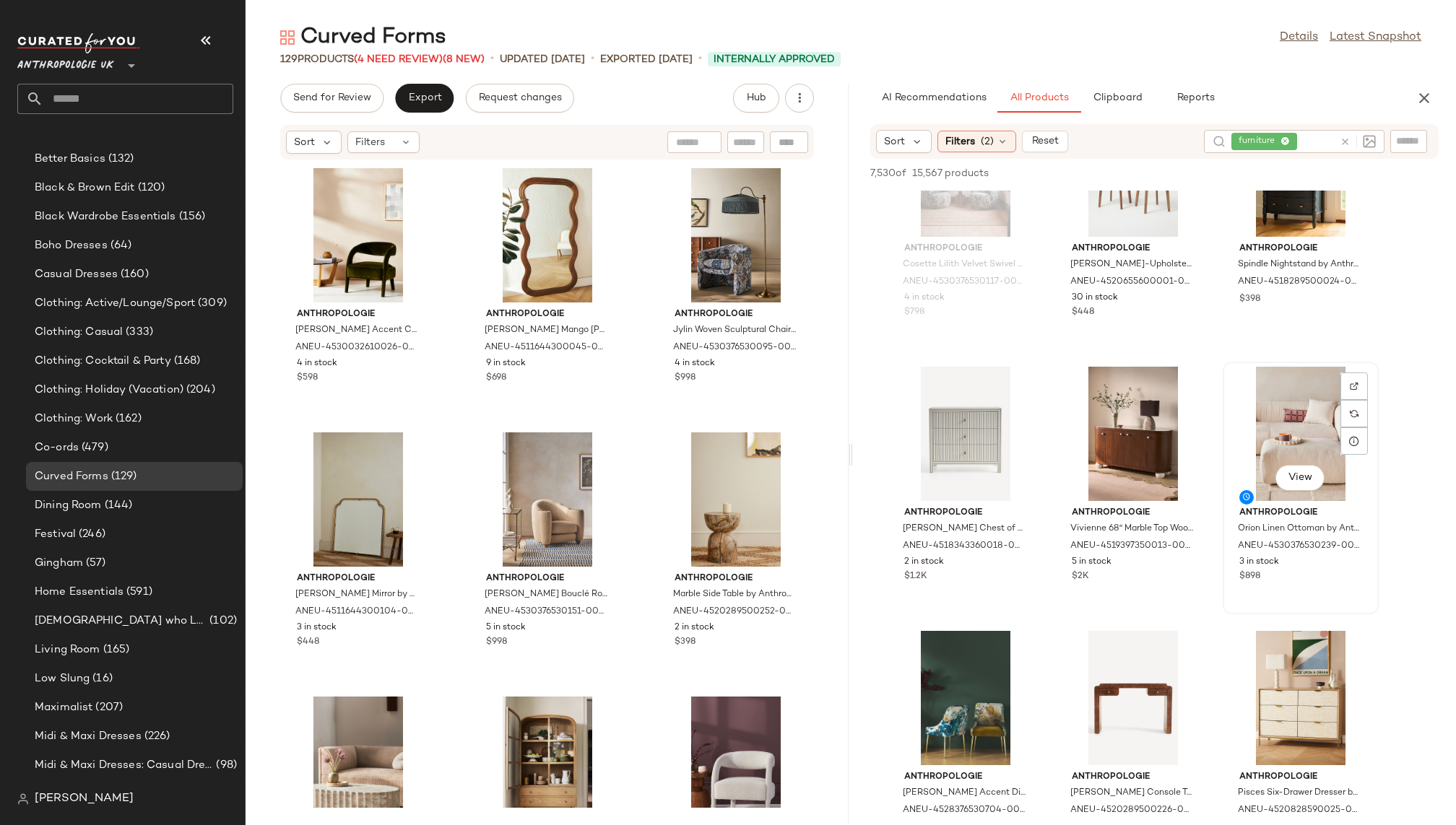
click at [1273, 451] on div "View" at bounding box center [1301, 434] width 146 height 134
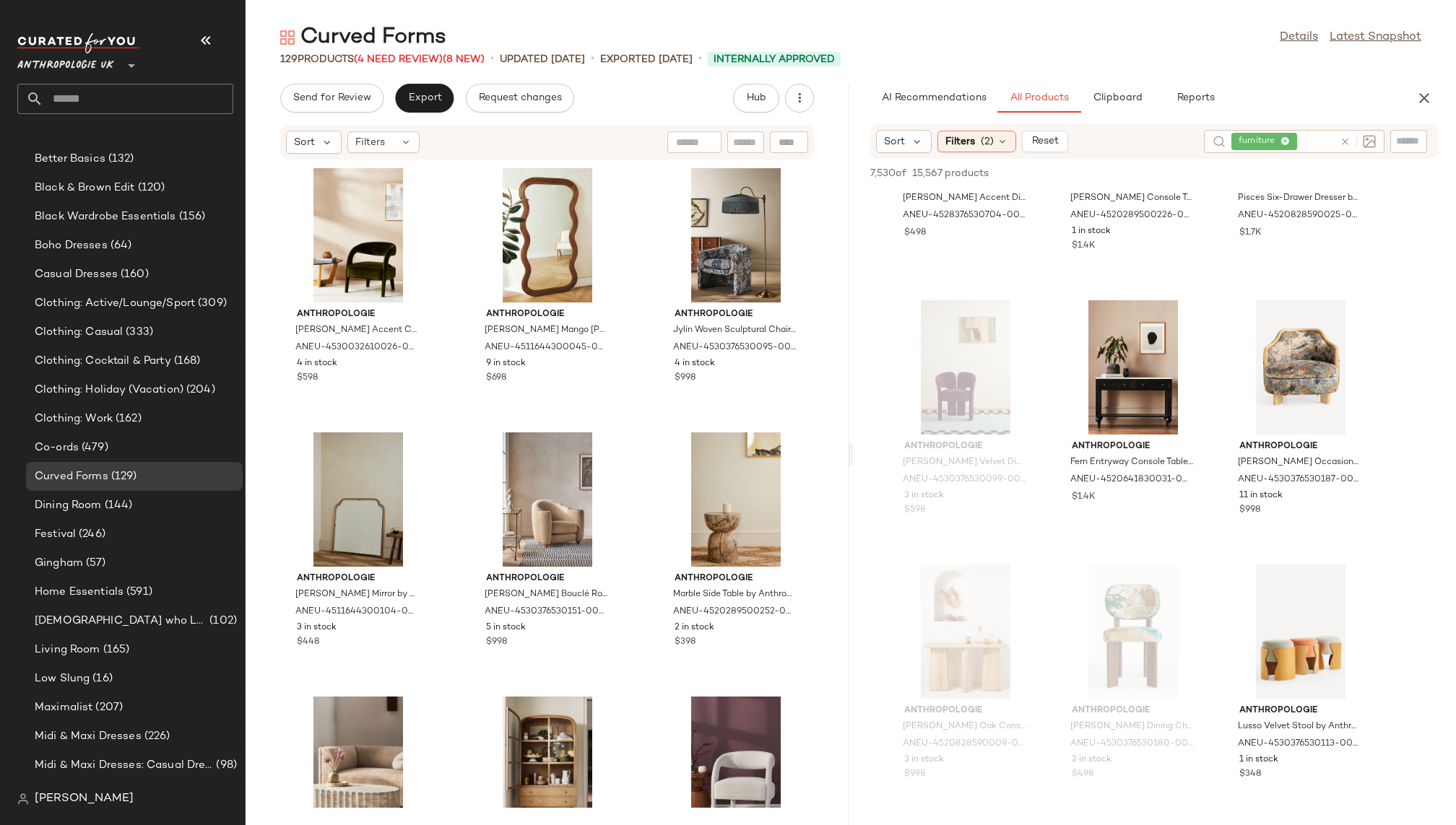
scroll to position [11793, 0]
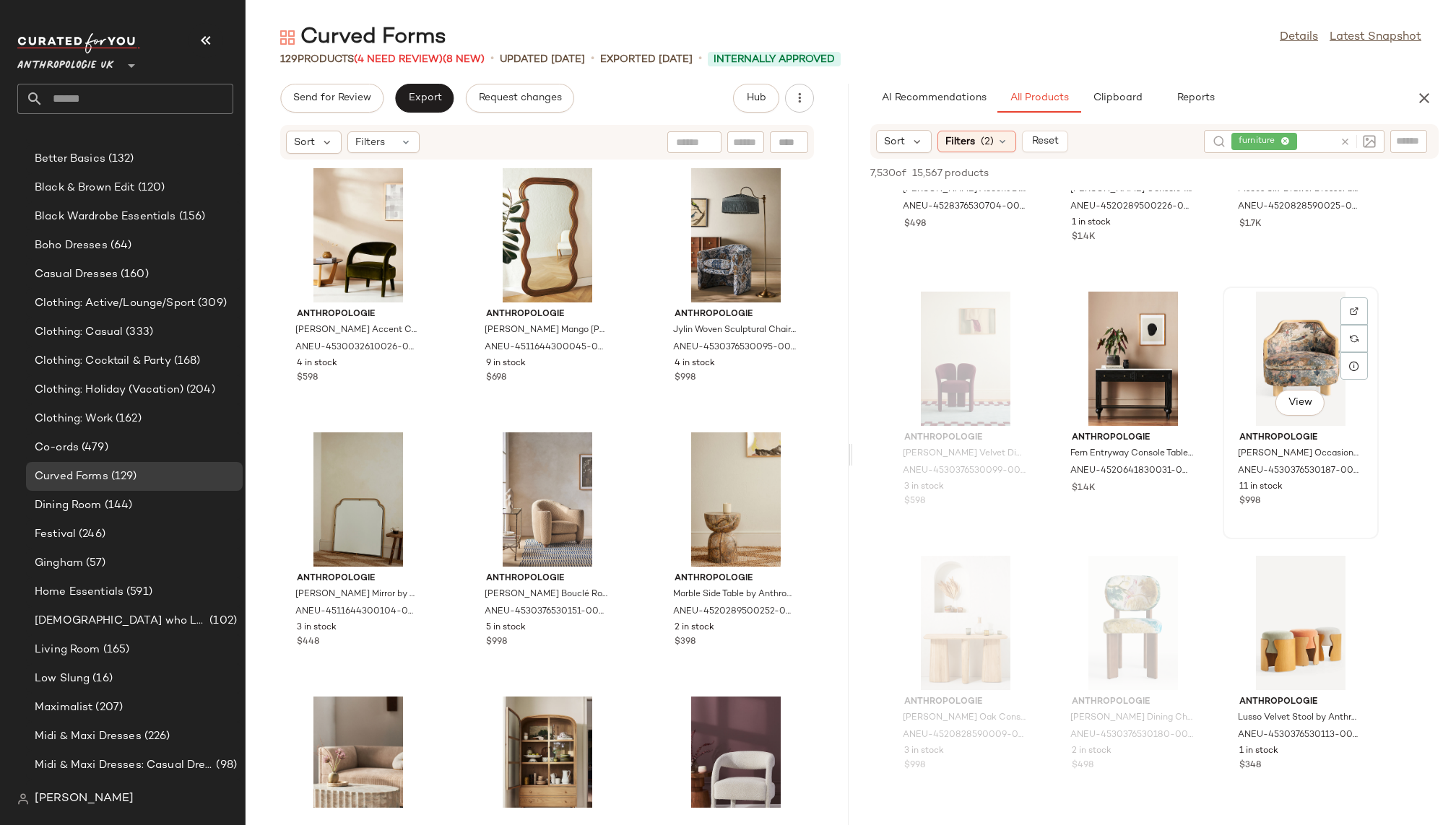
click at [1279, 344] on div "View" at bounding box center [1301, 359] width 146 height 134
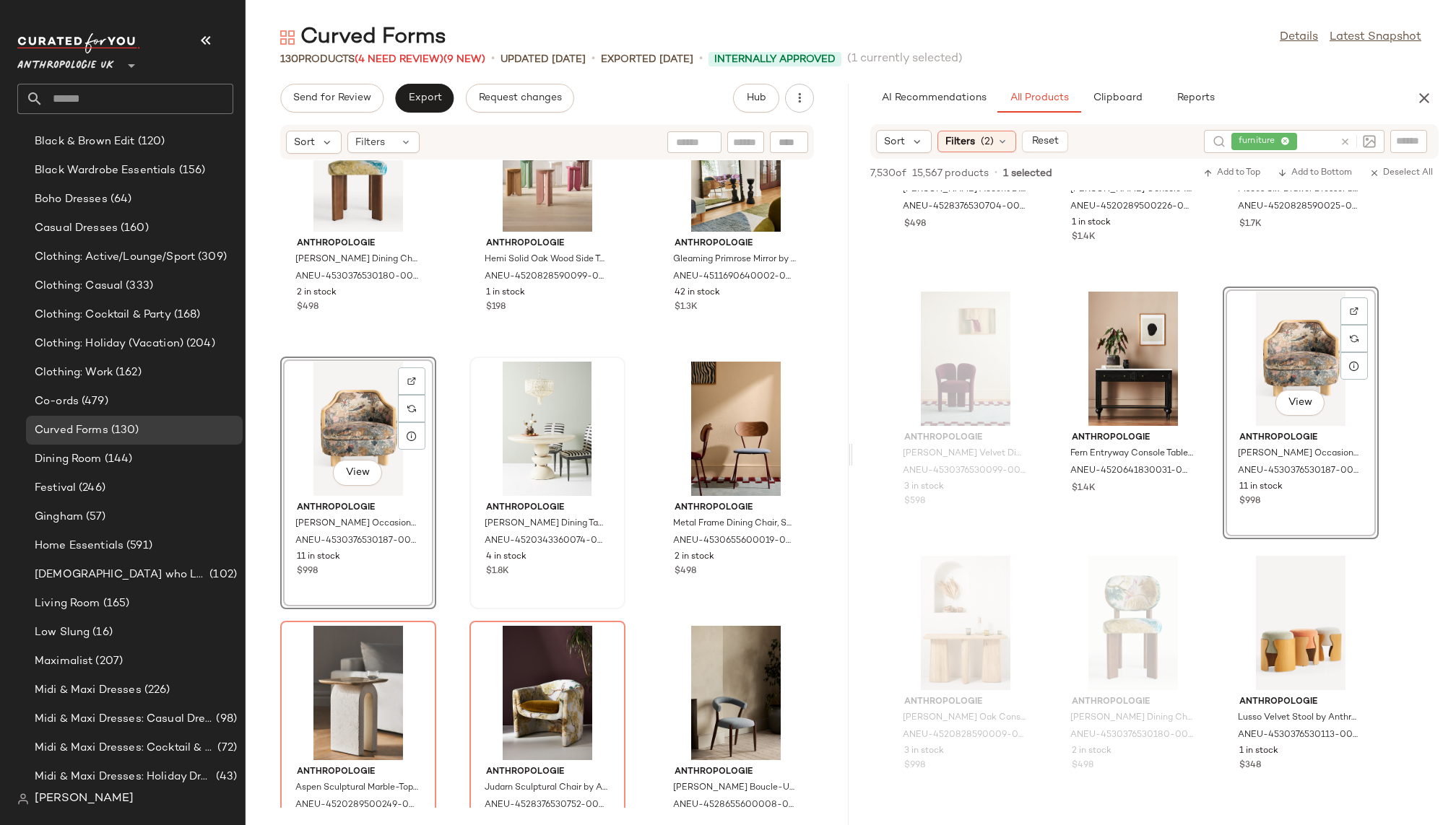
scroll to position [337, 0]
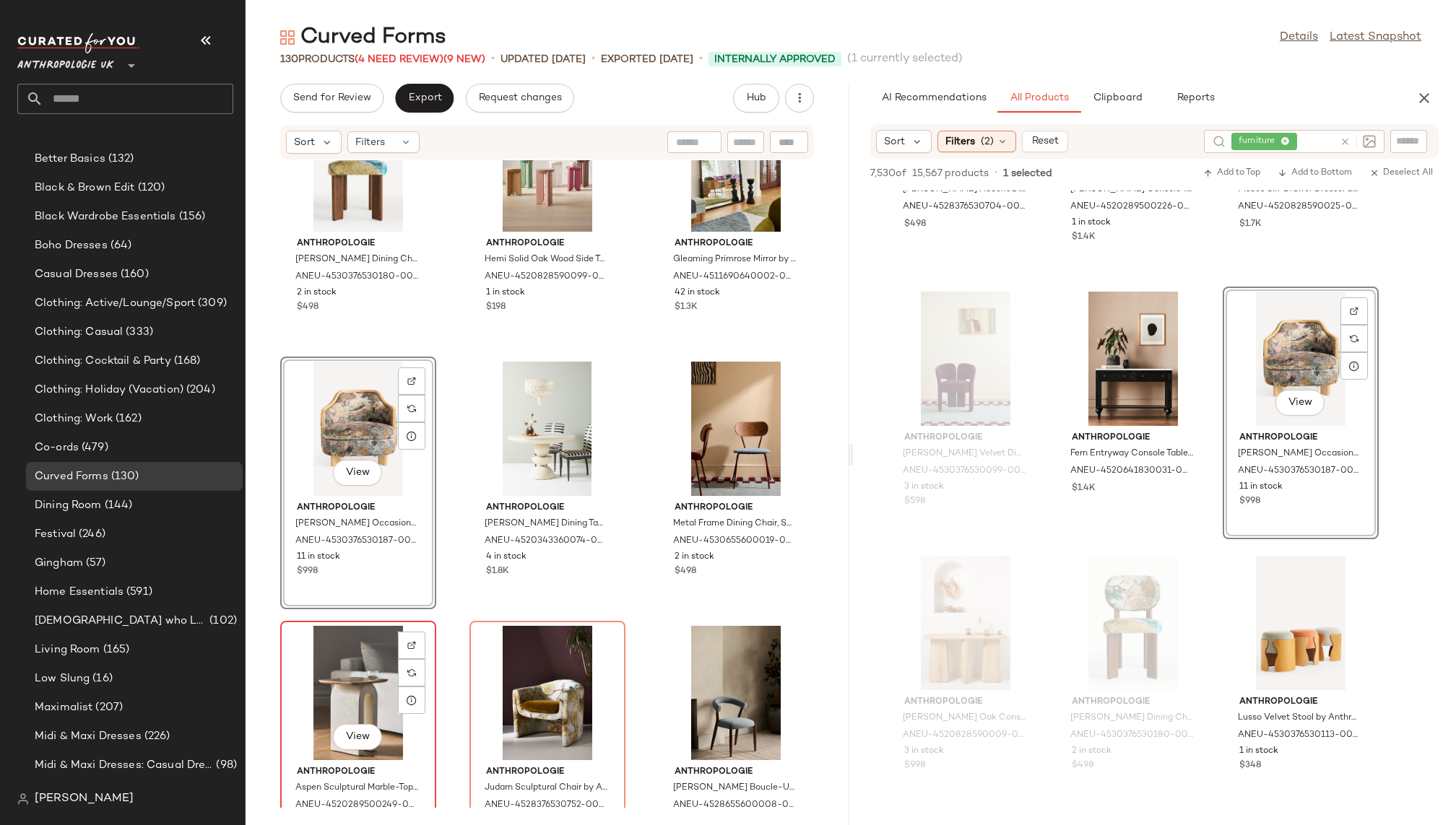
click at [355, 680] on div "View" at bounding box center [358, 693] width 146 height 134
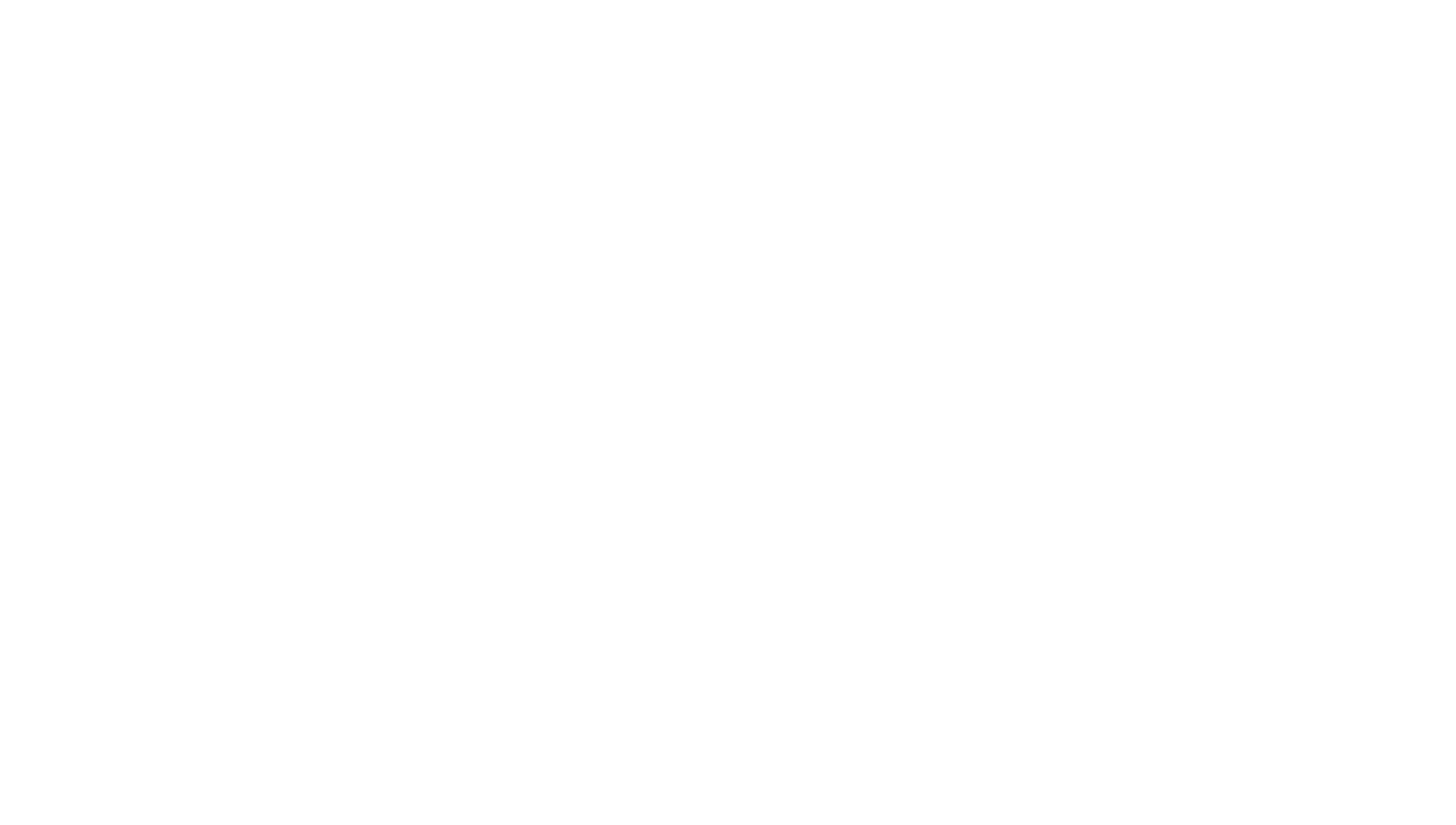
click at [355, 0] on html at bounding box center [728, 0] width 1456 height 0
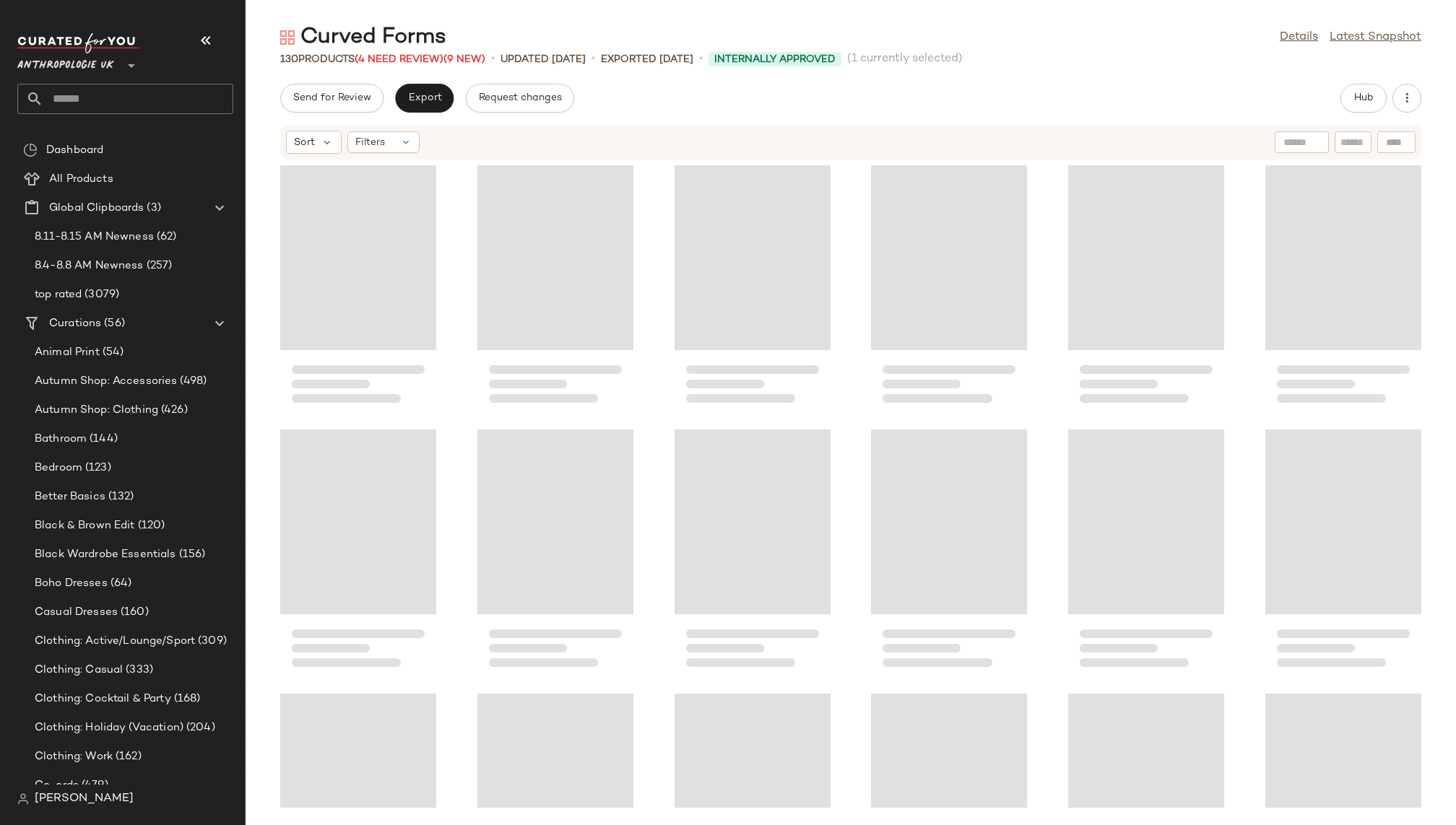
scroll to position [2642, 0]
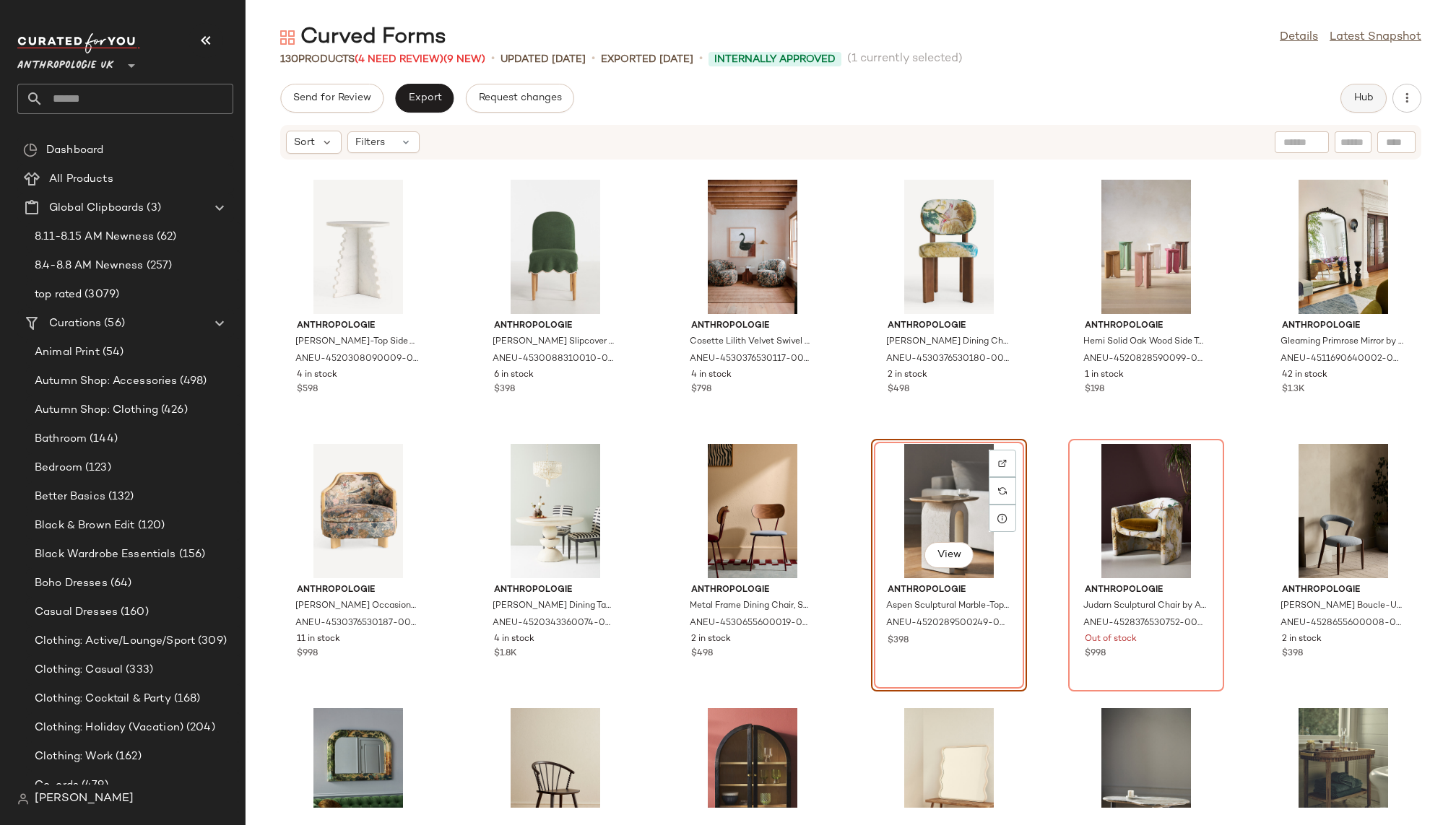
click at [1353, 99] on span "Hub" at bounding box center [1362, 98] width 20 height 11
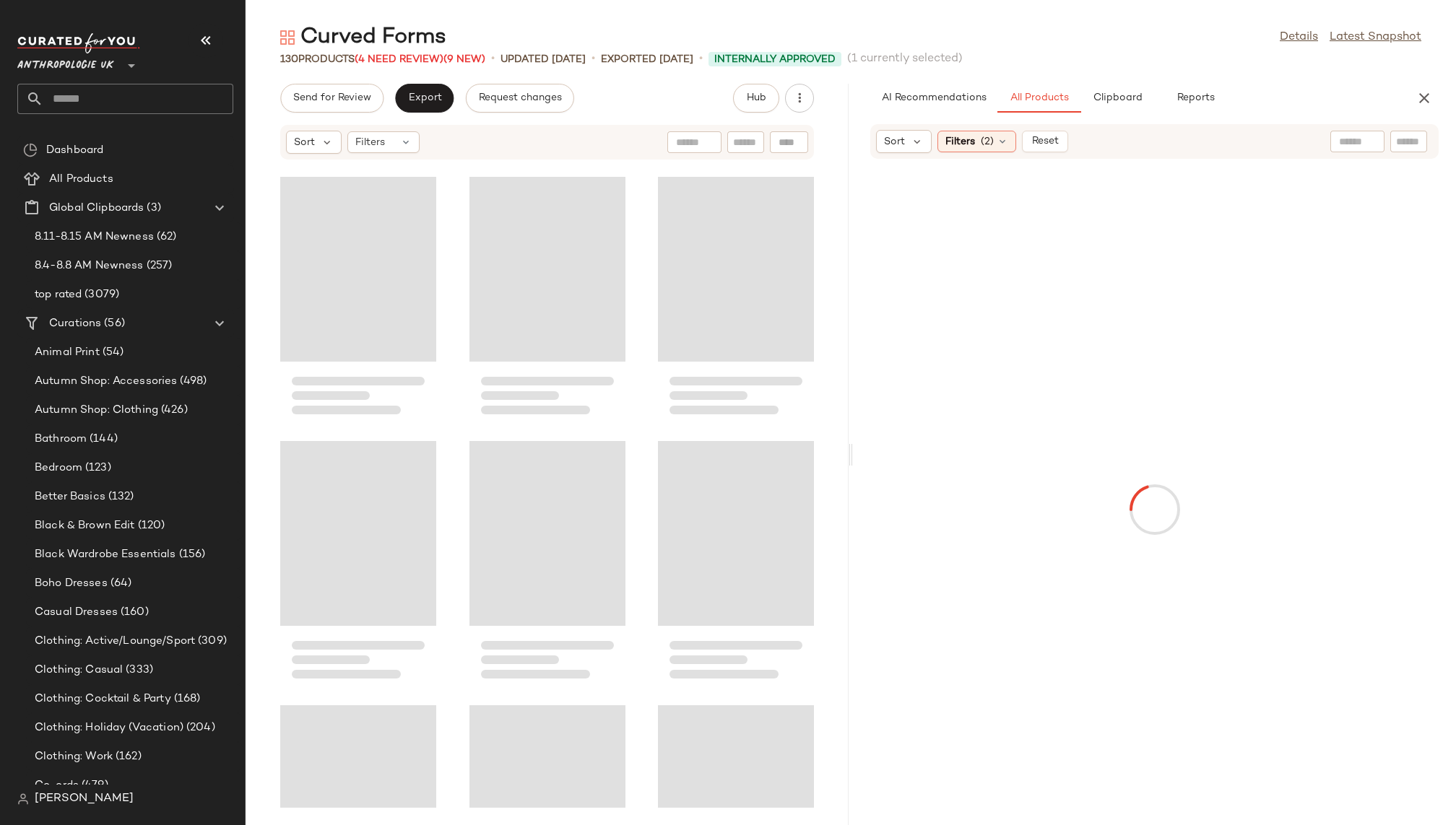
scroll to position [5813, 0]
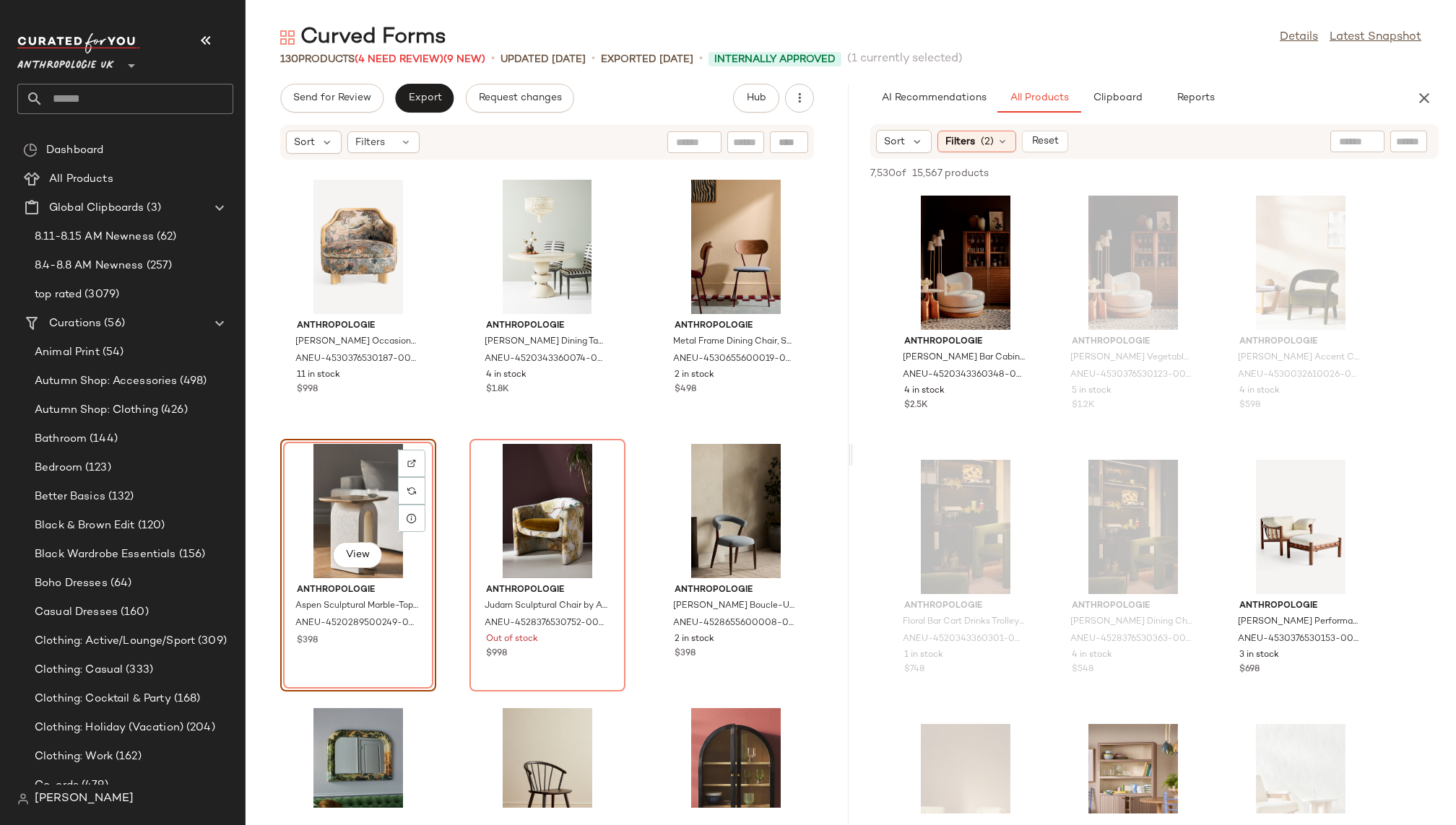
click at [349, 511] on div "View" at bounding box center [358, 511] width 146 height 134
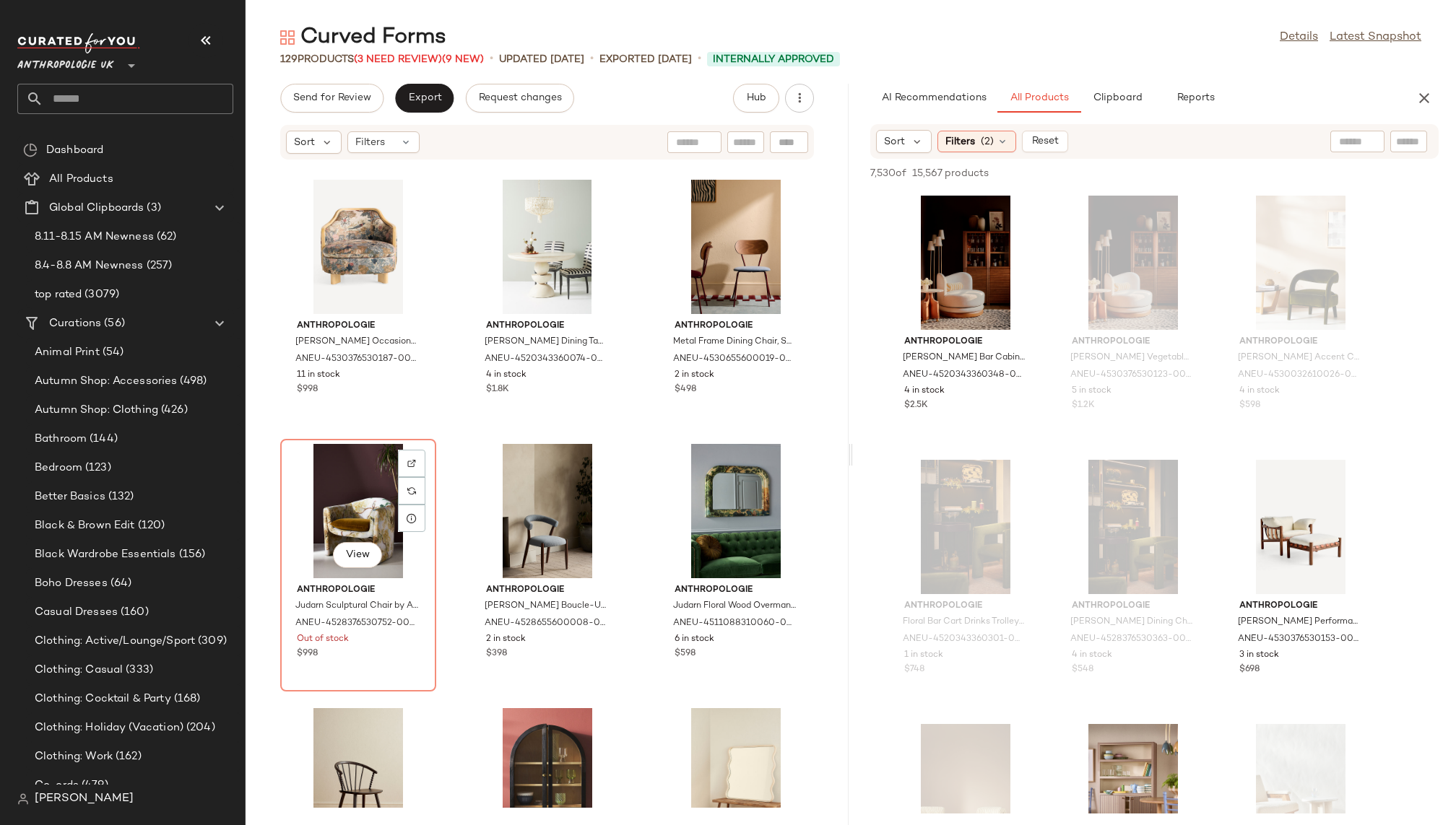
click at [349, 511] on div "View" at bounding box center [358, 511] width 146 height 134
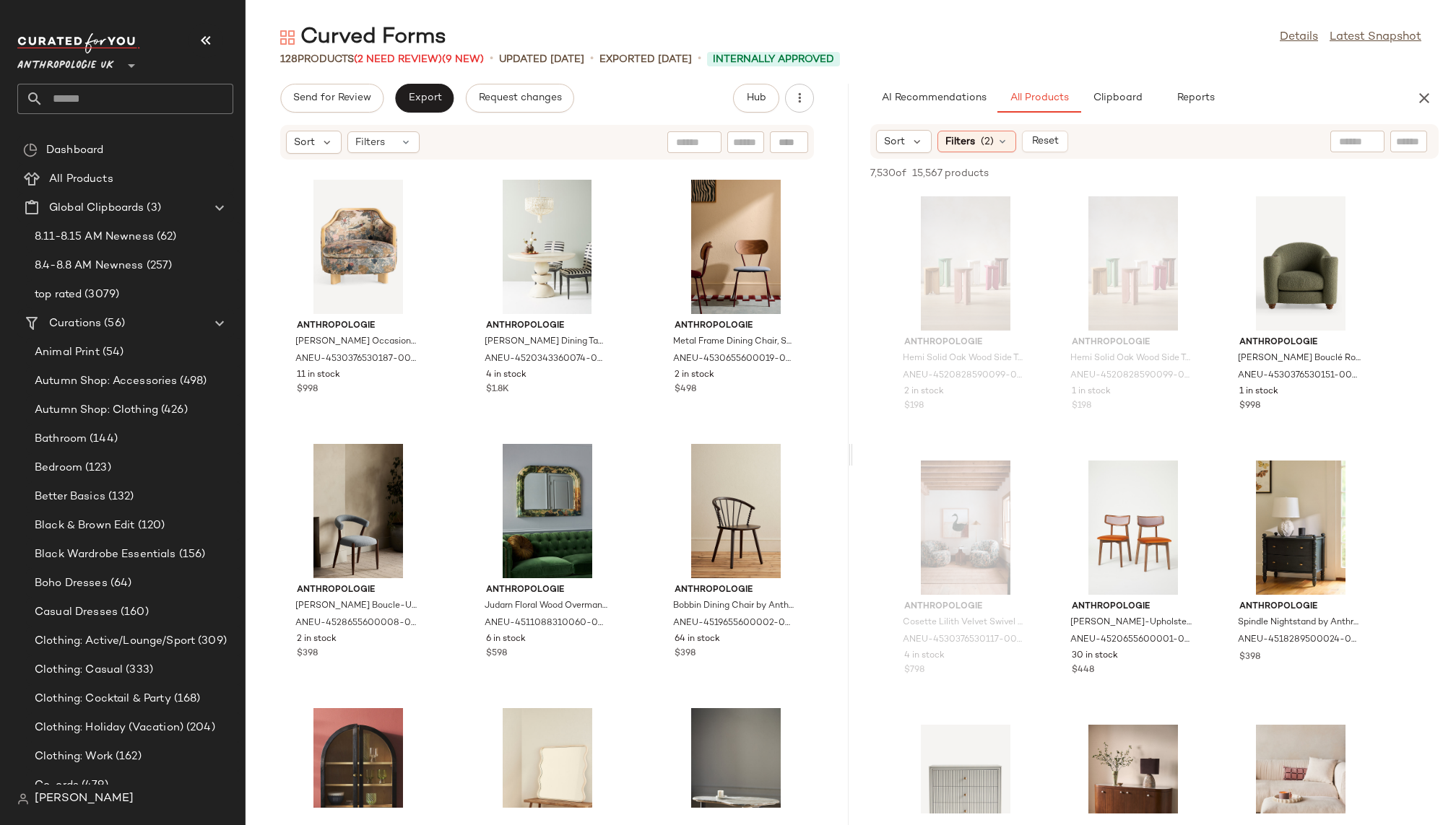
scroll to position [10809, 0]
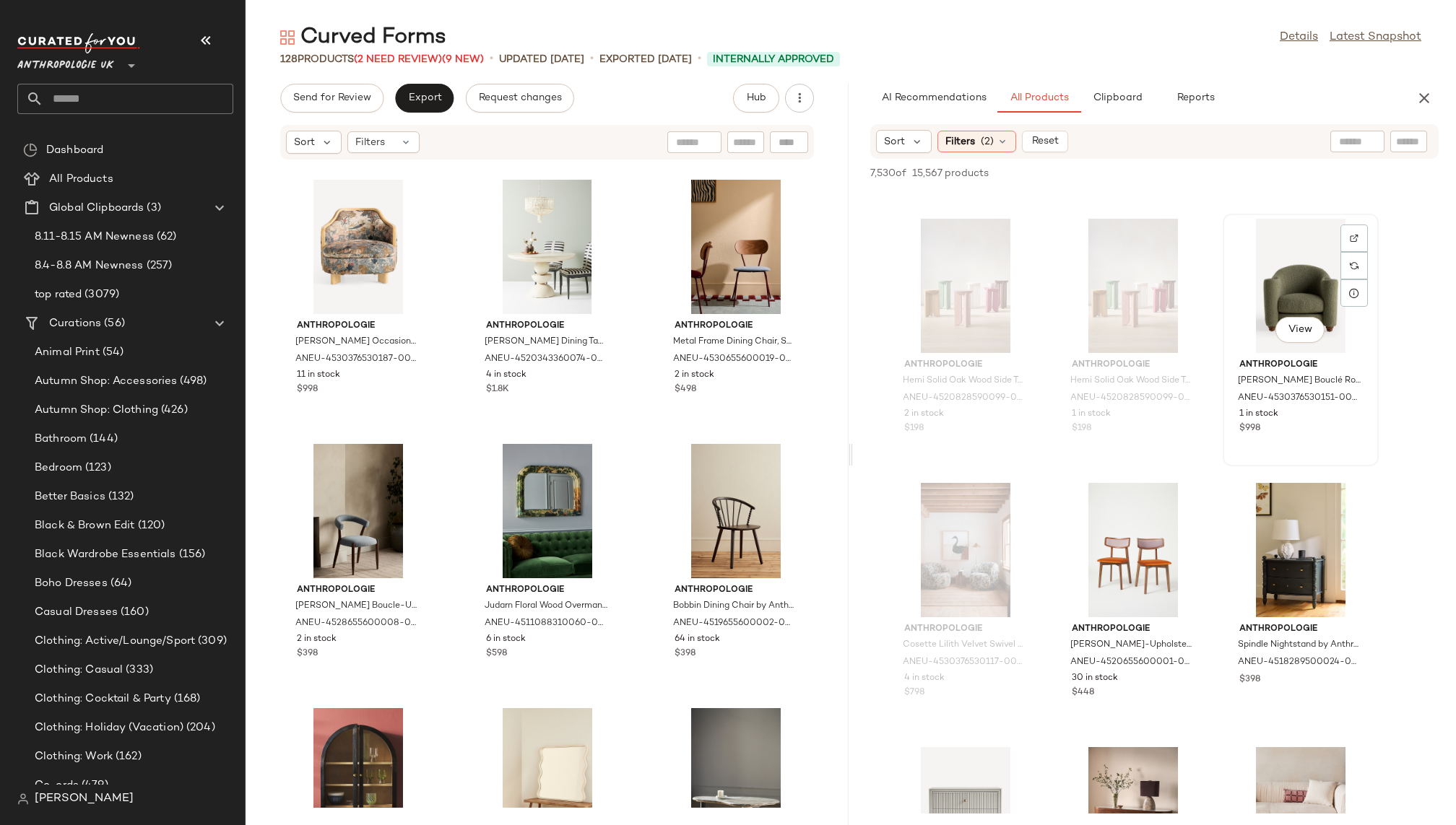
click at [1290, 264] on div "View" at bounding box center [1301, 285] width 146 height 134
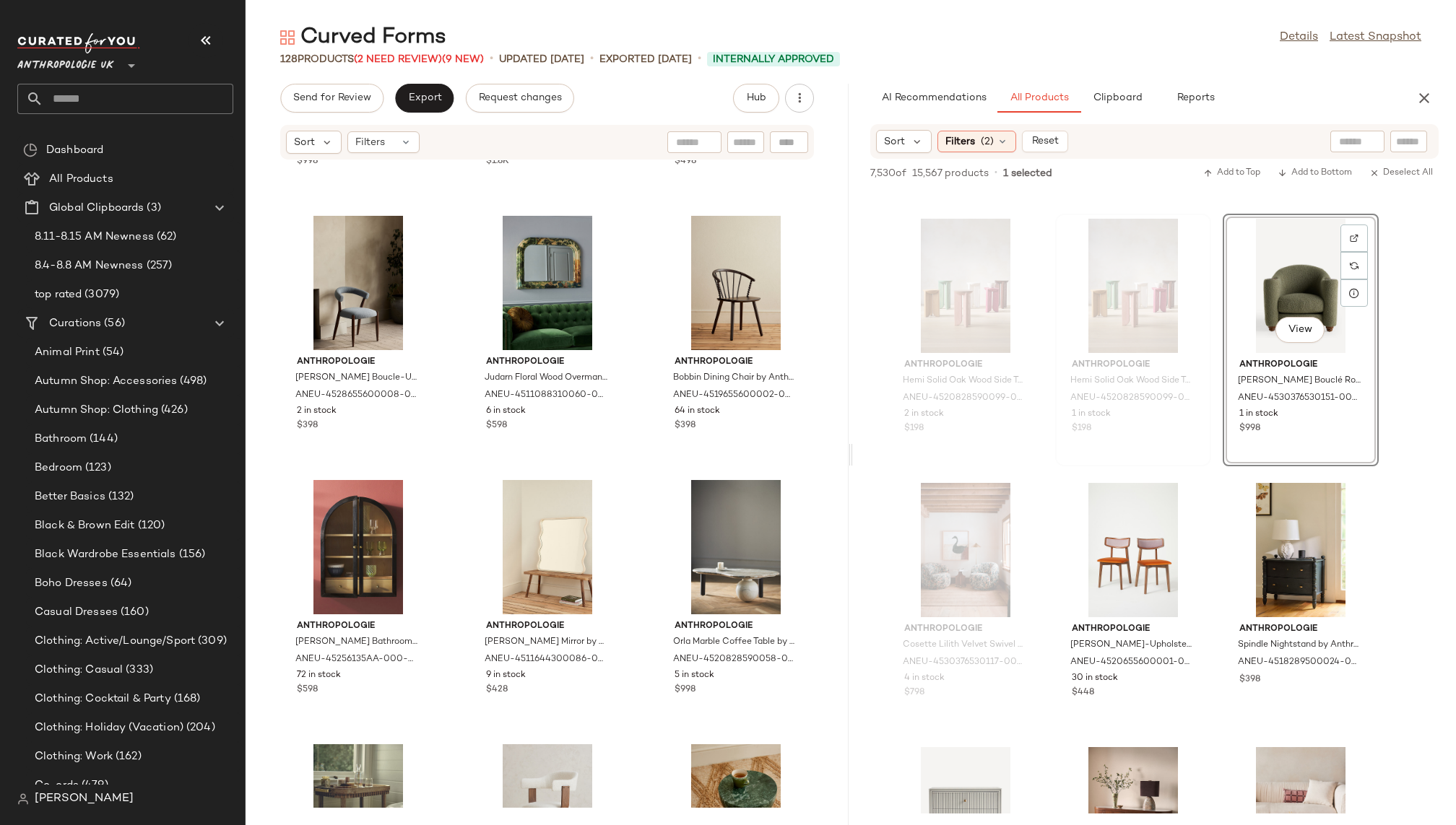
scroll to position [6053, 0]
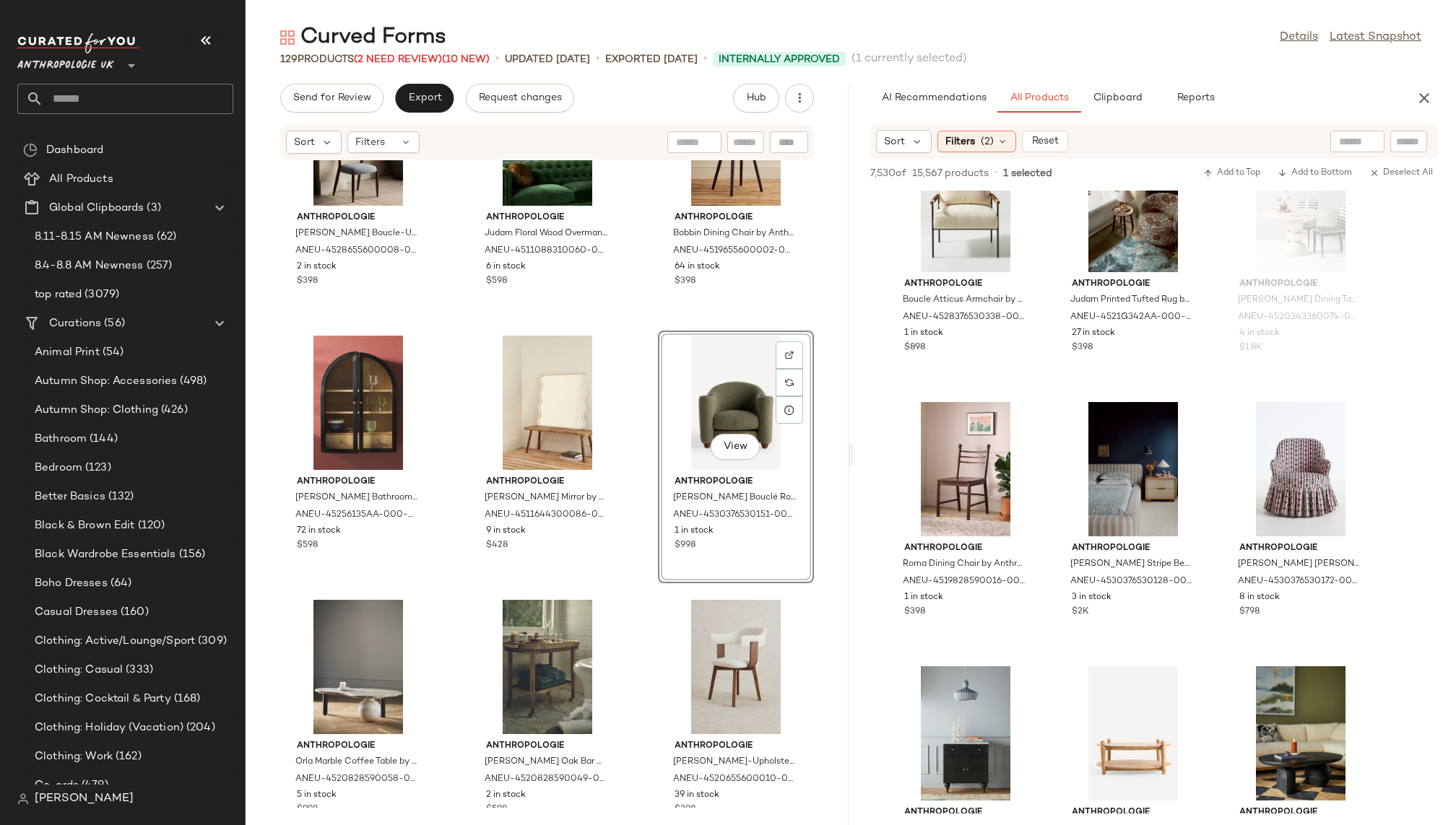
scroll to position [13797, 0]
click at [1271, 460] on div "View" at bounding box center [1301, 468] width 146 height 134
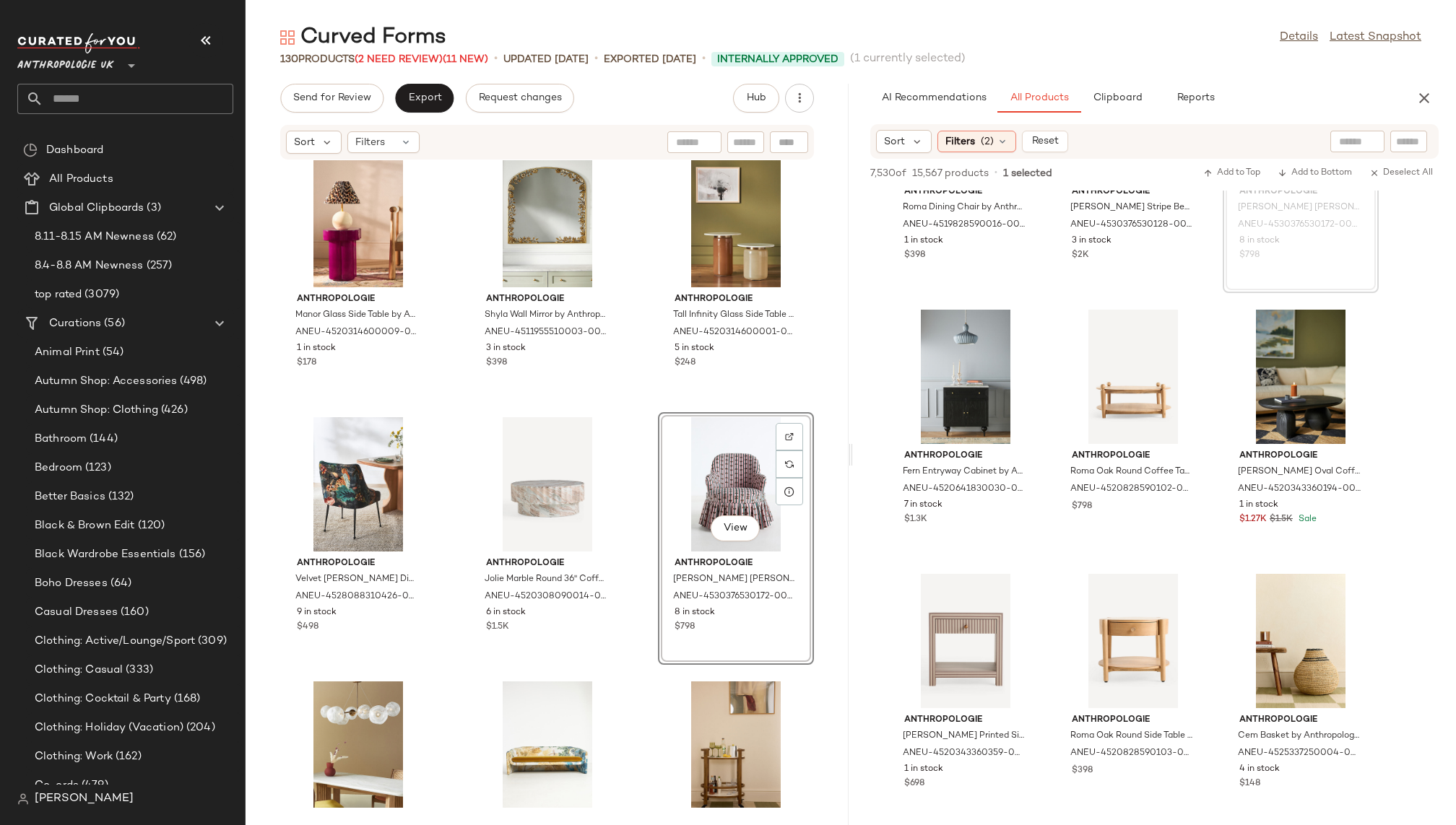
scroll to position [14175, 0]
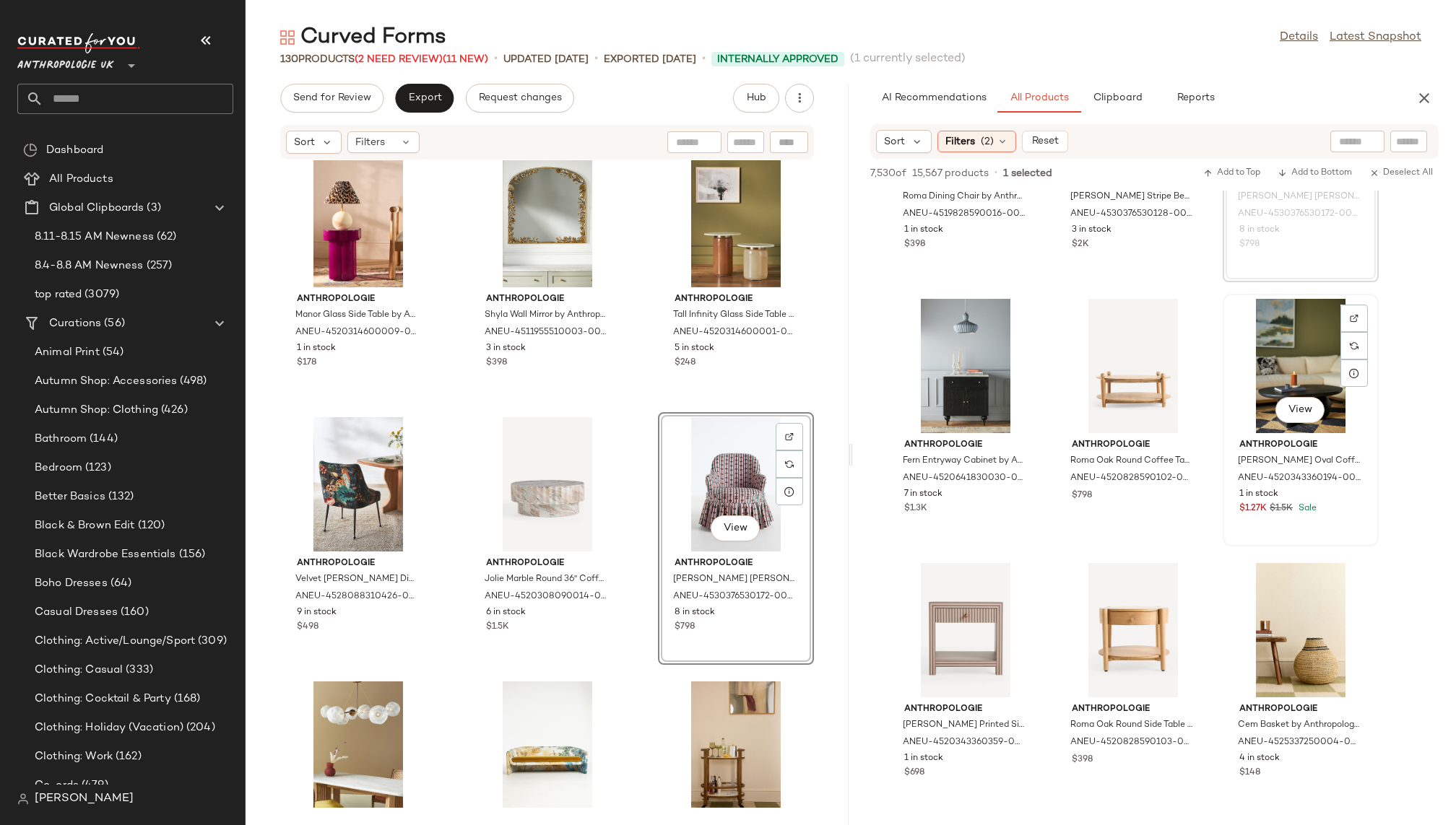
click at [1291, 370] on div "View" at bounding box center [1301, 366] width 146 height 134
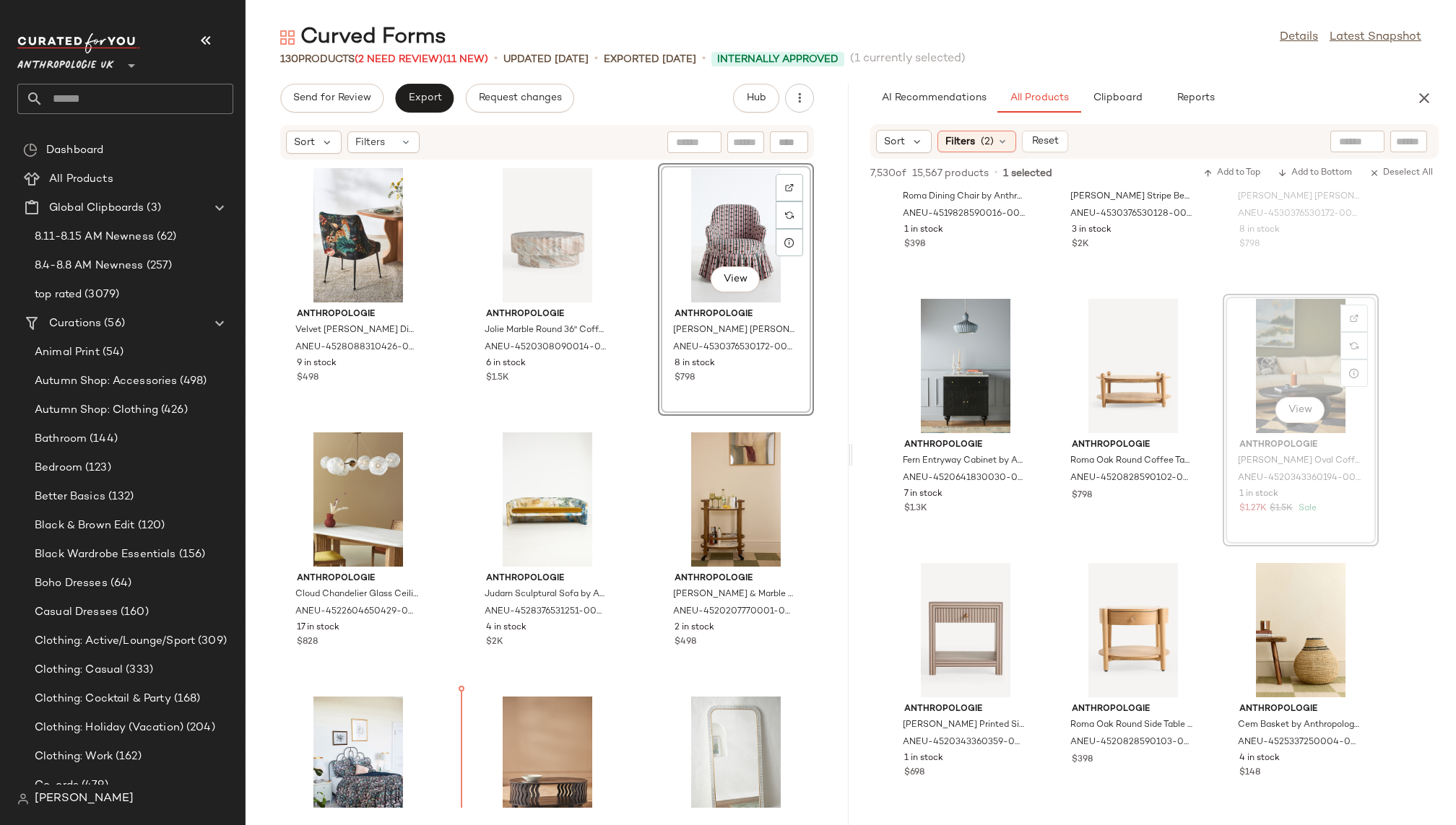
scroll to position [10361, 0]
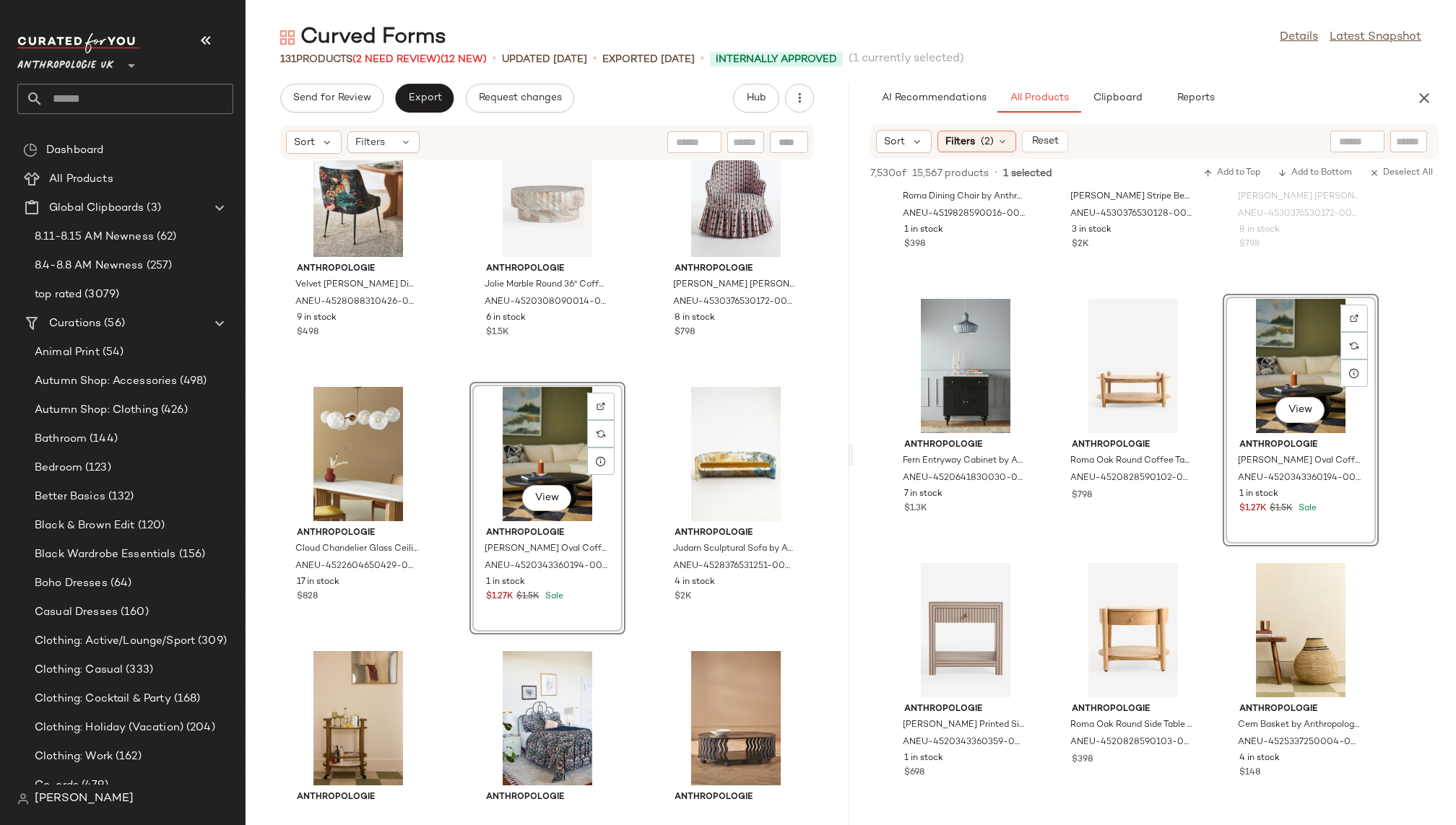
click at [640, 659] on div "Anthropologie Manor Glass Side Table by Anthropologie Size: Short ANEU-45203146…" at bounding box center [547, 484] width 603 height 647
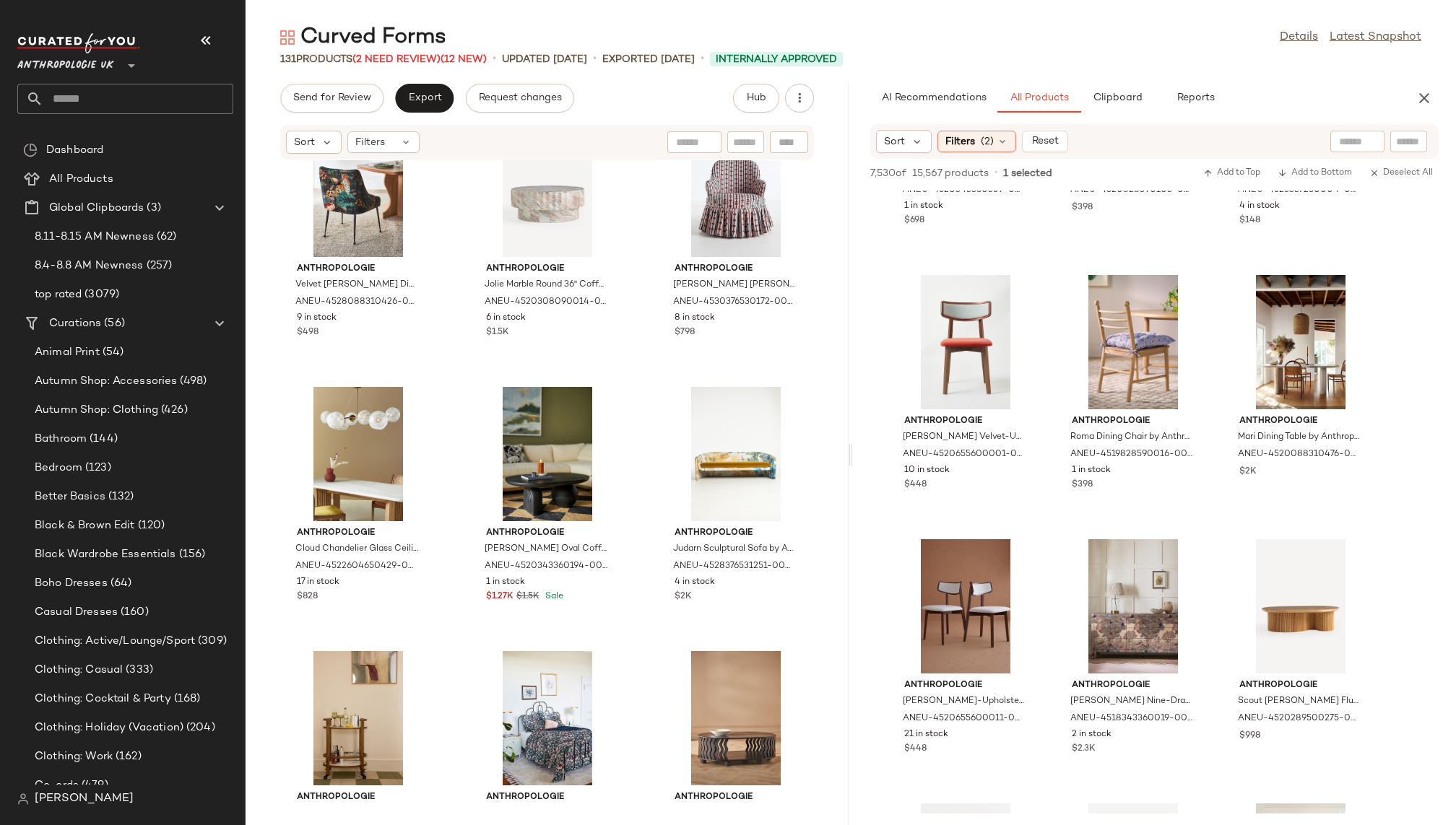
scroll to position [14755, 0]
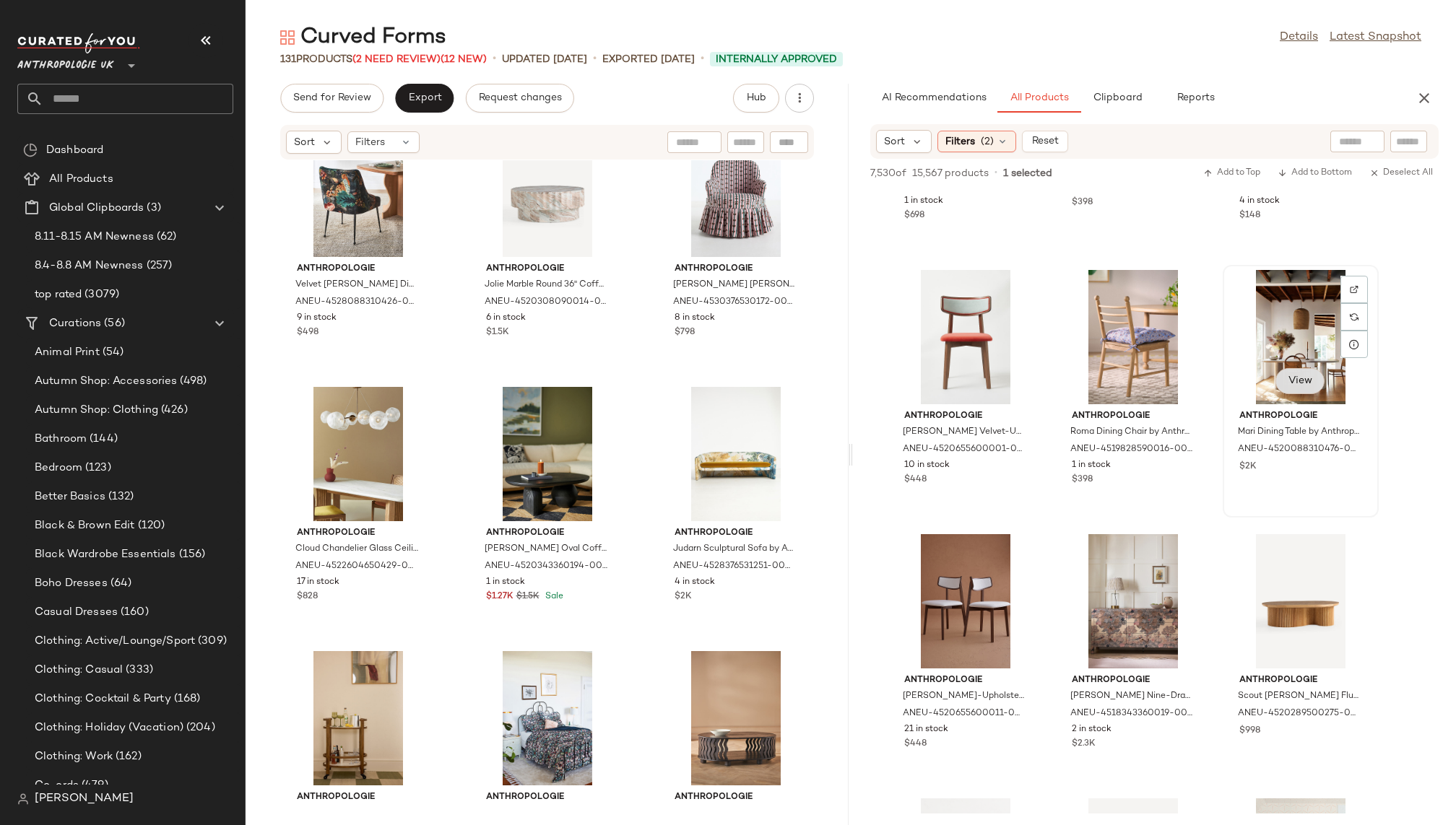
click at [1293, 374] on button "View" at bounding box center [1300, 381] width 49 height 26
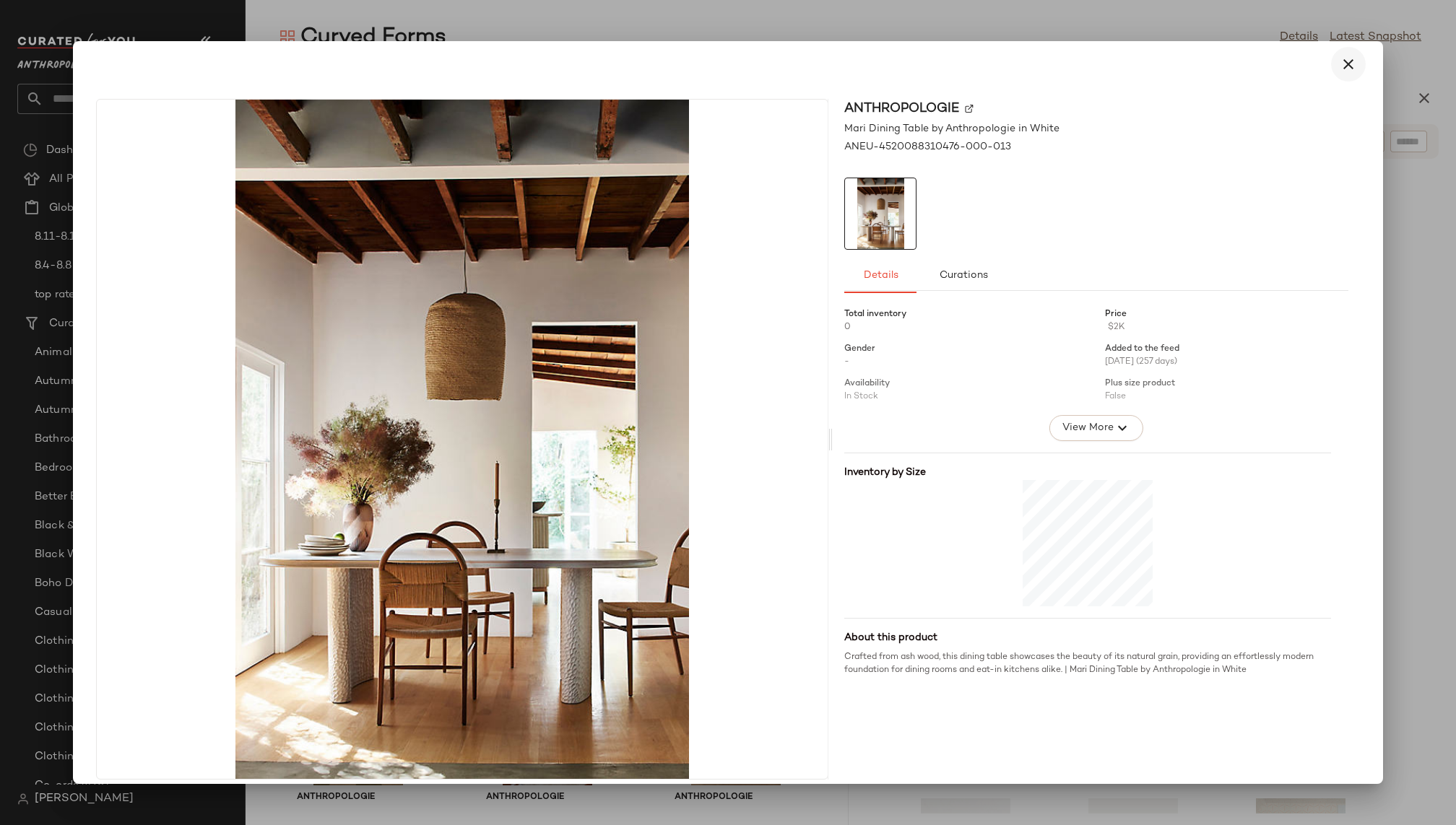
click at [1342, 57] on icon "button" at bounding box center [1348, 64] width 17 height 17
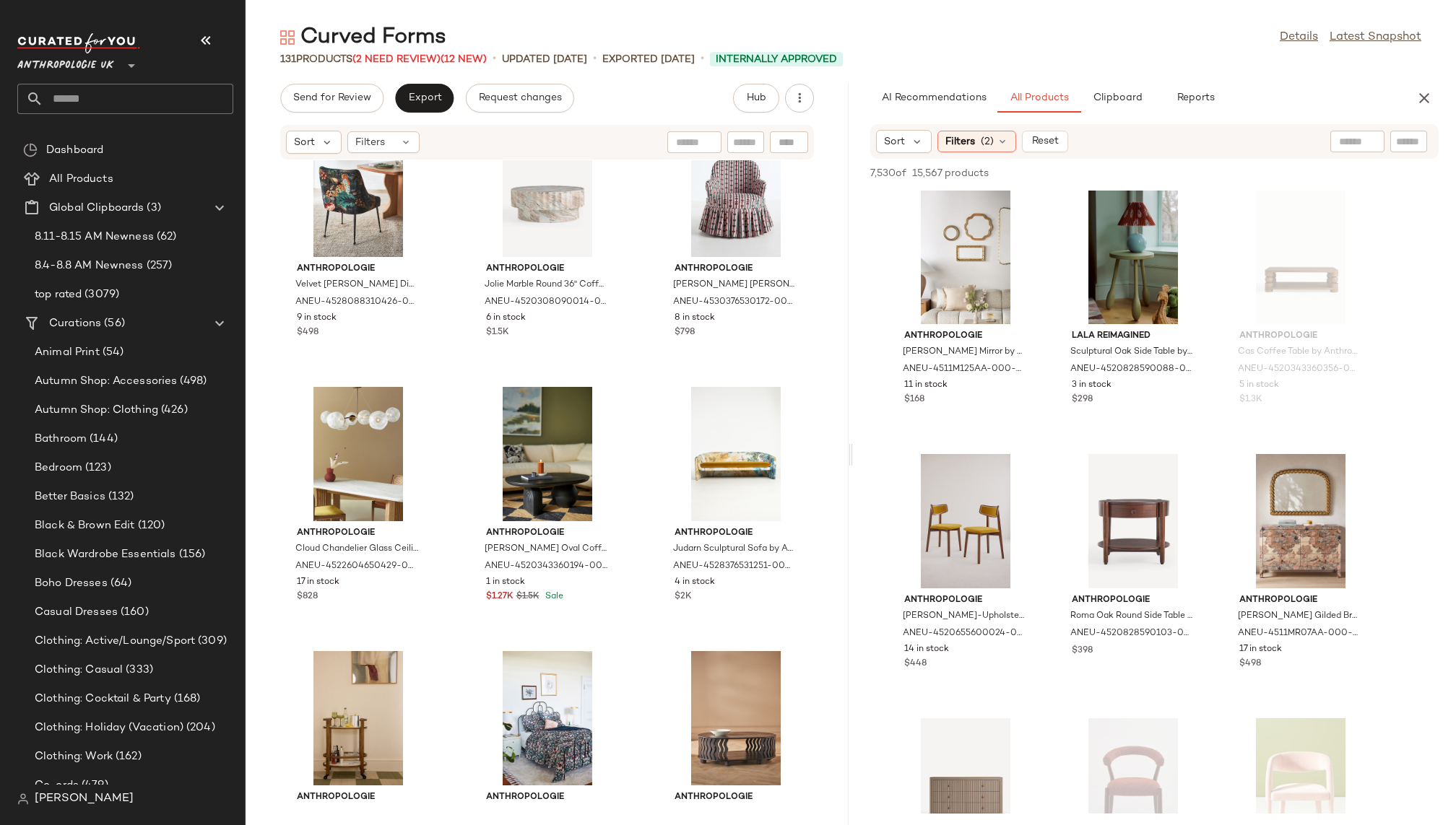
scroll to position [15910, 0]
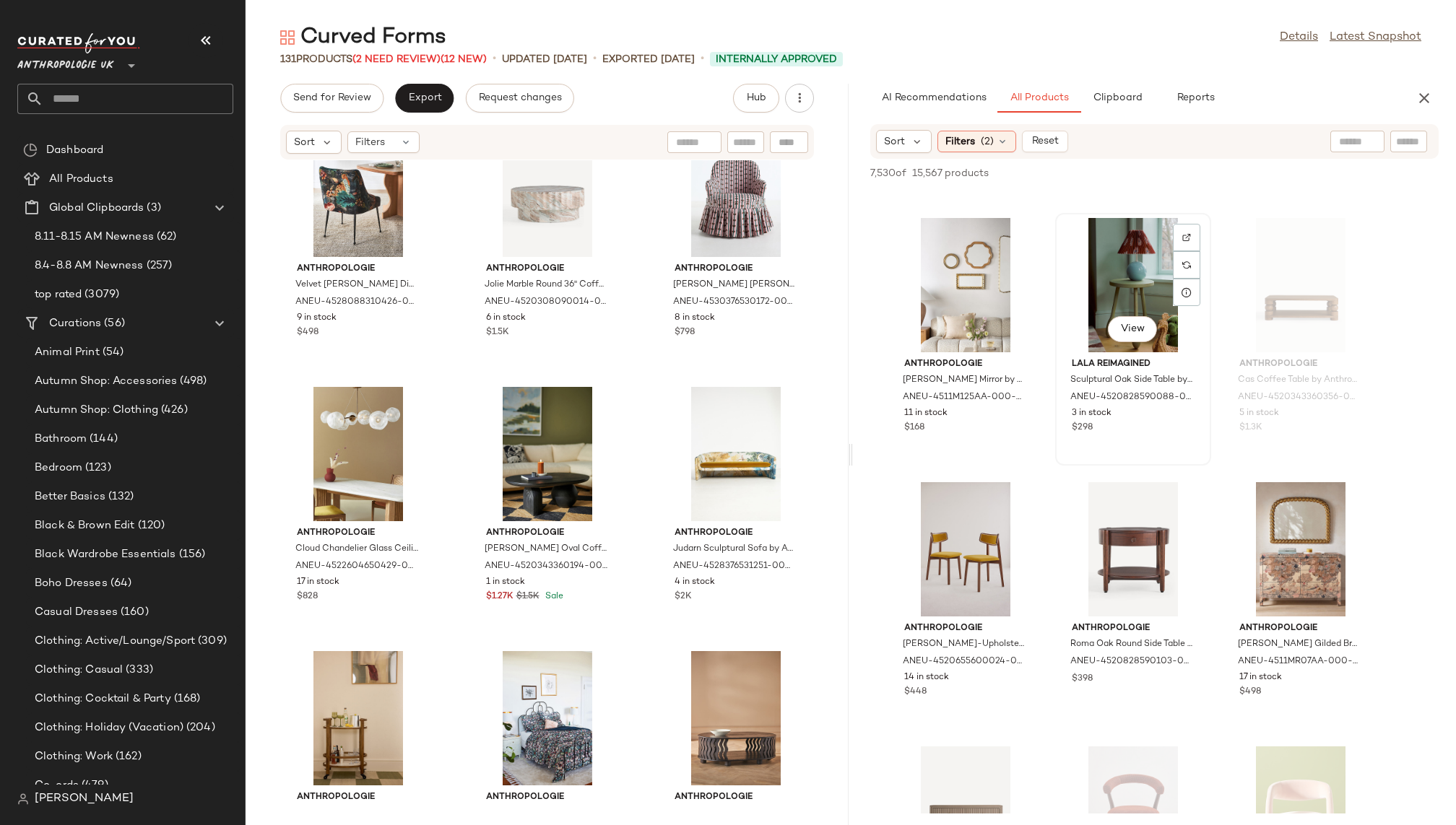
click at [1090, 268] on div "View" at bounding box center [1133, 285] width 146 height 134
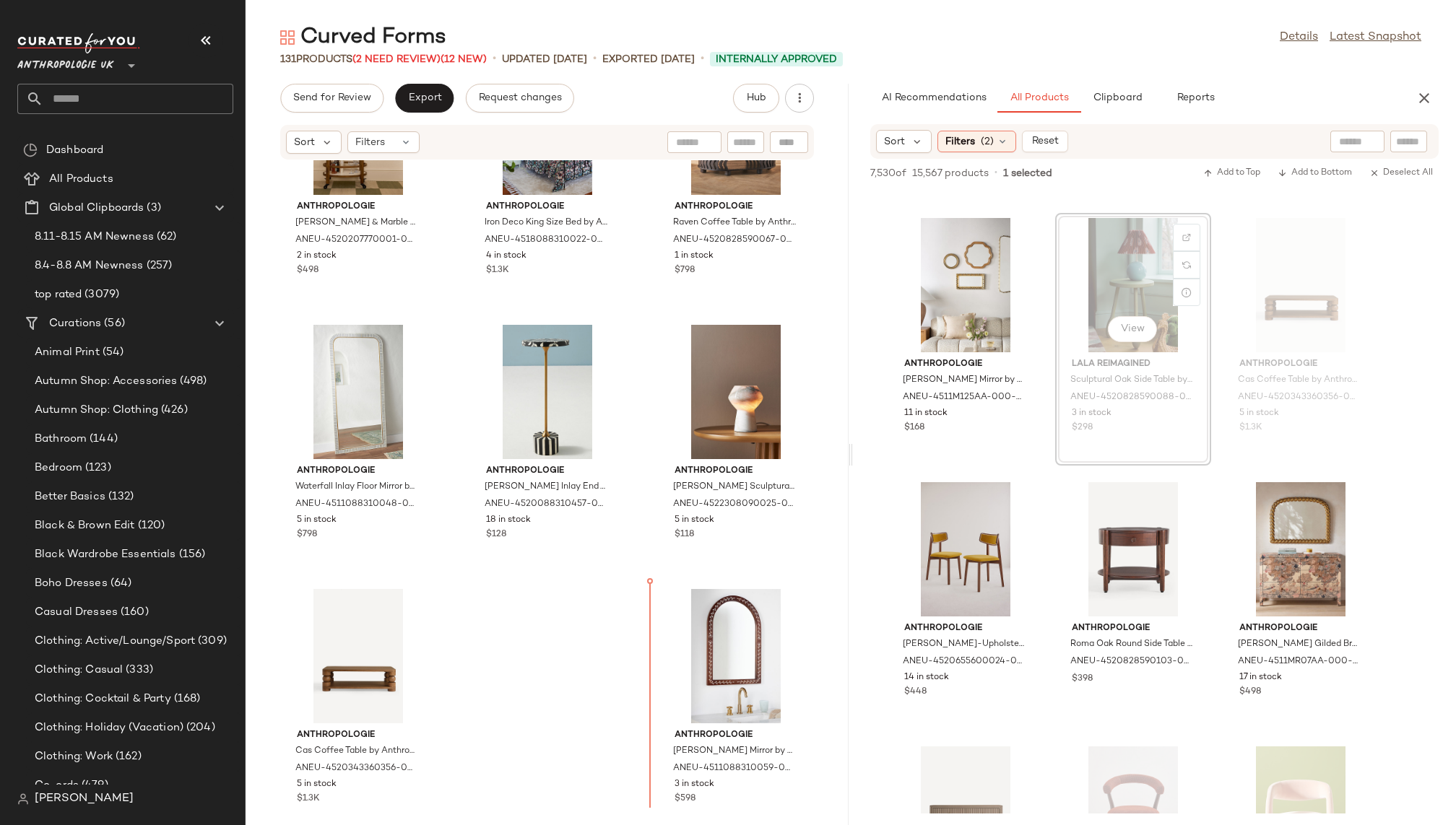
scroll to position [10980, 0]
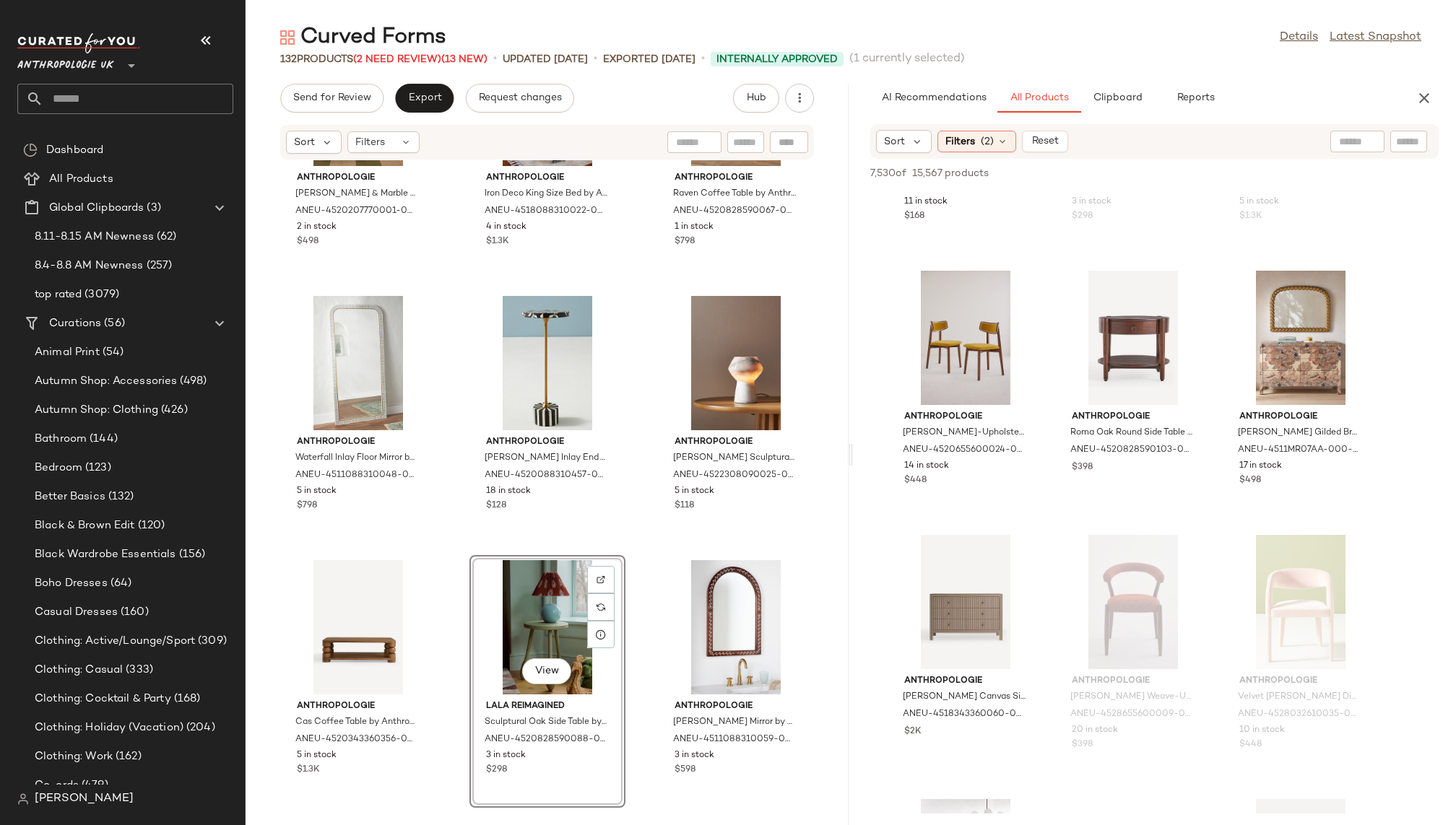
scroll to position [16139, 0]
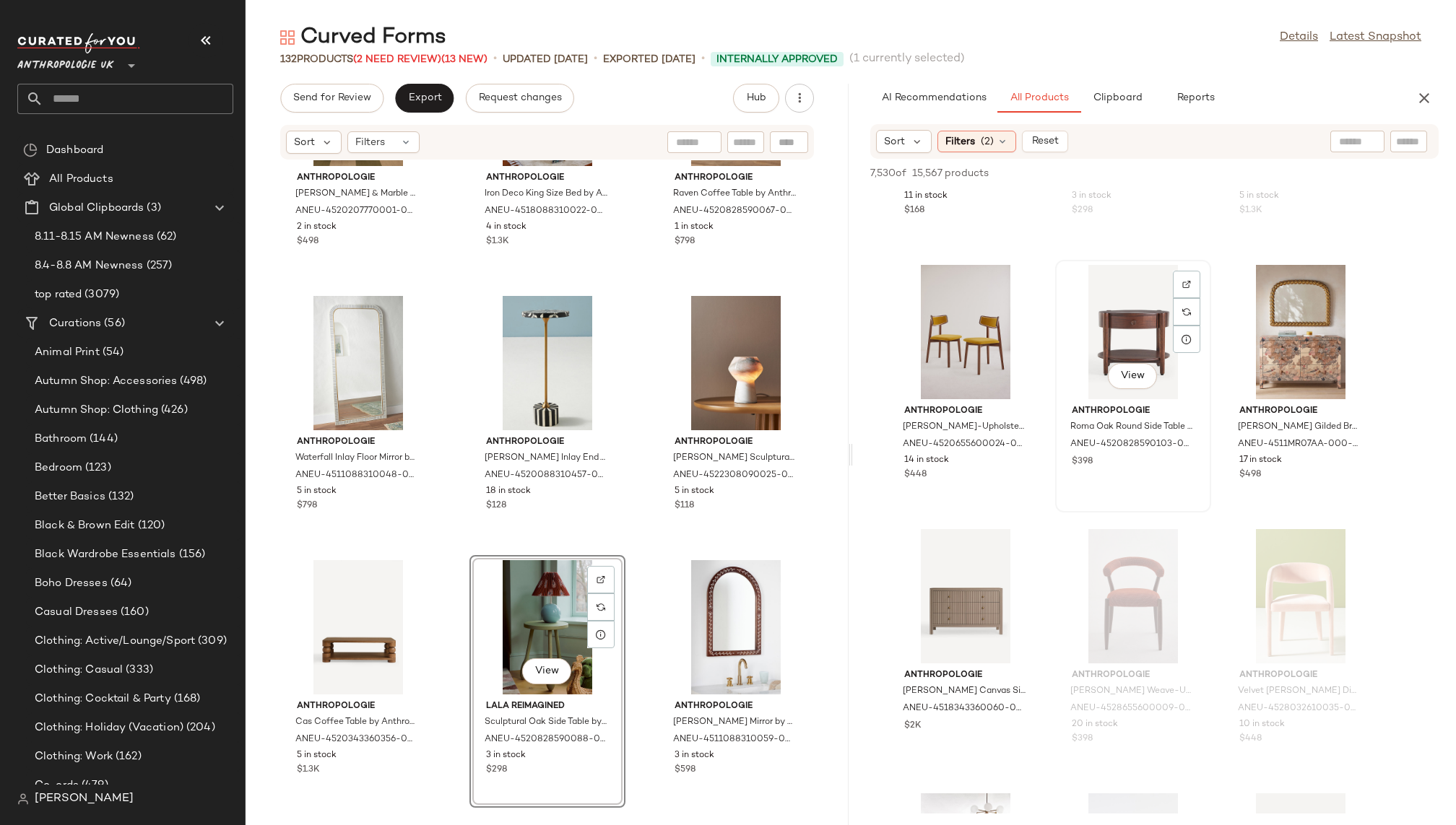
click at [1117, 329] on div "View" at bounding box center [1133, 332] width 146 height 134
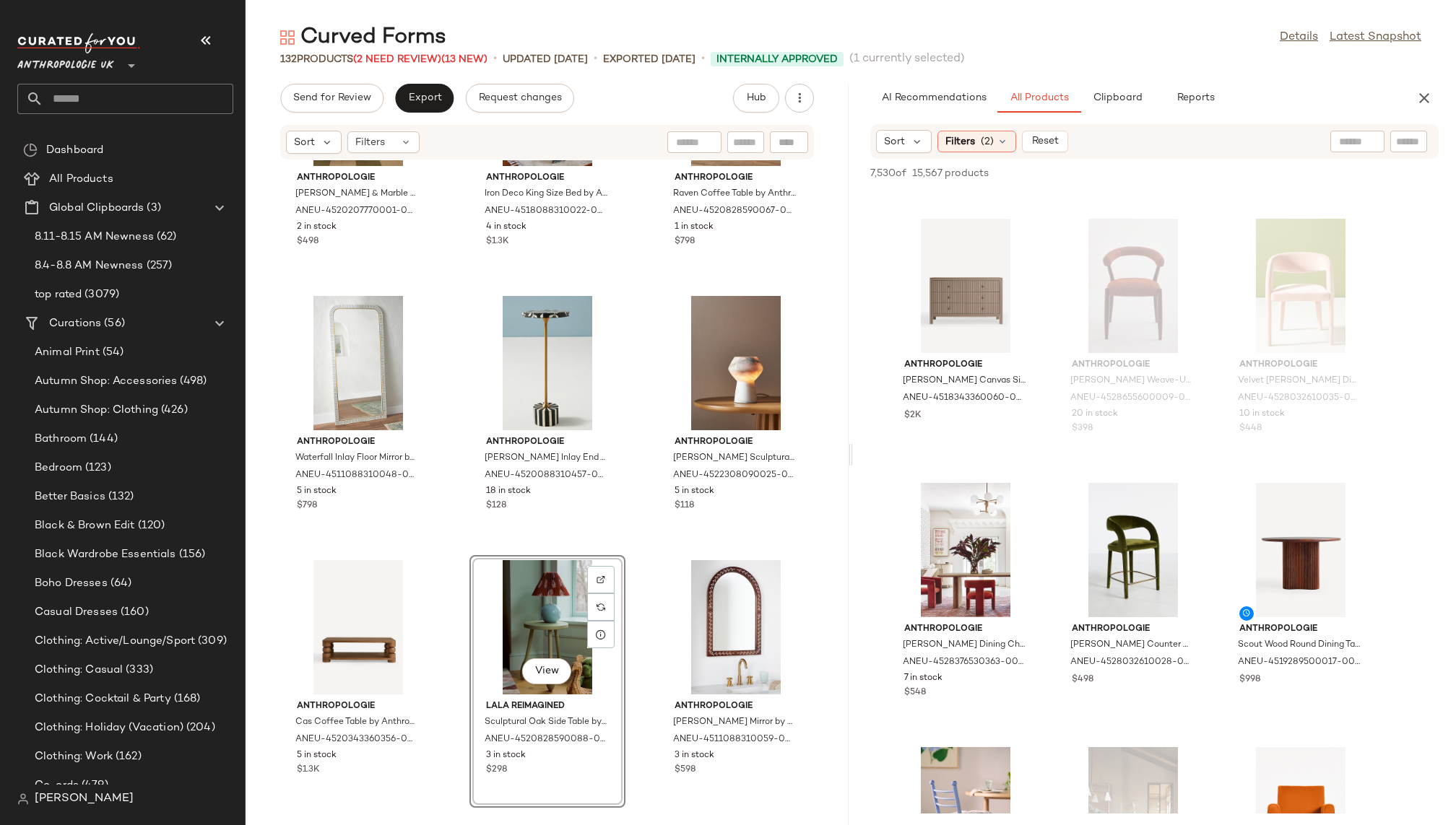
scroll to position [16462, 0]
click at [955, 541] on div "View" at bounding box center [965, 548] width 146 height 134
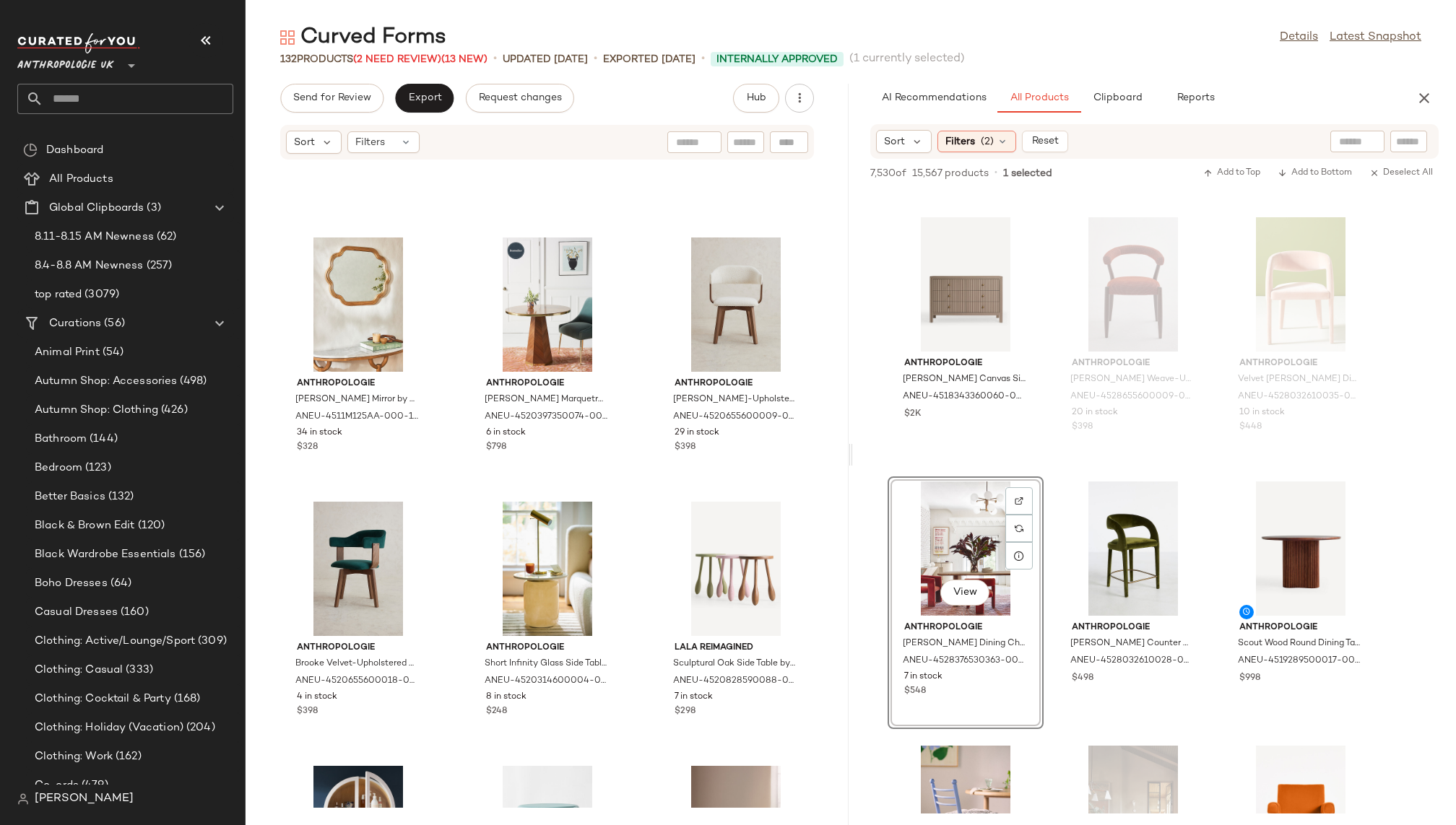
scroll to position [4155, 0]
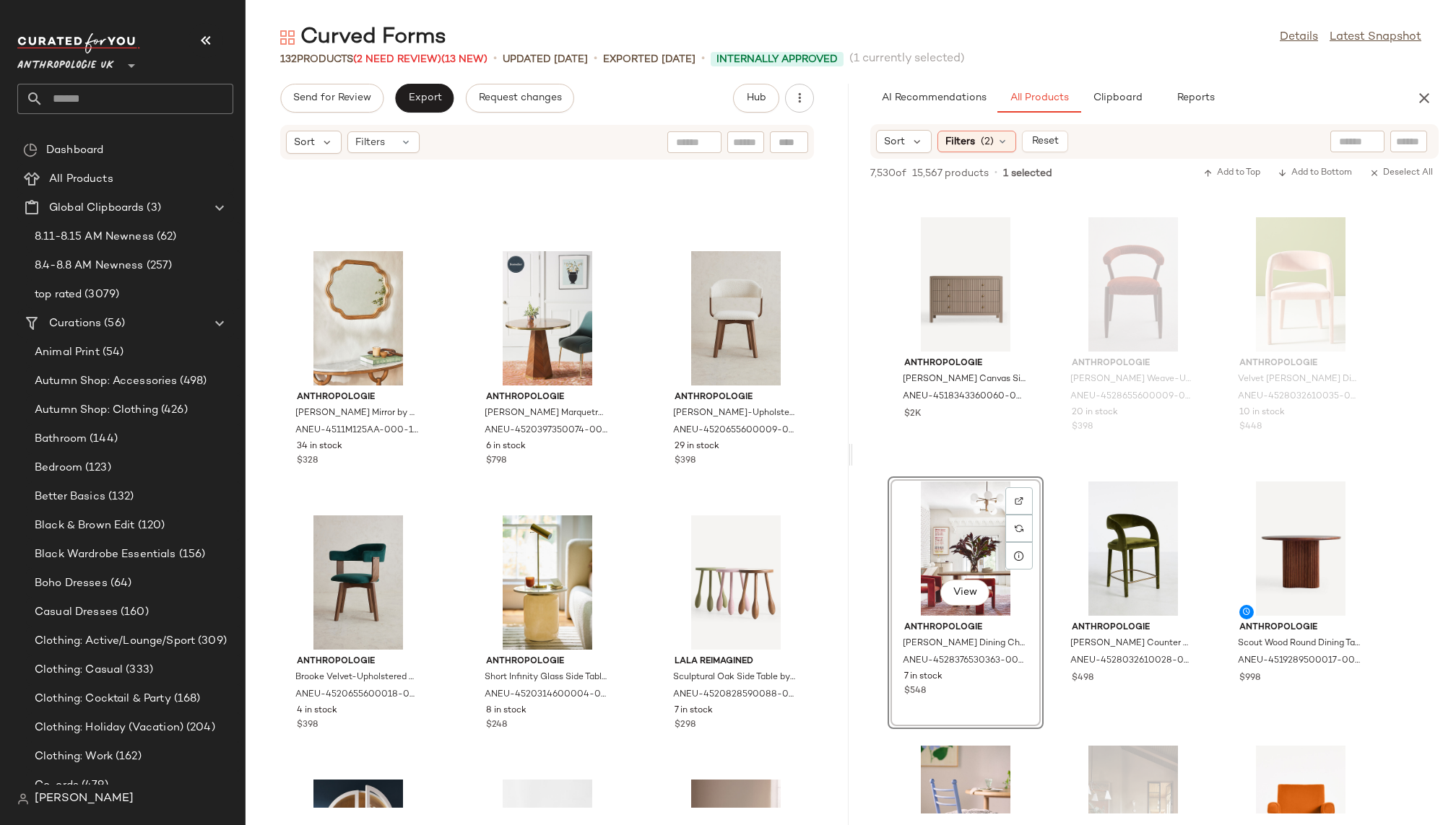
click at [953, 513] on div "View" at bounding box center [965, 548] width 146 height 134
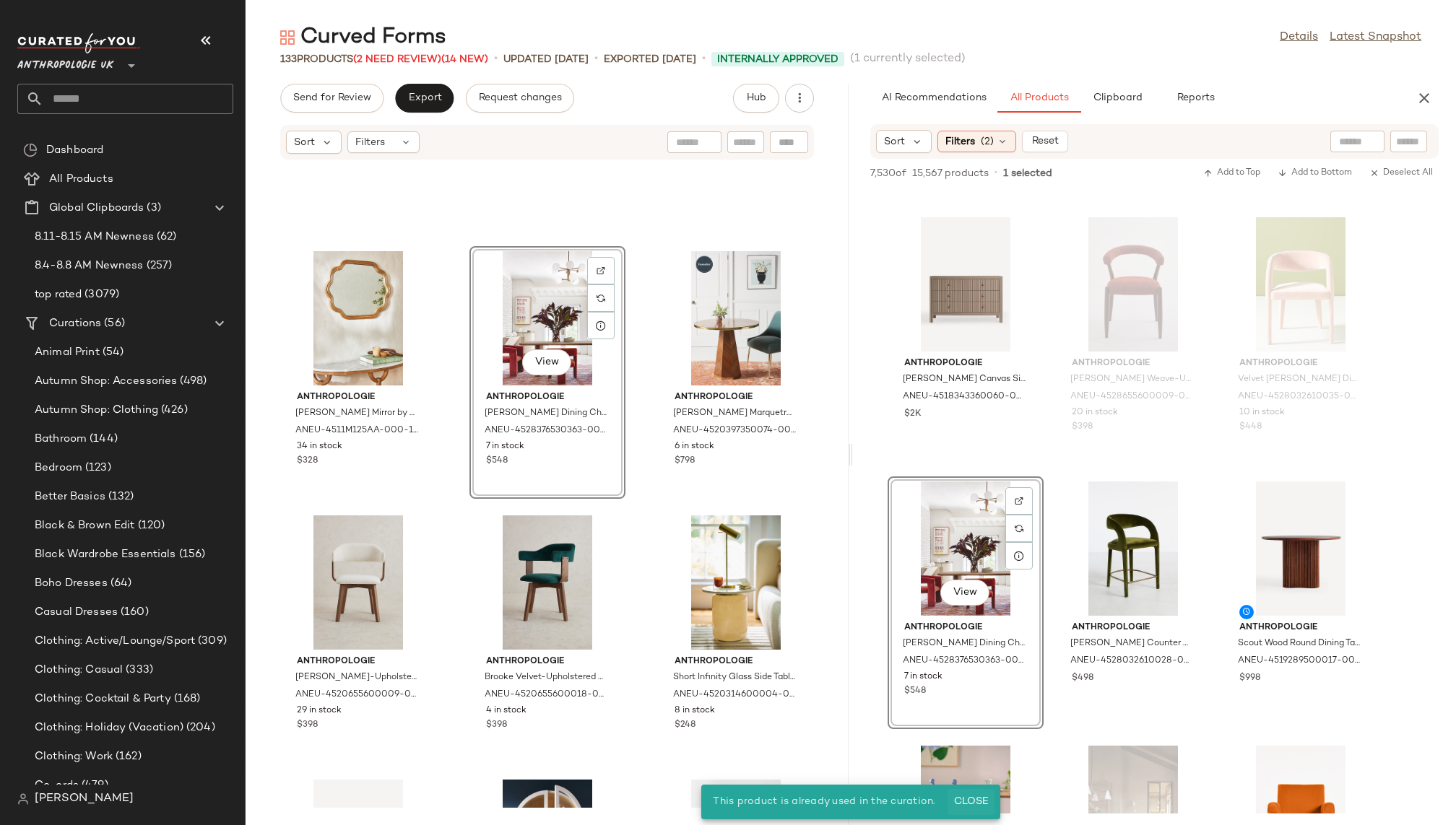
click at [975, 797] on span "Close" at bounding box center [970, 802] width 35 height 11
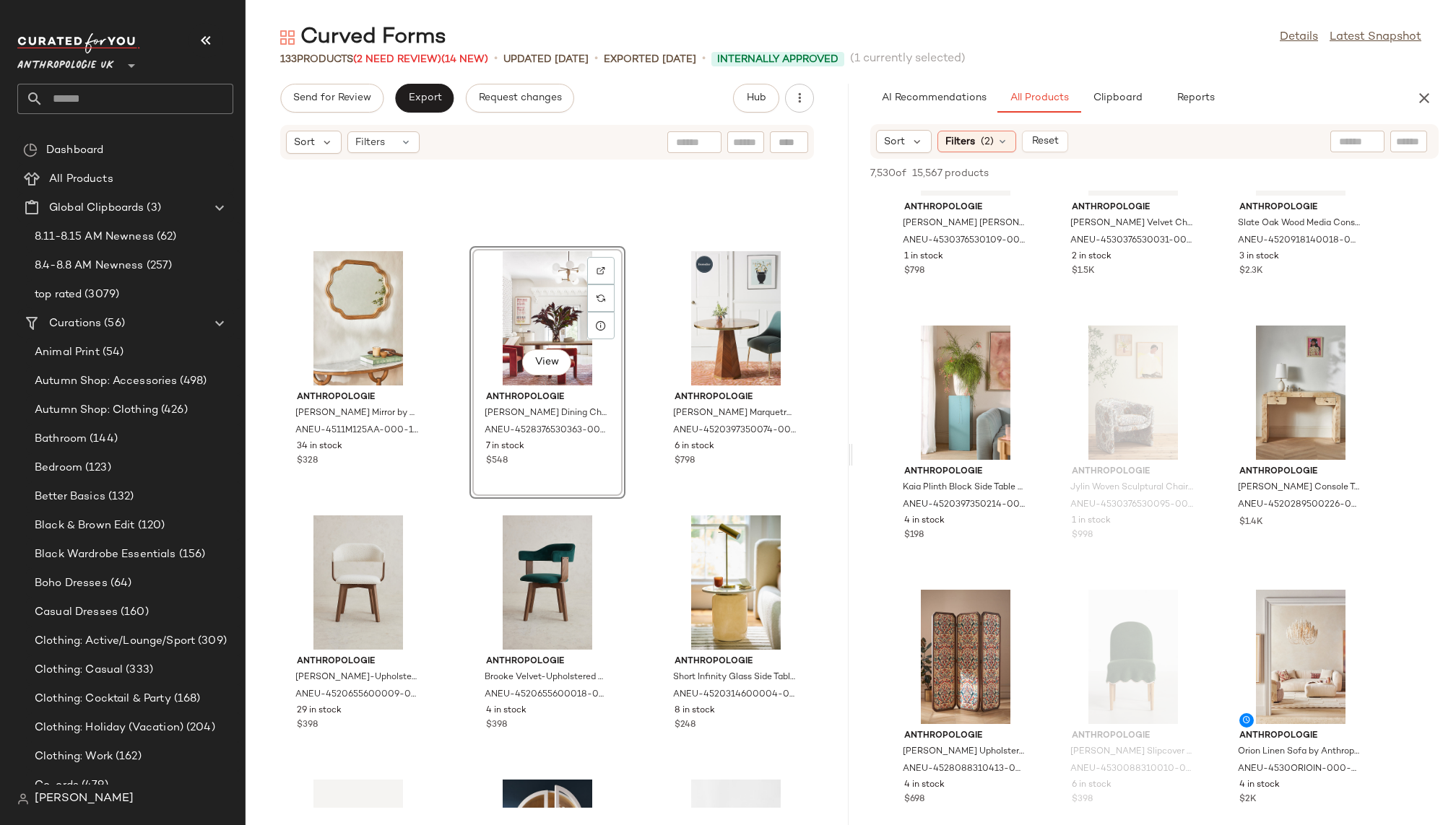
scroll to position [17752, 0]
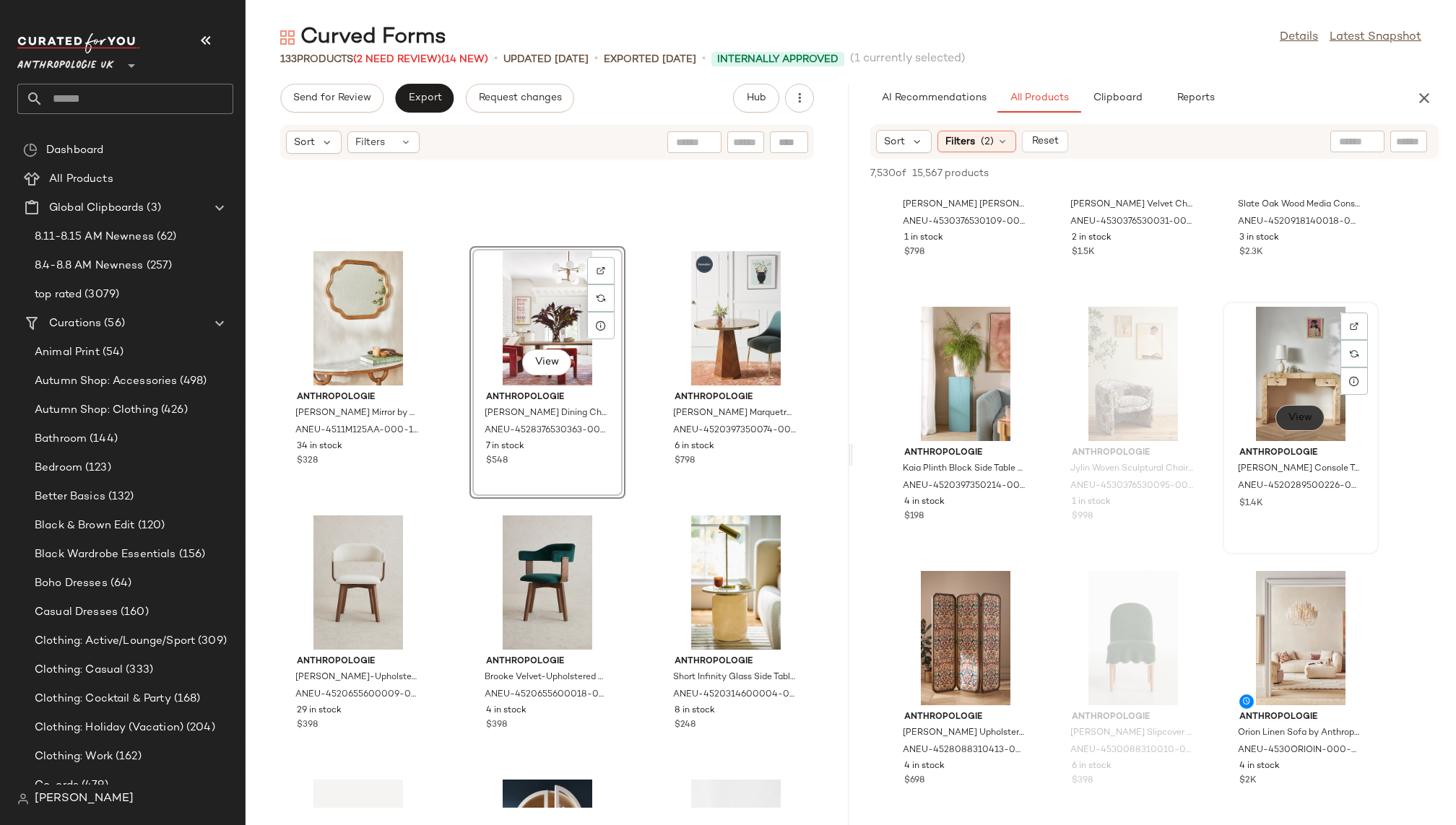
click at [1301, 419] on span "View" at bounding box center [1300, 418] width 25 height 11
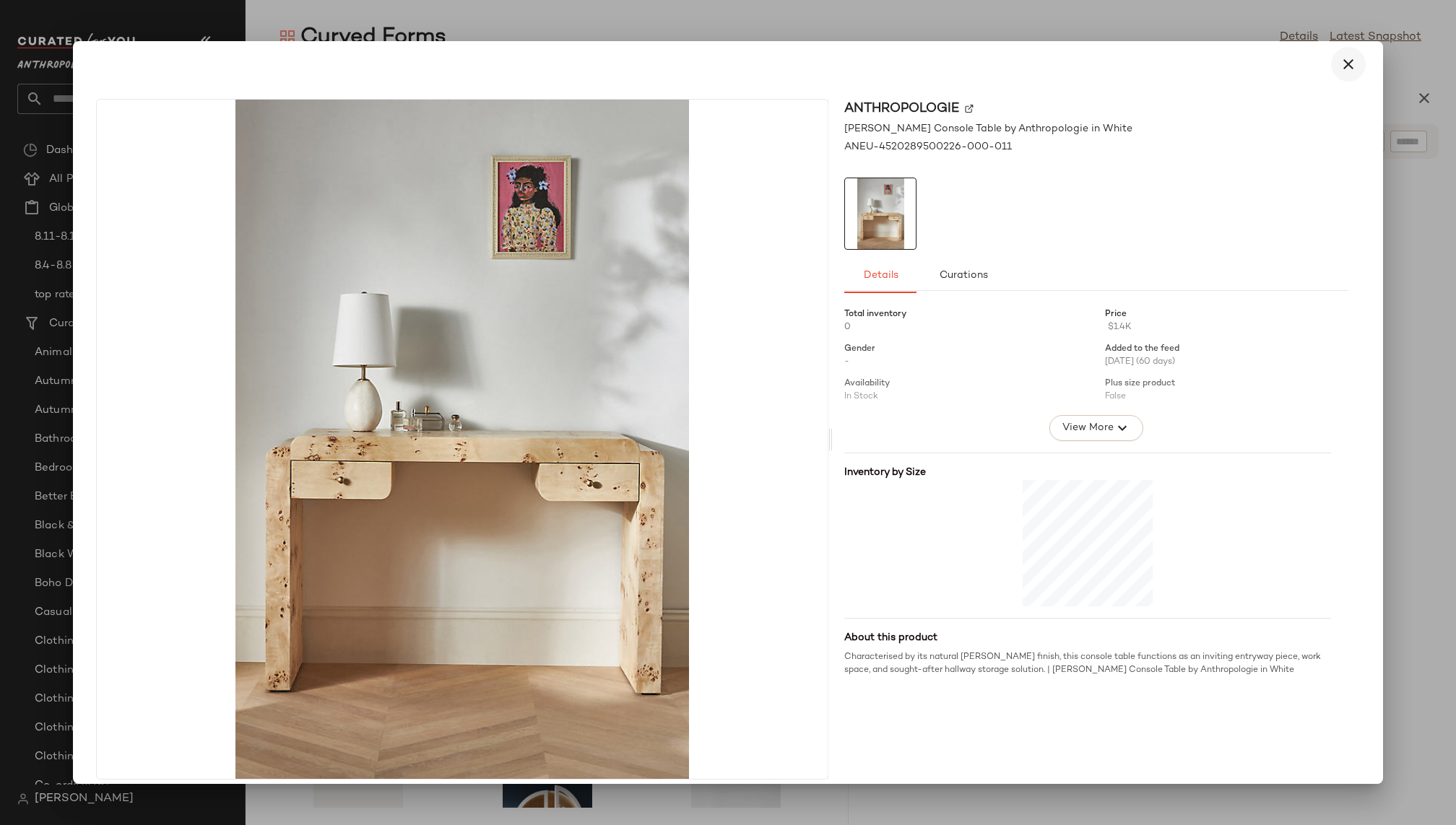
click at [1344, 66] on icon "button" at bounding box center [1348, 64] width 17 height 17
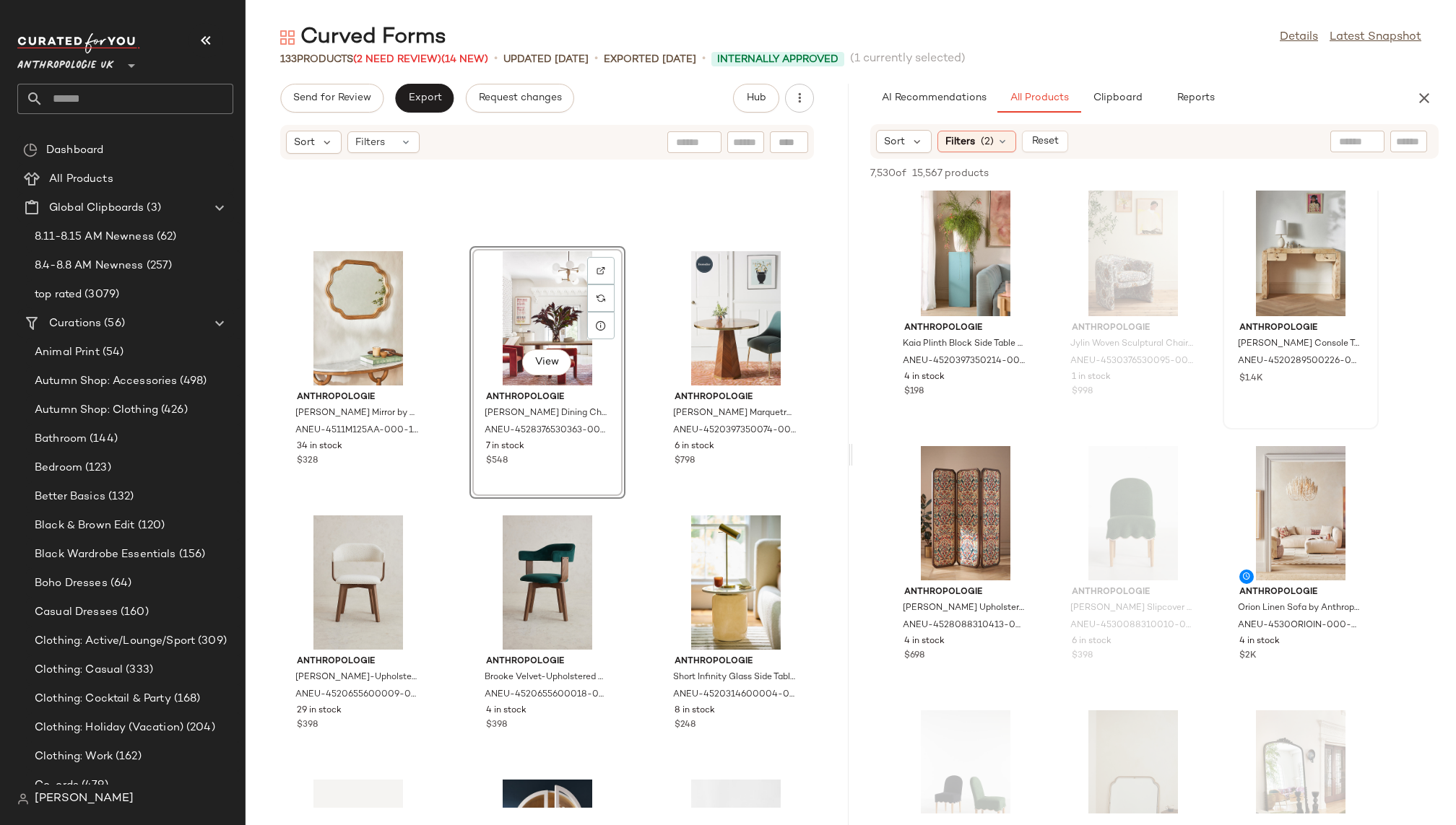
scroll to position [17884, 0]
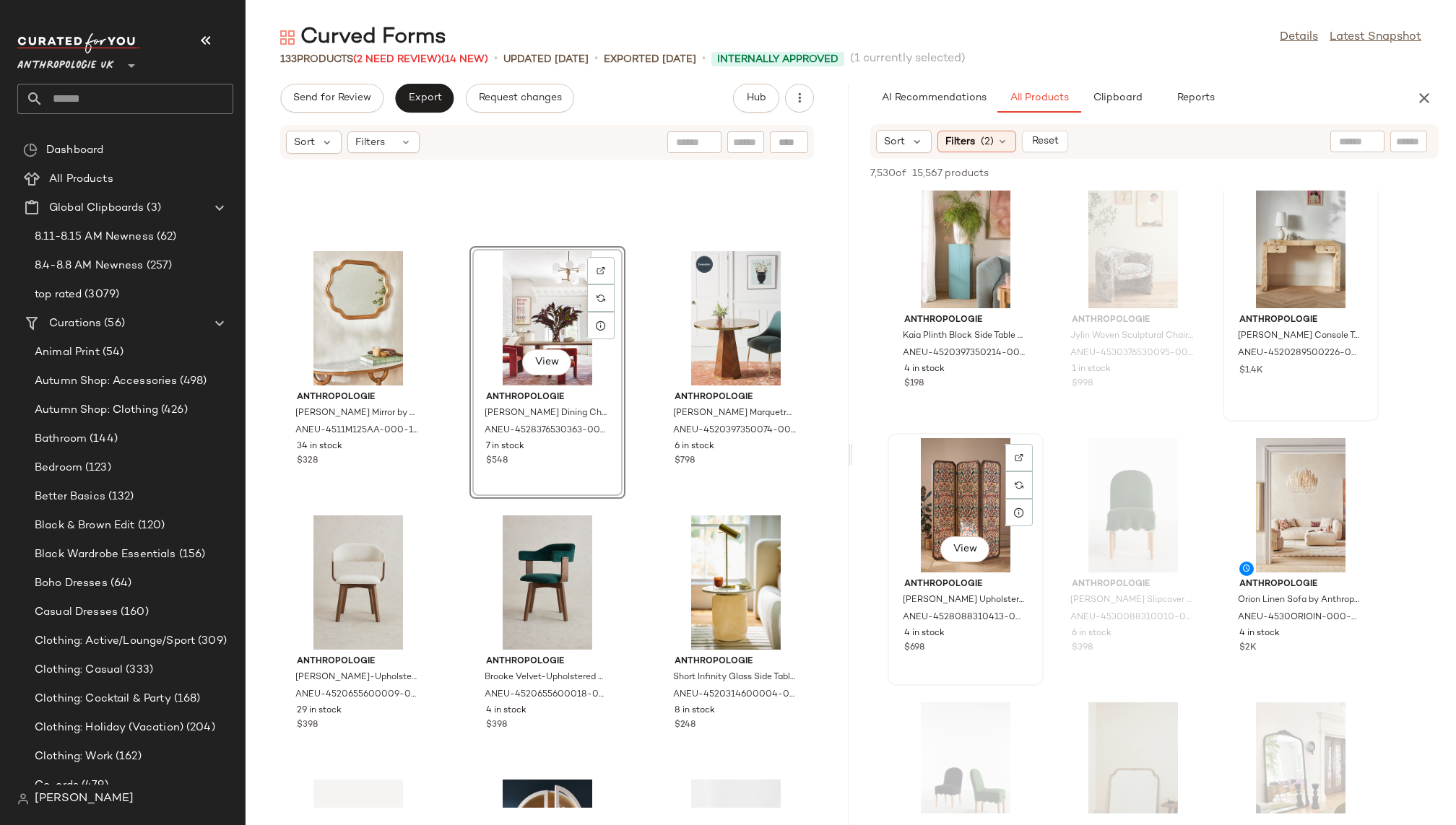
click at [965, 506] on div "View" at bounding box center [965, 506] width 146 height 134
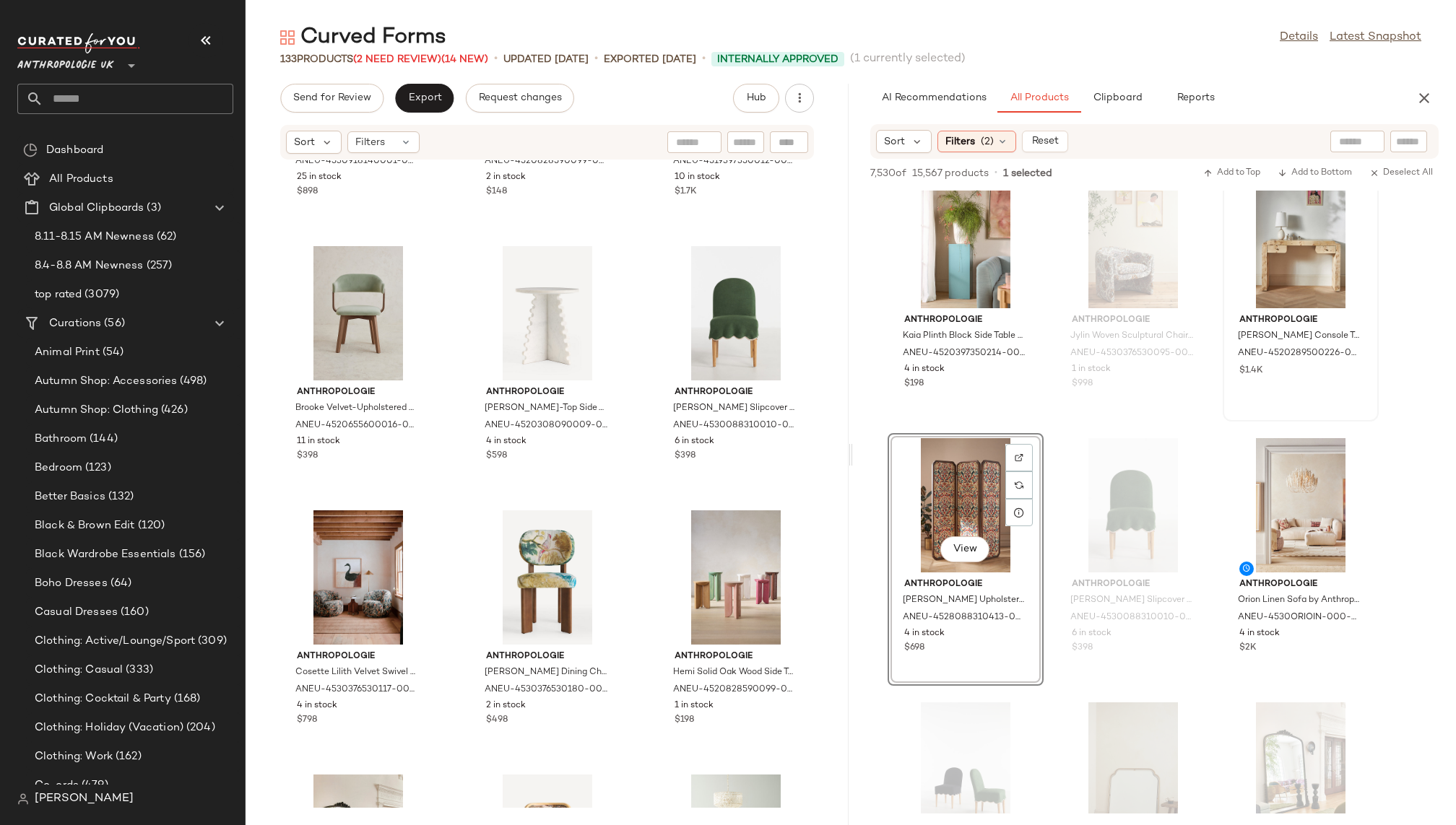
scroll to position [5212, 0]
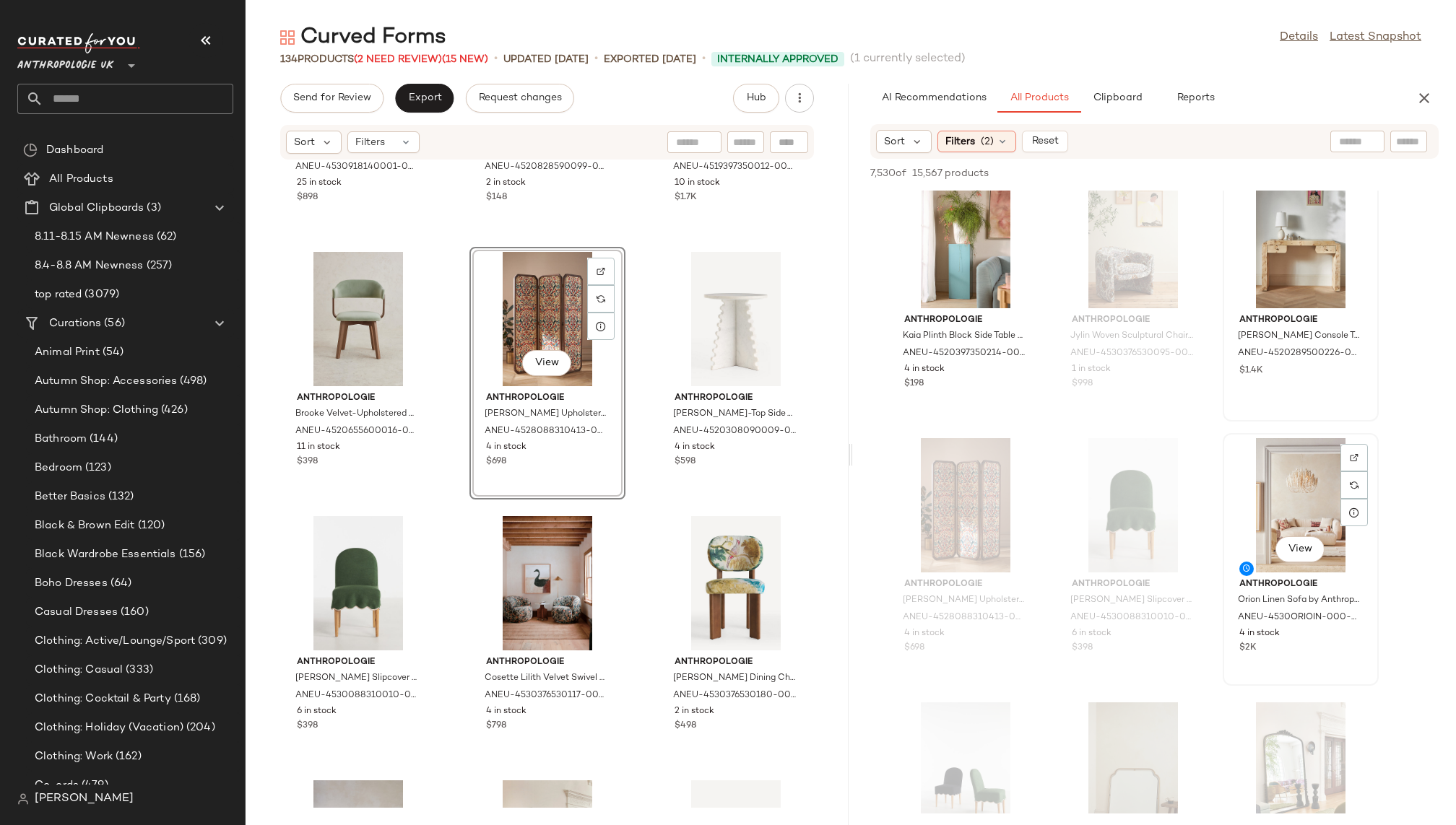
click at [1274, 516] on div "View" at bounding box center [1301, 506] width 146 height 134
click at [1280, 557] on button "View" at bounding box center [1300, 549] width 49 height 26
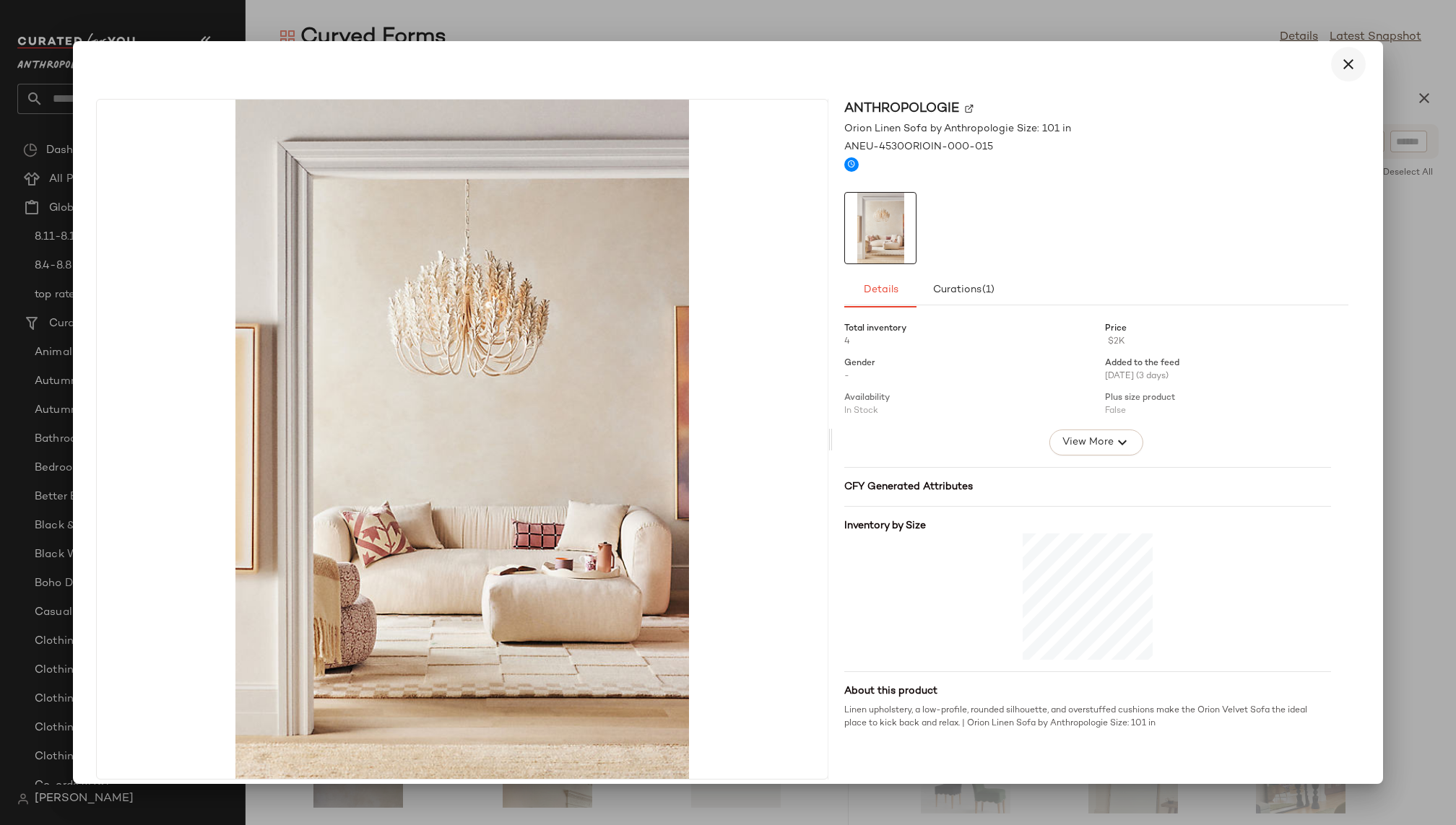
click at [1341, 57] on icon "button" at bounding box center [1348, 64] width 17 height 17
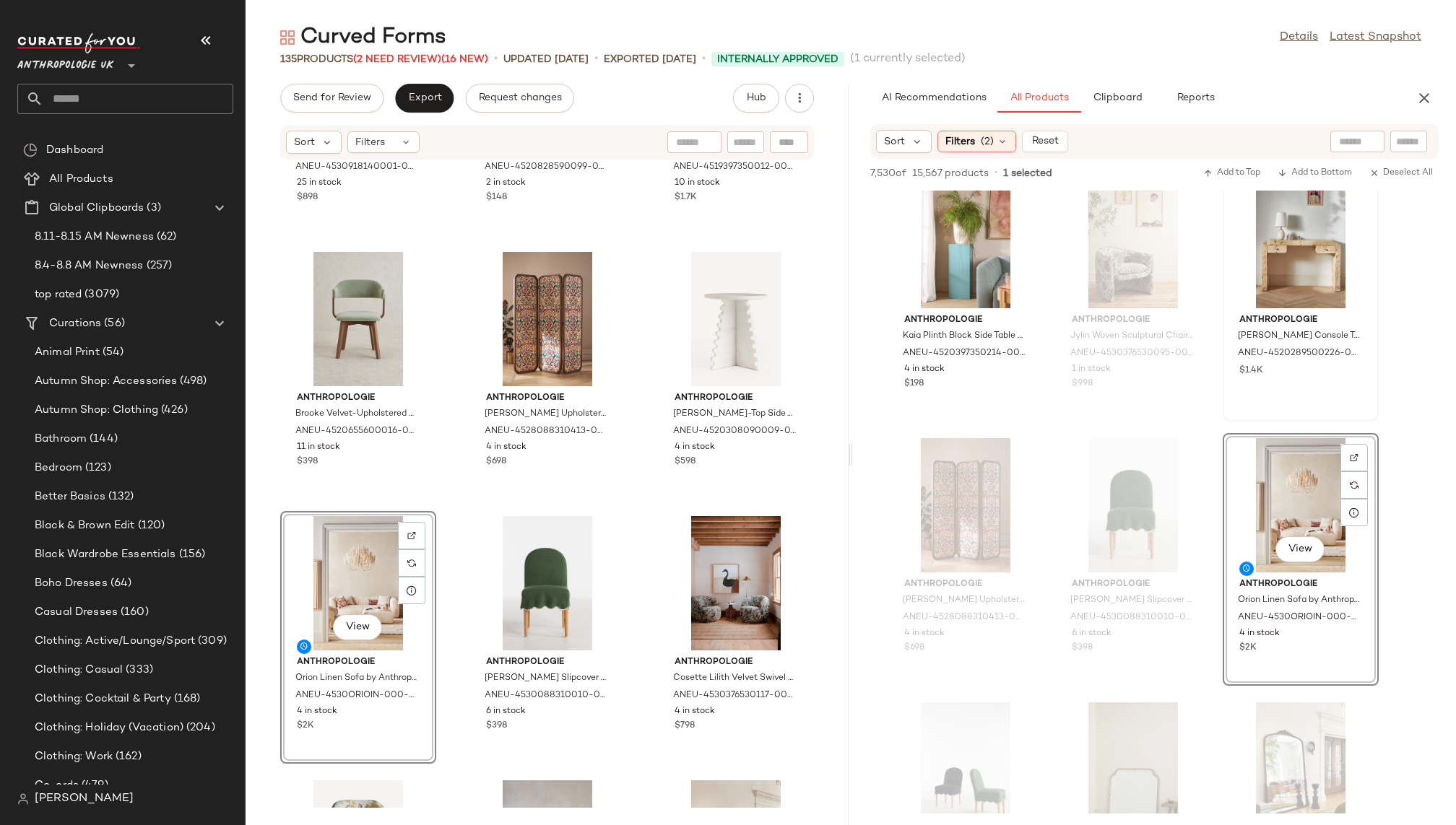
click at [448, 738] on div "Anthropologie Pippa Performance Occasional Chair by Anthropologie in Purple, Wo…" at bounding box center [547, 484] width 603 height 647
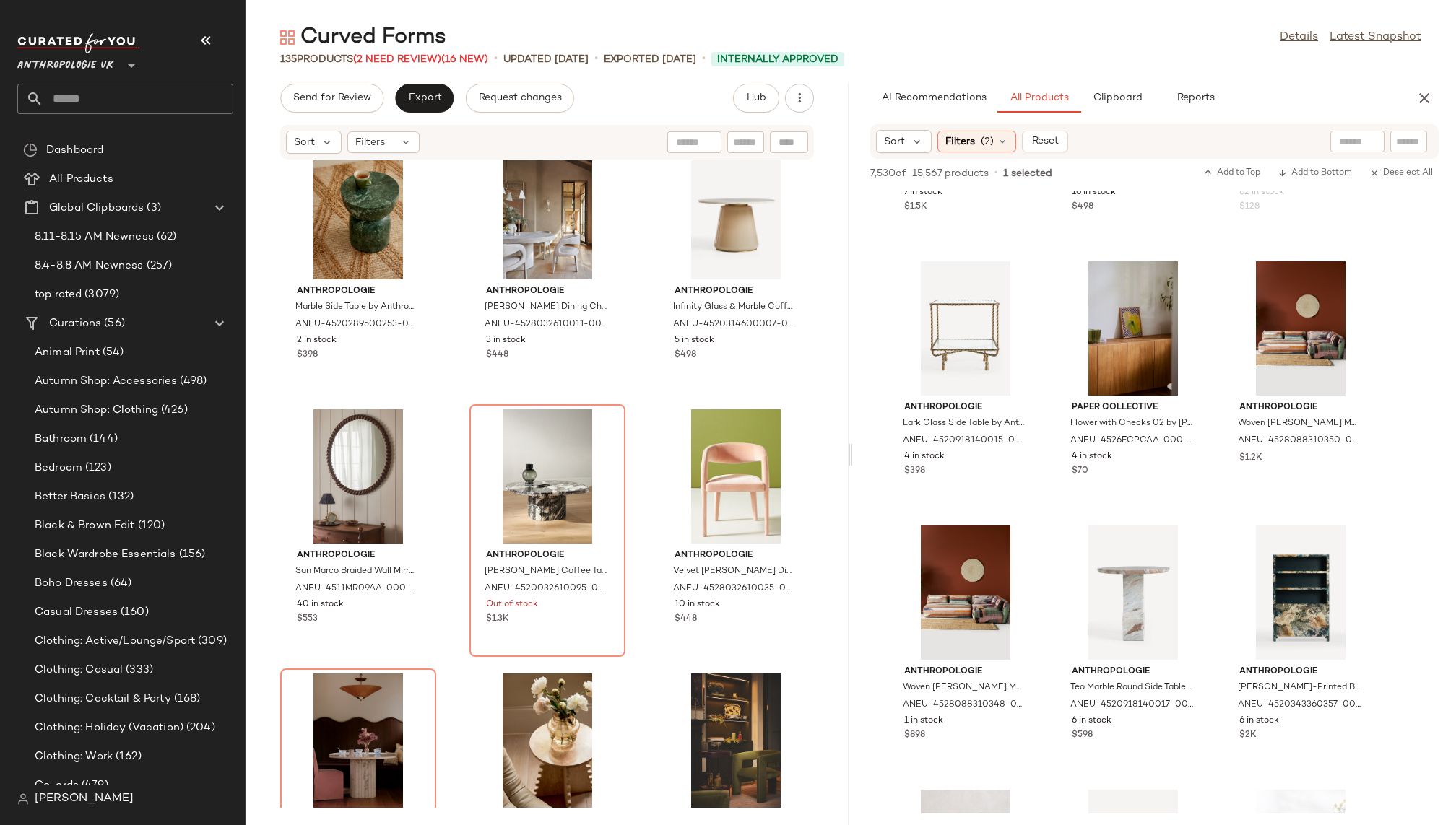
scroll to position [7182, 0]
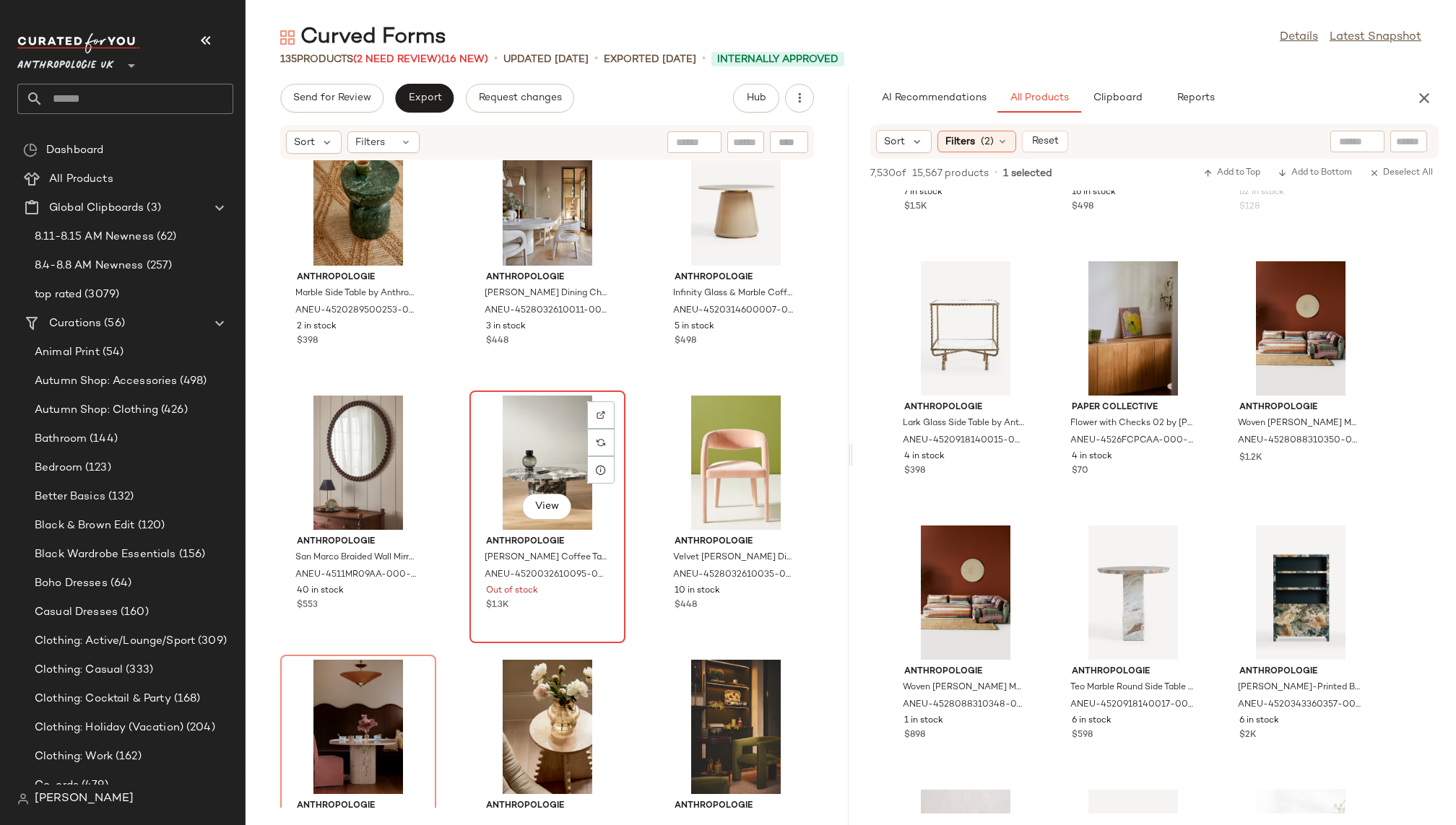
click at [534, 466] on div "View" at bounding box center [547, 463] width 146 height 134
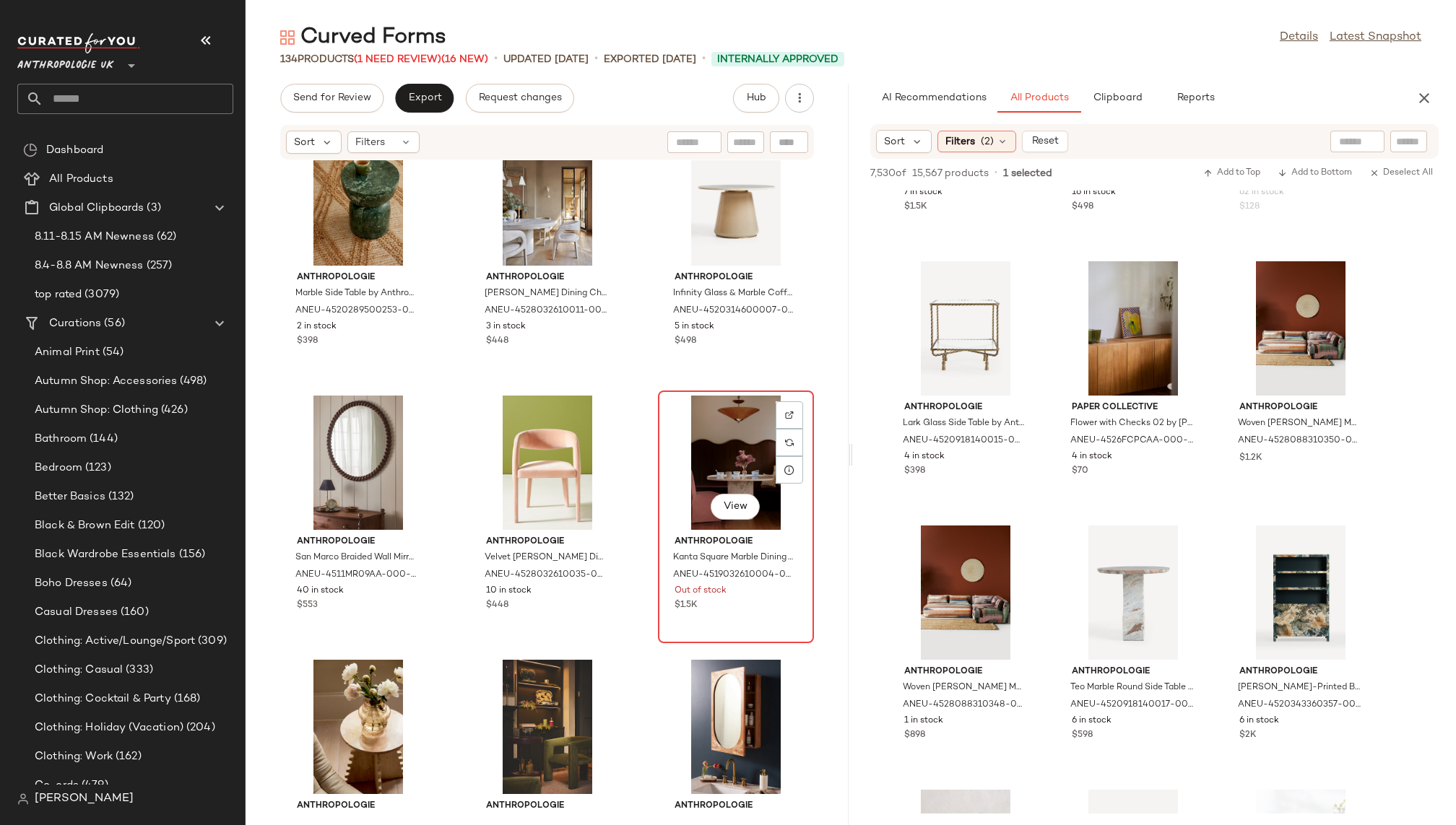
click at [686, 439] on div "View" at bounding box center [736, 463] width 146 height 134
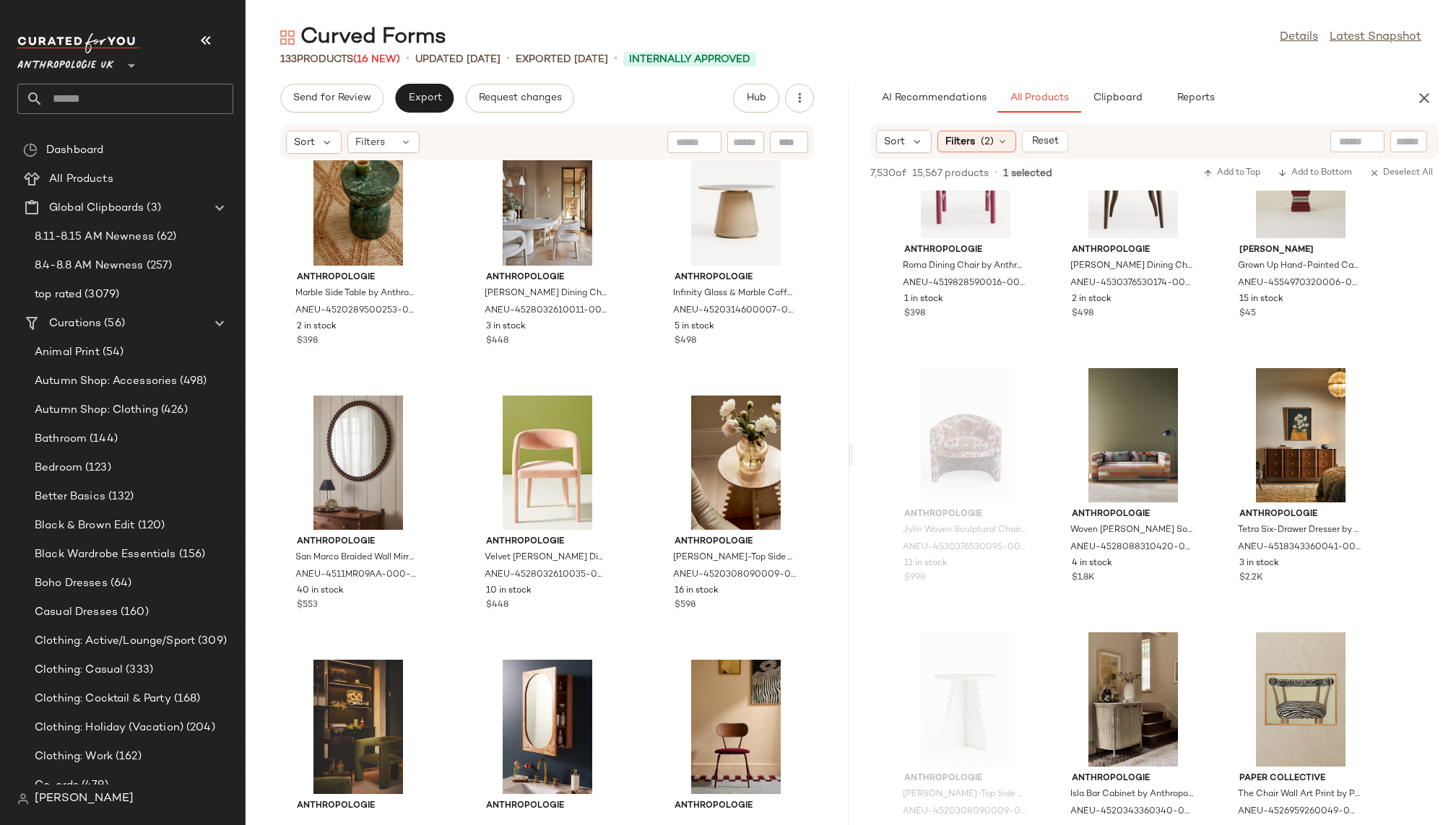
scroll to position [20184, 0]
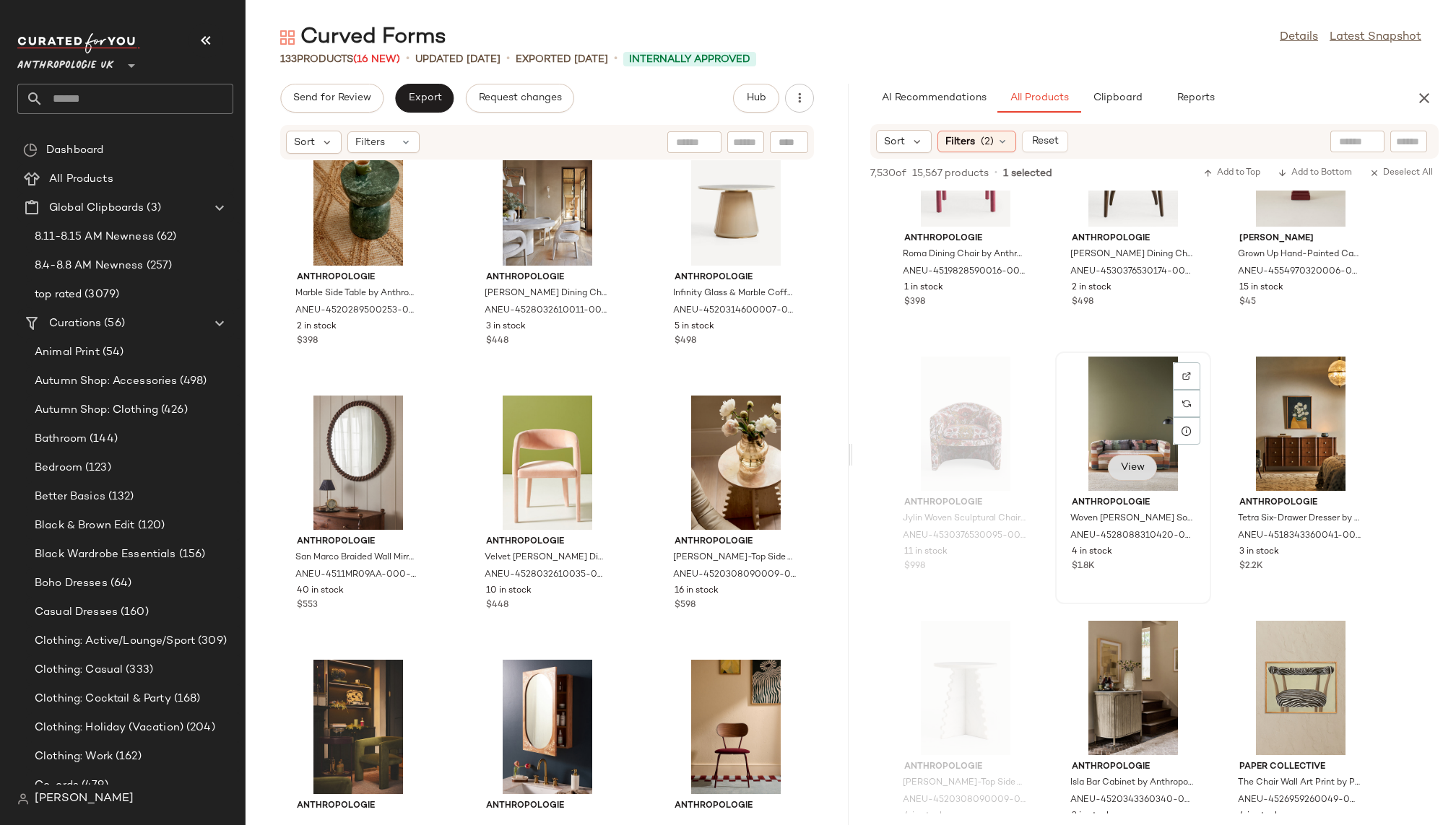
click at [1127, 463] on span "View" at bounding box center [1133, 468] width 25 height 11
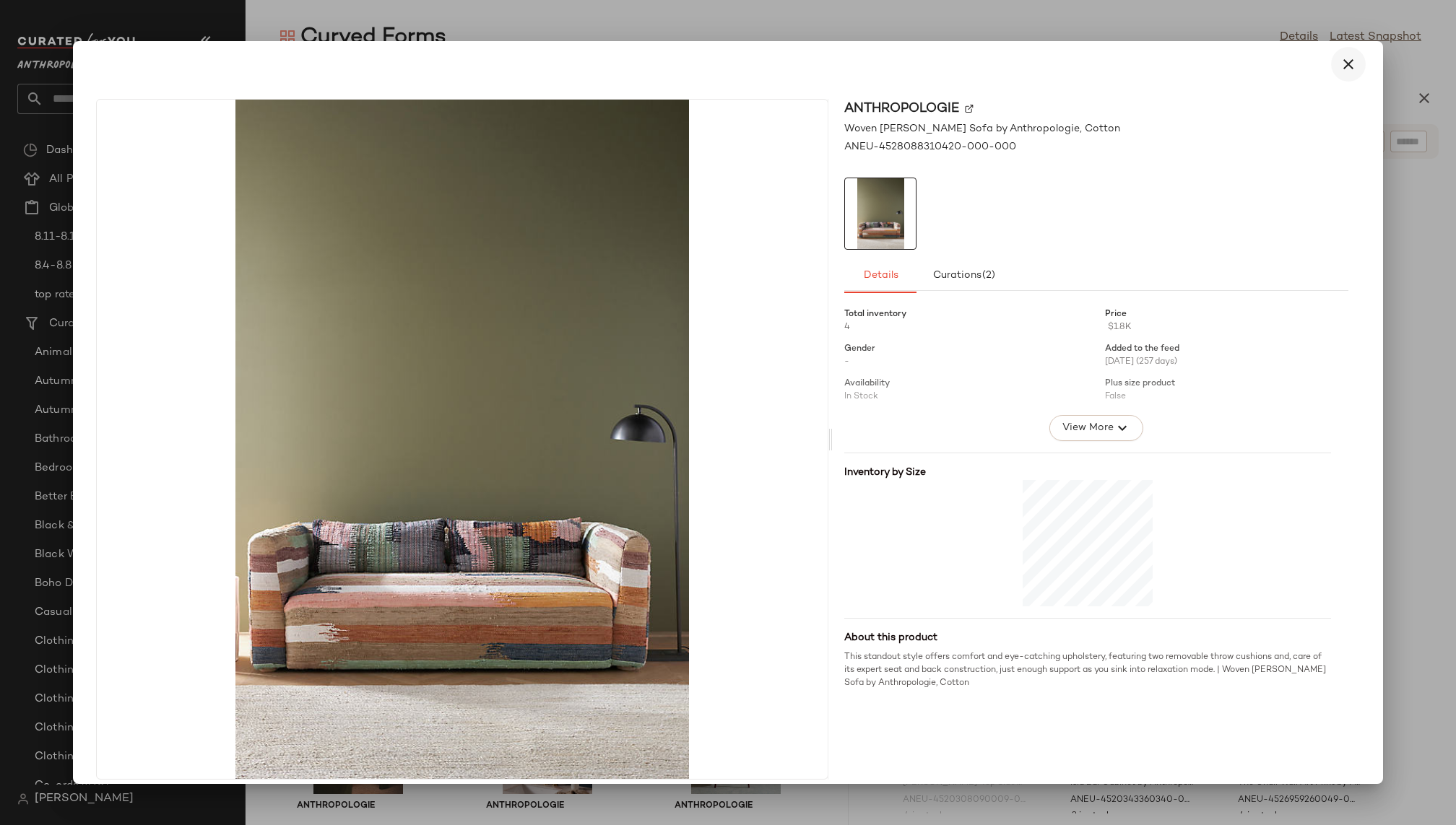
click at [1340, 58] on icon "button" at bounding box center [1348, 64] width 17 height 17
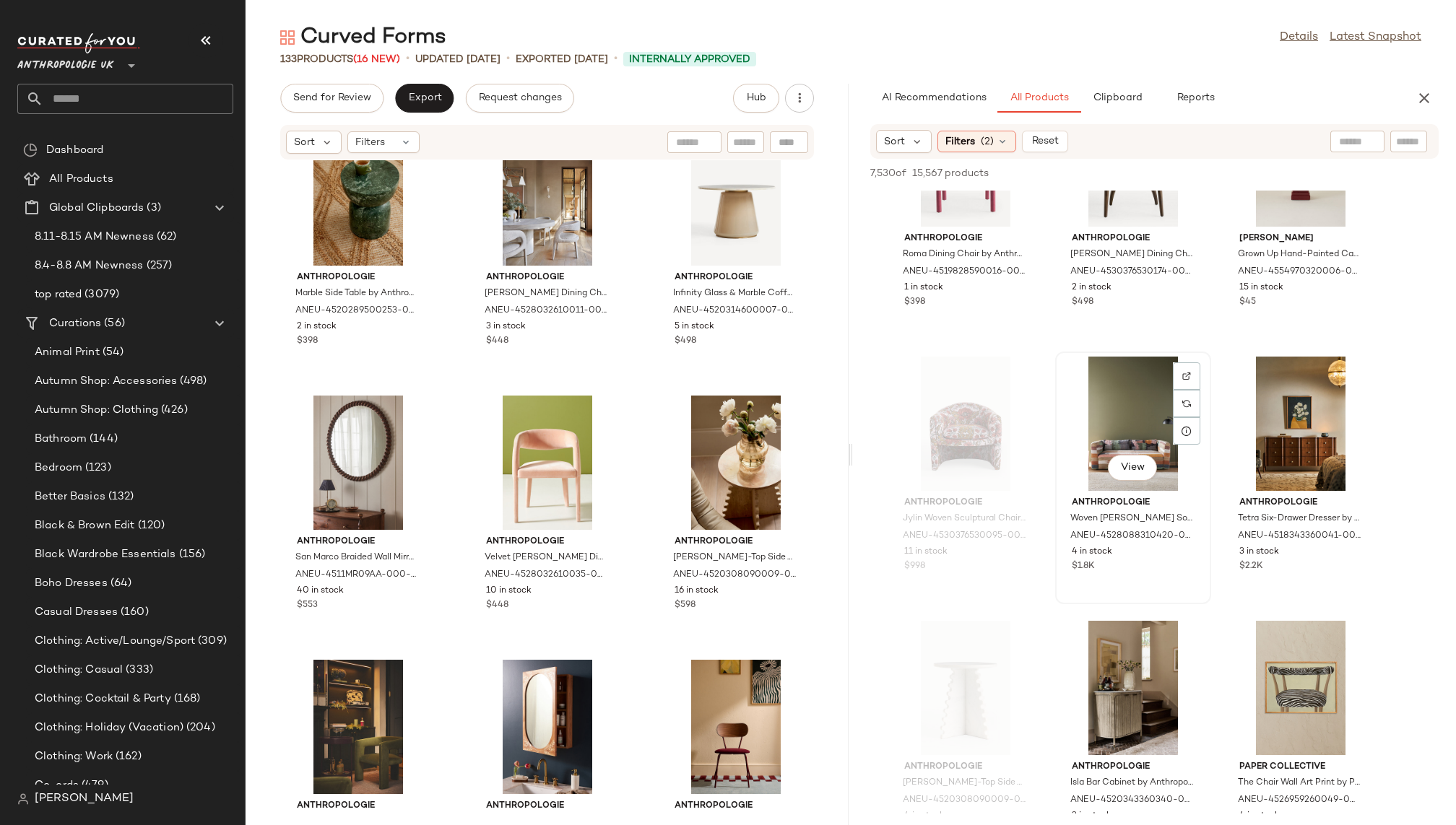
click at [1093, 441] on div "View" at bounding box center [1133, 423] width 146 height 134
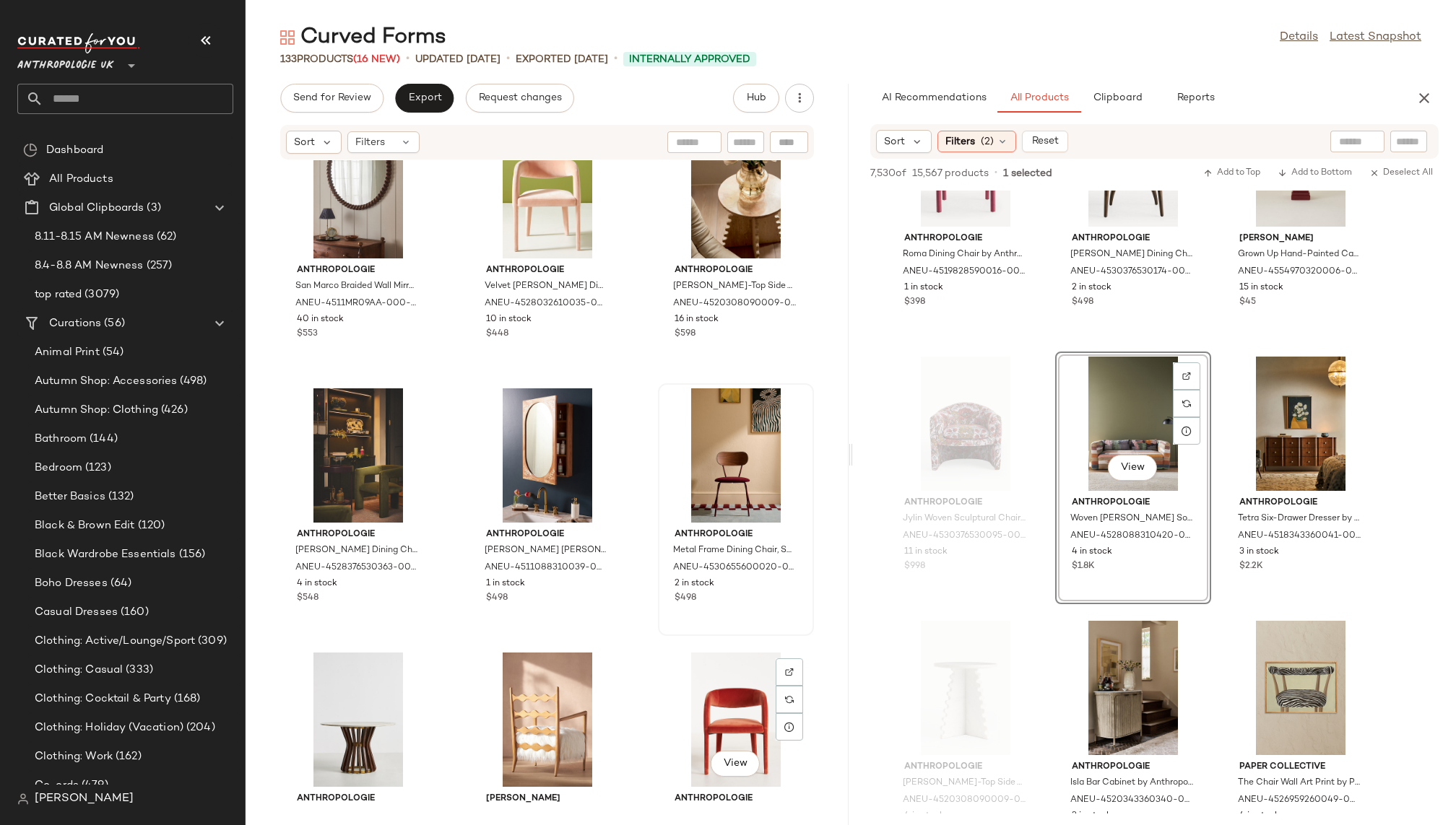
scroll to position [7454, 0]
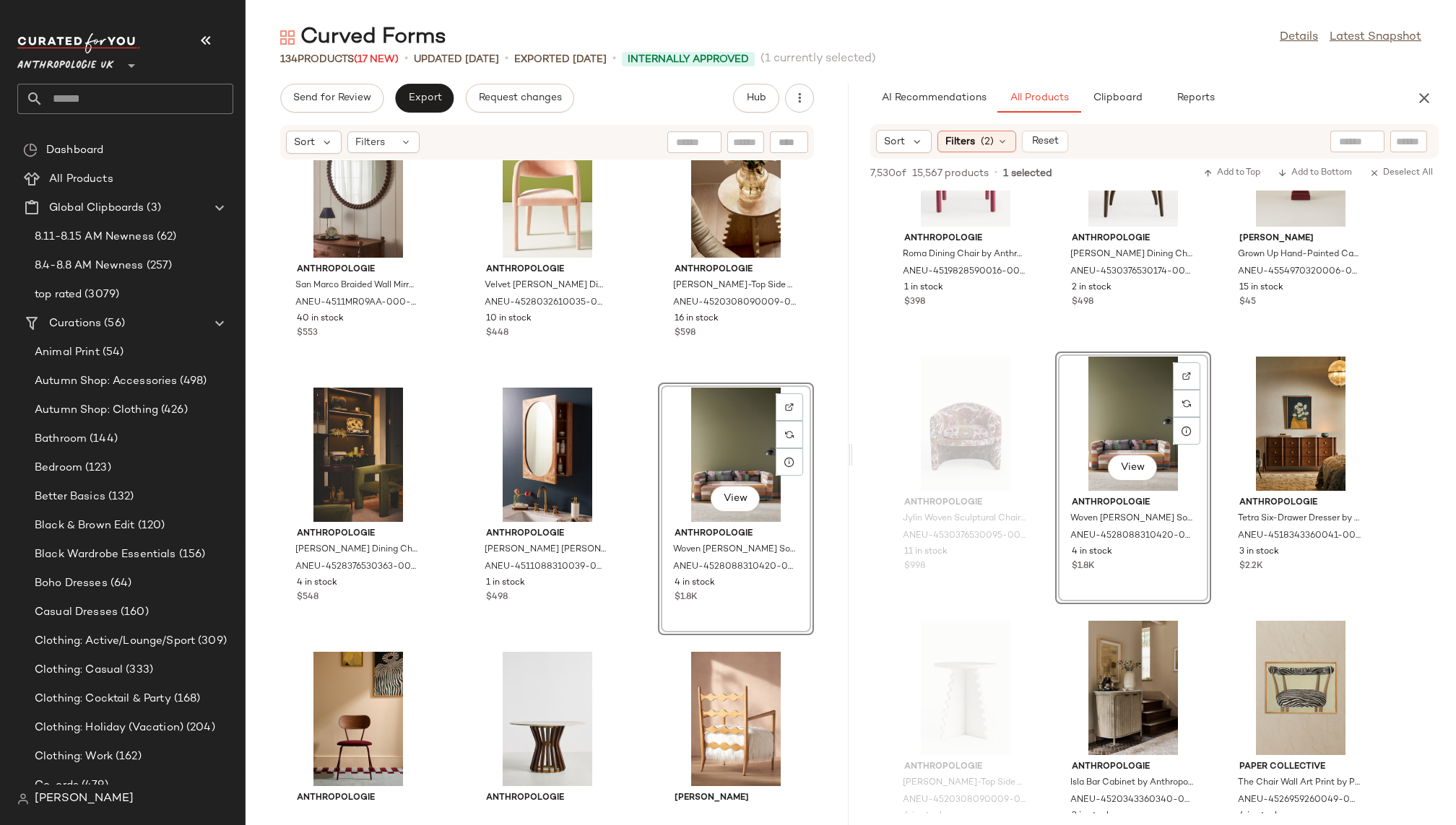
click at [638, 671] on div "Anthropologie Marble Side Table by Anthropologie in Green ANEU-4520289500253-00…" at bounding box center [547, 484] width 603 height 647
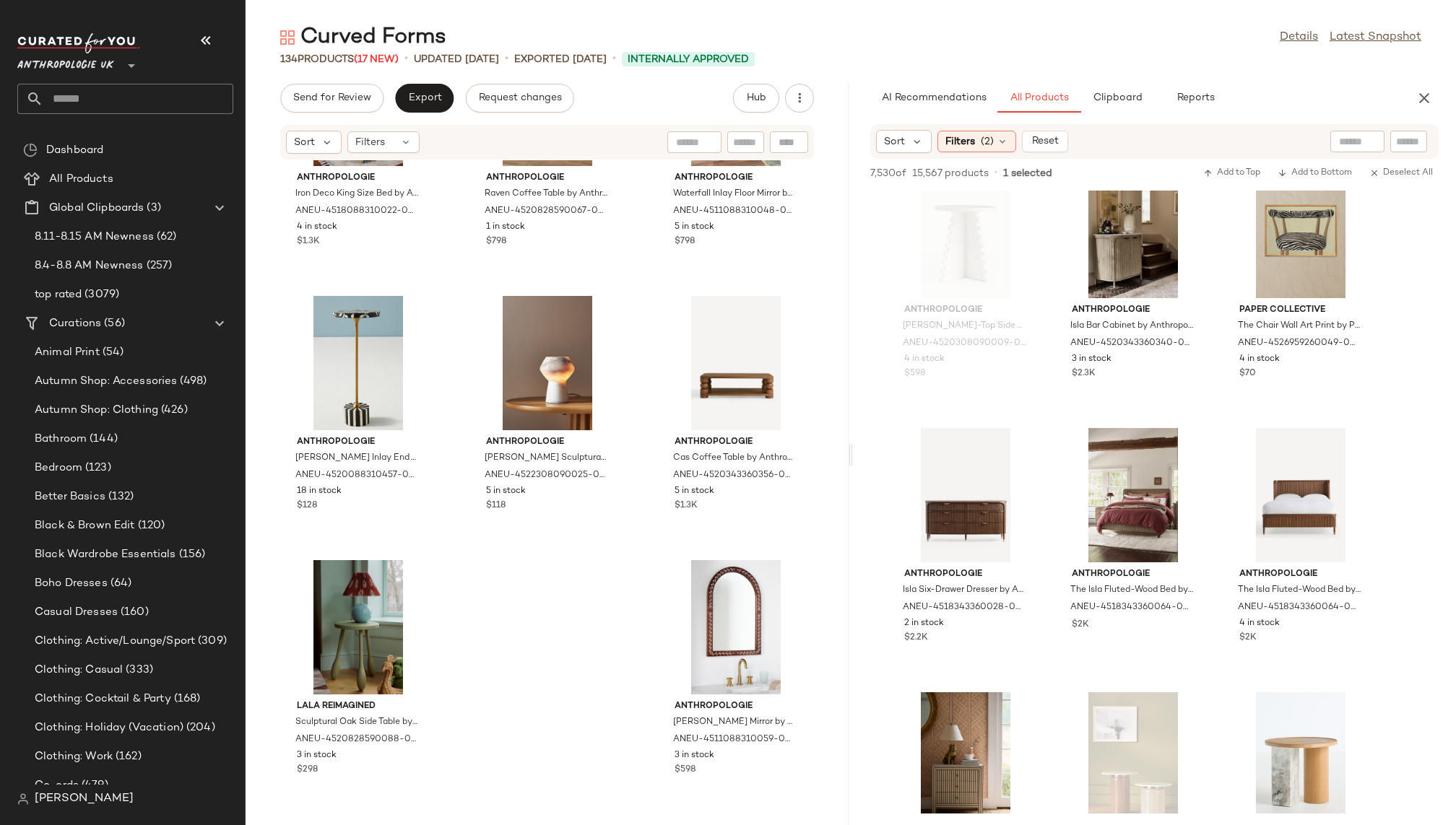
scroll to position [20654, 0]
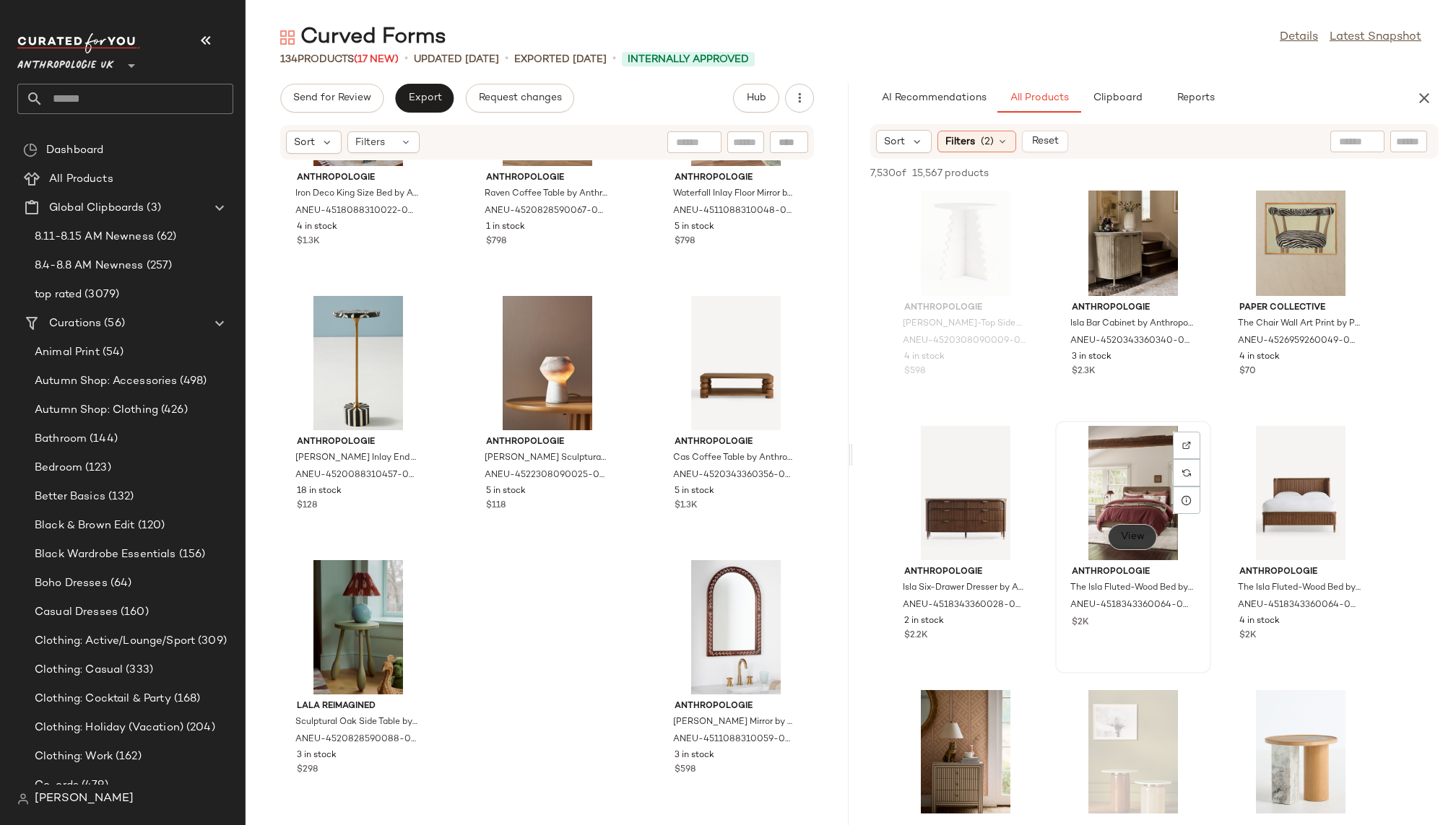
click at [1134, 539] on span "View" at bounding box center [1133, 537] width 25 height 11
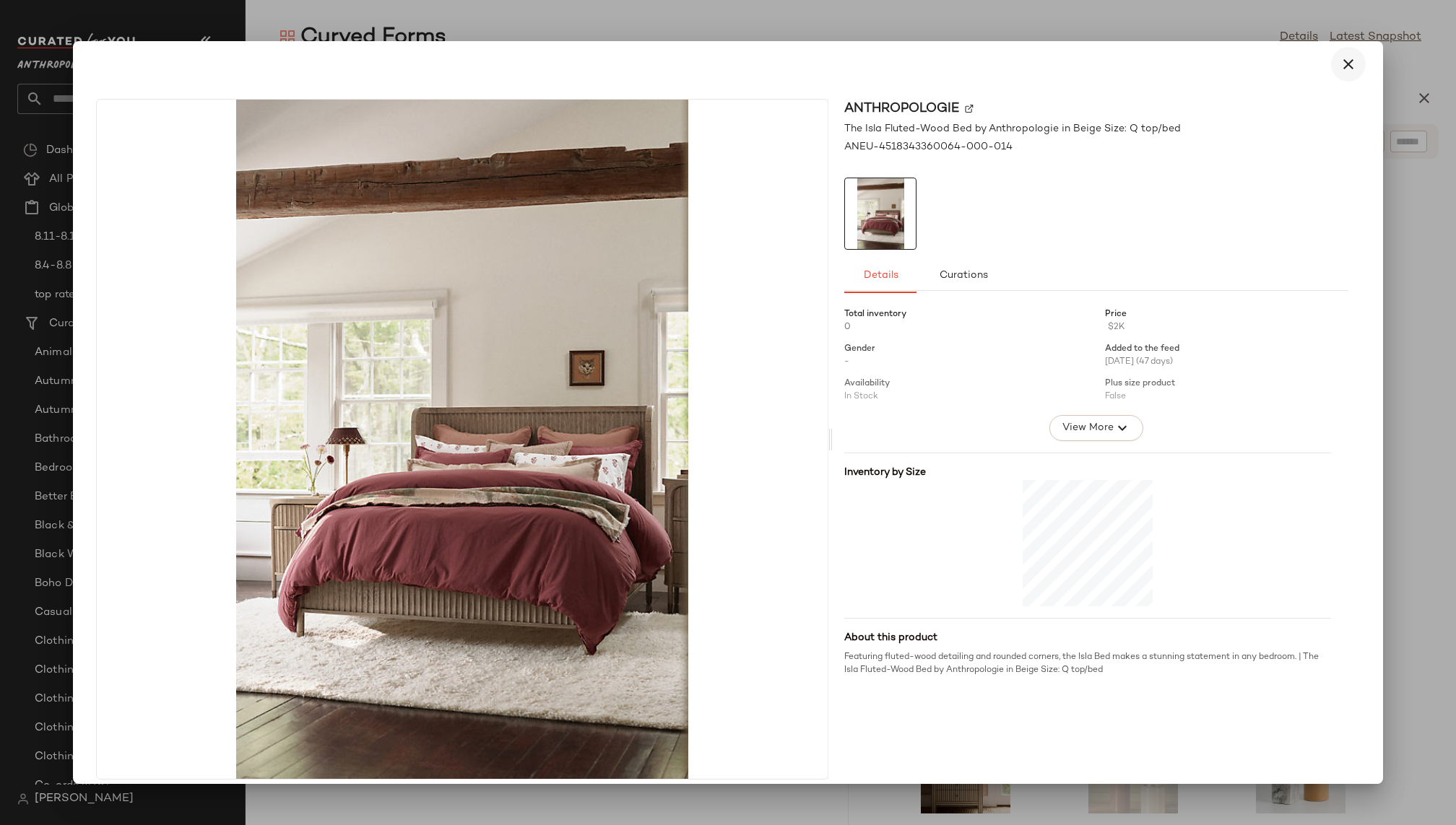
click at [1350, 60] on button "button" at bounding box center [1348, 64] width 35 height 35
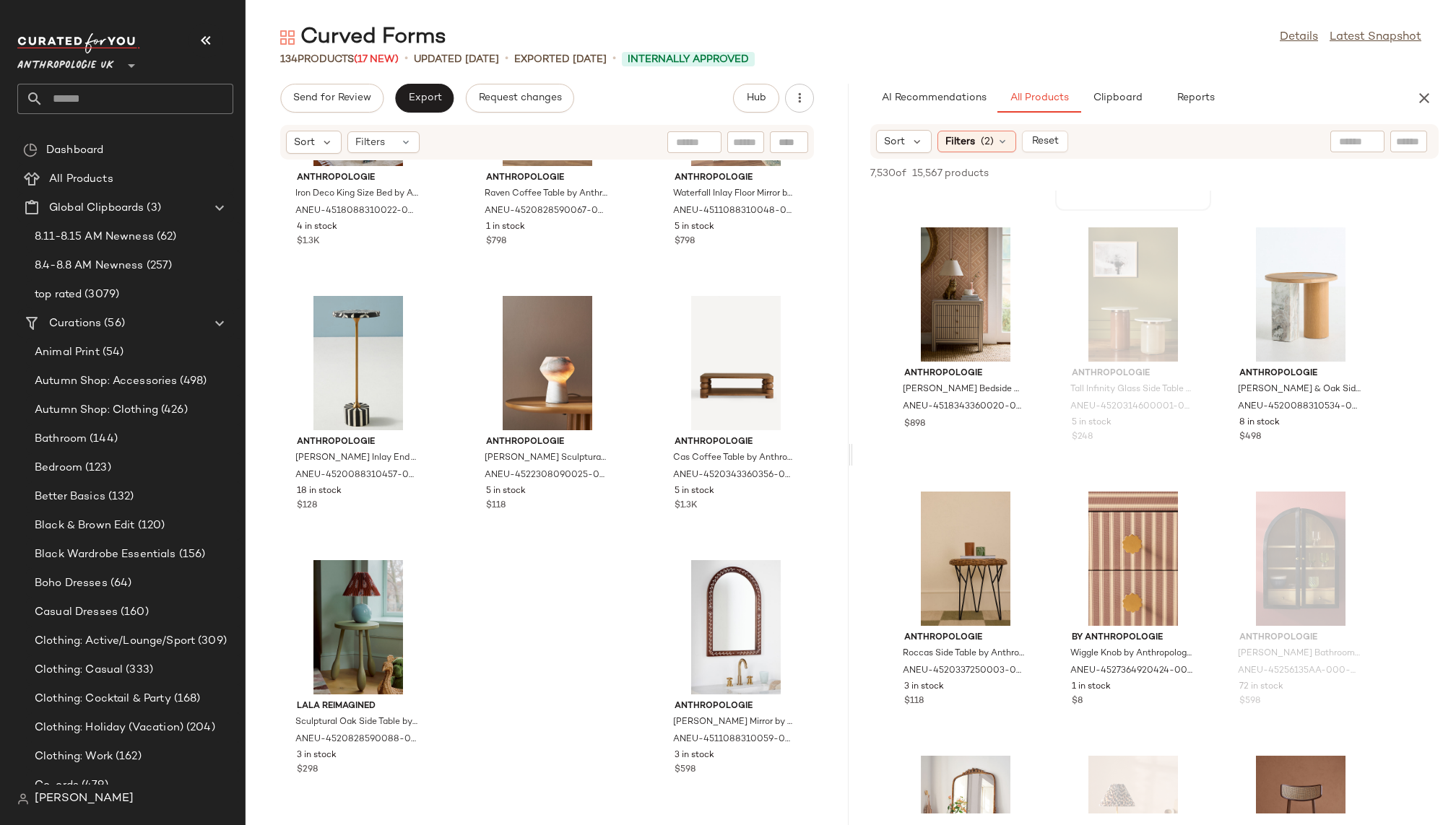
scroll to position [21143, 0]
click at [1256, 289] on div "View" at bounding box center [1301, 292] width 146 height 134
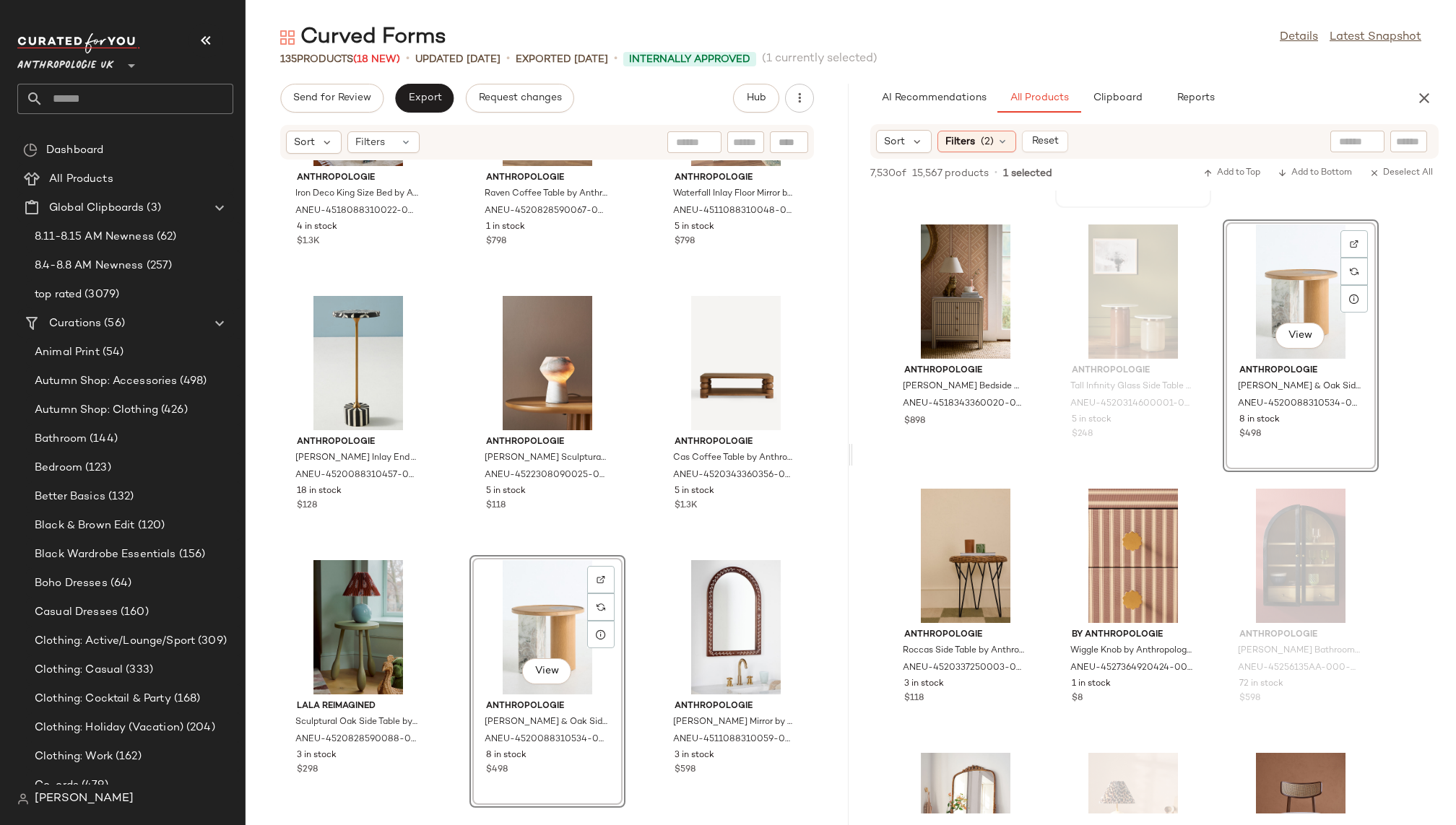
click at [637, 669] on div "Anthropologie Iron Deco King Size Bed by Anthropologie in Black Size: Q top/bed…" at bounding box center [547, 484] width 603 height 647
click at [537, 590] on div "View" at bounding box center [547, 627] width 146 height 134
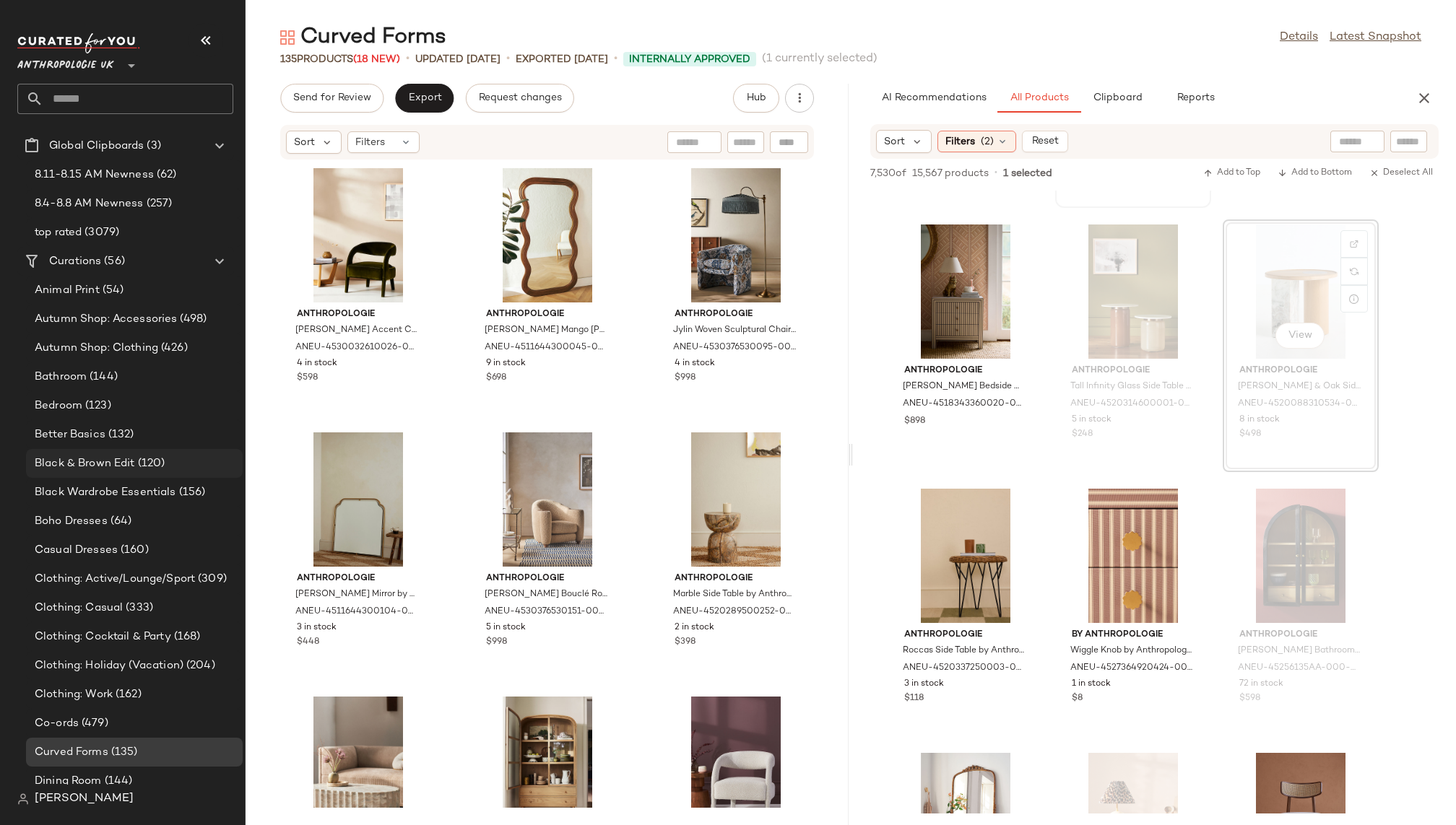
scroll to position [55, 0]
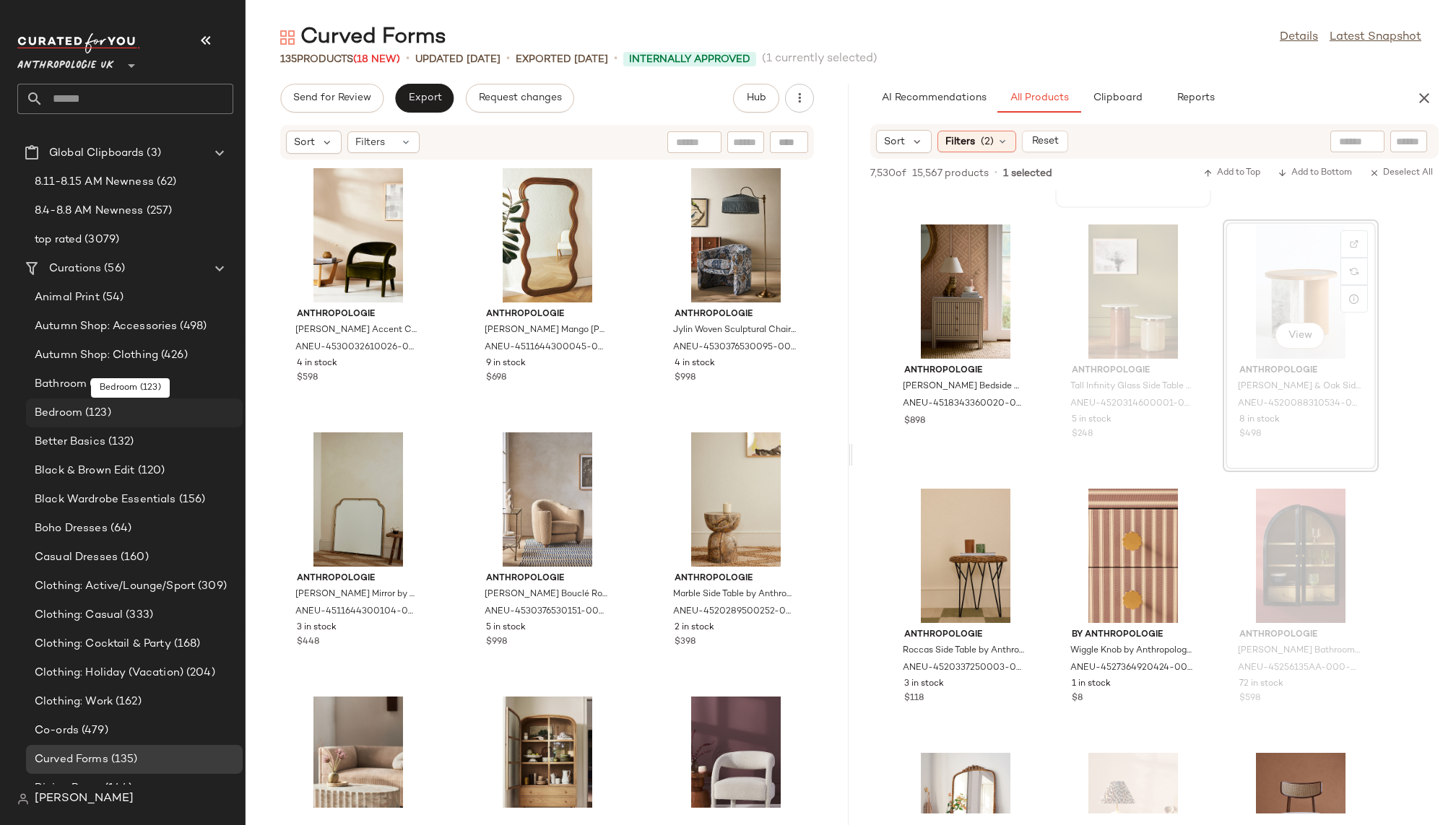
click at [127, 408] on div "Bedroom (123)" at bounding box center [133, 414] width 206 height 17
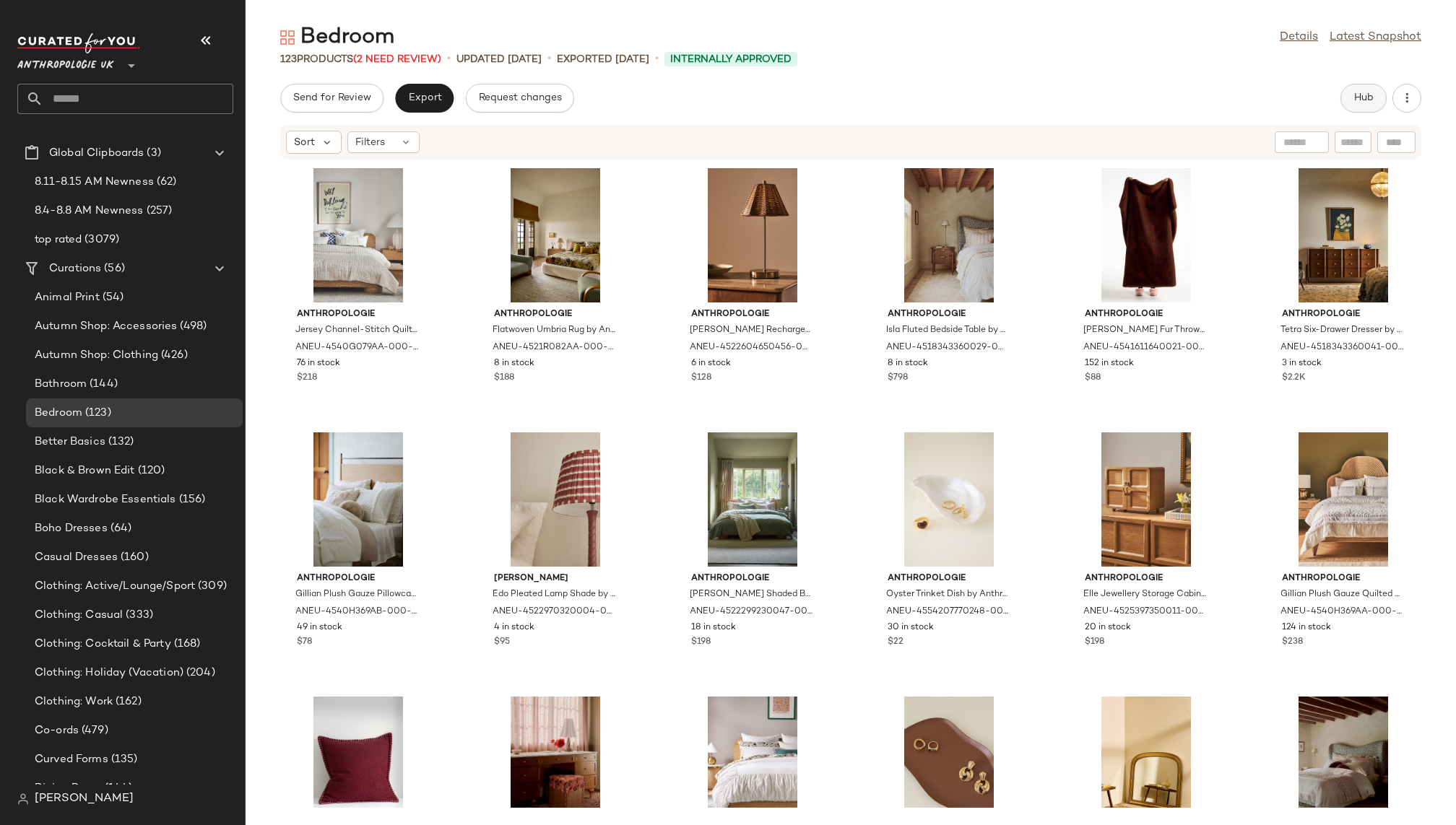
click at [1352, 102] on button "Hub" at bounding box center [1363, 98] width 46 height 29
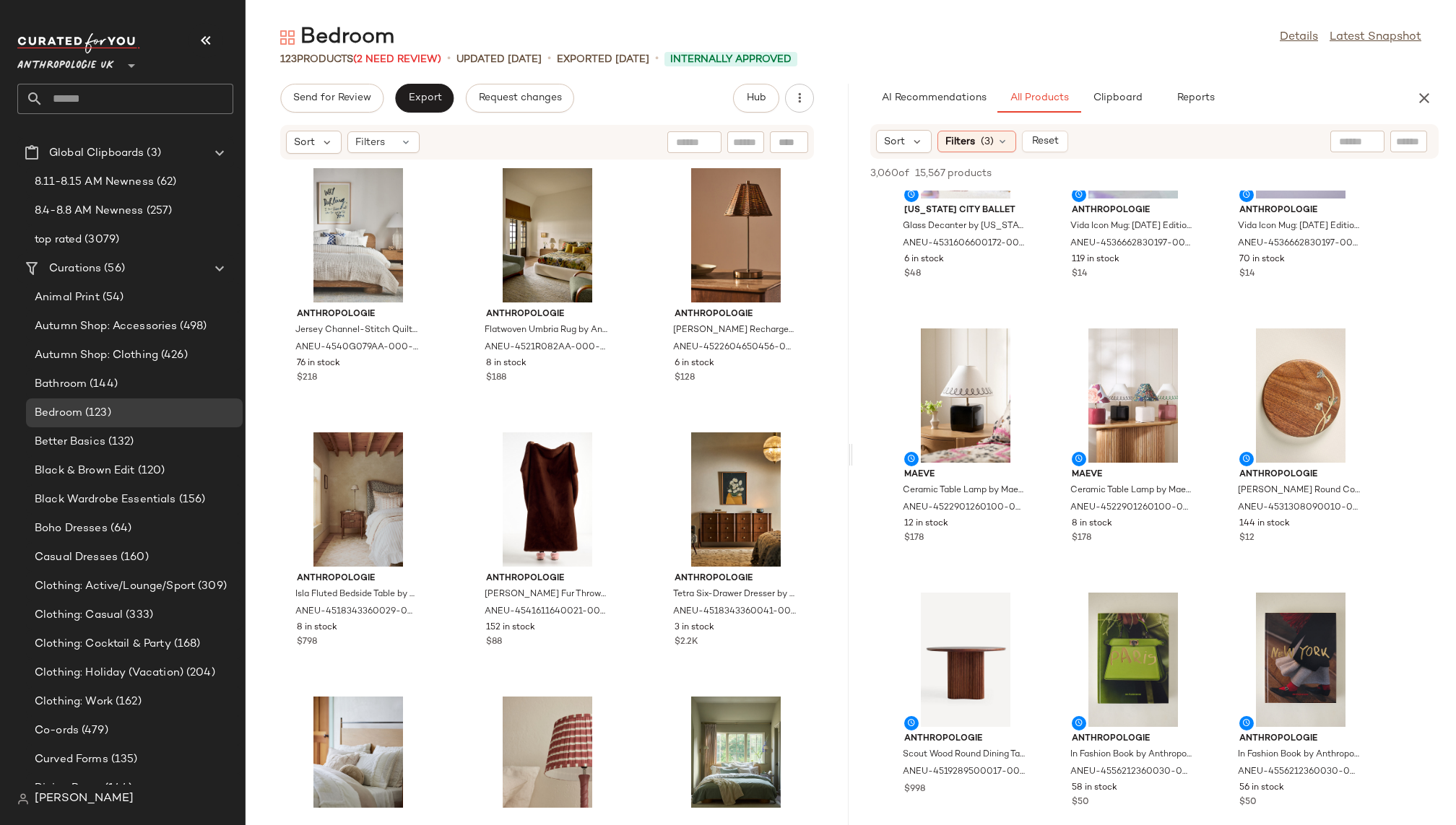
scroll to position [2784, 0]
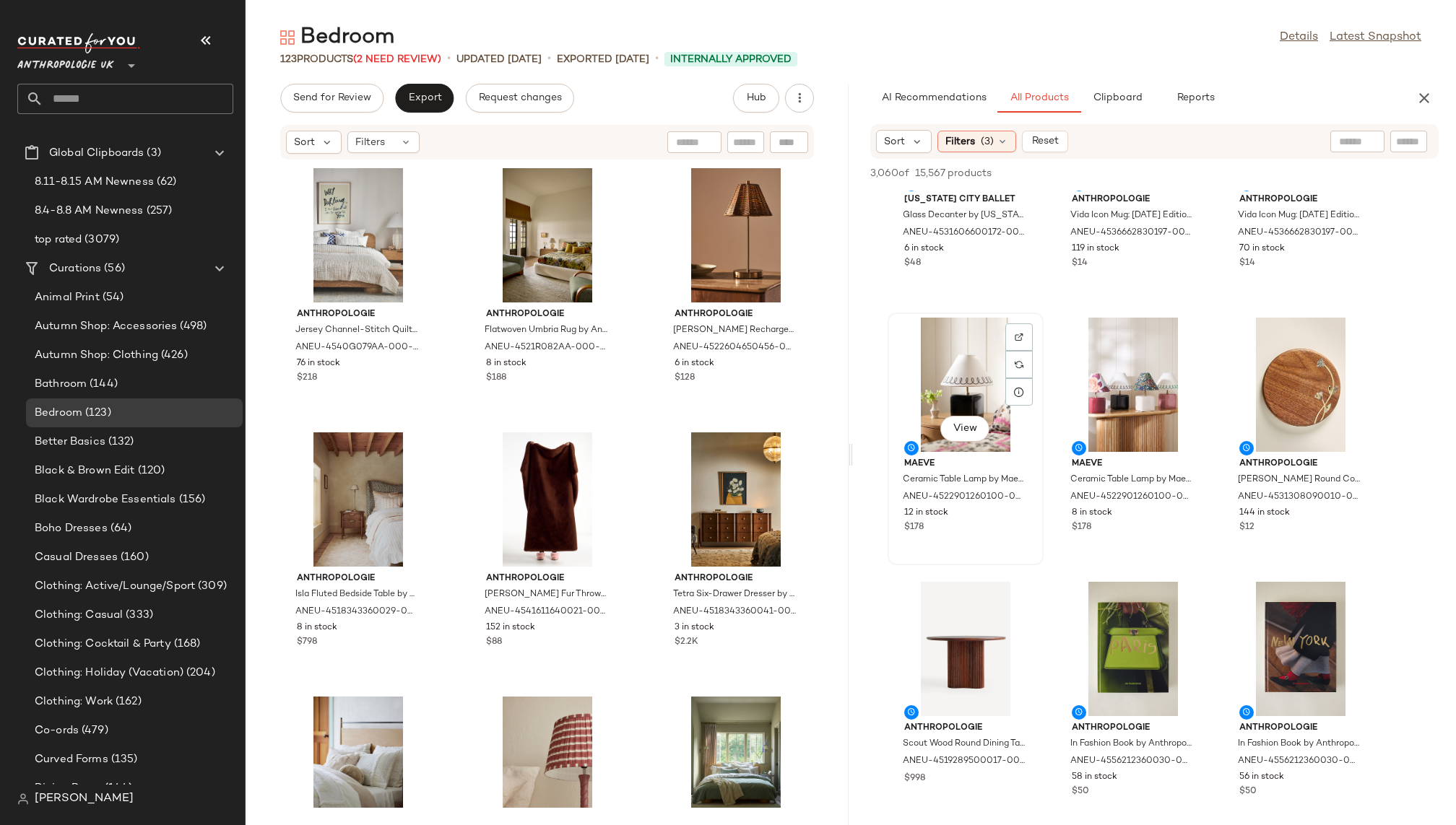
click at [962, 387] on div "View" at bounding box center [965, 385] width 146 height 134
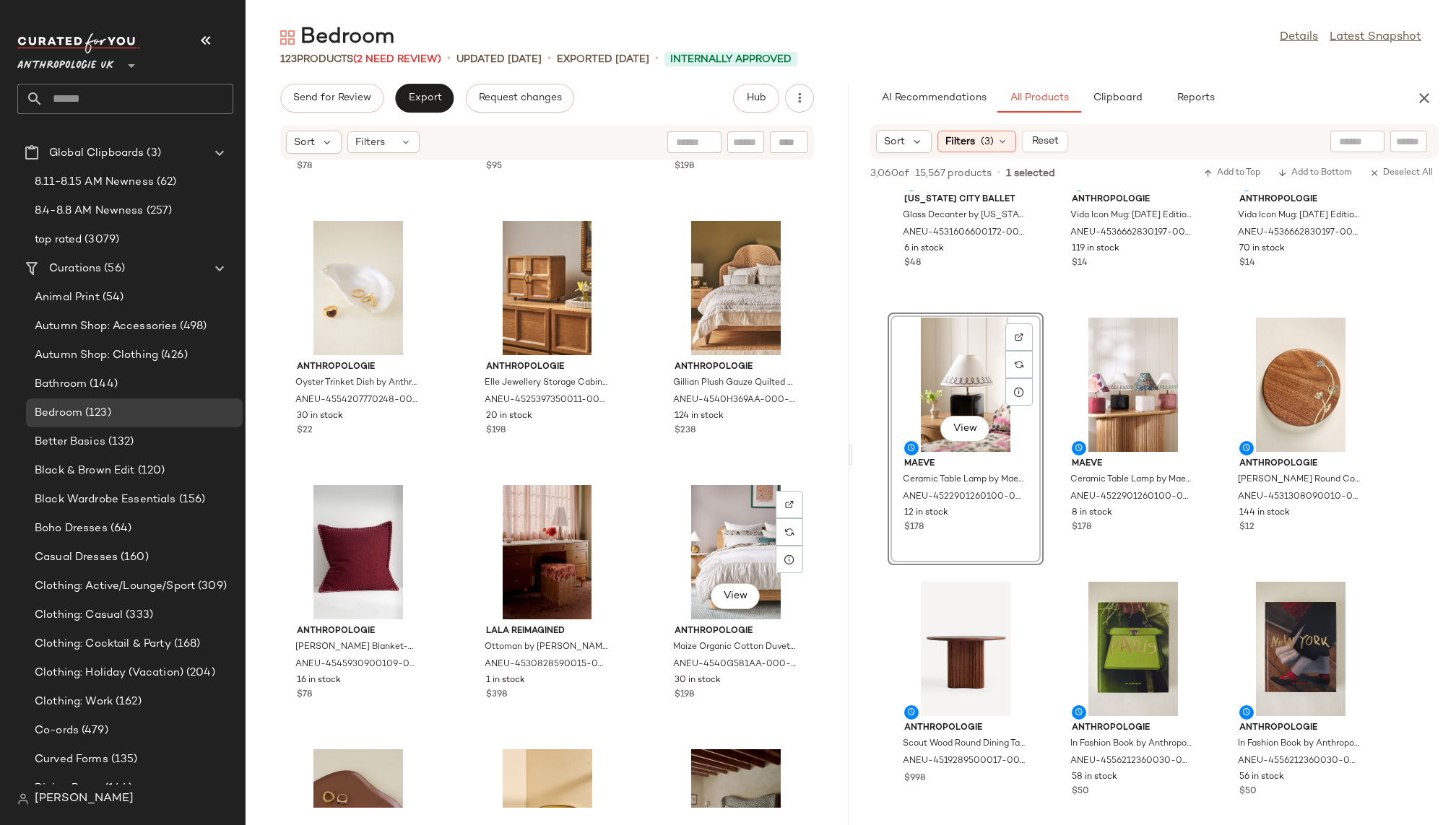
scroll to position [772, 0]
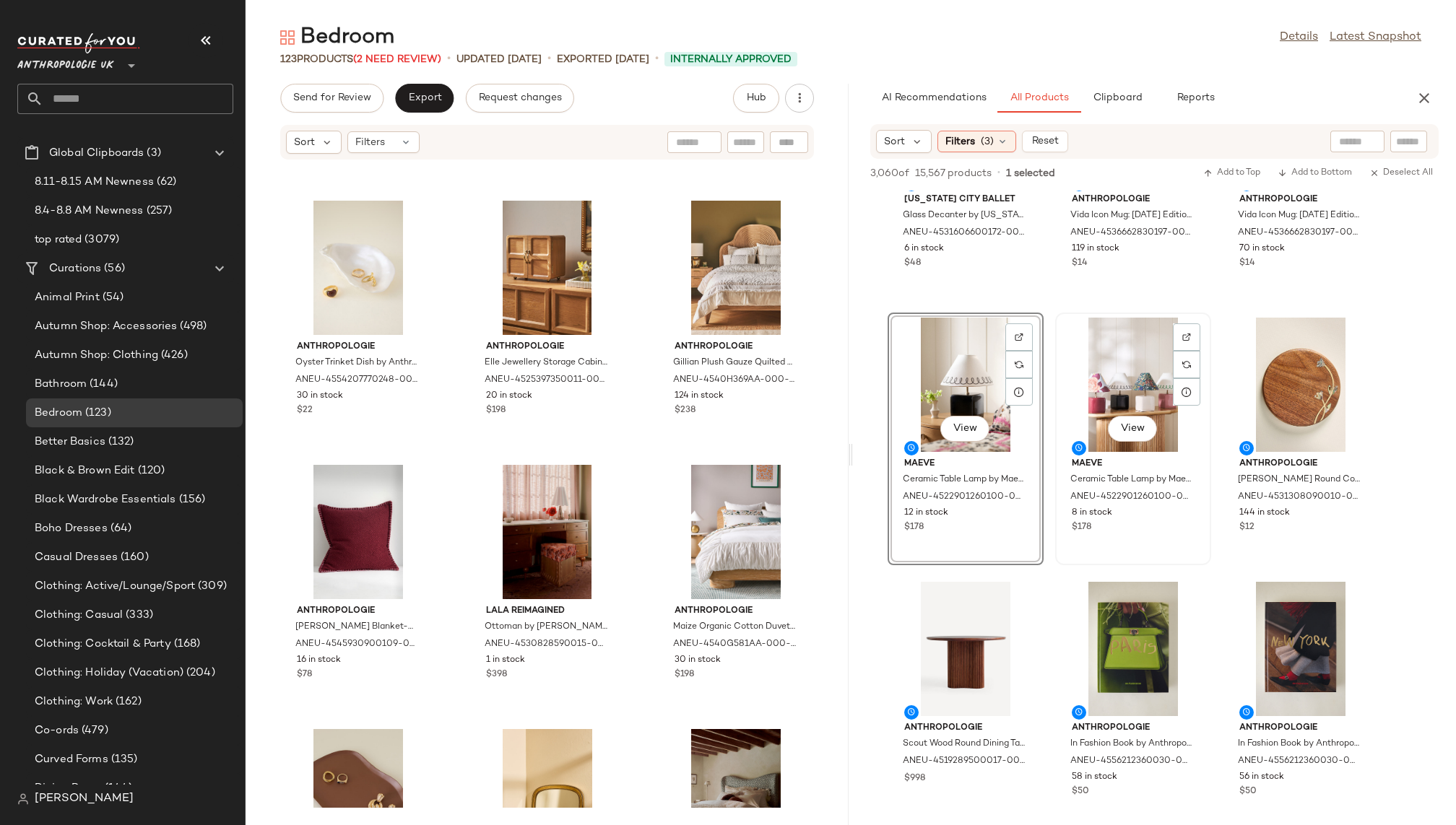
click at [1106, 393] on div "View" at bounding box center [1133, 385] width 146 height 134
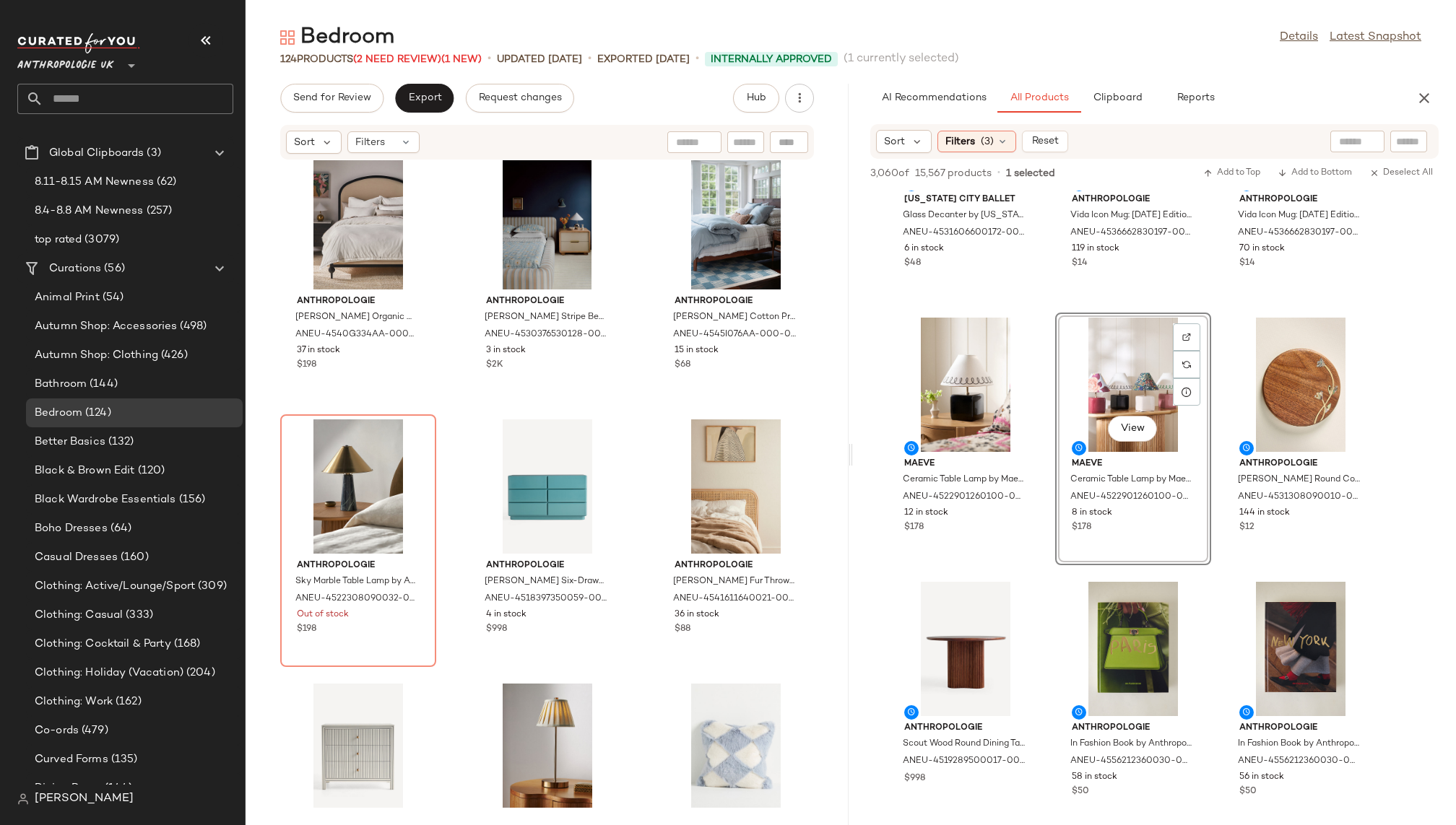
scroll to position [2932, 0]
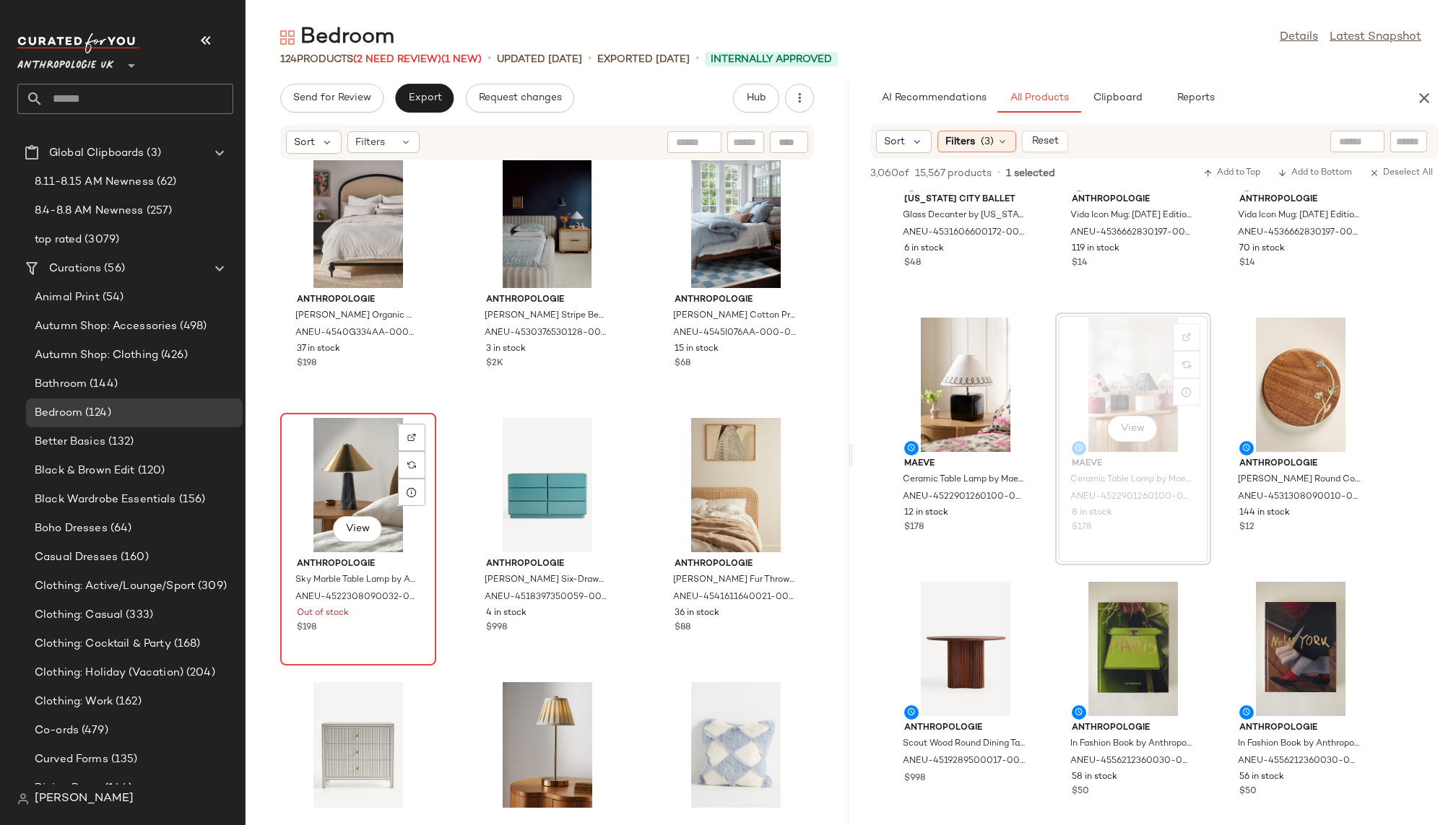
click at [338, 493] on div "View" at bounding box center [358, 485] width 146 height 134
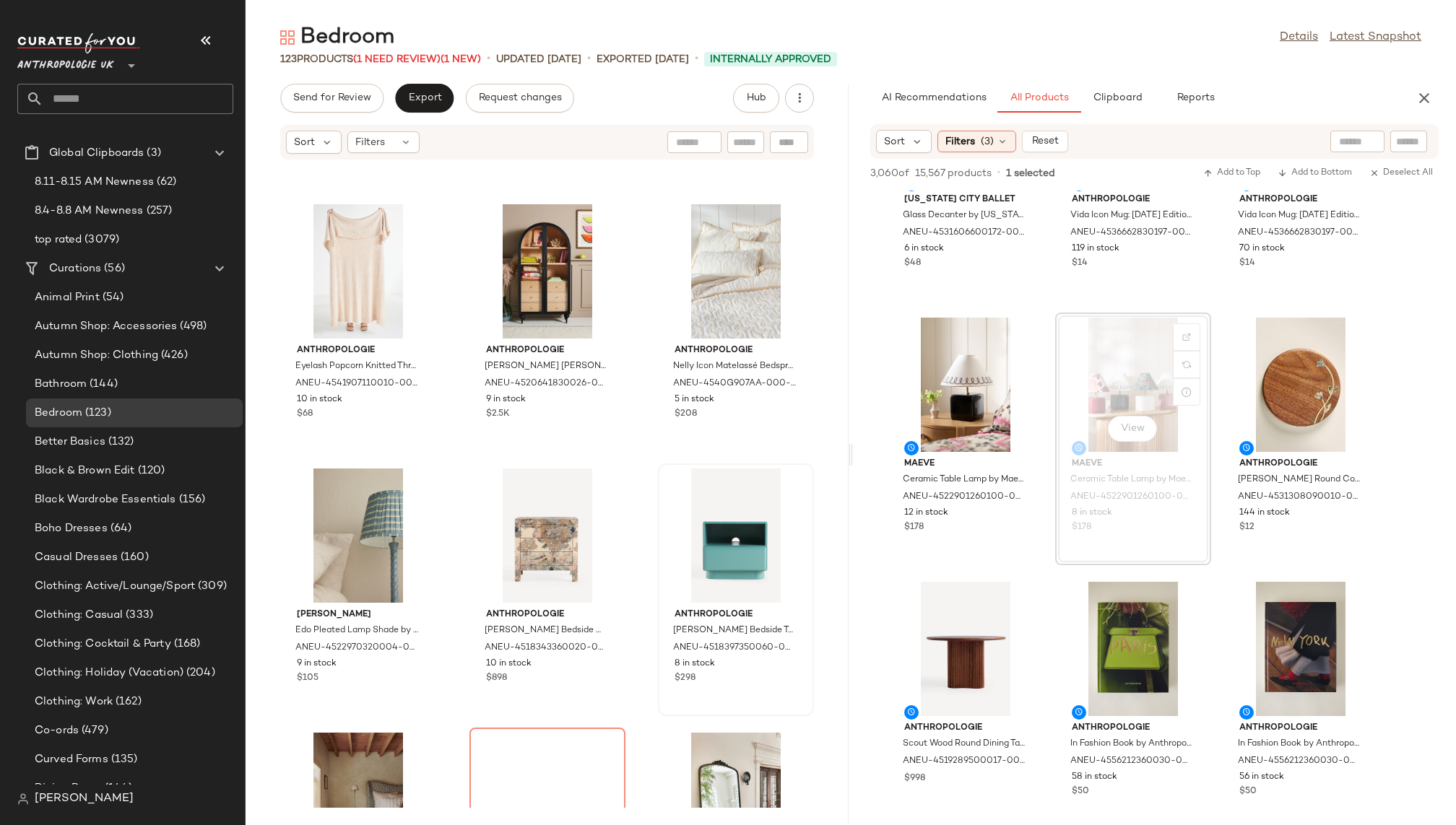
scroll to position [3688, 0]
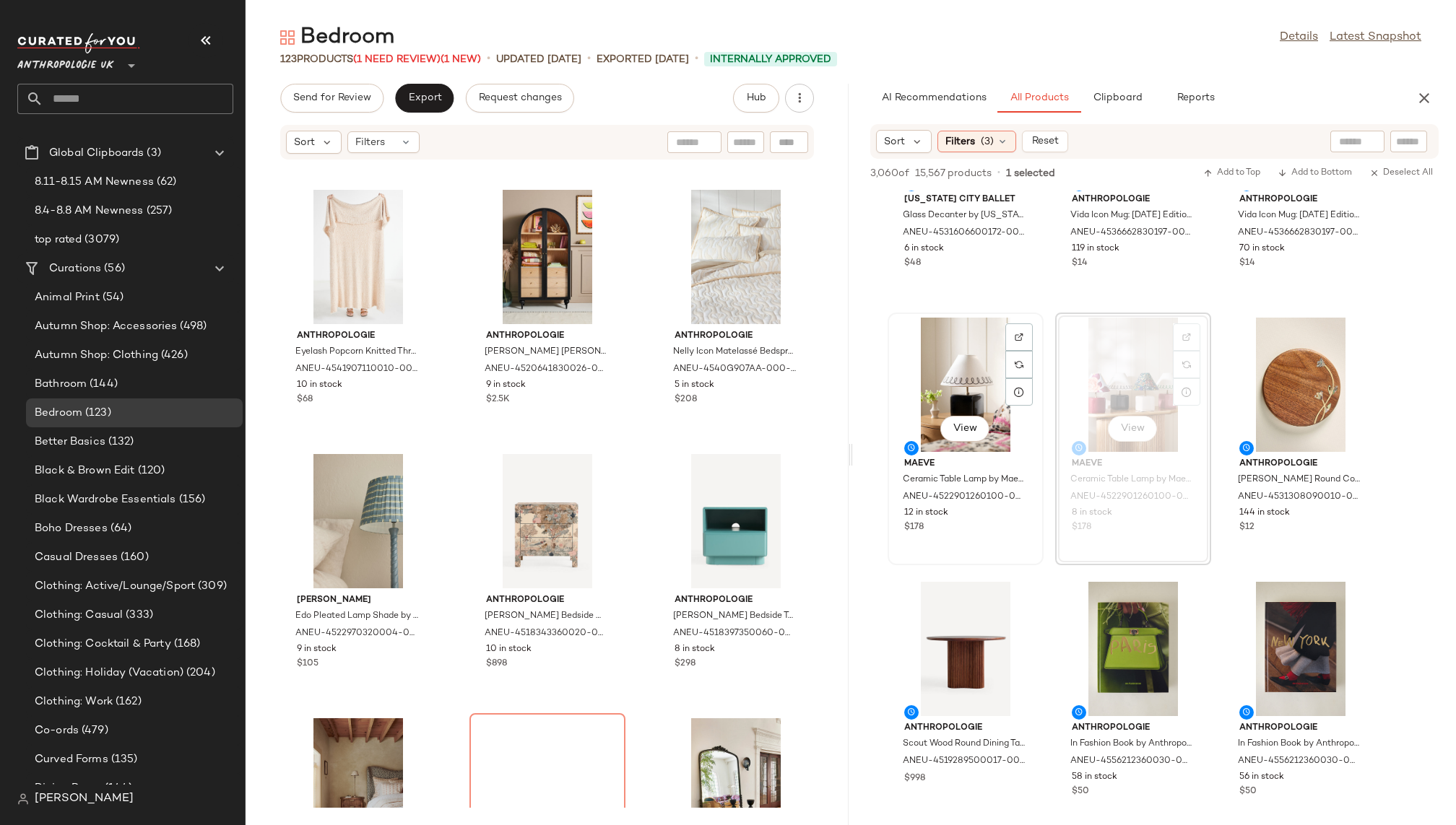
click at [949, 383] on div "View" at bounding box center [965, 385] width 146 height 134
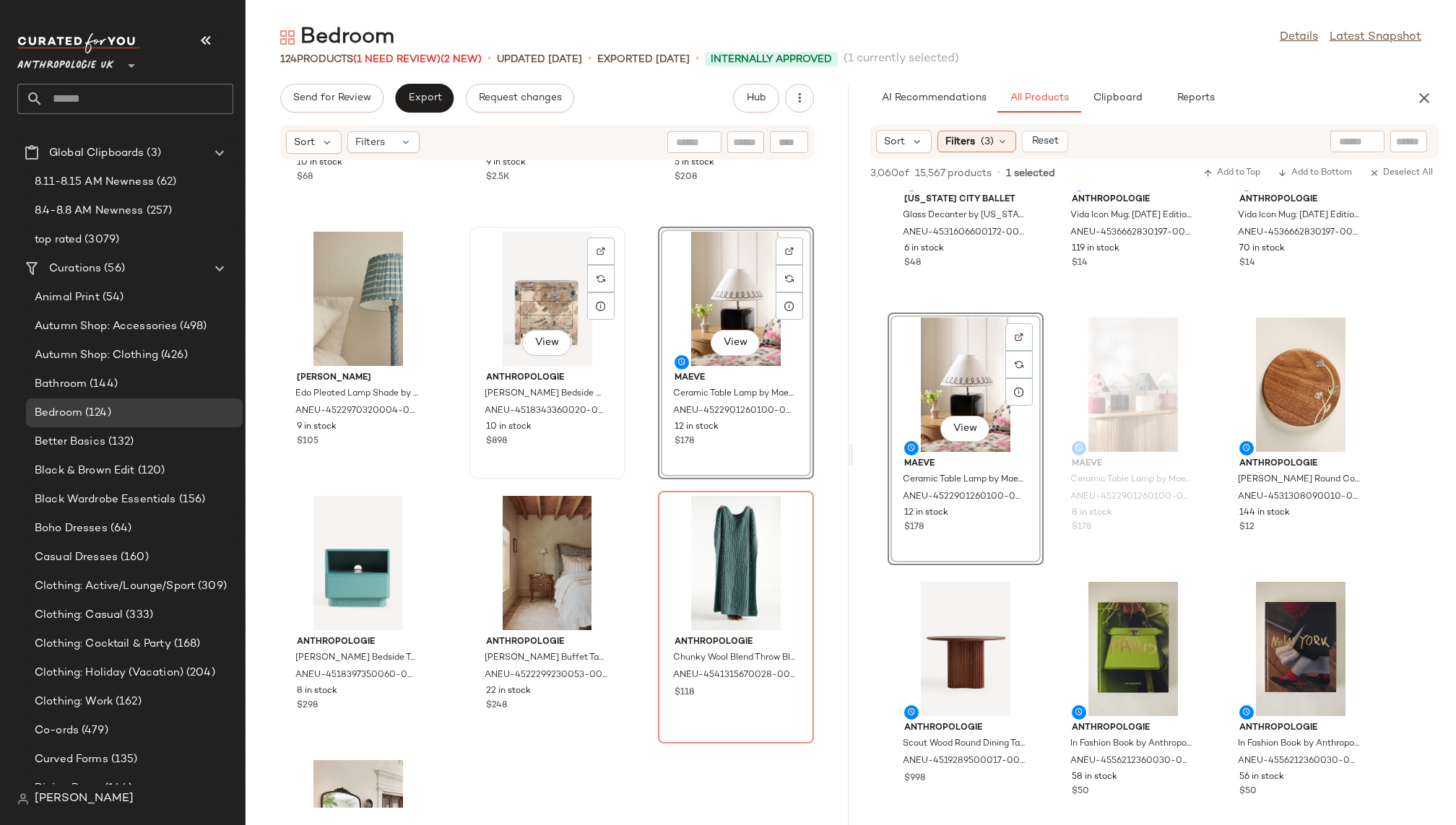
scroll to position [4011, 0]
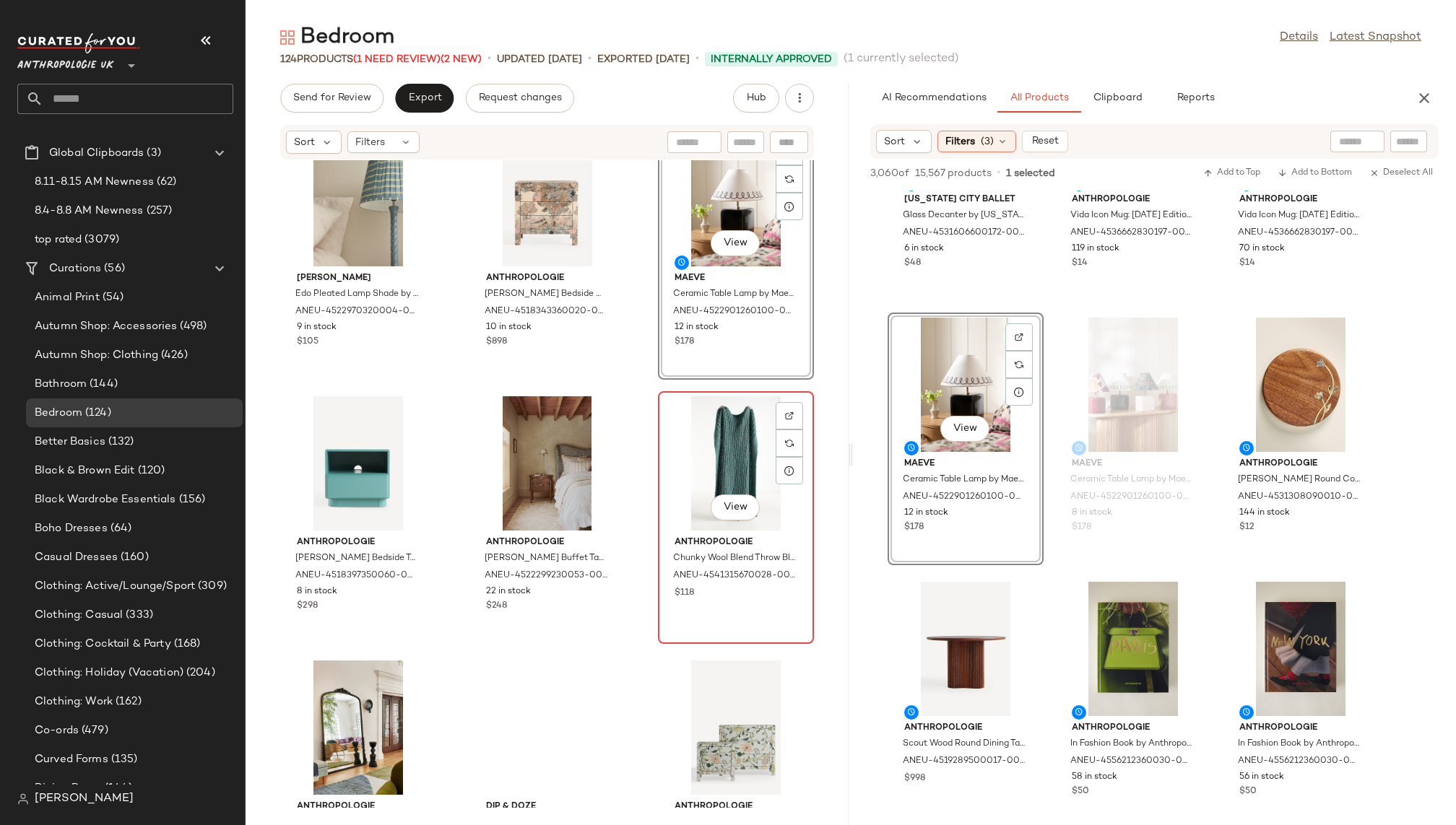
click at [705, 458] on div "View" at bounding box center [736, 463] width 146 height 134
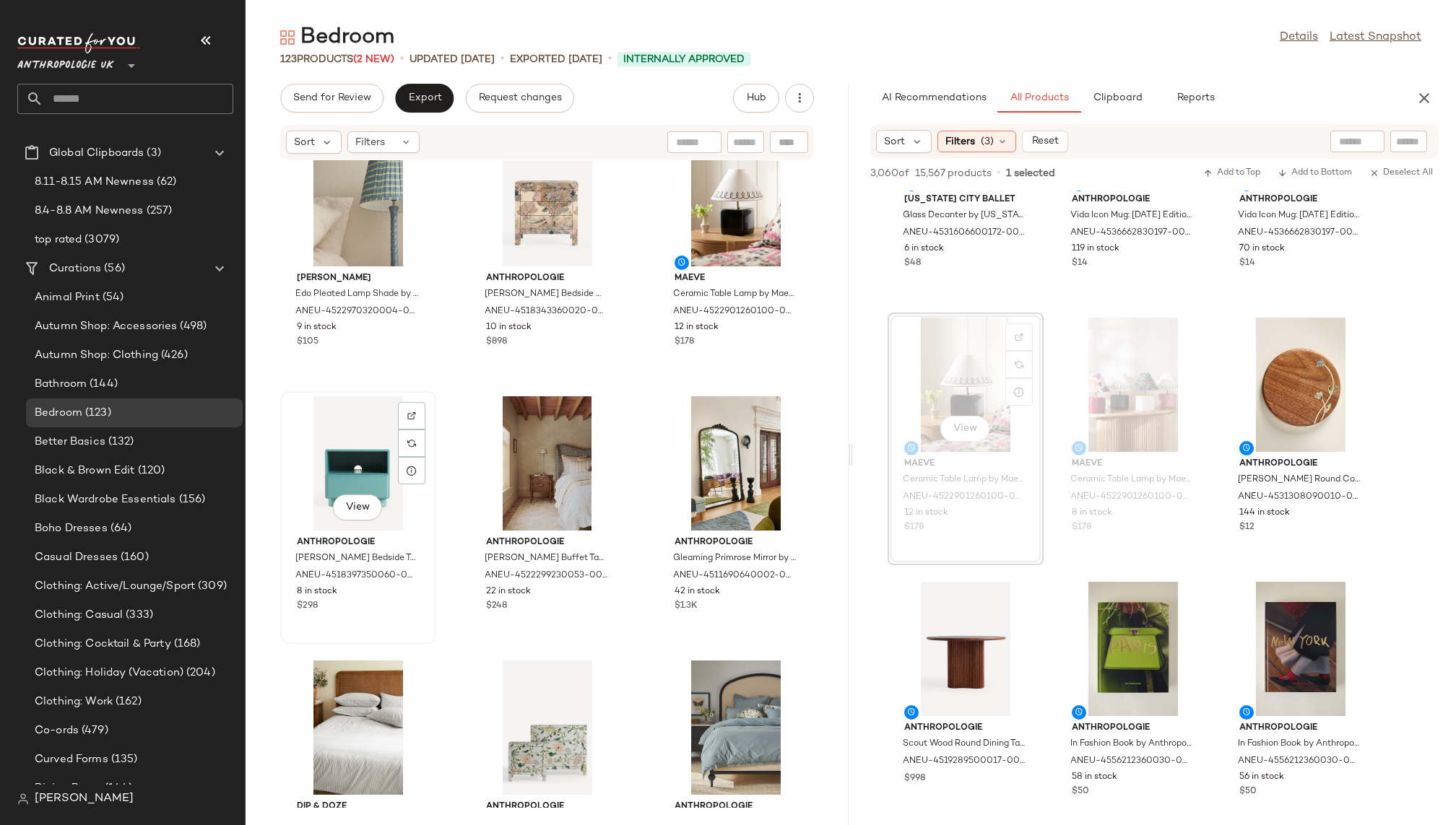
click at [343, 453] on div "View" at bounding box center [358, 463] width 146 height 134
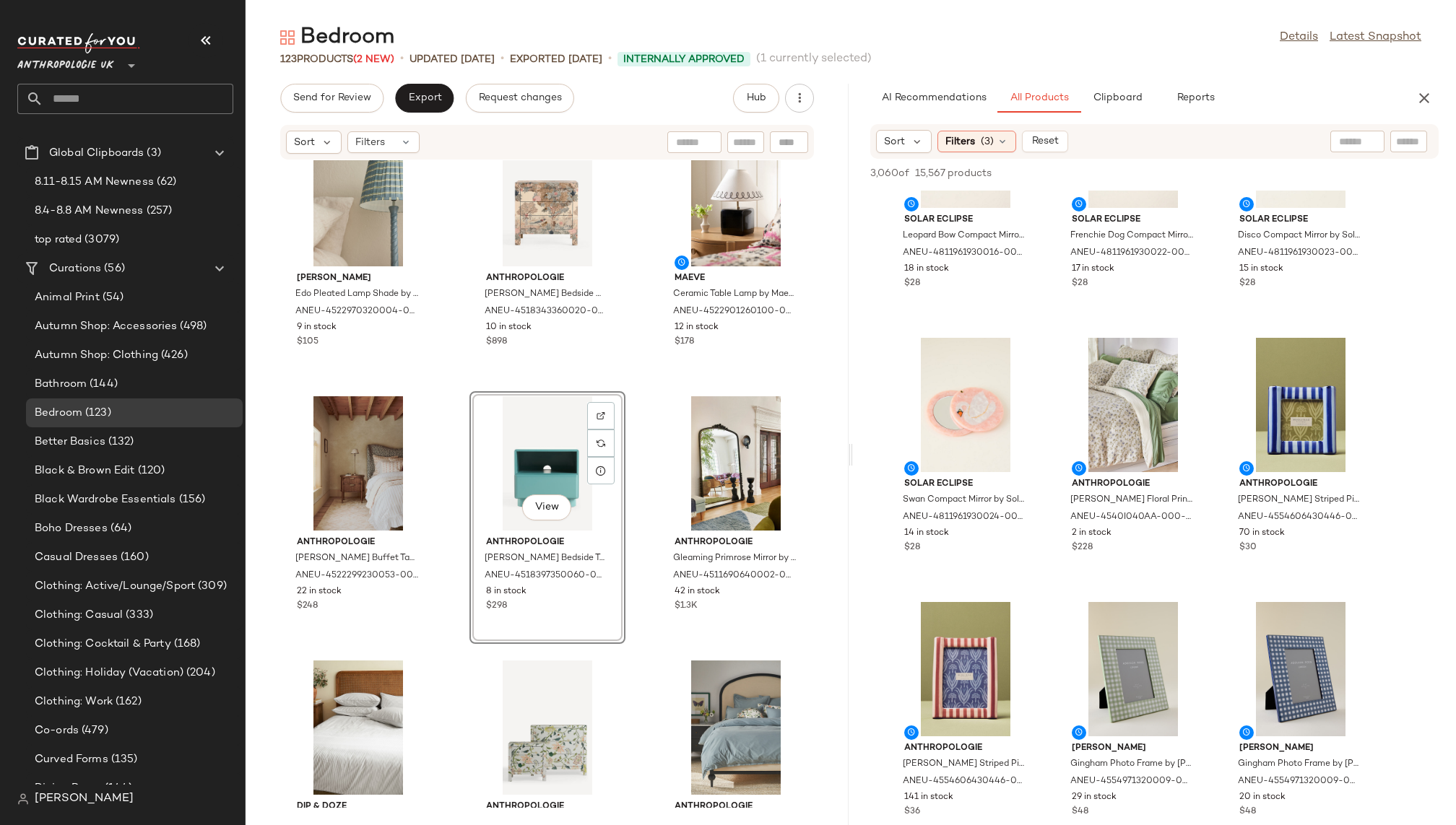
scroll to position [3839, 0]
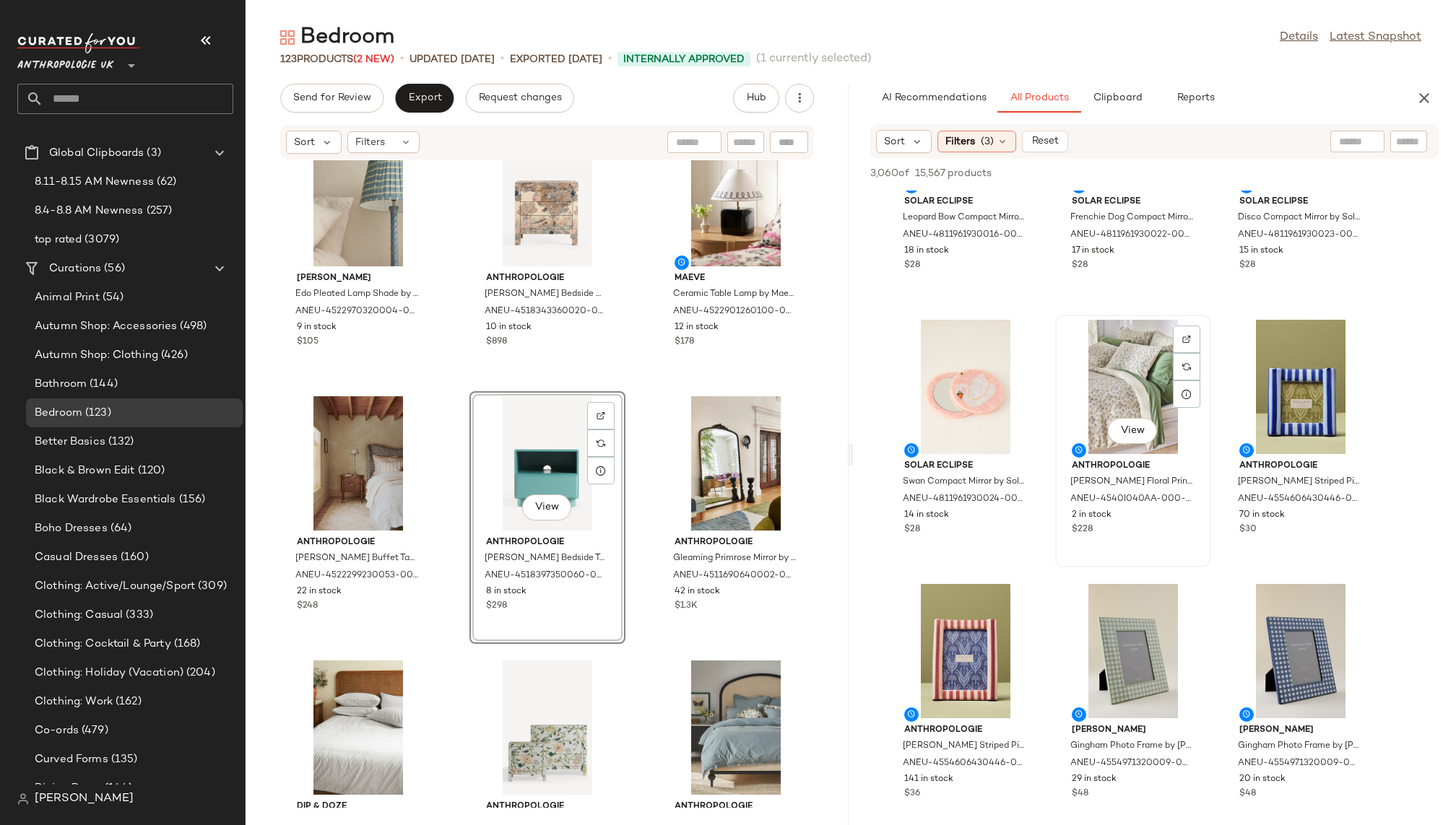
click at [1130, 402] on div "View" at bounding box center [1133, 387] width 146 height 134
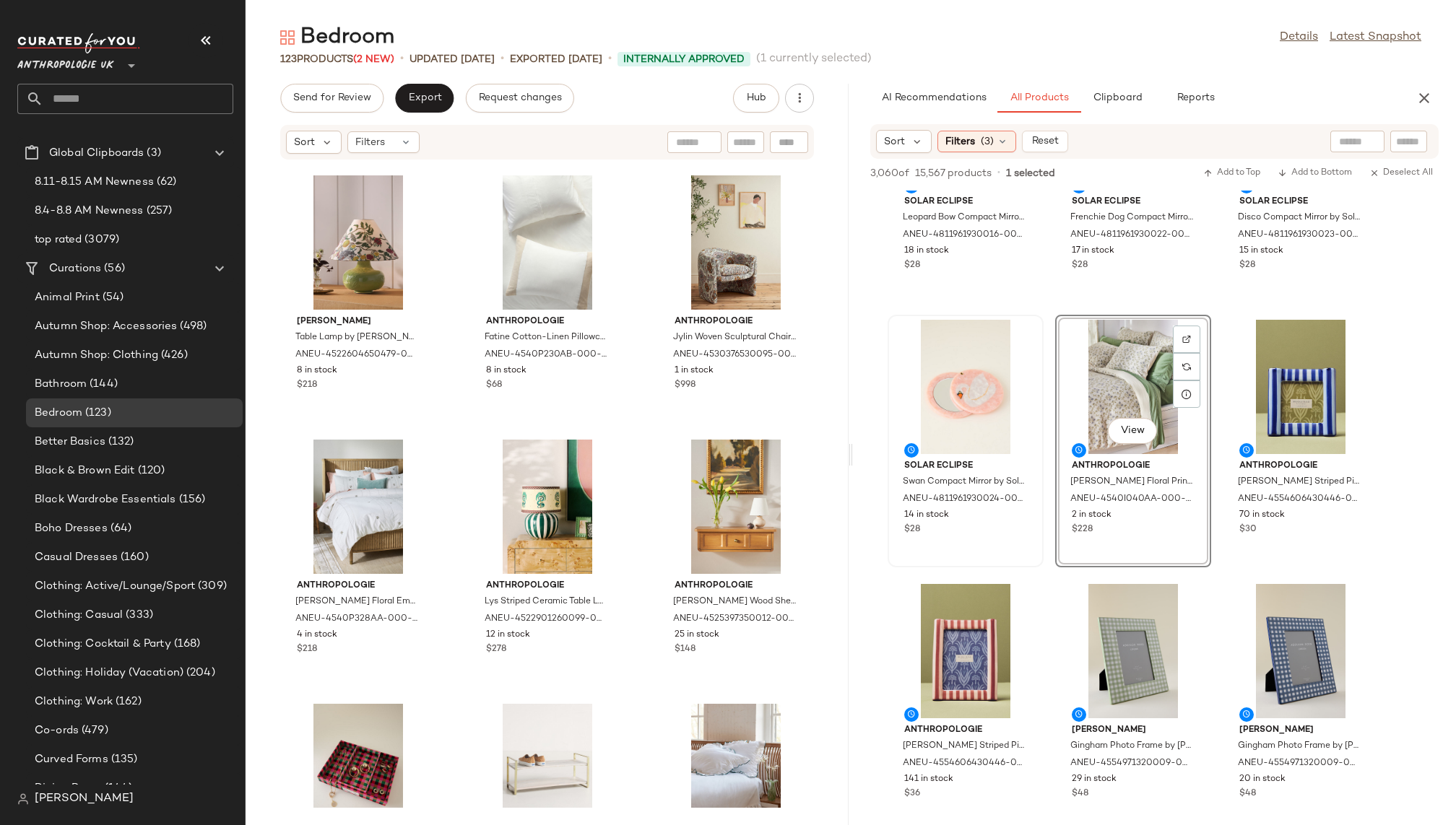
scroll to position [7655, 0]
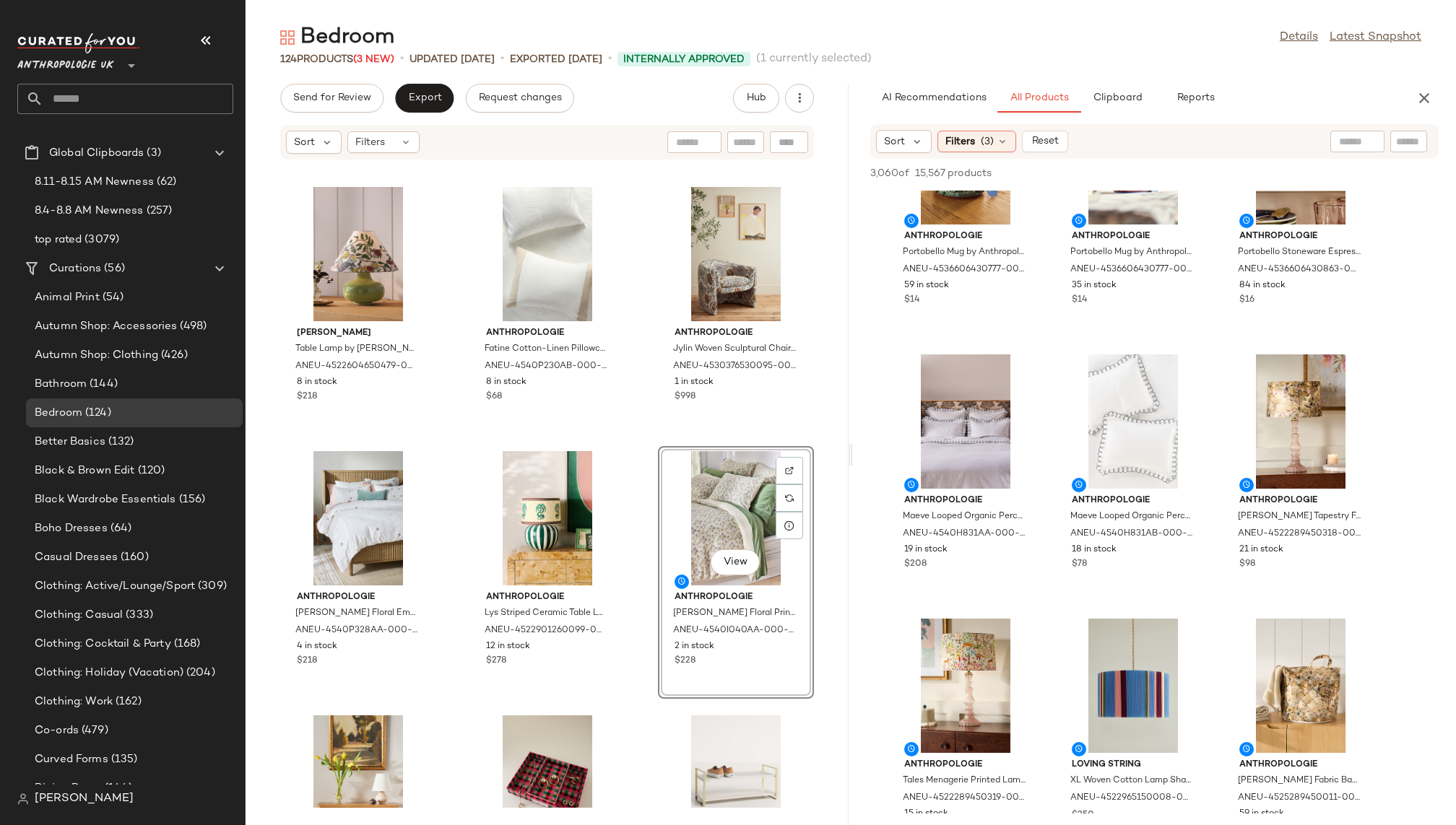
scroll to position [5926, 0]
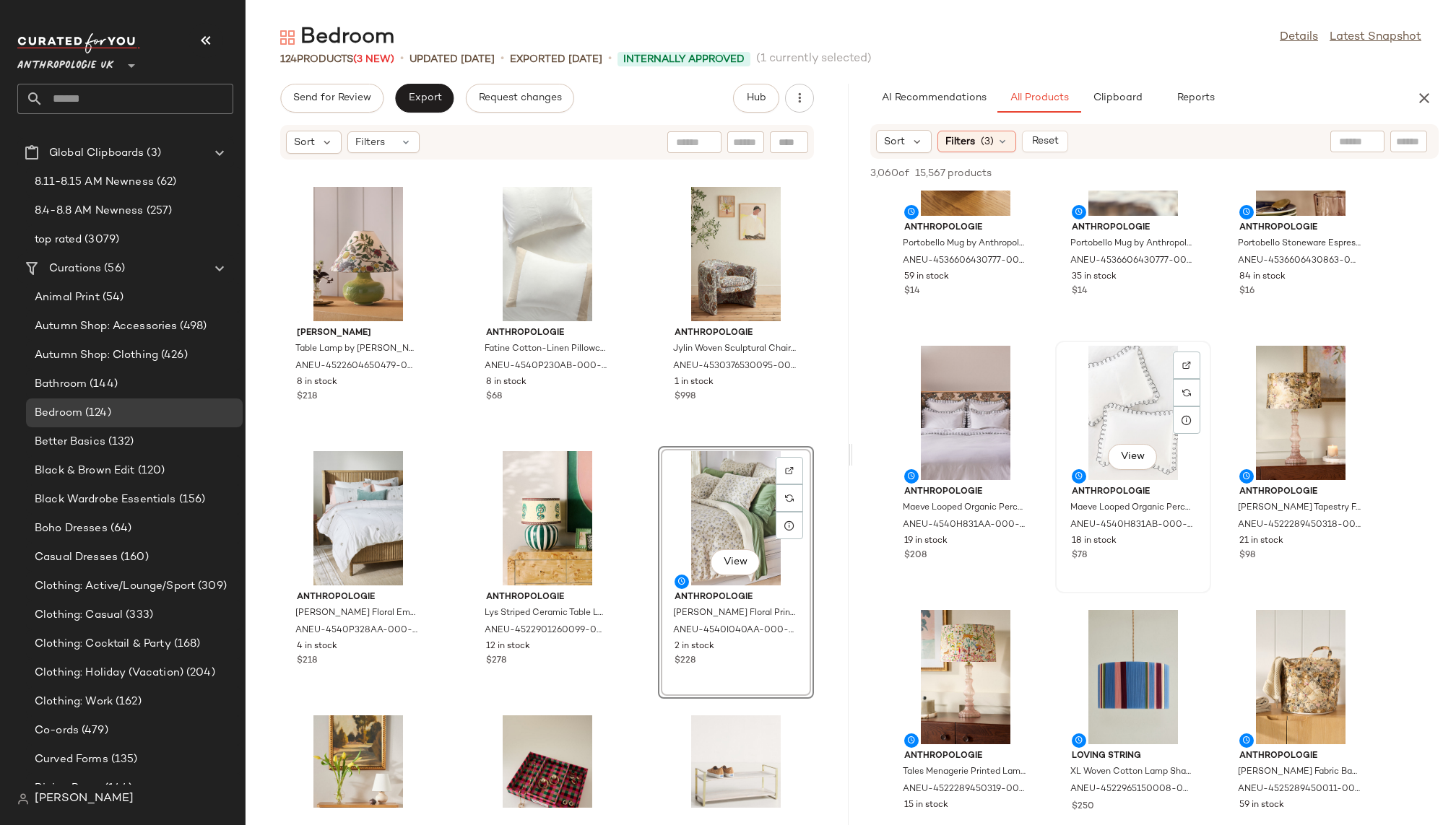
click at [1114, 420] on div "View" at bounding box center [1133, 413] width 146 height 134
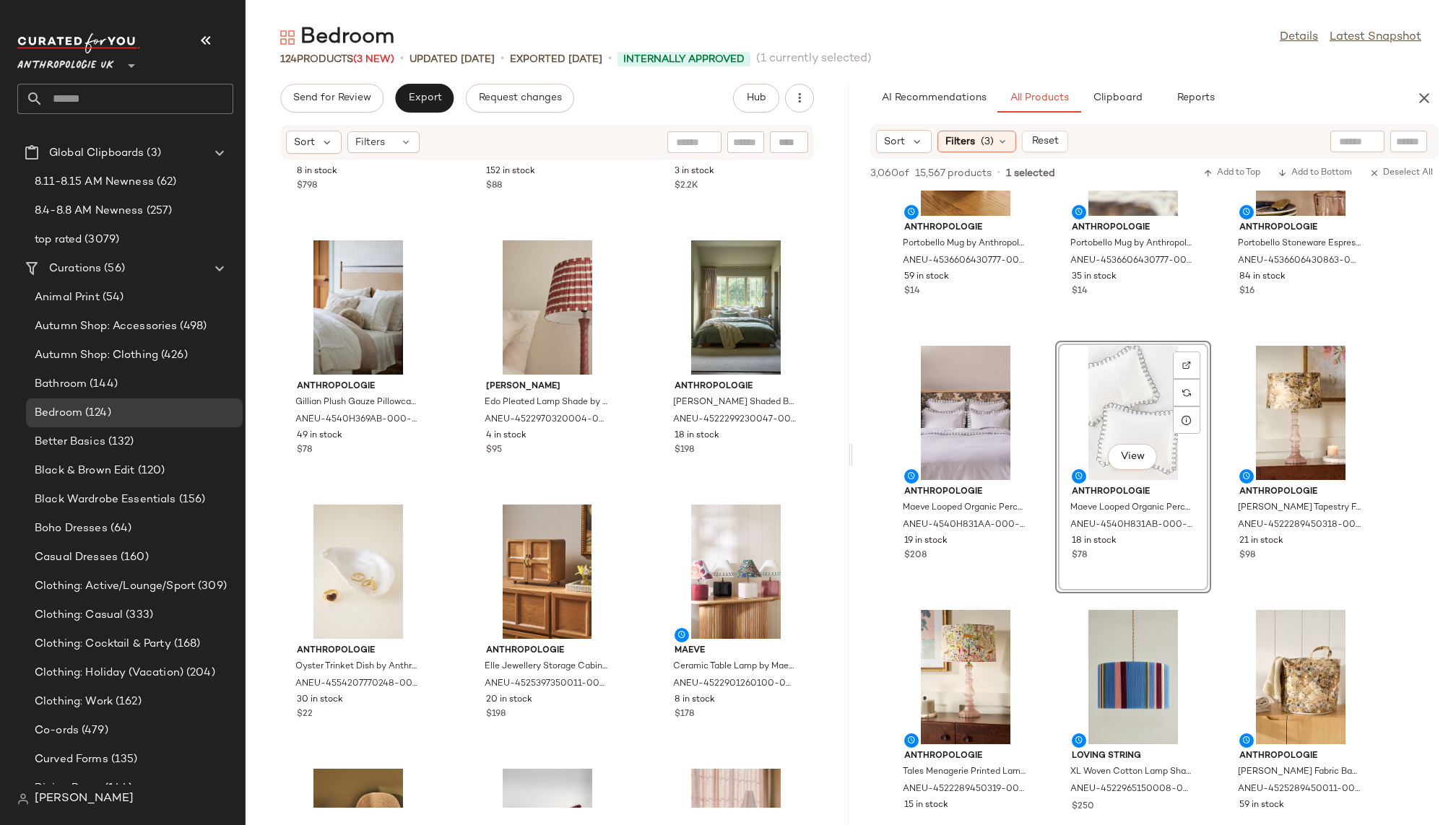
scroll to position [482, 0]
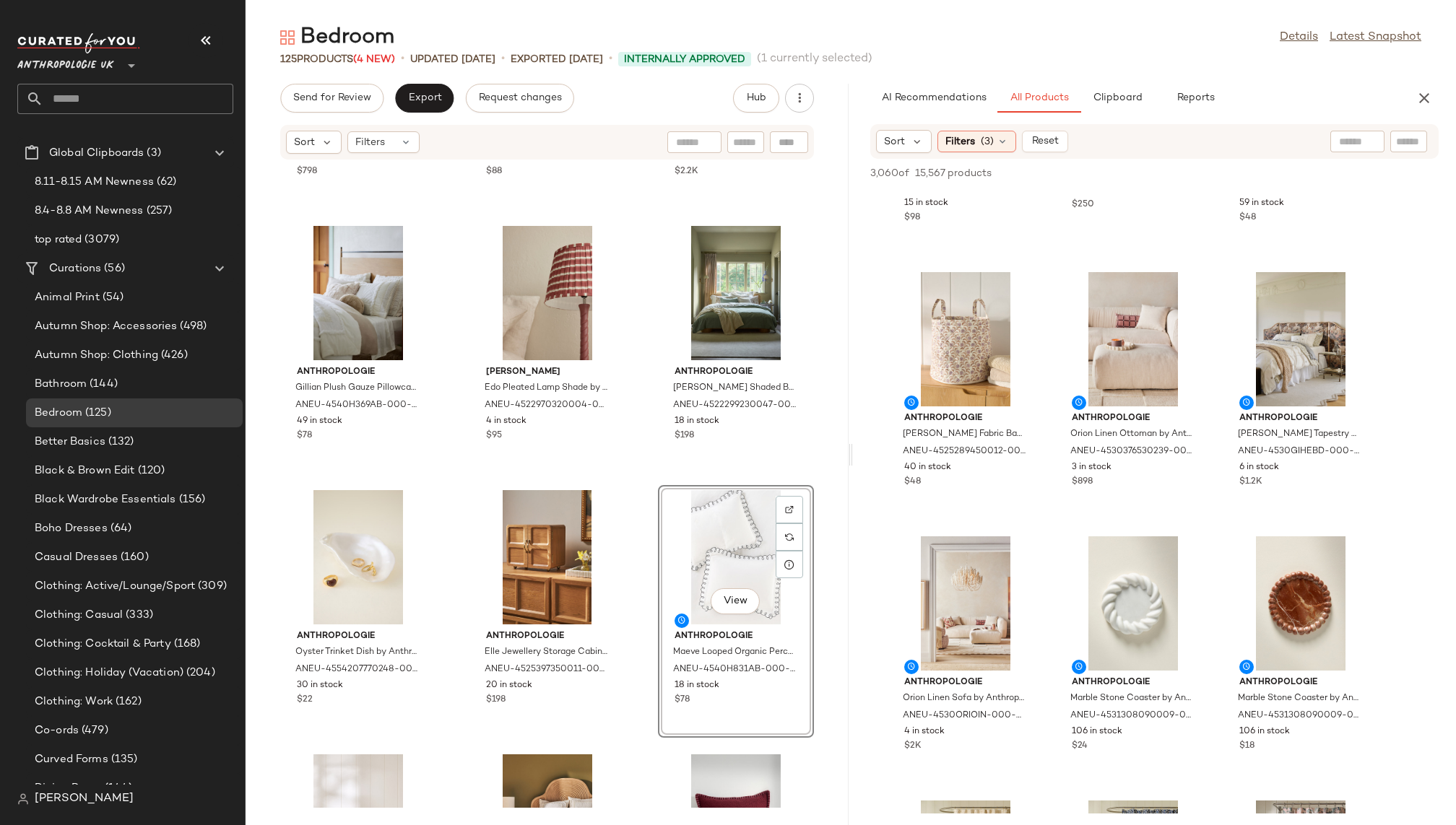
scroll to position [6552, 0]
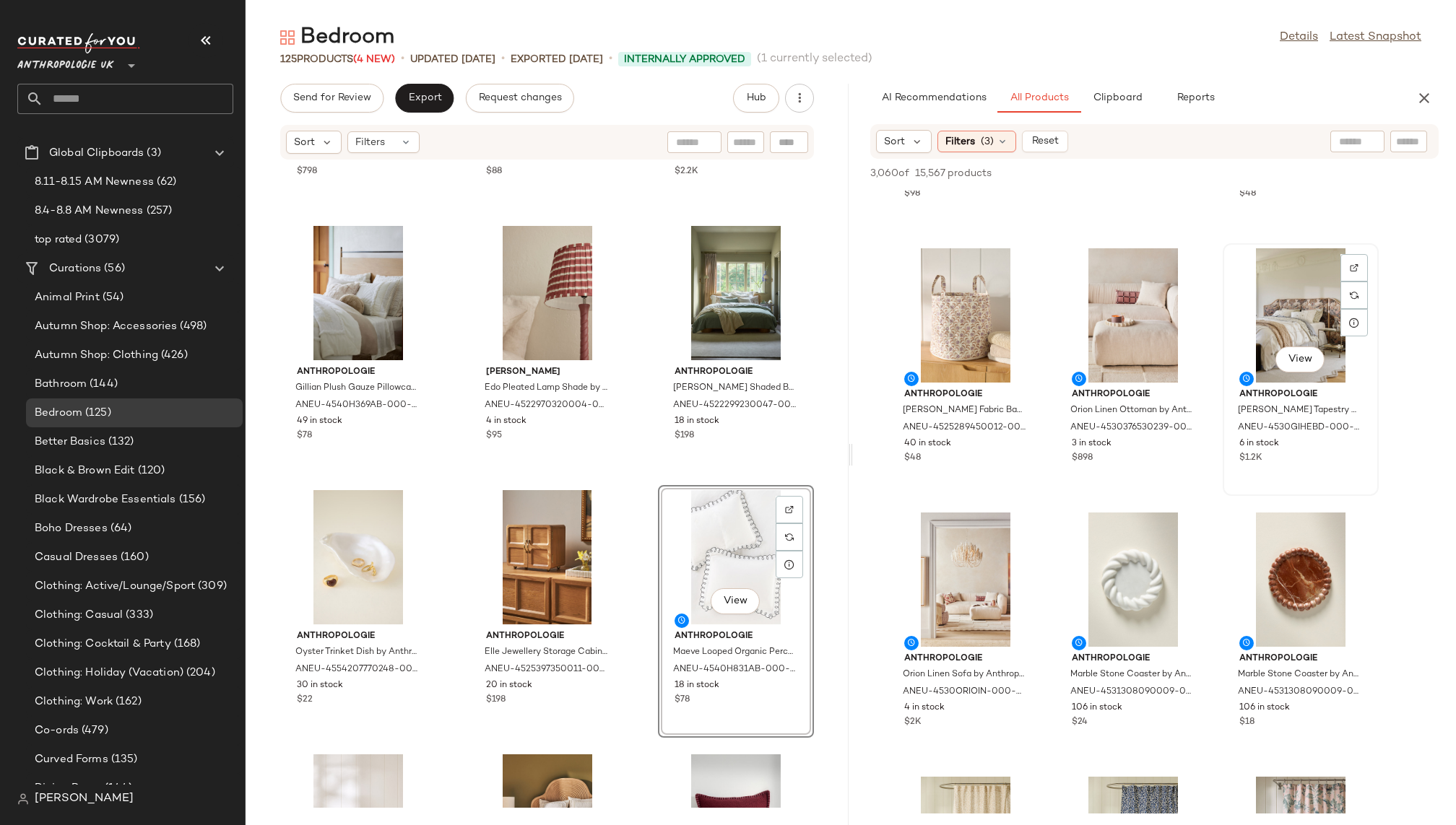
click at [1280, 332] on div "View" at bounding box center [1301, 316] width 146 height 134
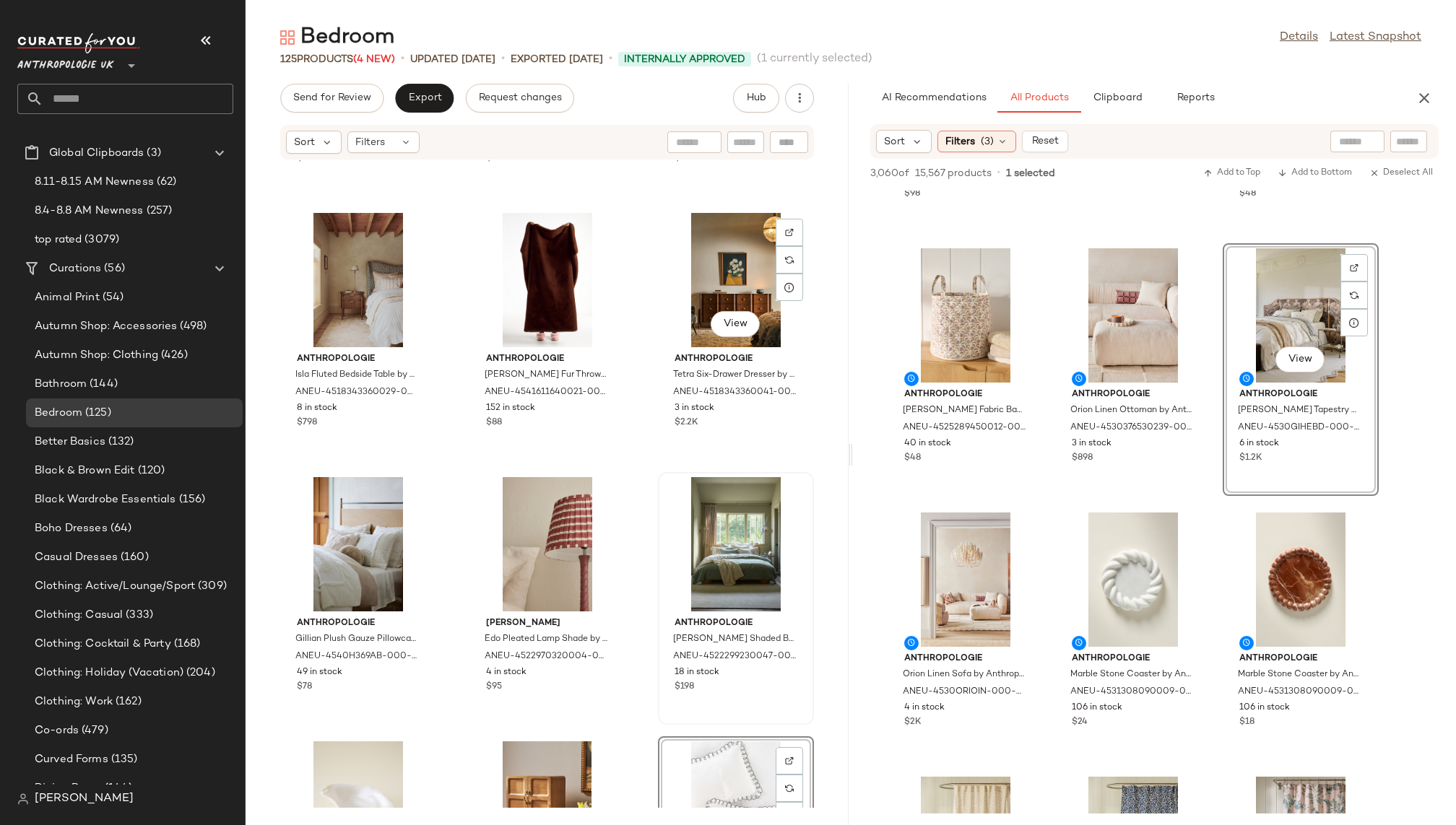
scroll to position [0, 0]
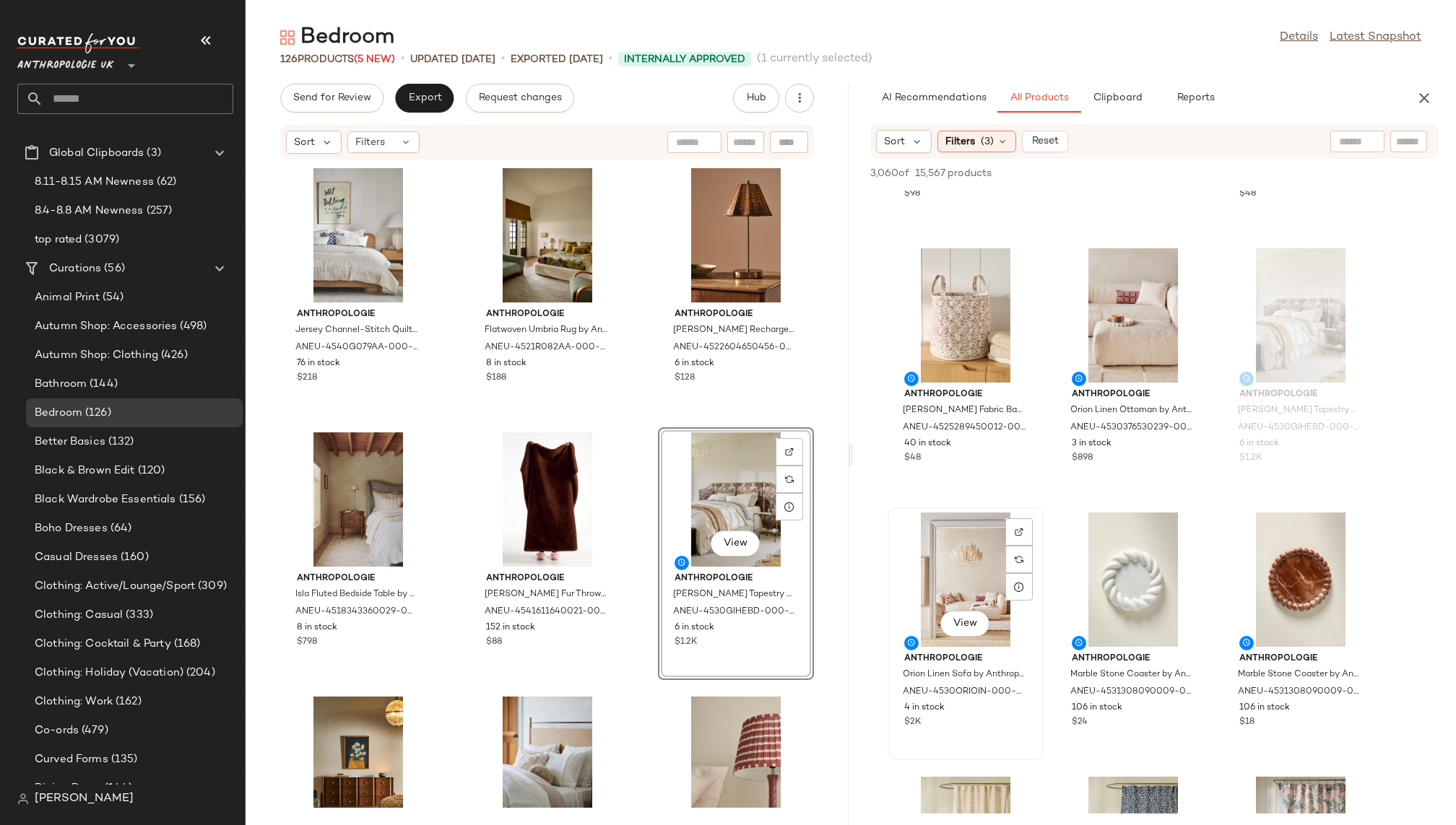
click at [1041, 625] on div "View Anthropologie Orion Linen Sofa by Anthropologie Size: 101 in ANEU-4530ORIO…" at bounding box center [965, 634] width 153 height 249
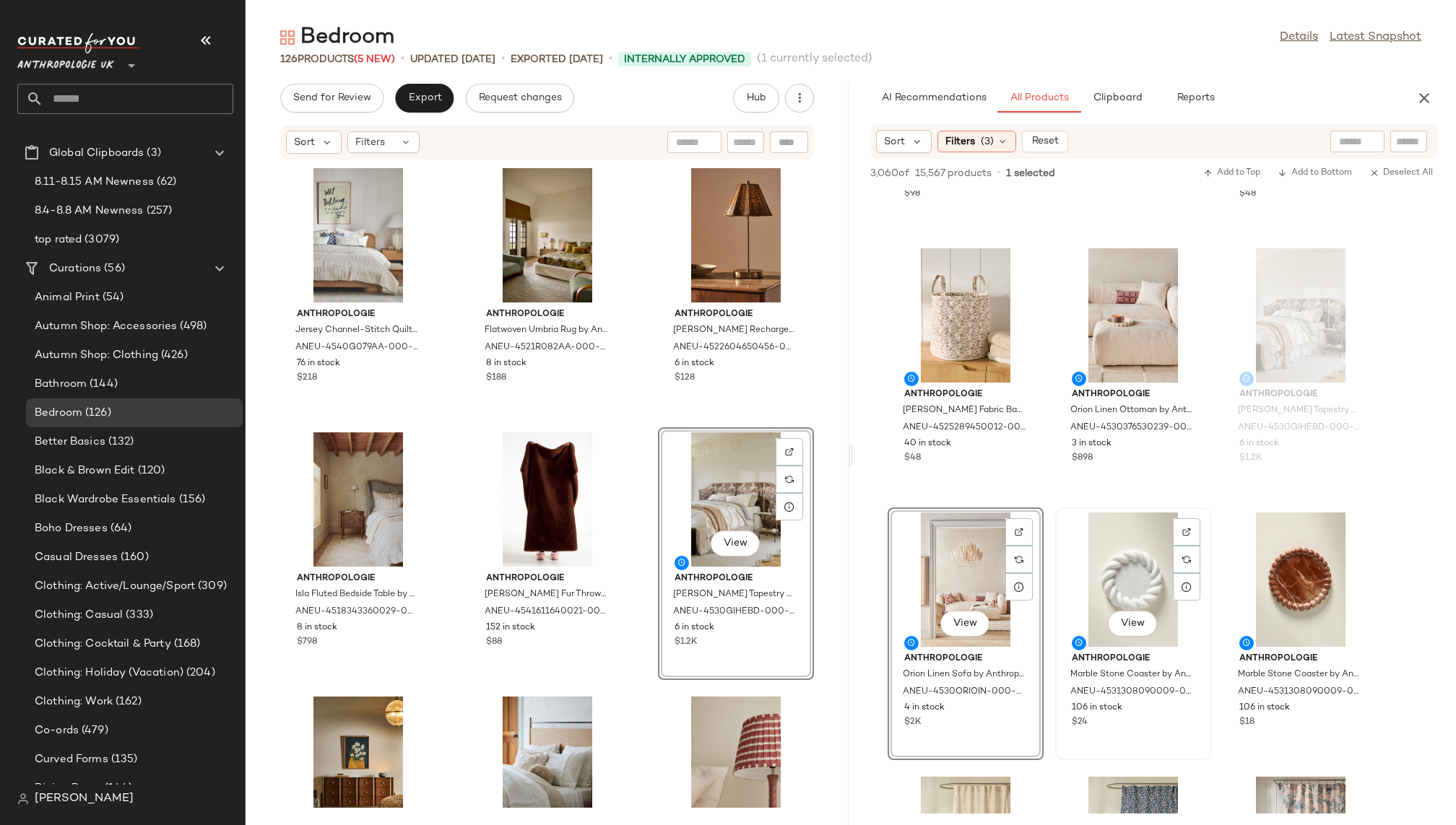
click at [1058, 655] on div "View Anthropologie Marble Stone Coaster by Anthropologie in White Size: Coaster…" at bounding box center [1134, 634] width 153 height 249
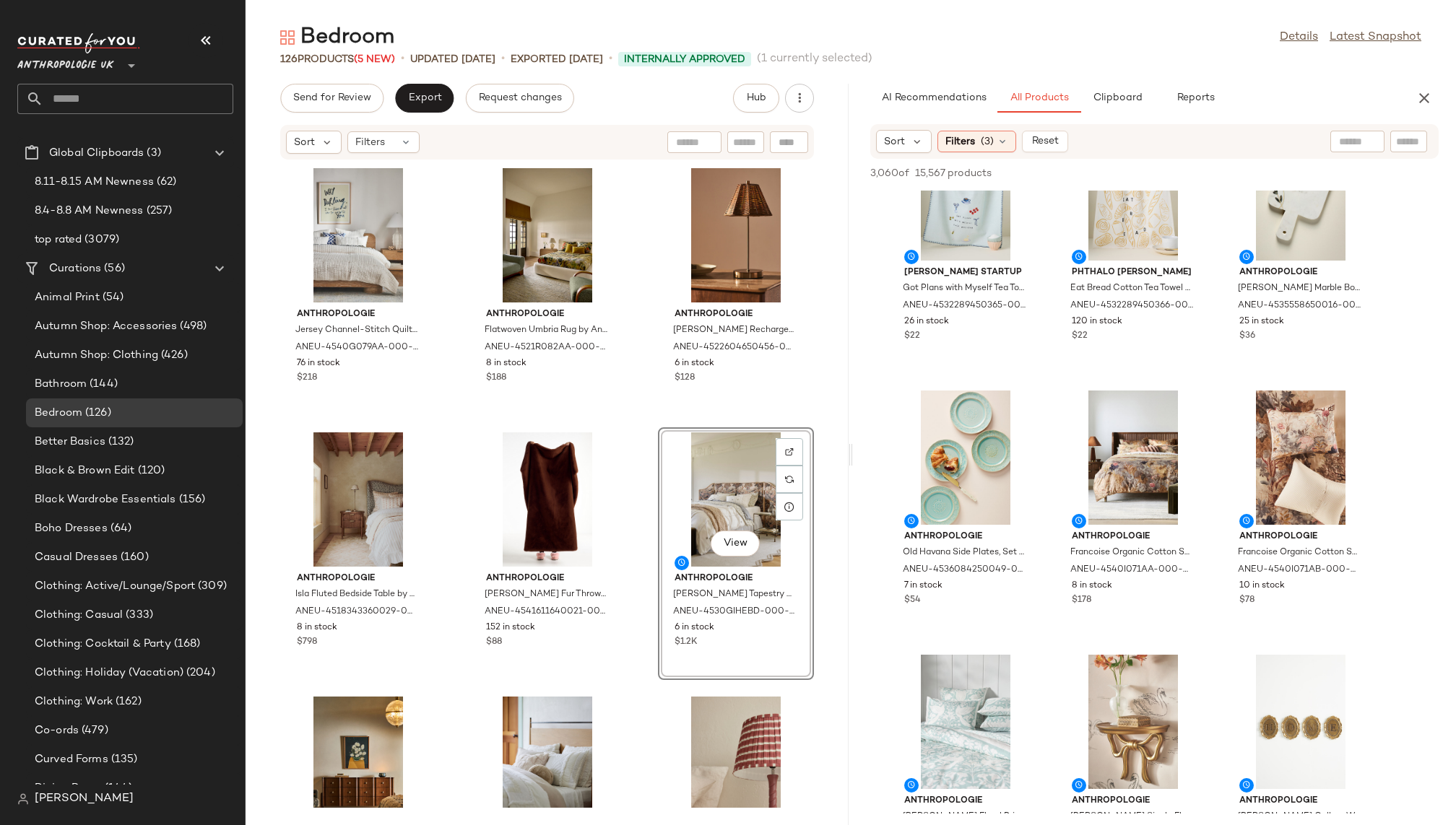
scroll to position [8268, 0]
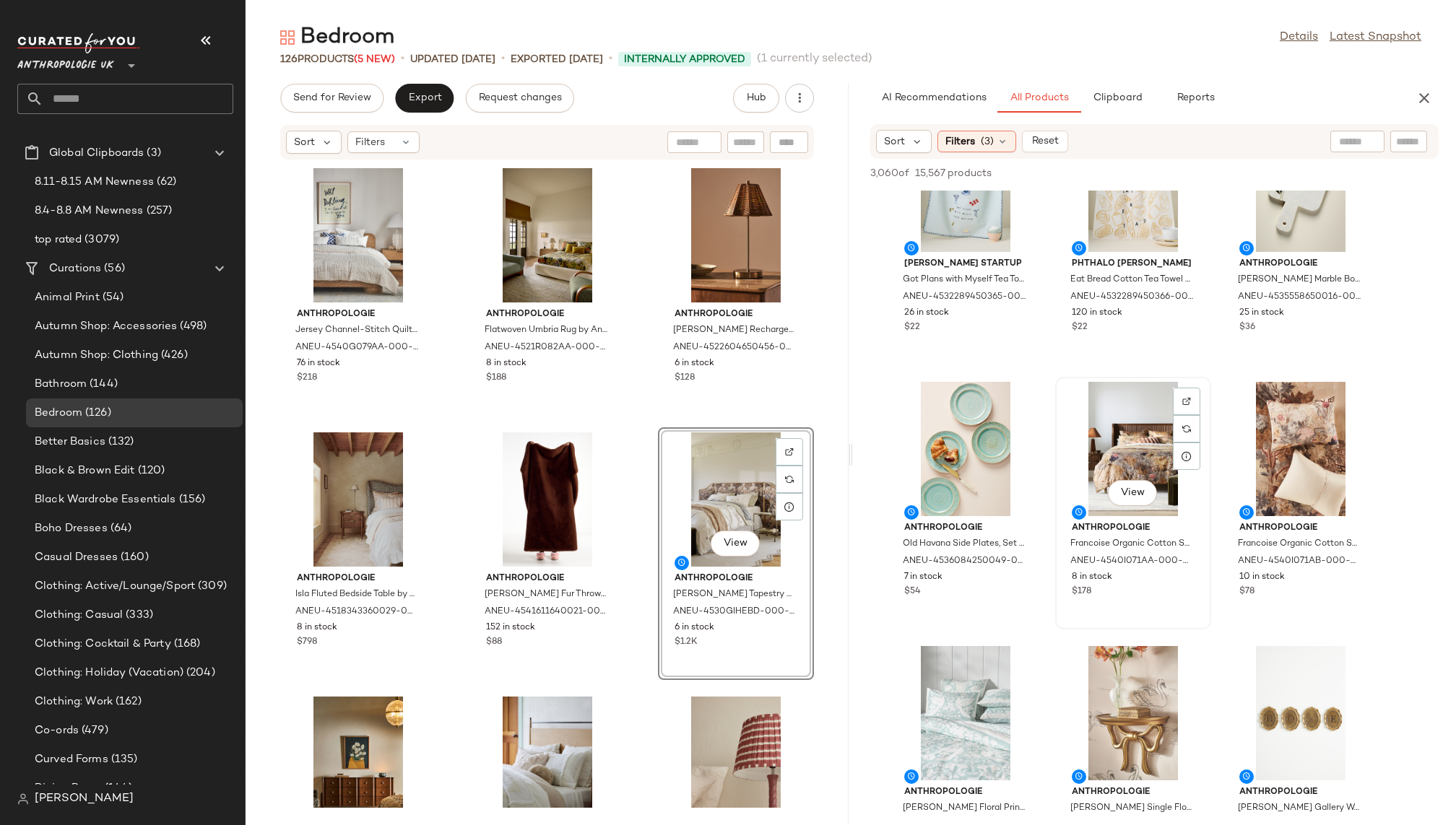
click at [1104, 431] on div "View" at bounding box center [1133, 449] width 146 height 134
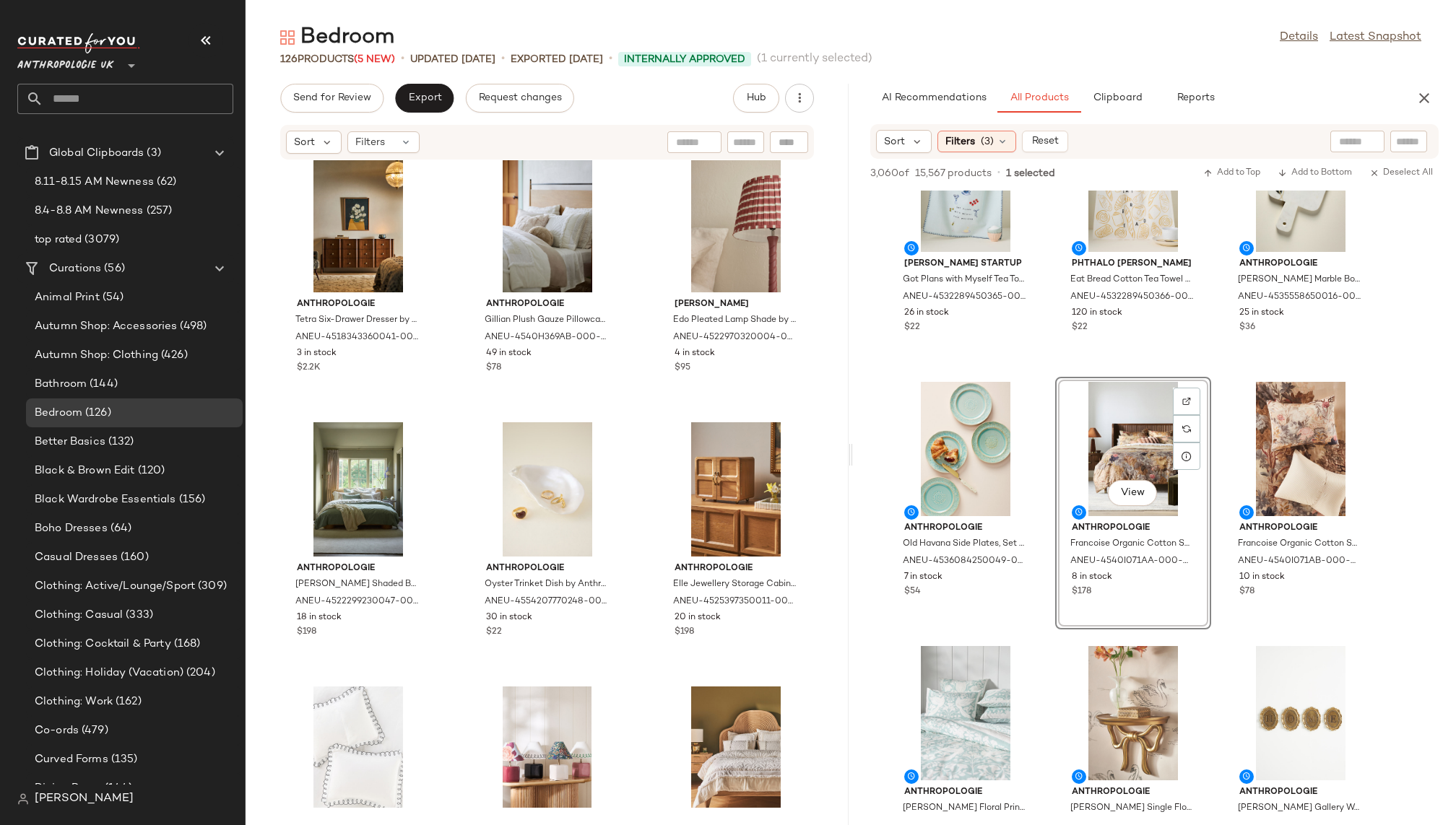
scroll to position [576, 0]
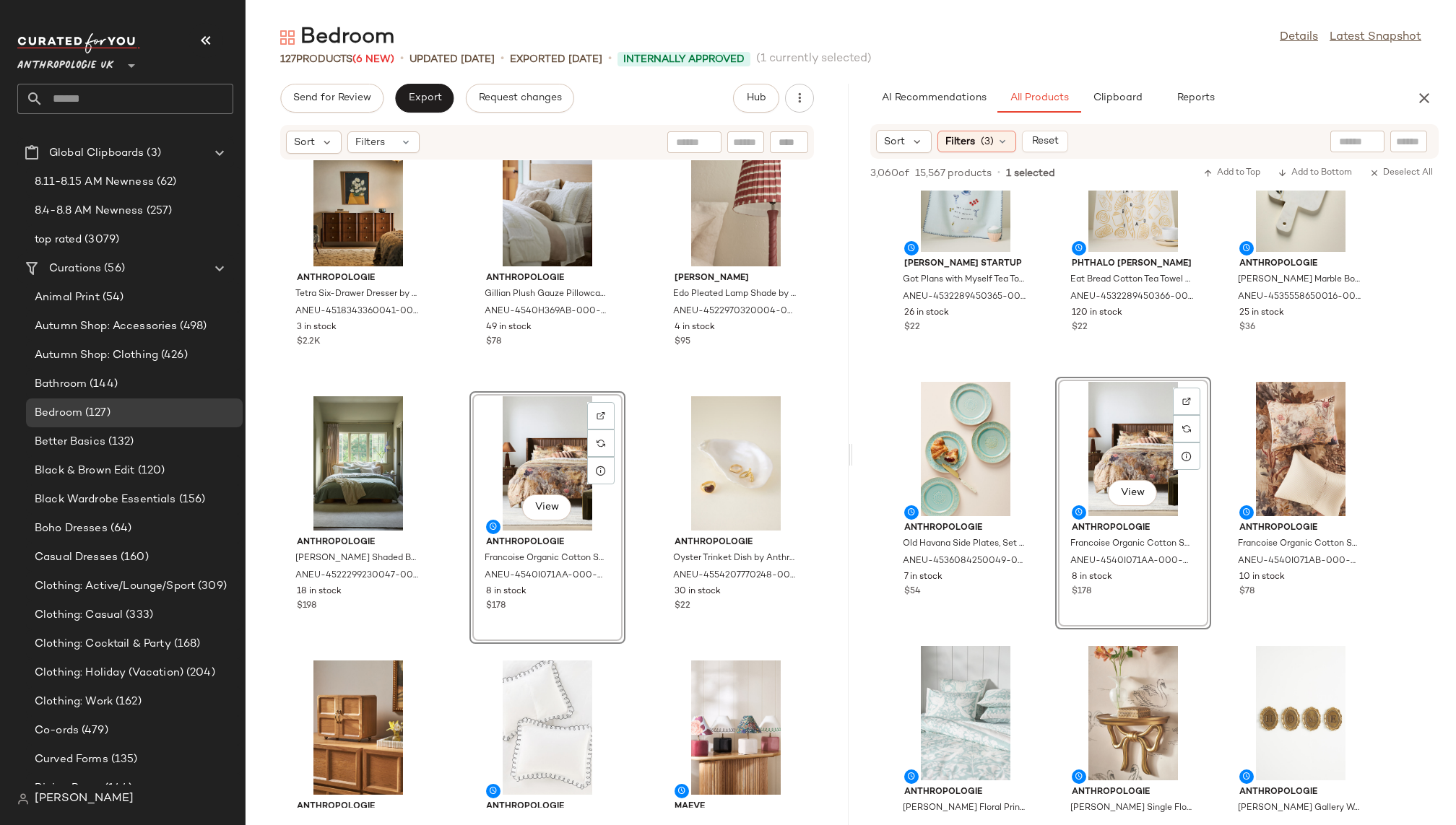
click at [629, 651] on div "Anthropologie Isla Fluted Bedside Table by Anthropologie ANEU-4518343360029-000…" at bounding box center [547, 484] width 603 height 647
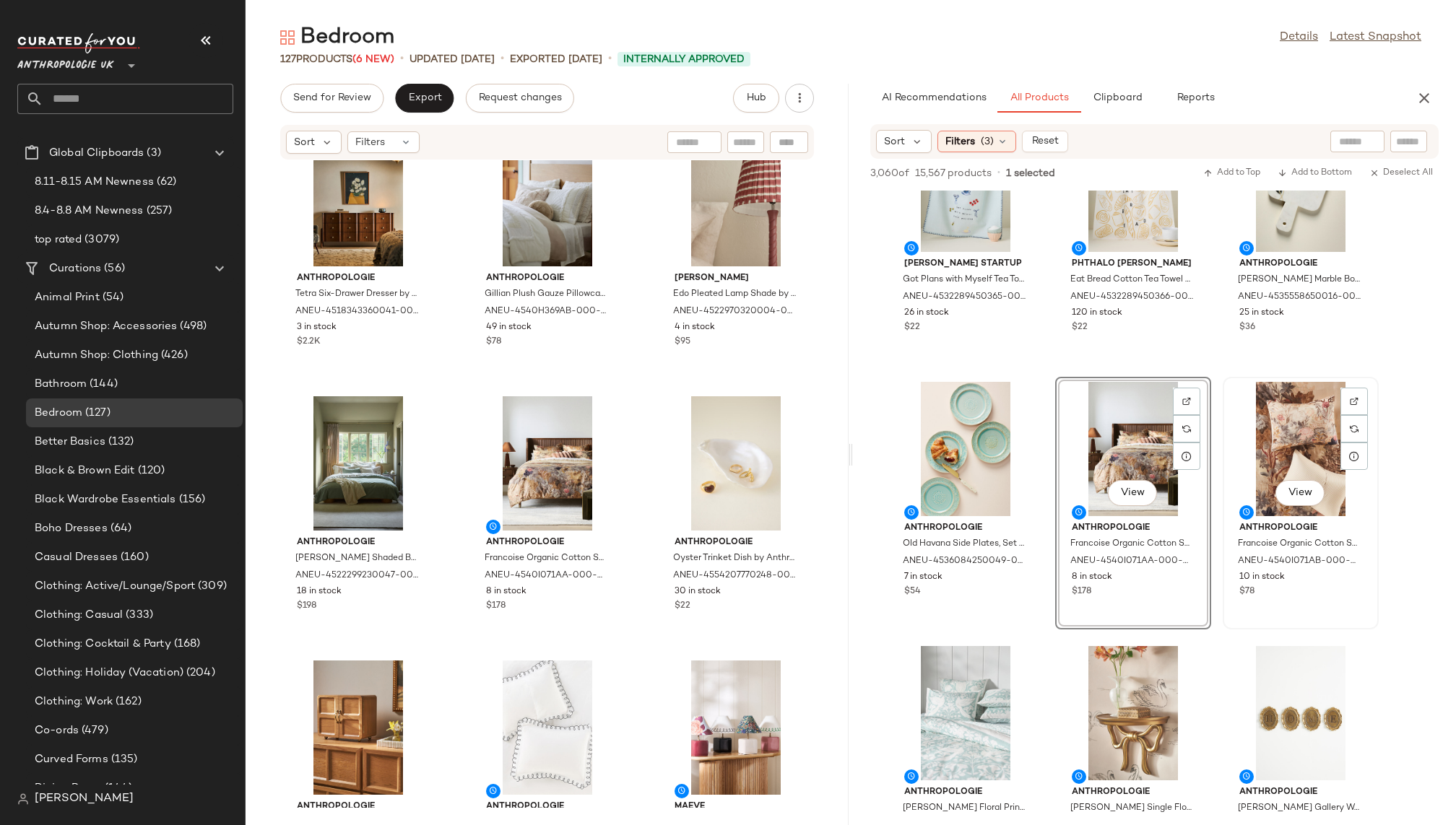
click at [1265, 434] on div "View" at bounding box center [1301, 449] width 146 height 134
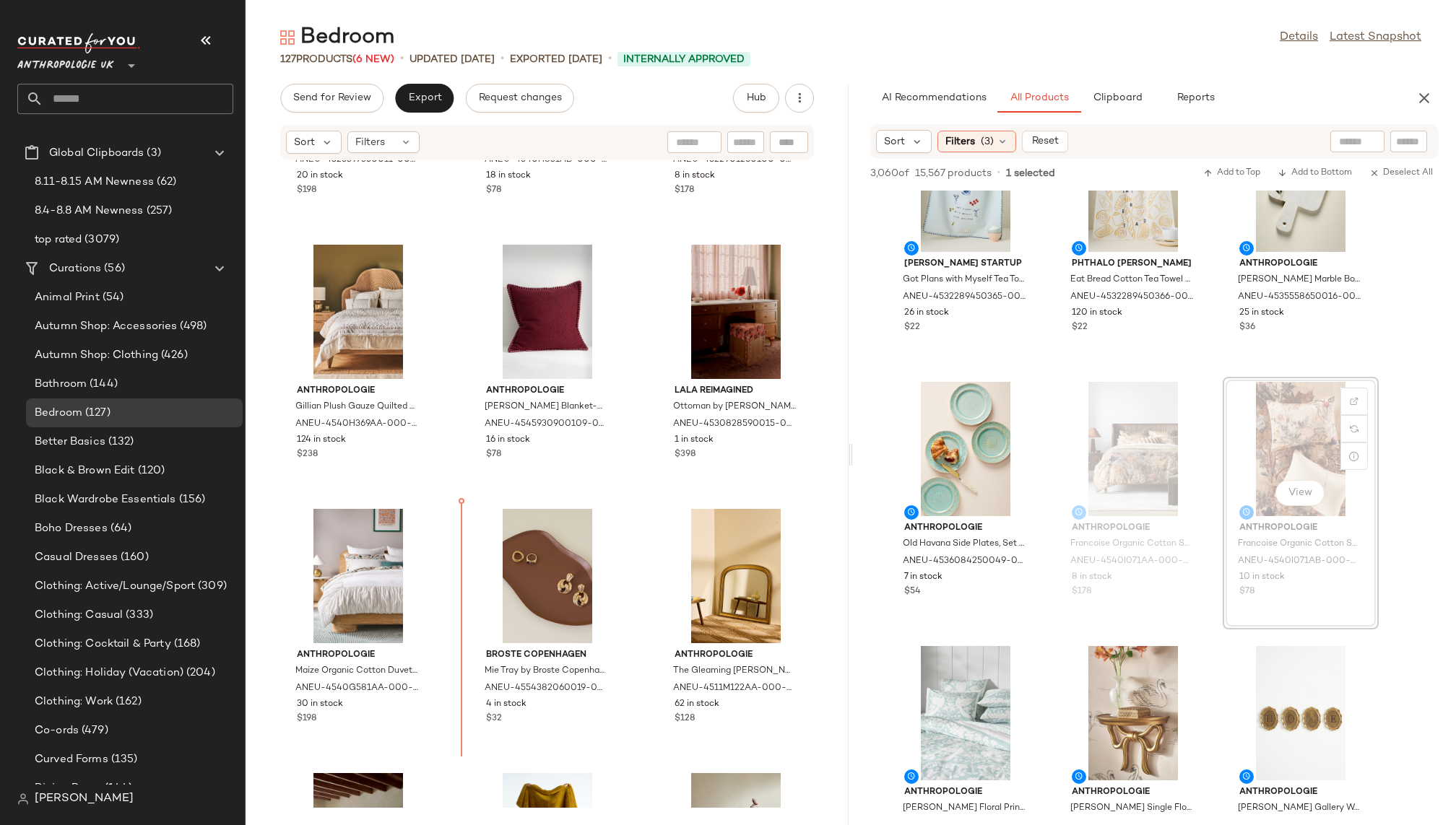
scroll to position [1273, 0]
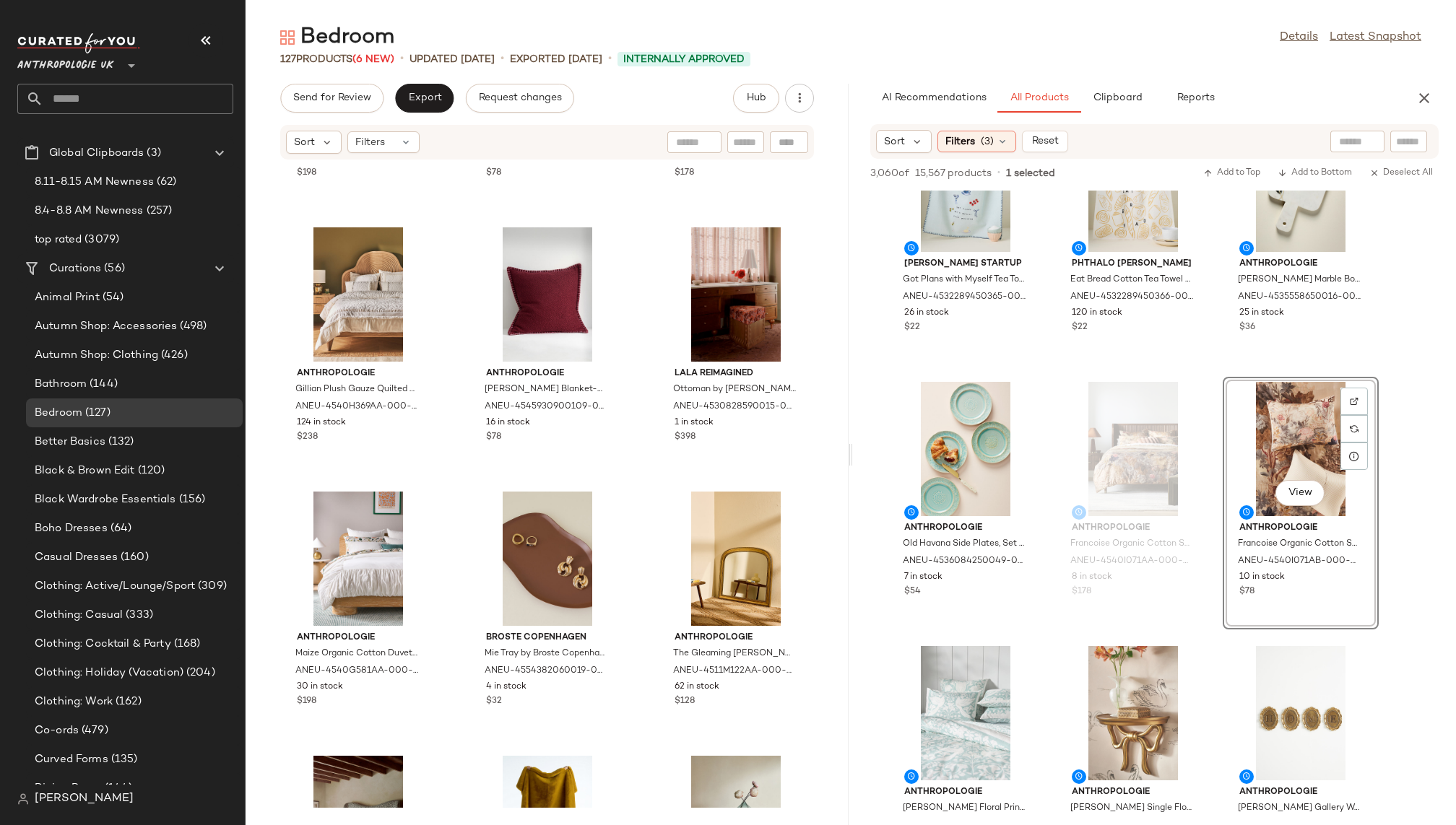
click at [1256, 441] on div "View" at bounding box center [1301, 449] width 146 height 134
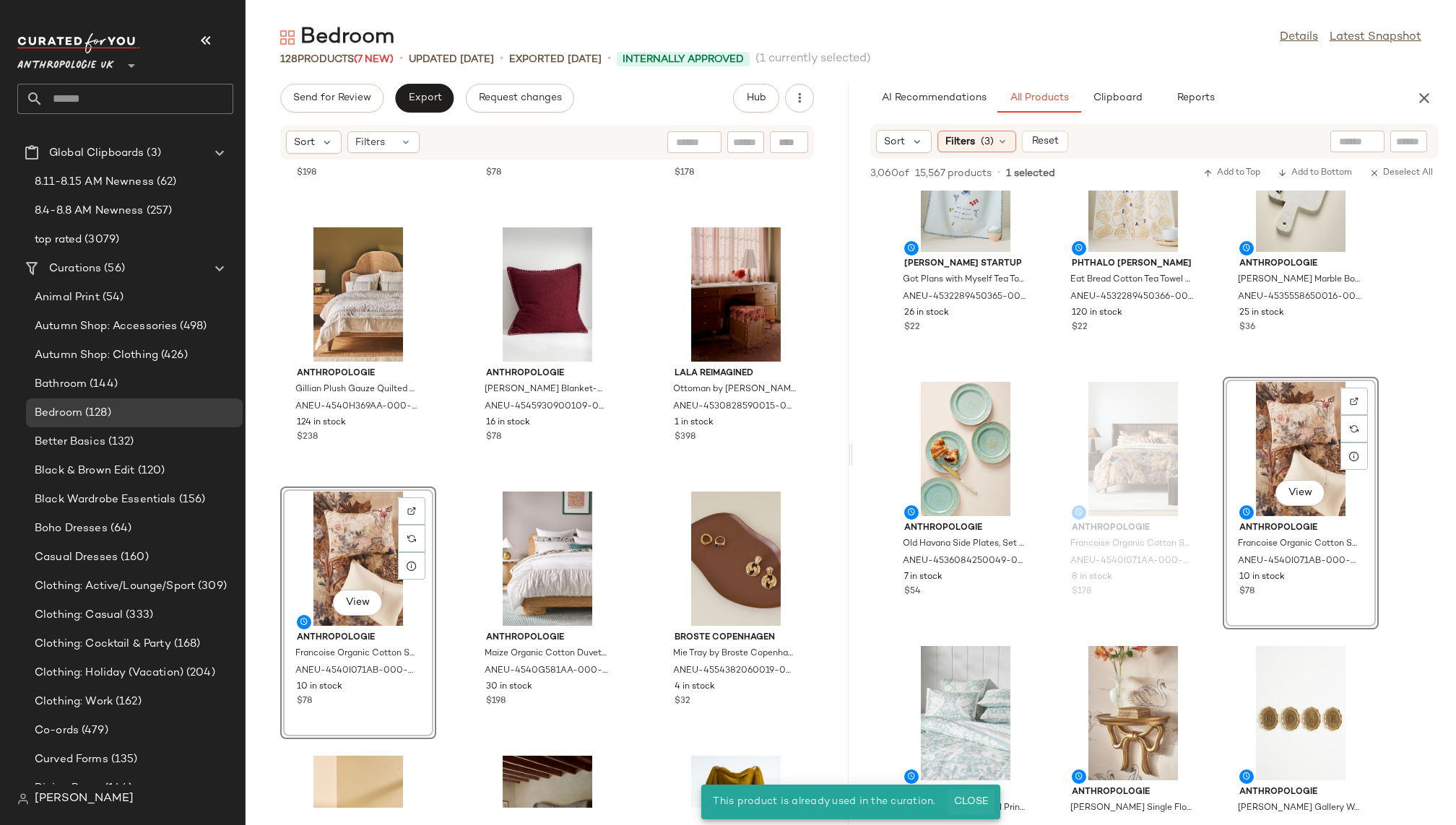
click at [976, 797] on span "Close" at bounding box center [970, 802] width 35 height 11
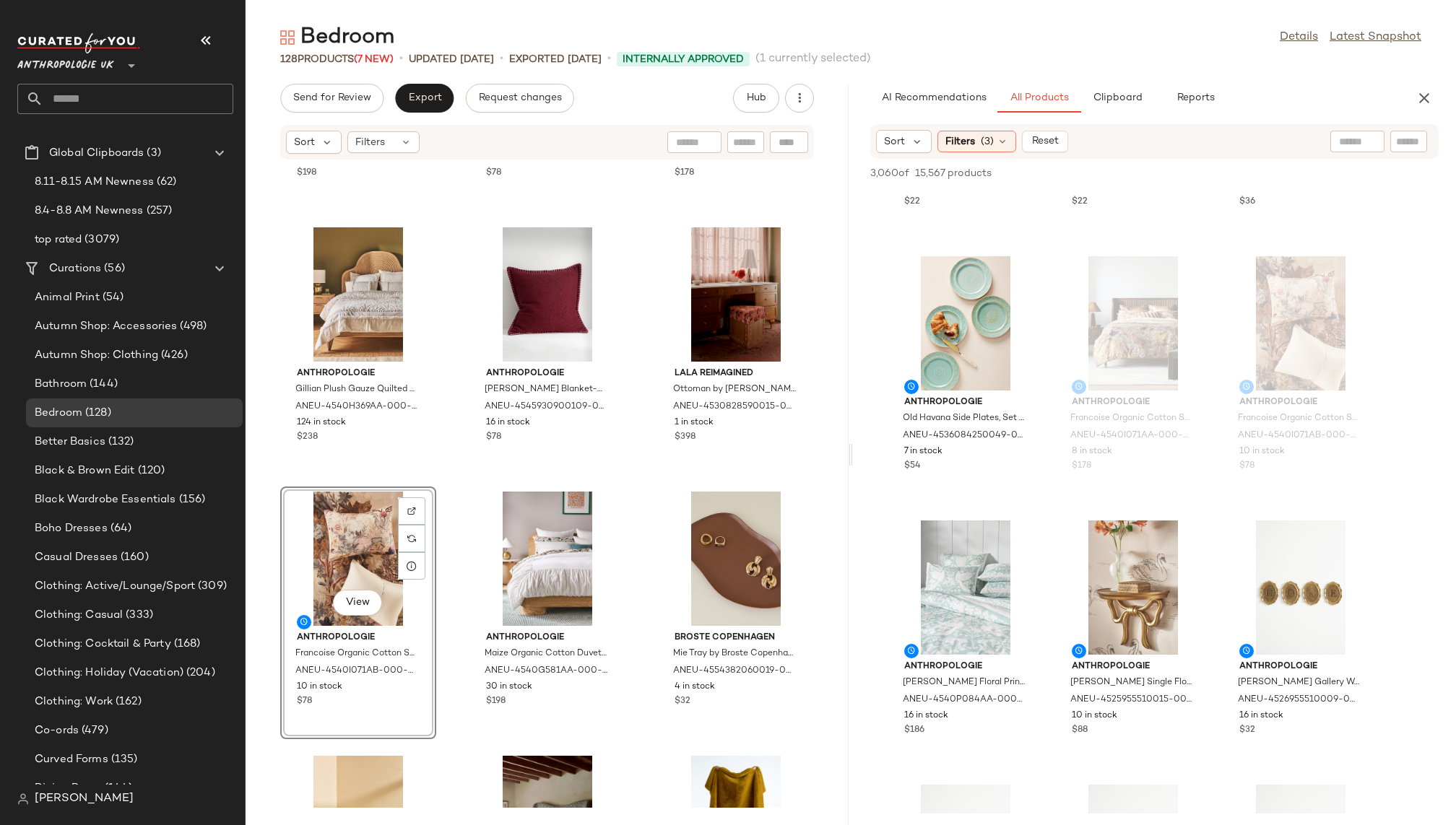
scroll to position [8451, 0]
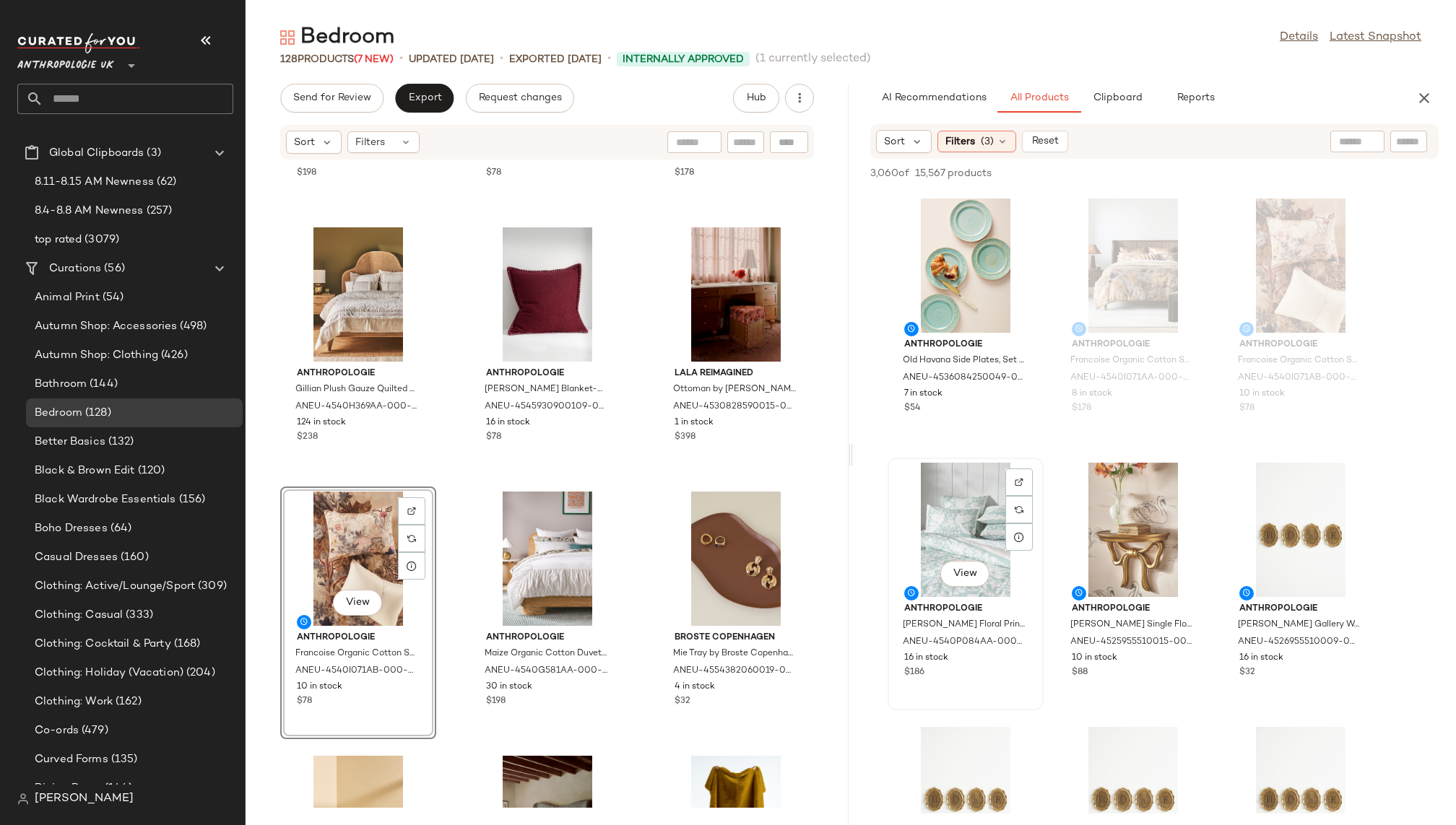
click at [937, 549] on div "View" at bounding box center [965, 530] width 146 height 134
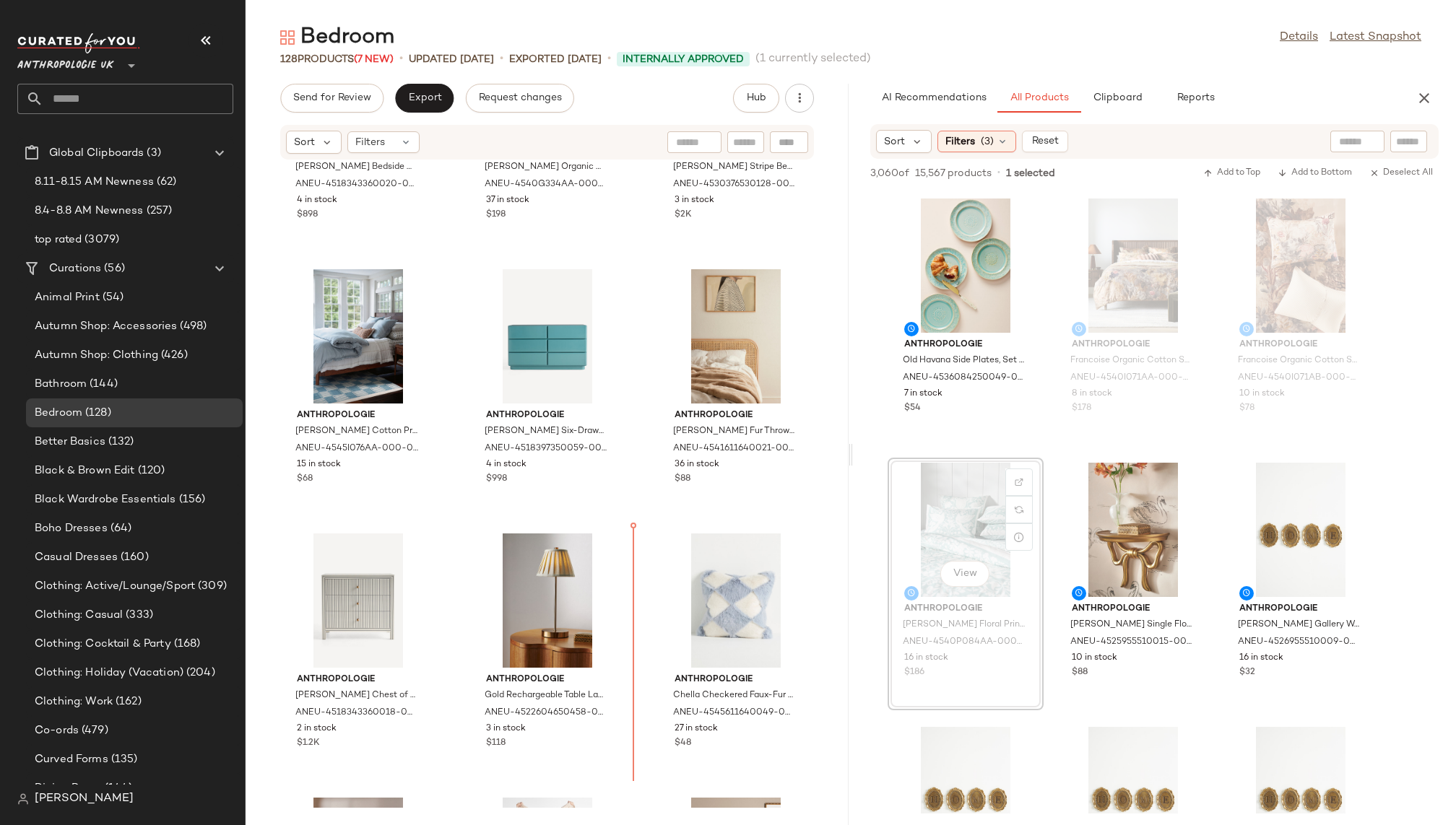
scroll to position [3349, 0]
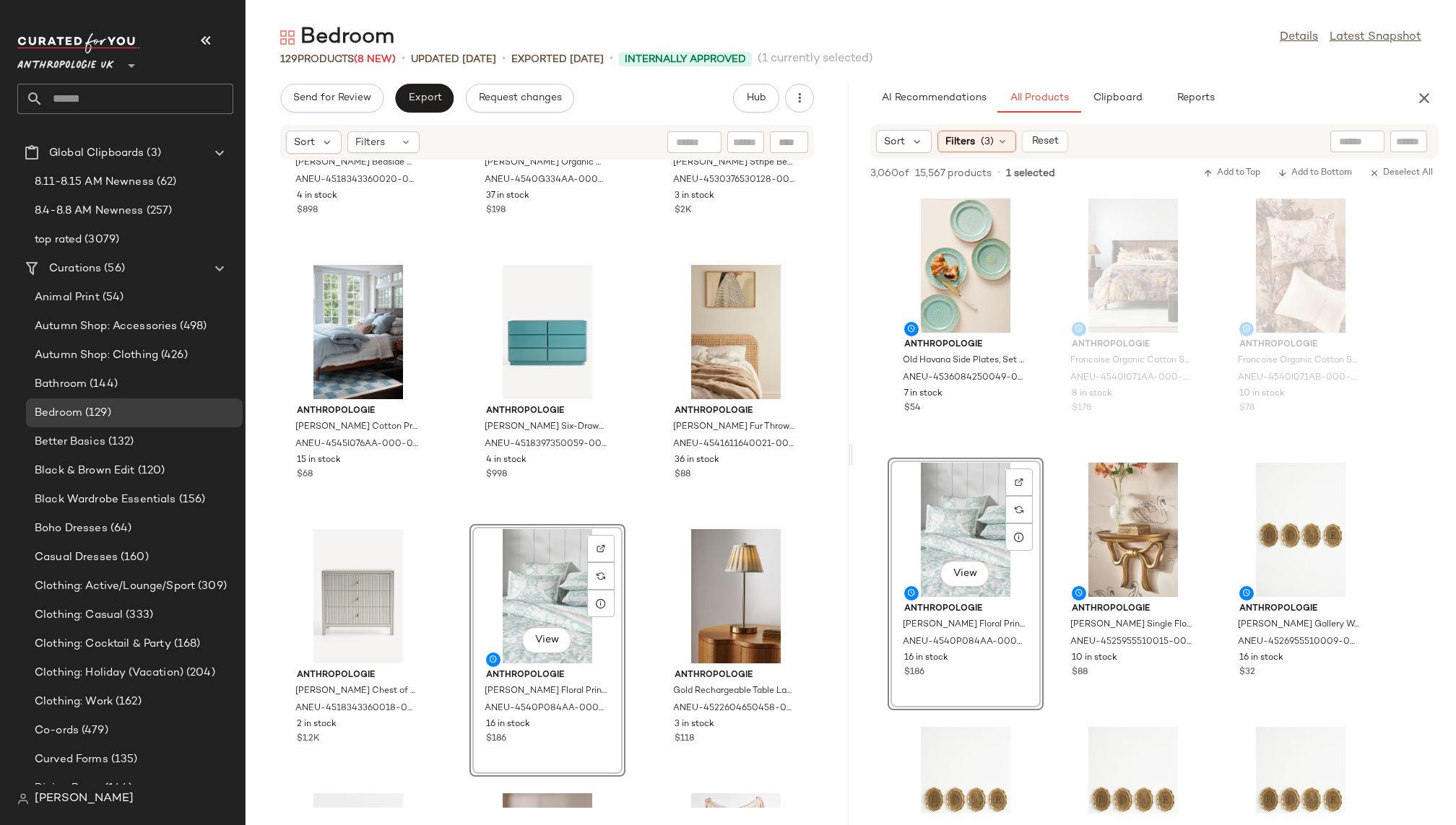
click at [629, 731] on div "Anthropologie Hale Bedside Chest of Drawers by Anthropologie in Brown, Cotton A…" at bounding box center [547, 484] width 603 height 647
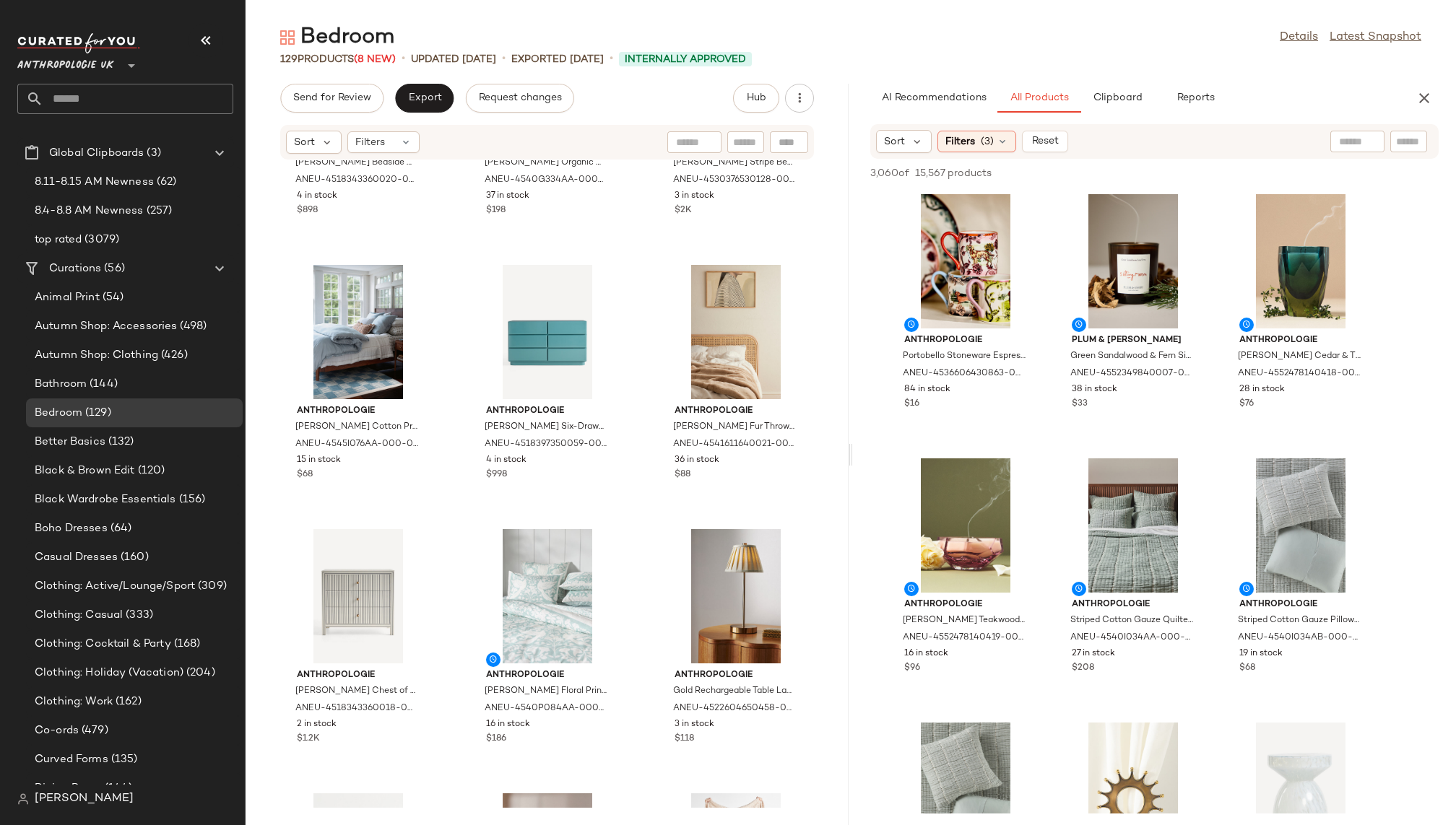
scroll to position [12431, 0]
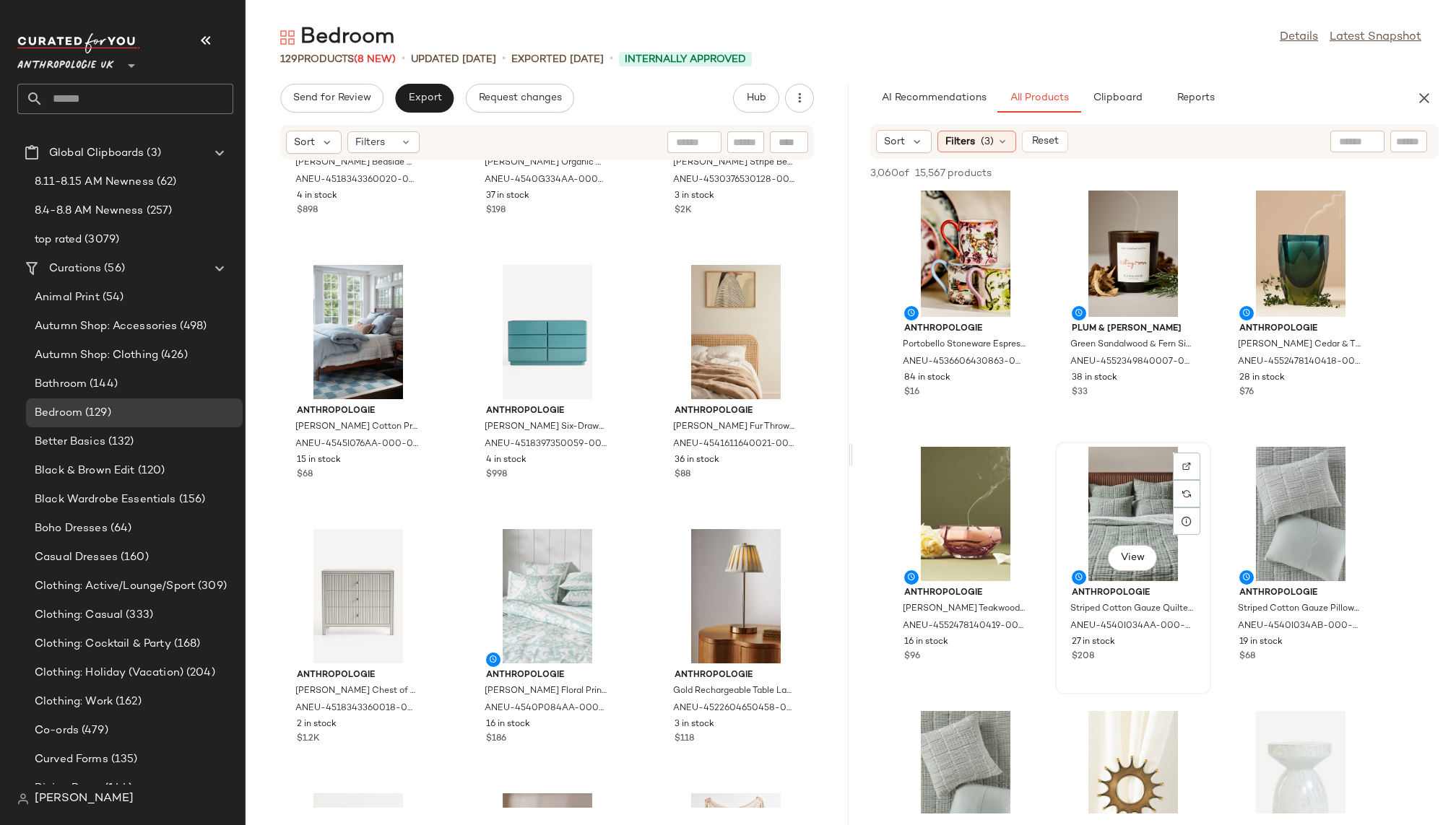
click at [1118, 521] on div "View" at bounding box center [1133, 514] width 146 height 134
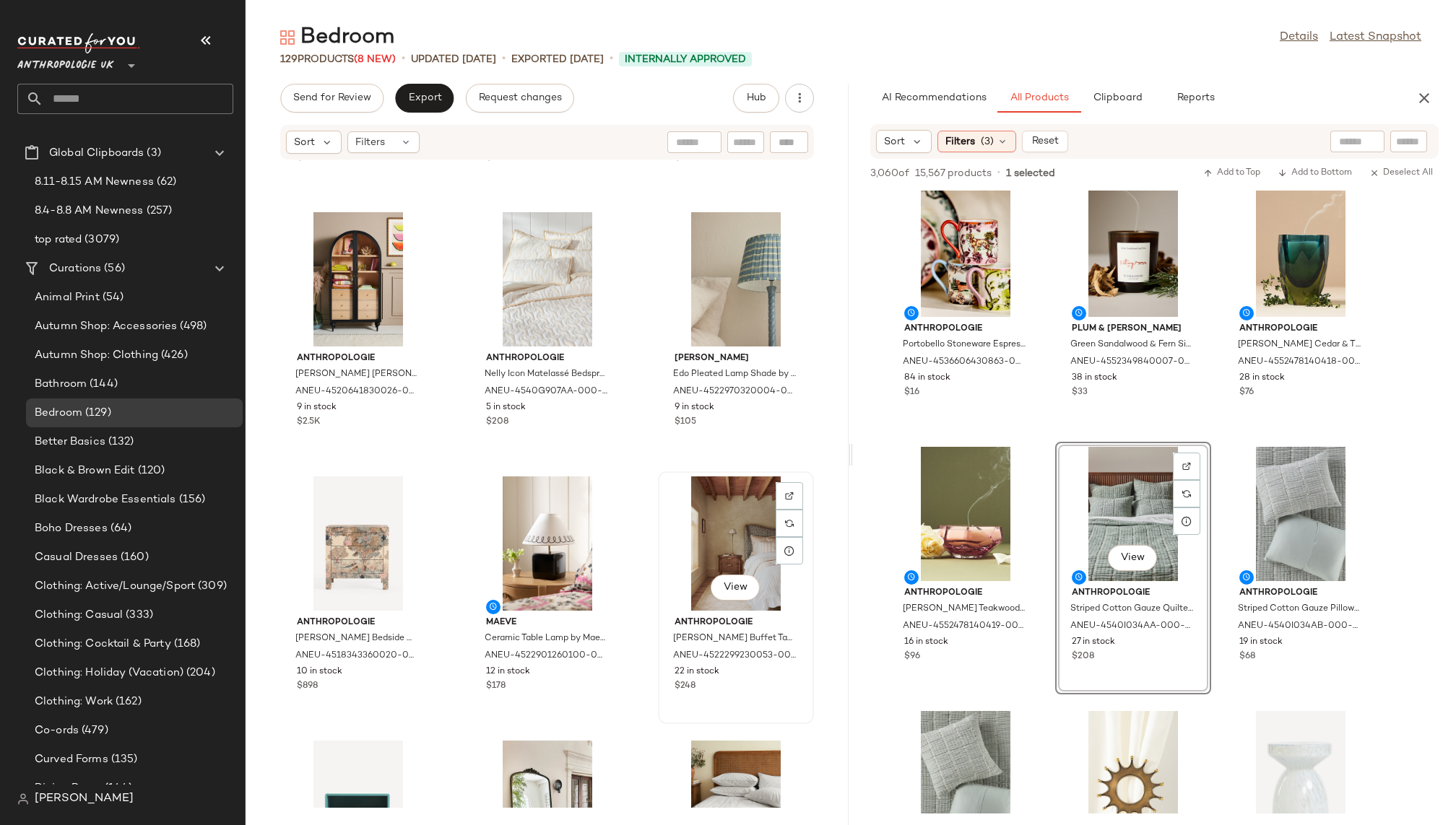
scroll to position [4262, 0]
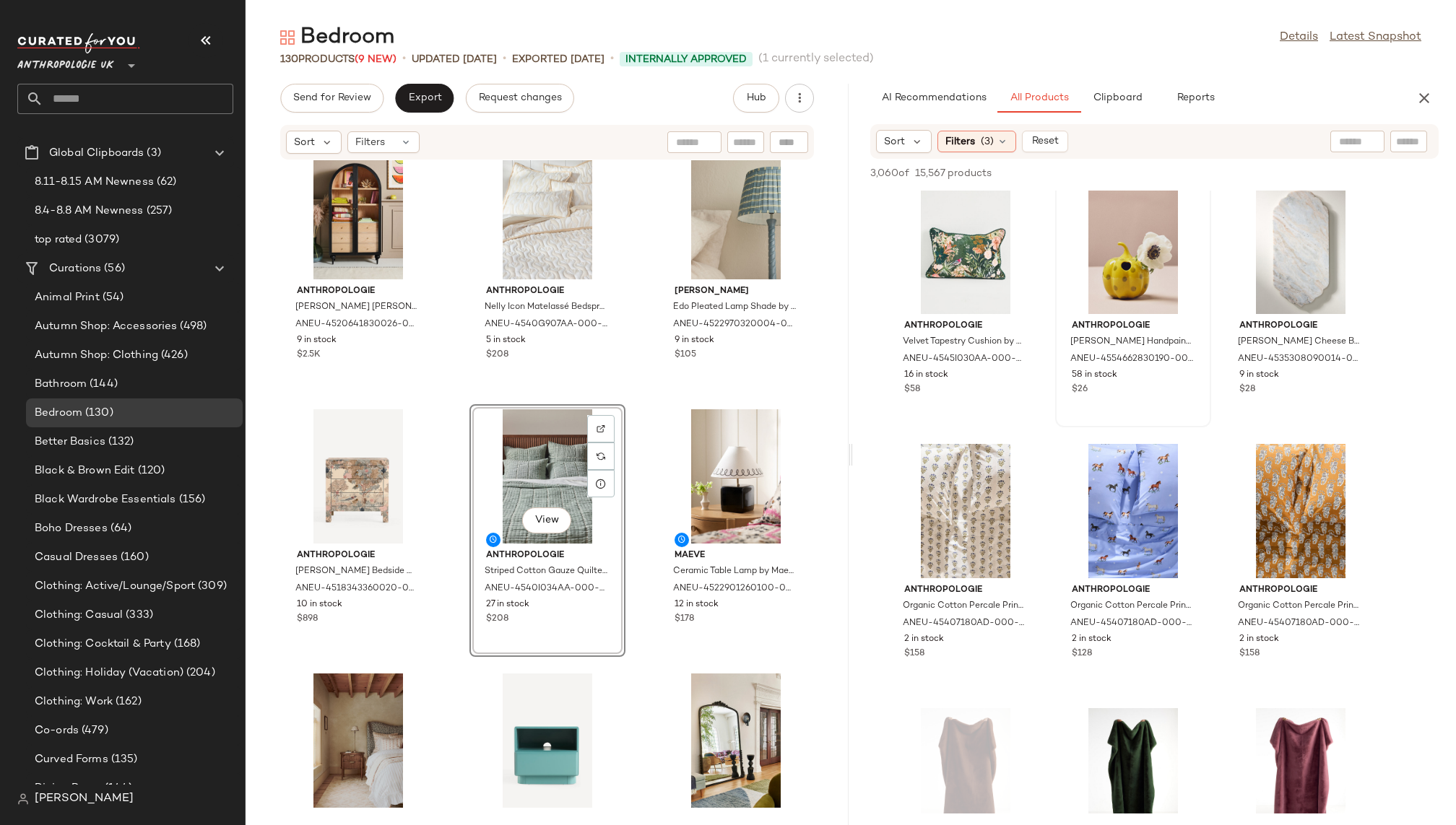
scroll to position [15951, 0]
click at [1195, 97] on span "Reports" at bounding box center [1195, 98] width 38 height 11
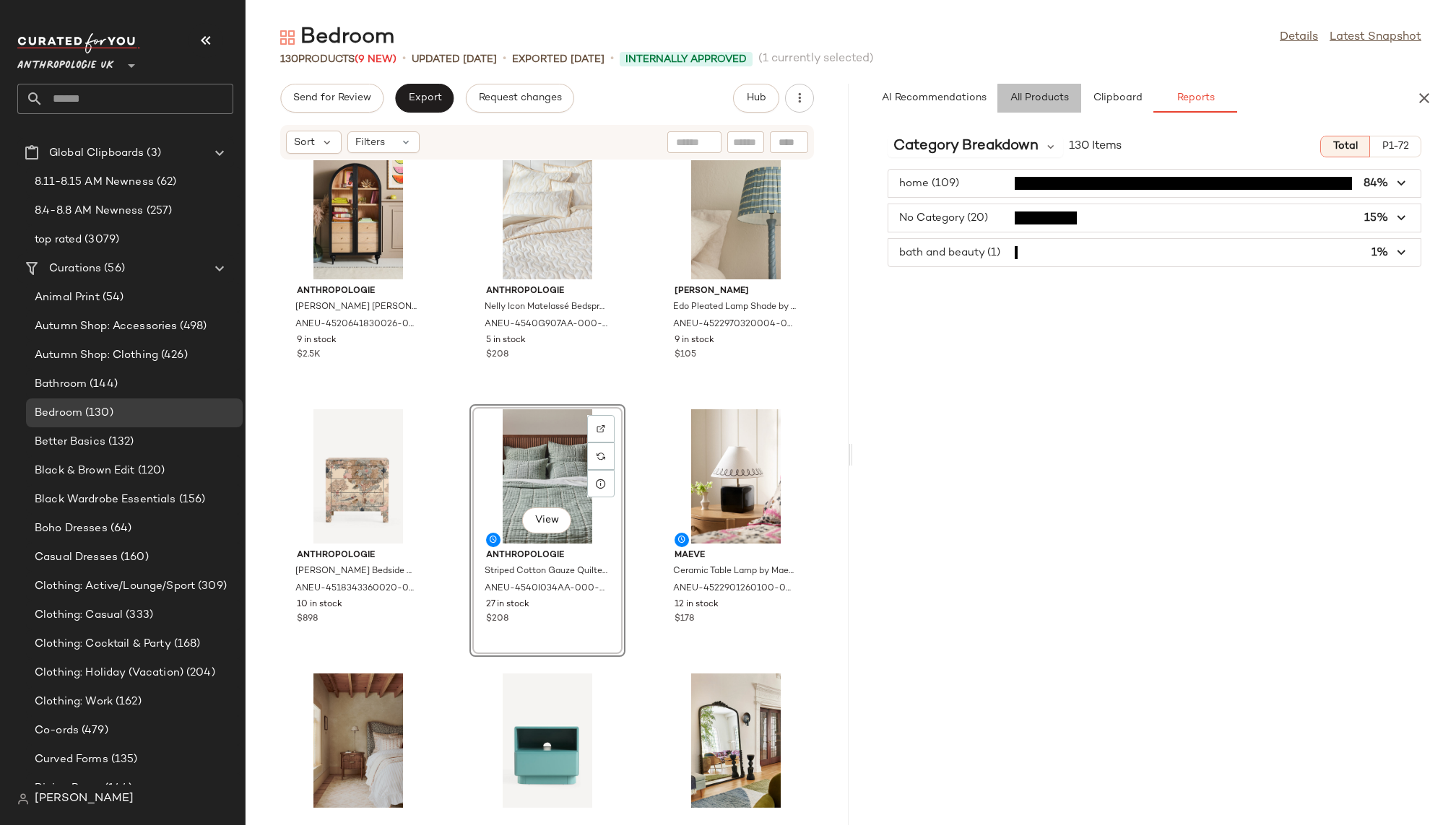
click at [1049, 97] on span "All Products" at bounding box center [1039, 98] width 60 height 11
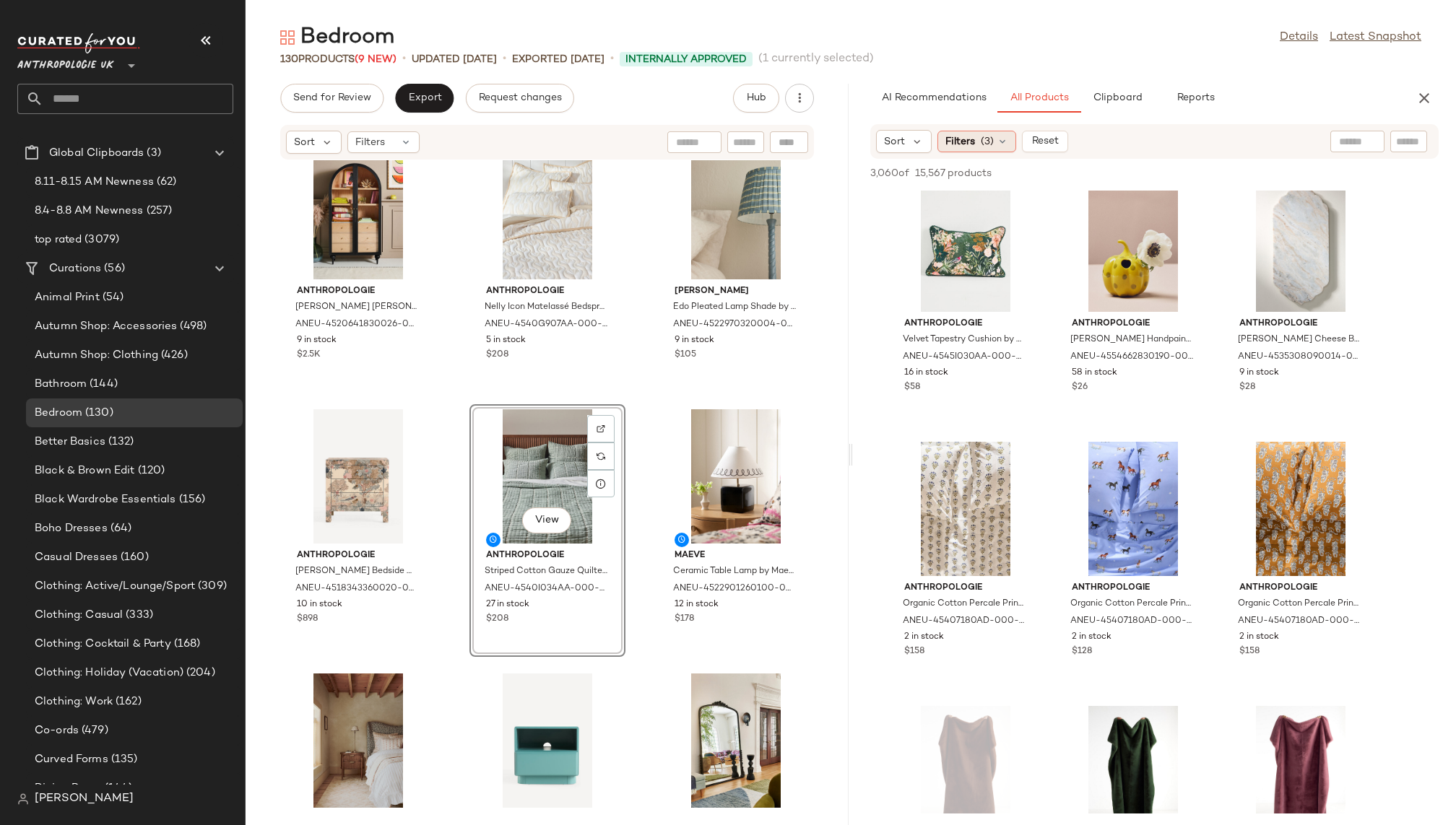
click at [977, 146] on div "Filters (3)" at bounding box center [976, 141] width 78 height 22
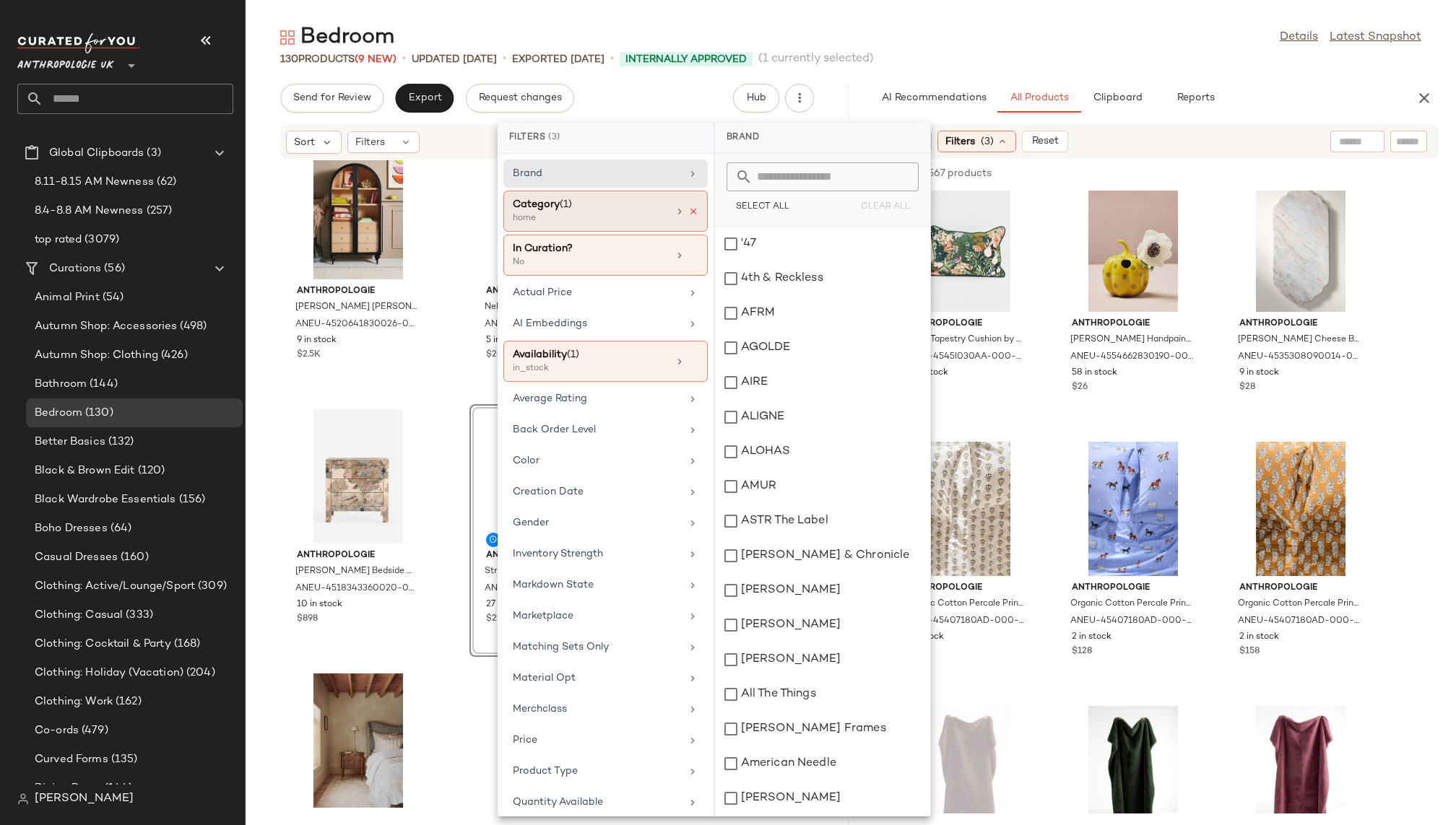
click at [689, 206] on icon at bounding box center [693, 211] width 10 height 10
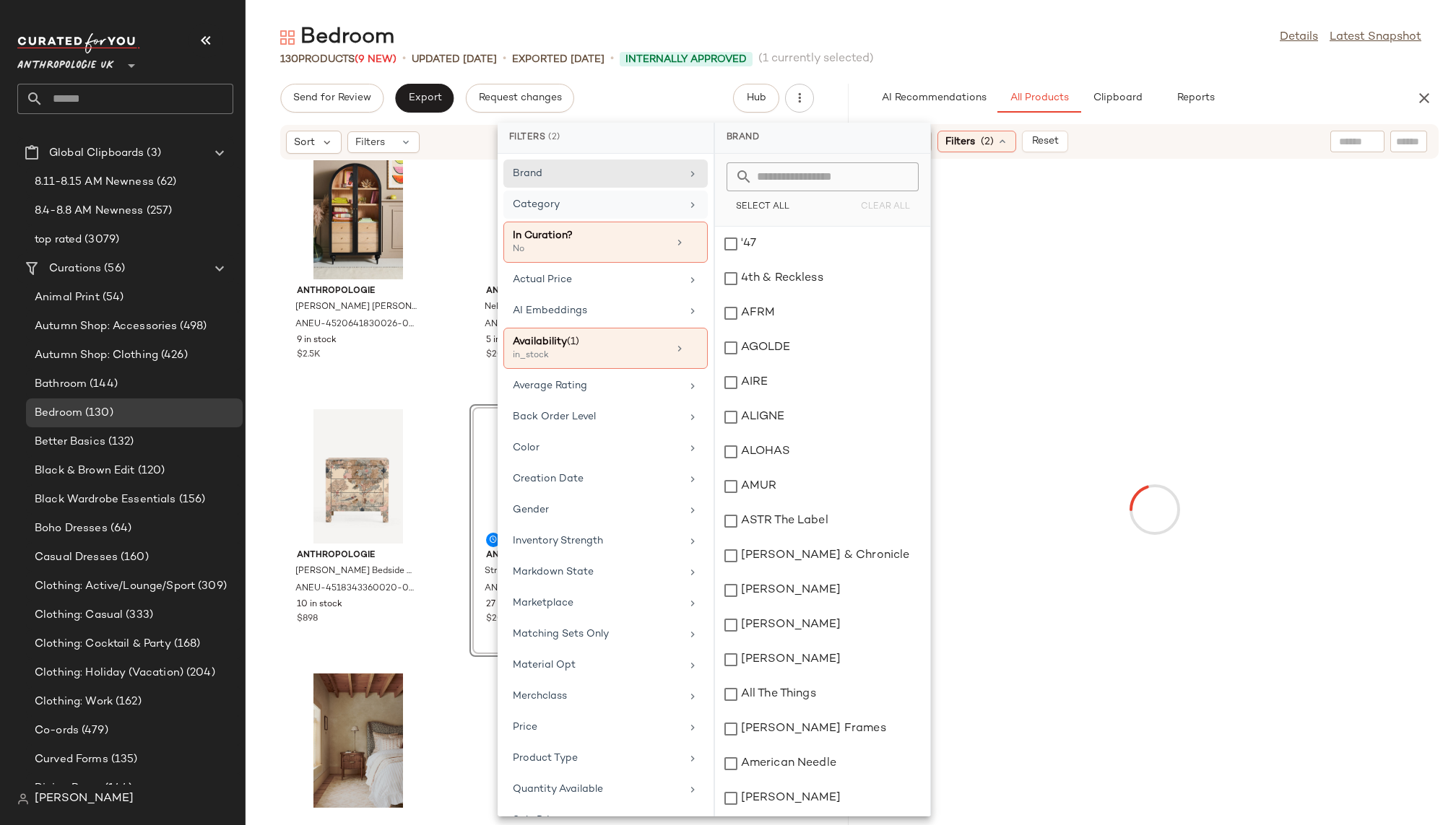
click at [1080, 54] on div "130 Products (9 New) • updated Aug 12th • Exported Aug 6th • Internally Approve…" at bounding box center [851, 59] width 1210 height 14
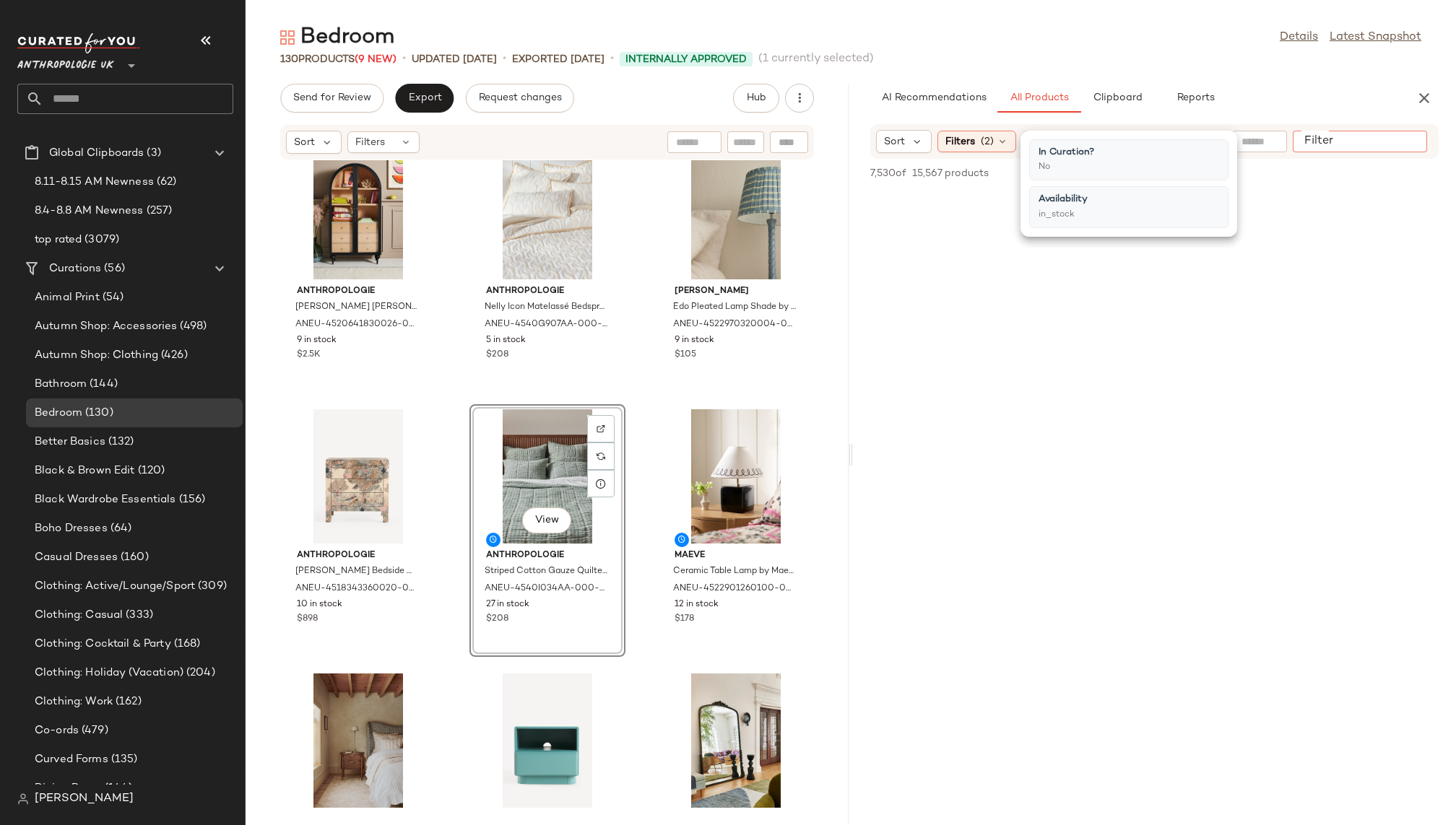
click at [1393, 146] on div at bounding box center [1360, 141] width 134 height 22
type input "*"
type input "***"
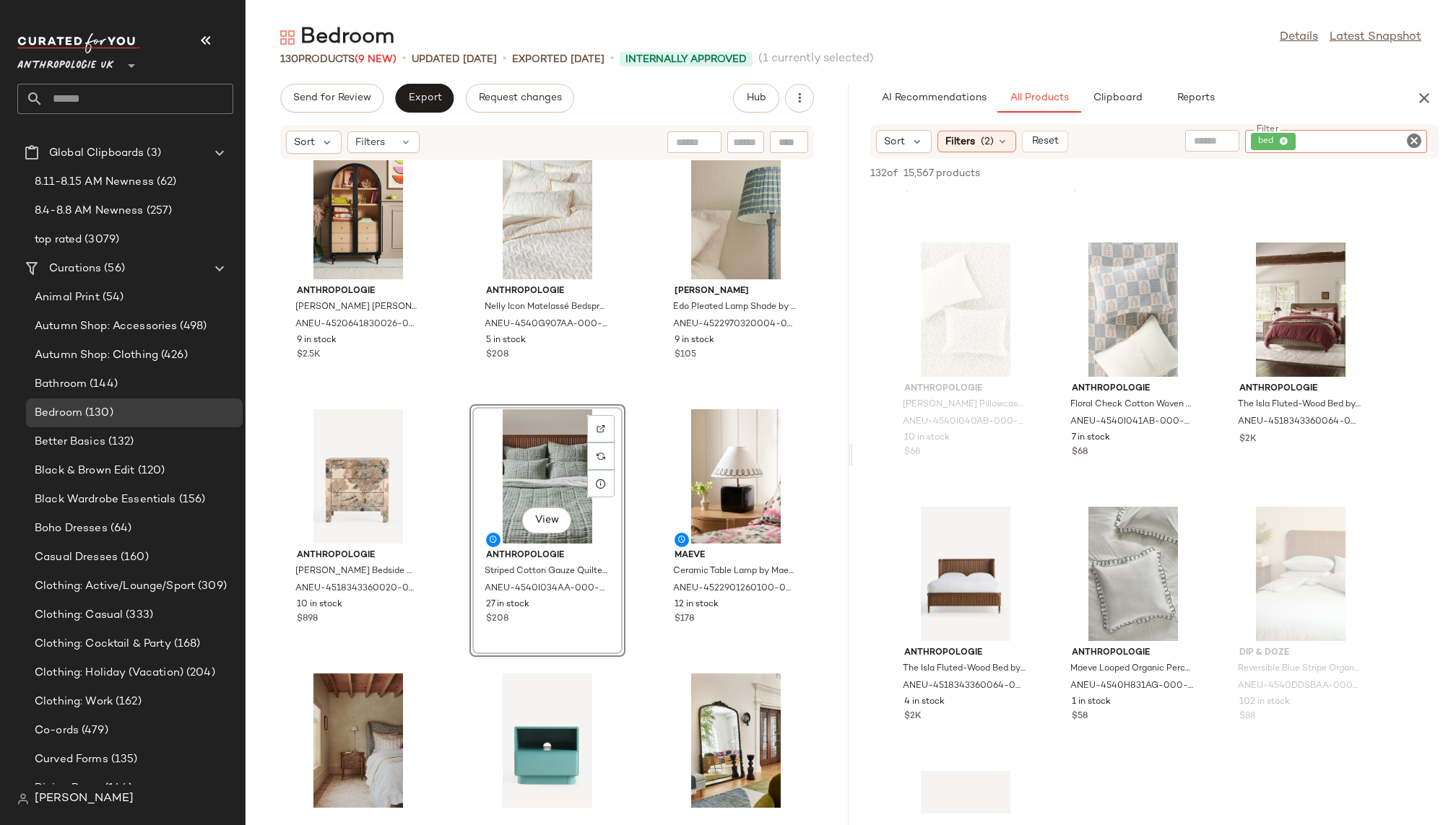
scroll to position [2899, 0]
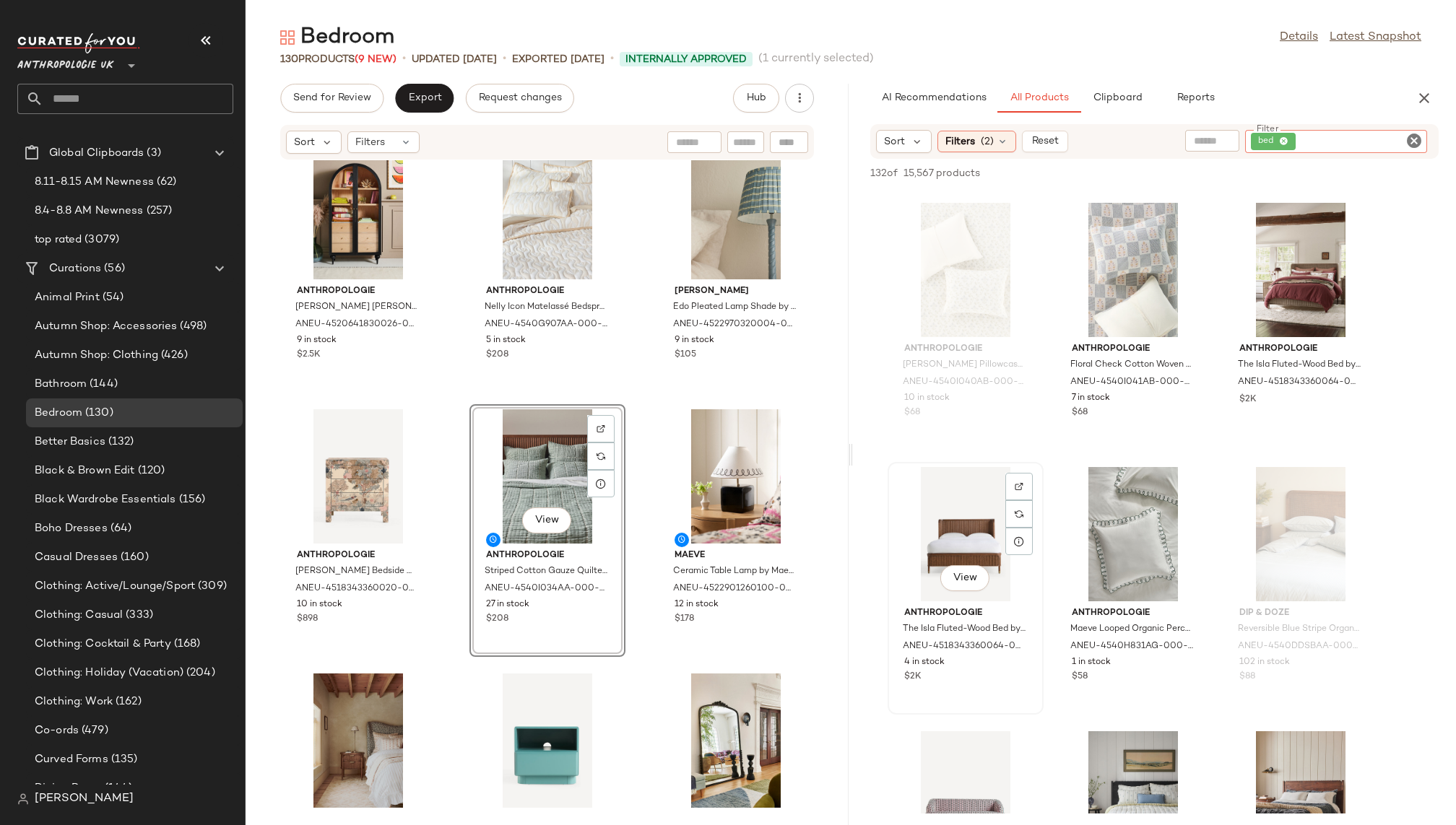
click at [949, 516] on div "View" at bounding box center [965, 534] width 146 height 134
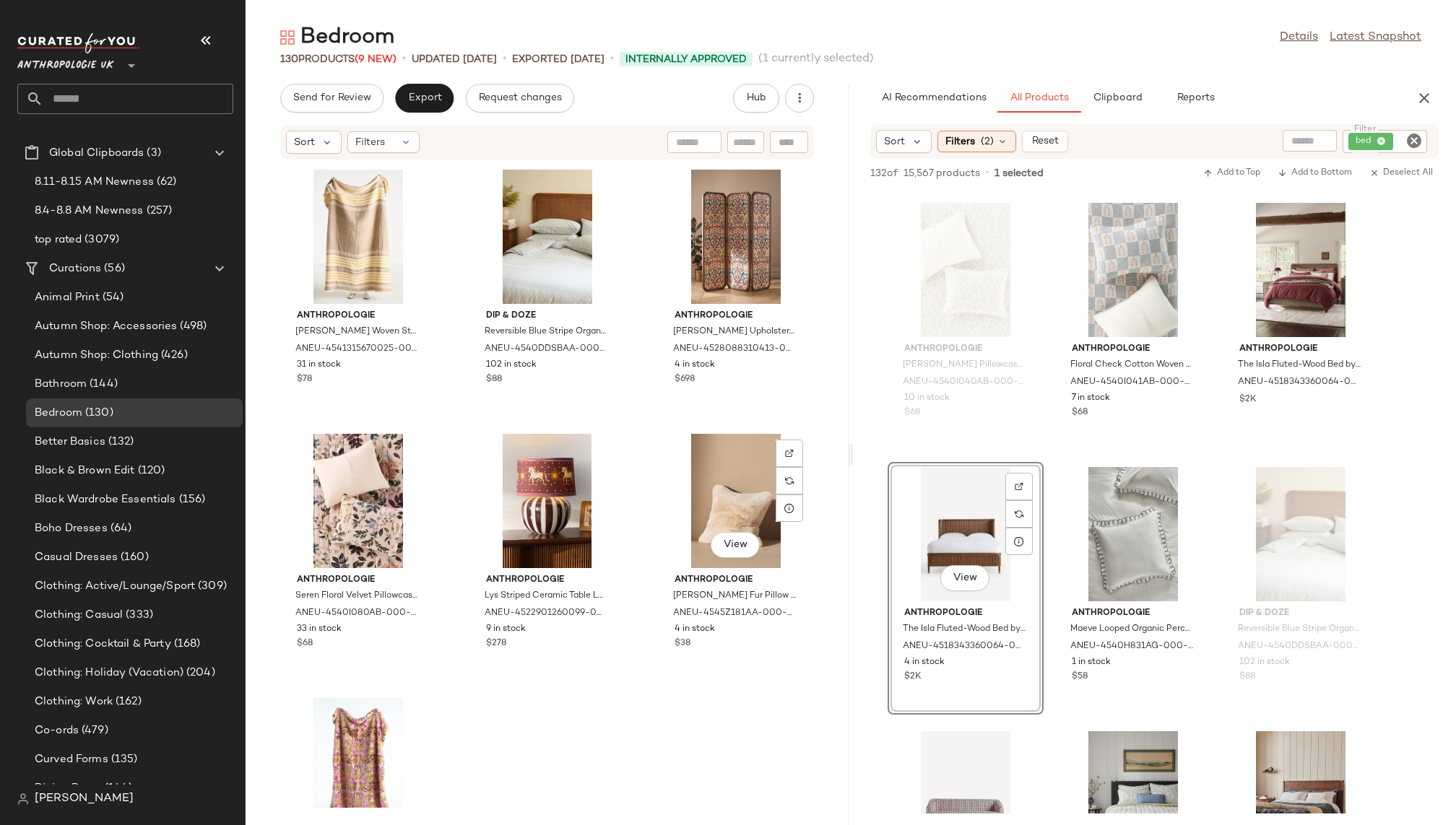
scroll to position [10980, 0]
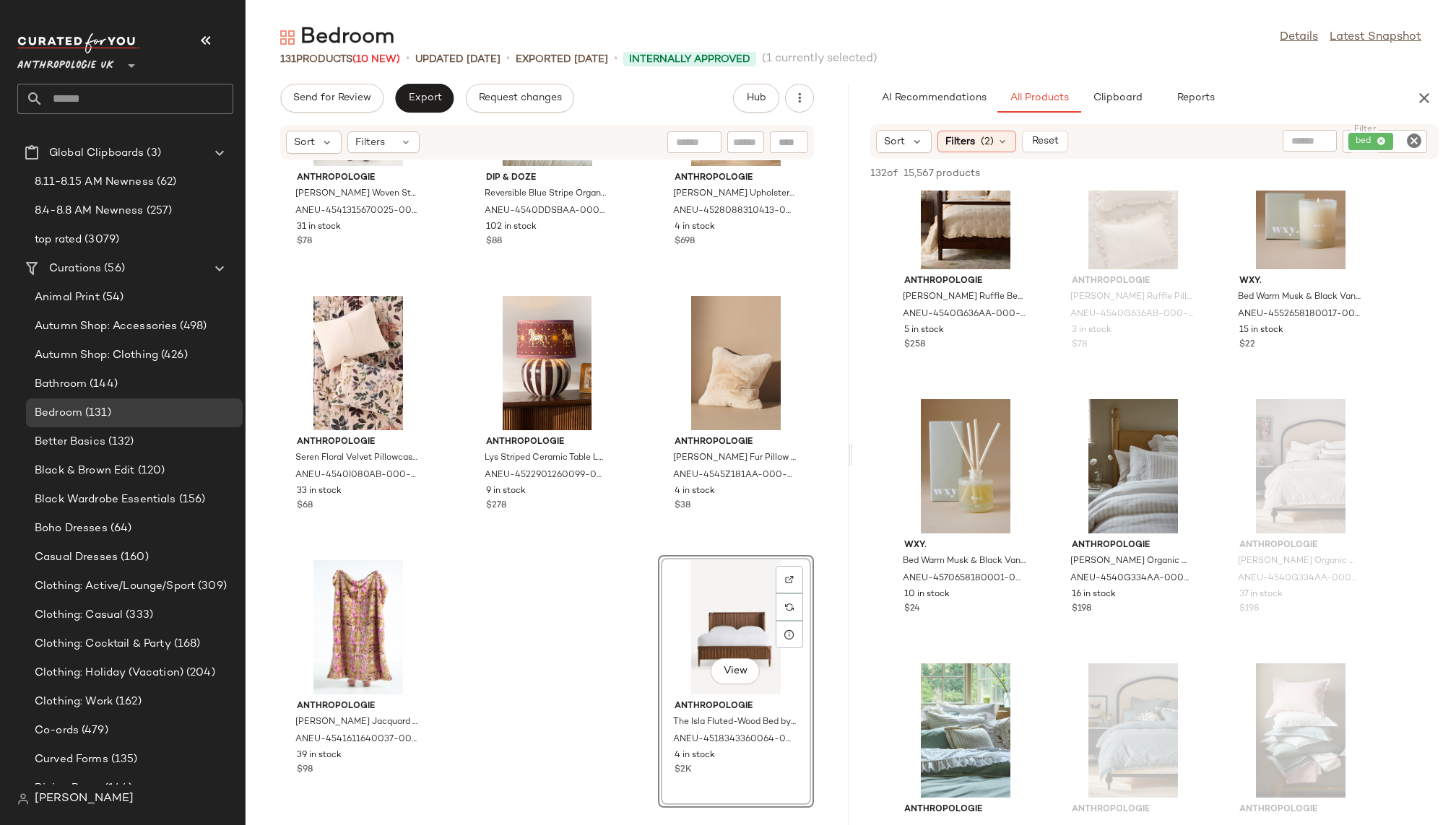
scroll to position [6437, 0]
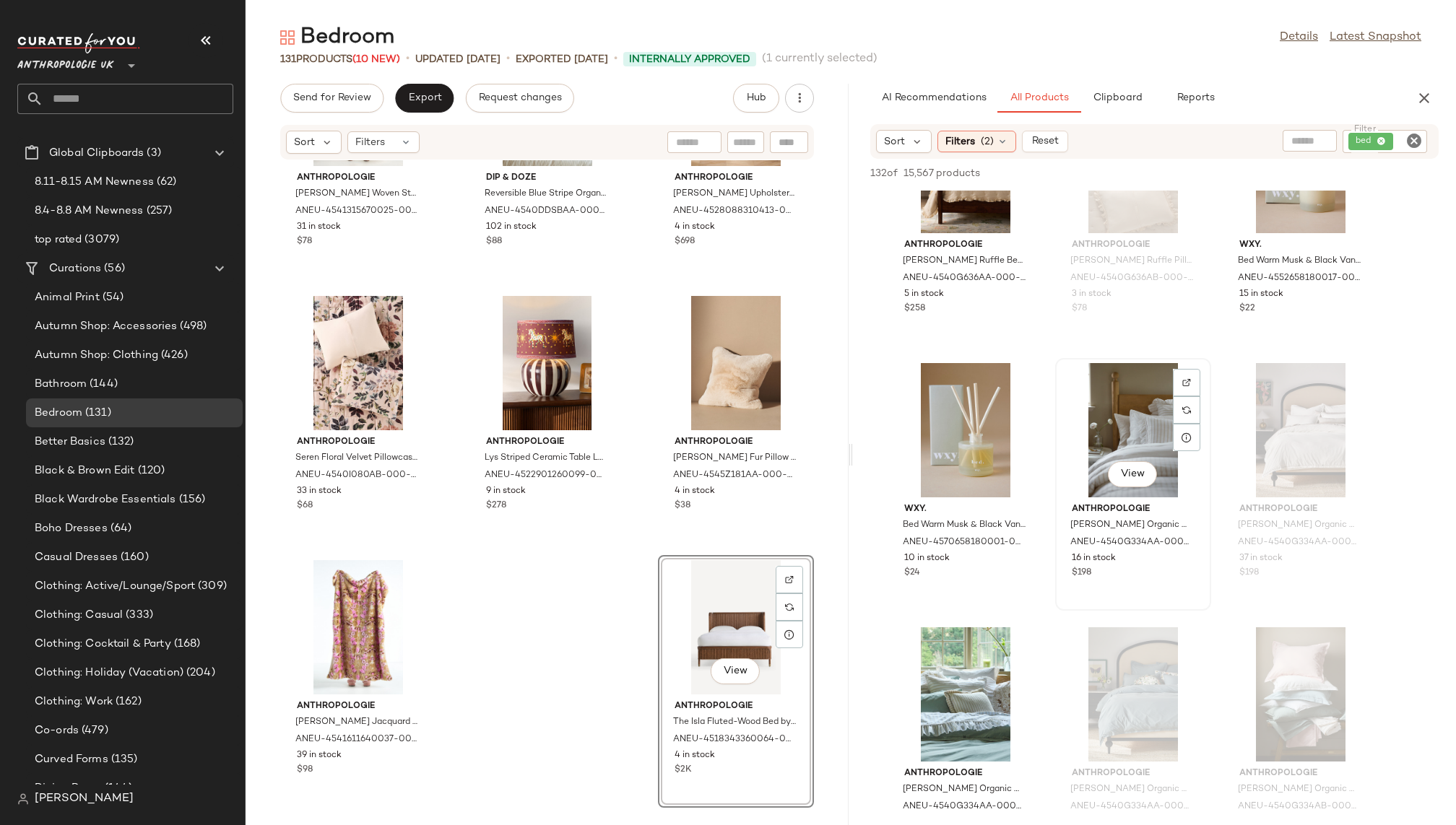
click at [1116, 441] on div "View" at bounding box center [1133, 430] width 146 height 134
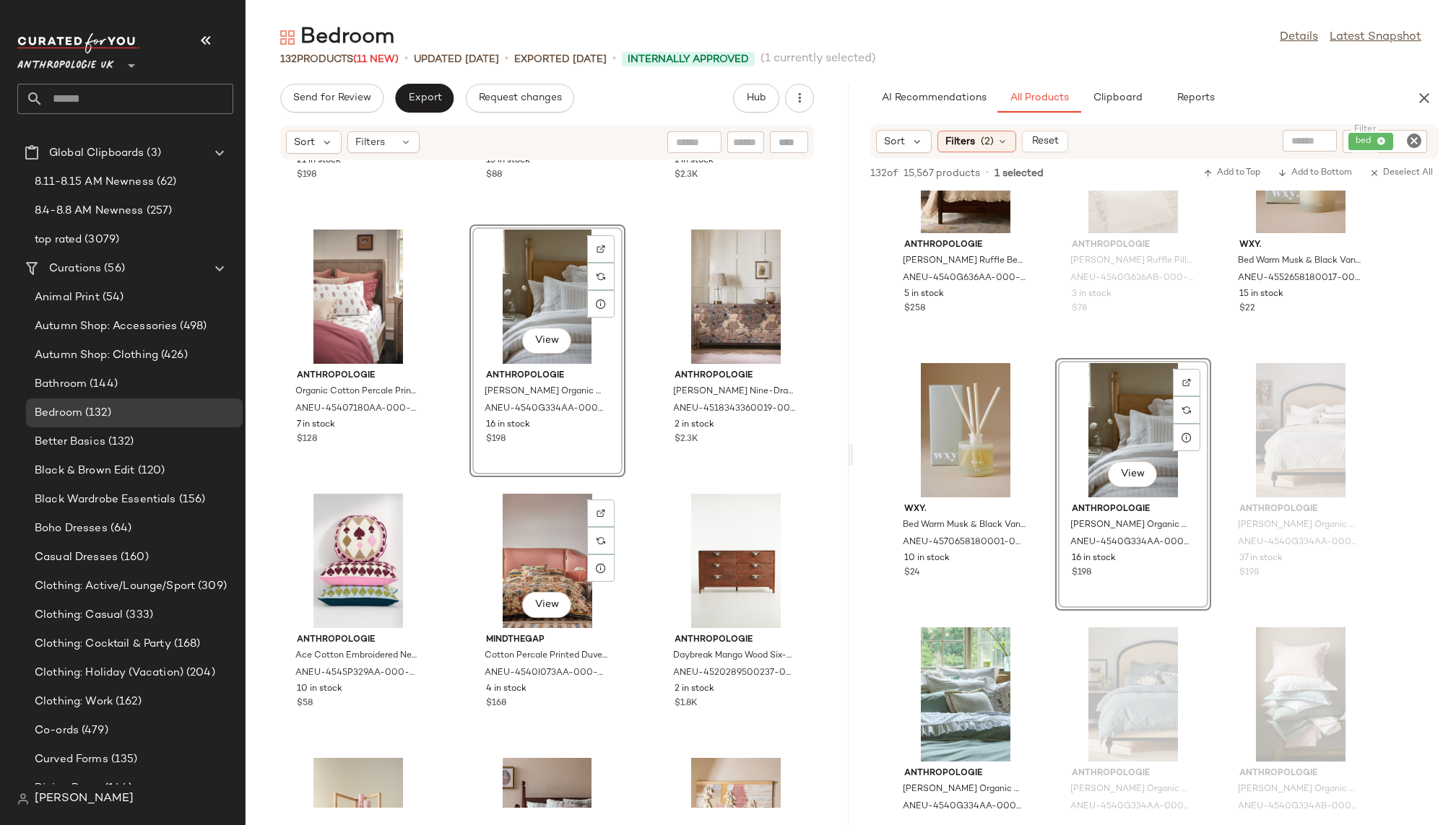
scroll to position [9476, 0]
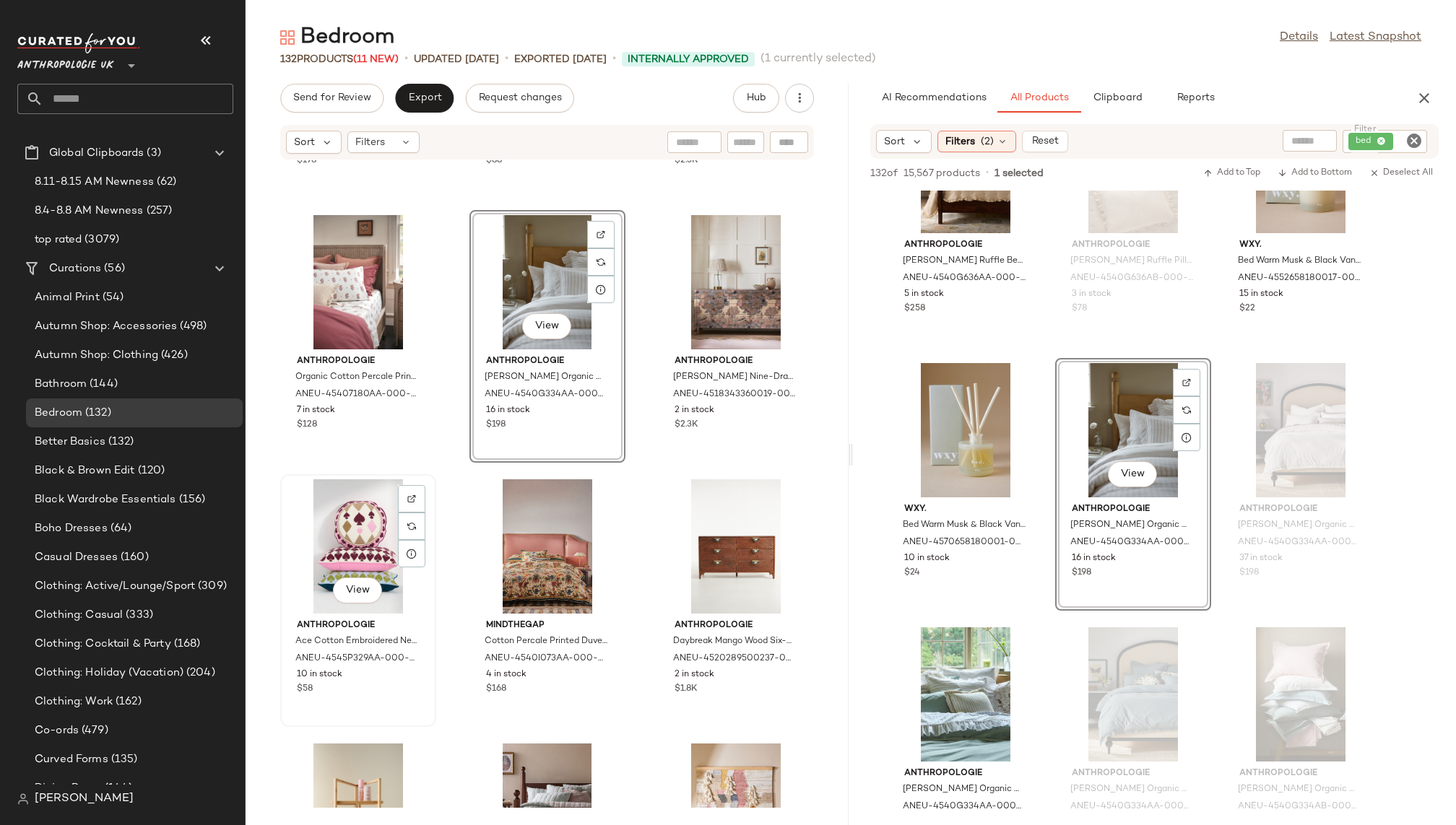
click at [358, 535] on div "View" at bounding box center [358, 546] width 146 height 134
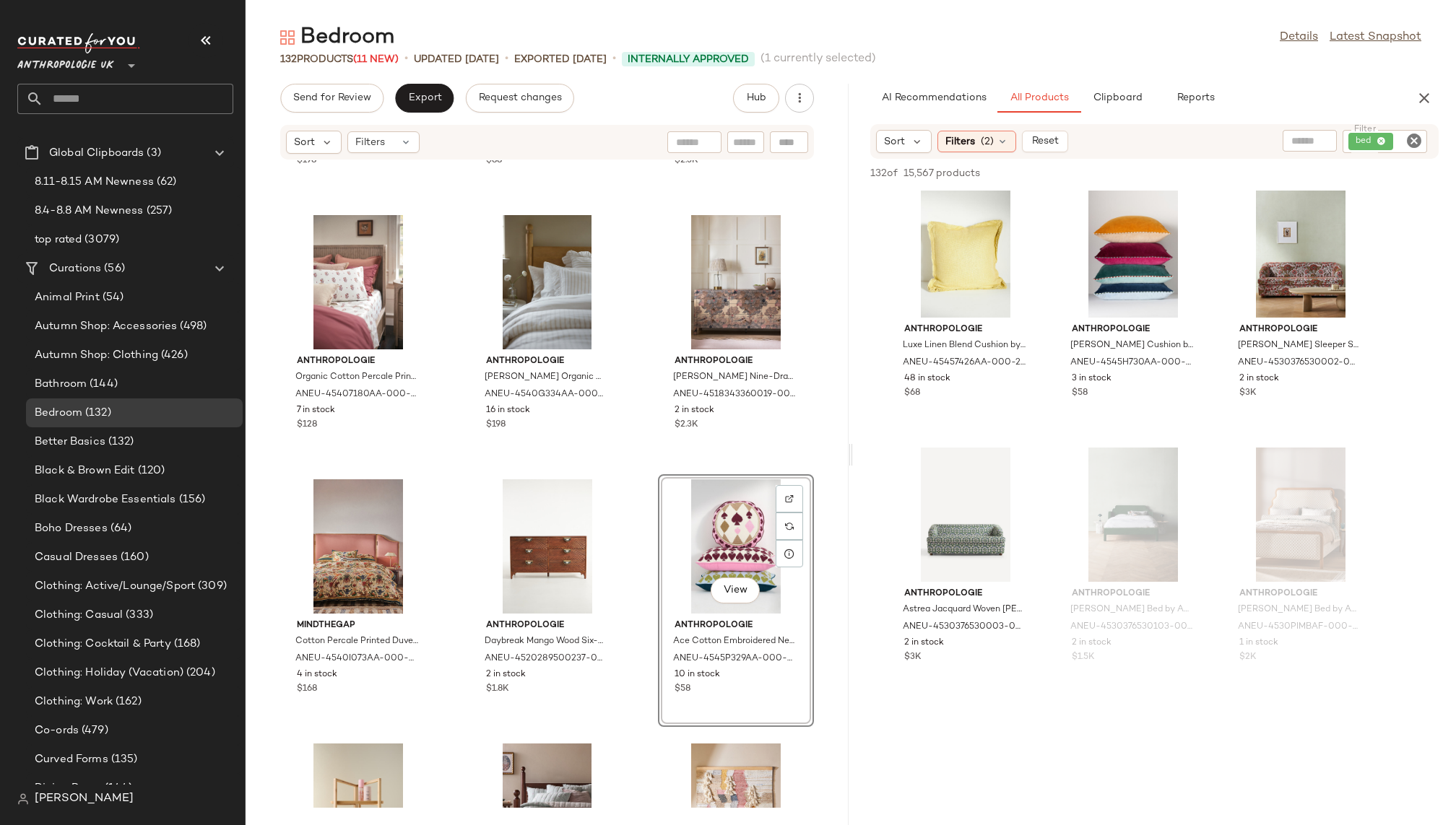
scroll to position [10602, 0]
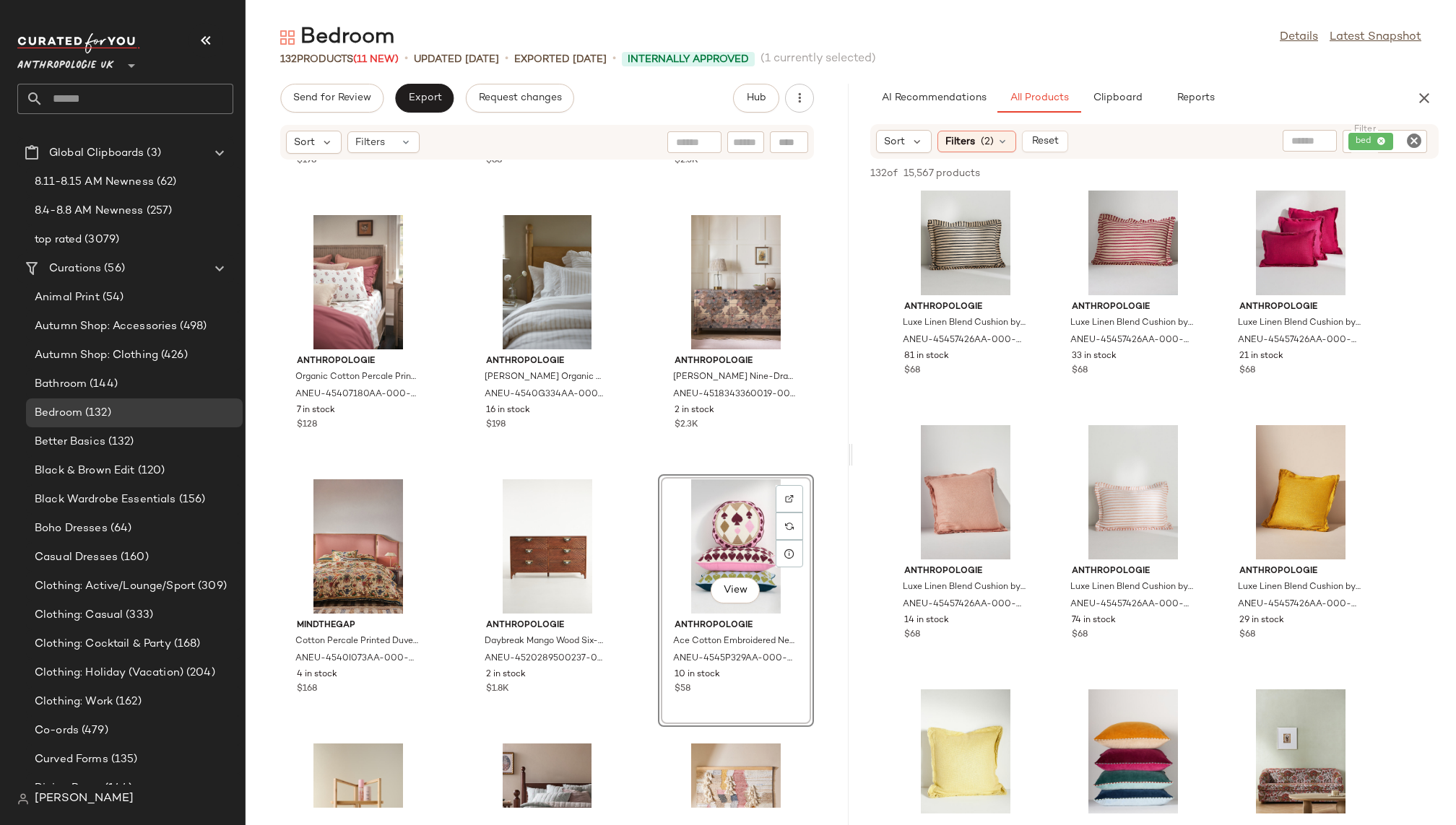
click at [1414, 142] on icon "Clear Filter" at bounding box center [1413, 141] width 17 height 17
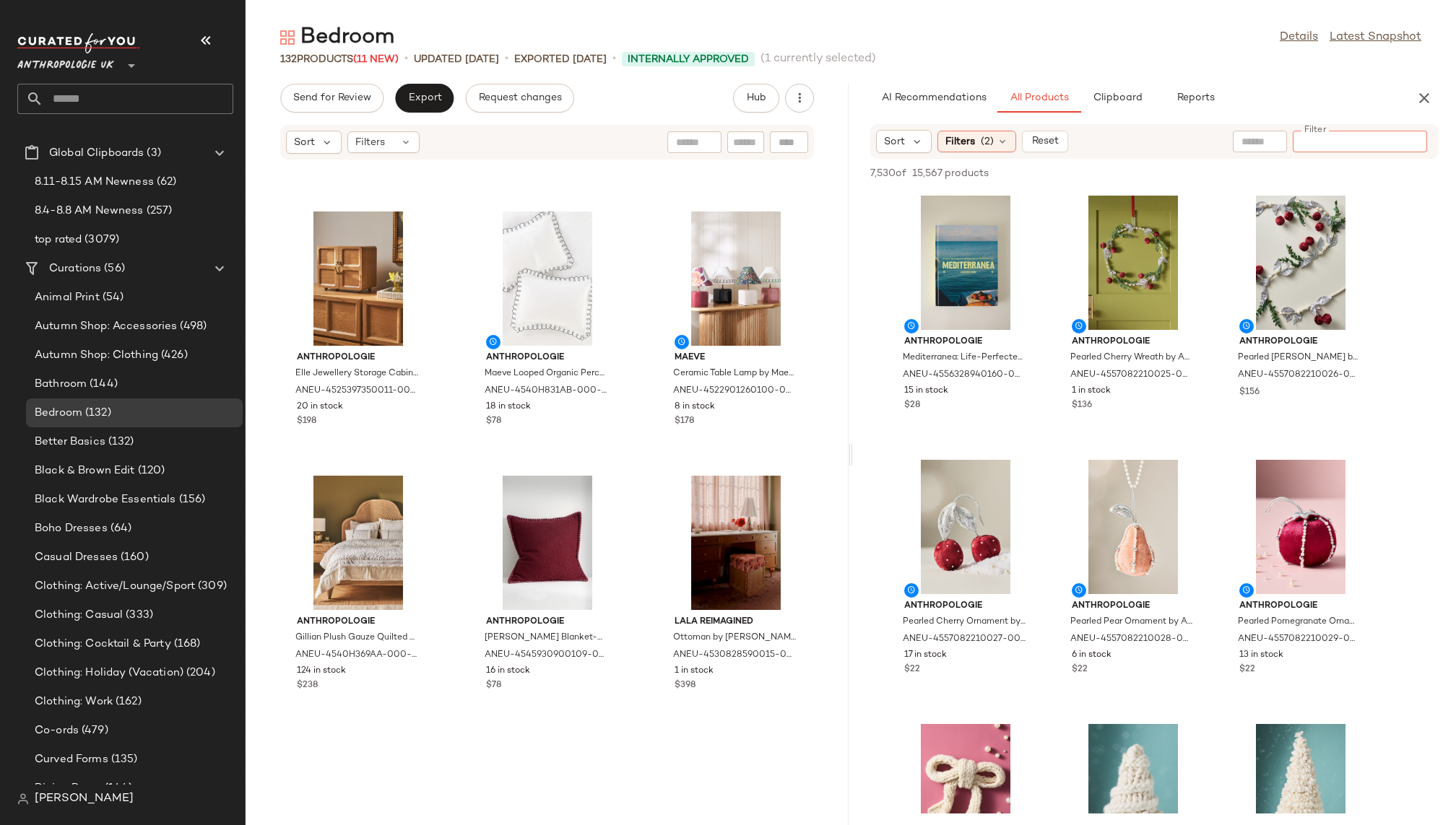
scroll to position [0, 0]
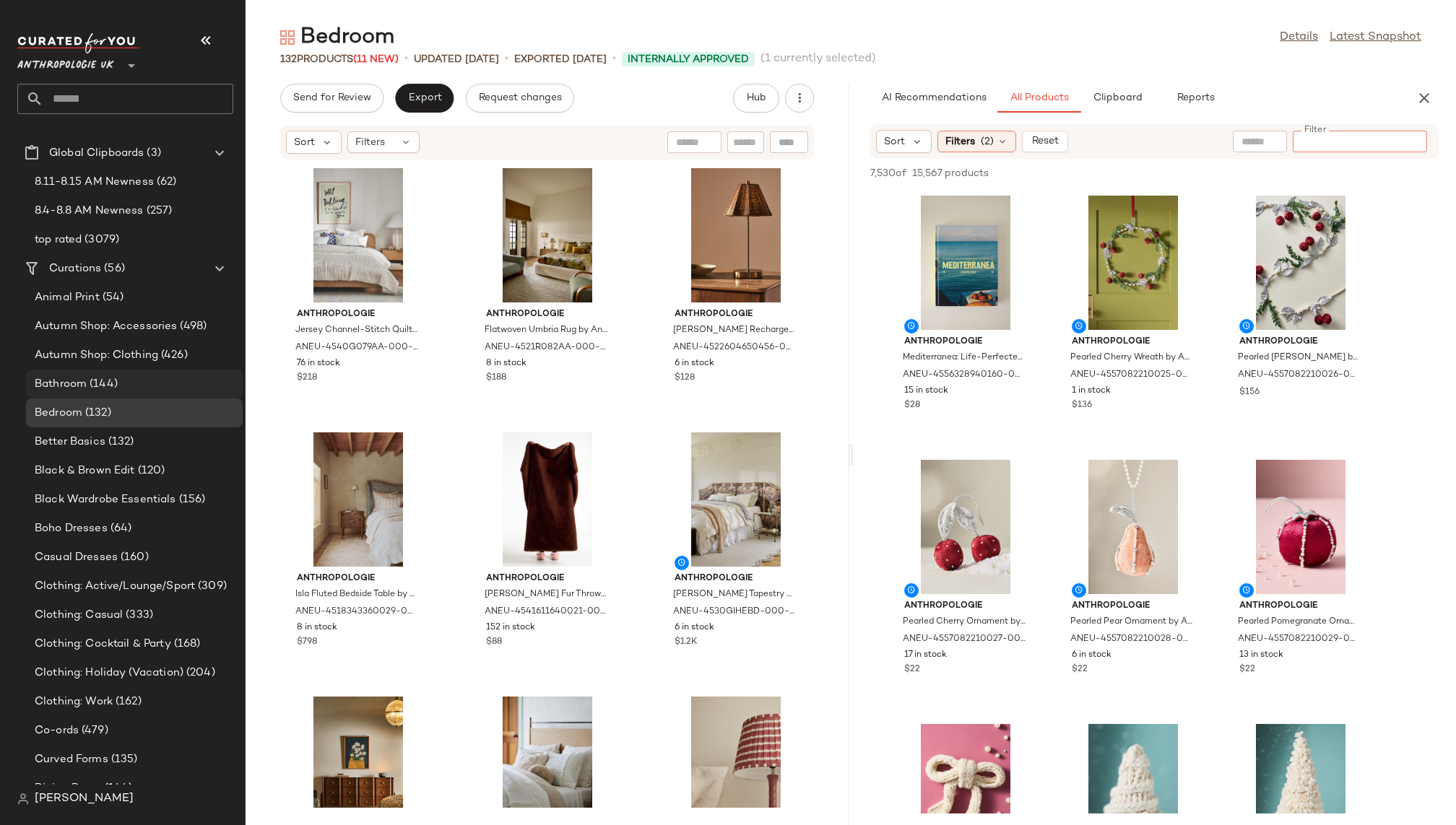
click at [138, 382] on div "Bathroom (144)" at bounding box center [133, 385] width 206 height 17
click at [160, 384] on div "Bathroom (144)" at bounding box center [133, 385] width 206 height 17
click at [133, 382] on div "Bathroom (144)" at bounding box center [133, 385] width 206 height 17
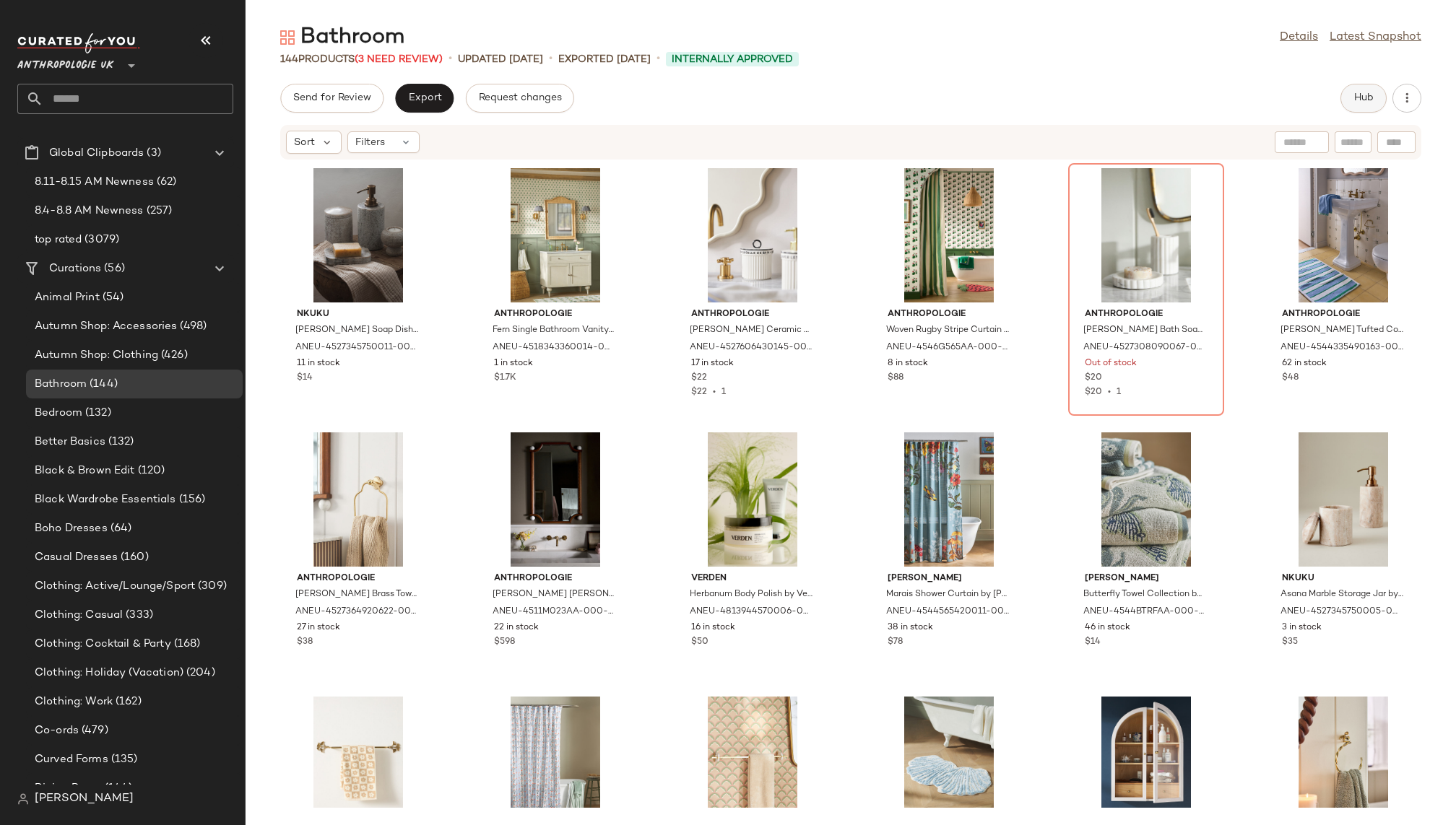
click at [1343, 104] on button "Hub" at bounding box center [1363, 98] width 46 height 29
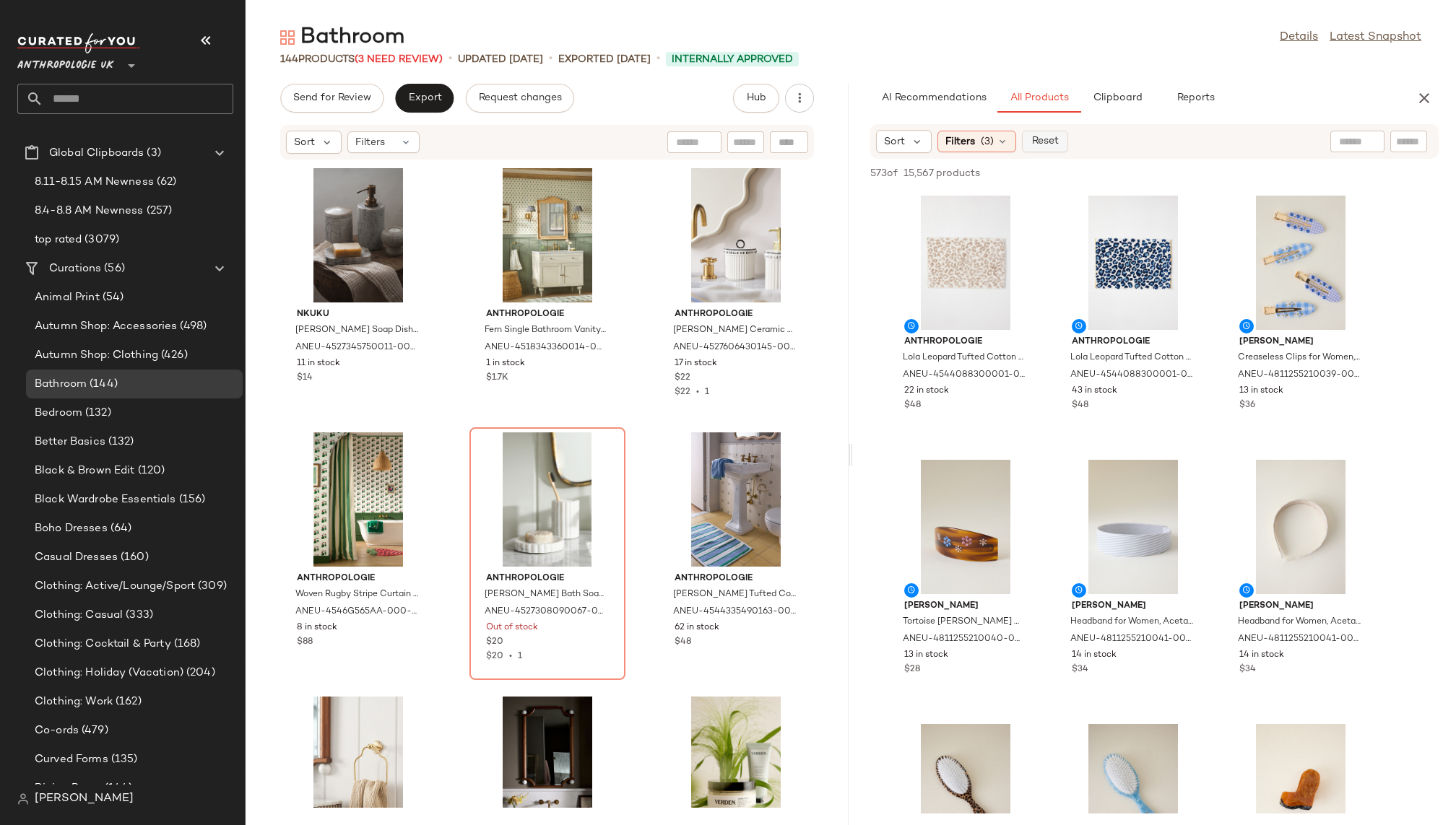
click at [1051, 143] on span "Reset" at bounding box center [1044, 142] width 27 height 11
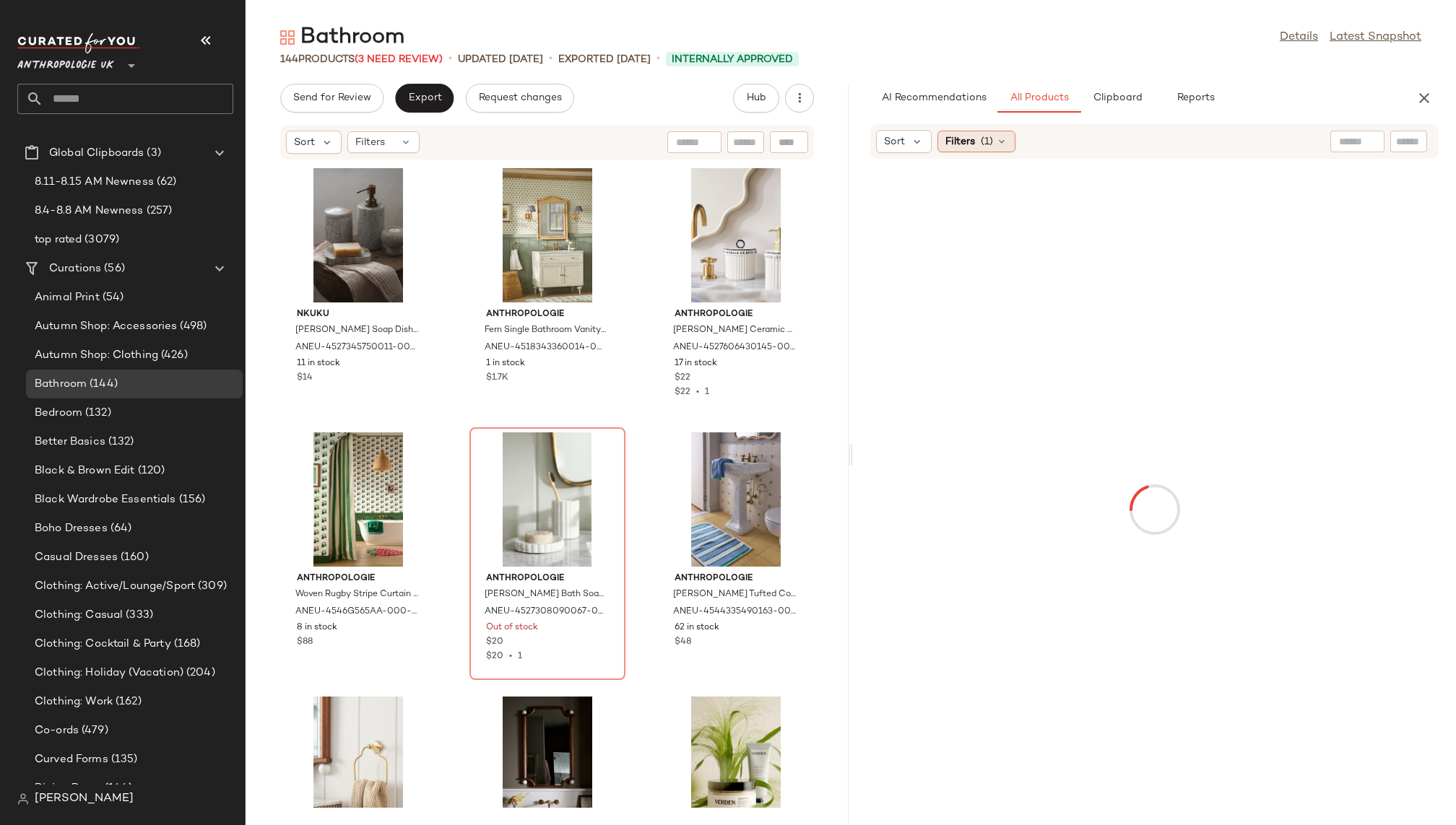
click at [973, 147] on span "Filters" at bounding box center [960, 142] width 29 height 15
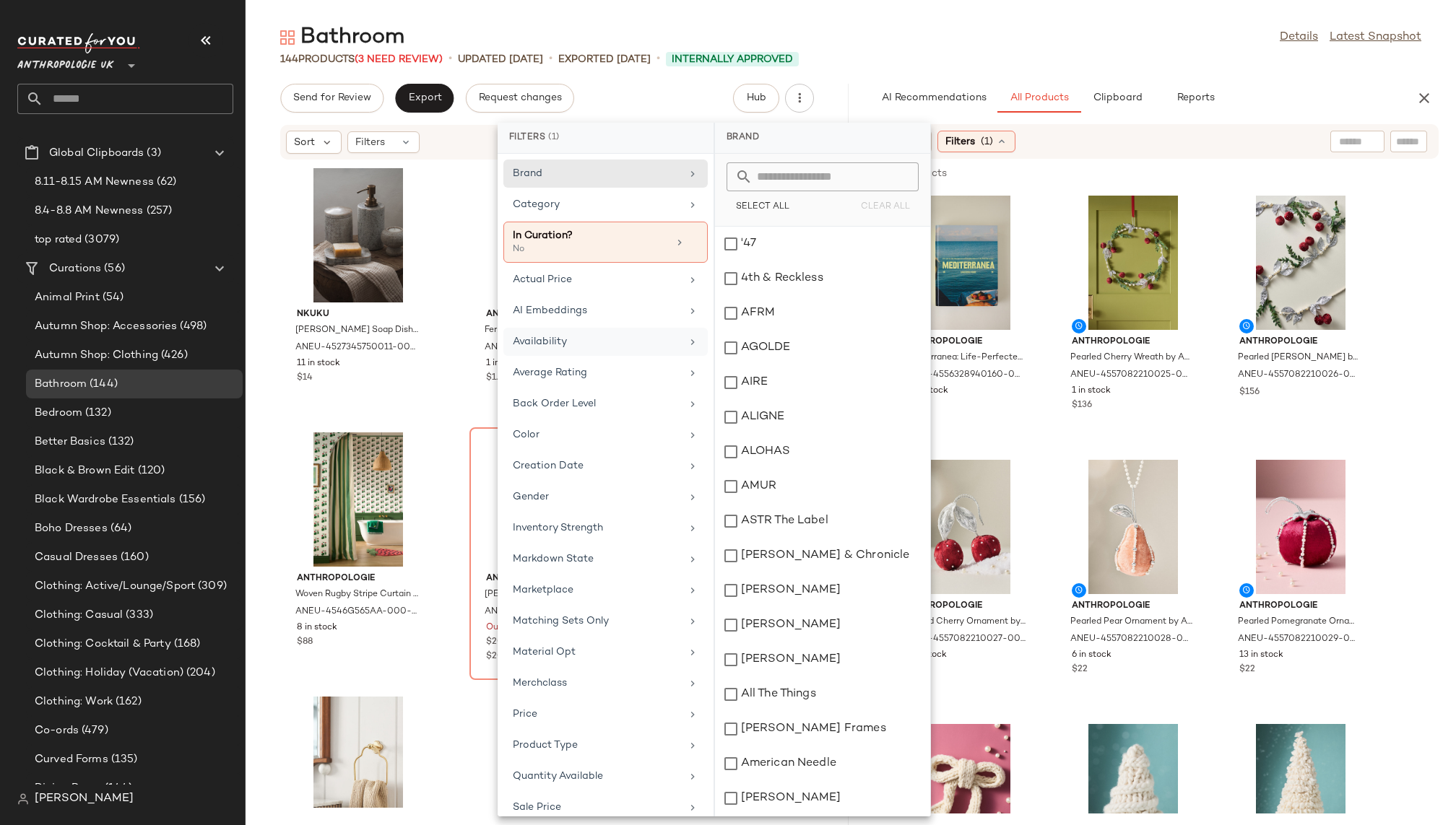
click at [611, 359] on div "Availability" at bounding box center [605, 373] width 204 height 28
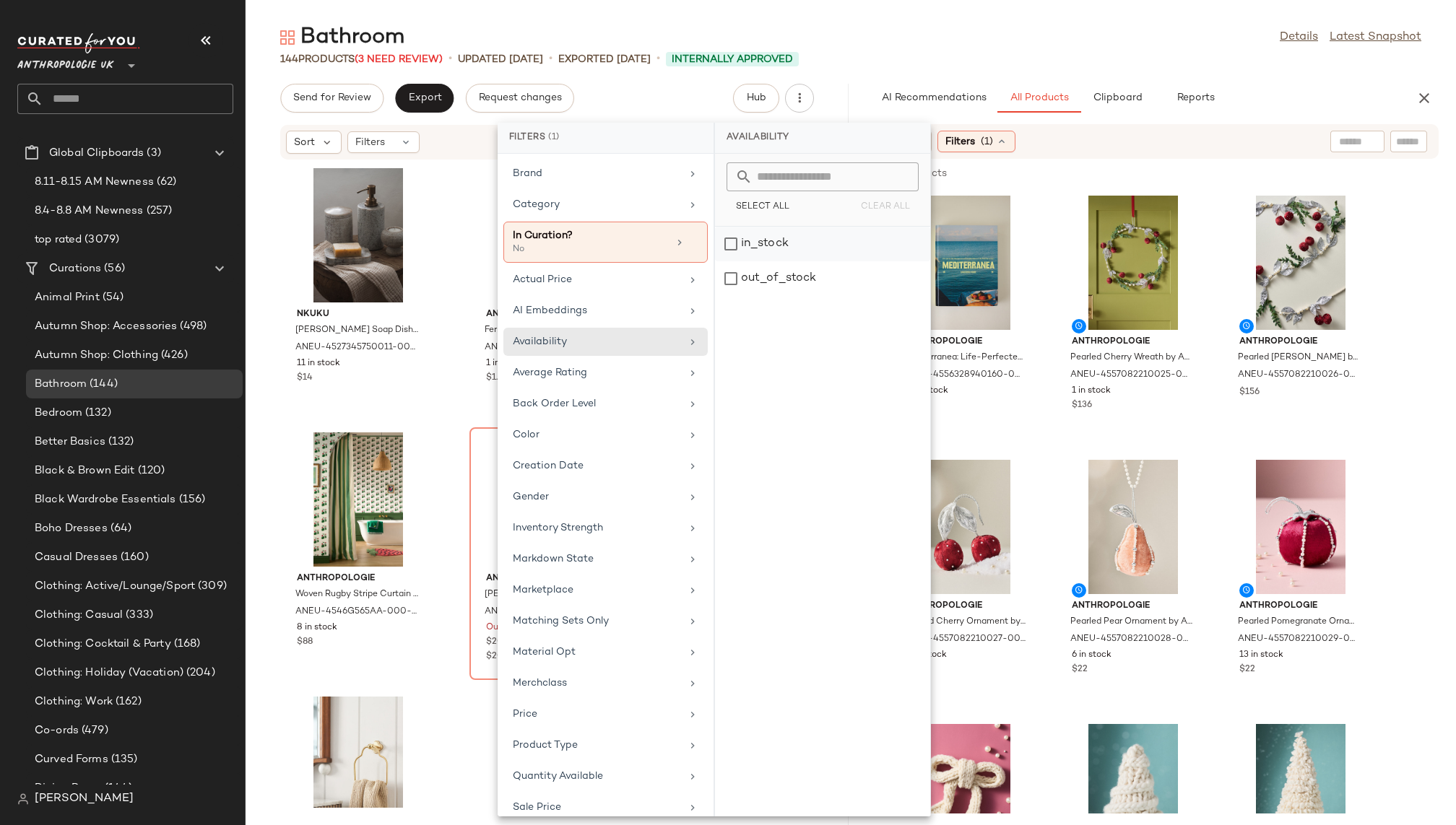
click at [778, 262] on div "in_stock" at bounding box center [823, 279] width 216 height 35
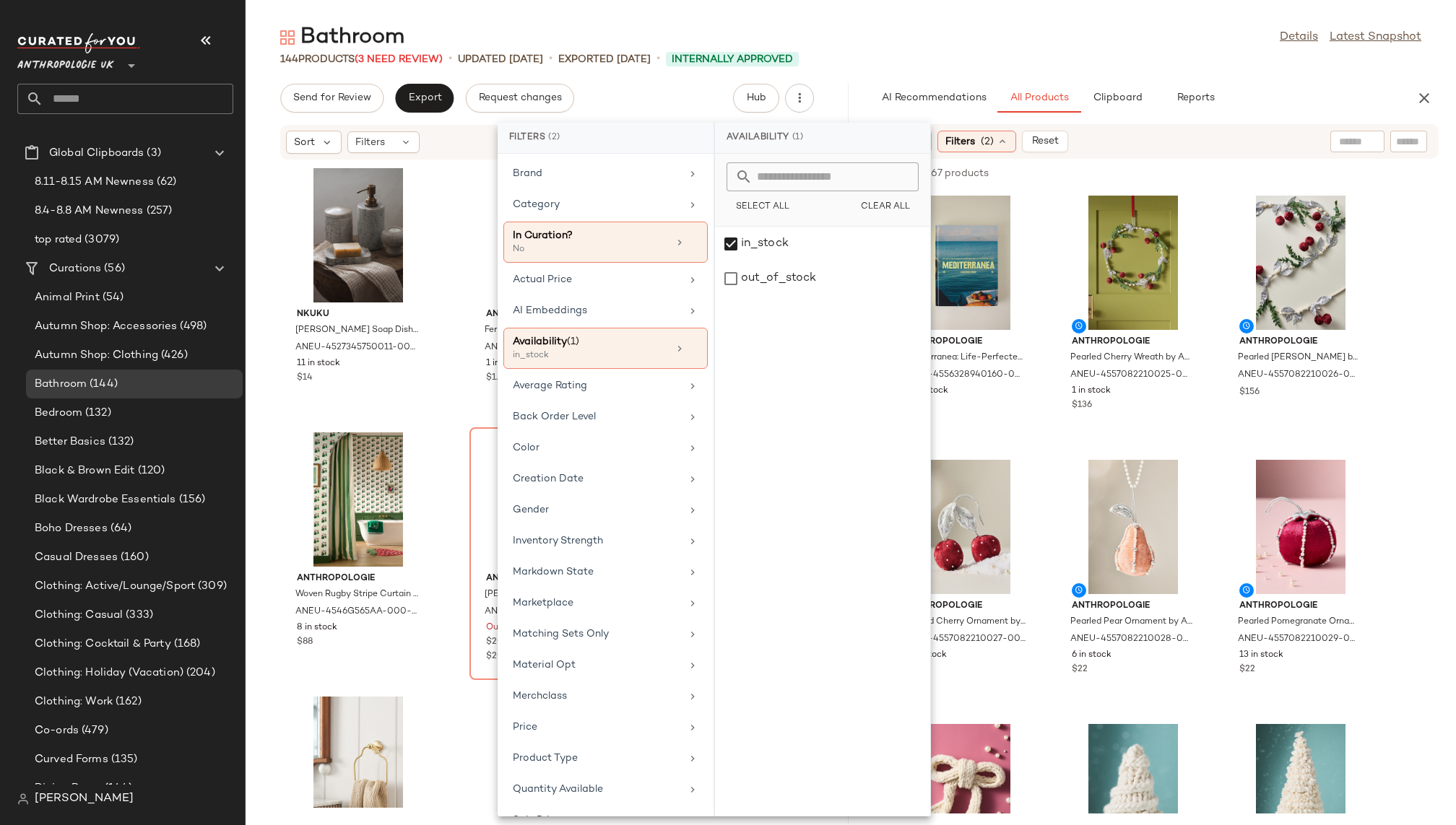
click at [965, 62] on div "144 Products (3 Need Review) • updated Aug 6th • Exported Aug 6th • Internally …" at bounding box center [851, 59] width 1210 height 14
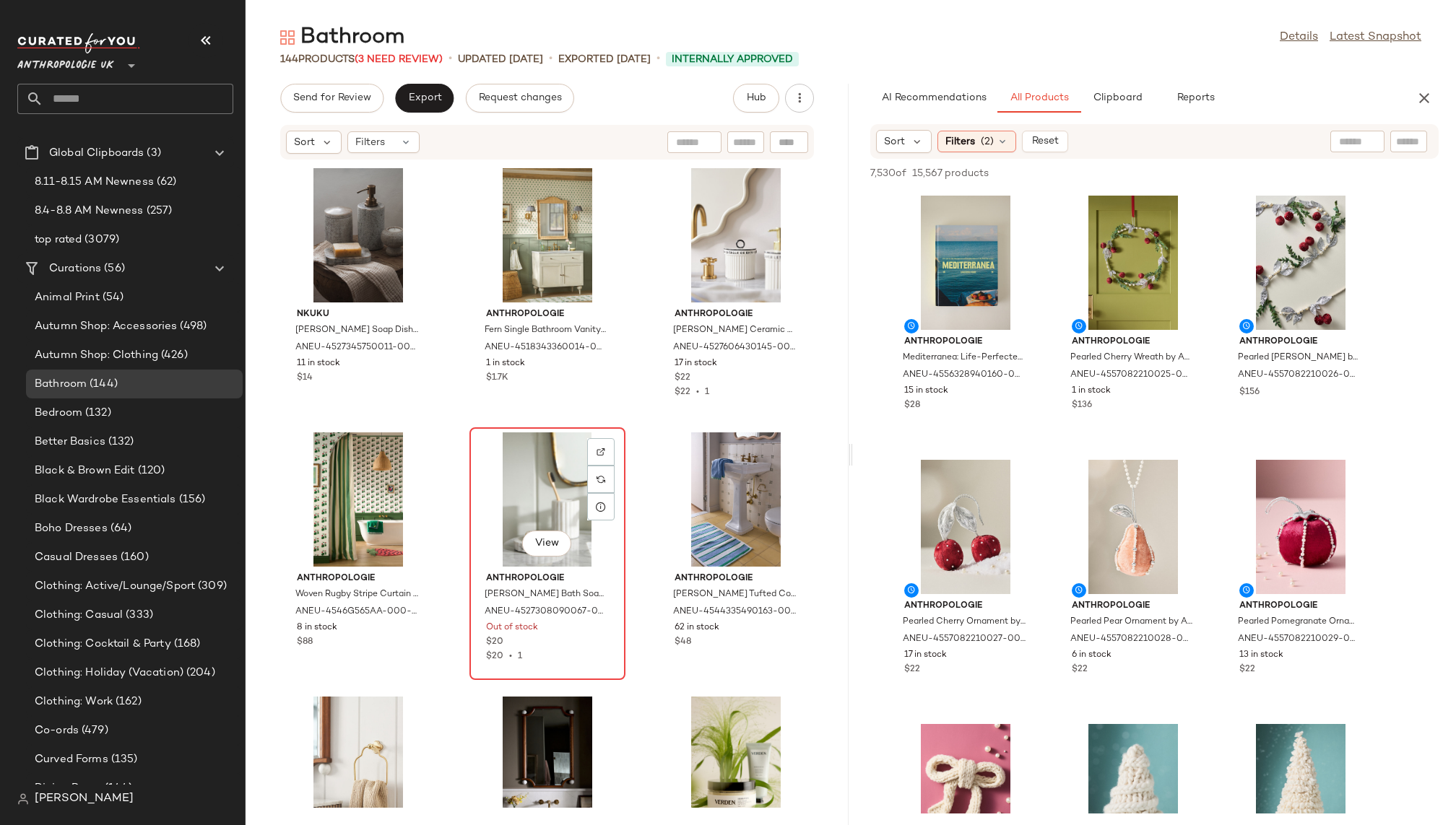
click at [512, 492] on div "View" at bounding box center [547, 500] width 146 height 134
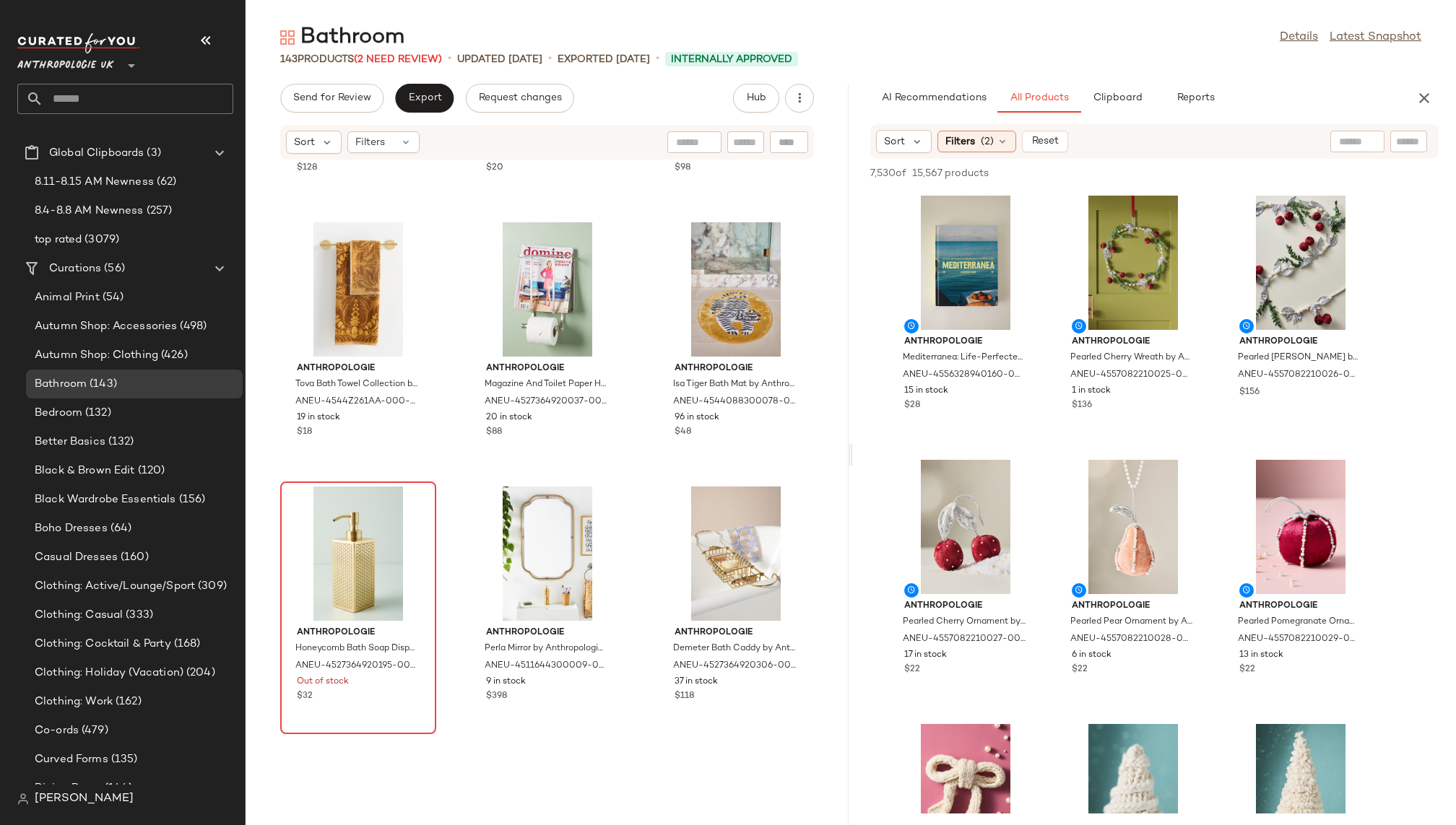
scroll to position [3134, 0]
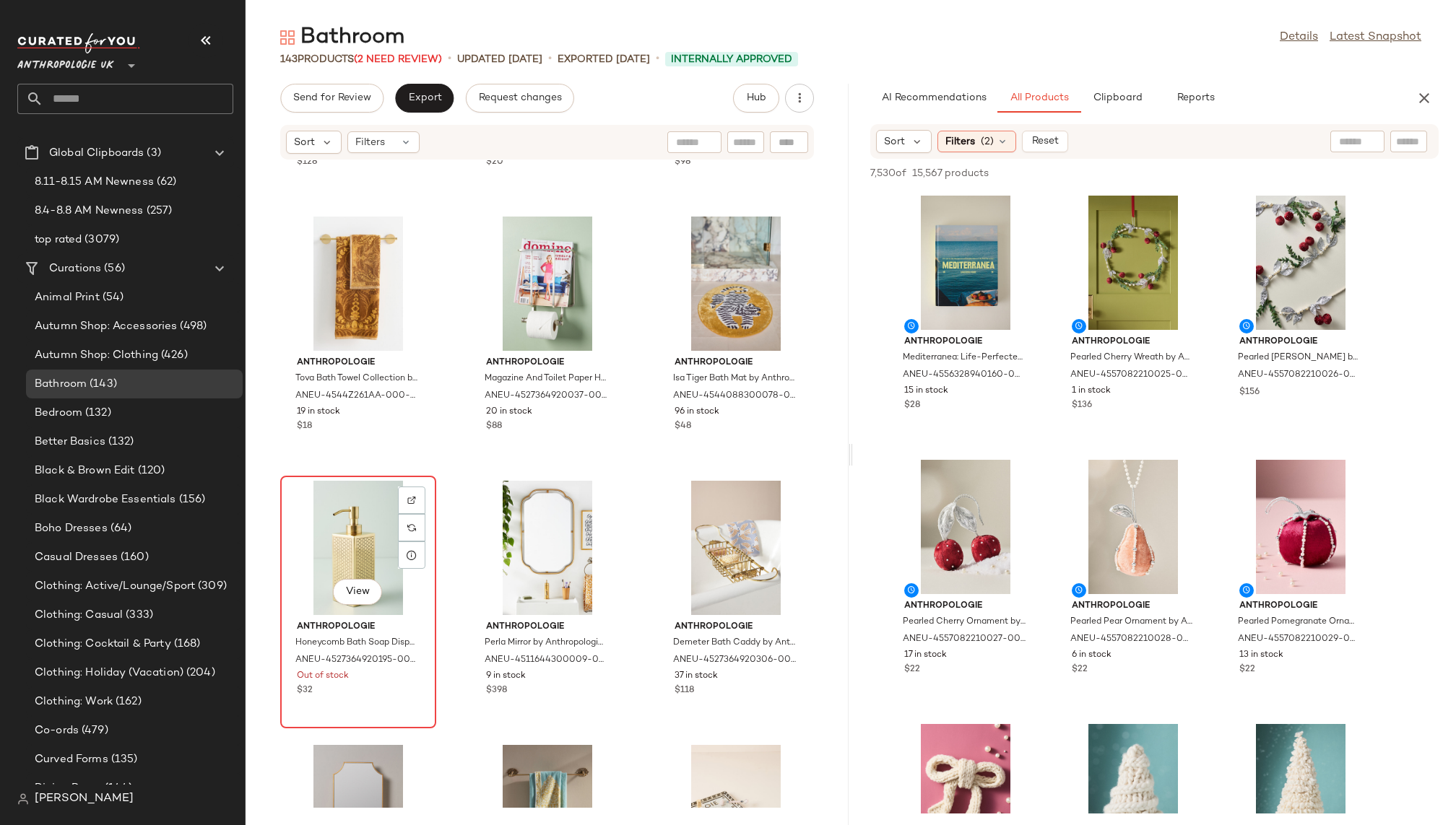
click at [344, 514] on div "View" at bounding box center [358, 548] width 146 height 134
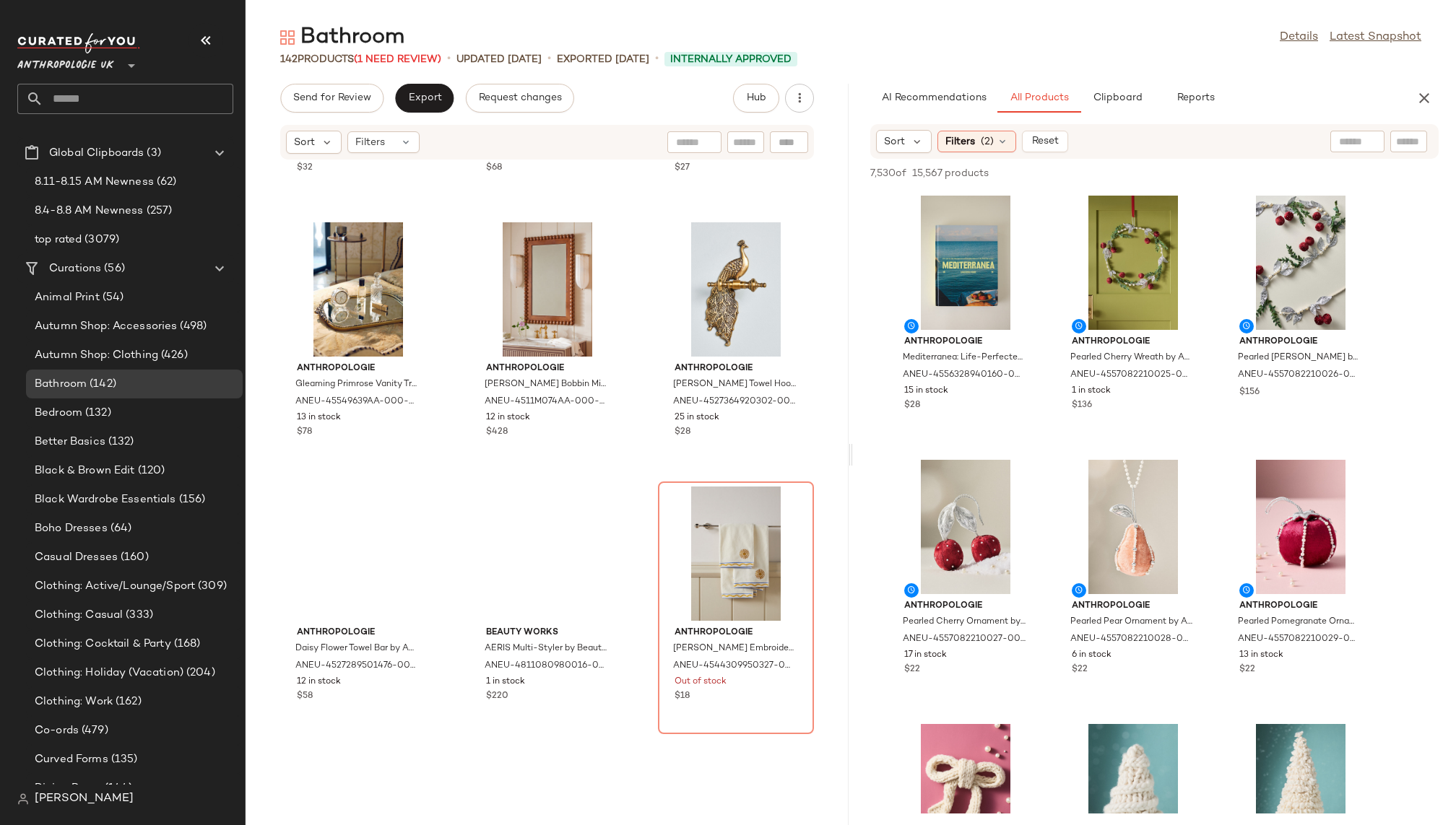
scroll to position [8462, 0]
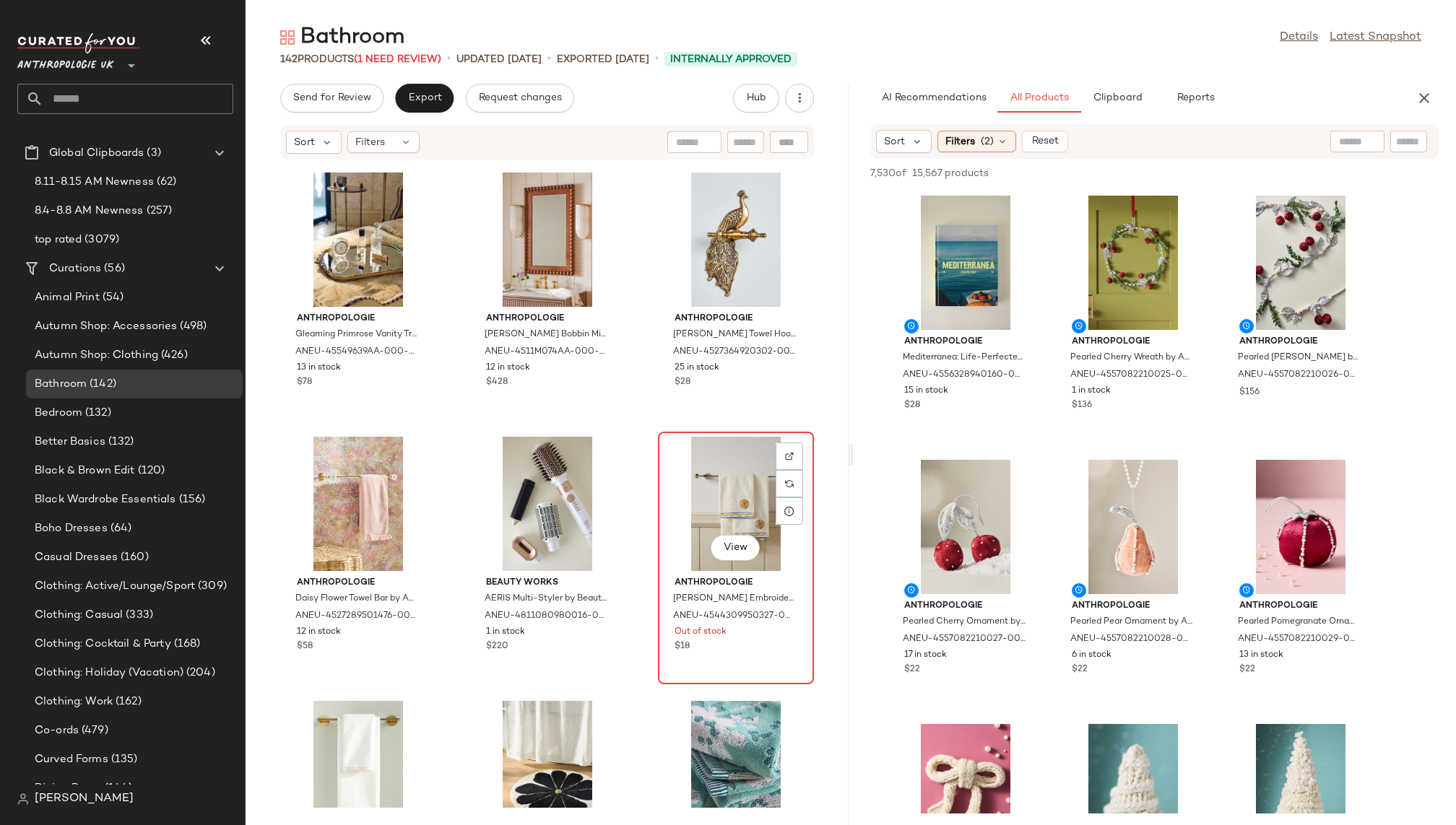
click at [671, 502] on div "View" at bounding box center [736, 504] width 146 height 134
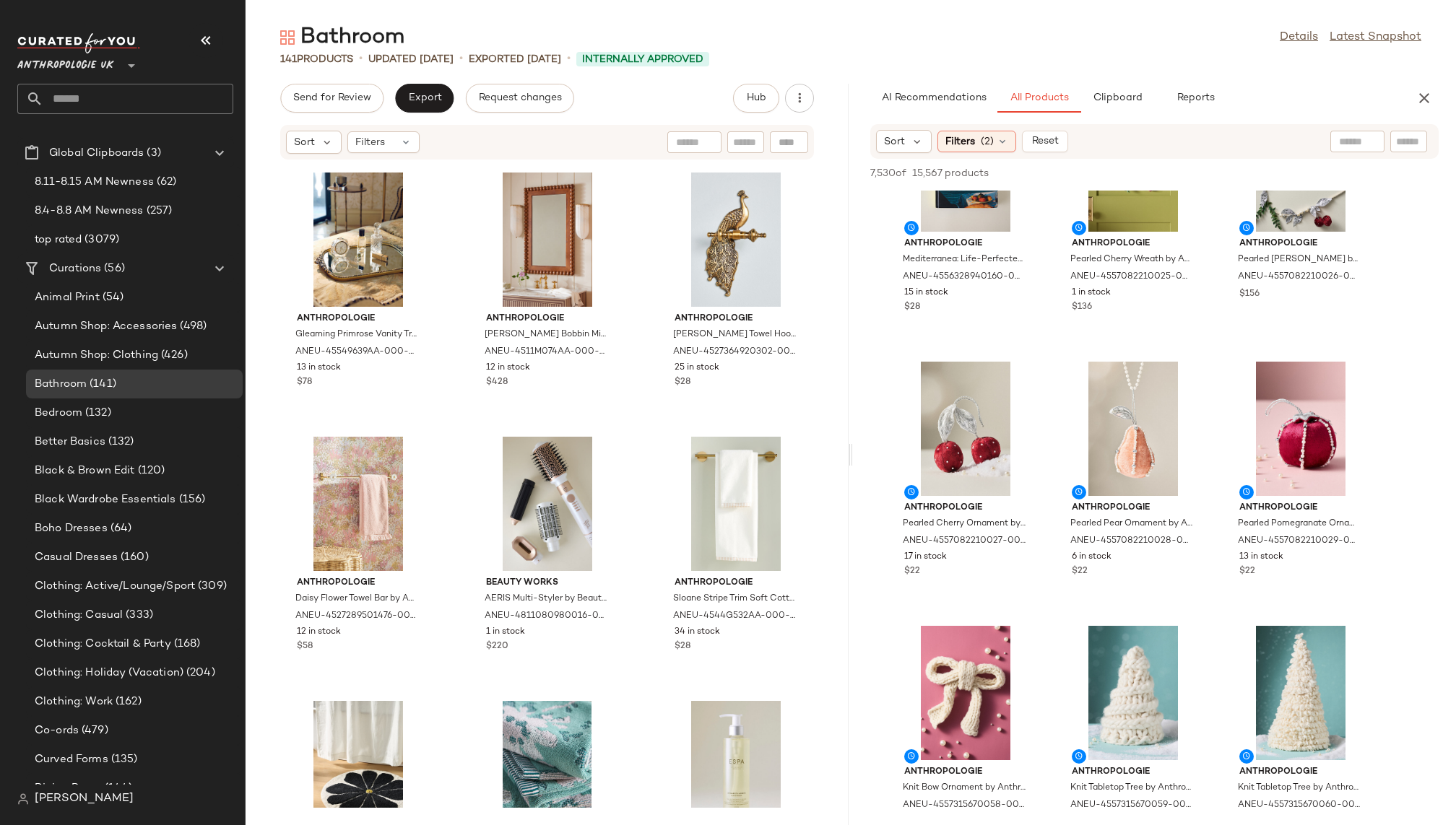
scroll to position [109, 0]
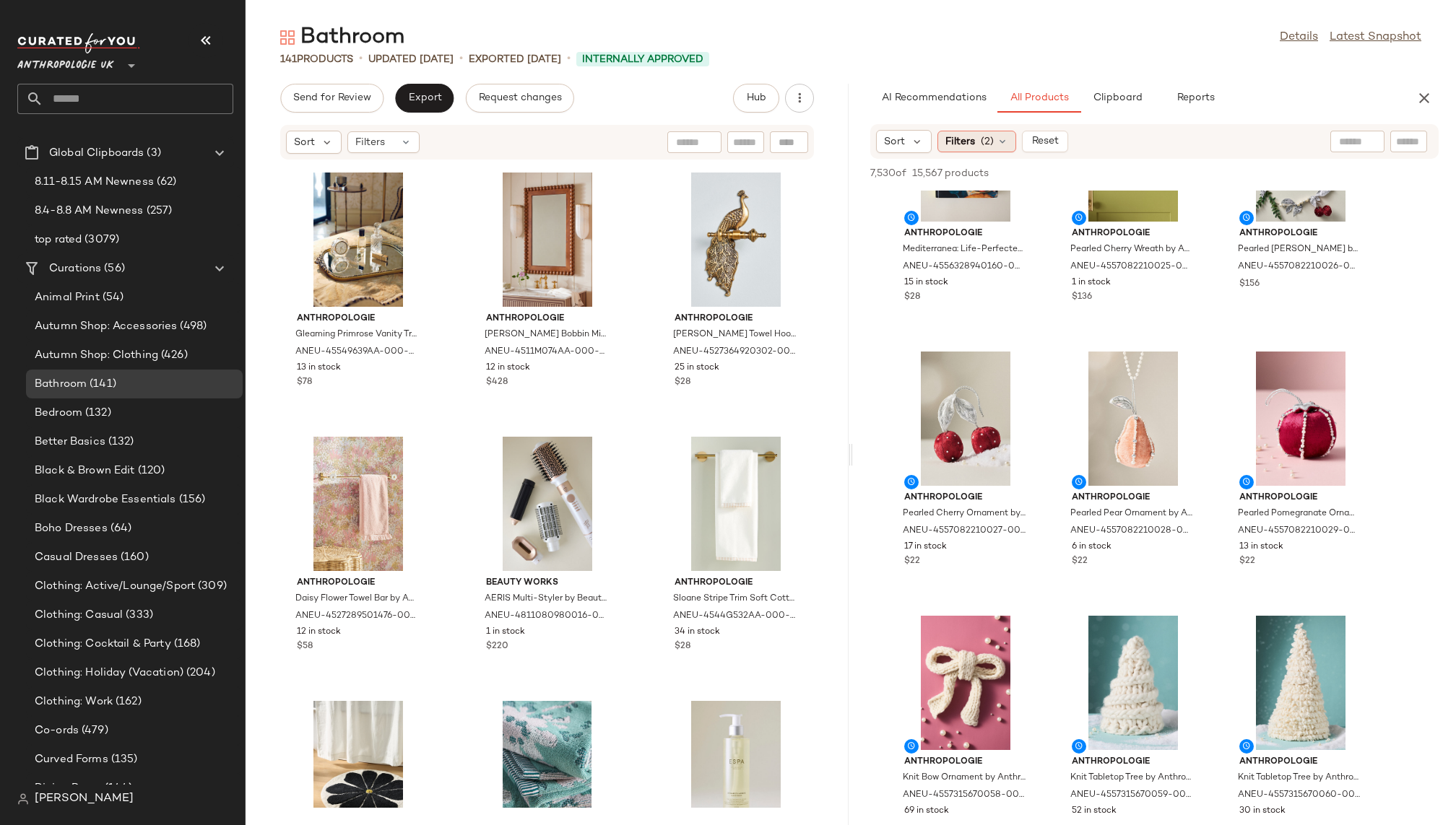
click at [983, 139] on span "(2)" at bounding box center [987, 142] width 13 height 15
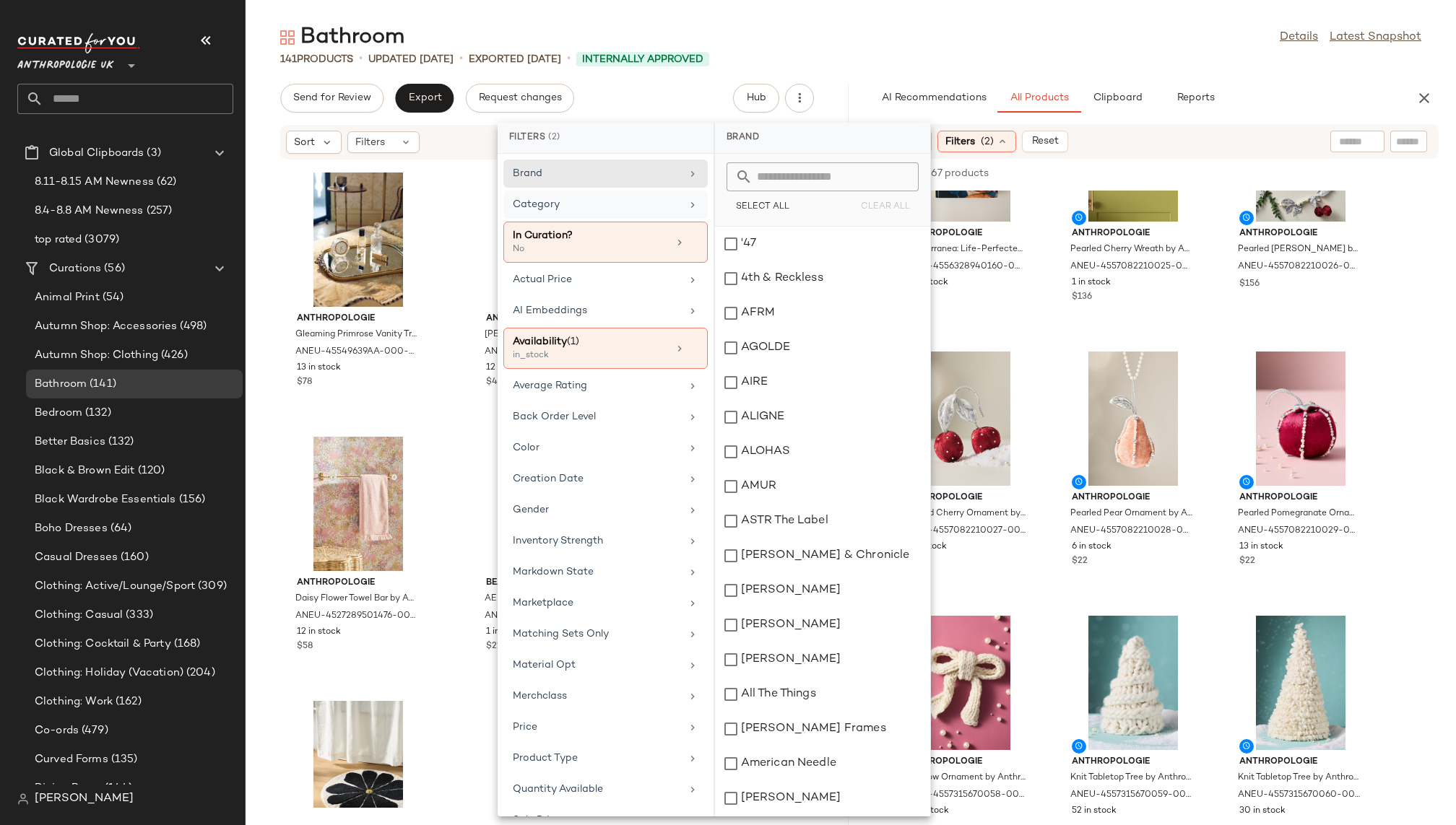
click at [661, 207] on div "Category" at bounding box center [597, 205] width 168 height 15
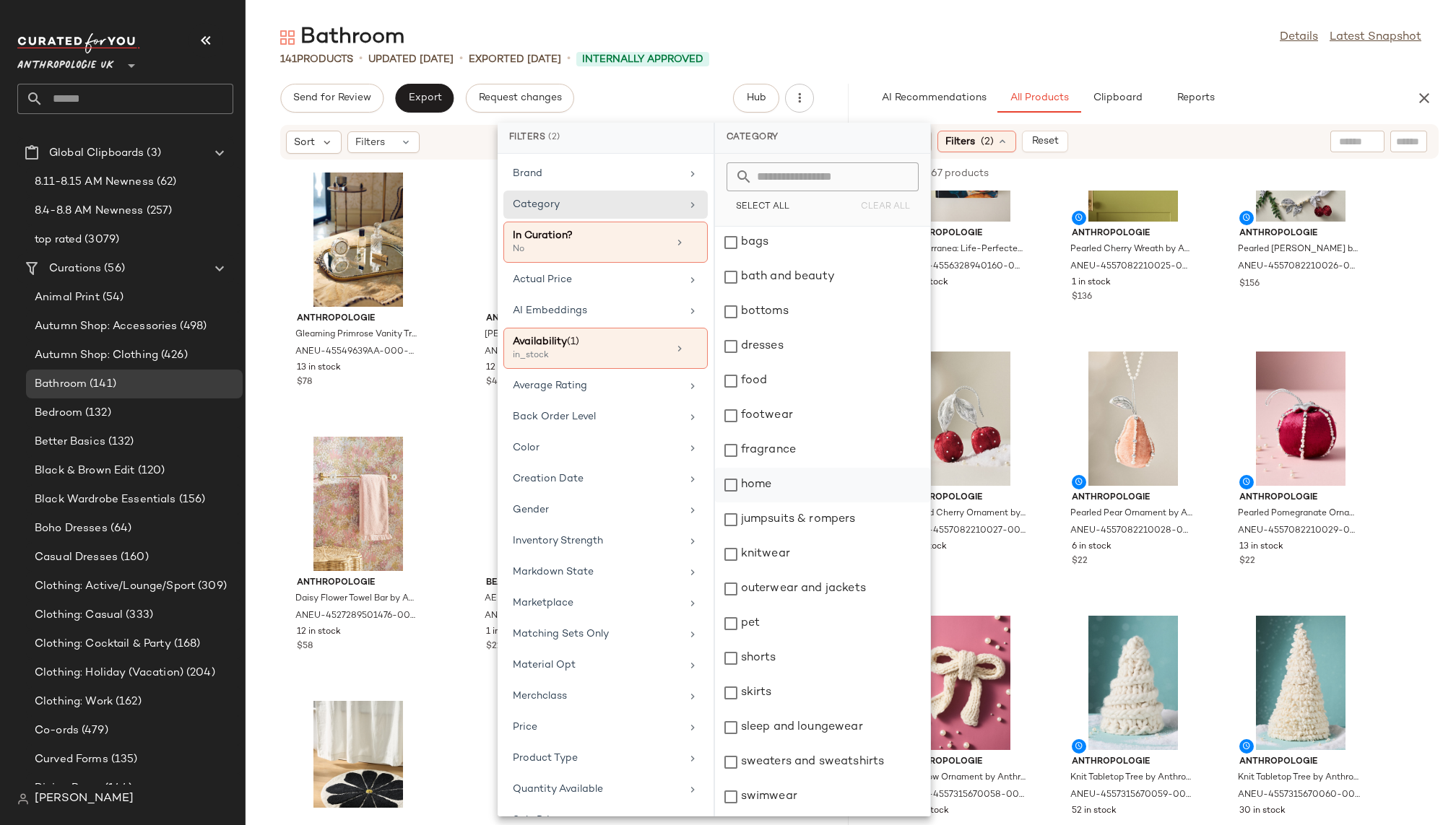
click at [778, 480] on div "home" at bounding box center [823, 485] width 216 height 35
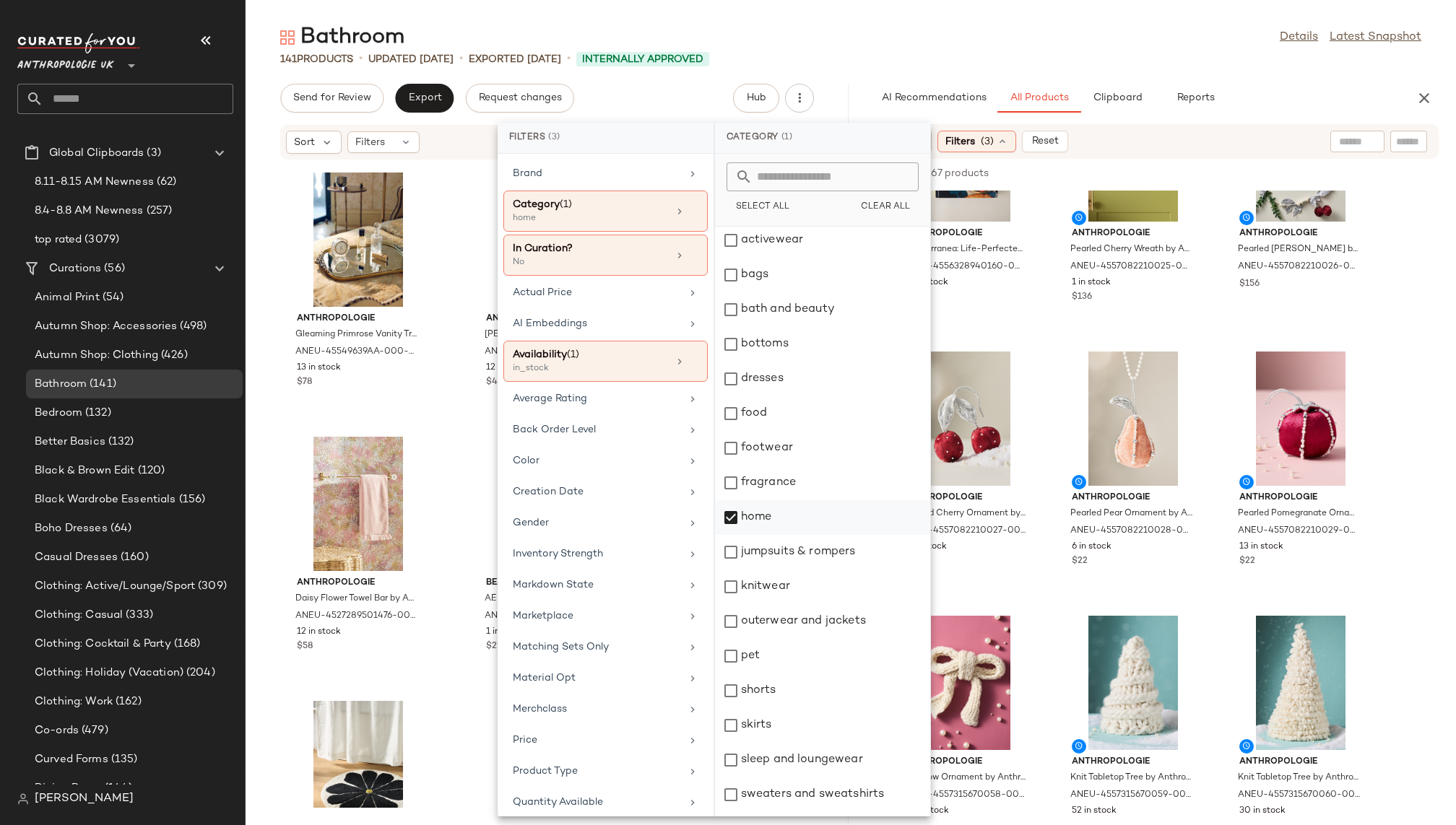
scroll to position [32, 0]
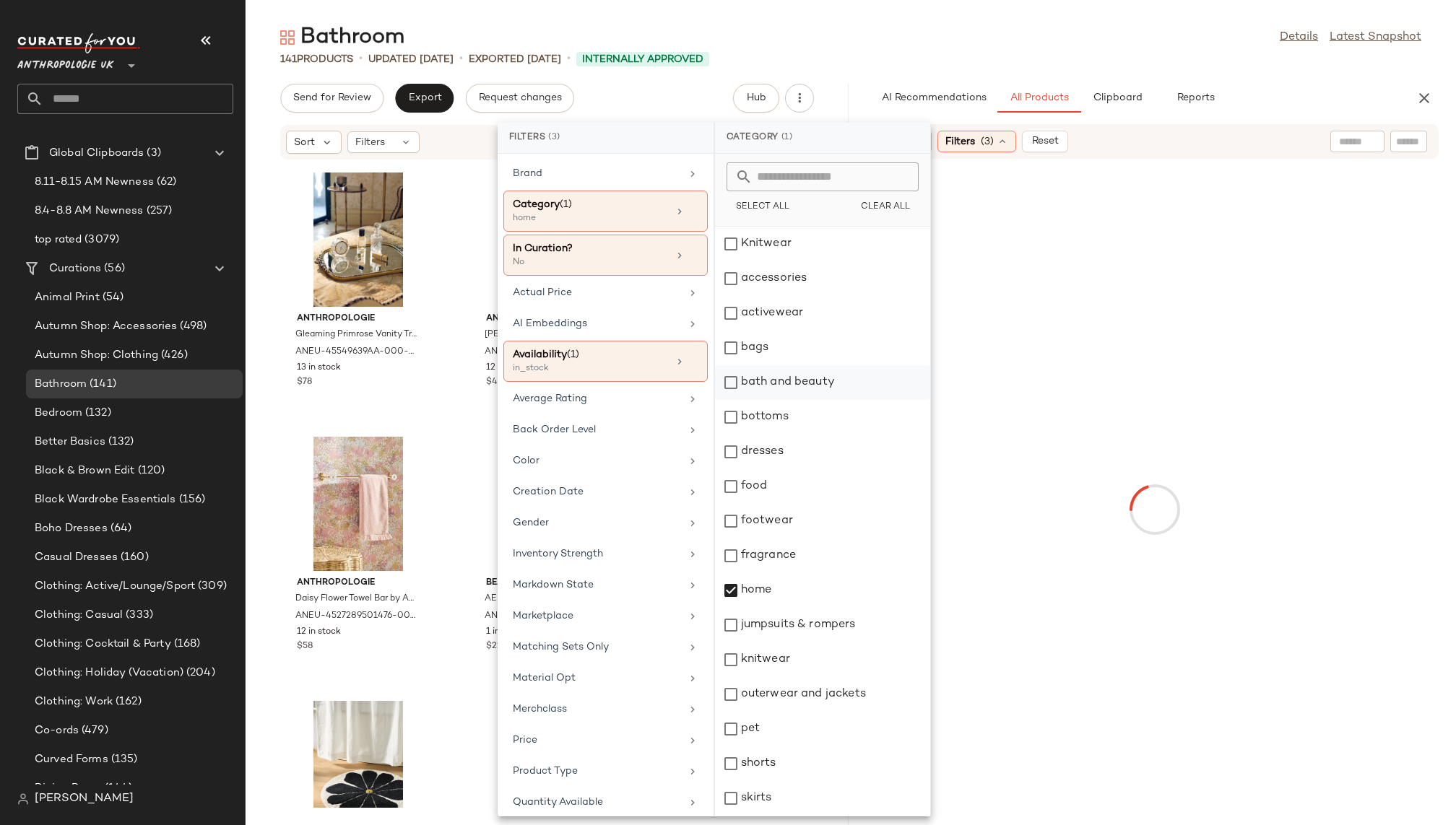
click at [809, 381] on div "bath and beauty" at bounding box center [823, 383] width 216 height 35
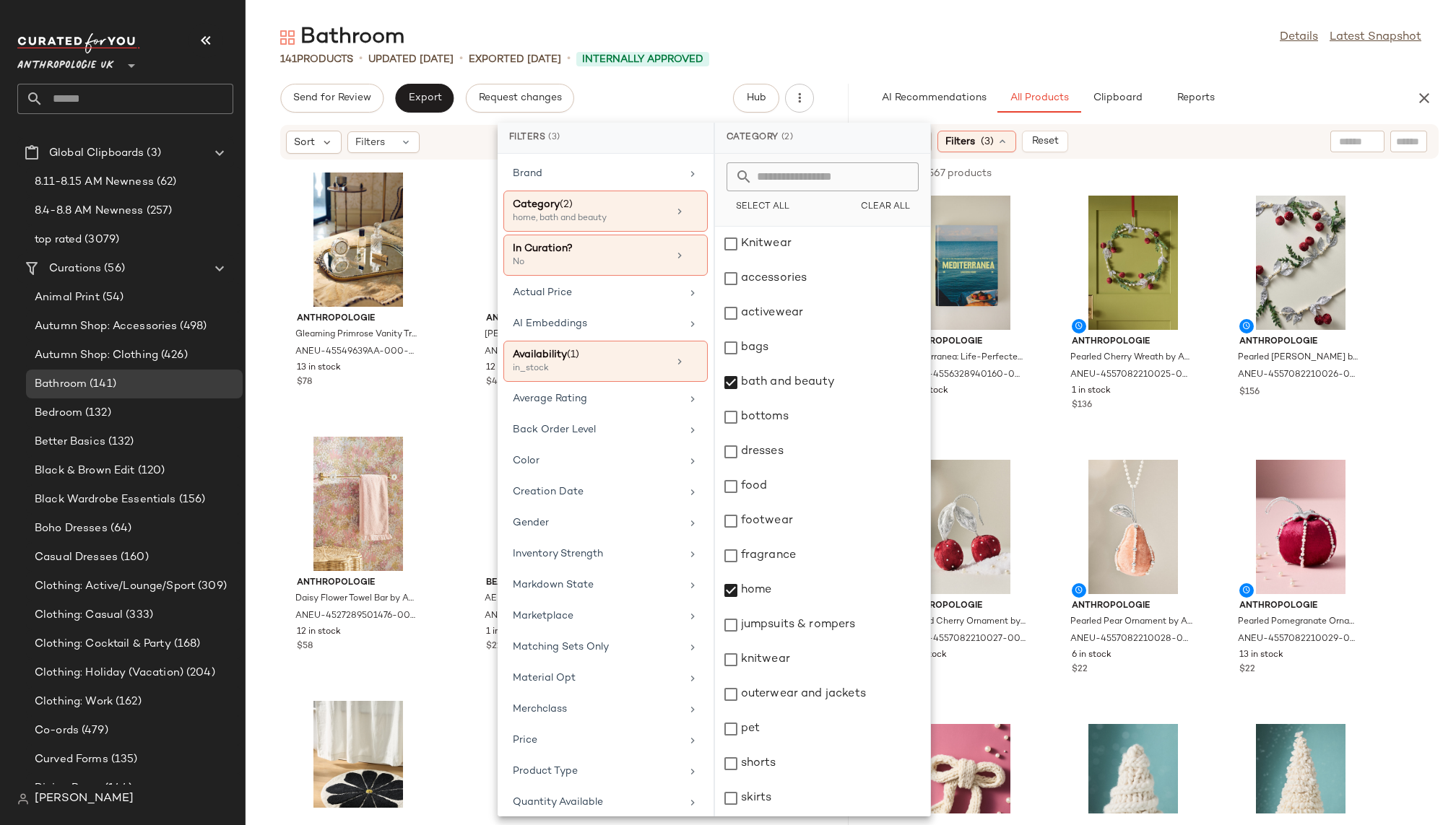
click at [1066, 53] on div "141 Products • updated Aug 12th • Exported Aug 6th • Internally Approved" at bounding box center [851, 59] width 1210 height 14
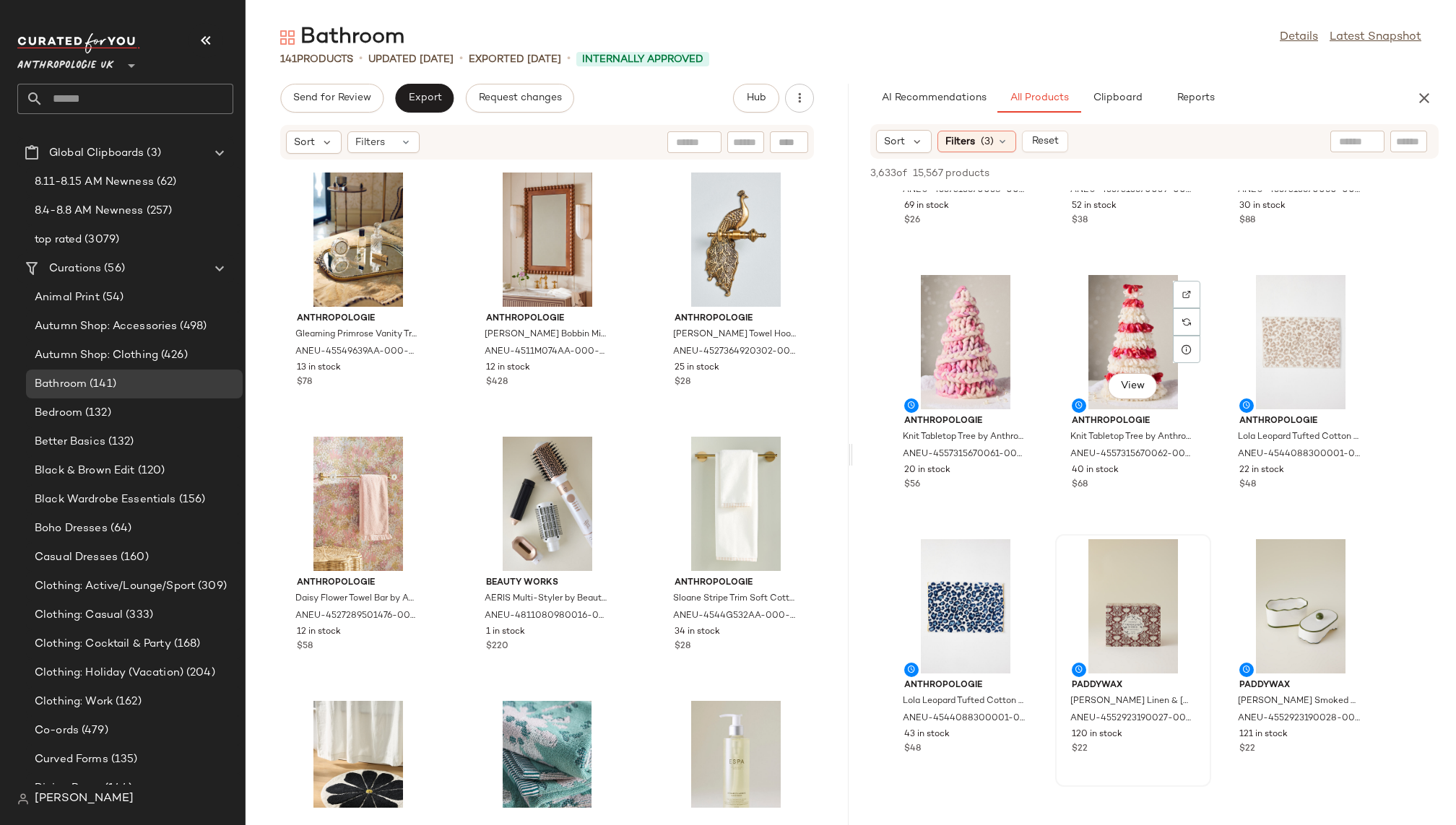
scroll to position [729, 0]
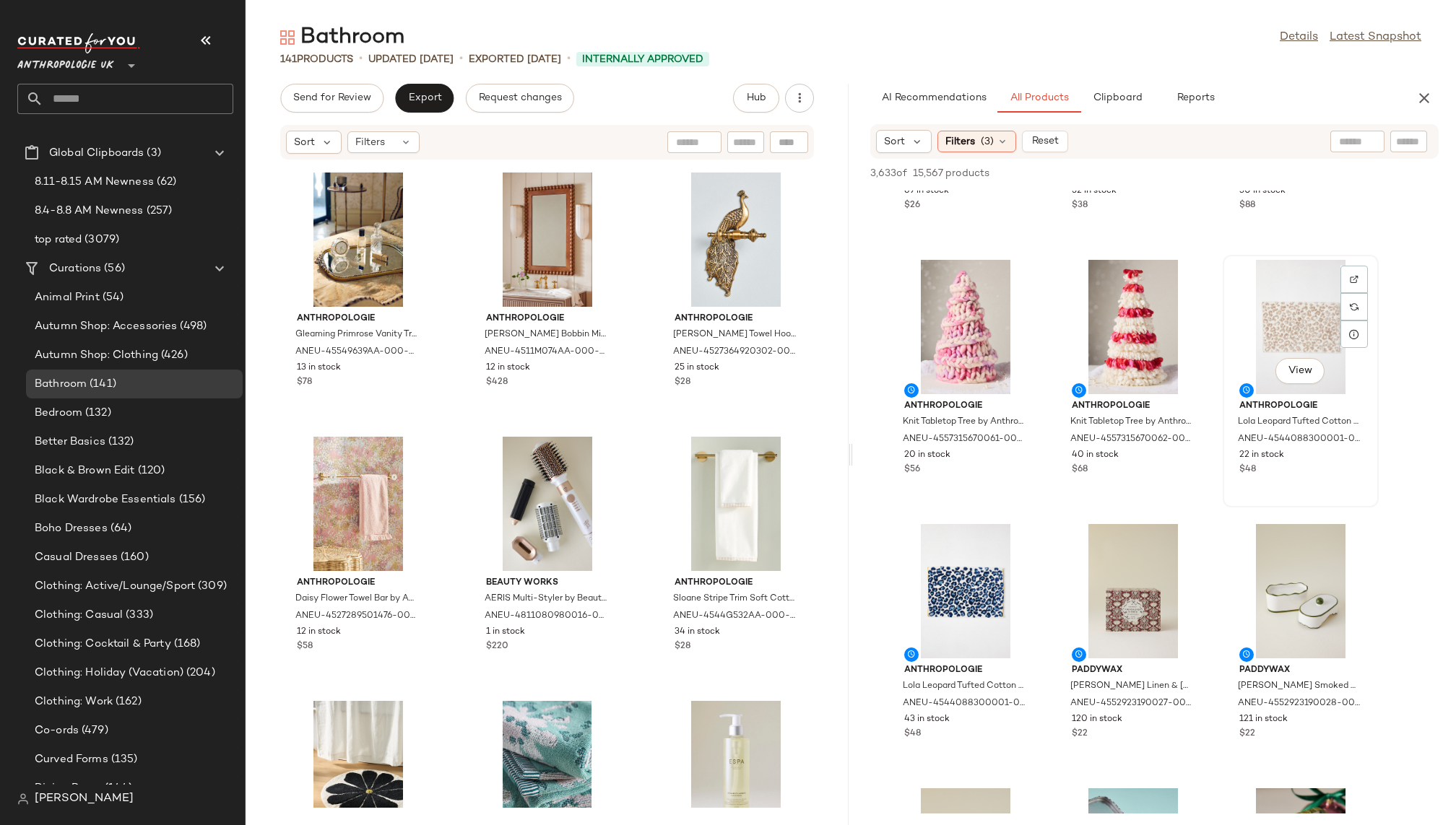
click at [1281, 312] on div "View" at bounding box center [1301, 327] width 146 height 134
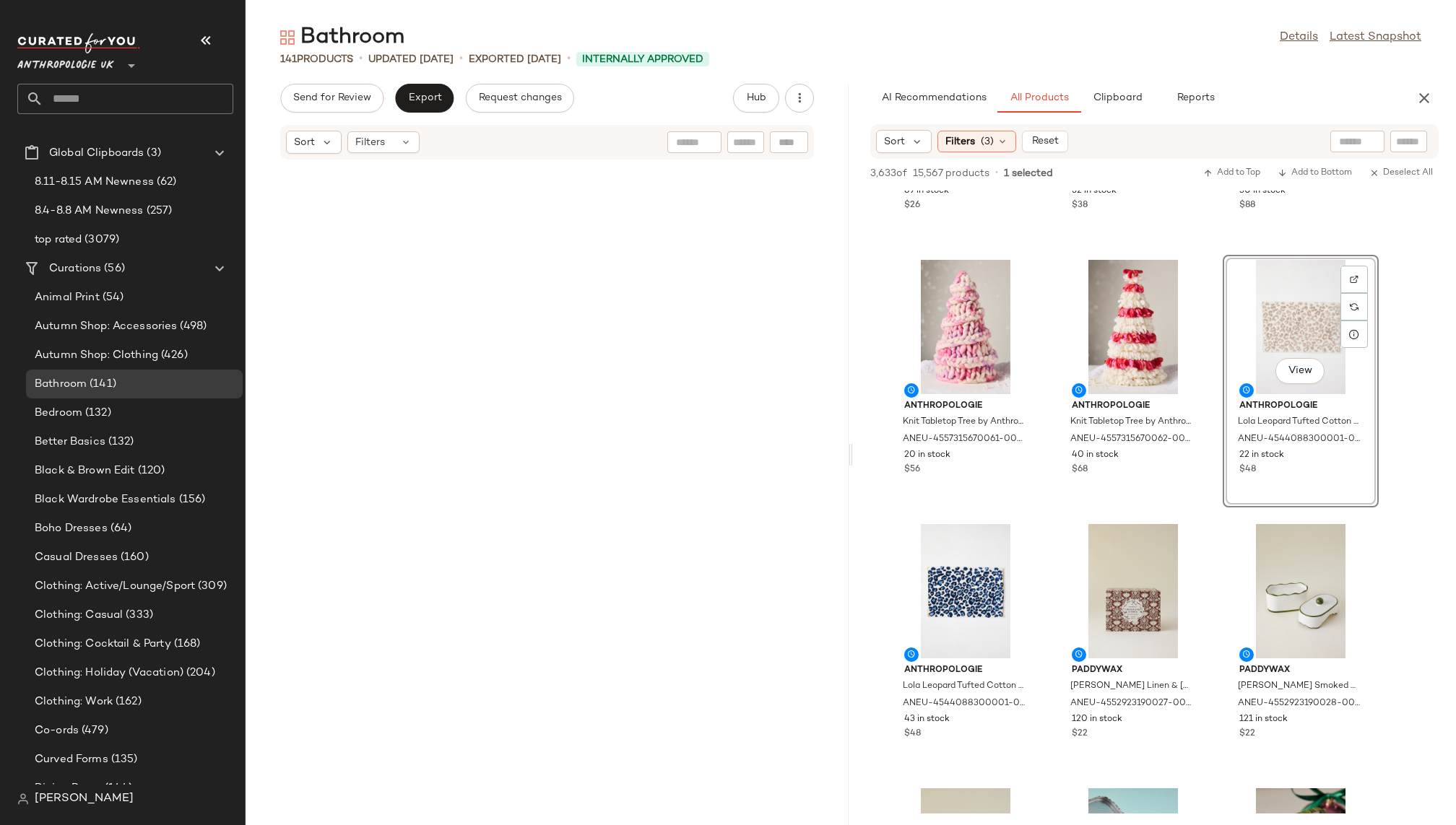
scroll to position [0, 0]
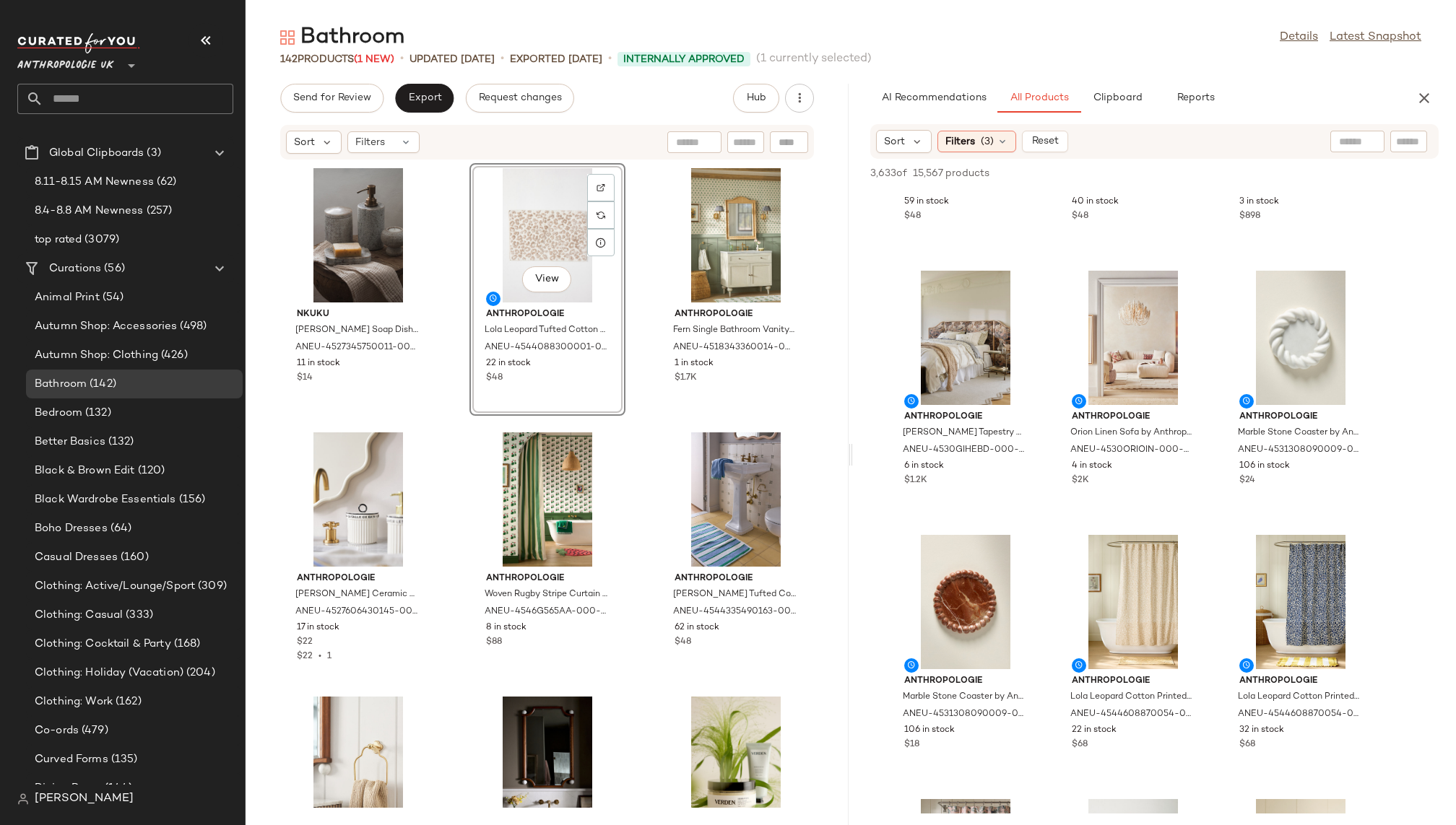
scroll to position [7616, 0]
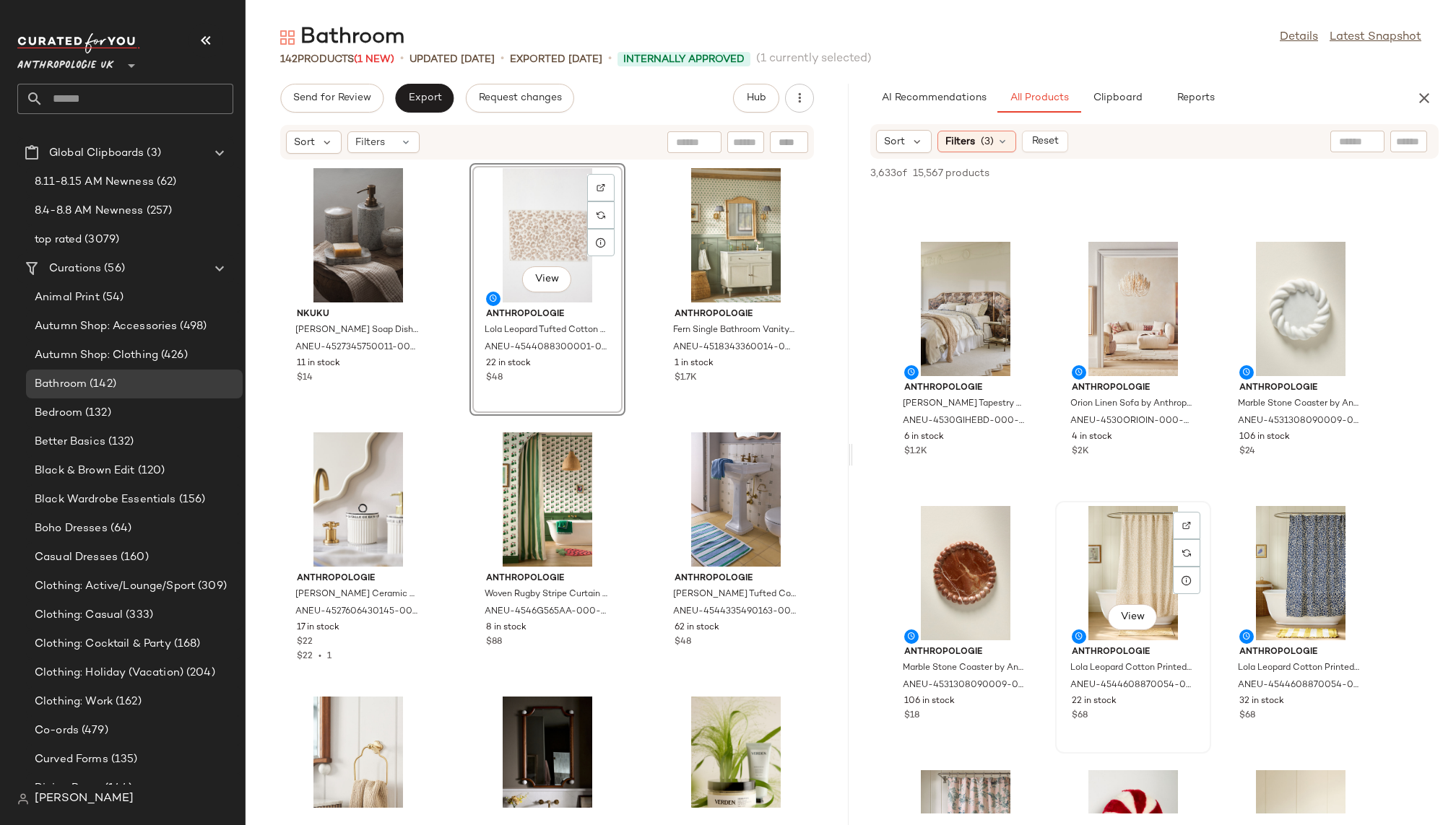
click at [1115, 570] on div "View" at bounding box center [1133, 573] width 146 height 134
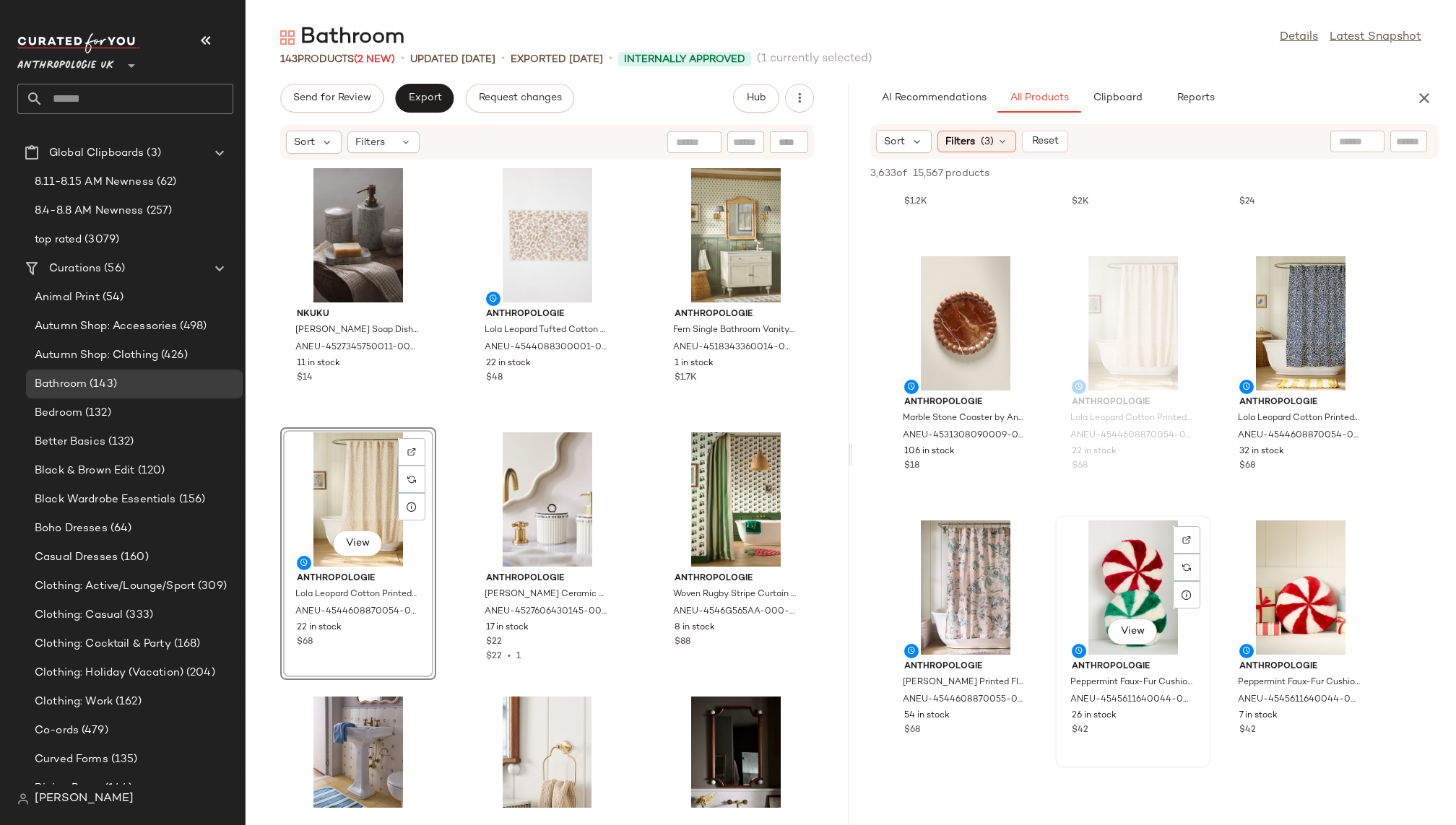
scroll to position [7913, 0]
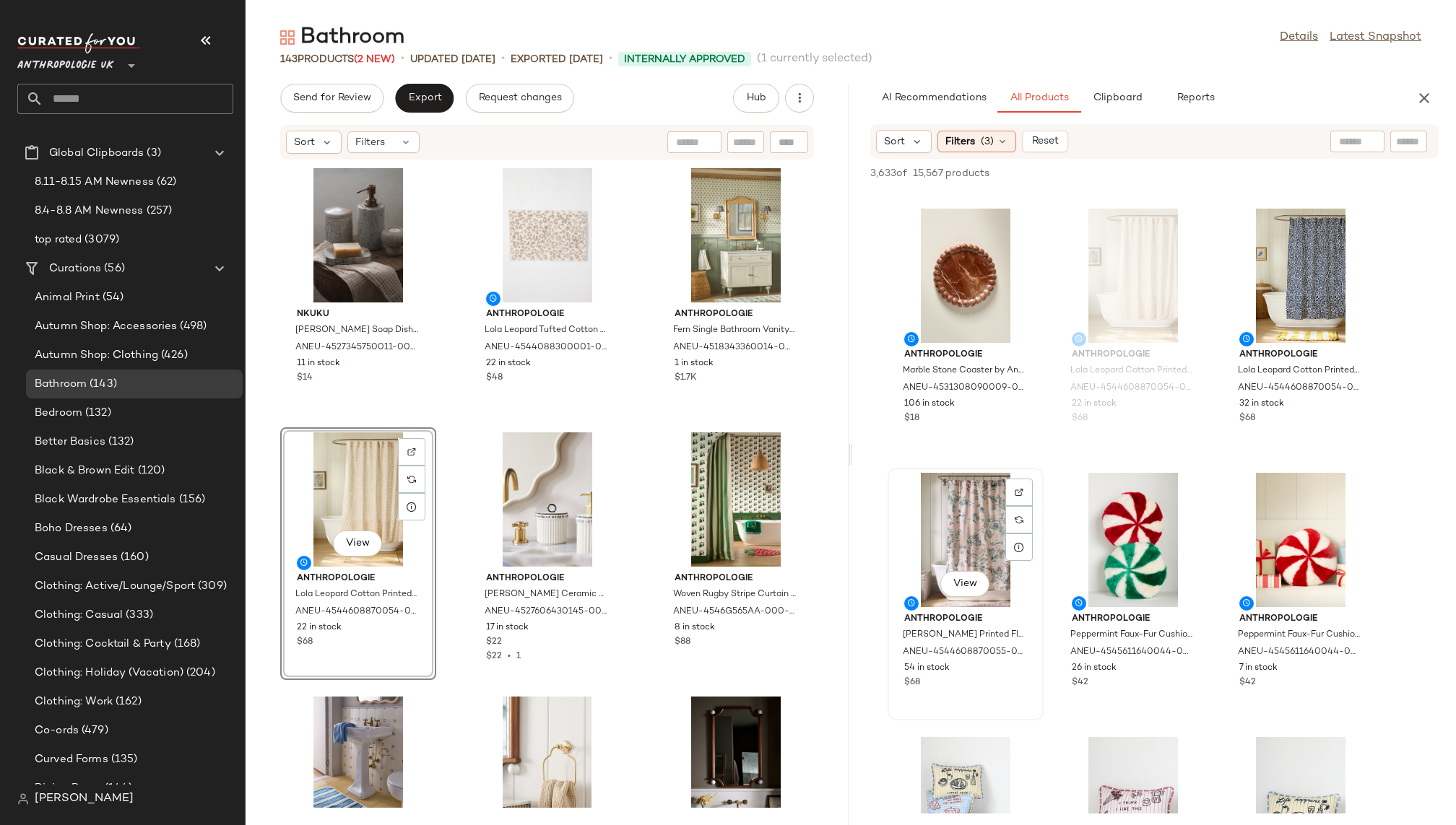
click at [962, 562] on div "View" at bounding box center [965, 540] width 146 height 134
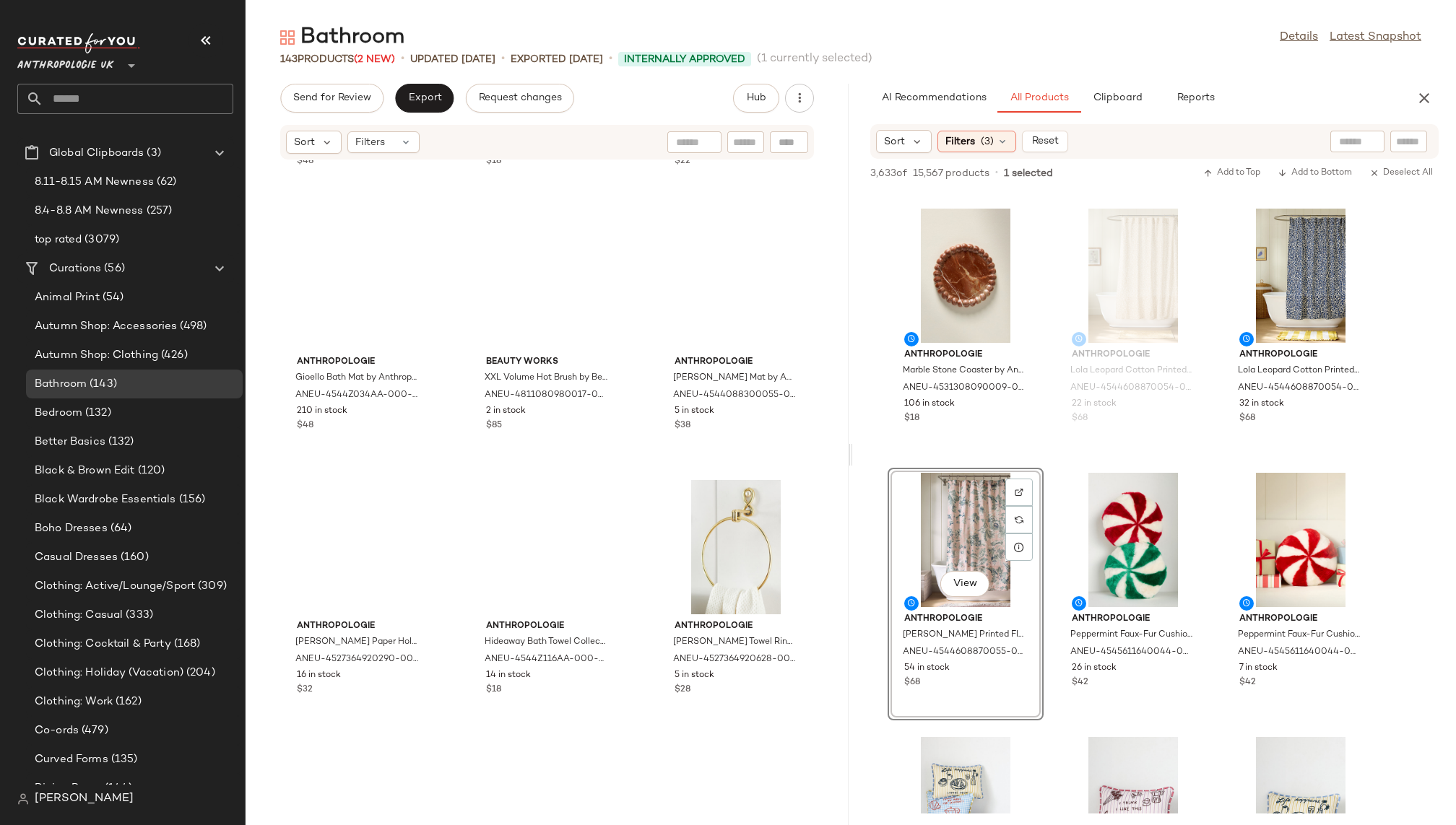
scroll to position [12037, 0]
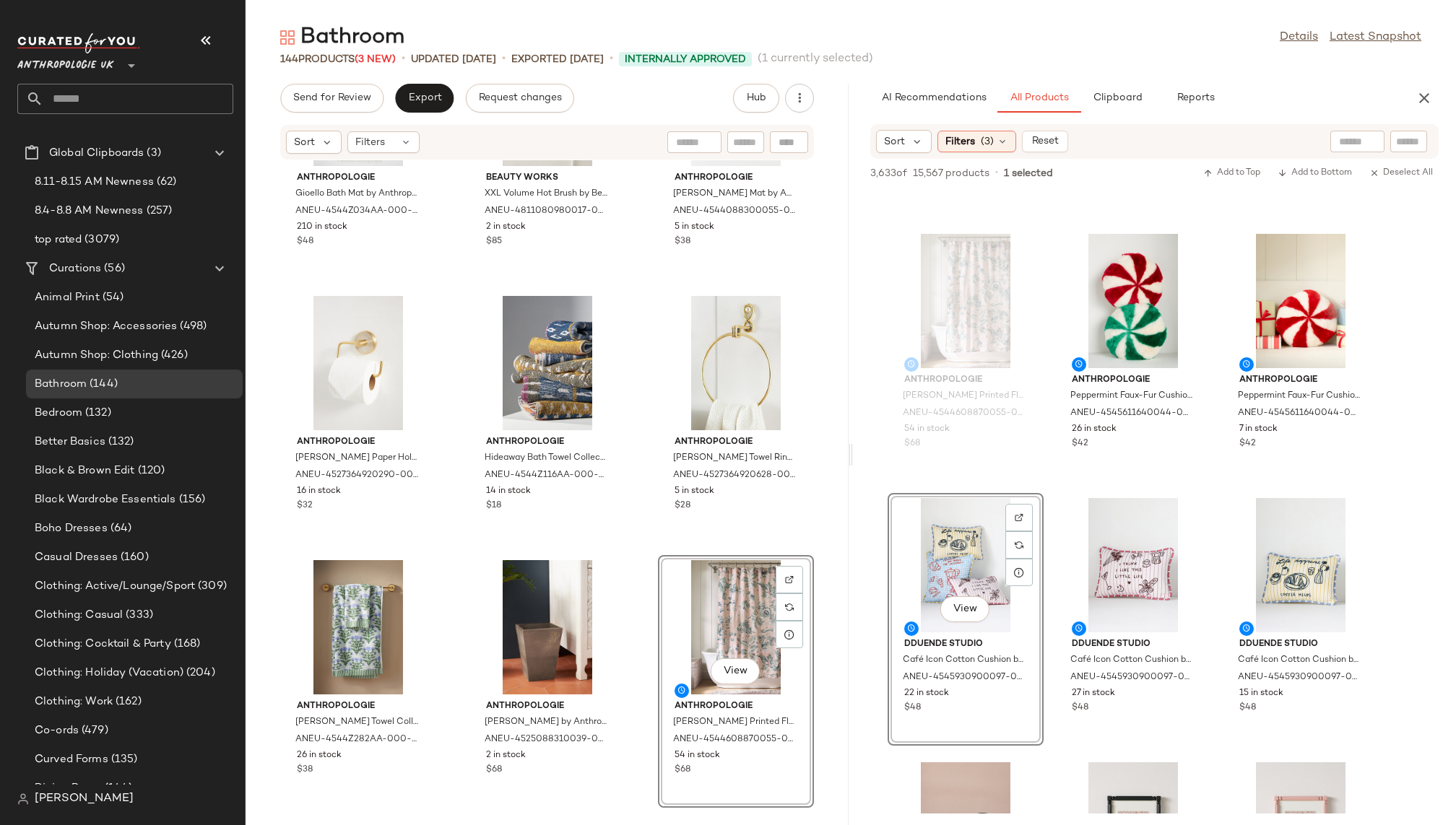
scroll to position [8164, 0]
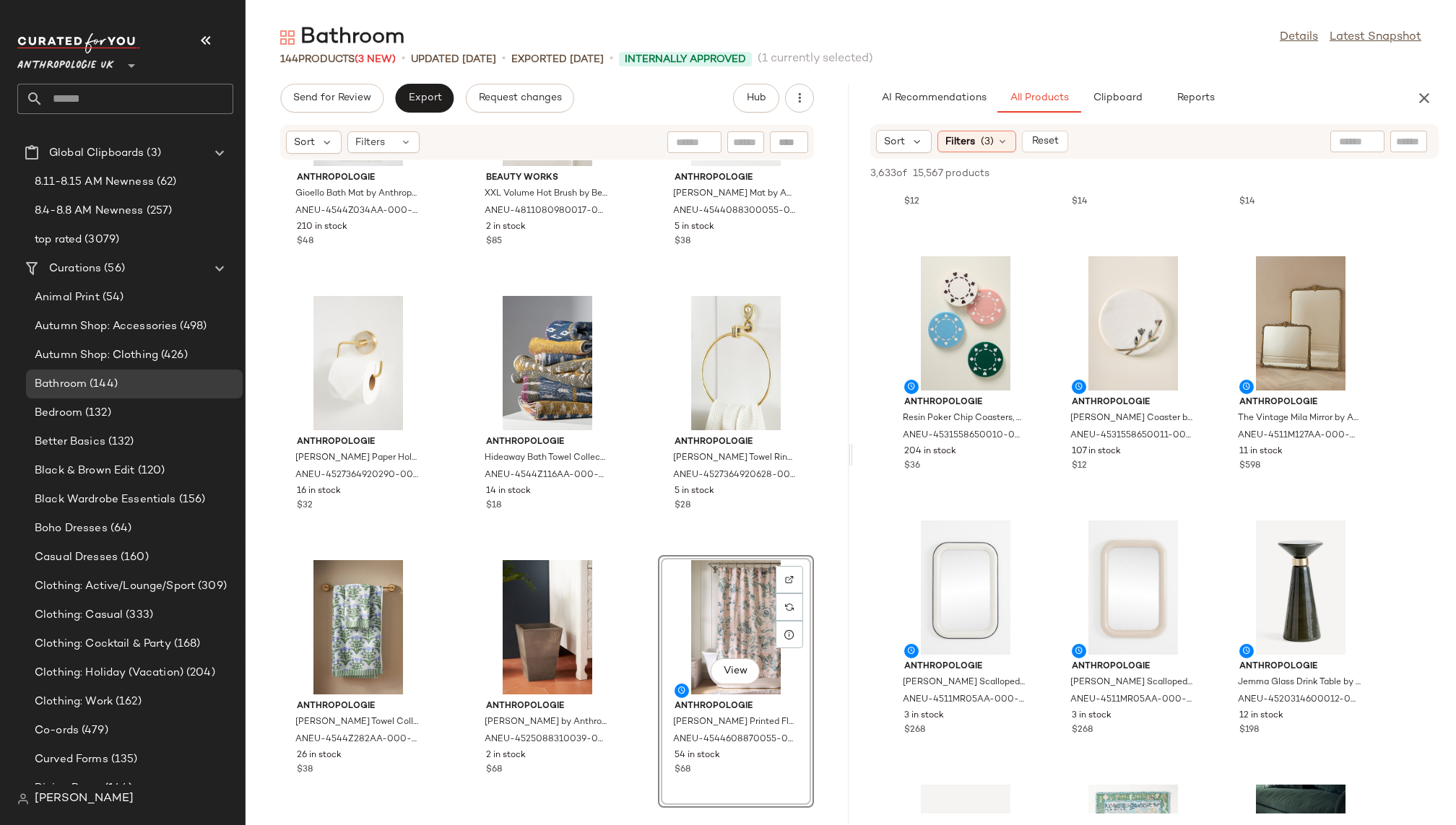
scroll to position [12096, 0]
click at [956, 564] on div "View" at bounding box center [965, 584] width 146 height 134
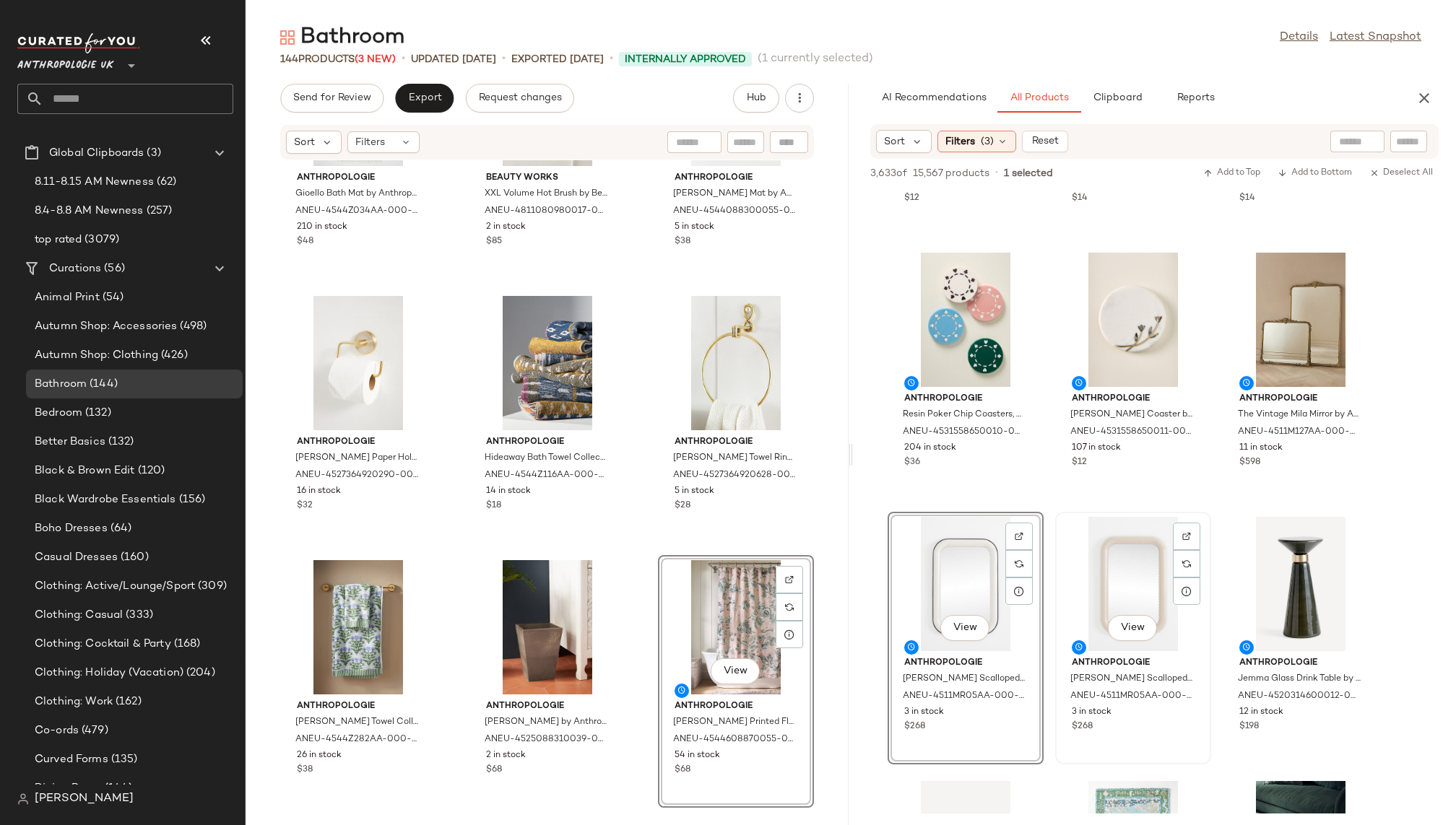
click at [1113, 587] on div "View" at bounding box center [1133, 584] width 146 height 134
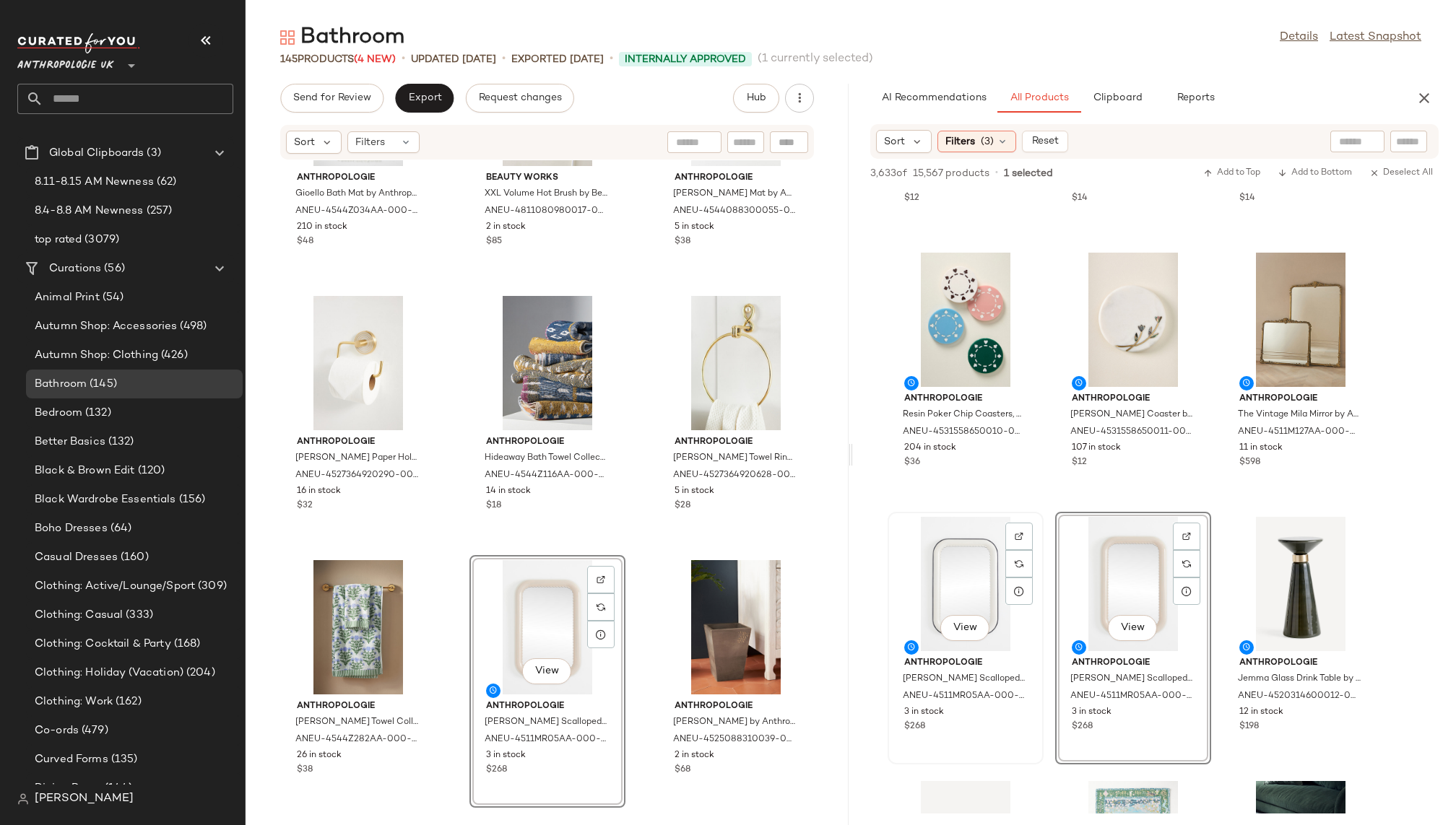
click at [943, 564] on div "View" at bounding box center [965, 584] width 146 height 134
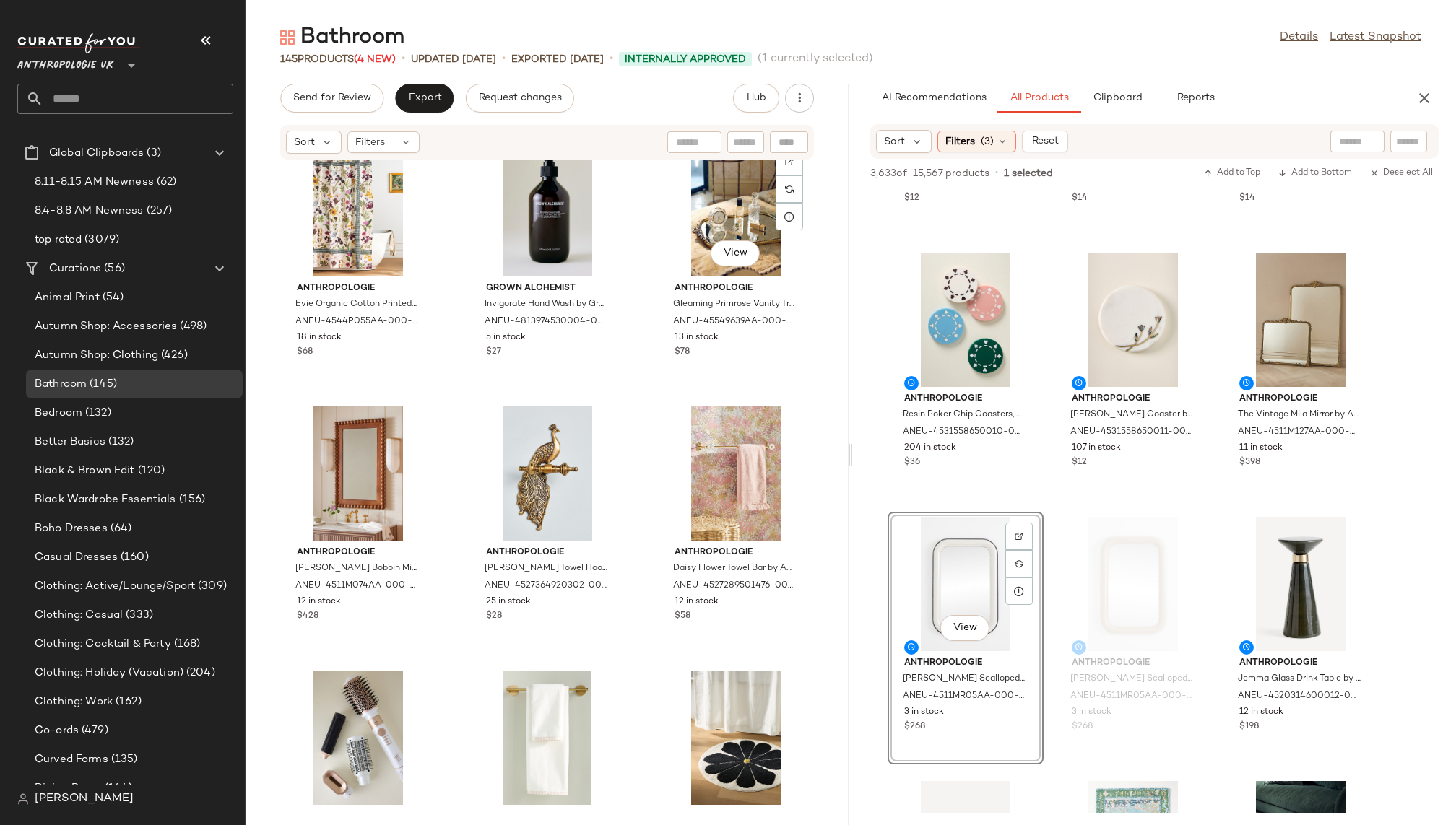
scroll to position [8494, 0]
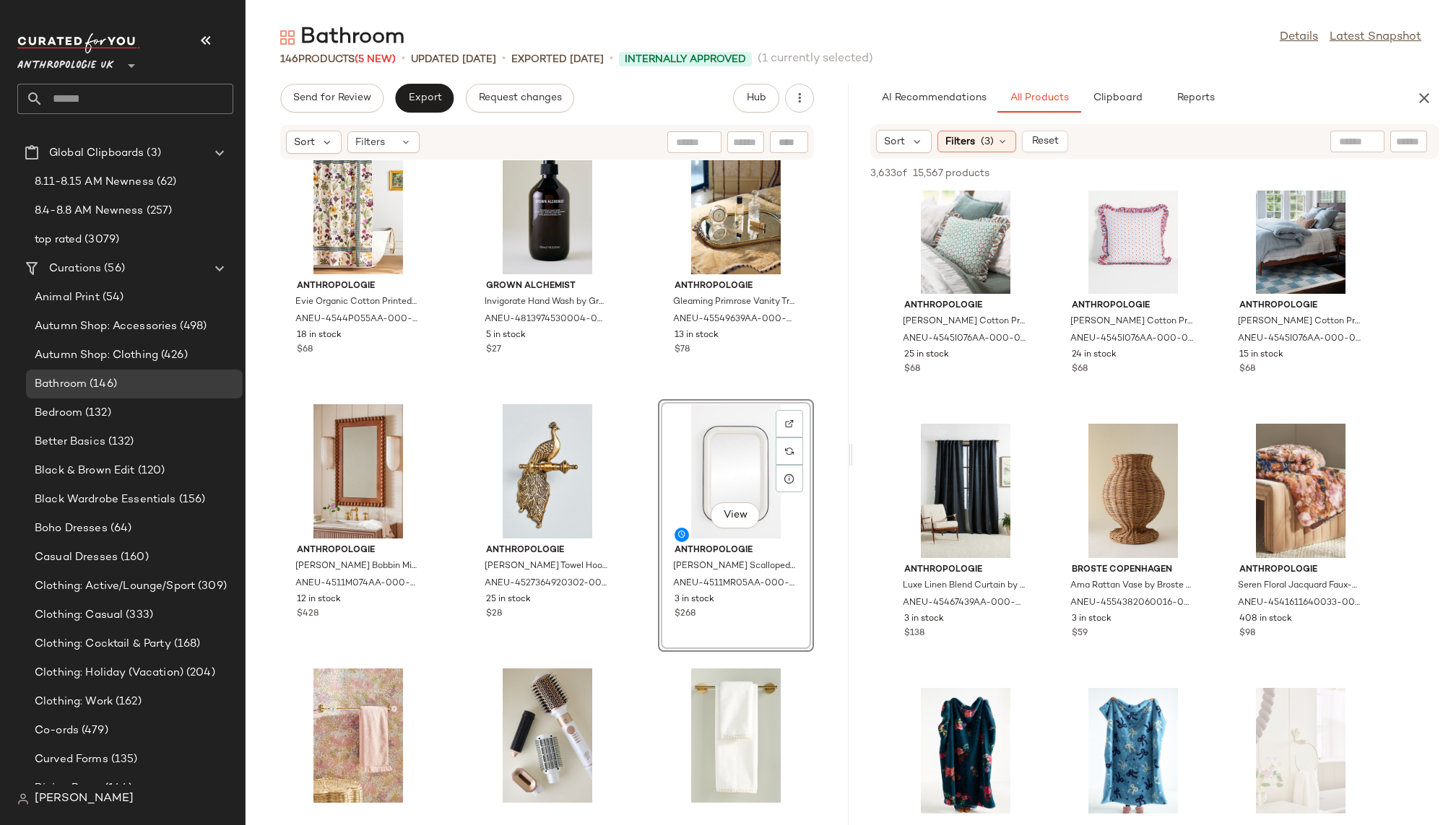
scroll to position [15702, 0]
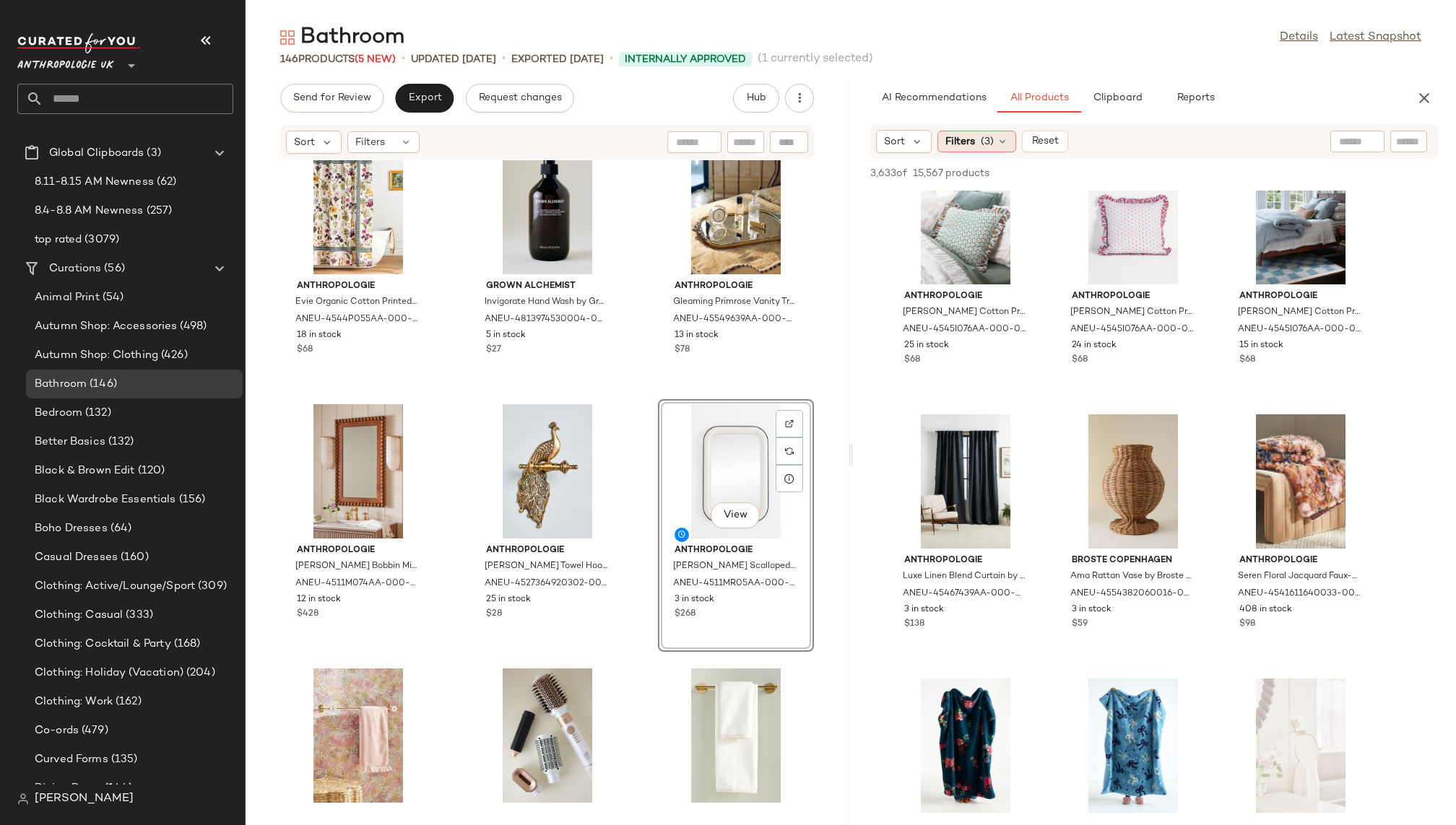
click at [993, 138] on div "Filters (3)" at bounding box center [976, 141] width 78 height 22
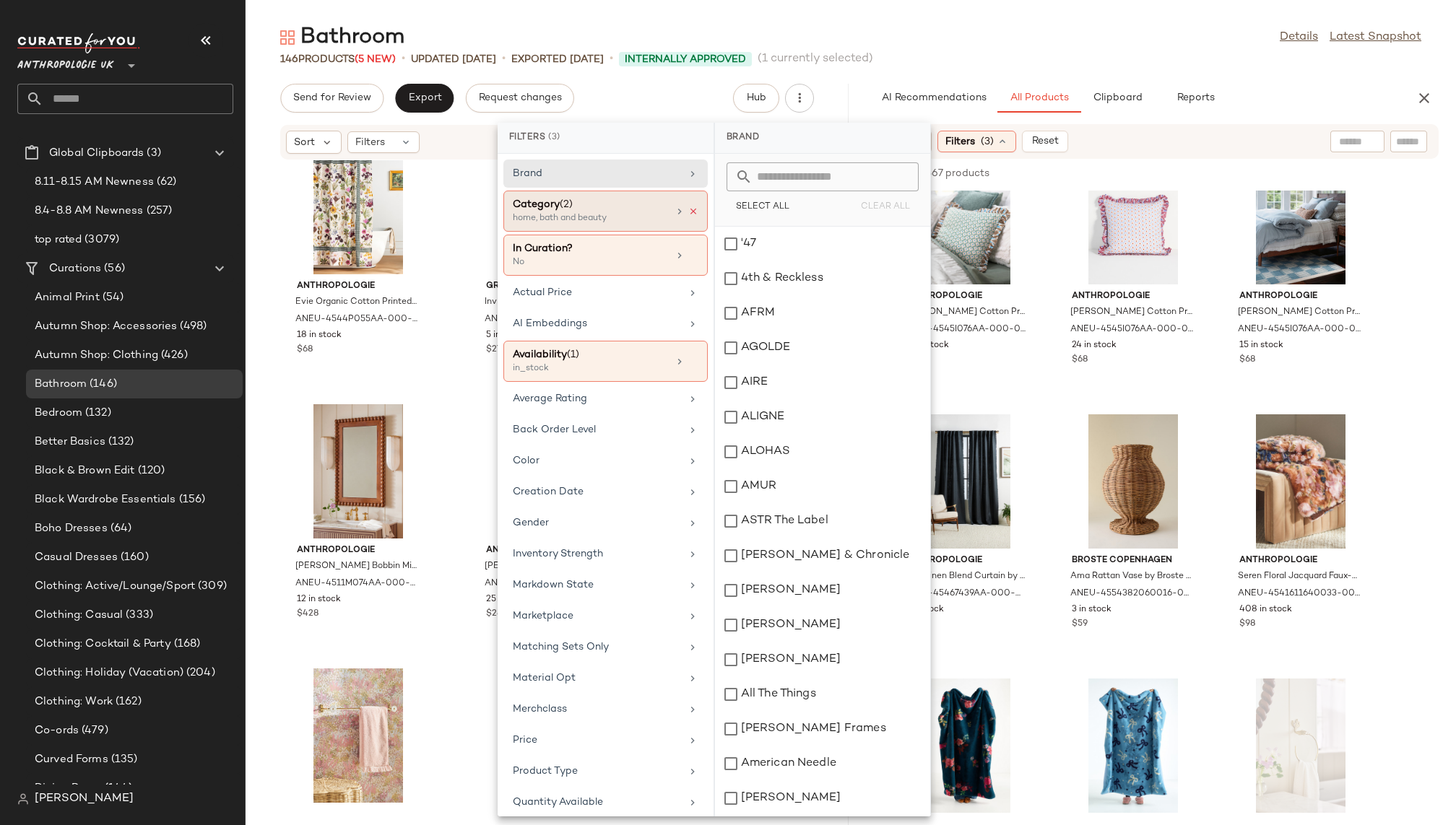
click at [692, 208] on icon at bounding box center [693, 211] width 10 height 10
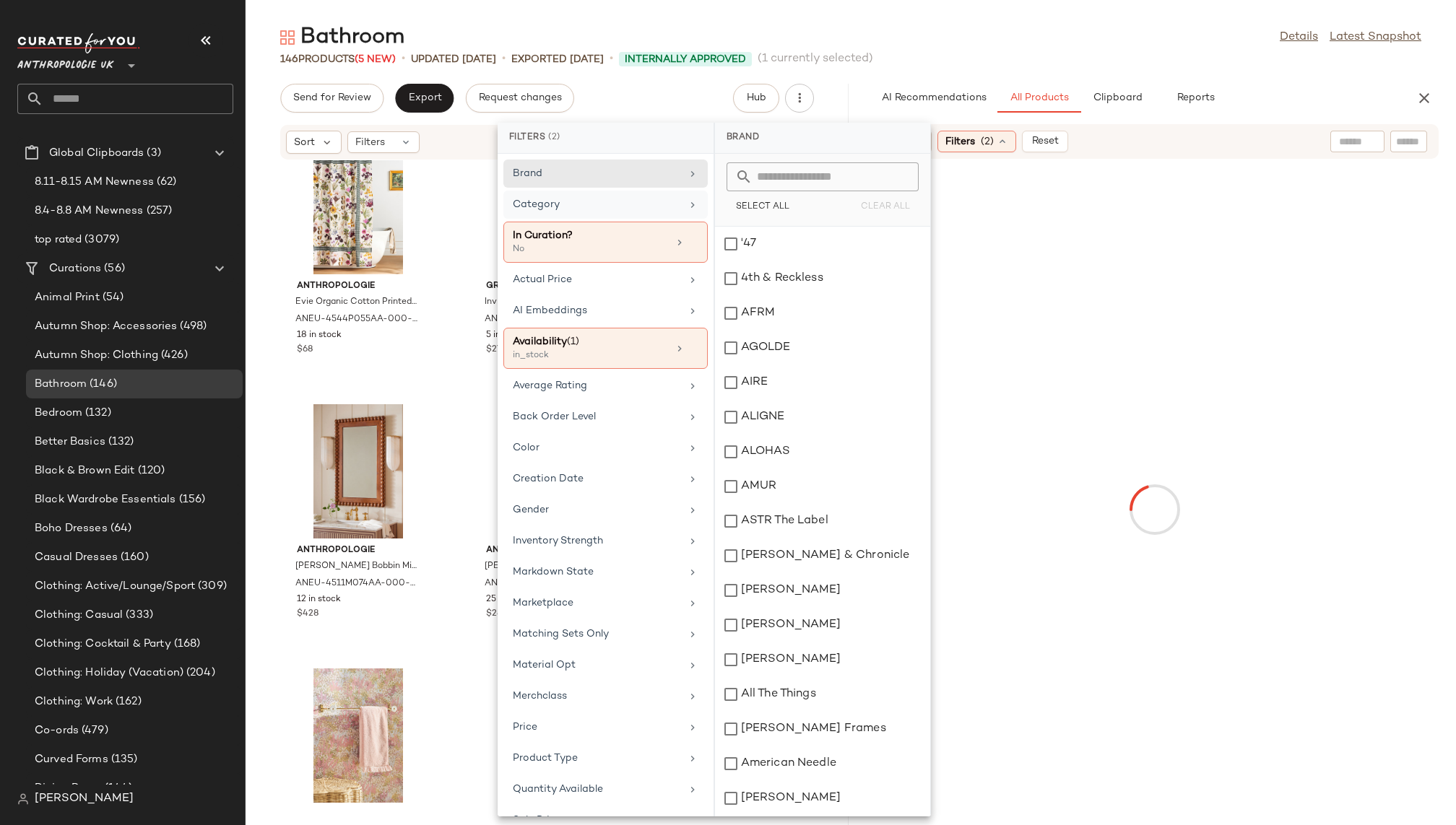
click at [1188, 47] on div "Bathroom Details Latest Snapshot" at bounding box center [851, 37] width 1210 height 29
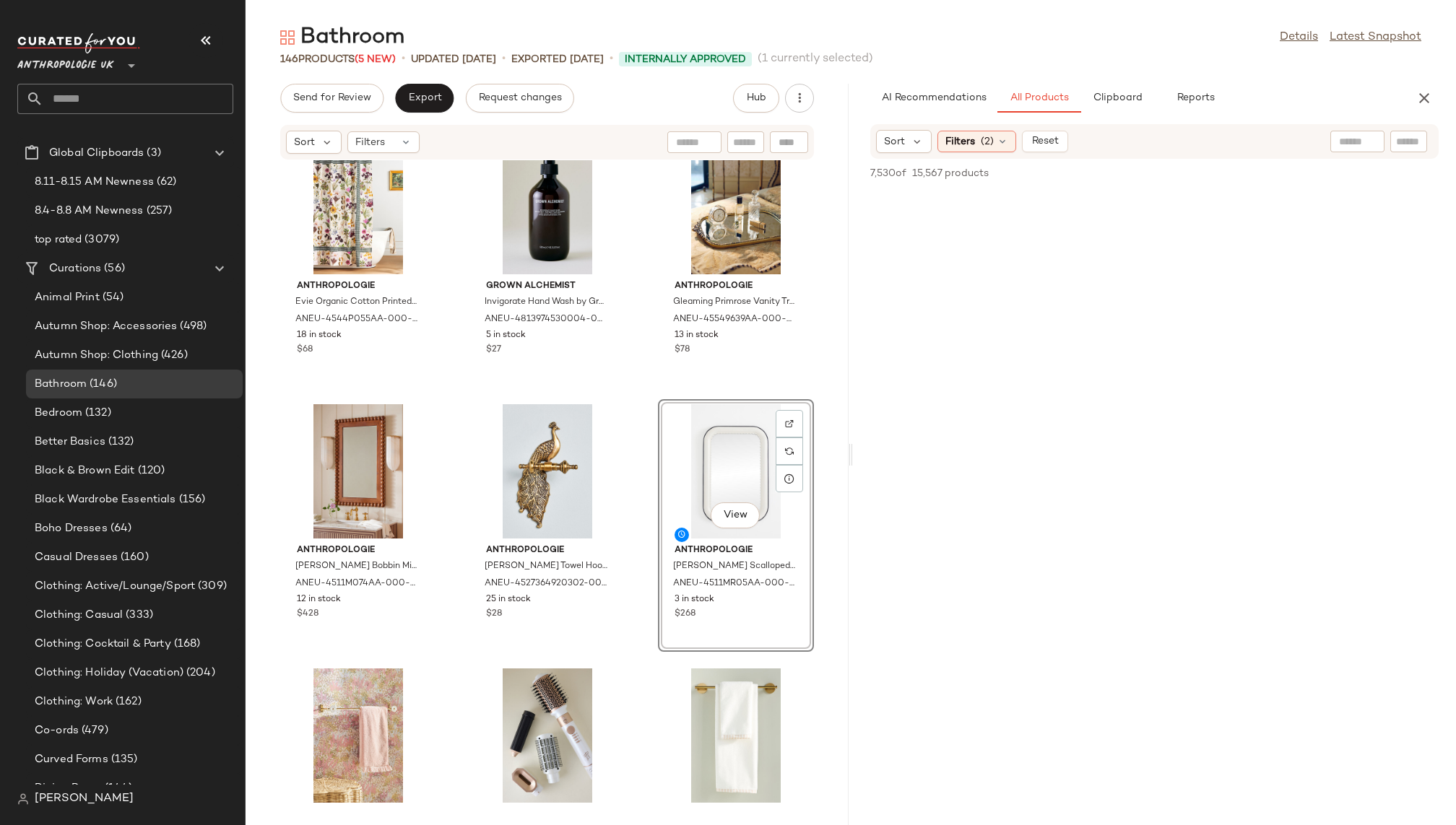
click at [1396, 140] on input "text" at bounding box center [1409, 142] width 26 height 15
type input "****"
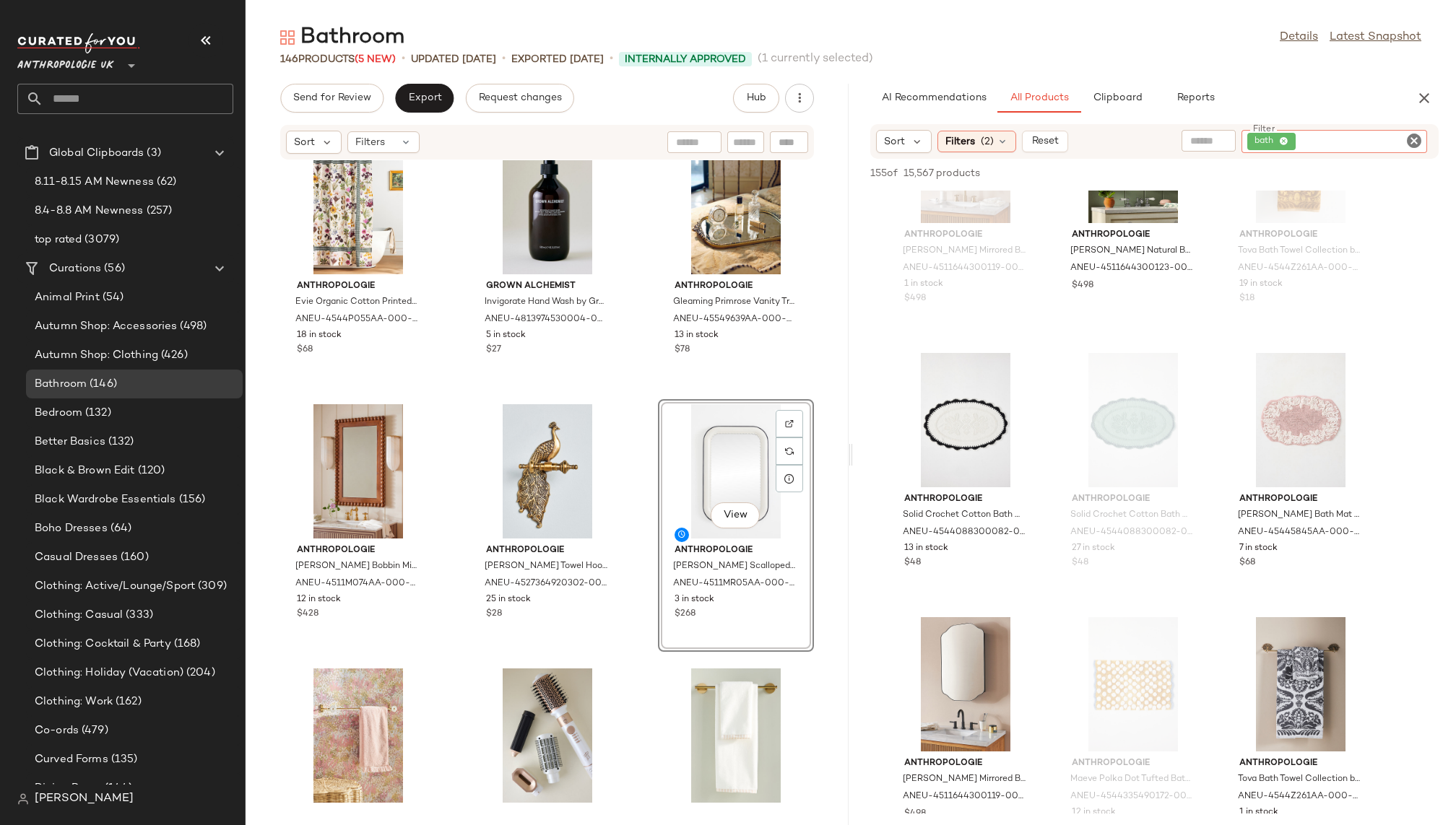
scroll to position [1188, 0]
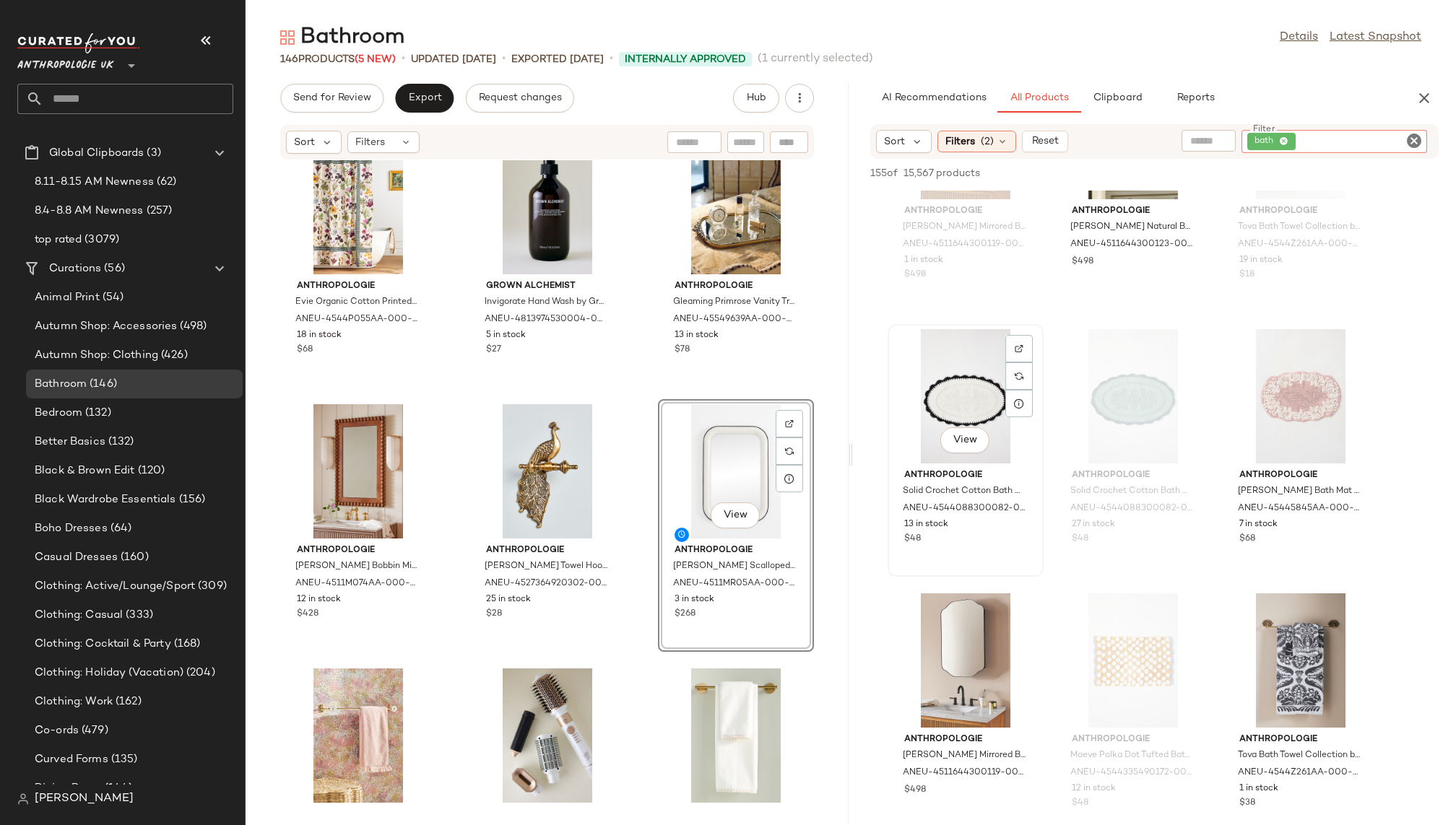
click at [943, 394] on div "View" at bounding box center [965, 396] width 146 height 134
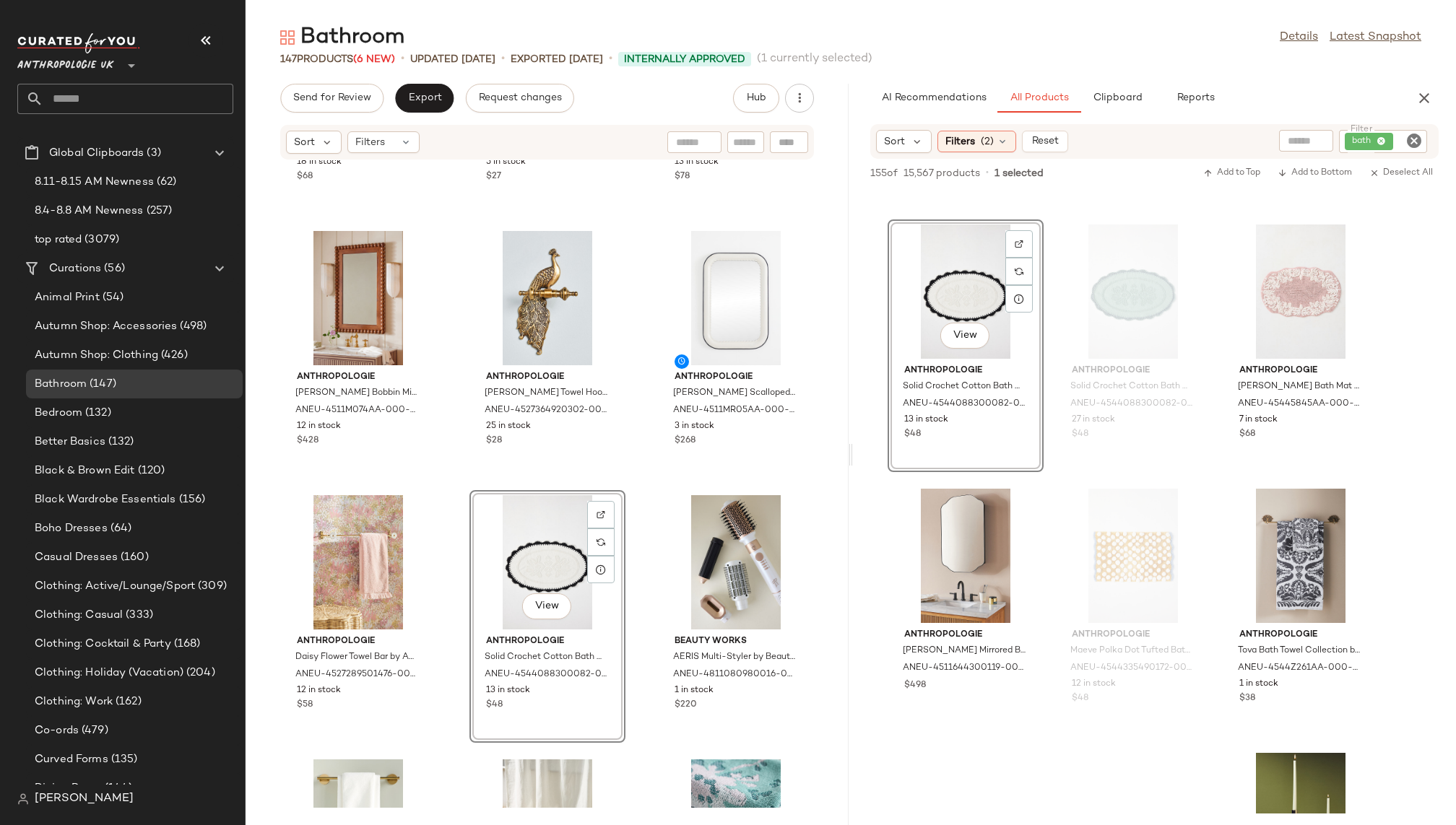
scroll to position [1386, 0]
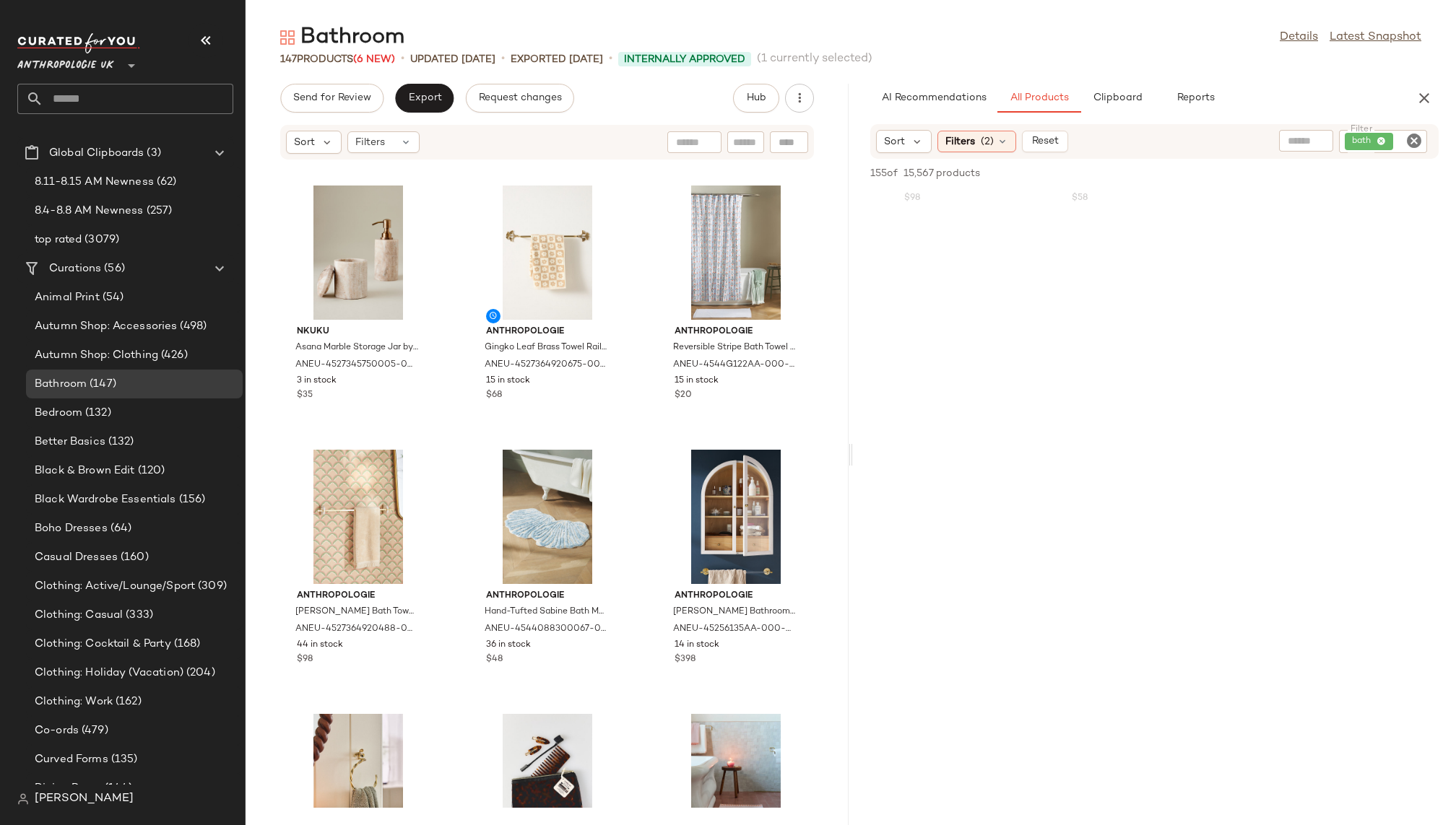
scroll to position [0, 0]
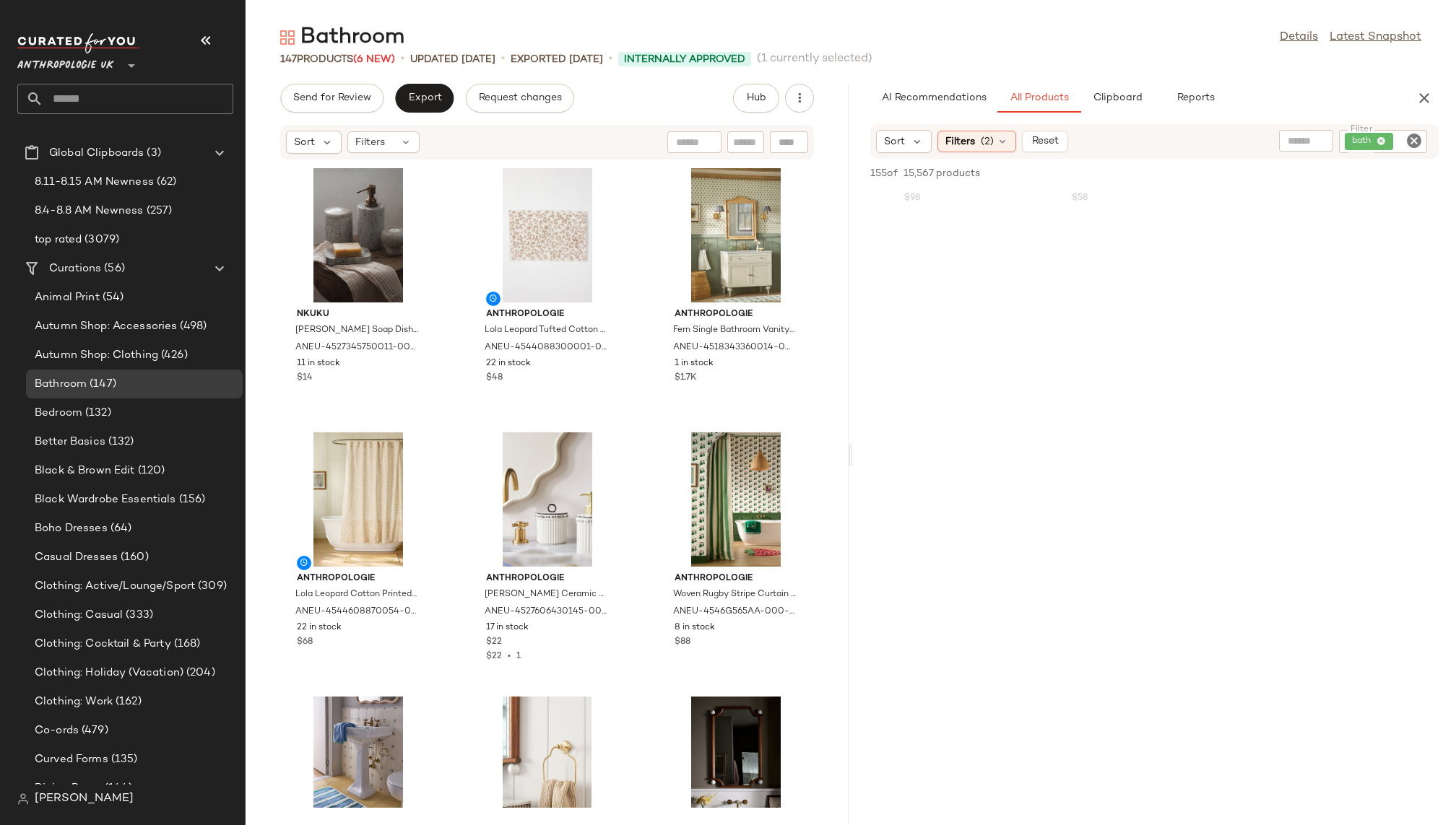
click at [1417, 143] on icon "Clear Filter" at bounding box center [1413, 141] width 17 height 17
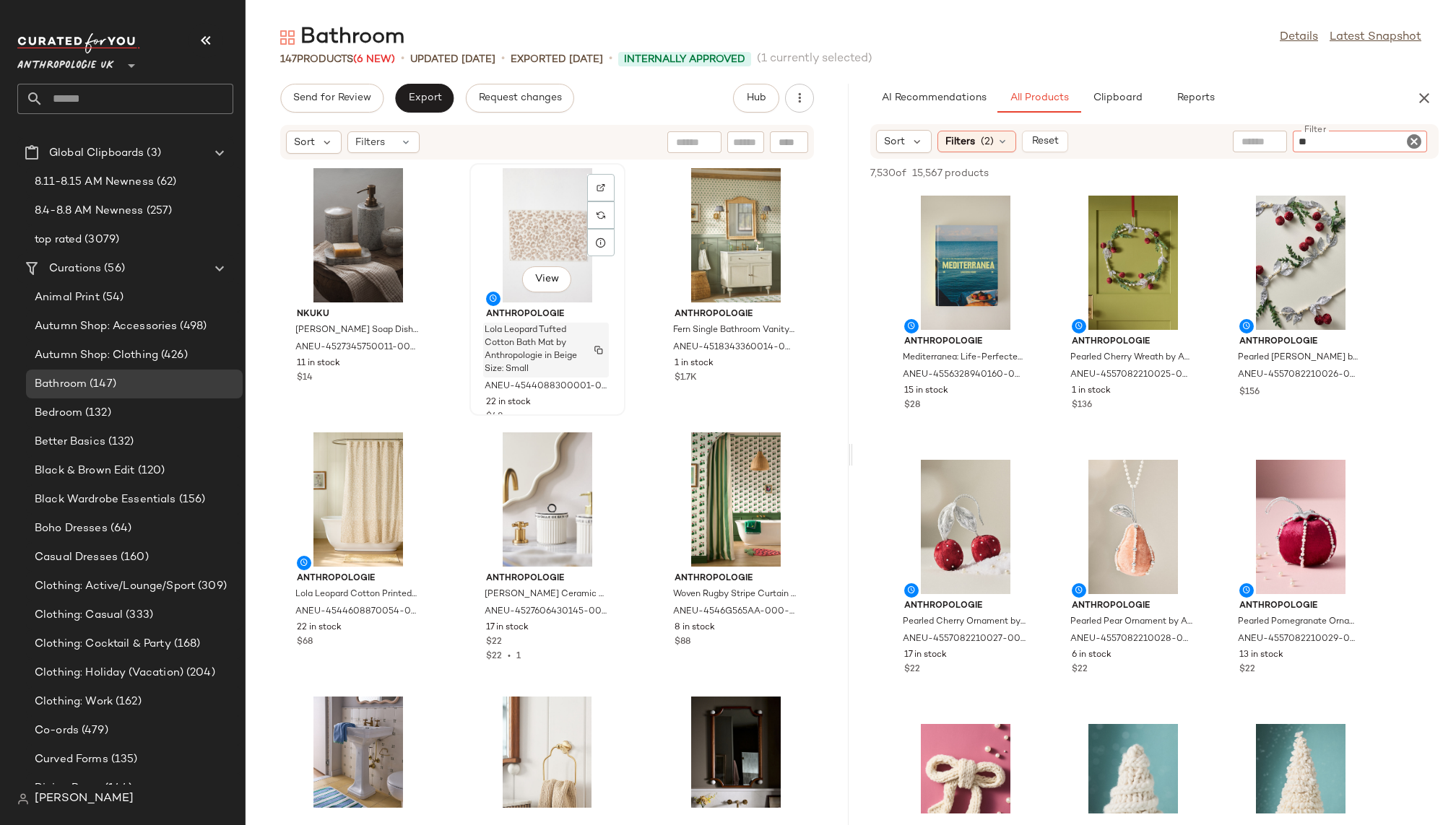
type input "*"
type input "****"
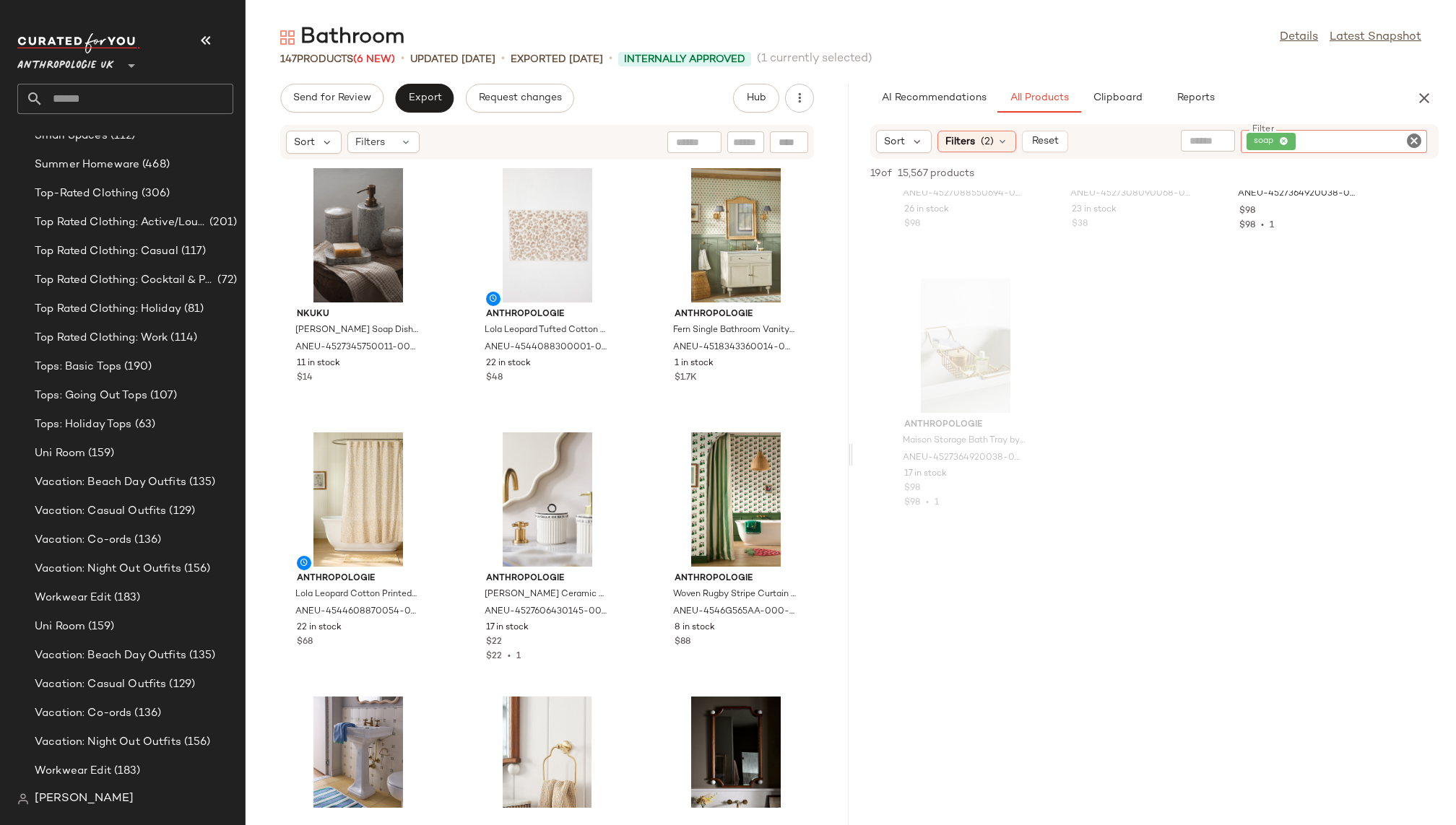
scroll to position [1344, 0]
click at [133, 621] on div "Uni Room (159)" at bounding box center [133, 627] width 206 height 17
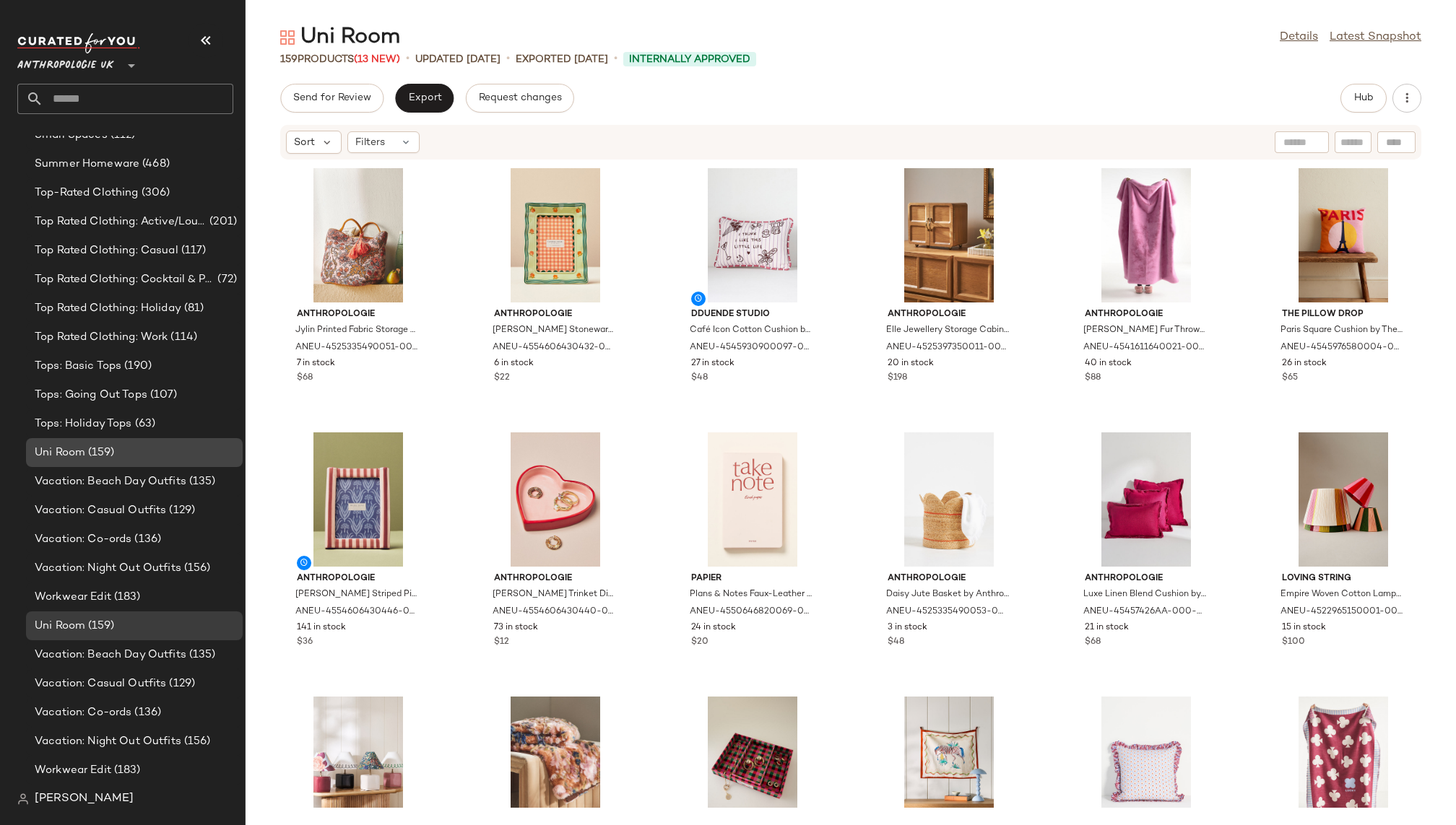
click at [149, 457] on div "Uni Room (159)" at bounding box center [133, 454] width 206 height 17
click at [147, 623] on div "Uni Room (159)" at bounding box center [133, 627] width 206 height 17
click at [149, 574] on span "Vacation: Night Out Outfits" at bounding box center [108, 569] width 147 height 17
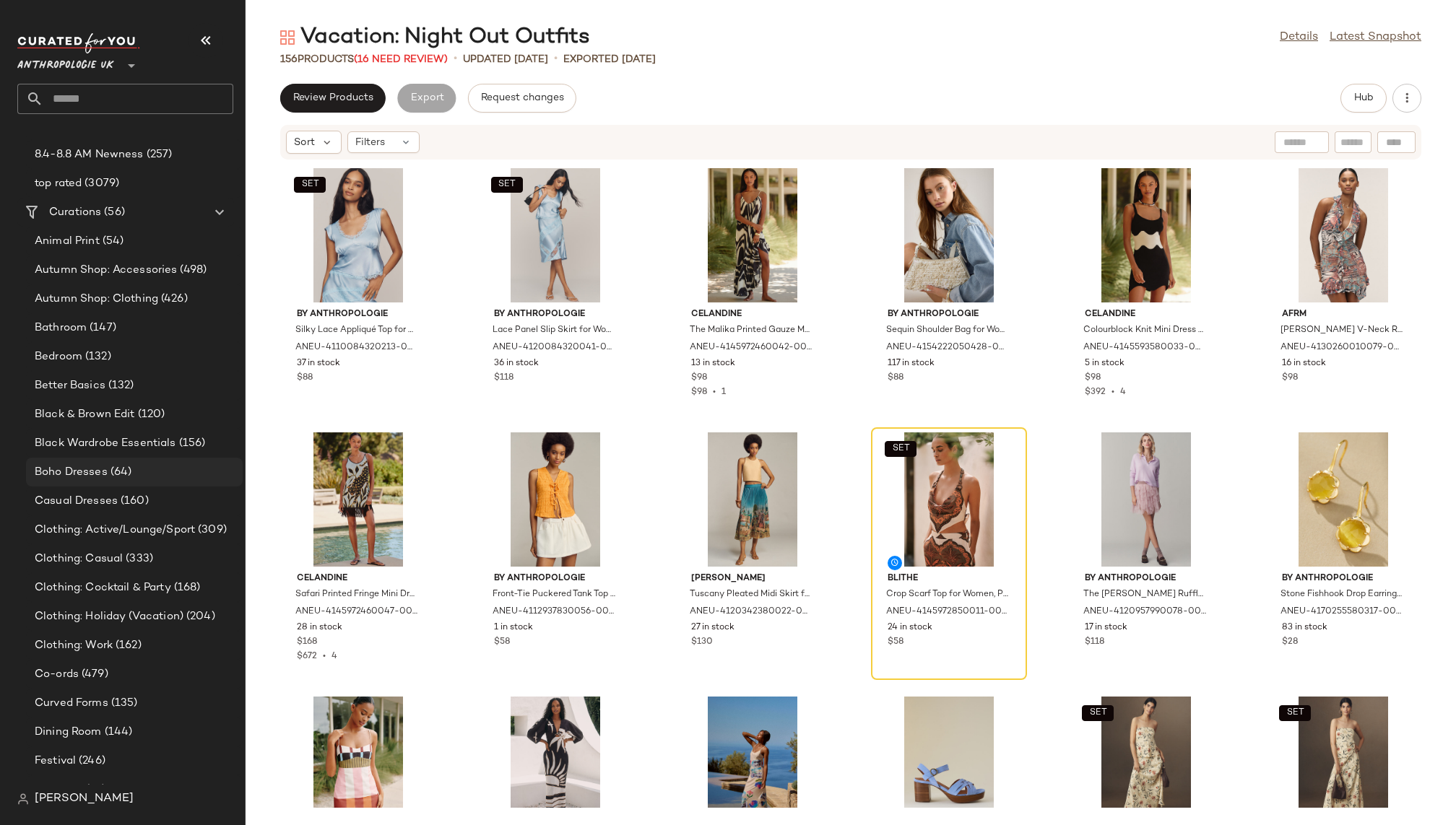
scroll to position [121, 0]
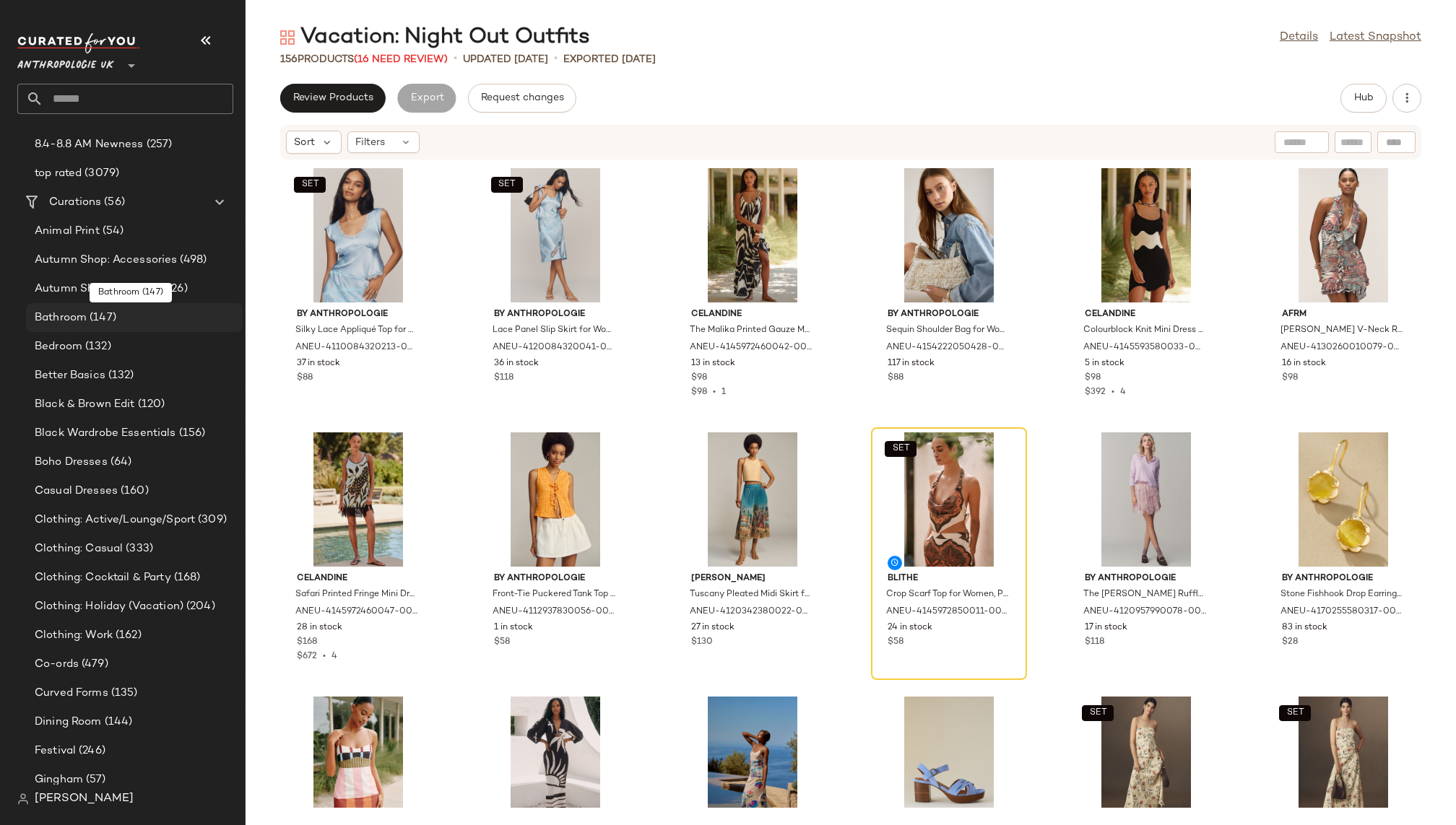
click at [167, 319] on div "Bathroom (147)" at bounding box center [133, 318] width 206 height 17
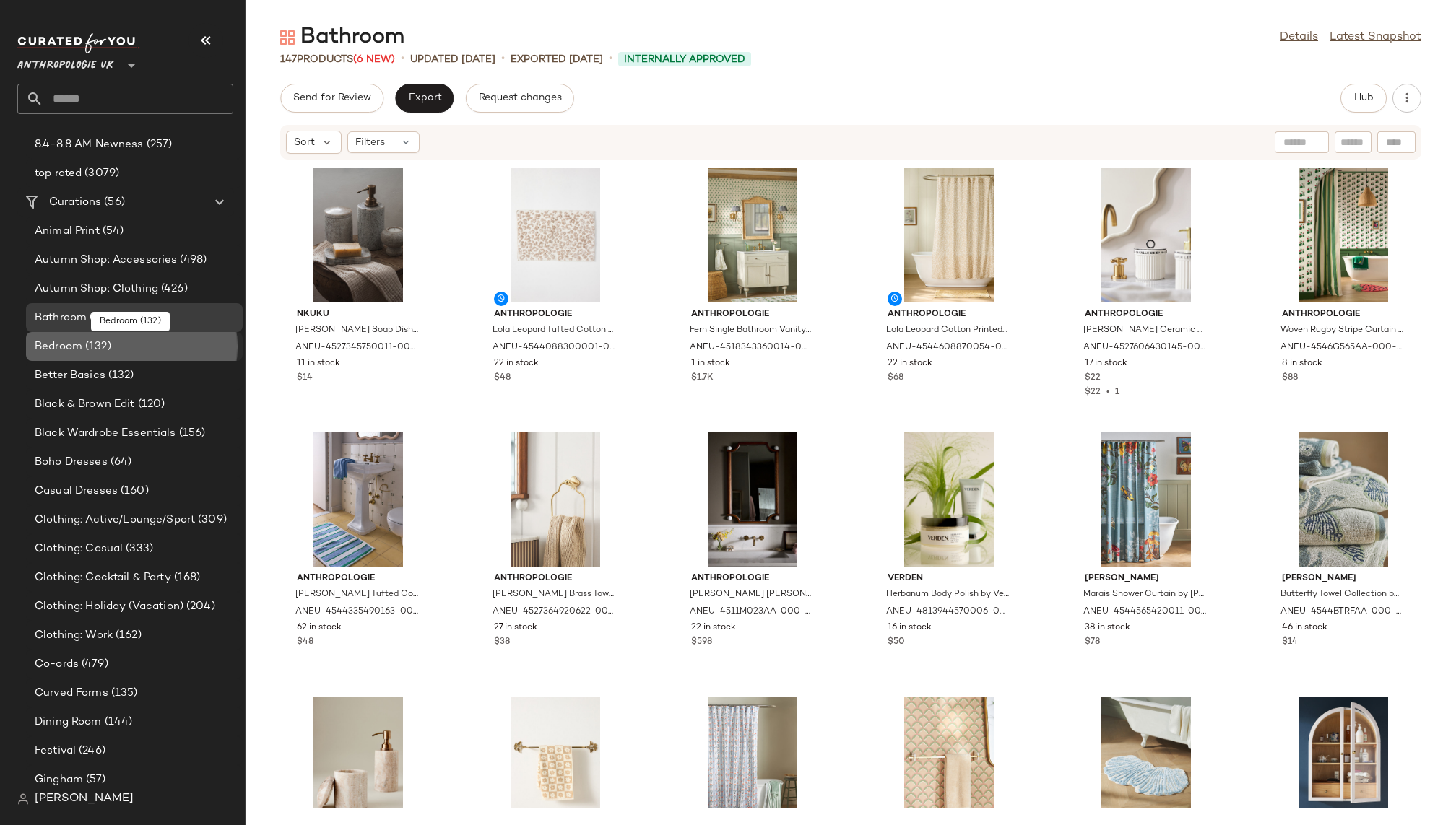
click at [148, 346] on div "Bedroom (132)" at bounding box center [133, 347] width 206 height 17
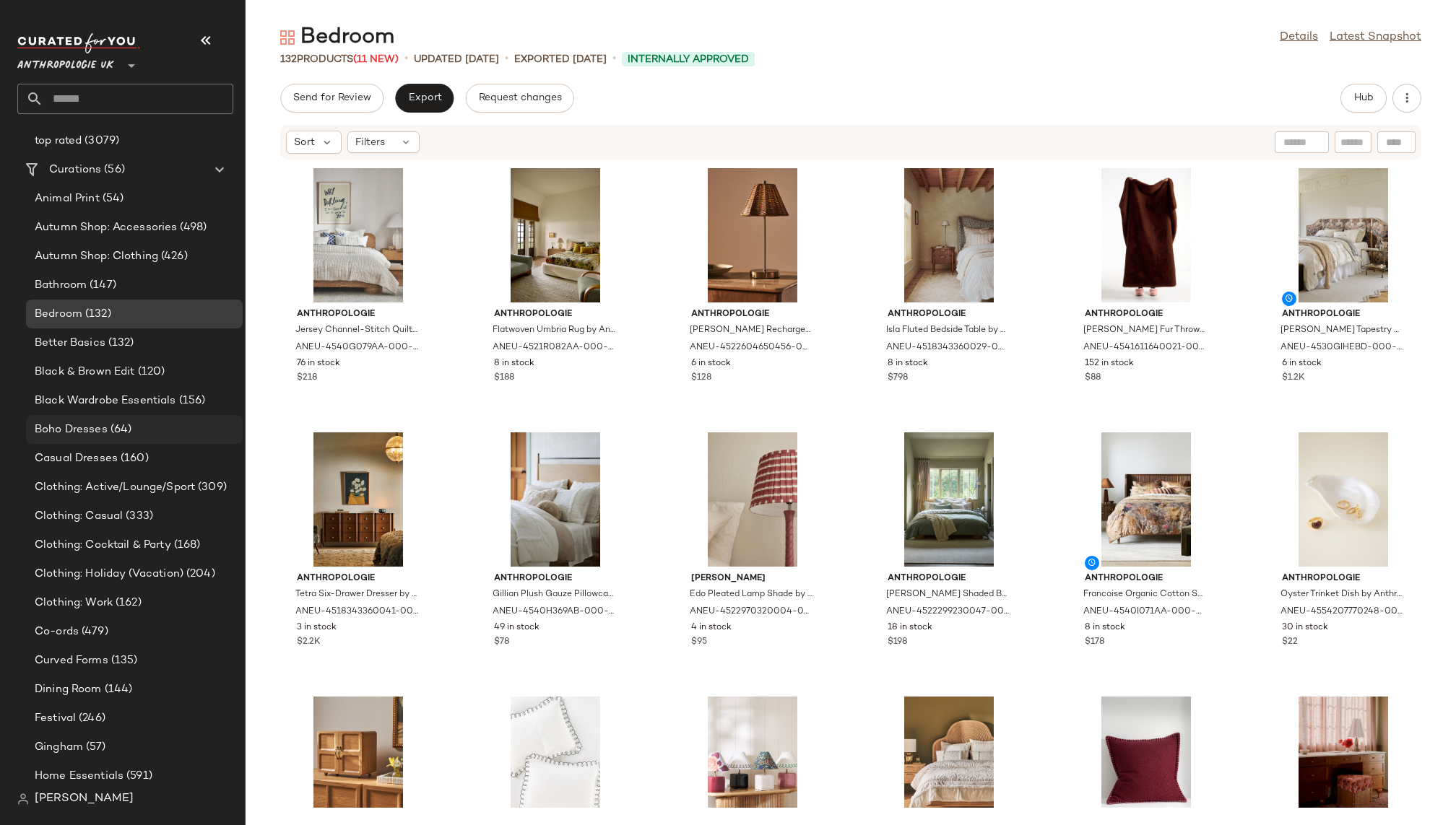
scroll to position [163, 0]
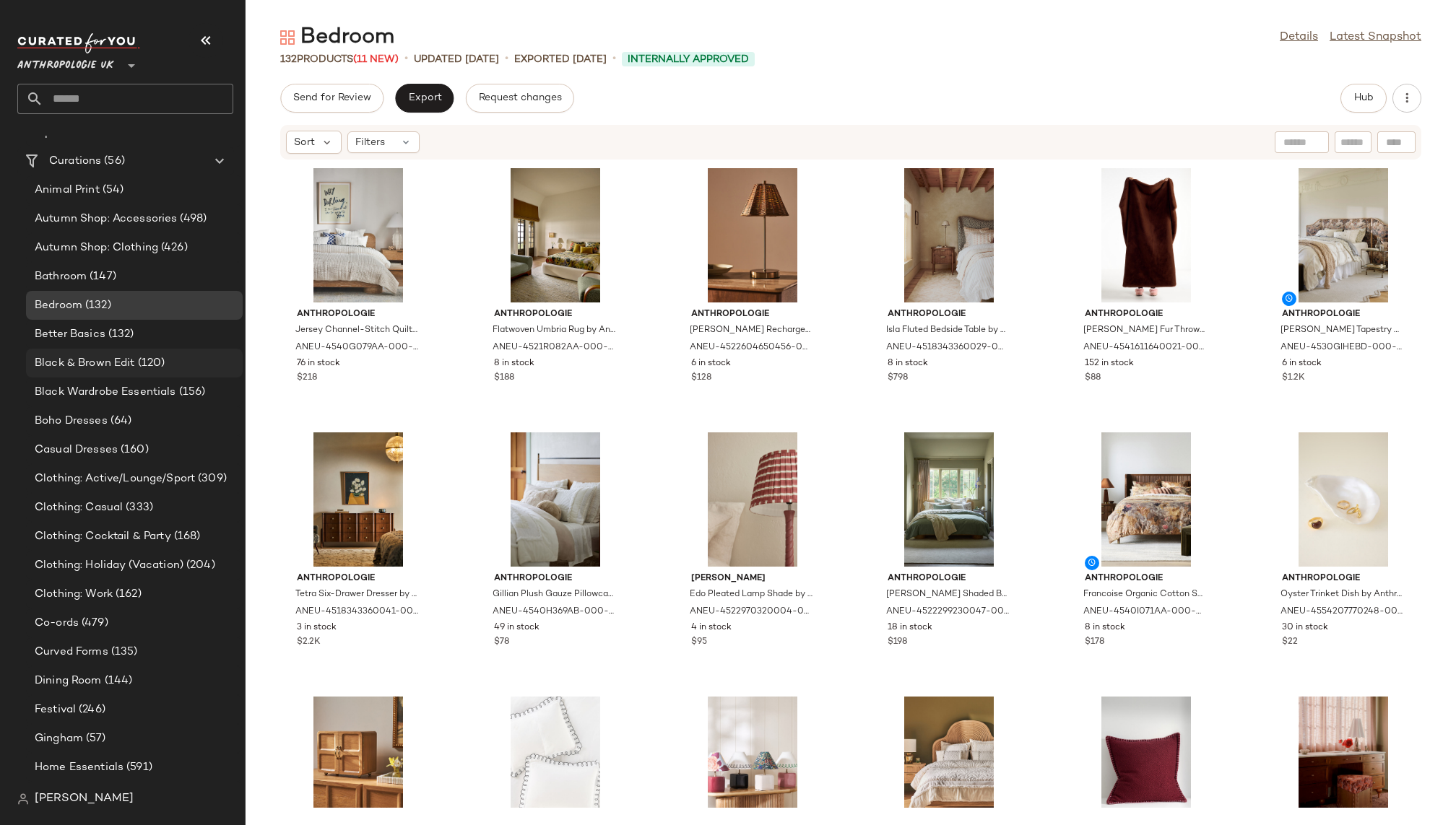
click at [152, 356] on span "(120)" at bounding box center [150, 364] width 30 height 17
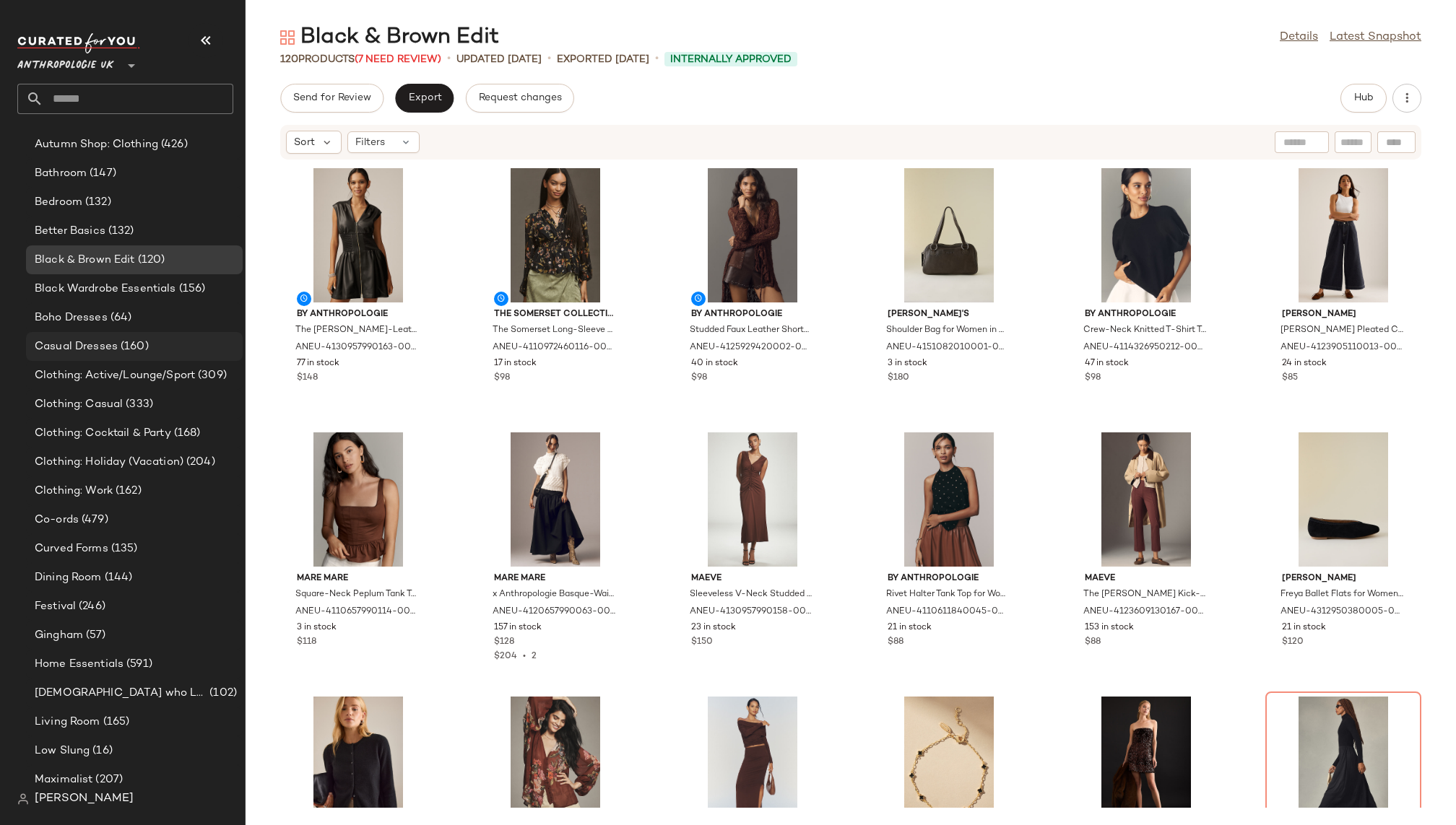
scroll to position [276, 0]
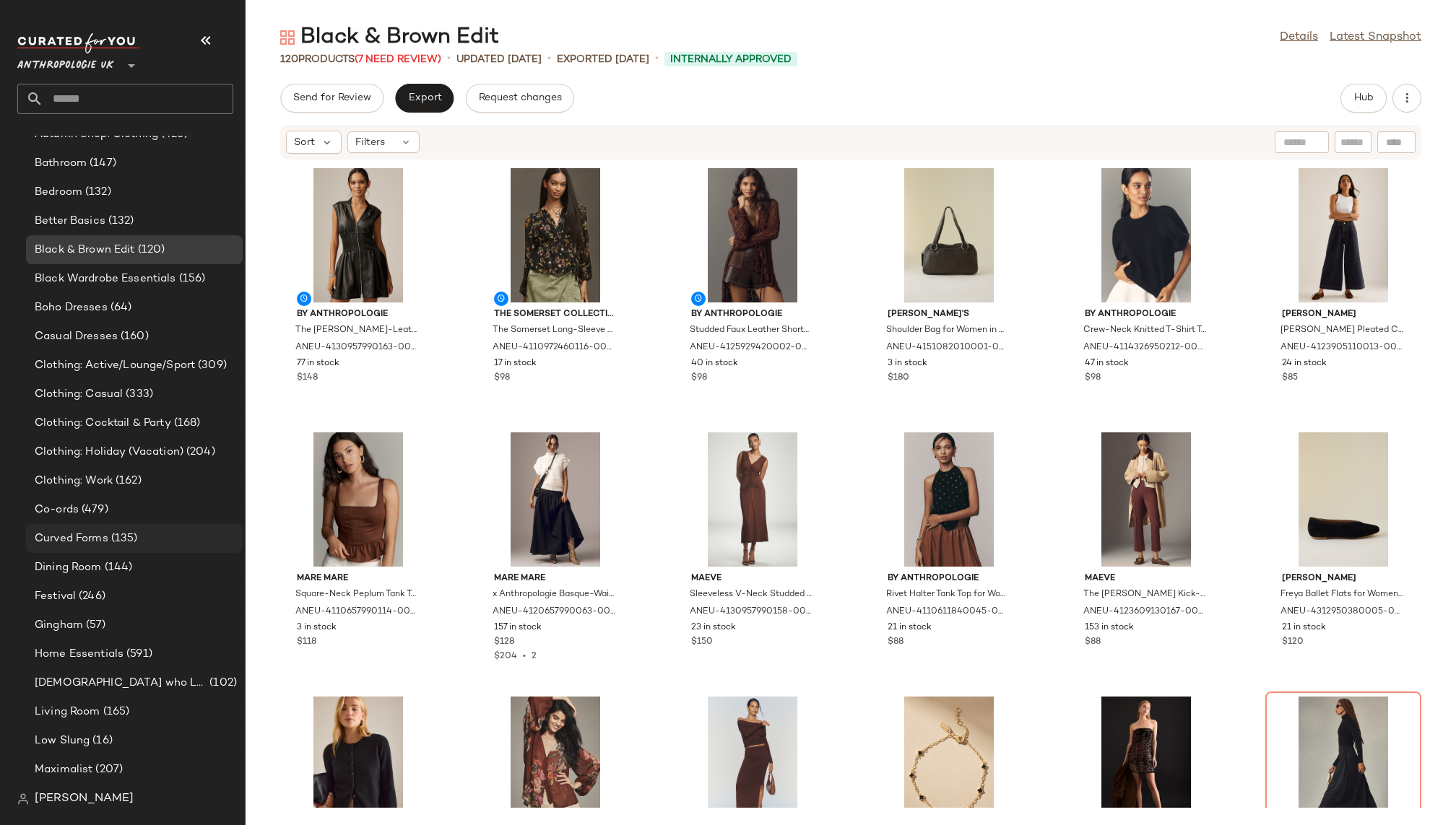
click at [121, 536] on span "(135)" at bounding box center [123, 539] width 29 height 17
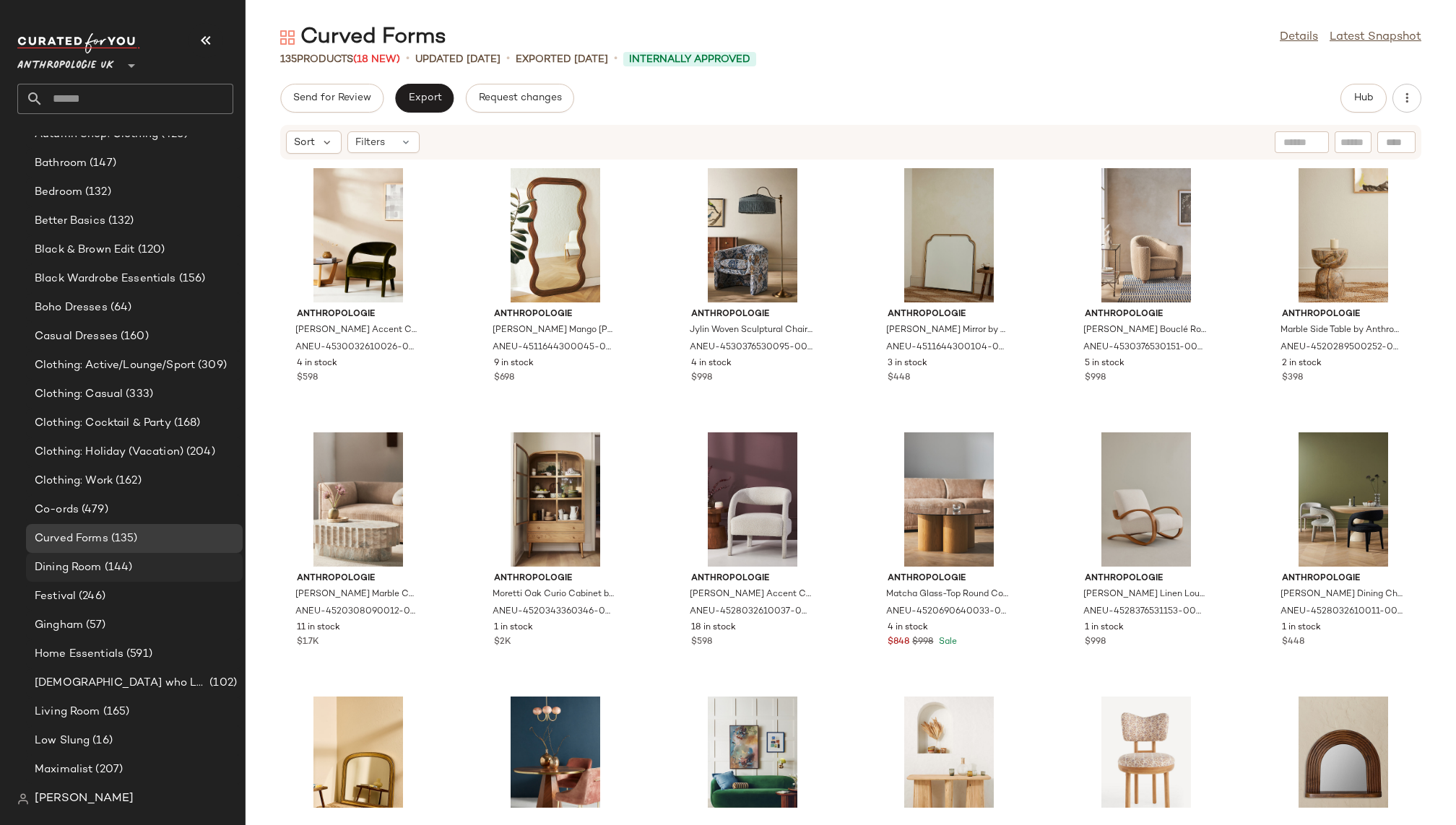
click at [112, 568] on span "(144)" at bounding box center [117, 568] width 31 height 17
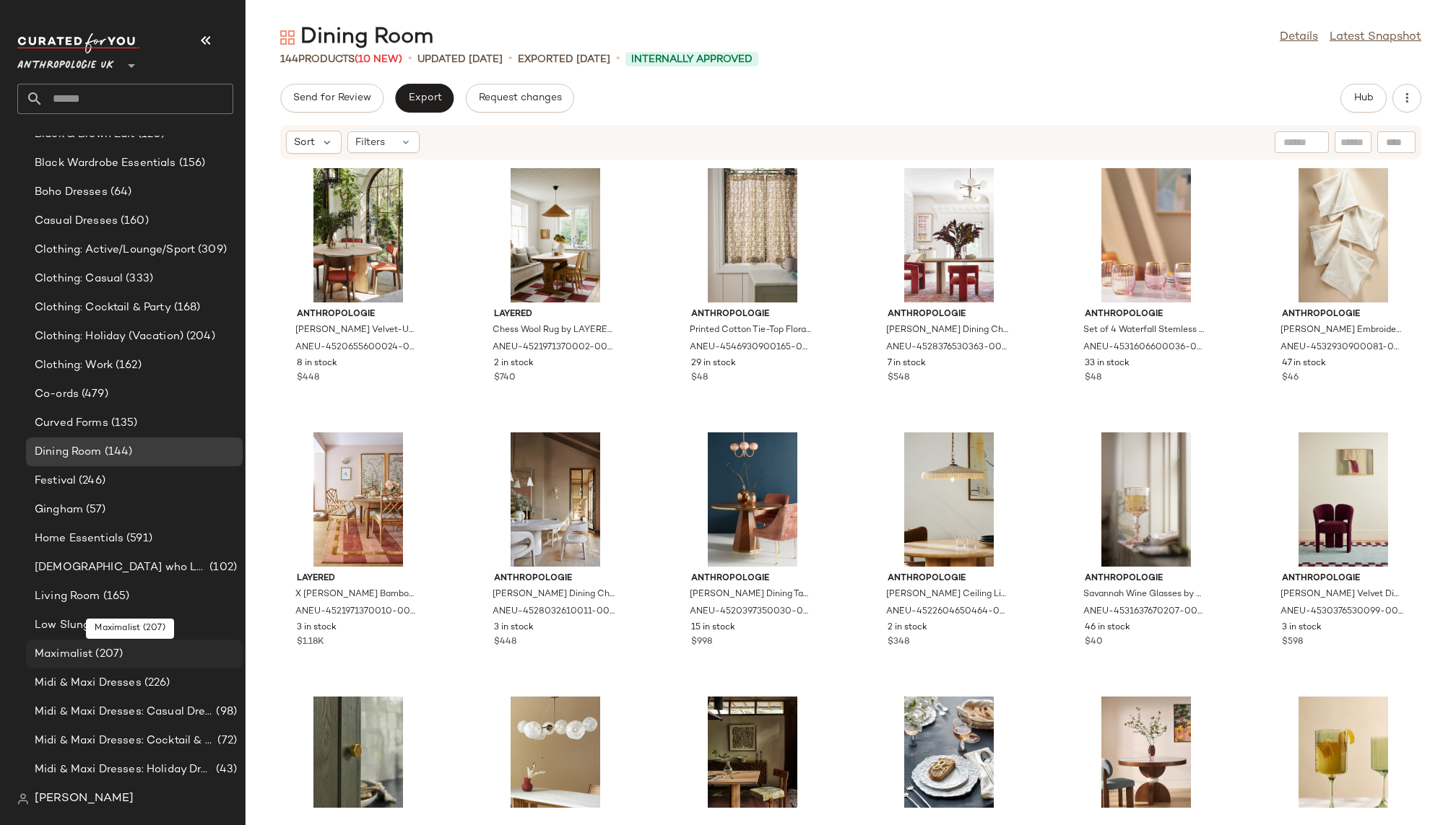
scroll to position [413, 0]
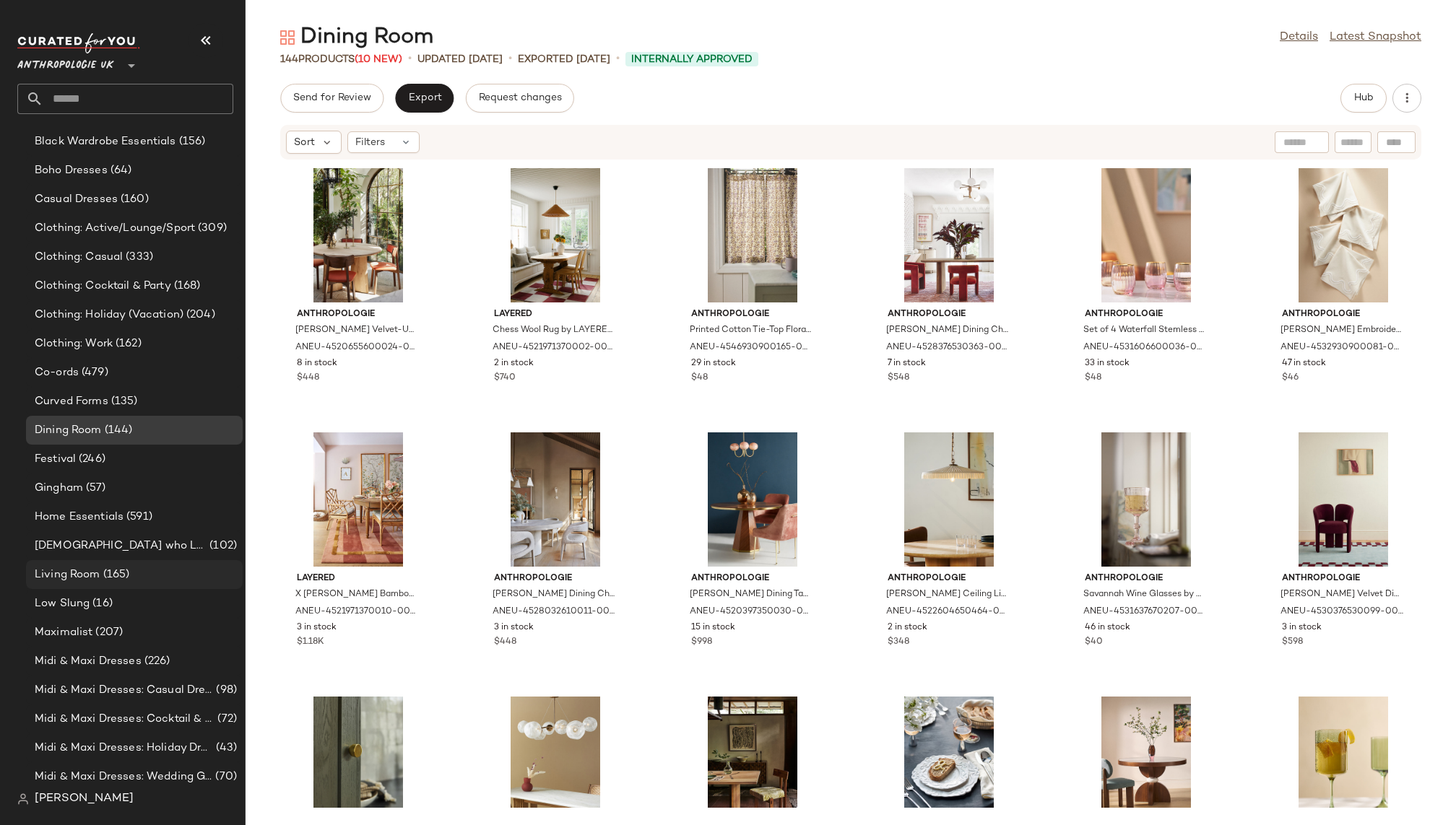
click at [140, 582] on div "Living Room (165)" at bounding box center [133, 575] width 217 height 29
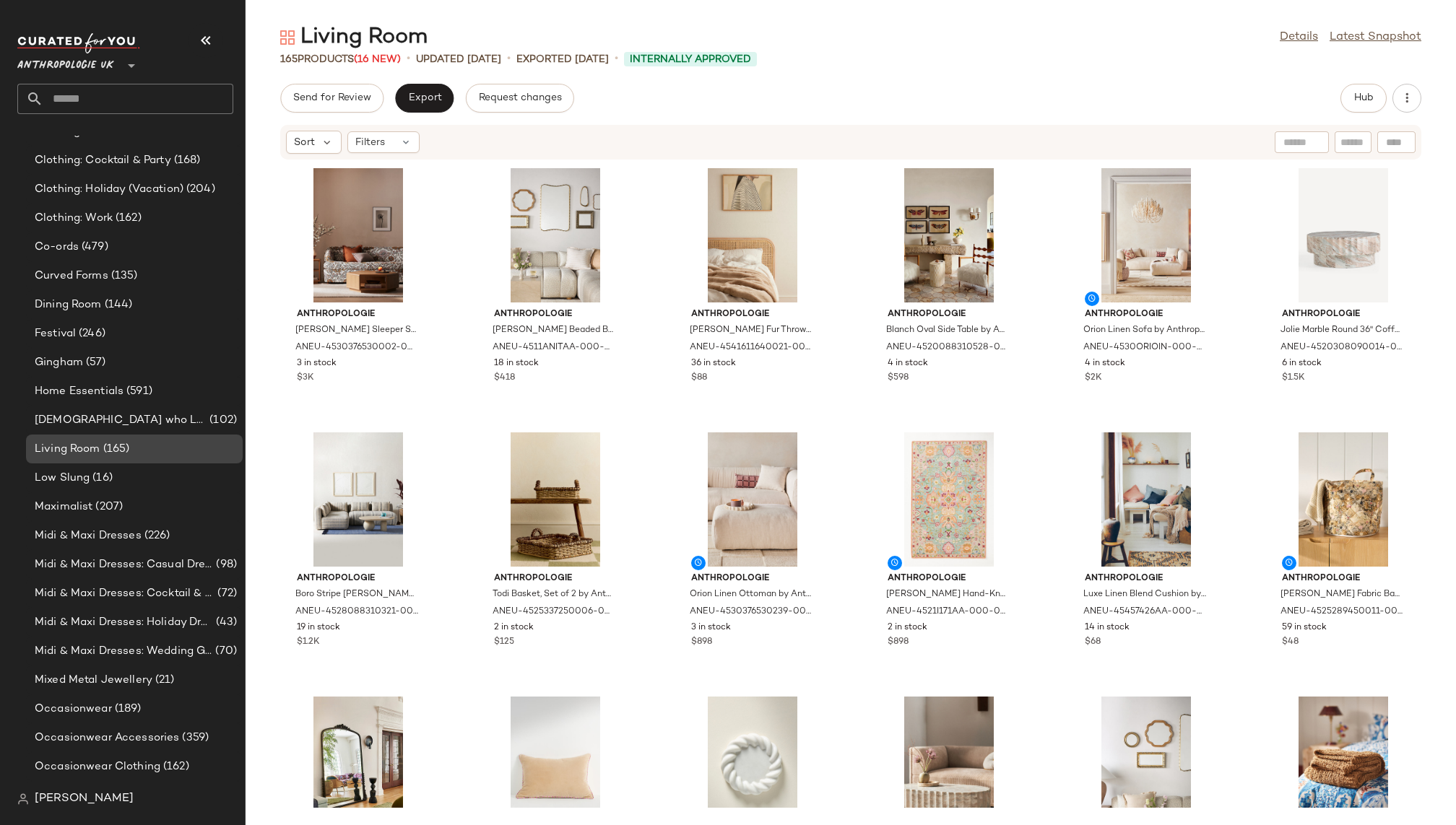
scroll to position [556, 0]
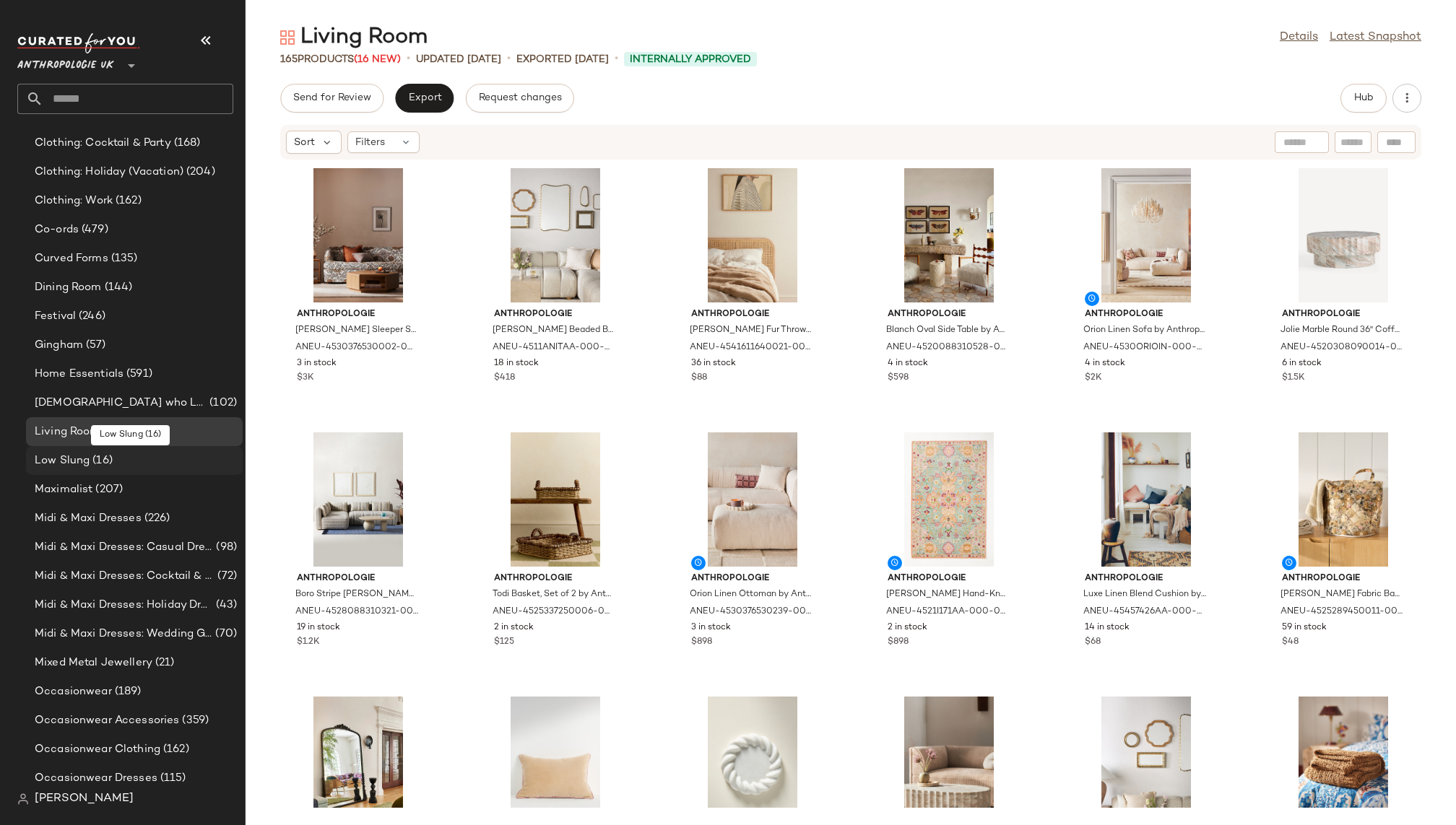
click at [130, 462] on div "Low Slung (16)" at bounding box center [133, 461] width 206 height 17
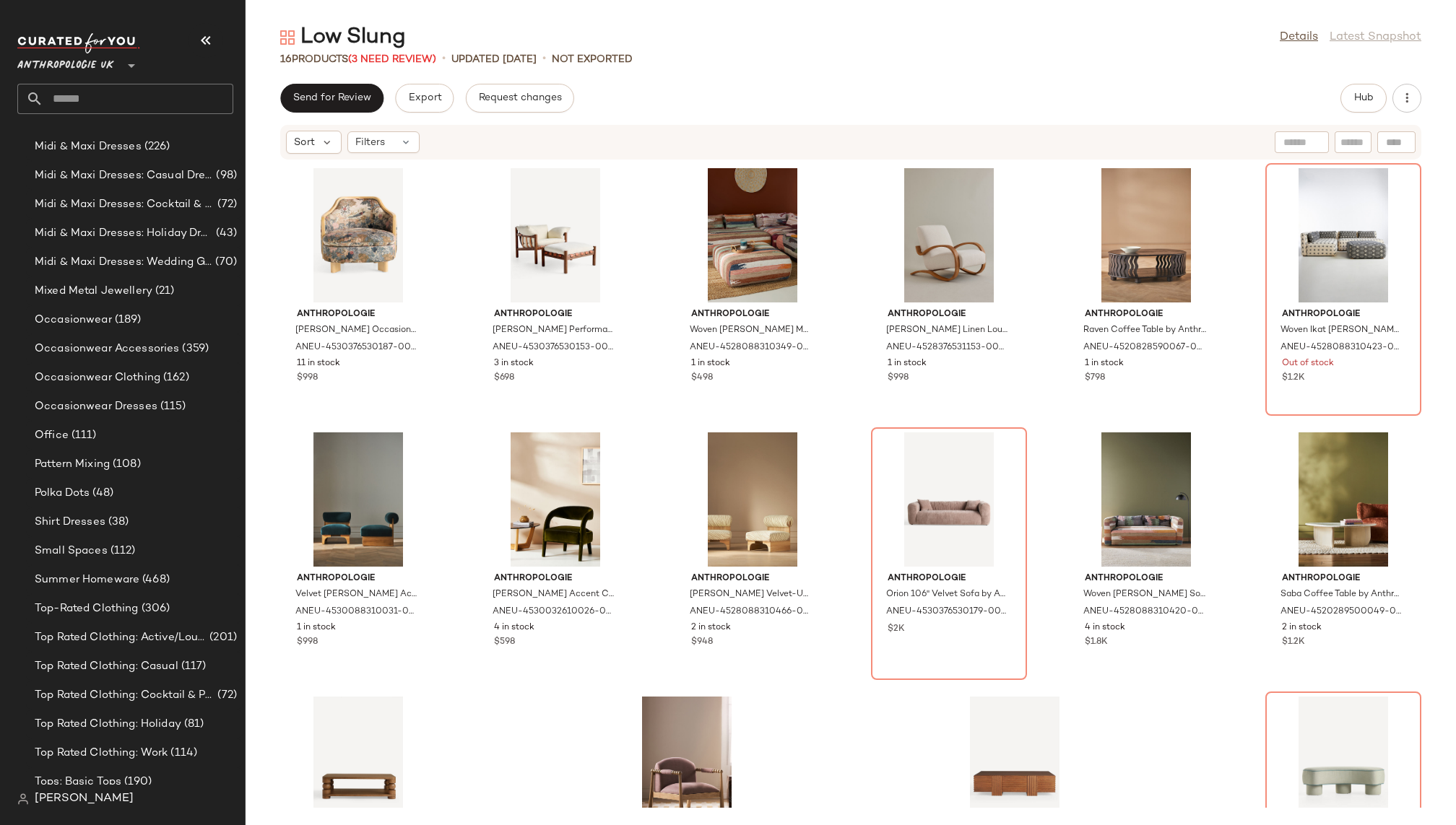
scroll to position [931, 0]
click at [134, 438] on div "Office (111)" at bounding box center [133, 432] width 206 height 17
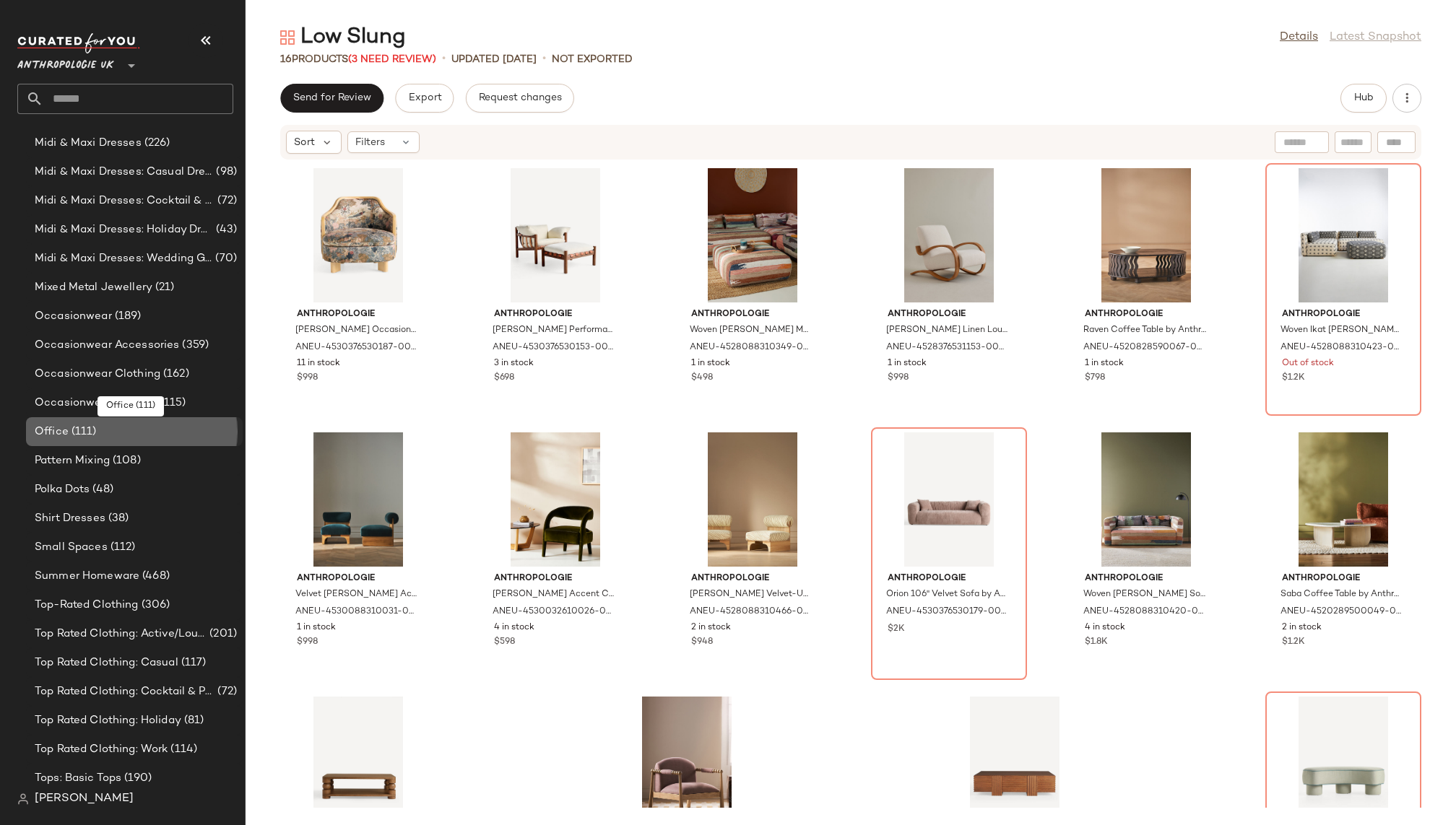
click at [134, 438] on div "Office (111)" at bounding box center [133, 432] width 206 height 17
click at [140, 393] on div "Occasionwear Dresses (115)" at bounding box center [133, 403] width 217 height 29
click at [130, 438] on div "Office (111)" at bounding box center [133, 432] width 206 height 17
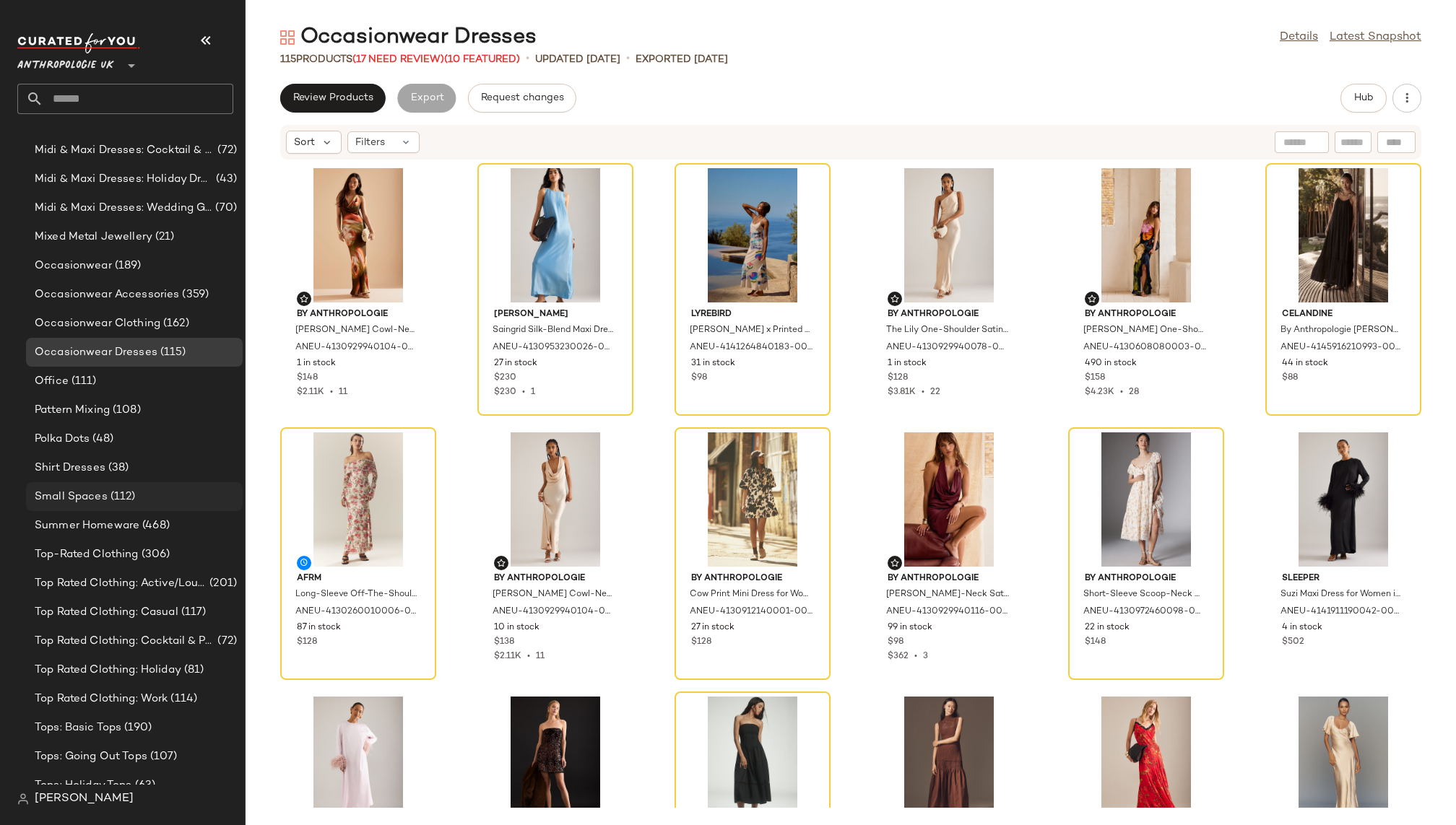
scroll to position [1001, 0]
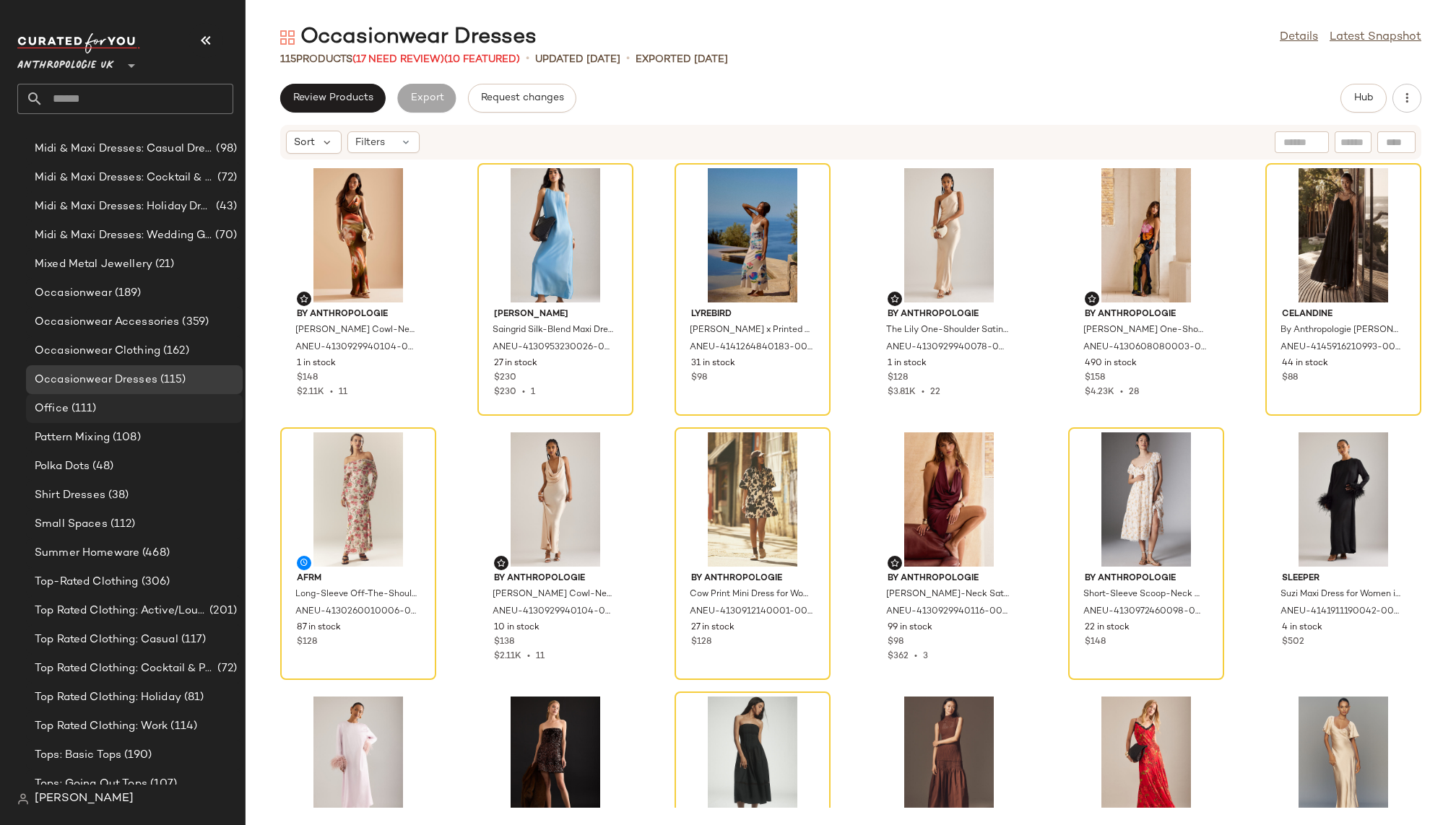
click at [127, 419] on div "Office (111)" at bounding box center [133, 408] width 217 height 29
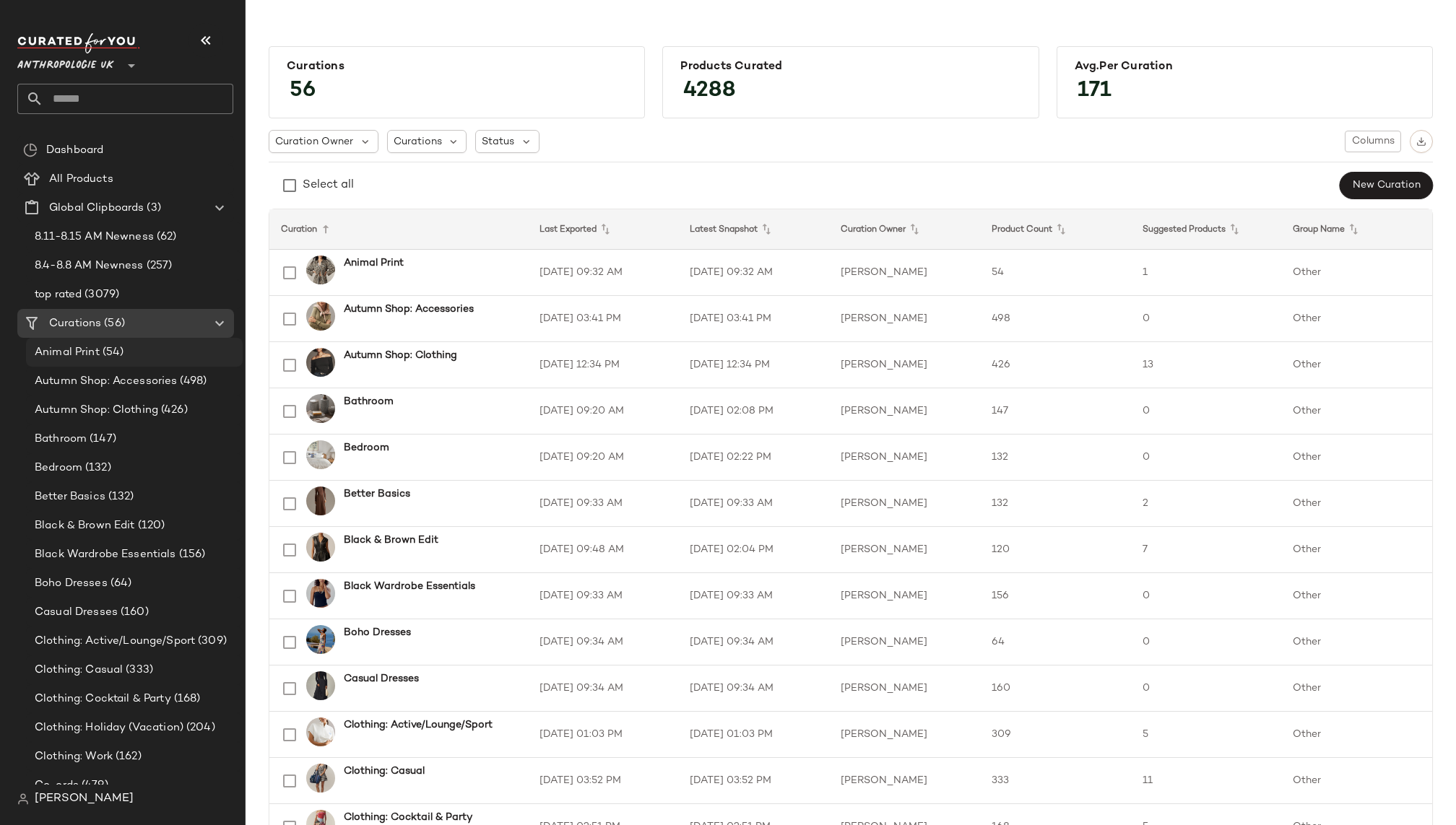
click at [130, 357] on div "Animal Print (54)" at bounding box center [133, 352] width 206 height 17
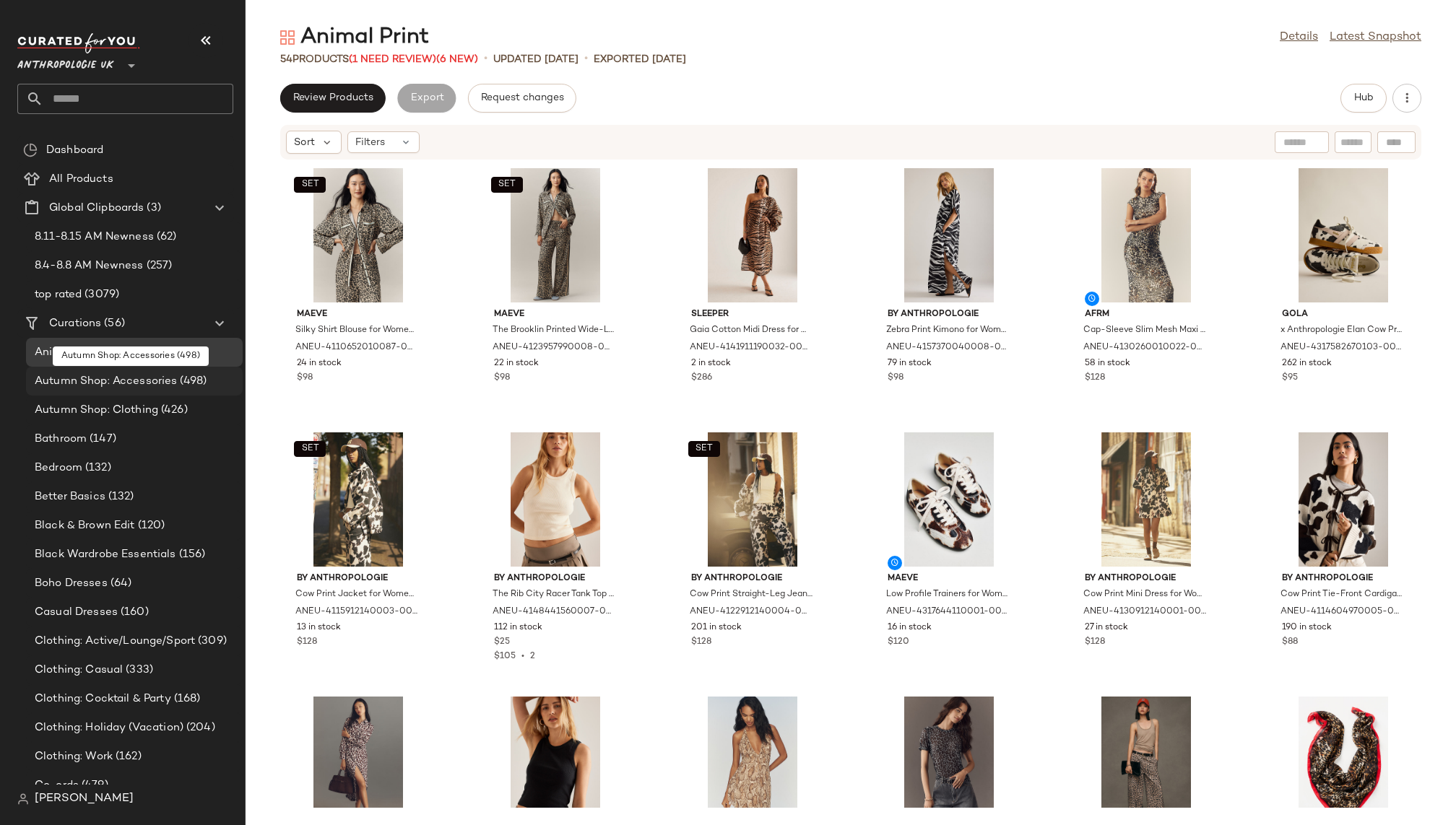
click at [146, 374] on span "Autumn Shop: Accessories" at bounding box center [106, 382] width 142 height 17
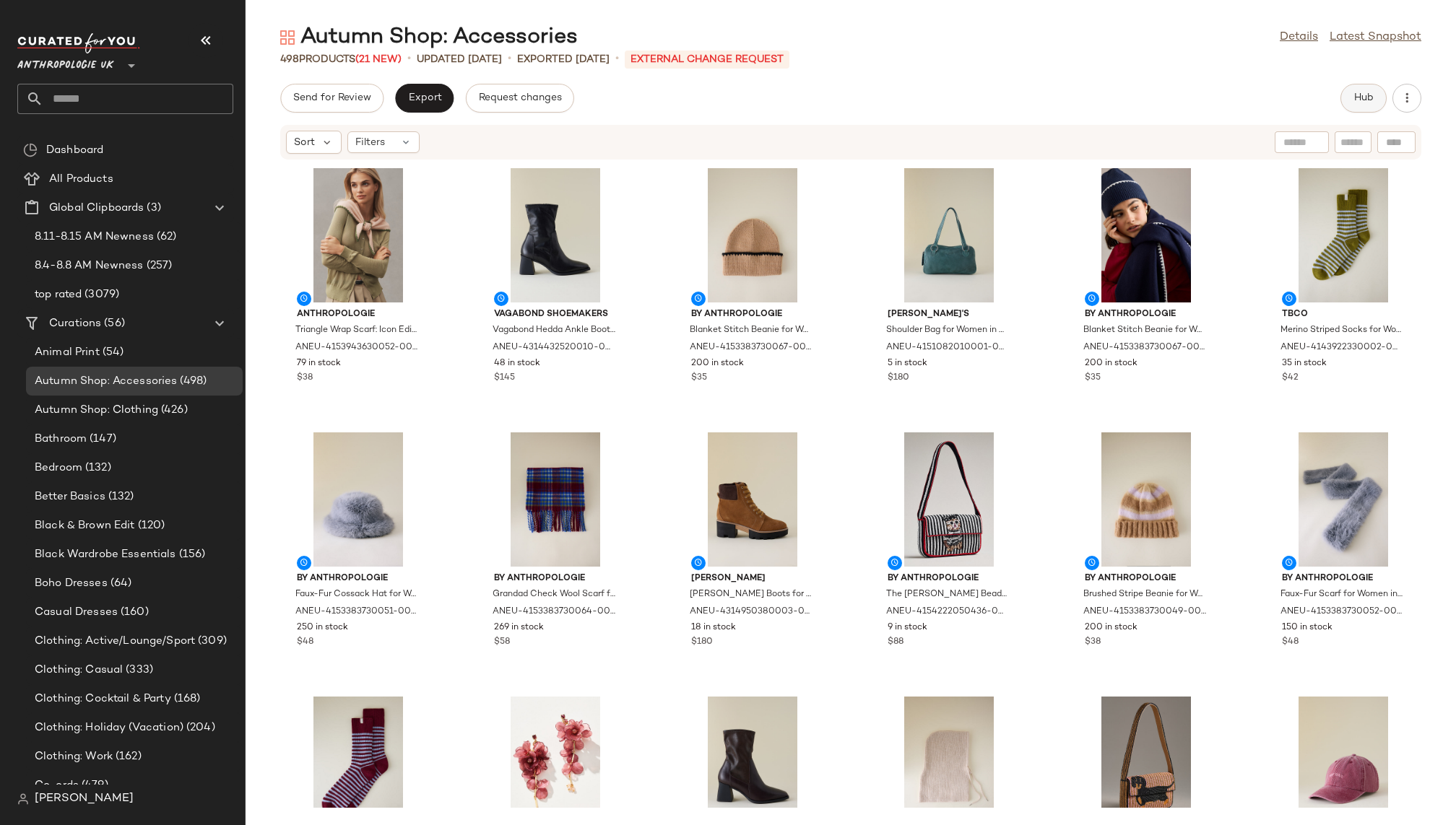
click at [1359, 96] on span "Hub" at bounding box center [1362, 98] width 20 height 11
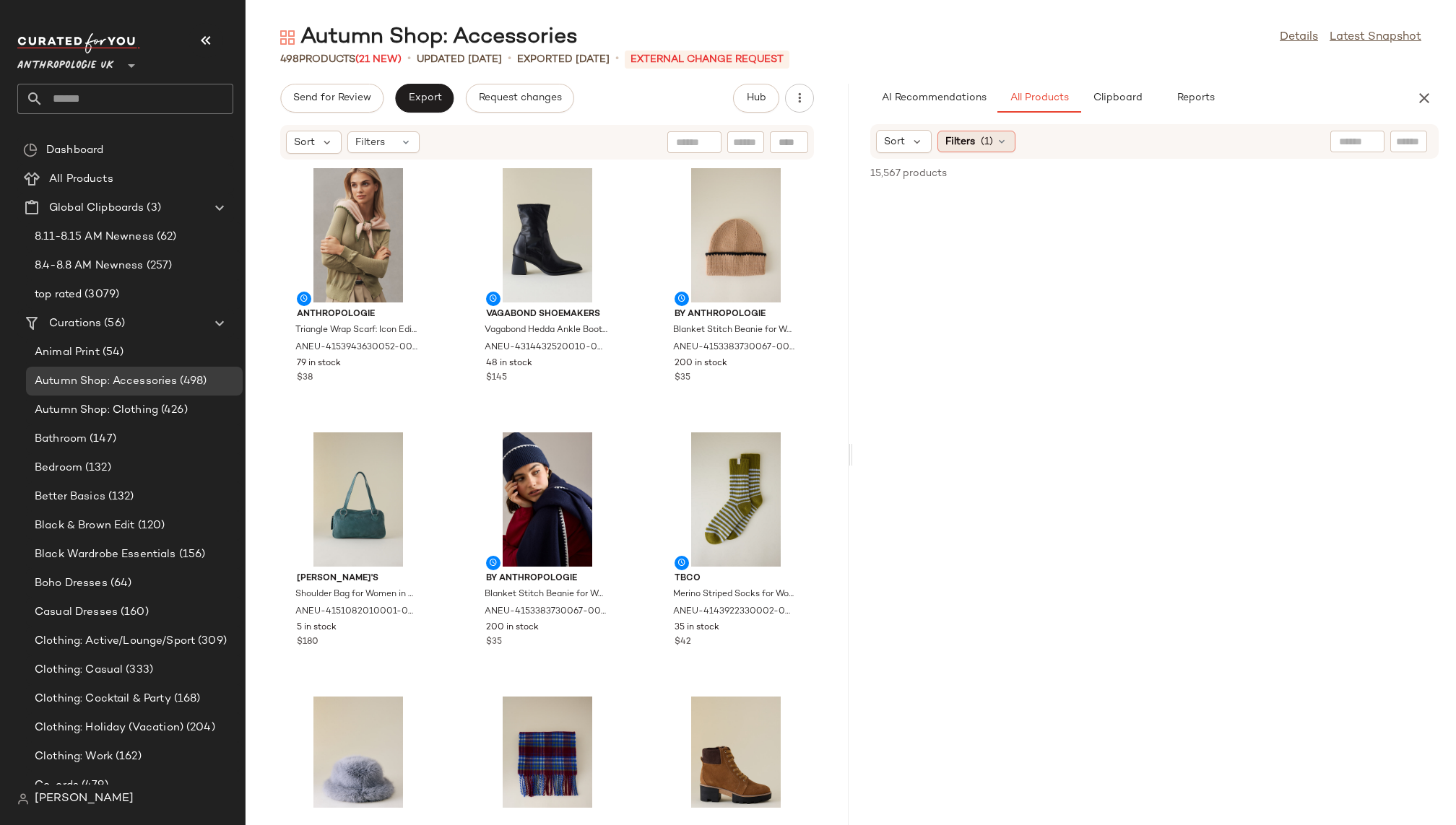
click at [987, 140] on span "(1)" at bounding box center [986, 142] width 12 height 15
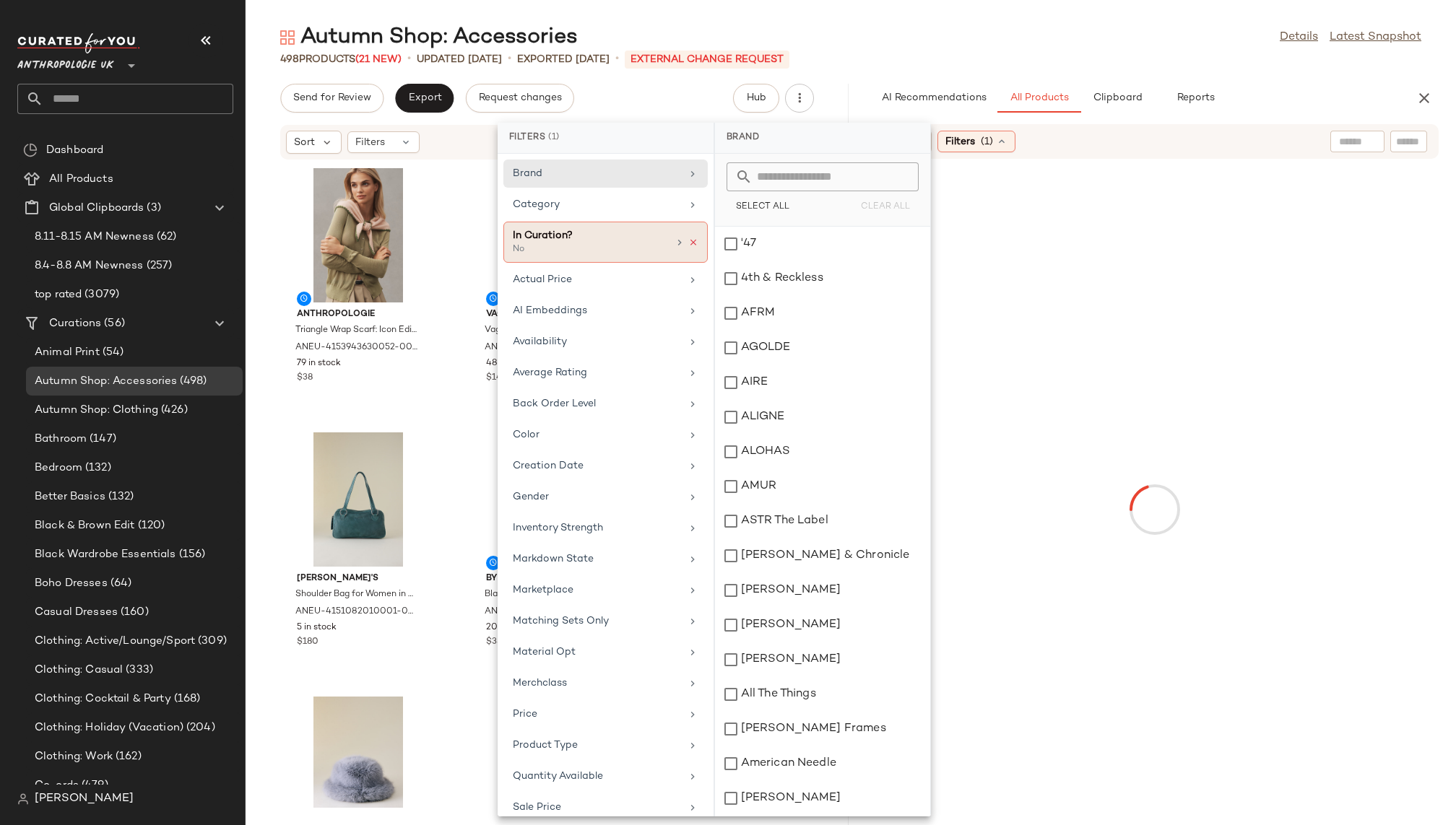
click at [691, 243] on icon at bounding box center [693, 242] width 10 height 10
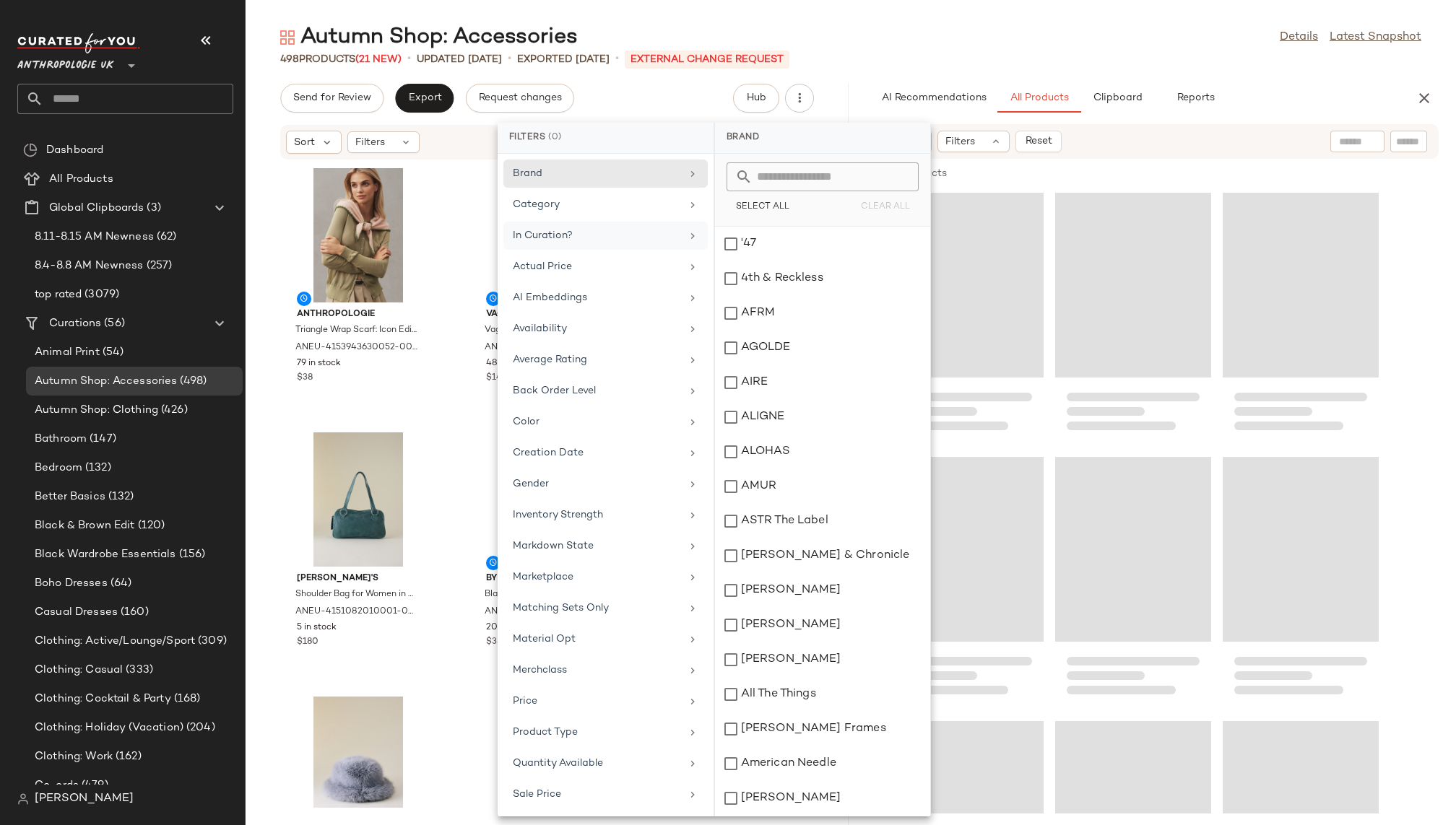
click at [1120, 38] on div "Autumn Shop: Accessories Details Latest Snapshot" at bounding box center [851, 37] width 1210 height 29
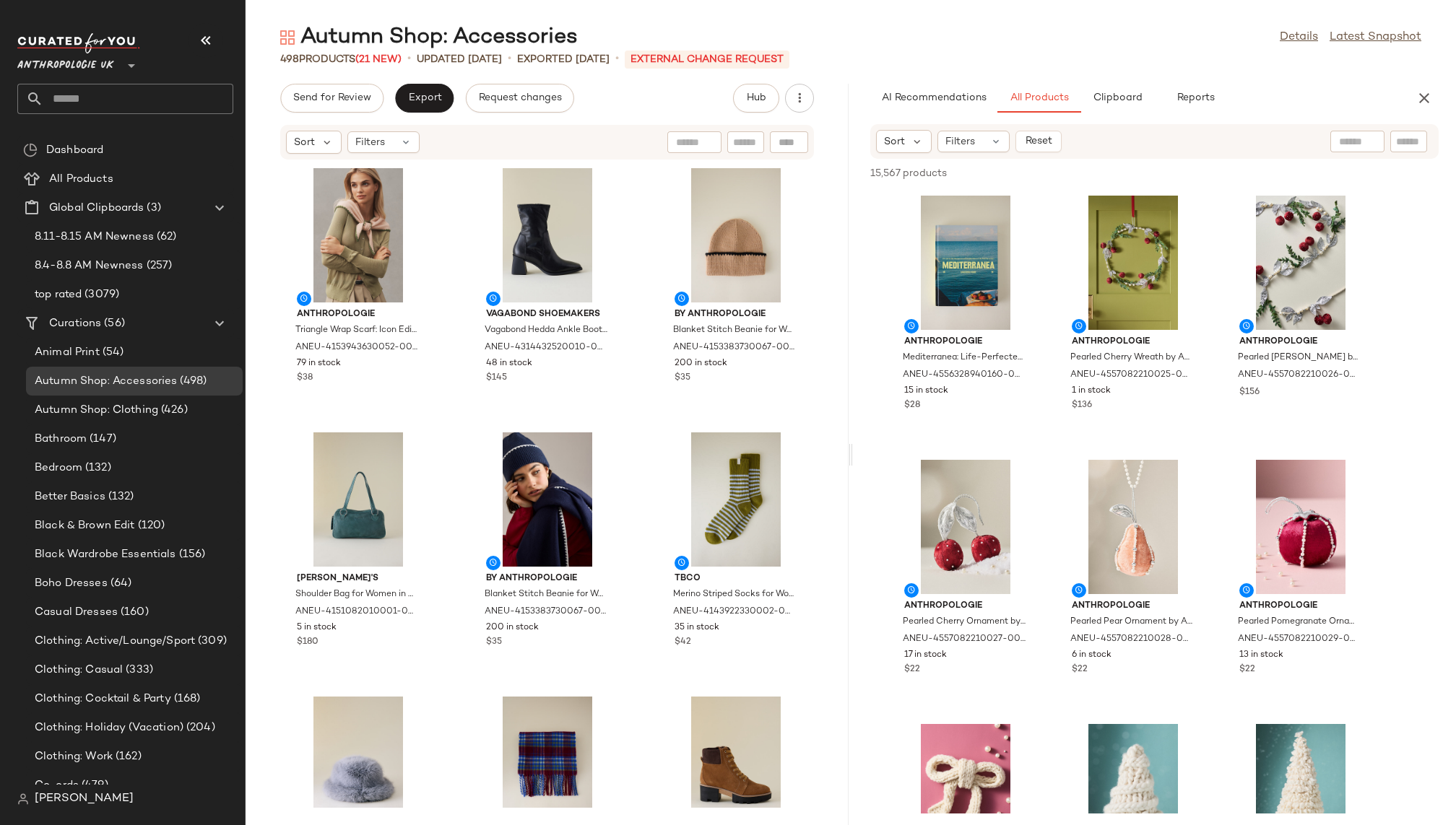
click at [1405, 147] on input "text" at bounding box center [1409, 142] width 26 height 15
paste input "**********"
type input "**********"
